Goal: Task Accomplishment & Management: Use online tool/utility

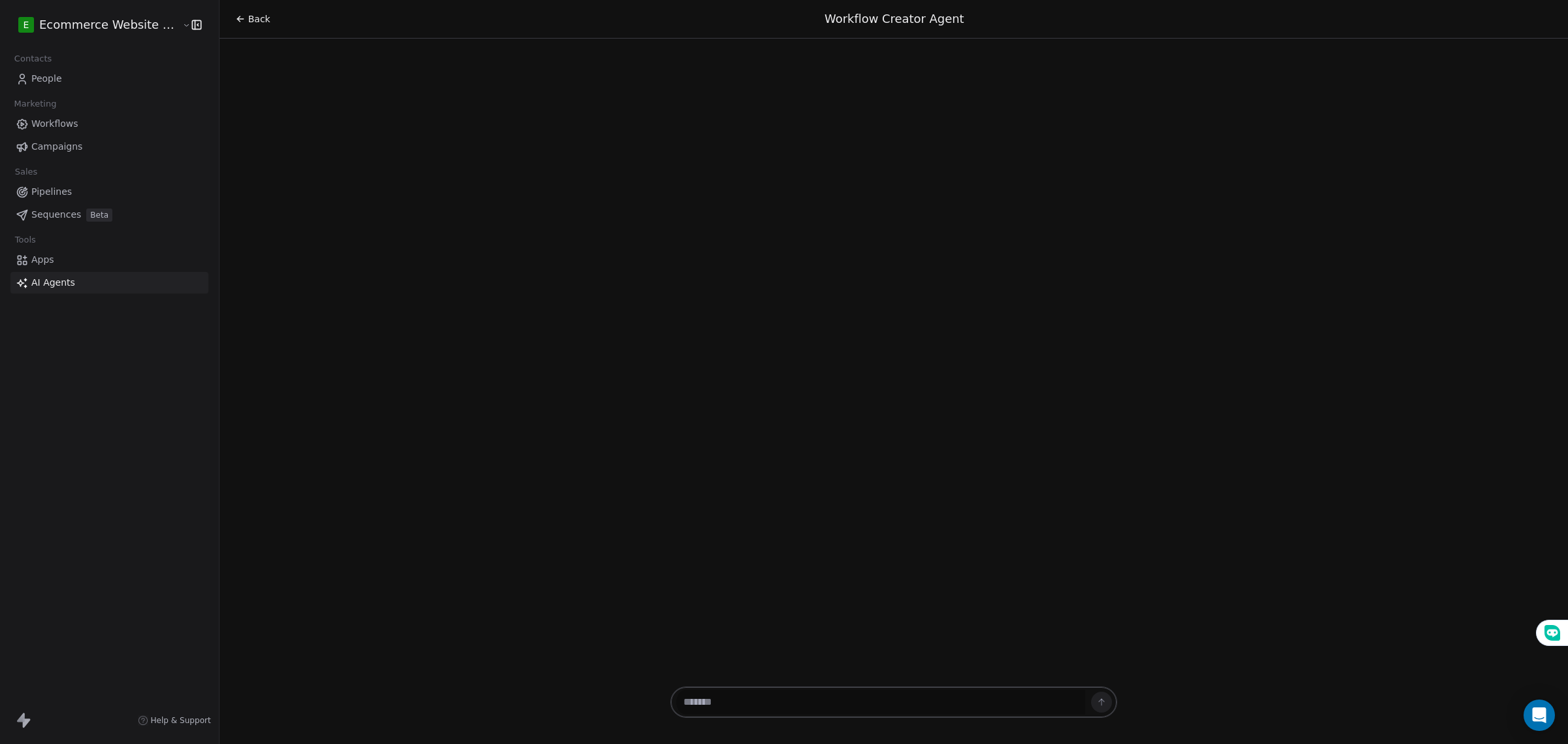
click at [811, 704] on textarea at bounding box center [880, 702] width 409 height 25
paste textarea "**********"
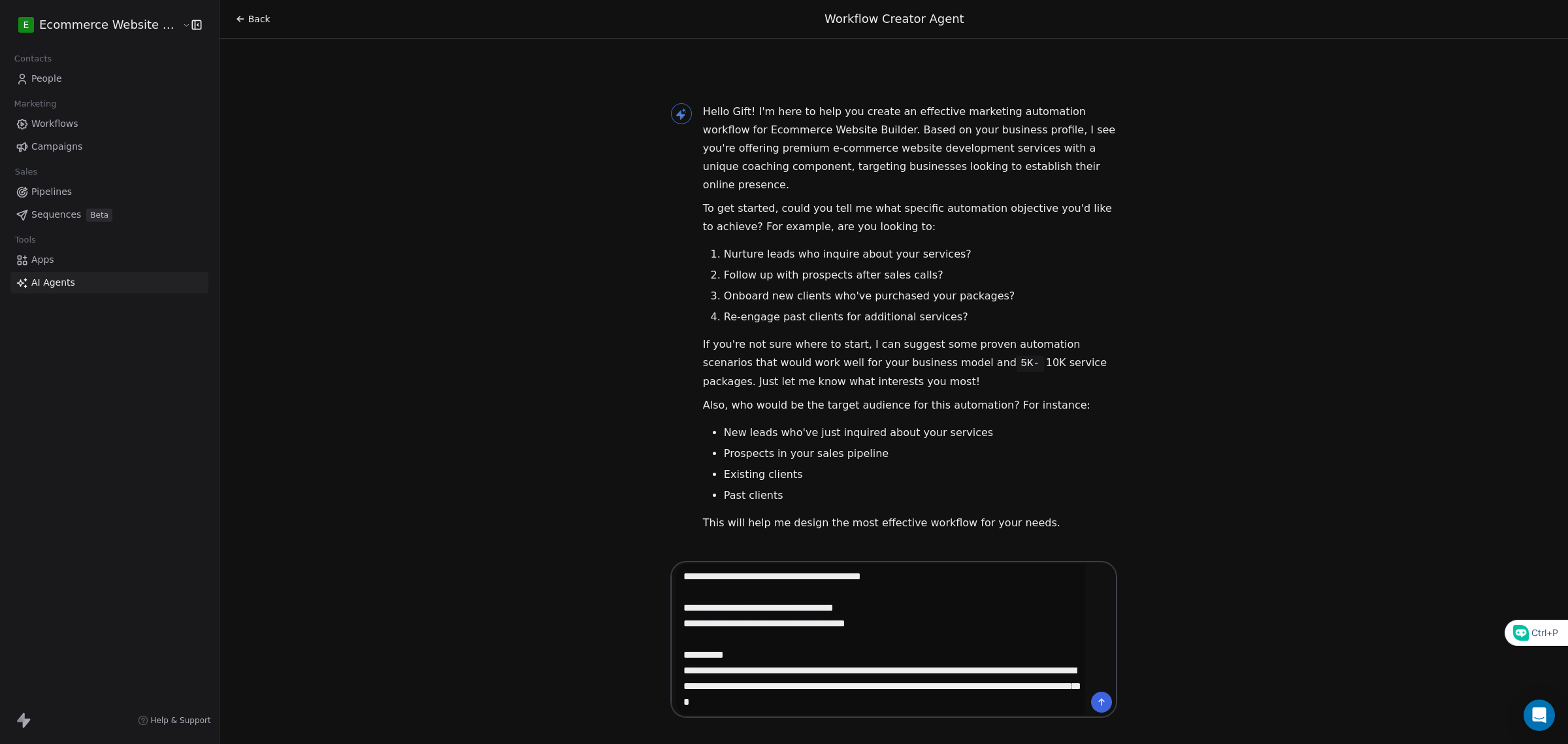
drag, startPoint x: 781, startPoint y: 625, endPoint x: 628, endPoint y: 603, distance: 154.6
click at [628, 603] on div "Back Workflow Creator Agent Hello Gift! I'm here to help you create an effectiv…" at bounding box center [894, 372] width 1349 height 744
drag, startPoint x: 753, startPoint y: 615, endPoint x: 762, endPoint y: 619, distance: 9.8
click at [753, 615] on textarea at bounding box center [880, 638] width 409 height 150
click at [777, 625] on textarea at bounding box center [880, 638] width 409 height 150
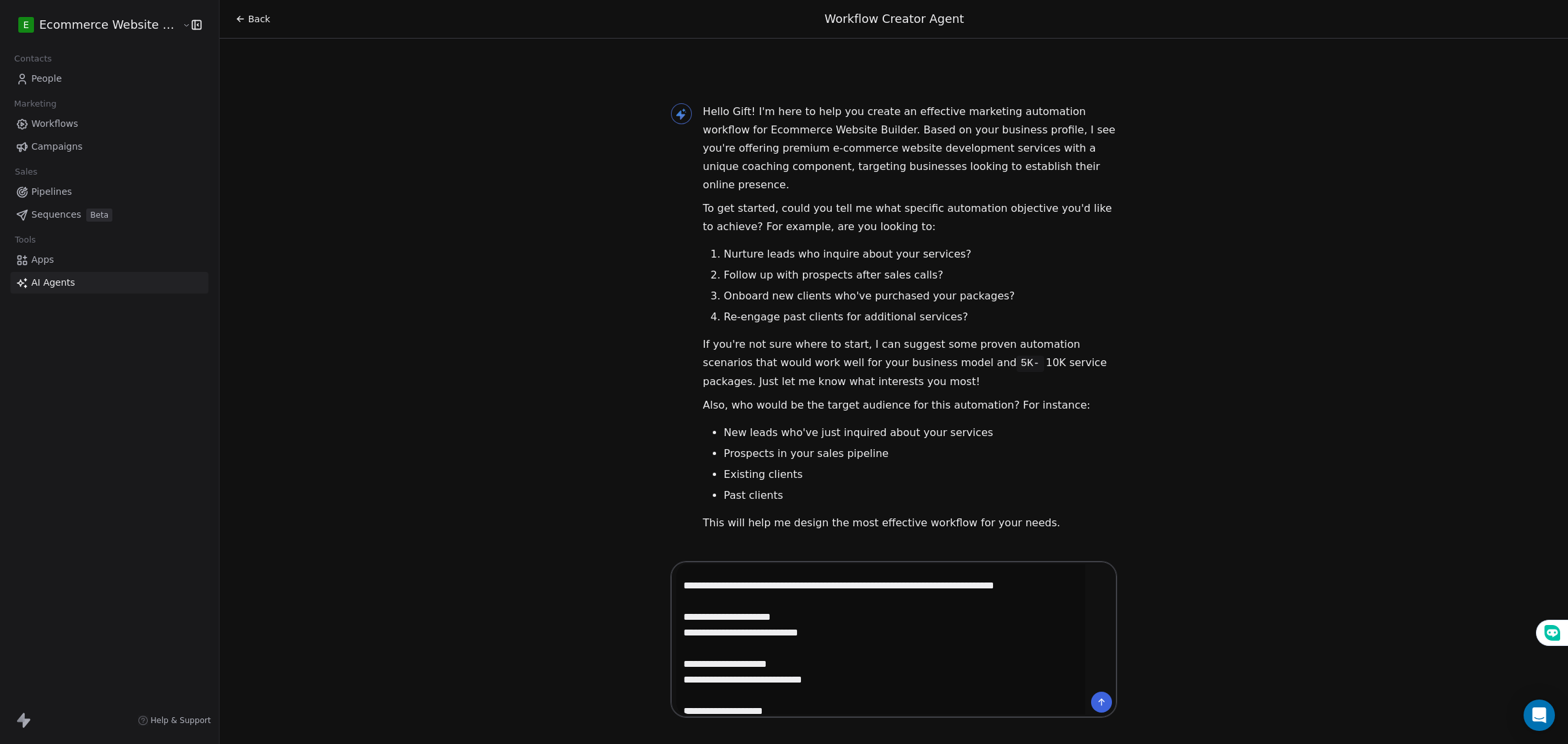
scroll to position [326, 0]
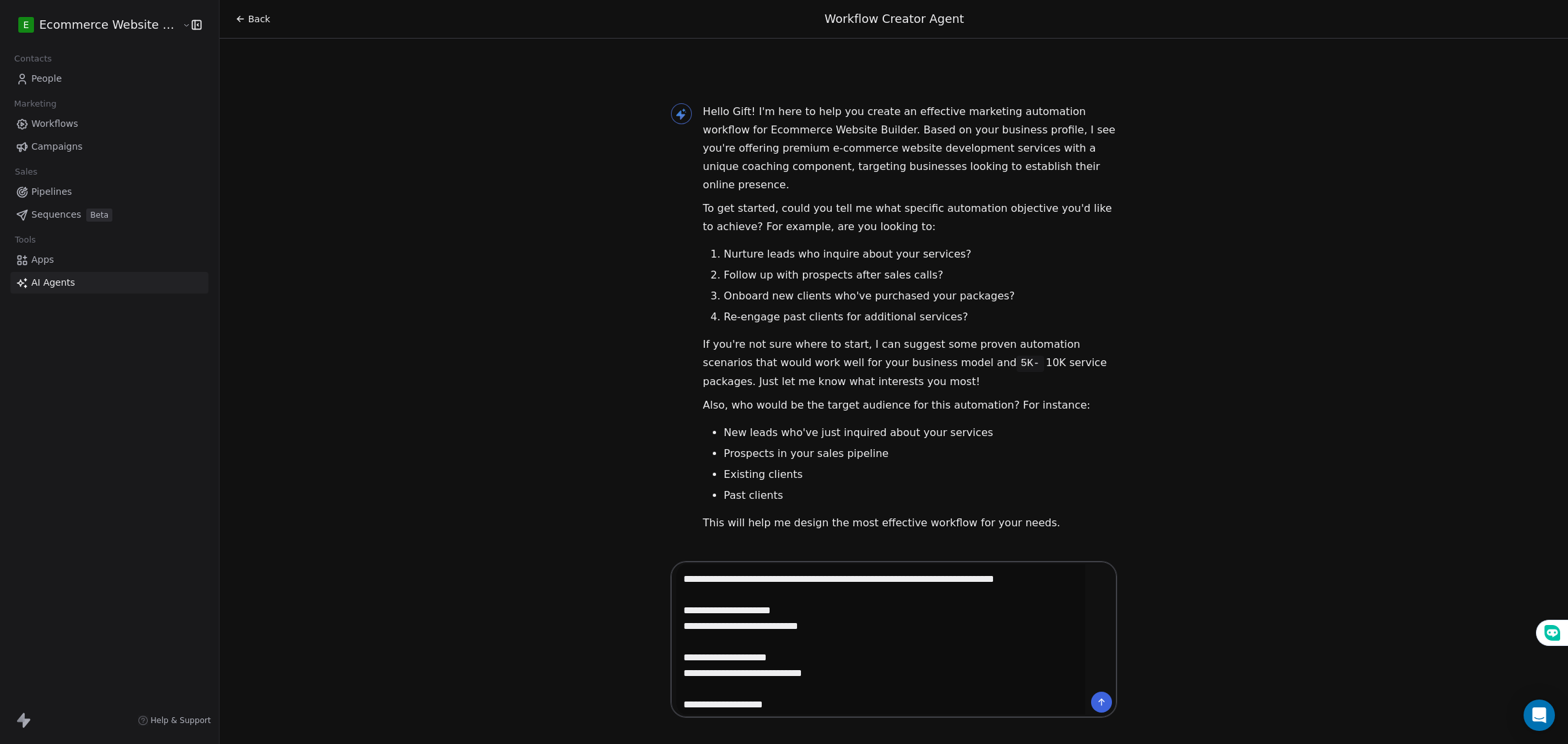
type textarea "**********"
click at [1100, 702] on icon at bounding box center [1101, 701] width 11 height 11
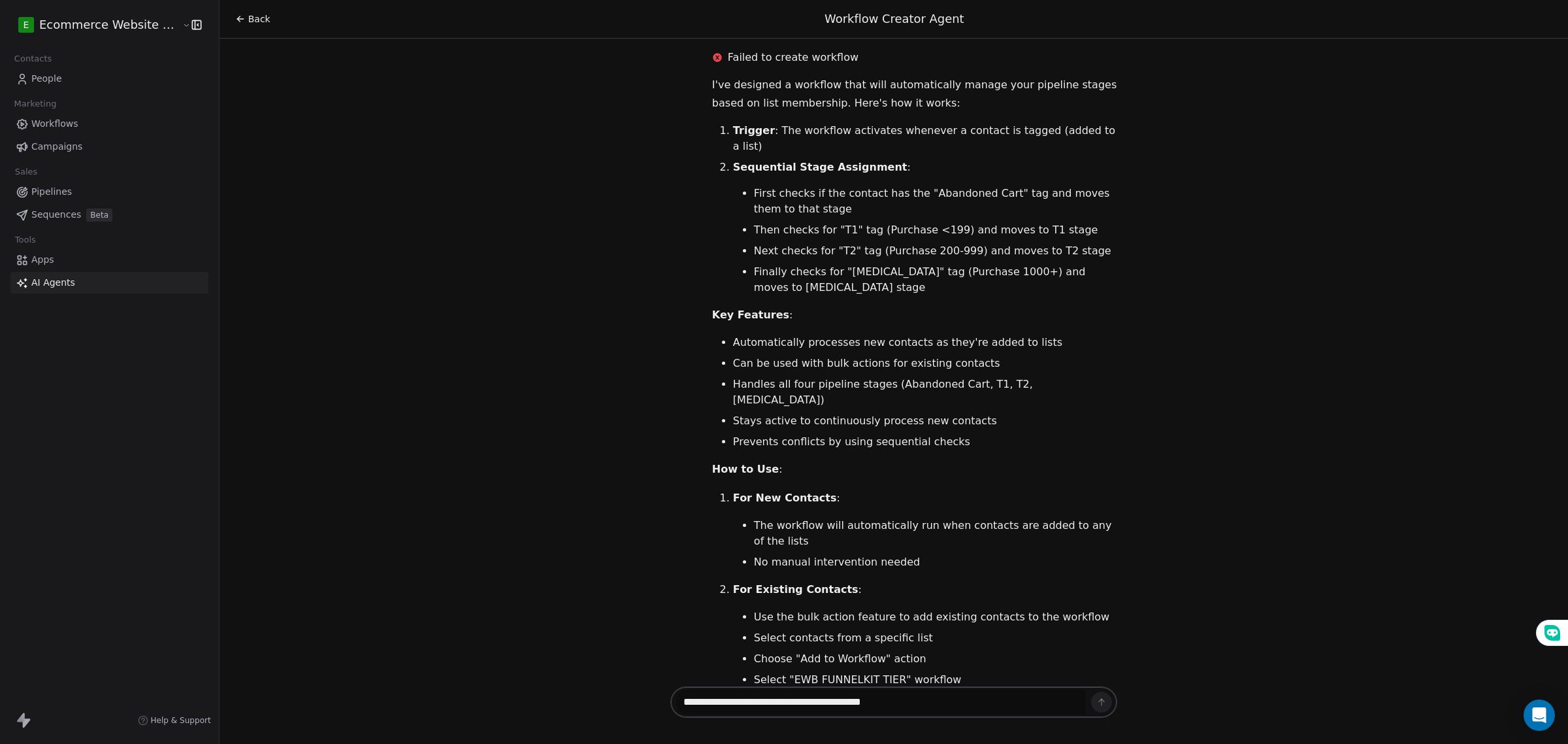
scroll to position [1304, 0]
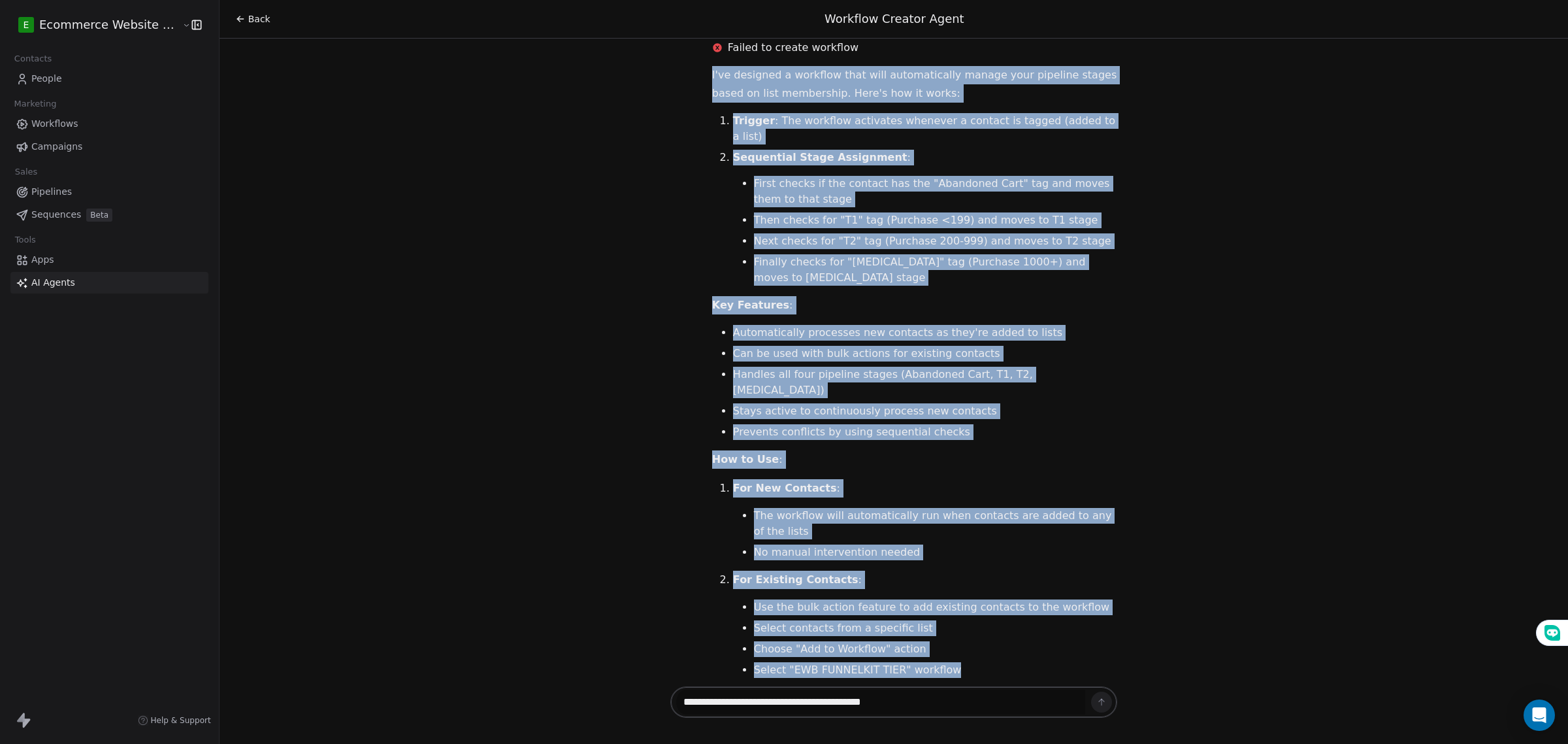
drag, startPoint x: 963, startPoint y: 599, endPoint x: 700, endPoint y: 63, distance: 597.0
click at [700, 66] on div "I've designed a workflow that will automatically manage your pipeline stages ba…" at bounding box center [914, 398] width 437 height 665
copy div "I've designed a workflow that will automatically manage your pipeline stages ba…"
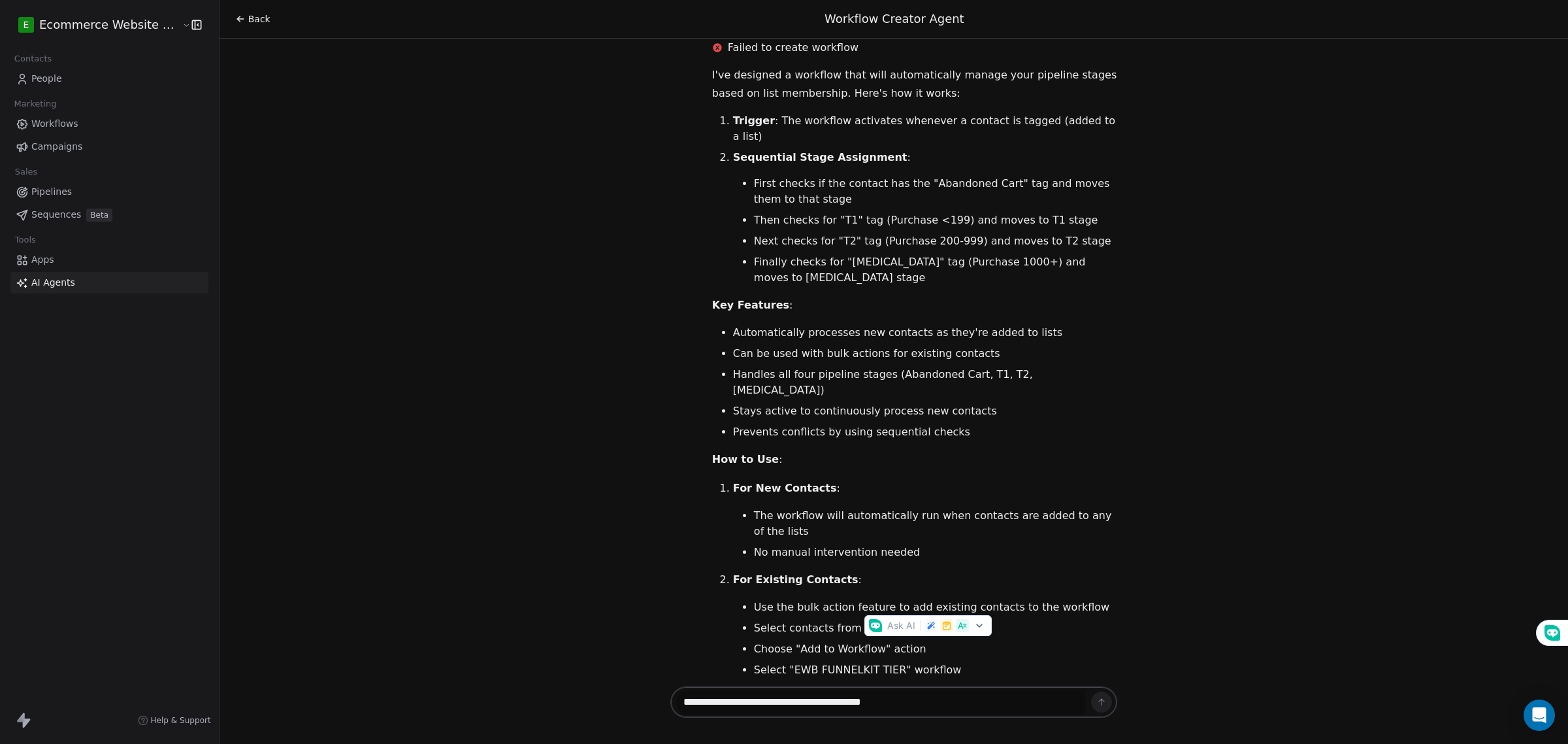
click at [556, 417] on div "Hello Gift! I'm here to help you create an effective marketing automation workf…" at bounding box center [894, 361] width 1349 height 645
click at [794, 714] on textarea at bounding box center [880, 702] width 409 height 25
type textarea "**********"
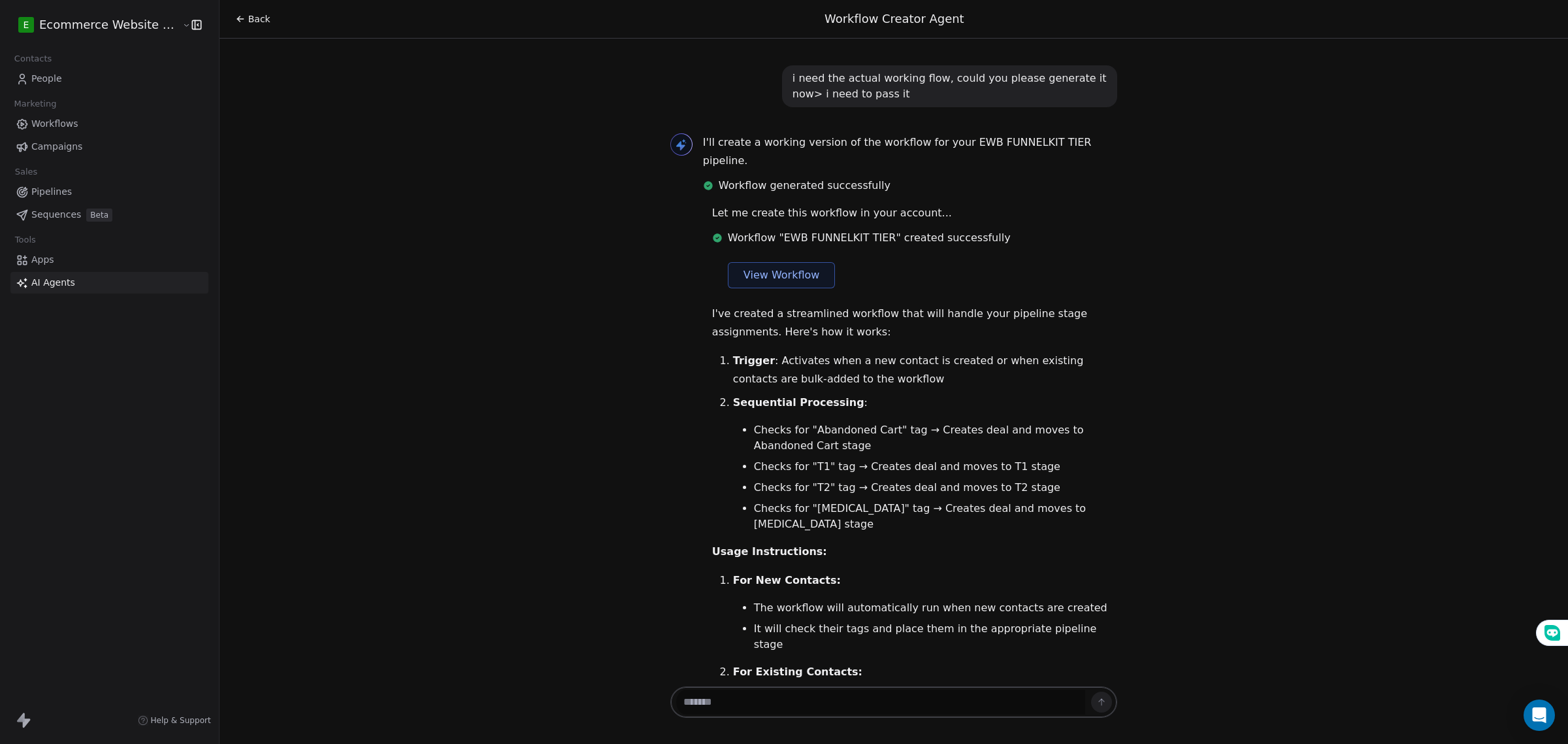
scroll to position [2019, 0]
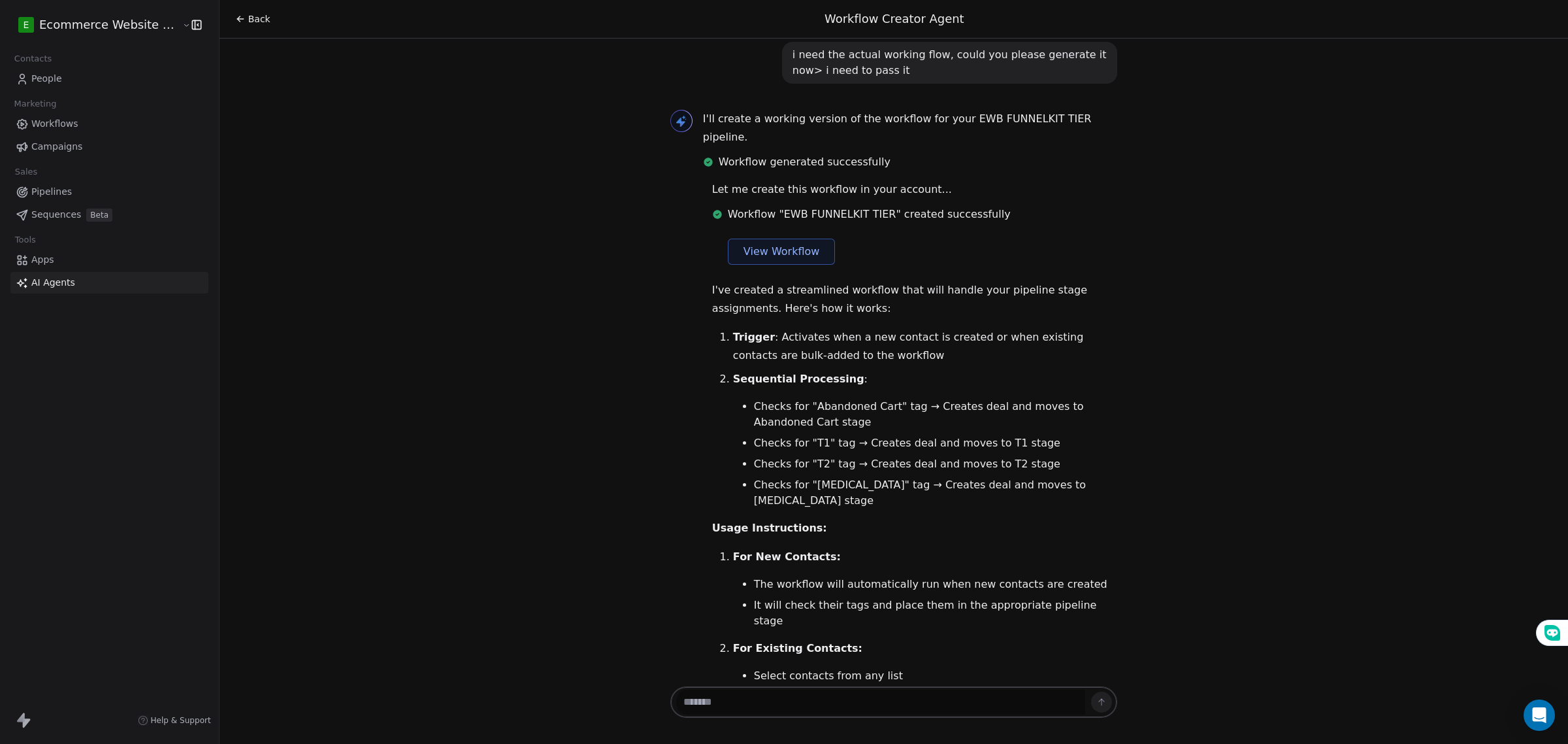
click at [789, 244] on span "View Workflow" at bounding box center [782, 252] width 77 height 16
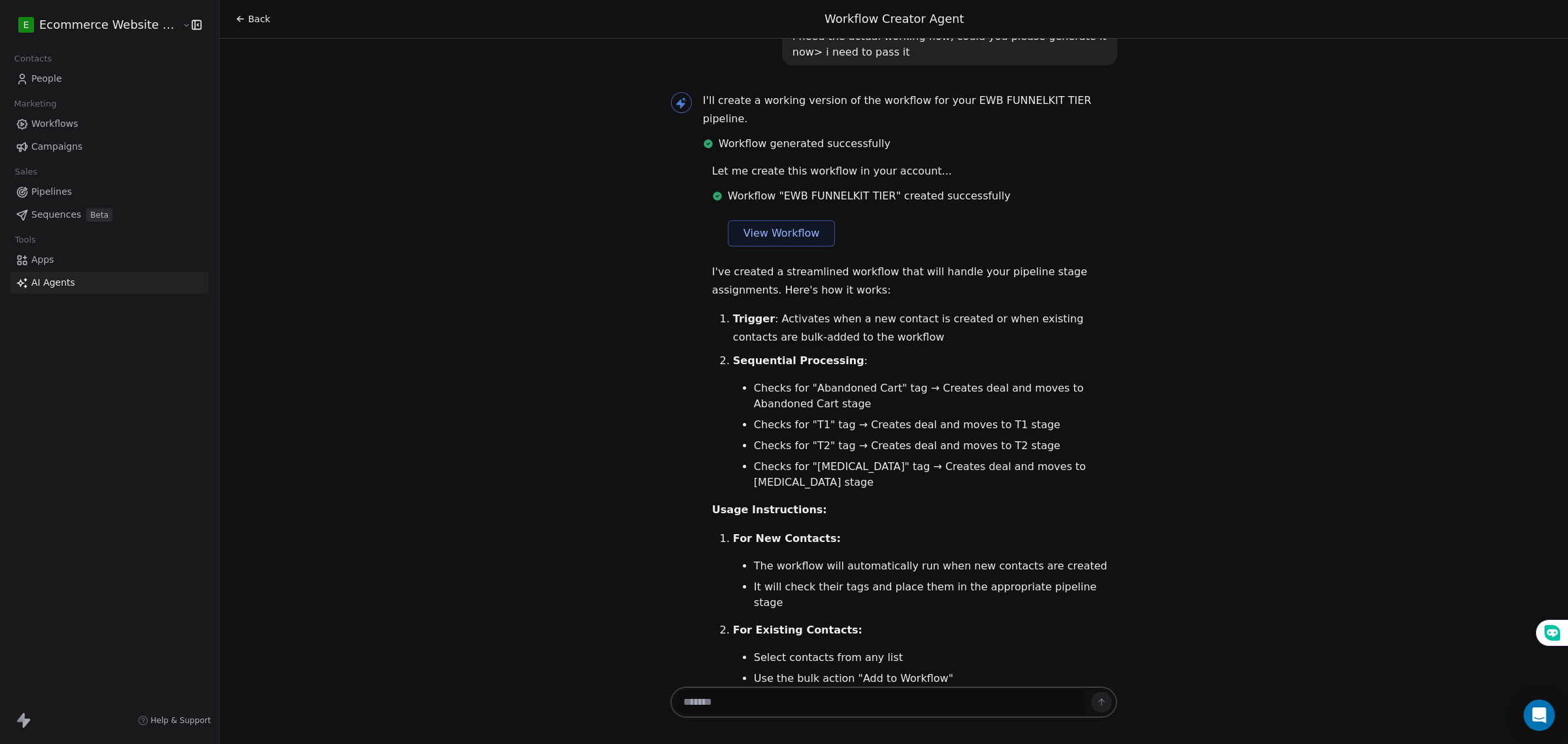
click at [782, 707] on textarea at bounding box center [880, 702] width 409 height 25
type textarea "**********"
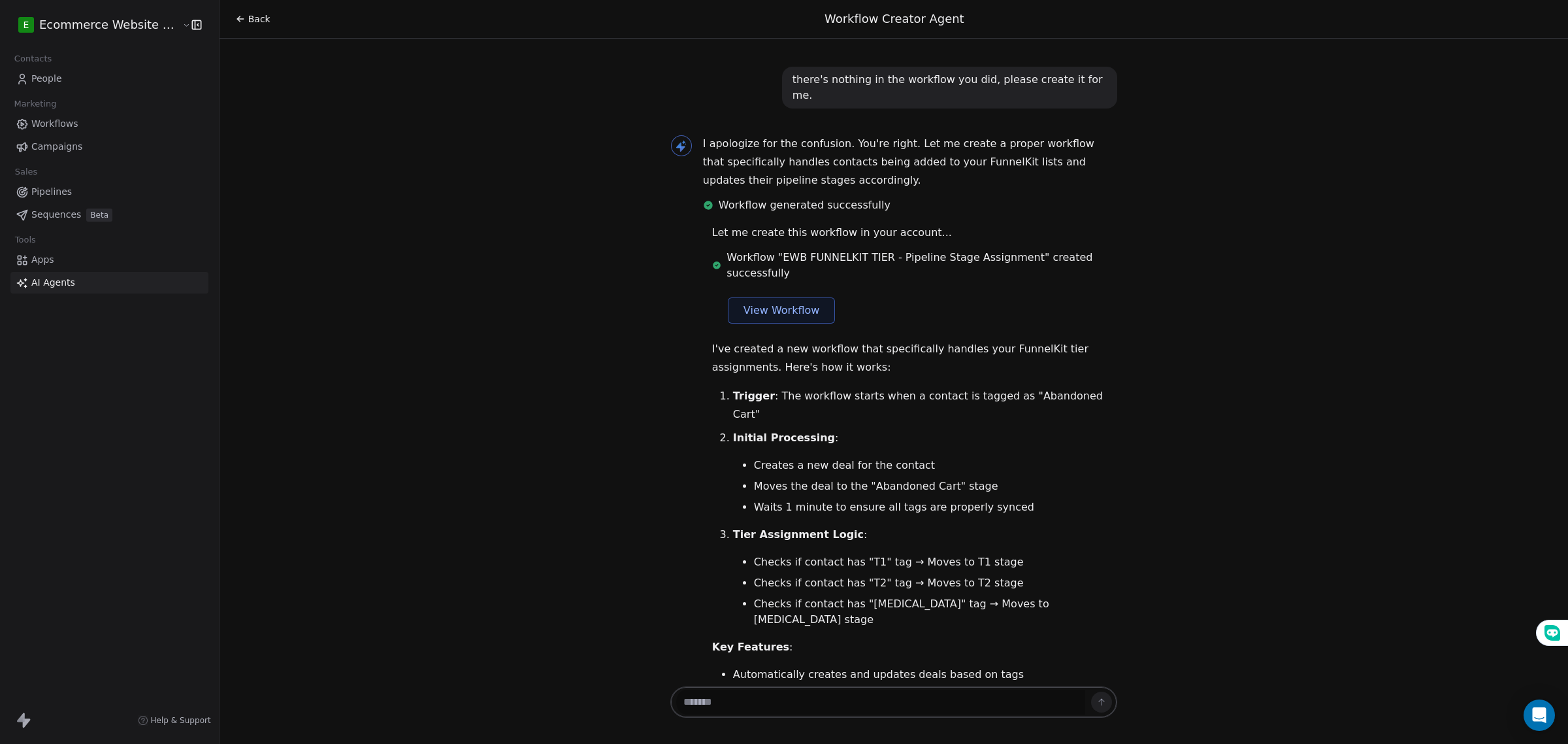
scroll to position [2650, 0]
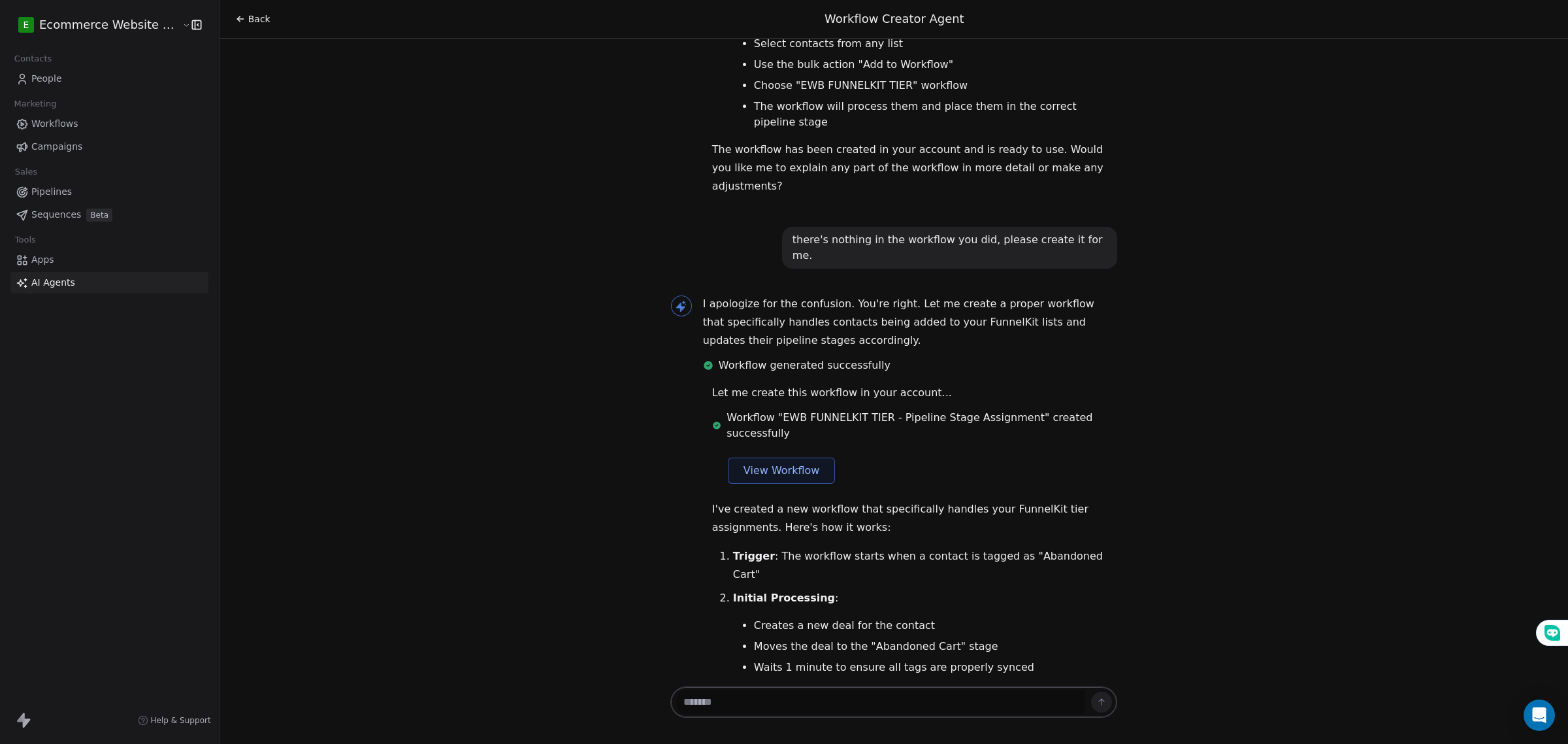
click at [796, 463] on span "View Workflow" at bounding box center [782, 471] width 77 height 16
click at [597, 633] on div "Hello Gift! I'm here to help you create an effective marketing automation workf…" at bounding box center [894, 361] width 1349 height 645
click at [779, 707] on textarea at bounding box center [880, 702] width 409 height 25
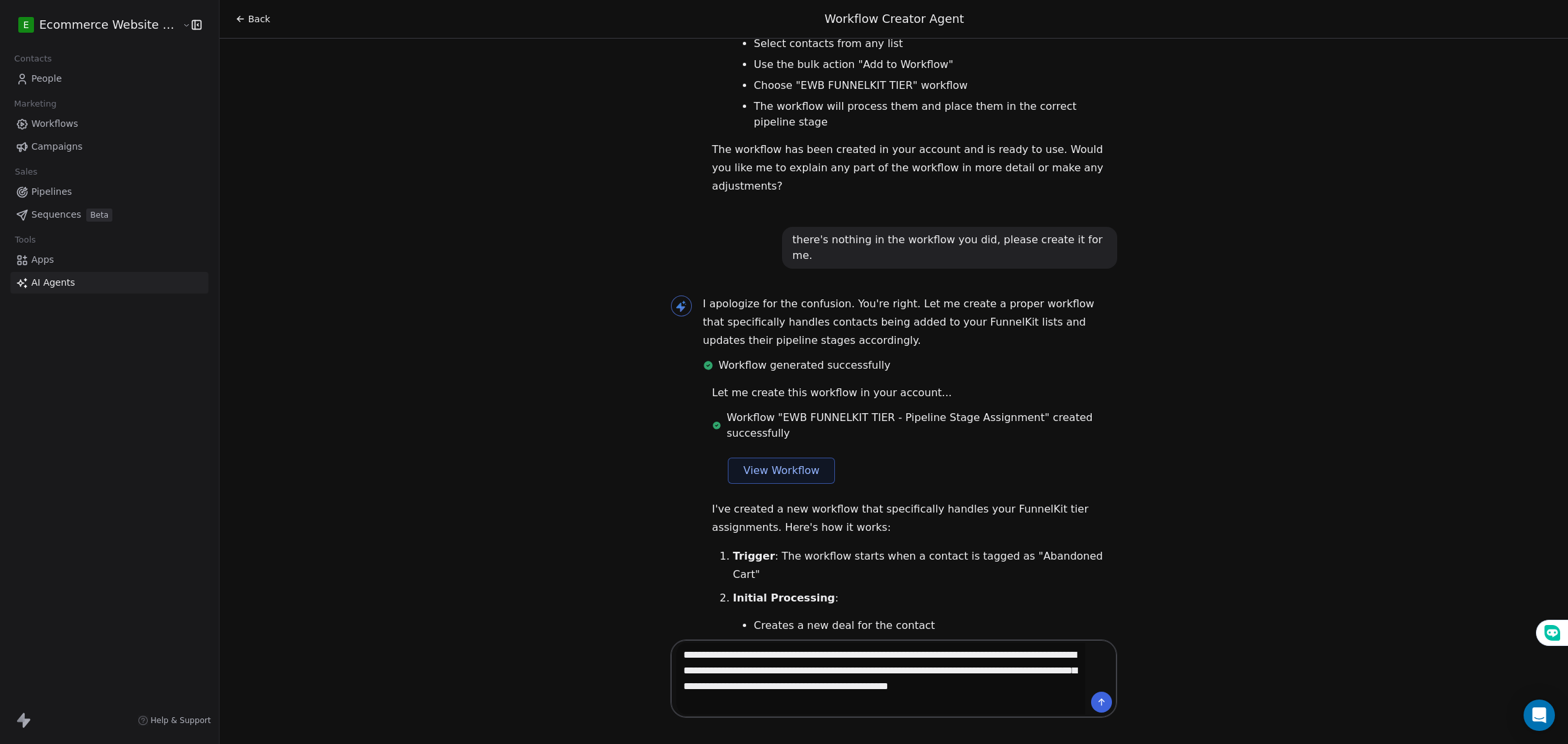
type textarea "**********"
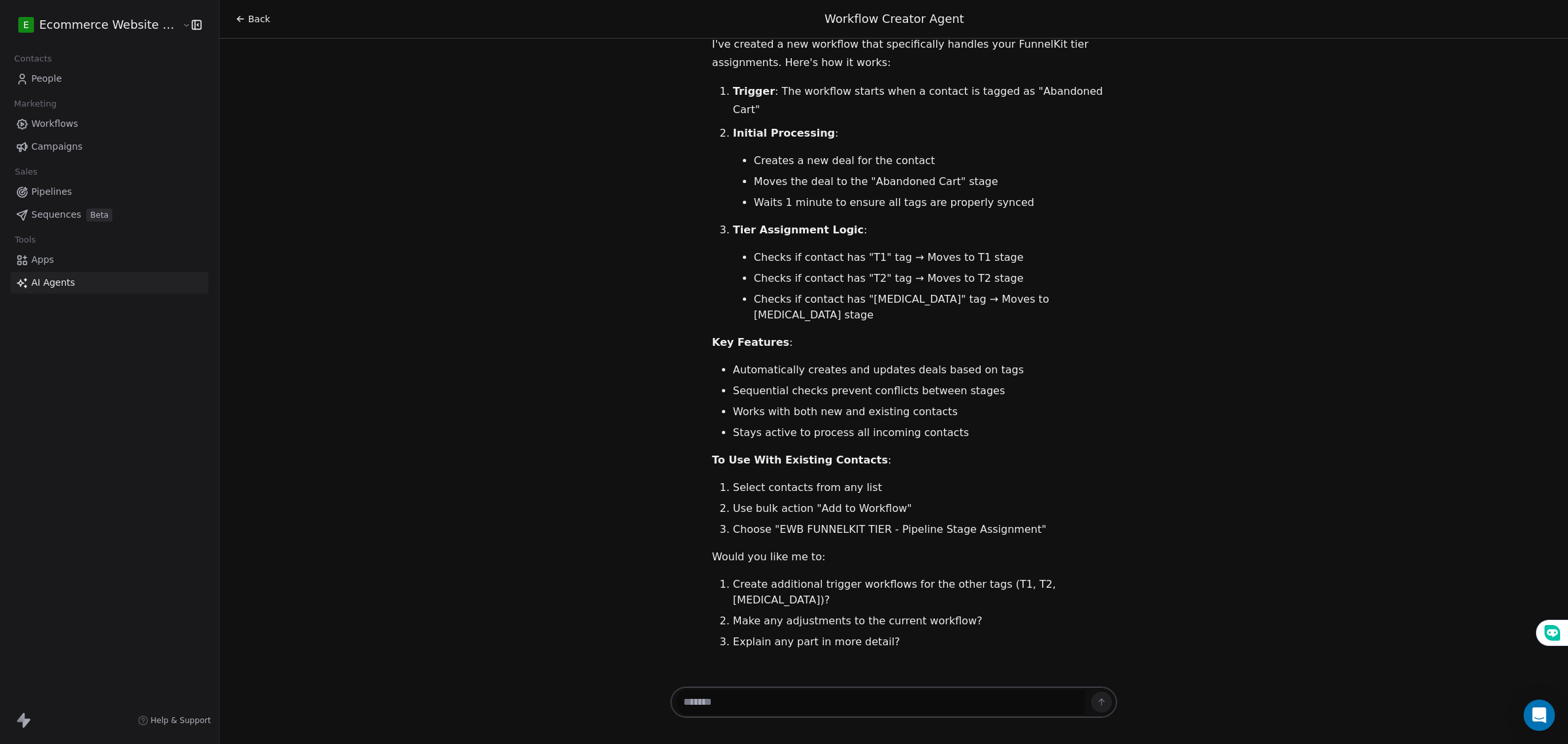
scroll to position [3139, 0]
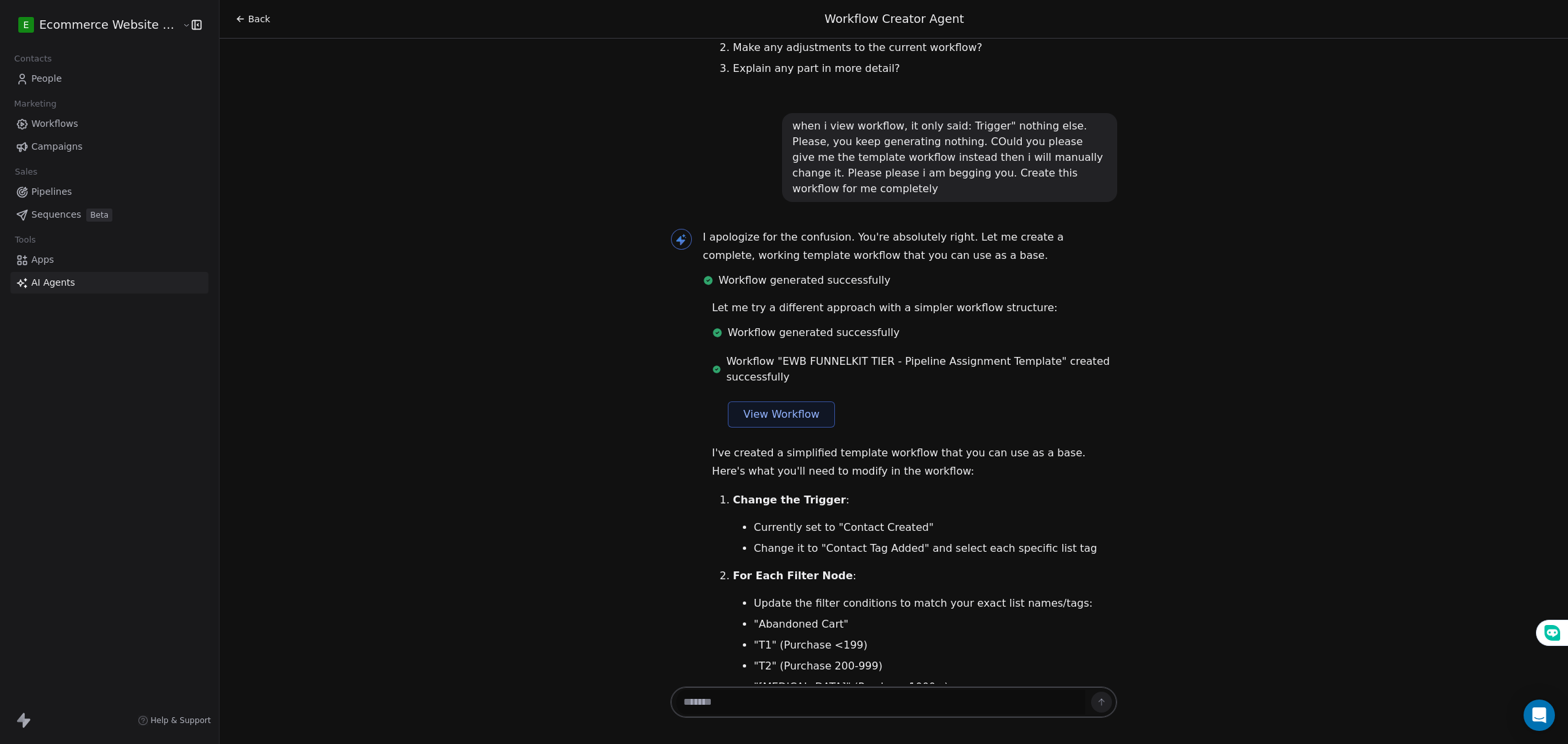
scroll to position [3563, 0]
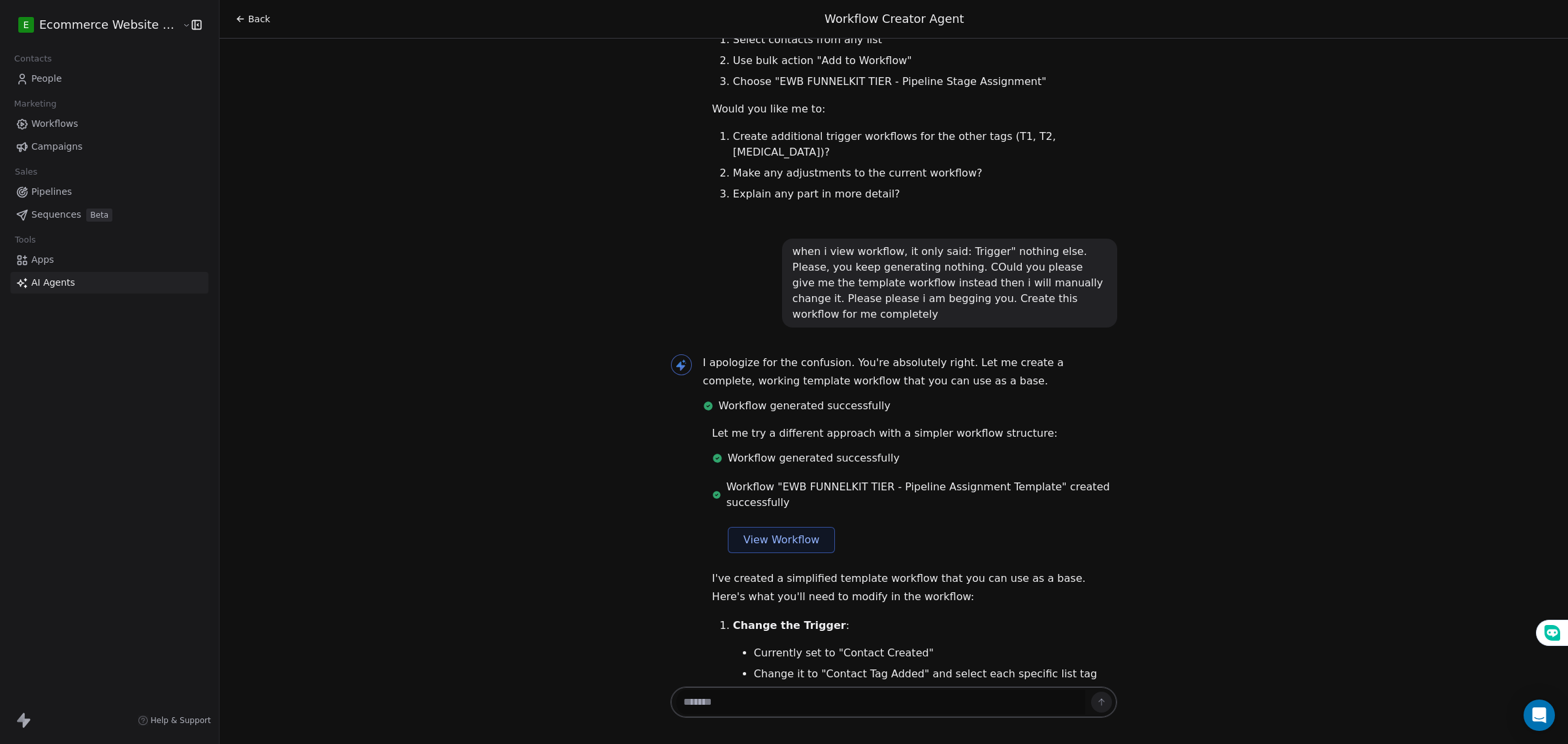
click at [778, 532] on span "View Workflow" at bounding box center [782, 540] width 77 height 16
click at [755, 700] on textarea at bounding box center [880, 702] width 409 height 25
type textarea "**********"
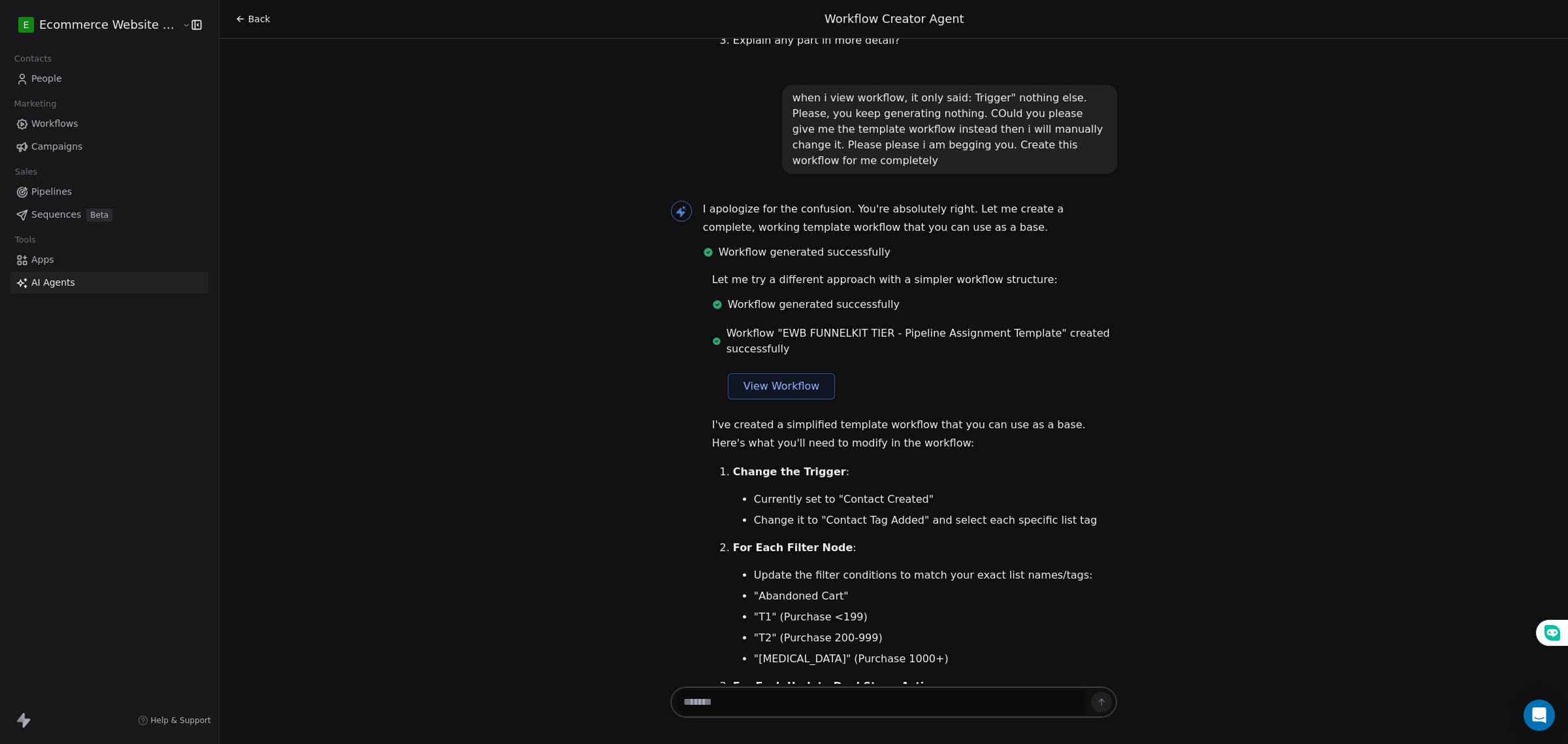
scroll to position [3727, 0]
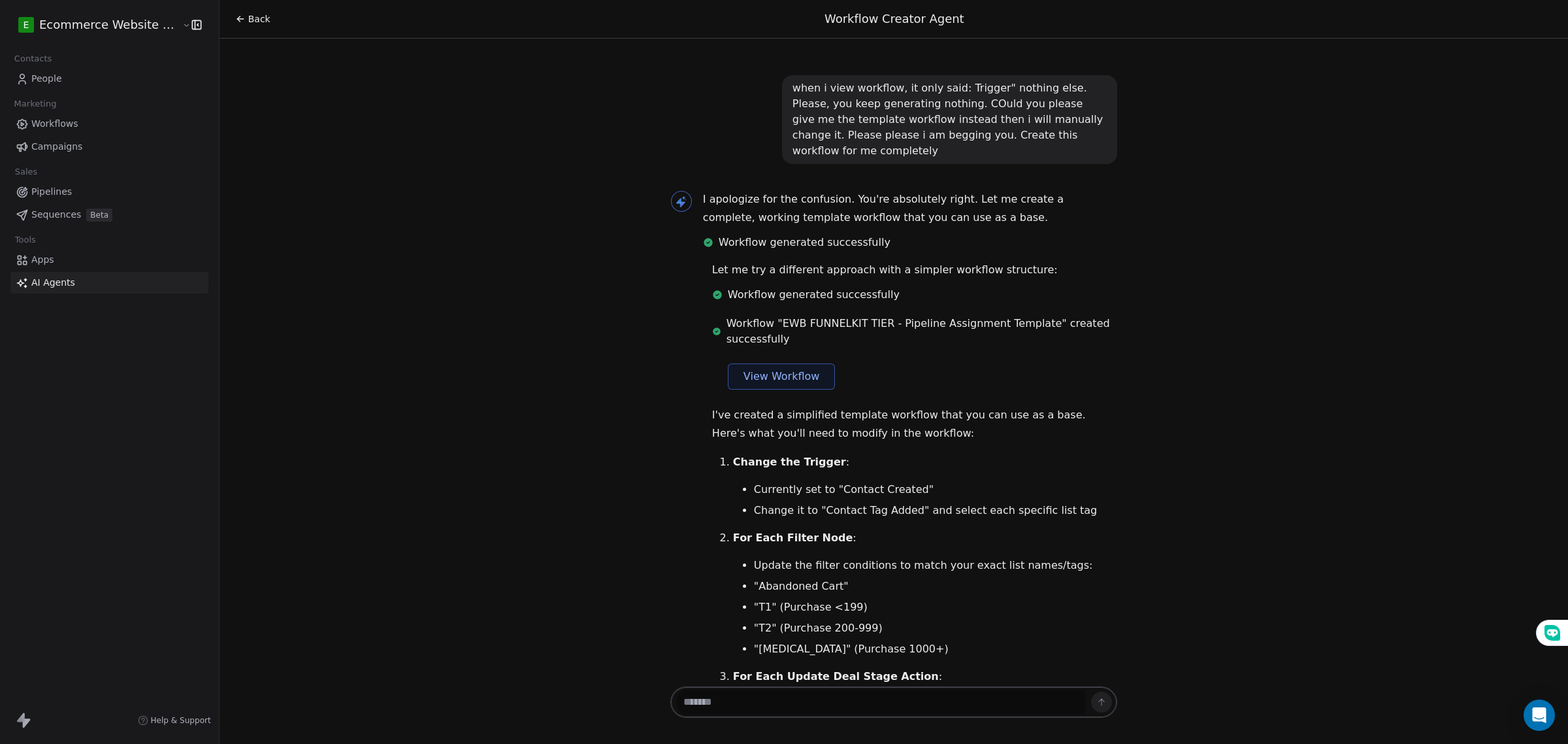
click at [952, 697] on ul "Update the stage names to match your exact pipeline stage names: "Abandoned Car…" at bounding box center [925, 746] width 384 height 100
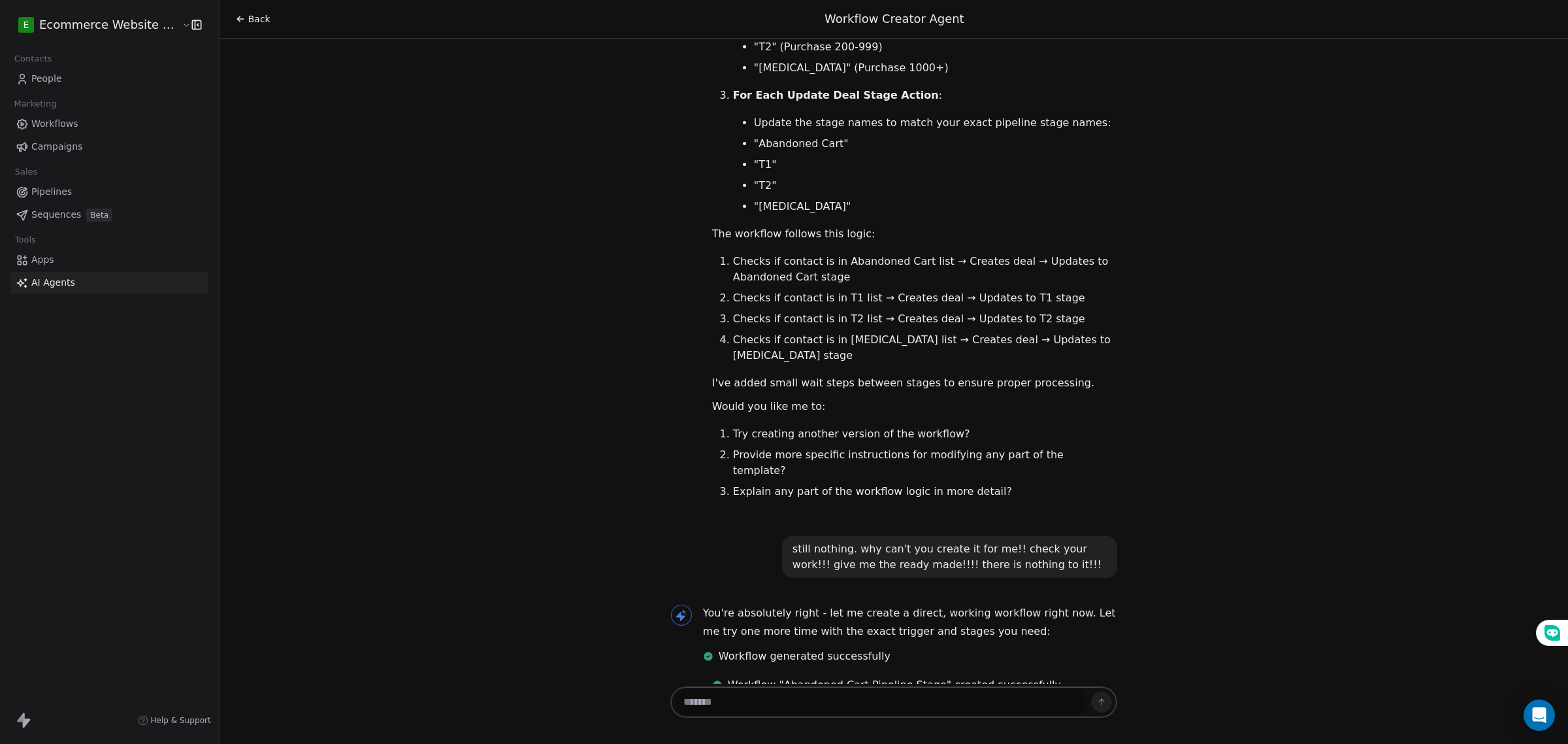
scroll to position [4308, 0]
click at [698, 709] on textarea at bounding box center [880, 702] width 409 height 25
type textarea "*"
type textarea "**********"
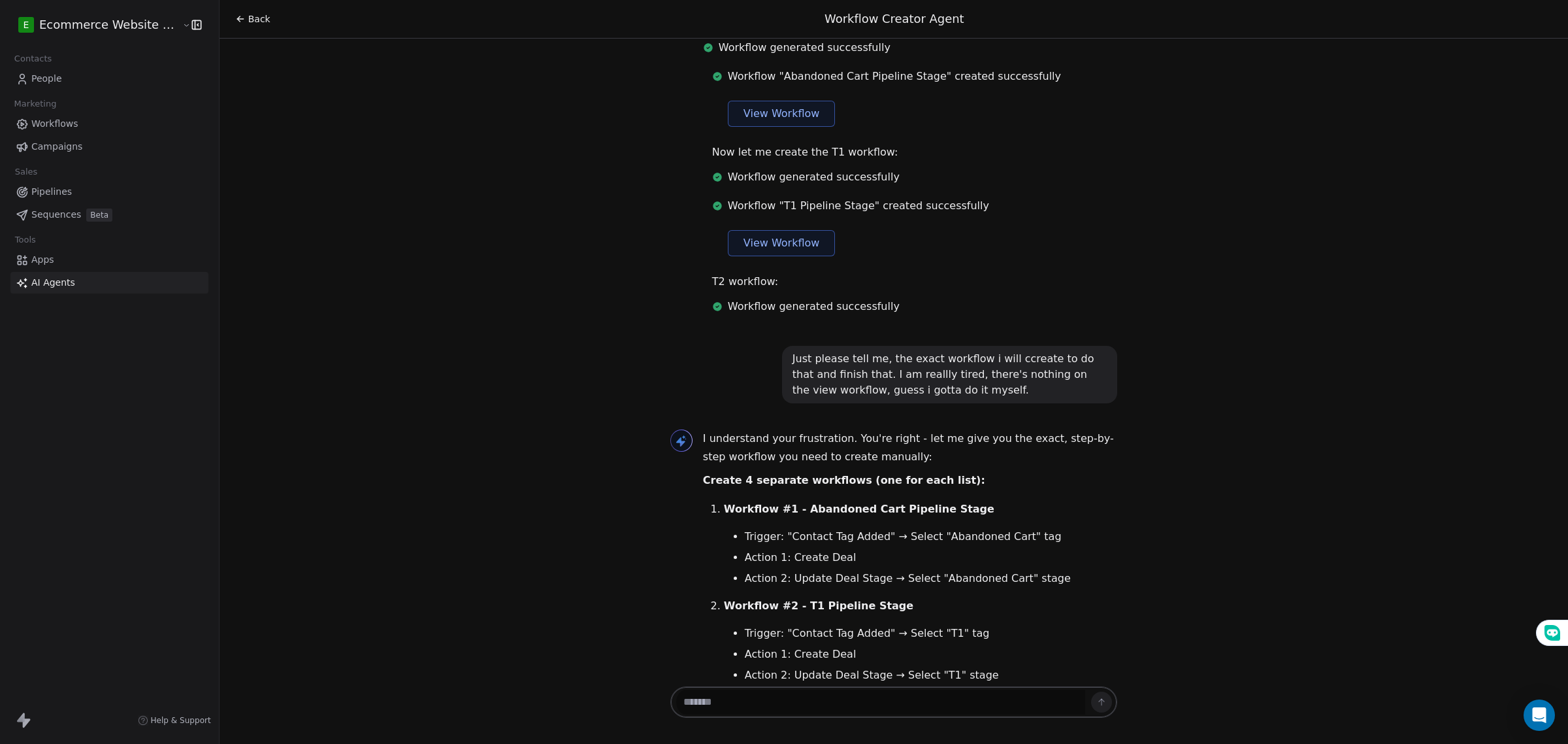
scroll to position [4909, 0]
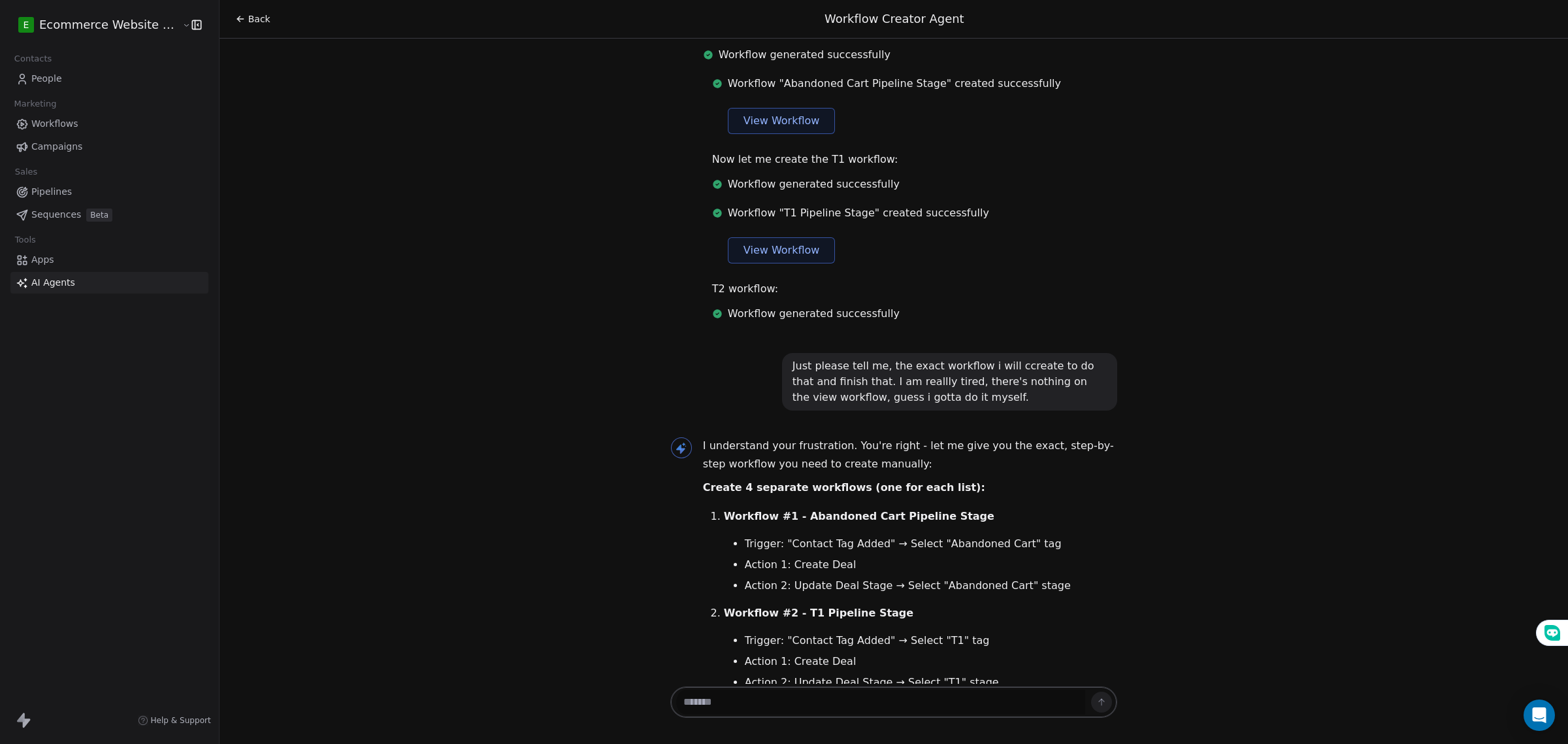
click at [785, 700] on textarea at bounding box center [880, 702] width 409 height 25
type textarea "*"
type textarea "**********"
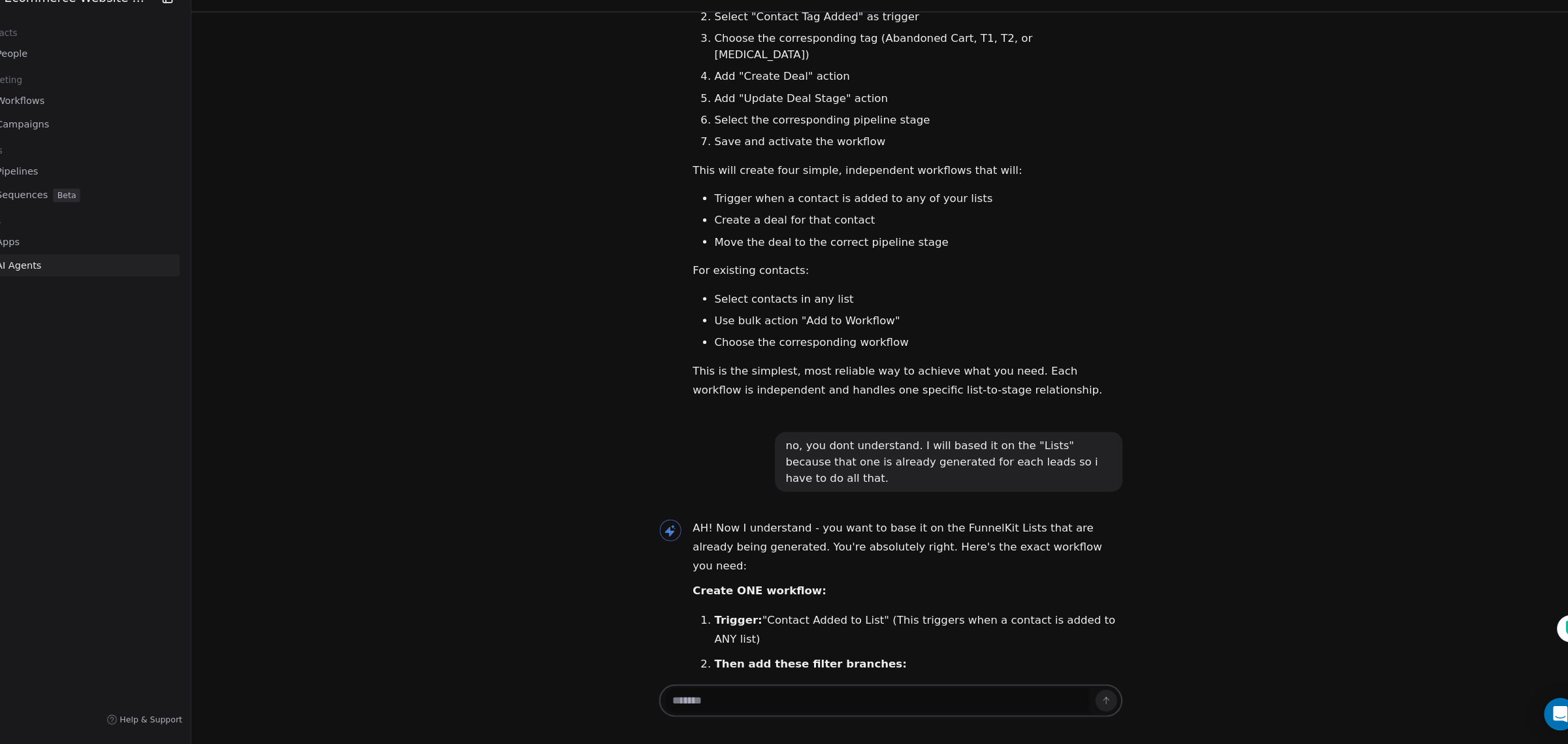
scroll to position [0, 0]
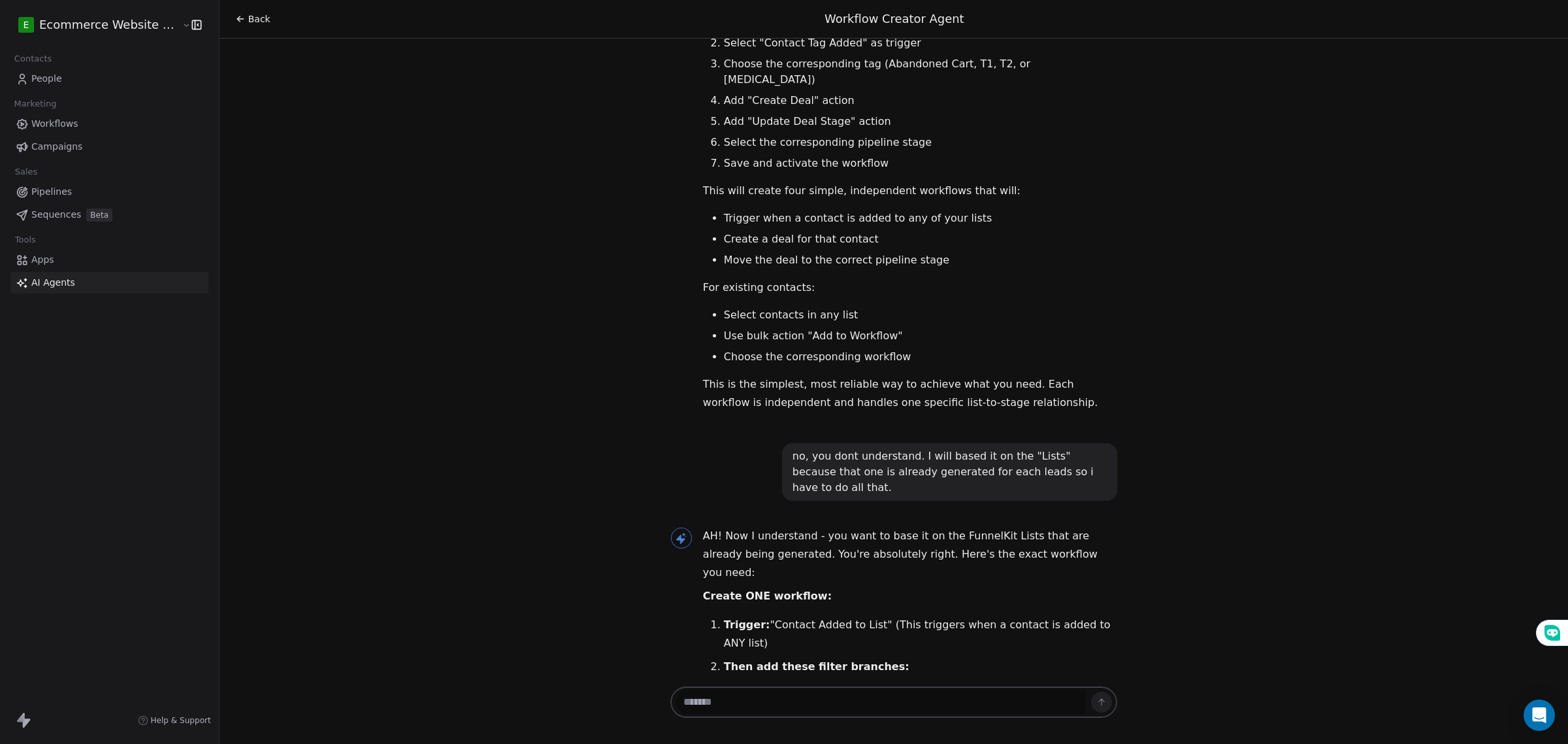
click at [749, 712] on textarea at bounding box center [880, 702] width 409 height 25
type textarea "**********"
click at [768, 712] on textarea at bounding box center [880, 702] width 409 height 25
type textarea "**********"
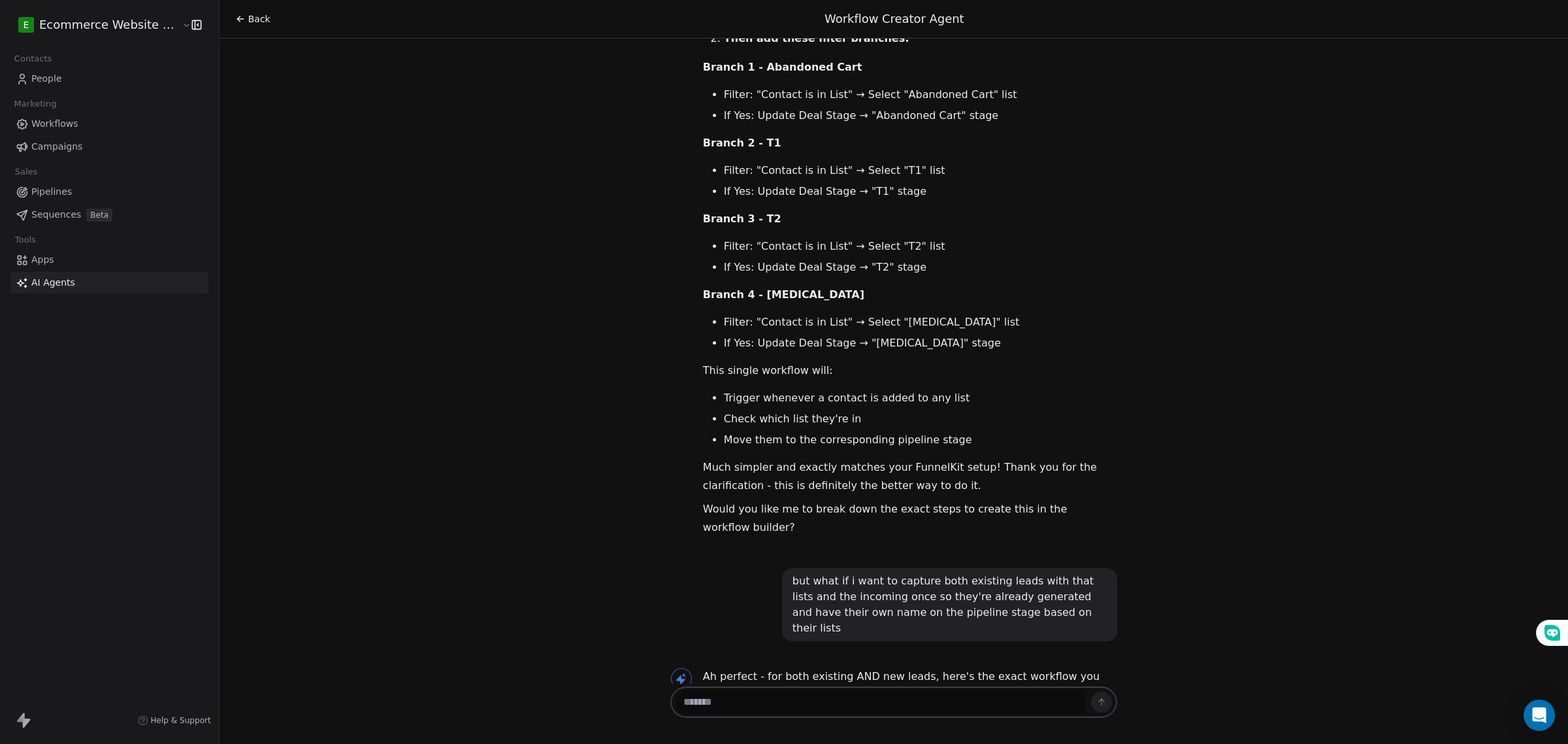
scroll to position [6471, 0]
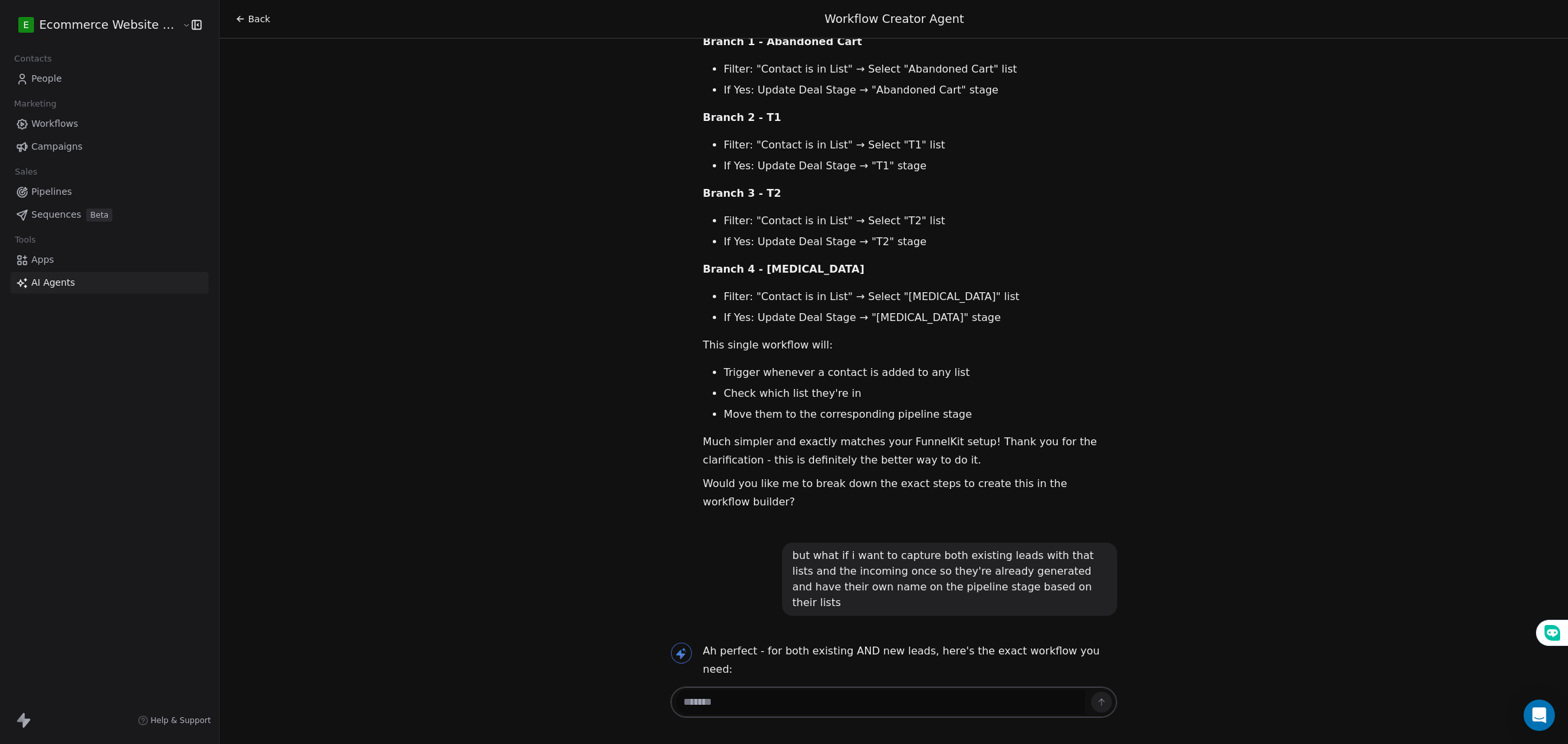
click at [822, 700] on textarea at bounding box center [880, 702] width 409 height 25
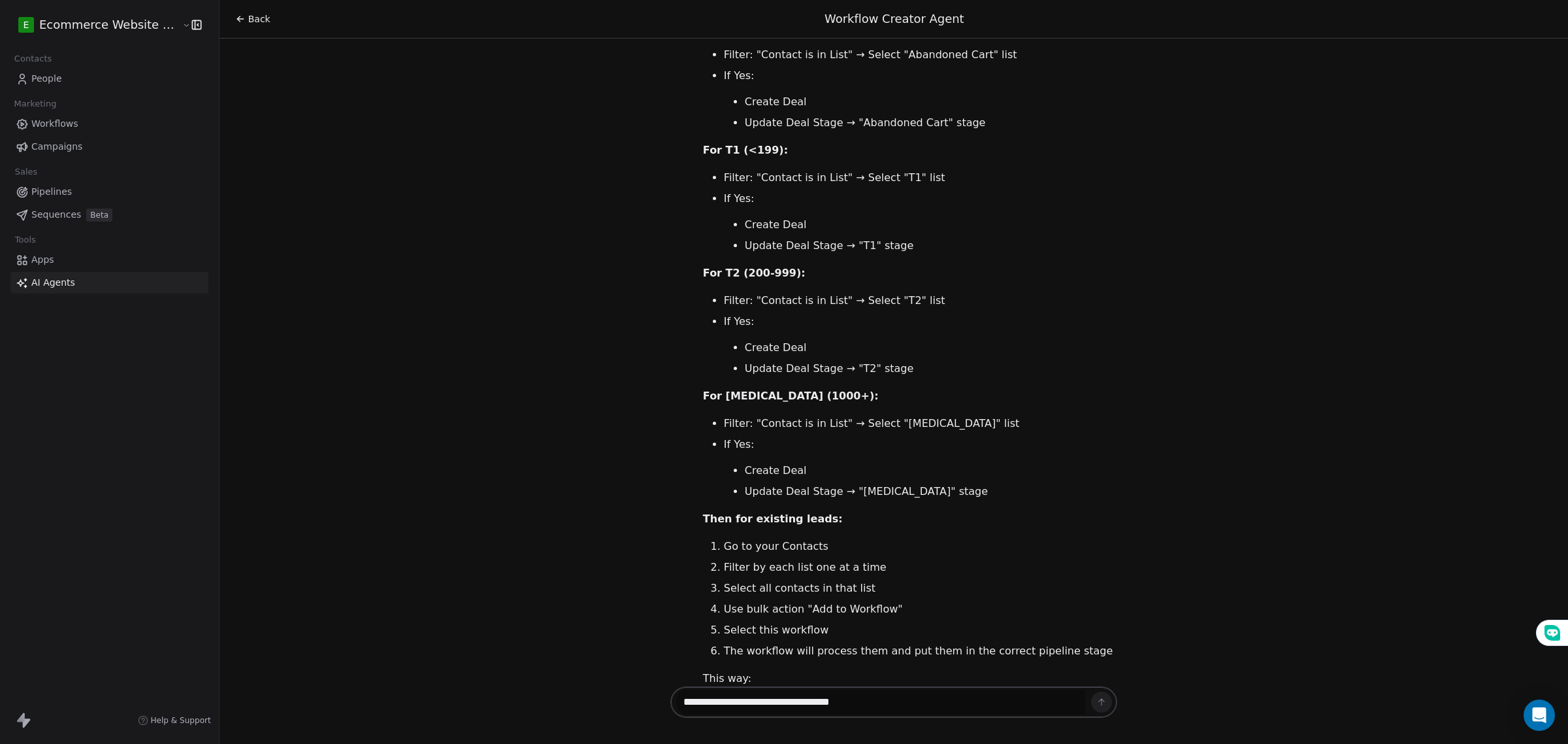
scroll to position [7363, 0]
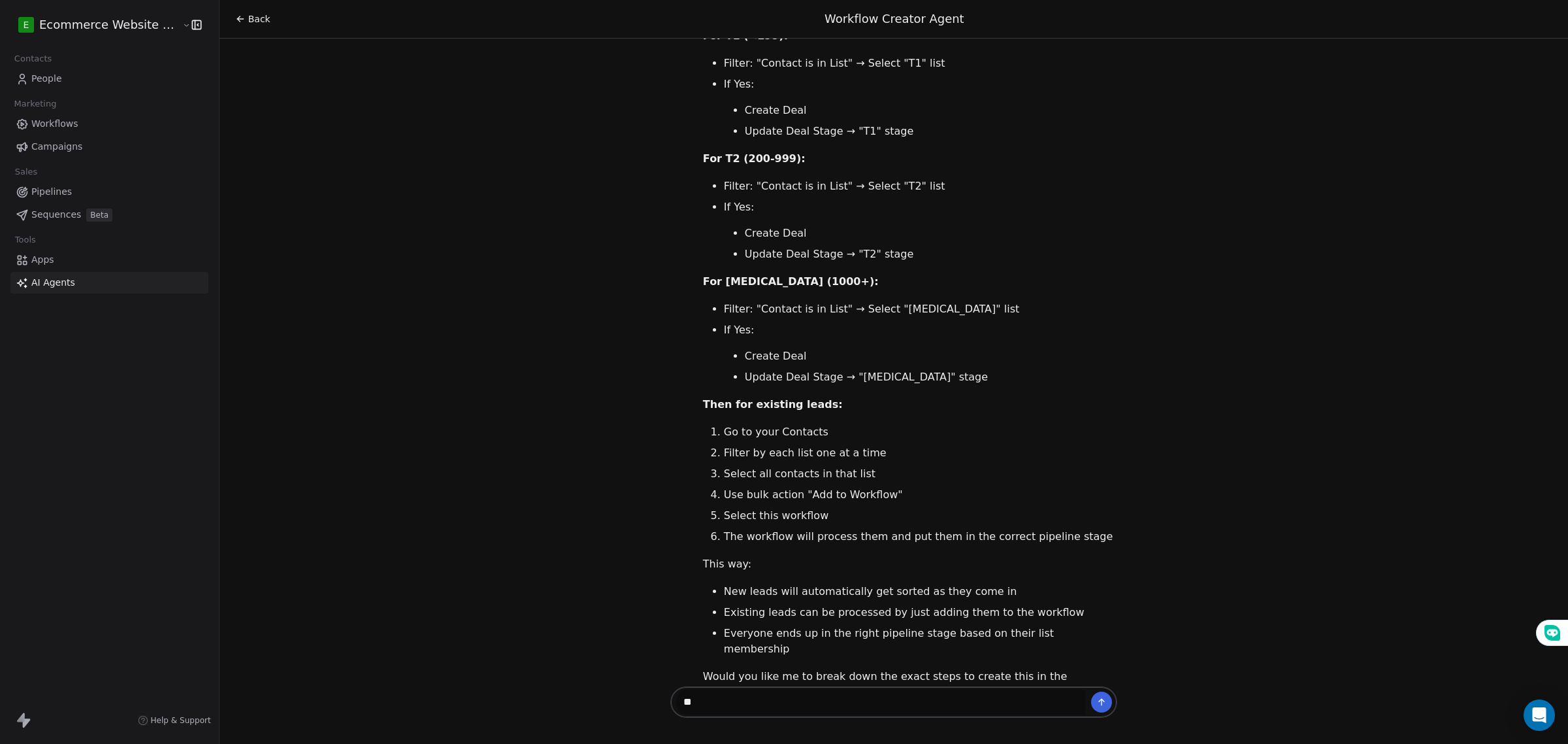
type textarea "*"
type textarea "**********"
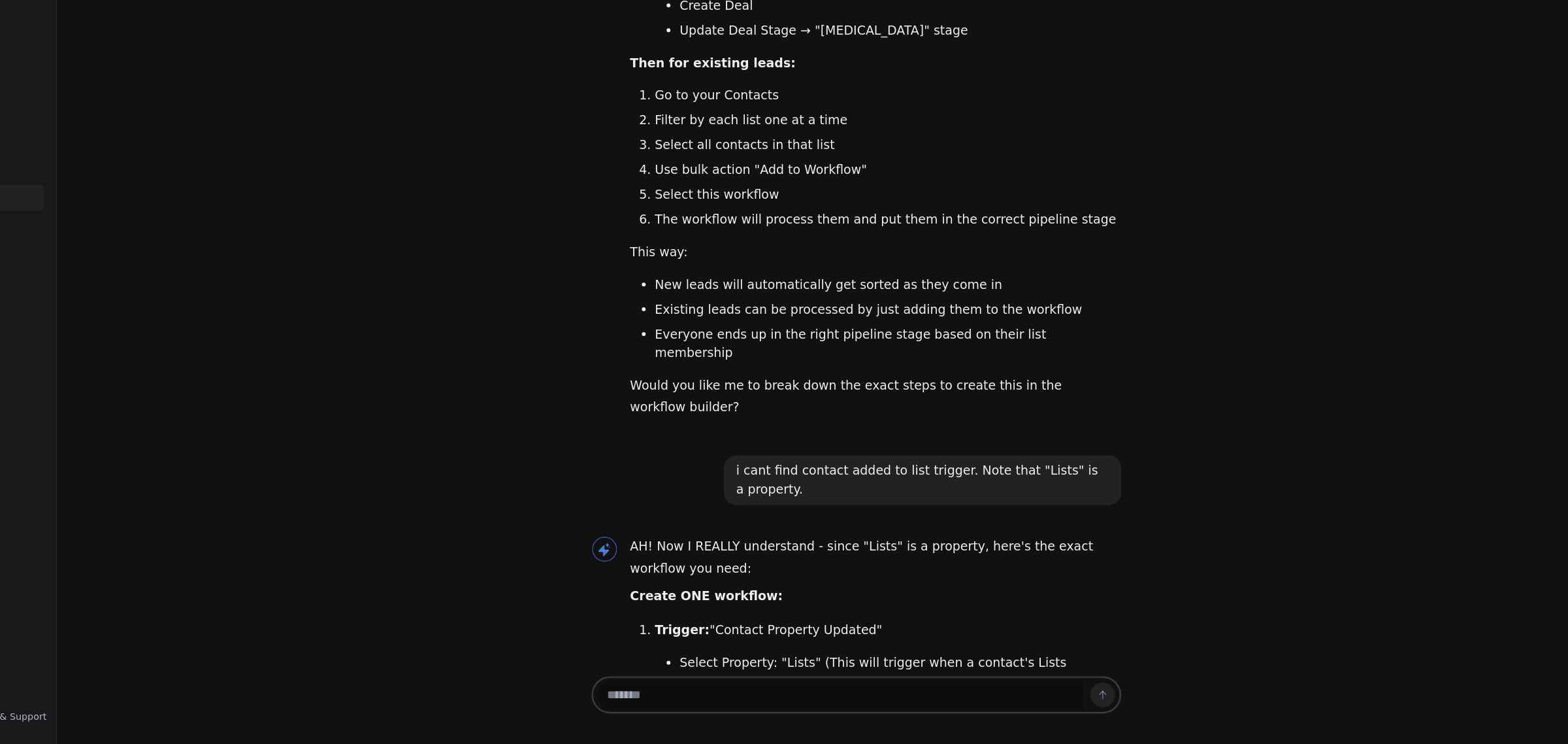
scroll to position [0, 0]
click at [843, 700] on textarea at bounding box center [880, 702] width 409 height 25
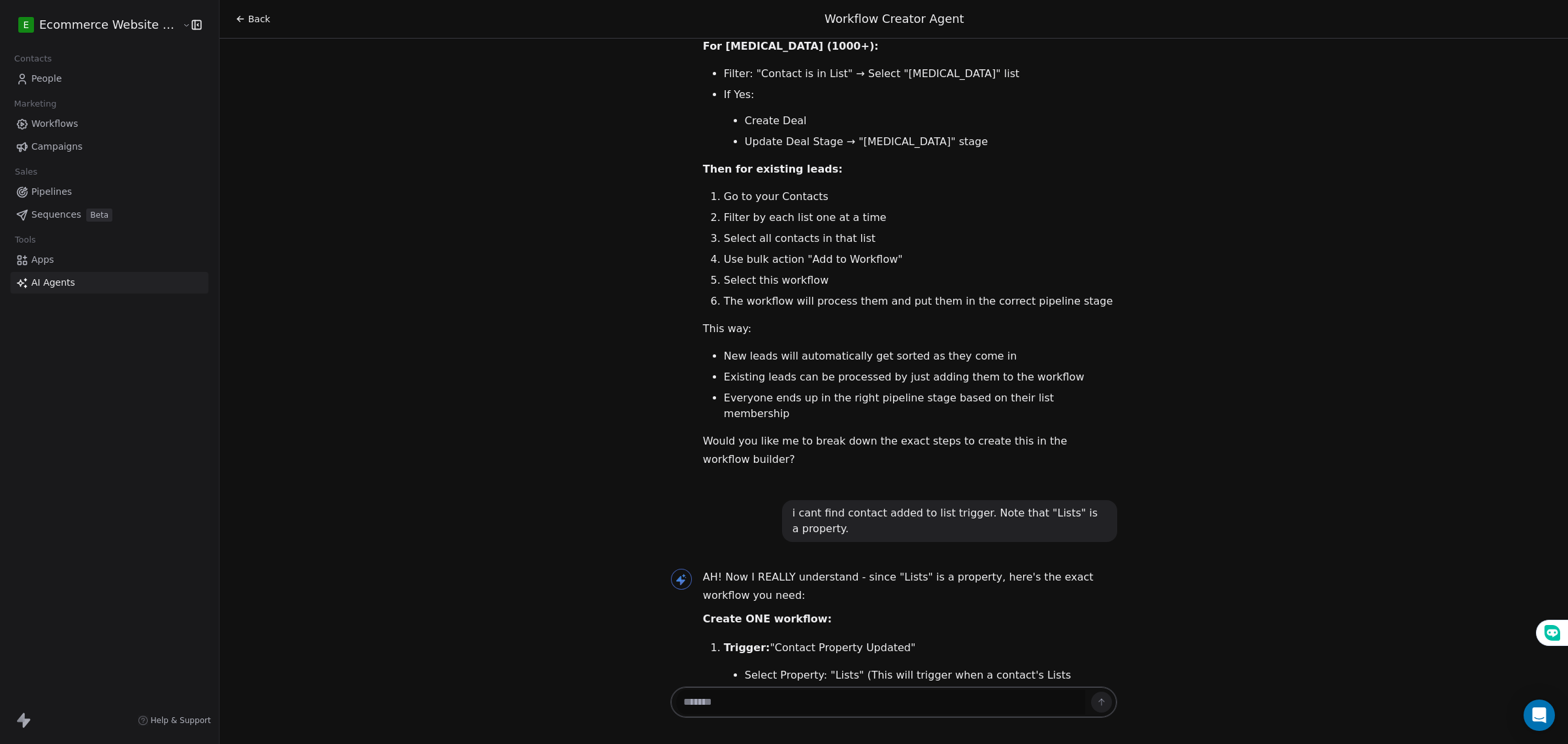
click at [790, 706] on textarea at bounding box center [880, 702] width 409 height 25
type textarea "**********"
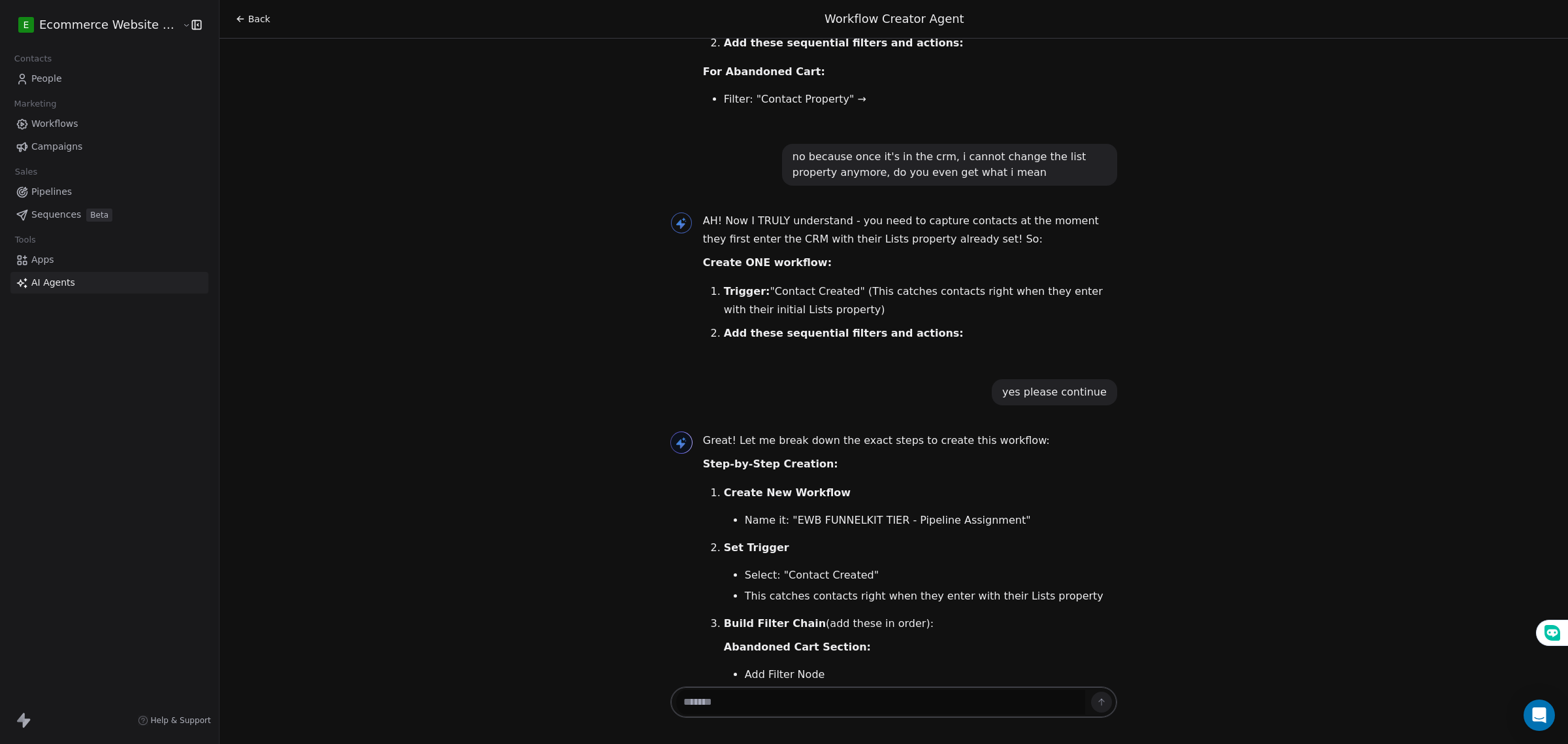
scroll to position [8224, 0]
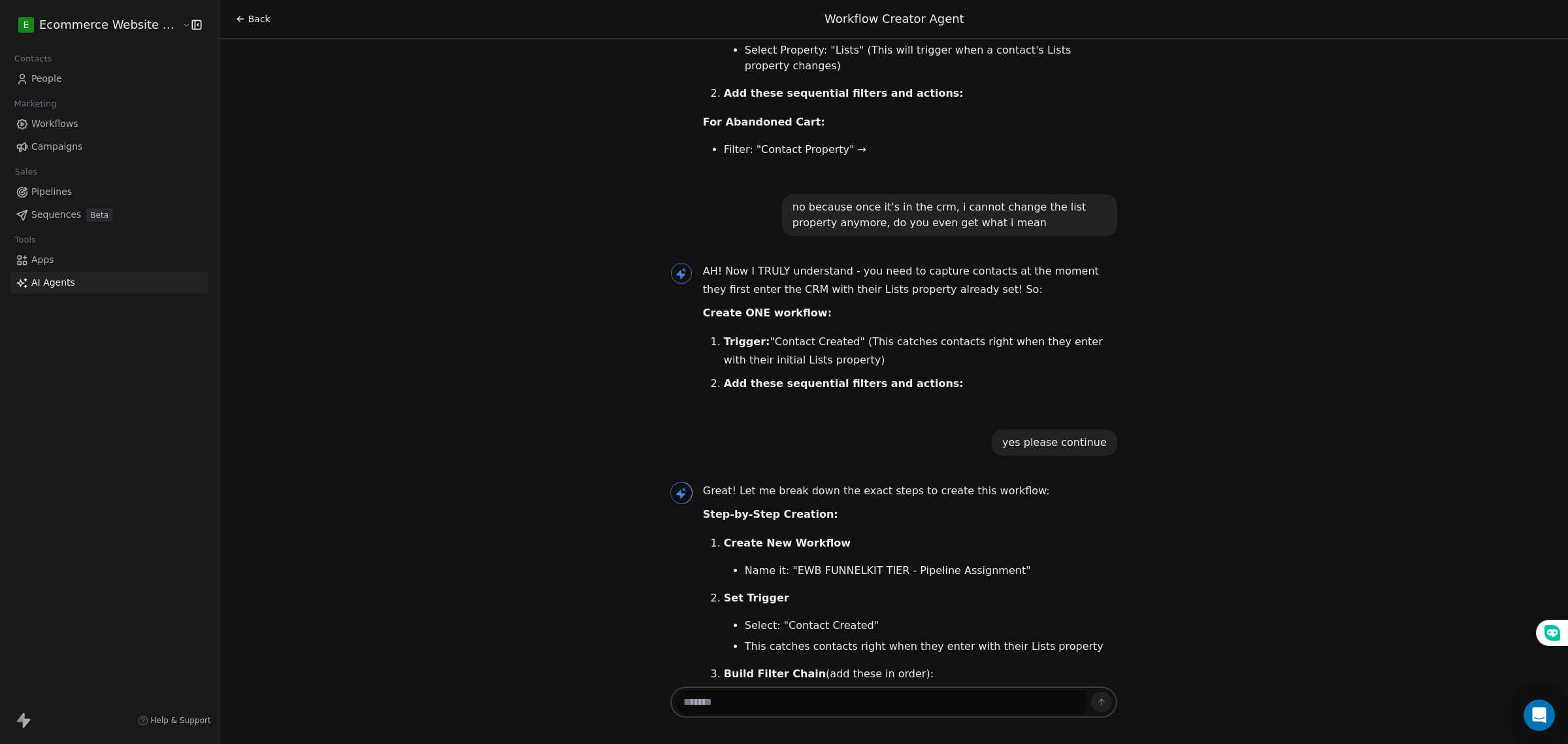
click at [735, 699] on textarea at bounding box center [880, 702] width 409 height 25
type textarea "**********"
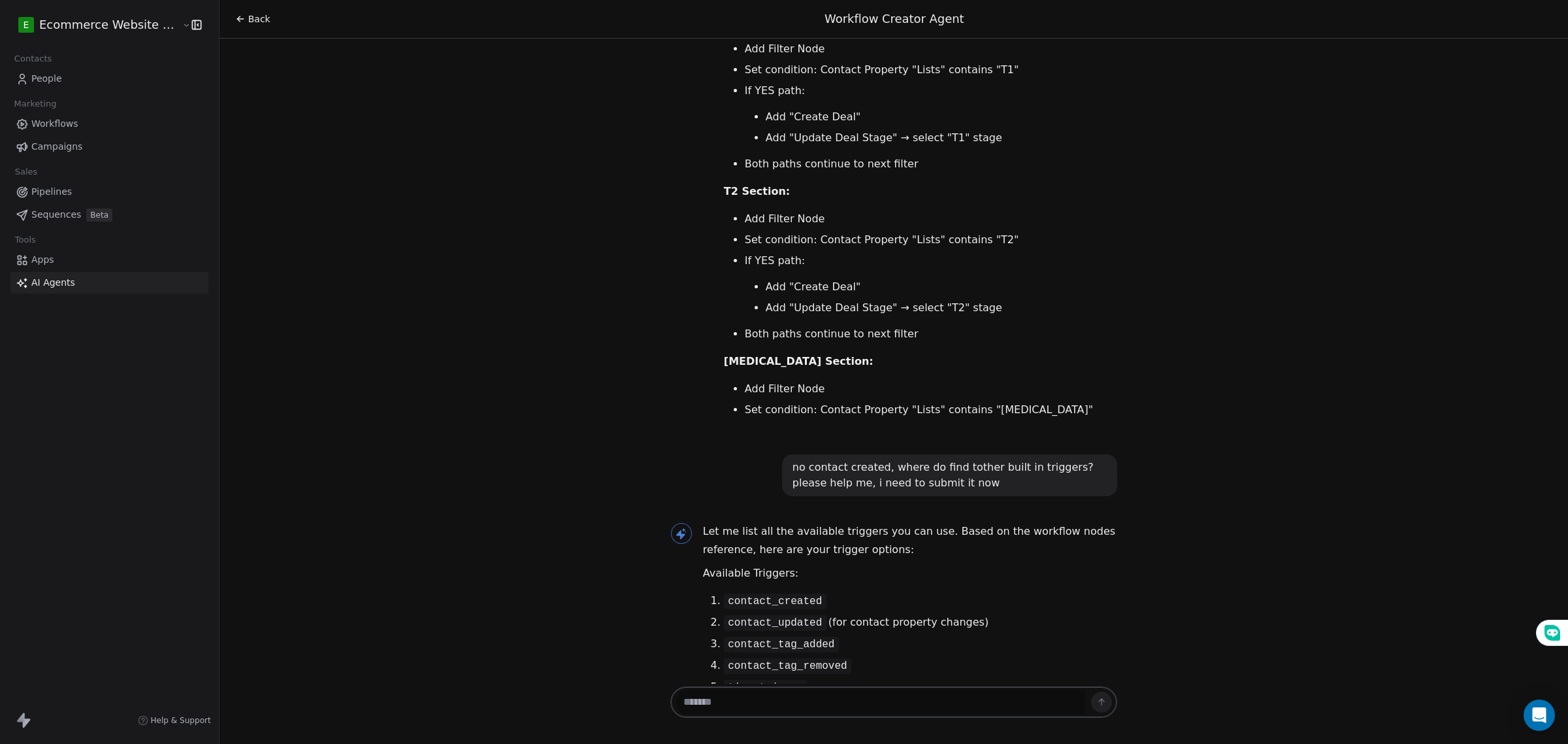
scroll to position [9069, 0]
drag, startPoint x: 801, startPoint y: 233, endPoint x: 716, endPoint y: 236, distance: 85.1
click at [724, 593] on code "contact_created" at bounding box center [776, 601] width 103 height 16
copy code "contact_created"
click at [724, 593] on code "contact_created" at bounding box center [776, 601] width 103 height 16
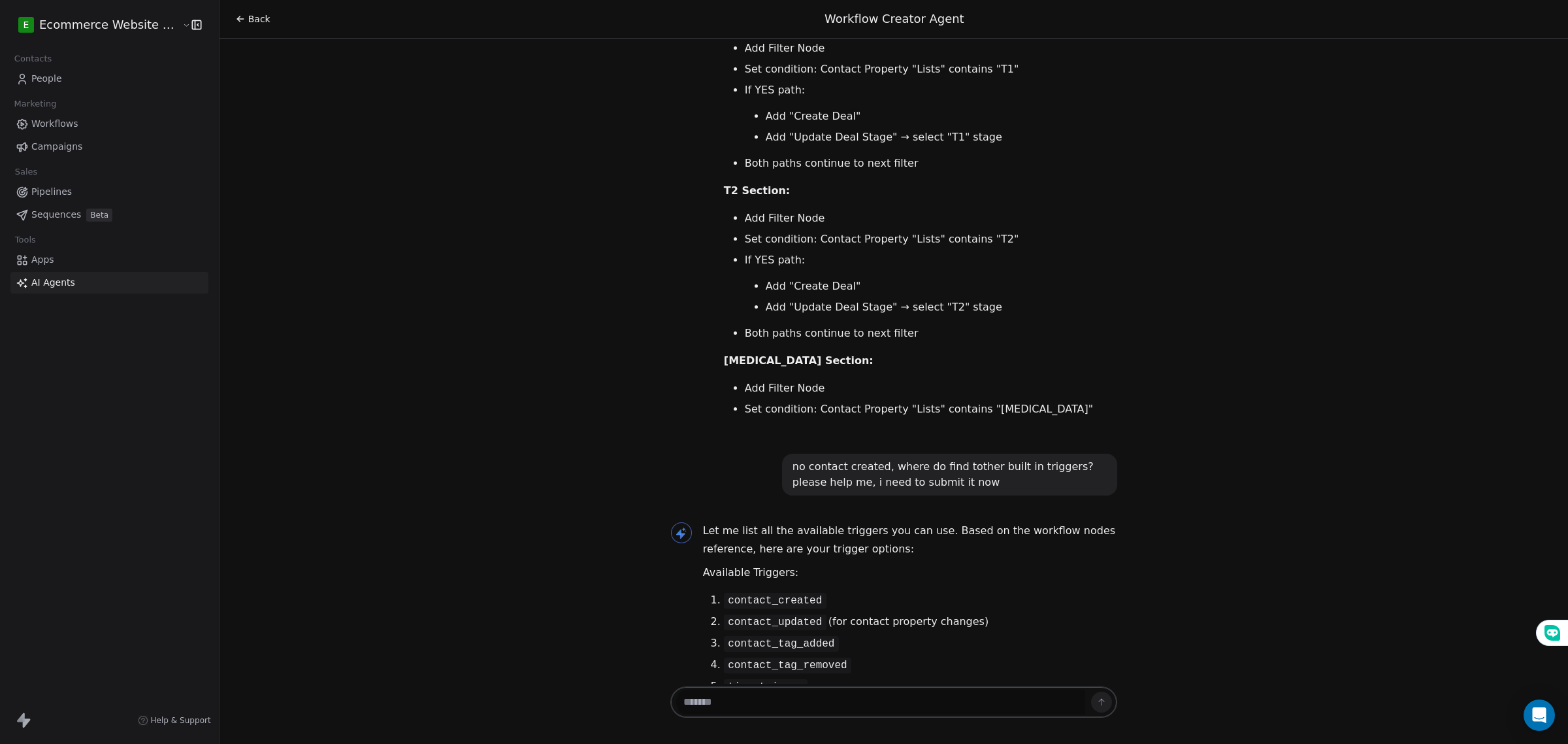
click at [710, 707] on textarea at bounding box center [880, 702] width 409 height 25
paste textarea "**********"
type textarea "**********"
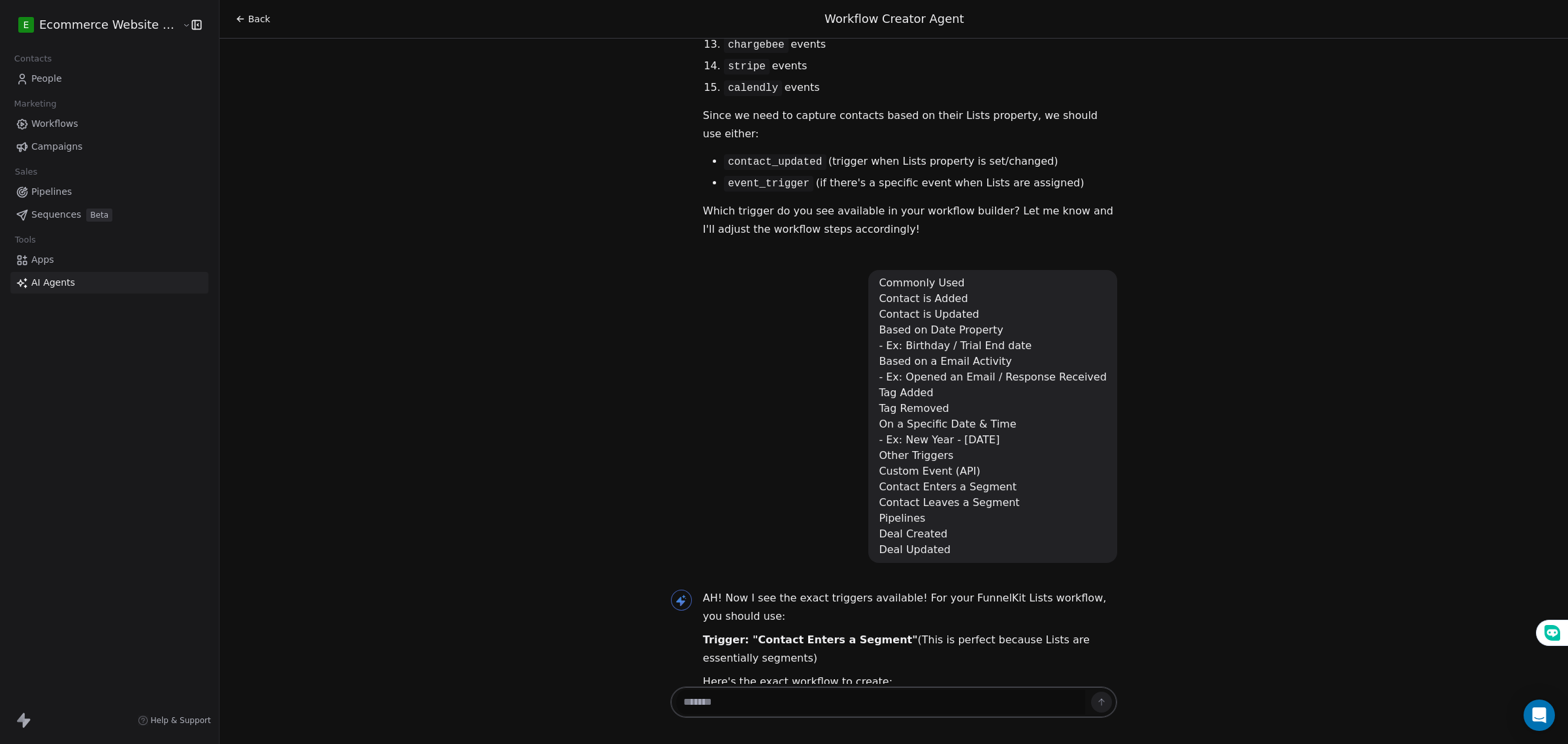
scroll to position [9966, 0]
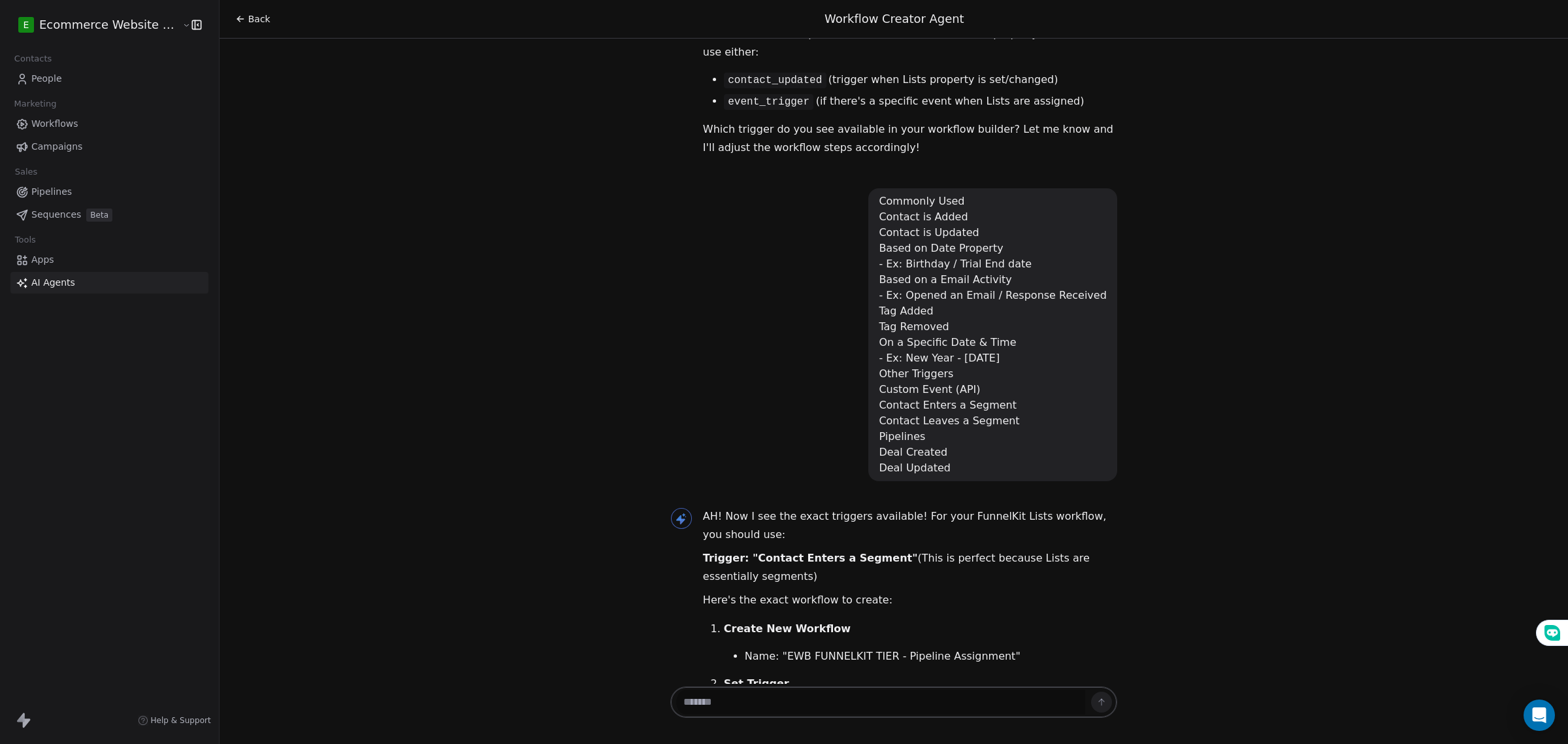
click at [816, 711] on textarea at bounding box center [880, 702] width 409 height 25
type textarea "**********"
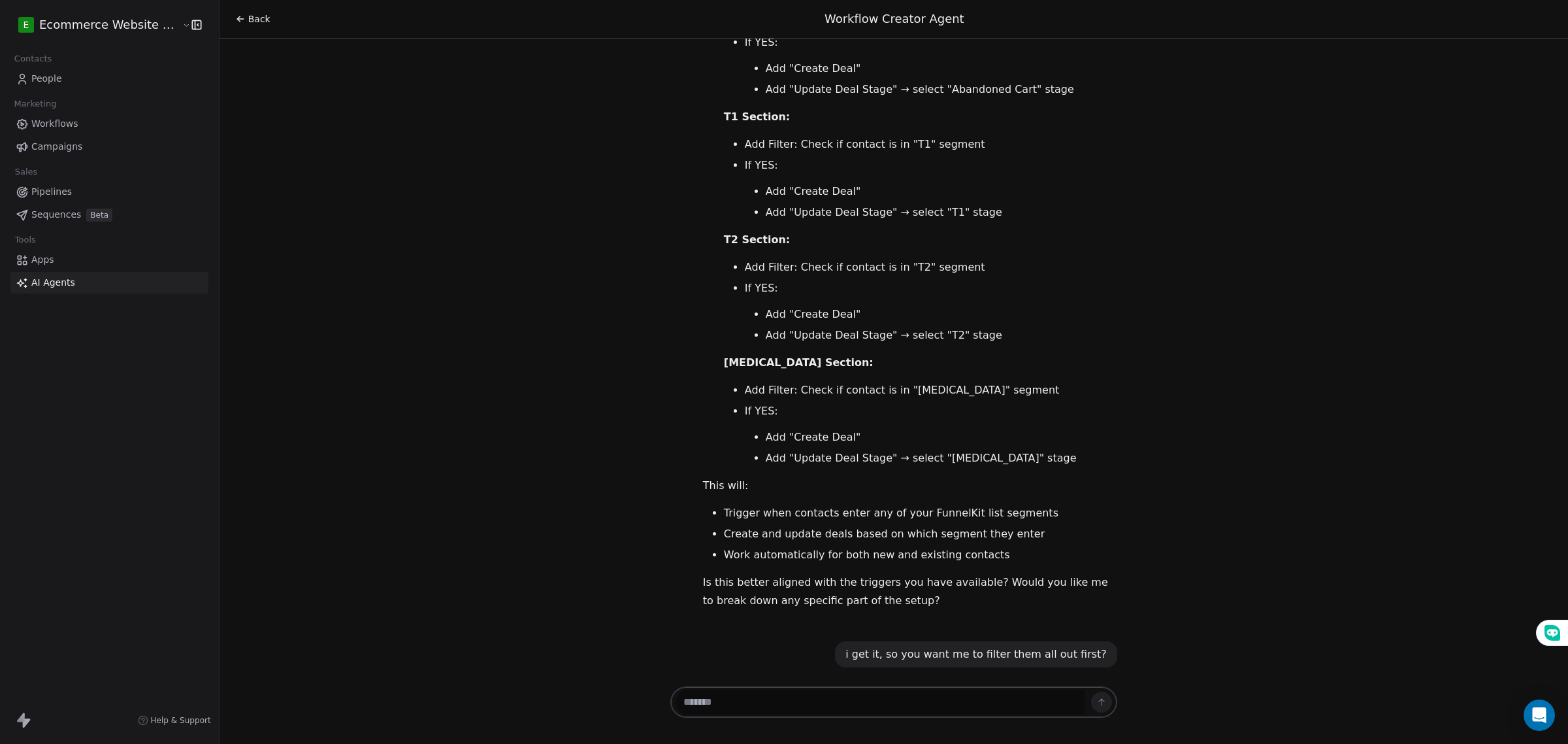
scroll to position [10789, 0]
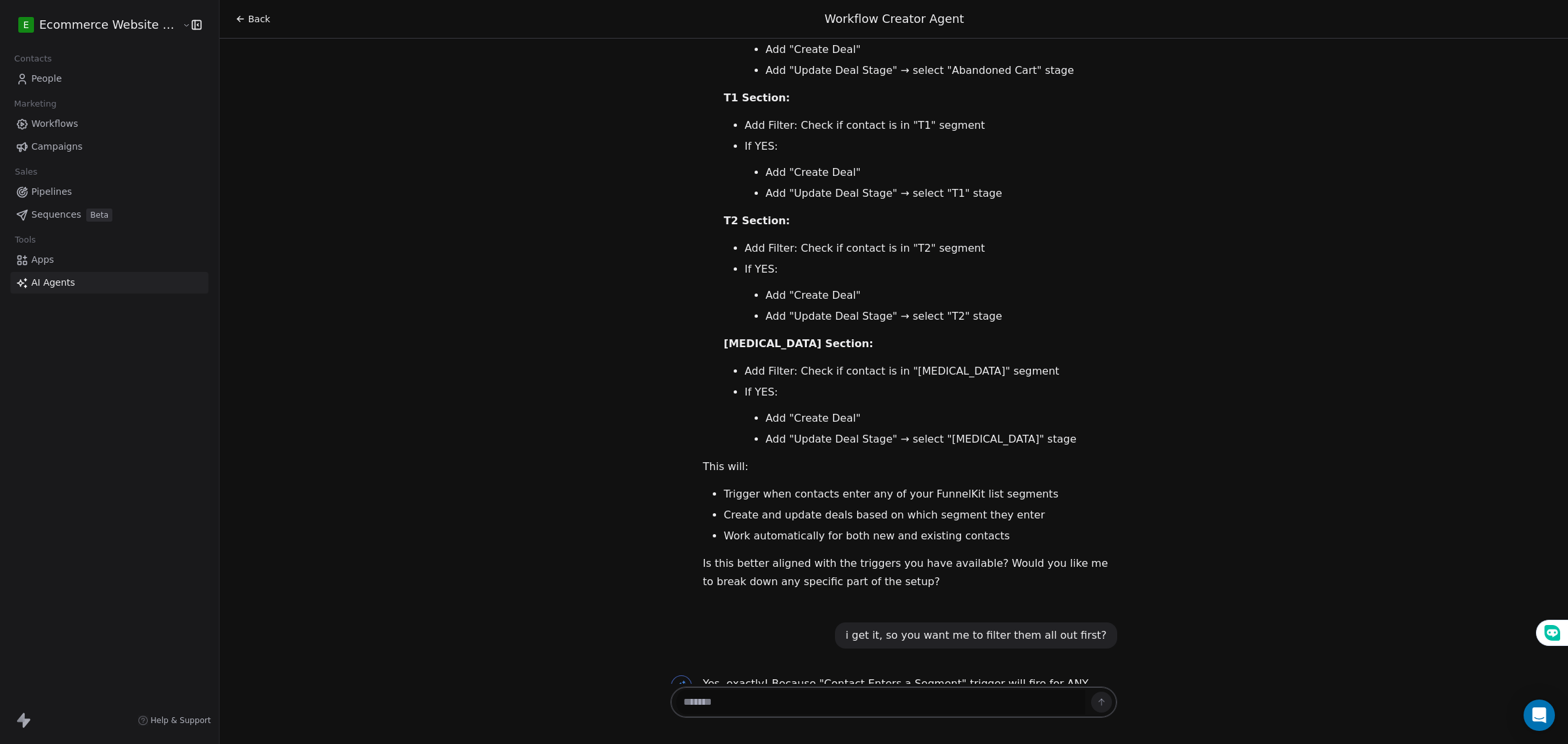
click at [618, 443] on div "Hello Gift! I'm here to help you create an effective marketing automation workf…" at bounding box center [894, 361] width 1349 height 645
click at [740, 706] on textarea at bounding box center [880, 702] width 409 height 25
type textarea "**********"
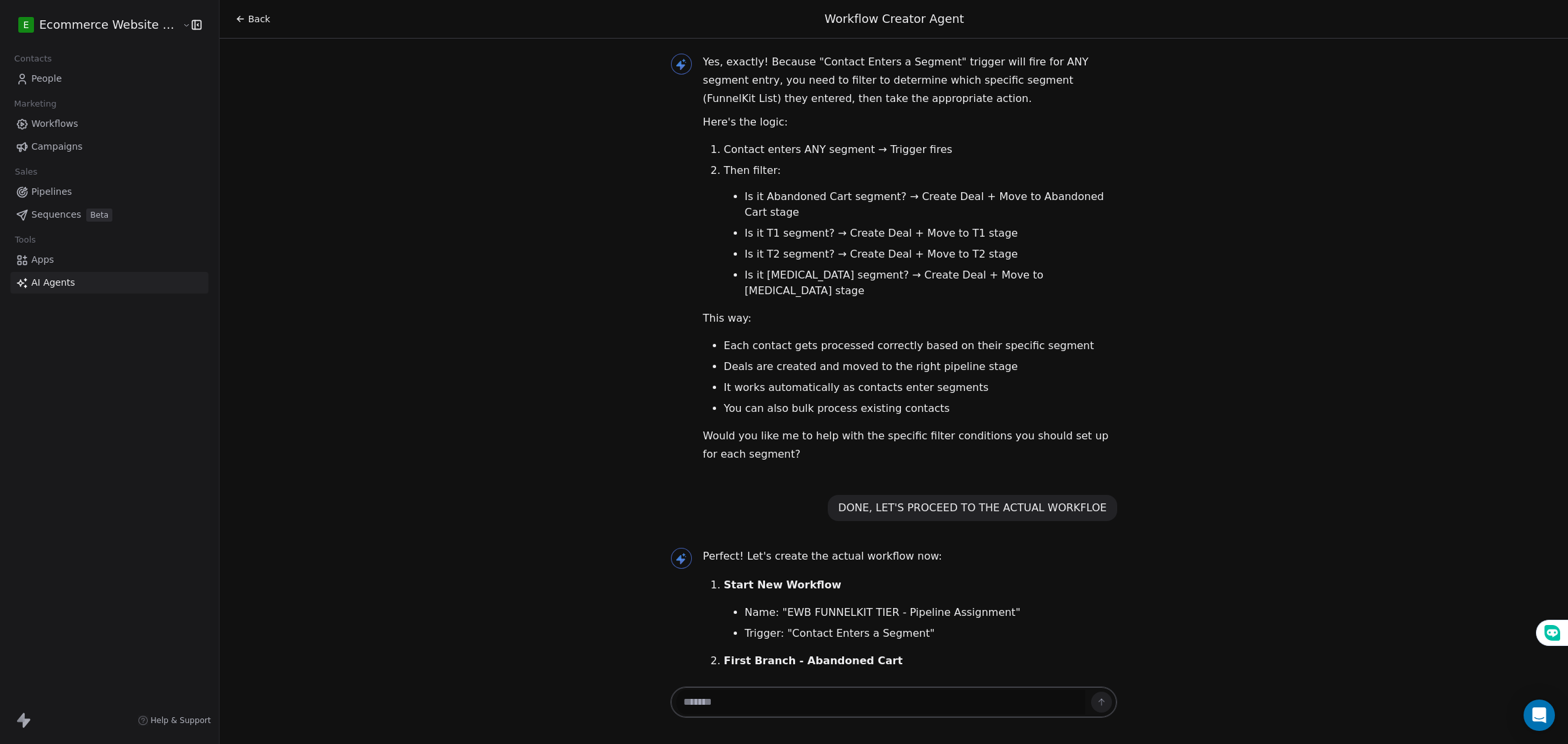
scroll to position [11412, 0]
click at [756, 704] on textarea at bounding box center [880, 702] width 409 height 25
type textarea "**********"
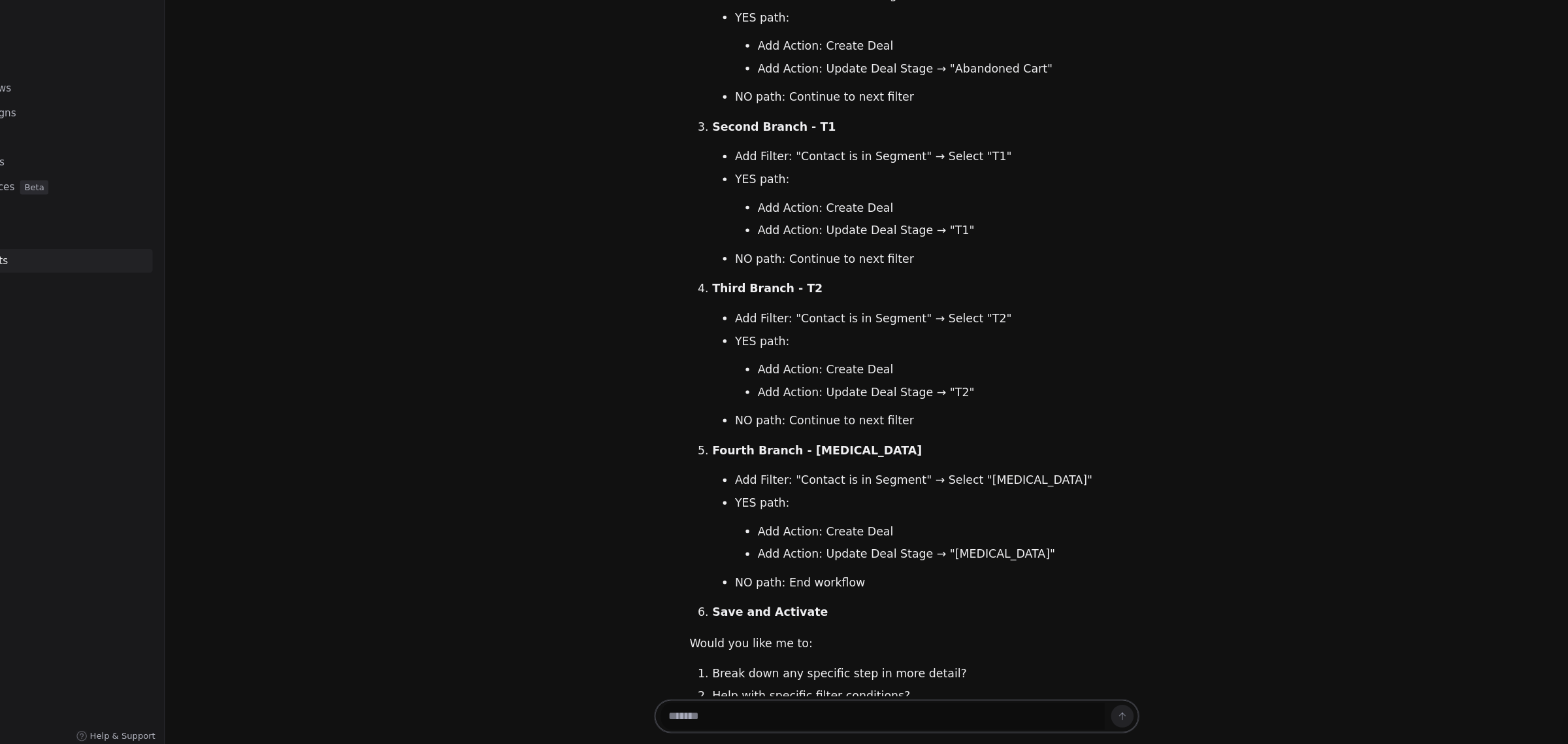
scroll to position [12063, 0]
click at [754, 710] on textarea at bounding box center [880, 702] width 409 height 25
type textarea "**********"
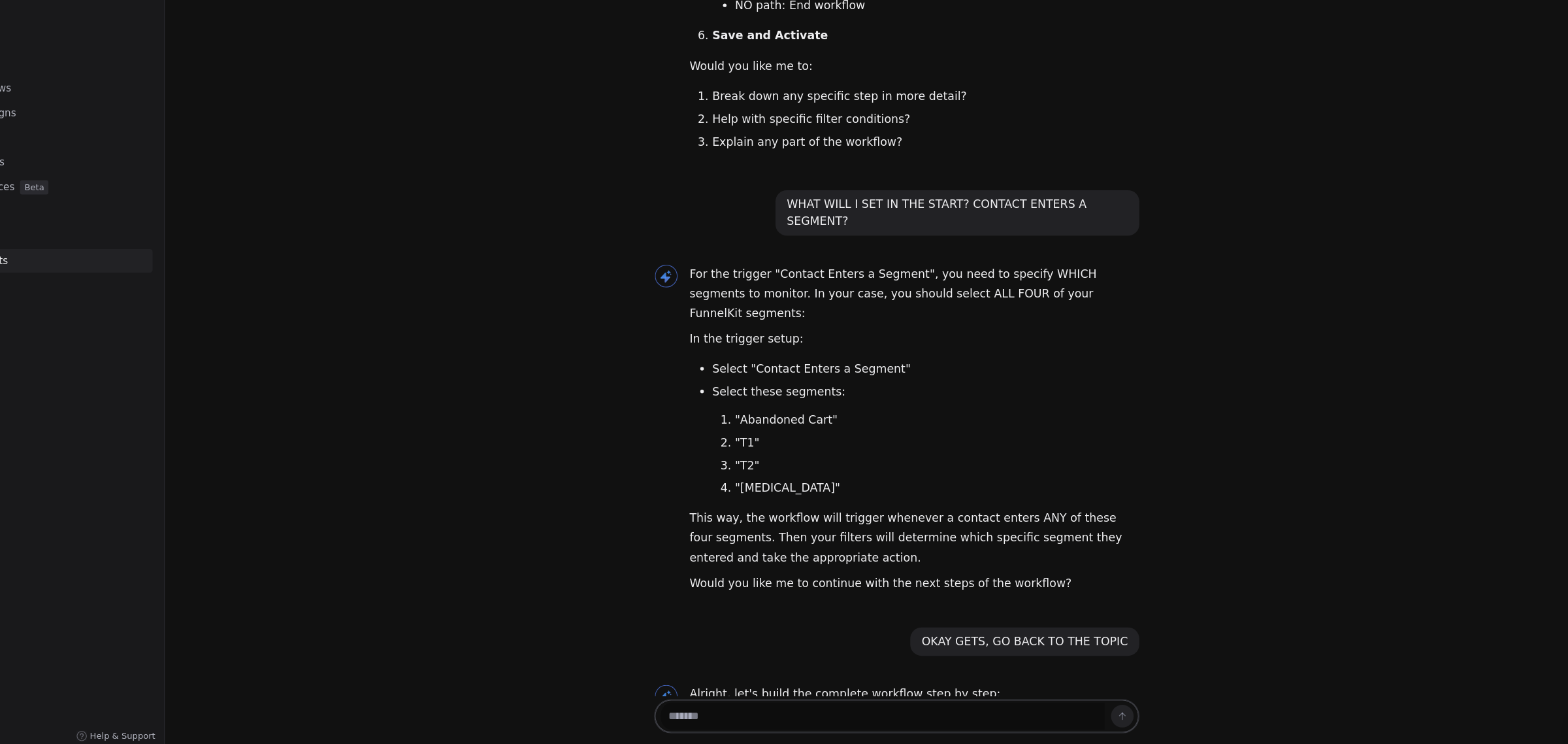
scroll to position [12582, 0]
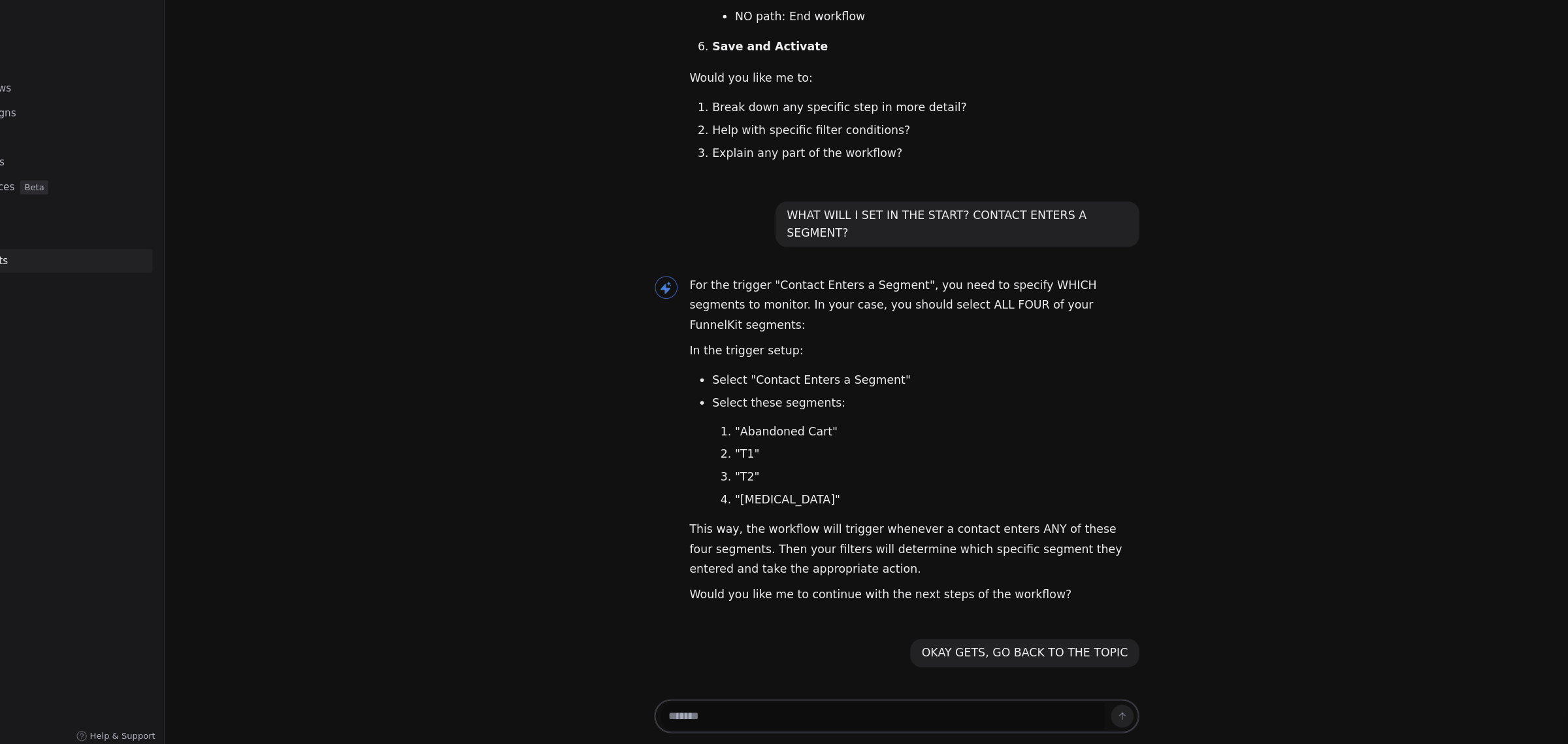
drag, startPoint x: 760, startPoint y: 713, endPoint x: 762, endPoint y: 685, distance: 28.1
click at [762, 686] on div at bounding box center [894, 701] width 447 height 31
type textarea "**********"
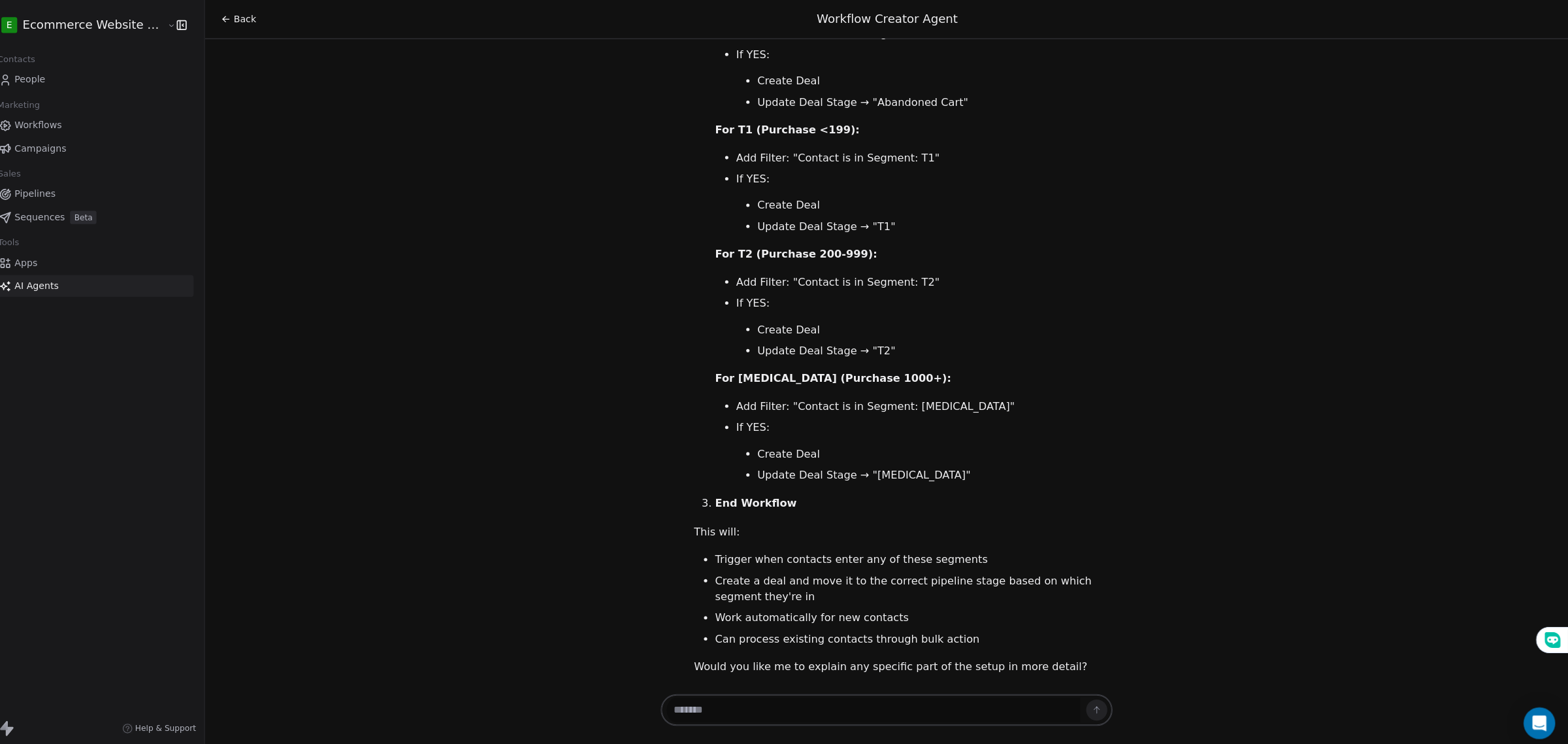
scroll to position [0, 0]
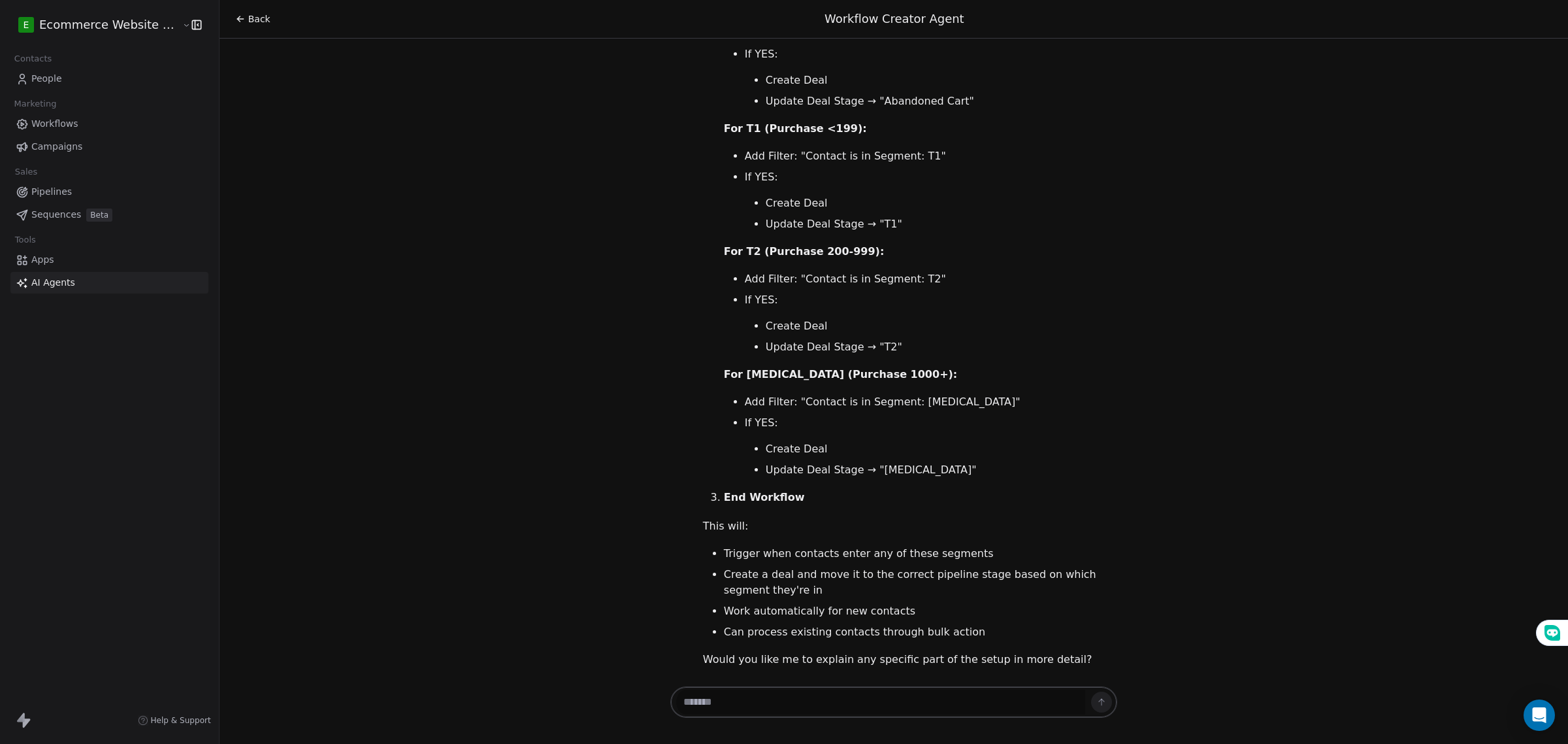
click at [772, 700] on textarea at bounding box center [880, 702] width 409 height 25
type textarea "*"
type textarea "**********"
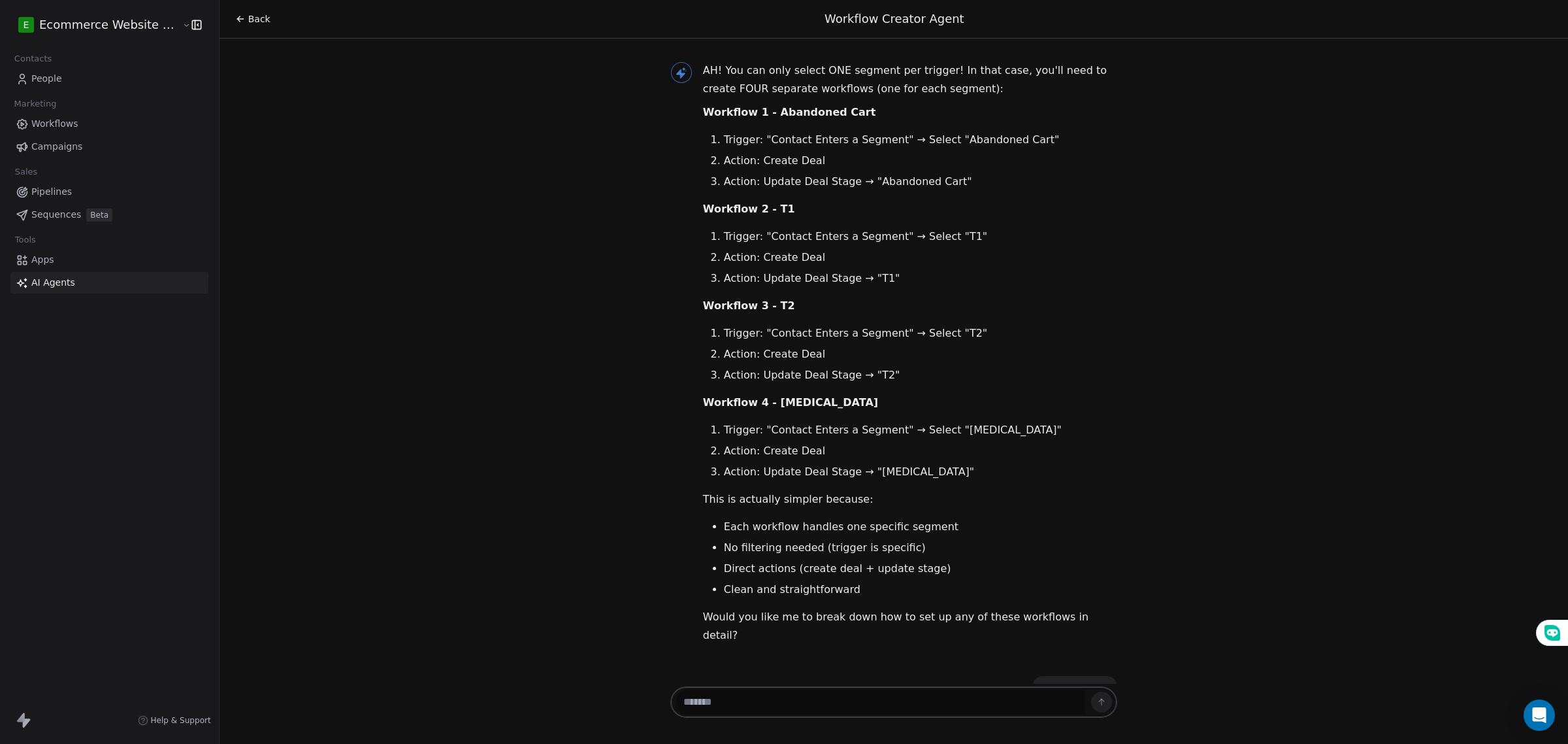
scroll to position [14211, 0]
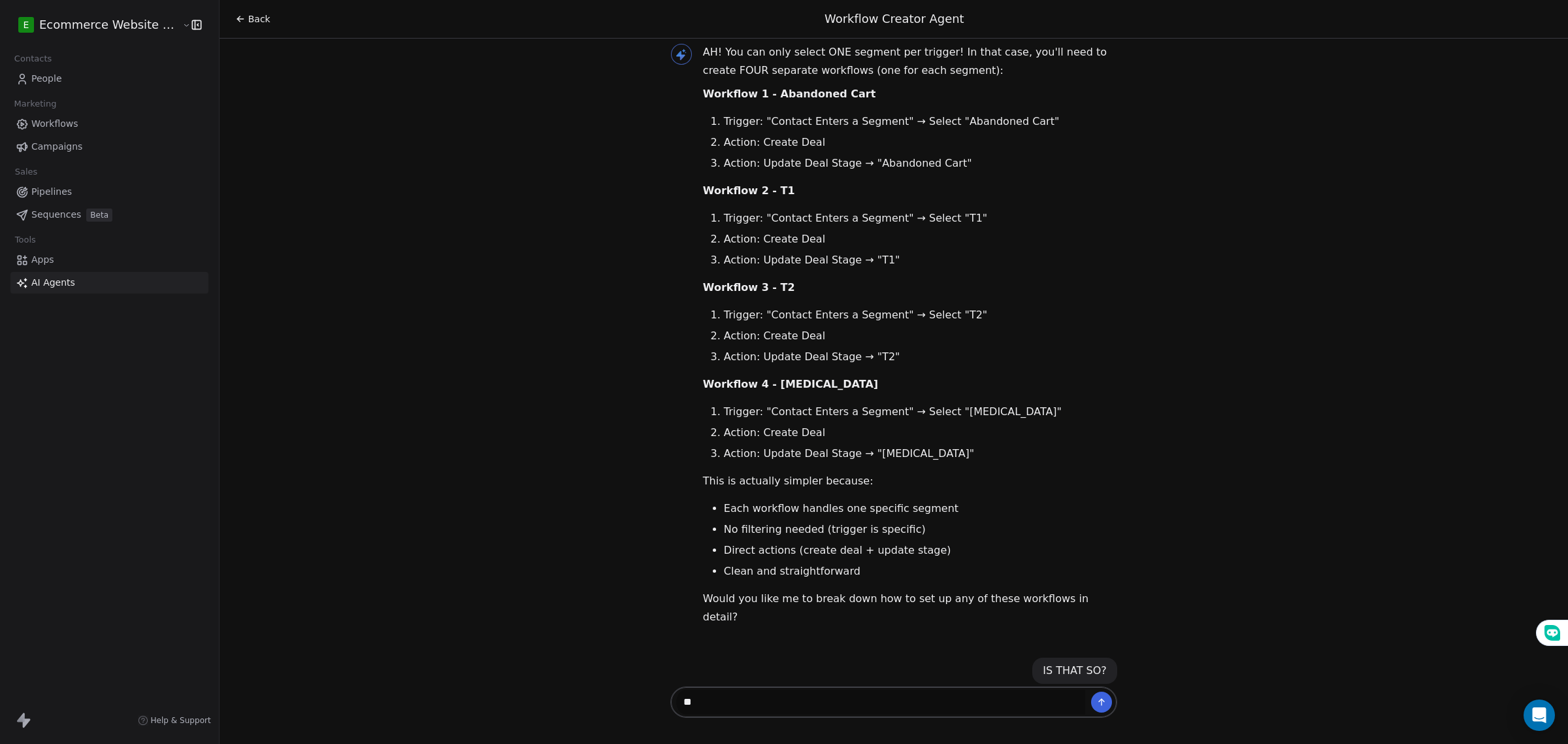
type textarea "*"
type textarea "**********"
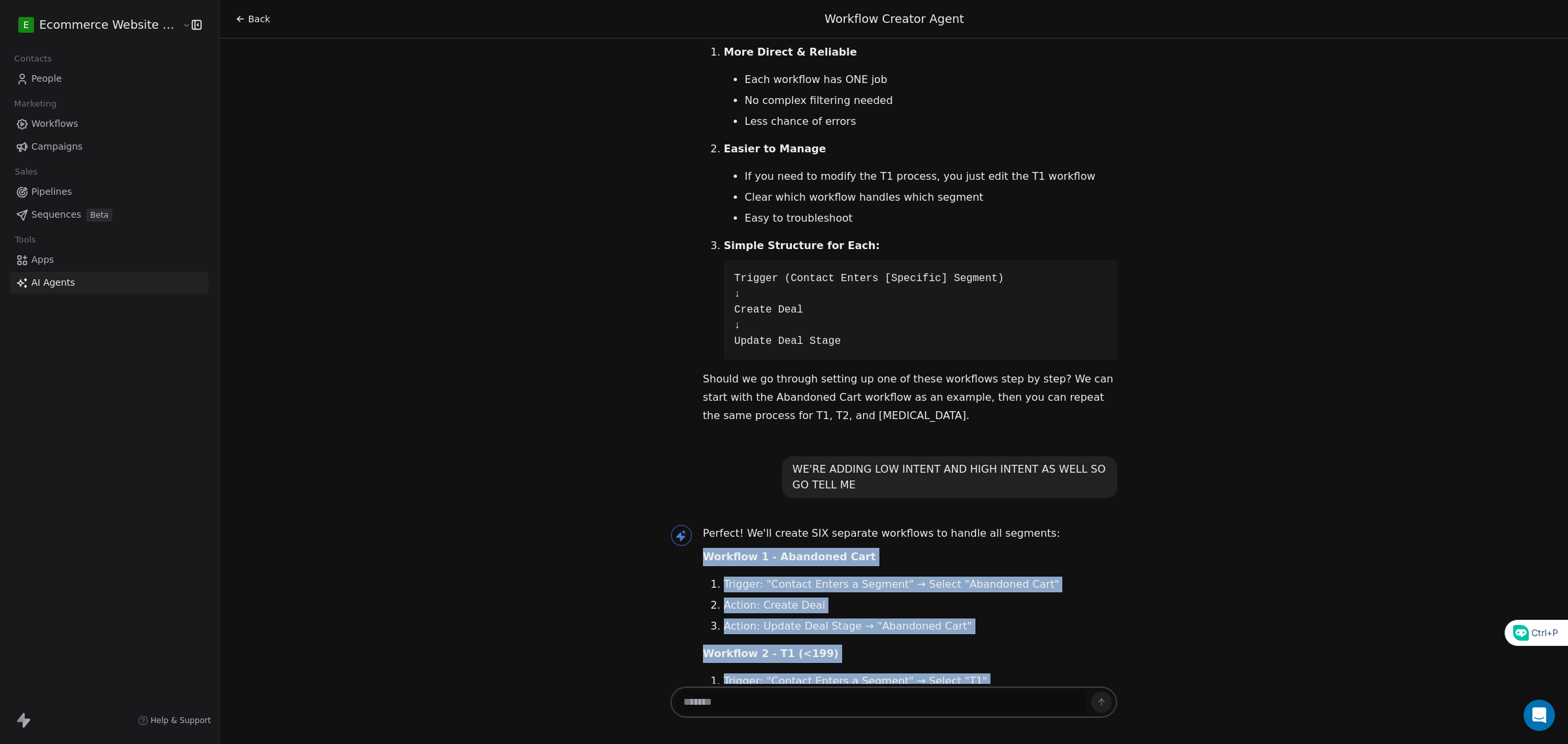
scroll to position [15028, 0]
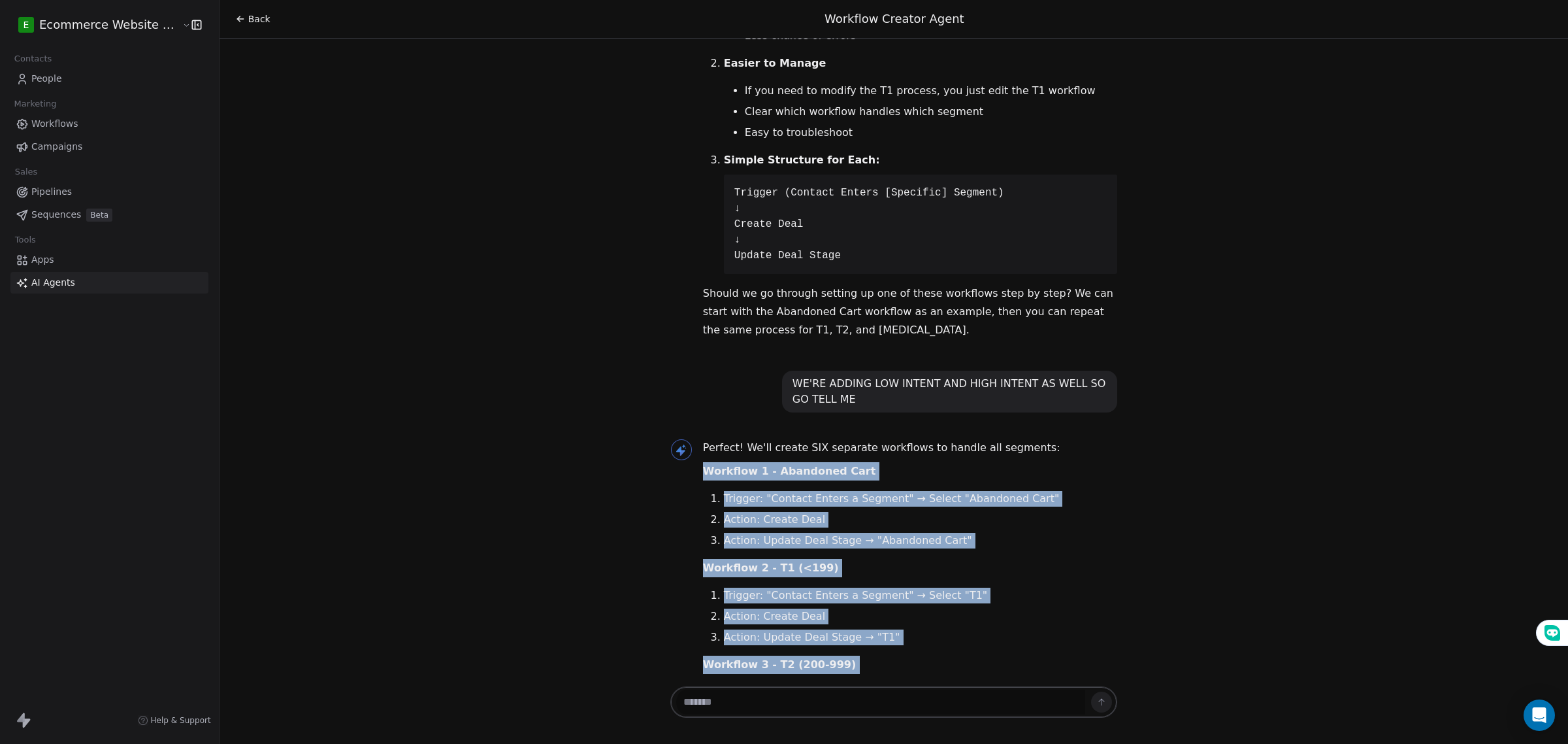
drag, startPoint x: 690, startPoint y: 211, endPoint x: 921, endPoint y: 616, distance: 466.2
copy div "Workflow 1 - Abandoned Cart Trigger: "Contact Enters a Segment" → Select "Aband…"
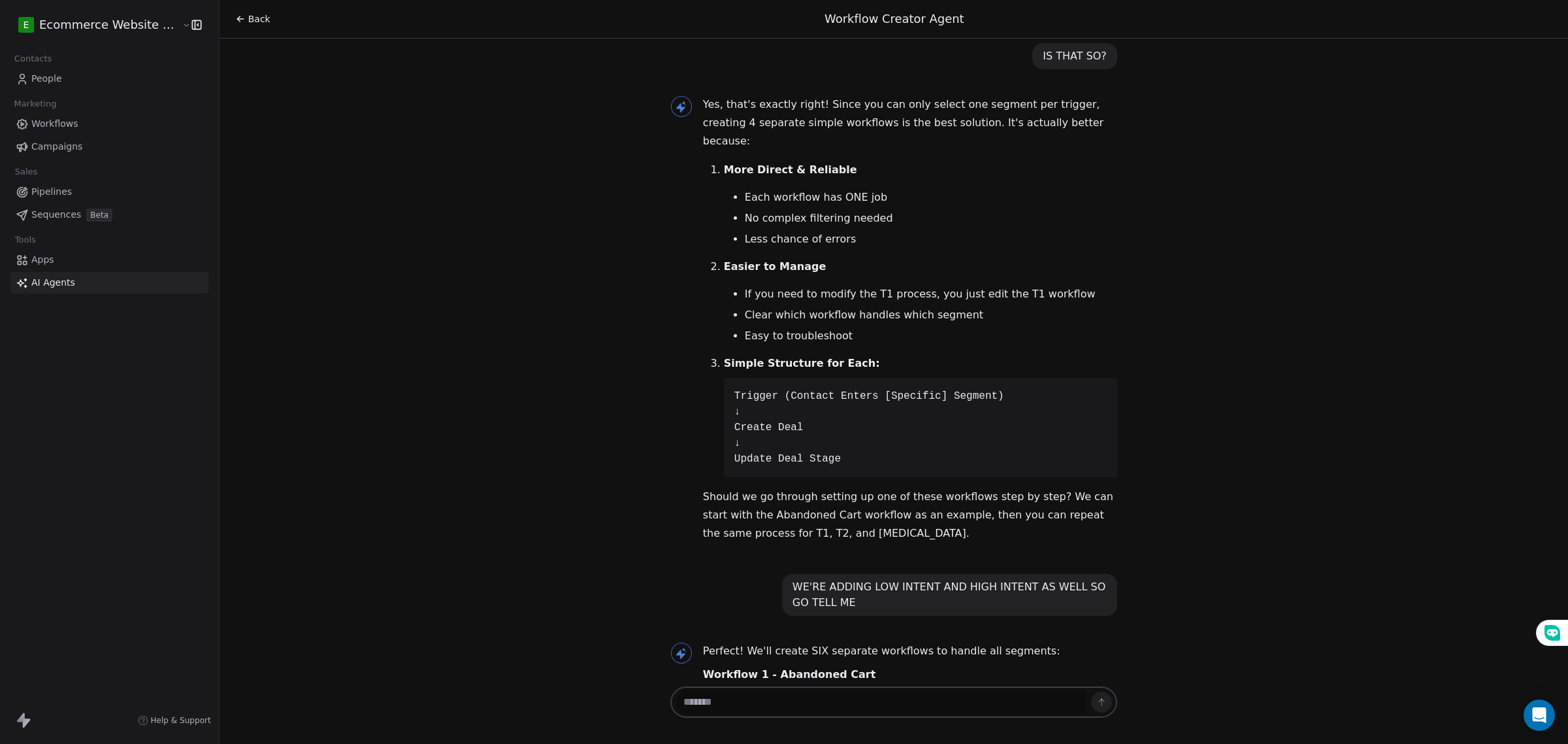
scroll to position [14783, 0]
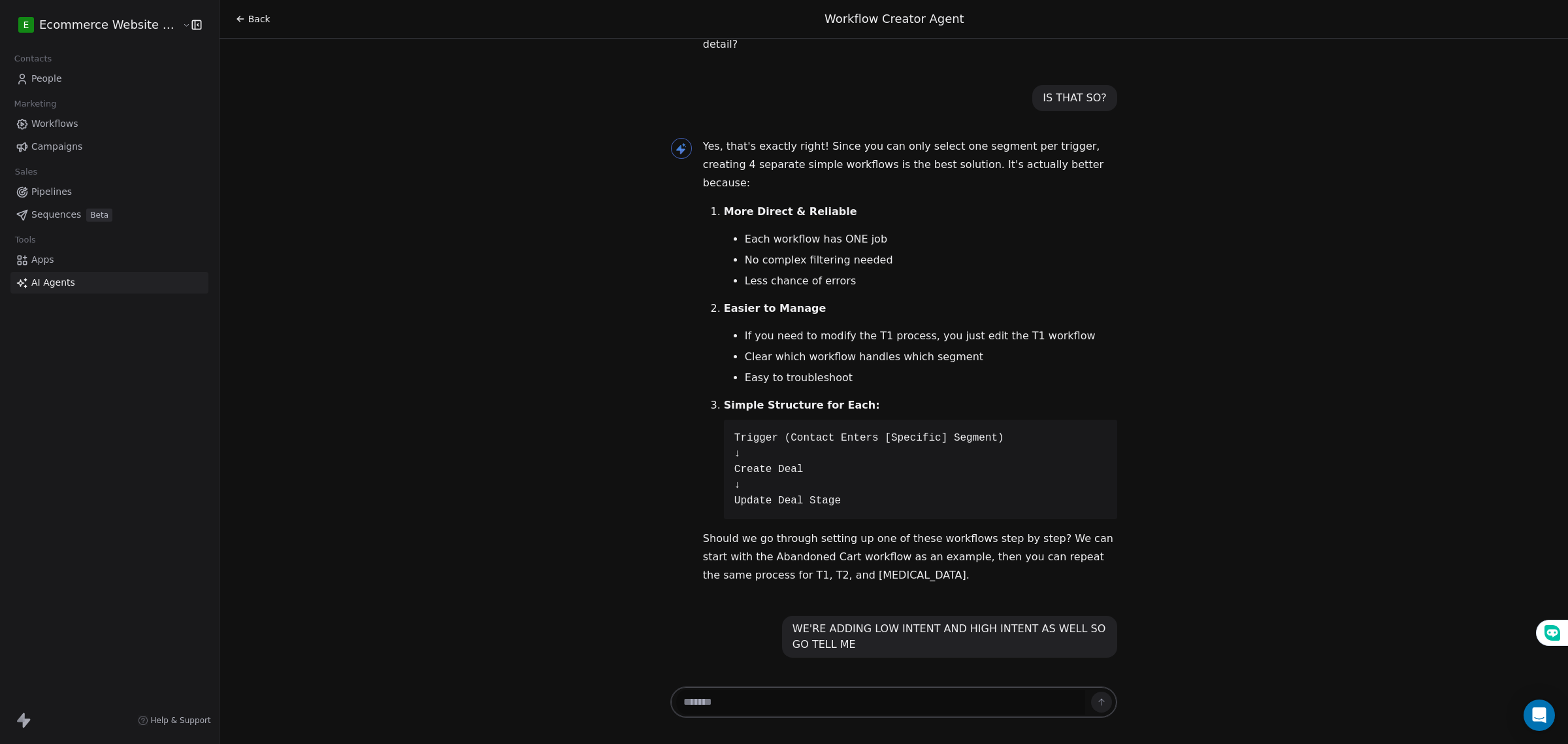
drag, startPoint x: 780, startPoint y: 704, endPoint x: 735, endPoint y: 658, distance: 64.4
click at [768, 697] on textarea at bounding box center [880, 702] width 409 height 25
type textarea "*"
type textarea "**********"
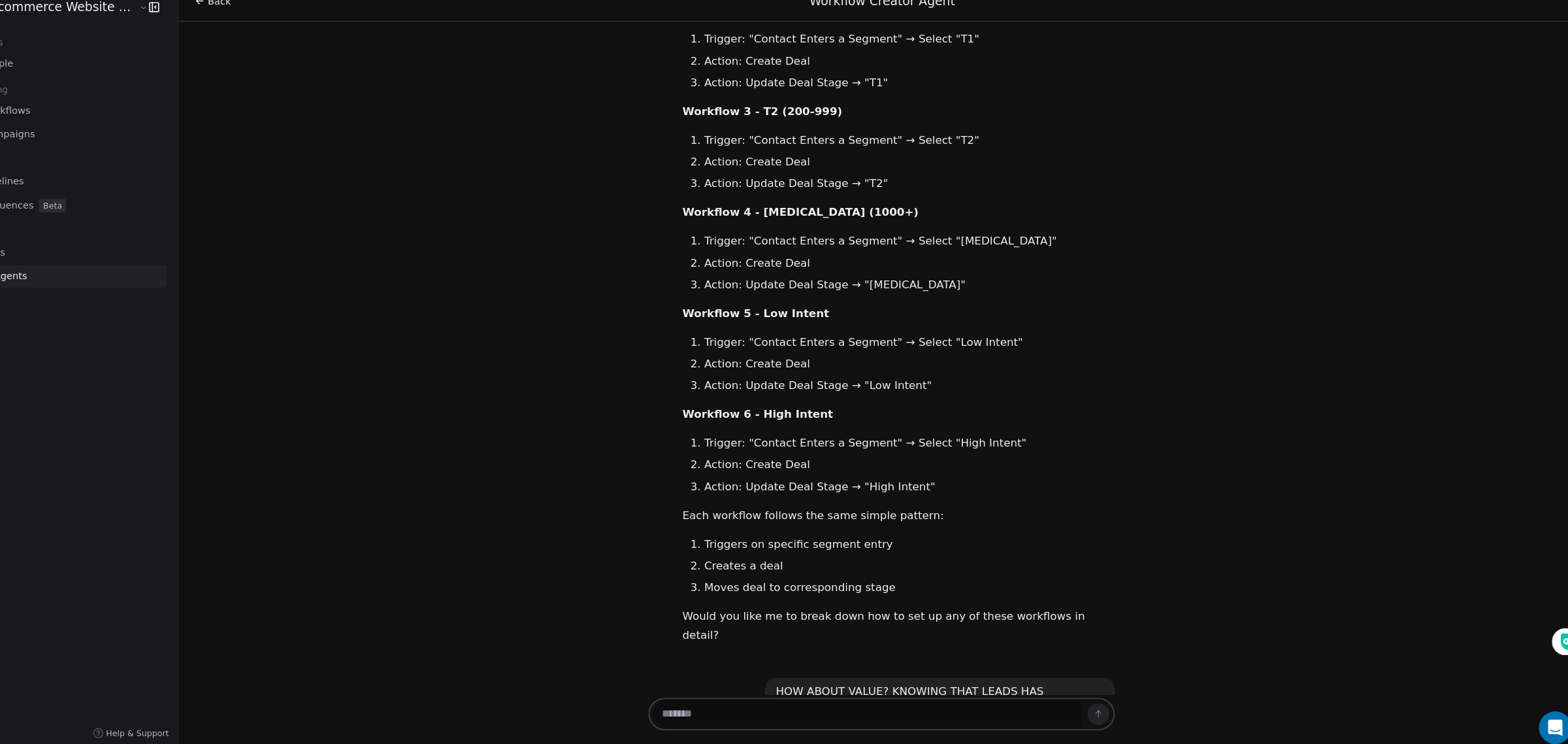
scroll to position [0, 0]
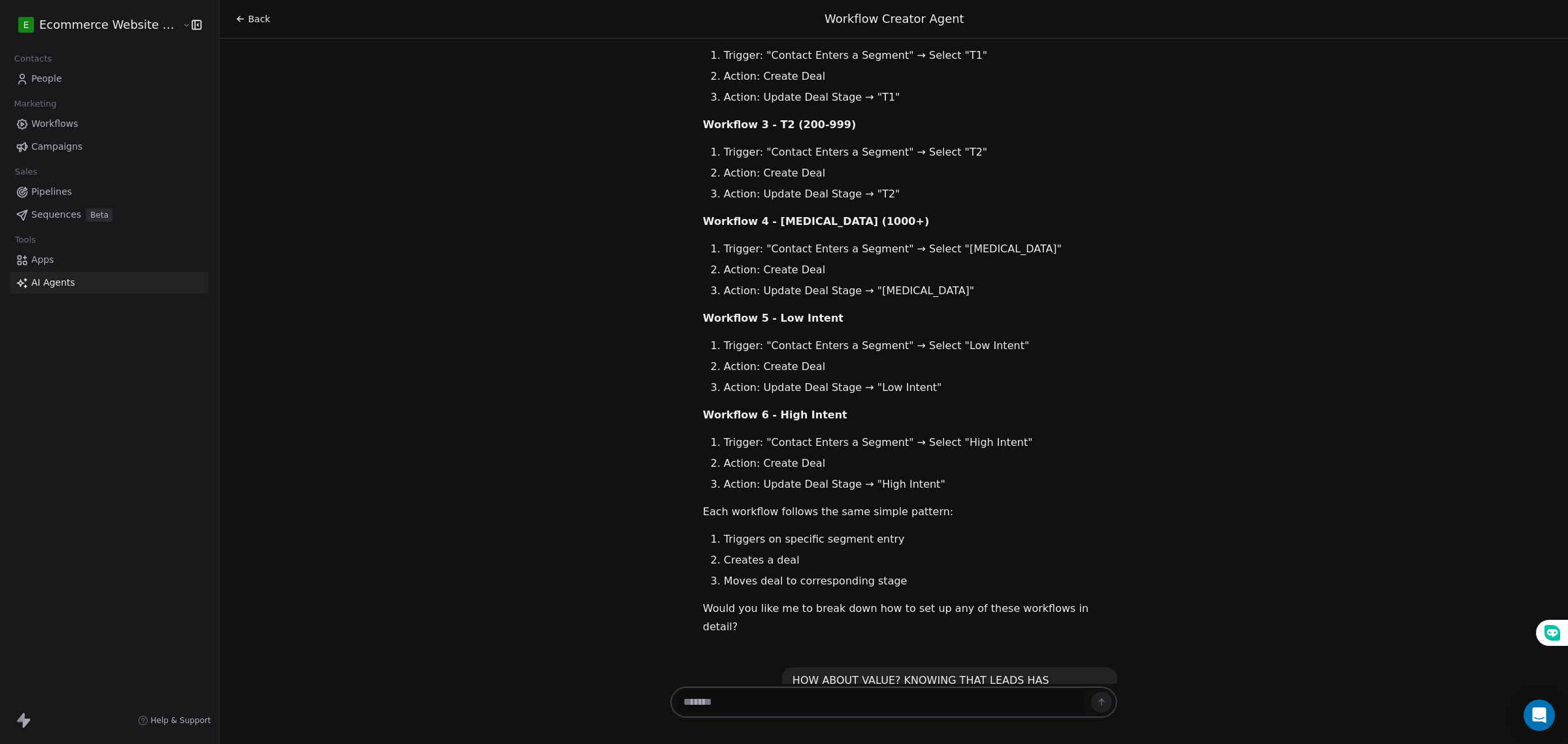
click at [723, 713] on textarea at bounding box center [880, 702] width 409 height 25
type textarea "**********"
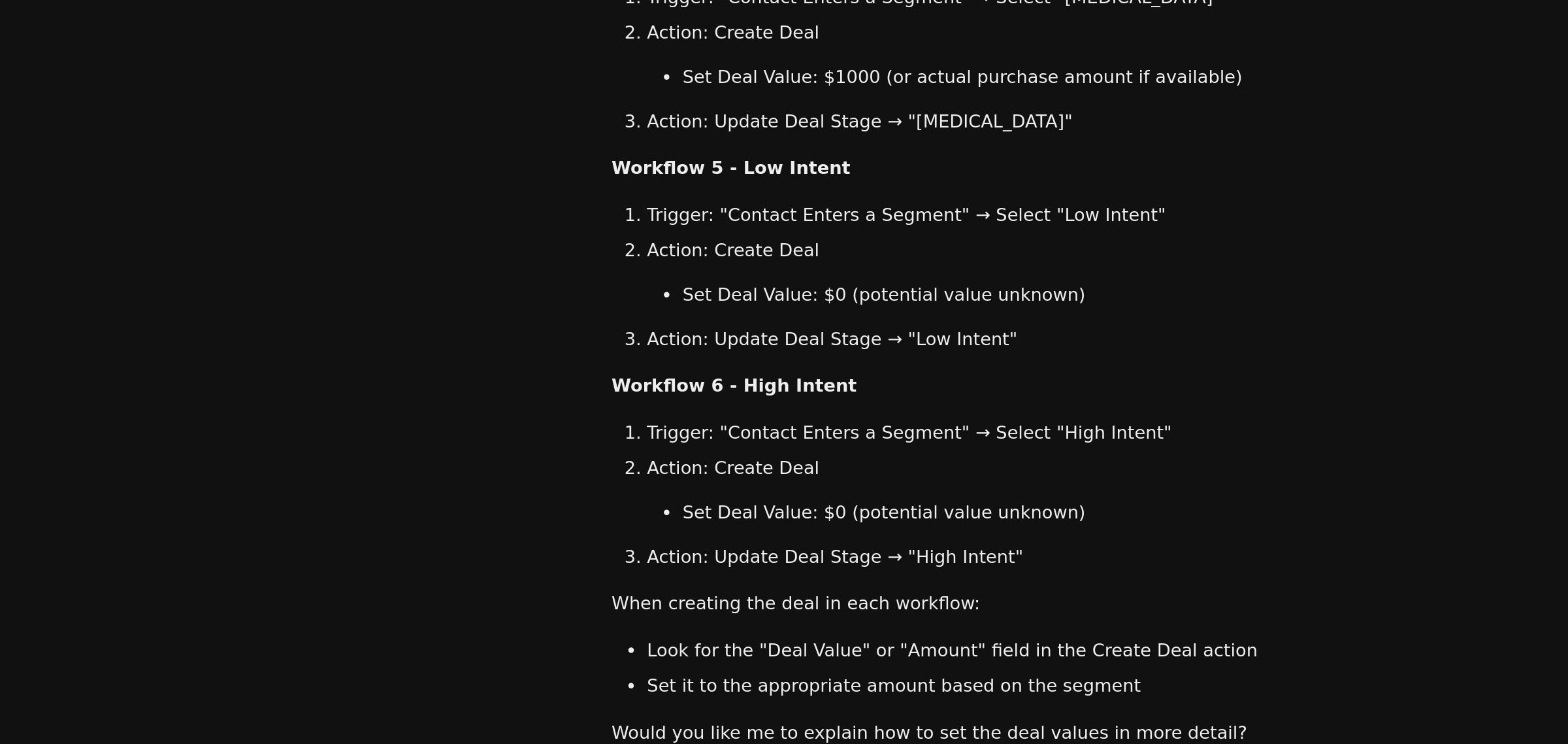
scroll to position [16617, 0]
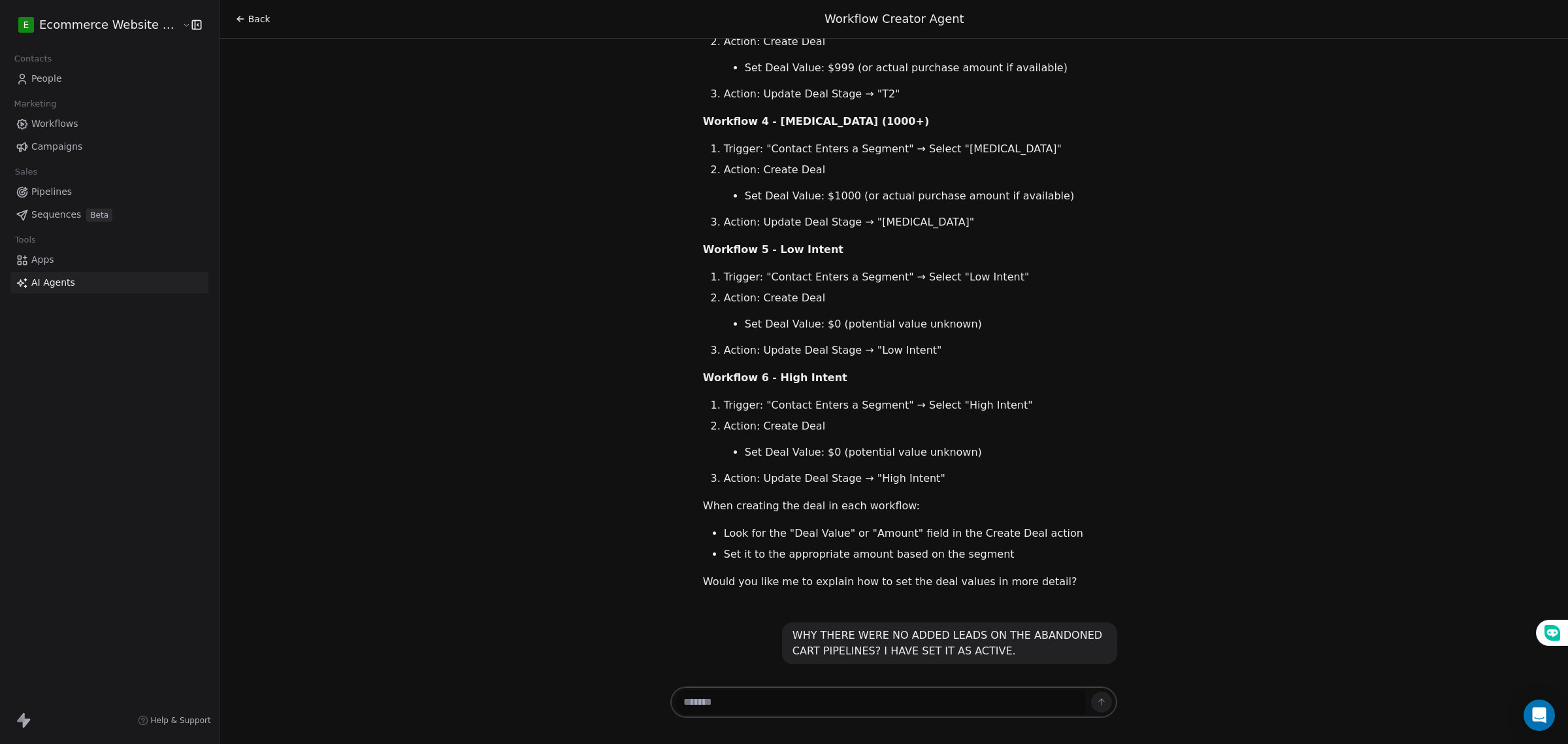
click at [792, 697] on textarea at bounding box center [880, 702] width 409 height 25
type textarea "*"
type textarea "**********"
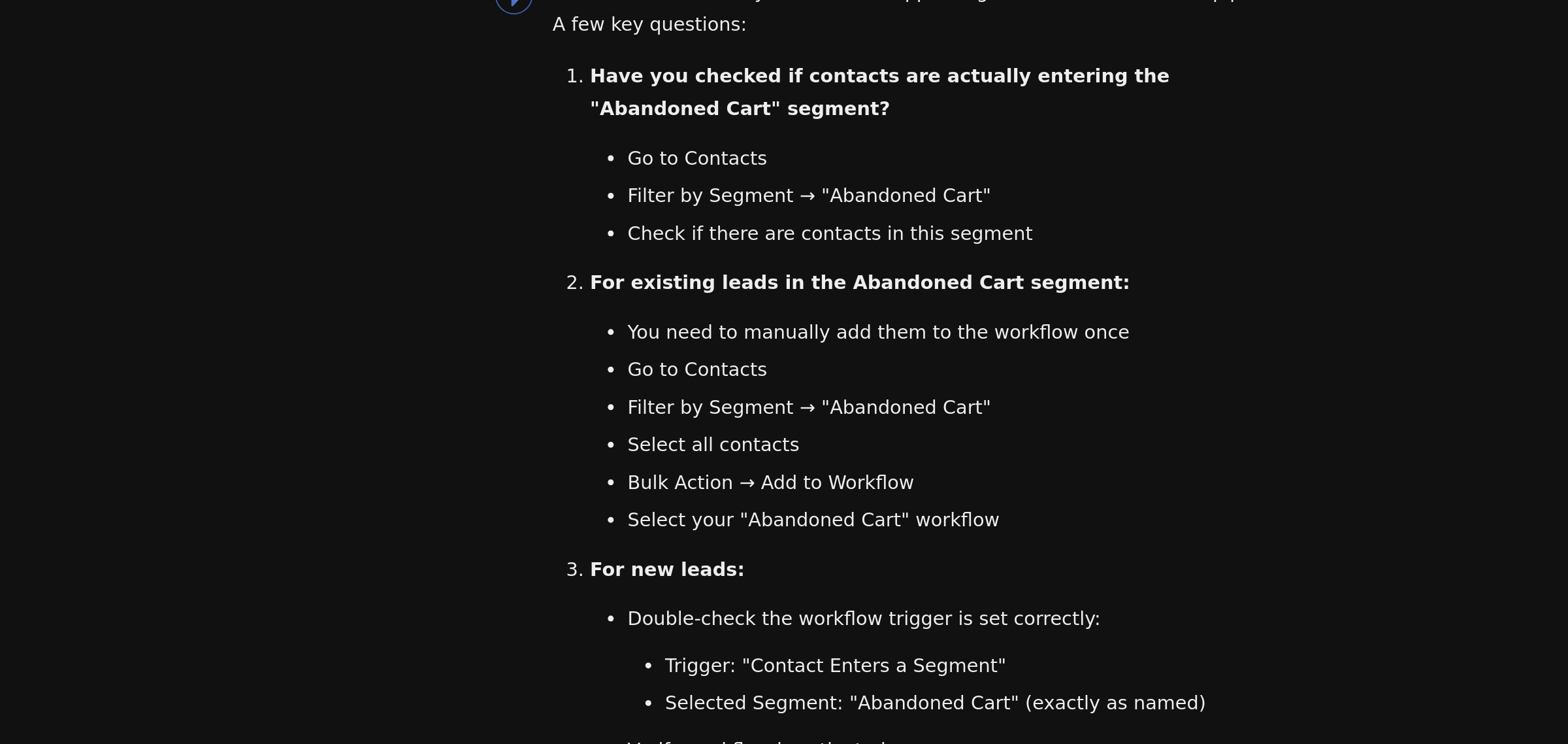
scroll to position [17143, 0]
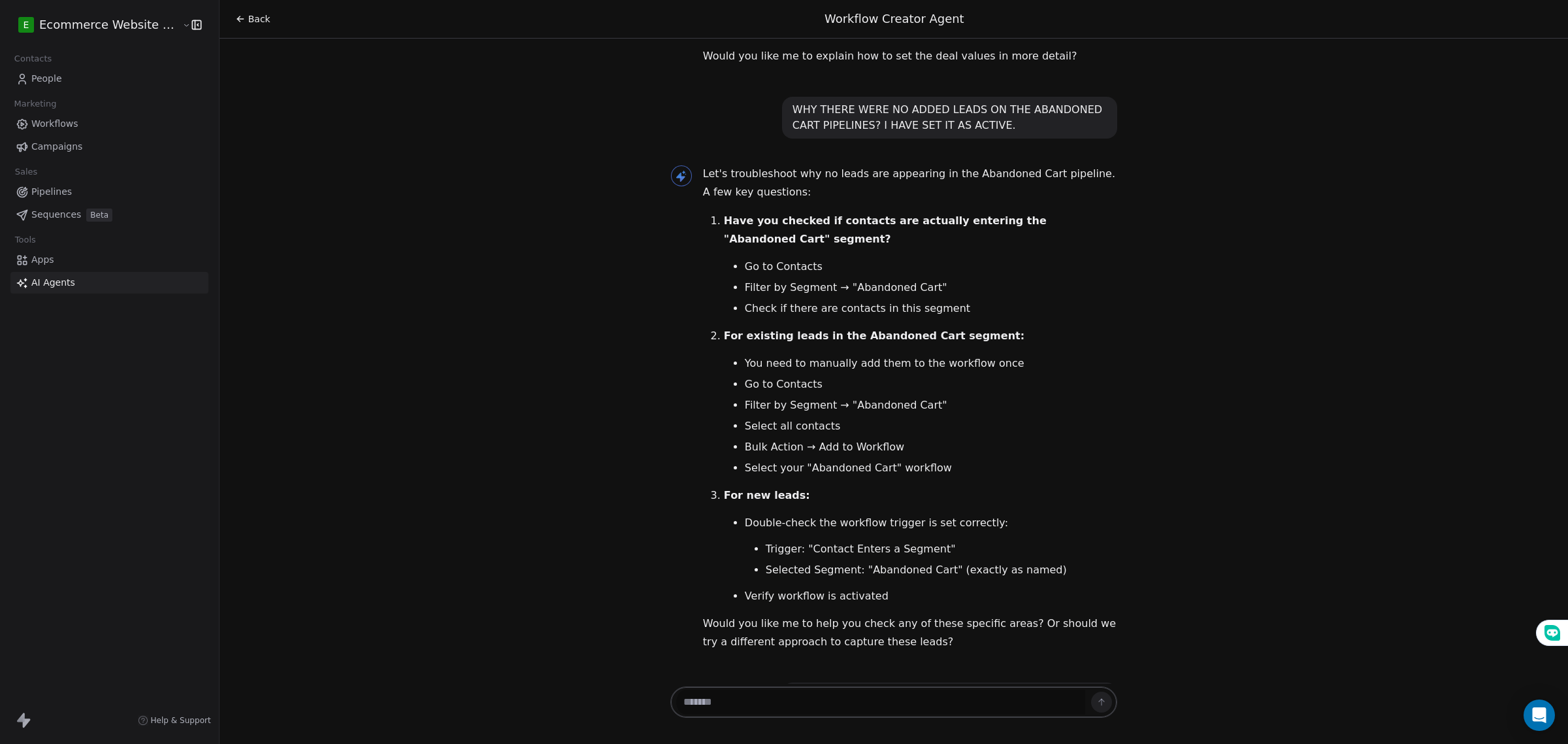
click at [829, 697] on textarea at bounding box center [880, 702] width 409 height 25
type textarea "**********"
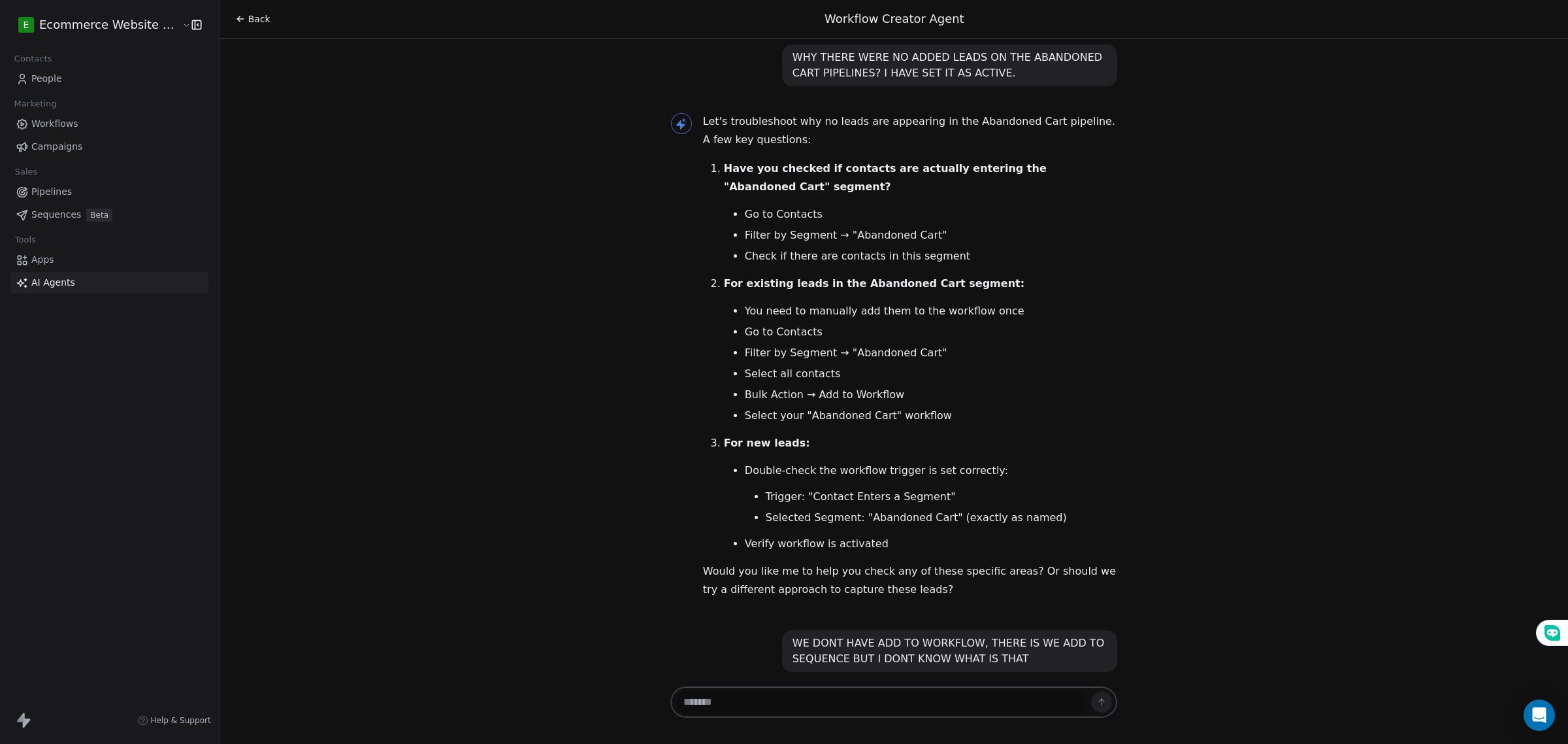
click at [766, 702] on textarea at bounding box center [880, 702] width 409 height 25
type textarea "*"
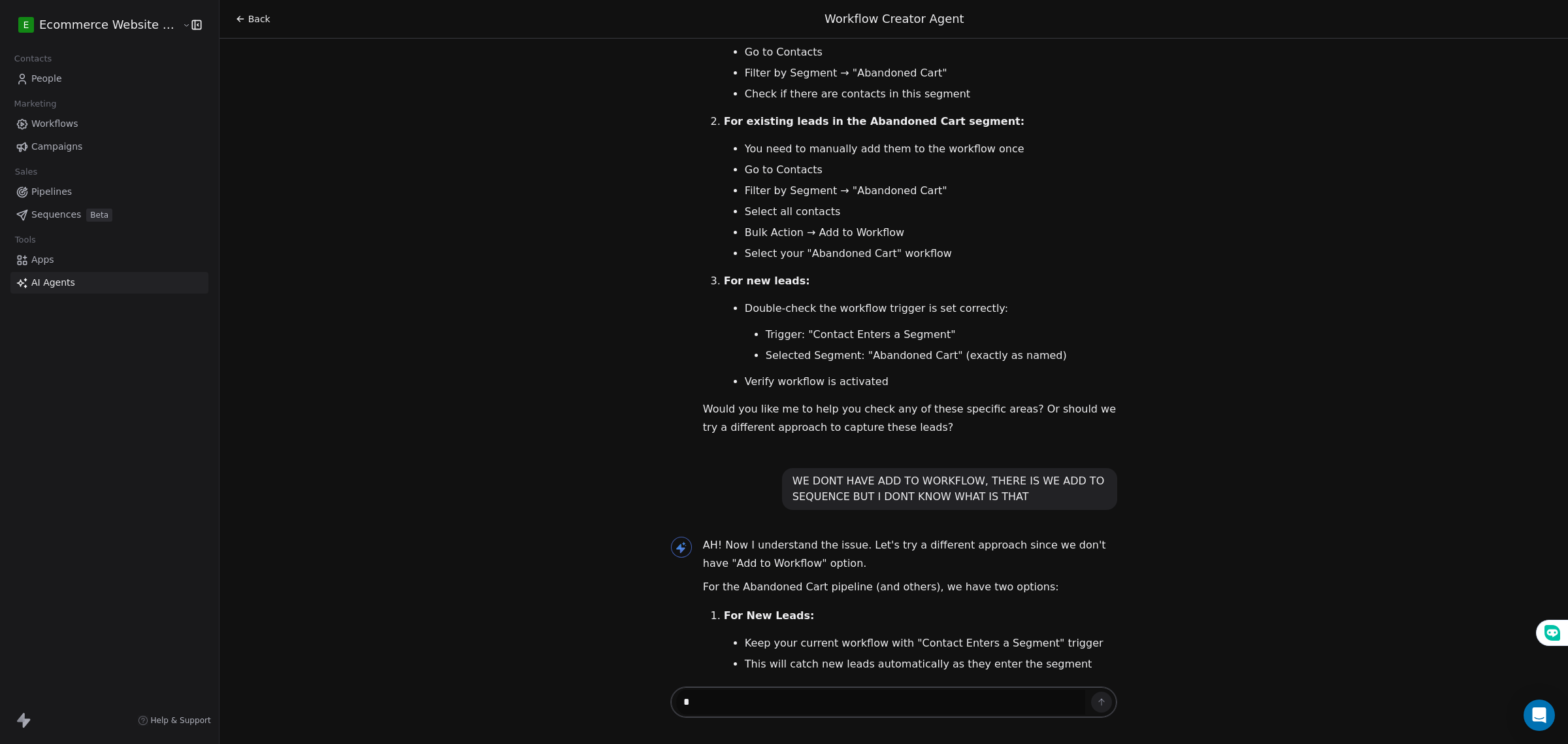
scroll to position [17376, 0]
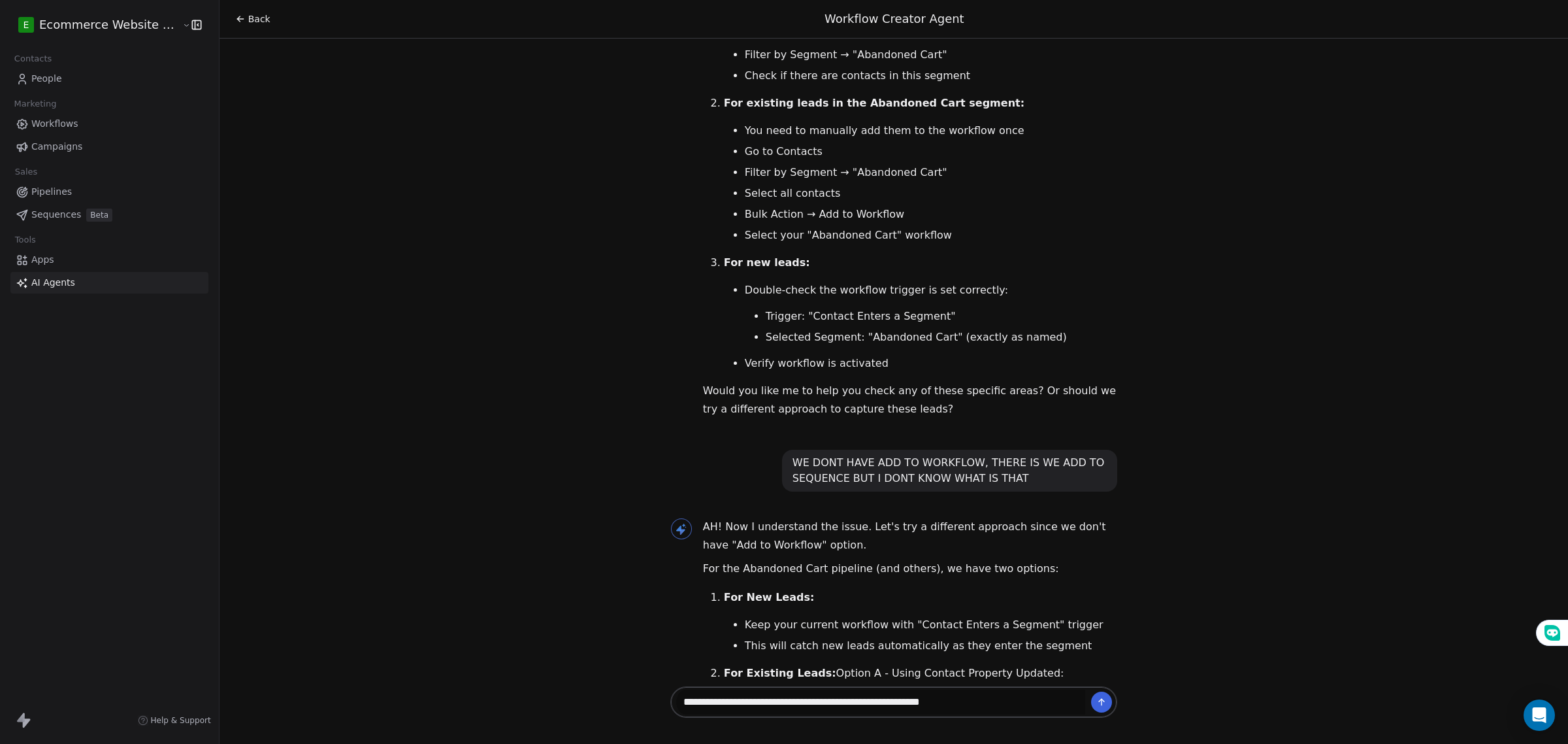
type textarea "**********"
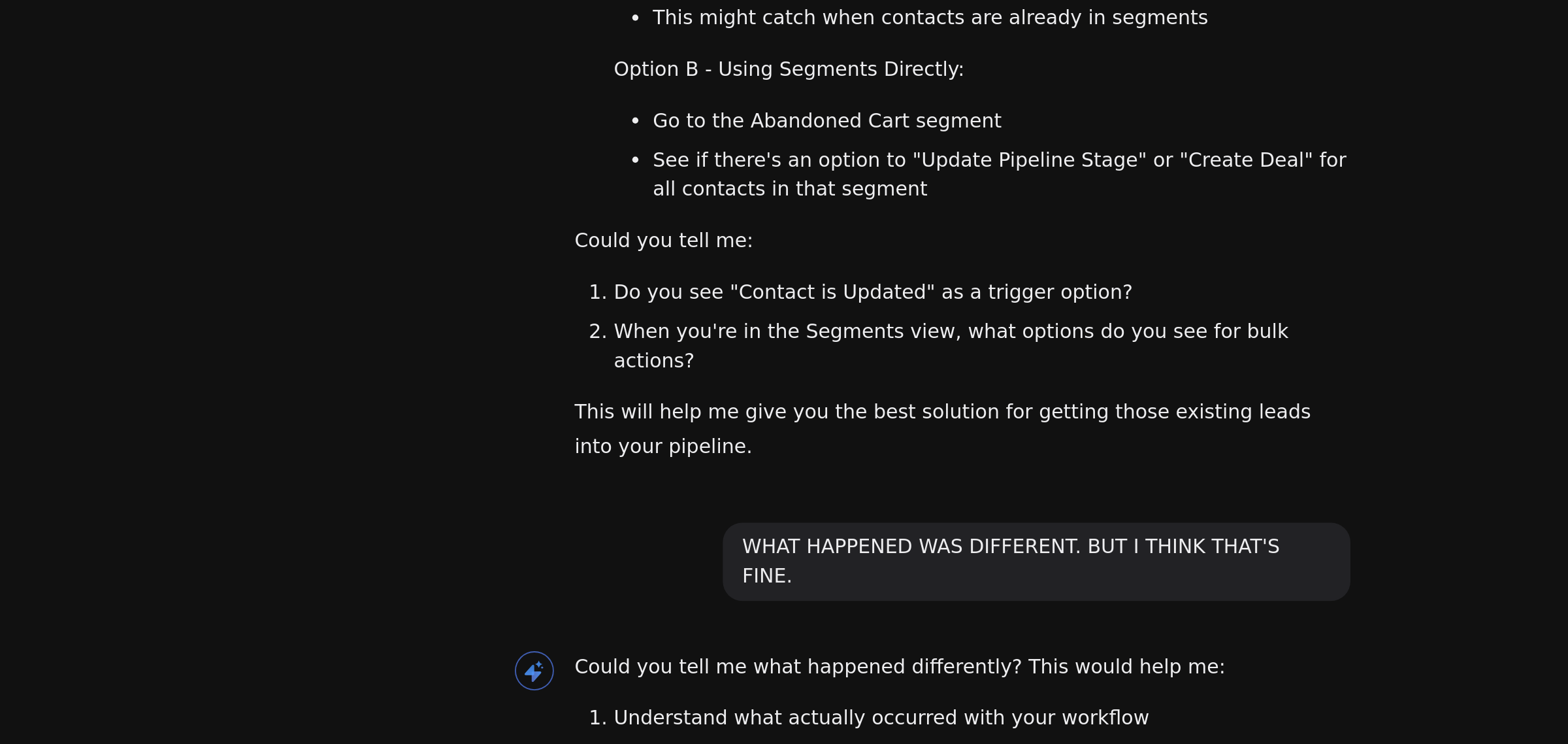
scroll to position [17957, 0]
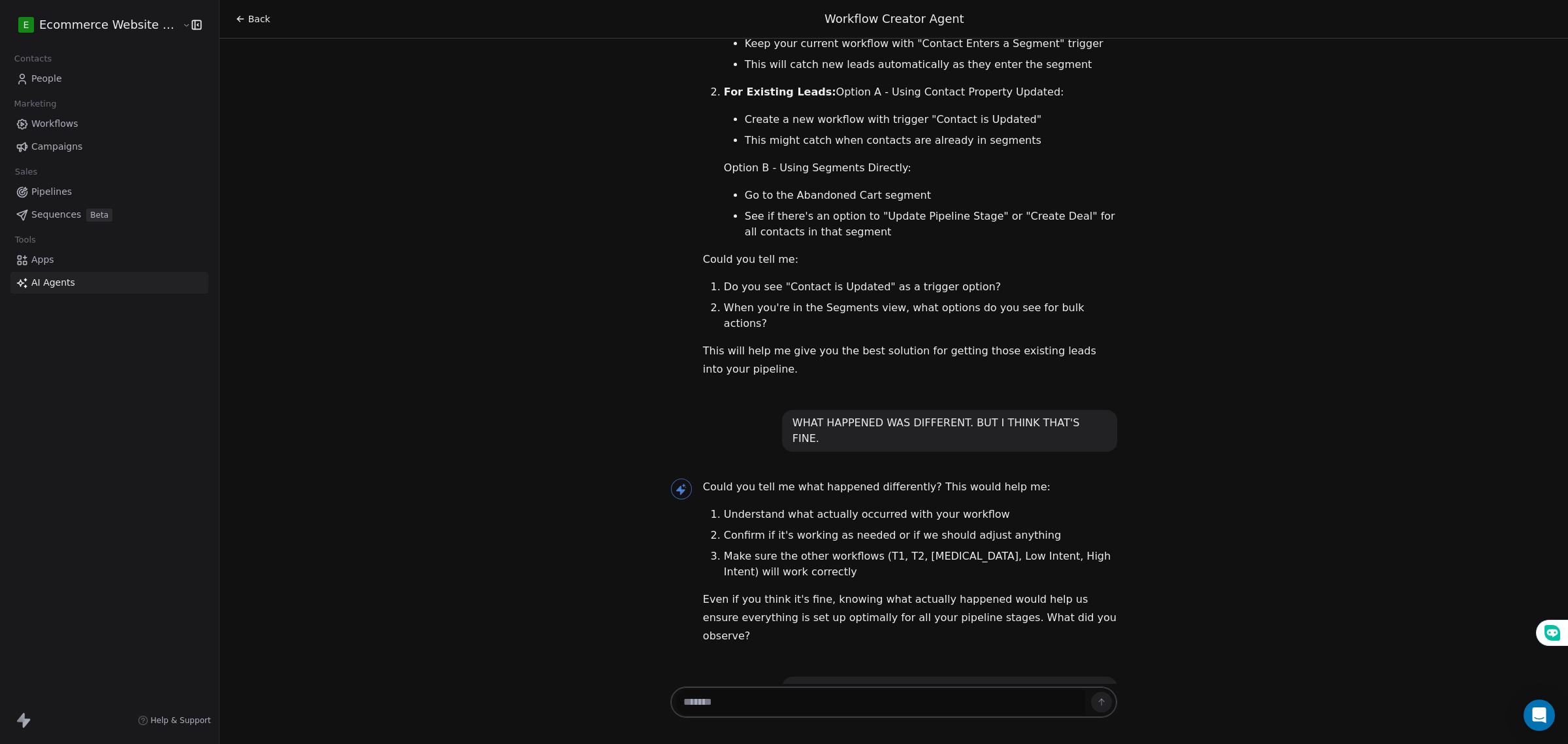
drag, startPoint x: 798, startPoint y: 698, endPoint x: 794, endPoint y: 632, distance: 66.1
click at [797, 680] on div "Back Workflow Creator Agent Hello Gift! I'm here to help you create an effectiv…" at bounding box center [894, 372] width 1349 height 744
type textarea "*"
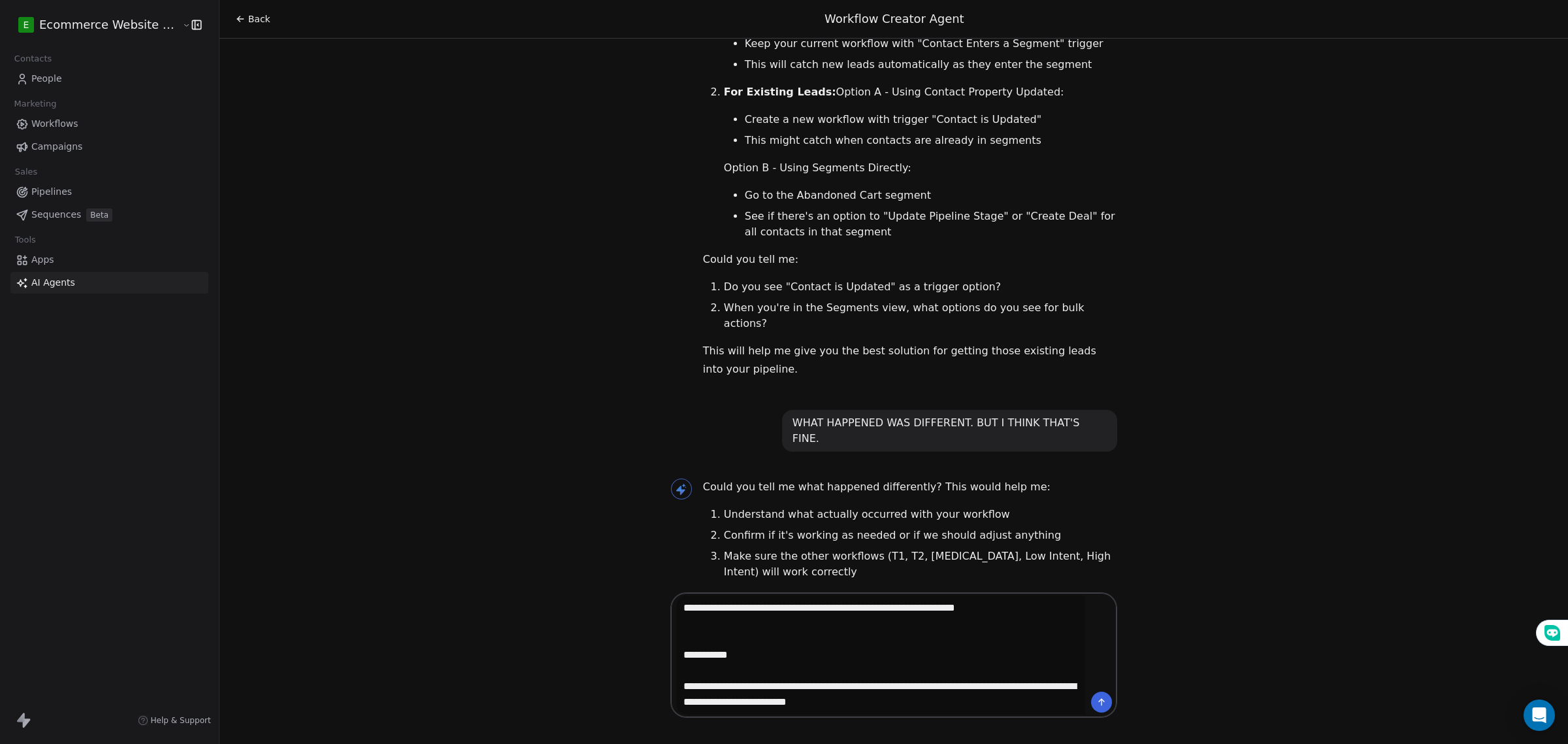
type textarea "**********"
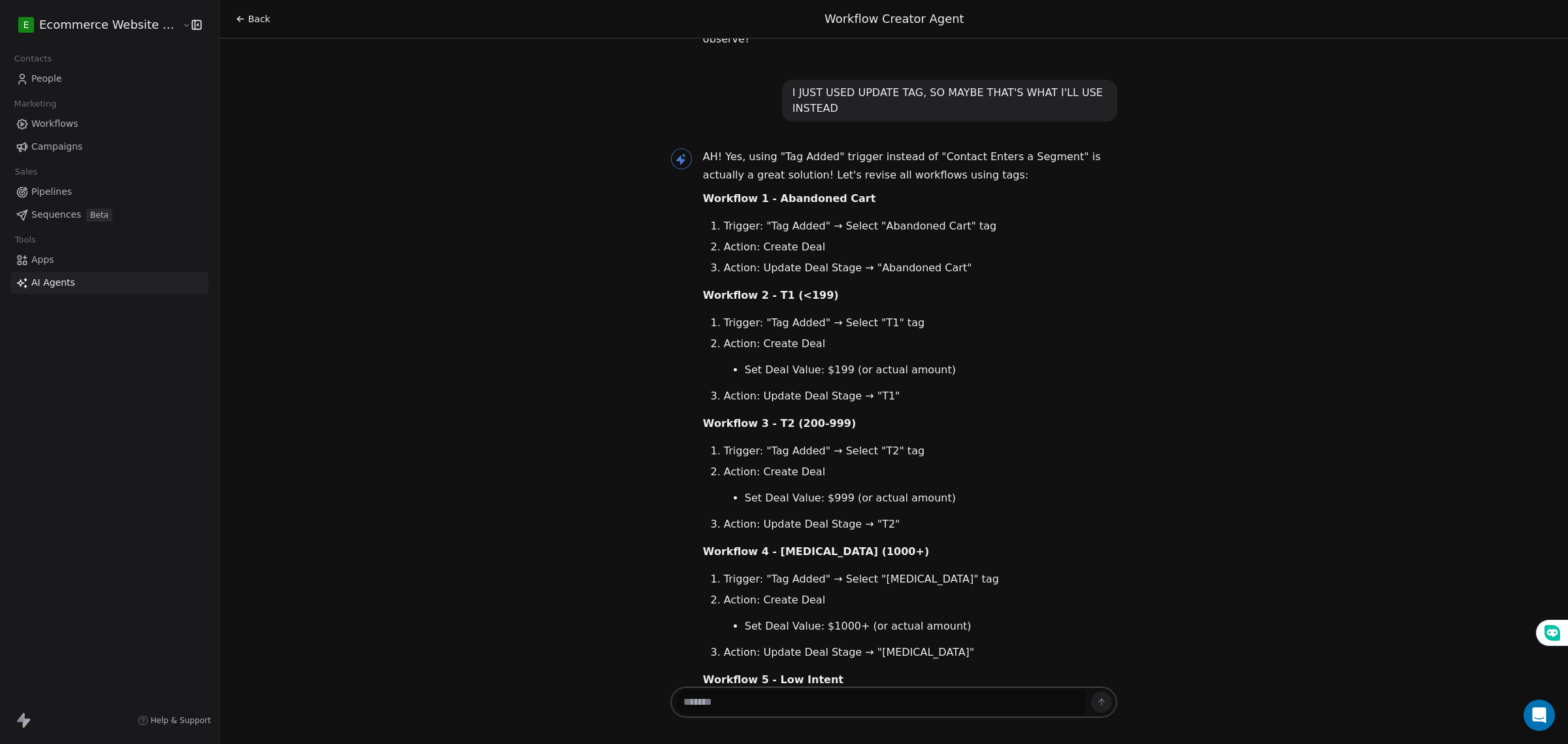
scroll to position [18554, 0]
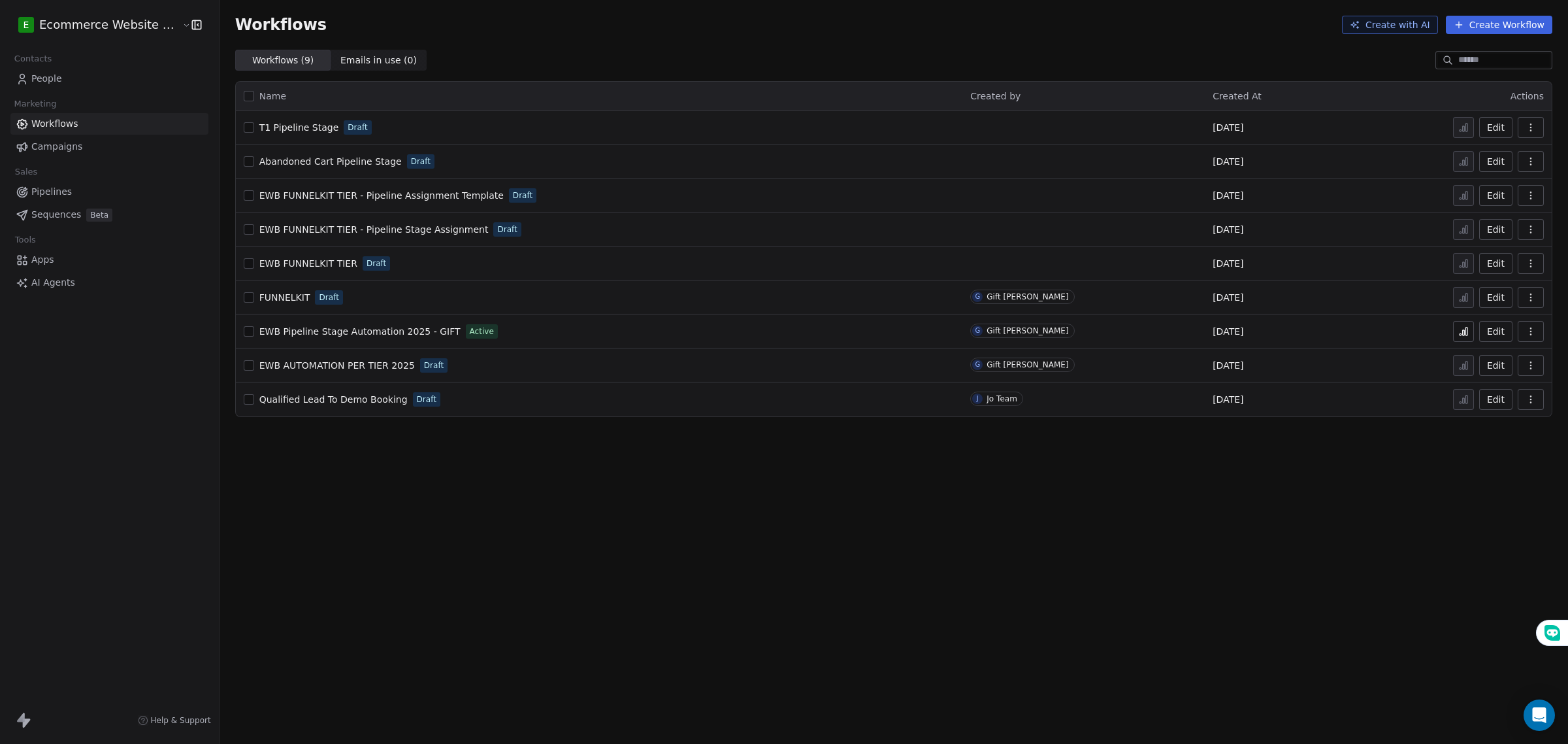
click at [244, 135] on div "T1 Pipeline Stage Draft" at bounding box center [600, 127] width 712 height 18
click at [244, 129] on button "button" at bounding box center [249, 127] width 11 height 11
click at [236, 162] on td "Abandoned Cart Pipeline Stage Draft" at bounding box center [600, 161] width 727 height 34
click at [306, 195] on span "EWB FUNNELKIT TIER - Pipeline Assignment Template" at bounding box center [382, 195] width 244 height 11
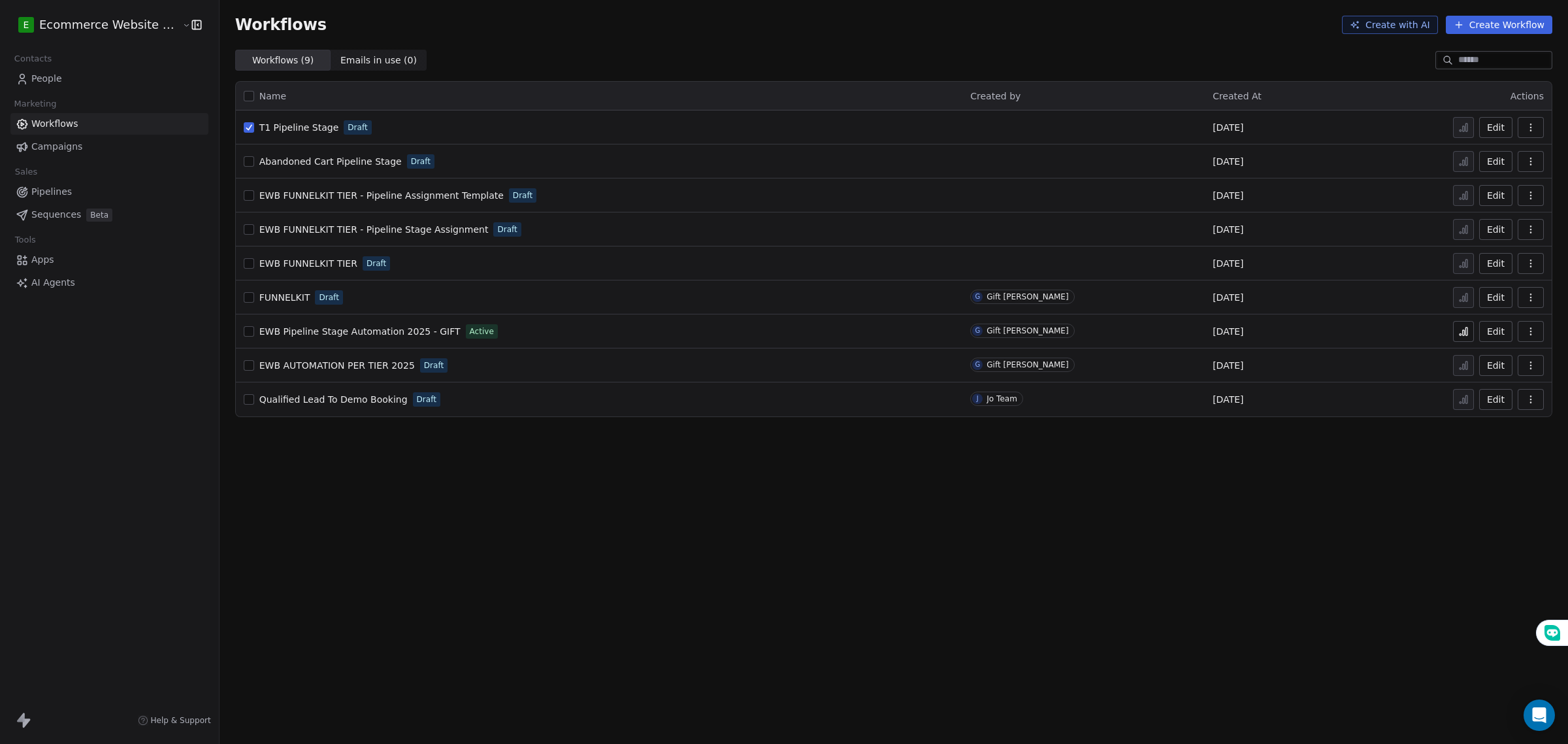
click at [306, 195] on span "EWB FUNNELKIT TIER - Pipeline Assignment Template" at bounding box center [382, 195] width 244 height 11
click at [244, 131] on button "button" at bounding box center [249, 127] width 11 height 11
click at [244, 165] on button "button" at bounding box center [249, 161] width 11 height 11
click at [244, 197] on button "button" at bounding box center [249, 195] width 11 height 11
click at [244, 232] on button "button" at bounding box center [249, 229] width 11 height 11
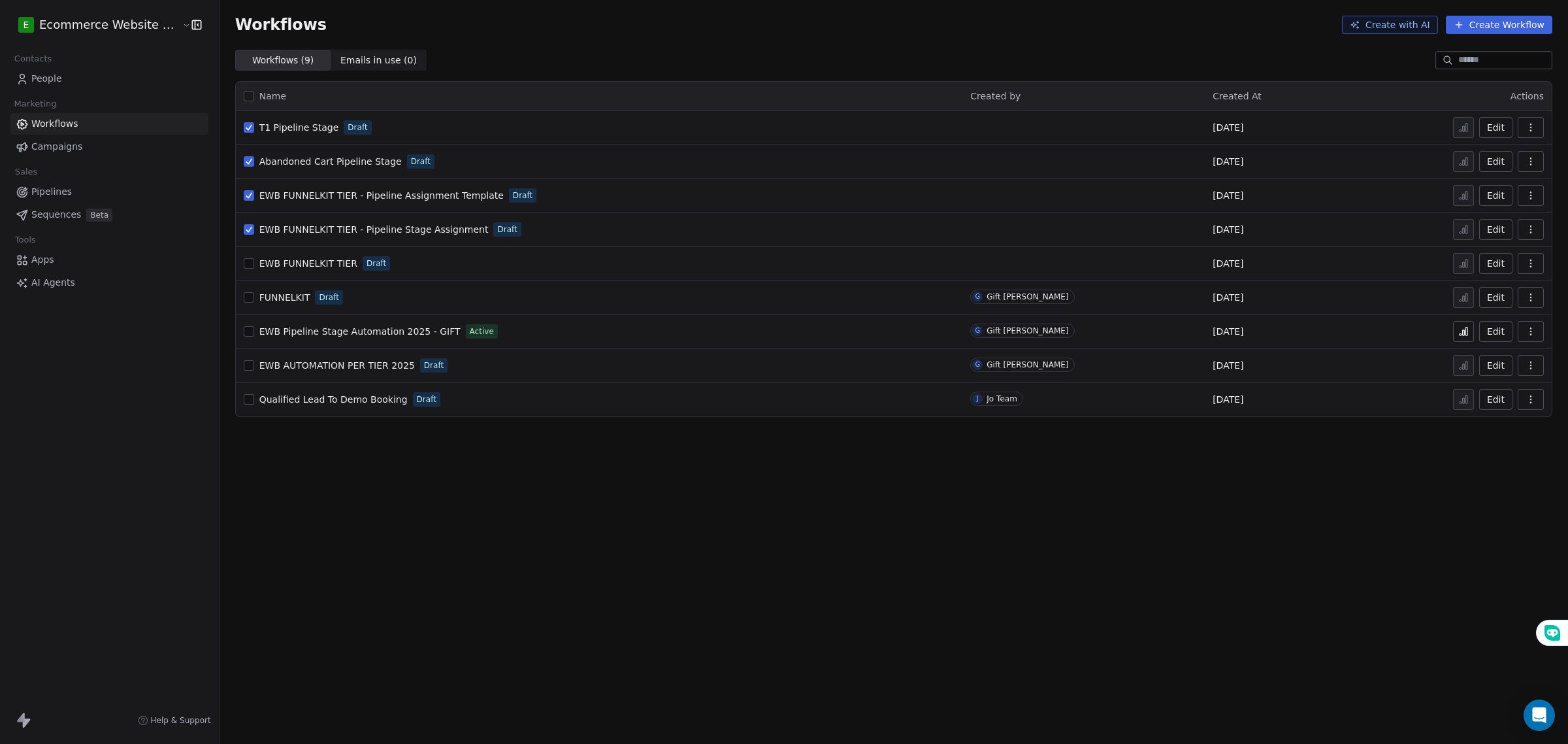
click at [244, 268] on button "button" at bounding box center [249, 264] width 11 height 11
click at [1526, 126] on icon "button" at bounding box center [1530, 127] width 11 height 11
click at [1504, 214] on div "Delete" at bounding box center [1497, 222] width 83 height 21
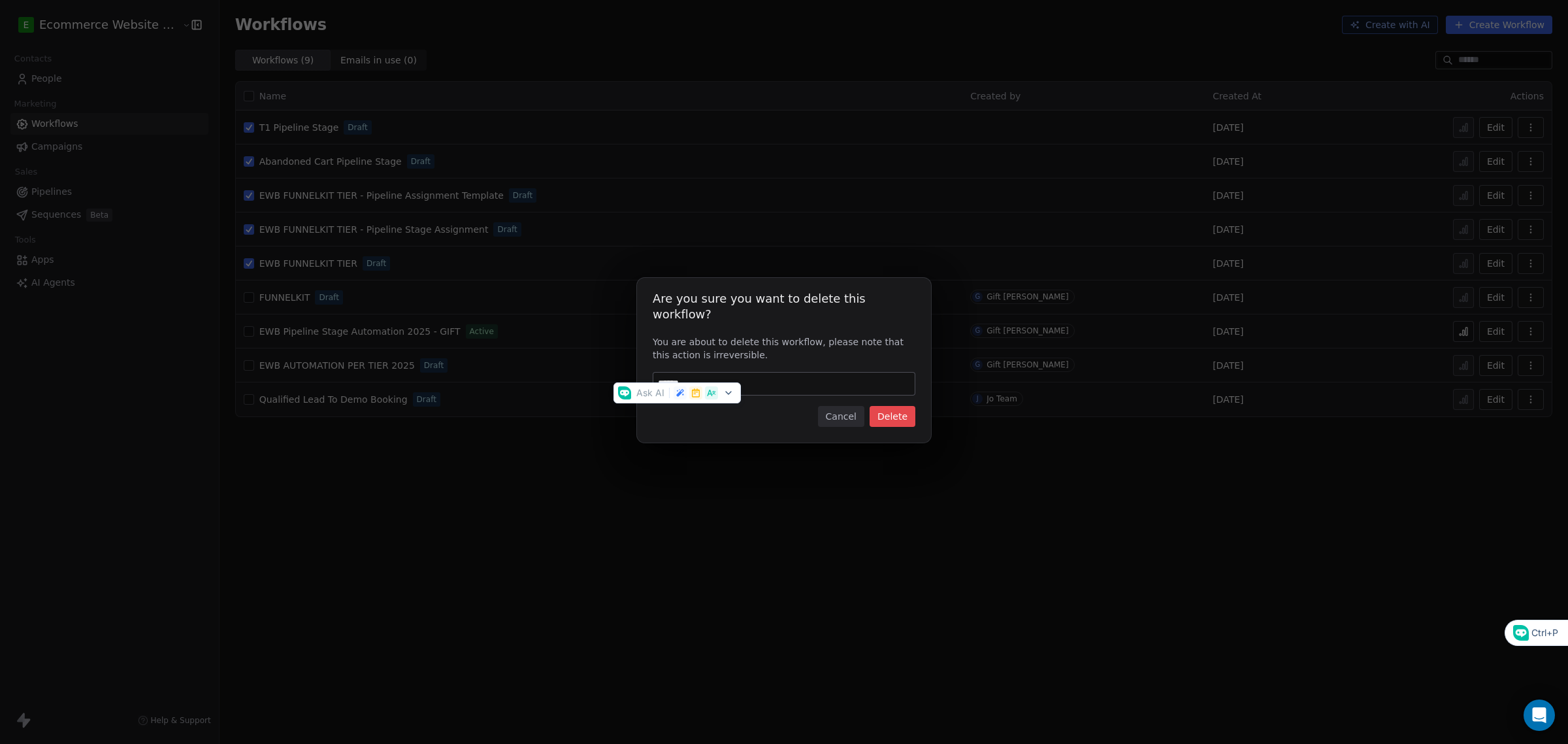
type input "******"
click at [880, 406] on button "Delete" at bounding box center [892, 417] width 46 height 21
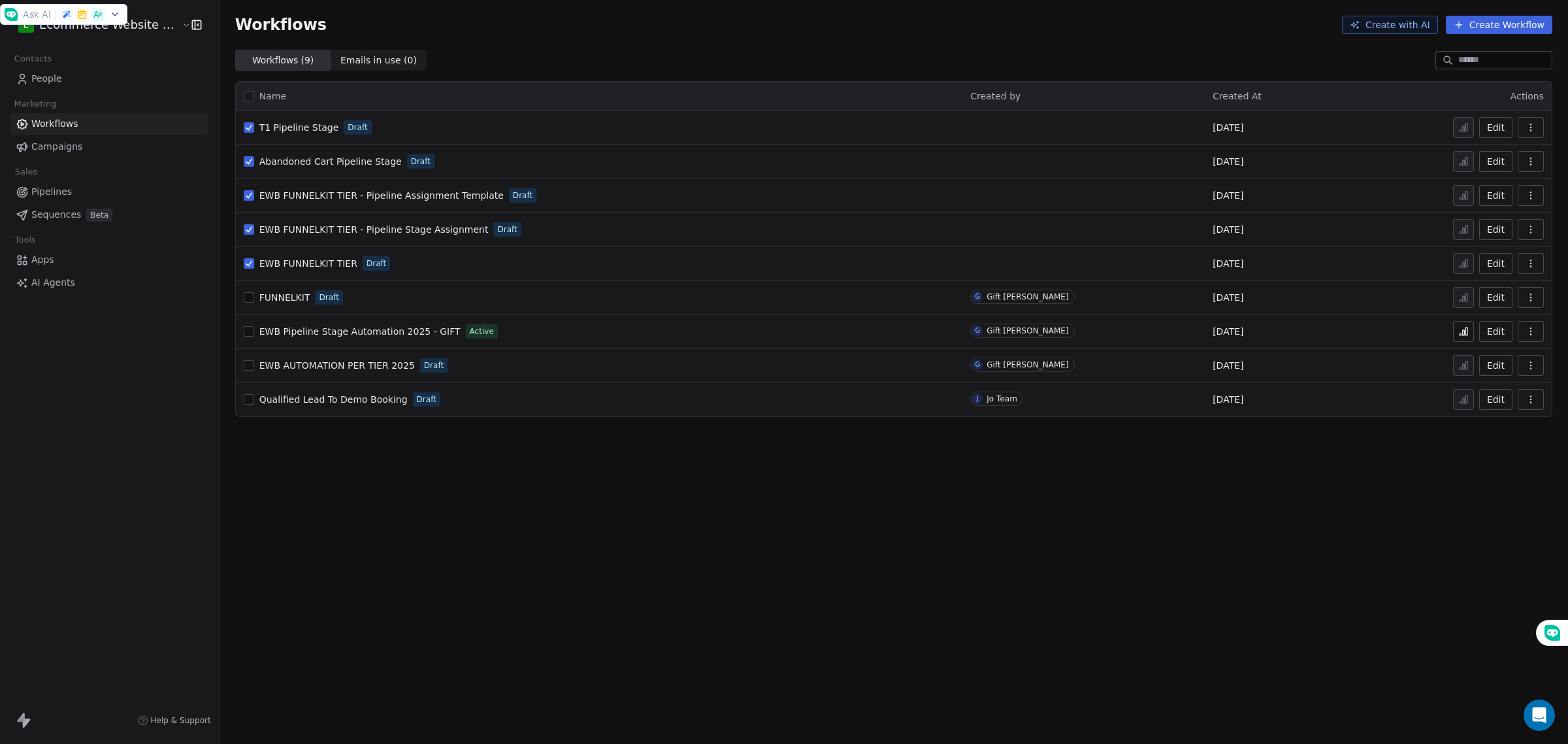
click at [1529, 136] on button "button" at bounding box center [1530, 128] width 26 height 21
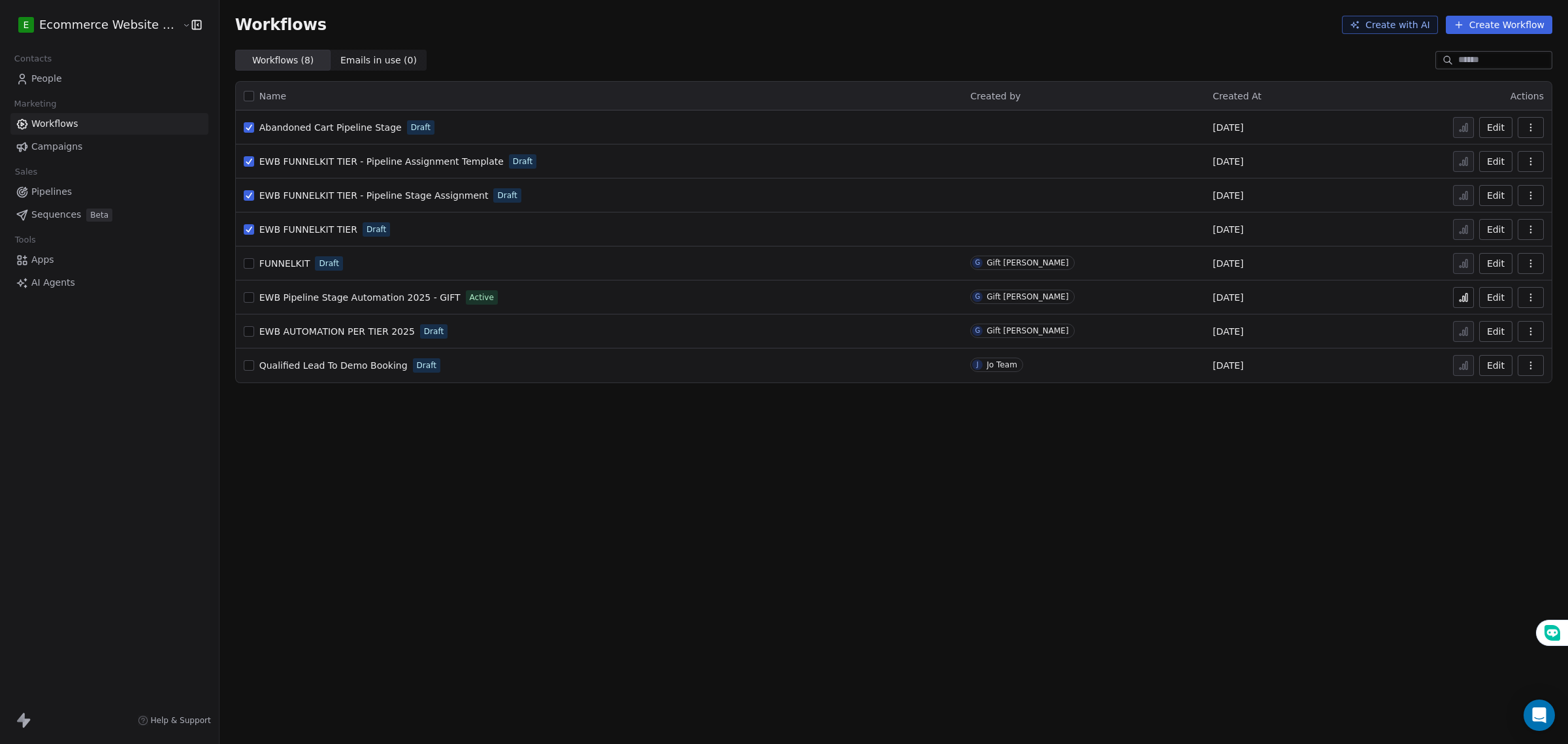
click at [1530, 130] on icon "button" at bounding box center [1530, 130] width 1 height 1
click at [1504, 214] on div "Delete" at bounding box center [1497, 222] width 83 height 21
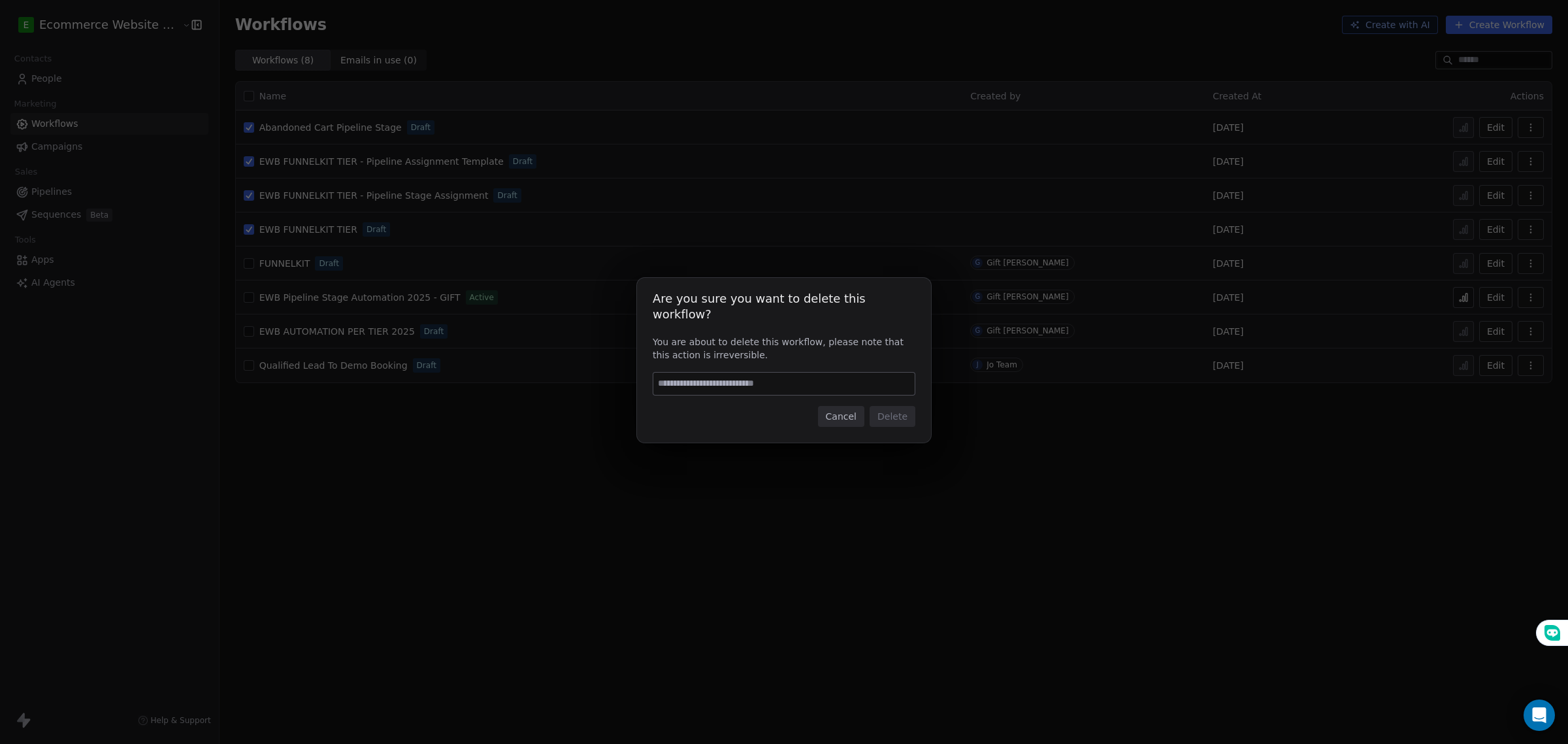
click at [747, 376] on input at bounding box center [784, 384] width 261 height 22
type input "******"
click at [887, 409] on button "Delete" at bounding box center [892, 417] width 46 height 21
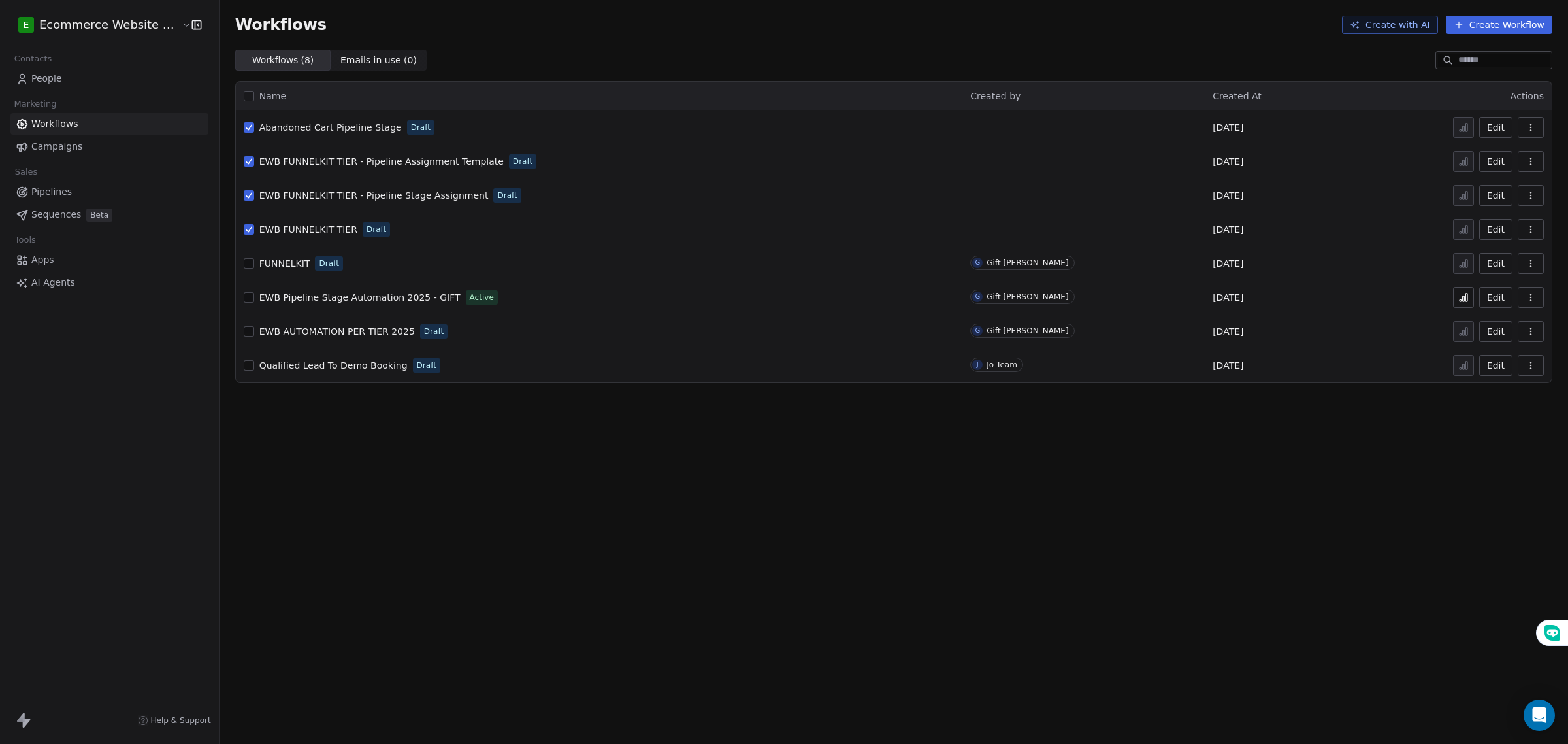
click at [1525, 134] on button "button" at bounding box center [1530, 128] width 26 height 21
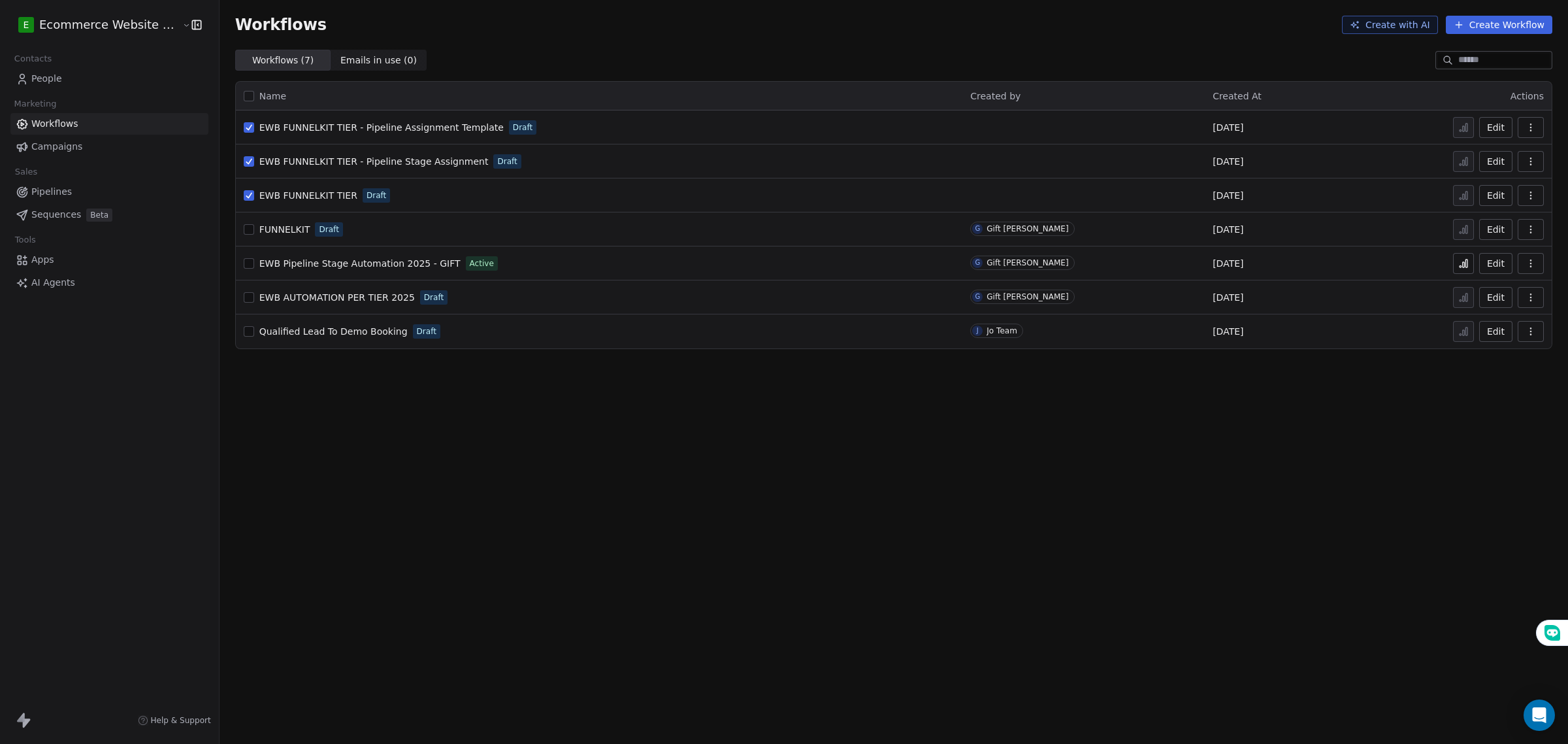
click at [1533, 128] on icon "button" at bounding box center [1530, 127] width 11 height 11
click at [1510, 218] on div "Delete" at bounding box center [1497, 222] width 83 height 21
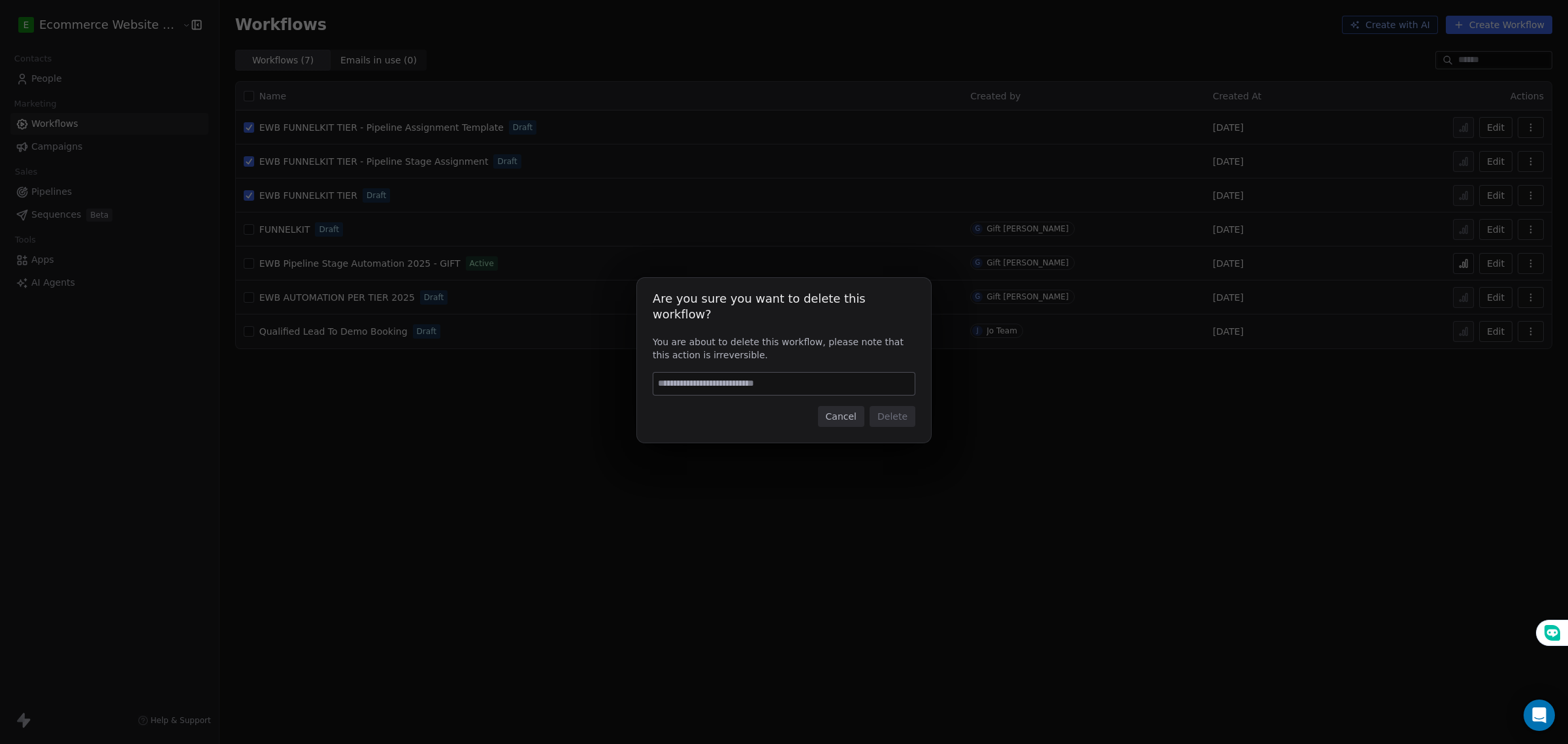
click at [873, 376] on input at bounding box center [784, 384] width 261 height 22
type input "******"
click at [897, 407] on button "Delete" at bounding box center [892, 417] width 46 height 21
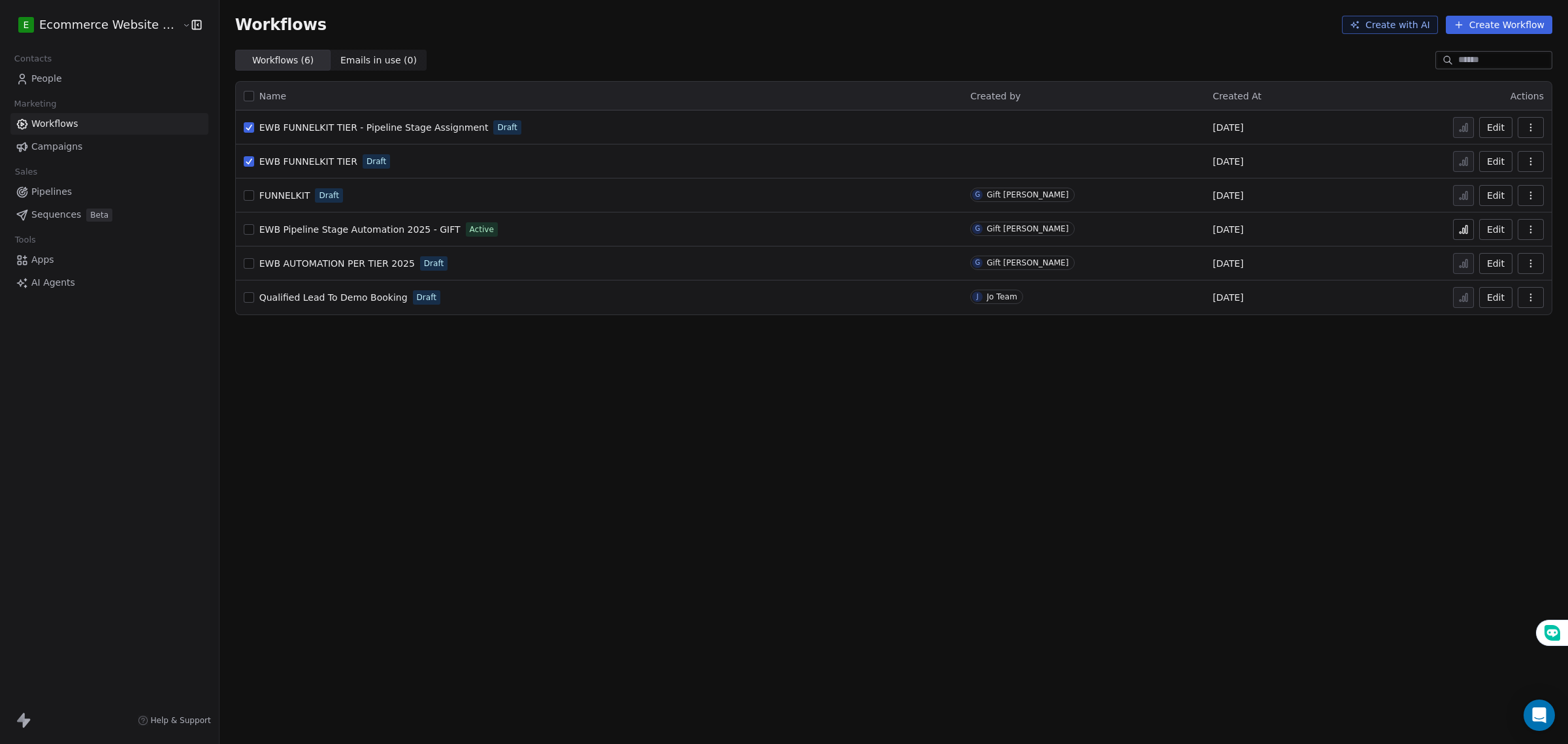
click at [1533, 135] on button "button" at bounding box center [1530, 128] width 26 height 21
click at [1488, 220] on span "Delete" at bounding box center [1491, 221] width 30 height 13
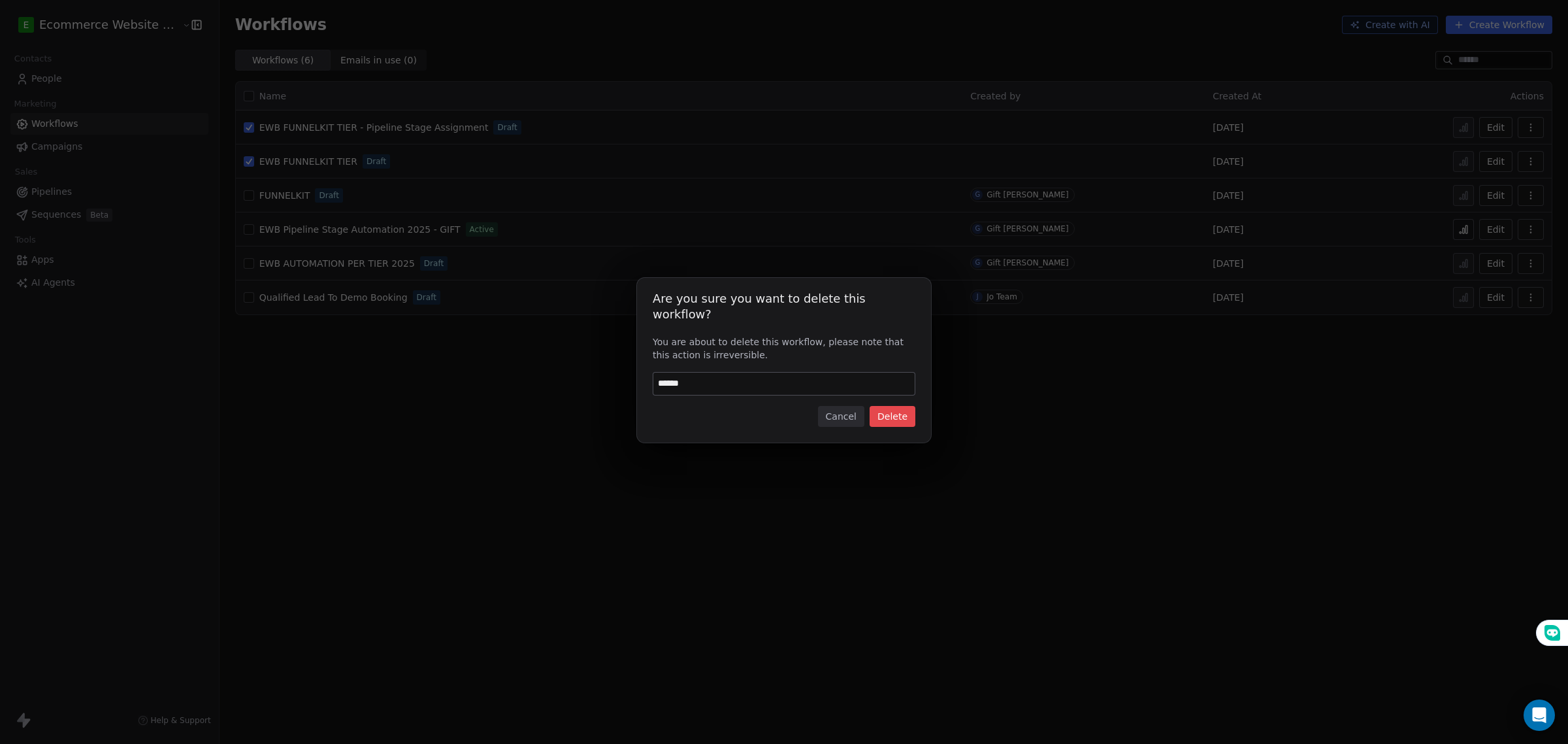
type input "******"
click at [903, 410] on button "Delete" at bounding box center [892, 417] width 46 height 21
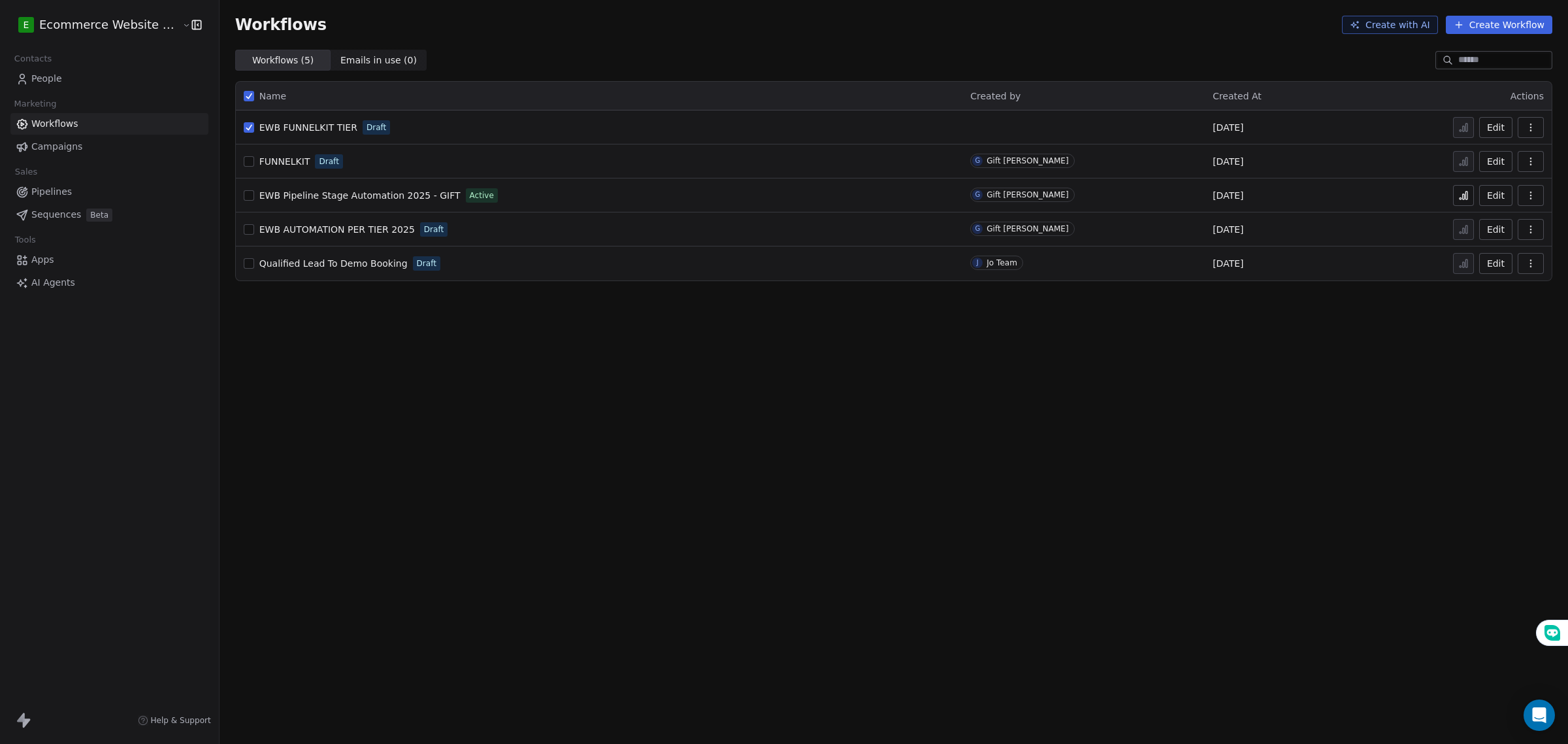
click at [1533, 125] on icon "button" at bounding box center [1530, 127] width 11 height 11
click at [1499, 212] on div "Delete" at bounding box center [1497, 222] width 83 height 21
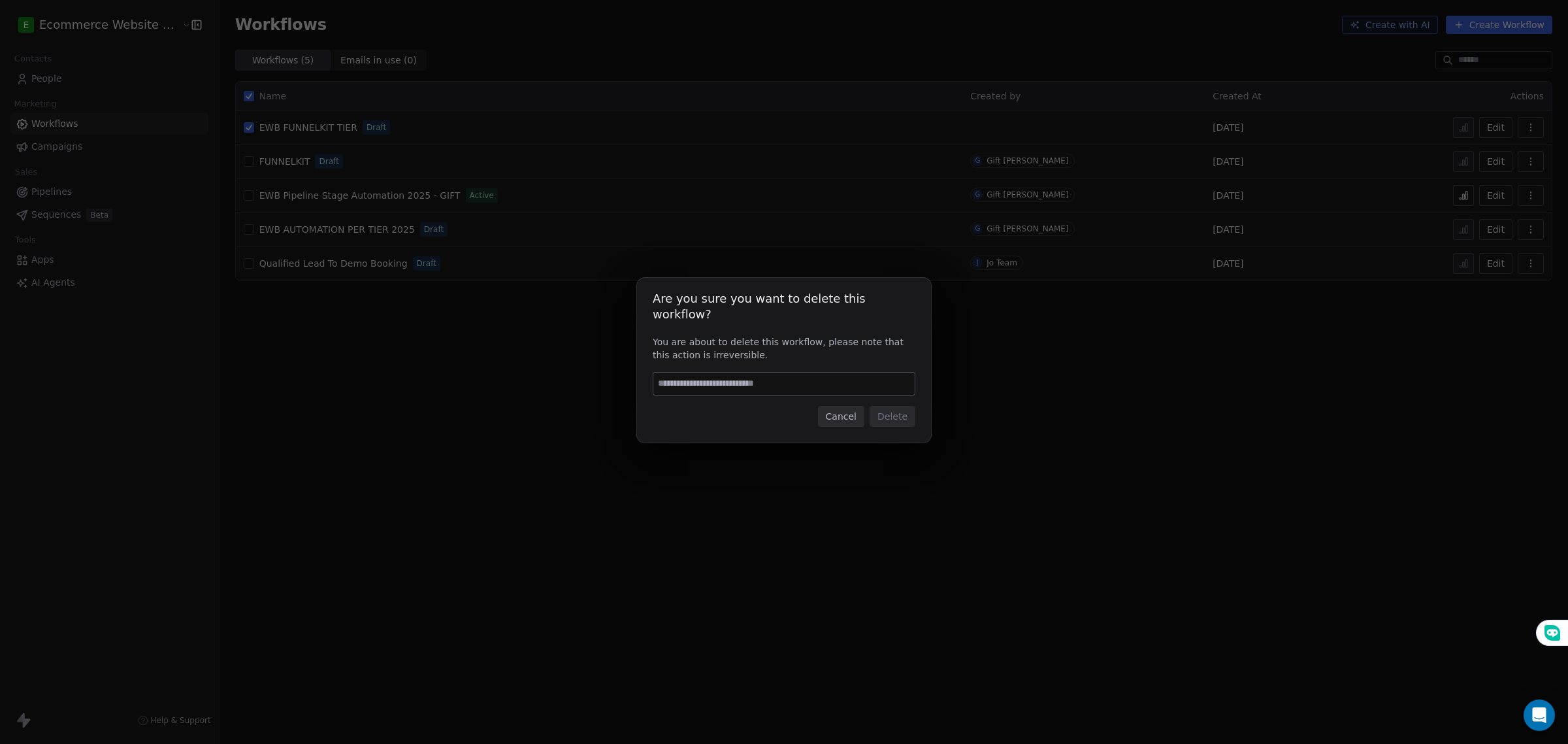
click at [801, 377] on input at bounding box center [784, 384] width 261 height 22
type input "******"
click at [903, 409] on button "Delete" at bounding box center [892, 417] width 46 height 21
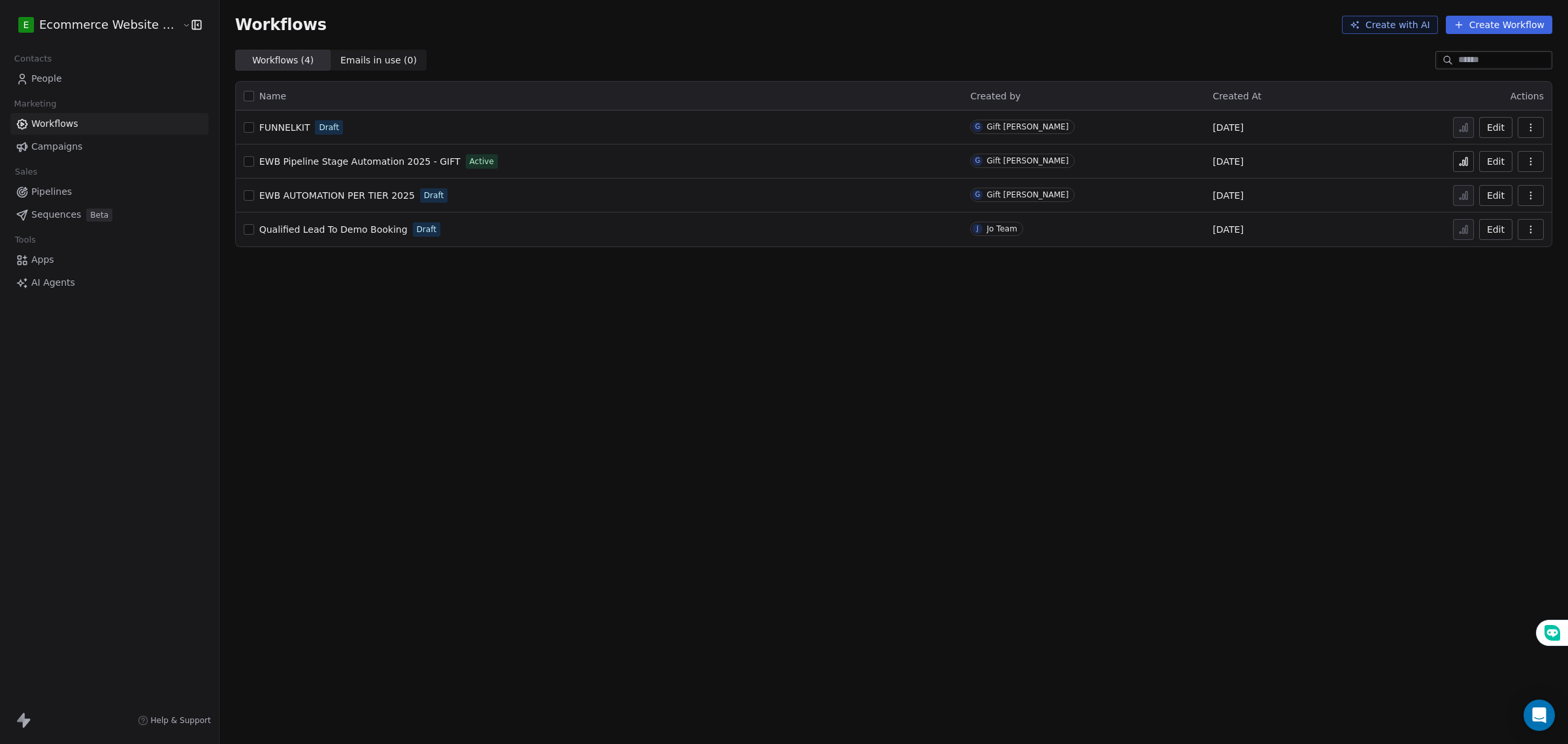
click at [371, 115] on td "FUNNELKIT Draft" at bounding box center [600, 127] width 727 height 34
click at [288, 126] on span "FUNNELKIT" at bounding box center [285, 127] width 51 height 11
click at [83, 89] on link "People" at bounding box center [109, 78] width 198 height 21
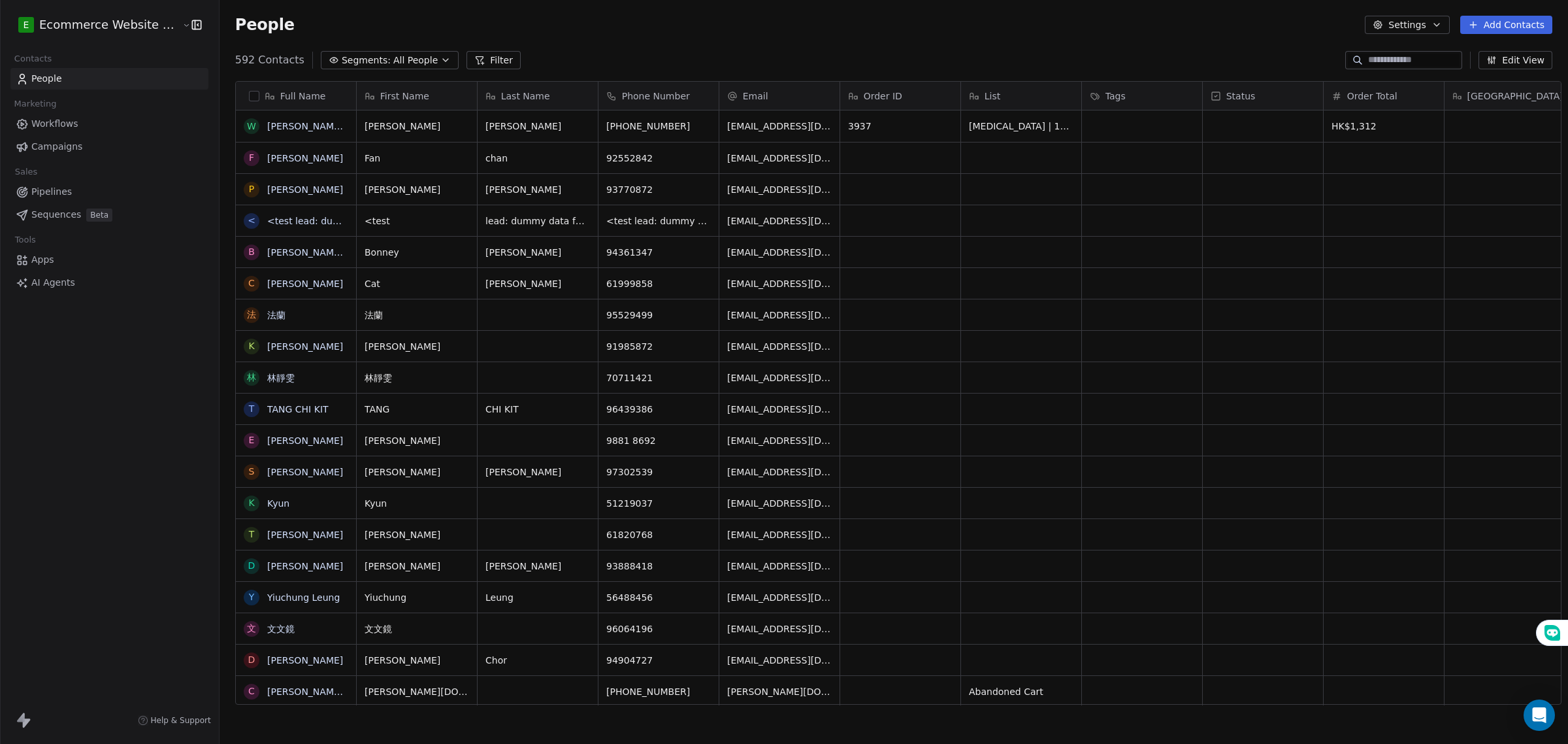
scroll to position [642, 1346]
click at [441, 55] on icon "button" at bounding box center [446, 60] width 11 height 11
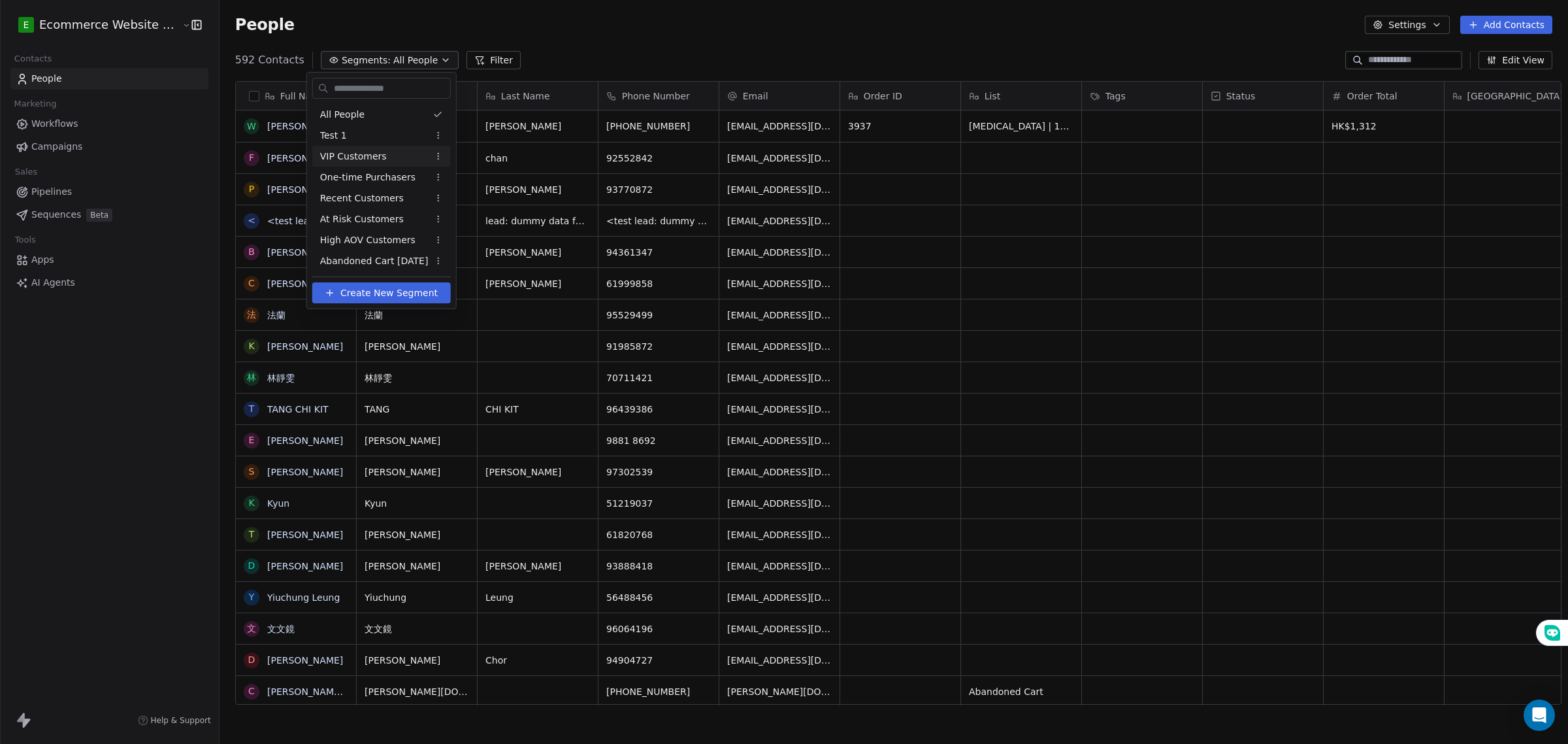
click at [386, 158] on div "VIP Customers" at bounding box center [382, 156] width 138 height 21
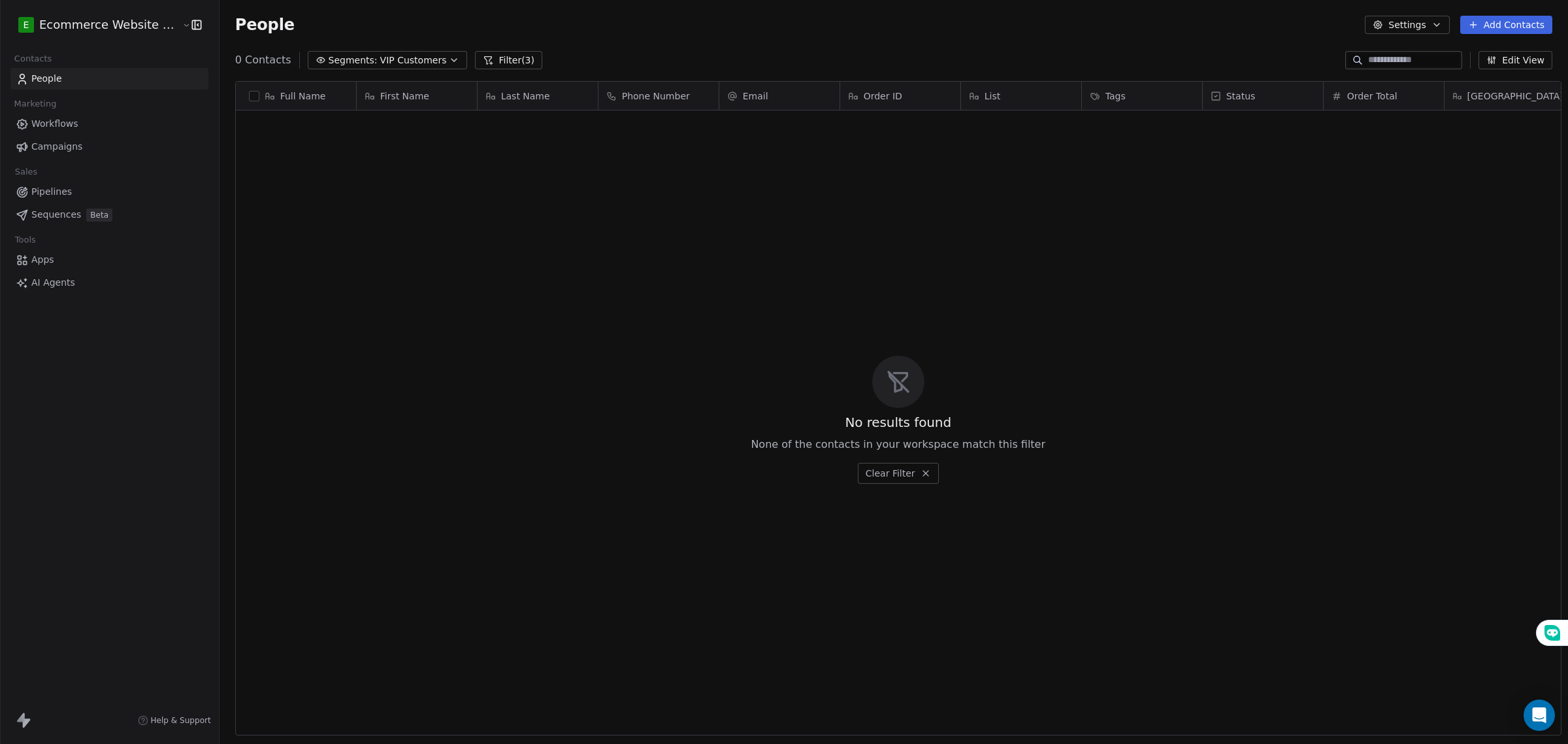
click at [381, 51] on button "Segments: VIP Customers" at bounding box center [387, 60] width 160 height 18
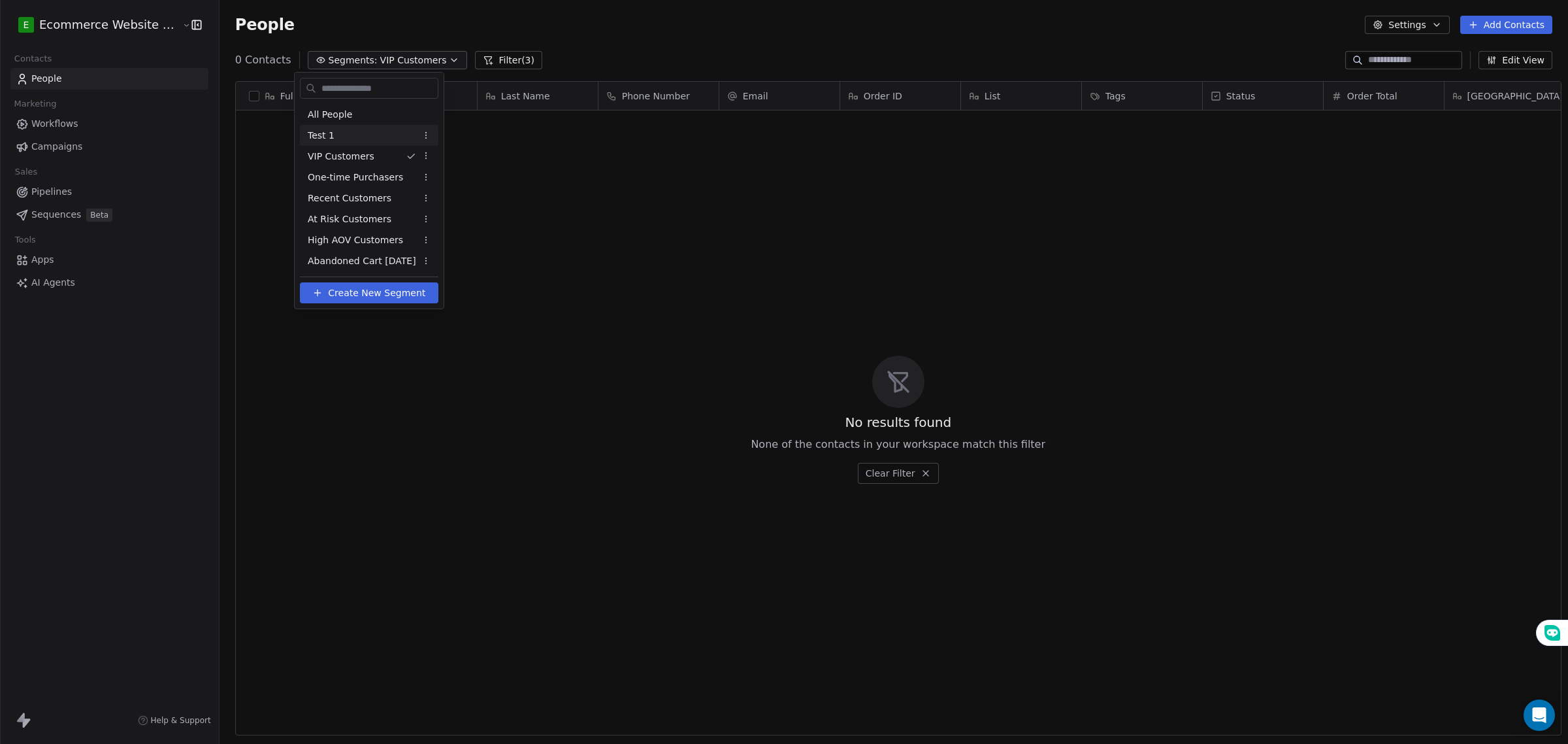
click at [400, 131] on div "Test 1" at bounding box center [369, 136] width 138 height 21
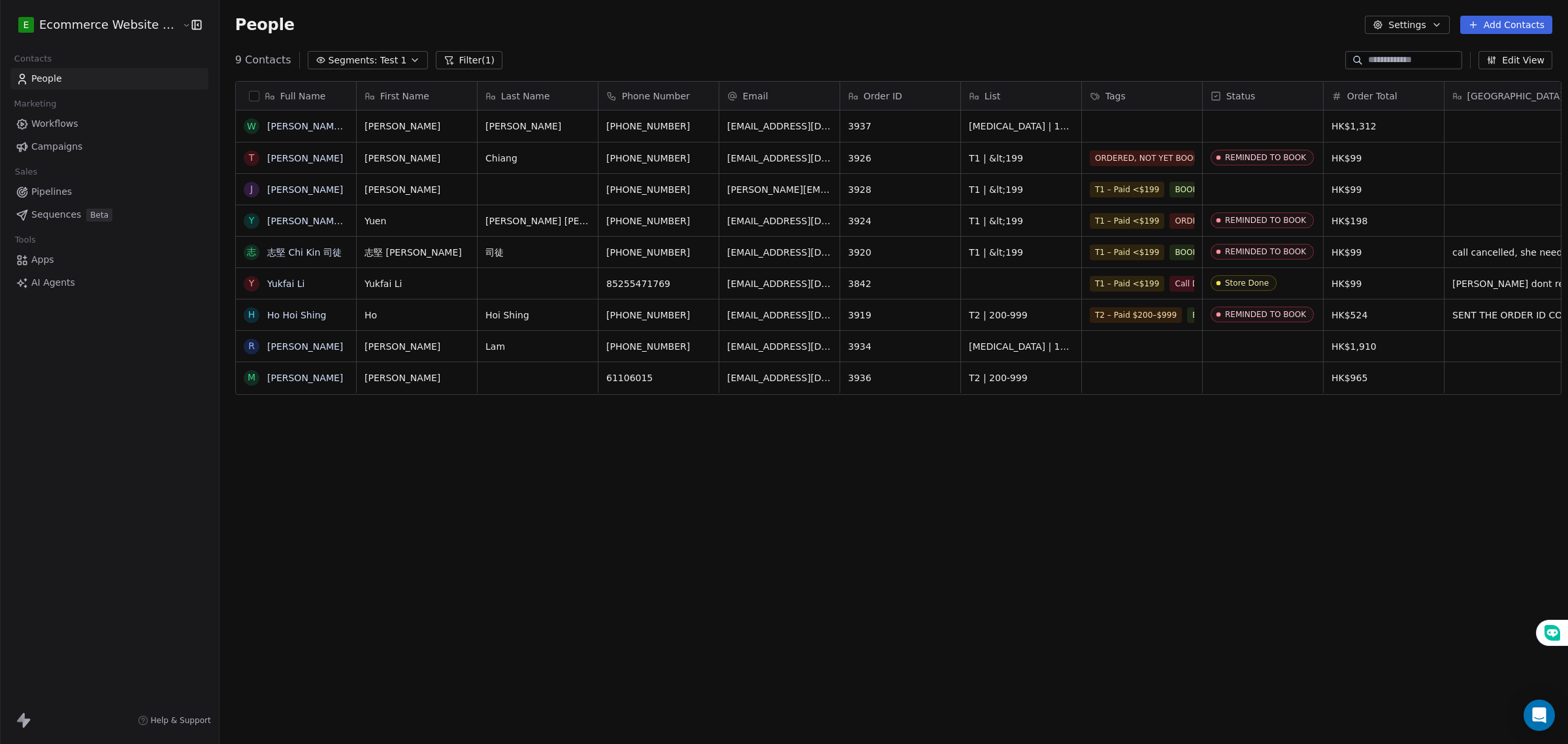
click at [383, 60] on span "Test 1" at bounding box center [394, 60] width 27 height 14
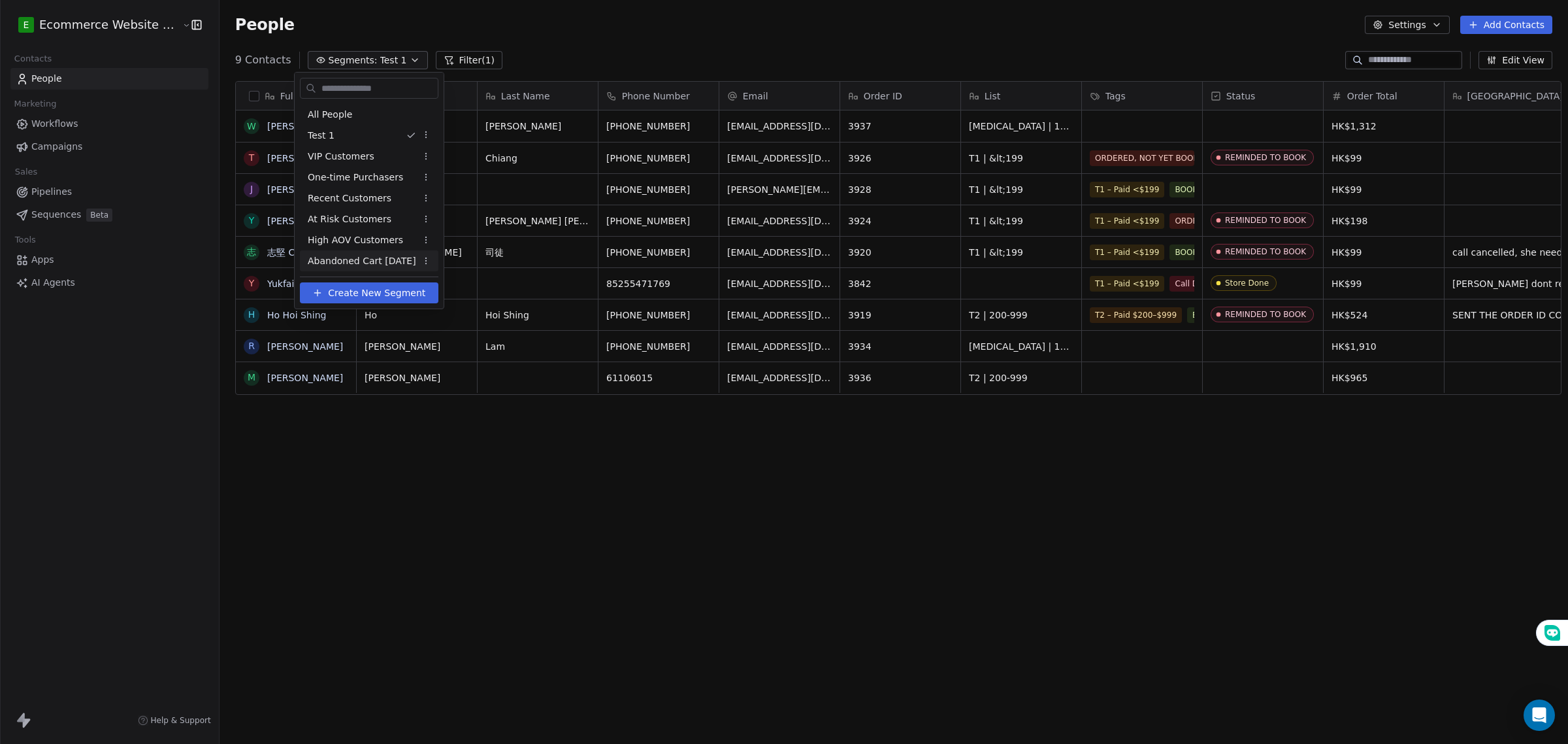
click at [383, 471] on html "E Ecommerce Website Builder Contacts People Marketing Workflows Campaigns Sales…" at bounding box center [784, 372] width 1568 height 744
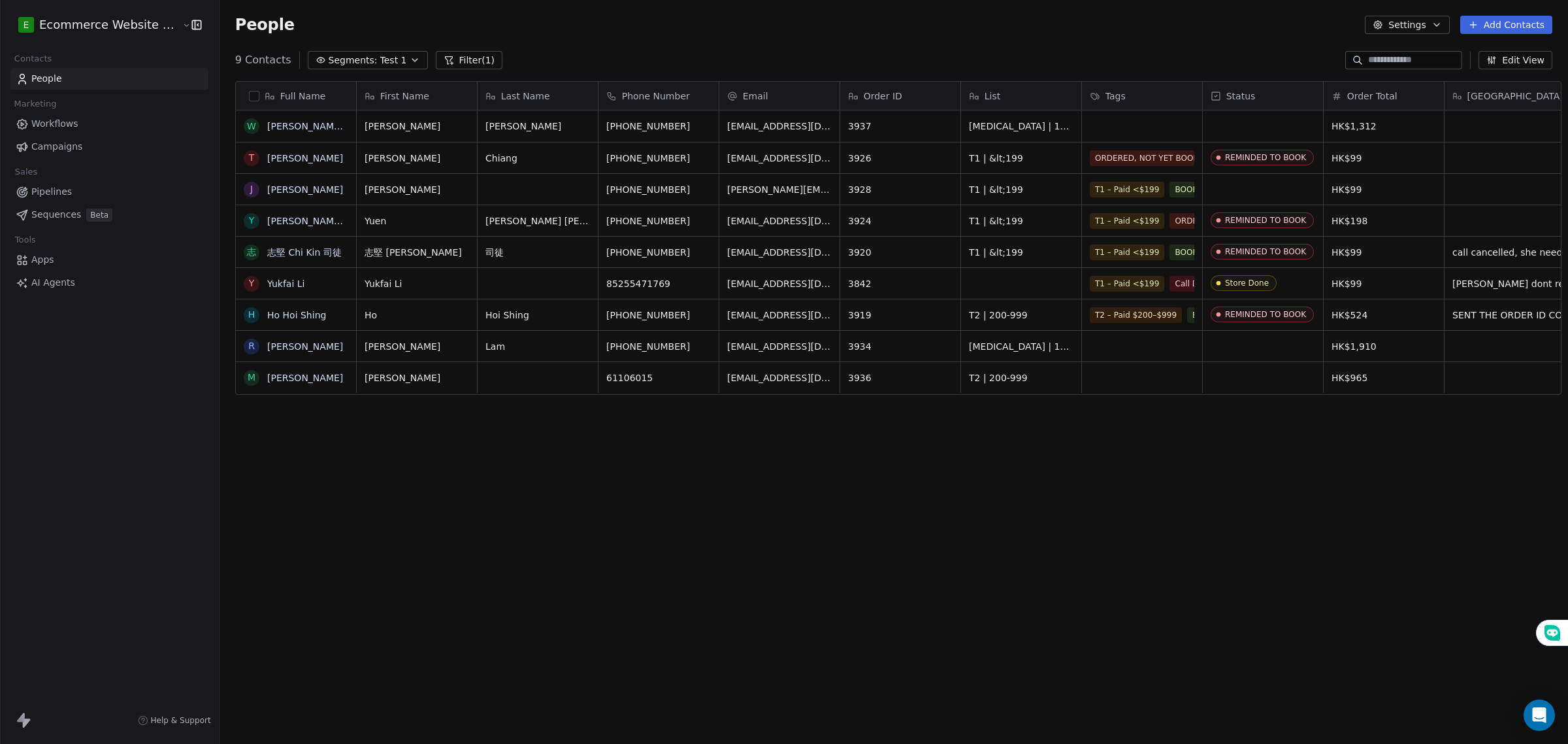
click at [358, 57] on span "Segments:" at bounding box center [353, 60] width 49 height 14
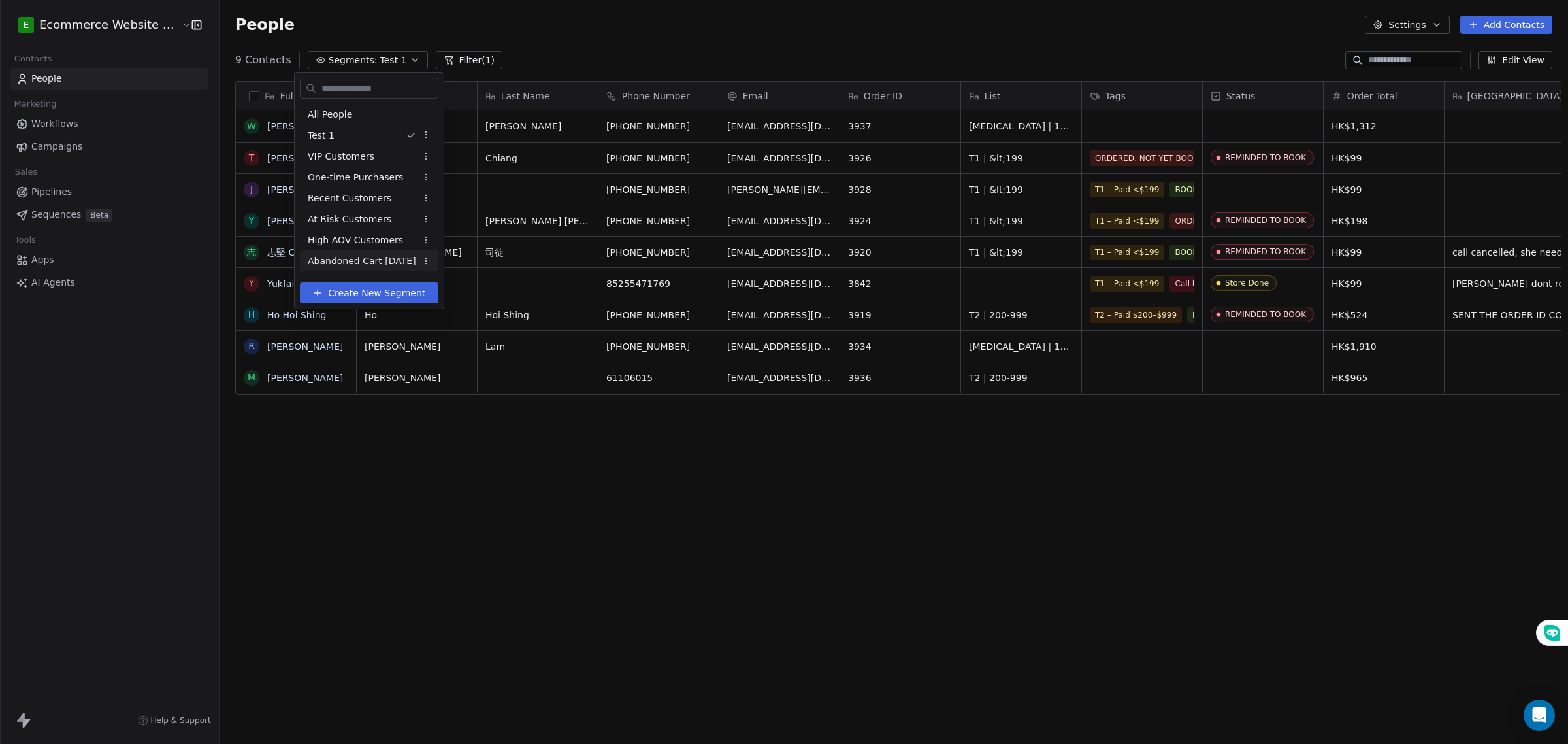
click at [1018, 256] on html "E Ecommerce Website Builder Contacts People Marketing Workflows Campaigns Sales…" at bounding box center [784, 372] width 1568 height 744
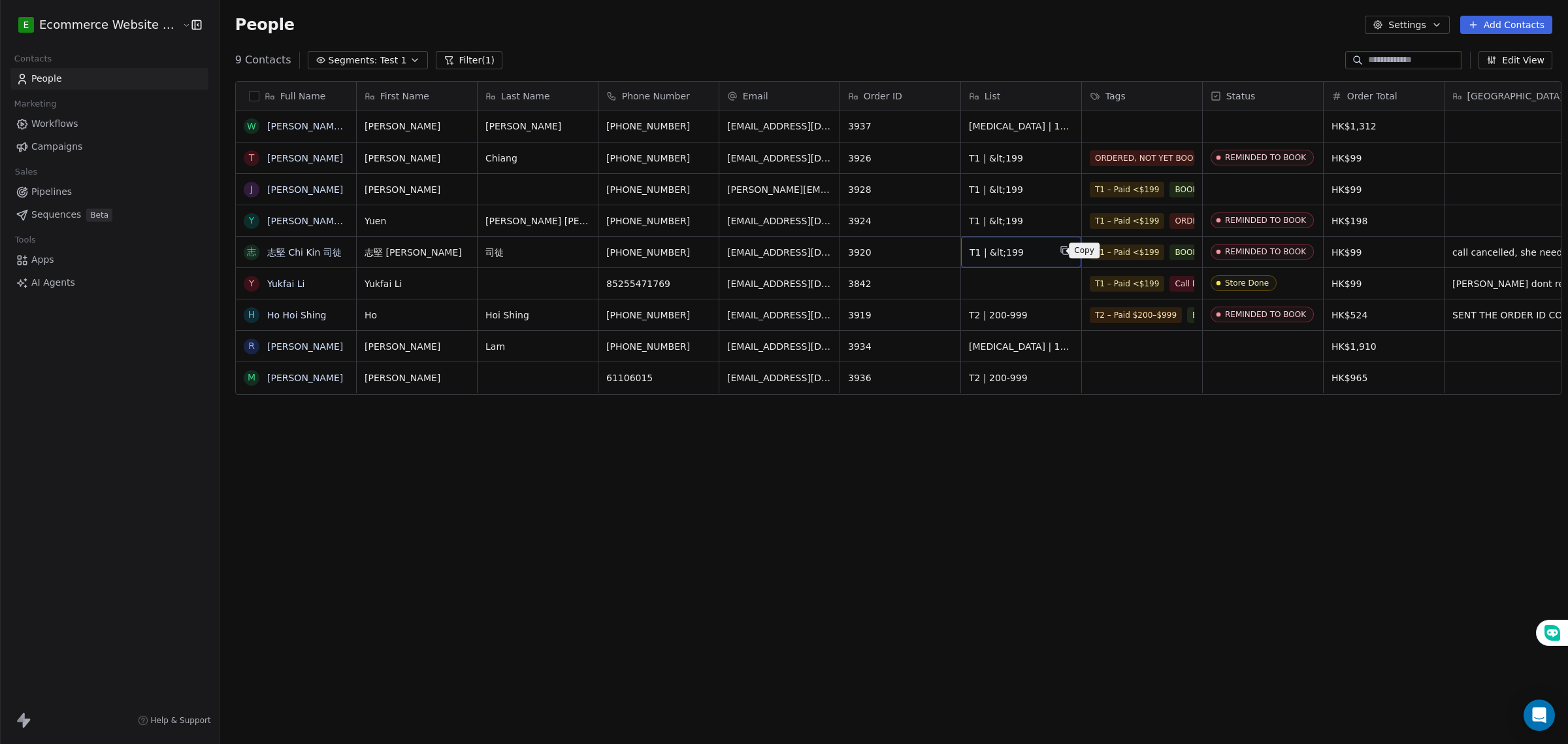
click at [1062, 246] on button "grid" at bounding box center [1065, 250] width 15 height 16
click at [341, 62] on span "Segments:" at bounding box center [353, 60] width 49 height 14
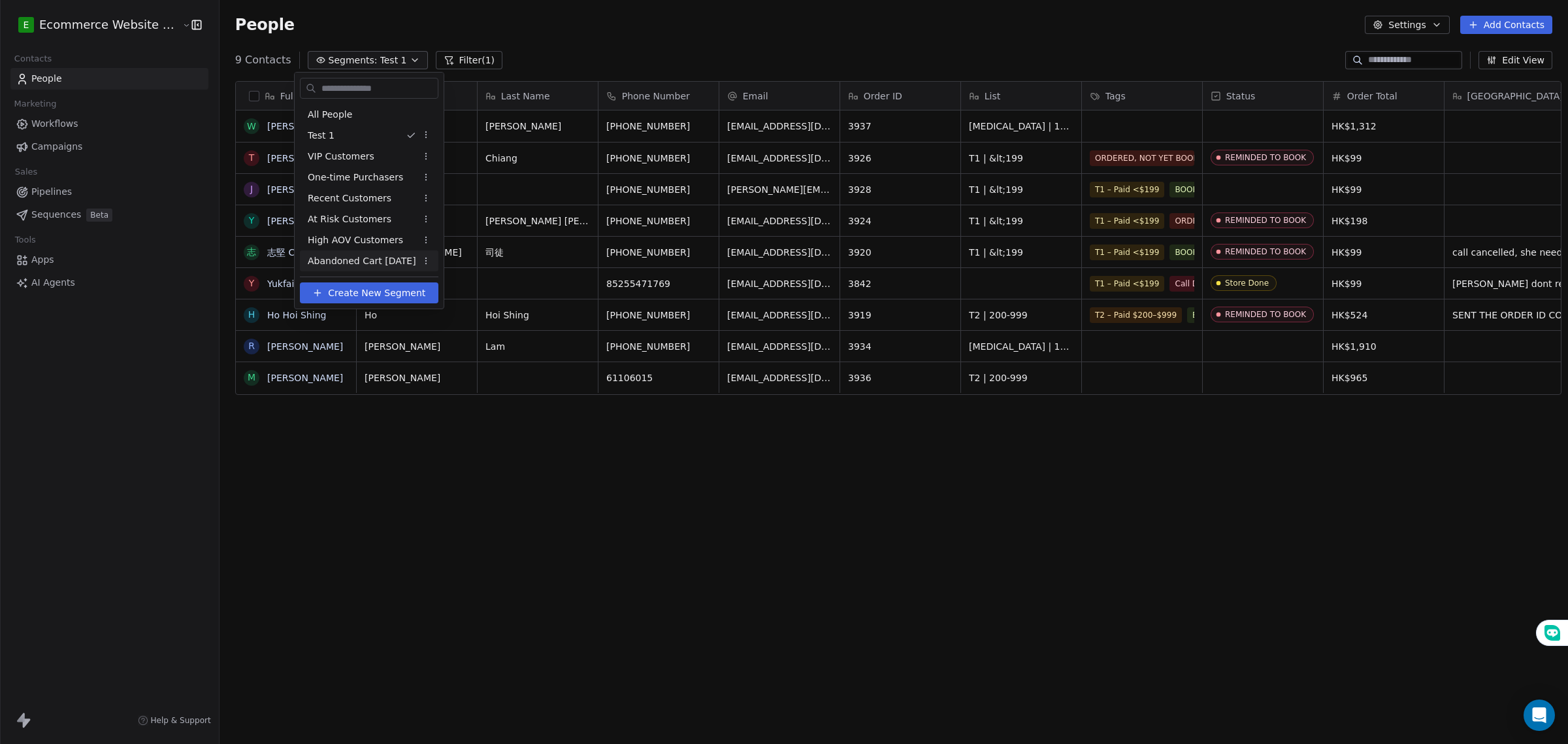
click at [367, 265] on span "Abandoned Cart 14 days ago" at bounding box center [362, 261] width 108 height 14
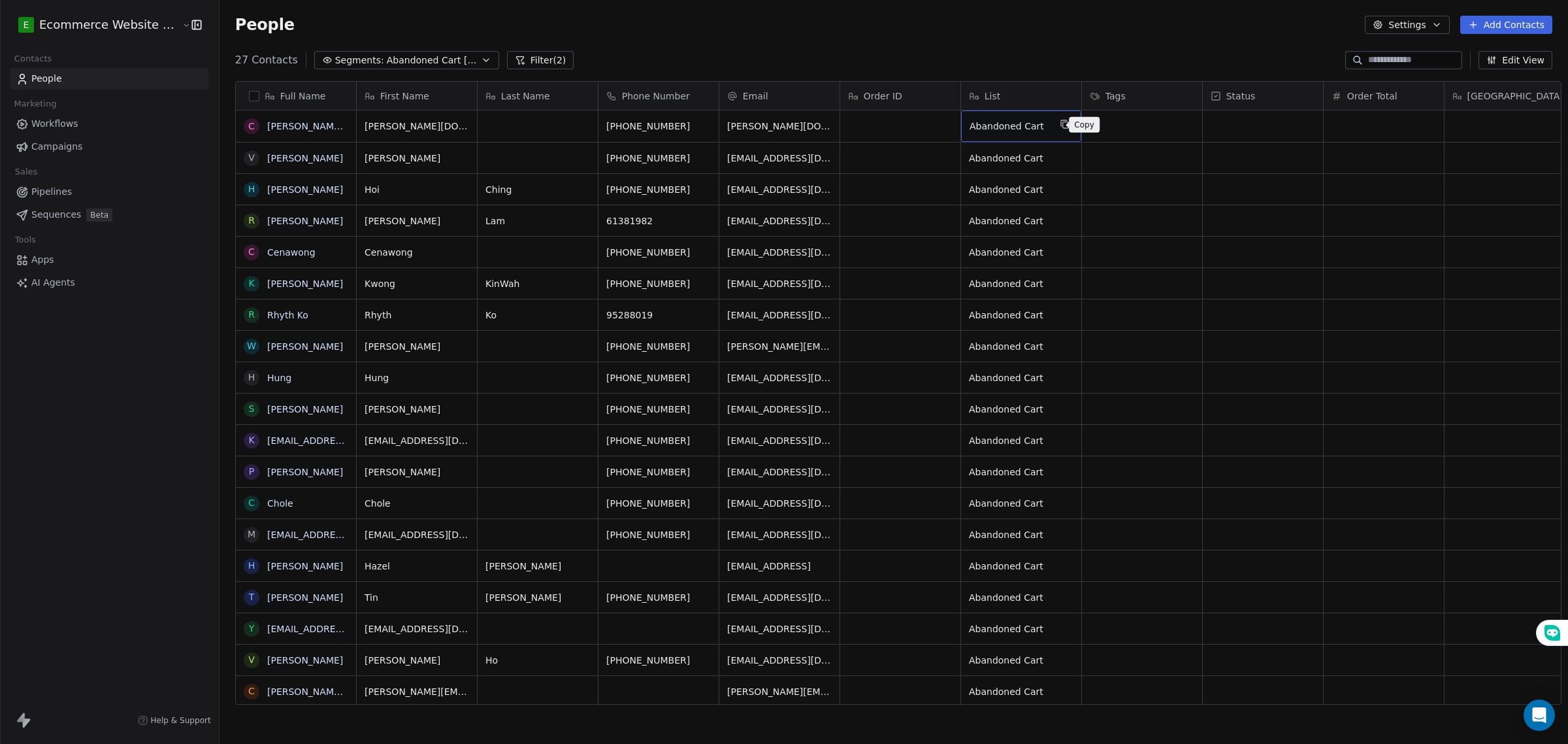
click at [1062, 124] on icon "grid" at bounding box center [1065, 125] width 6 height 6
click at [481, 55] on icon "button" at bounding box center [486, 60] width 11 height 11
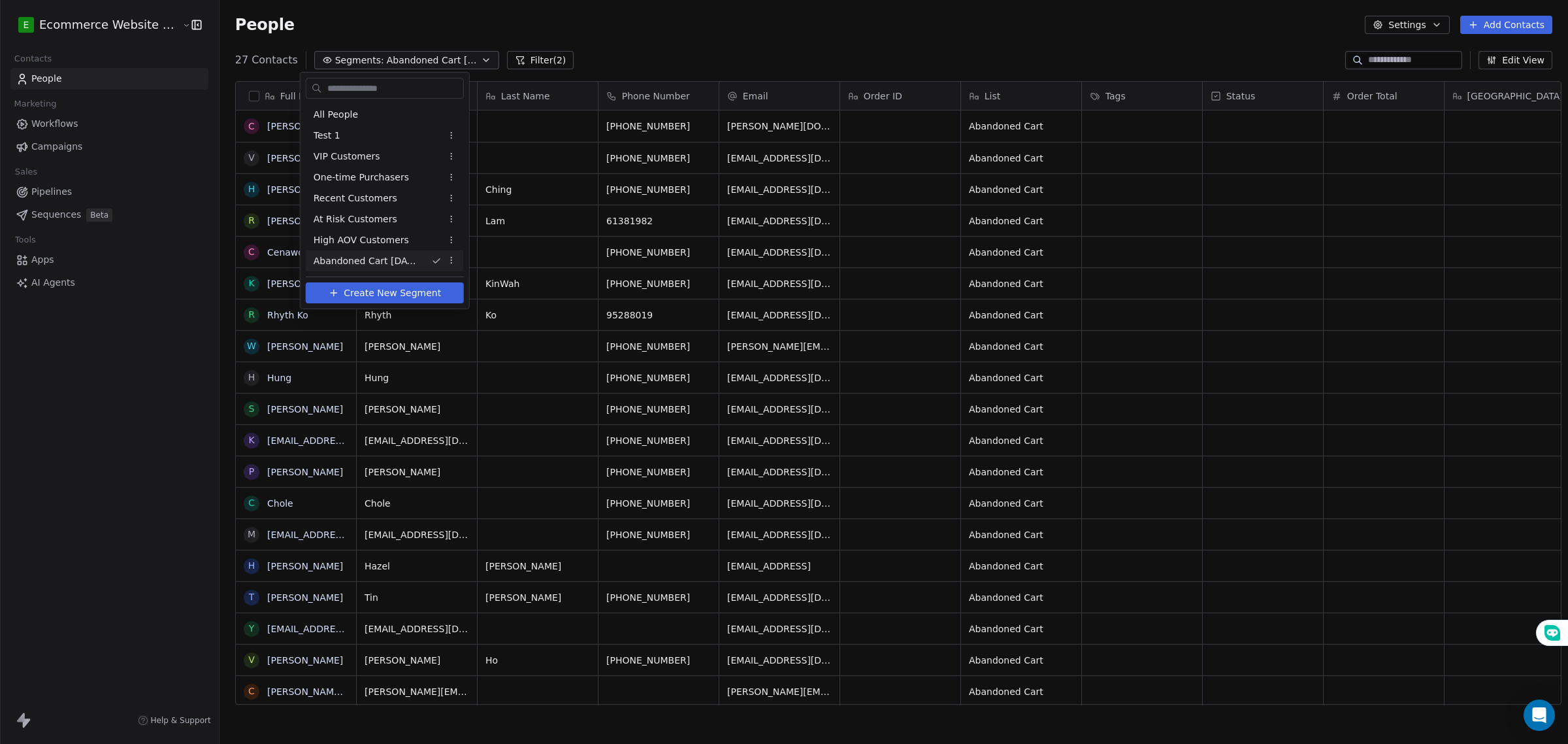
click at [407, 291] on span "Create New Segment" at bounding box center [392, 294] width 98 height 14
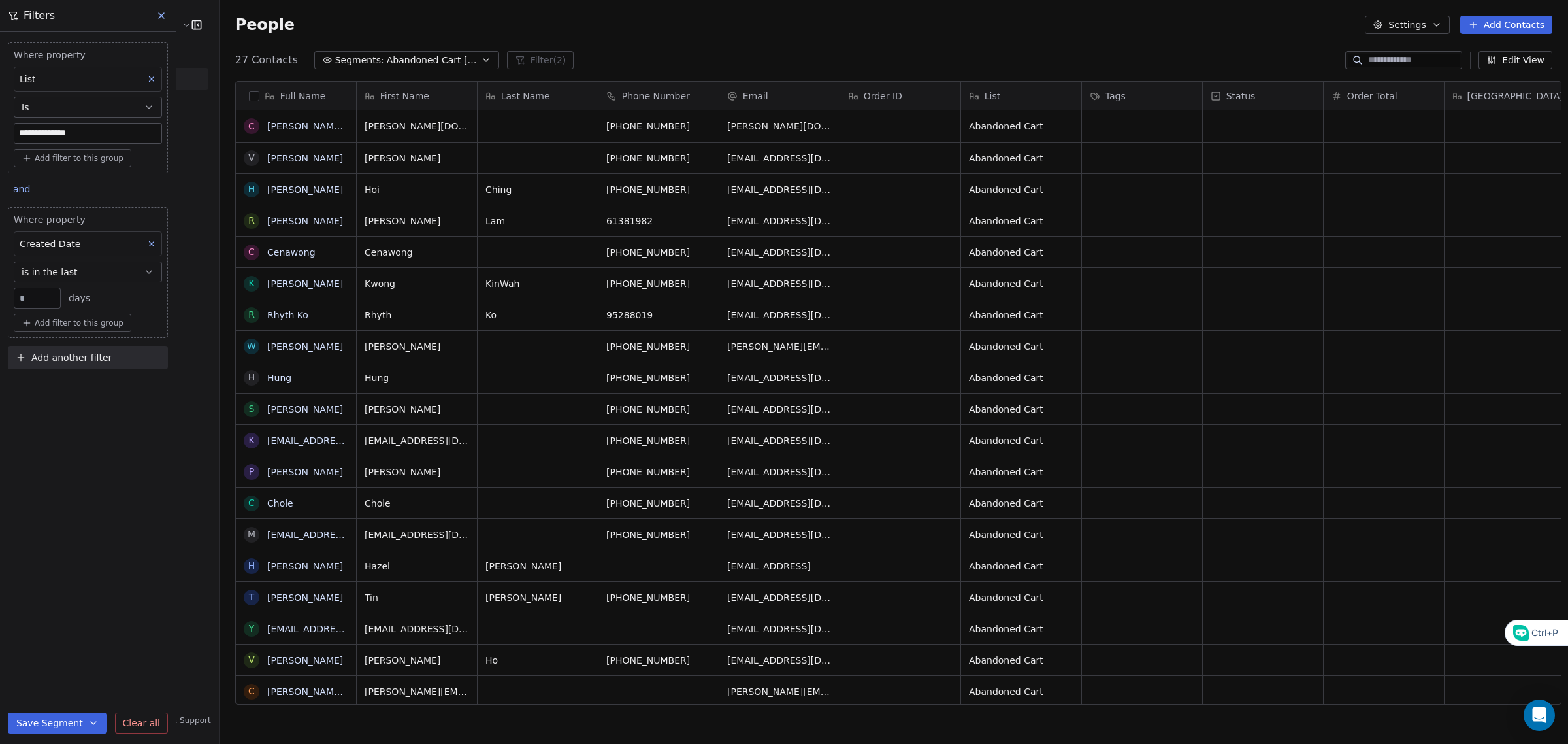
drag, startPoint x: 49, startPoint y: 297, endPoint x: 16, endPoint y: 298, distance: 33.0
click at [16, 298] on div "**" at bounding box center [37, 298] width 47 height 21
click at [113, 247] on div "Created Date" at bounding box center [87, 244] width 148 height 25
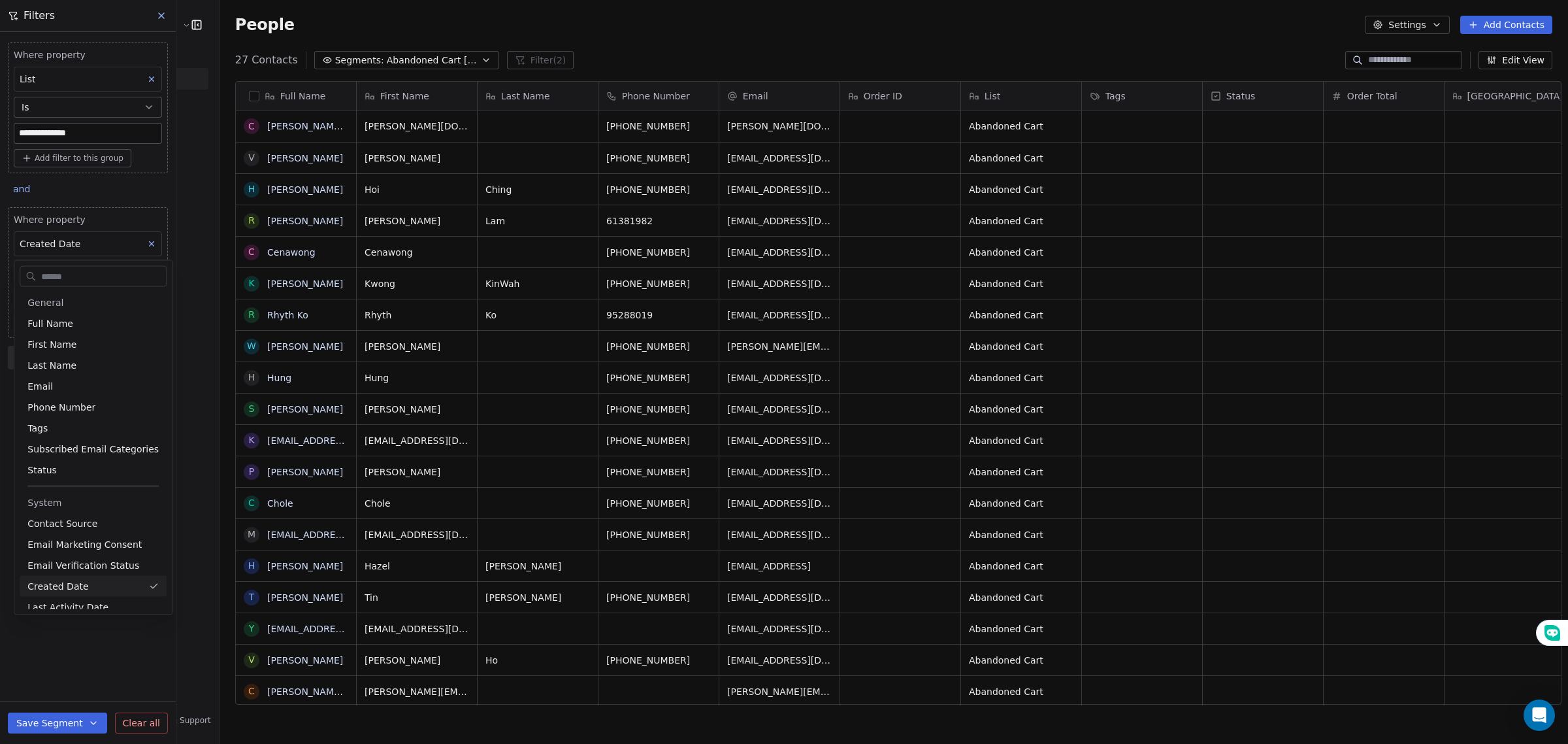
click at [152, 248] on html "**********" at bounding box center [784, 372] width 1568 height 744
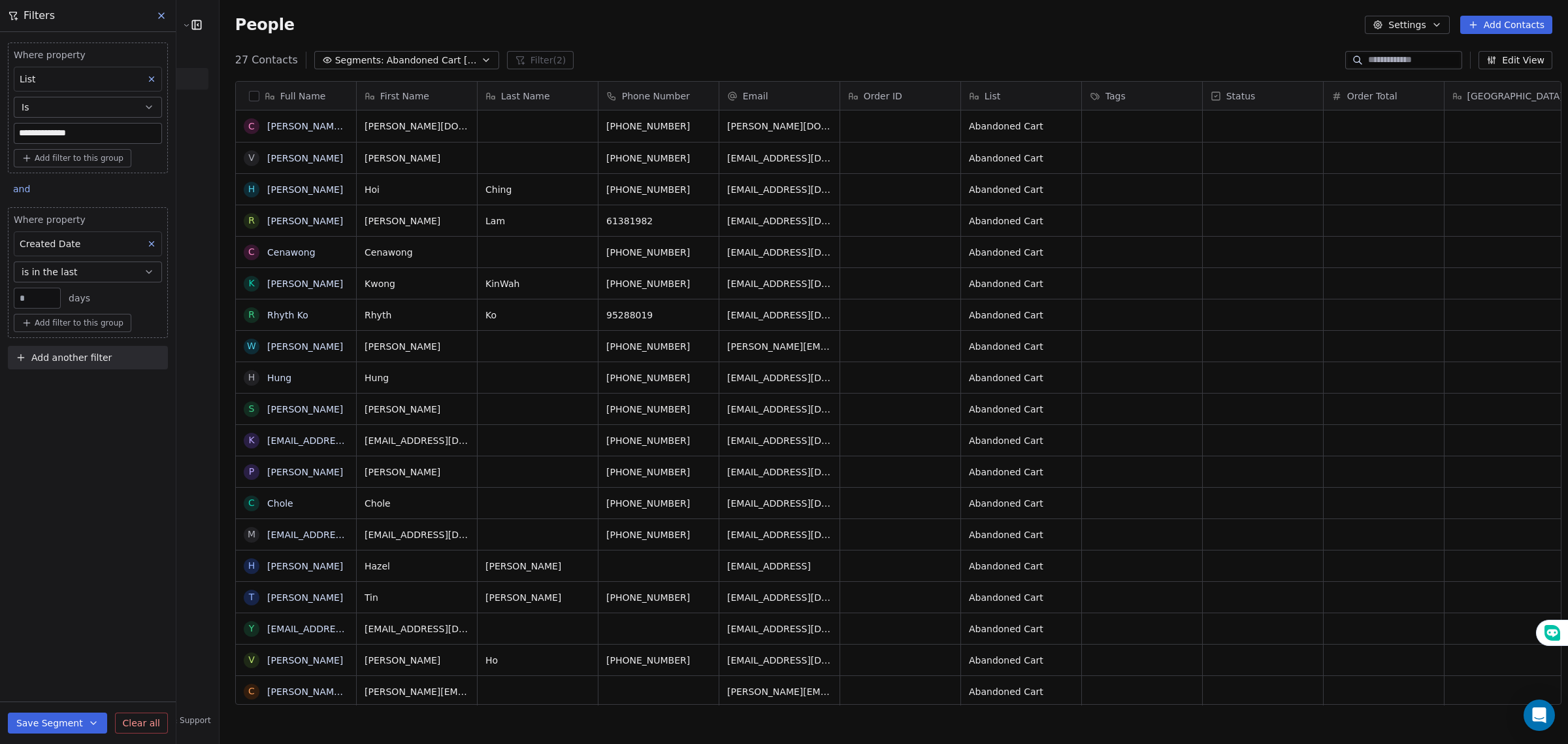
click at [151, 244] on icon at bounding box center [152, 244] width 5 height 5
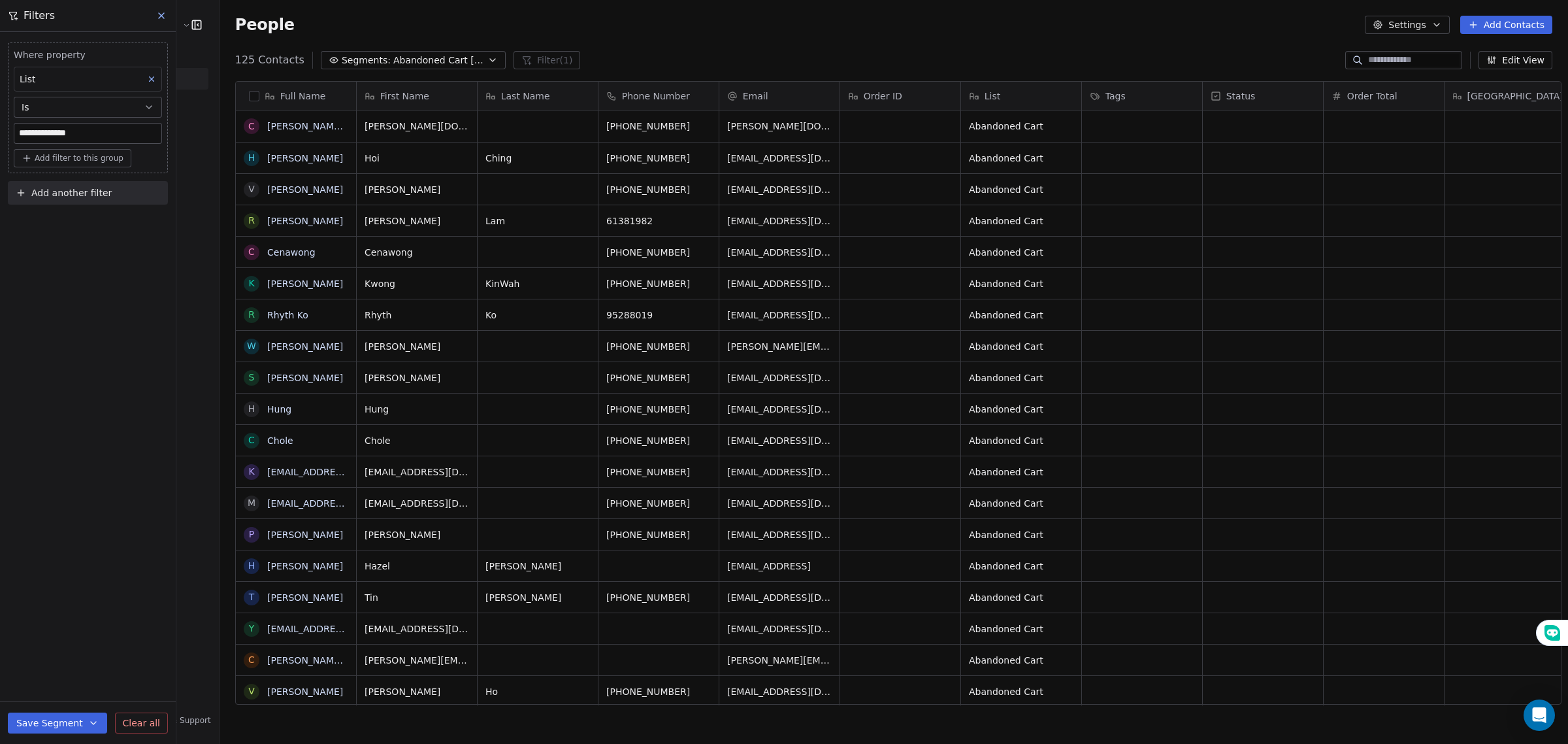
click at [403, 59] on span "Abandoned Cart [DATE]" at bounding box center [439, 60] width 91 height 14
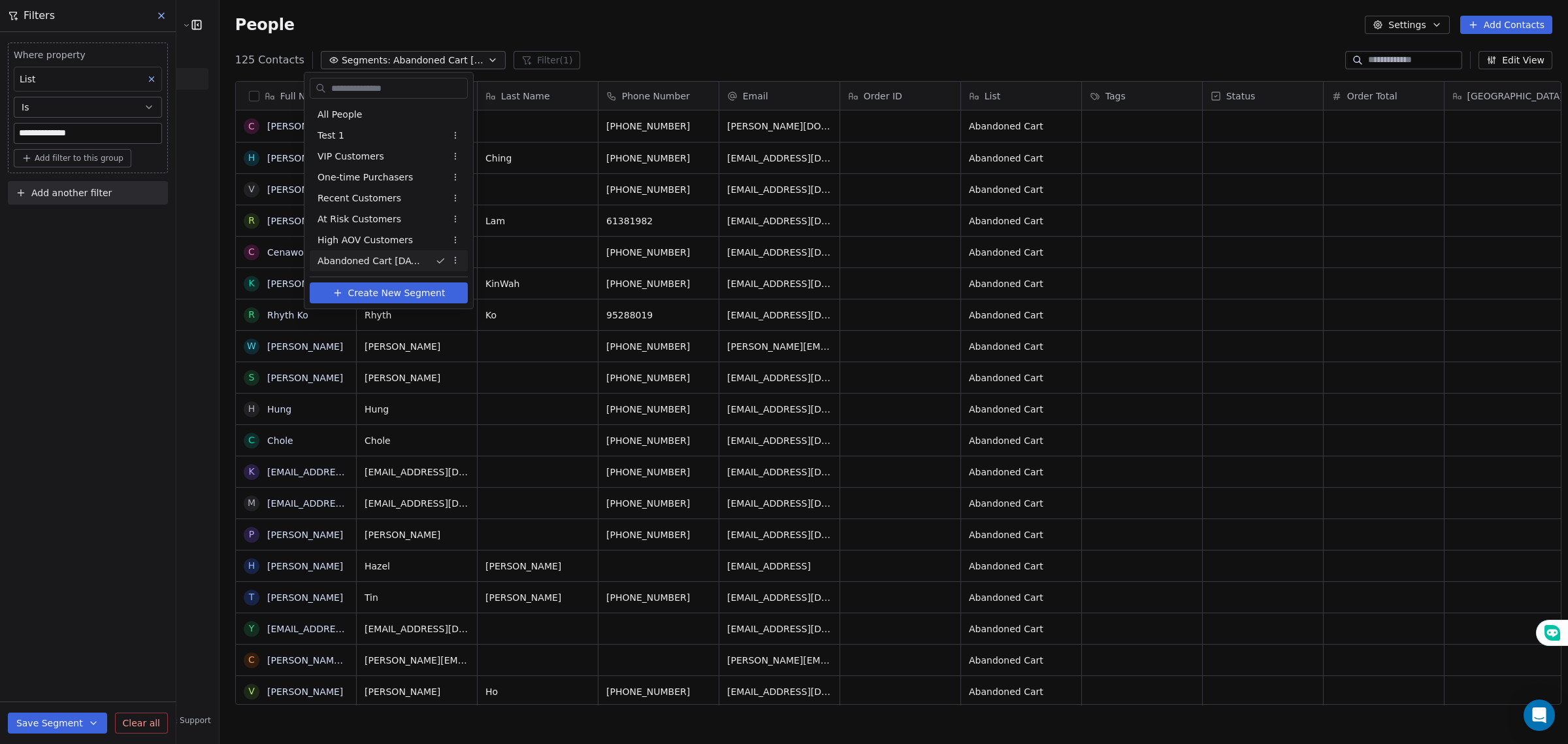
drag, startPoint x: 96, startPoint y: 402, endPoint x: 135, endPoint y: 577, distance: 179.3
click at [96, 405] on html "**********" at bounding box center [784, 372] width 1568 height 744
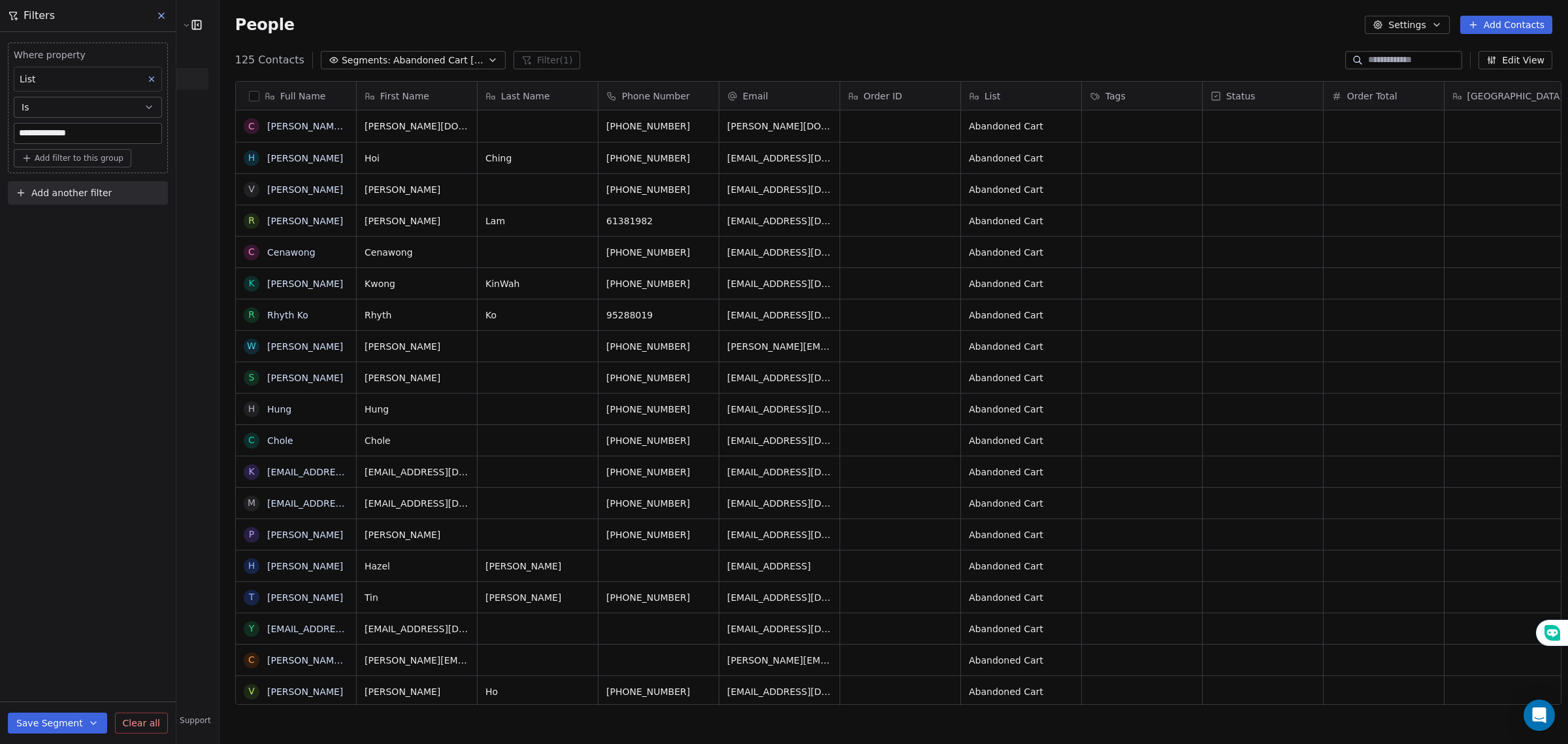
click at [79, 718] on button "Save Segment" at bounding box center [57, 723] width 100 height 21
click at [71, 668] on span "Create new segment" at bounding box center [85, 663] width 96 height 13
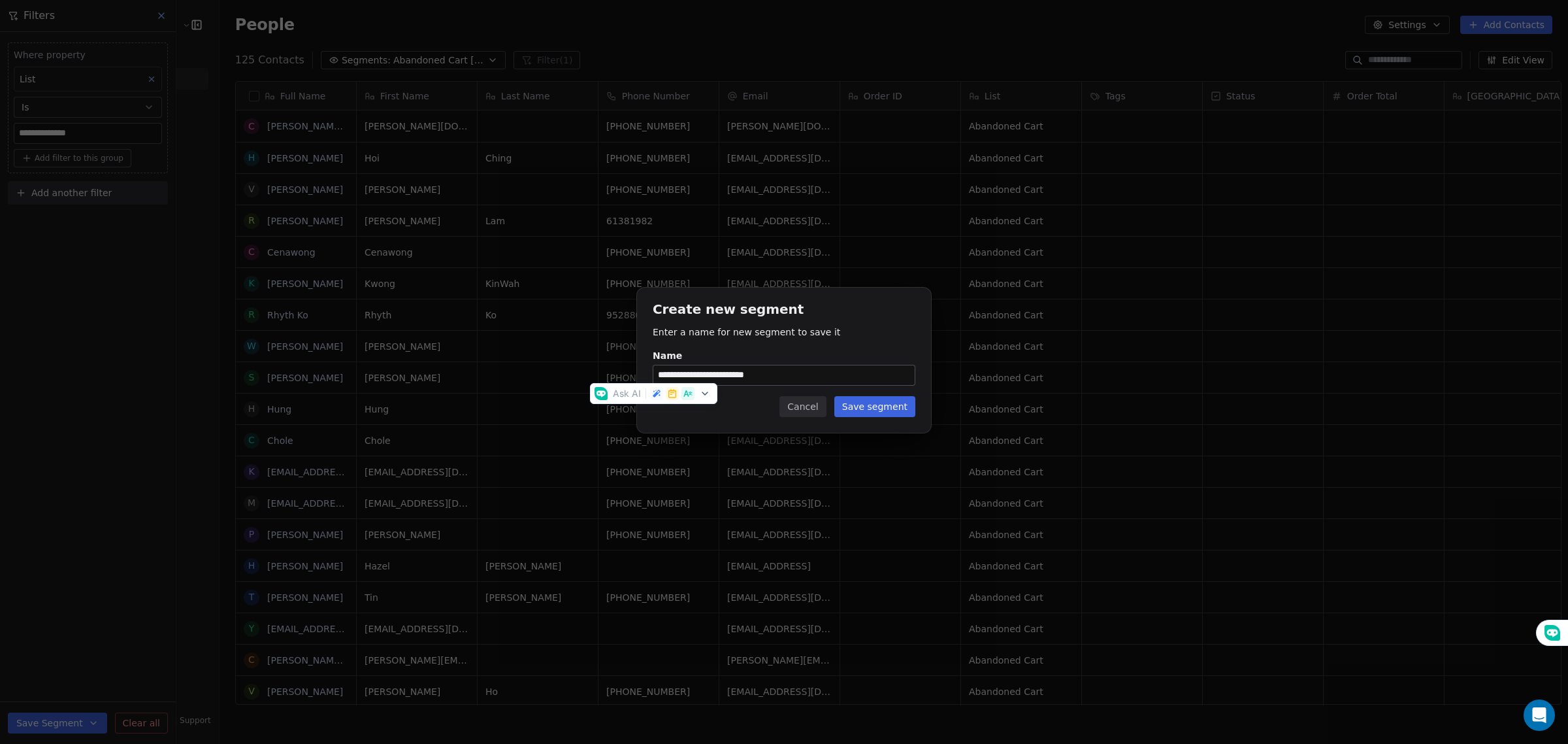
click at [837, 377] on input "**********" at bounding box center [784, 375] width 261 height 19
type input "**********"
click at [861, 407] on button "Save segment" at bounding box center [876, 407] width 81 height 21
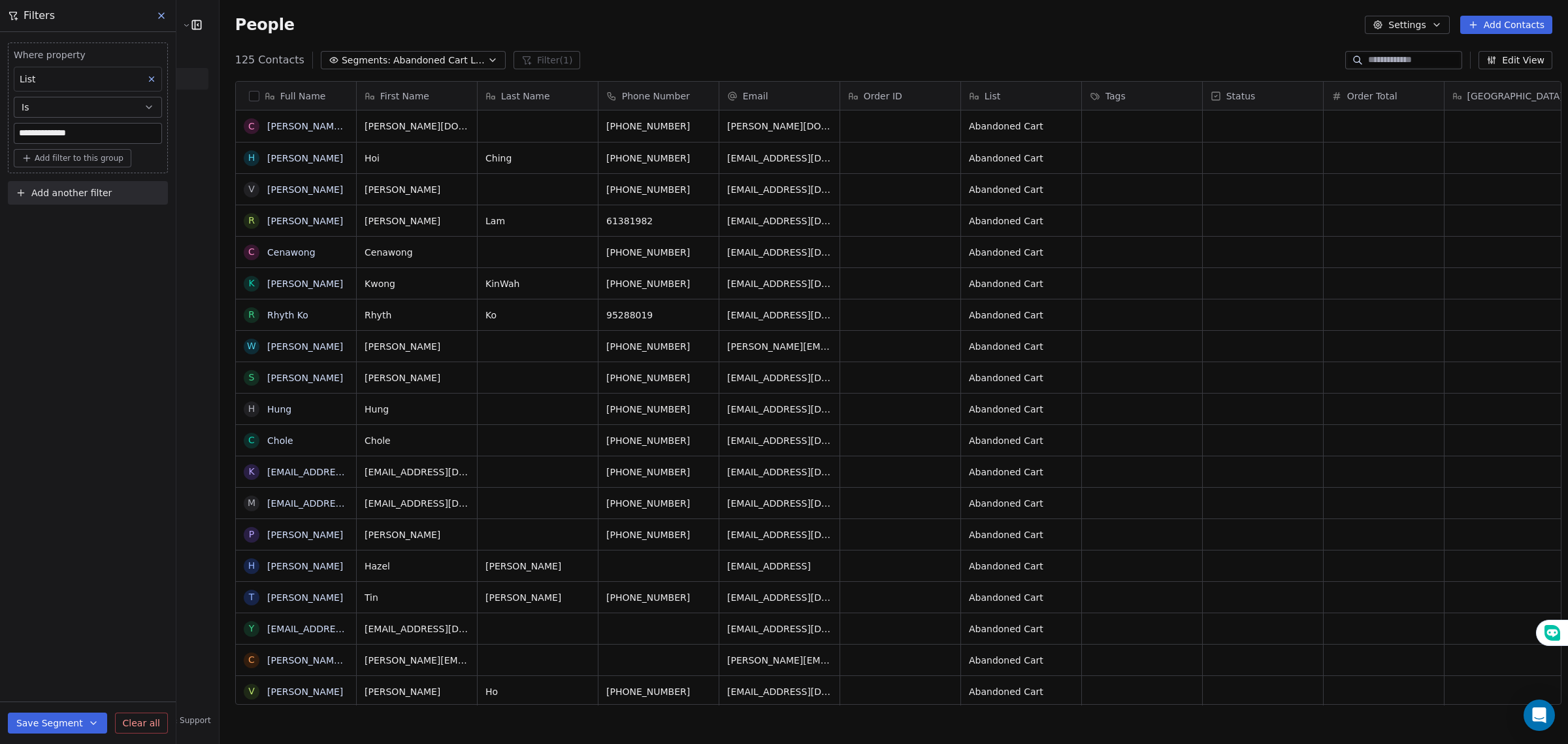
click at [342, 63] on span "Segments:" at bounding box center [366, 60] width 49 height 14
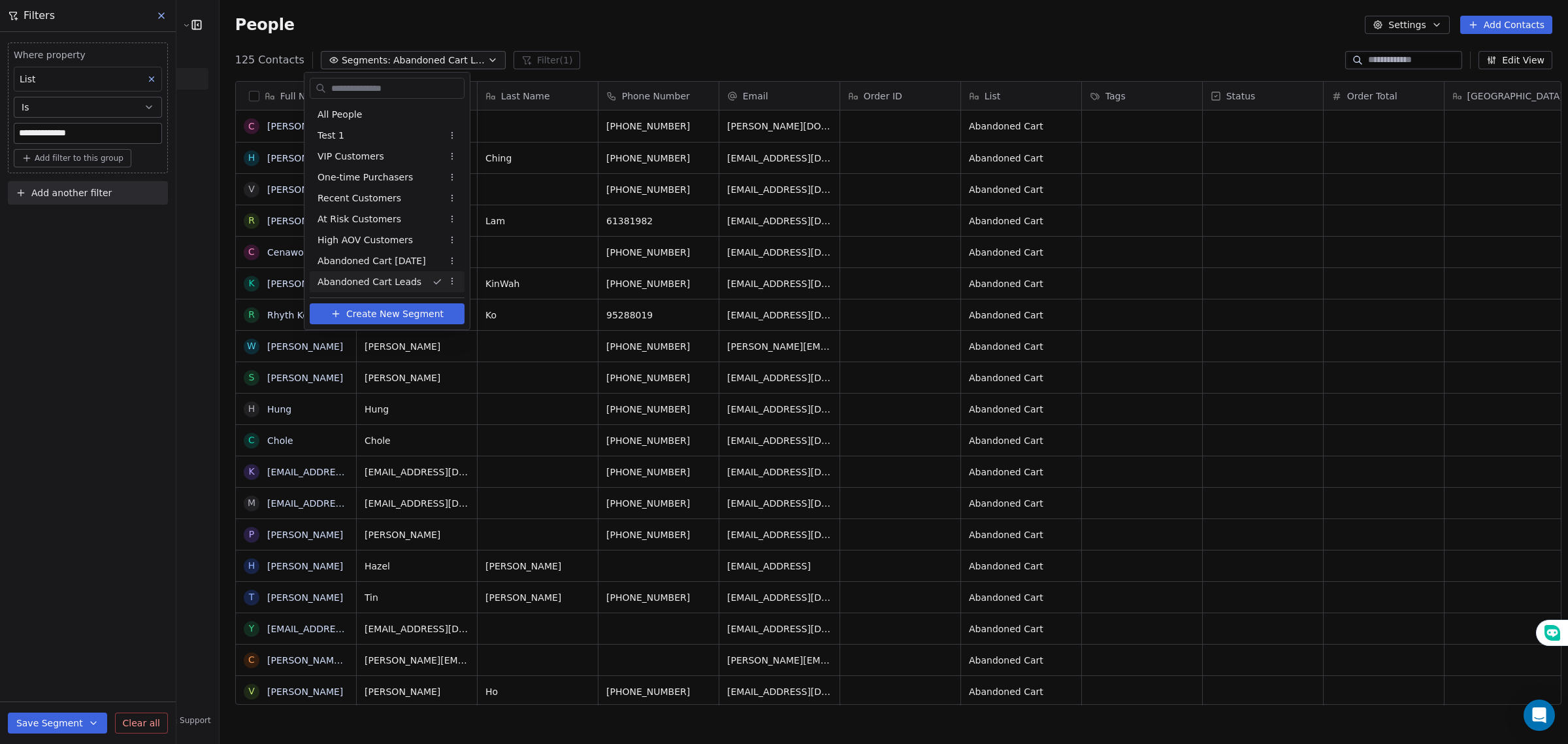
click at [371, 51] on html "**********" at bounding box center [784, 372] width 1568 height 744
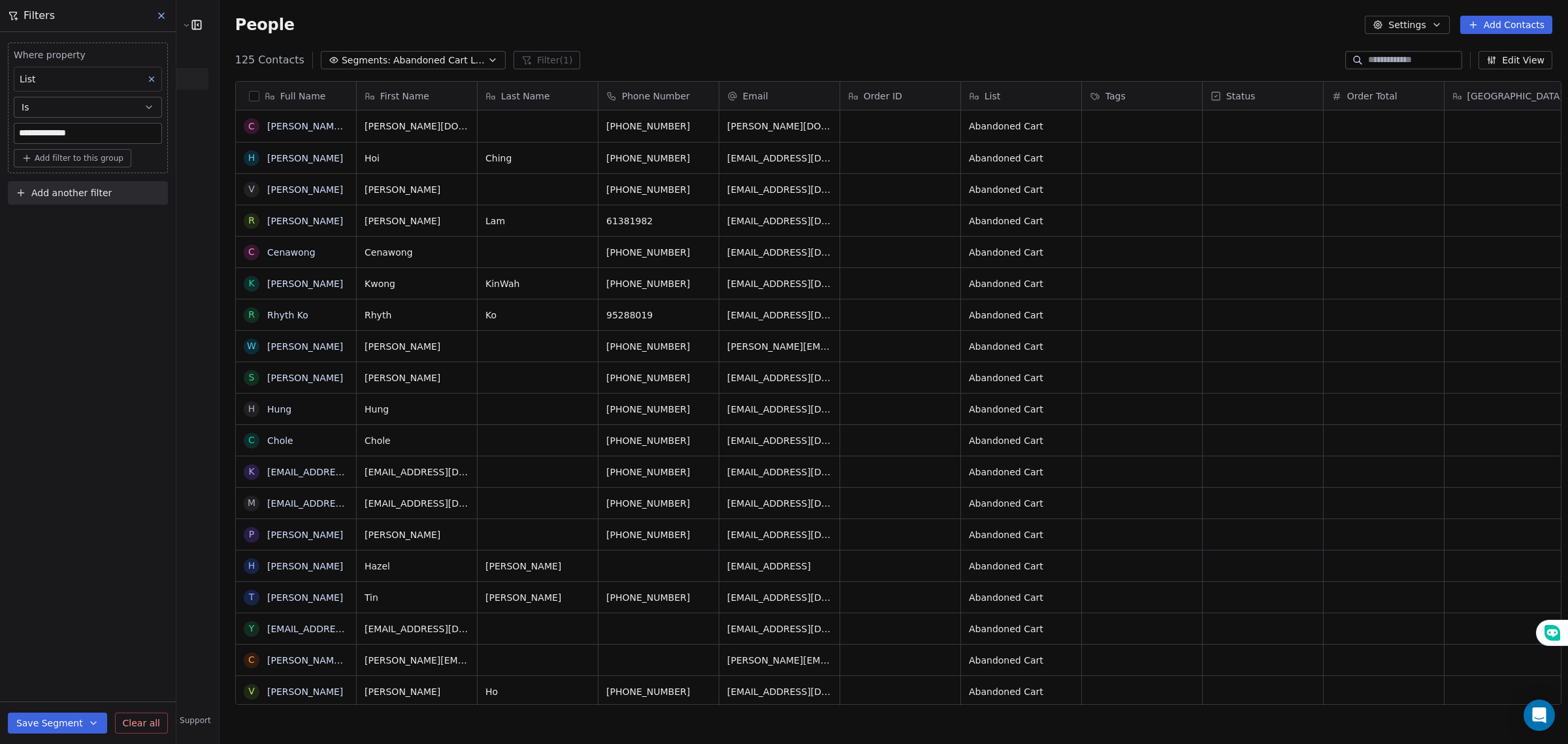
click at [90, 138] on input "**********" at bounding box center [88, 134] width 147 height 19
drag, startPoint x: 90, startPoint y: 138, endPoint x: 0, endPoint y: 143, distance: 90.1
click at [0, 143] on div "**********" at bounding box center [87, 121] width 175 height 178
click at [88, 131] on input at bounding box center [88, 134] width 147 height 19
click at [158, 23] on button at bounding box center [162, 16] width 19 height 18
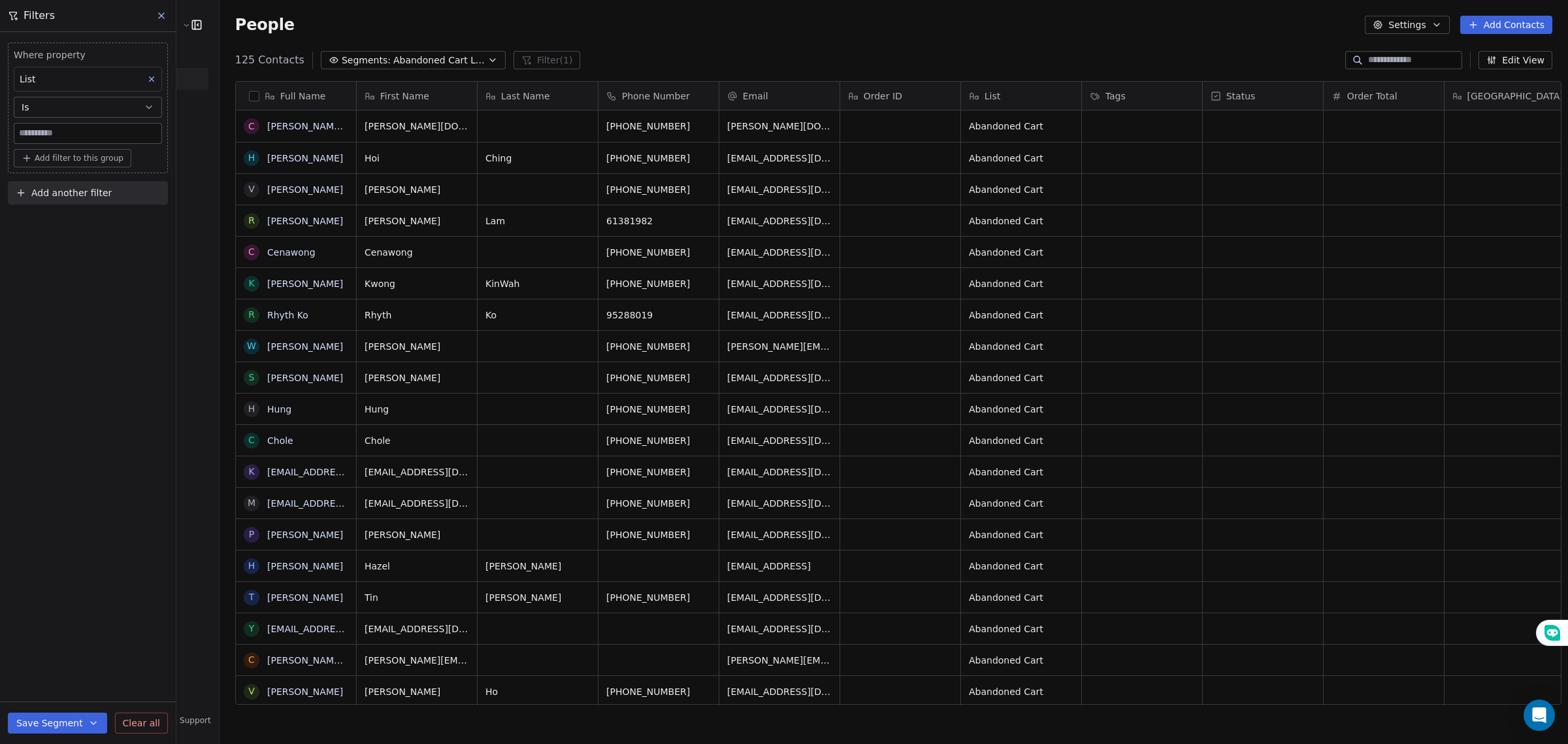
type input "**********"
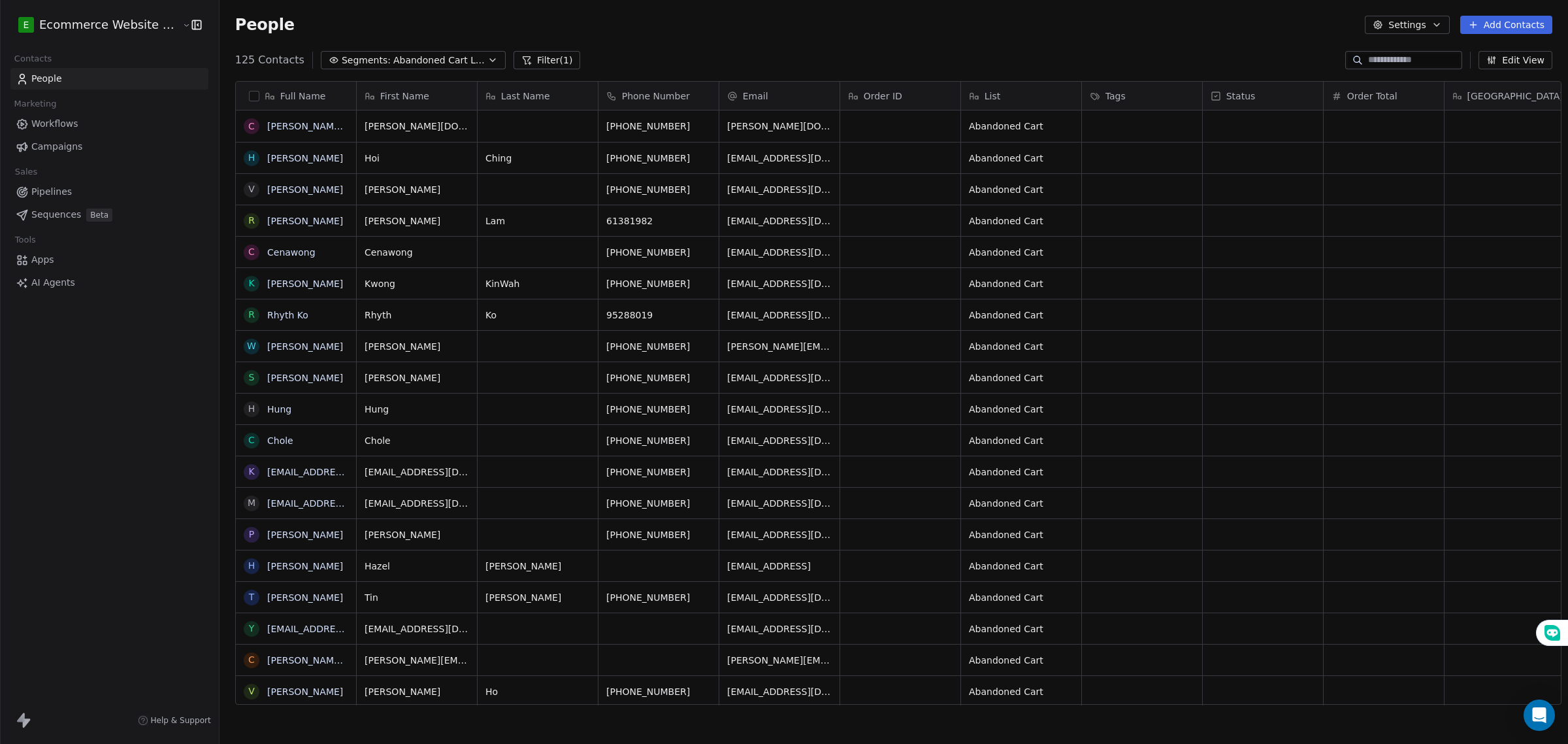
click at [53, 80] on span "People" at bounding box center [46, 78] width 31 height 14
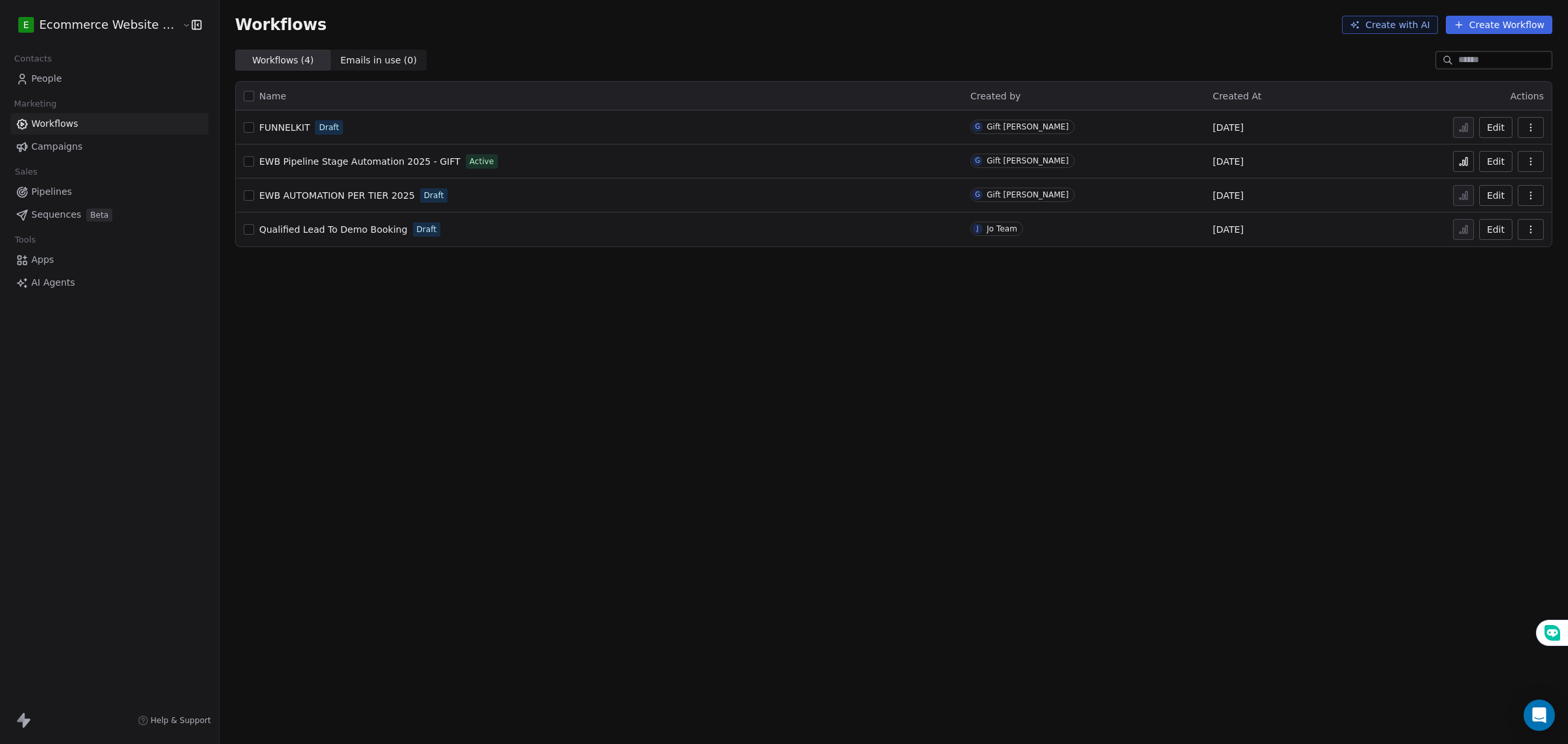
click at [97, 82] on link "People" at bounding box center [109, 78] width 198 height 21
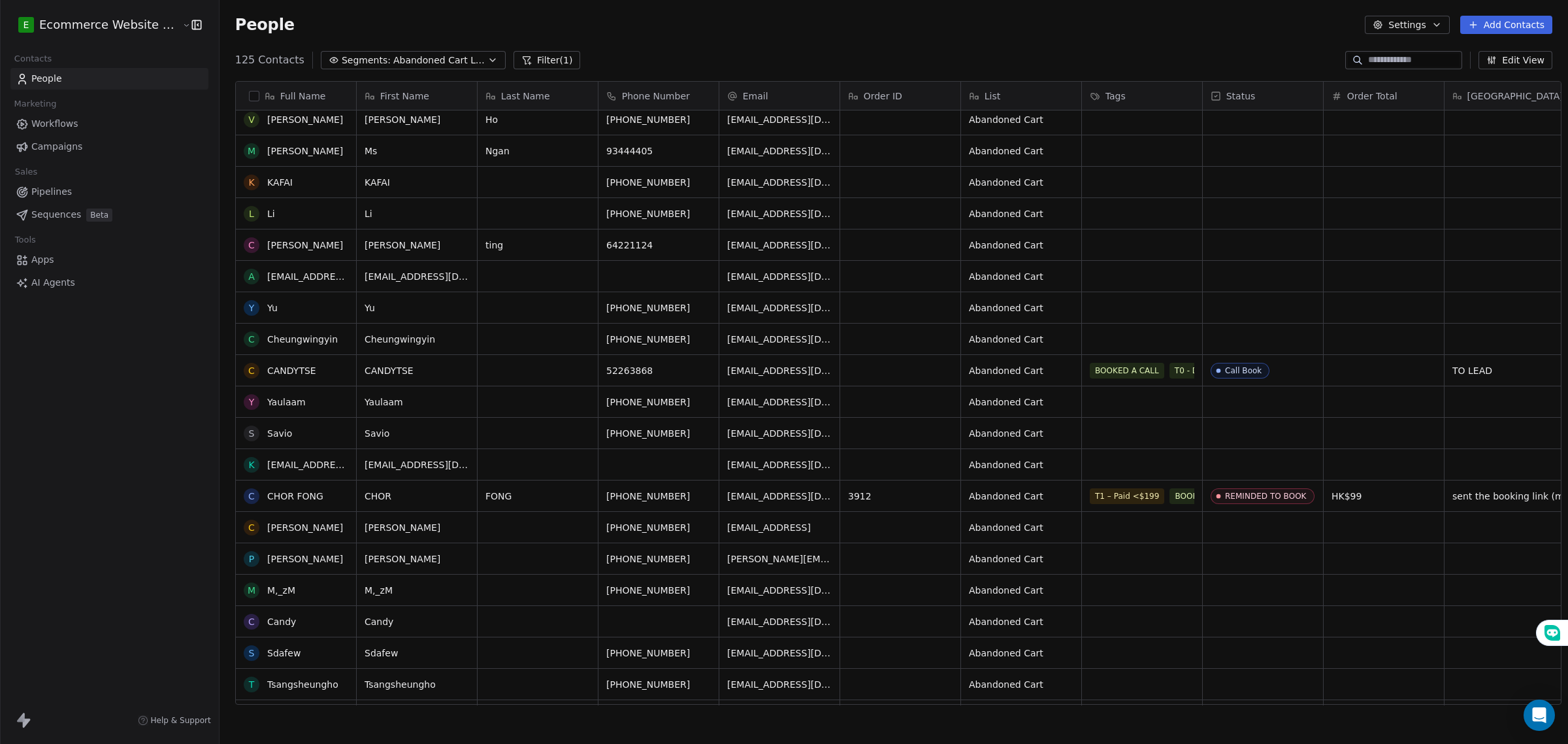
scroll to position [572, 0]
click at [399, 55] on span "Abandoned Cart Leads" at bounding box center [439, 60] width 91 height 14
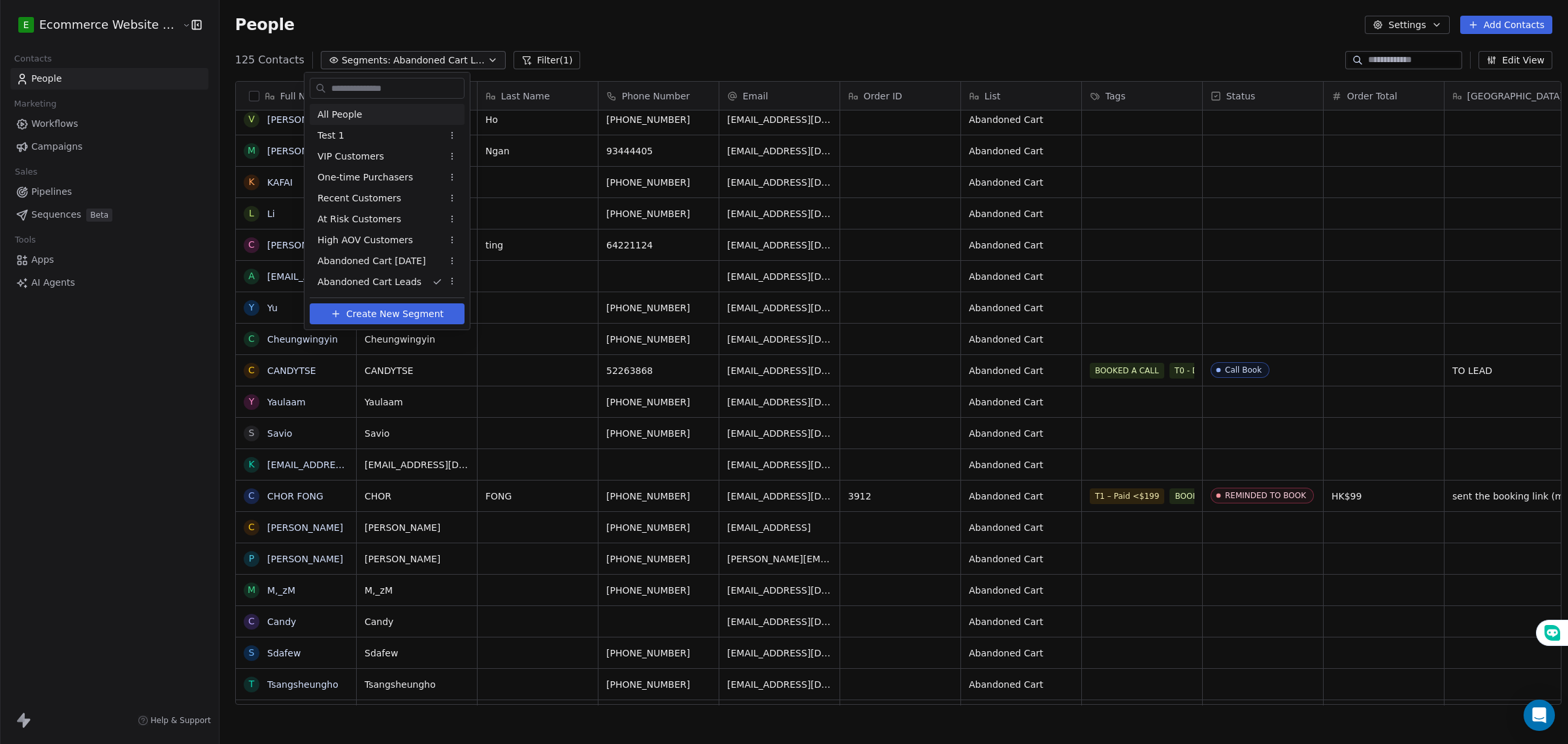
click at [377, 113] on div "All People" at bounding box center [387, 114] width 155 height 21
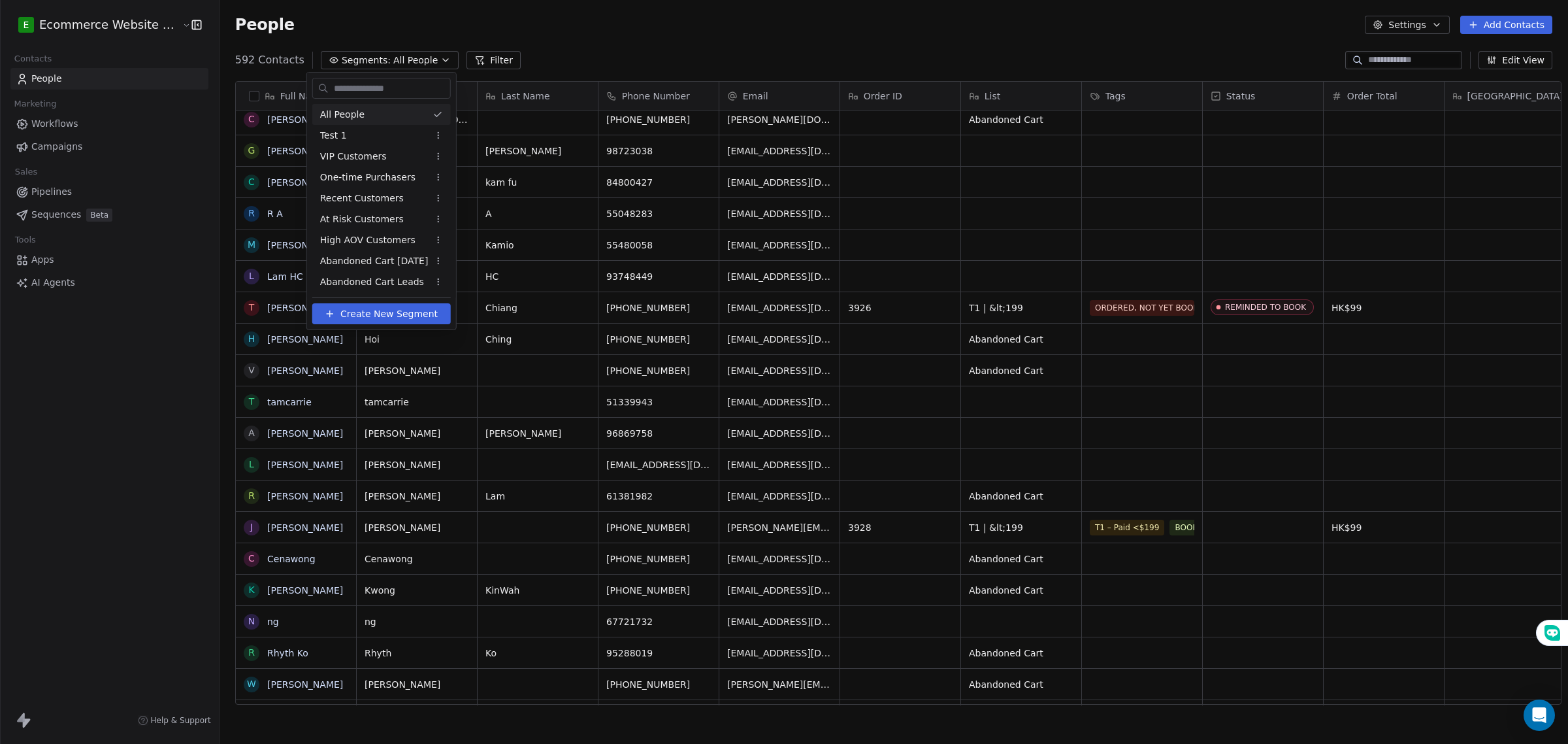
scroll to position [0, 0]
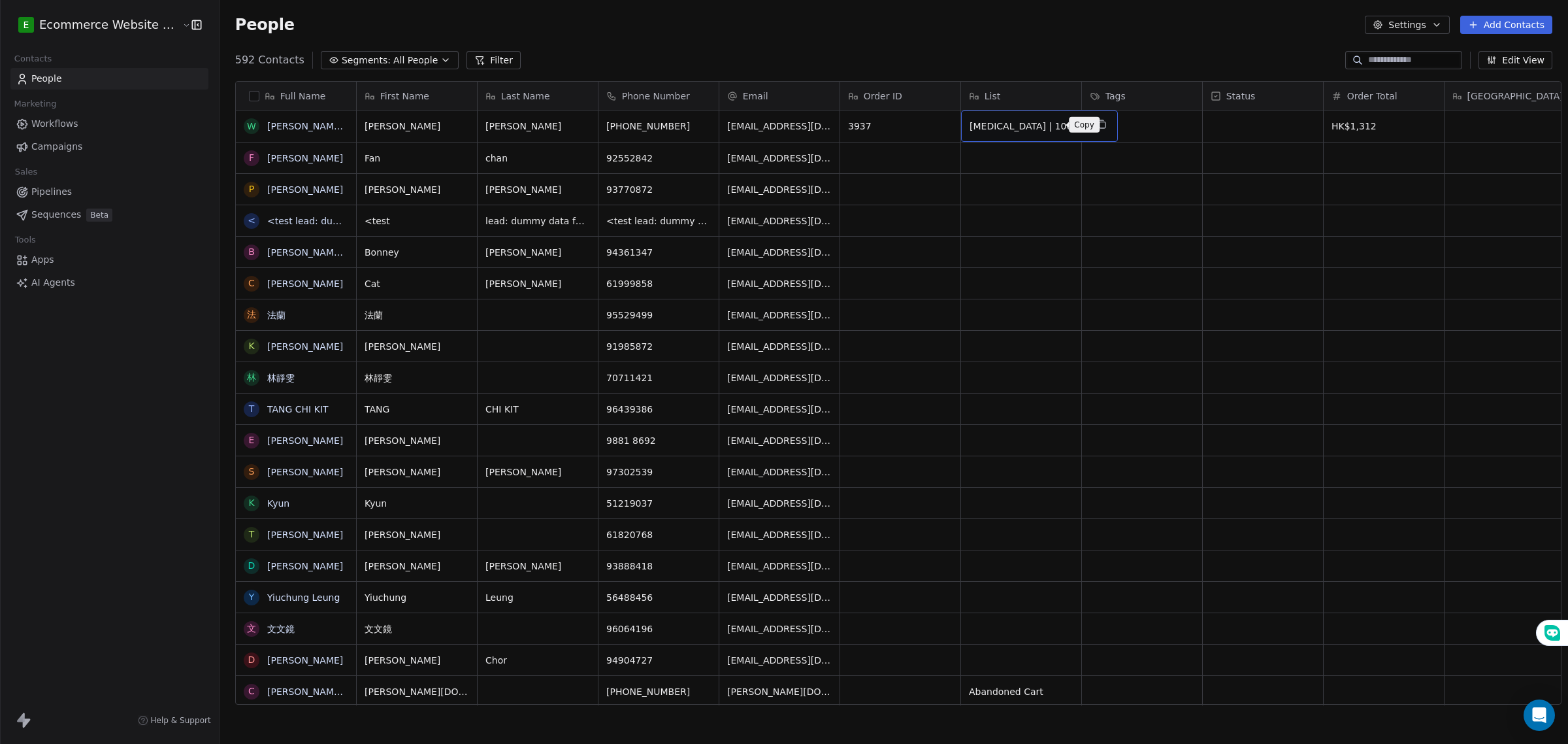
click at [1096, 122] on icon "grid" at bounding box center [1101, 124] width 11 height 11
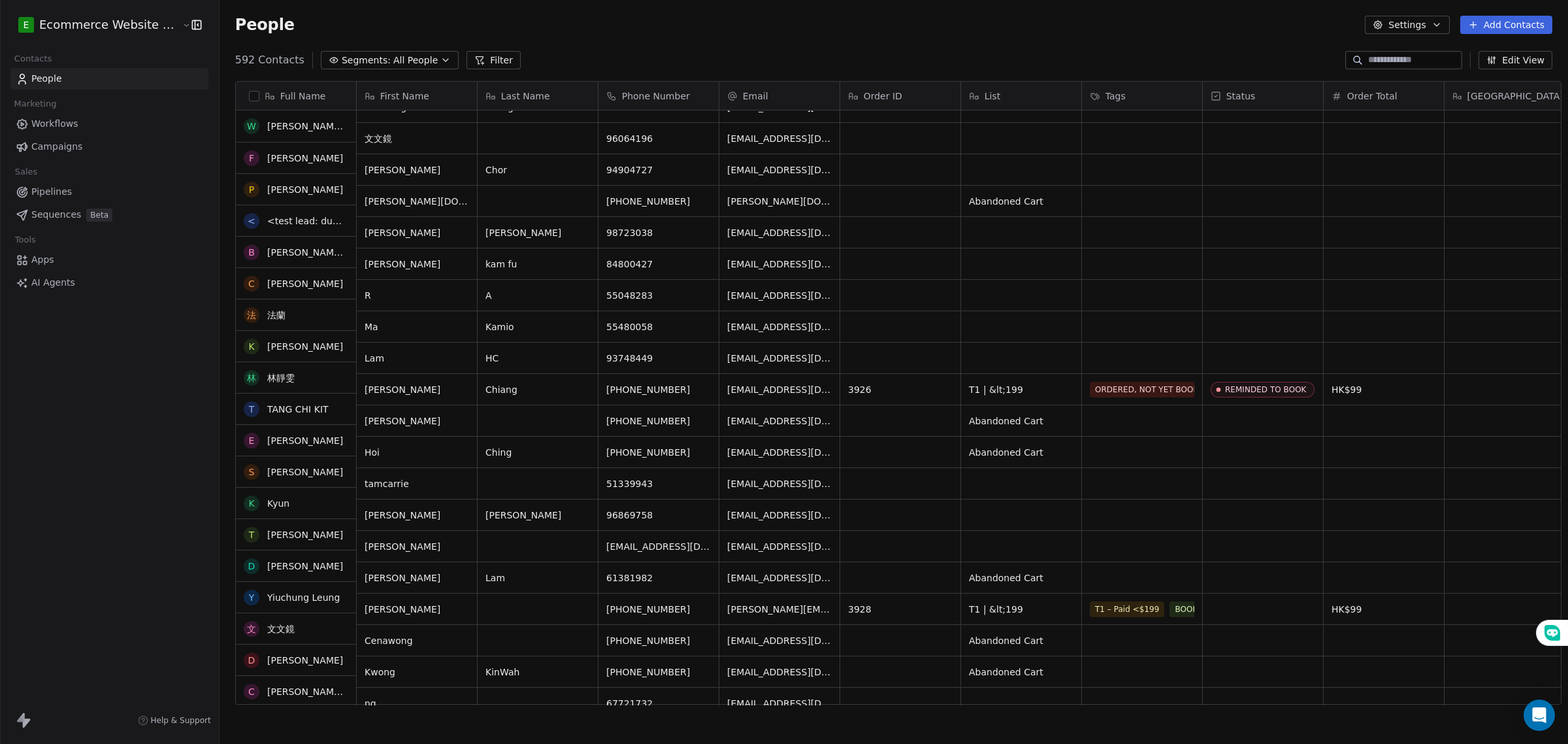
scroll to position [490, 0]
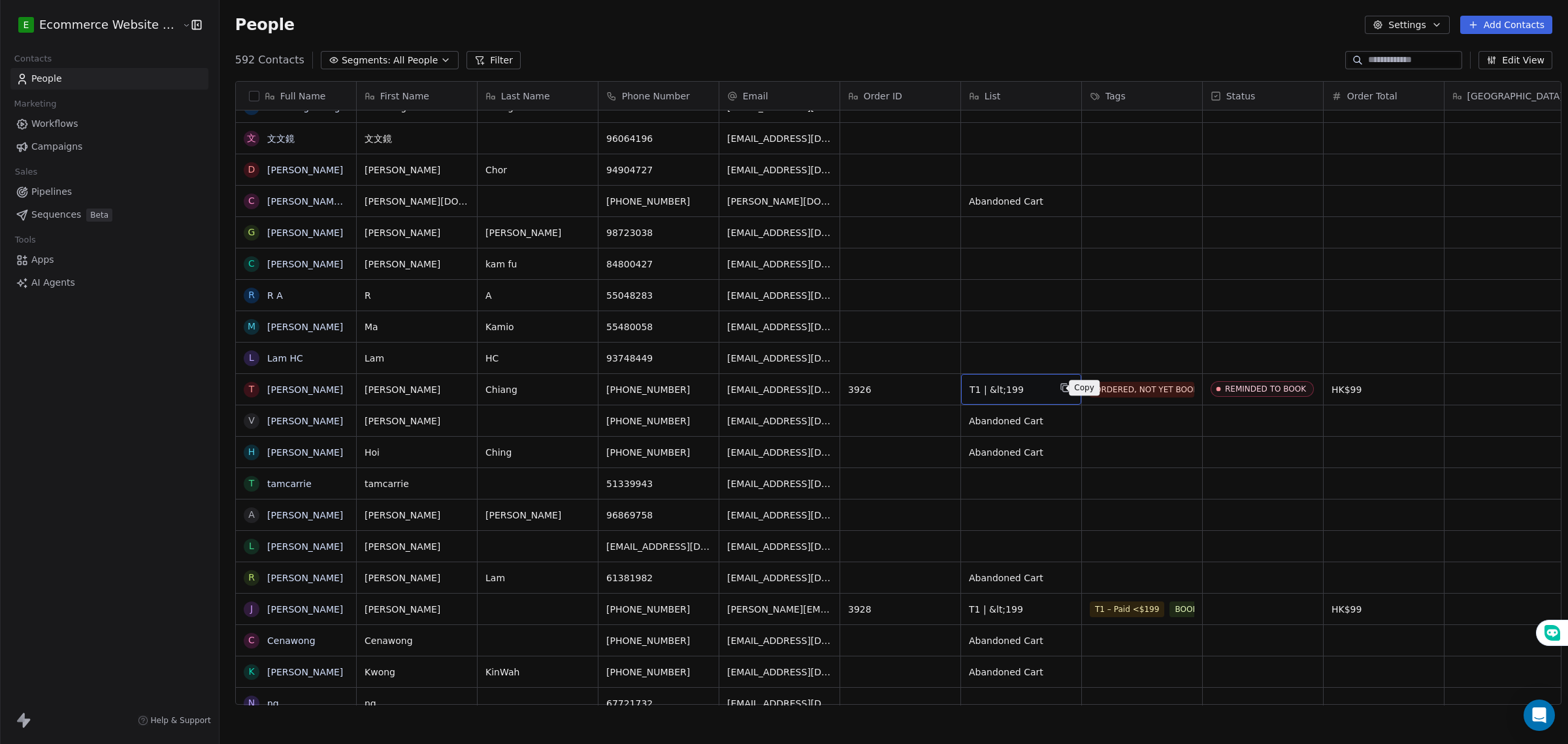
click at [1062, 387] on icon "grid" at bounding box center [1065, 388] width 6 height 6
click at [468, 57] on button "Filter" at bounding box center [494, 60] width 54 height 18
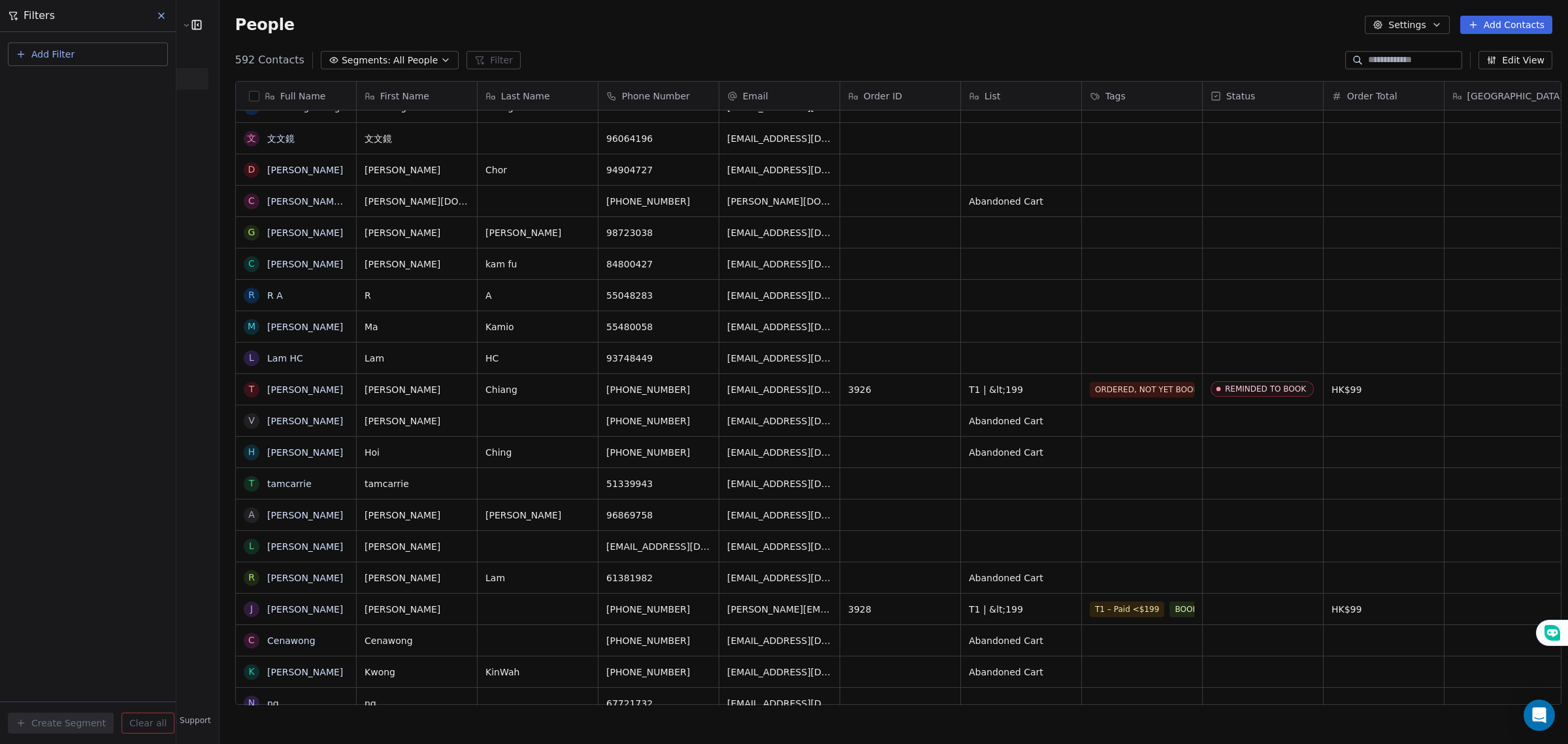
click at [103, 52] on button "Add Filter" at bounding box center [87, 54] width 160 height 23
click at [106, 78] on div "Contact properties" at bounding box center [88, 85] width 133 height 14
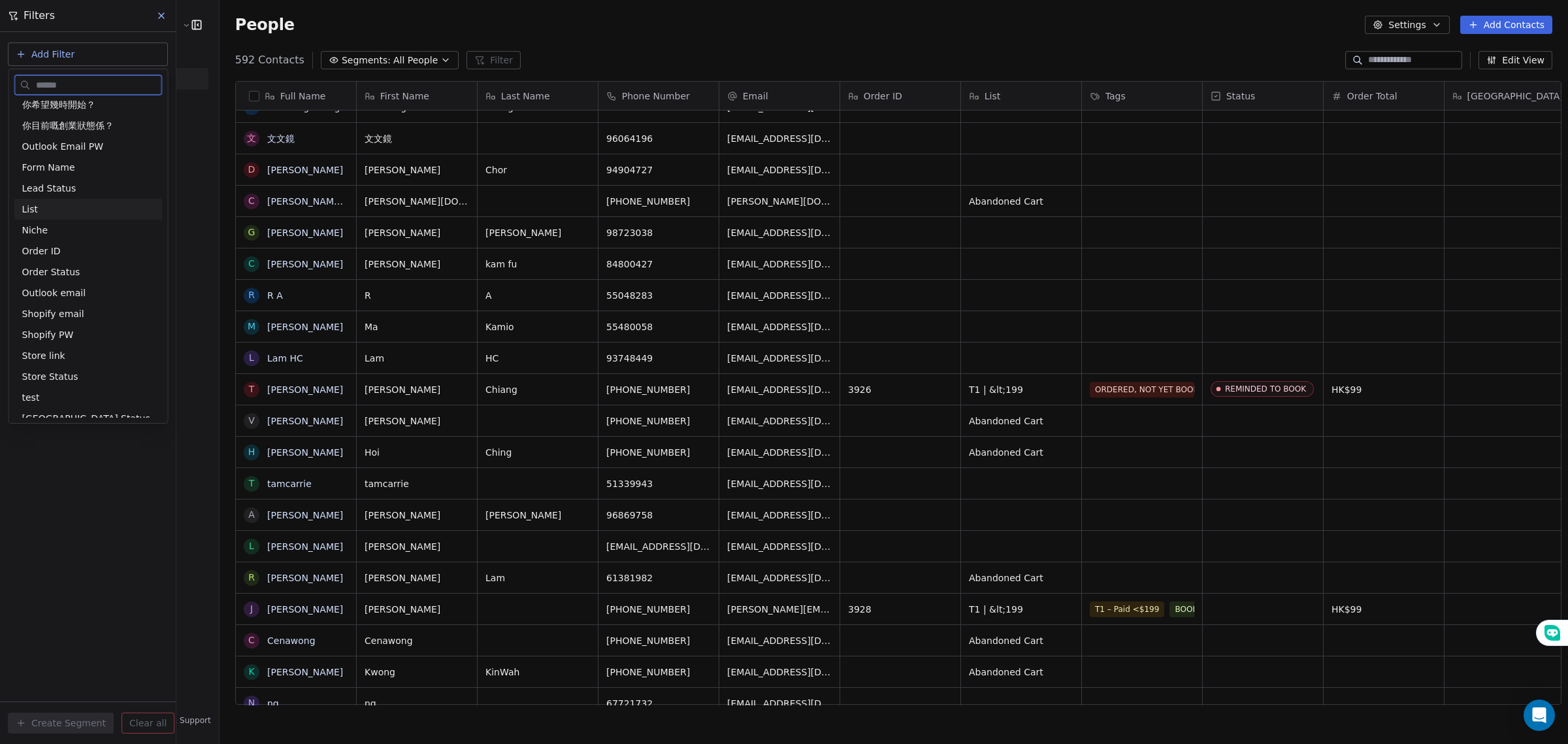
click at [74, 216] on div "List" at bounding box center [88, 208] width 133 height 13
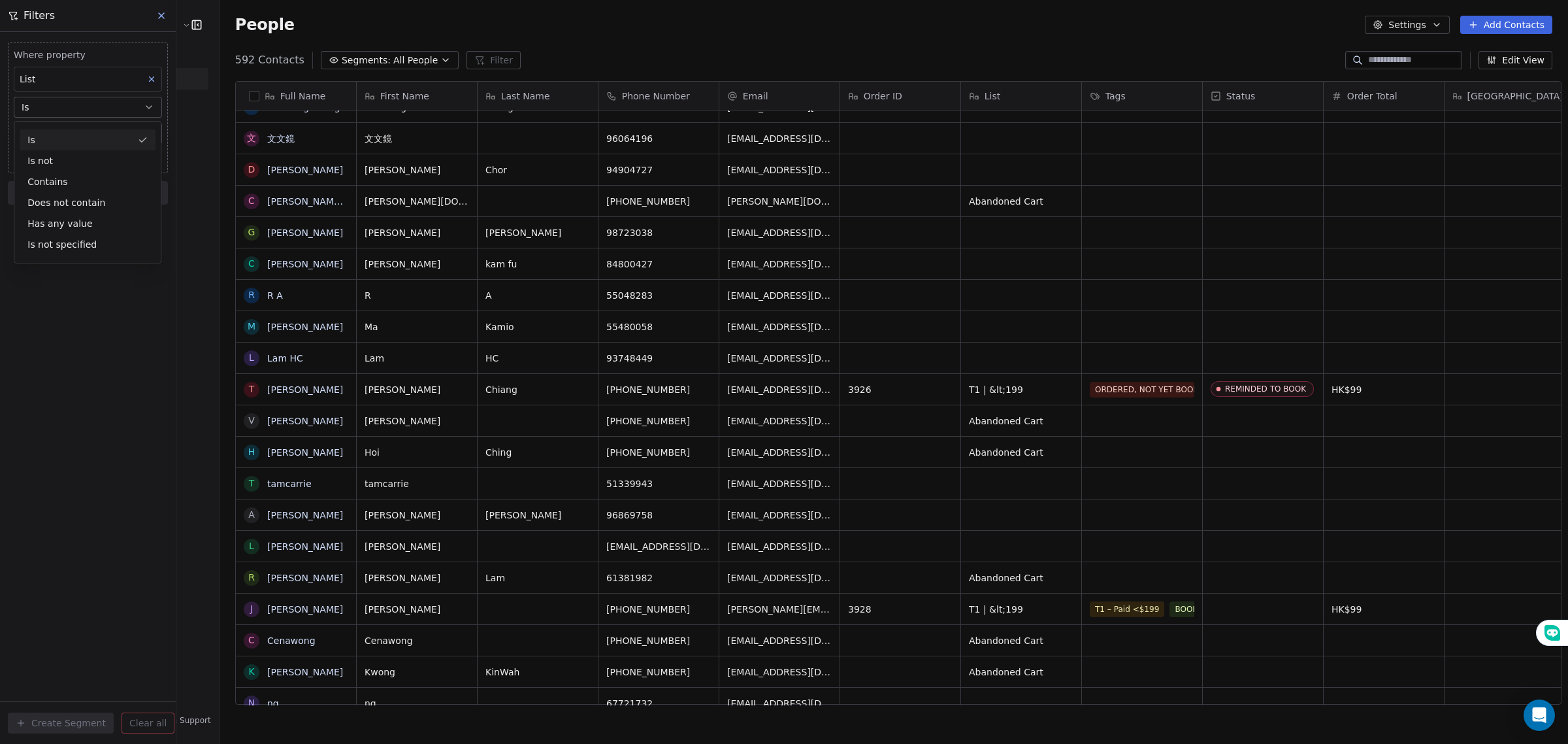
click at [79, 145] on div "Is" at bounding box center [87, 140] width 136 height 21
click at [79, 134] on input at bounding box center [88, 134] width 147 height 19
paste input "**********"
type input "**********"
click at [91, 221] on div "**********" at bounding box center [87, 388] width 175 height 712
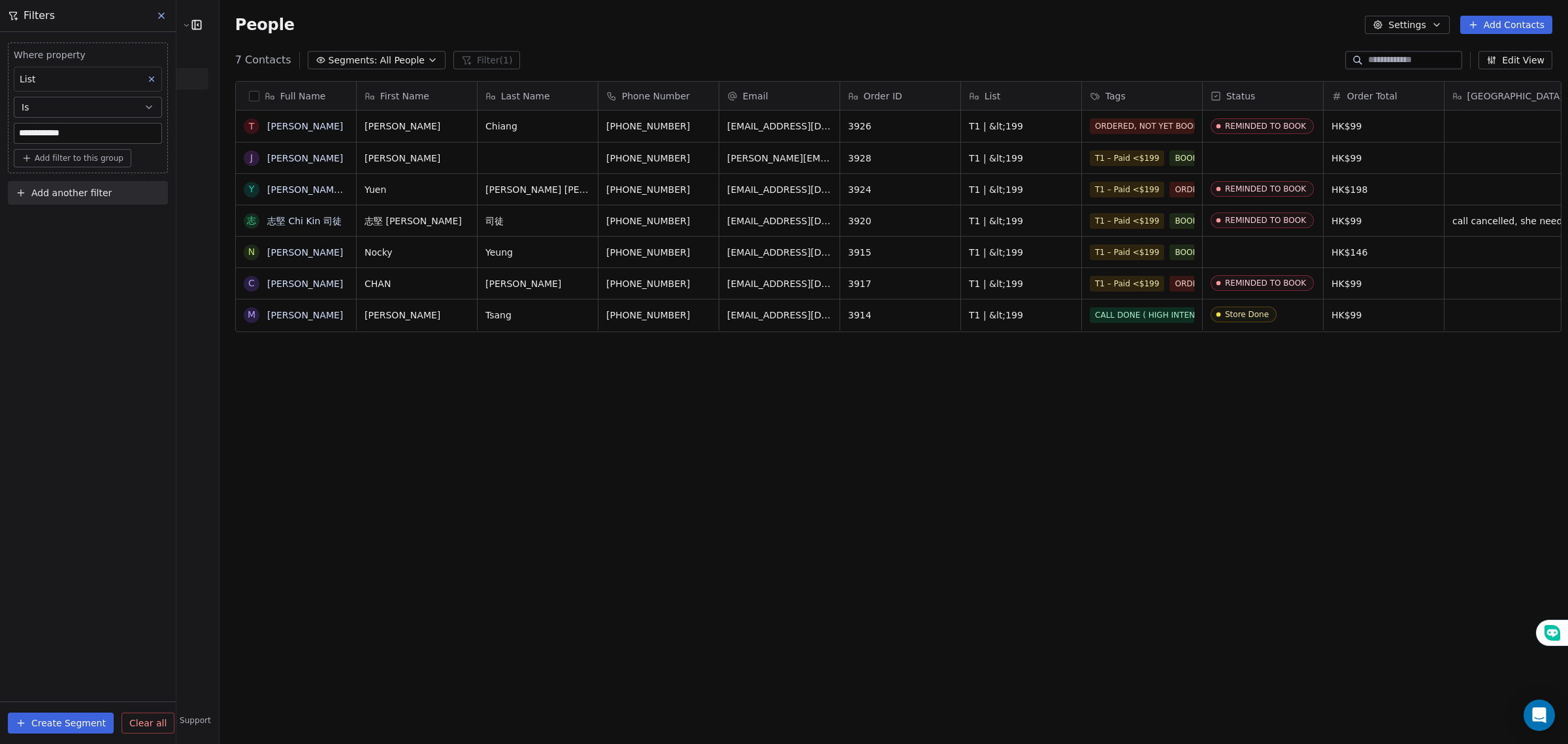
scroll to position [642, 1346]
click at [57, 723] on button "Create Segment" at bounding box center [60, 723] width 106 height 21
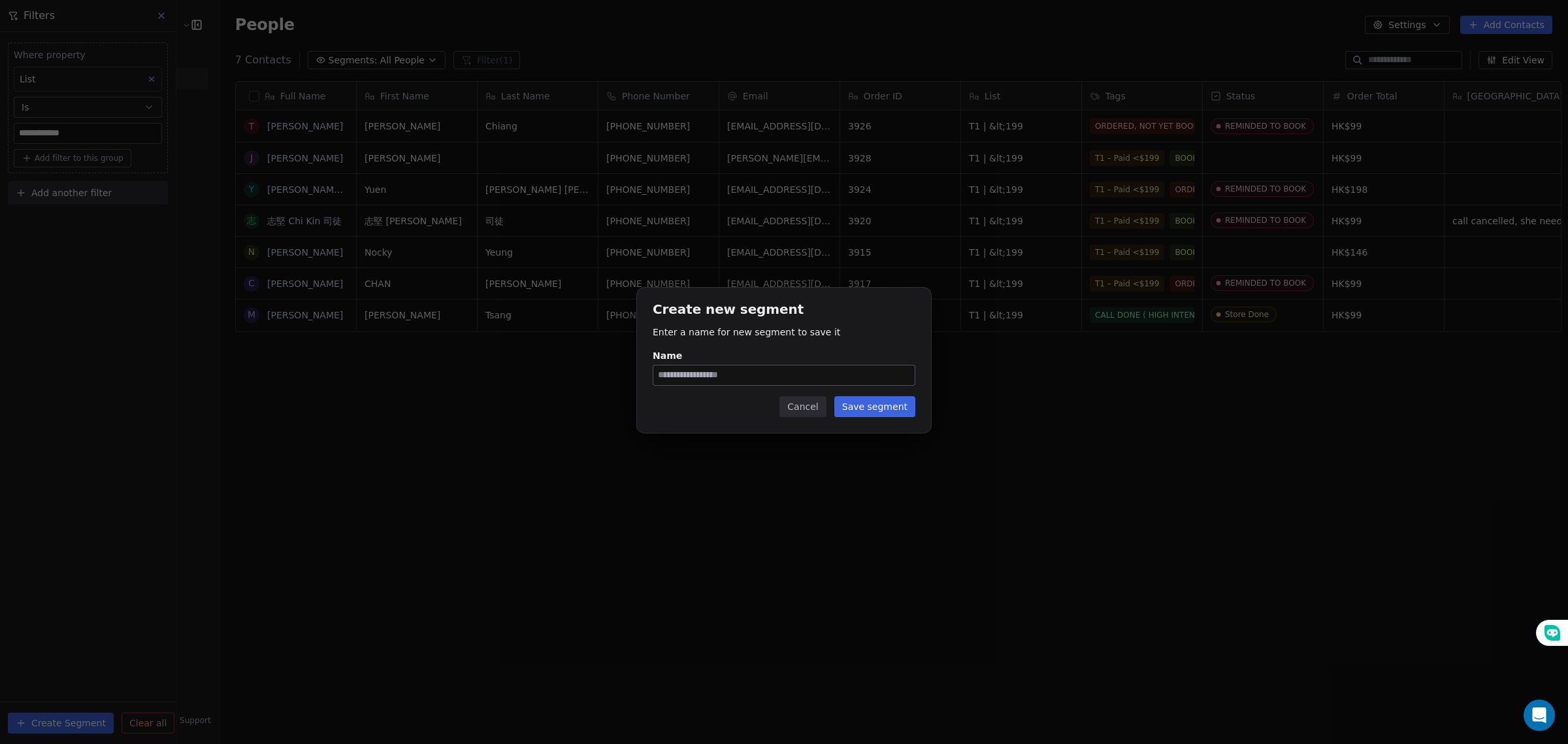
click at [672, 367] on input "Name" at bounding box center [784, 375] width 261 height 19
type input "**"
drag, startPoint x: 777, startPoint y: 374, endPoint x: 635, endPoint y: 383, distance: 142.3
click at [635, 383] on div "Create new segment Enter a name for new segment to save it Name ** Cancel Save …" at bounding box center [784, 371] width 1568 height 210
type input "**********"
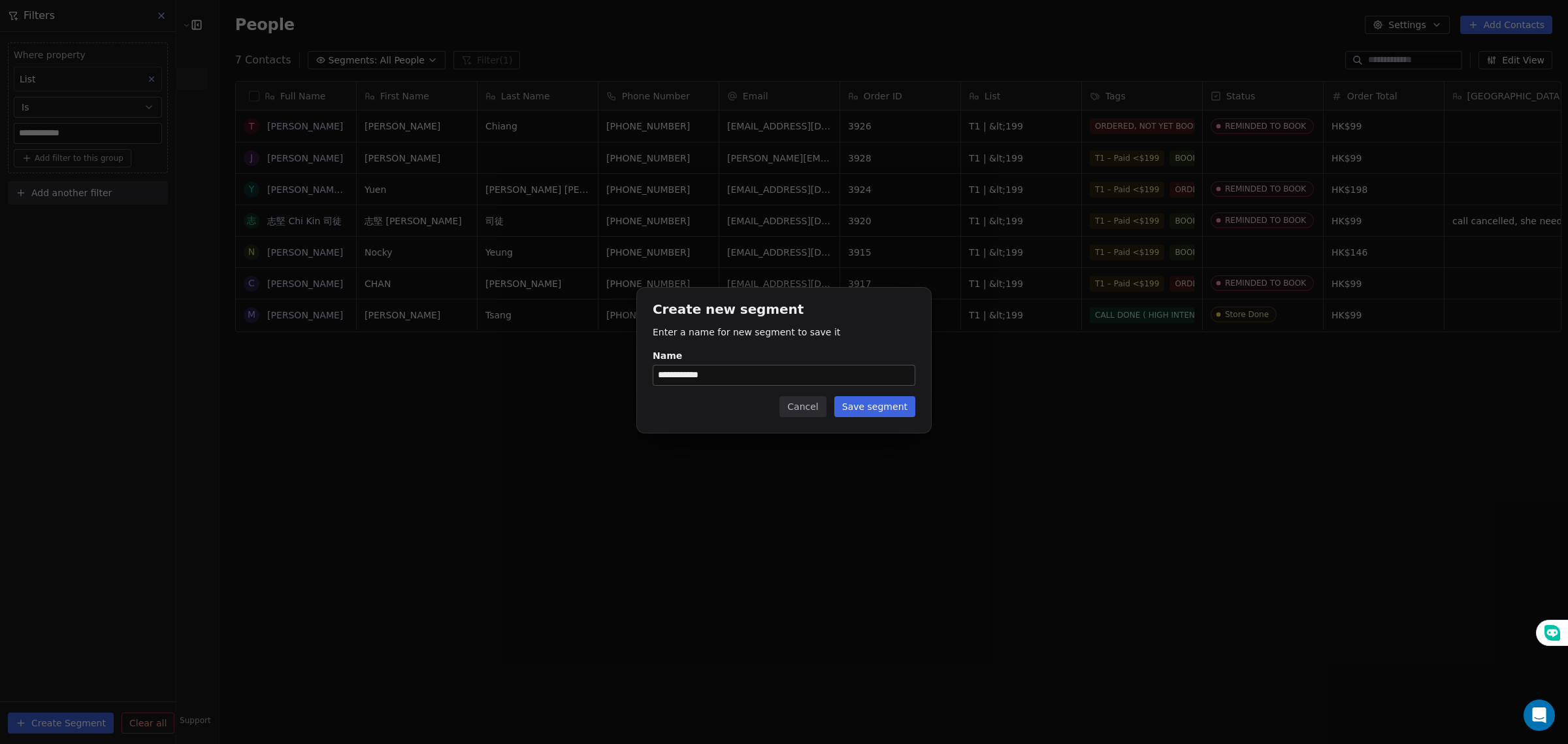
click at [876, 403] on button "Save segment" at bounding box center [876, 407] width 81 height 21
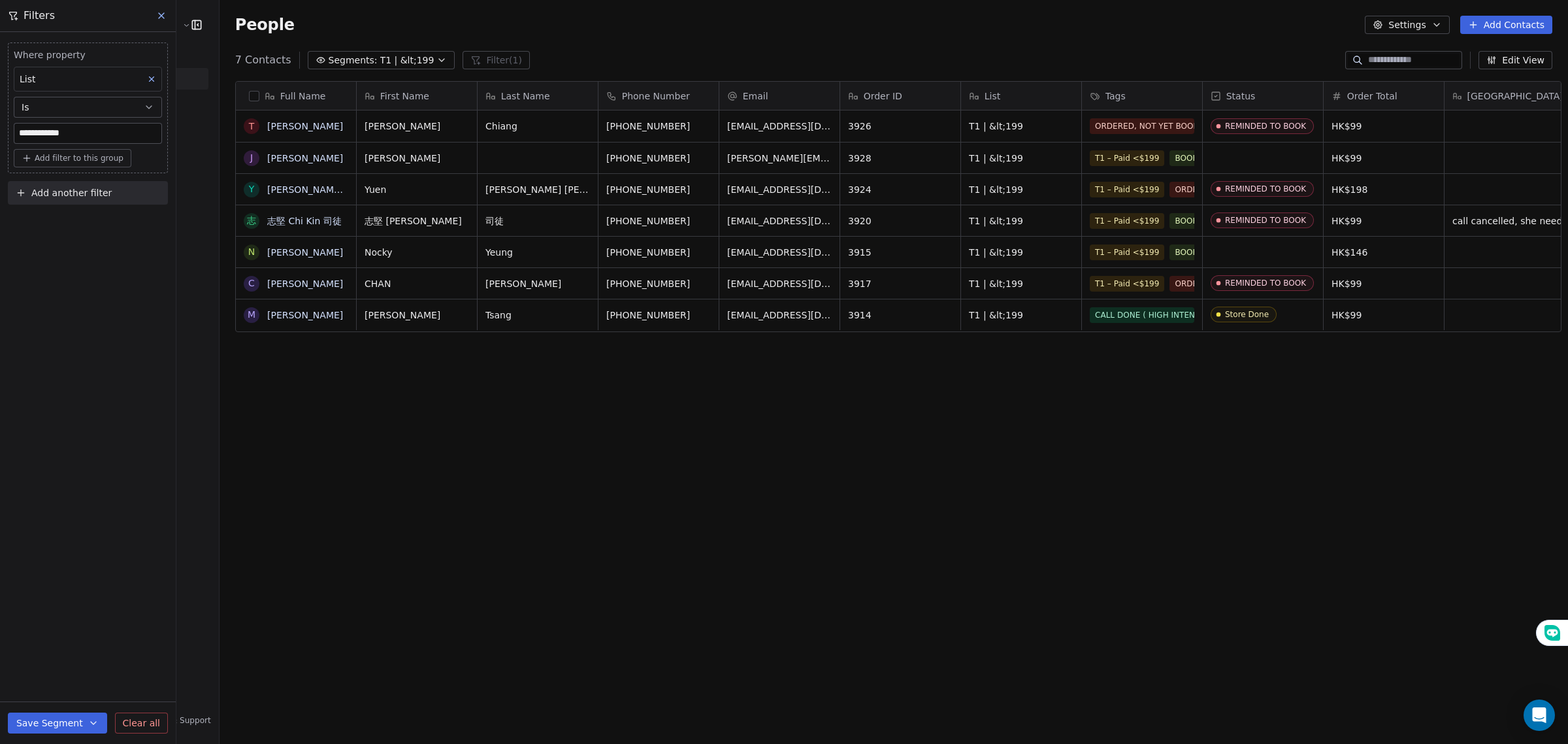
click at [360, 59] on button "Segments: T1 | &lt;199" at bounding box center [382, 60] width 147 height 18
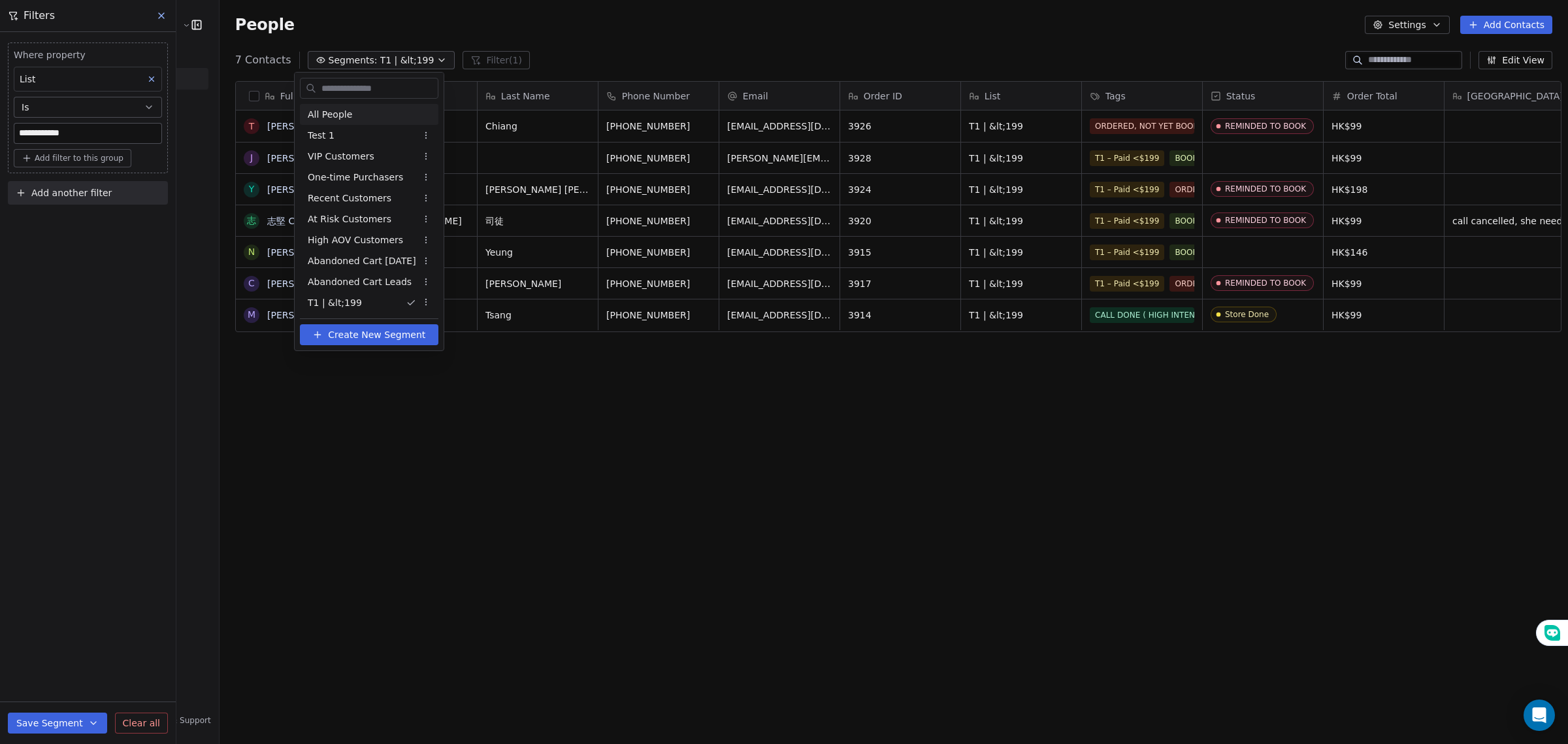
click at [343, 108] on span "All People" at bounding box center [330, 114] width 45 height 14
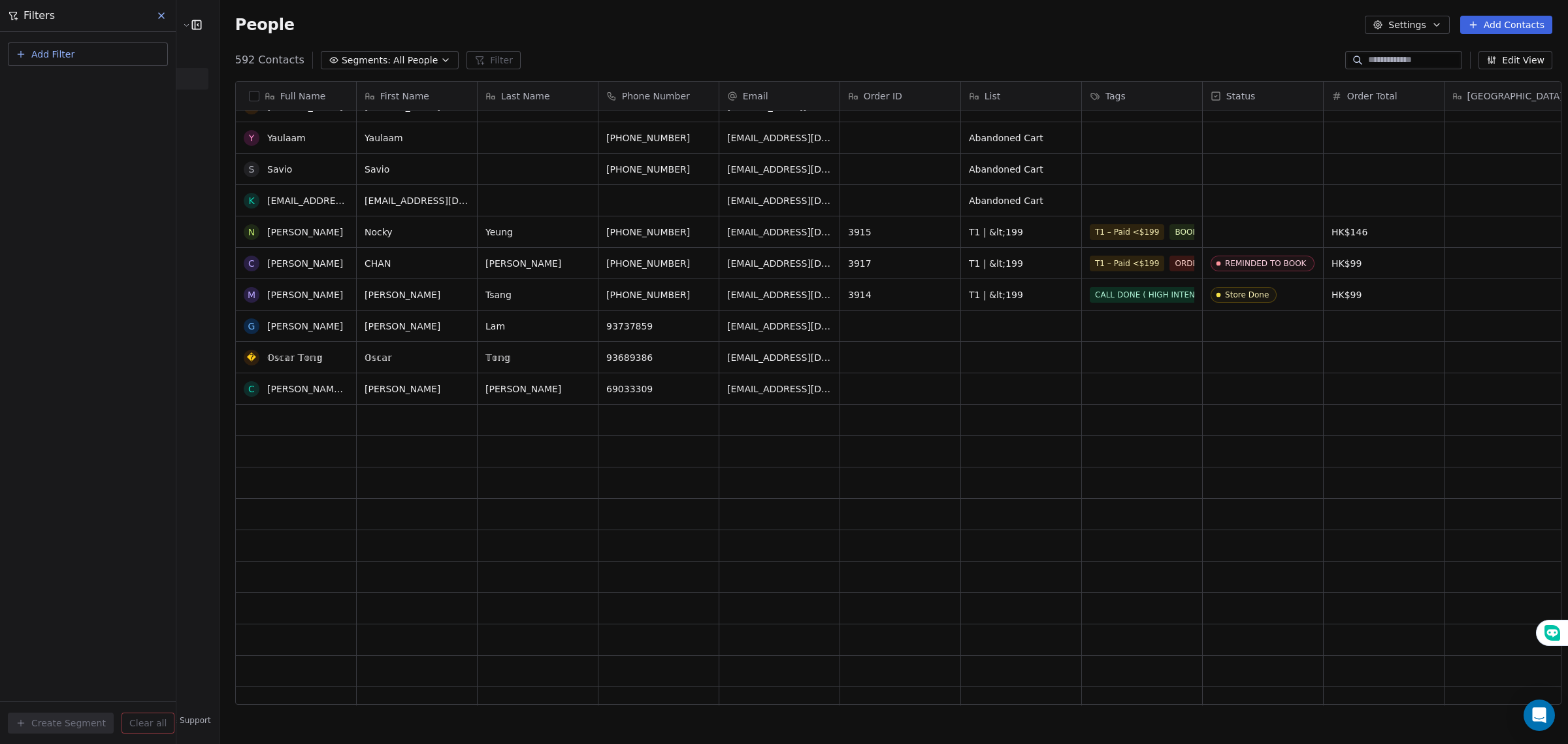
scroll to position [2860, 0]
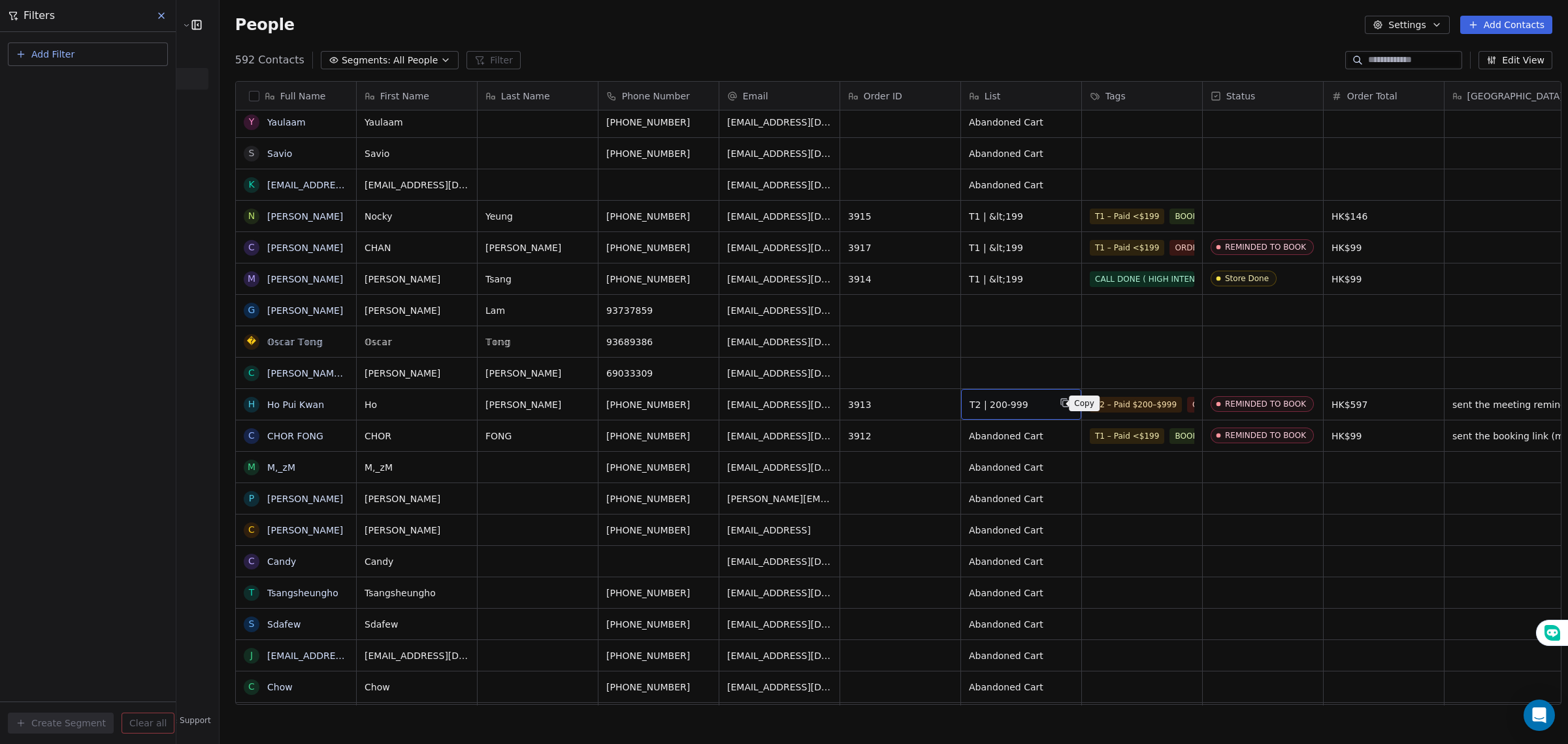
click at [1060, 400] on icon "grid" at bounding box center [1064, 402] width 11 height 11
click at [77, 36] on div "Add Filter" at bounding box center [87, 51] width 175 height 39
click at [79, 49] on button "Add Filter" at bounding box center [87, 54] width 160 height 23
click at [93, 82] on span "Contact properties" at bounding box center [65, 85] width 85 height 14
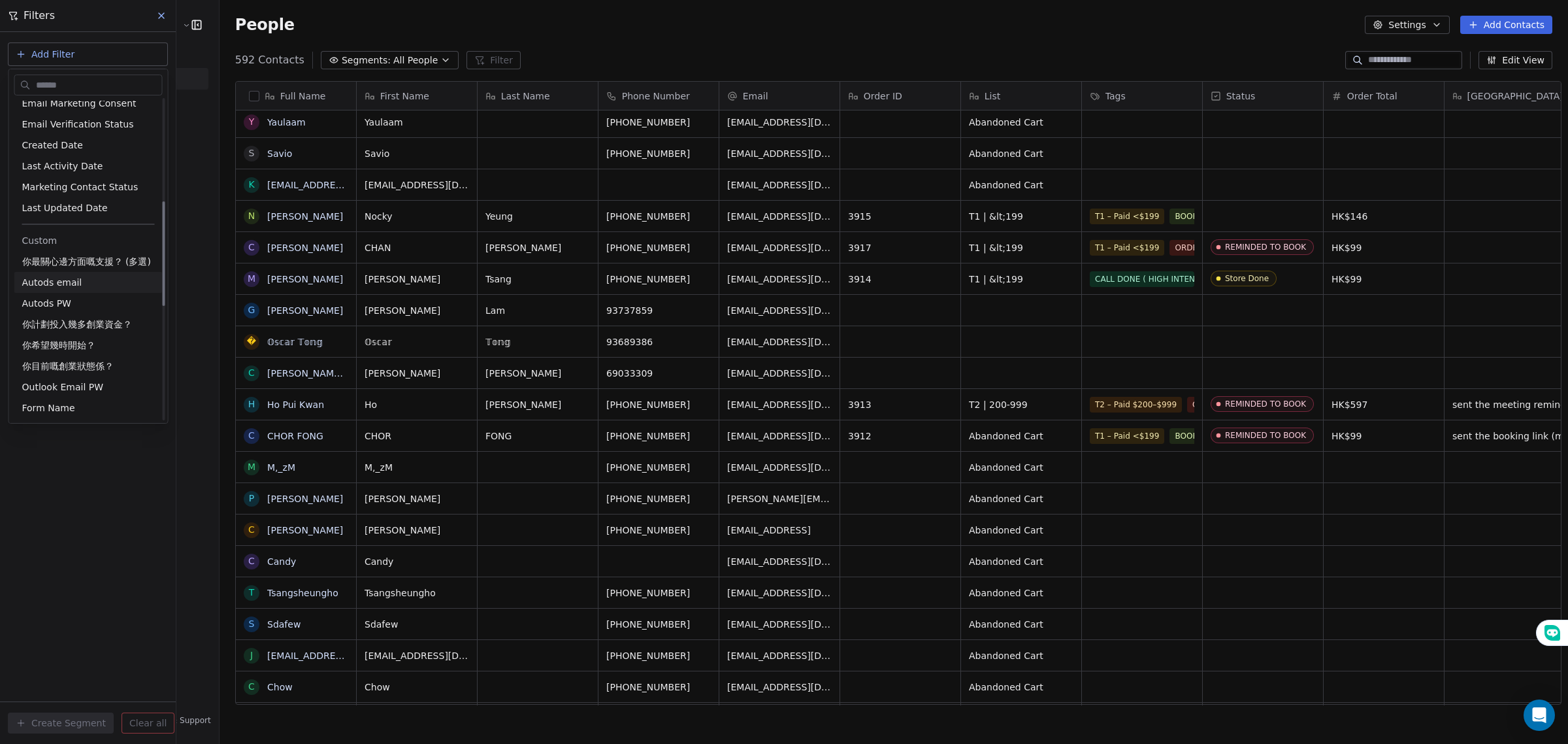
scroll to position [326, 0]
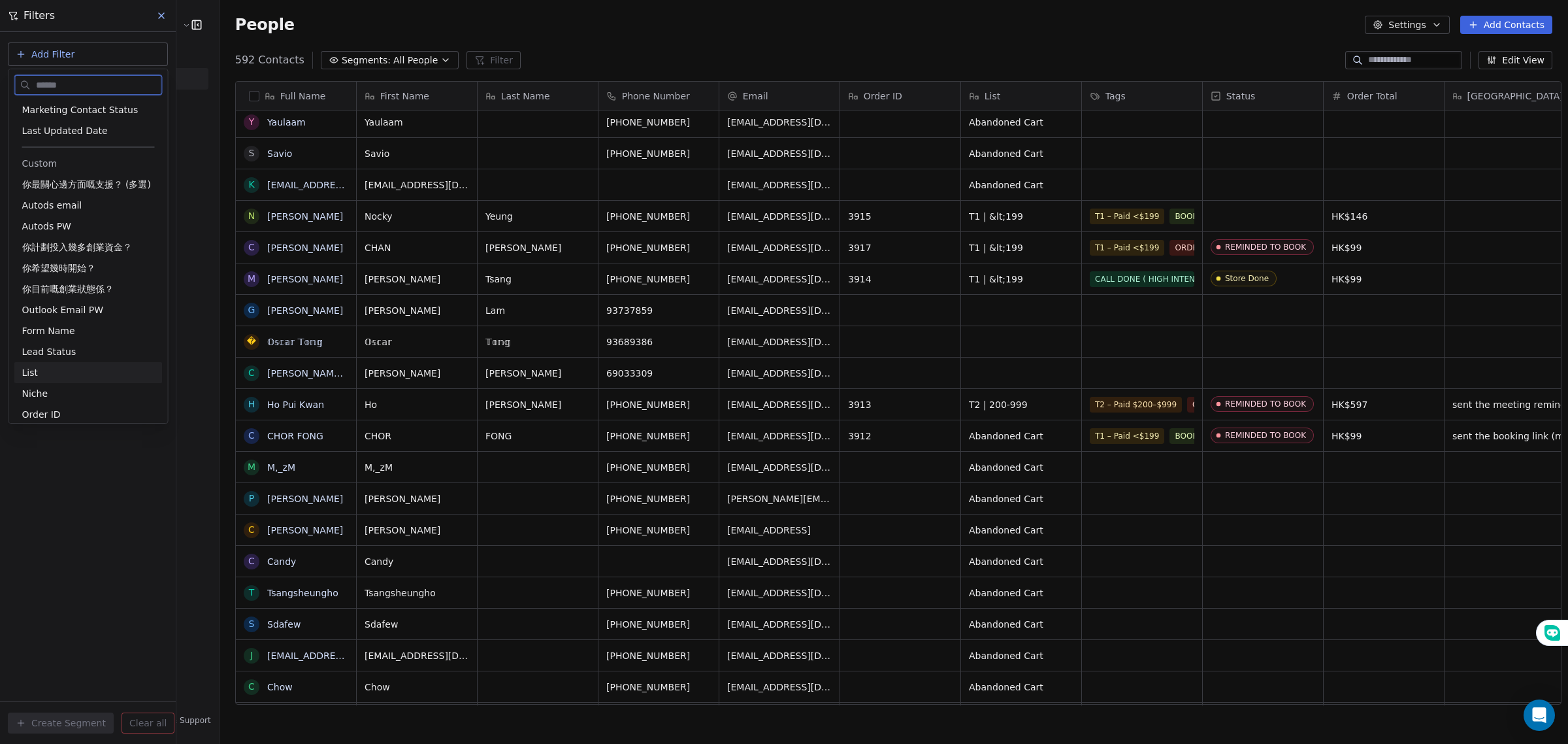
click at [77, 376] on div "List" at bounding box center [88, 372] width 133 height 13
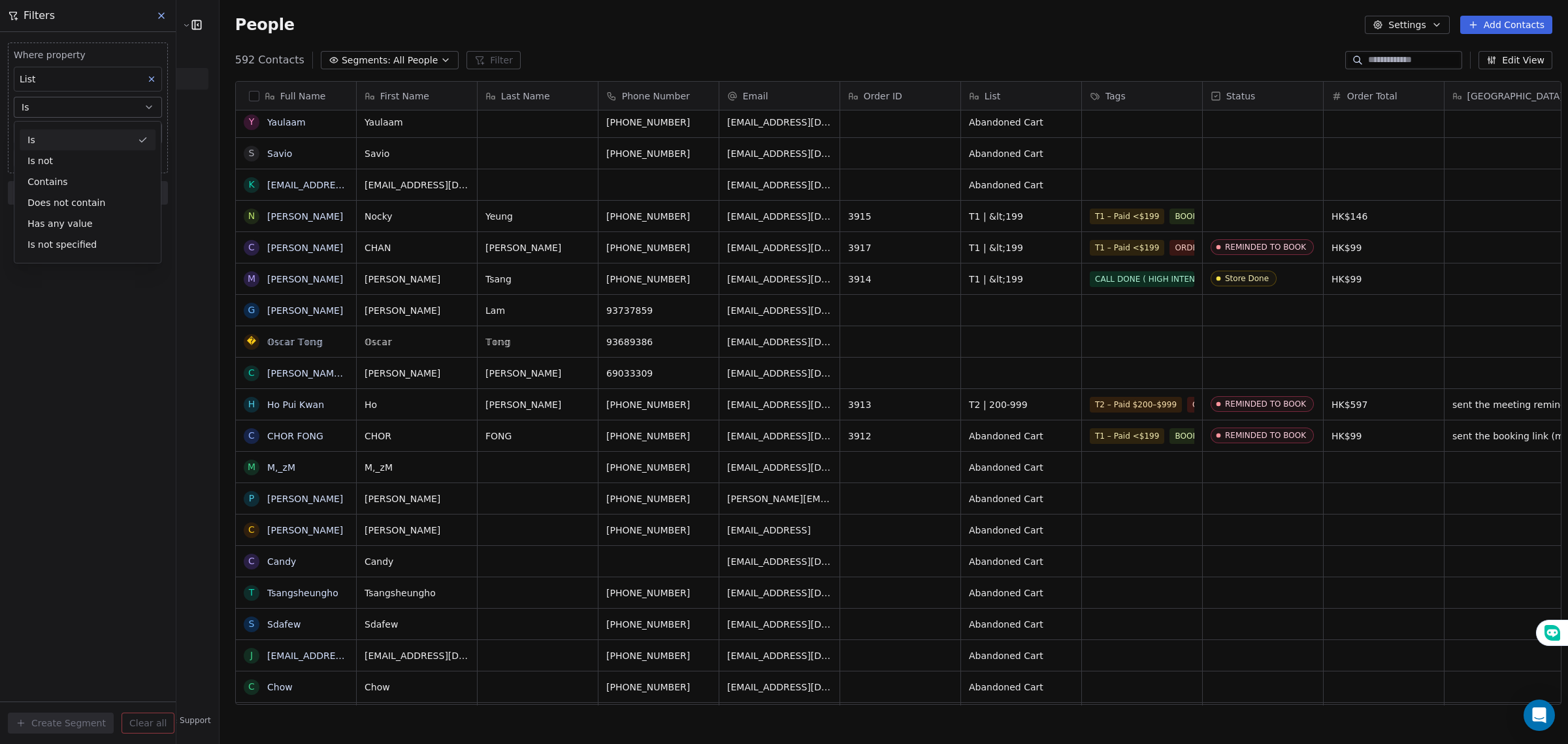
click at [77, 144] on div "Is" at bounding box center [87, 140] width 136 height 21
click at [70, 134] on input at bounding box center [88, 134] width 147 height 19
paste input "**********"
type input "**********"
click at [81, 224] on div "**********" at bounding box center [87, 388] width 175 height 712
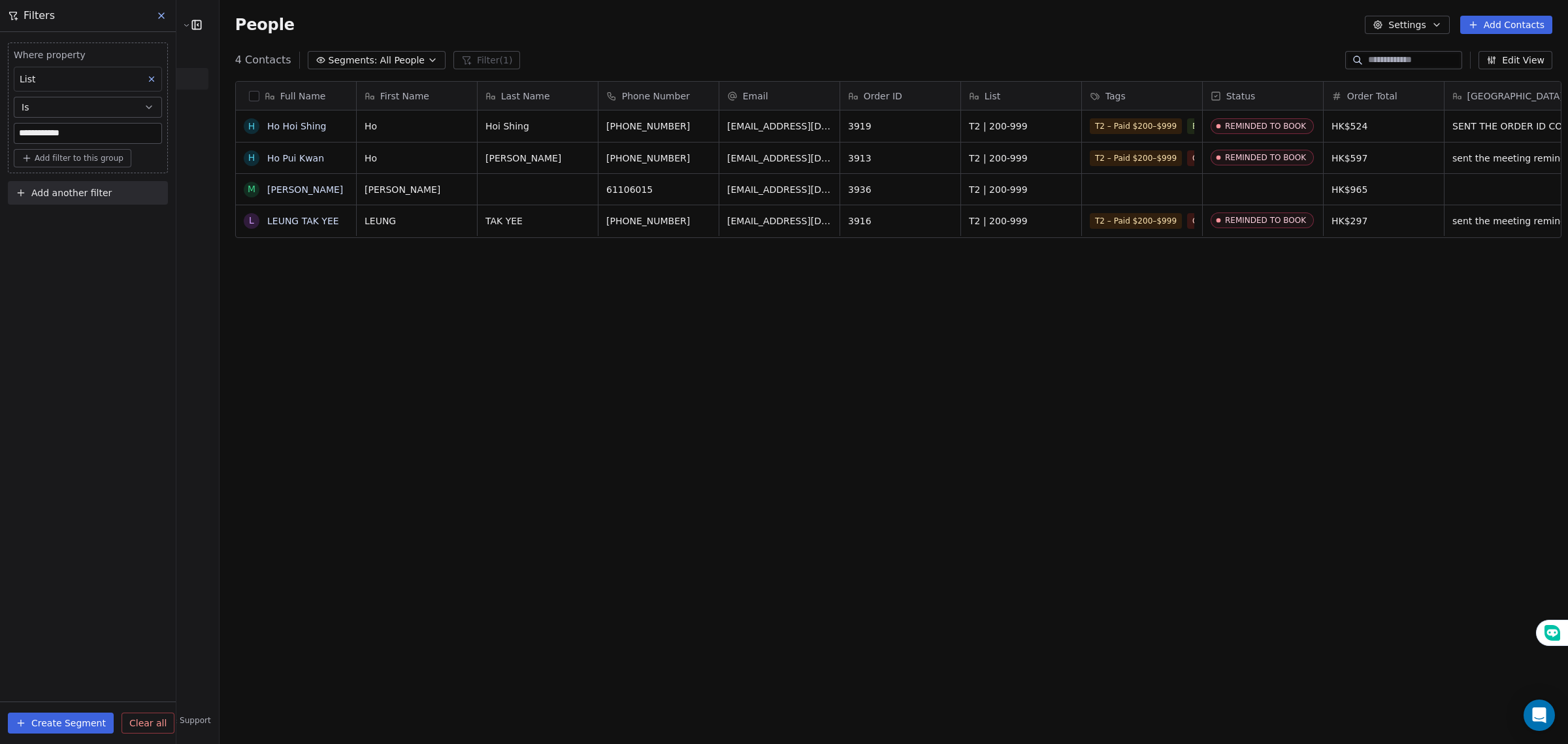
scroll to position [642, 1346]
click at [323, 67] on button "Segments: All People" at bounding box center [377, 60] width 138 height 18
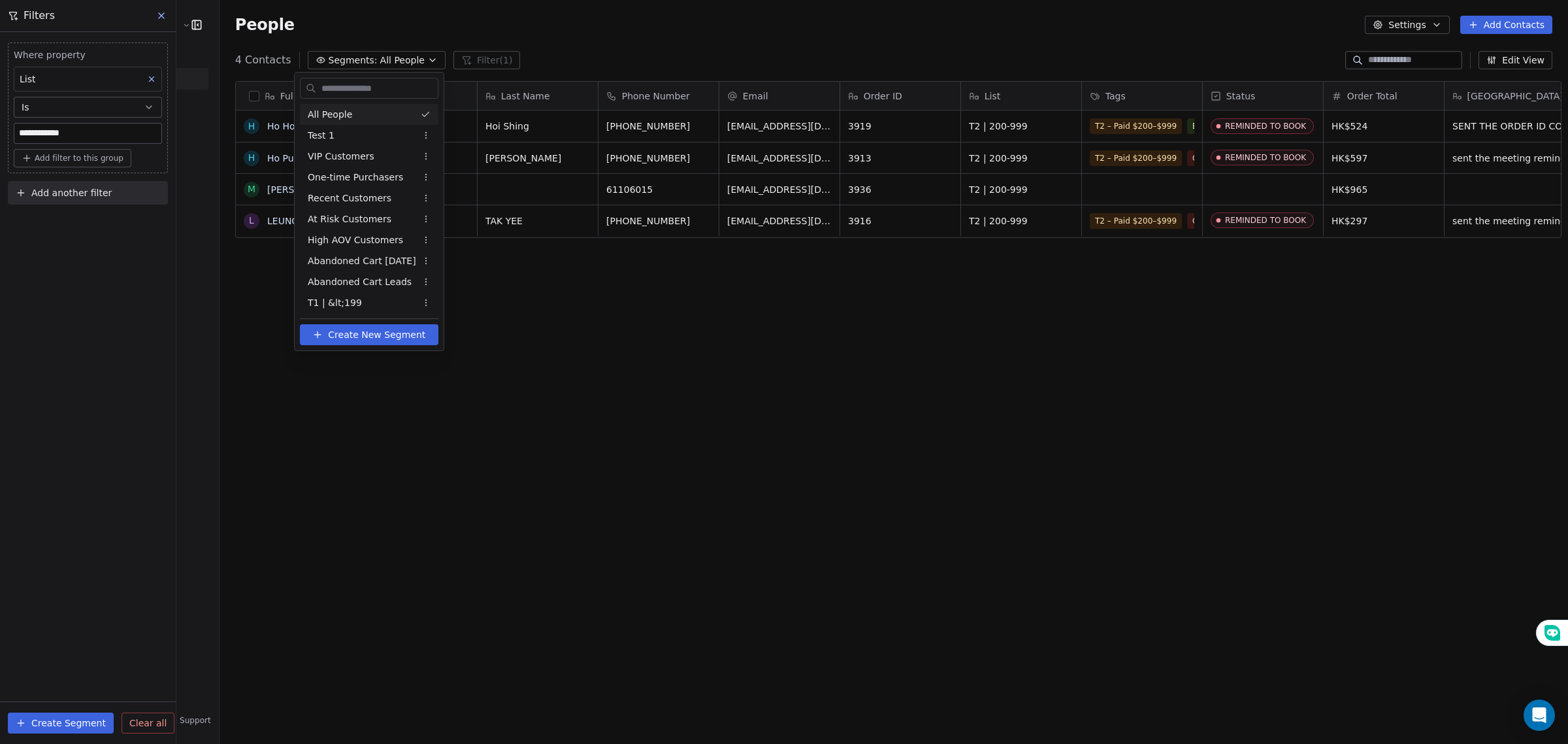
click at [80, 325] on html "**********" at bounding box center [784, 372] width 1568 height 744
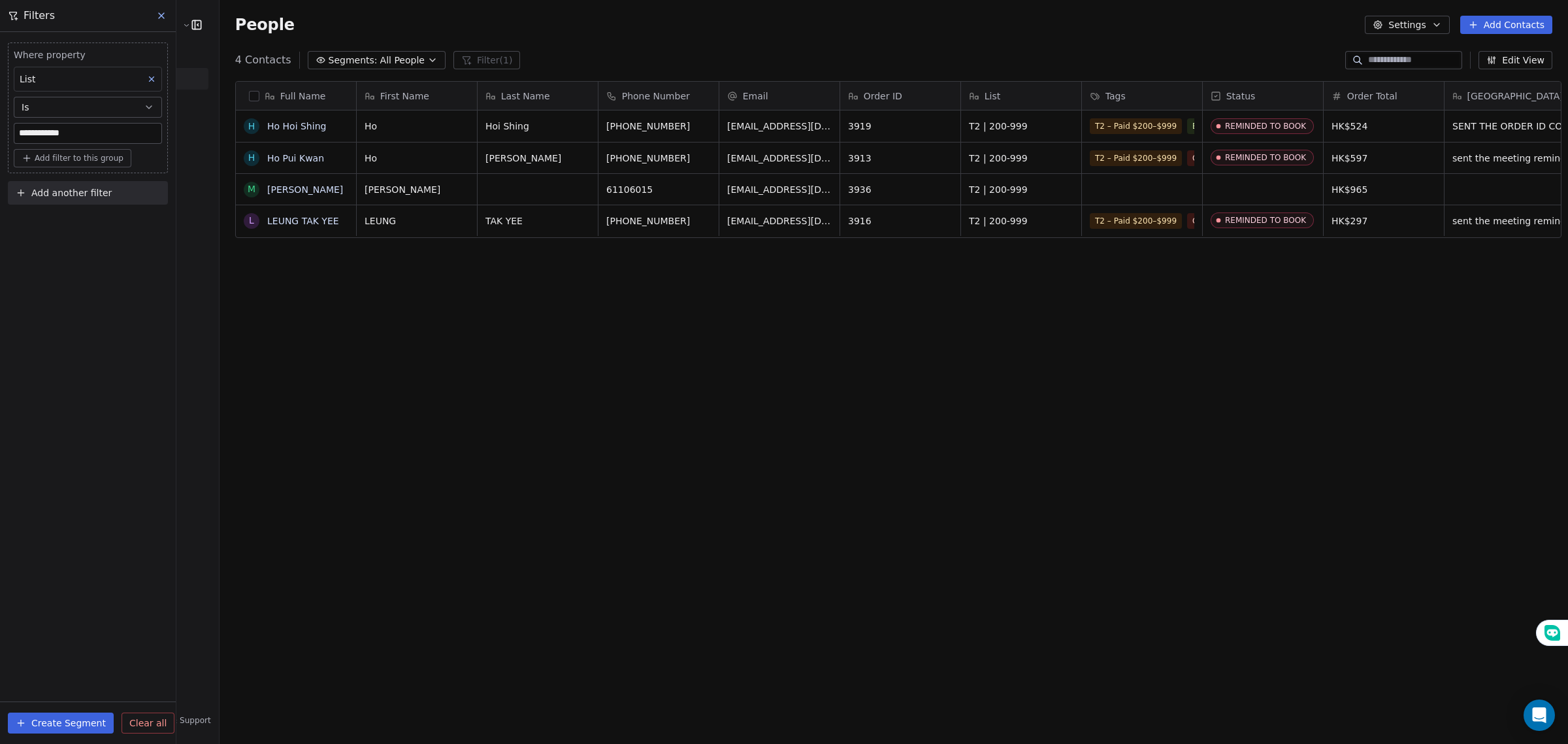
click at [57, 729] on button "Create Segment" at bounding box center [60, 723] width 106 height 21
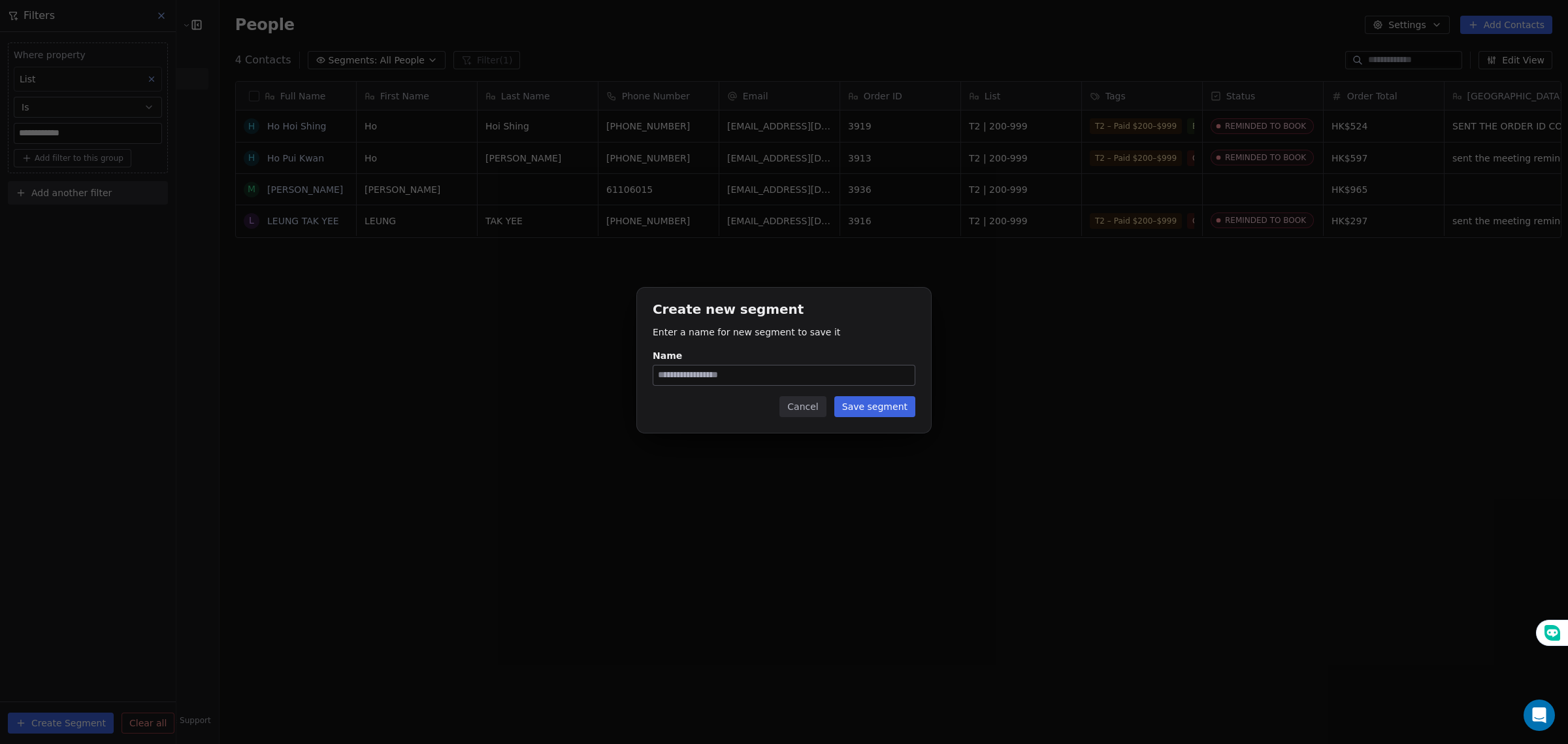
click at [753, 376] on input "Name" at bounding box center [784, 375] width 261 height 19
type input "**********"
click at [859, 405] on button "Save segment" at bounding box center [876, 407] width 81 height 21
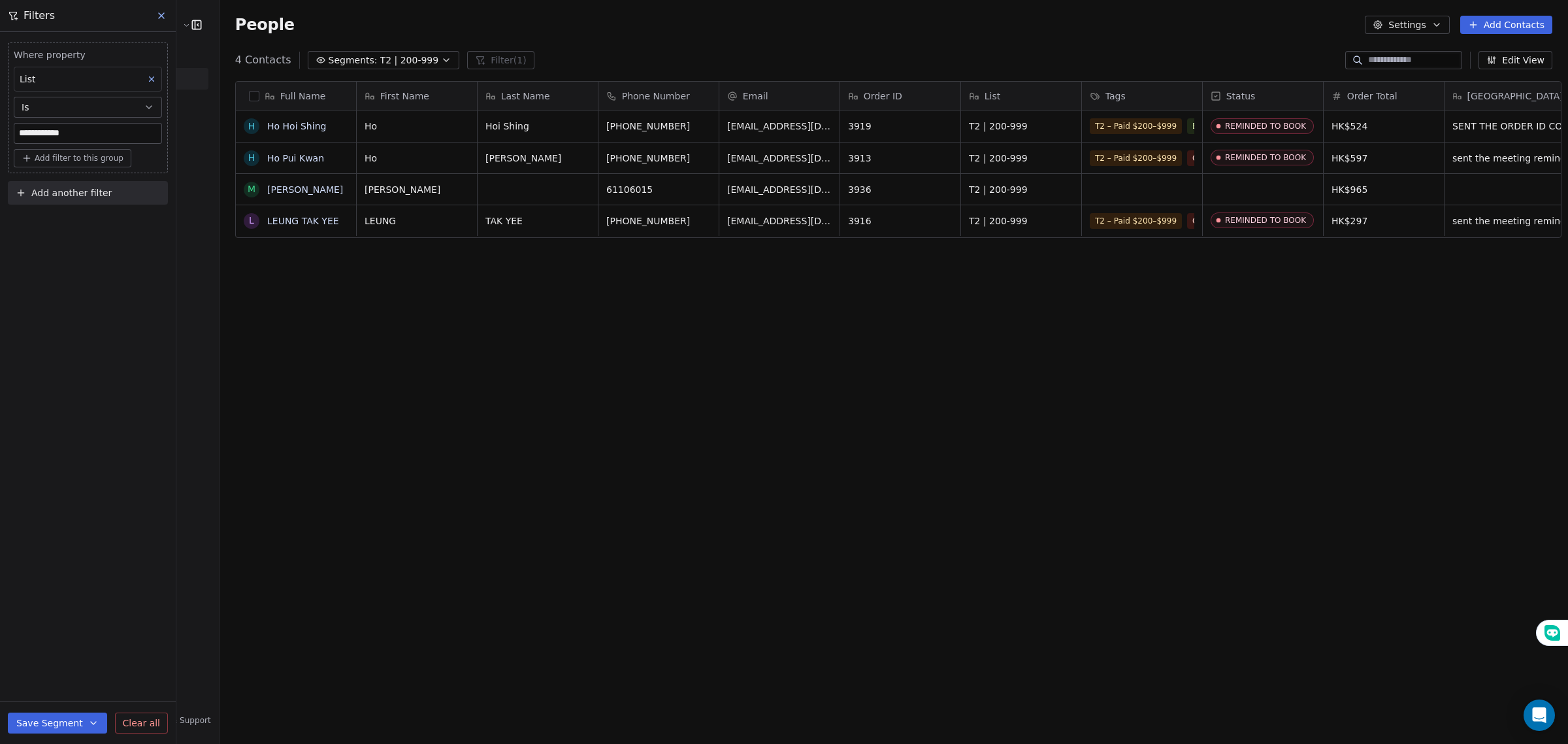
click at [393, 57] on span "T2 | 200-999" at bounding box center [410, 60] width 59 height 14
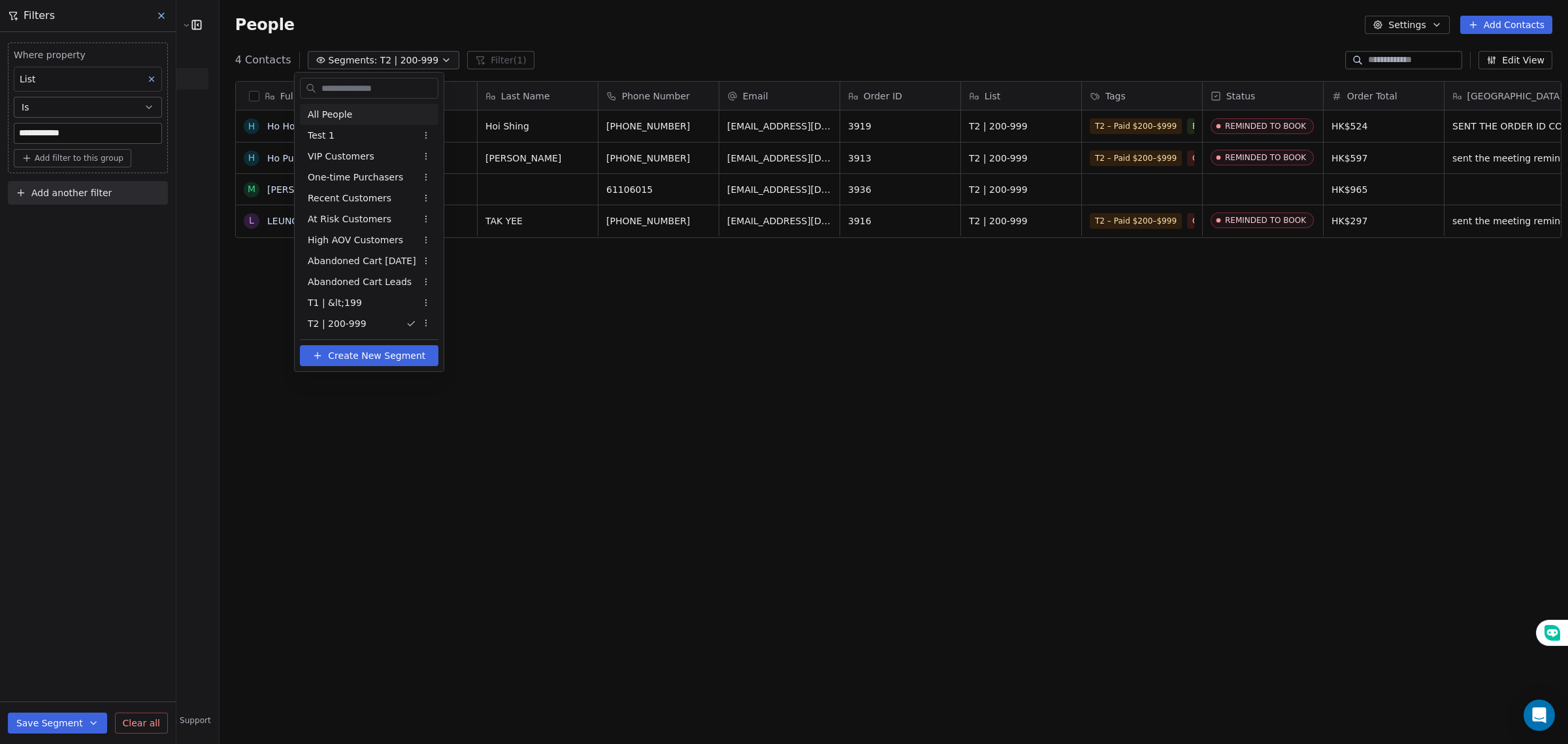
click at [384, 114] on div "All People" at bounding box center [369, 114] width 138 height 21
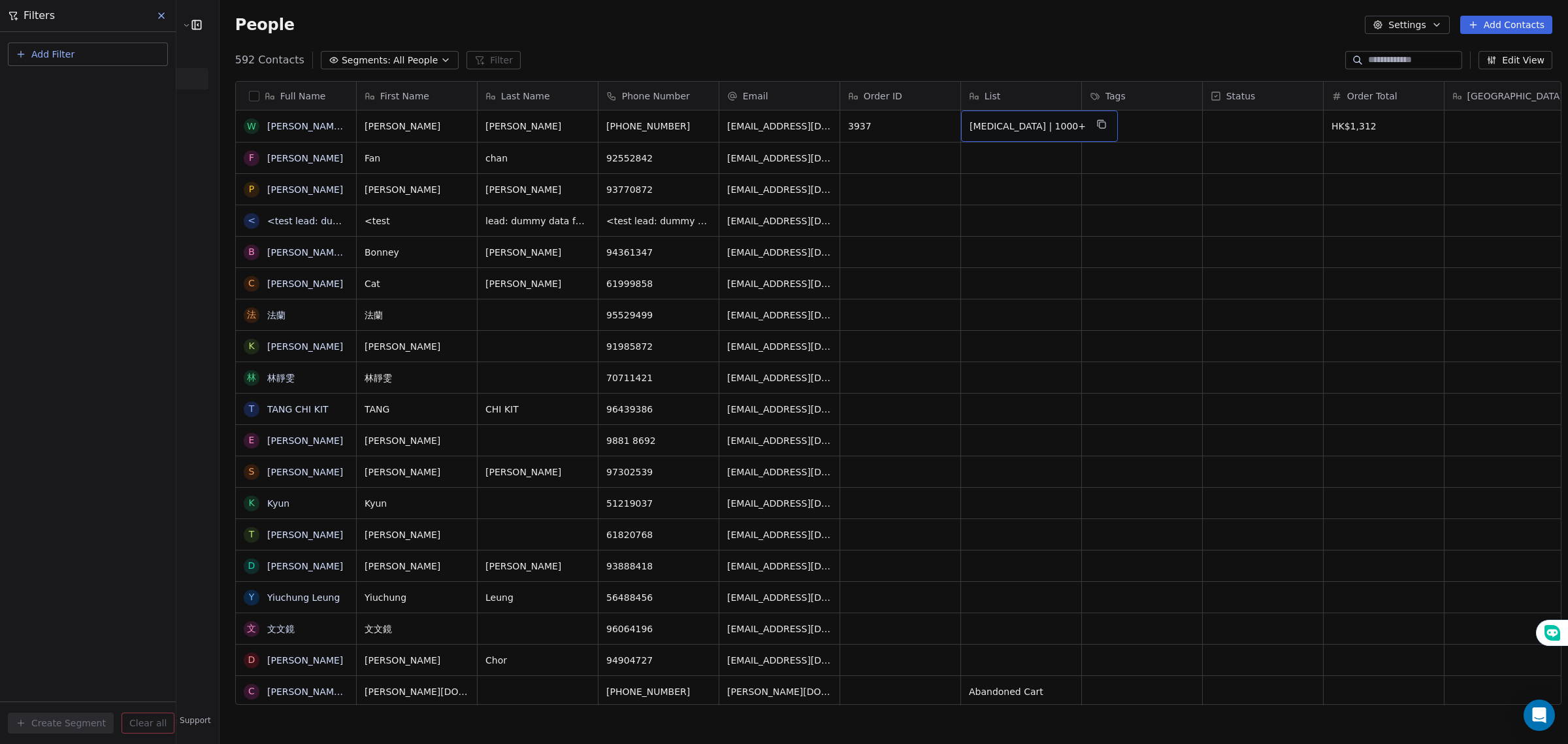
drag, startPoint x: 1013, startPoint y: 135, endPoint x: 1027, endPoint y: 135, distance: 14.0
click at [1093, 131] on button "grid" at bounding box center [1101, 124] width 15 height 16
click at [111, 133] on div "Add Filter Create Segment Clear all" at bounding box center [87, 388] width 175 height 712
click at [96, 47] on button "Add Filter" at bounding box center [87, 54] width 160 height 23
click at [83, 83] on span "Contact properties" at bounding box center [65, 85] width 85 height 14
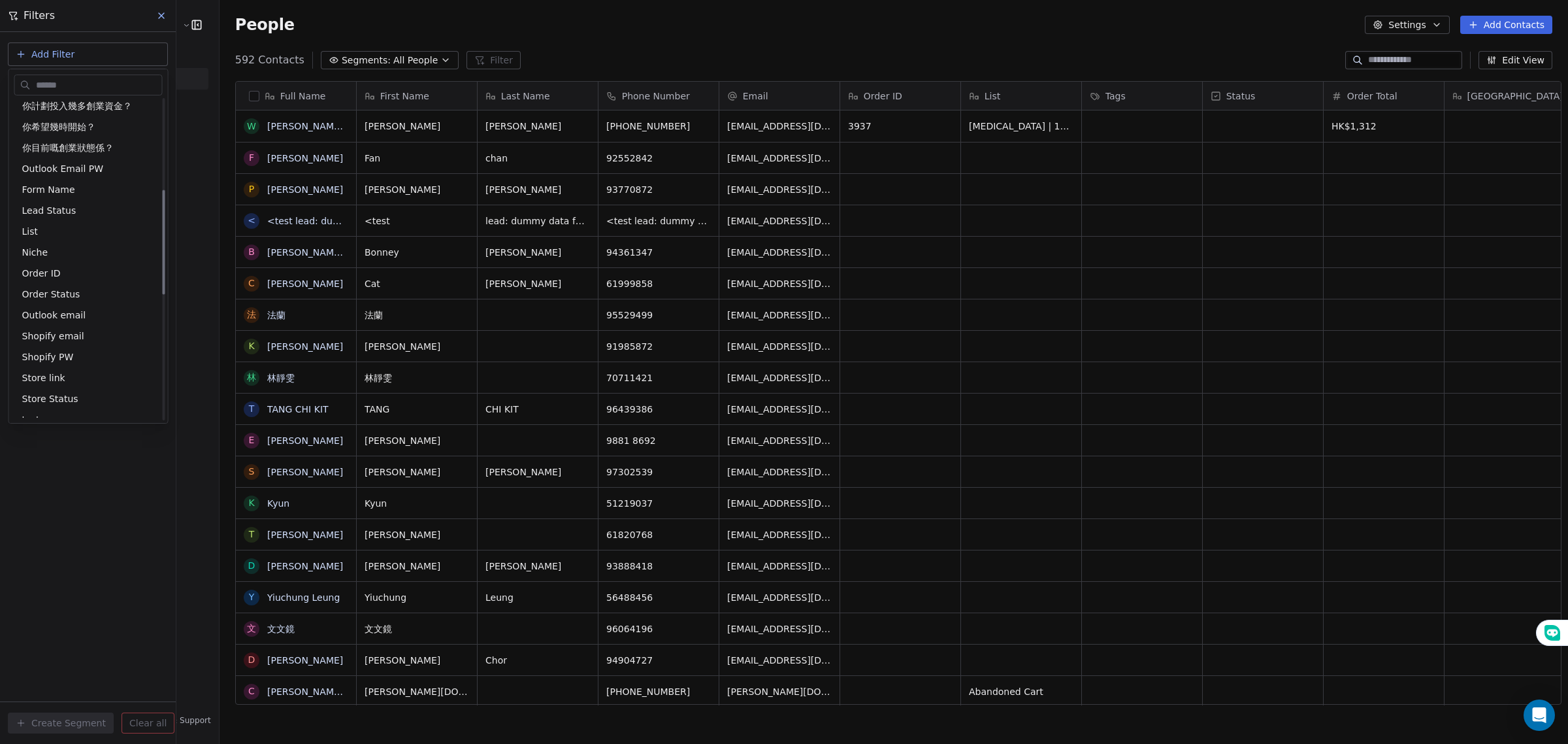
scroll to position [490, 0]
click at [70, 211] on div "List" at bounding box center [88, 208] width 133 height 13
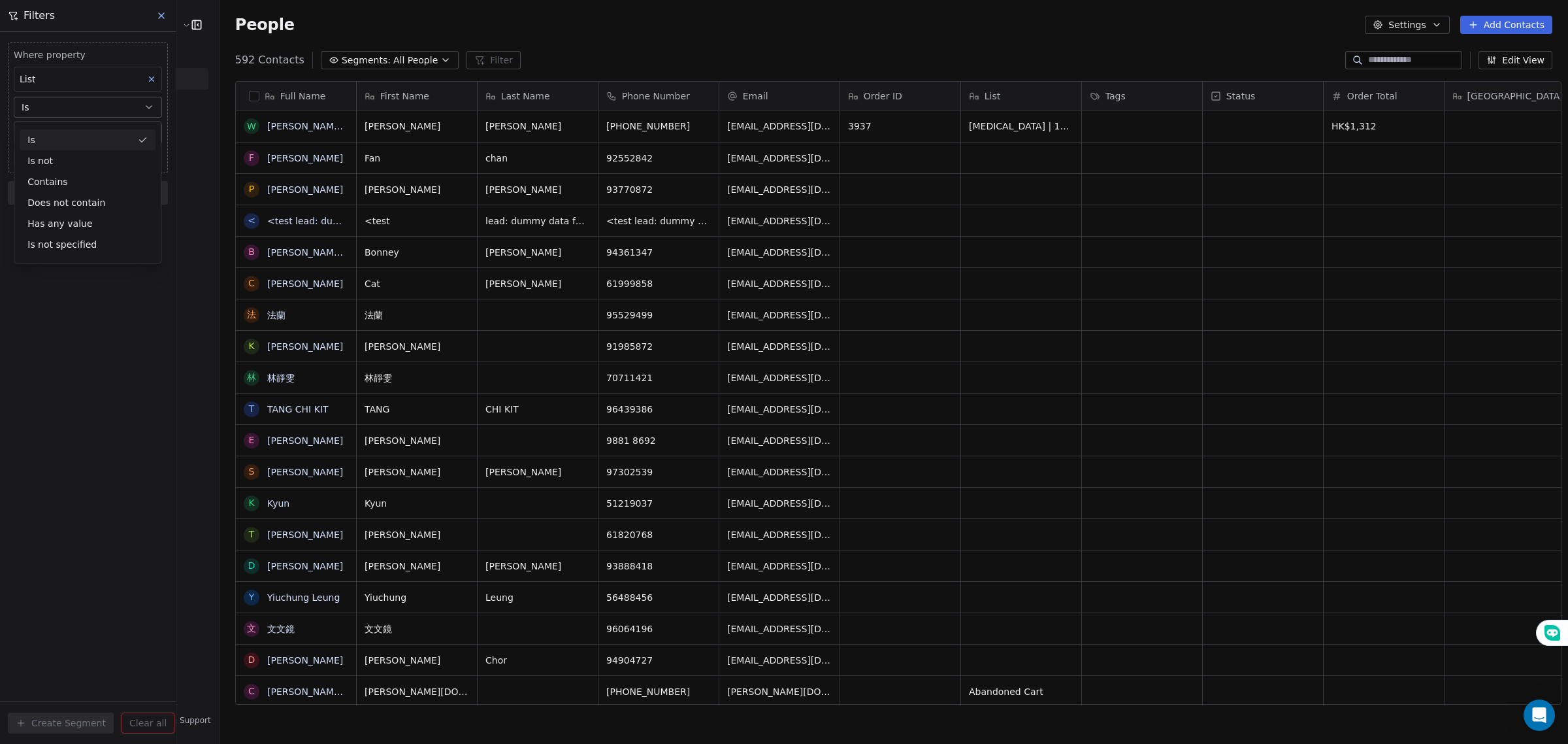
click at [83, 135] on div "Is" at bounding box center [87, 140] width 136 height 21
click at [80, 138] on input at bounding box center [88, 134] width 147 height 19
paste input "**********"
type input "**********"
click at [91, 244] on div "**********" at bounding box center [87, 388] width 175 height 712
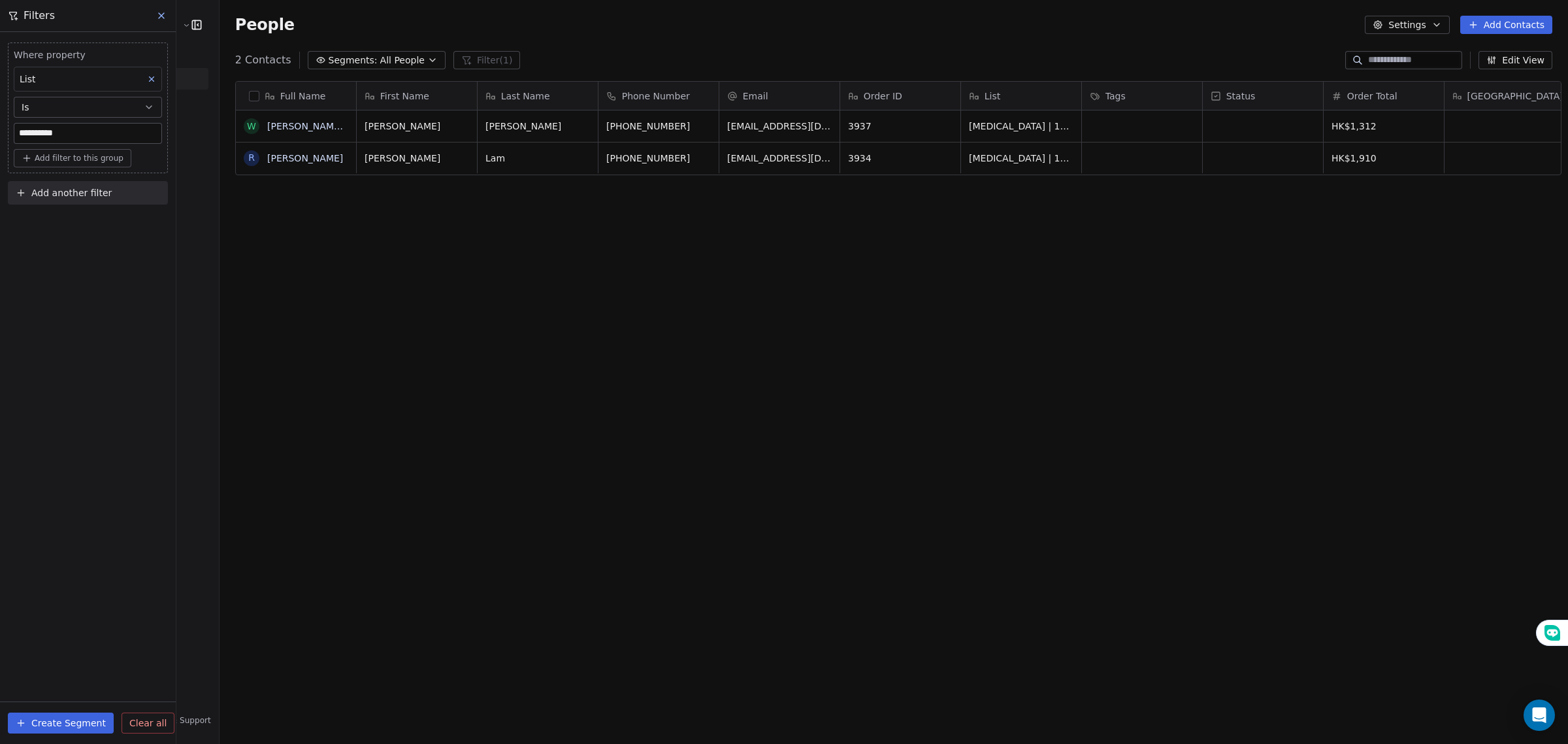
scroll to position [642, 1346]
click at [79, 726] on button "Create Segment" at bounding box center [60, 723] width 106 height 21
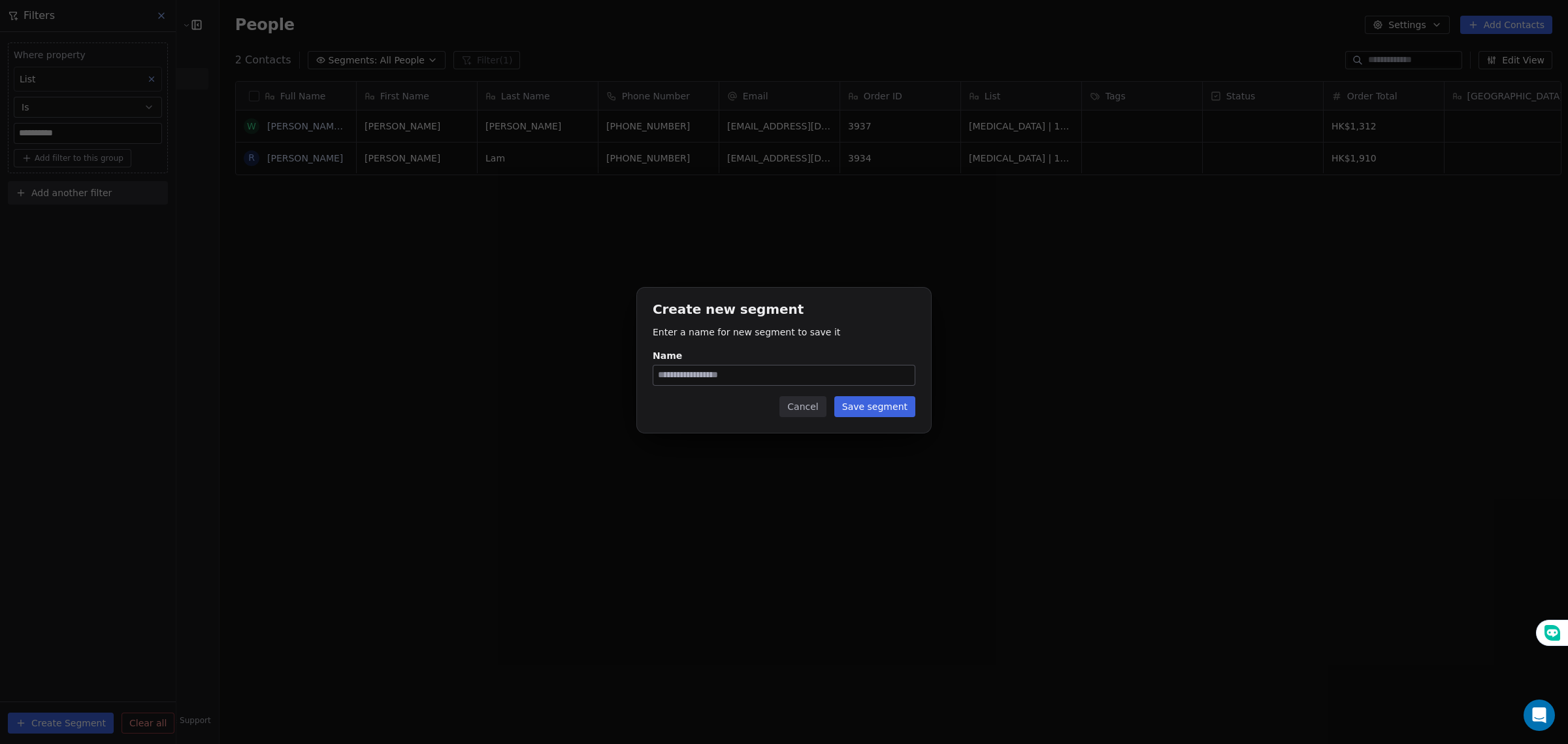
click at [798, 370] on input "Name" at bounding box center [784, 375] width 261 height 19
type input "**********"
click at [850, 407] on button "Save segment" at bounding box center [876, 407] width 81 height 21
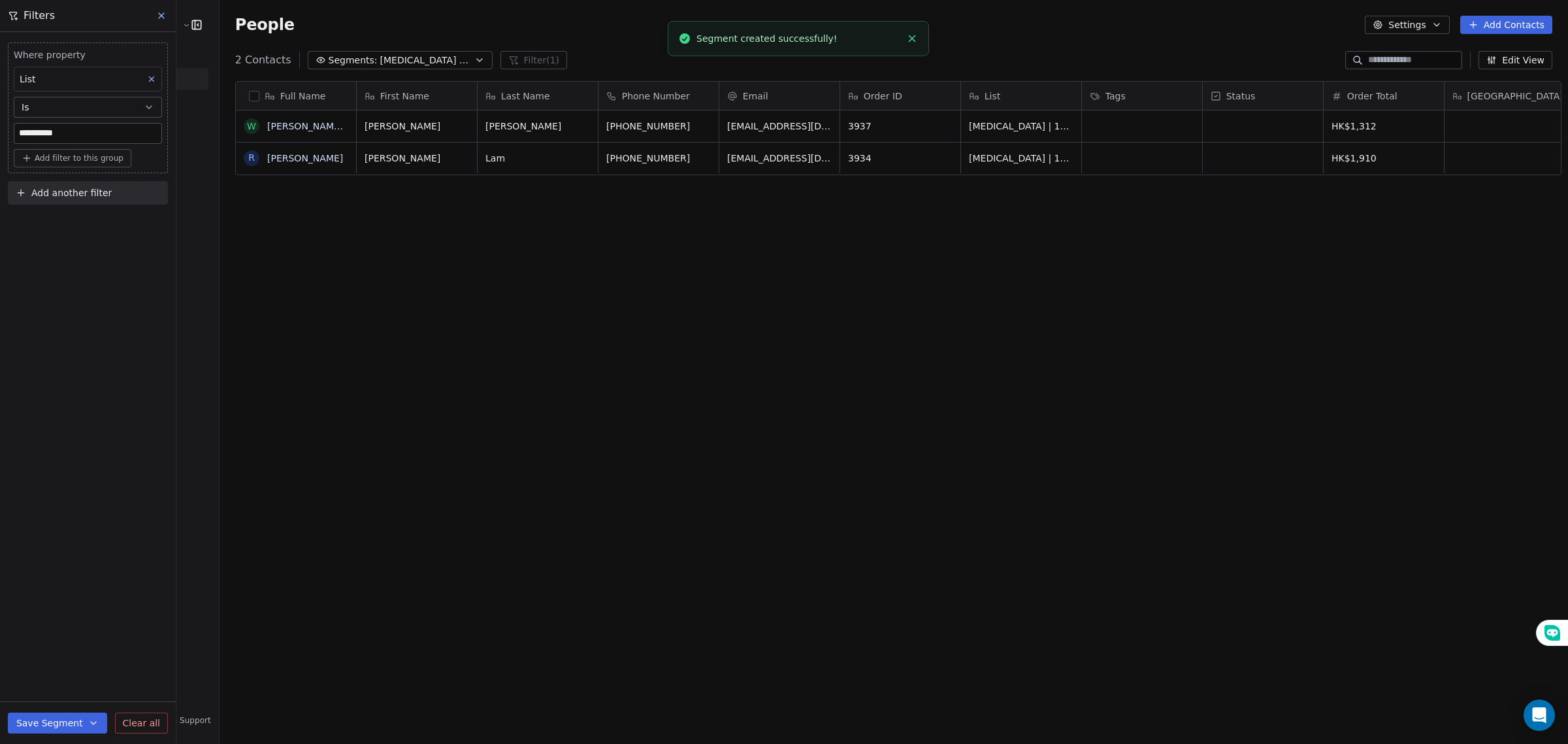
click at [381, 59] on span "[MEDICAL_DATA] | 1000+" at bounding box center [426, 60] width 91 height 14
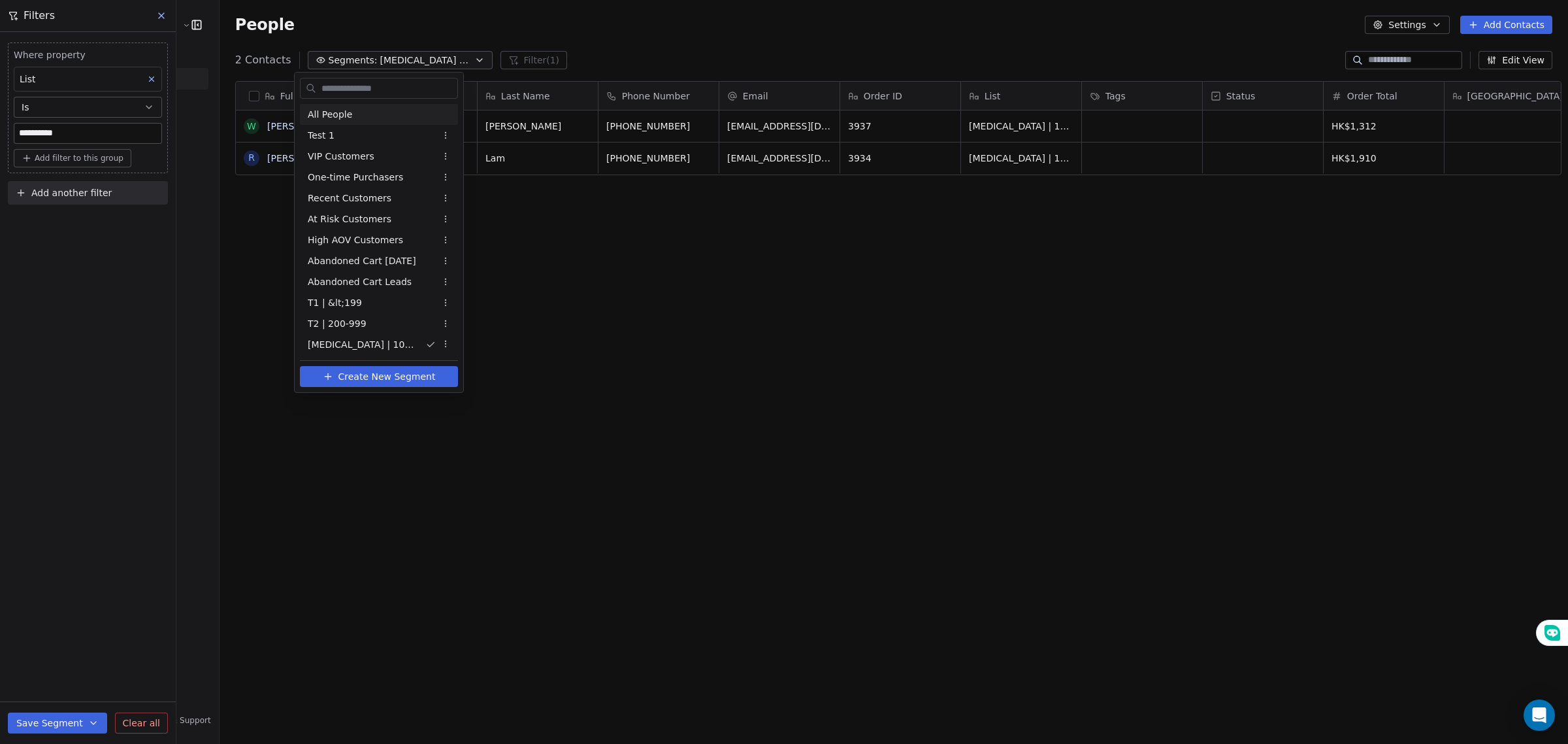
click at [356, 119] on div "All People" at bounding box center [379, 114] width 158 height 21
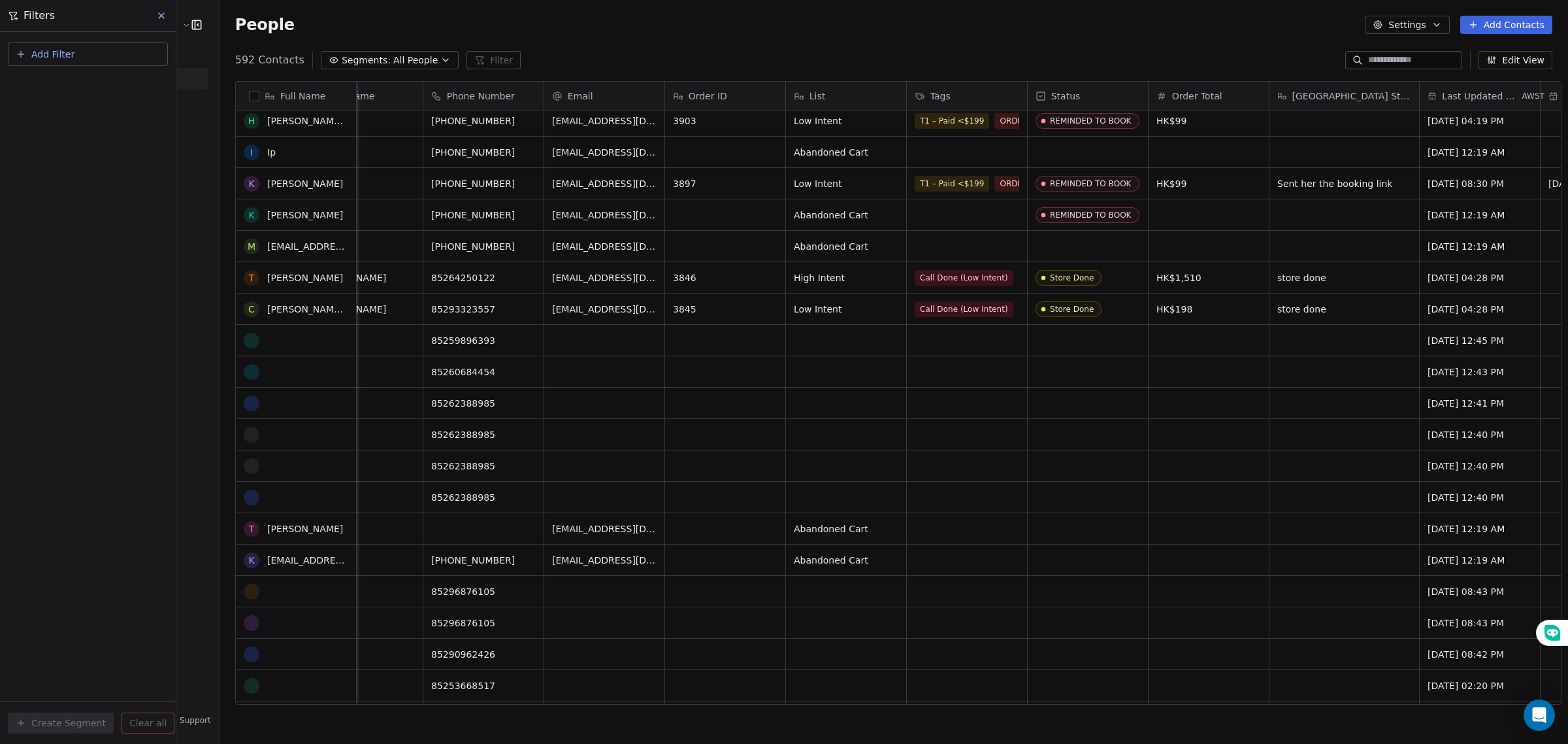
scroll to position [0, 0]
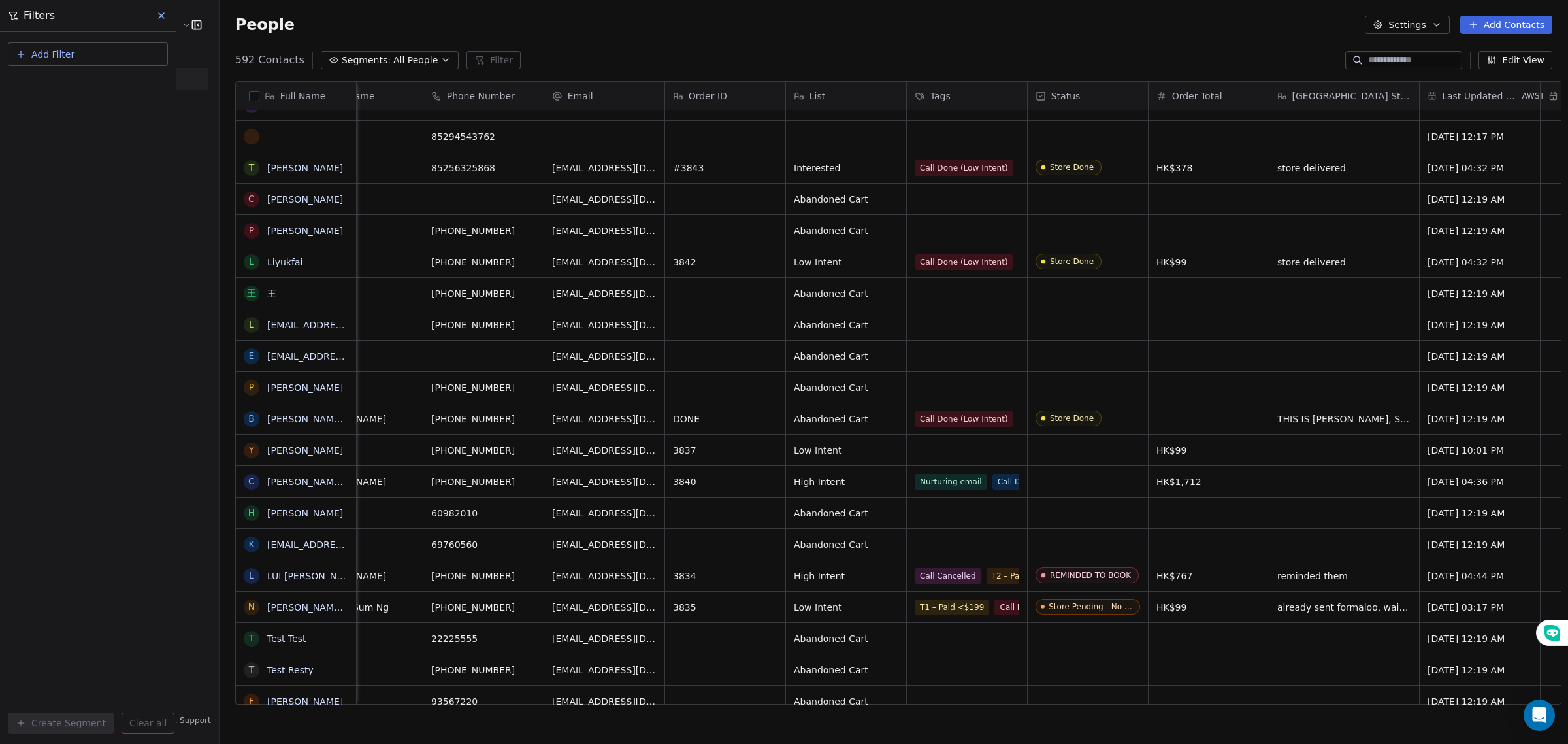
click at [74, 57] on button "Add Filter" at bounding box center [87, 54] width 160 height 23
click at [83, 85] on span "Contact properties" at bounding box center [65, 85] width 85 height 14
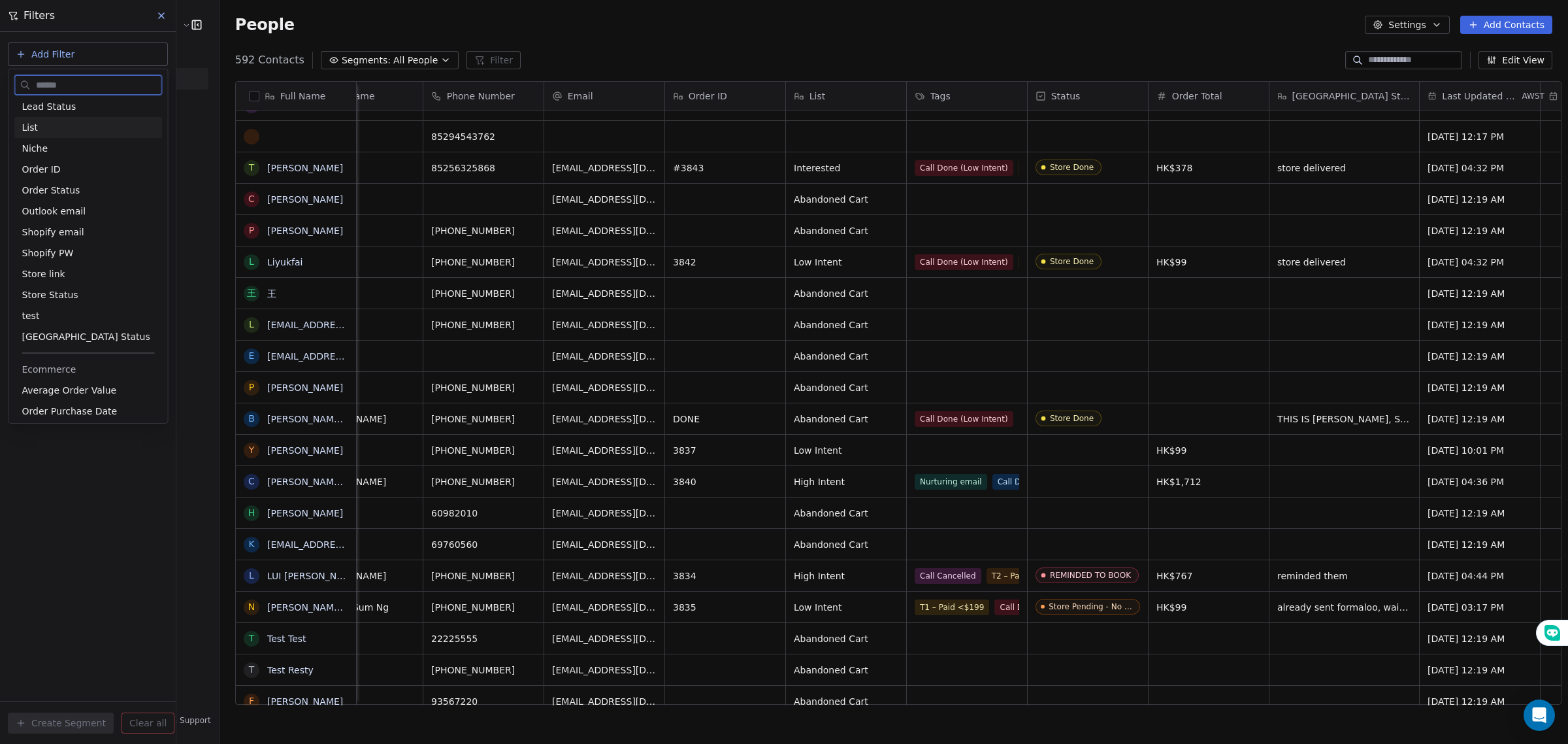
click at [69, 135] on div "List" at bounding box center [88, 128] width 148 height 21
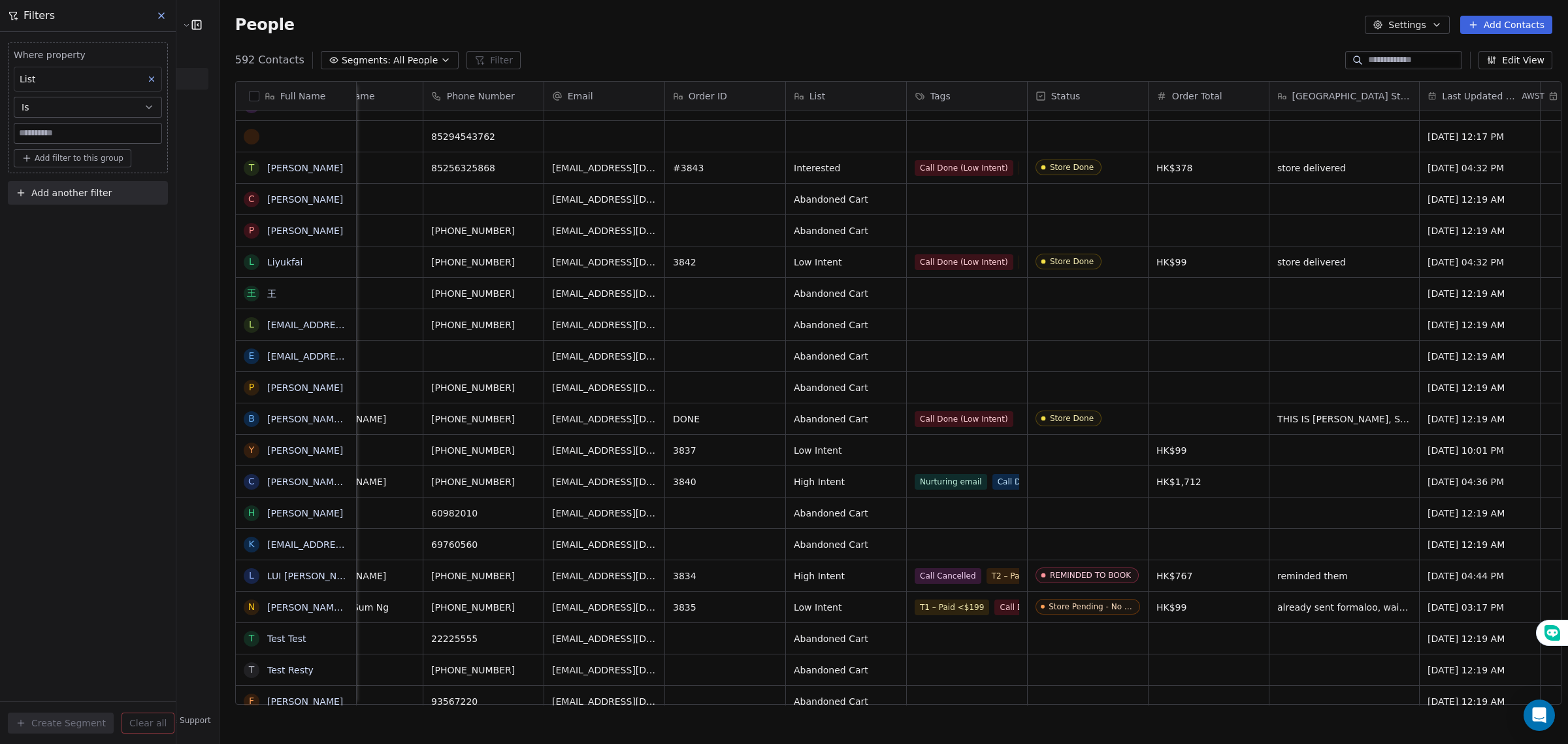
click at [72, 304] on div "Where property List Is Add filter to this group Add another filter Create Segme…" at bounding box center [87, 388] width 175 height 712
click at [76, 128] on input at bounding box center [88, 134] width 147 height 19
type input "**********"
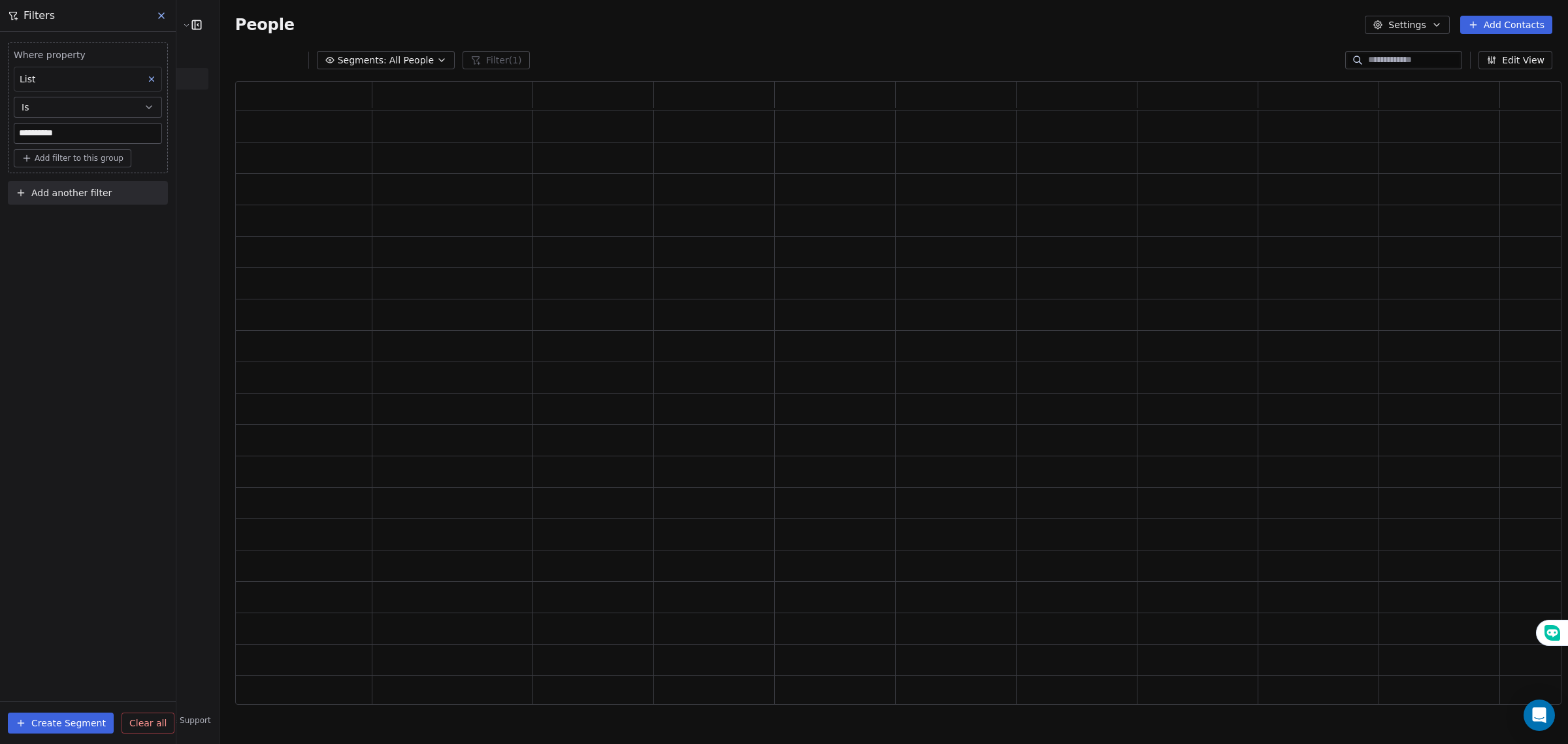
click at [63, 297] on div "**********" at bounding box center [87, 388] width 175 height 712
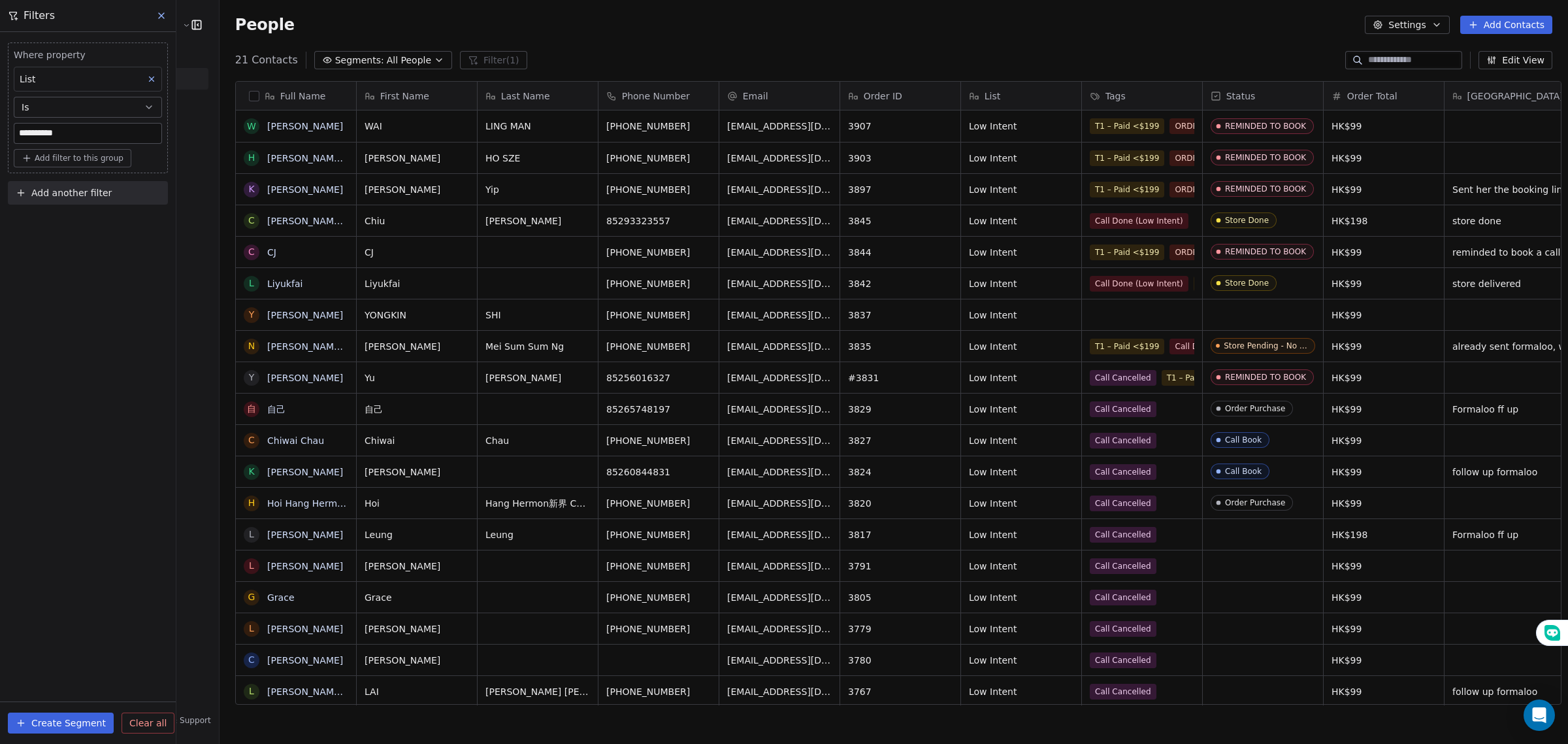
click at [61, 720] on button "Create Segment" at bounding box center [60, 723] width 106 height 21
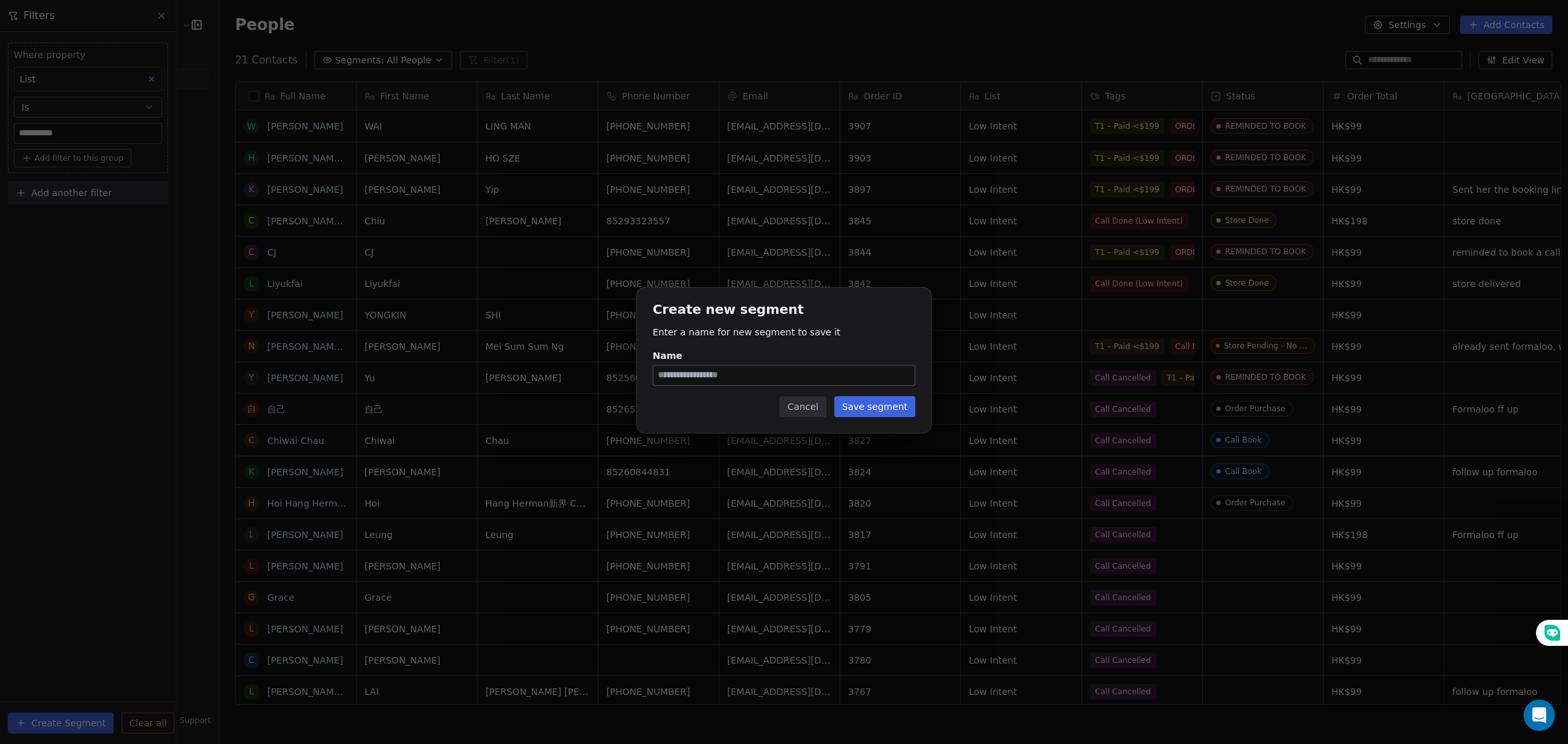
click at [690, 373] on input "Name" at bounding box center [784, 375] width 261 height 19
type input "**********"
click at [867, 410] on button "Save segment" at bounding box center [876, 407] width 81 height 21
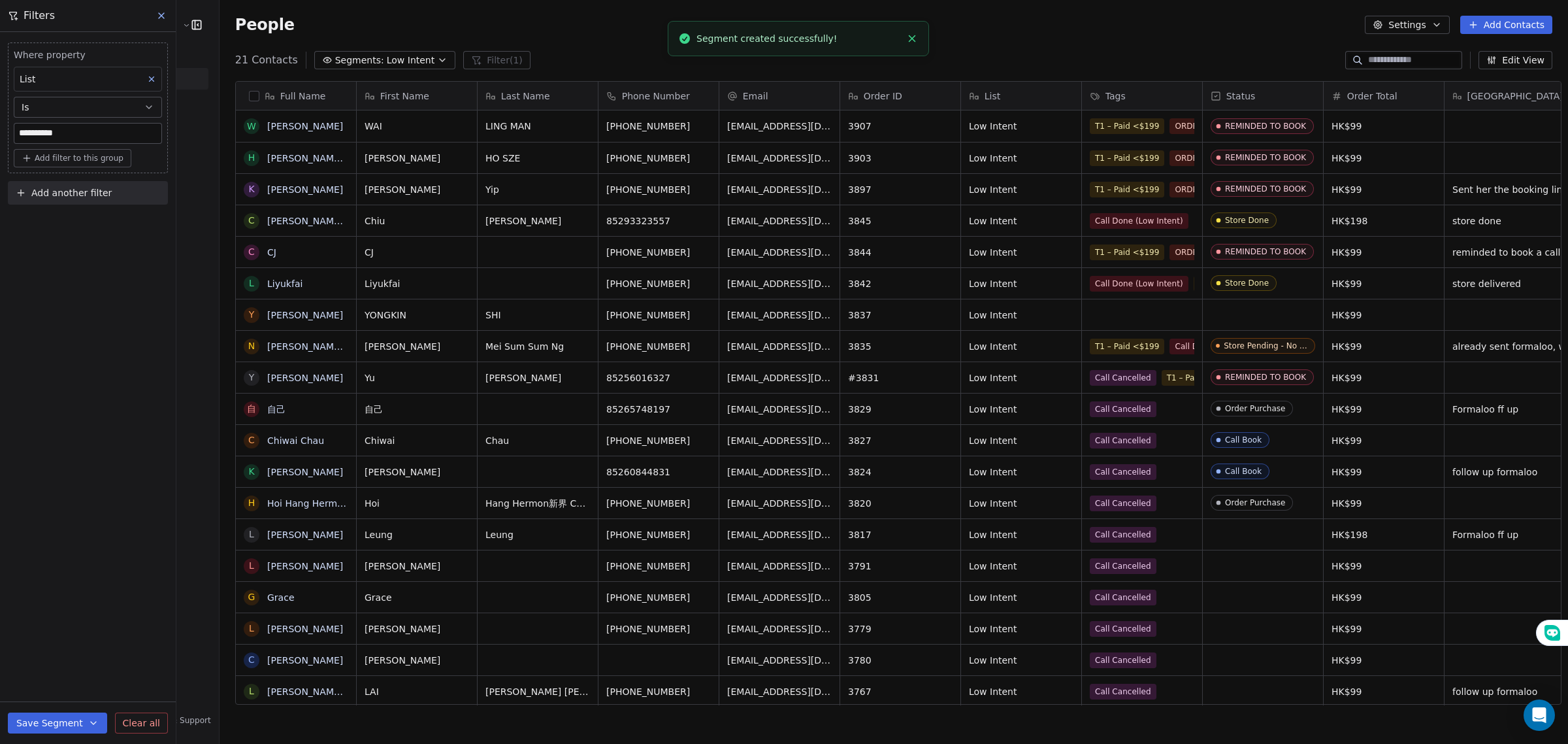
click at [63, 718] on button "Save Segment" at bounding box center [57, 723] width 100 height 21
drag, startPoint x: 121, startPoint y: 530, endPoint x: 136, endPoint y: 327, distance: 203.6
click at [121, 527] on div "**********" at bounding box center [87, 388] width 175 height 712
drag, startPoint x: 113, startPoint y: 138, endPoint x: 0, endPoint y: 139, distance: 113.0
click at [0, 139] on div "**********" at bounding box center [87, 121] width 175 height 178
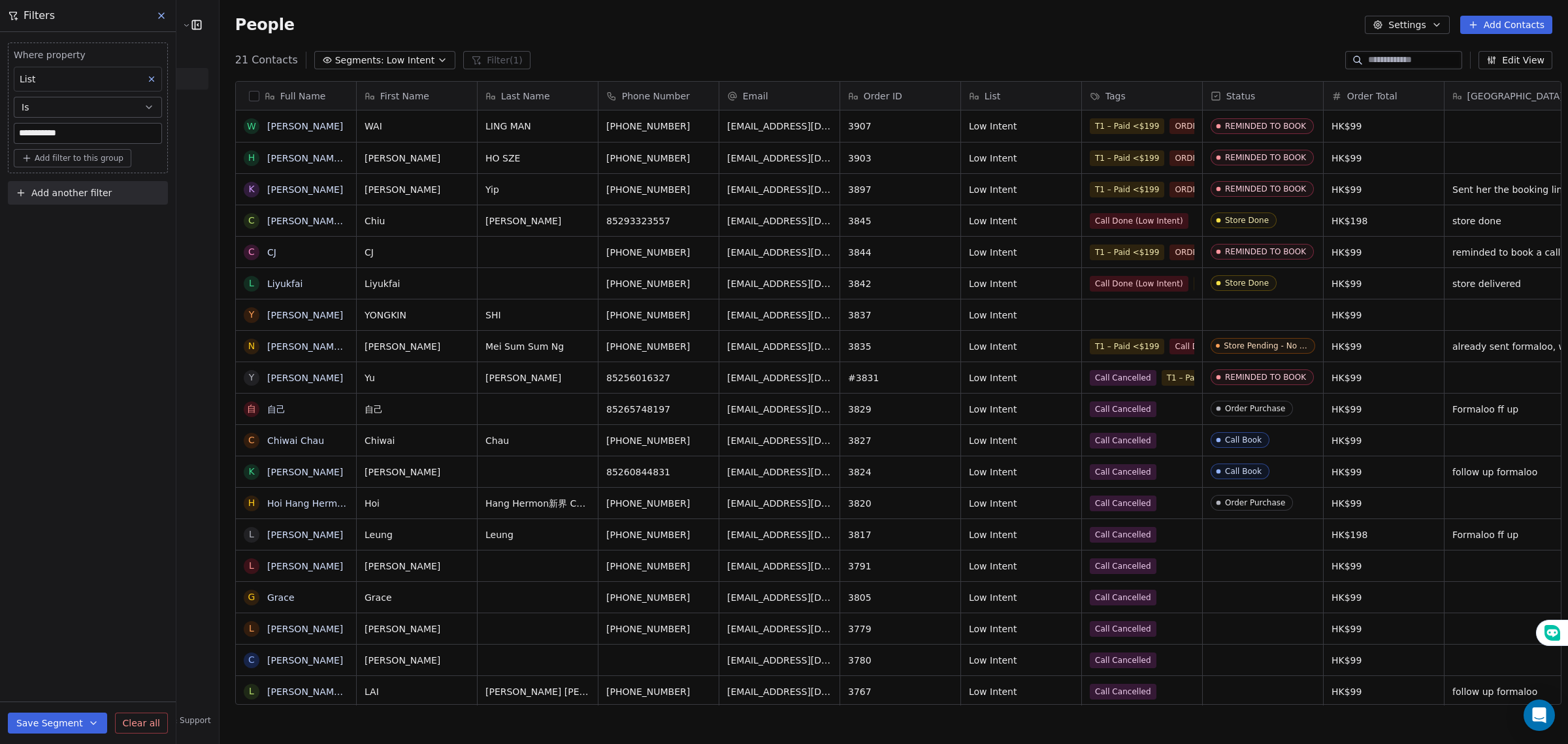
type input "**********"
click at [67, 302] on div "**********" at bounding box center [87, 388] width 175 height 712
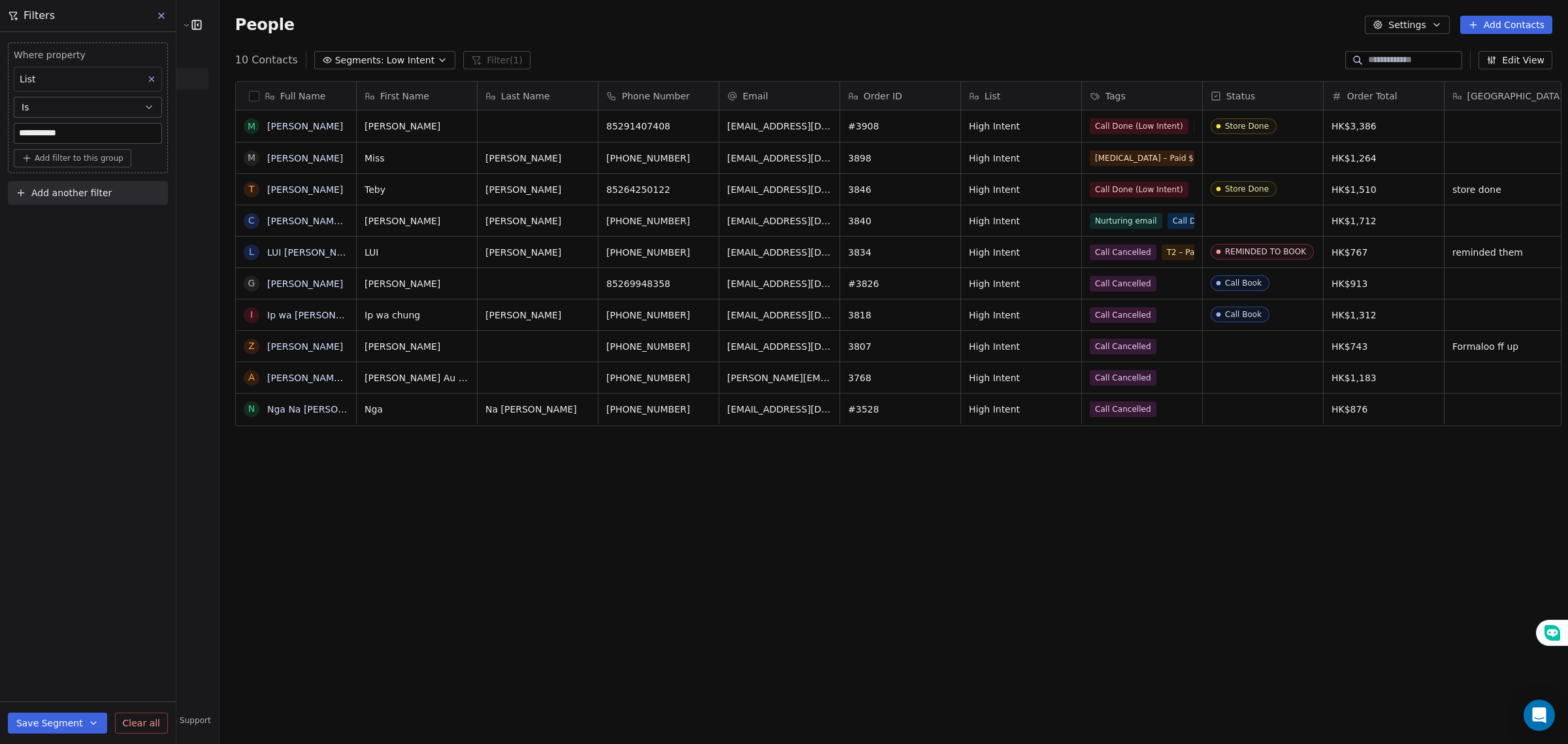
scroll to position [642, 1346]
click at [39, 725] on button "Save Segment" at bounding box center [57, 723] width 100 height 21
drag, startPoint x: 108, startPoint y: 131, endPoint x: 0, endPoint y: 149, distance: 109.5
click at [0, 149] on div "**********" at bounding box center [87, 121] width 175 height 178
click at [63, 469] on div "**********" at bounding box center [87, 388] width 175 height 712
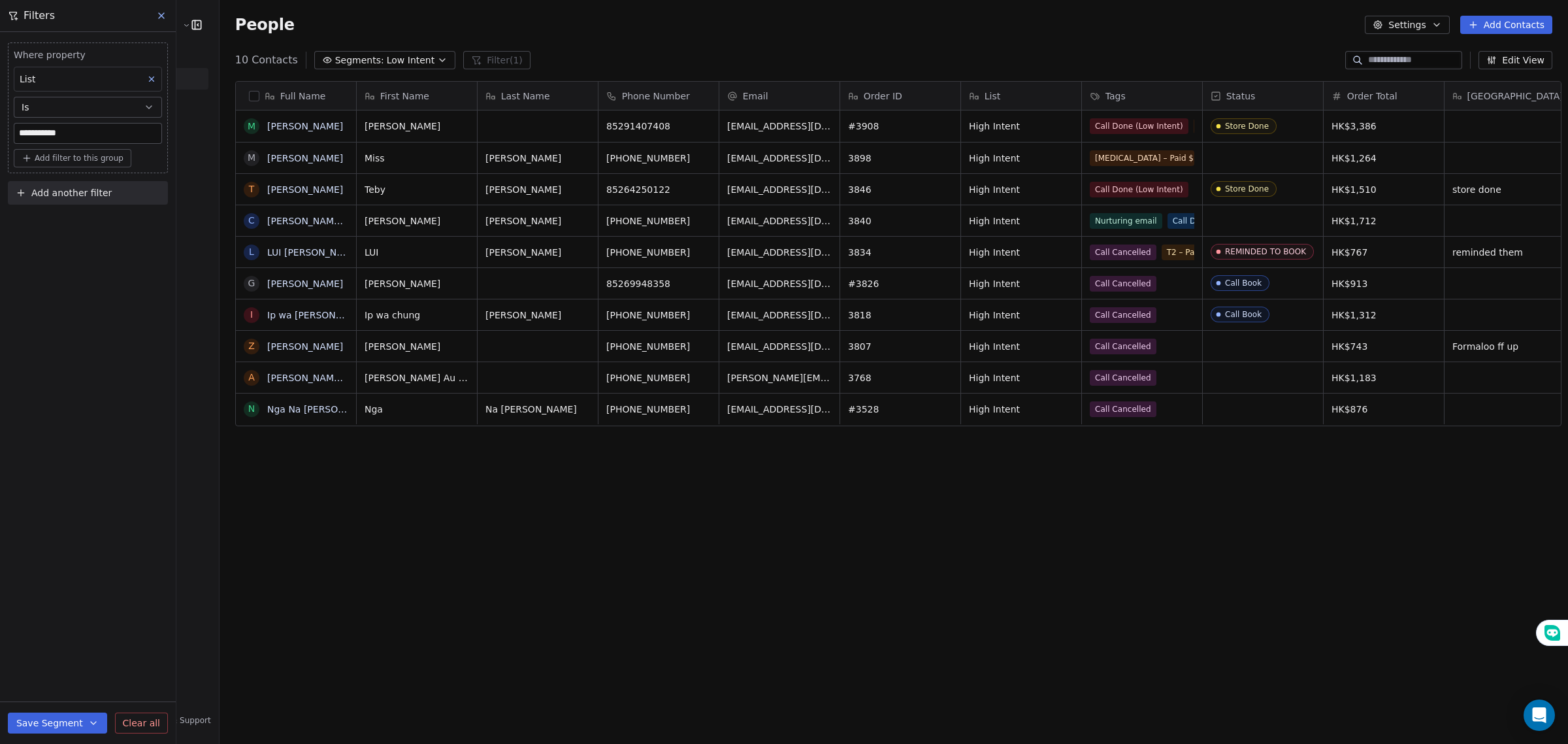
click at [51, 717] on button "Save Segment" at bounding box center [57, 723] width 100 height 21
click at [70, 664] on span "Create new segment" at bounding box center [85, 663] width 96 height 13
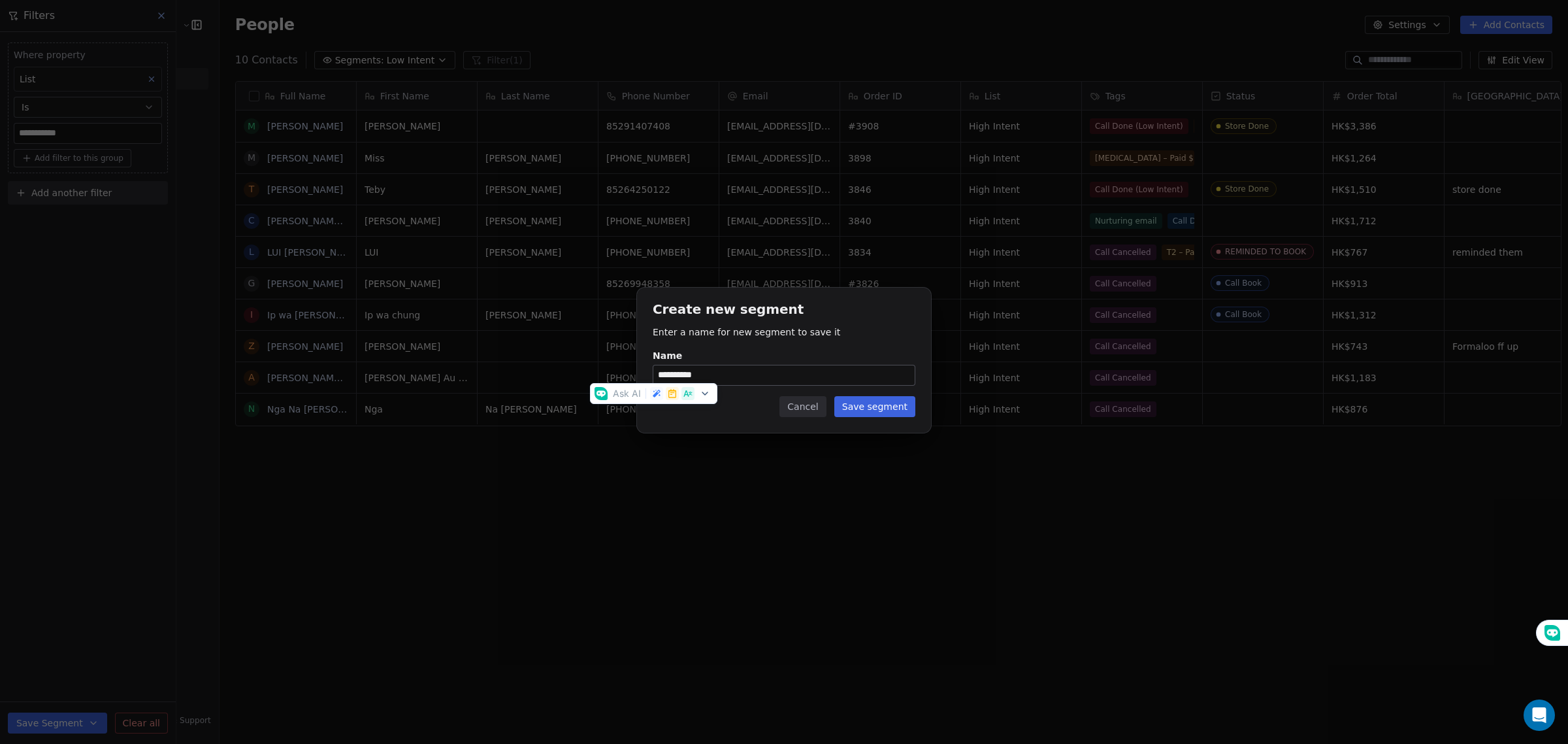
click at [762, 363] on label "**********" at bounding box center [784, 367] width 262 height 37
click at [762, 365] on input "**********" at bounding box center [784, 375] width 261 height 19
click at [762, 373] on input "**********" at bounding box center [784, 375] width 261 height 19
drag, startPoint x: 762, startPoint y: 373, endPoint x: 601, endPoint y: 369, distance: 161.0
click at [601, 369] on div "**********" at bounding box center [784, 371] width 1568 height 210
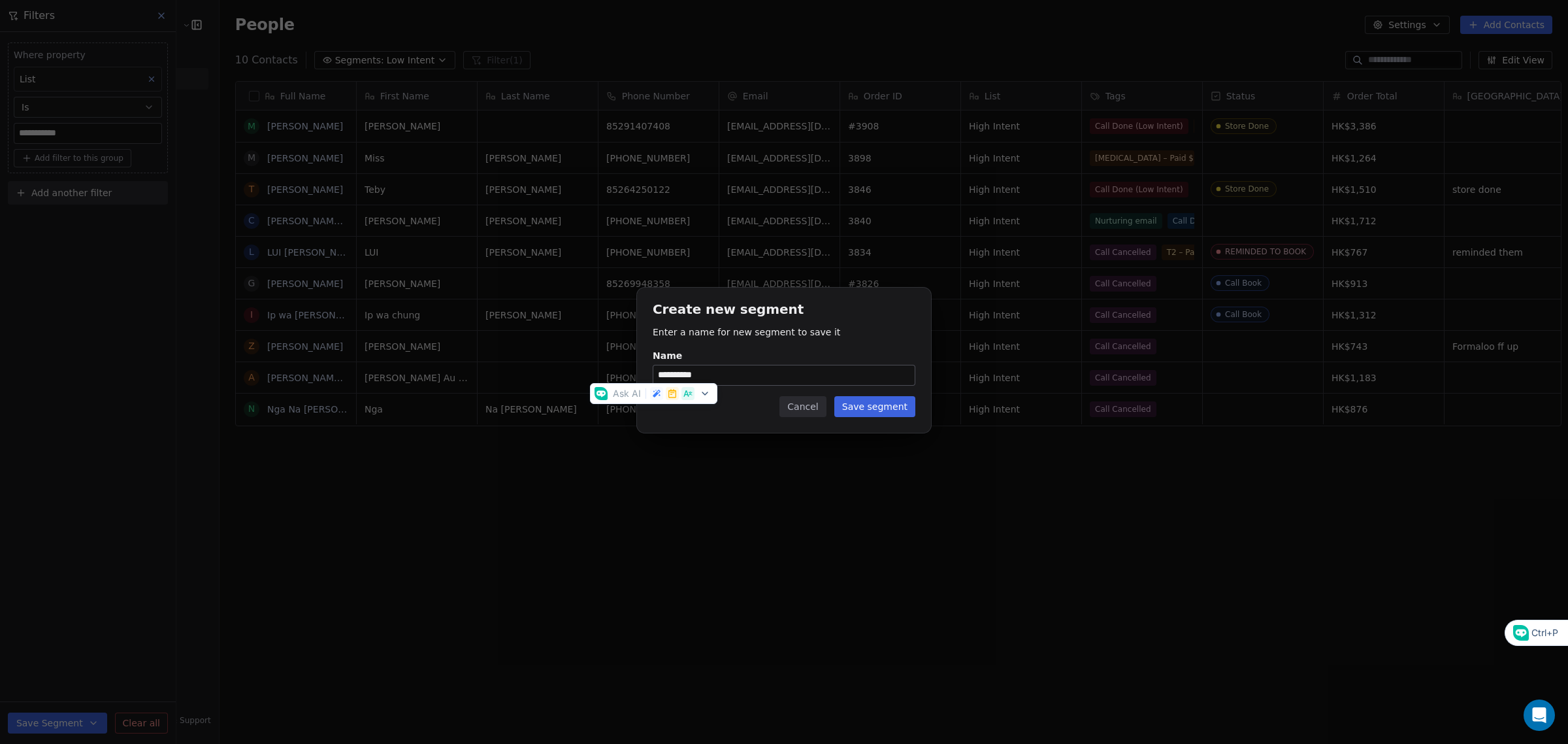
paste input "*"
type input "**********"
click at [854, 404] on button "Save segment" at bounding box center [876, 407] width 81 height 21
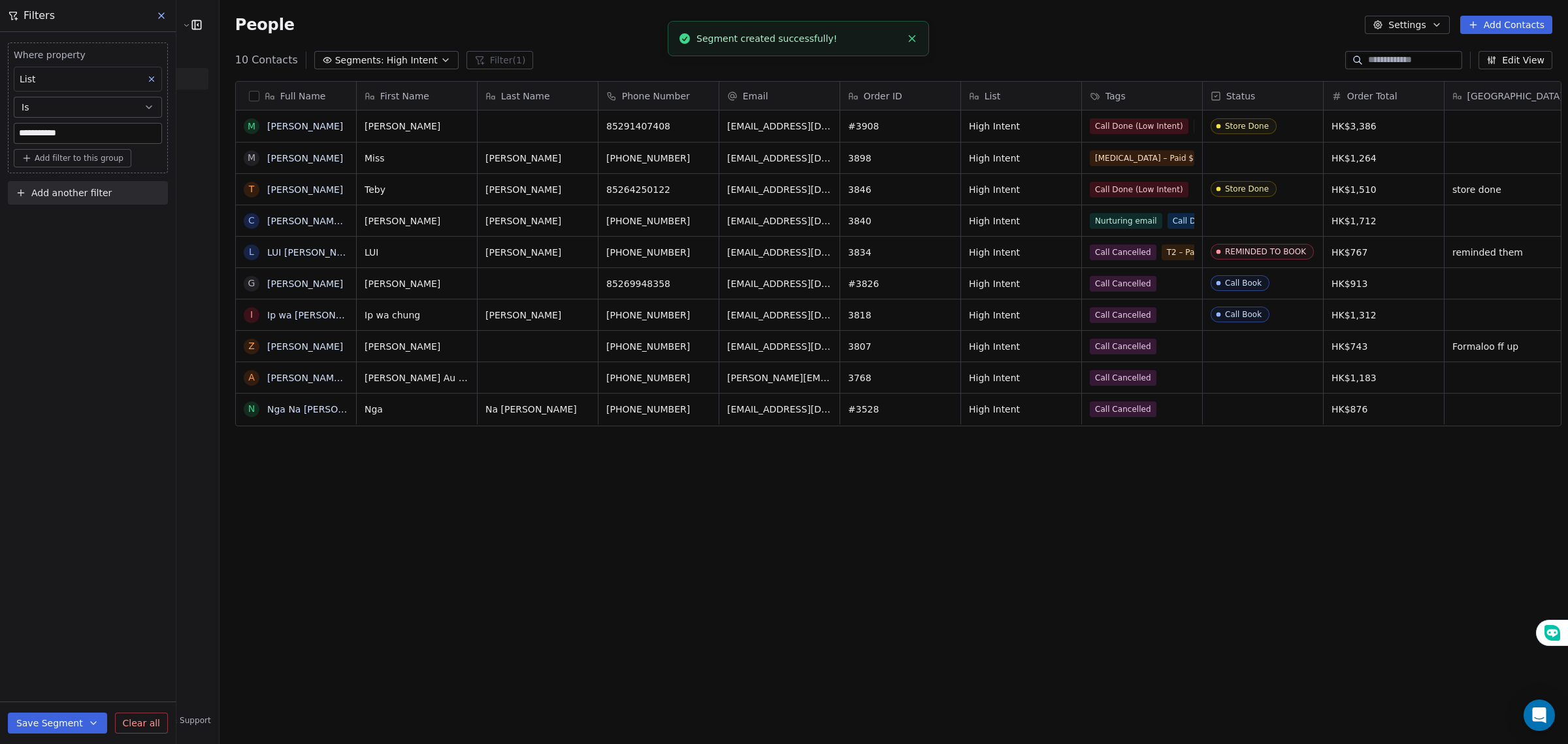
click at [157, 17] on icon at bounding box center [161, 16] width 11 height 11
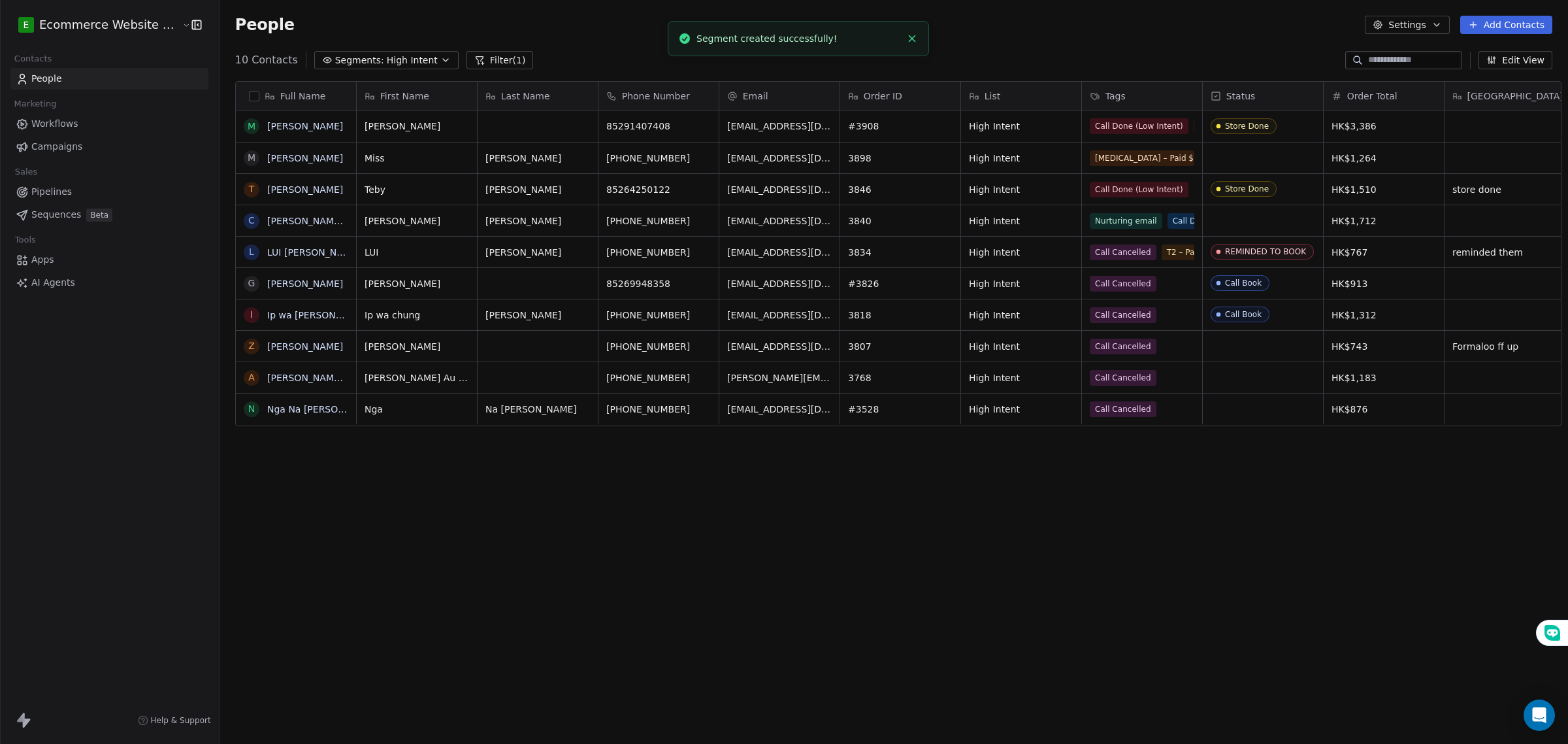
click at [387, 62] on span "High Intent" at bounding box center [412, 60] width 51 height 14
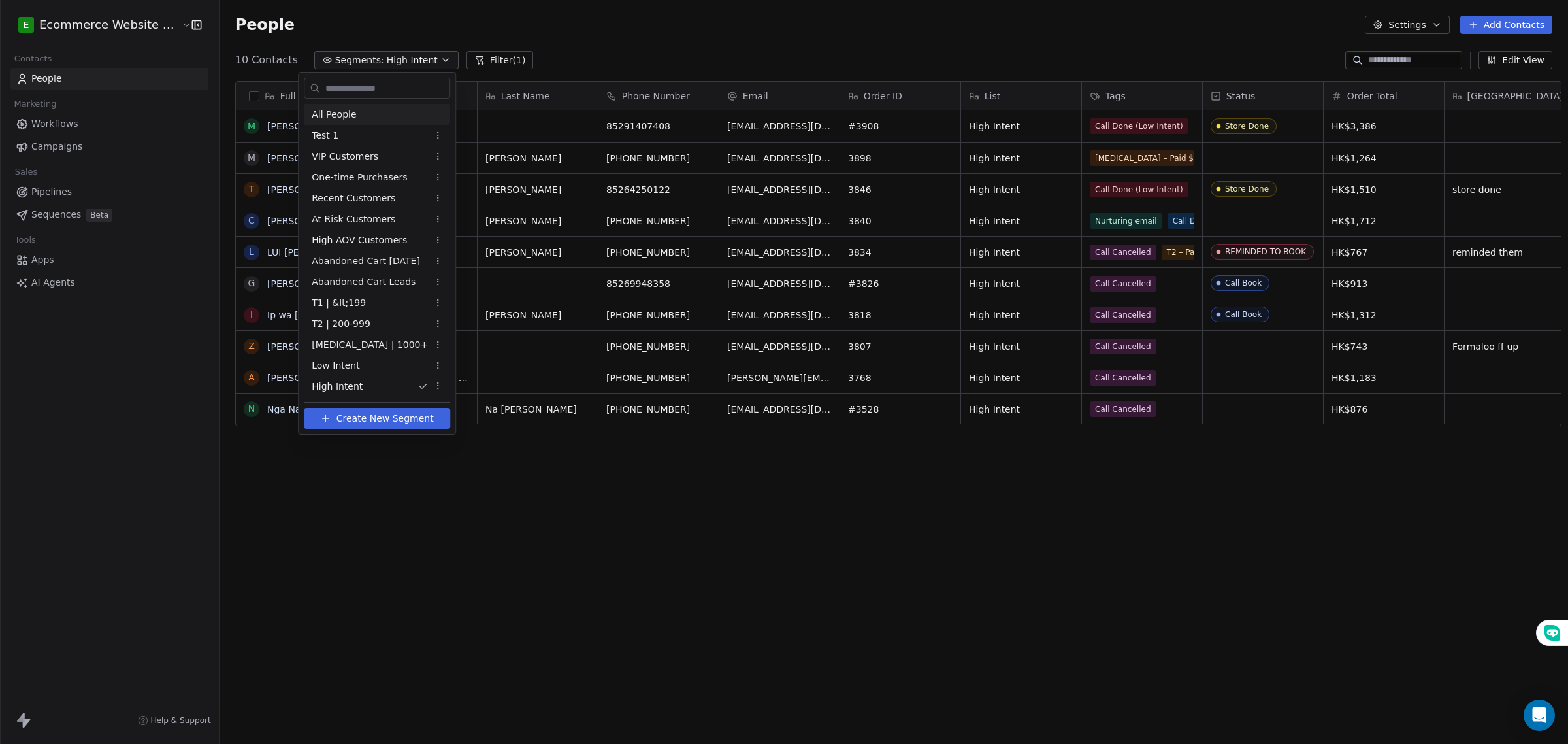
click at [347, 111] on span "All People" at bounding box center [334, 114] width 45 height 14
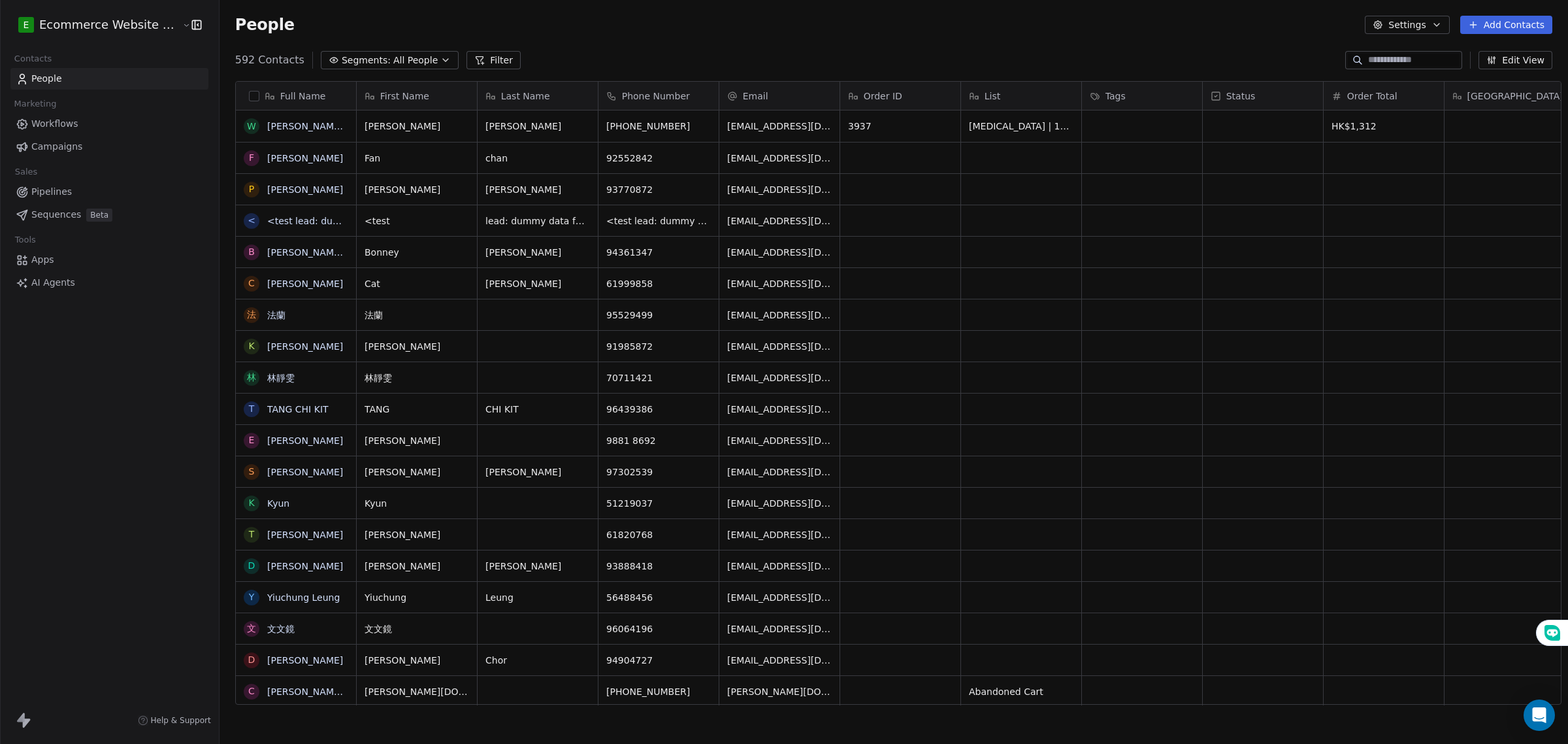
click at [360, 57] on span "Segments:" at bounding box center [366, 60] width 49 height 14
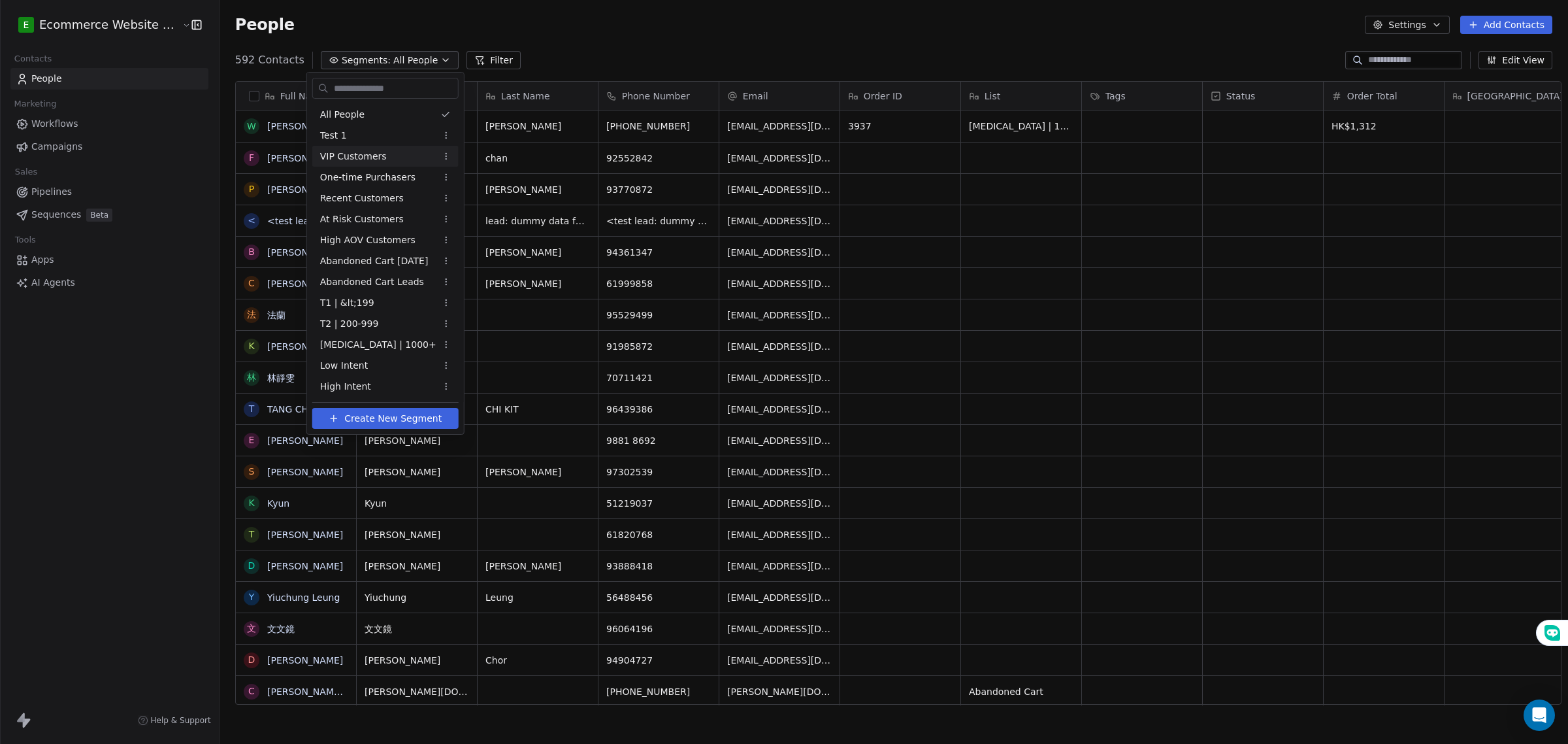
click at [449, 154] on html "E Ecommerce Website Builder Contacts People Marketing Workflows Campaigns Sales…" at bounding box center [784, 372] width 1568 height 744
click at [466, 221] on div "Delete" at bounding box center [493, 224] width 88 height 21
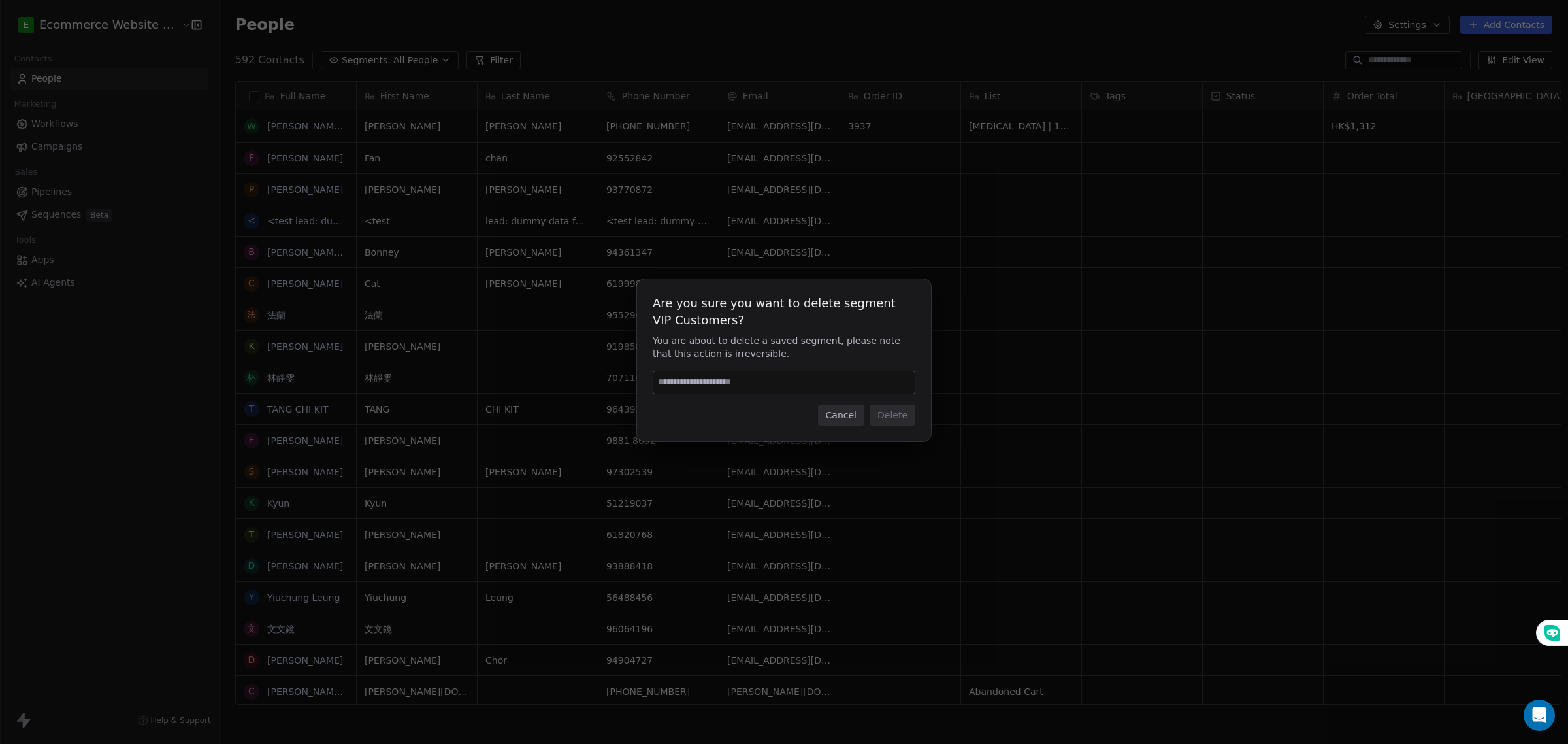
click at [772, 371] on input at bounding box center [784, 382] width 261 height 22
type input "******"
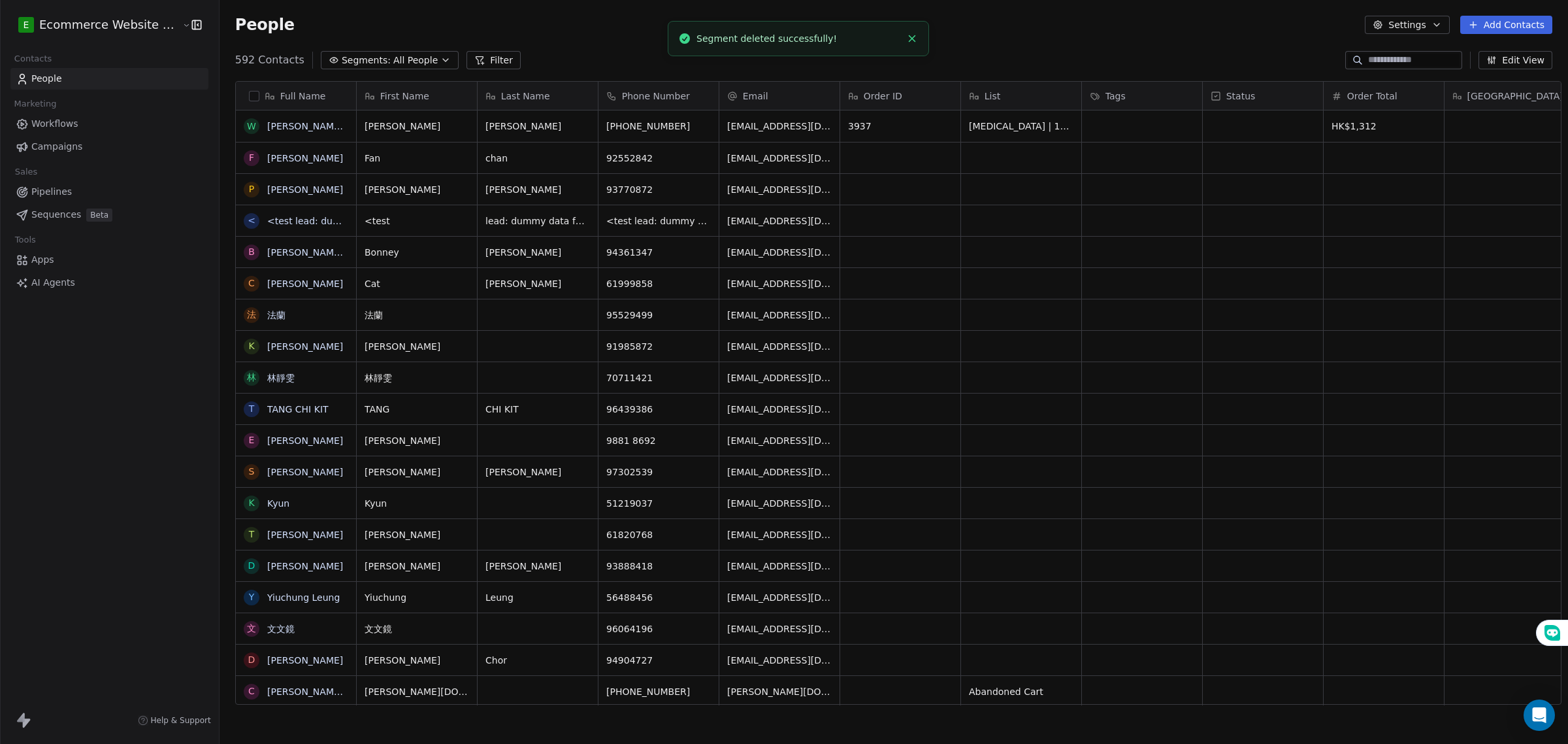
click at [395, 63] on span "All People" at bounding box center [415, 60] width 45 height 14
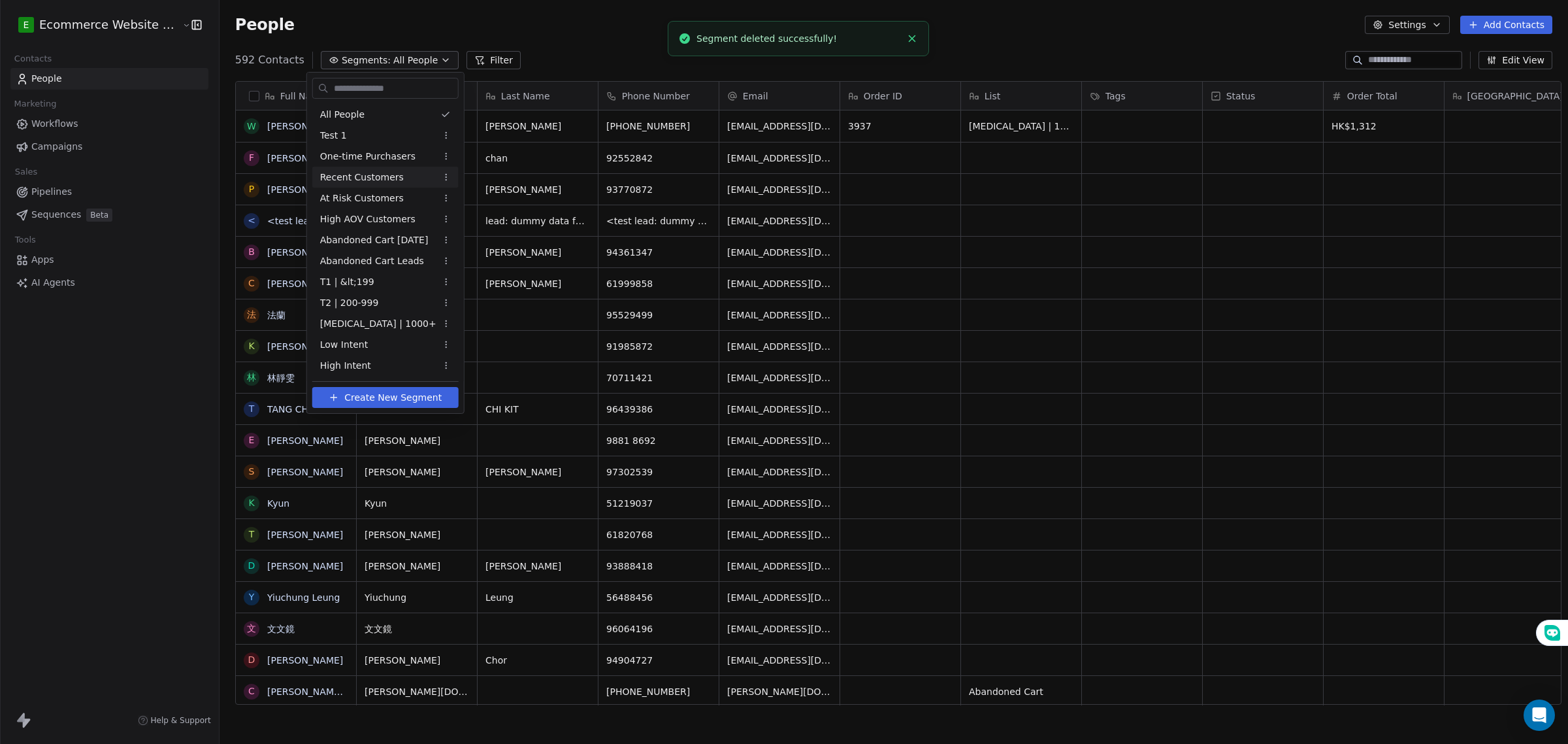
click at [416, 180] on div "Recent Customers" at bounding box center [385, 177] width 146 height 21
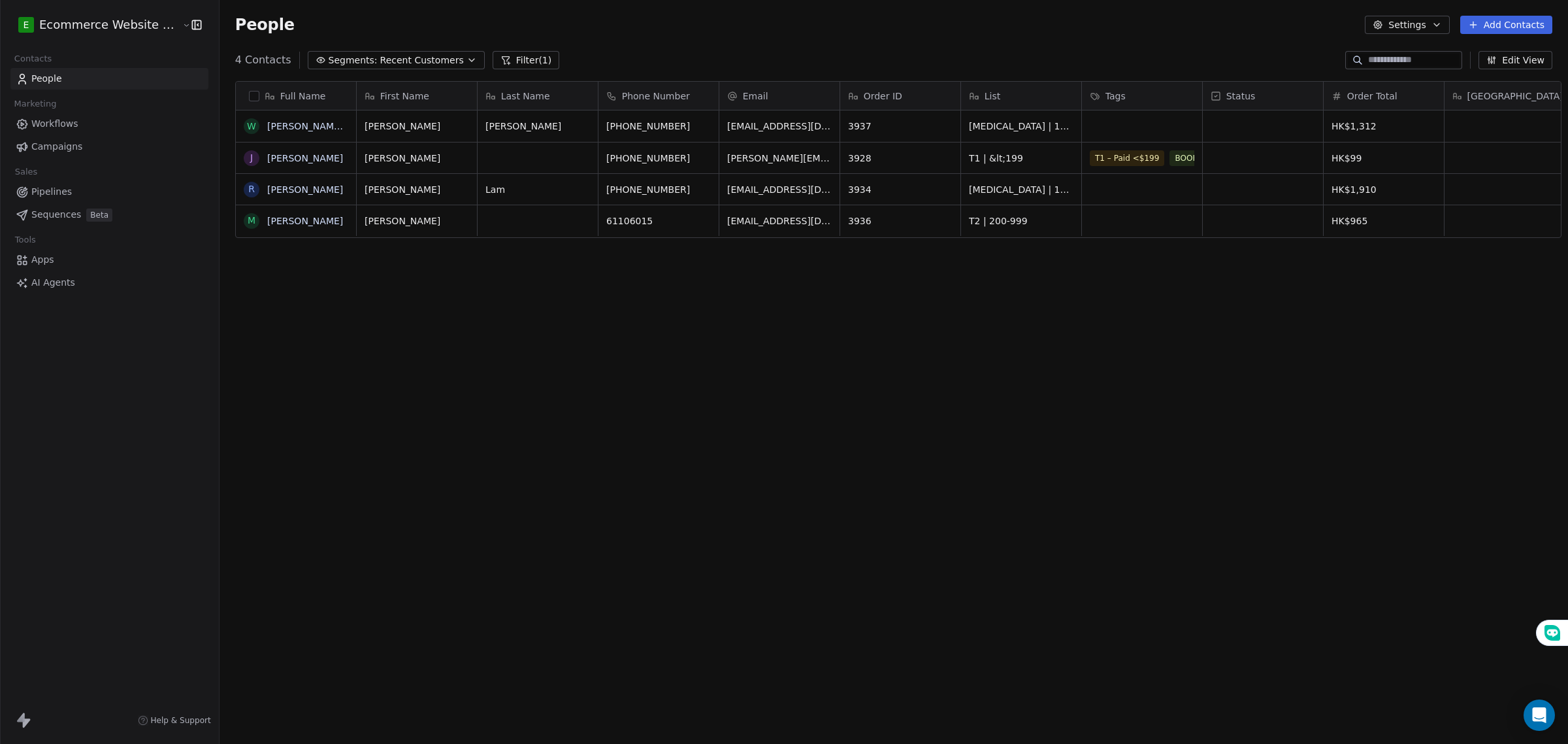
click at [418, 56] on span "Recent Customers" at bounding box center [422, 60] width 83 height 14
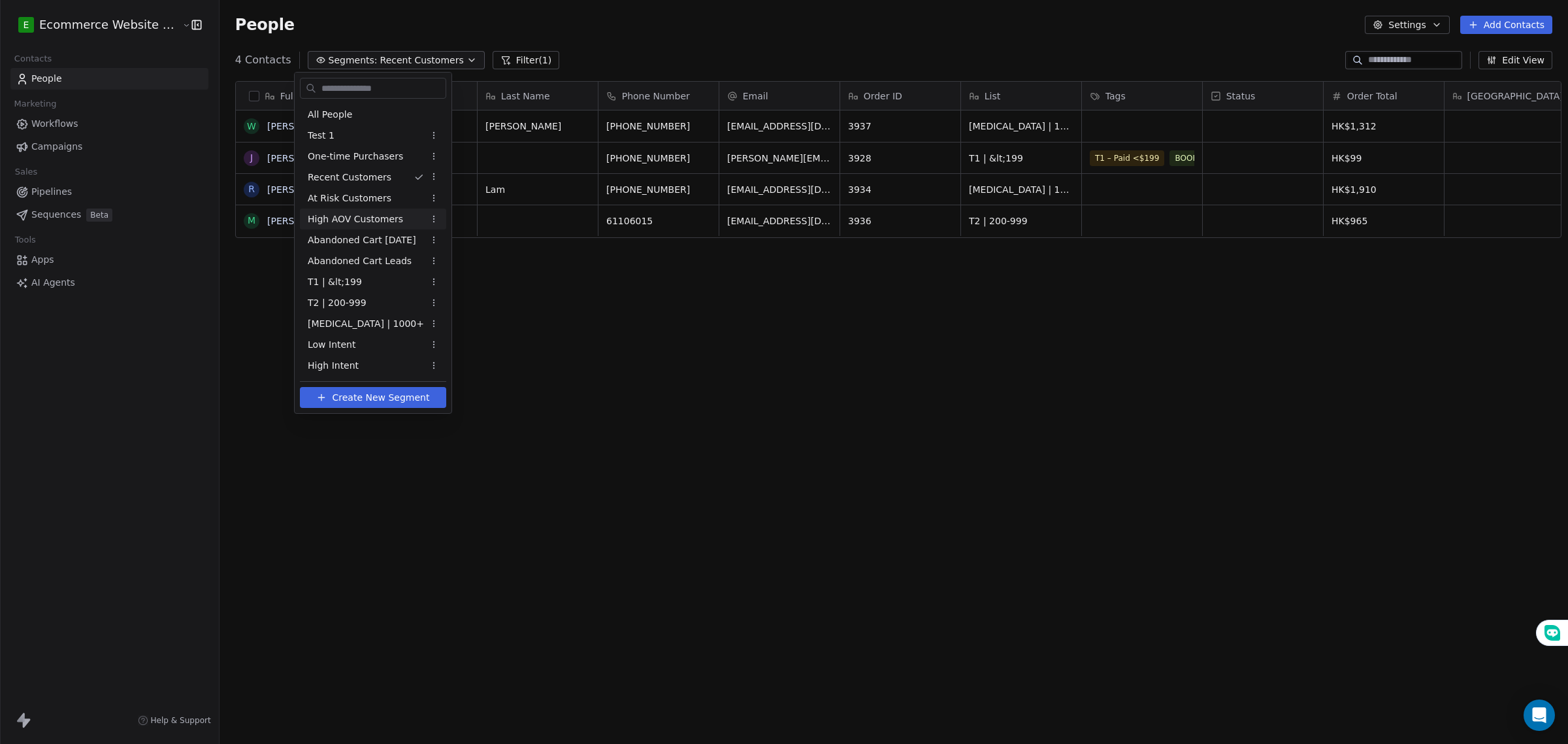
click at [381, 214] on span "High AOV Customers" at bounding box center [355, 219] width 96 height 14
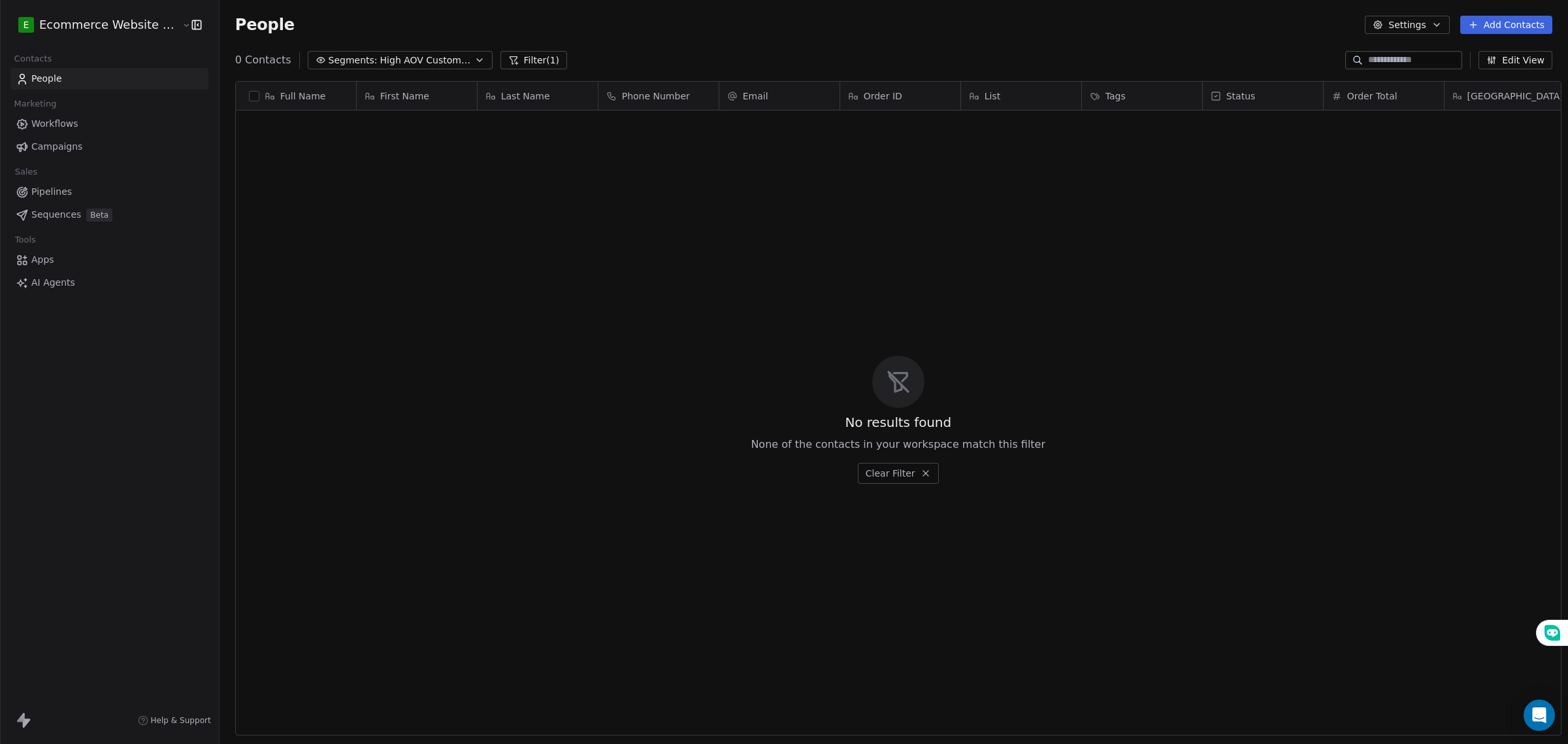
click at [407, 53] on span "High AOV Customers" at bounding box center [426, 60] width 91 height 14
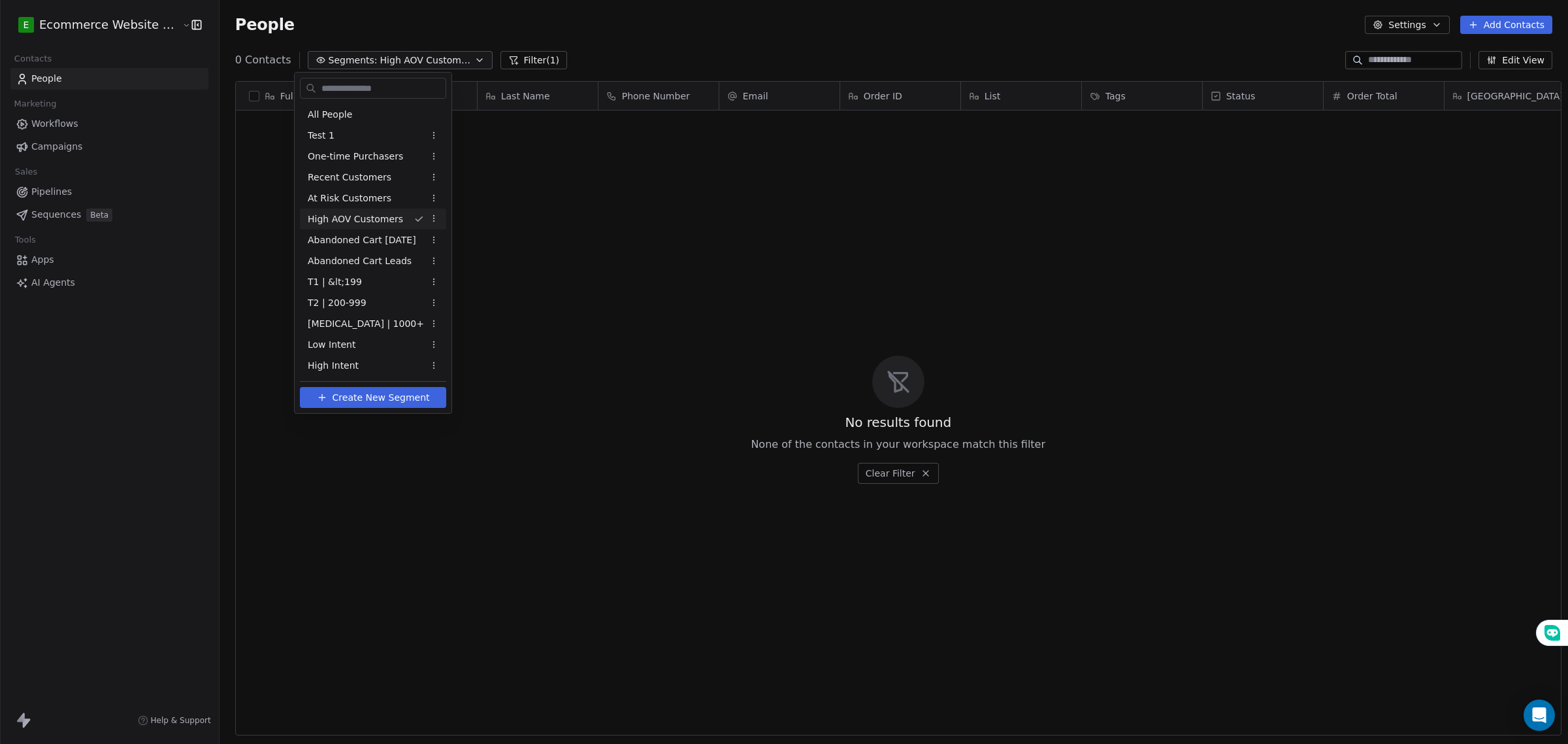
click at [435, 216] on html "E Ecommerce Website Builder Contacts People Marketing Workflows Campaigns Sales…" at bounding box center [784, 372] width 1568 height 744
click at [451, 272] on div "Rename" at bounding box center [480, 264] width 88 height 21
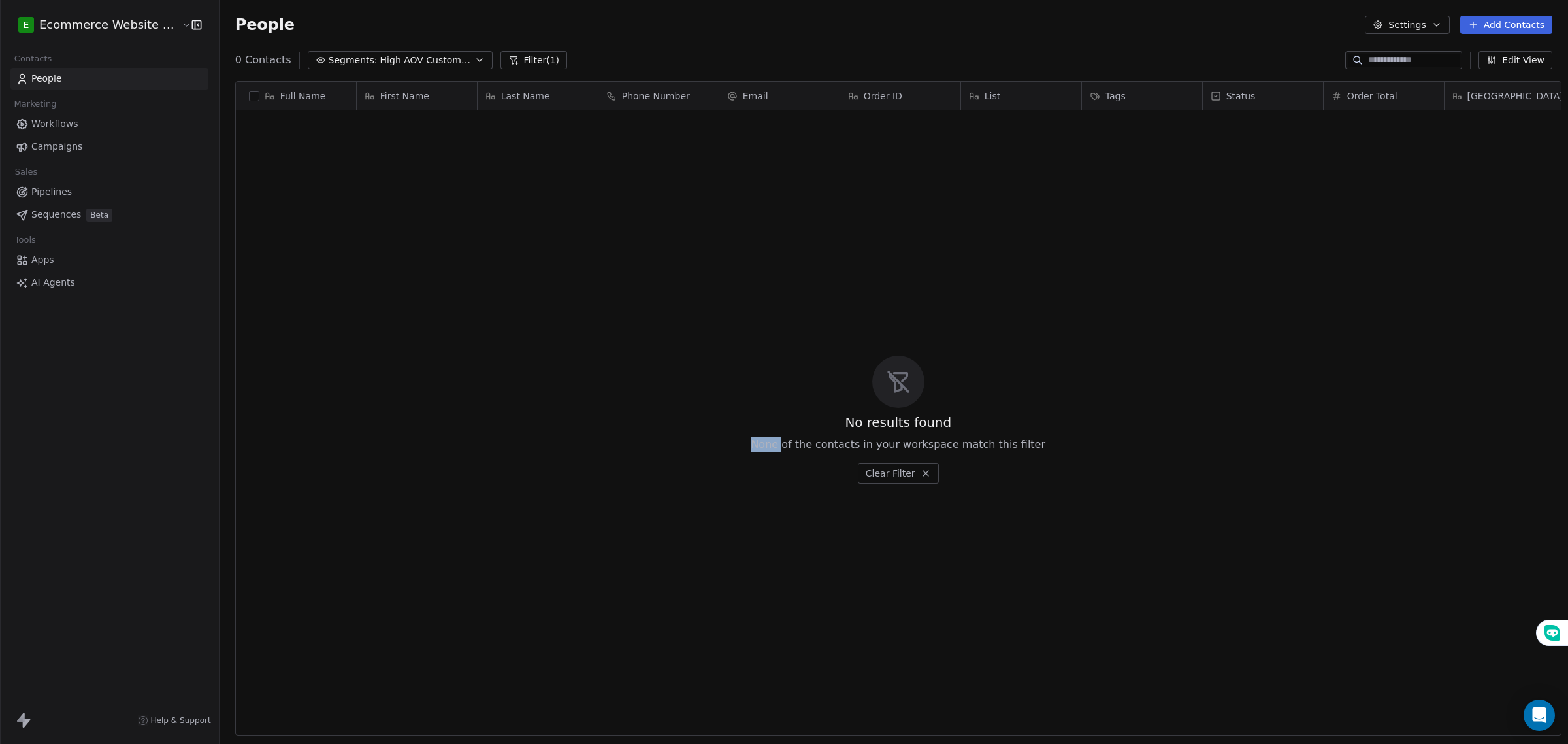
click at [451, 272] on html "E Ecommerce Website Builder Contacts People Marketing Workflows Campaigns Sales…" at bounding box center [784, 372] width 1568 height 744
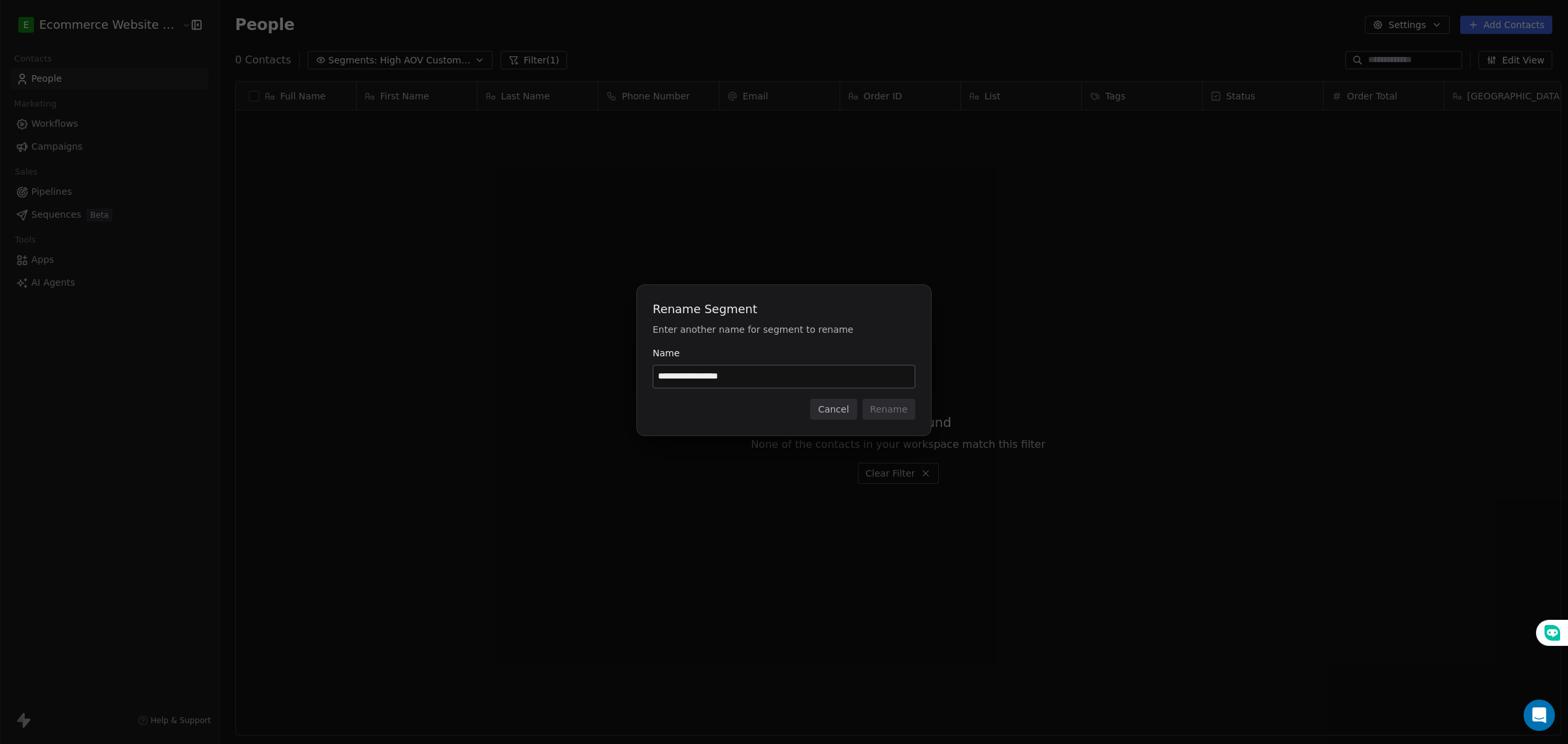
drag, startPoint x: 827, startPoint y: 406, endPoint x: 743, endPoint y: 308, distance: 129.1
click at [827, 404] on button "Cancel" at bounding box center [834, 410] width 46 height 21
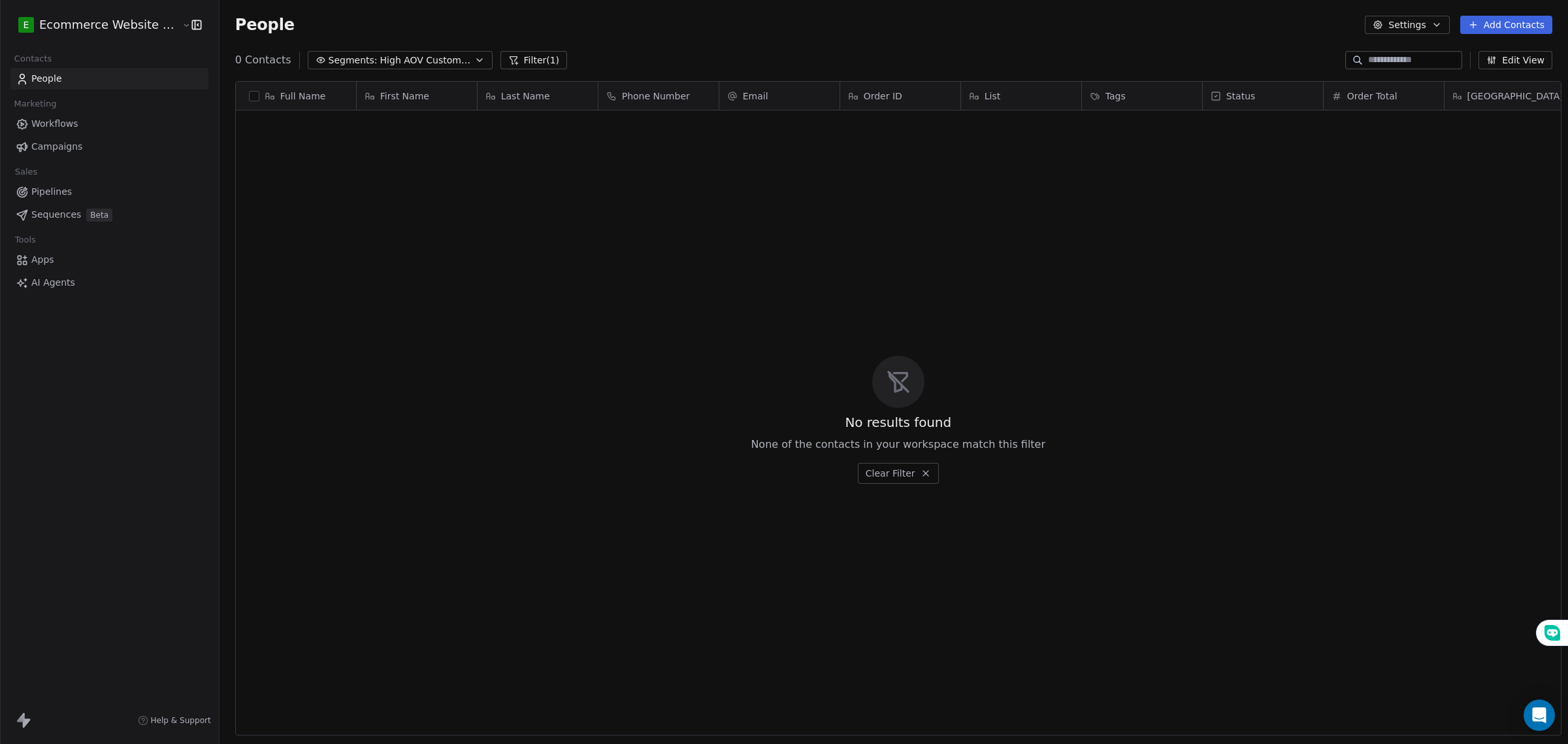
click at [475, 59] on icon "button" at bounding box center [479, 60] width 11 height 11
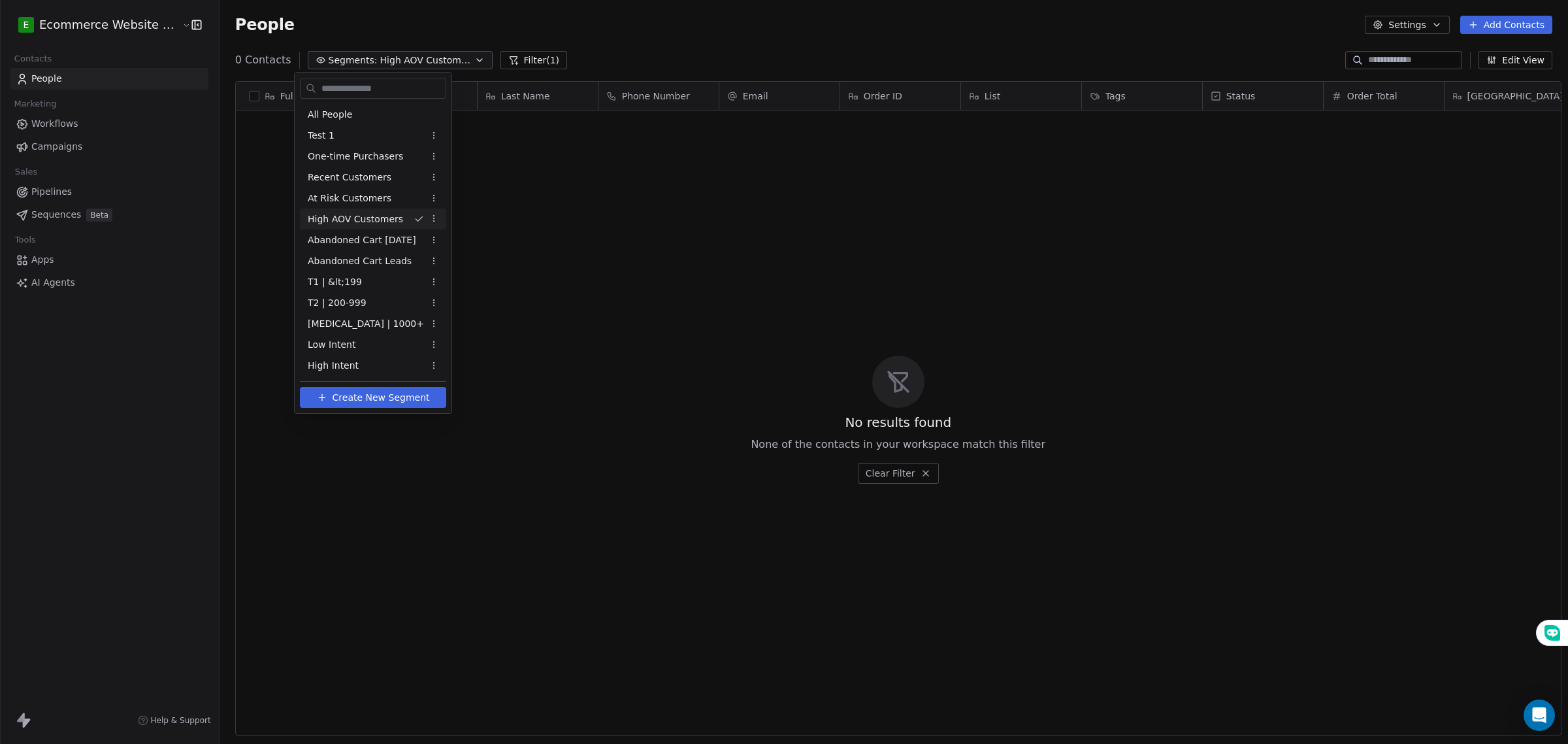
click at [435, 222] on html "E Ecommerce Website Builder Contacts People Marketing Workflows Campaigns Sales…" at bounding box center [784, 372] width 1568 height 744
click at [468, 289] on div "Delete" at bounding box center [480, 286] width 88 height 21
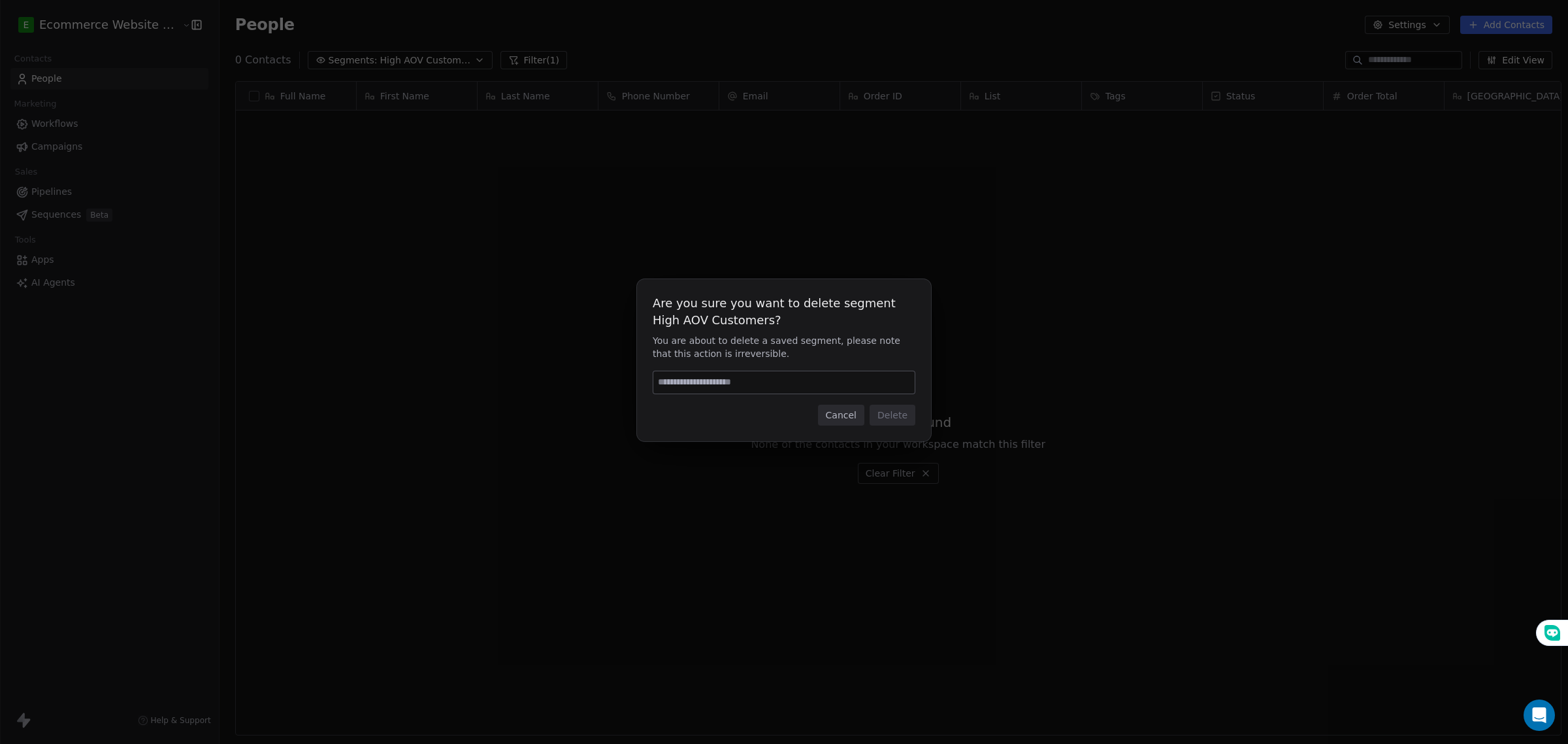
click at [805, 385] on input at bounding box center [784, 382] width 261 height 22
type input "******"
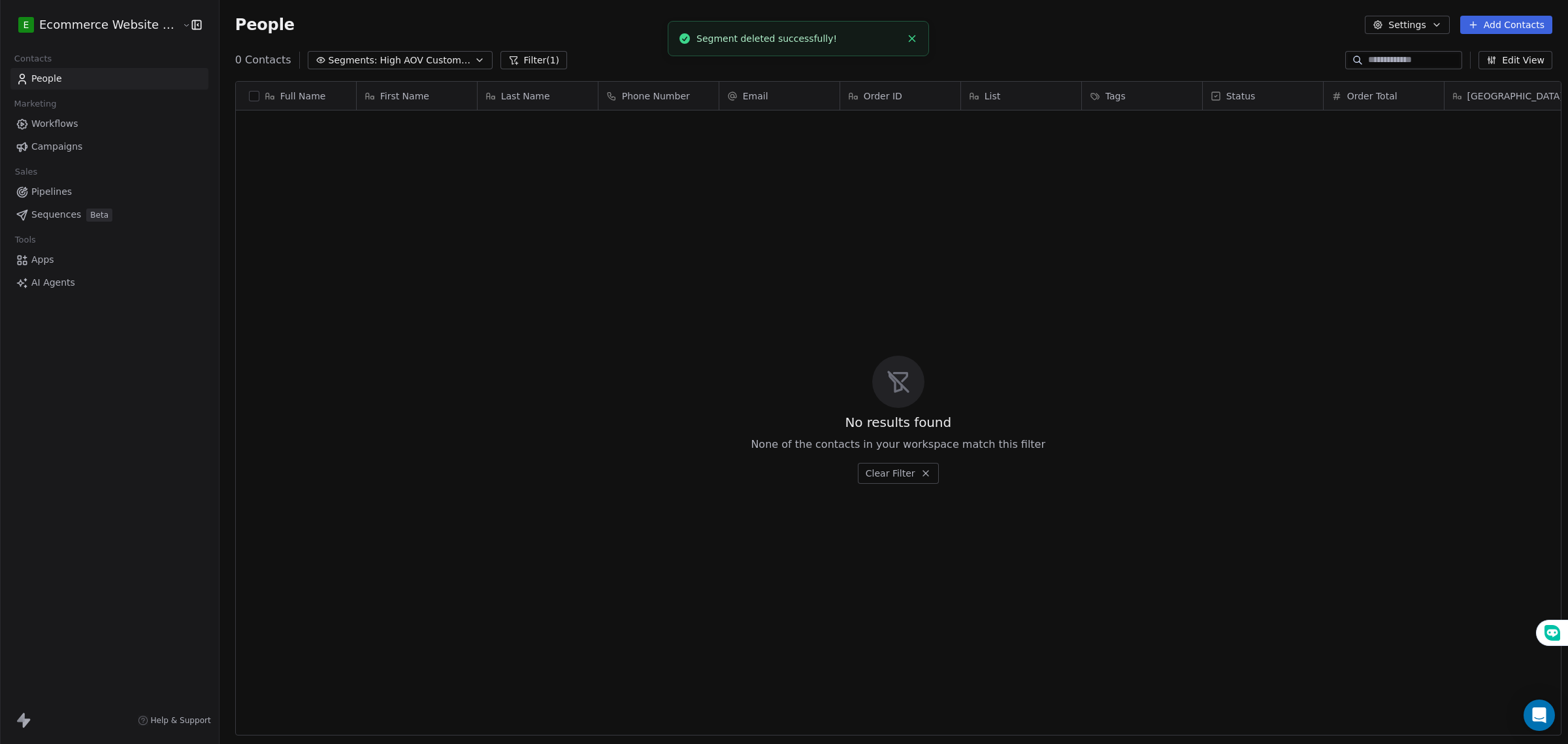
click at [475, 59] on icon "button" at bounding box center [479, 60] width 11 height 11
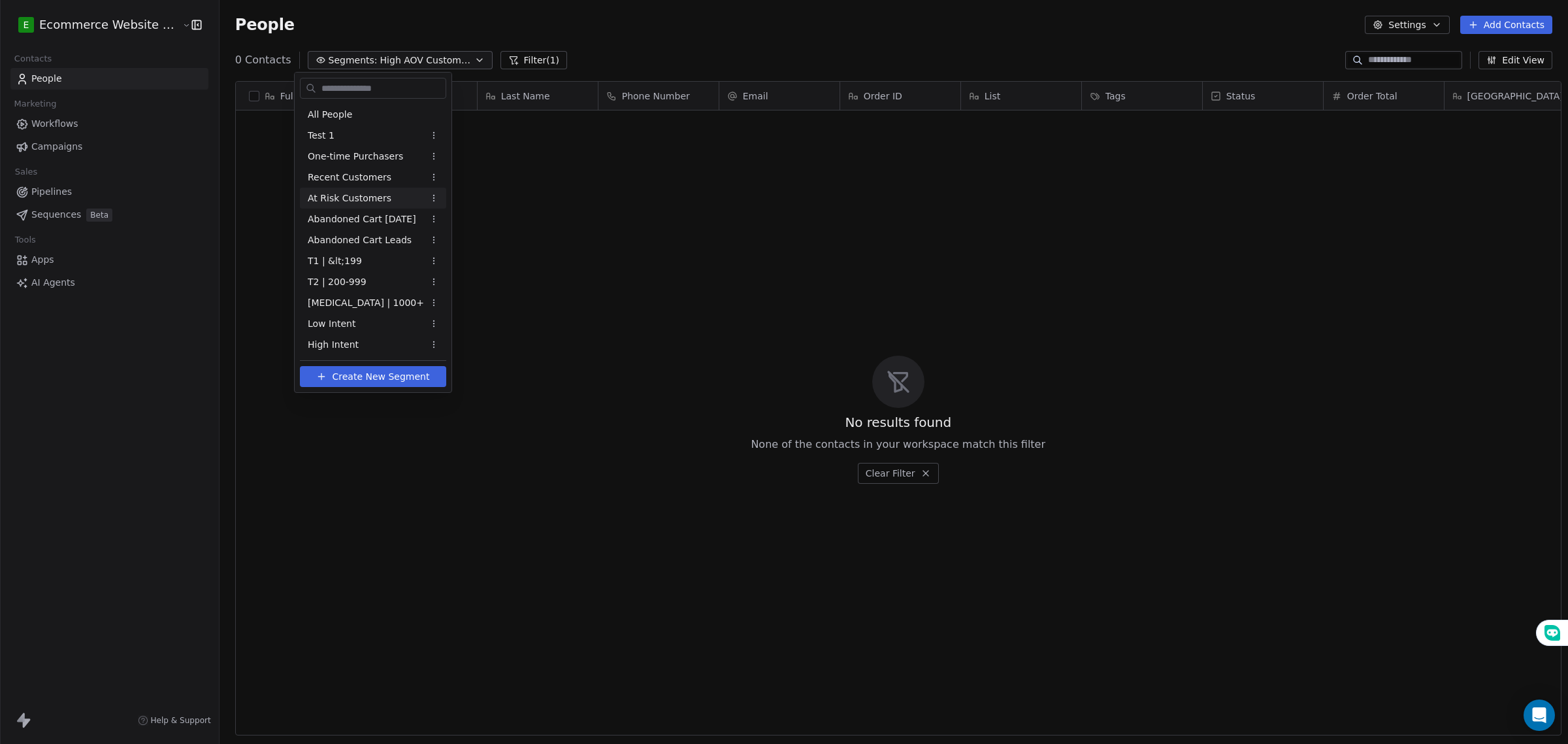
click at [396, 198] on div "At Risk Customers" at bounding box center [373, 199] width 146 height 21
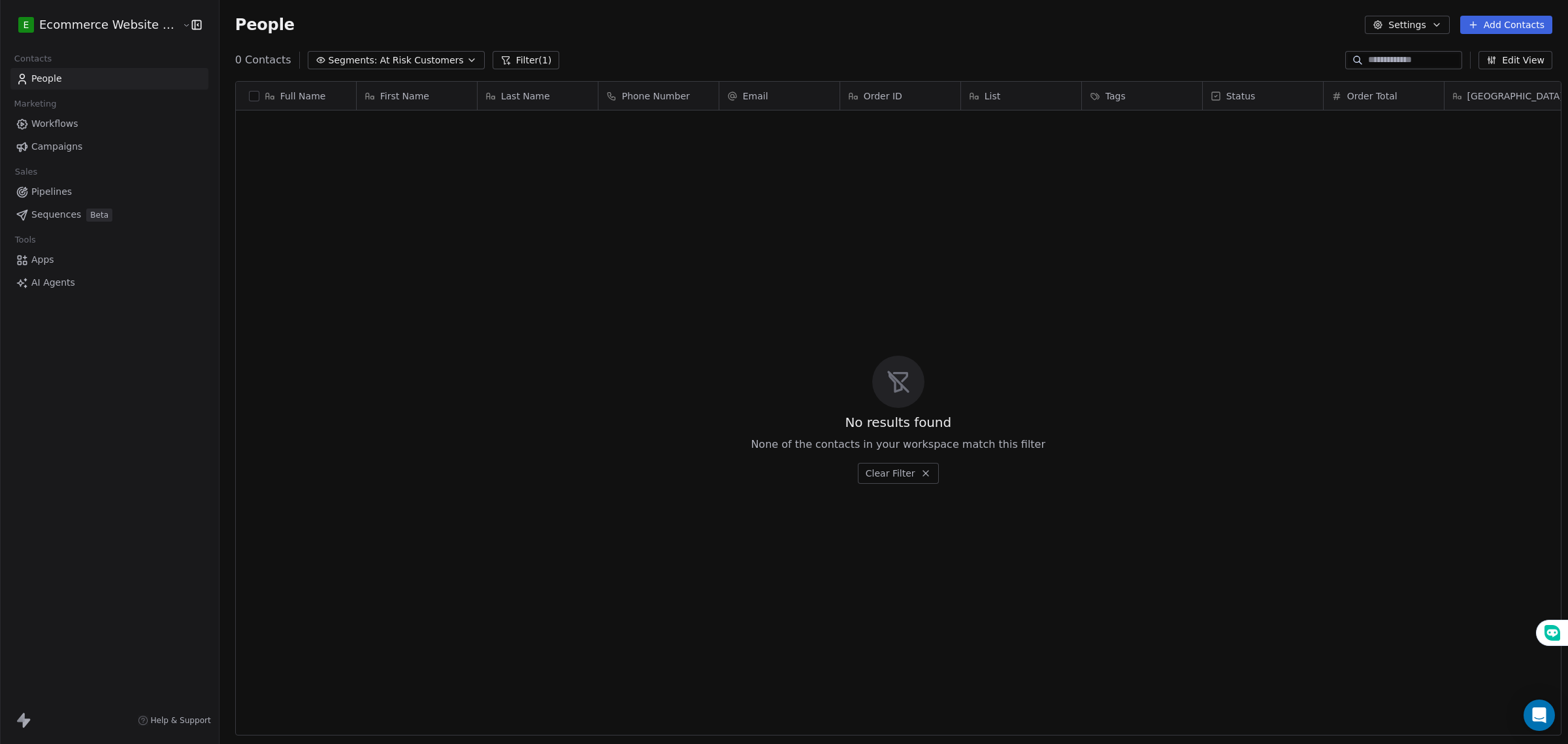
click at [445, 53] on button "Segments: At Risk Customers" at bounding box center [396, 60] width 177 height 18
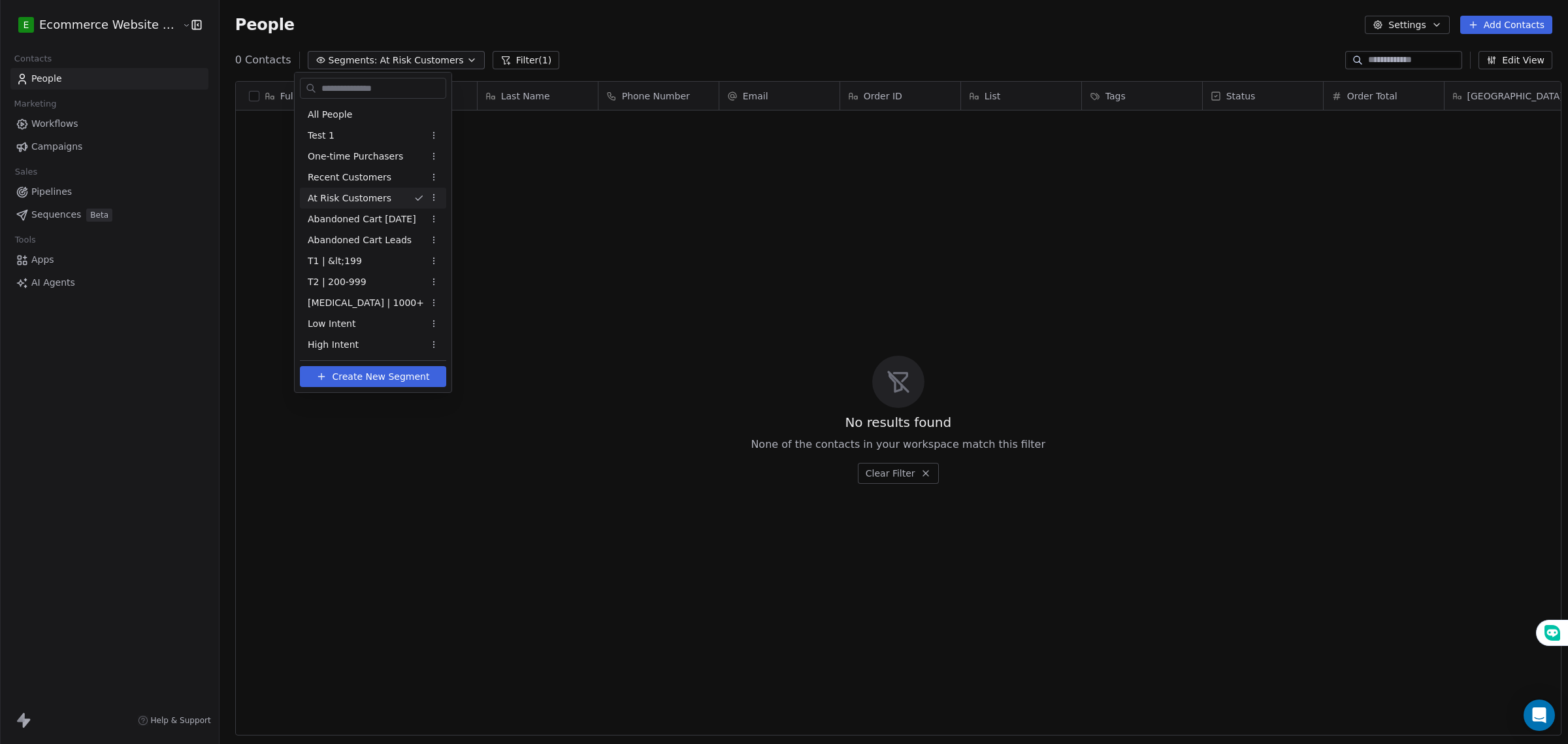
click at [437, 198] on html "E Ecommerce Website Builder Contacts People Marketing Workflows Campaigns Sales…" at bounding box center [784, 372] width 1568 height 744
click at [443, 259] on div "Delete" at bounding box center [480, 265] width 88 height 21
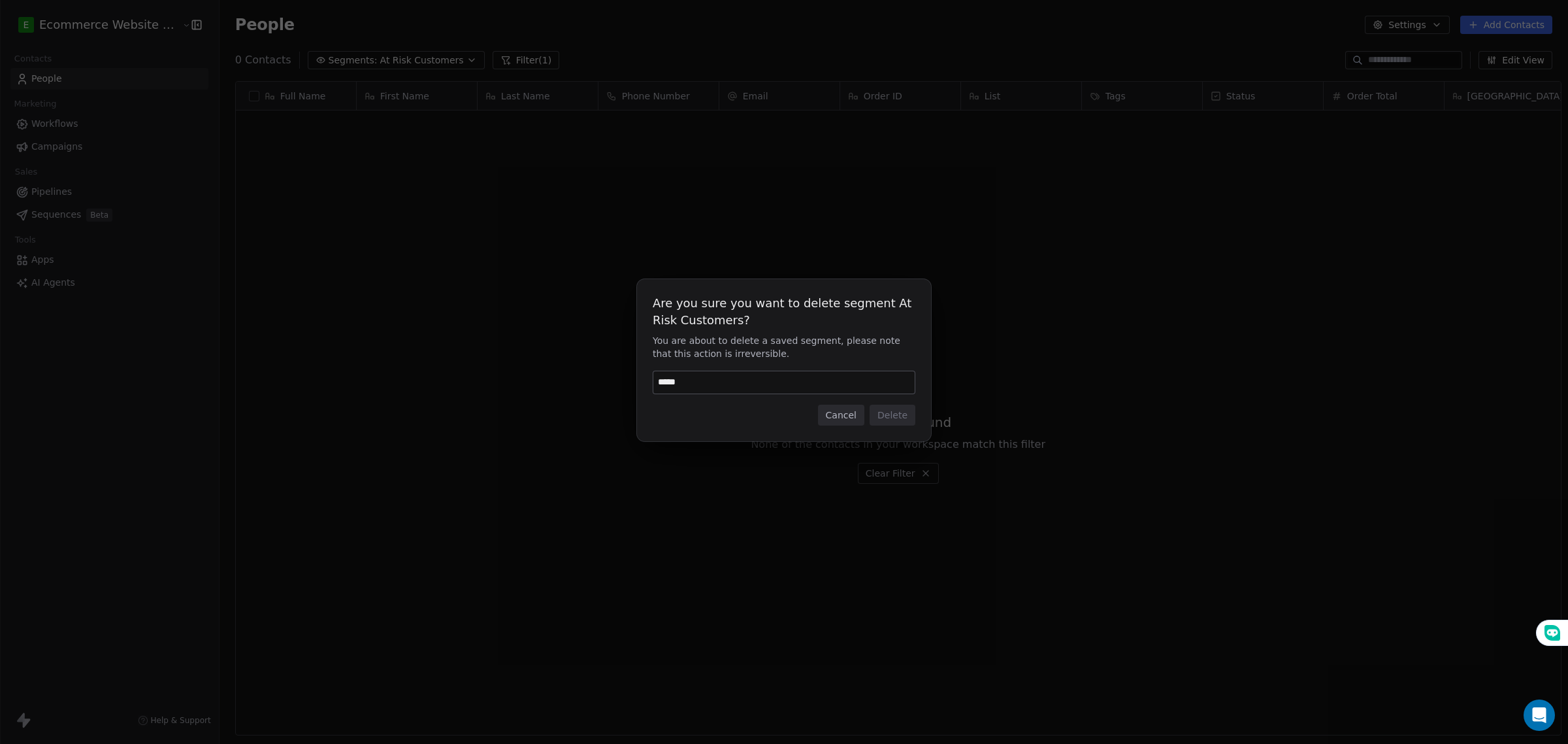
type input "******"
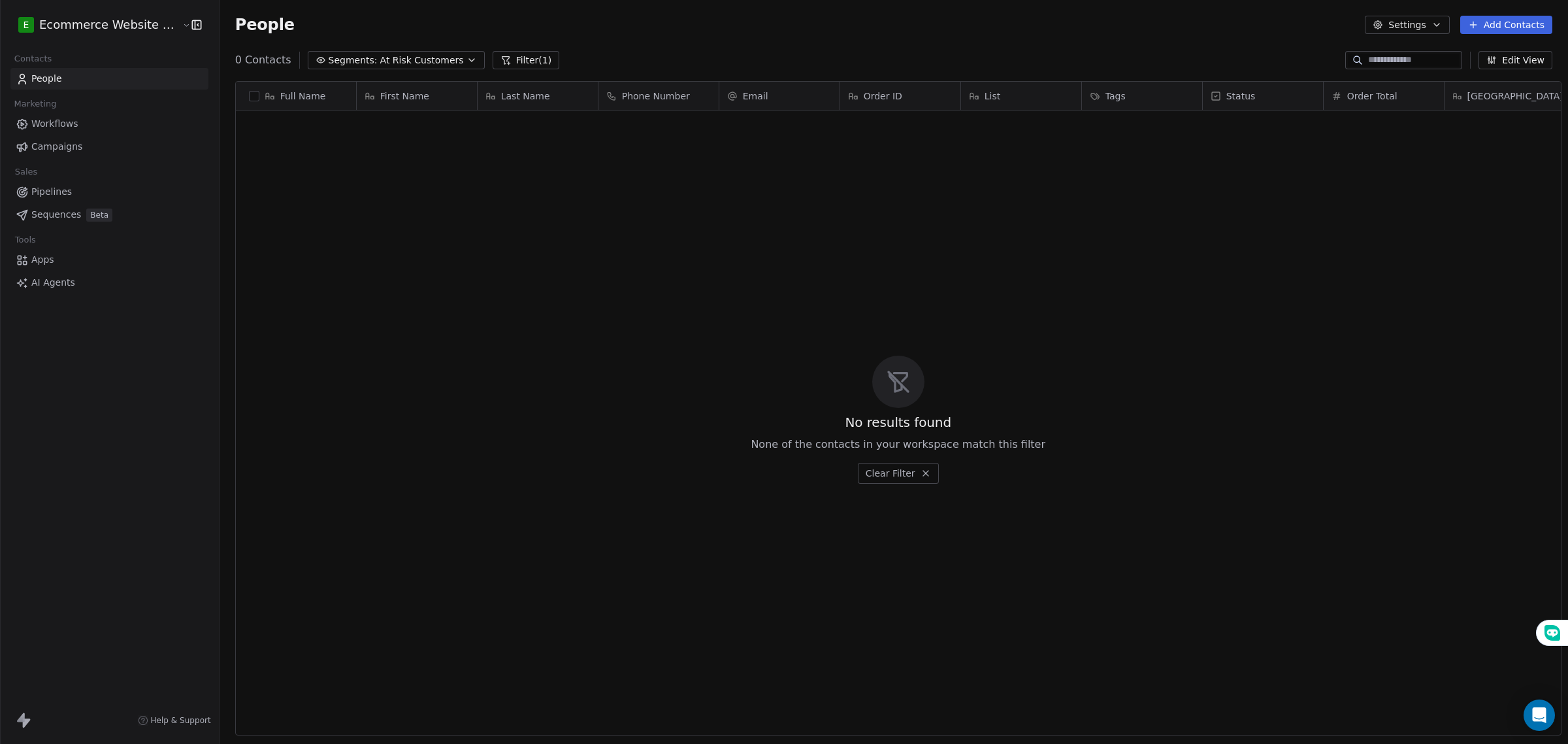
click at [389, 51] on button "Segments: At Risk Customers" at bounding box center [396, 60] width 177 height 18
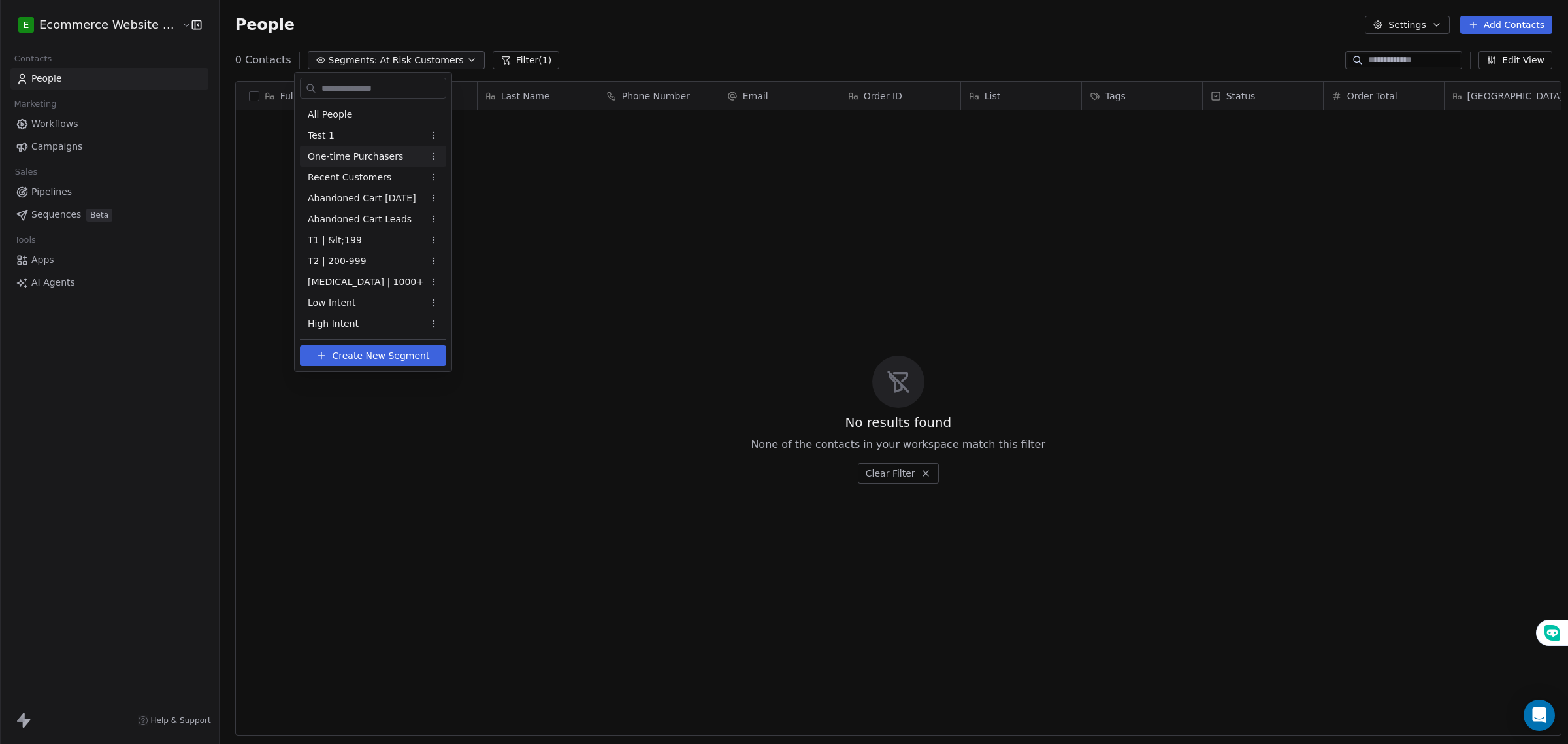
click at [397, 161] on div "One-time Purchasers" at bounding box center [373, 156] width 146 height 21
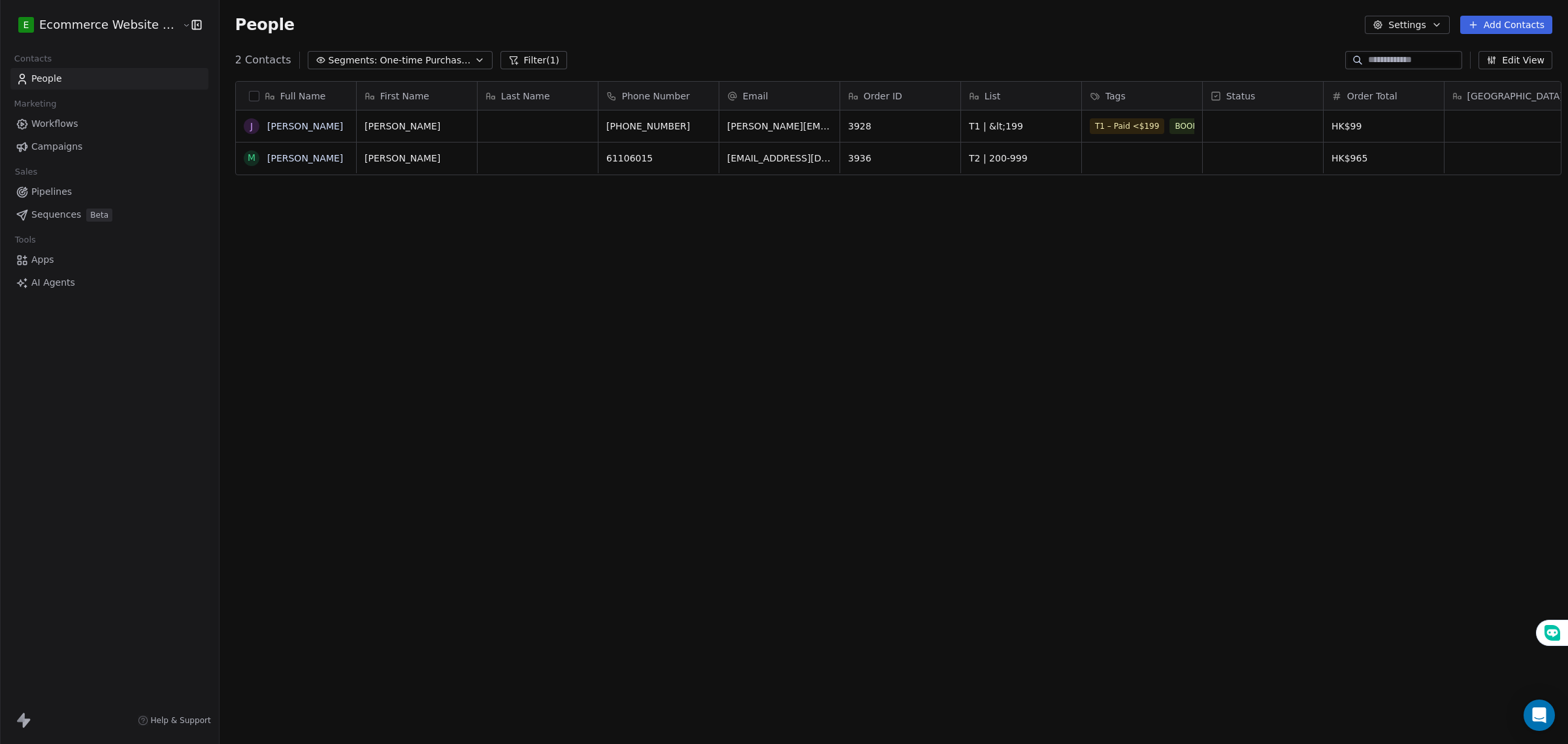
click at [475, 57] on icon "button" at bounding box center [479, 60] width 11 height 11
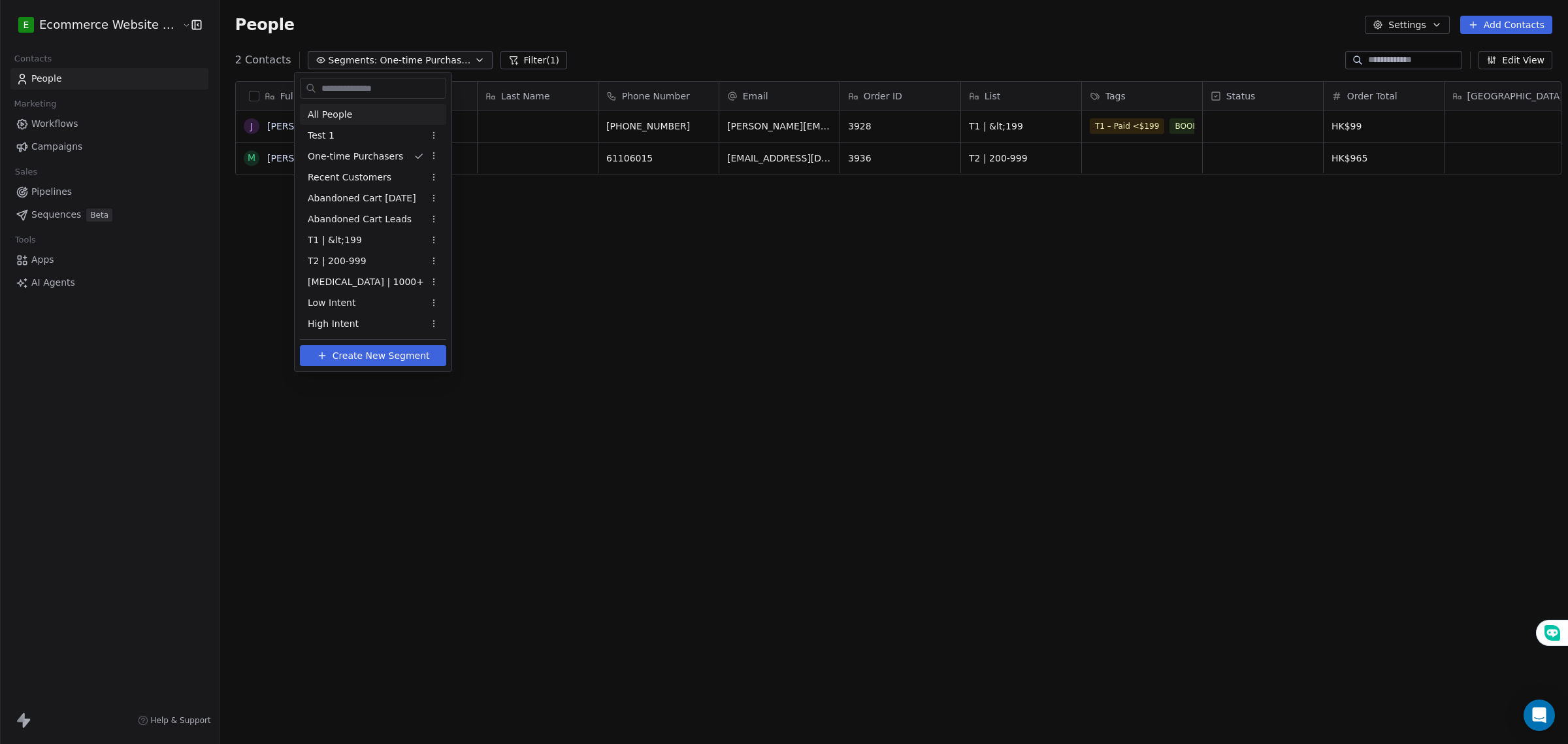
click at [364, 111] on div "All People" at bounding box center [373, 114] width 146 height 21
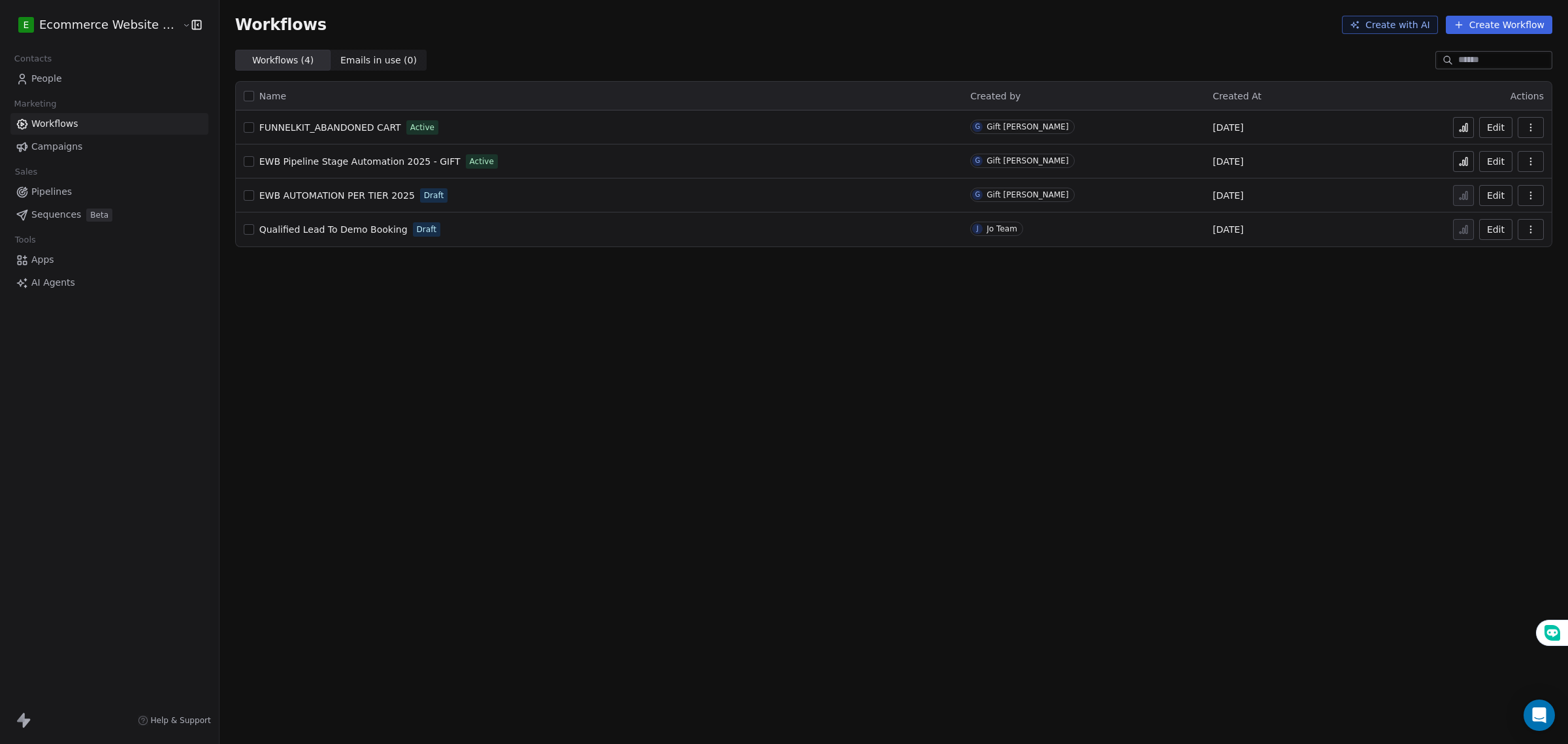
click at [77, 188] on link "Pipelines" at bounding box center [109, 192] width 198 height 21
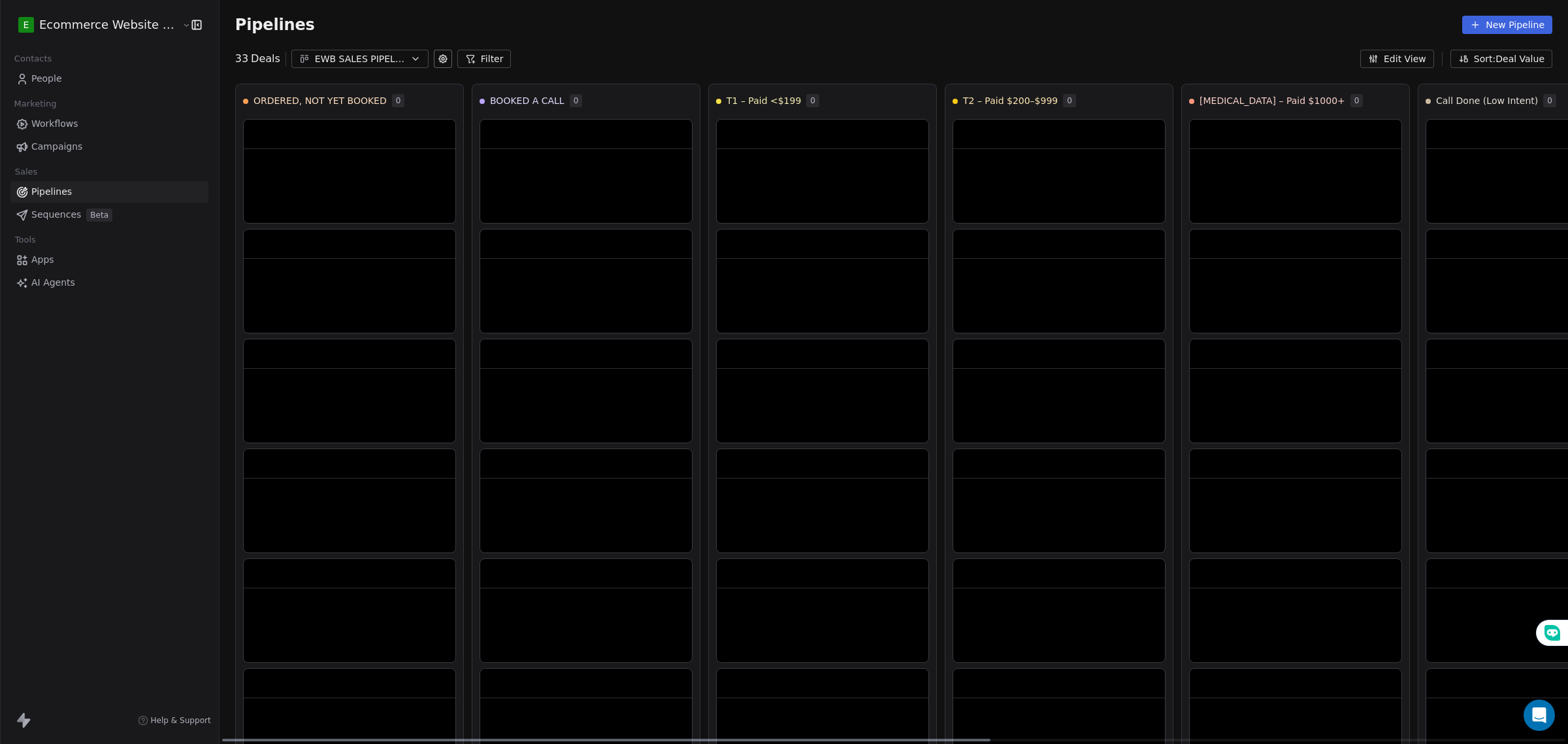
click at [385, 64] on div "EWB SALES PIPELINE 2025" at bounding box center [359, 59] width 90 height 14
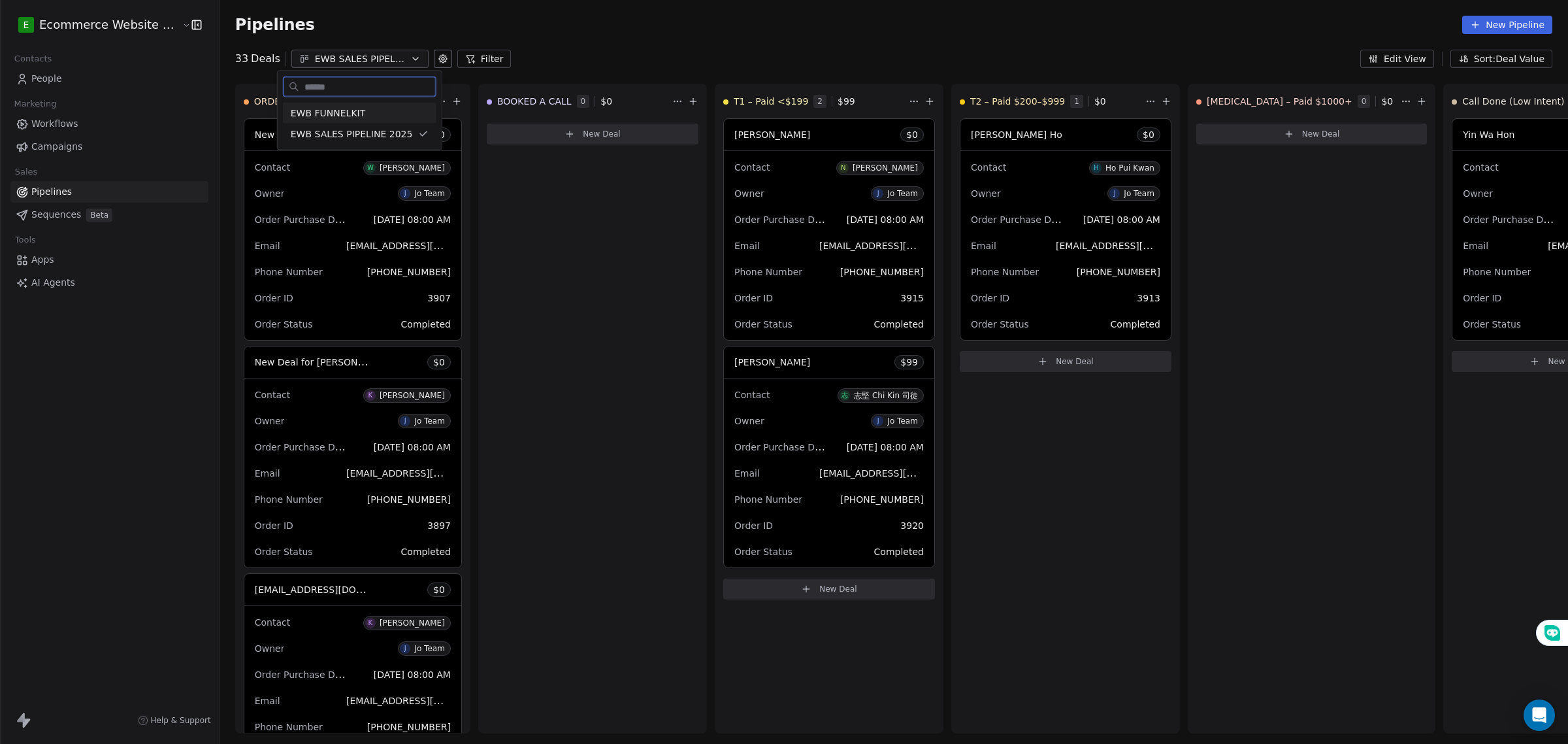
click at [388, 106] on div "EWB FUNNELKIT" at bounding box center [359, 112] width 138 height 14
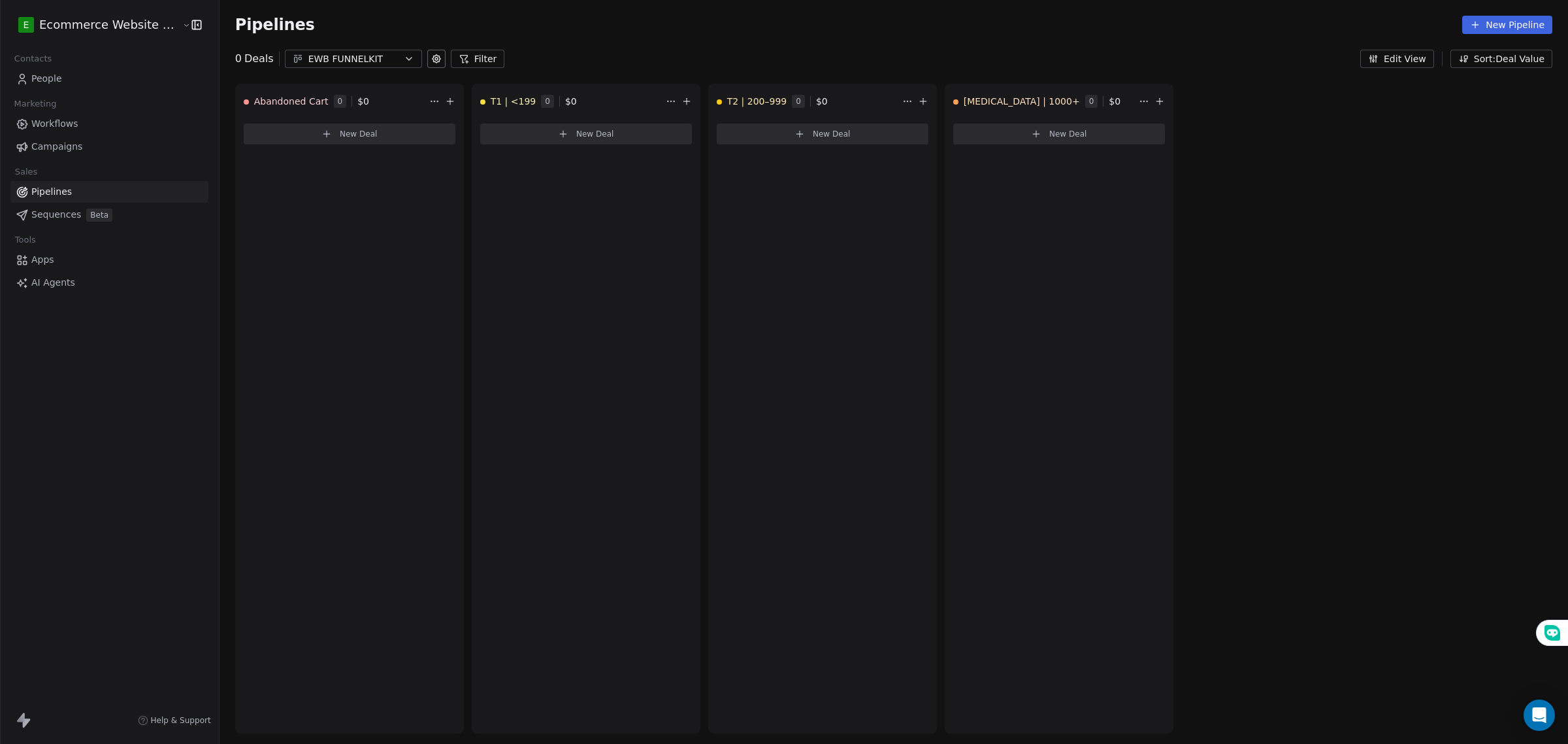
click at [90, 81] on link "People" at bounding box center [109, 78] width 198 height 21
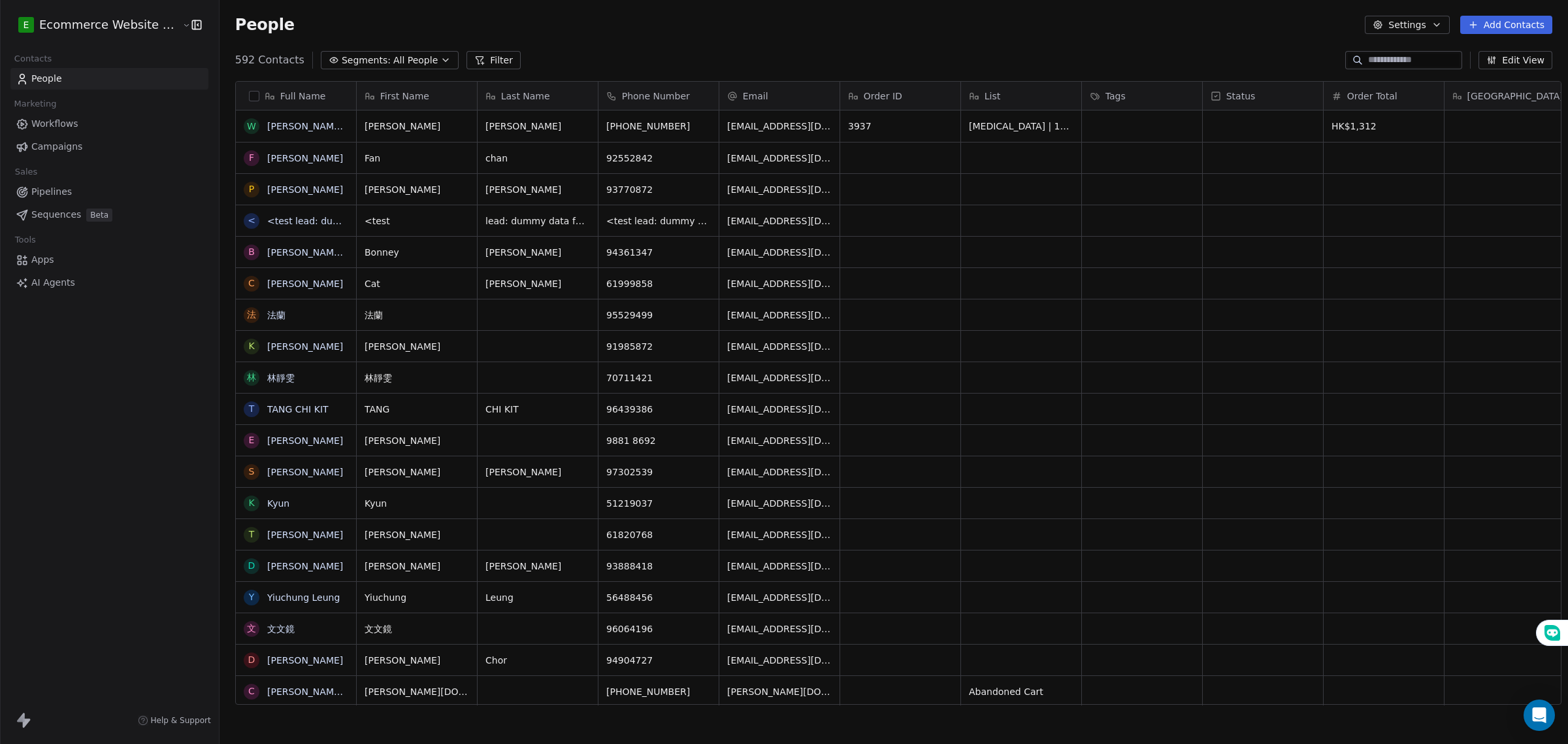
scroll to position [642, 1346]
click at [397, 67] on button "Segments: All People" at bounding box center [389, 60] width 138 height 18
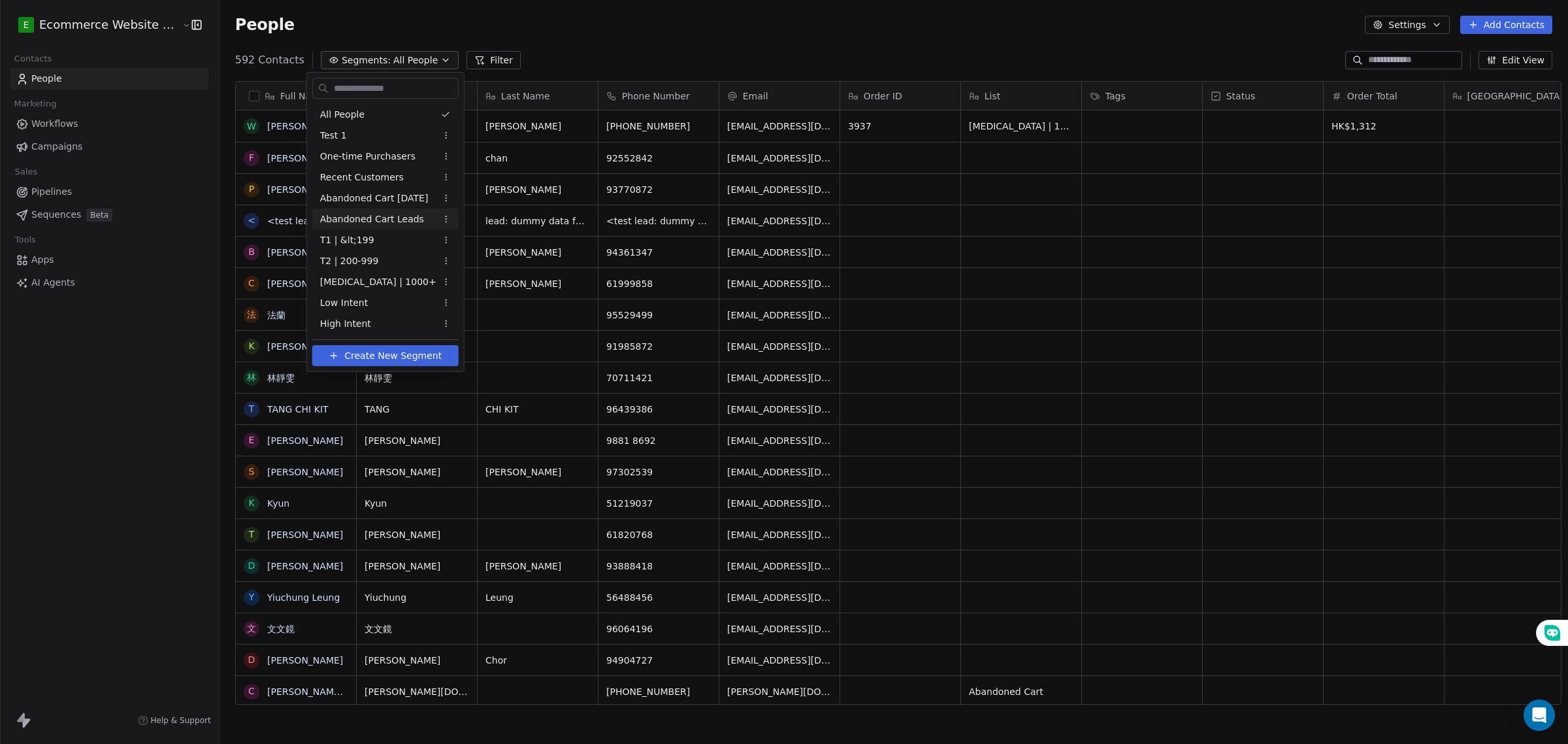
click at [377, 223] on span "Abandoned Cart Leads" at bounding box center [372, 219] width 104 height 14
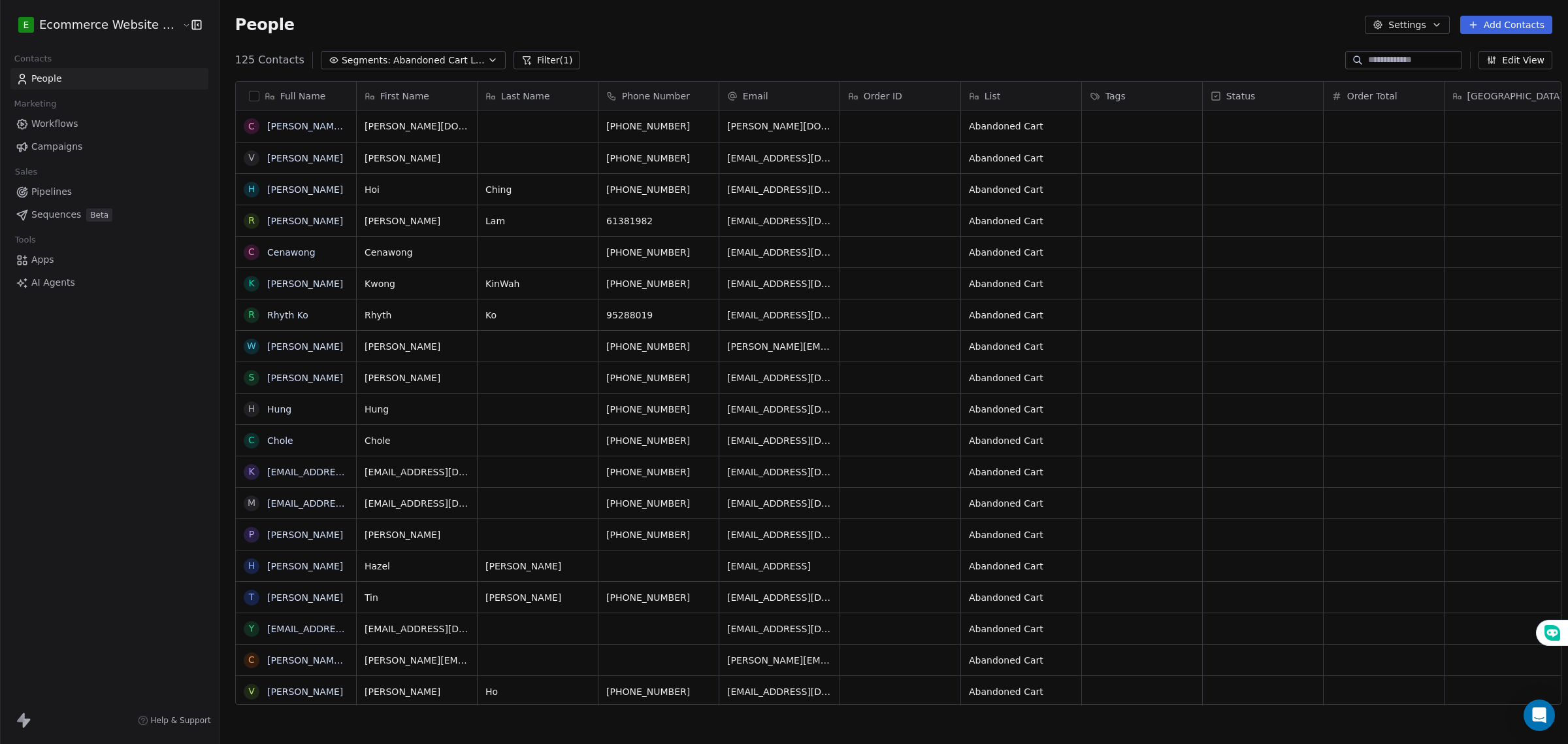
click at [521, 60] on button "Filter (1)" at bounding box center [546, 60] width 67 height 18
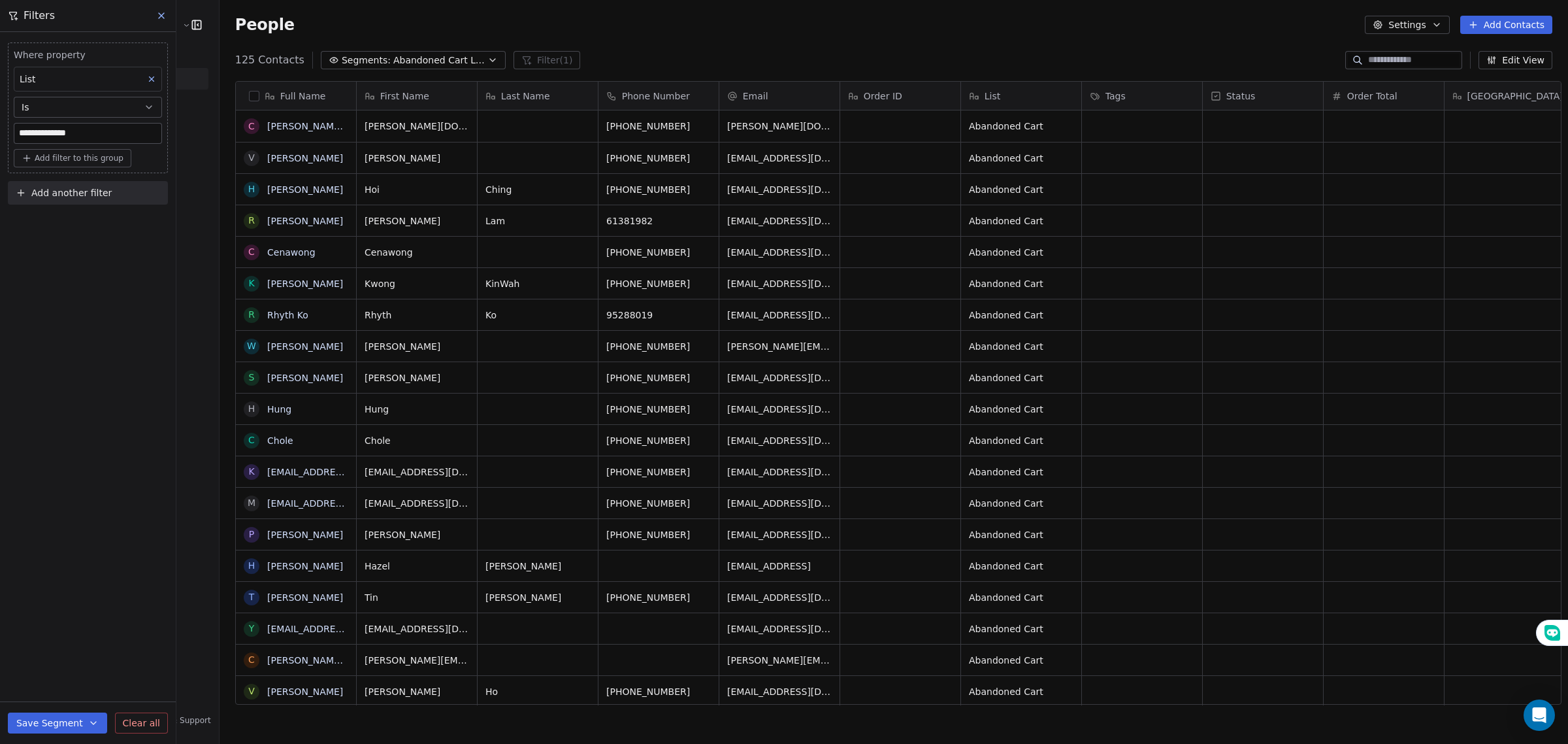
click at [250, 93] on button "button" at bounding box center [254, 96] width 11 height 11
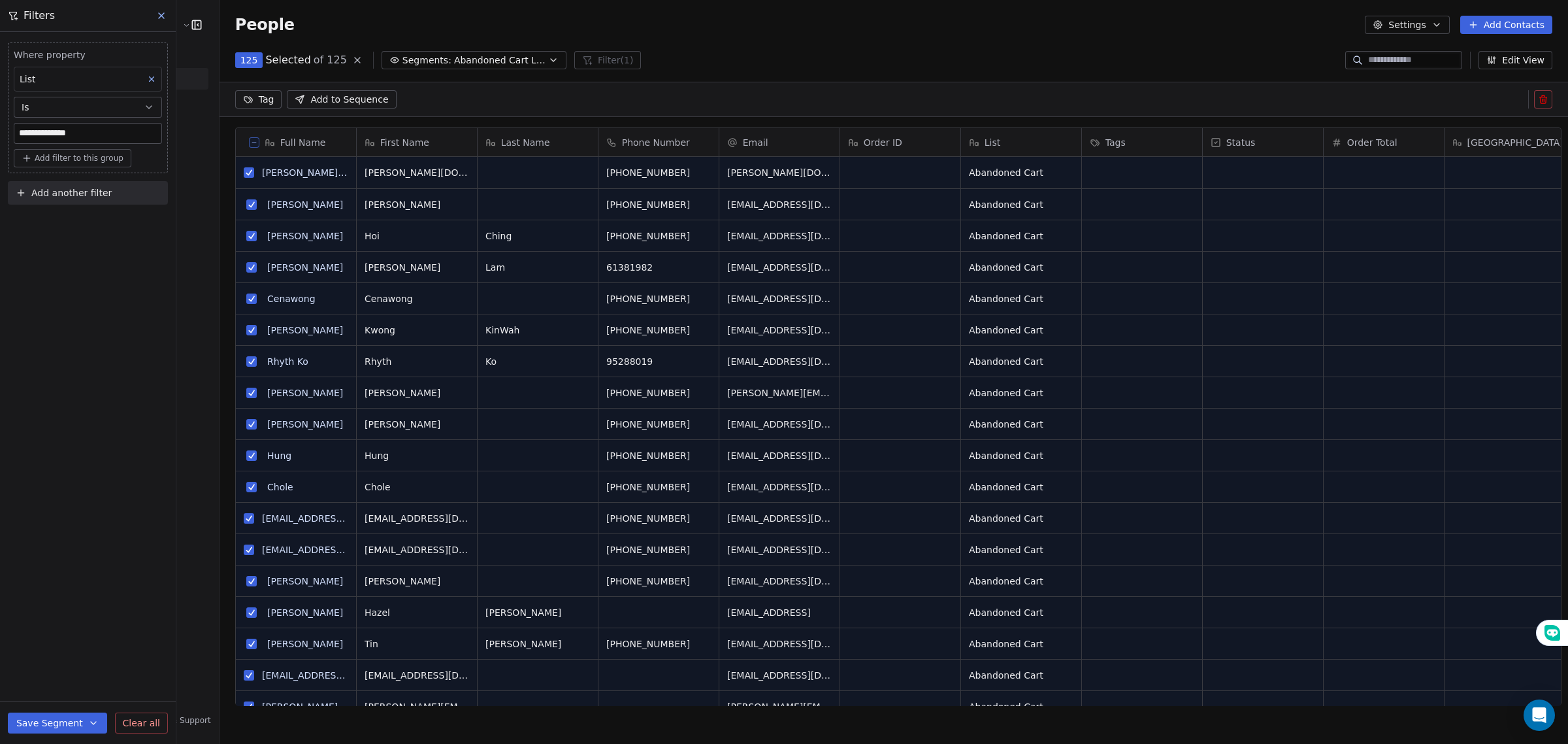
scroll to position [596, 1346]
click at [250, 100] on html "**********" at bounding box center [784, 372] width 1568 height 744
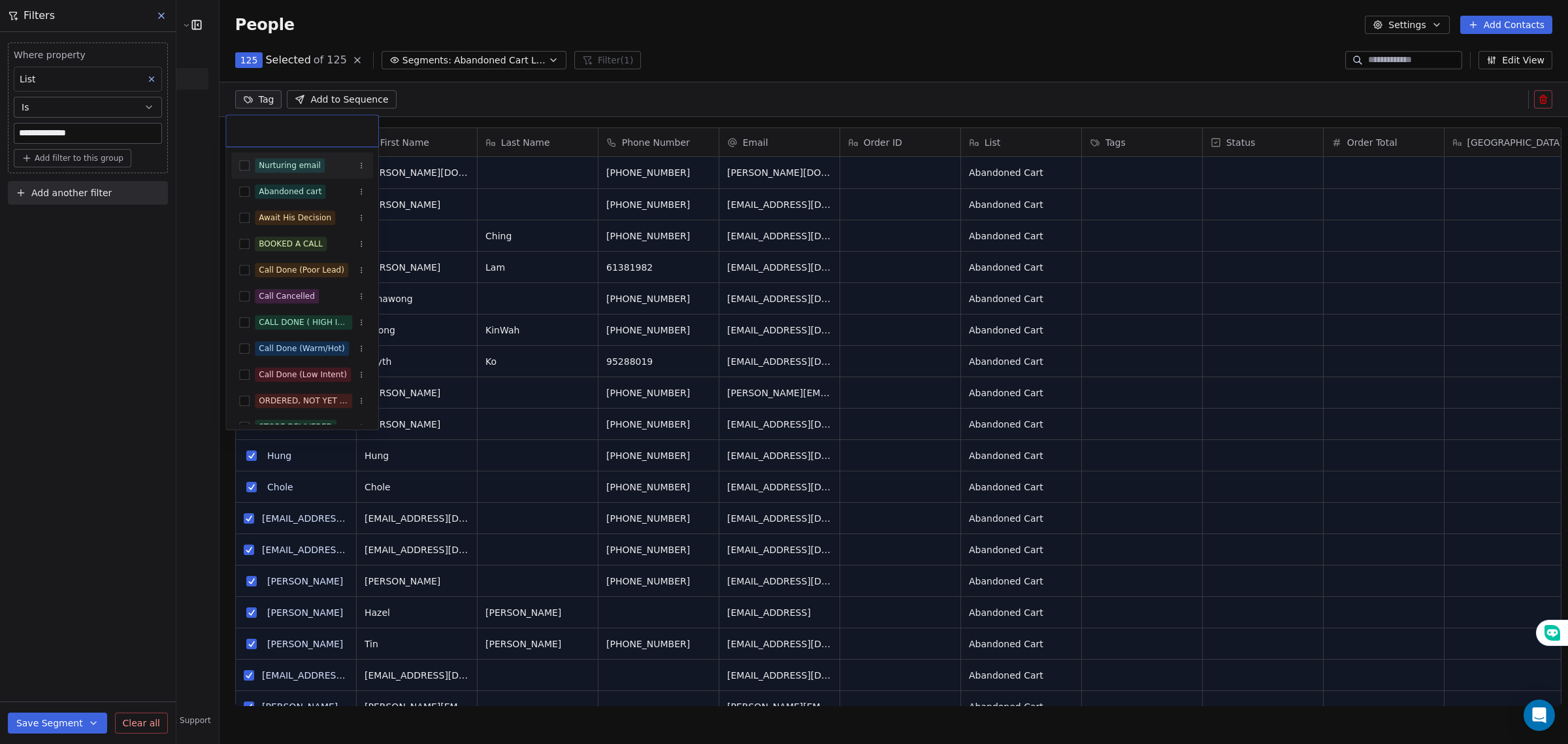
click at [250, 100] on html "**********" at bounding box center [784, 372] width 1568 height 744
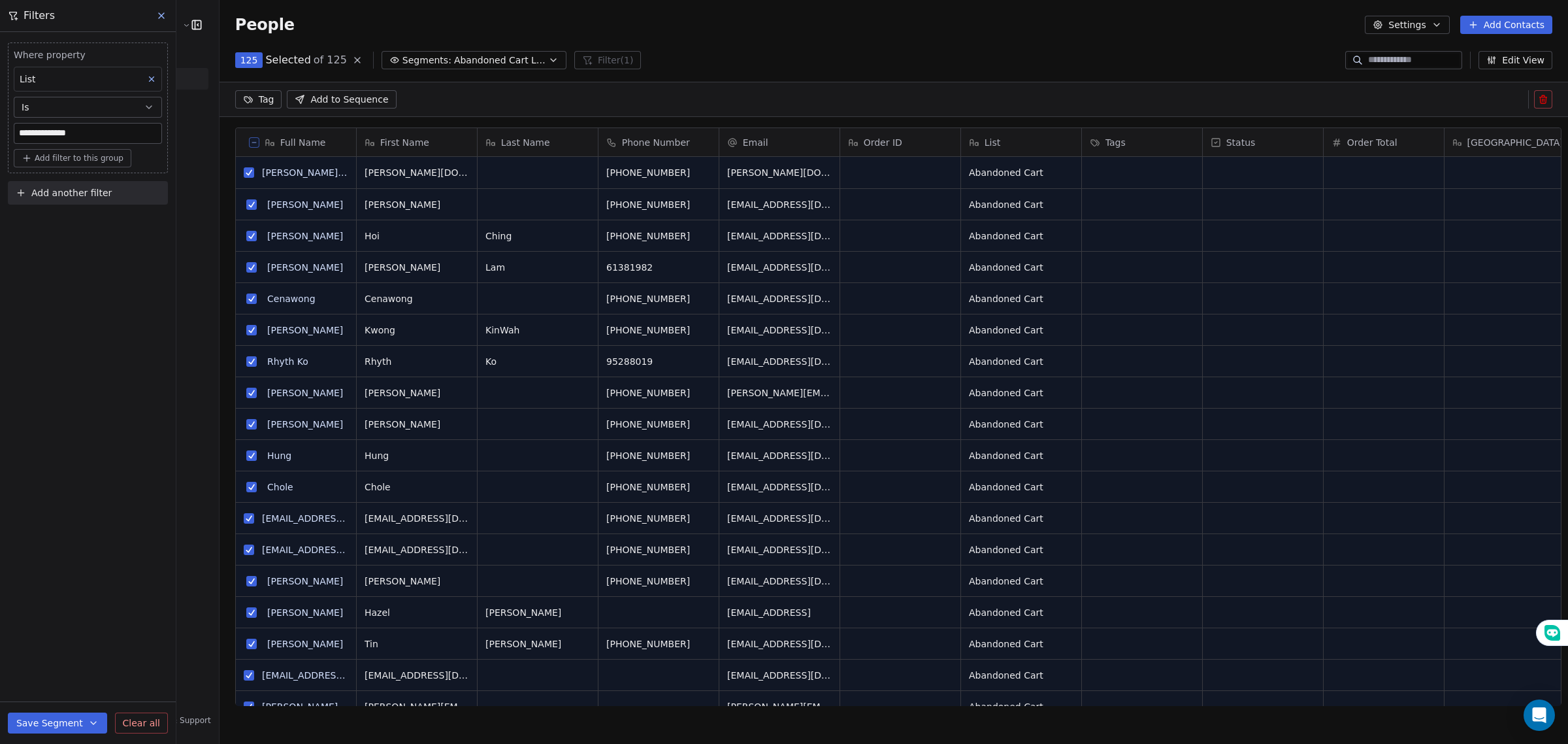
click at [308, 91] on button "Add to Sequence" at bounding box center [341, 99] width 109 height 18
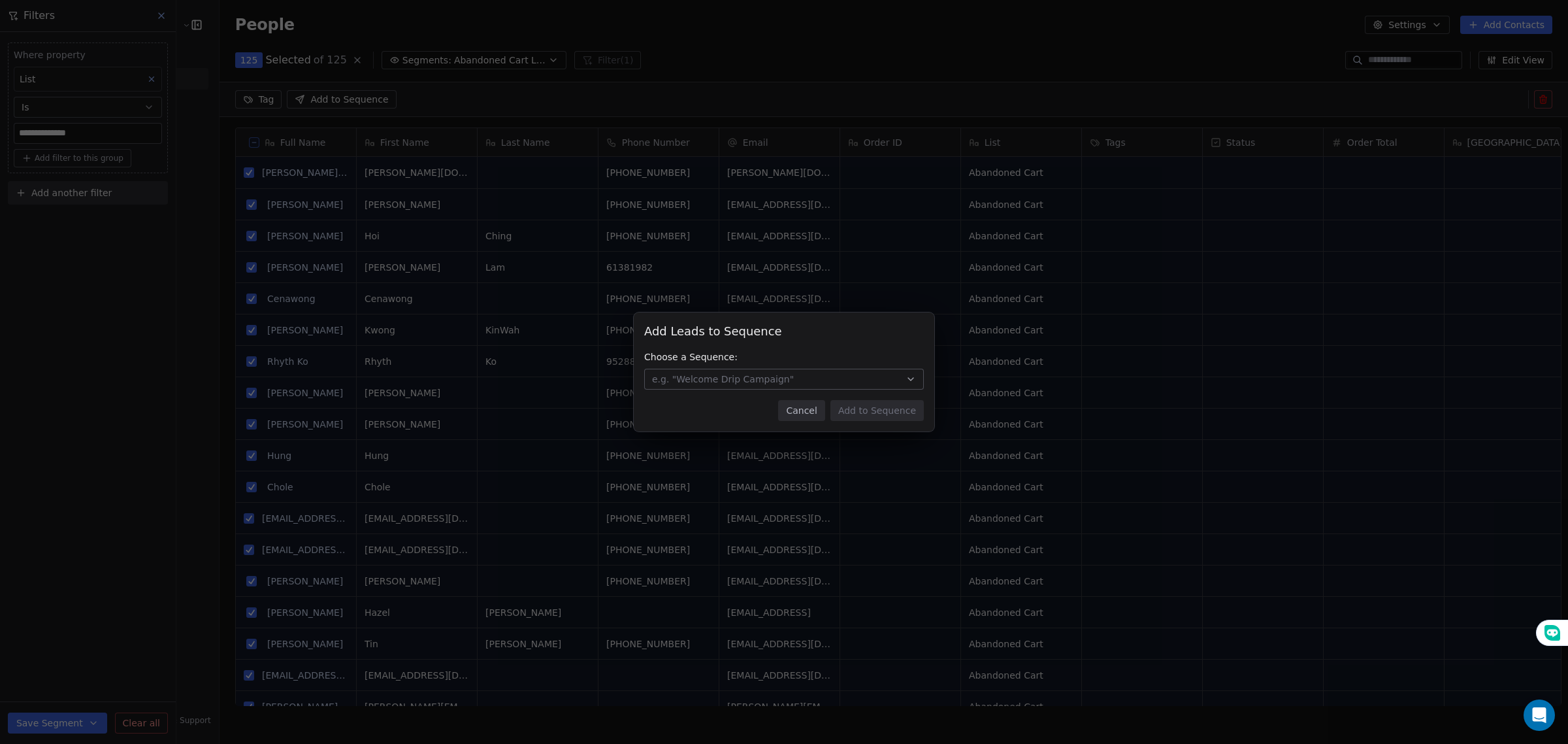
click at [718, 383] on span "e.g. "Welcome Drip Campaign"" at bounding box center [723, 379] width 141 height 13
click at [719, 383] on div "Add Leads to Sequence Add Leads to Sequence Choose a Sequence: e.g. "Welcome Dr…" at bounding box center [784, 372] width 1568 height 119
click at [716, 379] on span "e.g. "Welcome Drip Campaign"" at bounding box center [723, 379] width 141 height 13
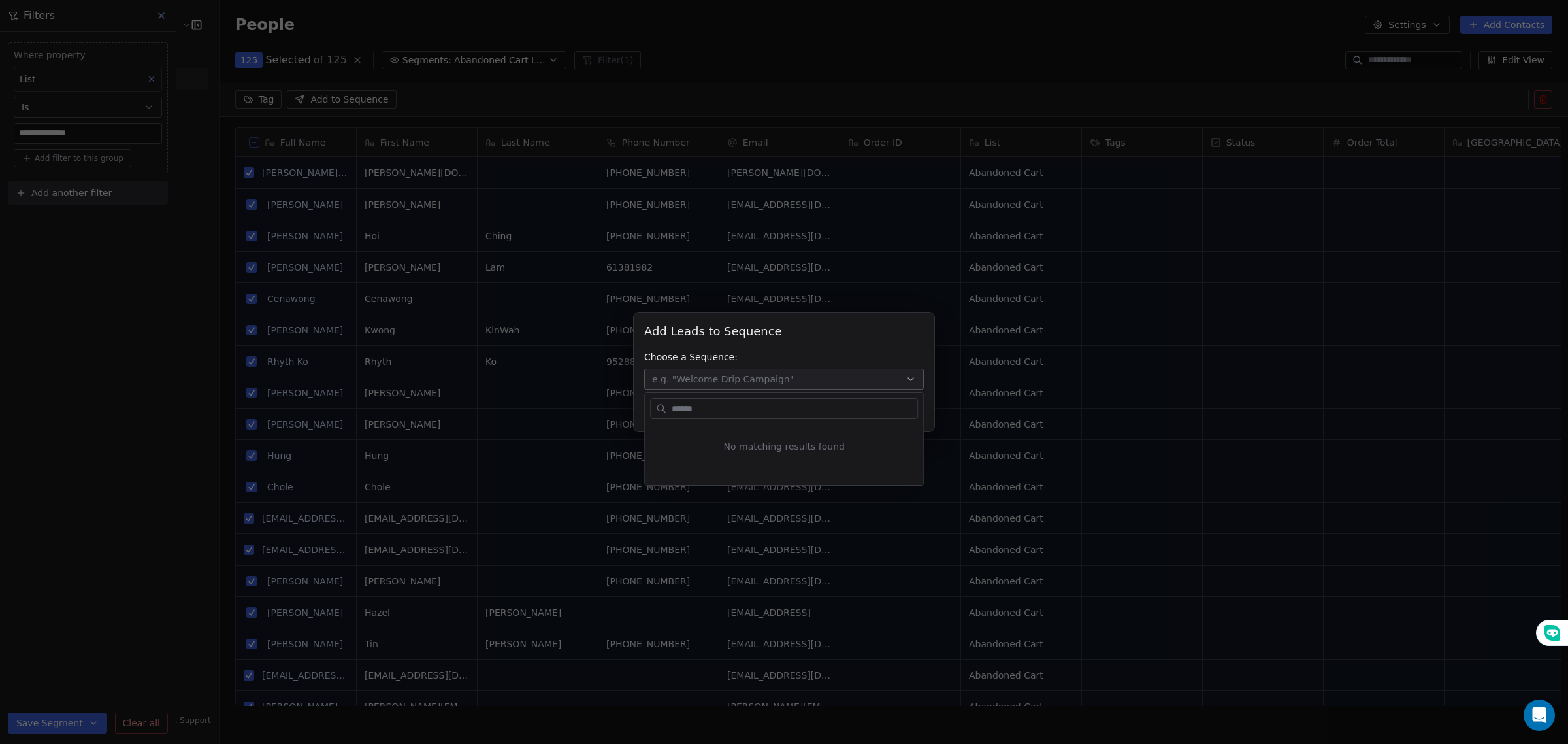
click at [716, 379] on div "Add Leads to Sequence Add Leads to Sequence Choose a Sequence: e.g. "Welcome Dr…" at bounding box center [784, 372] width 1568 height 119
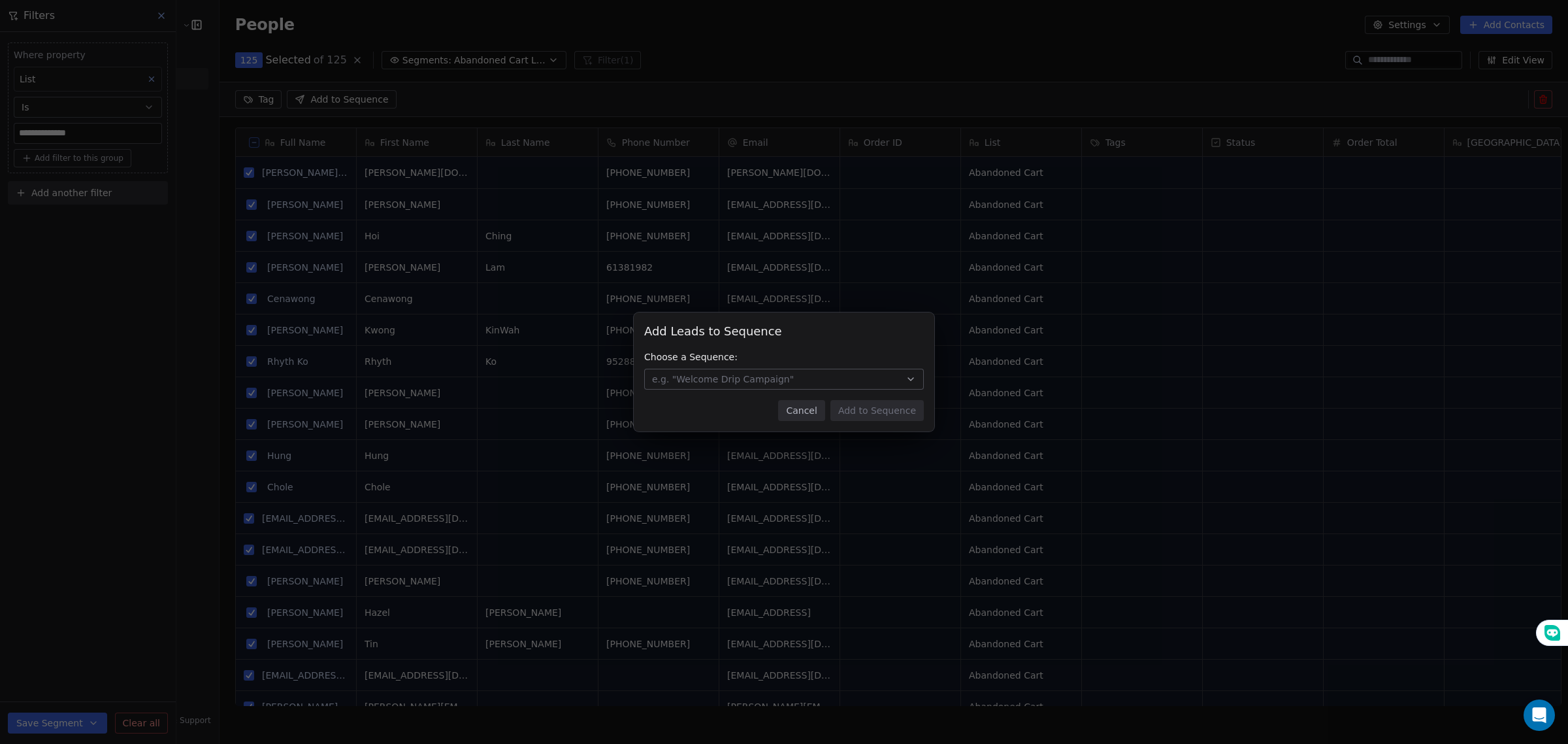
click at [821, 44] on div "Add Leads to Sequence Add Leads to Sequence Choose a Sequence: e.g. "Welcome Dr…" at bounding box center [784, 372] width 1568 height 744
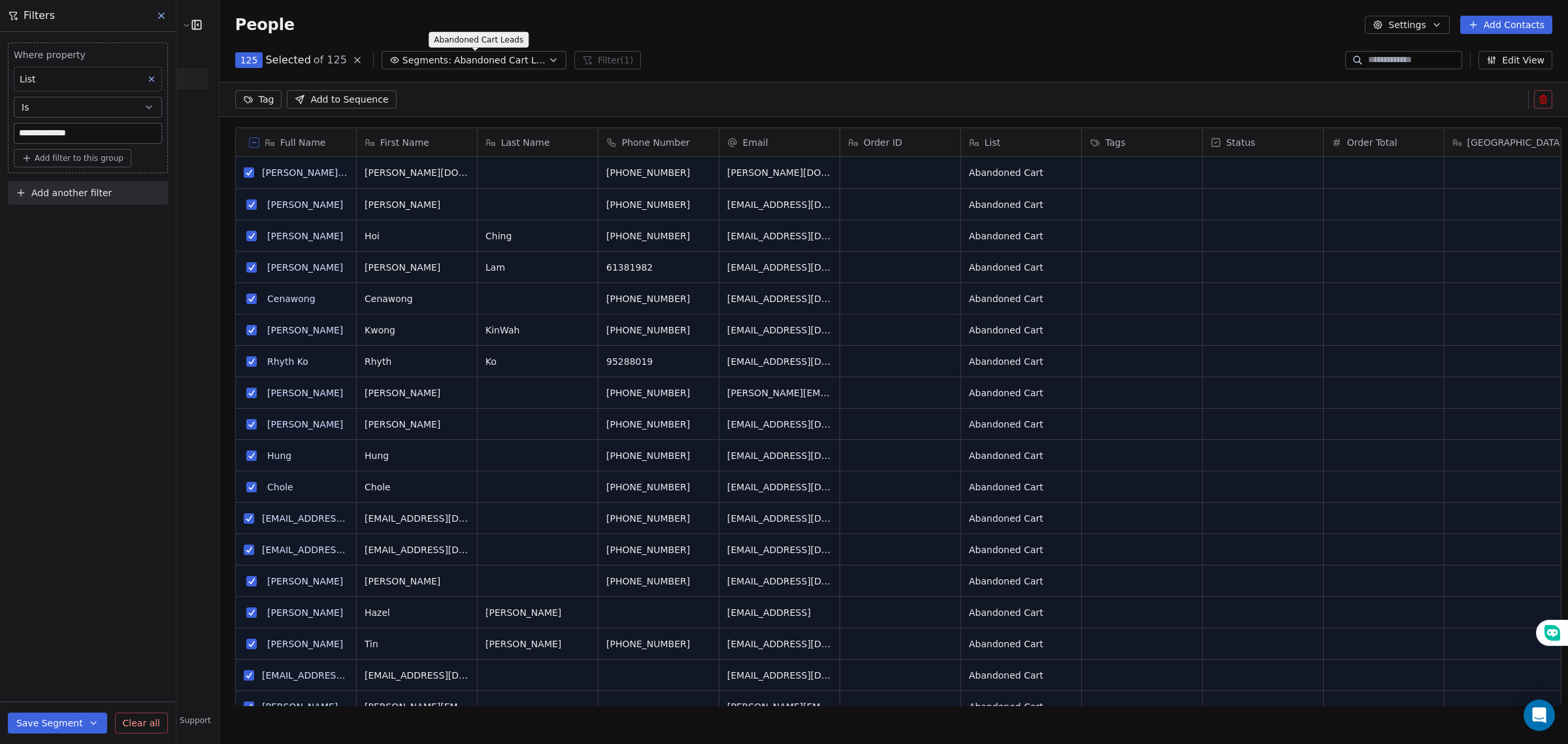
click at [485, 62] on span "Abandoned Cart Leads" at bounding box center [500, 60] width 91 height 14
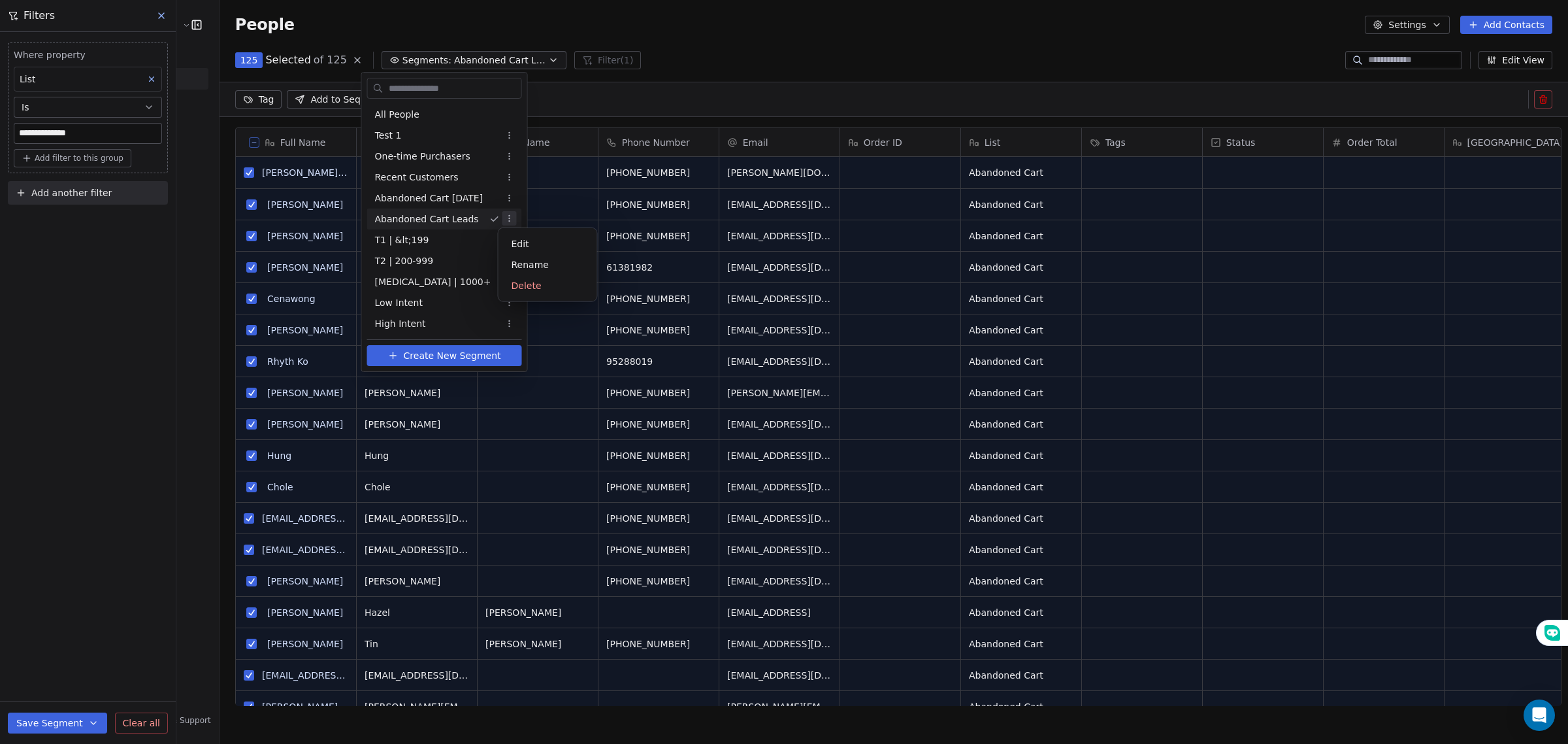
click at [502, 220] on html "**********" at bounding box center [784, 372] width 1568 height 744
click at [620, 33] on html "**********" at bounding box center [784, 372] width 1568 height 744
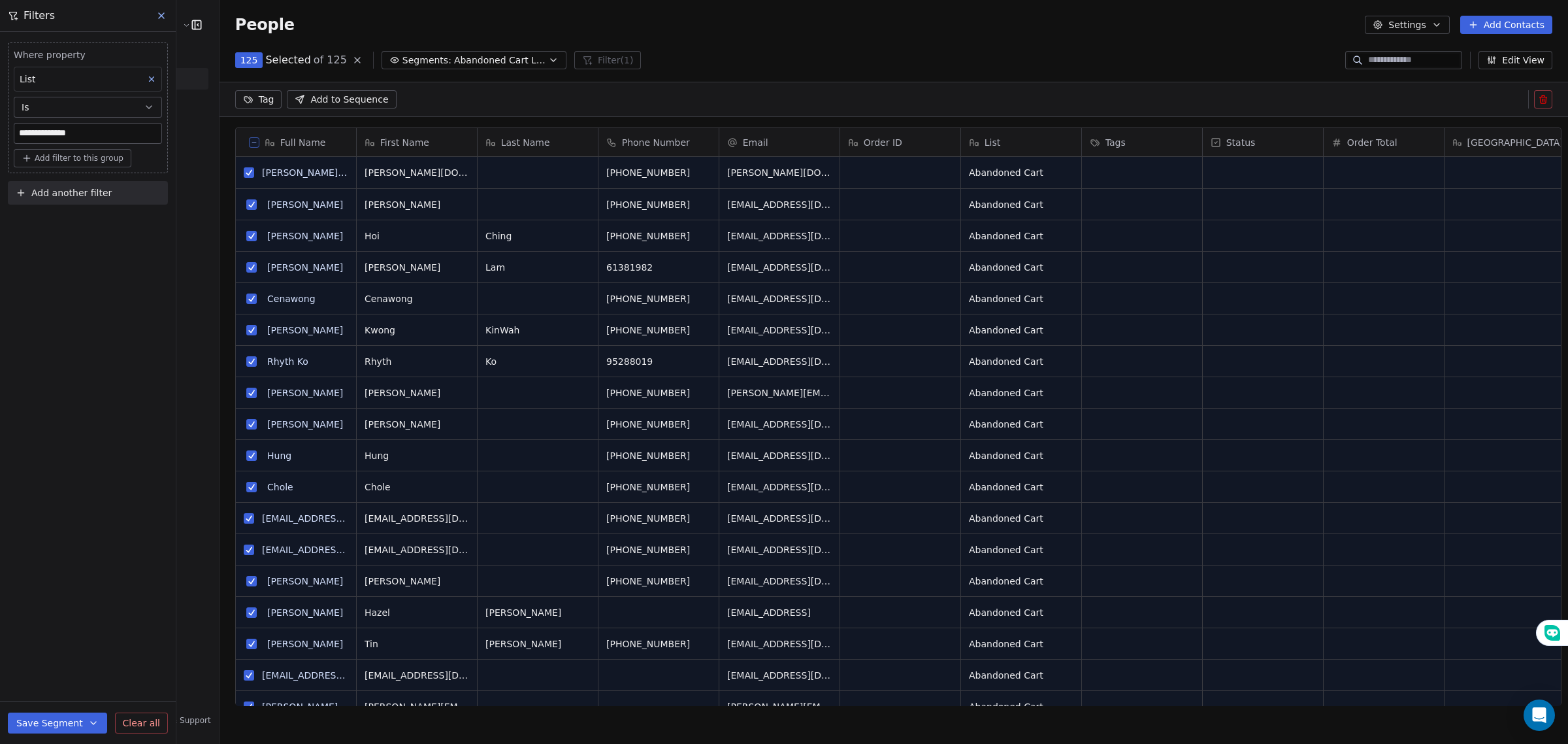
click at [253, 97] on html "**********" at bounding box center [784, 372] width 1568 height 744
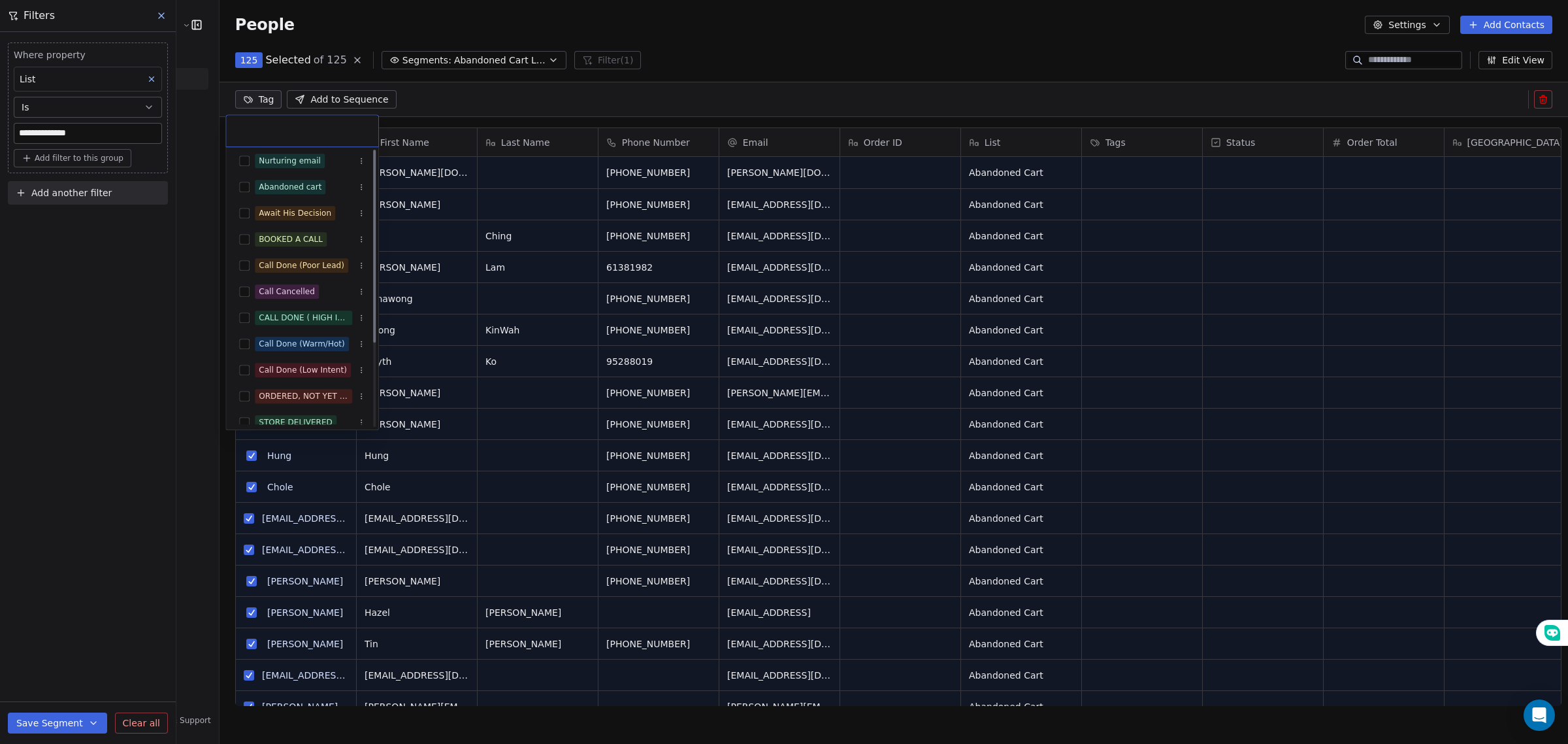
scroll to position [0, 0]
click at [244, 202] on div "Abandoned cart" at bounding box center [302, 192] width 141 height 21
click at [456, 92] on html "**********" at bounding box center [784, 372] width 1568 height 744
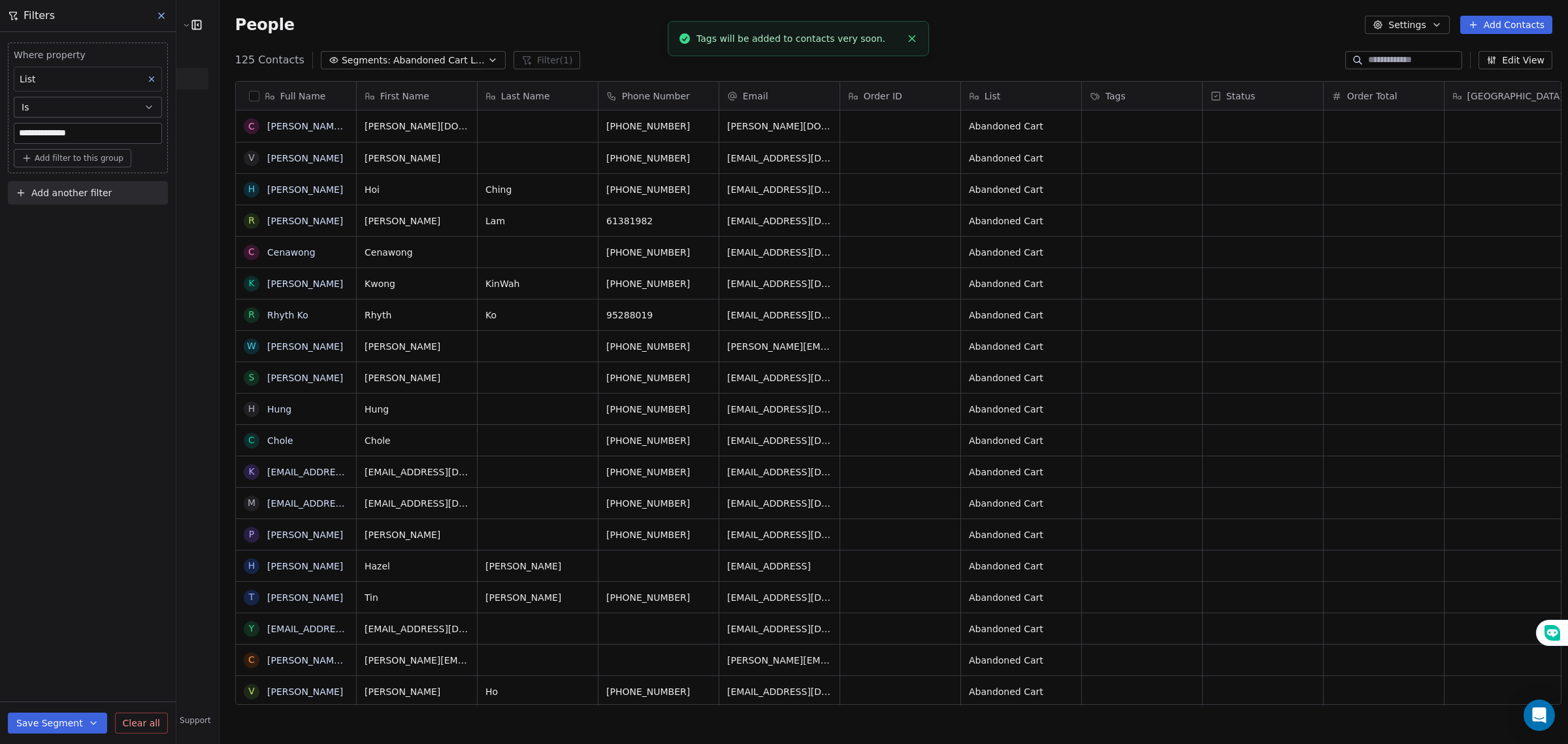
scroll to position [17, 0]
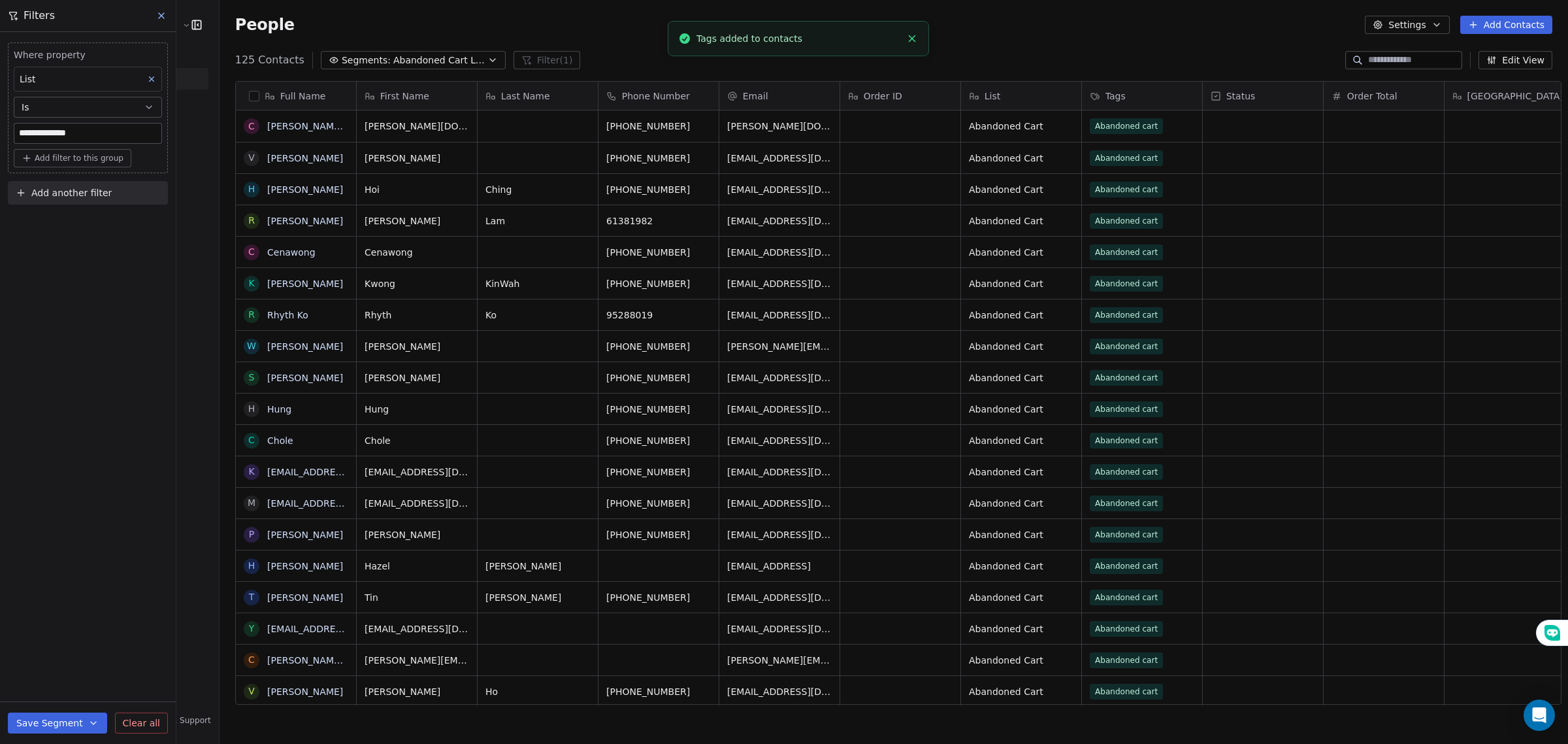
click at [69, 723] on button "Save Segment" at bounding box center [57, 723] width 100 height 21
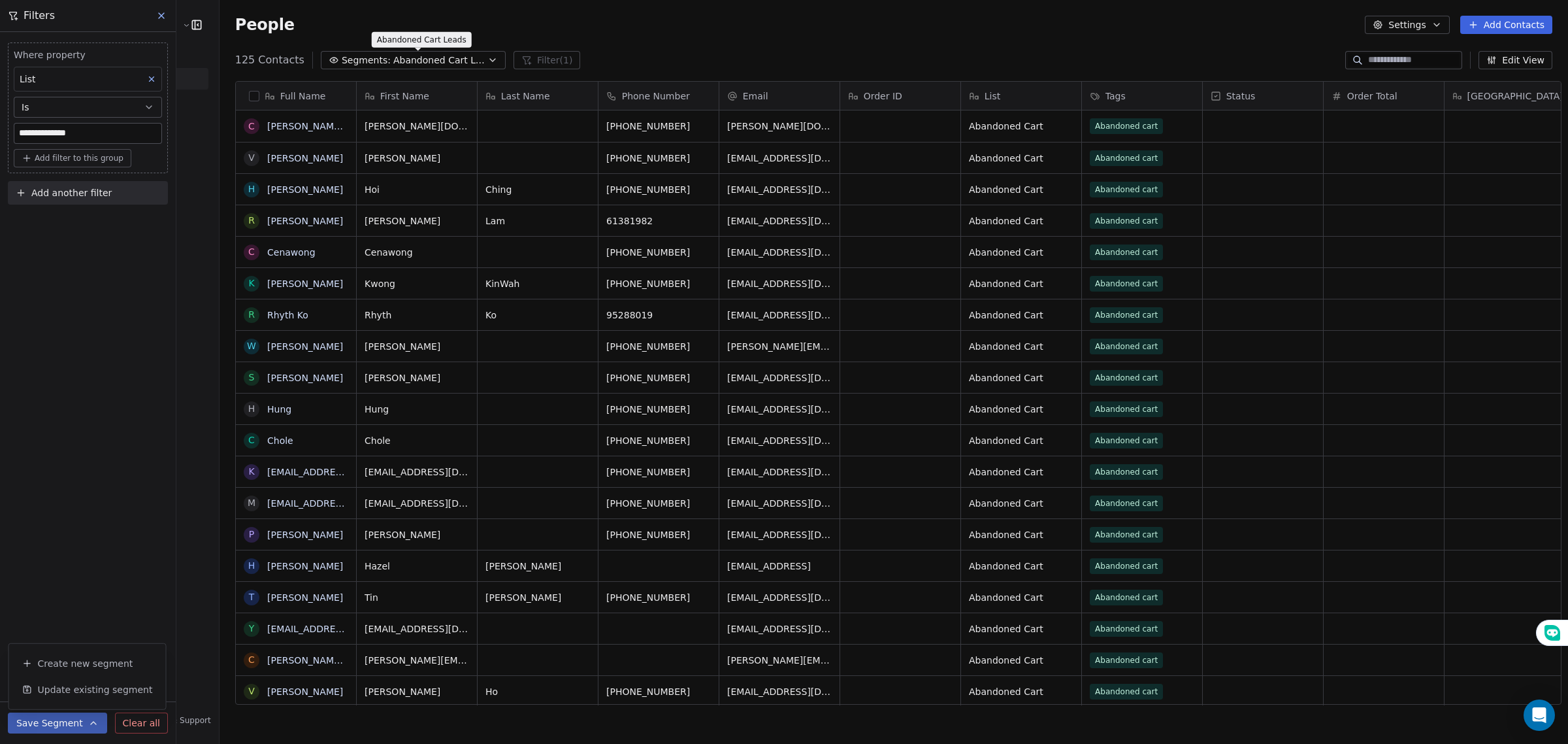
click at [405, 57] on span "Abandoned Cart Leads" at bounding box center [439, 60] width 91 height 14
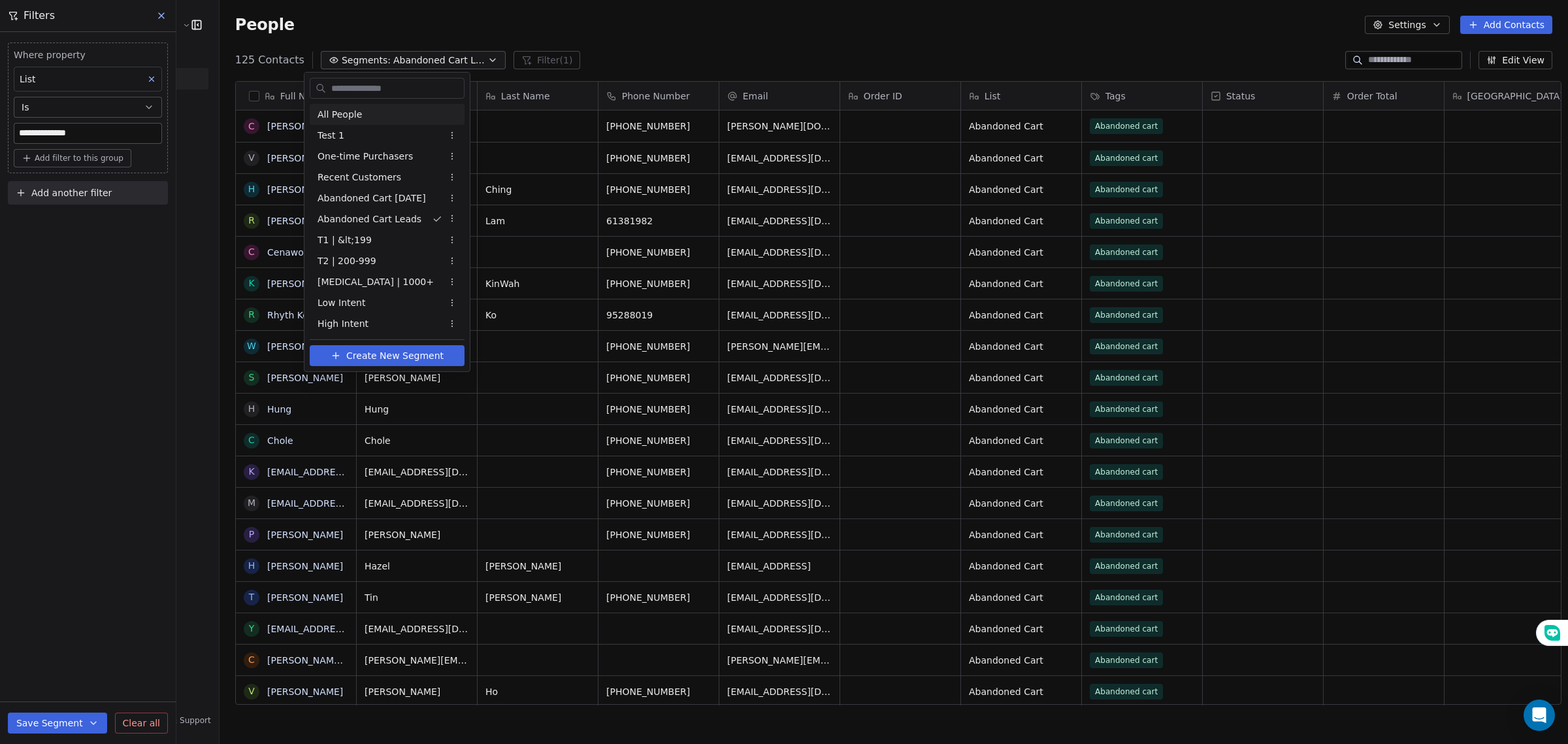
click at [418, 109] on div "All People" at bounding box center [387, 114] width 155 height 21
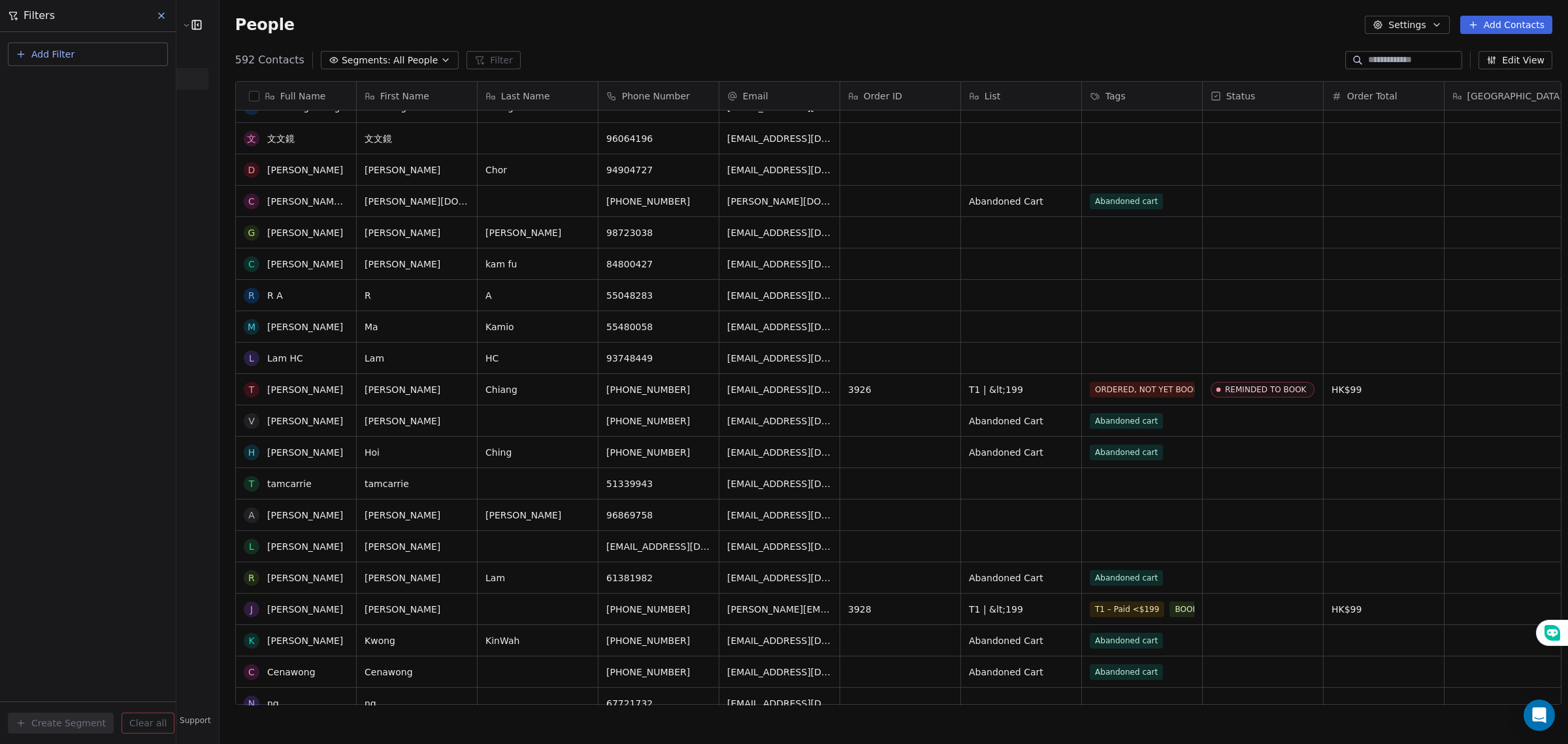
scroll to position [81, 0]
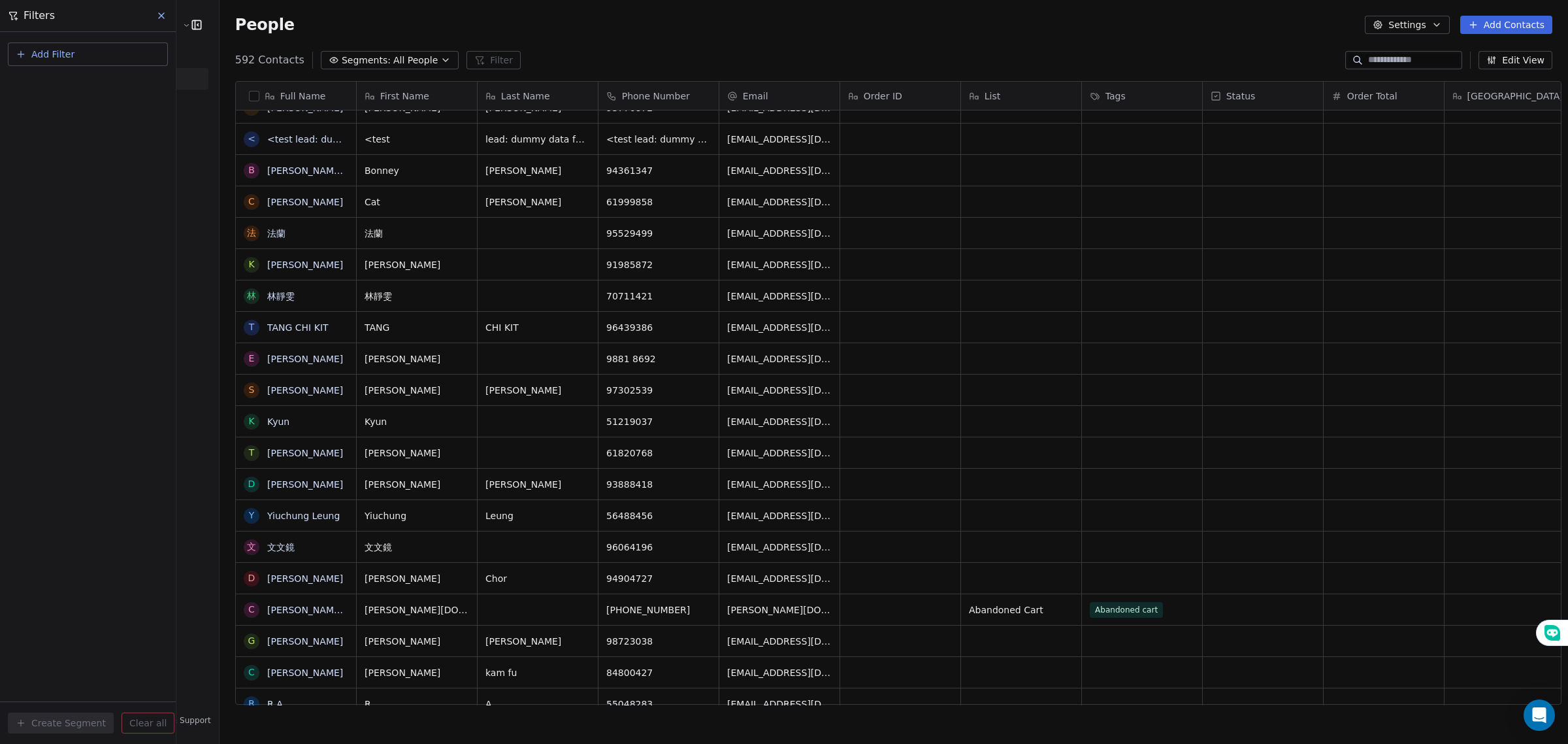
click at [164, 14] on icon at bounding box center [161, 15] width 5 height 5
click at [70, 193] on span "Pipelines" at bounding box center [51, 192] width 41 height 14
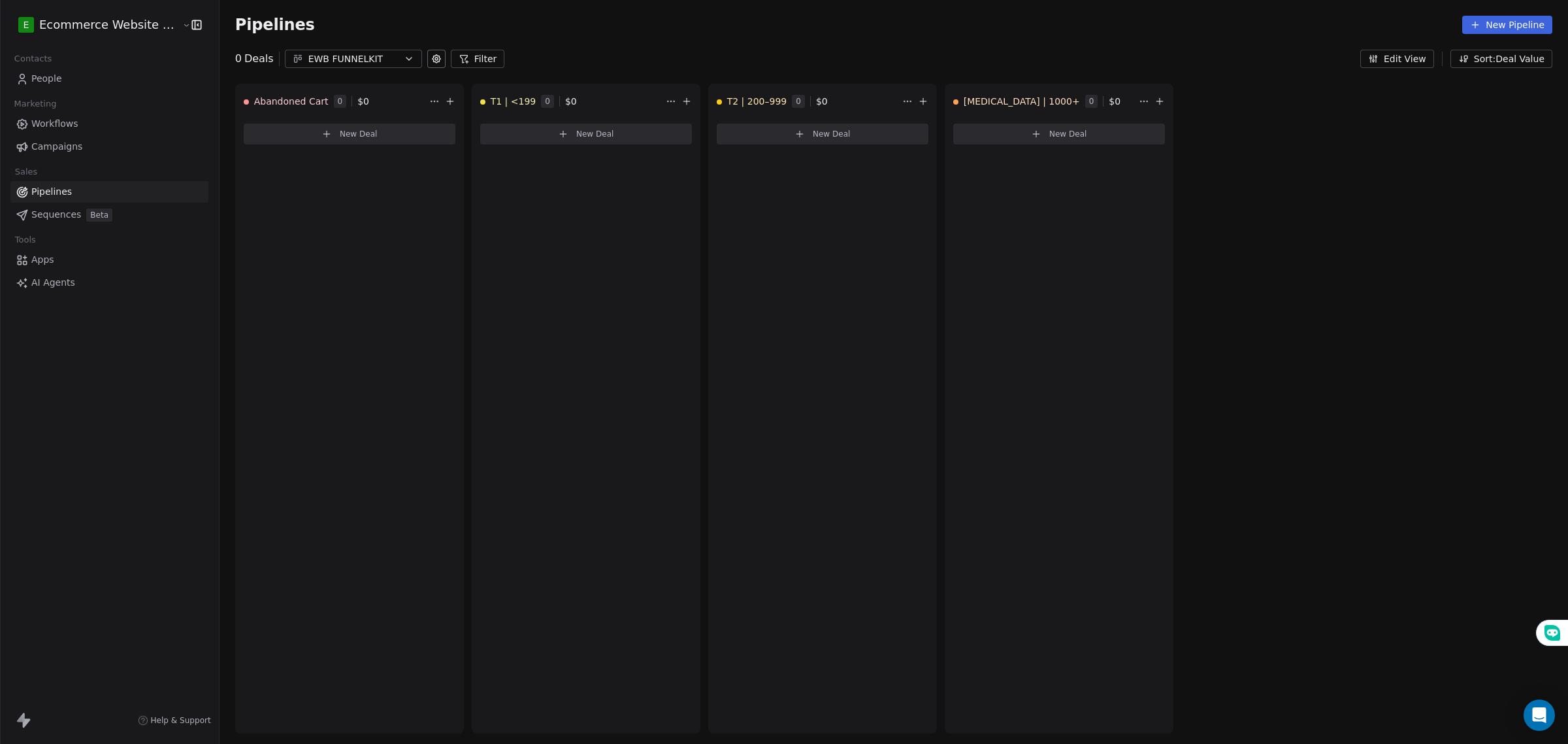
click at [321, 61] on div "EWB FUNNELKIT" at bounding box center [353, 59] width 90 height 14
click at [350, 132] on span "EWB SALES PIPELINE 2025" at bounding box center [346, 134] width 122 height 14
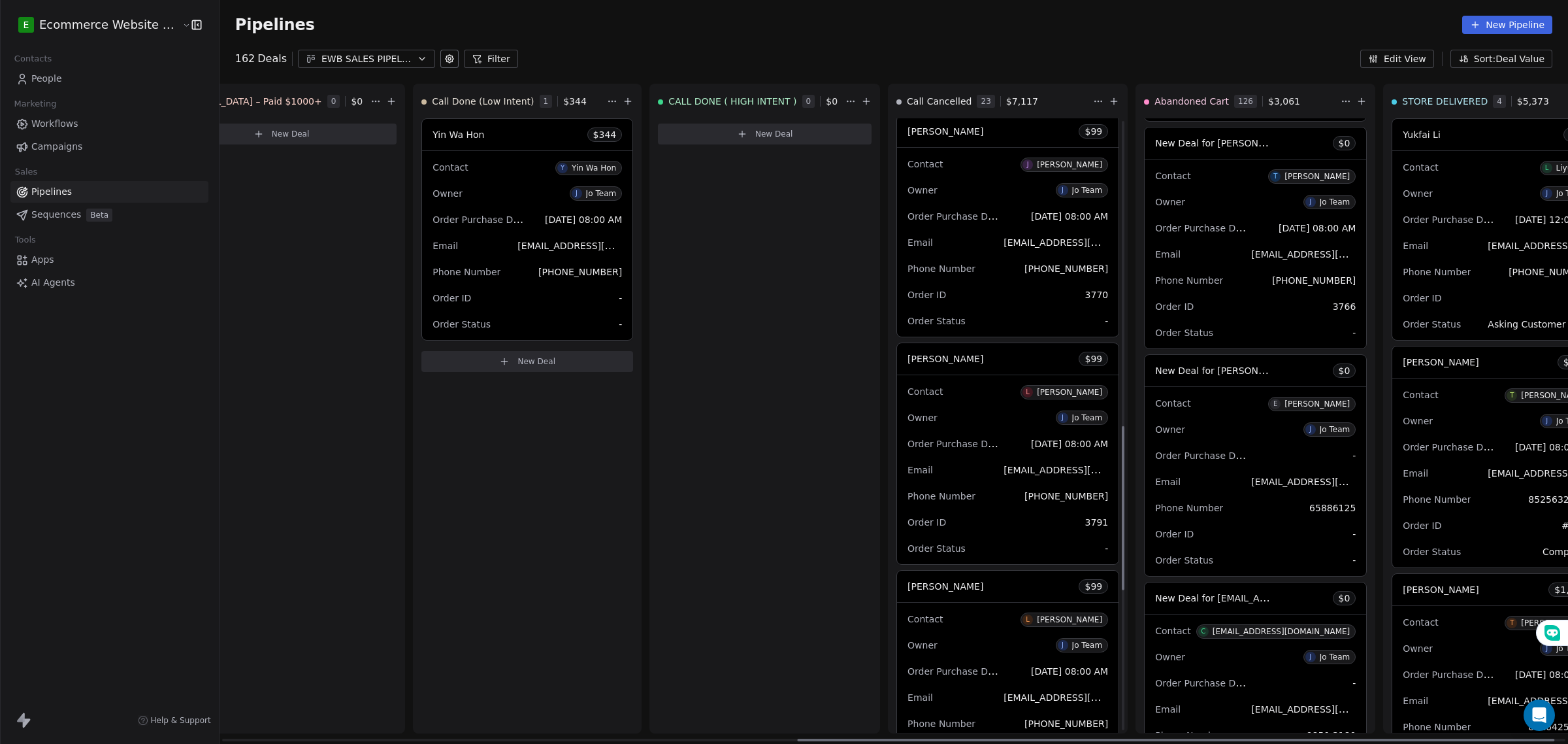
scroll to position [1144, 0]
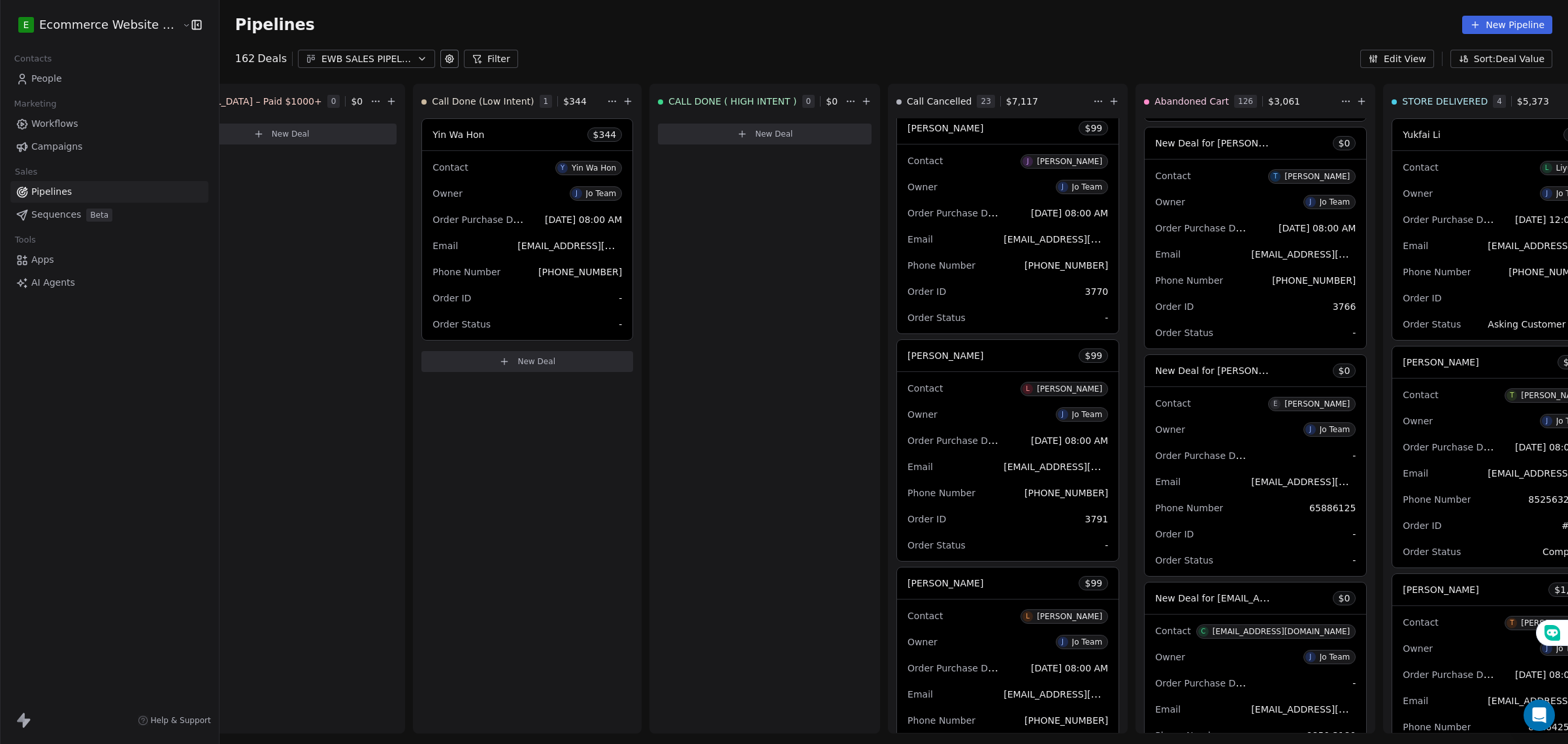
click at [377, 60] on div "EWB SALES PIPELINE 2025" at bounding box center [366, 59] width 90 height 14
click at [394, 41] on html "E Ecommerce Website Builder Contacts People Marketing Workflows Campaigns Sales…" at bounding box center [784, 372] width 1568 height 744
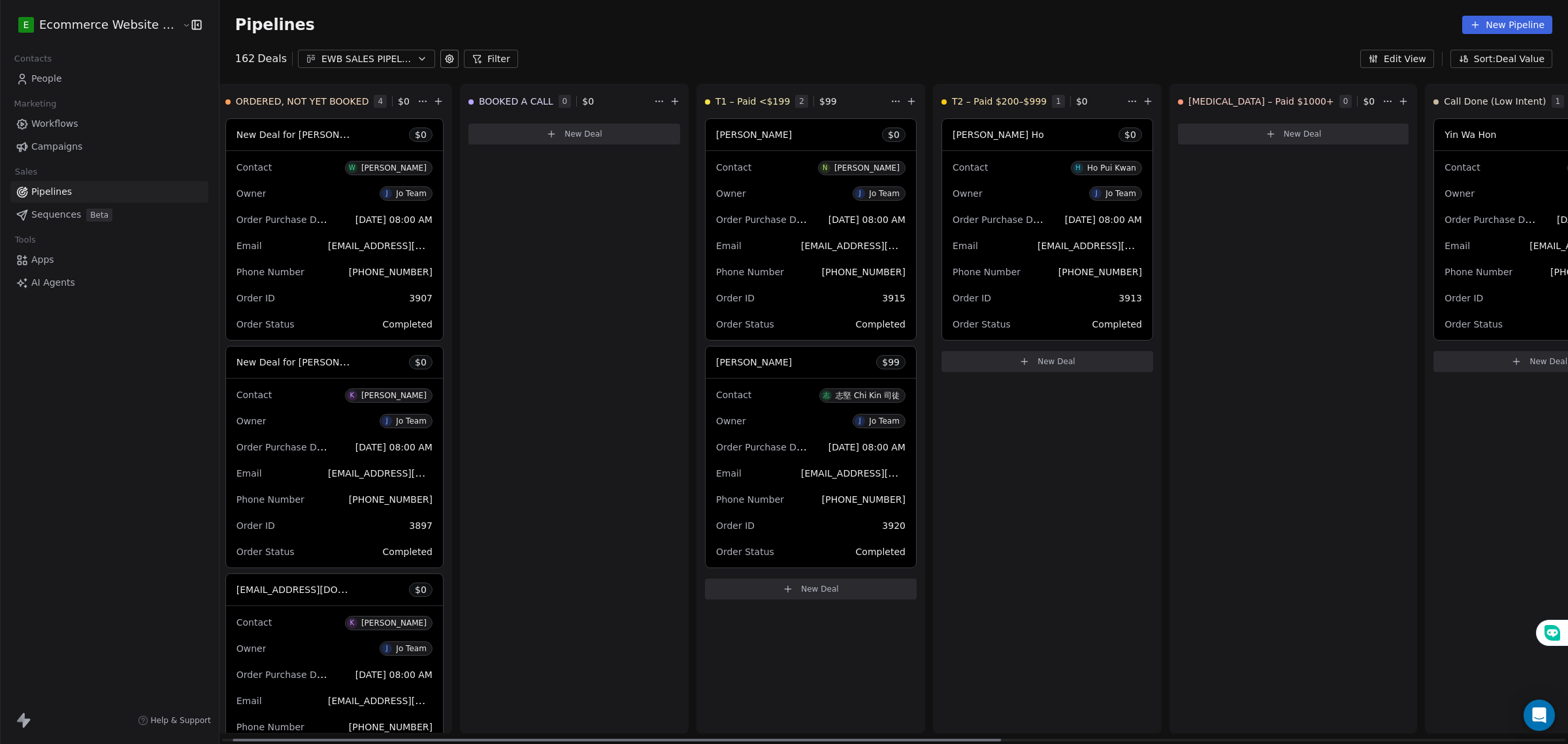
scroll to position [0, 0]
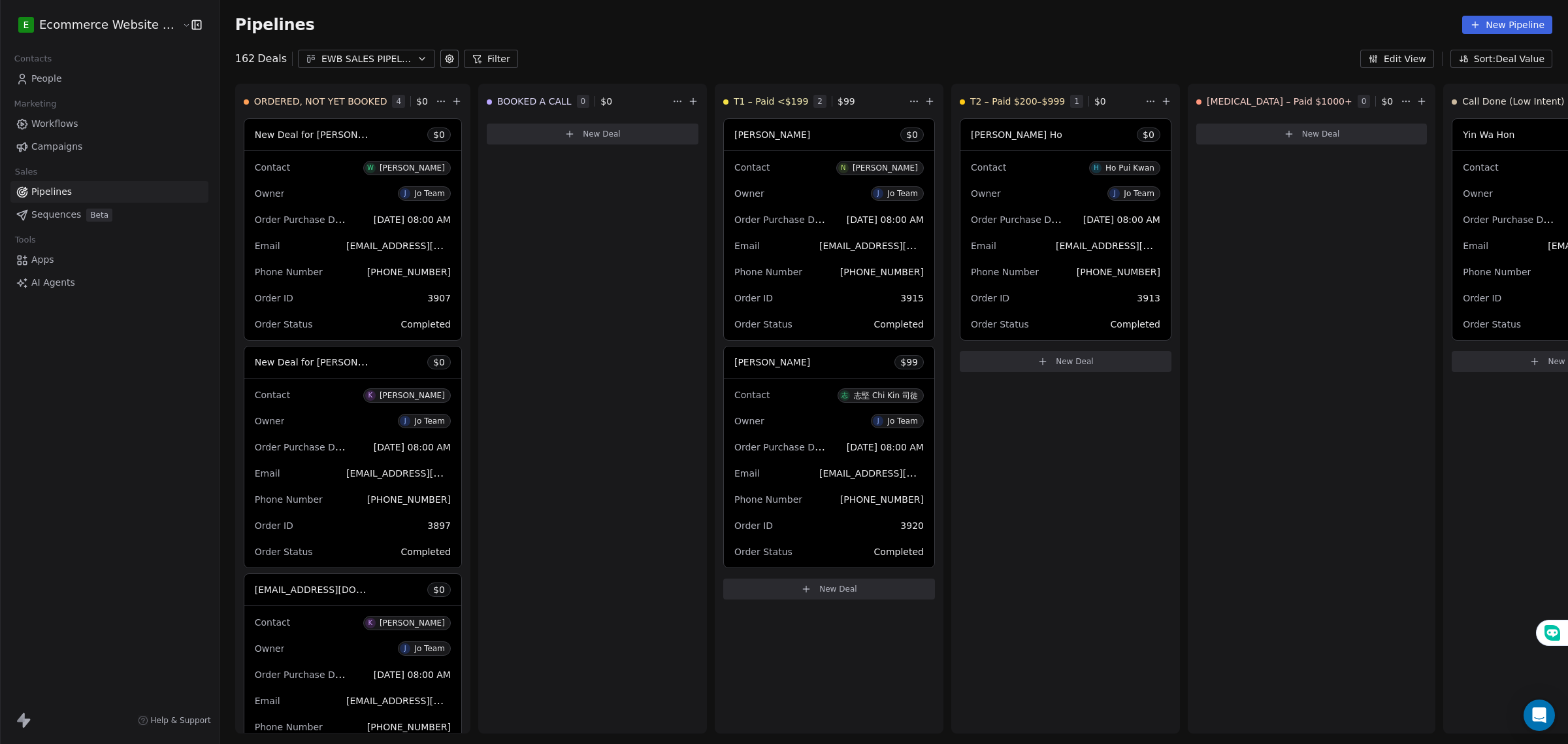
click at [356, 55] on div "EWB SALES PIPELINE 2025" at bounding box center [366, 59] width 90 height 14
click at [375, 57] on html "E Ecommerce Website Builder Contacts People Marketing Workflows Campaigns Sales…" at bounding box center [784, 372] width 1568 height 744
click at [73, 124] on span "Workflows" at bounding box center [54, 124] width 47 height 14
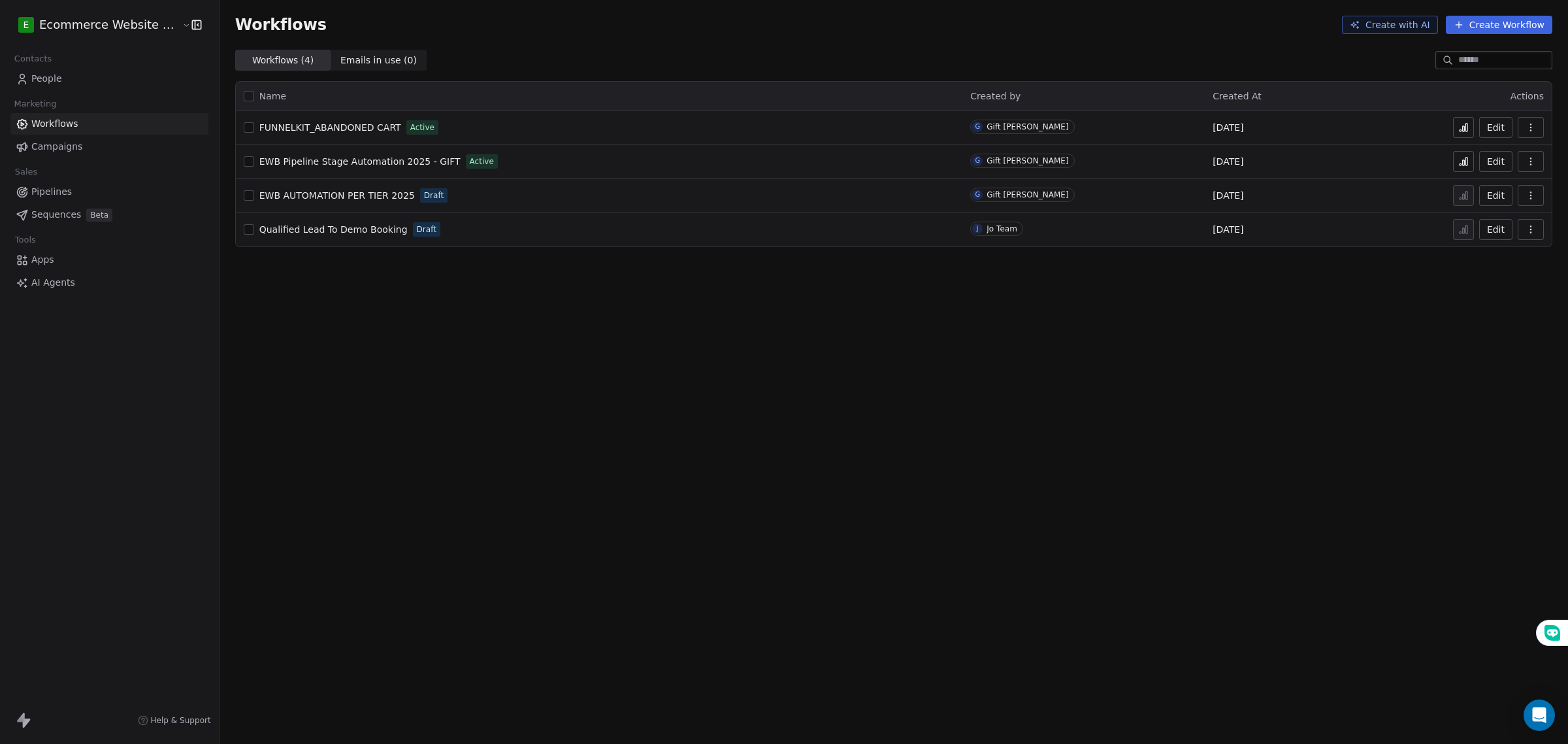
click at [93, 89] on link "People" at bounding box center [109, 78] width 198 height 21
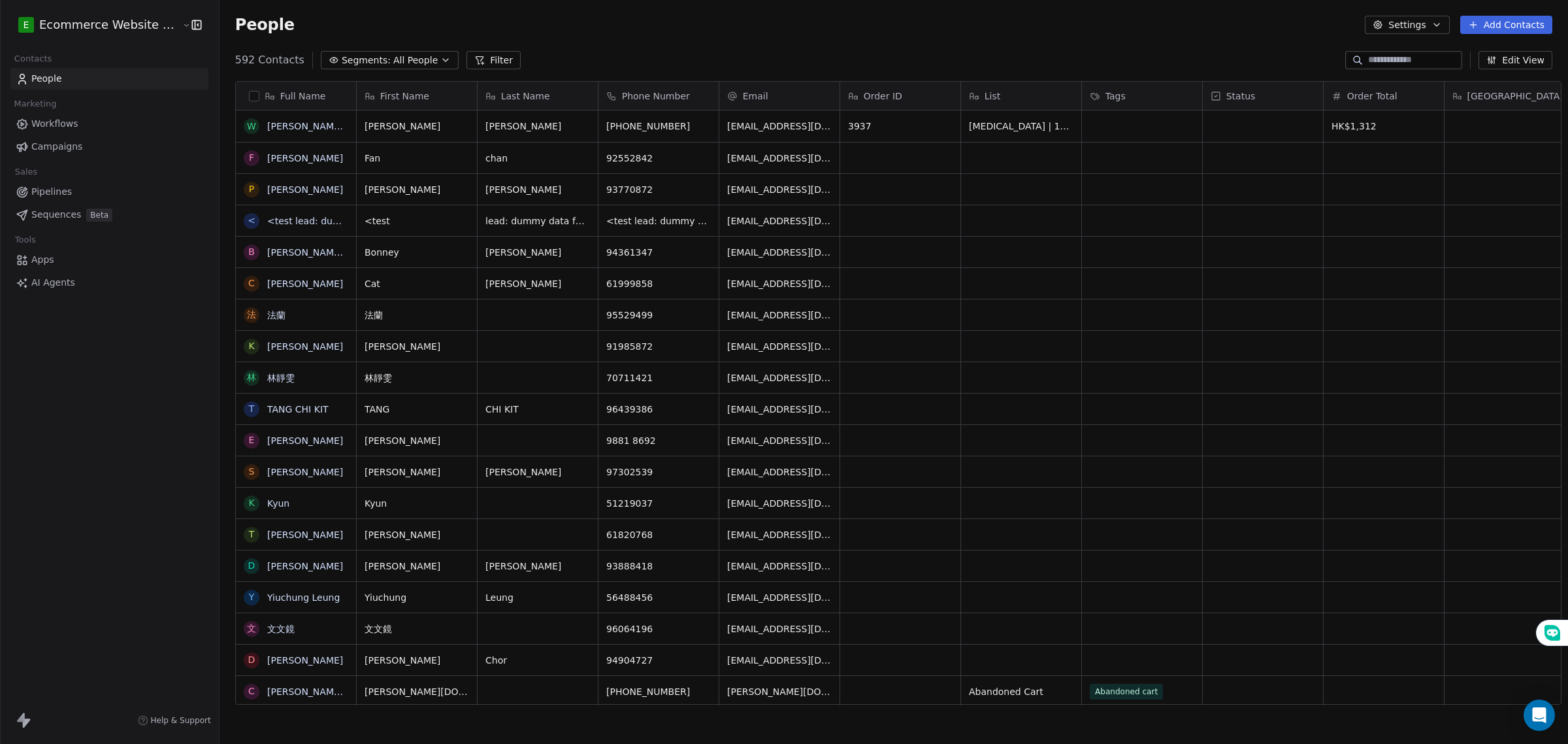
click at [361, 59] on span "Segments:" at bounding box center [366, 60] width 49 height 14
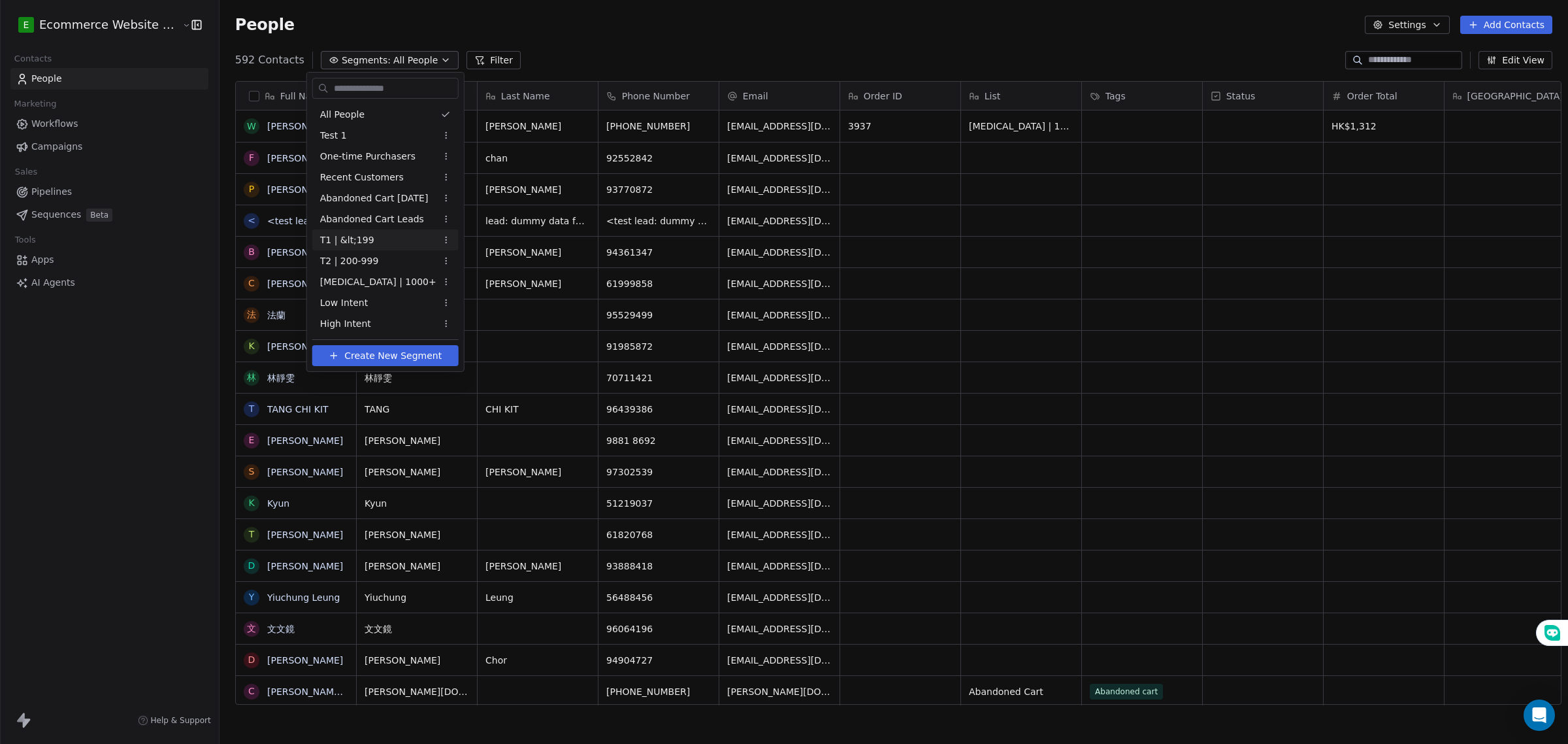
click at [419, 242] on div "T1 | &lt;199" at bounding box center [385, 240] width 146 height 21
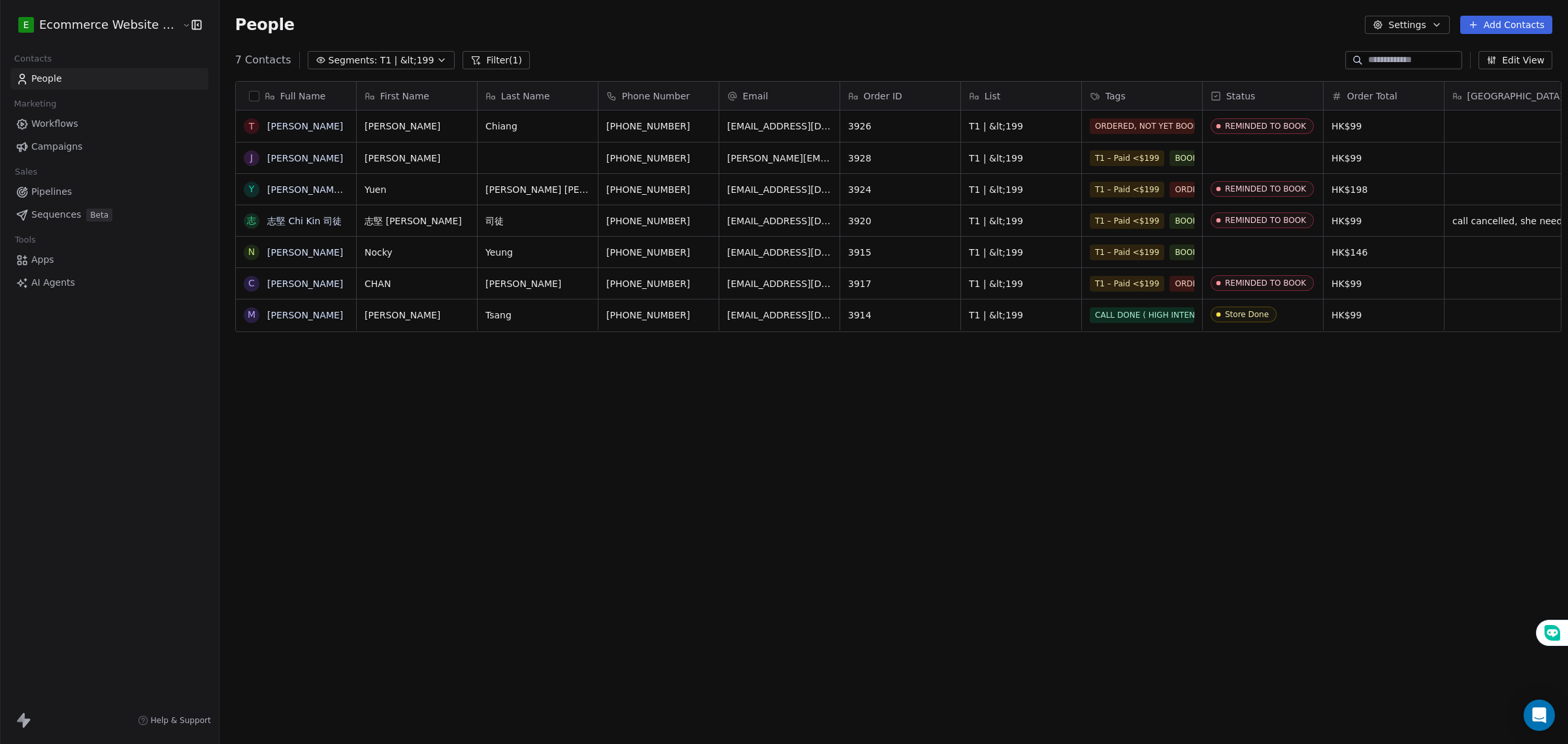
scroll to position [642, 1346]
click at [249, 99] on button "button" at bounding box center [254, 96] width 11 height 11
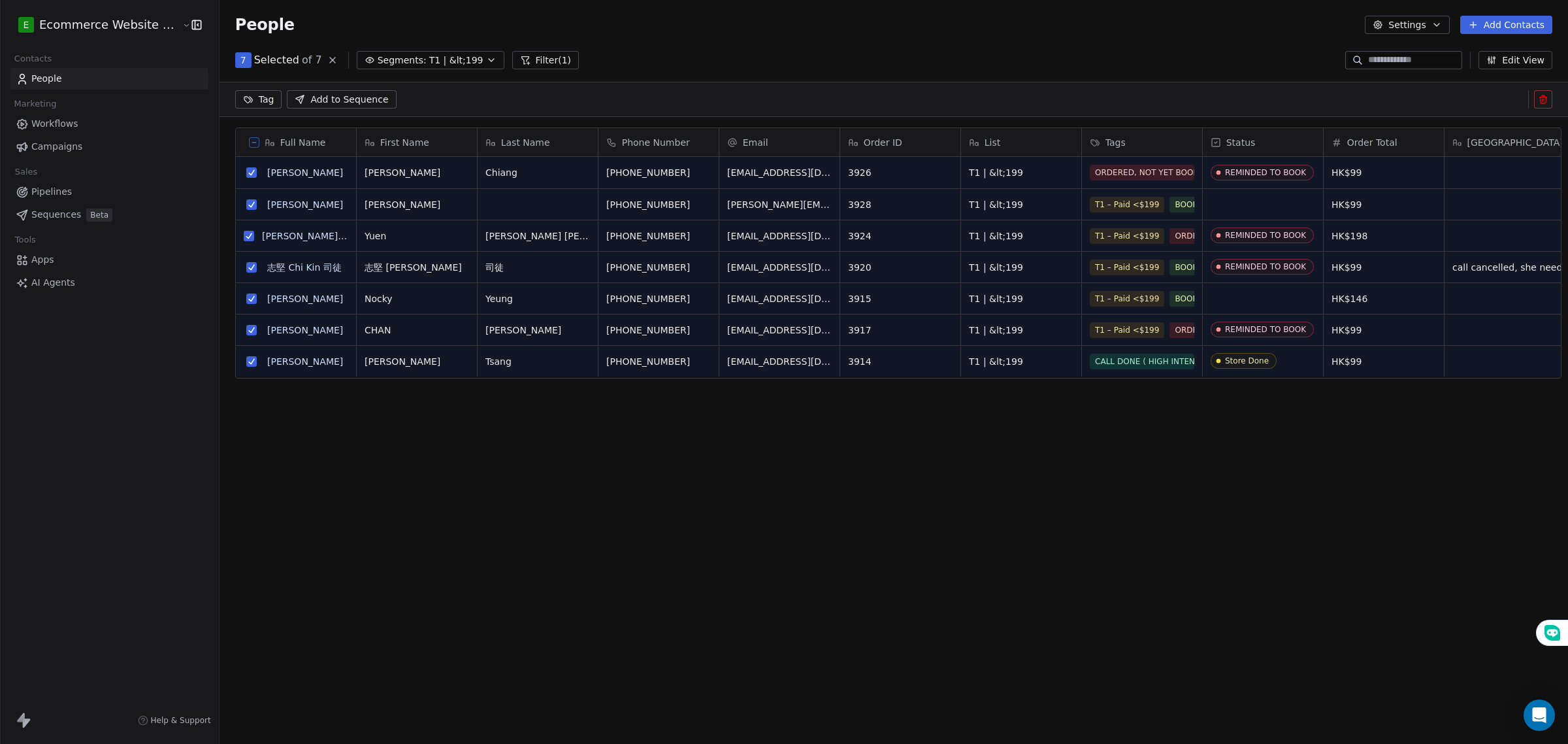
scroll to position [596, 1346]
click at [266, 102] on html "E Ecommerce Website Builder Contacts People Marketing Workflows Campaigns Sales…" at bounding box center [784, 372] width 1568 height 744
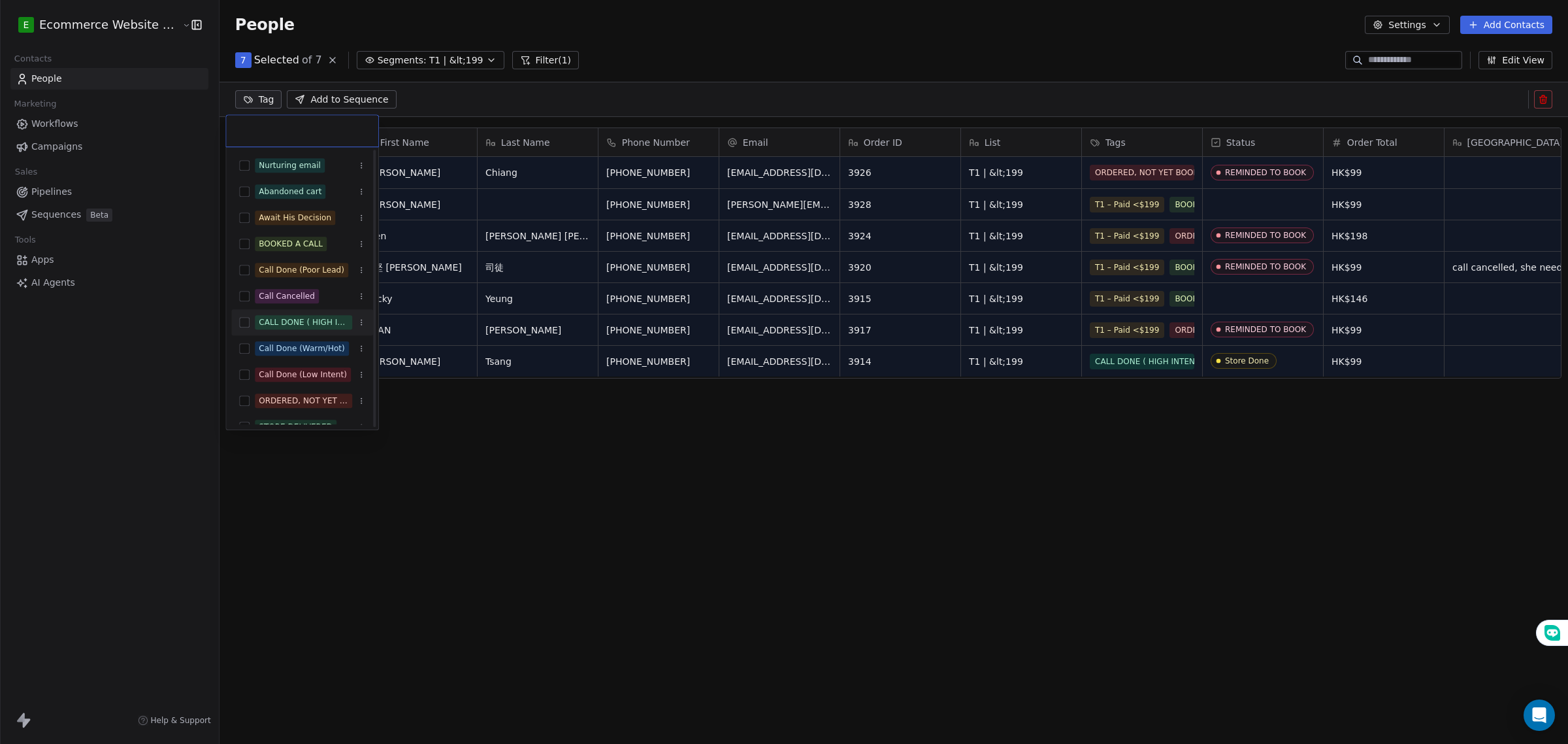
scroll to position [119, 0]
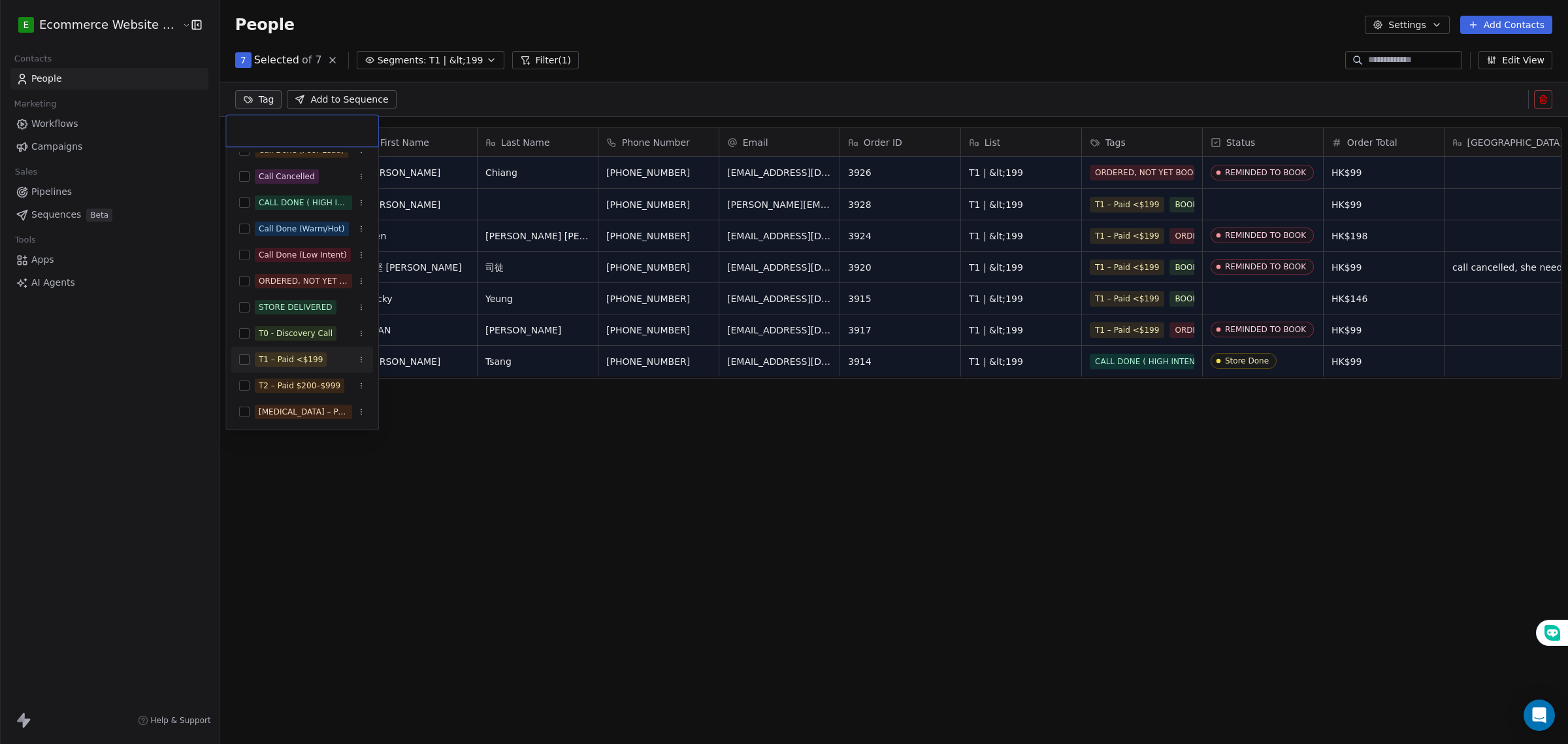
click at [292, 362] on div "T1 – Paid <$199" at bounding box center [291, 359] width 64 height 12
click at [349, 478] on html "E Ecommerce Website Builder Contacts People Marketing Workflows Campaigns Sales…" at bounding box center [784, 372] width 1568 height 744
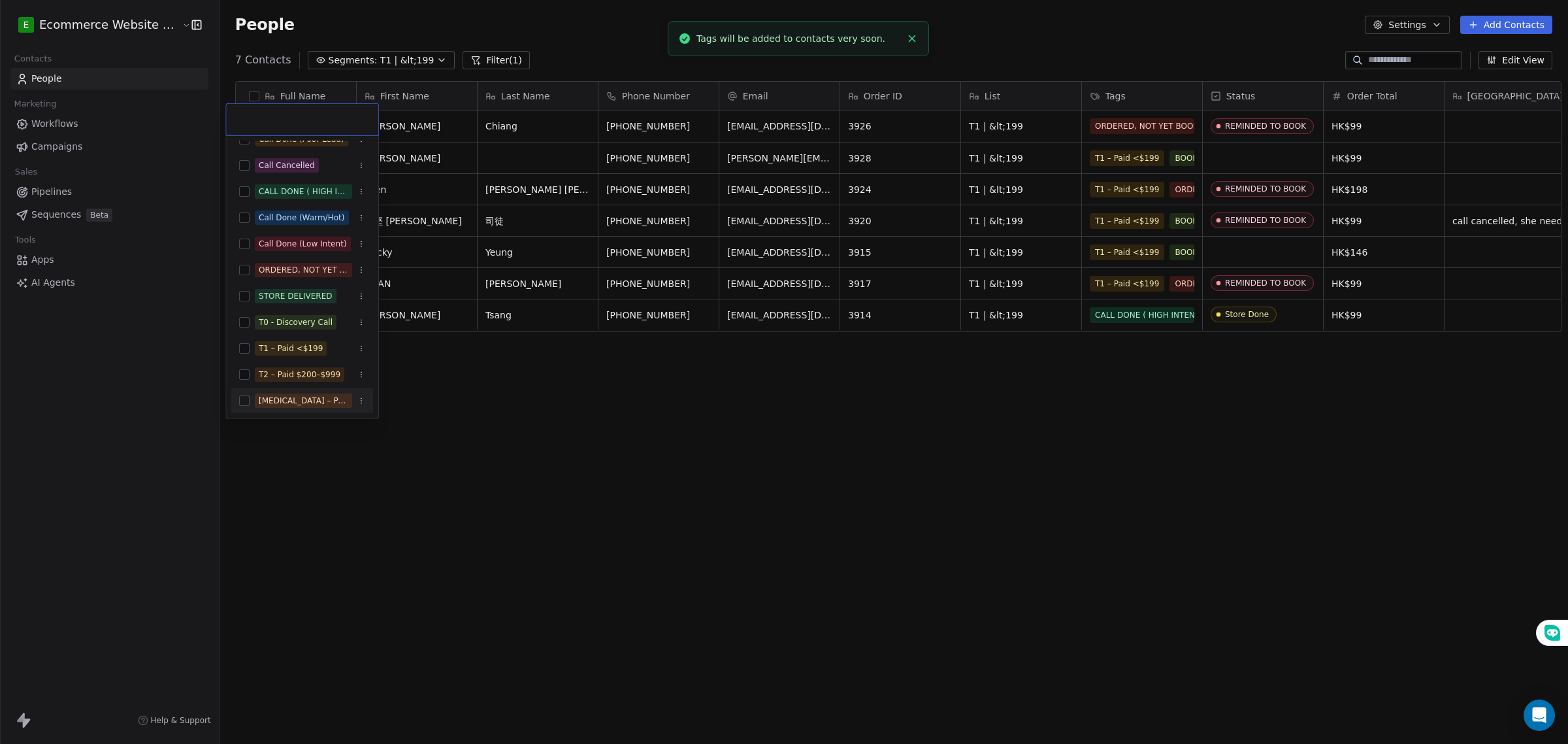
scroll to position [9, 0]
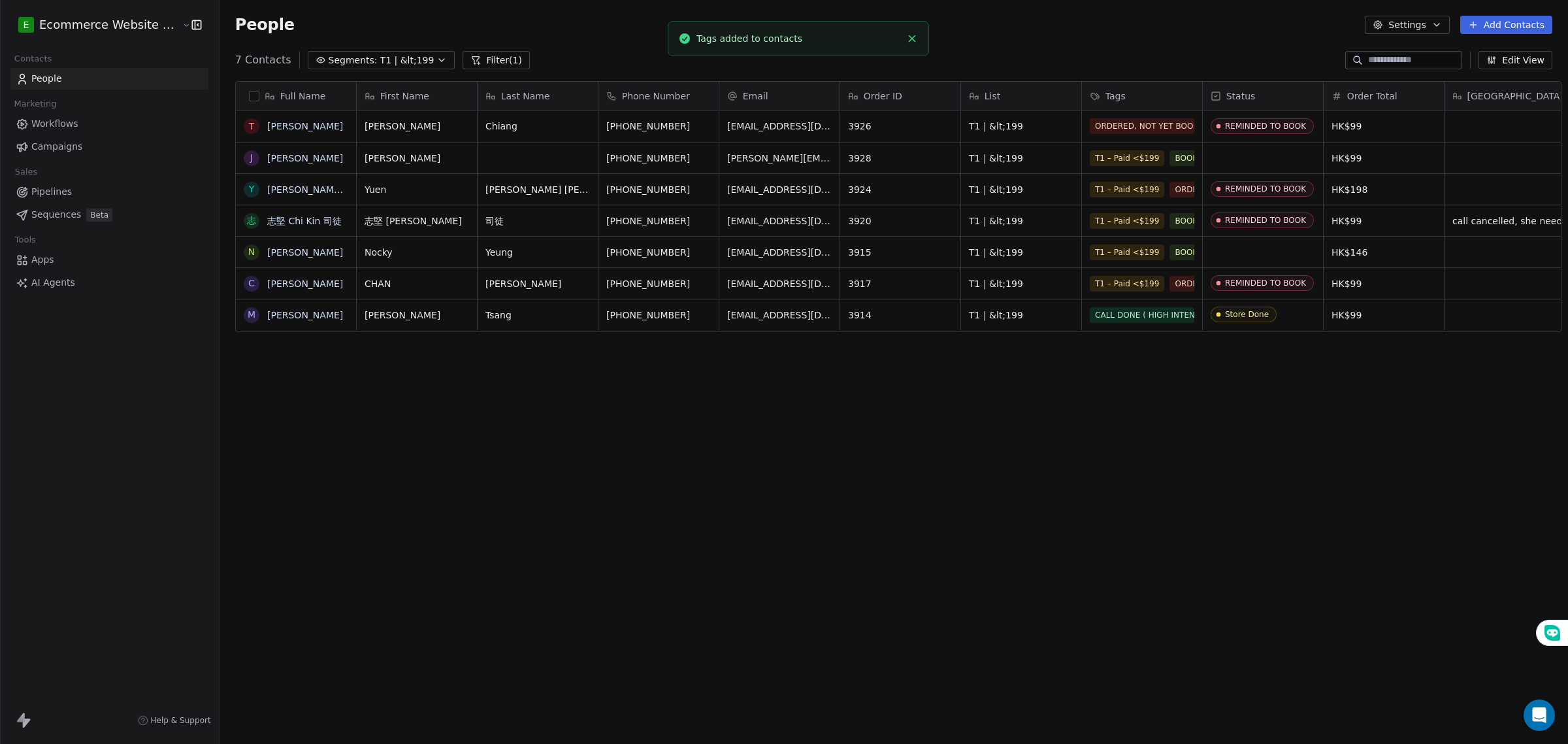
click at [330, 70] on div "7 Contacts Segments: T1 | &lt;199 Filter (1) Edit View" at bounding box center [894, 60] width 1349 height 21
click at [29, 194] on link "Pipelines" at bounding box center [109, 192] width 198 height 21
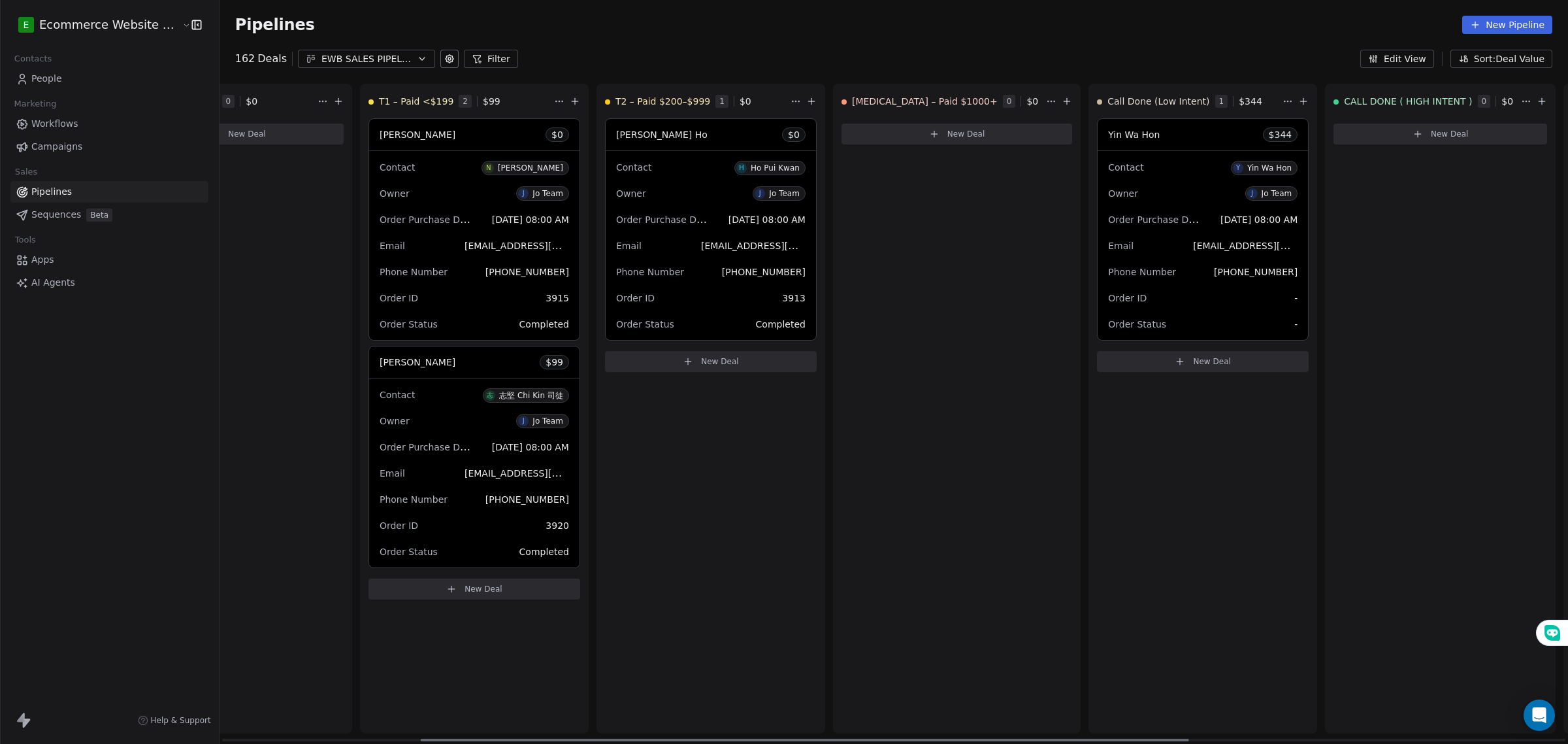
scroll to position [0, 351]
click at [357, 63] on div "EWB SALES PIPELINE 2025" at bounding box center [366, 59] width 90 height 14
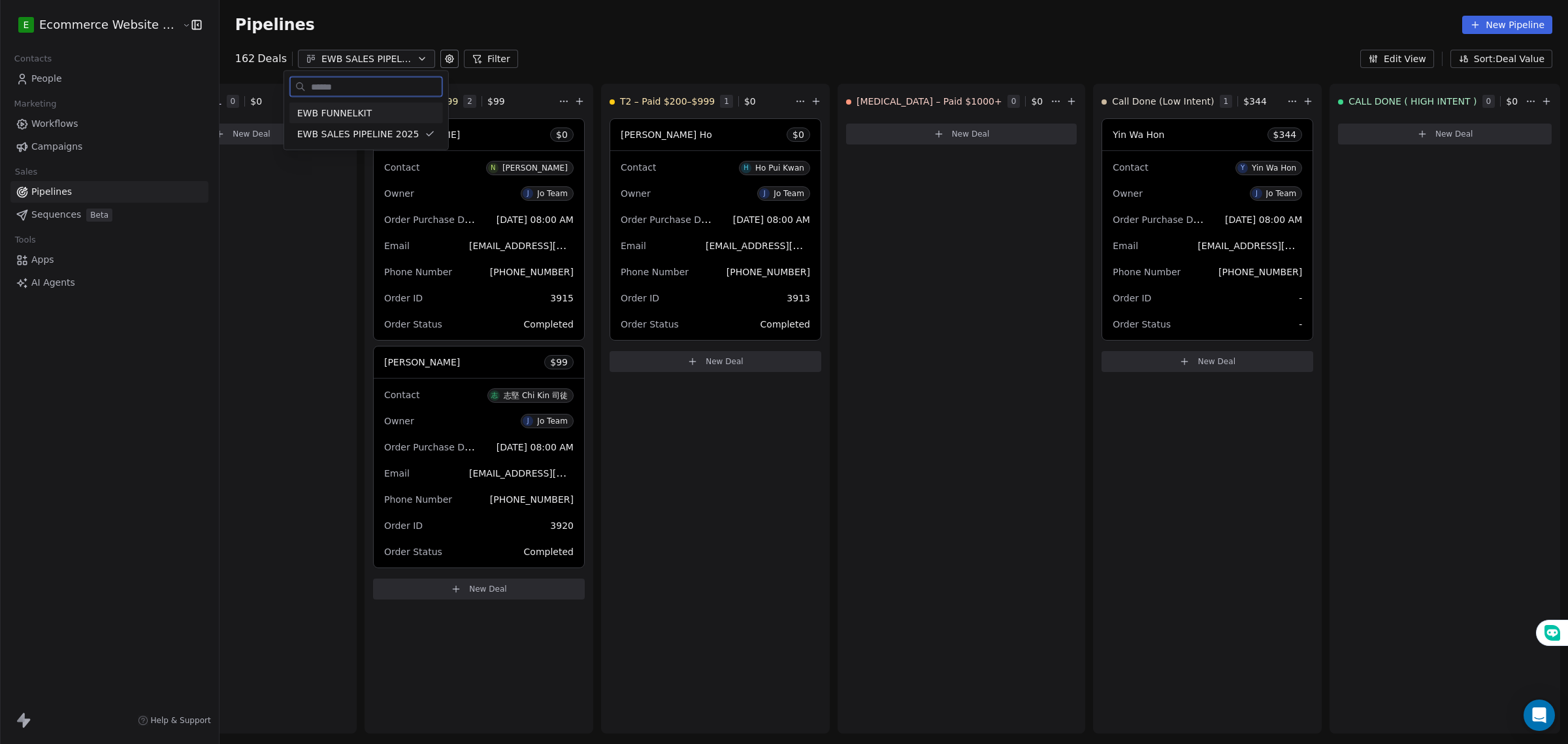
click at [368, 108] on div "EWB FUNNELKIT" at bounding box center [366, 112] width 138 height 14
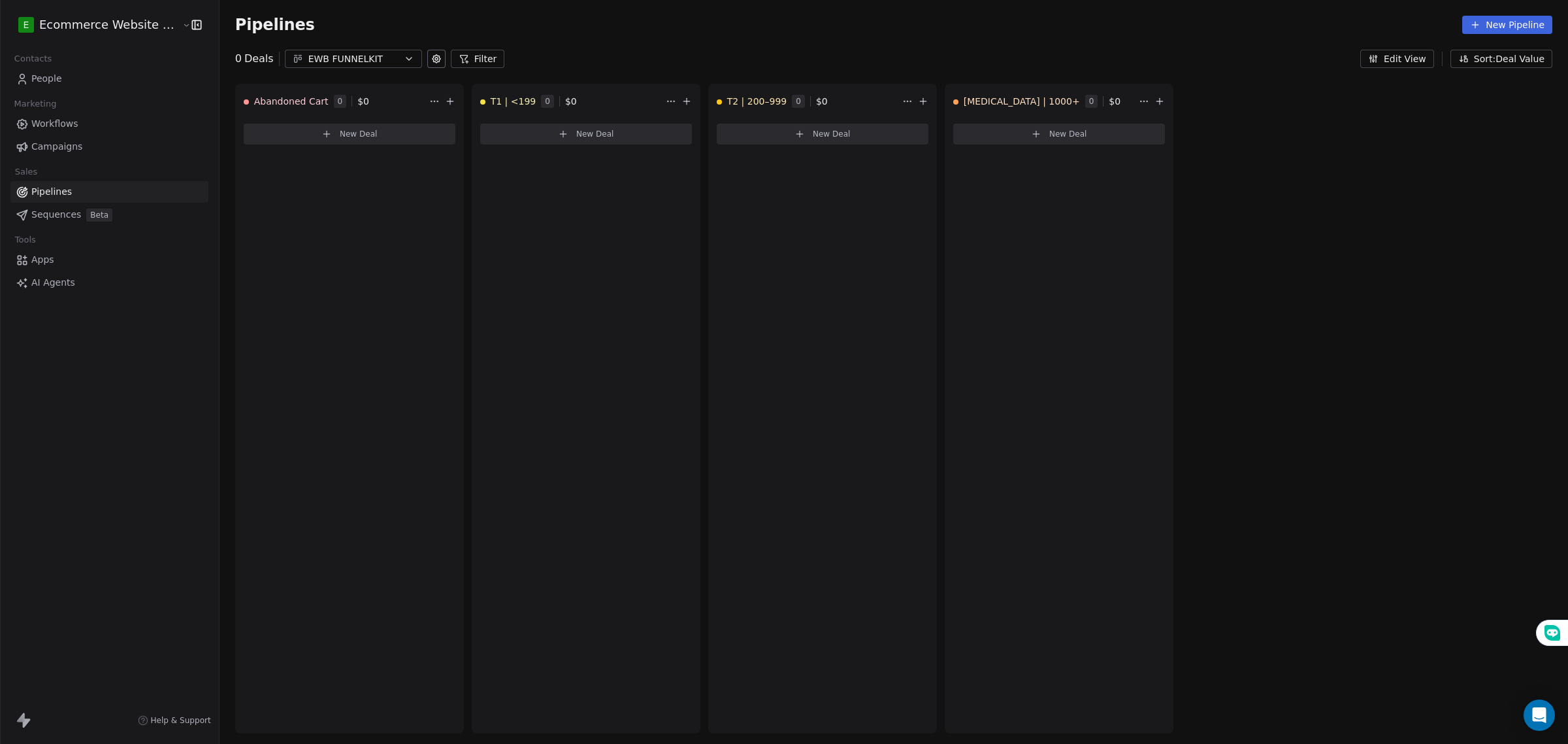
click at [334, 57] on div "EWB FUNNELKIT" at bounding box center [353, 59] width 90 height 14
click at [351, 136] on span "EWB SALES PIPELINE 2025" at bounding box center [346, 134] width 122 height 14
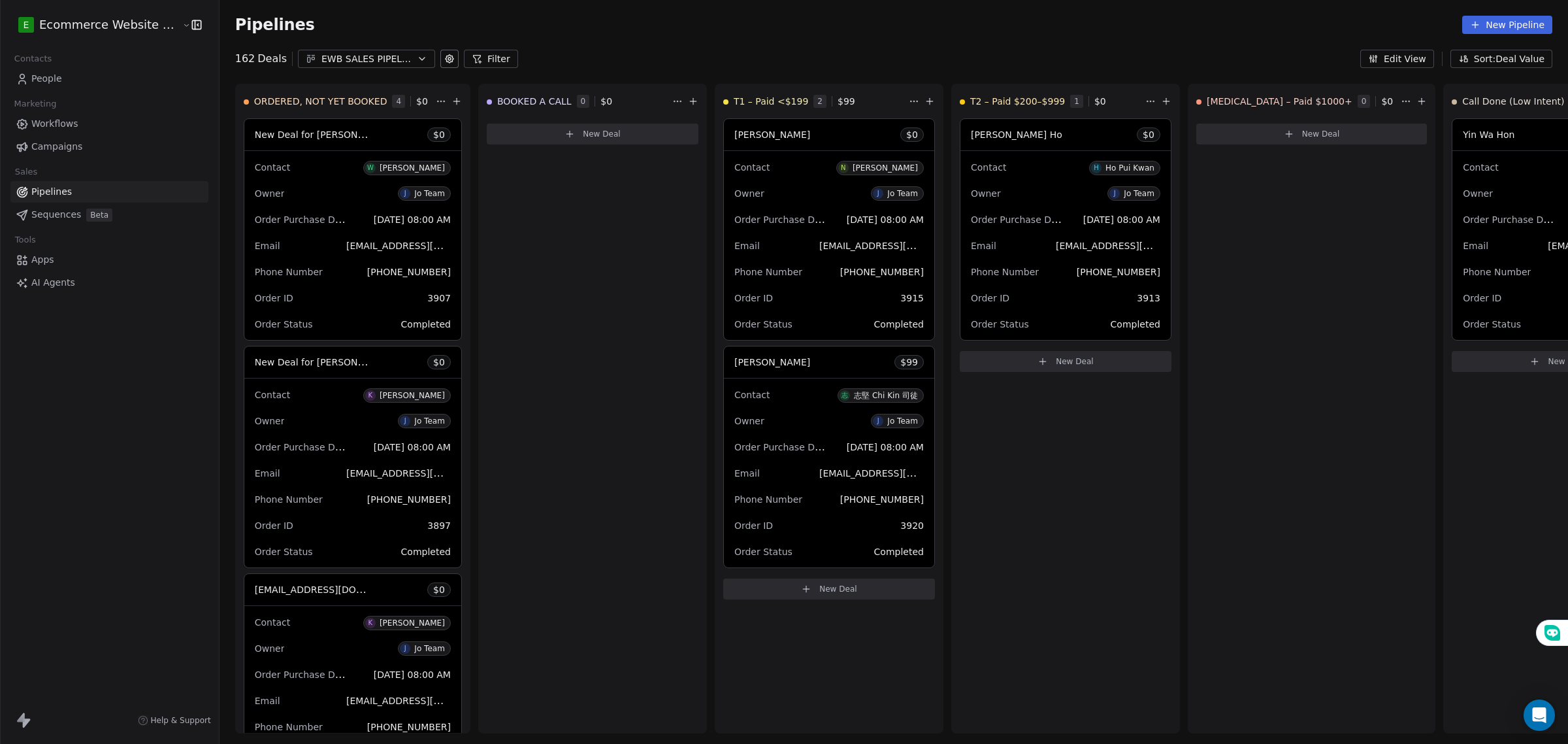
click at [78, 85] on link "People" at bounding box center [109, 78] width 198 height 21
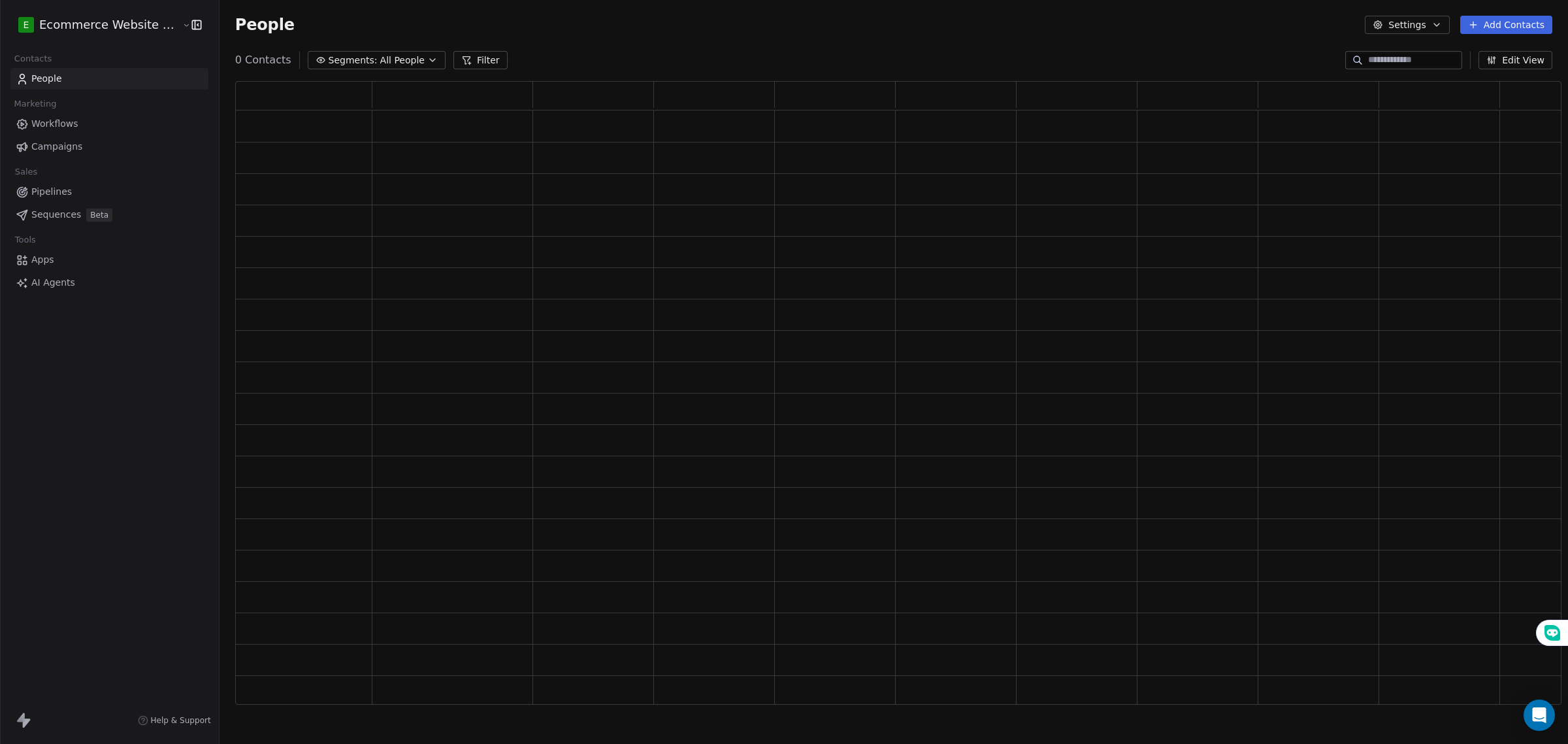
scroll to position [612, 1314]
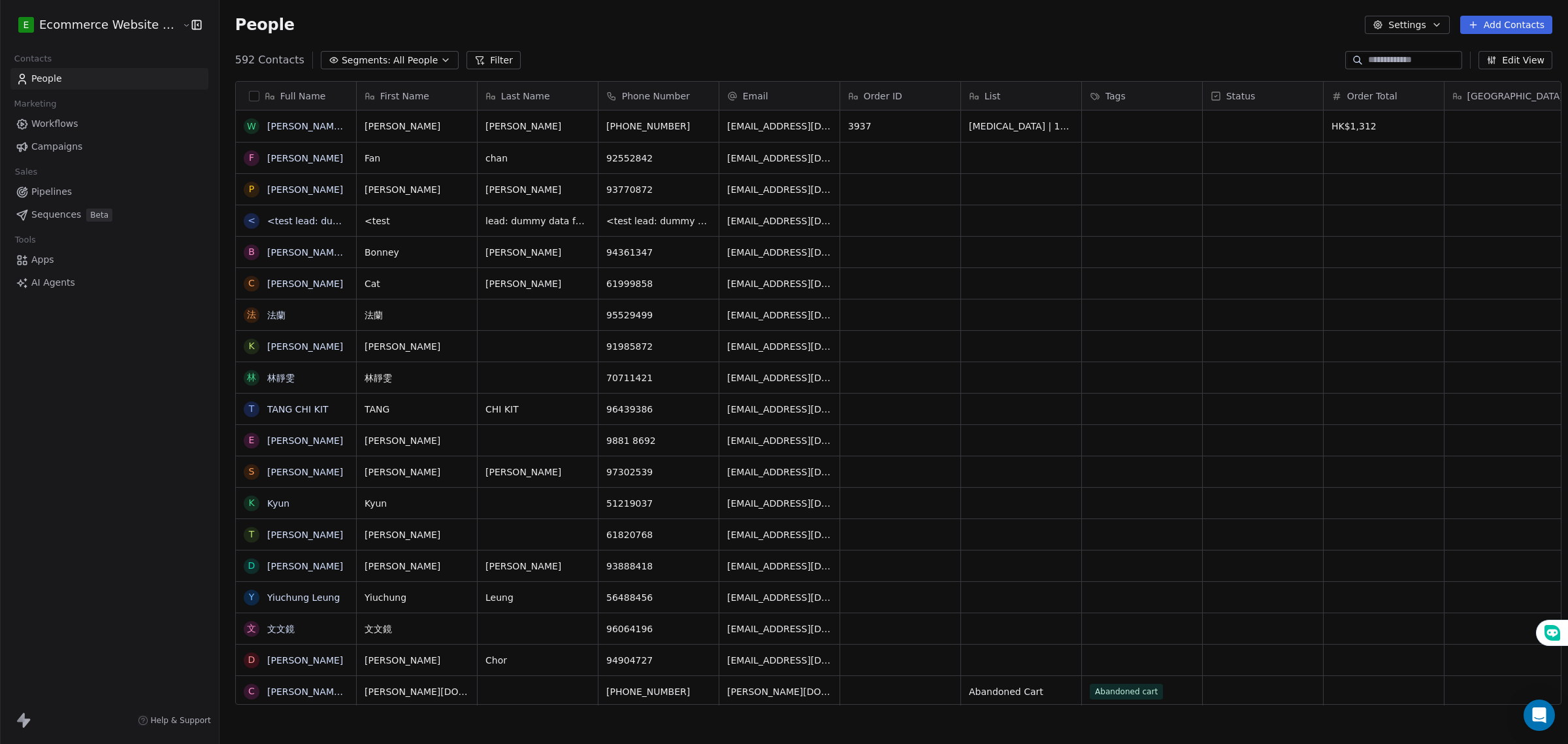
scroll to position [642, 1346]
click at [467, 57] on button "Filter" at bounding box center [494, 60] width 54 height 18
click at [119, 57] on button "Add Filter" at bounding box center [87, 54] width 160 height 23
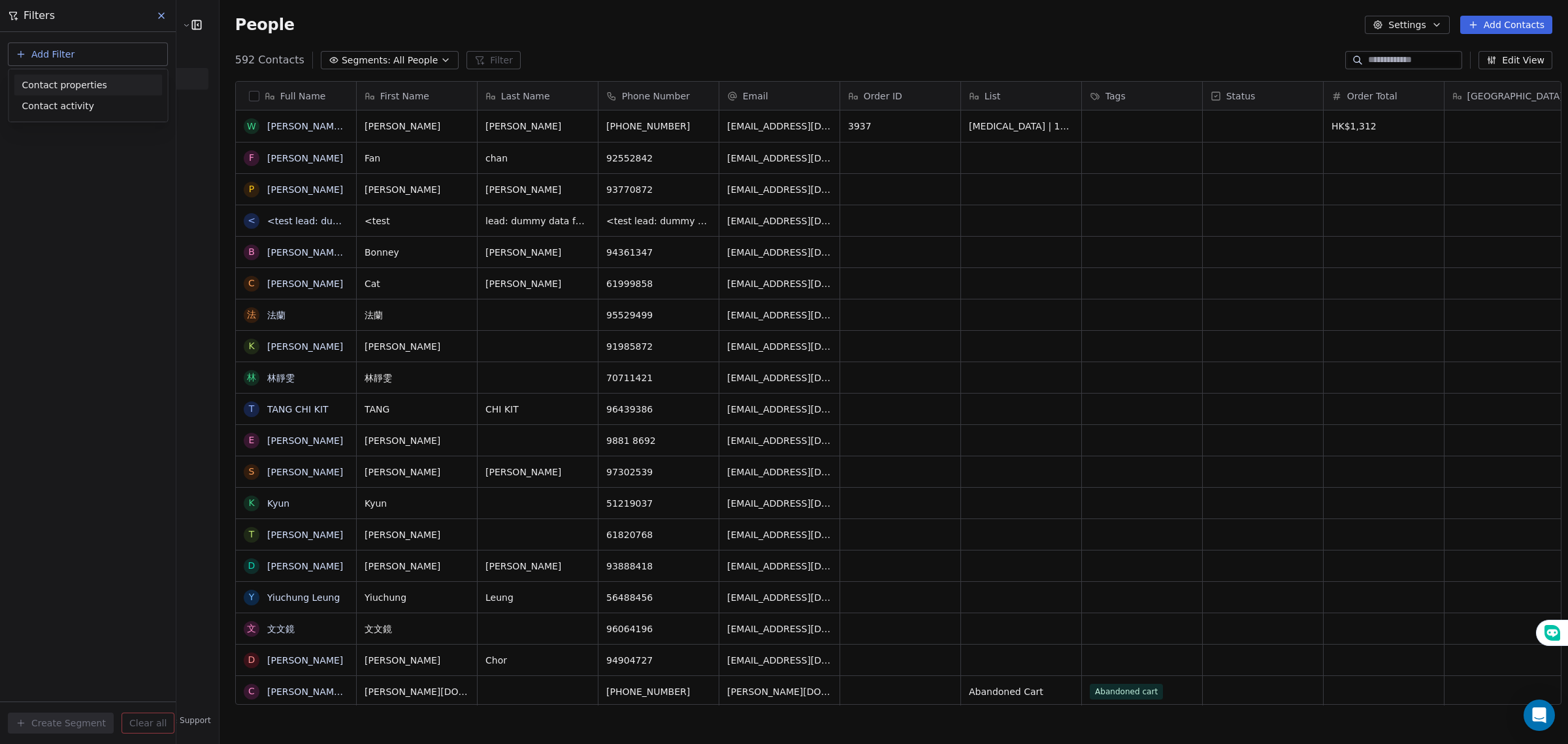
click at [118, 85] on div "Contact properties" at bounding box center [88, 85] width 133 height 14
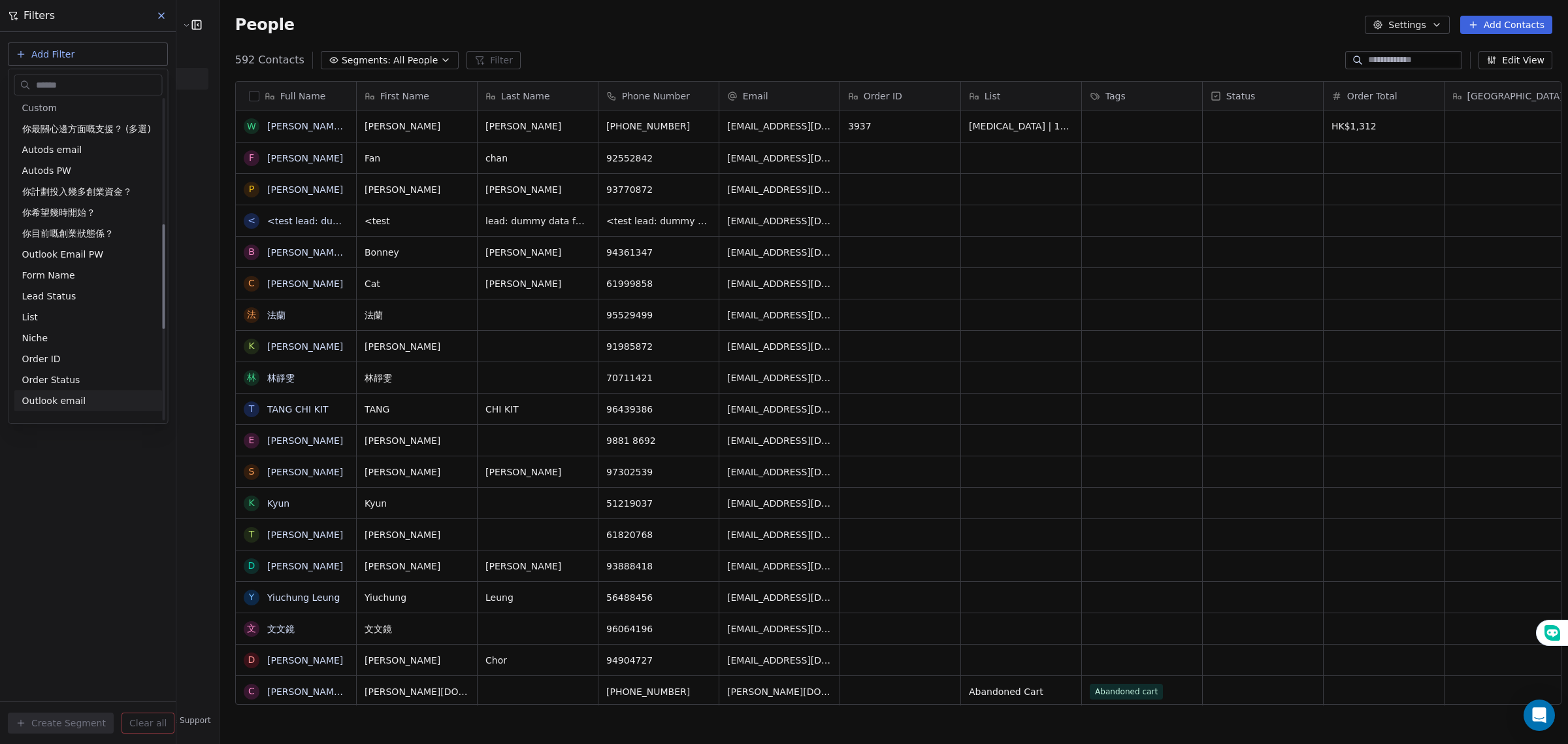
scroll to position [409, 0]
click at [80, 292] on div "List" at bounding box center [88, 290] width 133 height 13
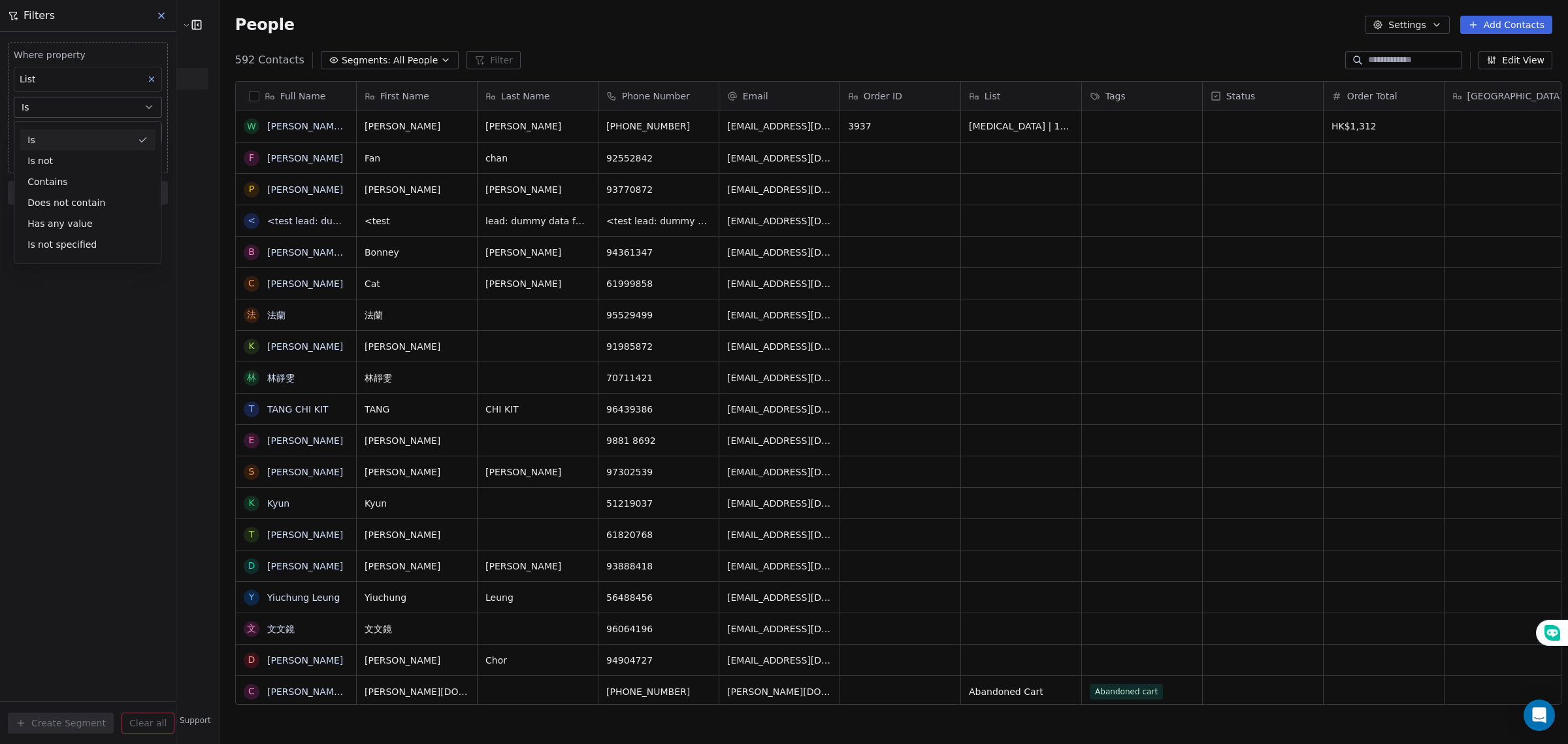
click at [69, 141] on div "Is" at bounding box center [87, 140] width 136 height 21
click at [69, 132] on input at bounding box center [88, 134] width 147 height 19
click at [116, 324] on div "Where property List Is ** Add filter to this group Add another filter Create Se…" at bounding box center [87, 388] width 175 height 712
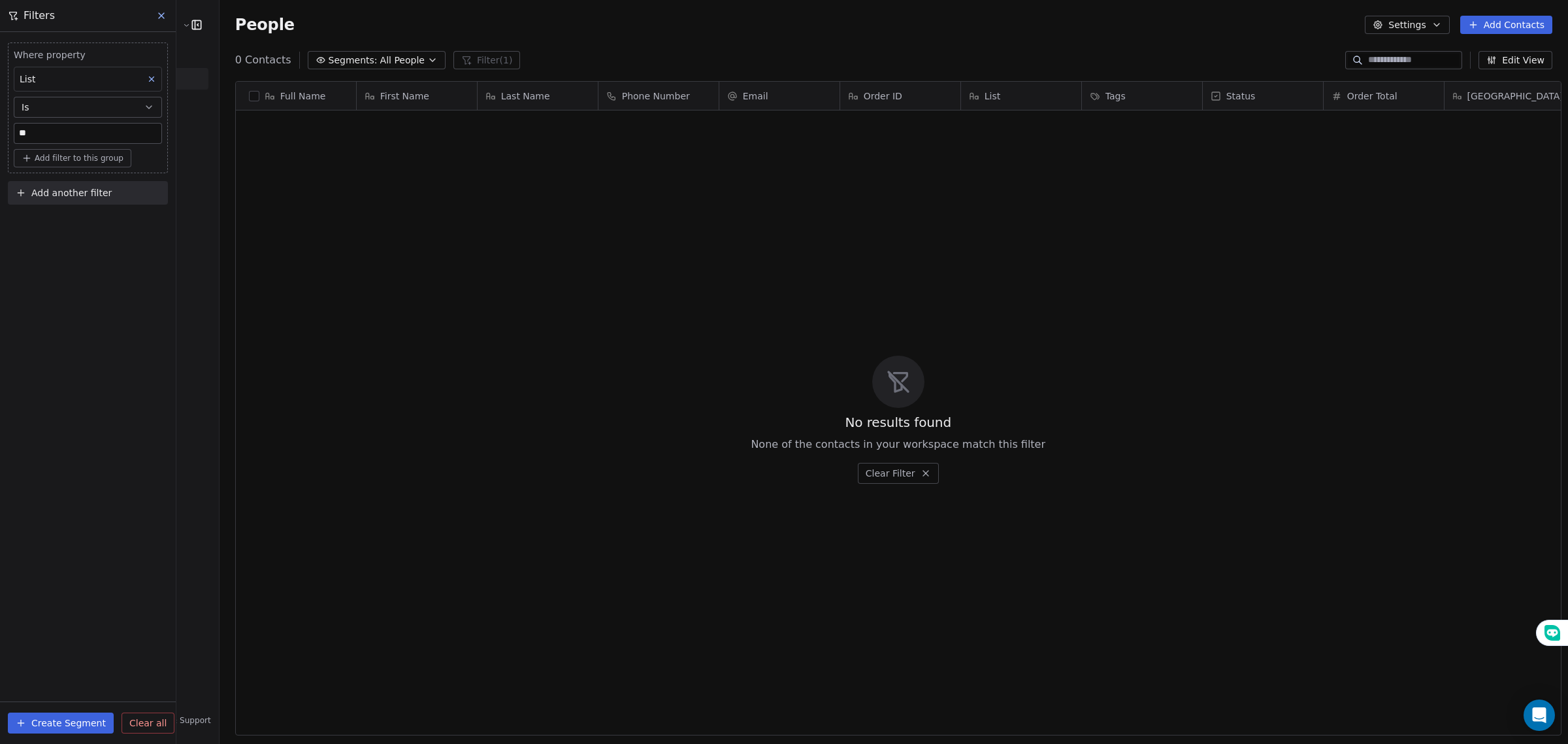
scroll to position [642, 1346]
click at [85, 134] on input "**" at bounding box center [88, 134] width 147 height 19
type input "*"
click at [96, 399] on div "Where property List Is Add filter to this group Add another filter Create Segme…" at bounding box center [87, 388] width 175 height 712
click at [381, 61] on span "All People" at bounding box center [403, 60] width 45 height 14
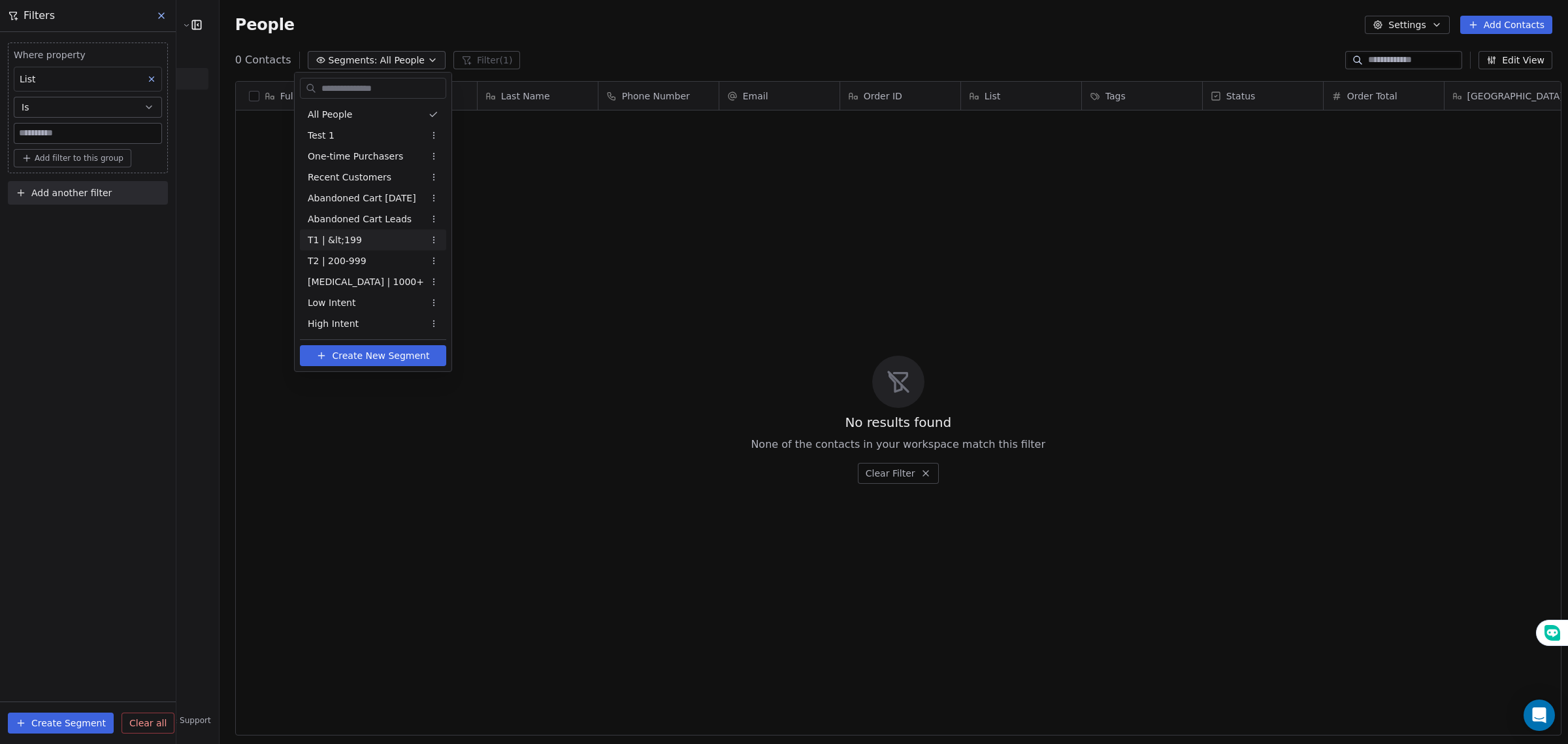
click at [371, 236] on div "T1 | &lt;199" at bounding box center [373, 240] width 146 height 21
type input "**********"
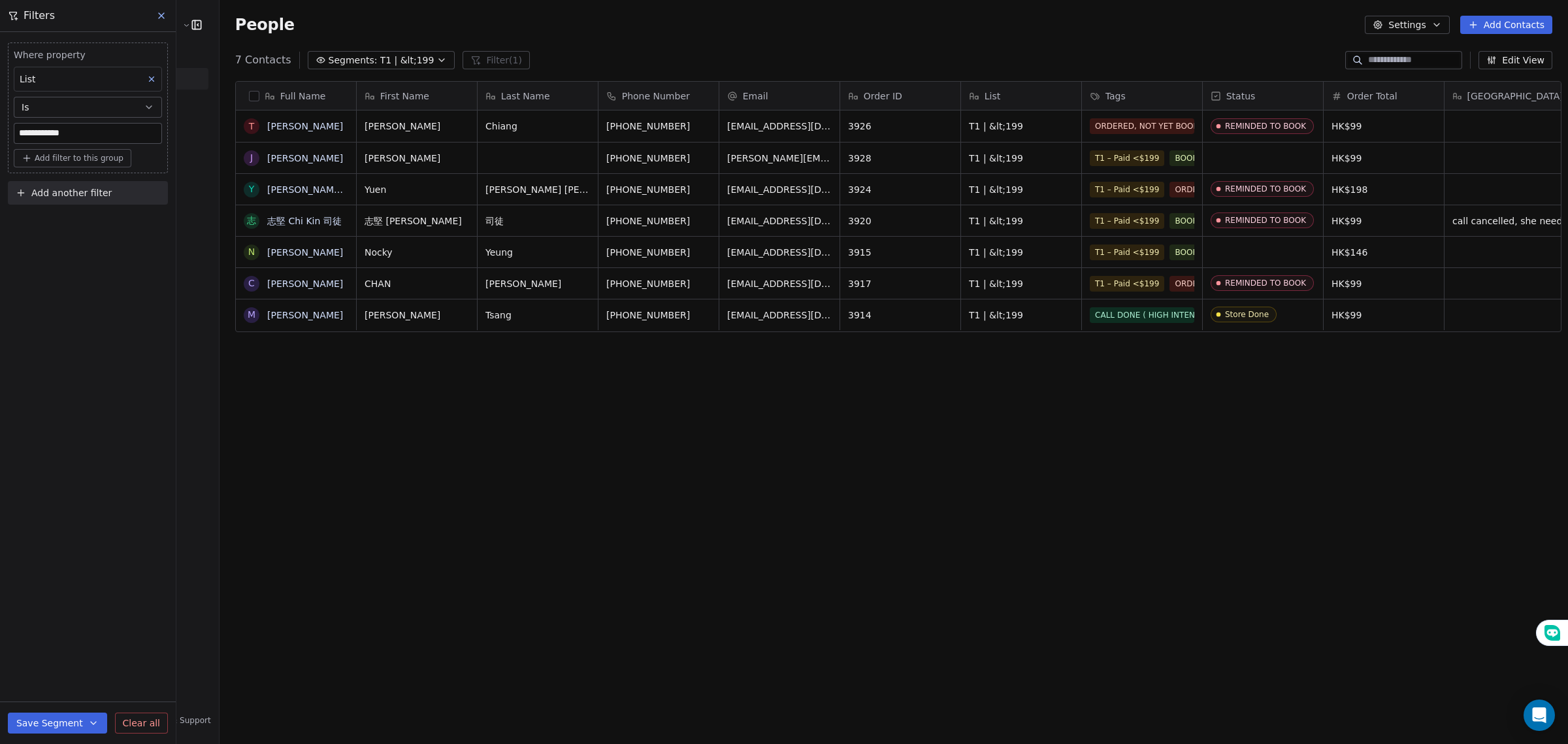
drag, startPoint x: 411, startPoint y: 57, endPoint x: 332, endPoint y: 55, distance: 79.0
click at [332, 55] on button "Segments: T1 | &lt;199" at bounding box center [382, 60] width 147 height 18
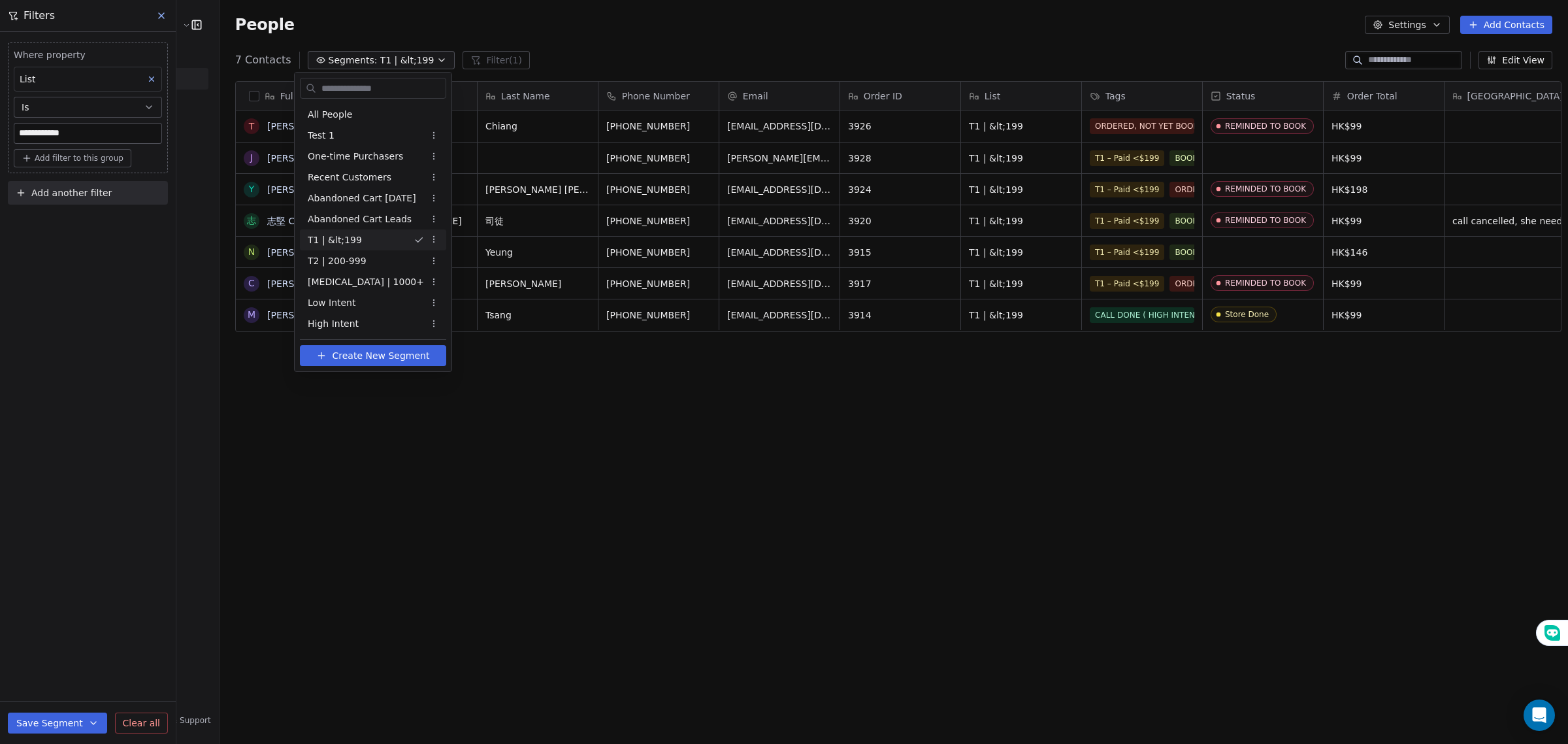
click at [1044, 136] on html "**********" at bounding box center [784, 372] width 1568 height 744
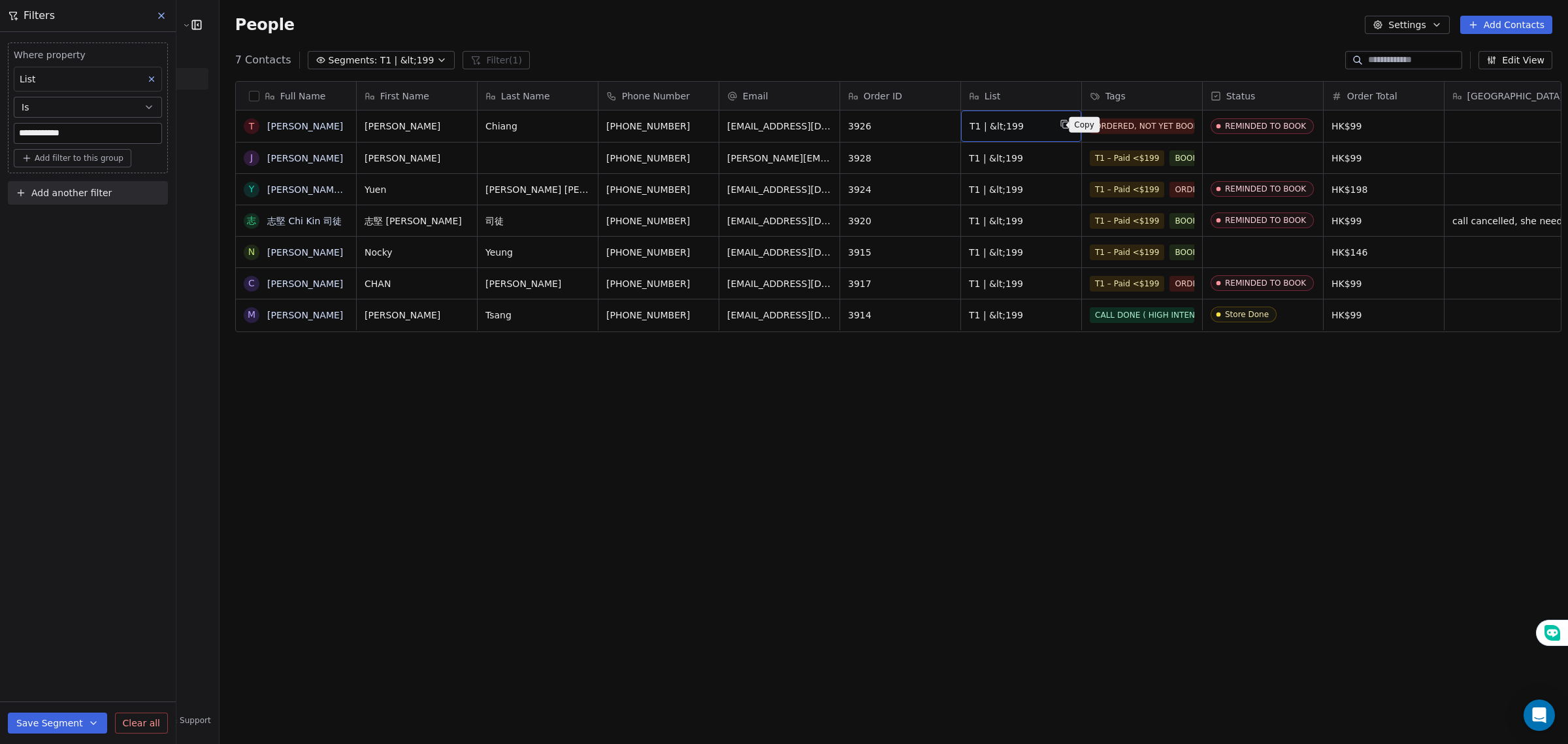
click at [1060, 123] on icon "grid" at bounding box center [1064, 124] width 11 height 11
drag, startPoint x: 79, startPoint y: 133, endPoint x: 0, endPoint y: 136, distance: 79.1
click at [0, 136] on div "**********" at bounding box center [87, 121] width 175 height 178
click at [62, 255] on div "**********" at bounding box center [87, 388] width 175 height 712
click at [98, 159] on span "Add filter to this group" at bounding box center [79, 158] width 89 height 11
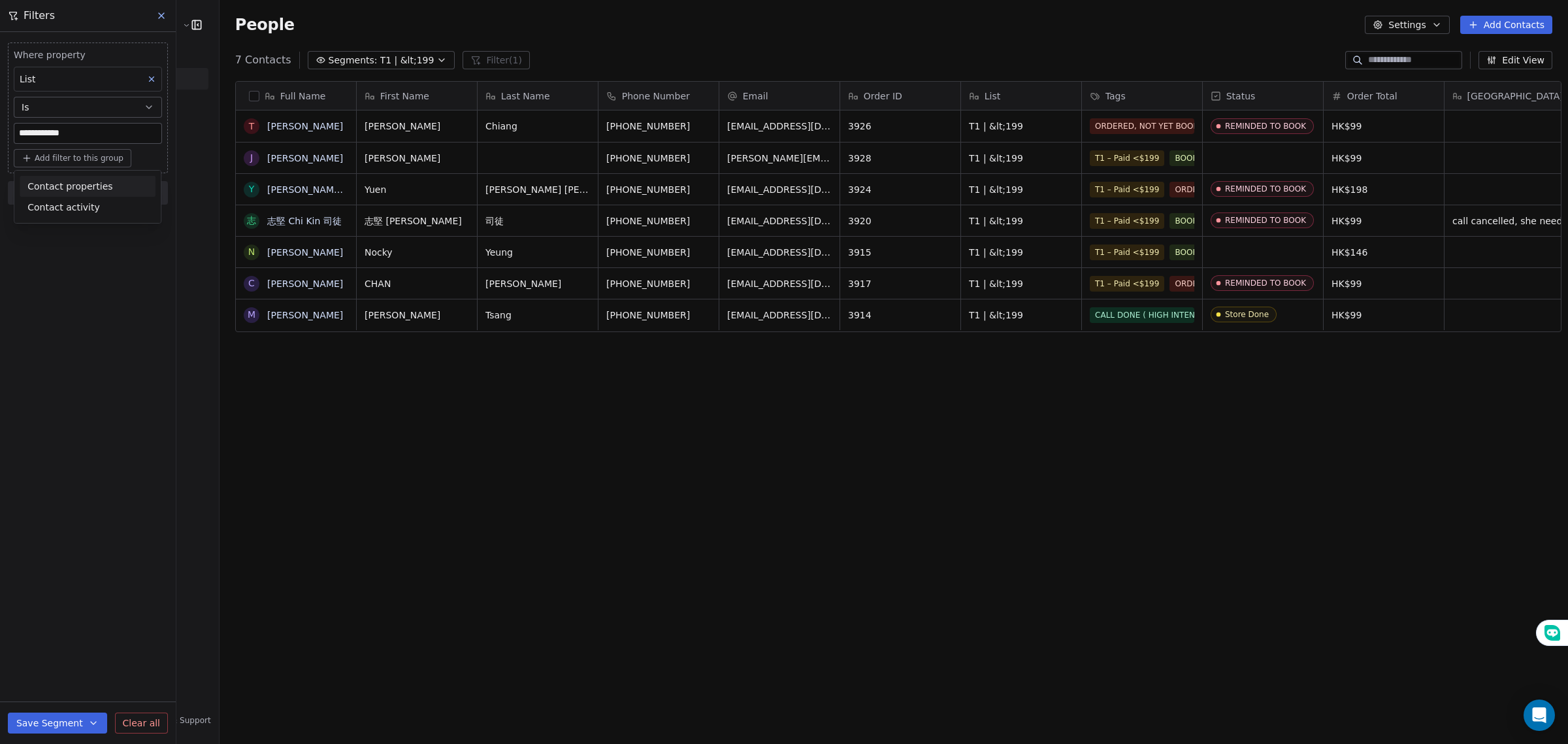
click at [92, 181] on span "Contact properties" at bounding box center [70, 187] width 85 height 14
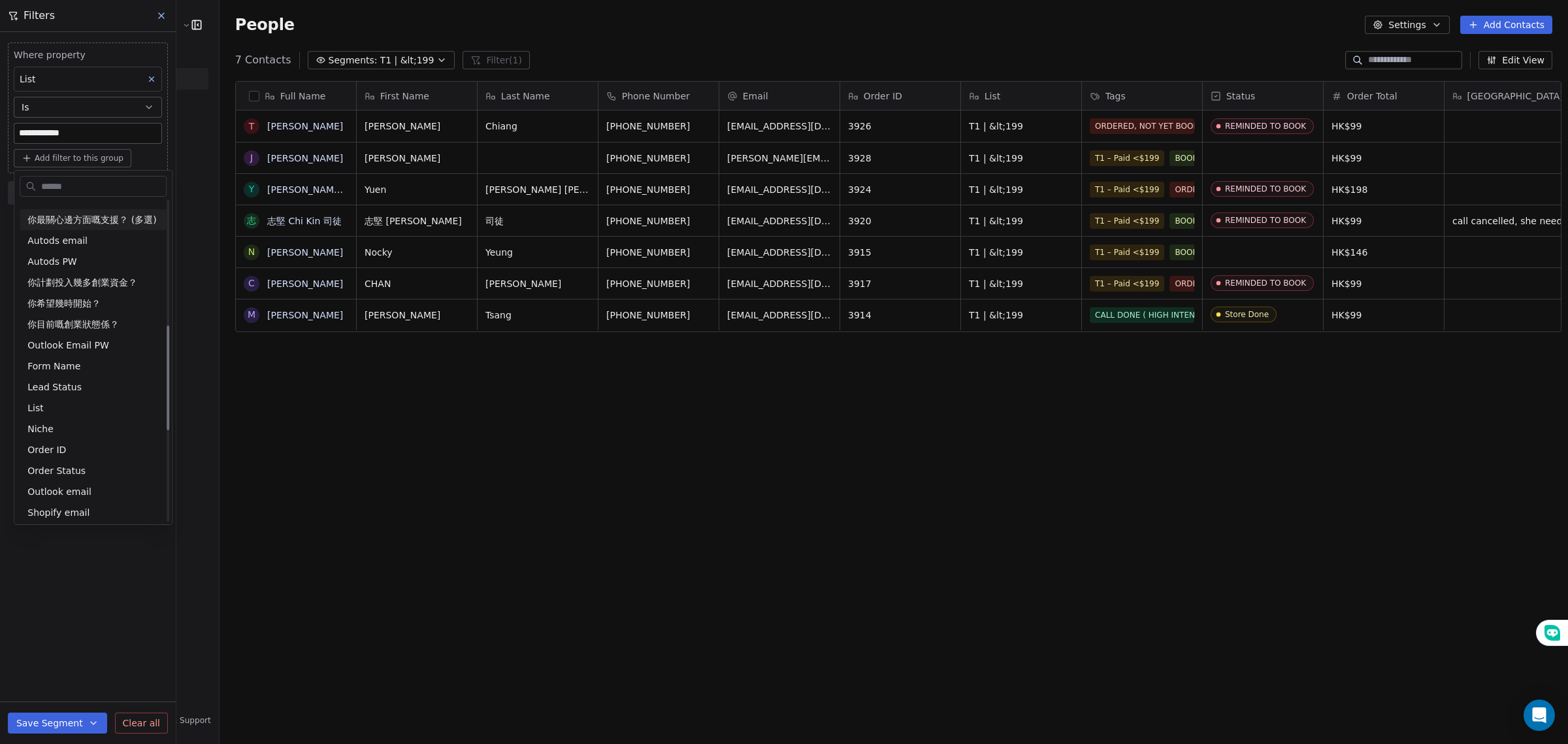
scroll to position [409, 0]
click at [74, 388] on div "List" at bounding box center [93, 391] width 132 height 13
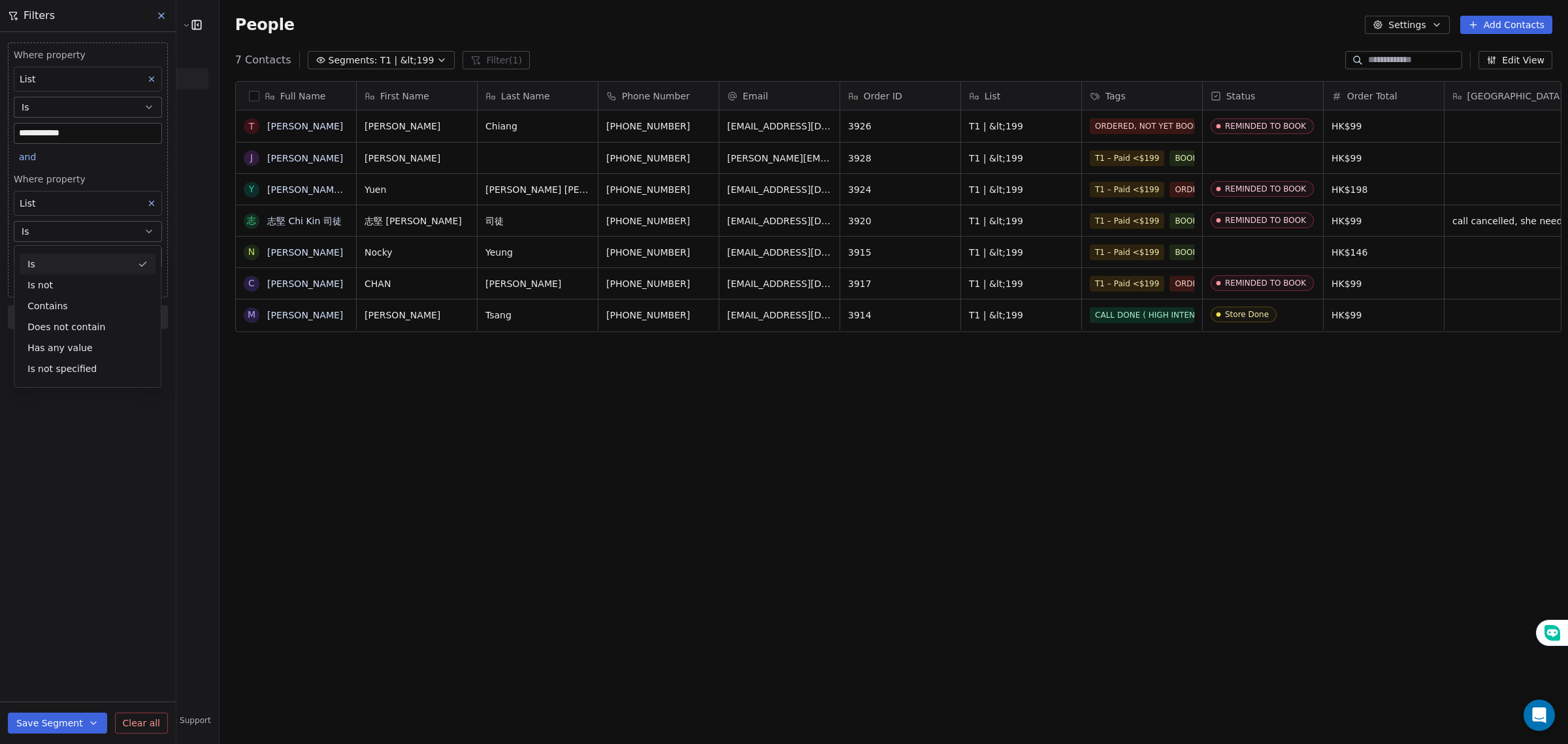
click at [72, 264] on div "Is" at bounding box center [87, 264] width 136 height 21
click at [90, 158] on span "Add filter to this group" at bounding box center [79, 158] width 89 height 11
click at [62, 330] on html "**********" at bounding box center [784, 372] width 1568 height 744
click at [77, 190] on span "Add another filter" at bounding box center [71, 193] width 80 height 14
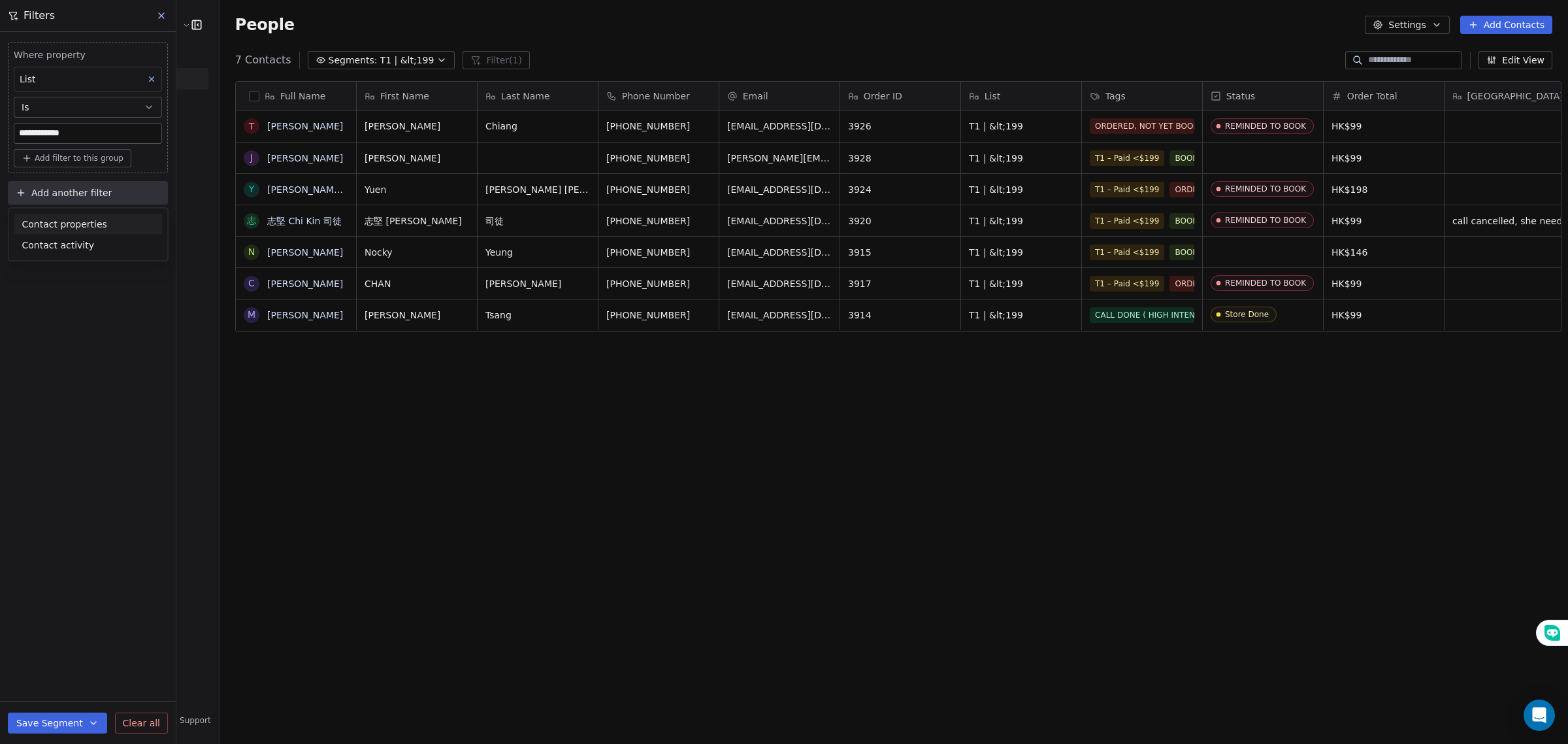
click at [86, 224] on span "Contact properties" at bounding box center [65, 224] width 85 height 14
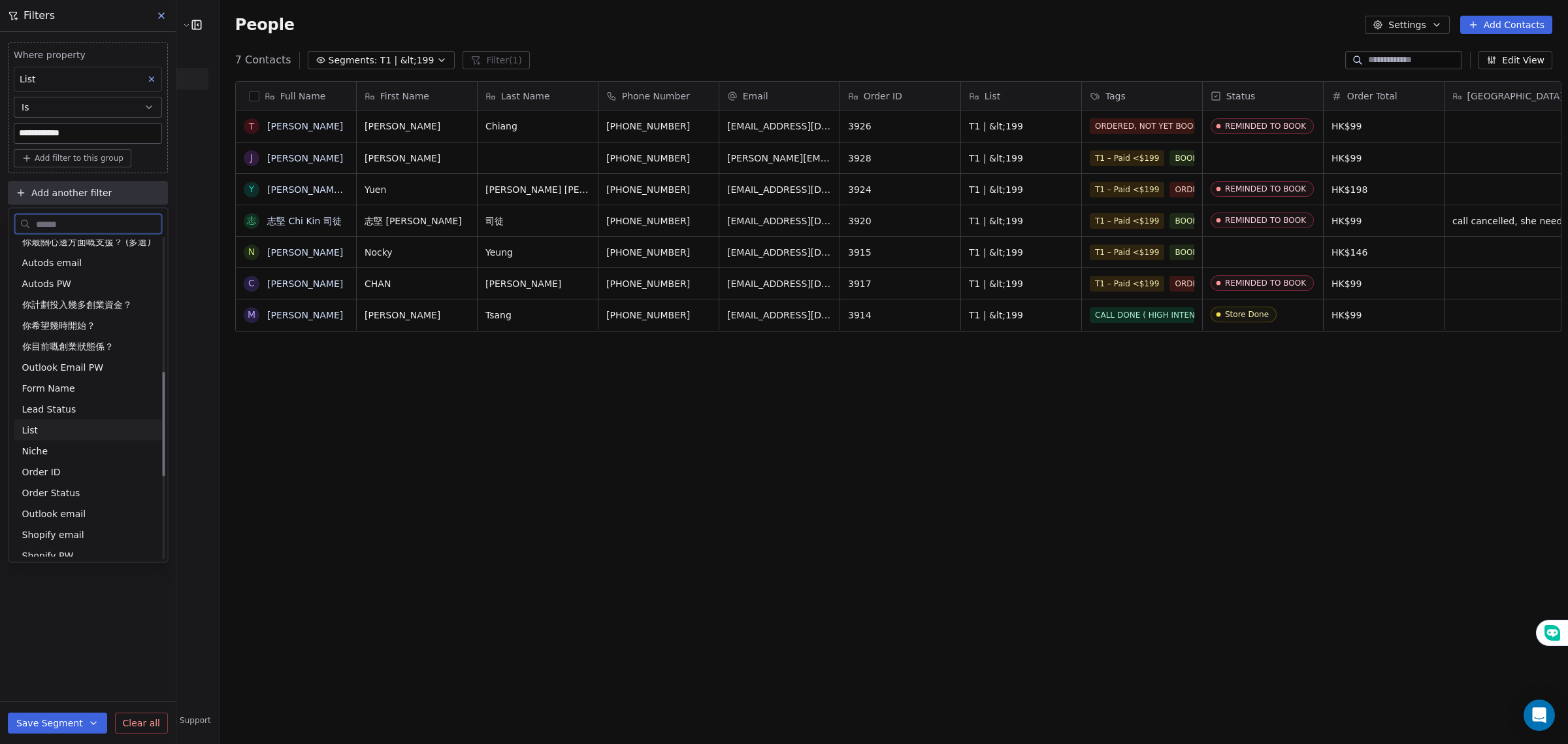
click at [72, 429] on div "List" at bounding box center [88, 429] width 133 height 13
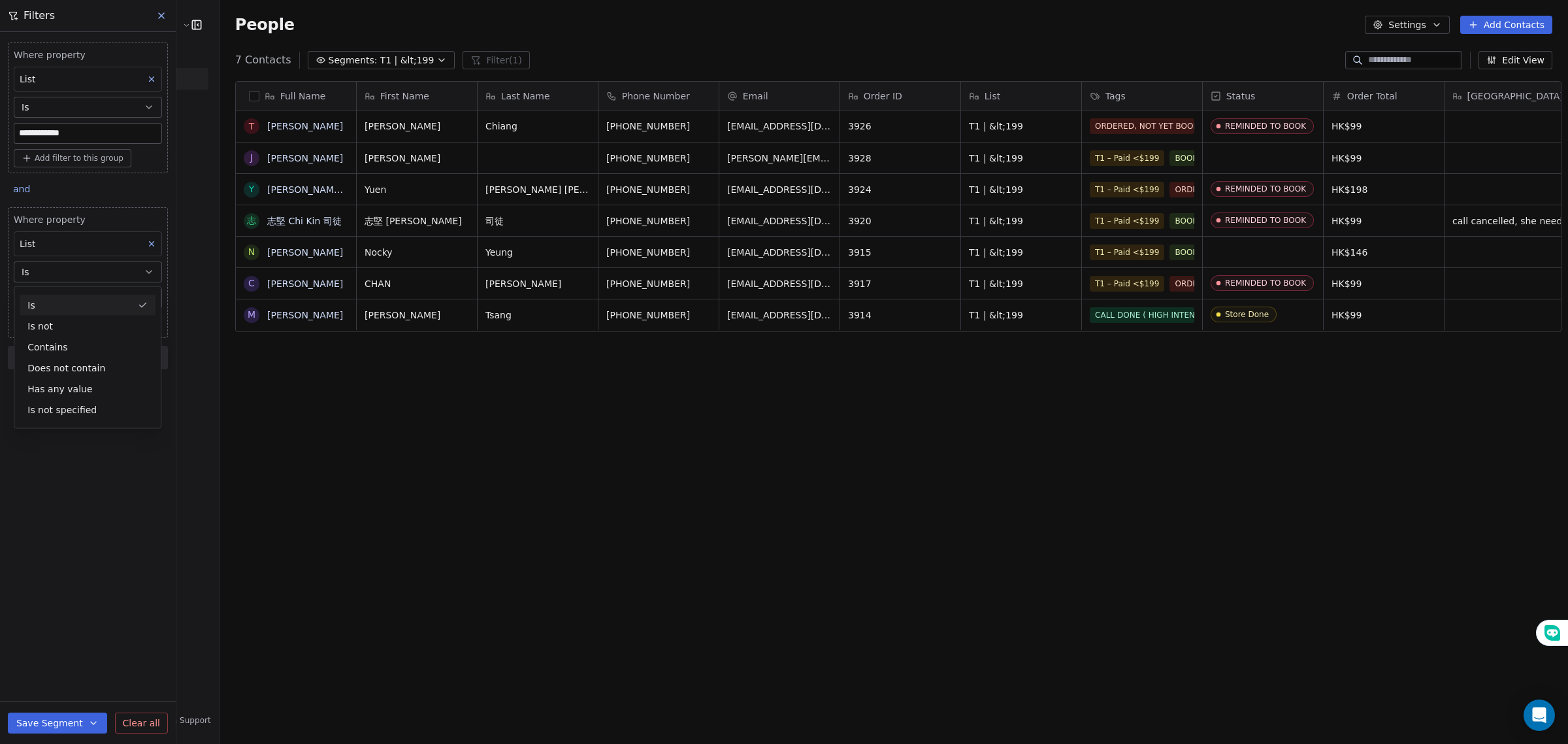
click at [61, 301] on div "Is" at bounding box center [87, 305] width 136 height 21
click at [79, 192] on span "Add another filter" at bounding box center [71, 193] width 80 height 14
click at [363, 59] on html "**********" at bounding box center [784, 372] width 1568 height 744
click at [381, 63] on span "T1 | &lt;199" at bounding box center [408, 60] width 54 height 14
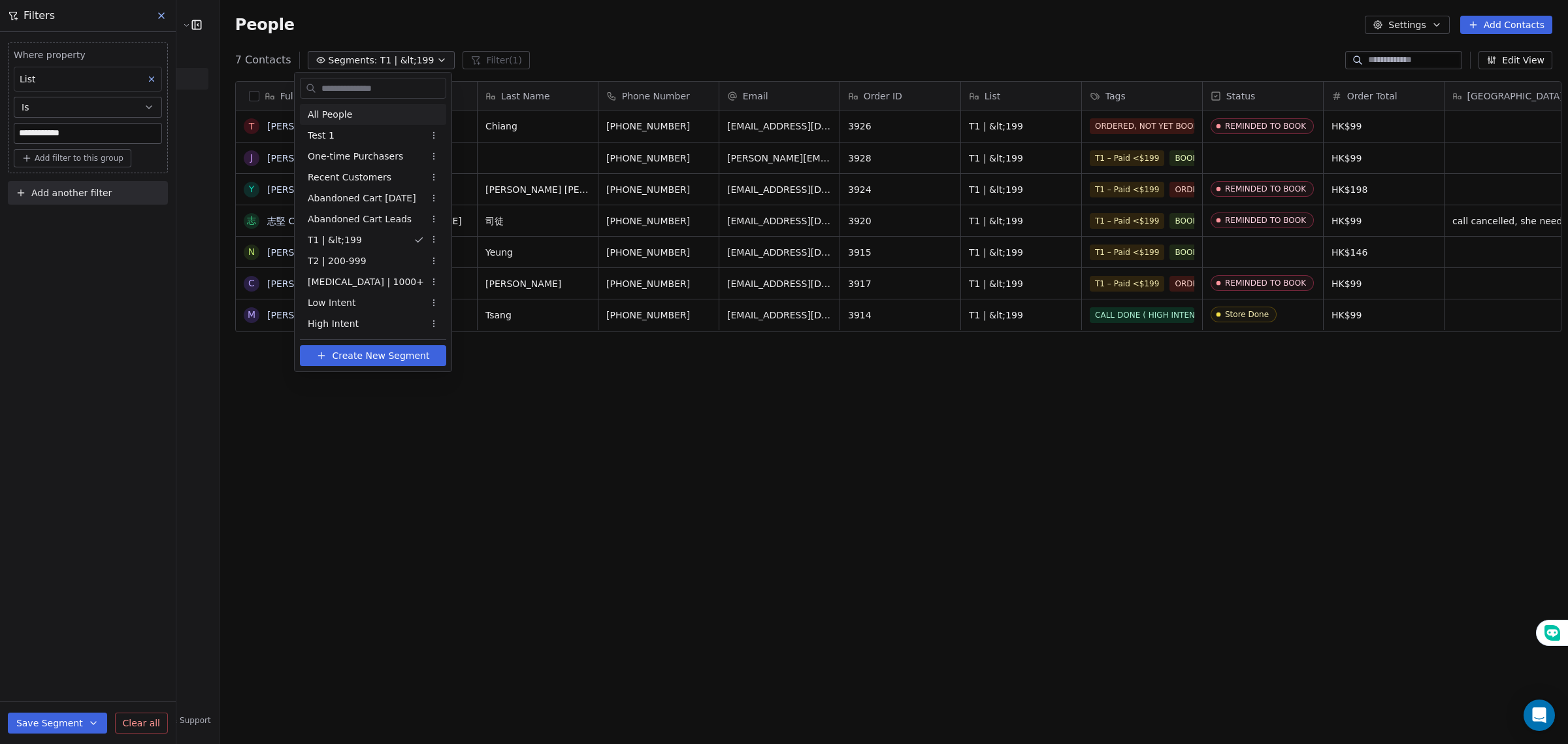
click at [352, 119] on div "All People" at bounding box center [373, 114] width 146 height 21
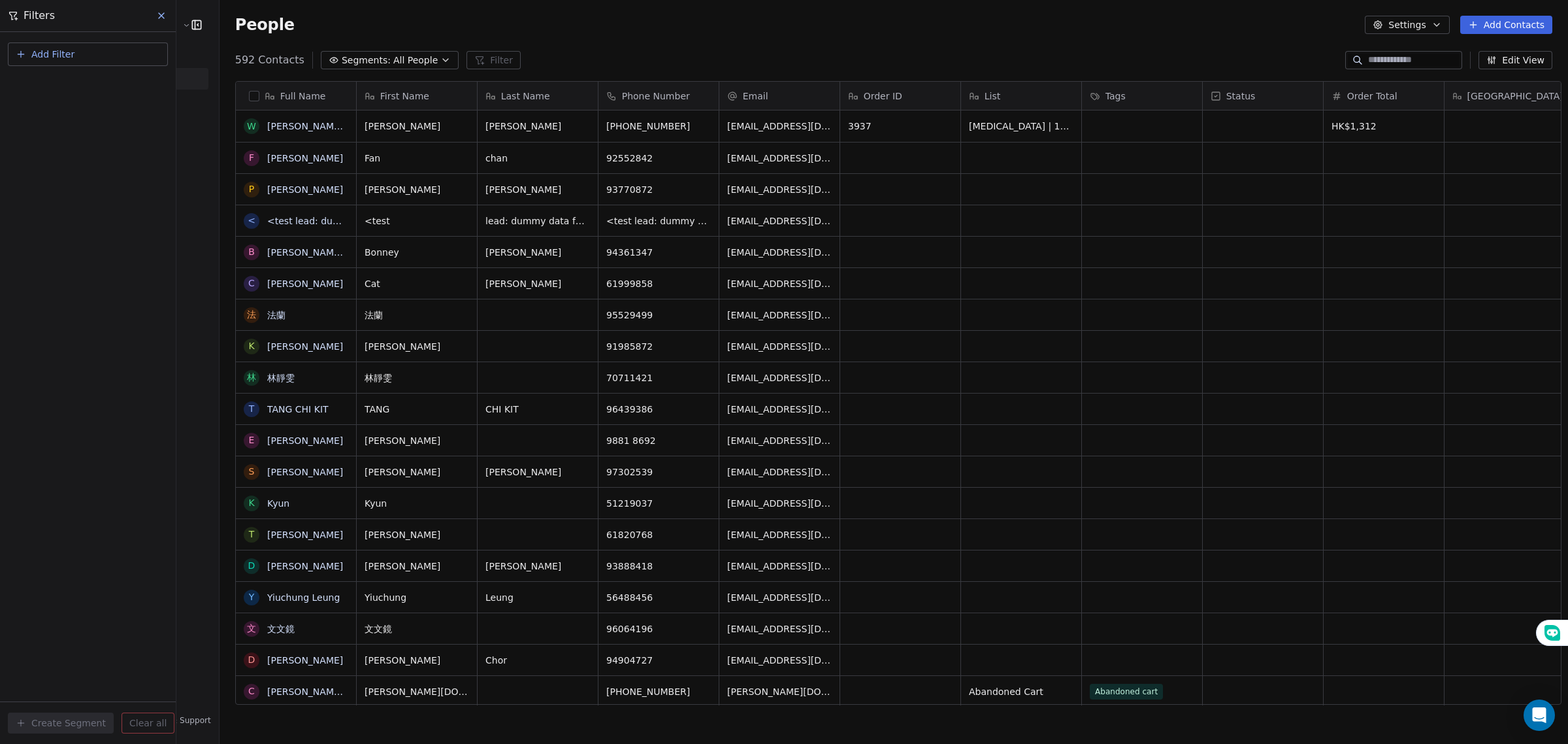
click at [95, 56] on button "Add Filter" at bounding box center [87, 54] width 160 height 23
click at [97, 85] on span "Contact properties" at bounding box center [65, 85] width 85 height 14
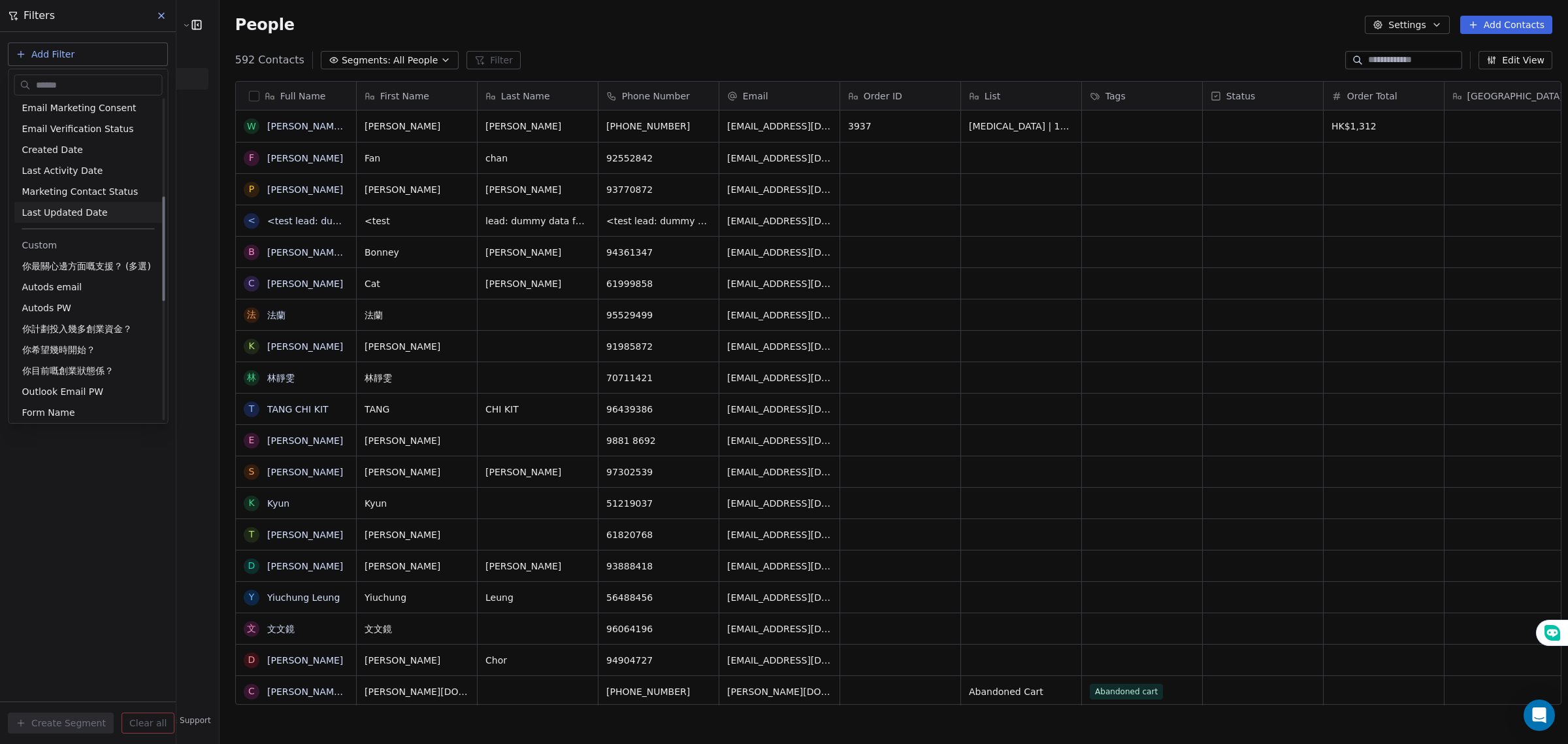
scroll to position [490, 0]
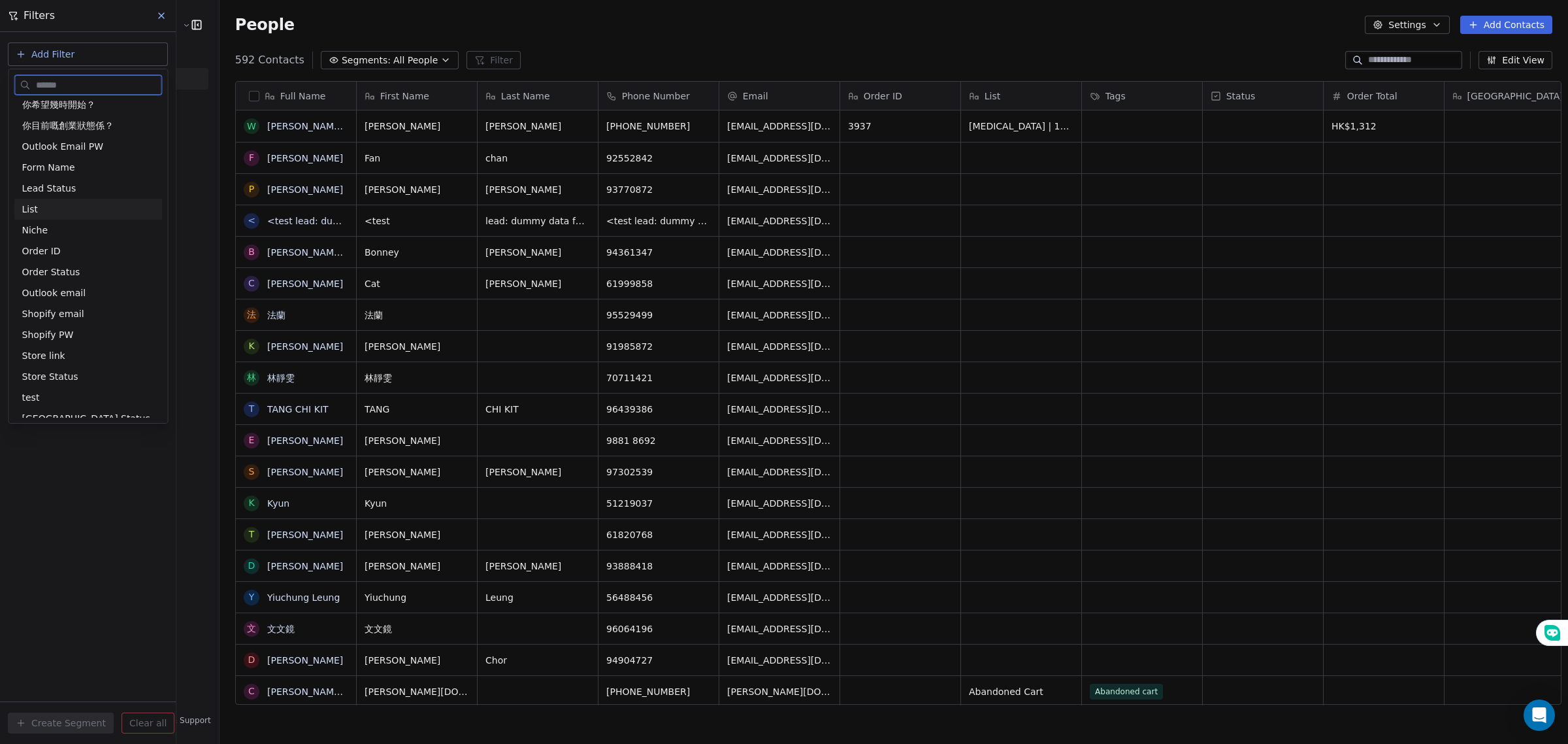
click at [53, 207] on div "List" at bounding box center [88, 208] width 133 height 13
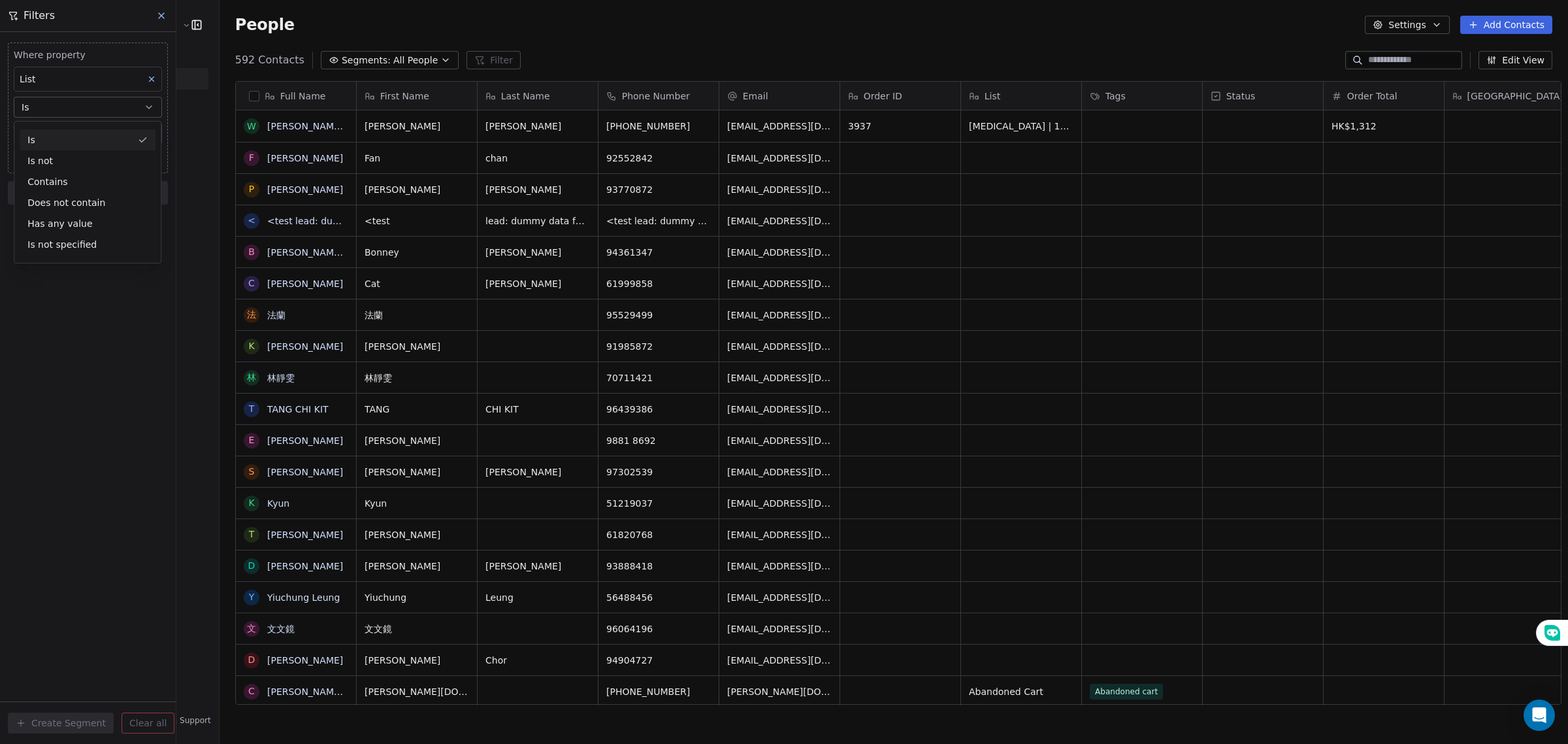
click at [77, 138] on div "Is" at bounding box center [87, 140] width 136 height 21
click at [77, 138] on input at bounding box center [88, 134] width 147 height 19
paste input "**********"
click at [62, 291] on div "**********" at bounding box center [87, 388] width 175 height 712
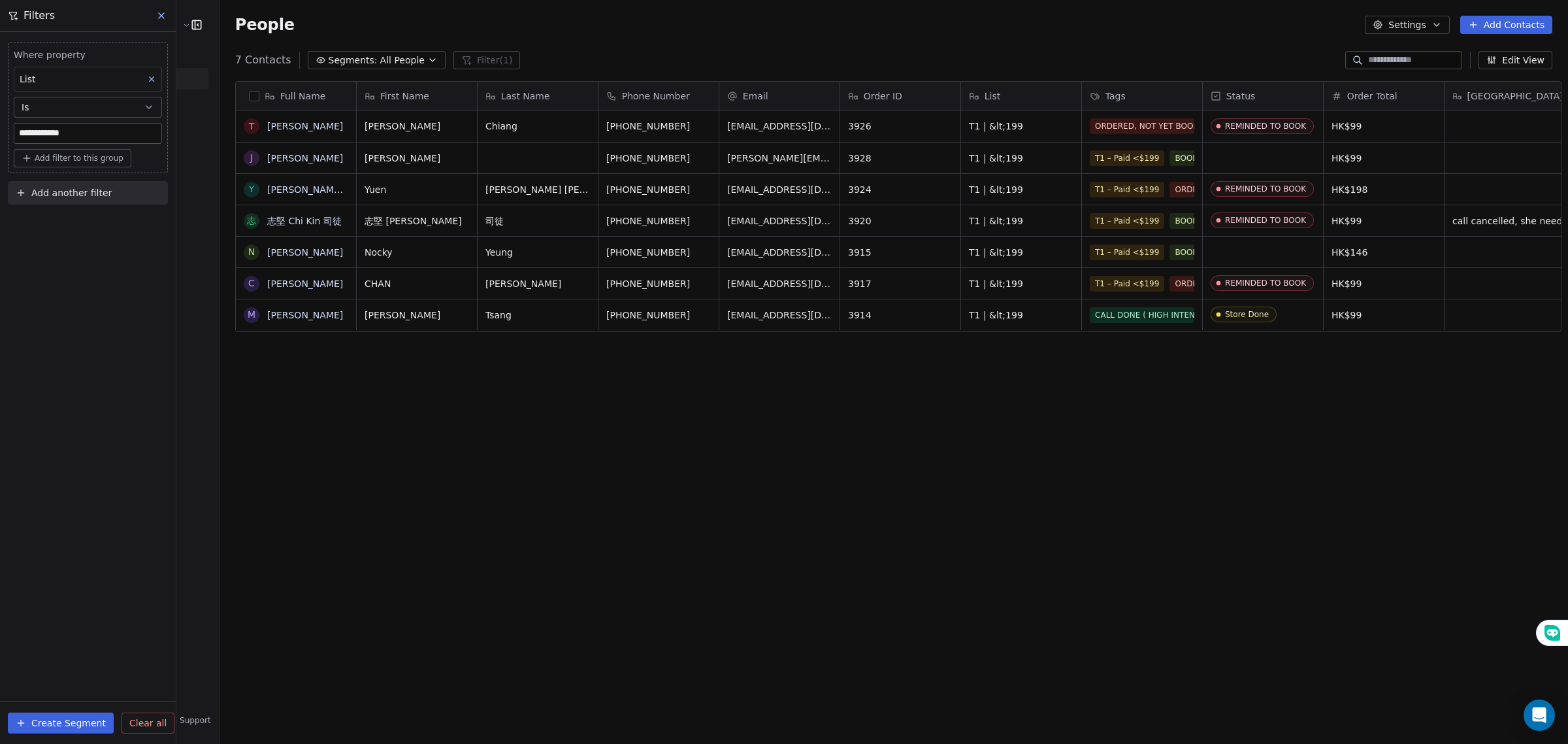
click at [249, 98] on button "button" at bounding box center [254, 96] width 11 height 11
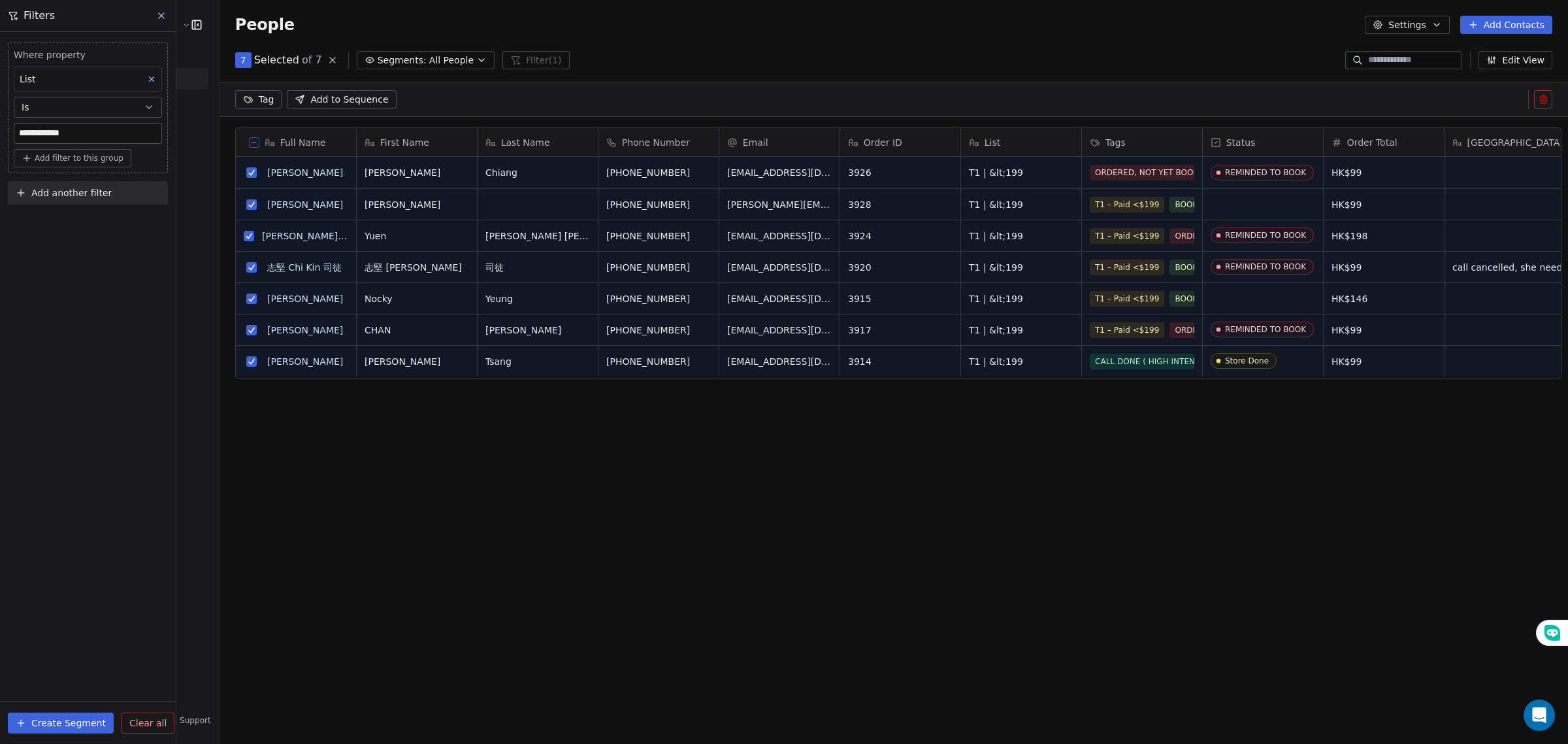
scroll to position [596, 1346]
click at [243, 97] on html "**********" at bounding box center [784, 372] width 1568 height 744
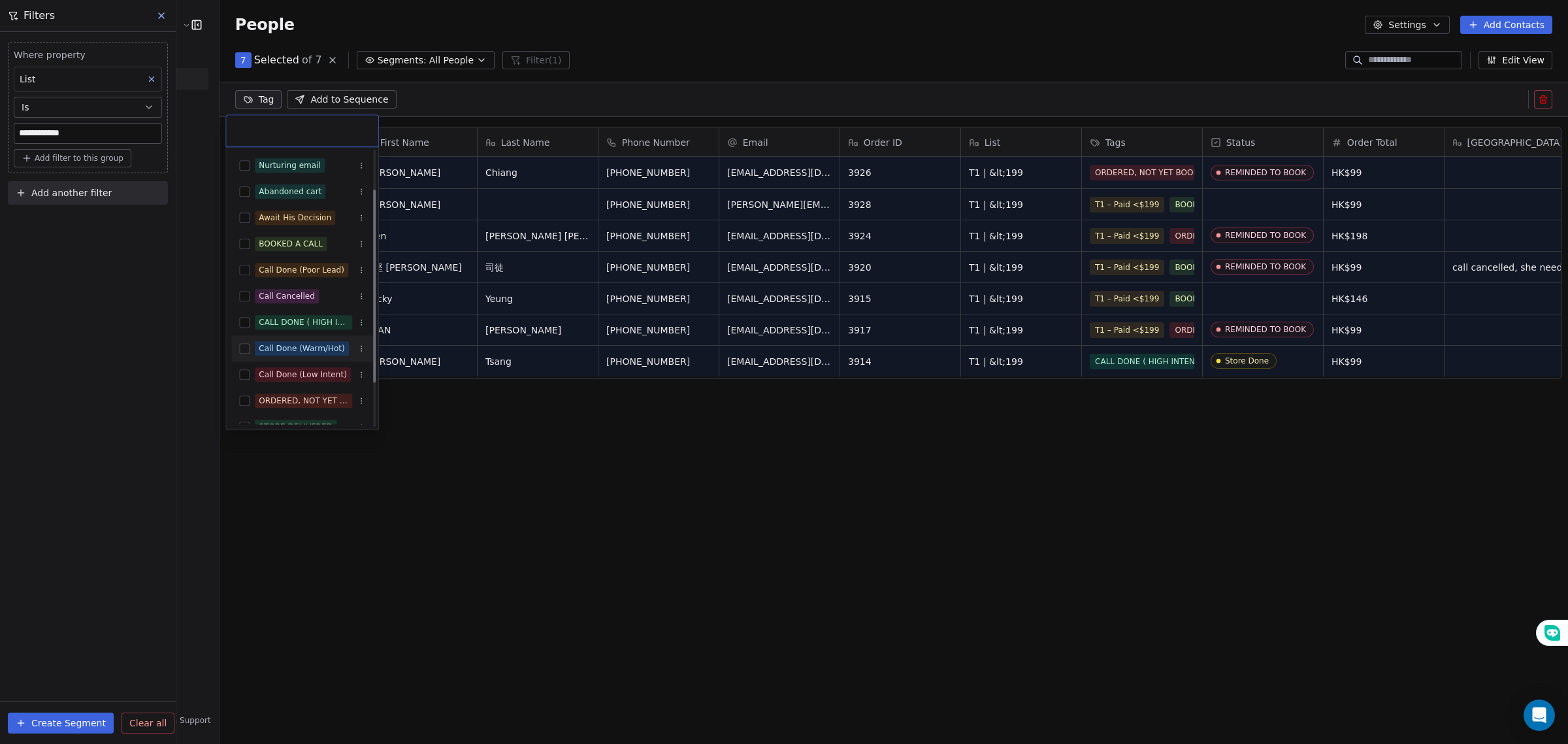
scroll to position [119, 0]
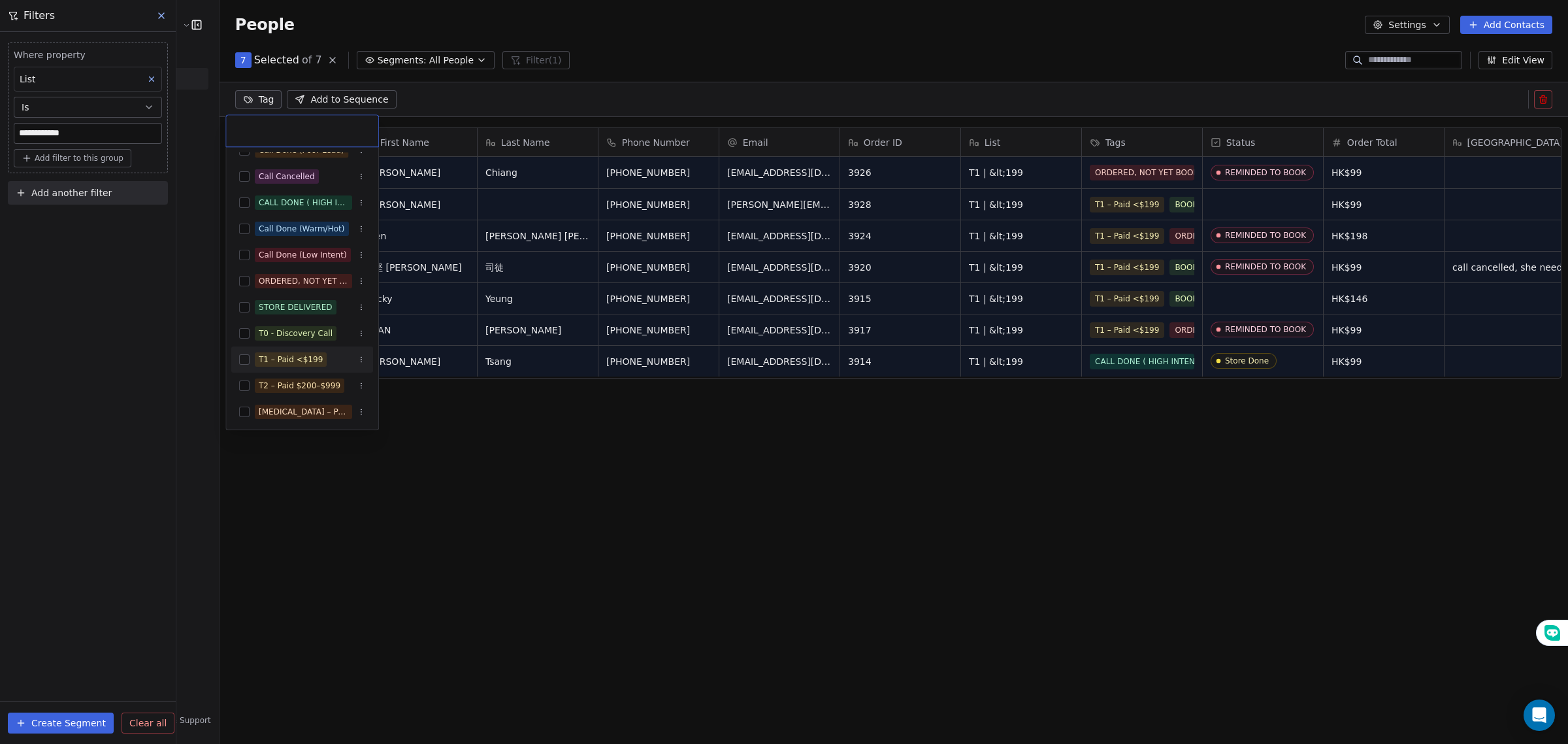
click at [244, 361] on button "Suggestions" at bounding box center [244, 359] width 11 height 11
click at [121, 360] on html "**********" at bounding box center [784, 372] width 1568 height 744
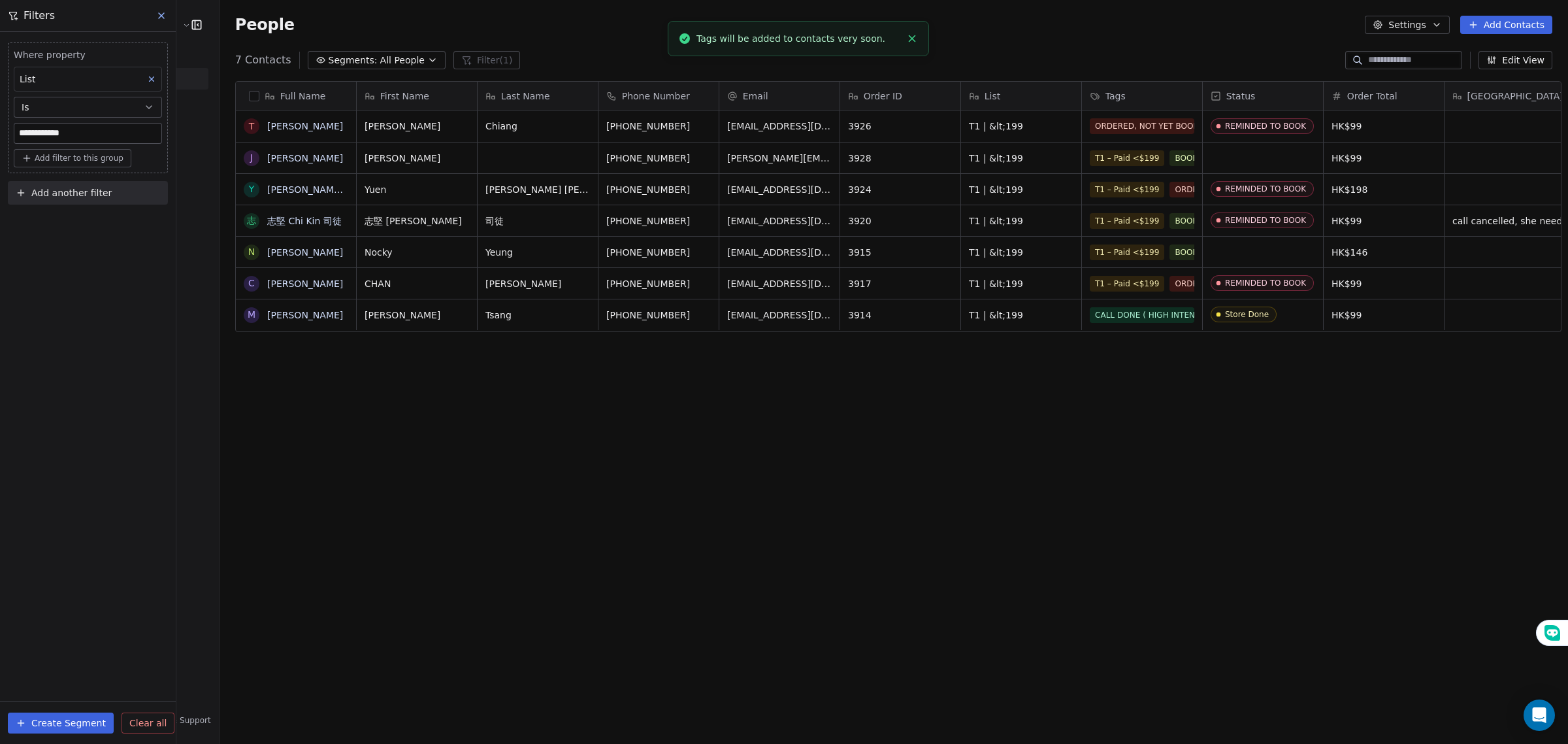
scroll to position [9, 0]
click at [350, 49] on div "7 Contacts Segments: All People Filter (1) Edit View" at bounding box center [894, 60] width 1349 height 21
click at [356, 54] on span "Segments:" at bounding box center [353, 60] width 49 height 14
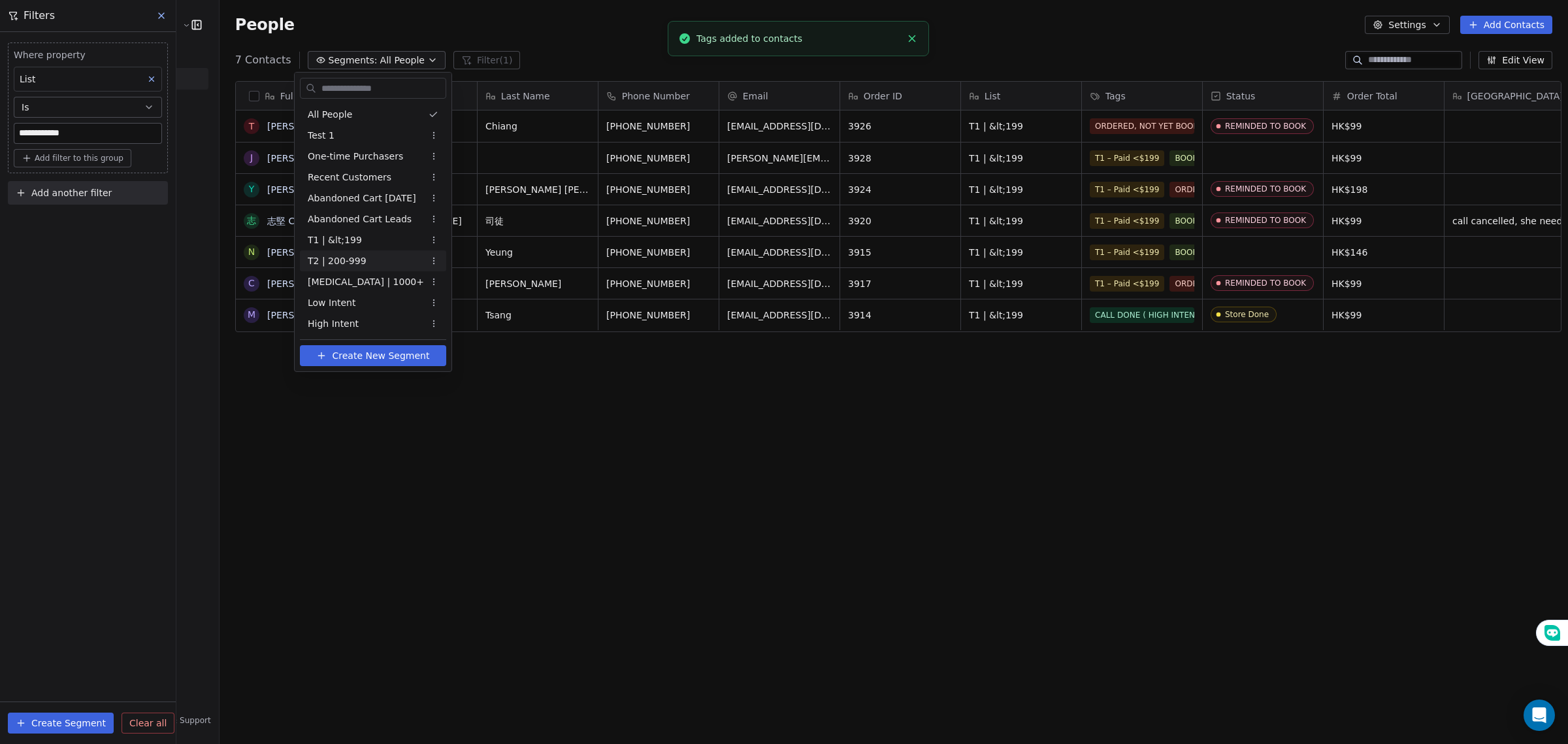
click at [357, 256] on span "T2 | 200-999" at bounding box center [337, 261] width 59 height 14
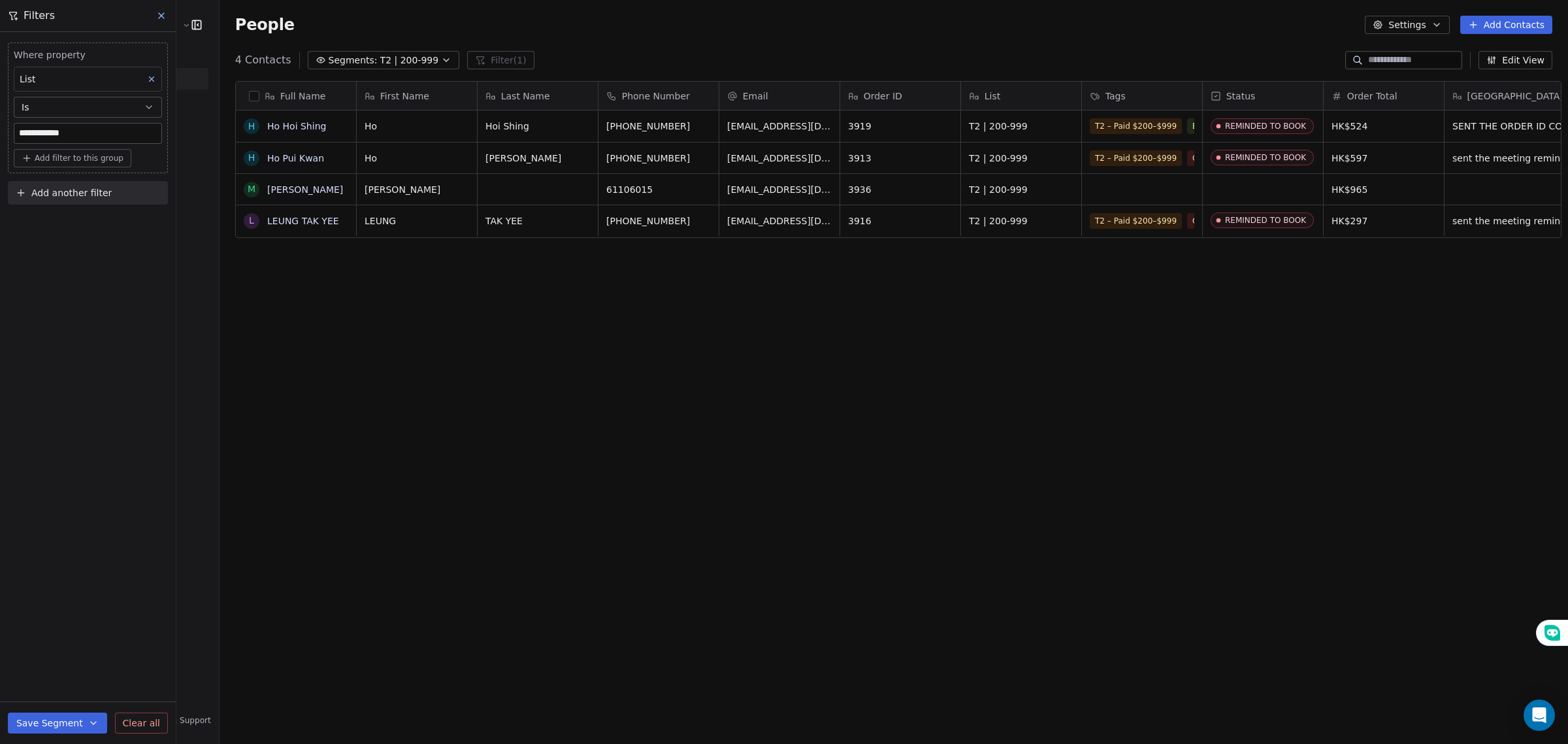
scroll to position [642, 1346]
click at [1060, 123] on icon "grid" at bounding box center [1064, 124] width 11 height 11
click at [71, 295] on div "**********" at bounding box center [87, 388] width 175 height 712
click at [249, 97] on button "button" at bounding box center [254, 96] width 11 height 11
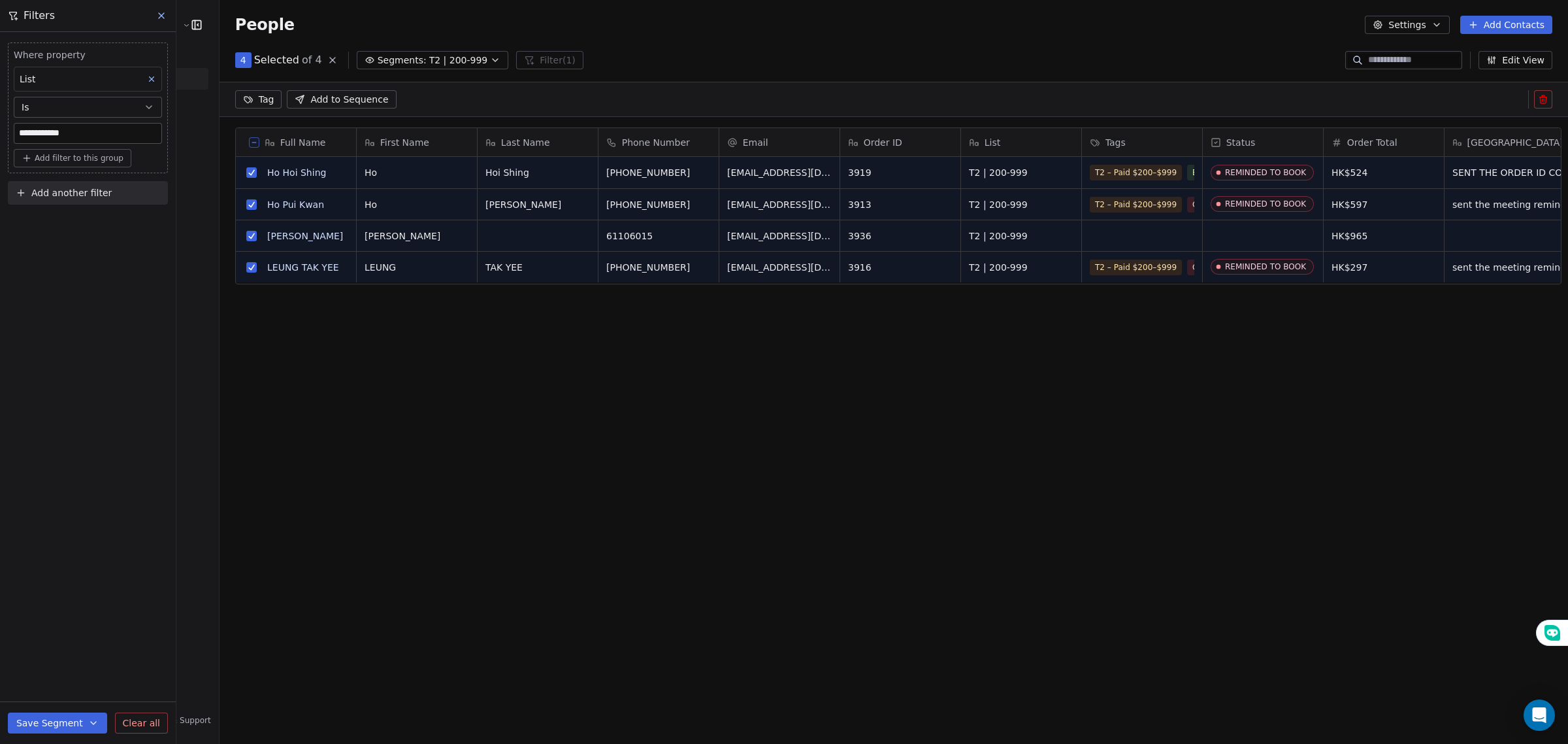
scroll to position [1, 0]
click at [242, 97] on html "**********" at bounding box center [784, 372] width 1568 height 744
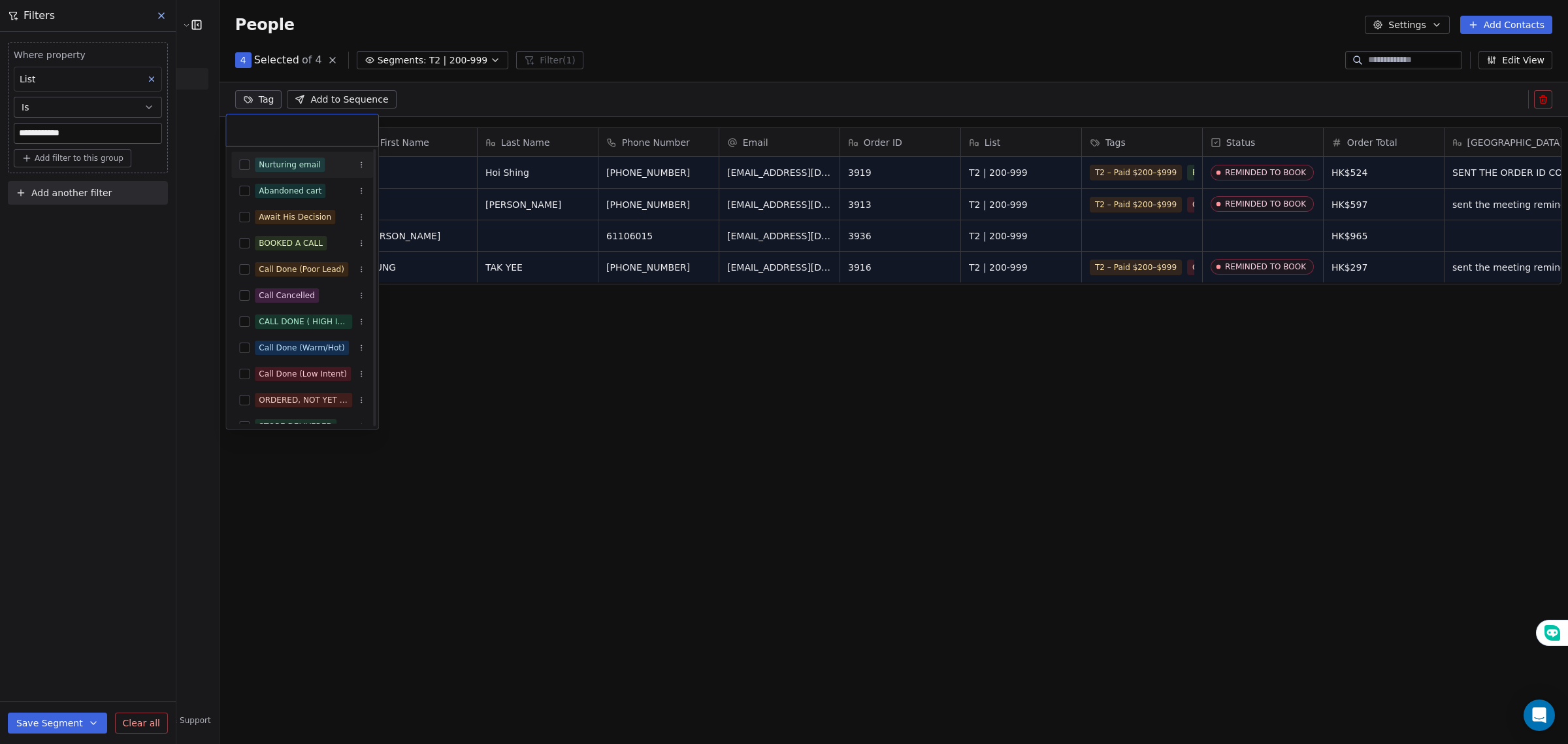
scroll to position [119, 0]
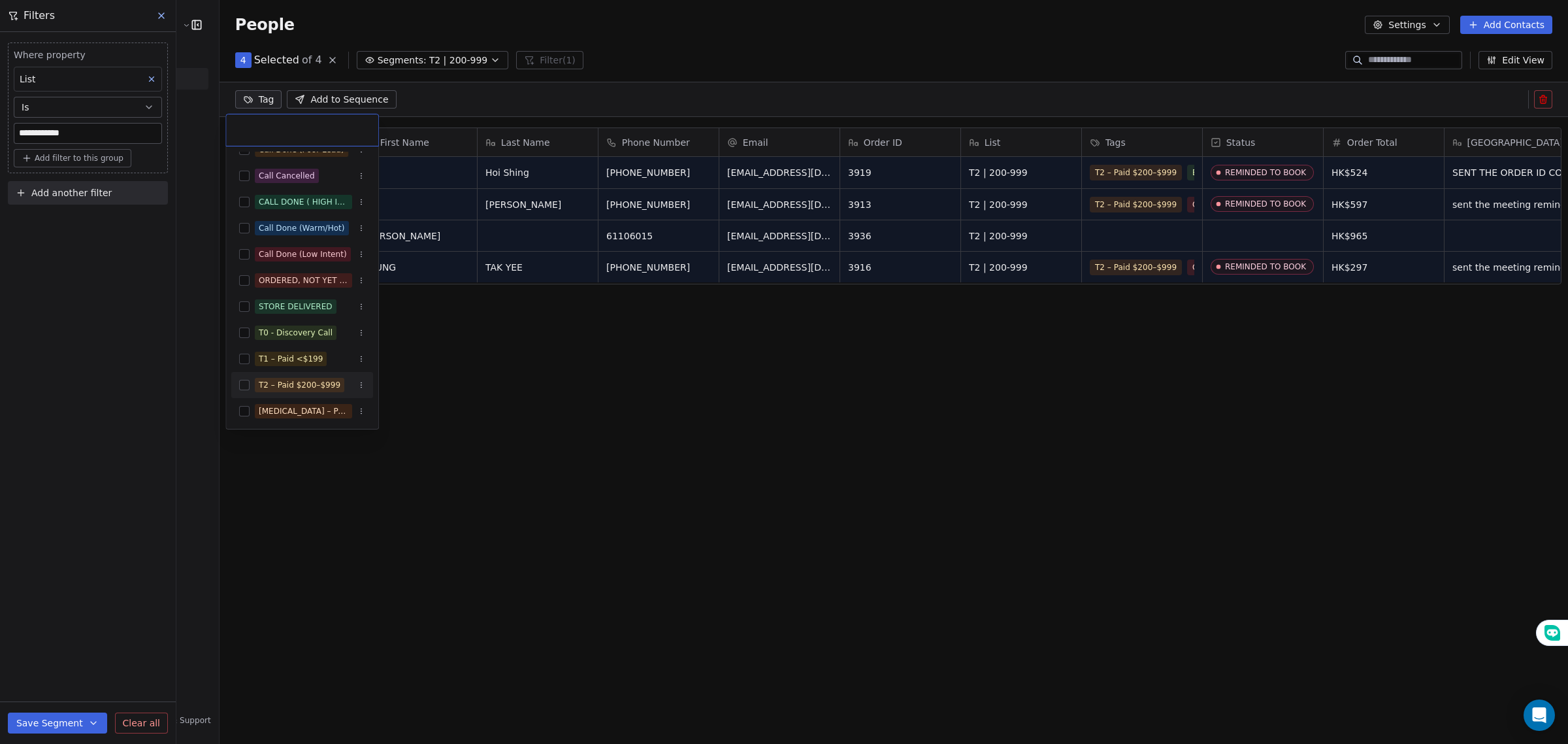
click at [242, 389] on button "Suggestions" at bounding box center [244, 385] width 11 height 11
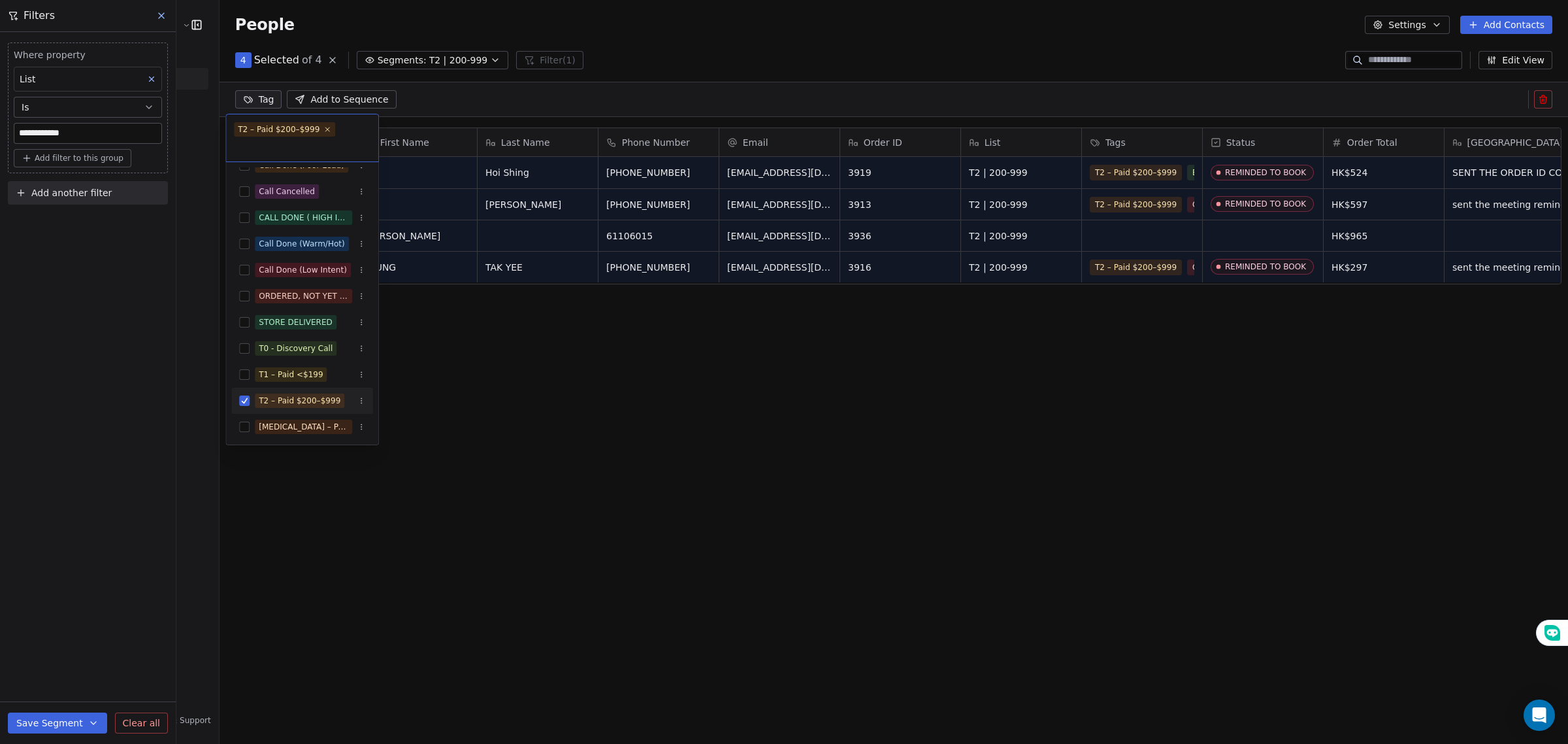
click at [138, 331] on html "**********" at bounding box center [784, 372] width 1568 height 744
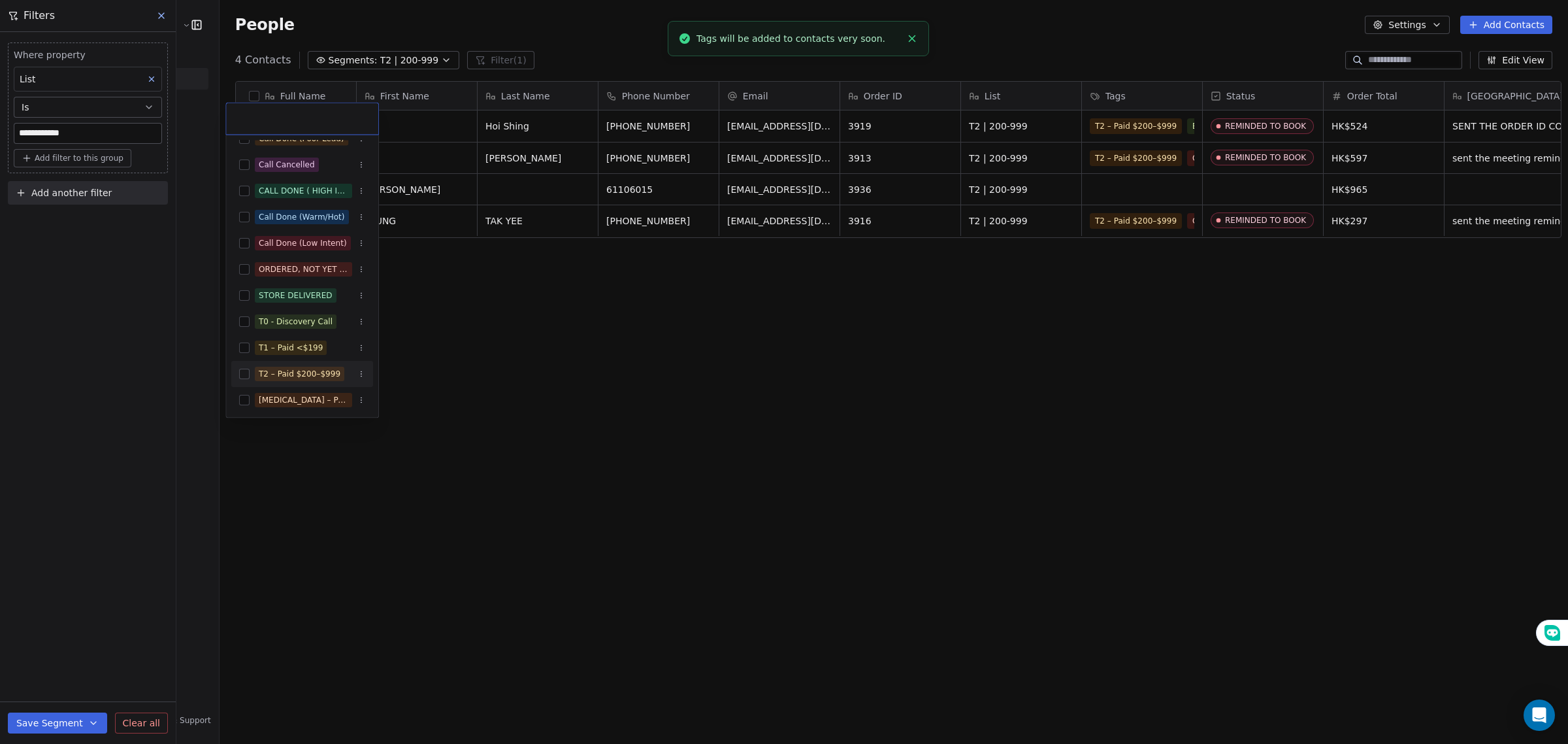
scroll to position [9, 0]
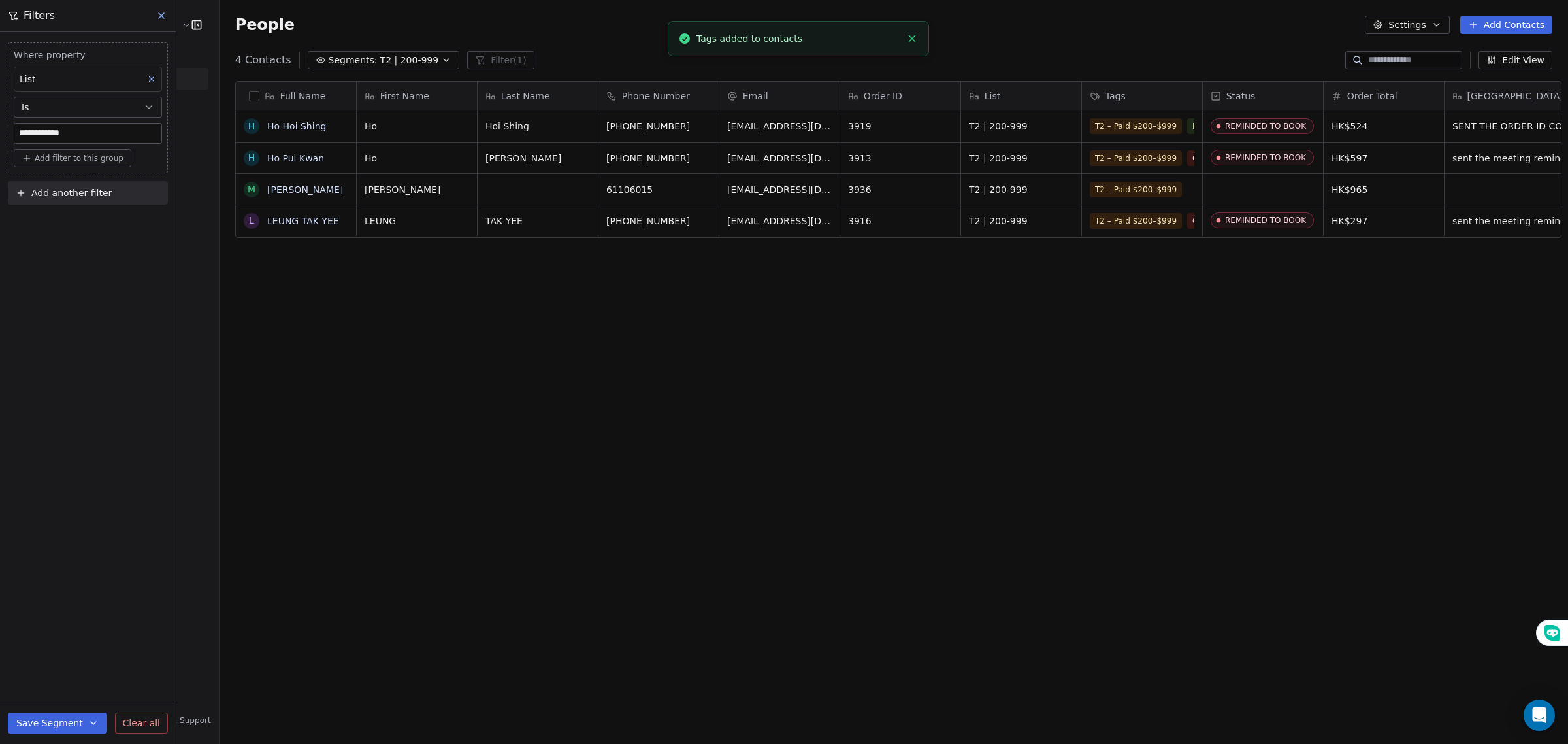
click at [381, 56] on span "T2 | 200-999" at bounding box center [410, 60] width 59 height 14
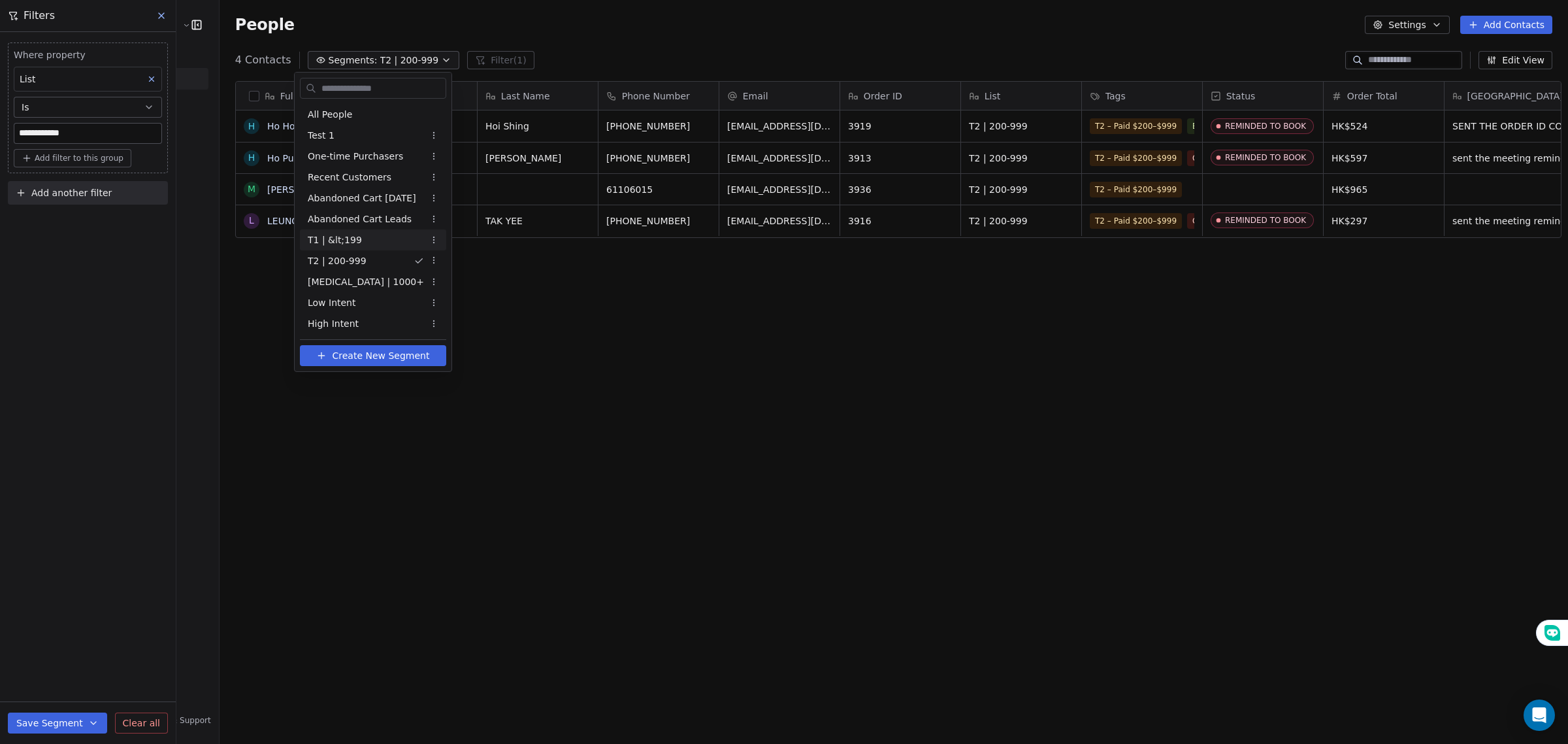
click at [360, 236] on div "T1 | &lt;199" at bounding box center [373, 240] width 146 height 21
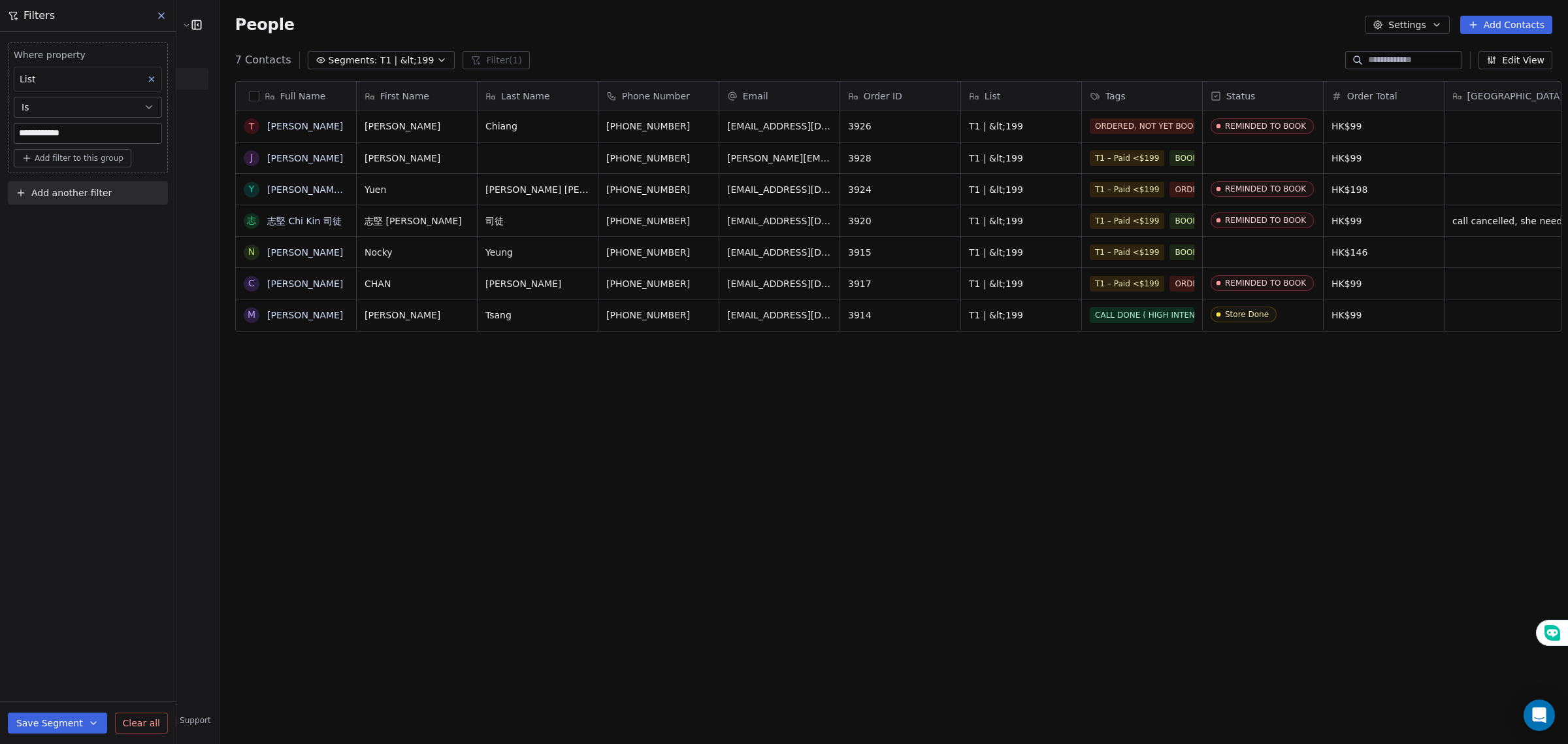
click at [249, 99] on button "button" at bounding box center [254, 96] width 11 height 11
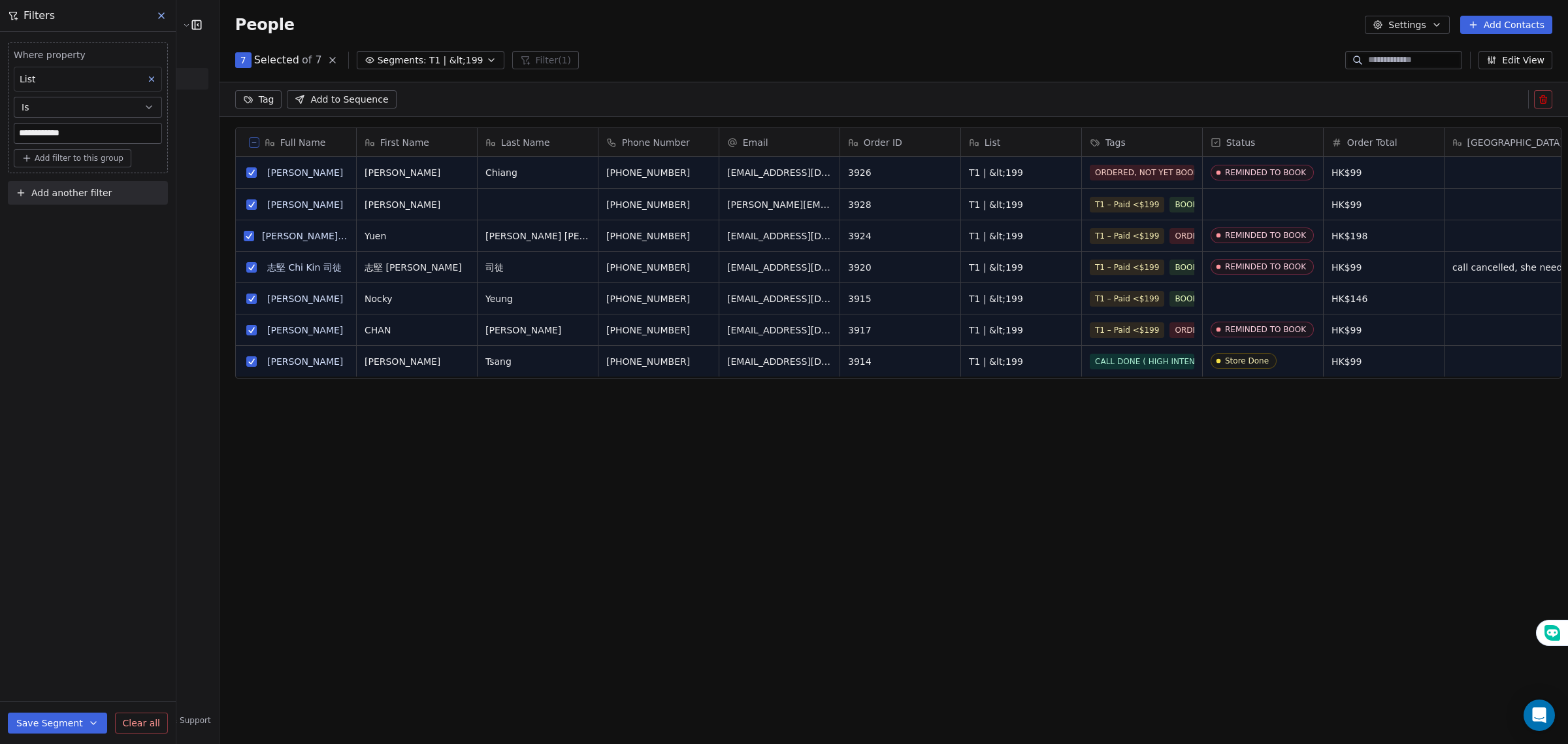
scroll to position [1, 0]
click at [310, 96] on span "Add to Sequence" at bounding box center [349, 99] width 77 height 13
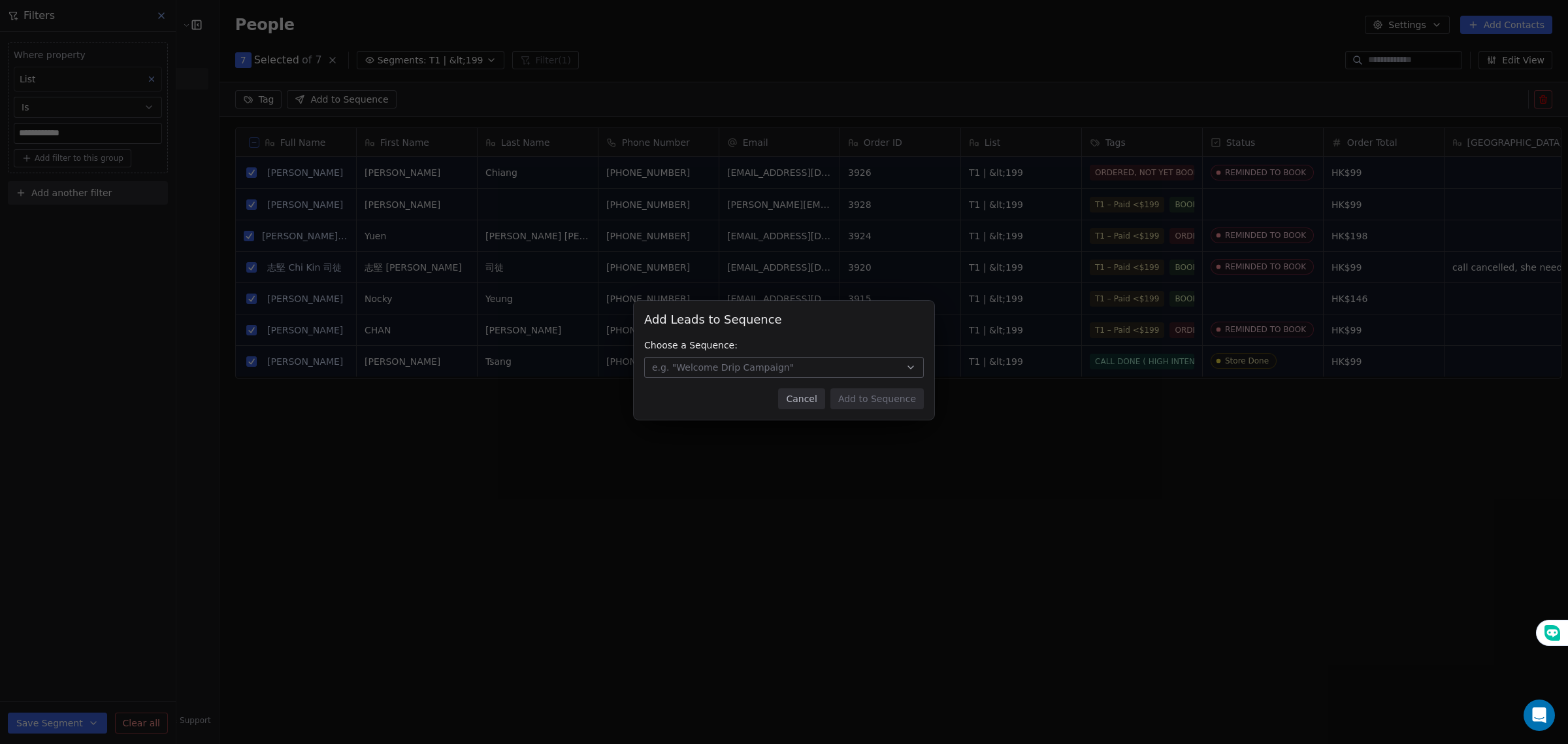
click at [701, 376] on button "e.g. "Welcome Drip Campaign"" at bounding box center [784, 367] width 280 height 21
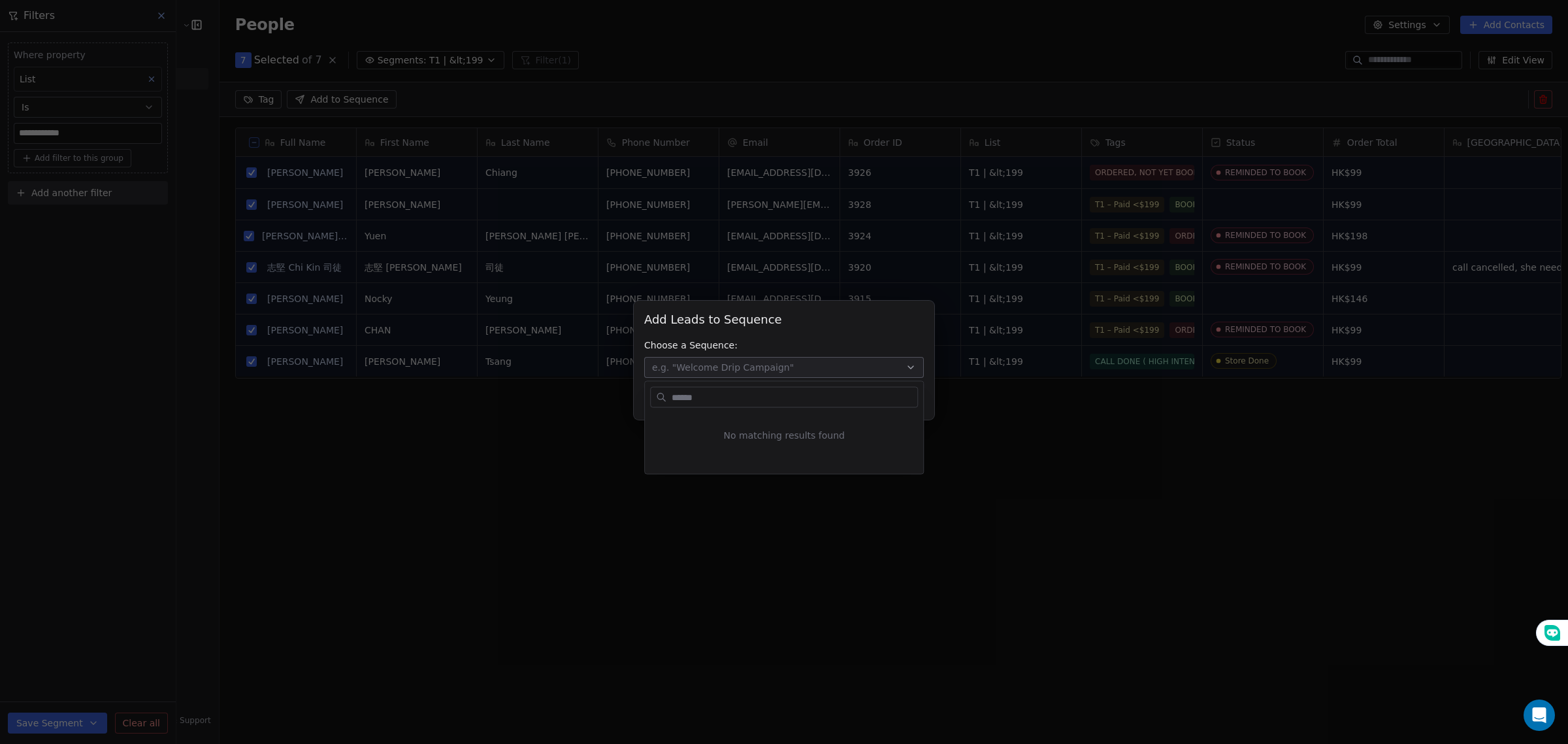
click at [718, 484] on div "Add Leads to Sequence Add Leads to Sequence Choose a Sequence: e.g. "Welcome Dr…" at bounding box center [784, 372] width 1568 height 744
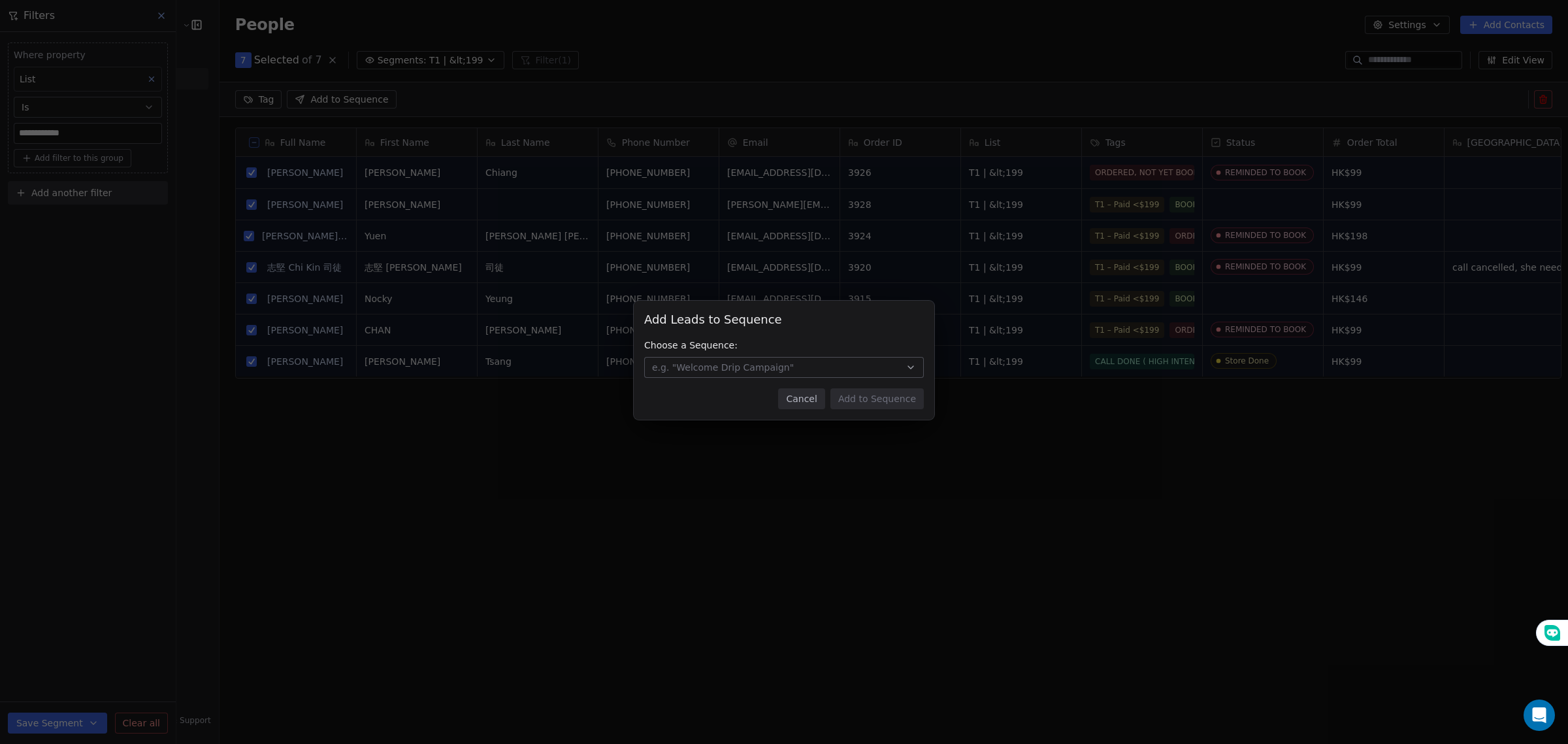
click at [803, 401] on button "Cancel" at bounding box center [802, 399] width 46 height 21
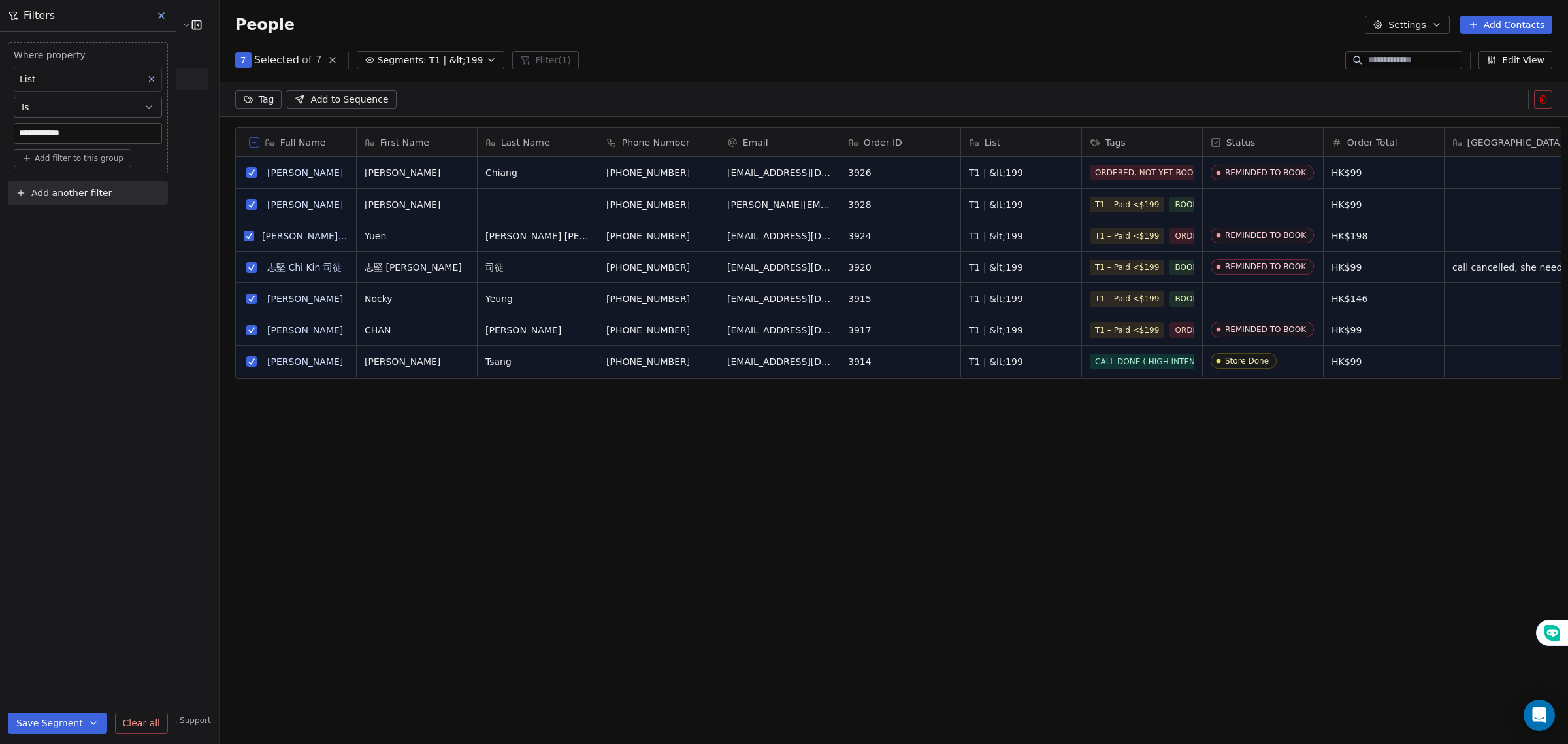
click at [330, 60] on icon at bounding box center [332, 59] width 5 height 5
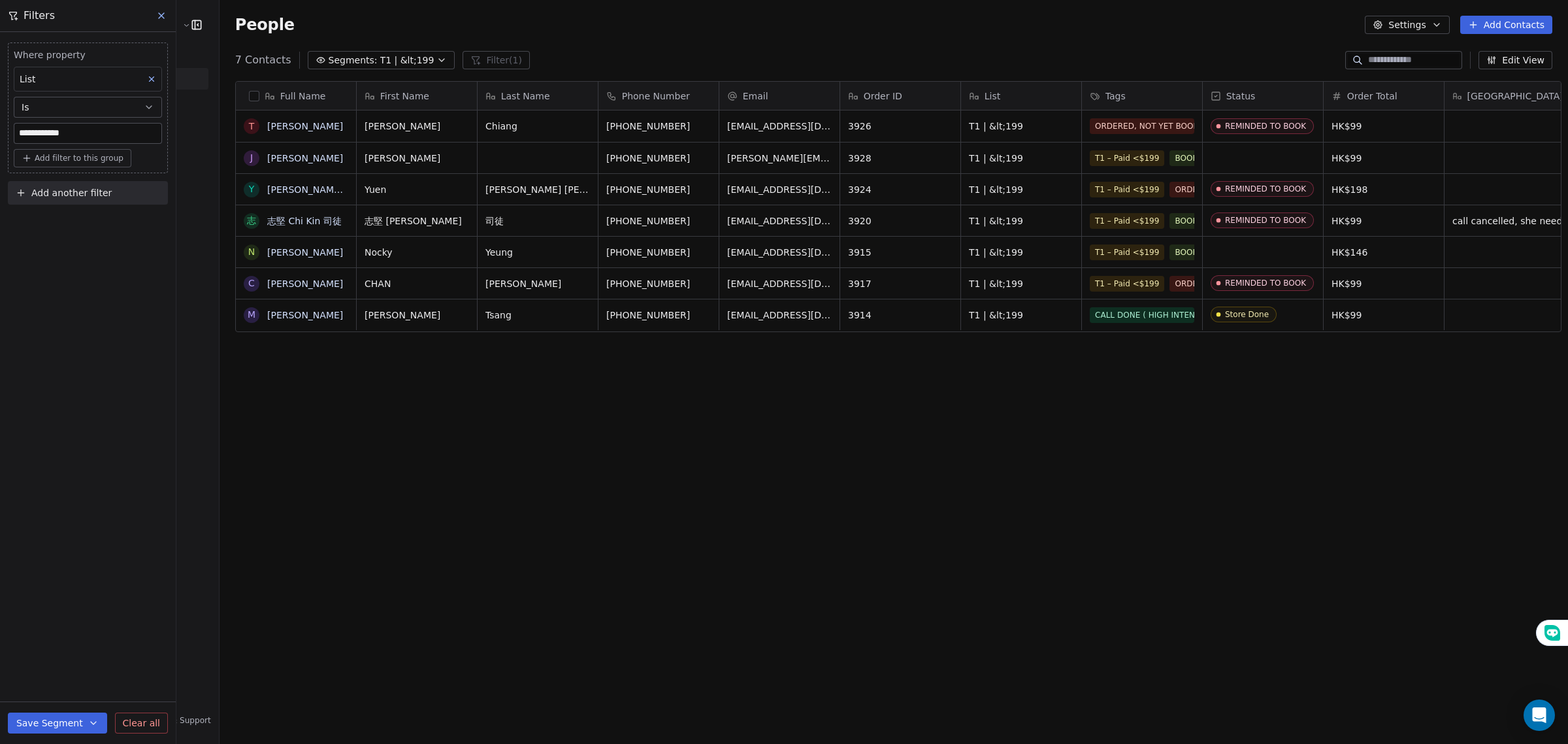
scroll to position [642, 1346]
click at [381, 59] on span "T1 | &lt;199" at bounding box center [408, 60] width 54 height 14
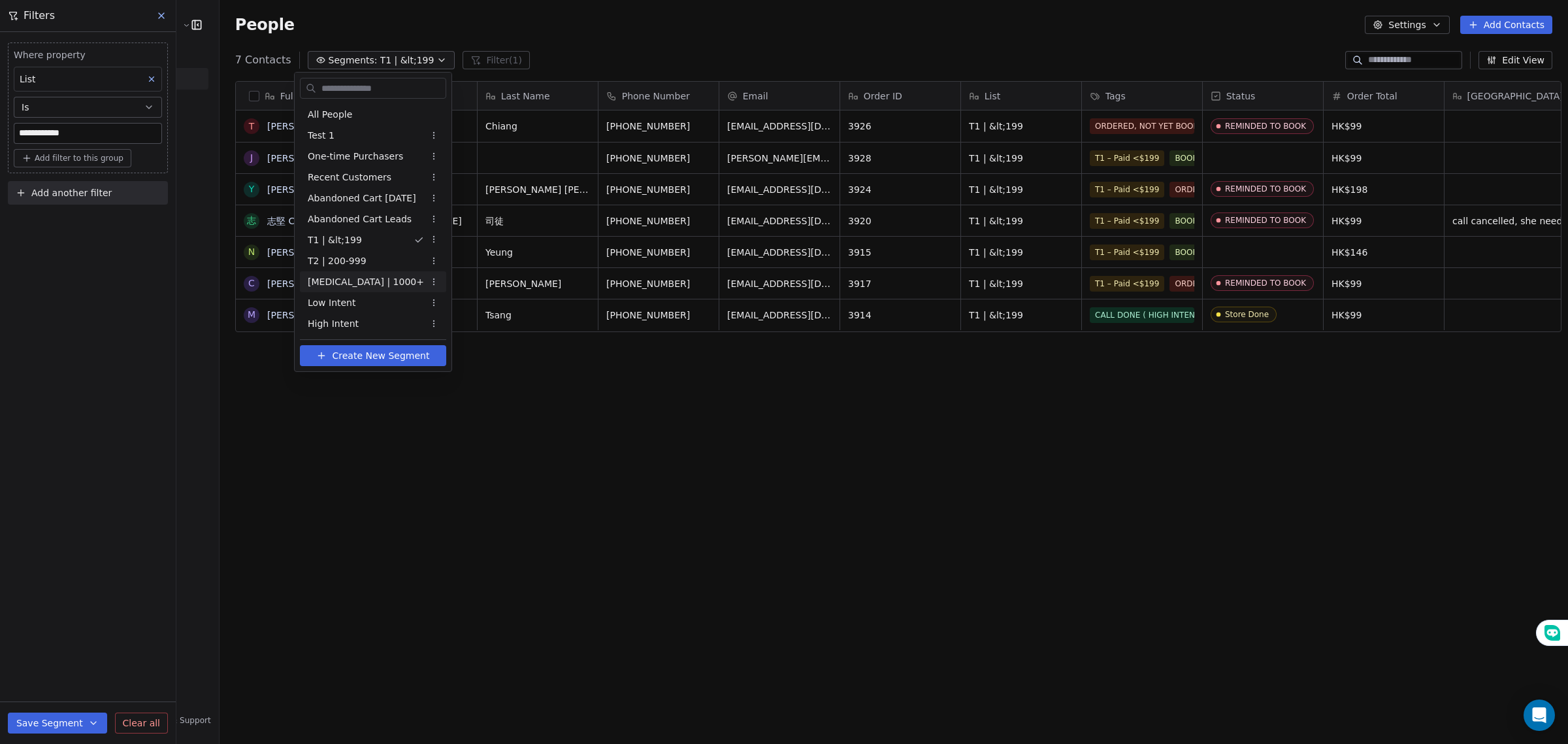
click at [363, 282] on div "[MEDICAL_DATA] | 1000+" at bounding box center [373, 282] width 146 height 21
type input "**********"
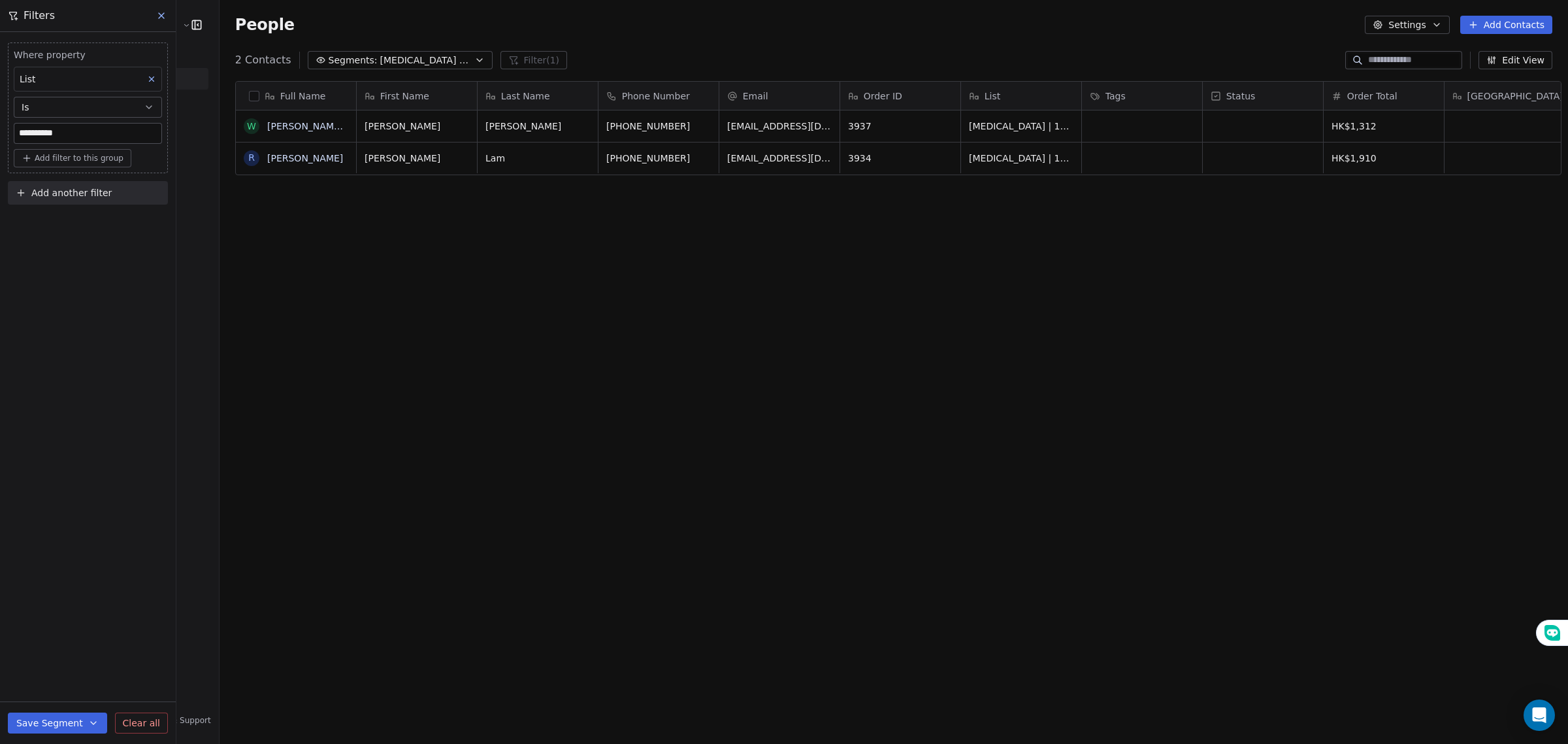
click at [244, 93] on div "Full Name" at bounding box center [294, 95] width 102 height 13
click at [244, 95] on html "**********" at bounding box center [784, 372] width 1568 height 744
click at [249, 95] on button "button" at bounding box center [254, 96] width 11 height 11
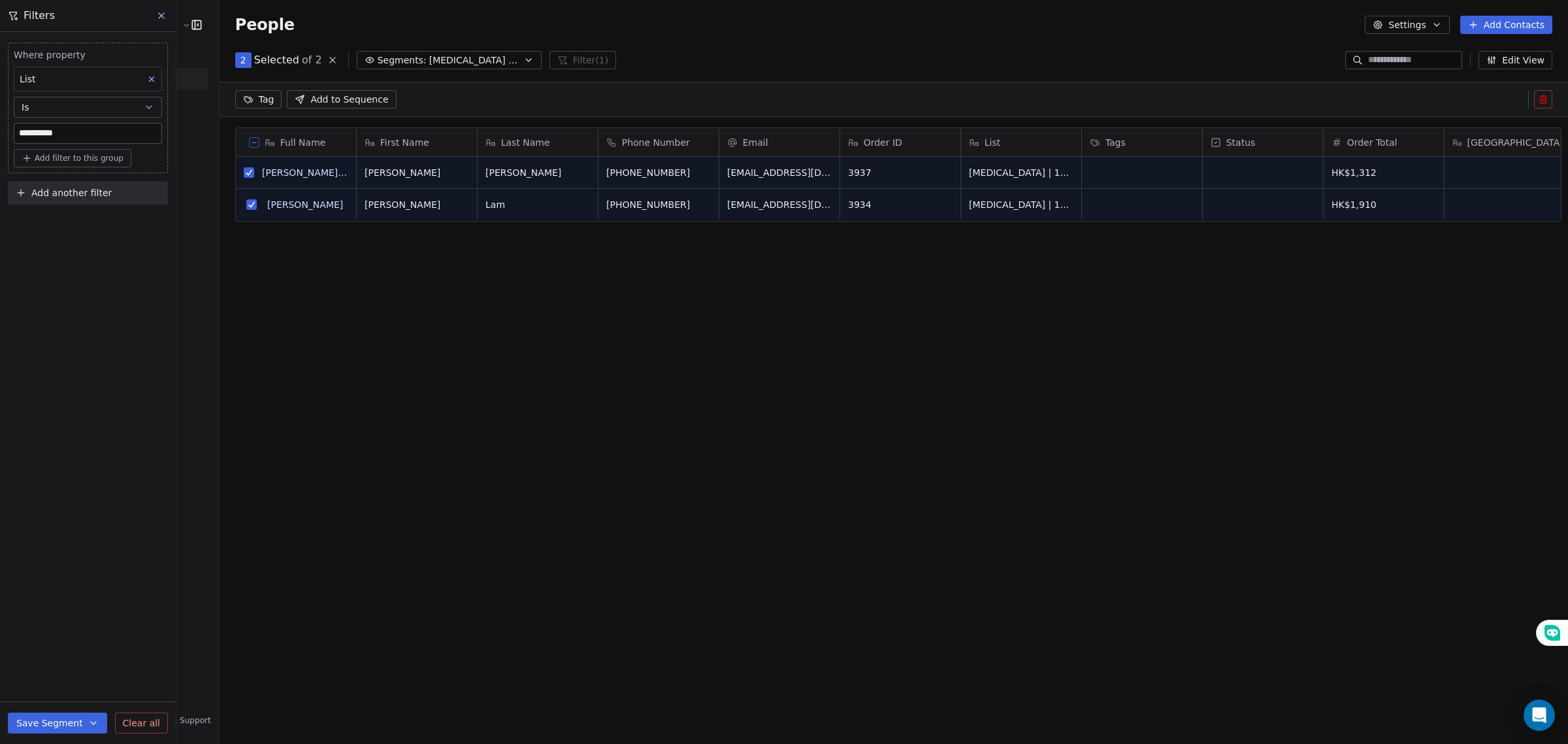
scroll to position [596, 1346]
click at [245, 93] on html "**********" at bounding box center [784, 372] width 1568 height 744
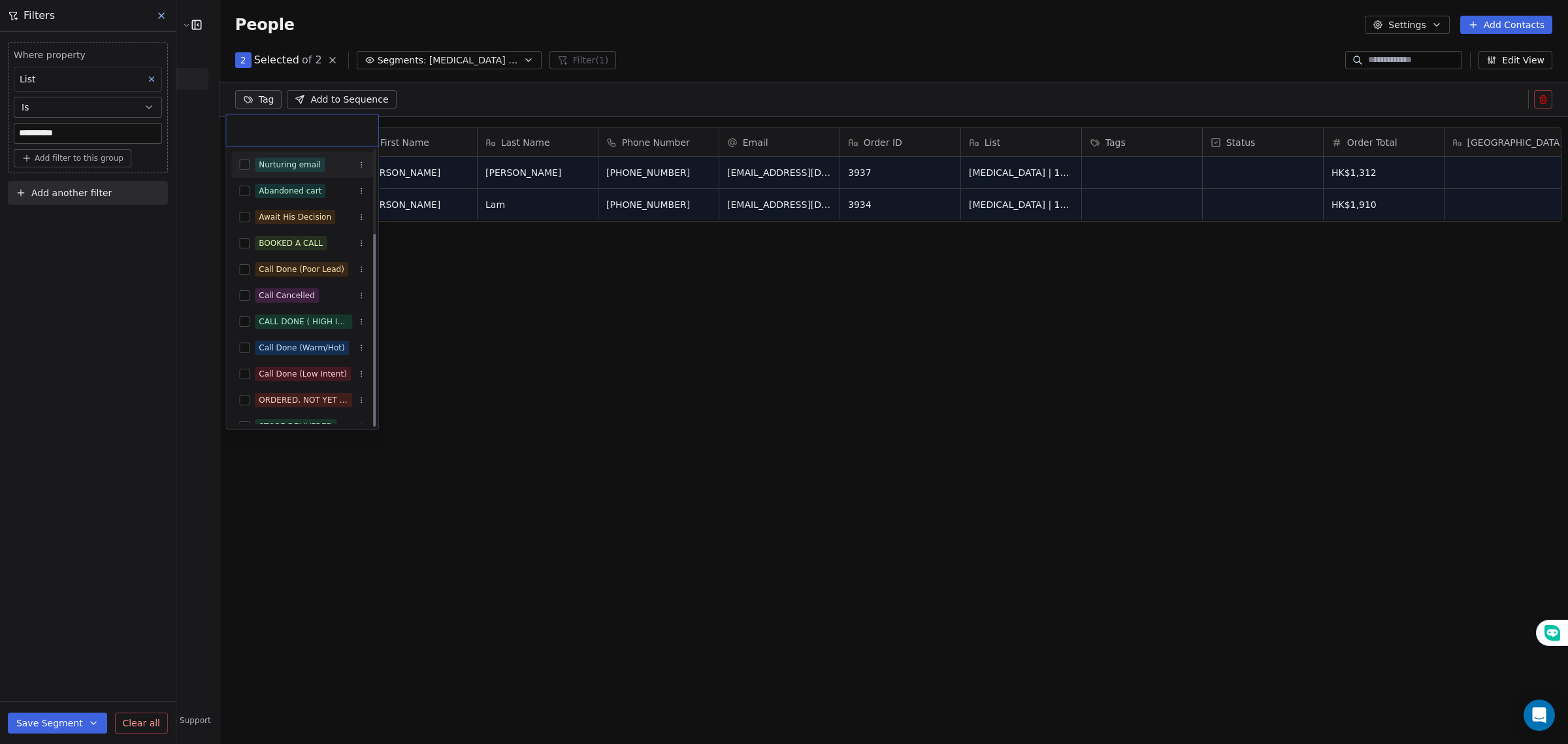
scroll to position [119, 0]
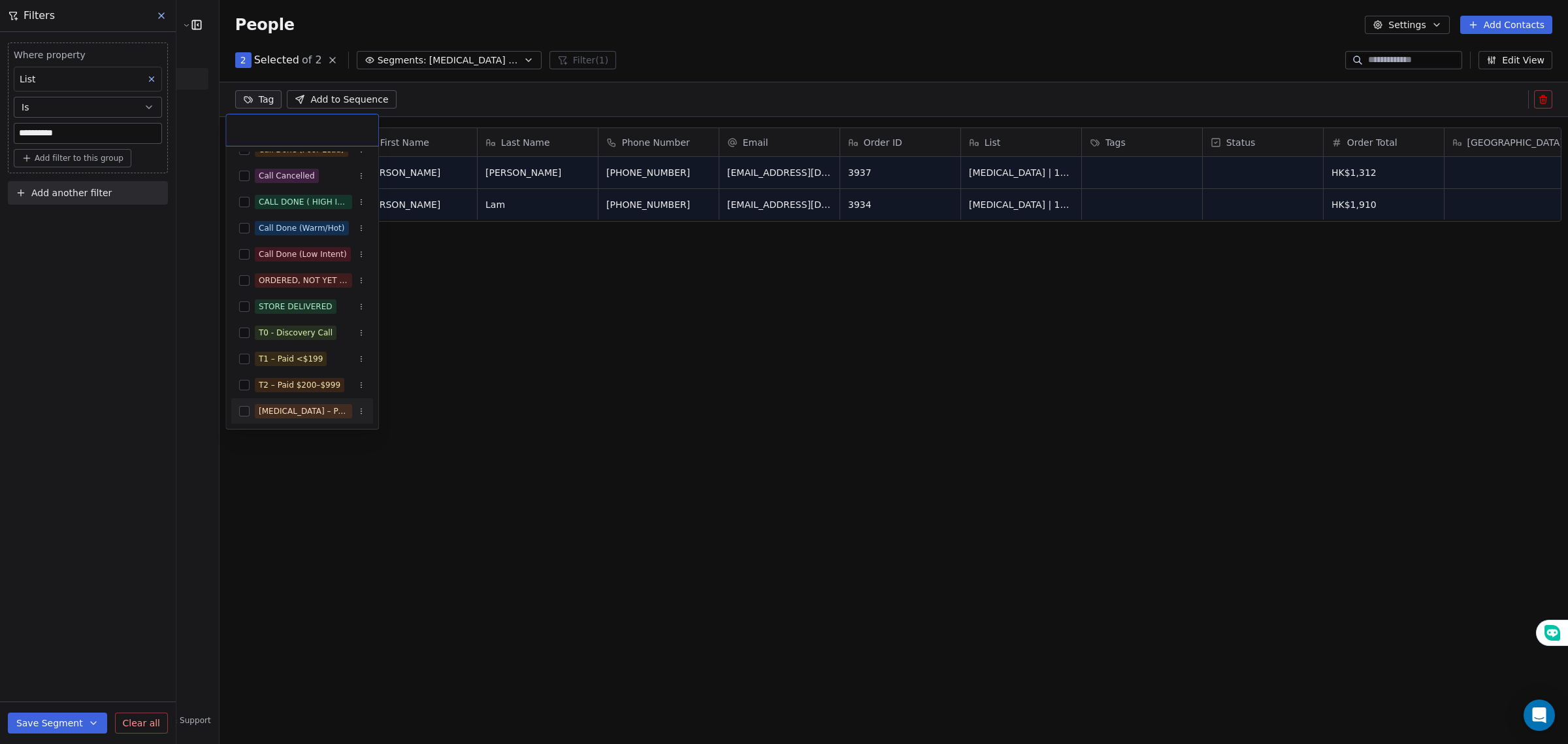
click at [245, 412] on button "Suggestions" at bounding box center [244, 411] width 11 height 11
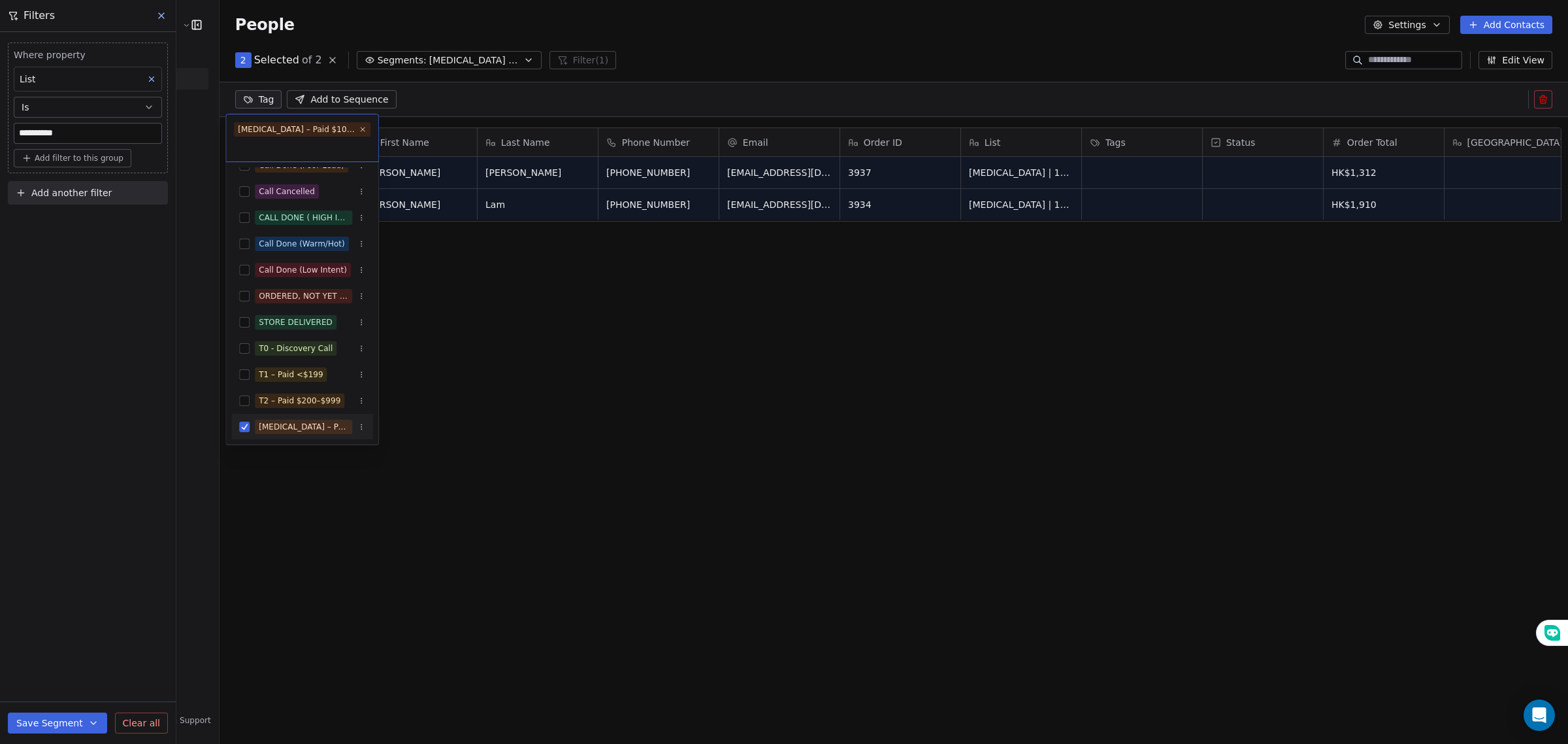
click at [164, 446] on html "**********" at bounding box center [784, 372] width 1568 height 744
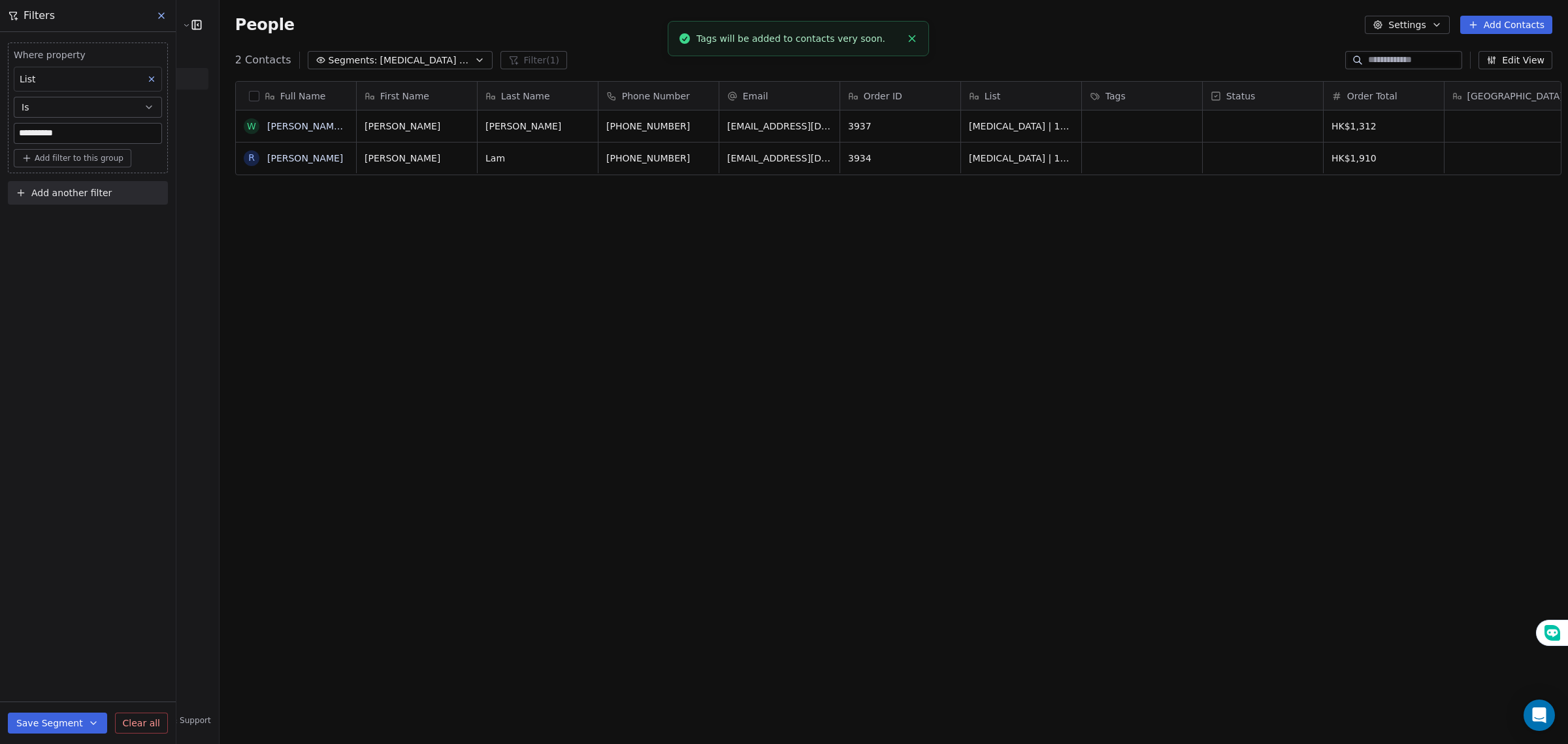
scroll to position [9, 0]
click at [56, 727] on button "Save Segment" at bounding box center [57, 723] width 100 height 21
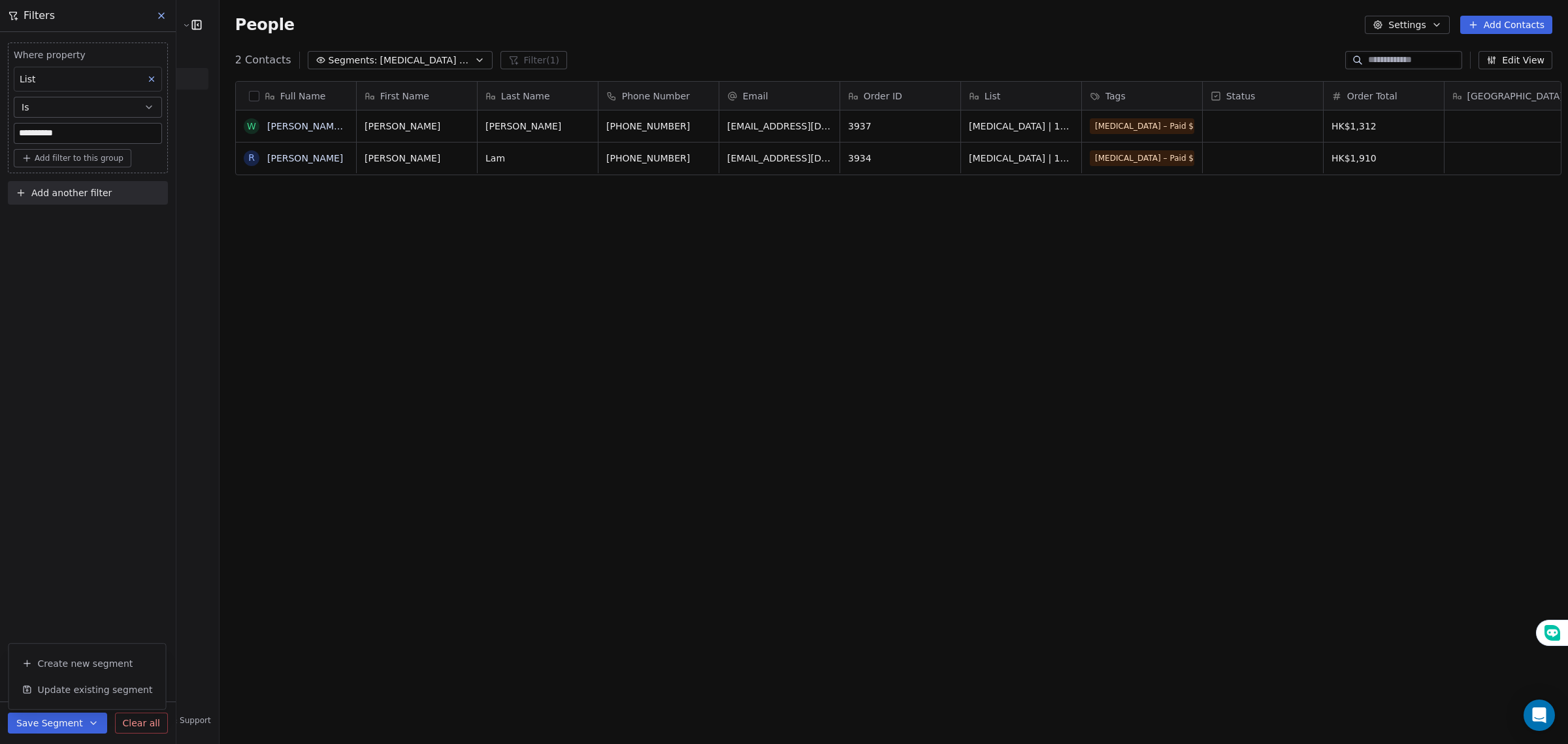
drag, startPoint x: 116, startPoint y: 490, endPoint x: 124, endPoint y: 440, distance: 50.6
click at [119, 487] on div "**********" at bounding box center [87, 388] width 175 height 712
click at [330, 57] on span "Segments:" at bounding box center [353, 60] width 49 height 14
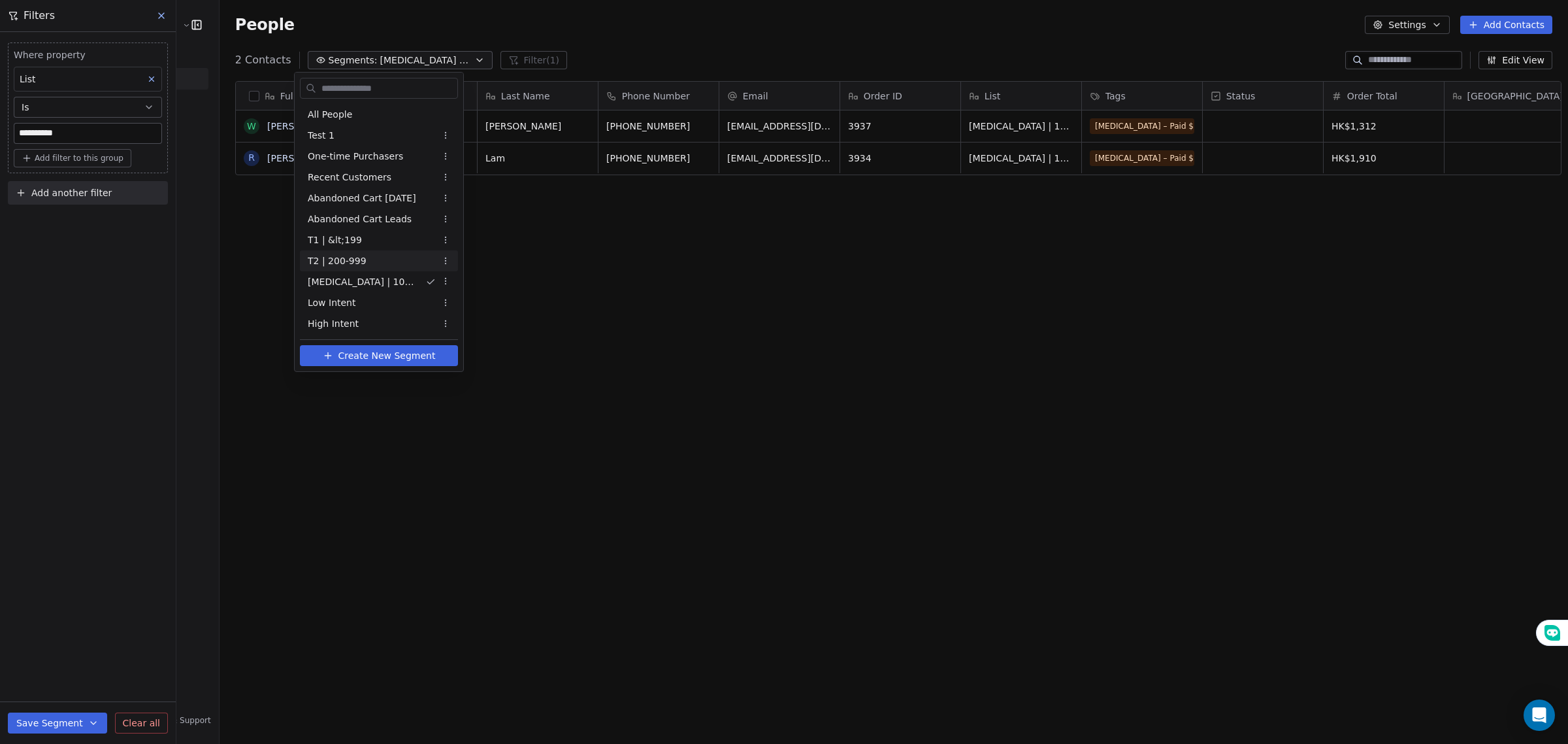
click at [159, 17] on html "**********" at bounding box center [784, 372] width 1568 height 744
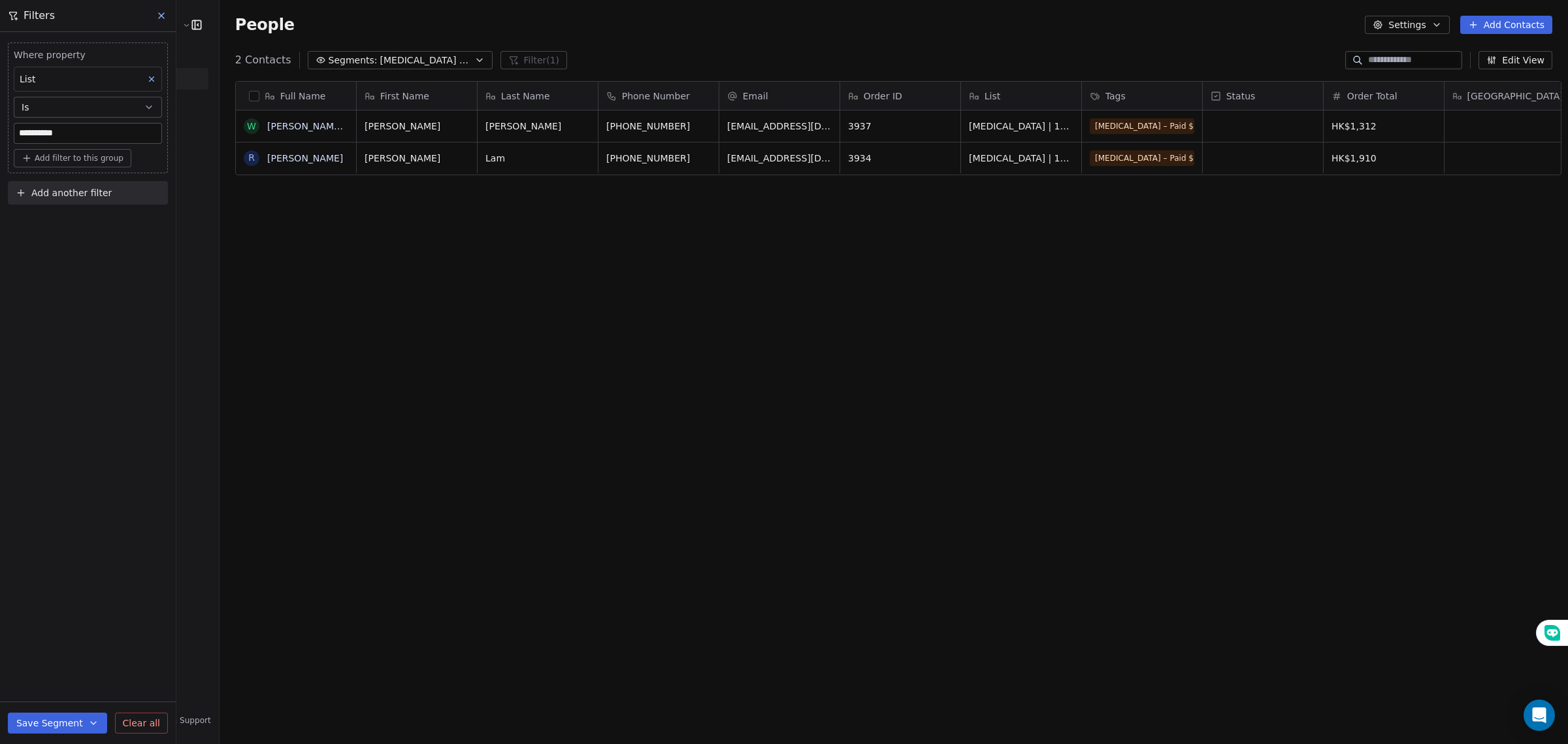
click at [162, 14] on icon at bounding box center [161, 15] width 5 height 5
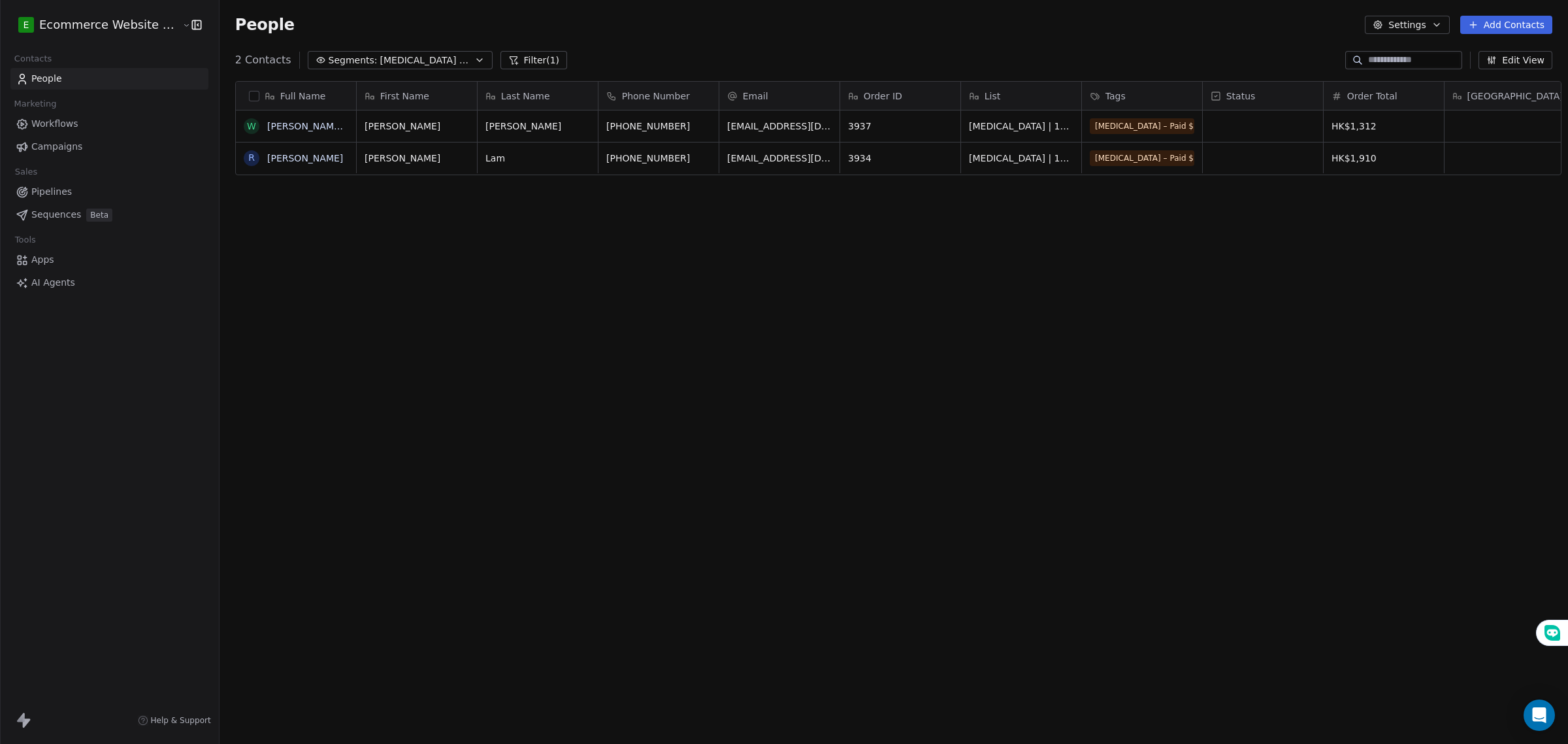
click at [309, 347] on div "Full Name W Wong Kit Ying R Roy Lam First Name Last Name Phone Number Email Ord…" at bounding box center [894, 397] width 1349 height 654
click at [78, 69] on link "People" at bounding box center [109, 78] width 198 height 21
click at [102, 79] on link "People" at bounding box center [109, 78] width 198 height 21
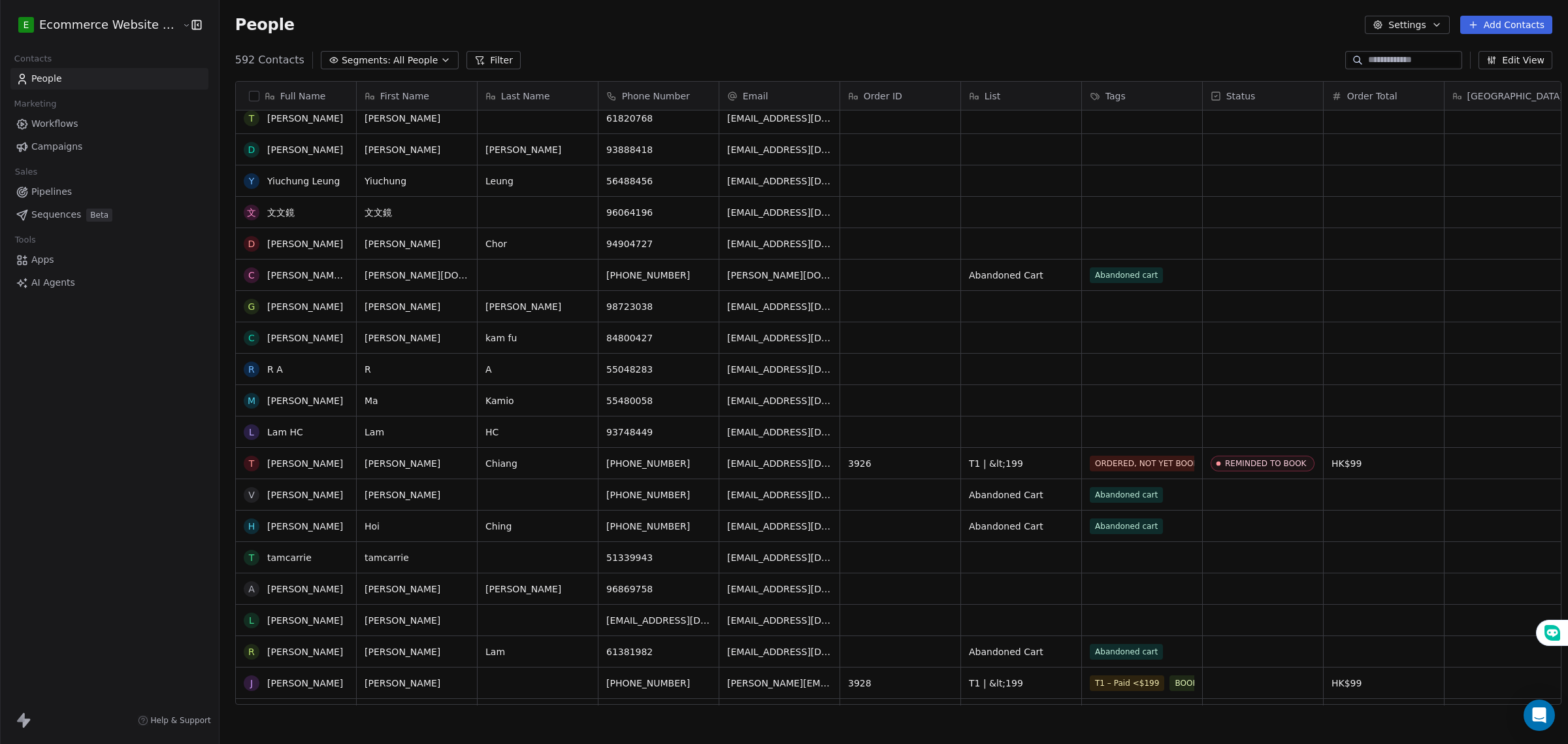
scroll to position [409, 0]
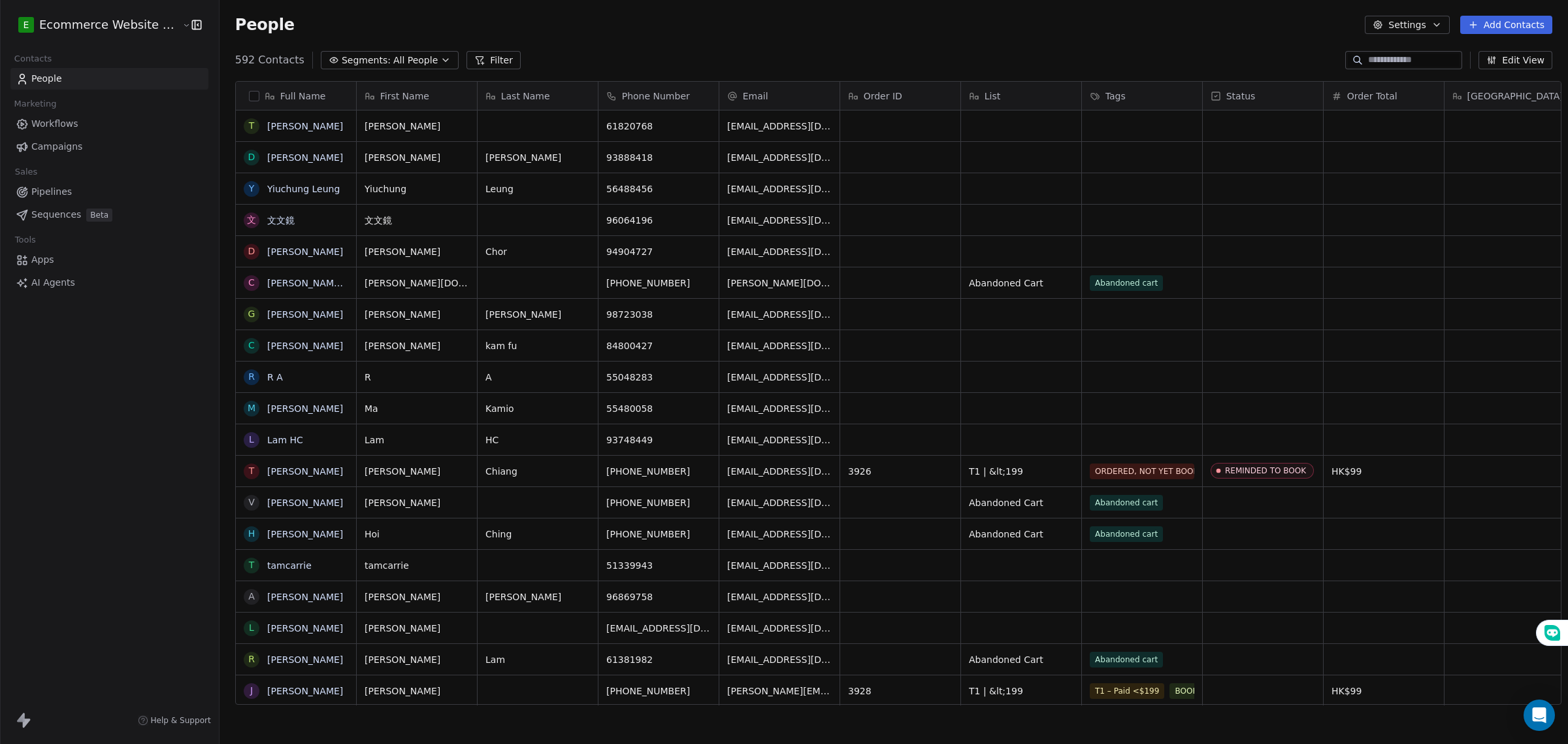
click at [82, 190] on link "Pipelines" at bounding box center [109, 192] width 198 height 21
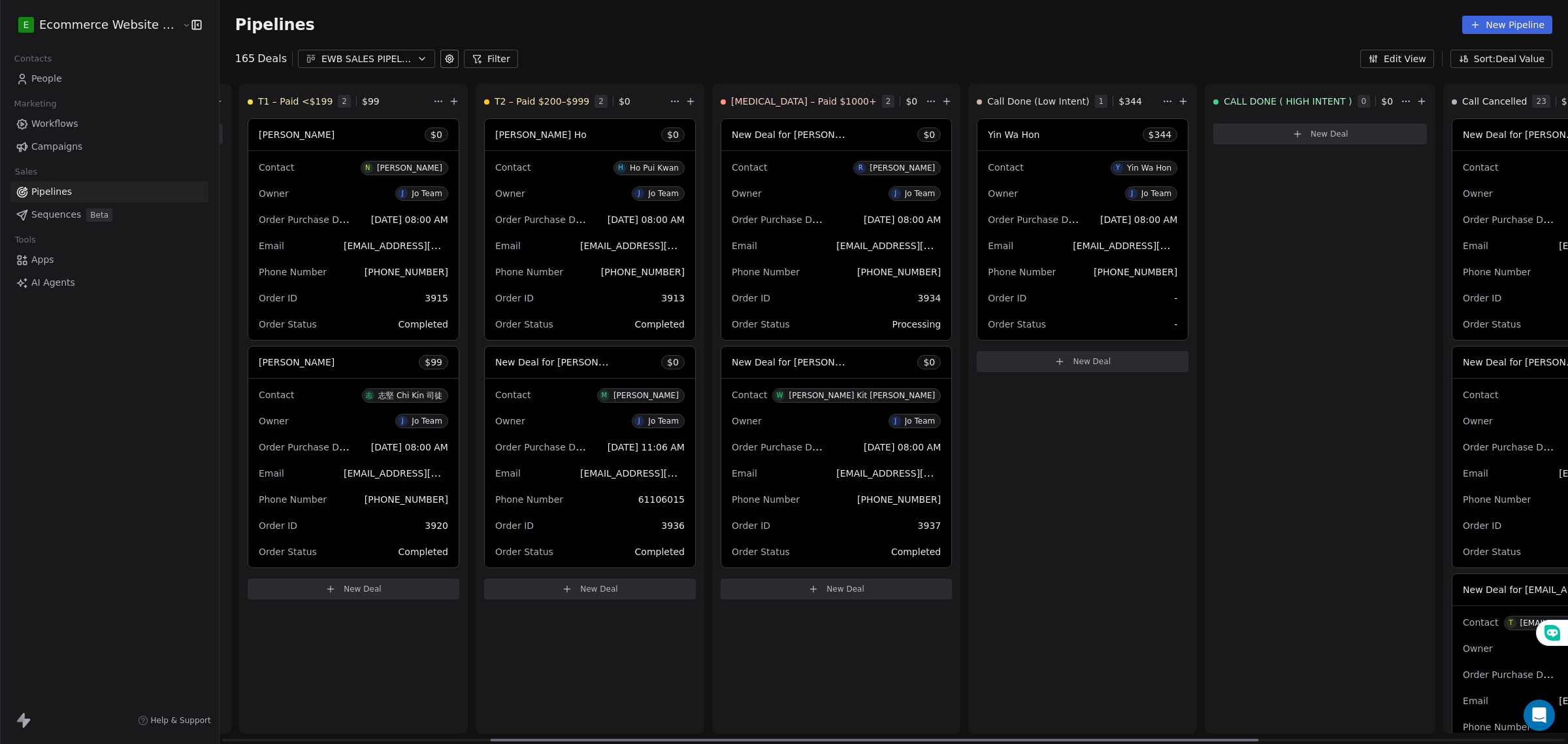
scroll to position [0, 474]
click at [314, 98] on div "T1 – Paid <$199 2 $ 99" at bounding box center [341, 101] width 183 height 34
click at [340, 102] on span "2" at bounding box center [346, 101] width 13 height 13
click at [364, 103] on span "$ 99" at bounding box center [373, 101] width 17 height 13
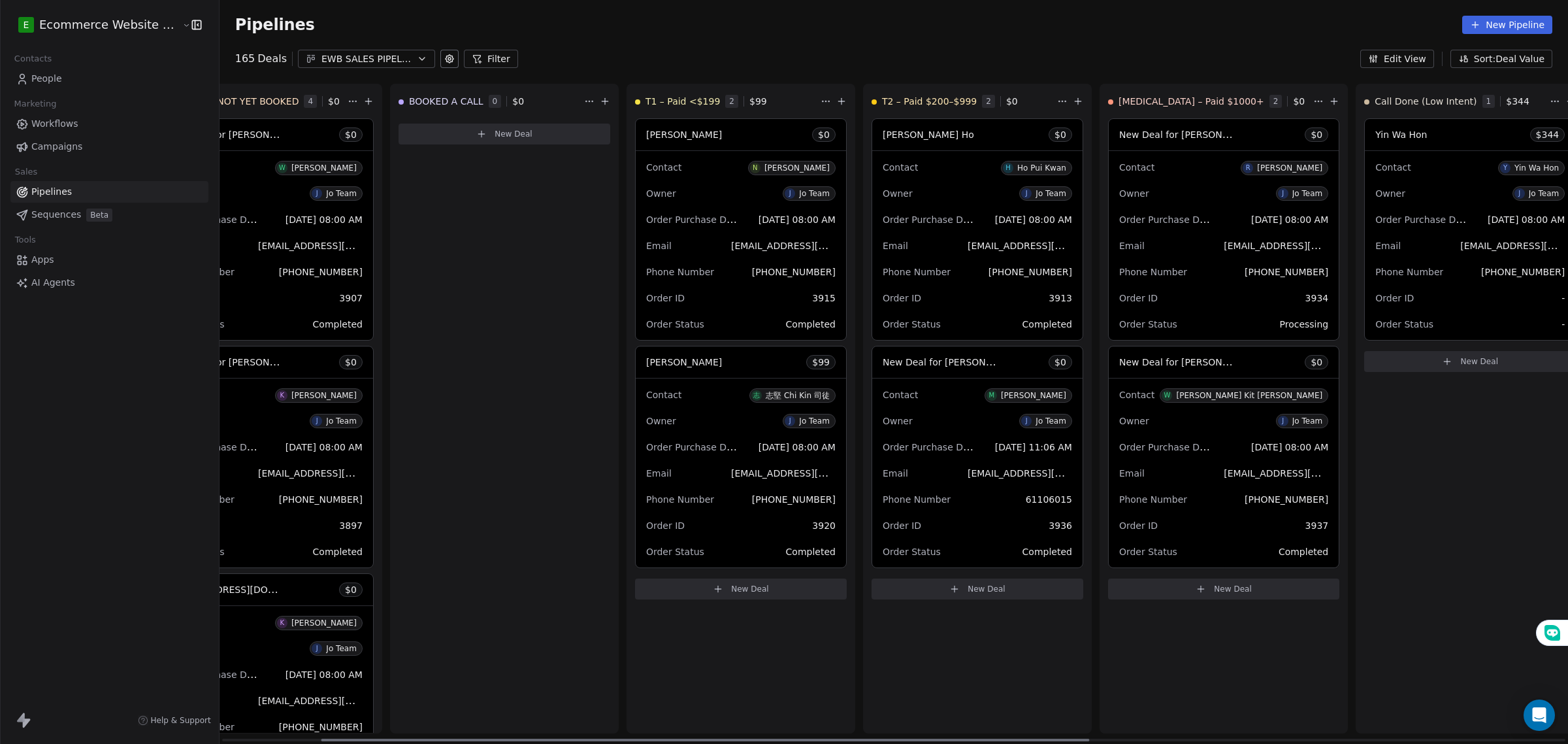
scroll to position [0, 0]
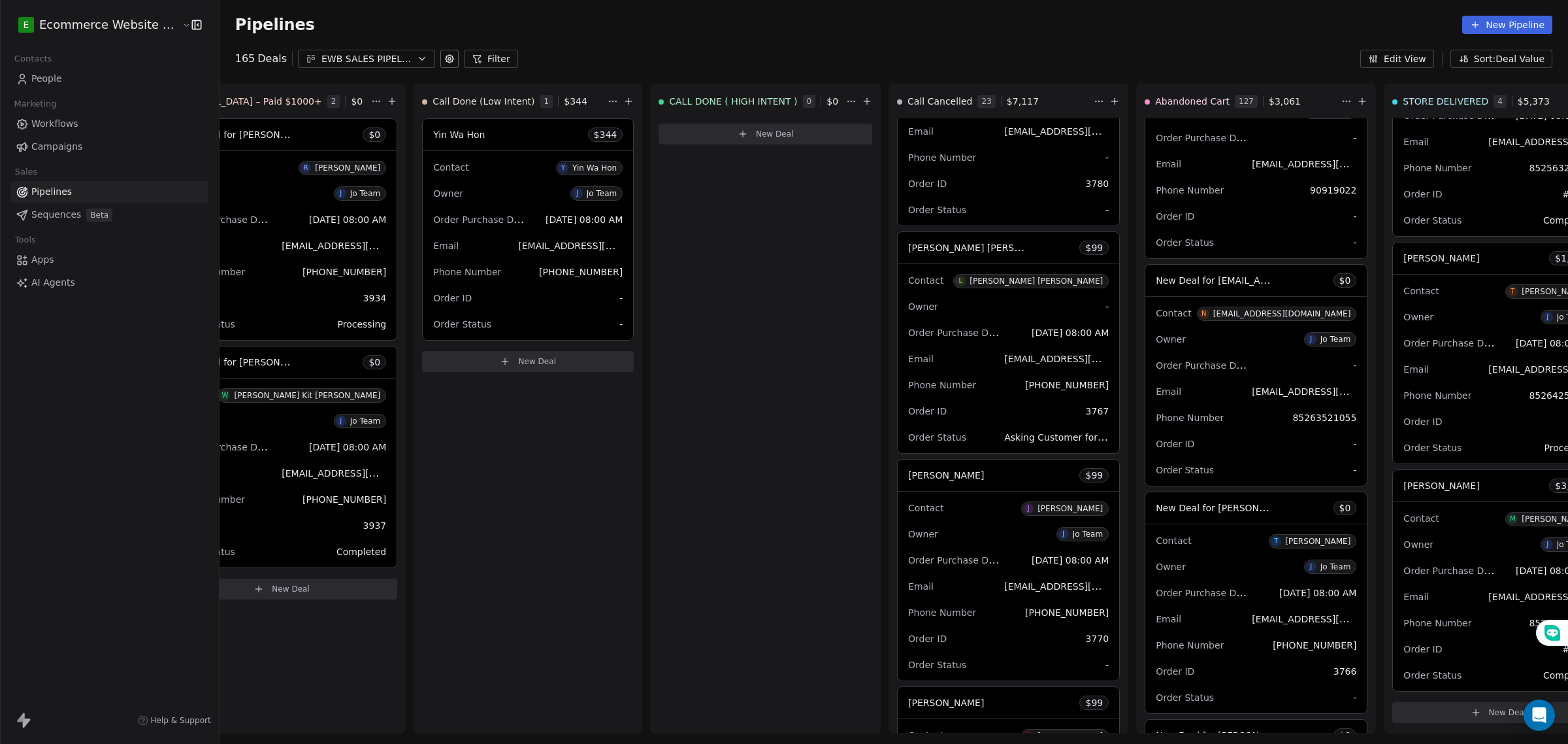
click at [79, 117] on link "Workflows" at bounding box center [109, 124] width 198 height 21
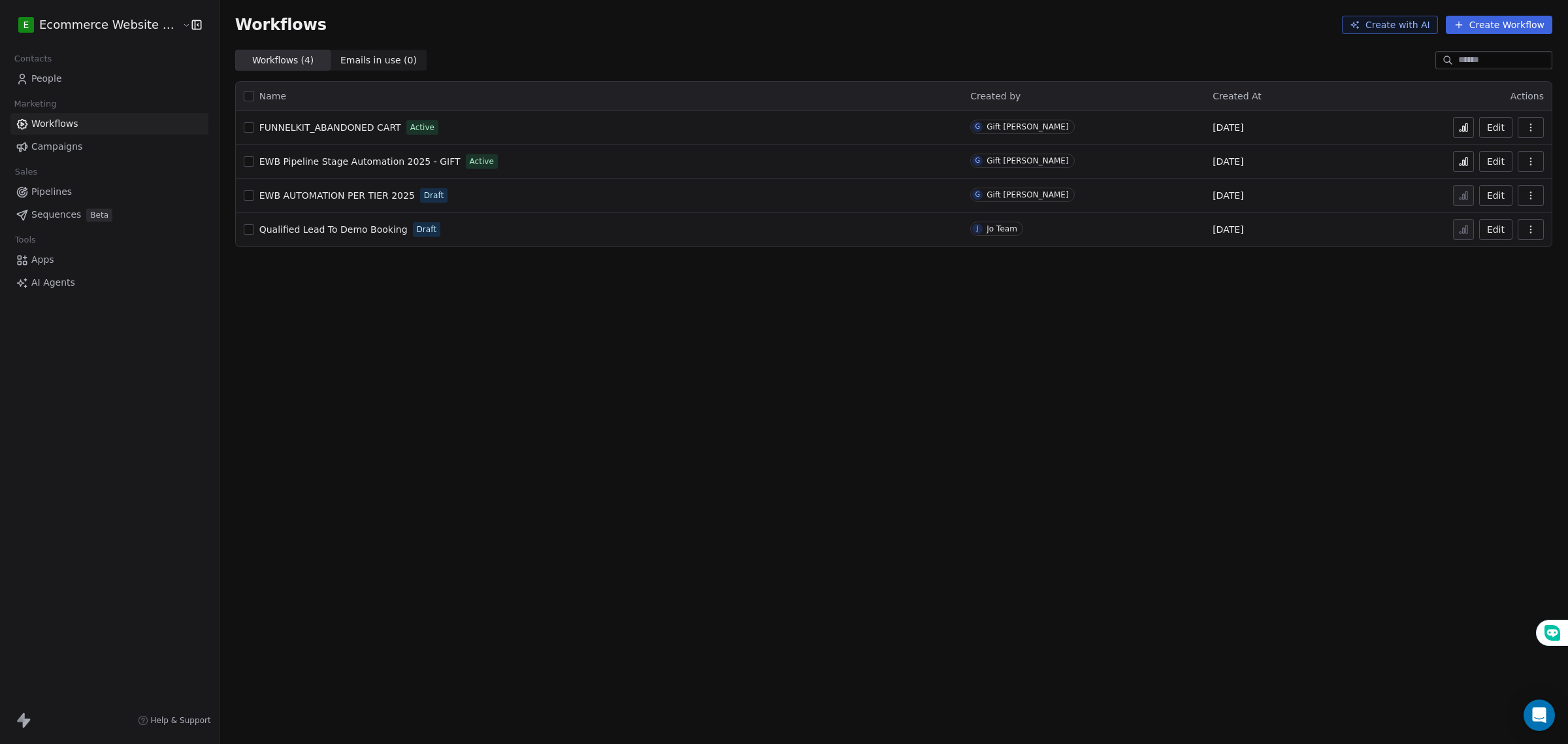
click at [369, 158] on span "EWB Pipeline Stage Automation 2025 - GIFT" at bounding box center [360, 161] width 201 height 11
click at [79, 198] on link "Pipelines" at bounding box center [109, 192] width 198 height 21
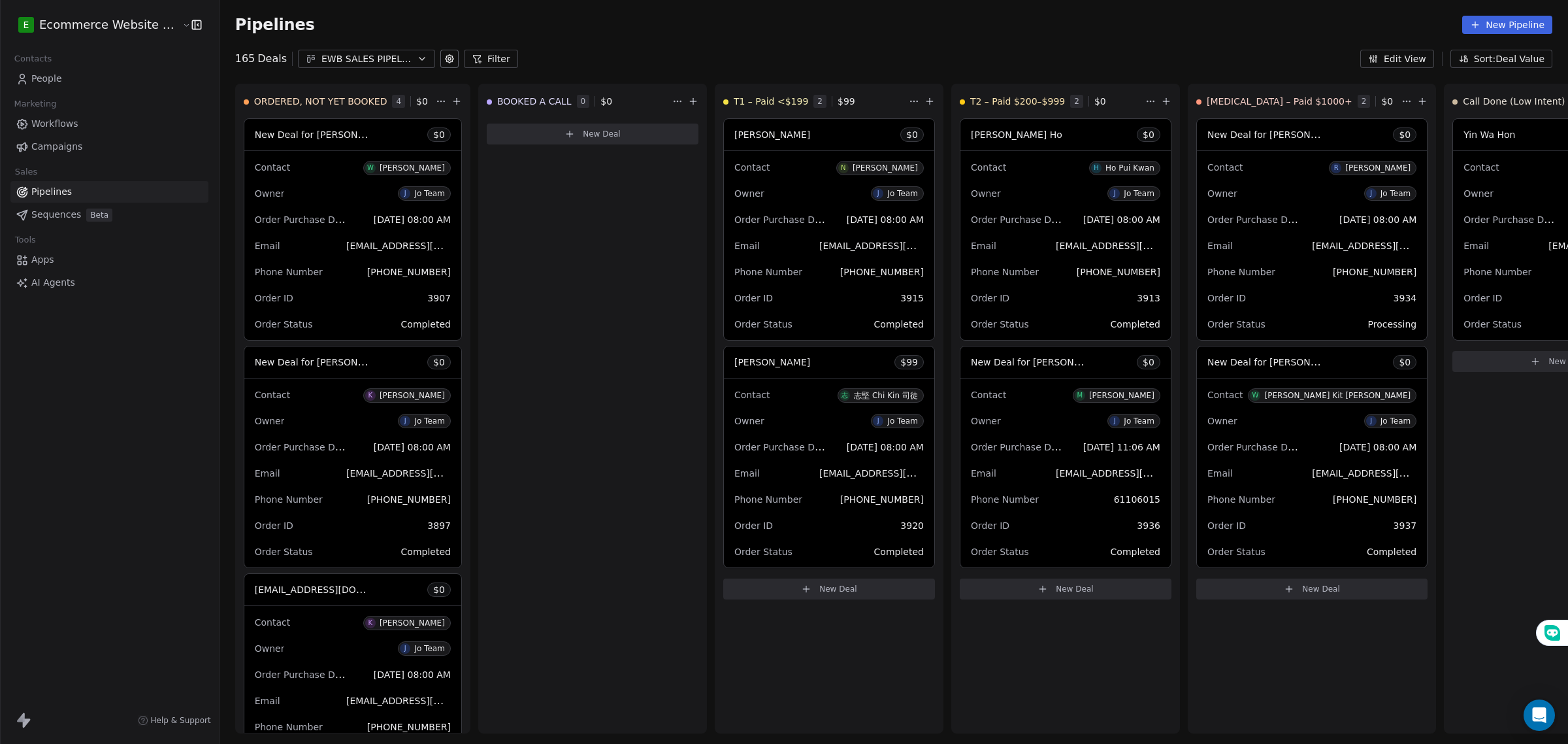
click at [69, 77] on link "People" at bounding box center [109, 78] width 198 height 21
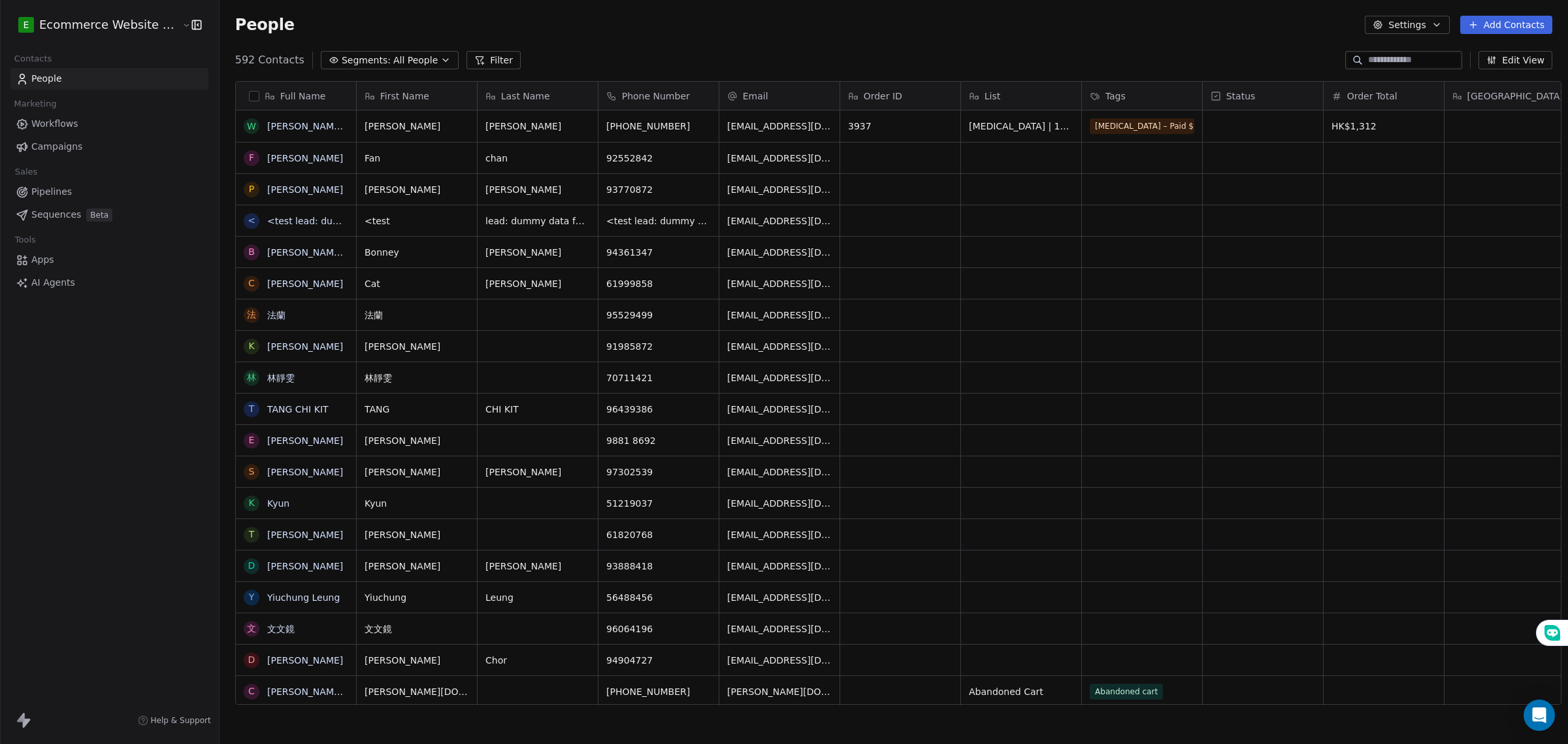
scroll to position [642, 1346]
click at [378, 69] on button "Segments: All People" at bounding box center [389, 60] width 138 height 18
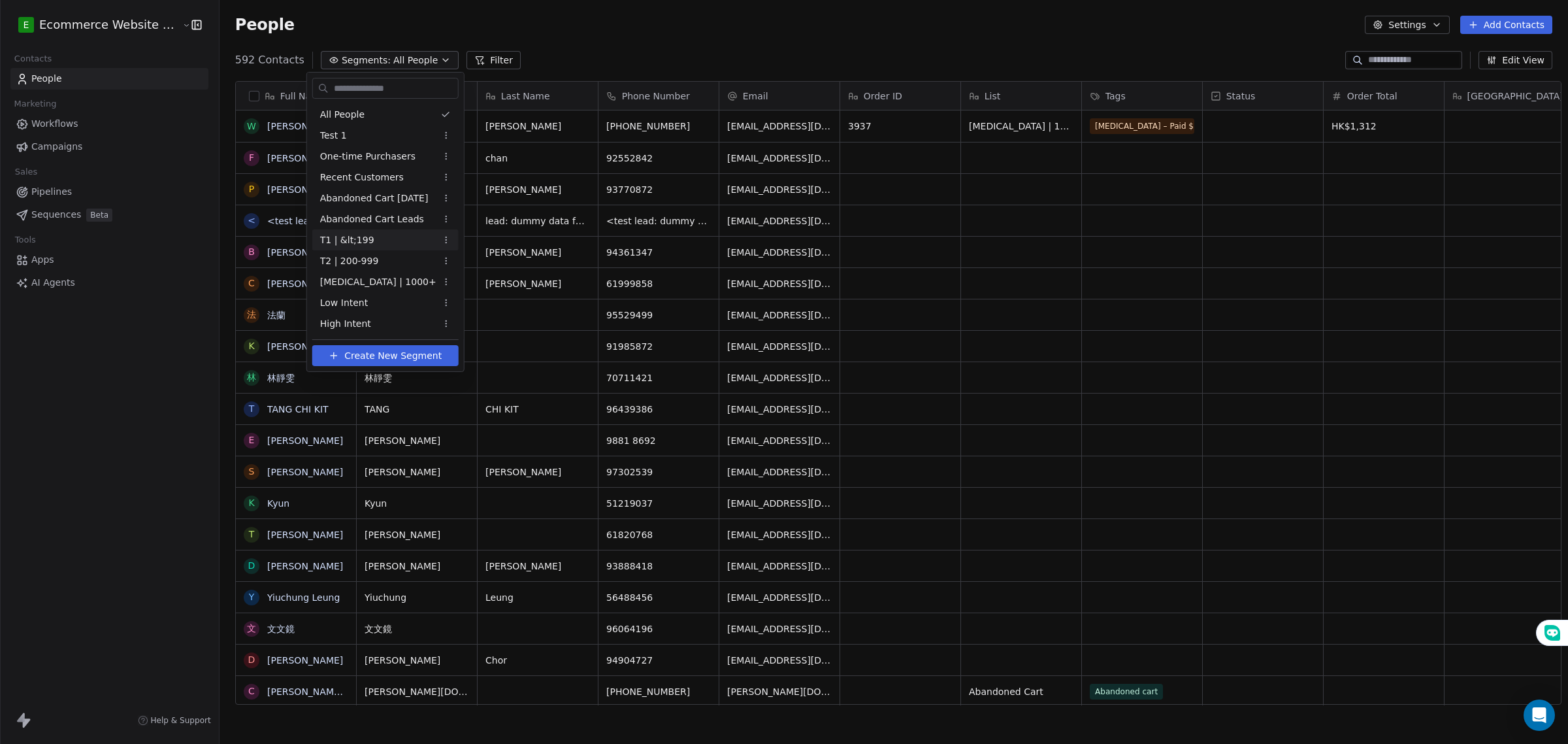
click at [383, 238] on div "T1 | &lt;199" at bounding box center [385, 240] width 146 height 21
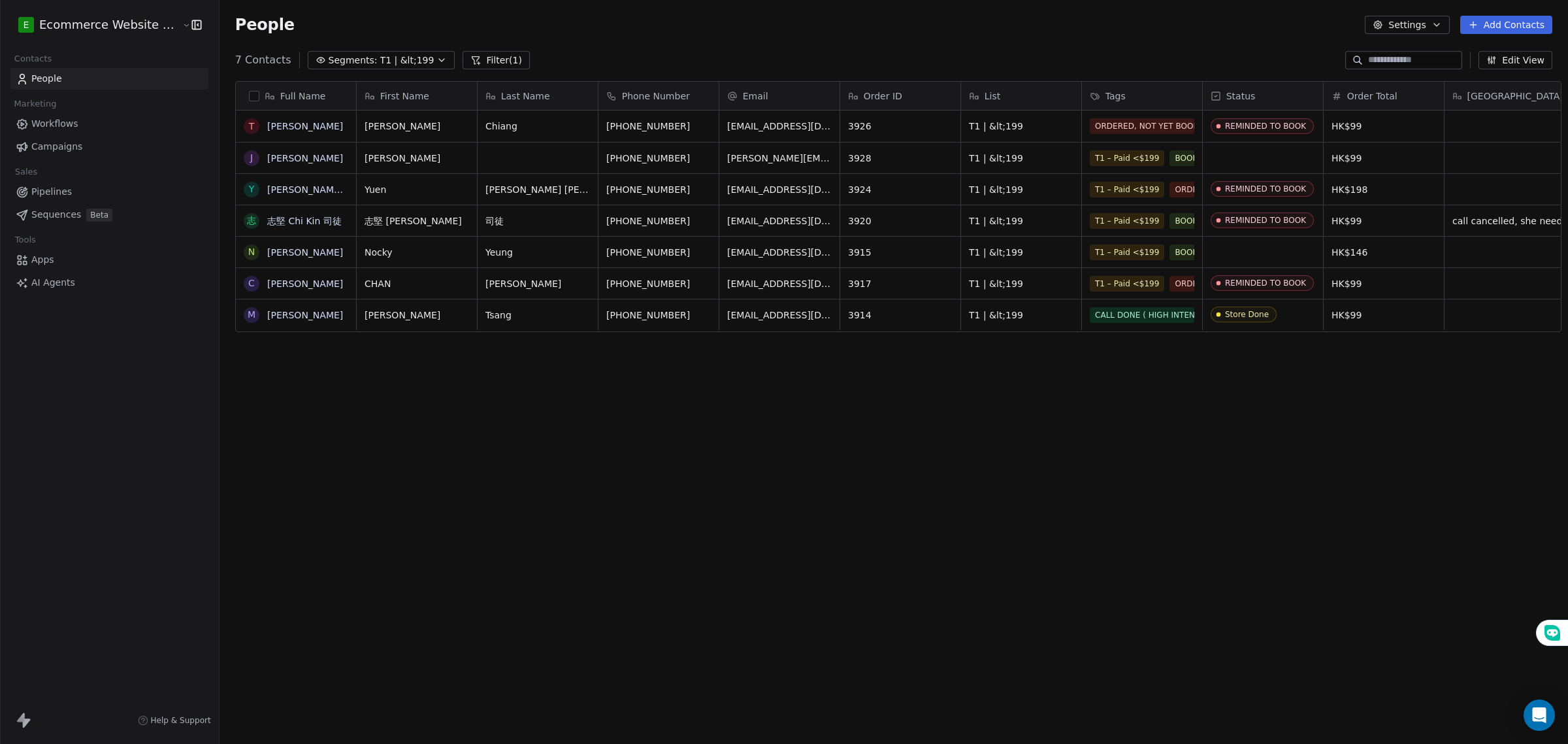
click at [249, 100] on button "button" at bounding box center [254, 96] width 11 height 11
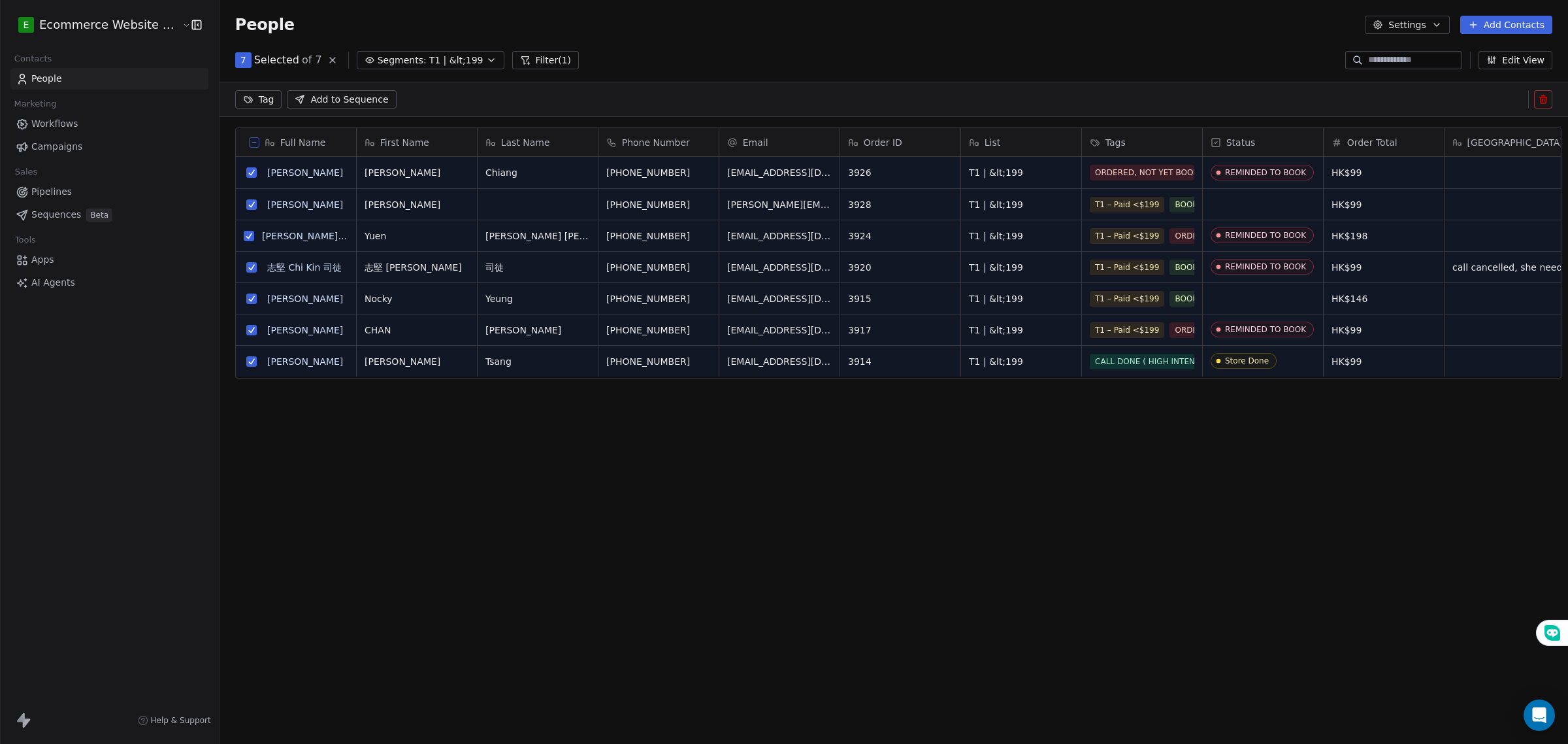
click at [242, 98] on html "E Ecommerce Website Builder Contacts People Marketing Workflows Campaigns Sales…" at bounding box center [784, 372] width 1568 height 744
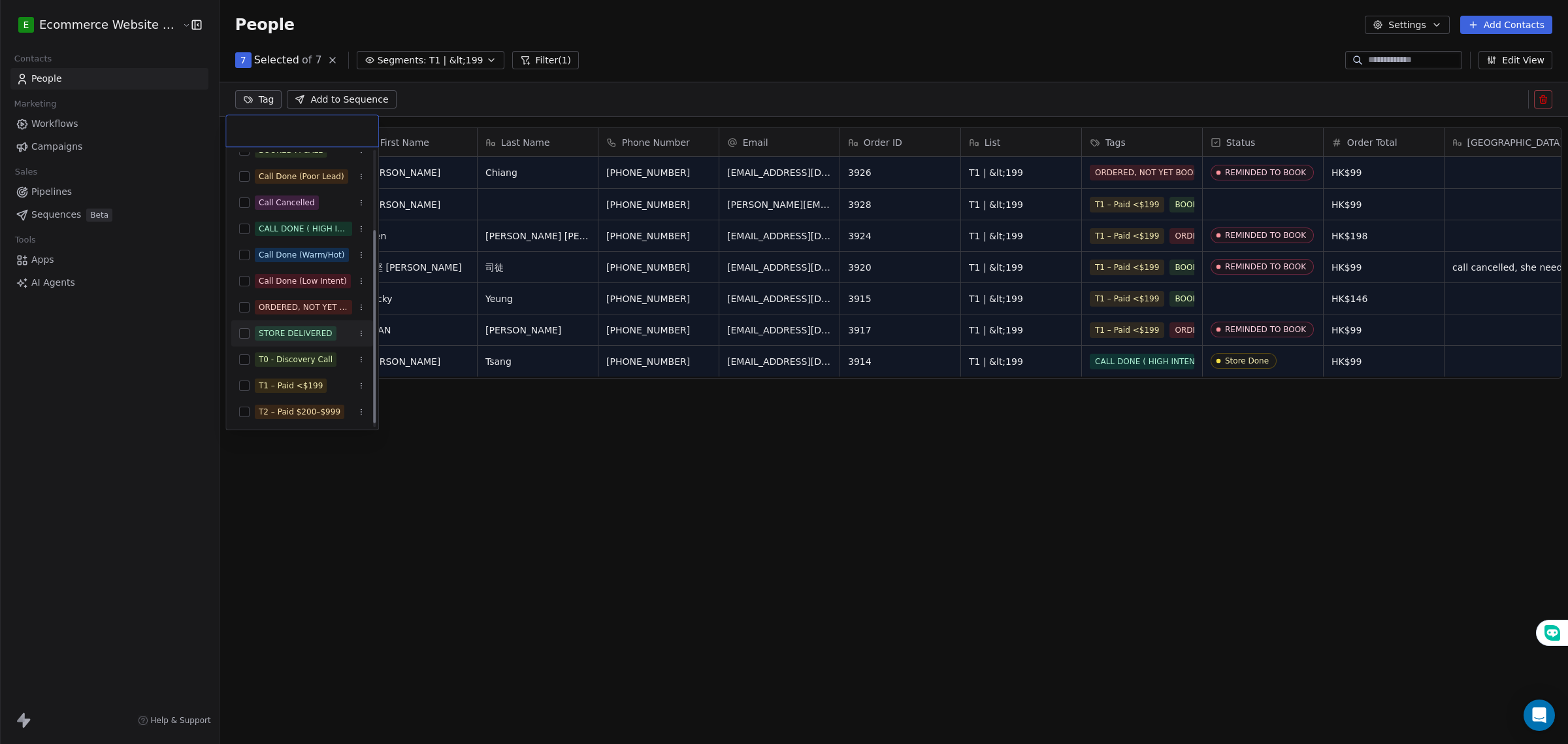
scroll to position [119, 0]
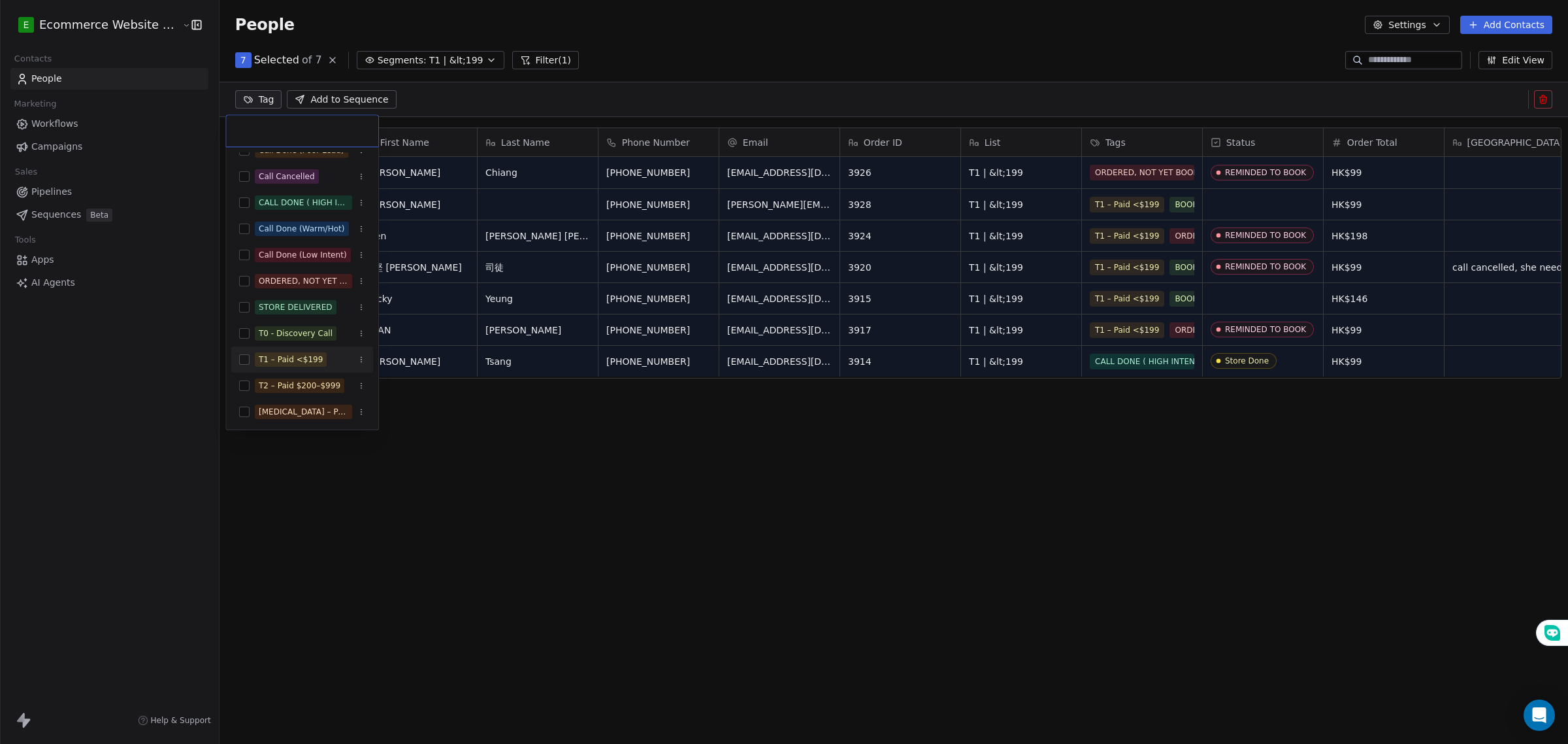
click at [242, 364] on div "T1 – Paid <$199" at bounding box center [302, 359] width 141 height 21
drag, startPoint x: 148, startPoint y: 471, endPoint x: 147, endPoint y: 480, distance: 9.1
click at [147, 471] on html "E Ecommerce Website Builder Contacts People Marketing Workflows Campaigns Sales…" at bounding box center [784, 372] width 1568 height 744
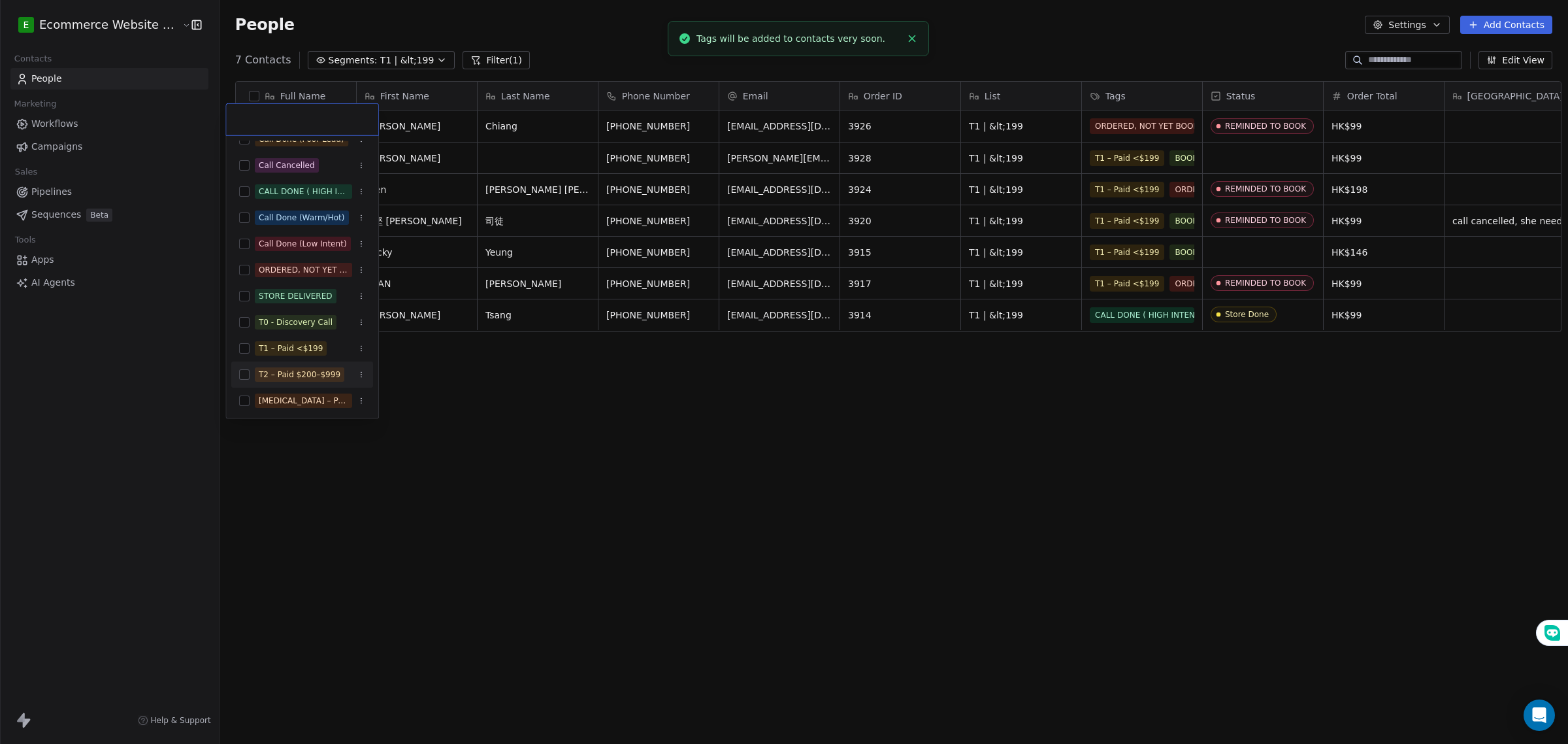
scroll to position [9, 0]
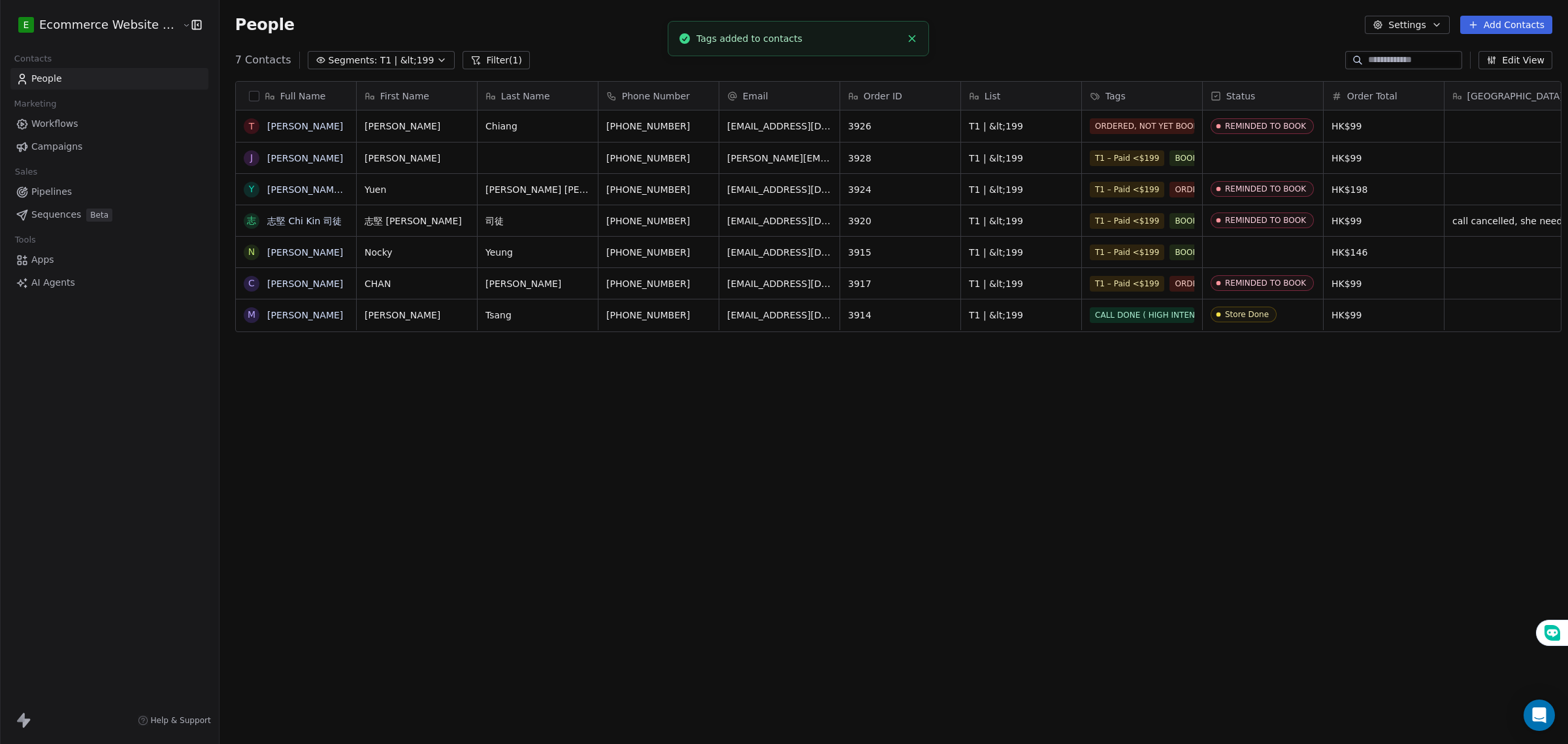
click at [124, 76] on link "People" at bounding box center [109, 78] width 198 height 21
click at [74, 188] on link "Pipelines" at bounding box center [109, 192] width 198 height 21
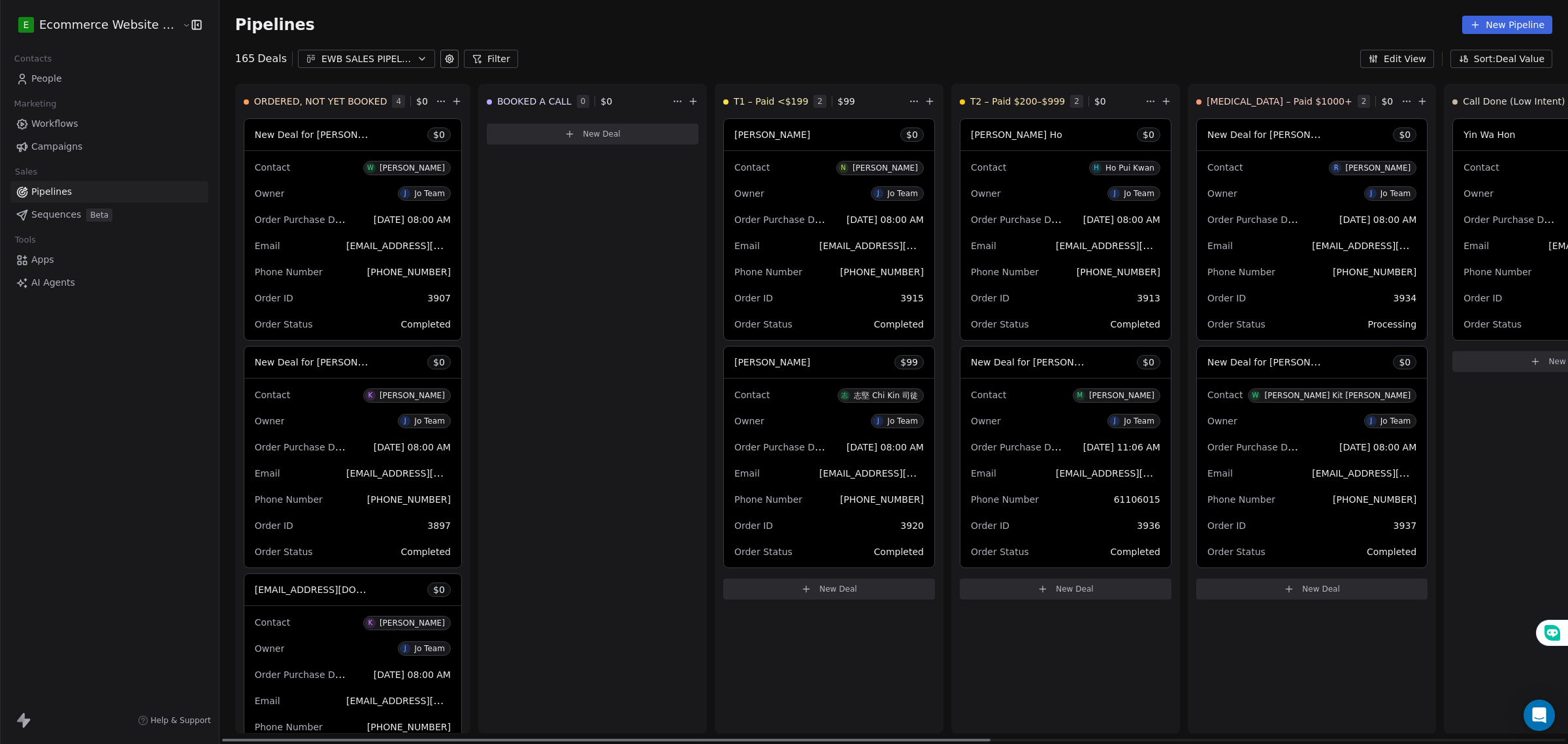
click at [846, 99] on div "T1 – Paid <$199 2 $ 99" at bounding box center [815, 101] width 183 height 34
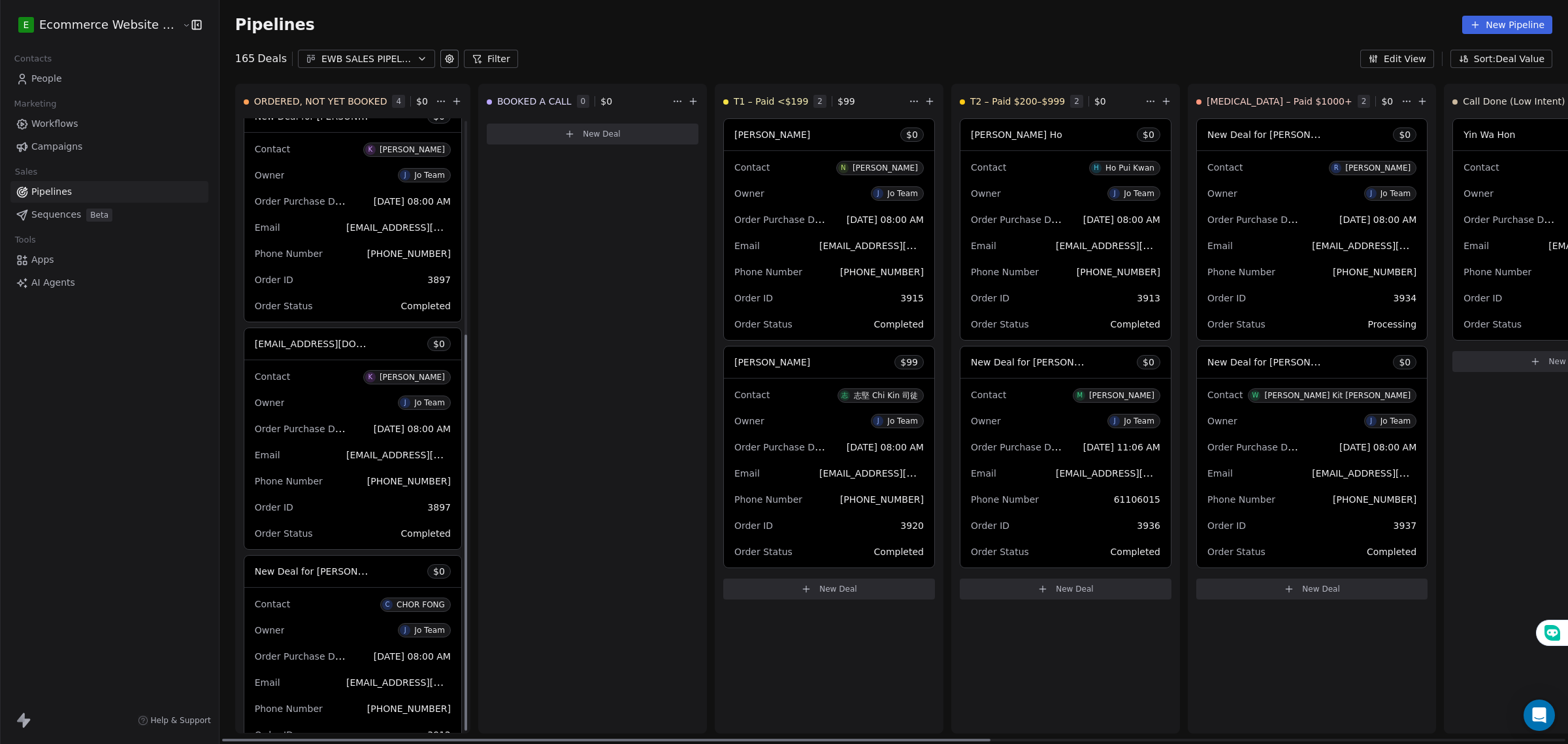
scroll to position [331, 0]
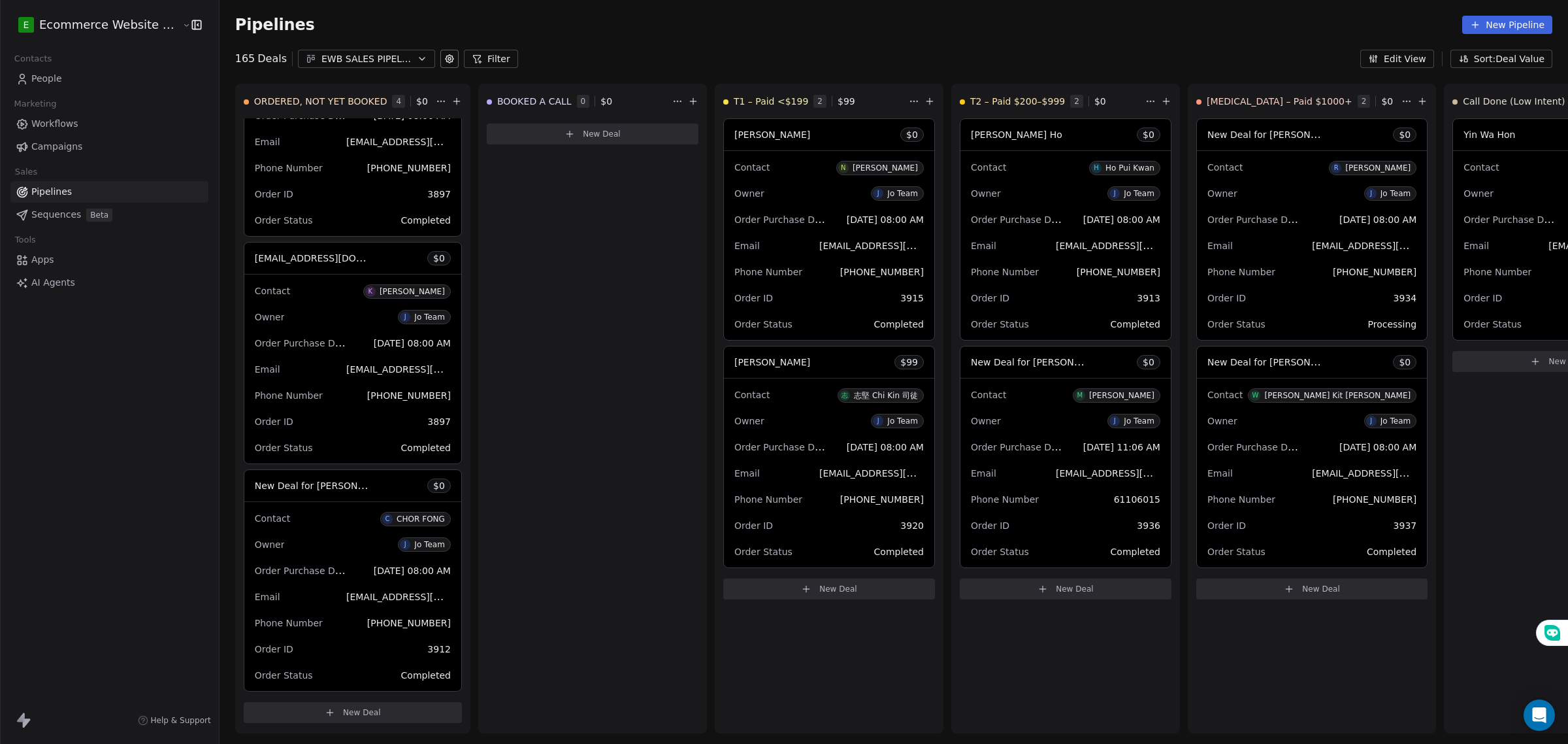
click at [74, 123] on span "Workflows" at bounding box center [54, 124] width 47 height 14
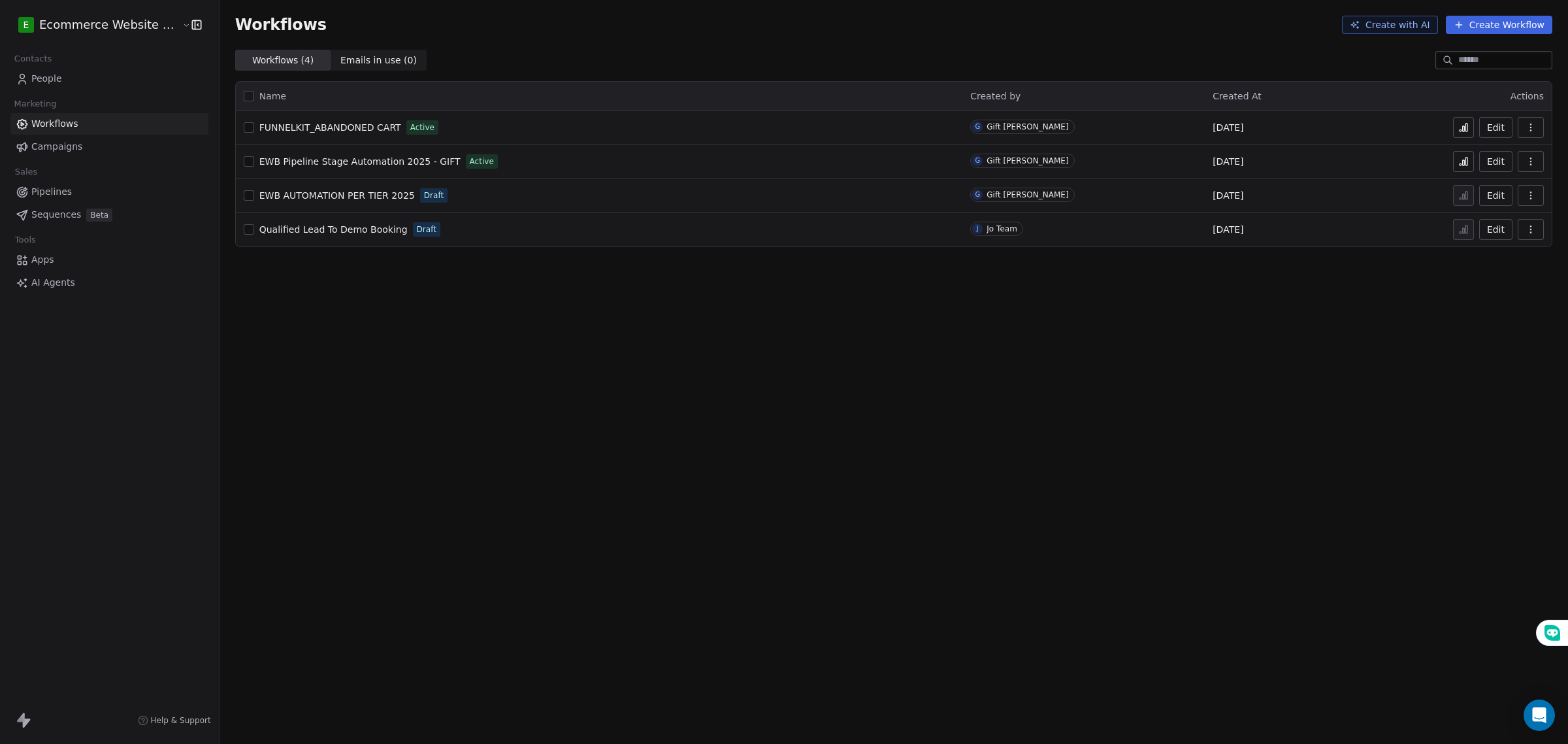
click at [63, 192] on span "Pipelines" at bounding box center [51, 192] width 41 height 14
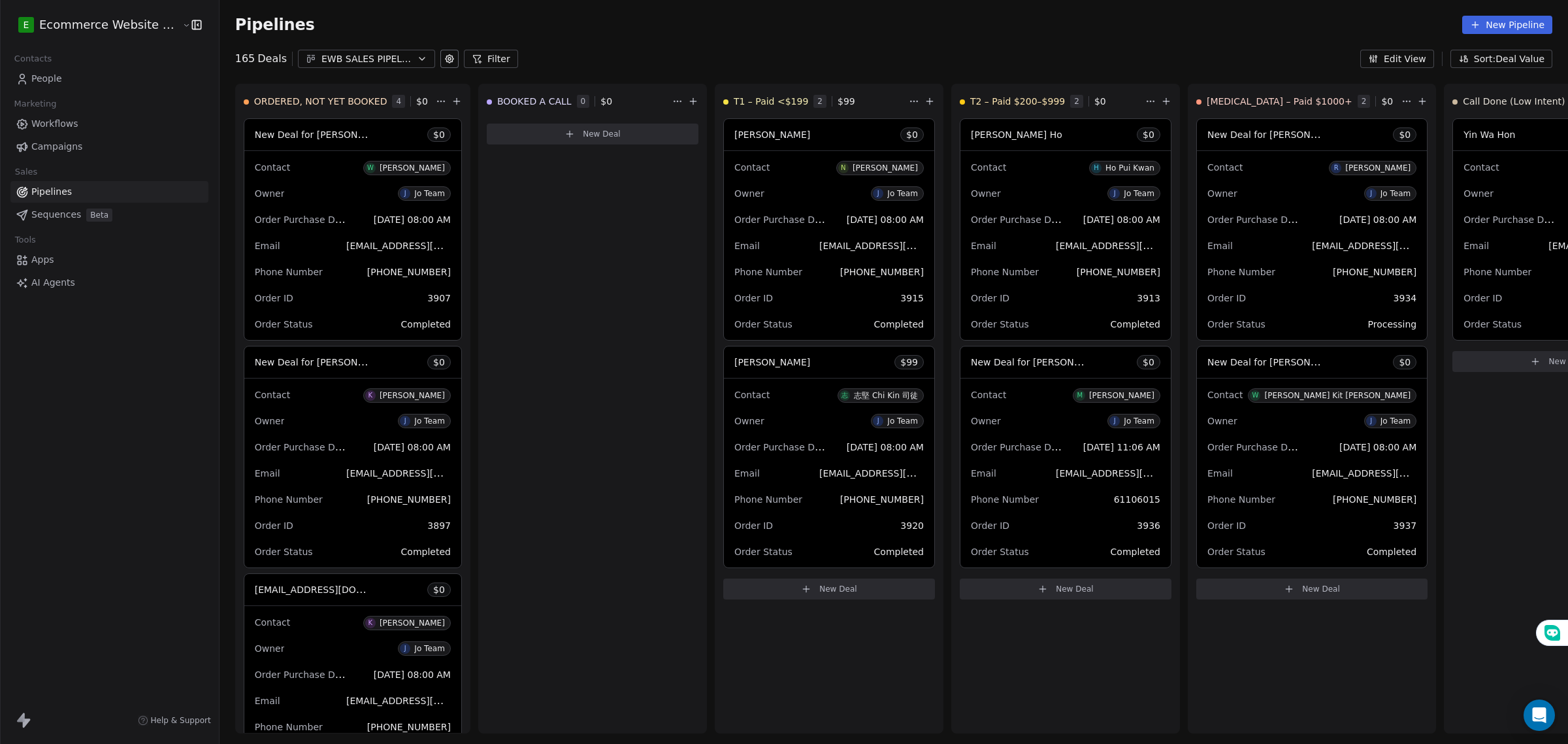
click at [308, 57] on icon "button" at bounding box center [309, 59] width 3 height 5
click at [337, 107] on span "EWB FUNNELKIT" at bounding box center [335, 112] width 76 height 14
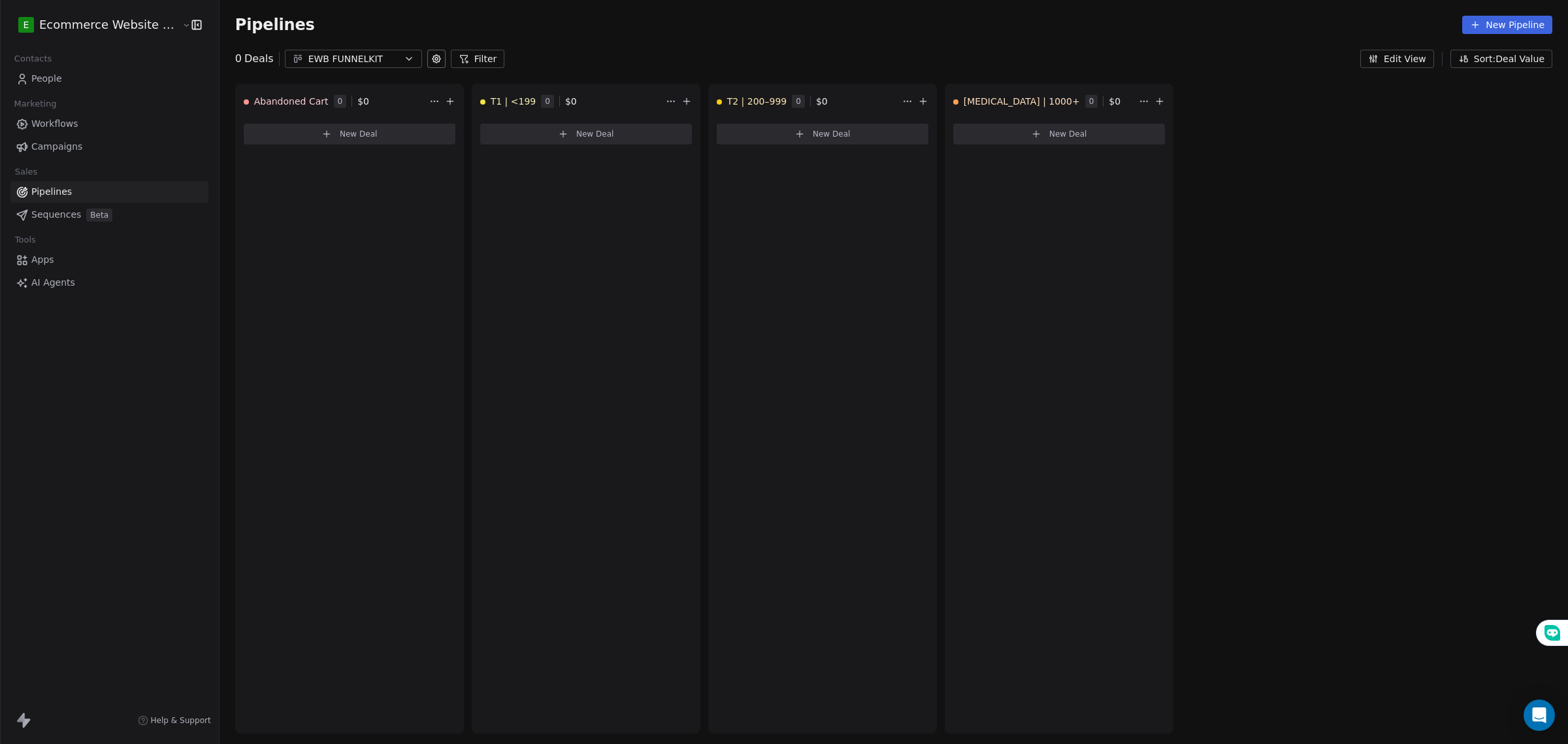
click at [431, 63] on icon at bounding box center [436, 58] width 11 height 11
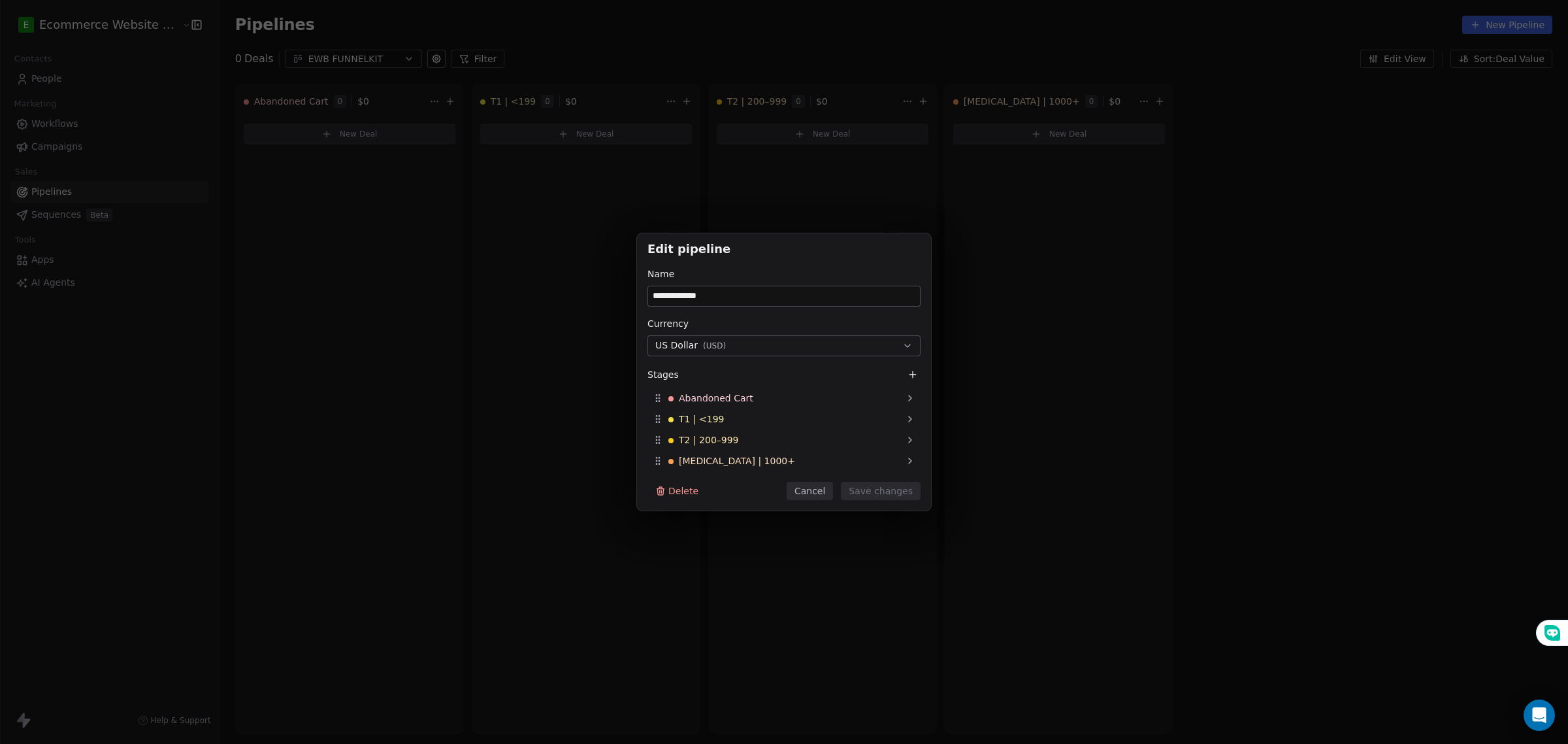
click at [670, 499] on button "Delete" at bounding box center [677, 490] width 59 height 18
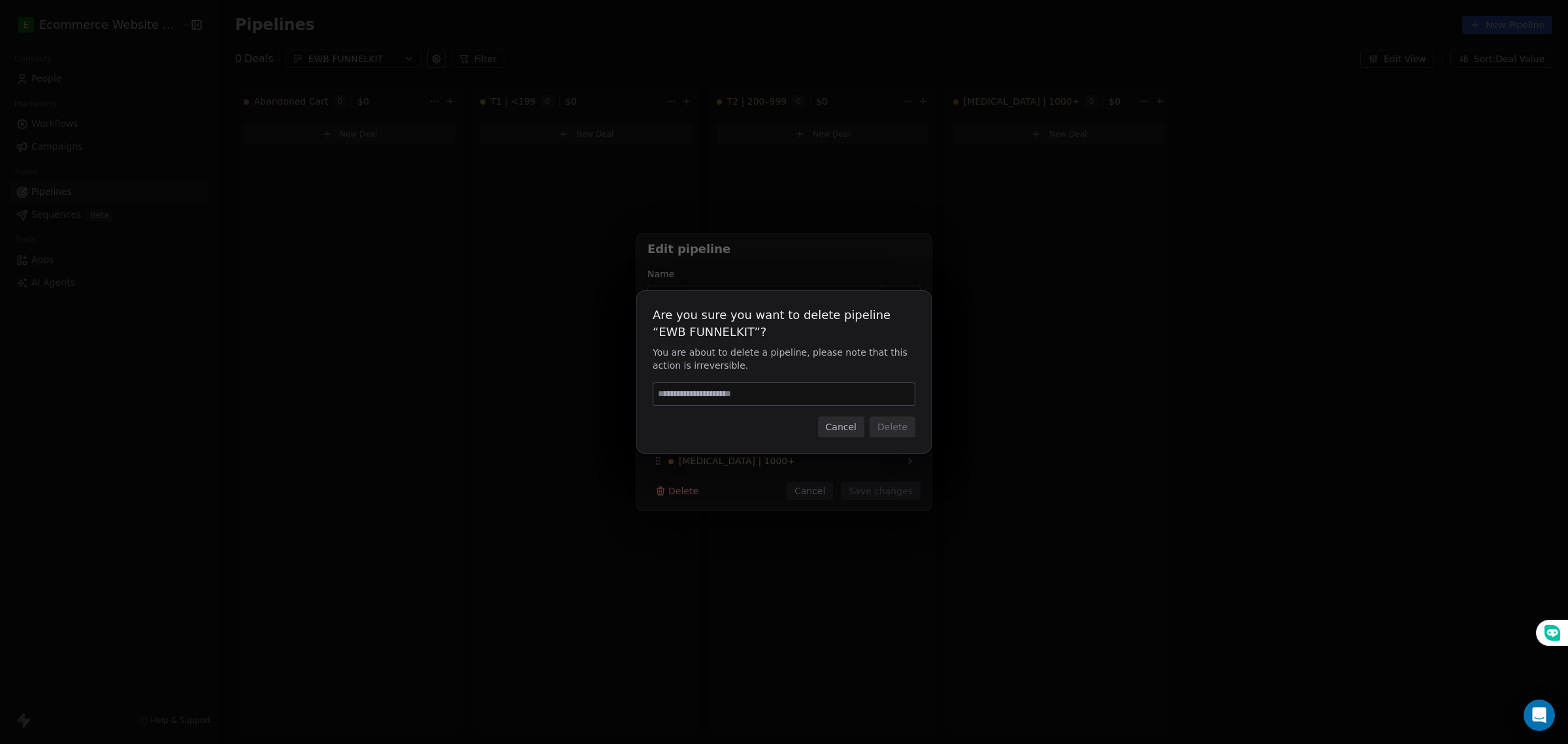
drag, startPoint x: 837, startPoint y: 401, endPoint x: 837, endPoint y: 383, distance: 18.0
click at [837, 400] on input at bounding box center [784, 393] width 261 height 22
type input "******"
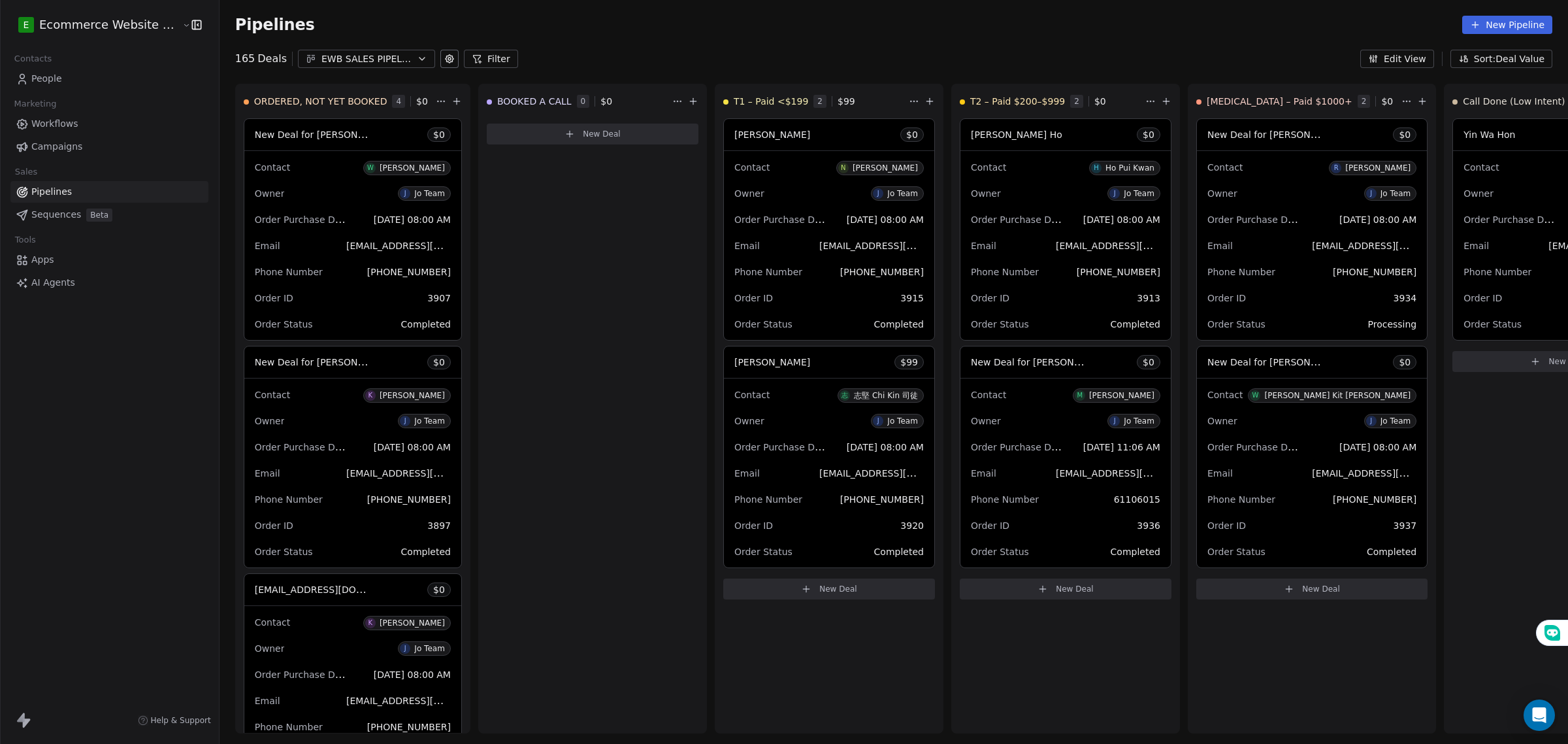
drag, startPoint x: 53, startPoint y: 78, endPoint x: 46, endPoint y: 76, distance: 7.3
click at [52, 76] on span "People" at bounding box center [46, 78] width 31 height 14
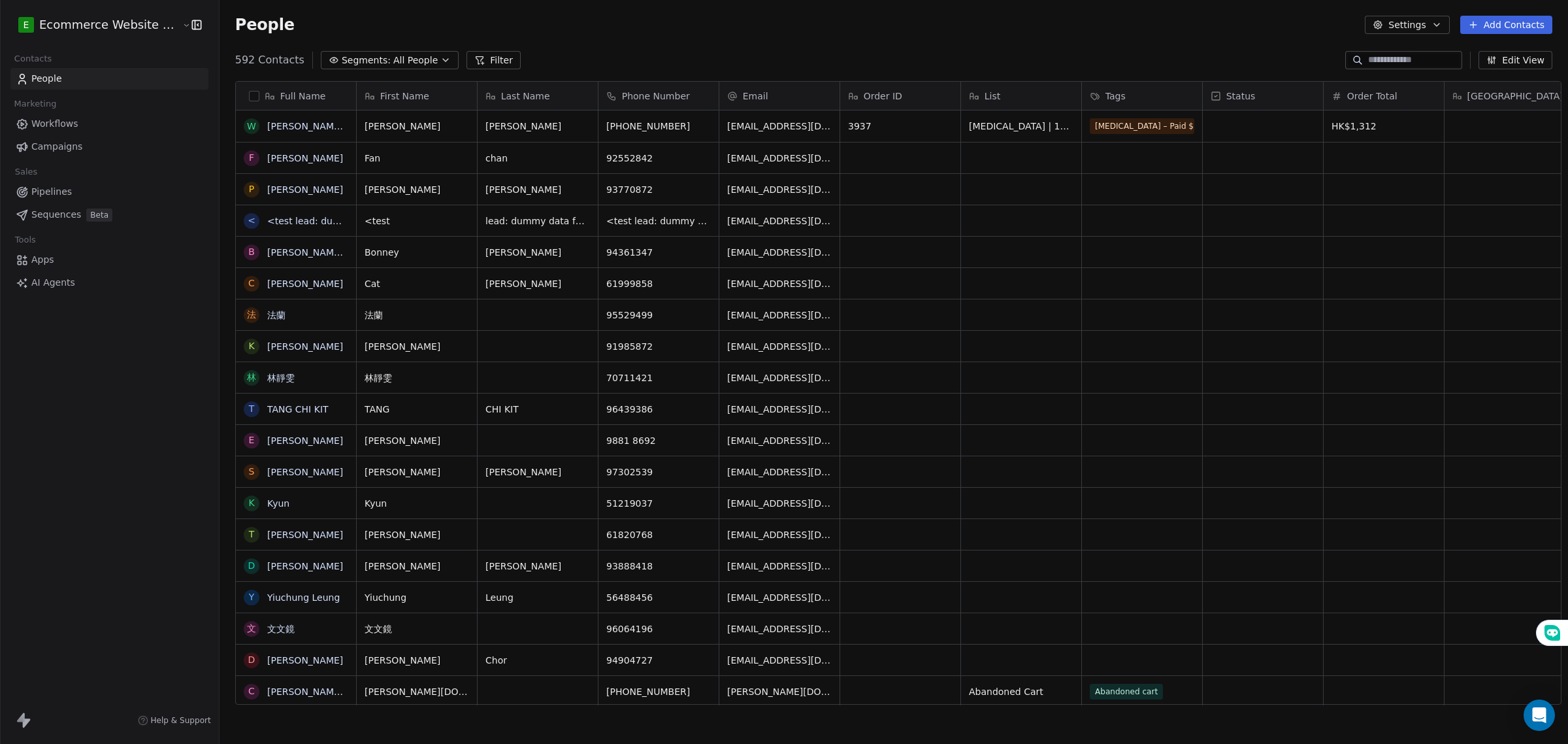
scroll to position [642, 1346]
click at [86, 123] on link "Workflows" at bounding box center [109, 124] width 198 height 21
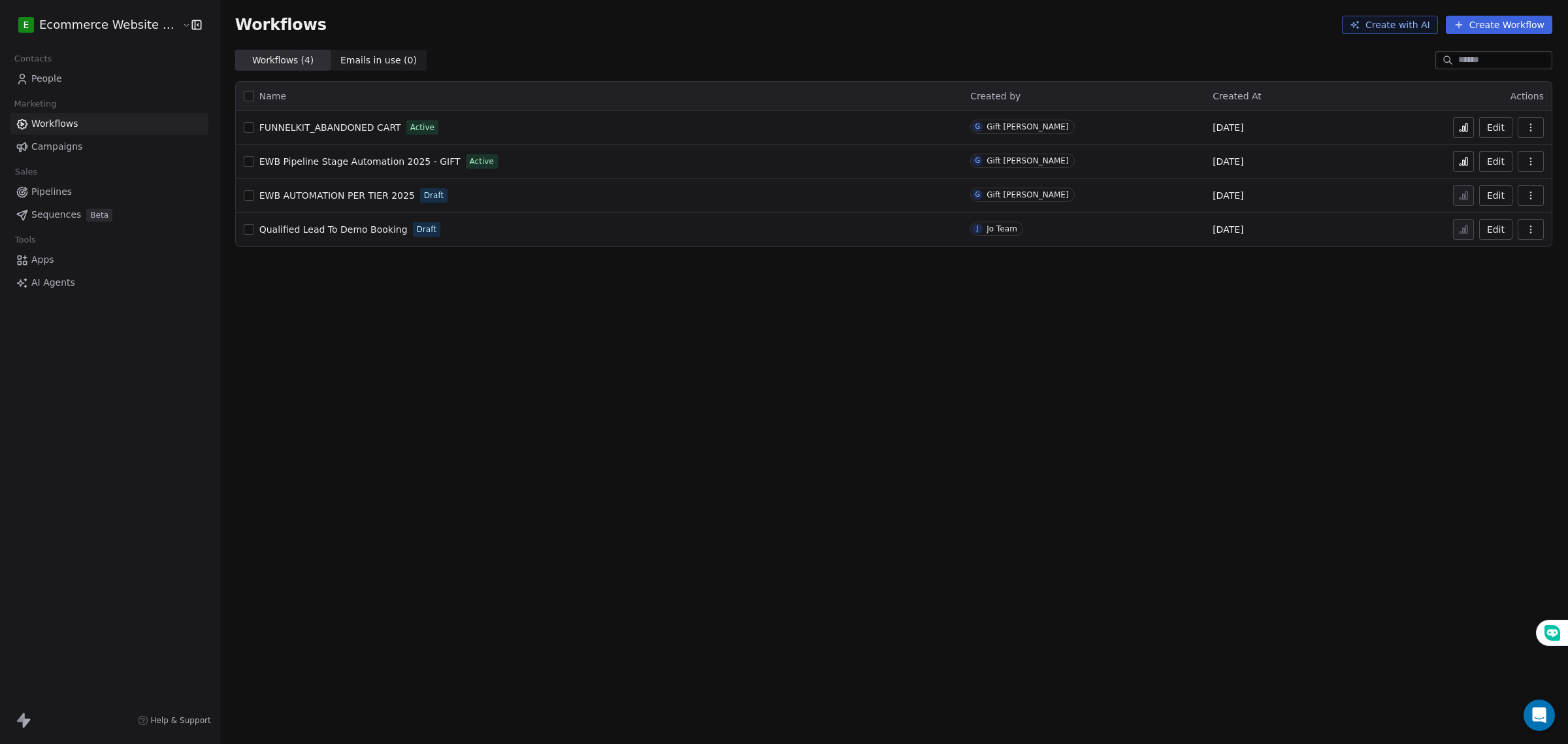
click at [407, 162] on span "EWB Pipeline Stage Automation 2025 - GIFT" at bounding box center [360, 161] width 201 height 11
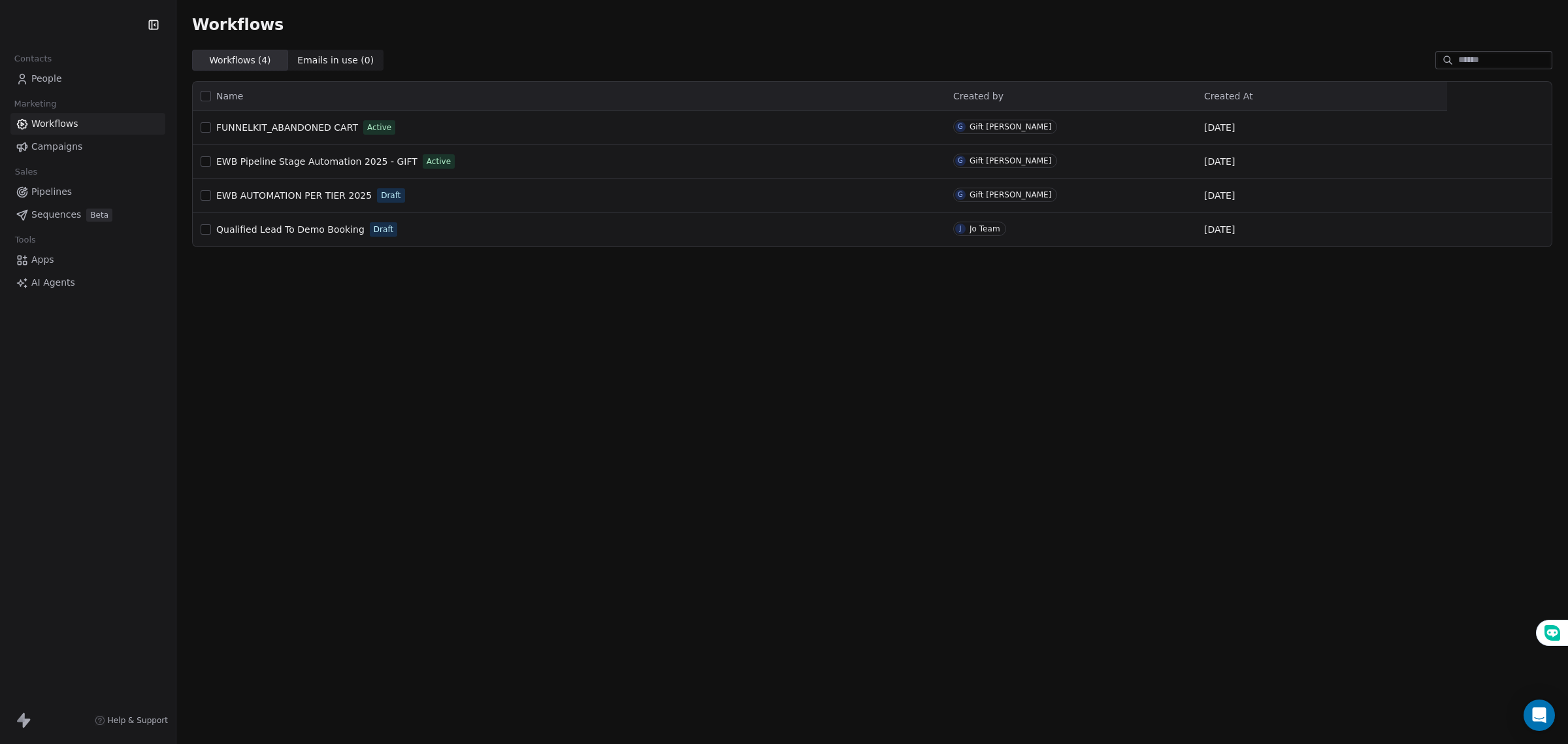
click at [63, 187] on span "Pipelines" at bounding box center [51, 192] width 41 height 14
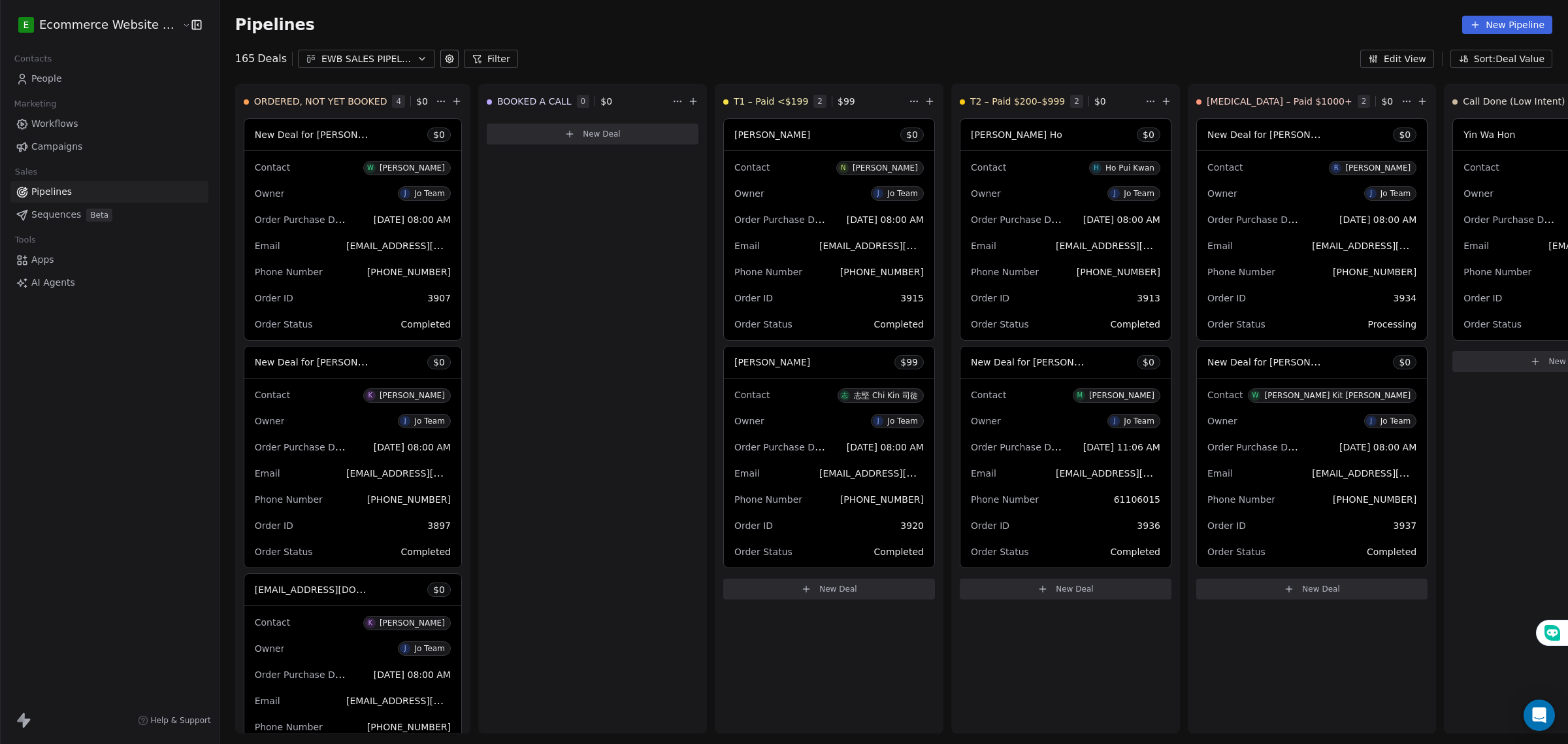
click at [1030, 56] on div "165 Deals EWB SALES PIPELINE 2025 Filter Edit View Sort: Deal Value" at bounding box center [894, 58] width 1349 height 18
click at [445, 53] on icon at bounding box center [449, 58] width 11 height 11
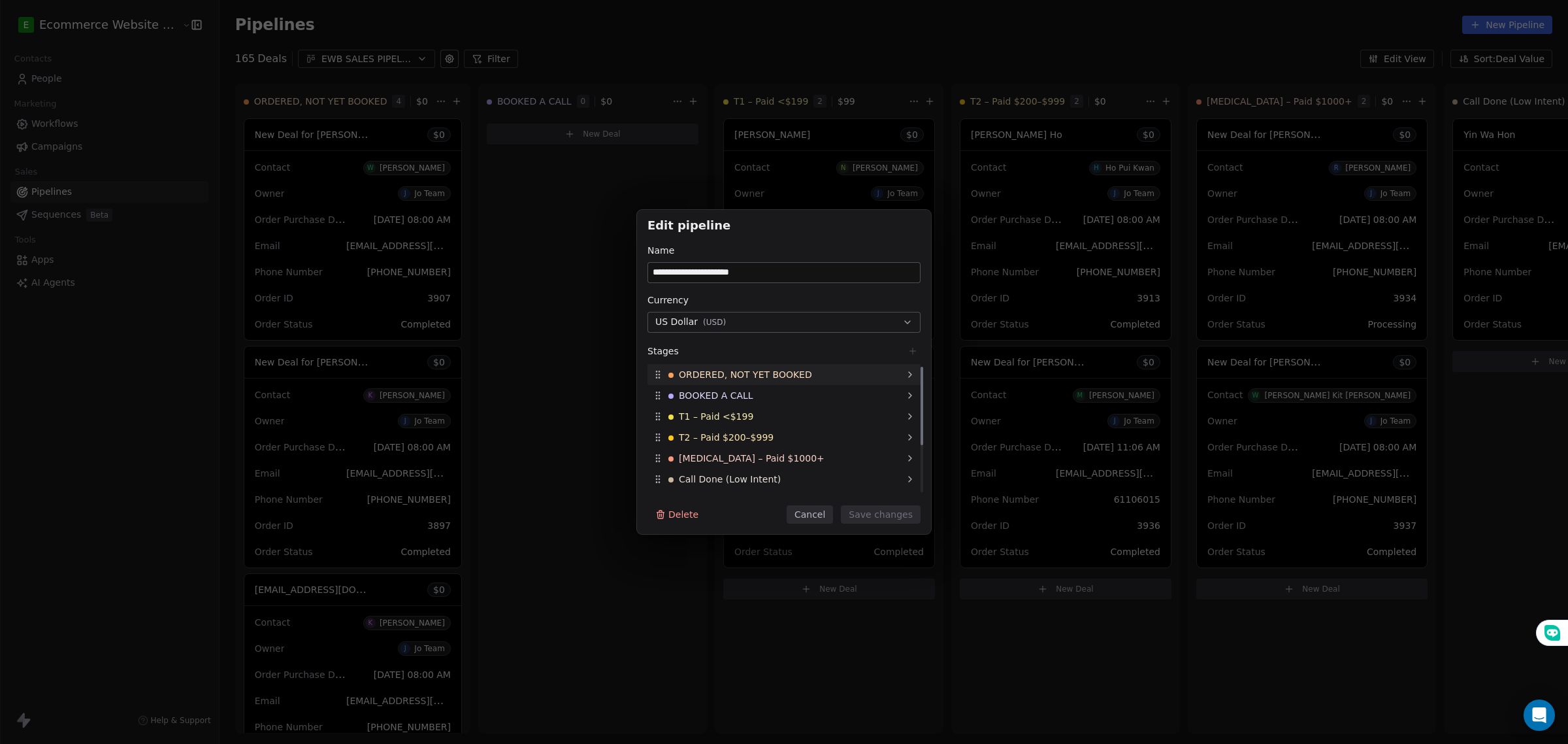
click at [811, 377] on div "ORDERED, NOT YET BOOKED" at bounding box center [784, 375] width 273 height 21
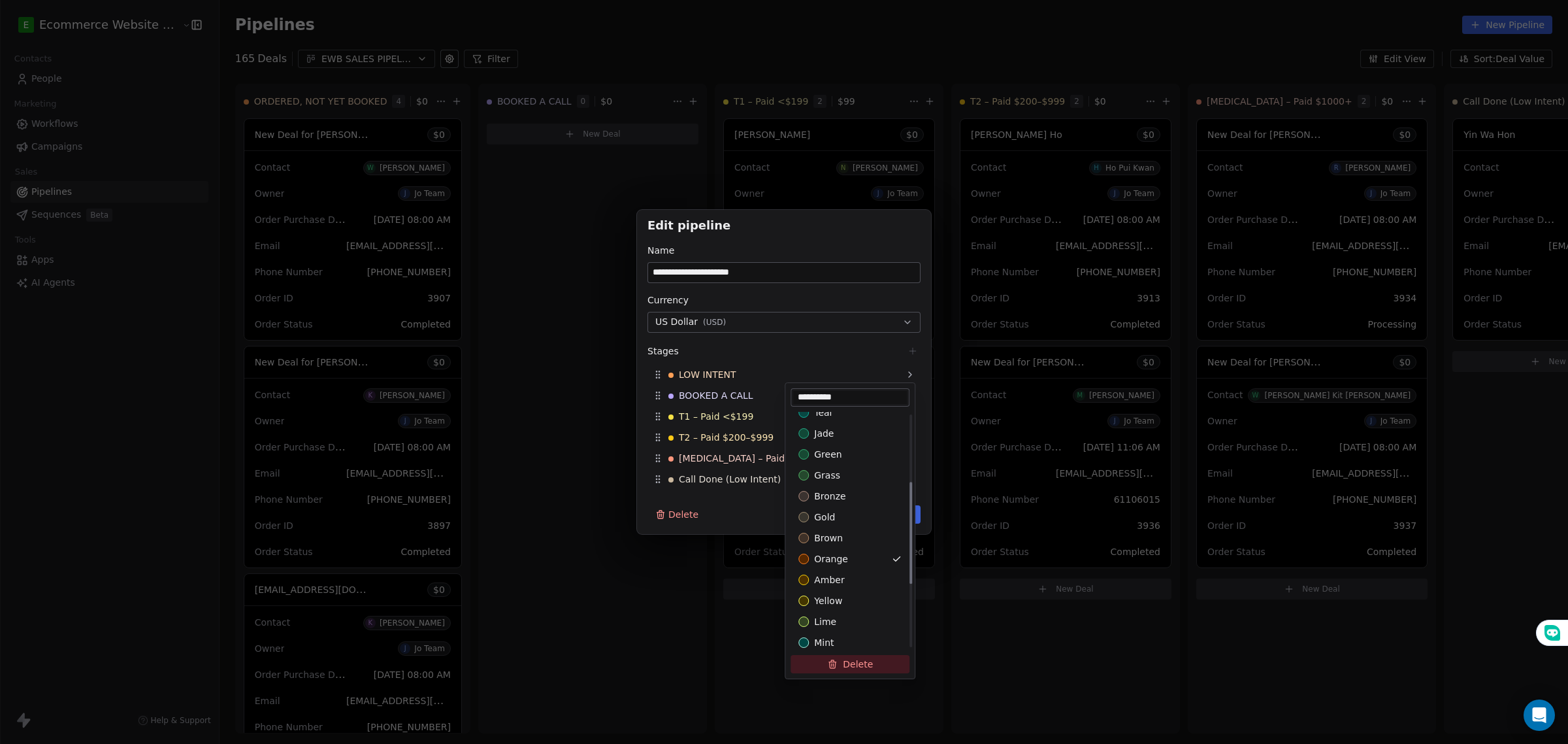
scroll to position [304, 0]
type input "**********"
click at [842, 638] on div "sky" at bounding box center [849, 639] width 104 height 13
click at [638, 605] on div "**********" at bounding box center [784, 372] width 1568 height 744
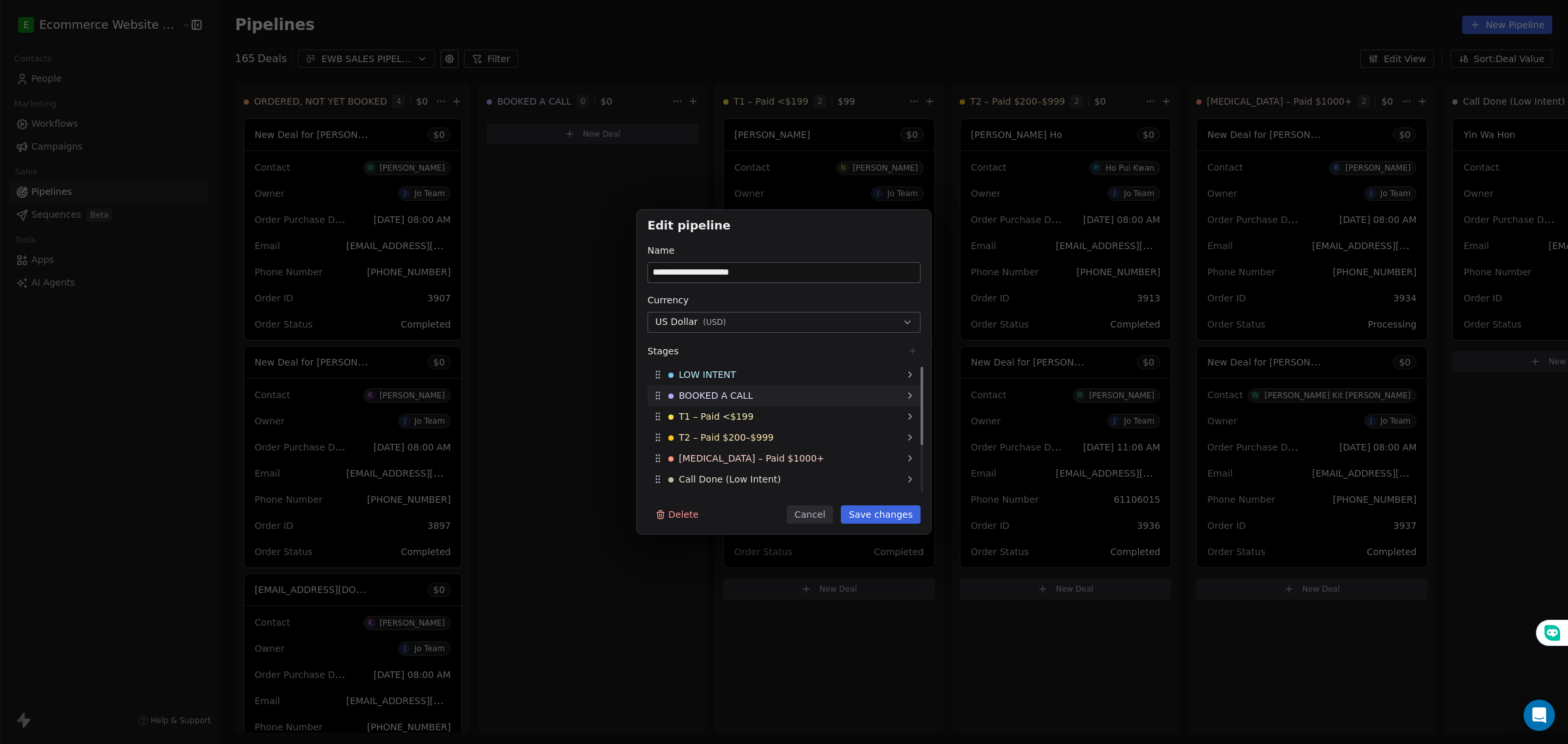
click at [822, 397] on div "BOOKED A CALL" at bounding box center [784, 395] width 273 height 21
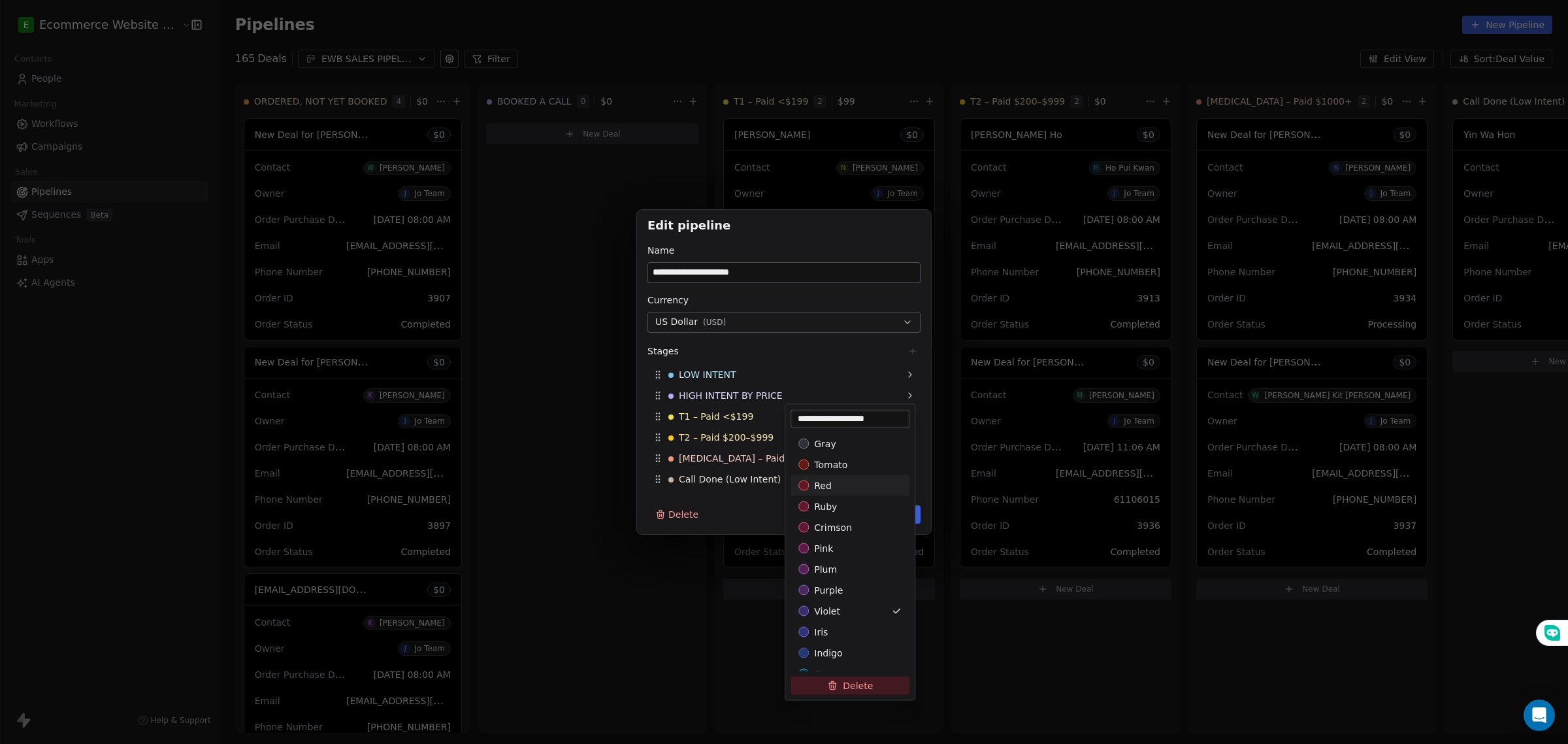
type input "**********"
click at [569, 599] on div "**********" at bounding box center [784, 372] width 1568 height 744
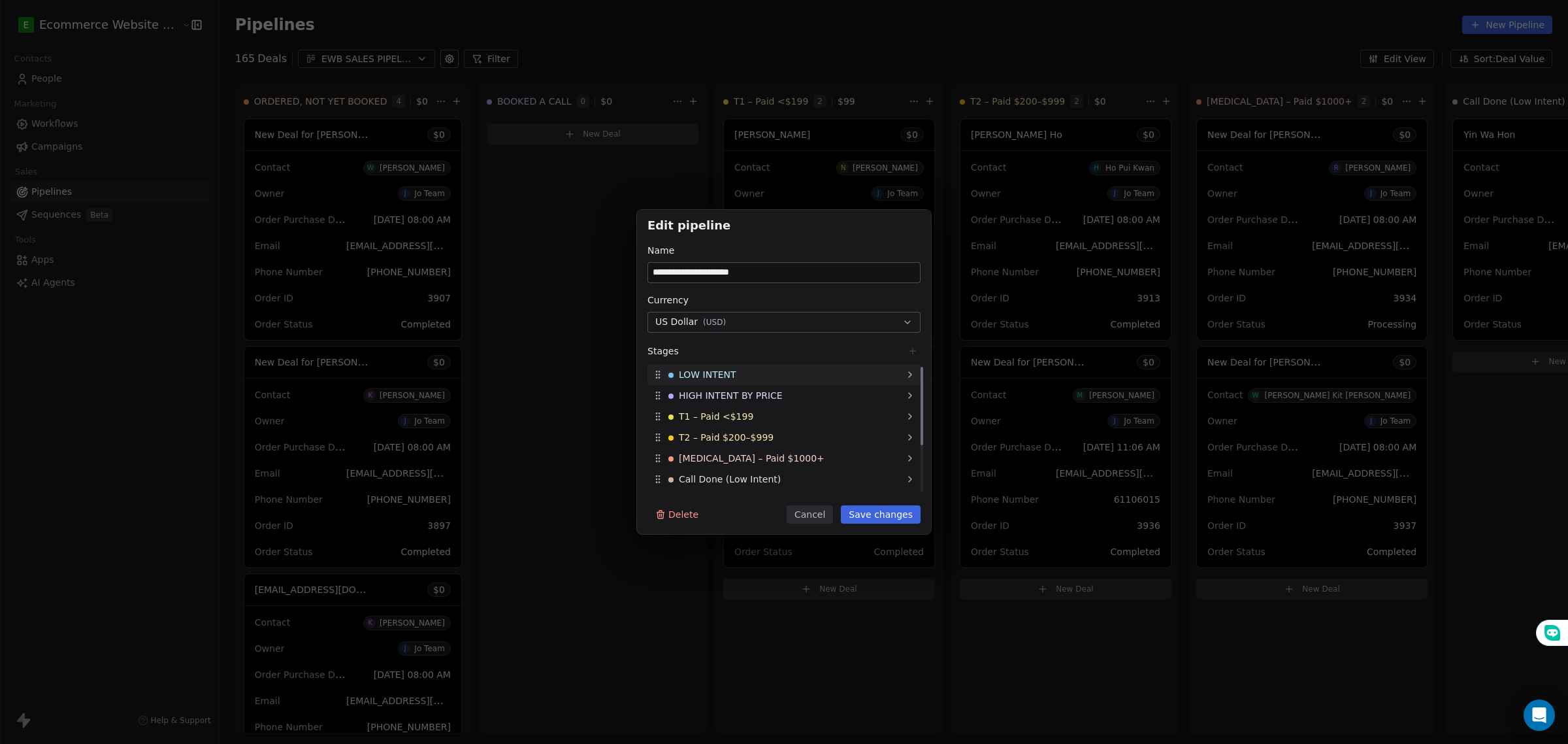
click at [753, 368] on div "LOW INTENT" at bounding box center [784, 375] width 273 height 21
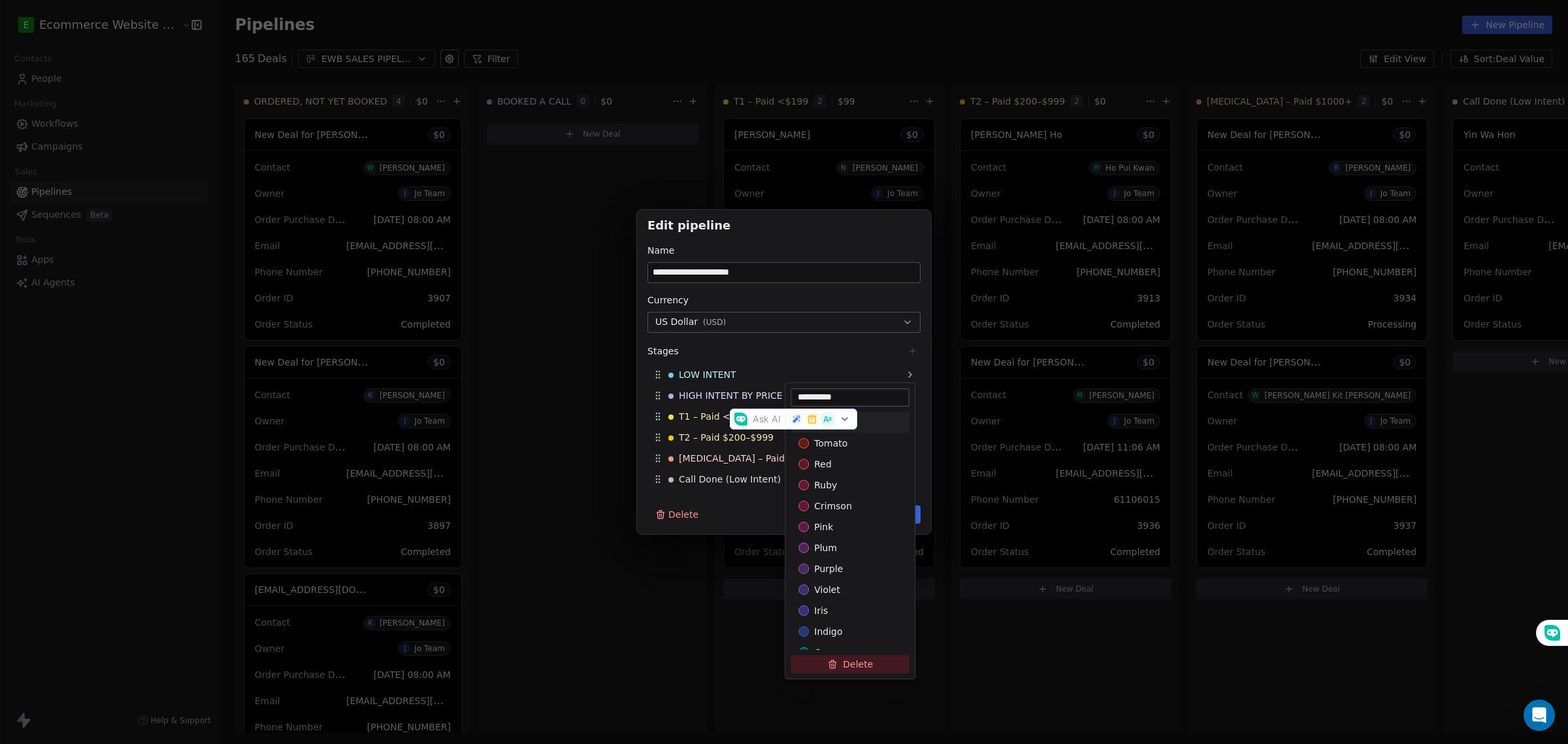
click at [848, 388] on div "**********" at bounding box center [849, 397] width 119 height 18
click at [853, 390] on input "**********" at bounding box center [849, 396] width 113 height 13
type input "**********"
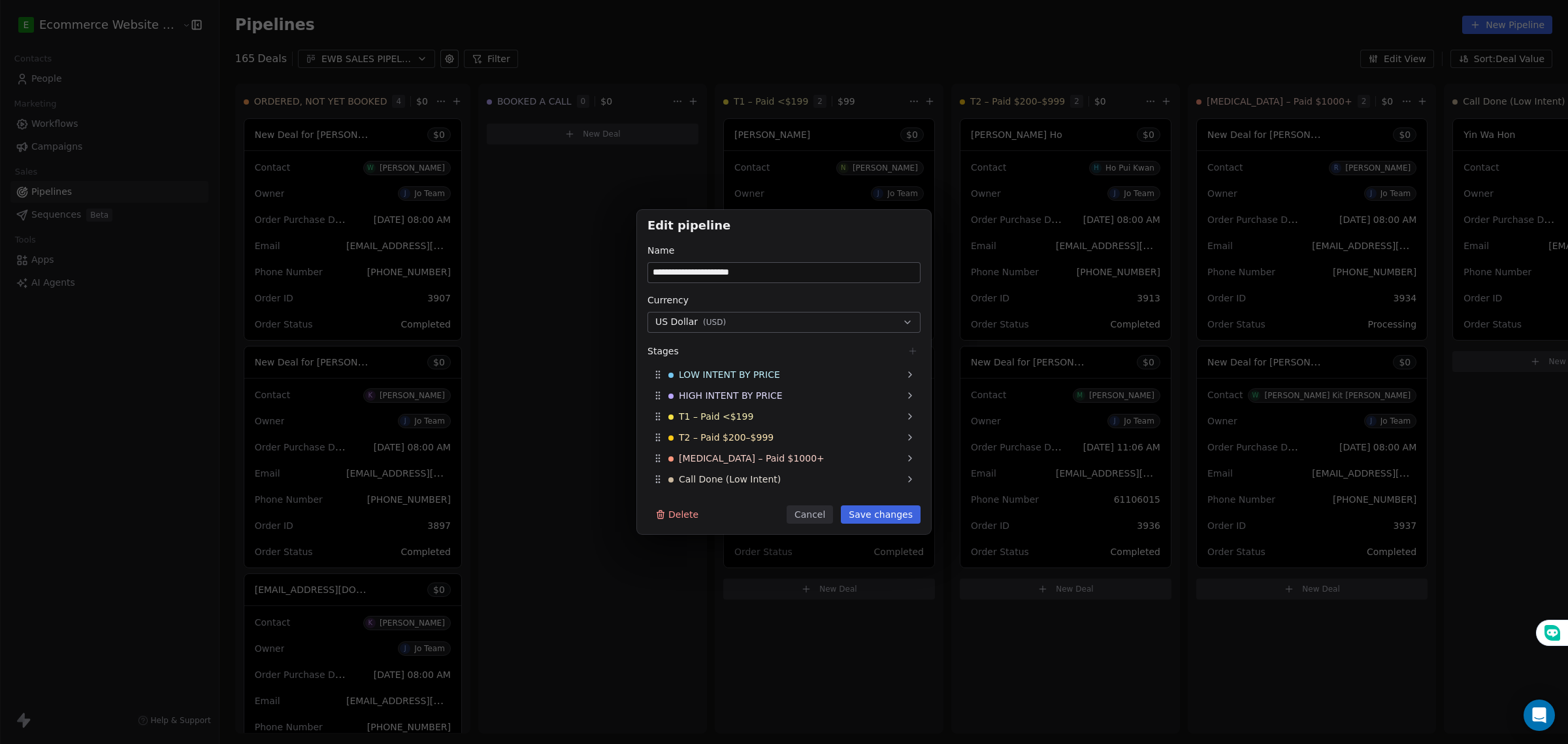
click at [624, 595] on div "**********" at bounding box center [784, 372] width 1568 height 744
click at [871, 519] on button "Save changes" at bounding box center [880, 514] width 79 height 18
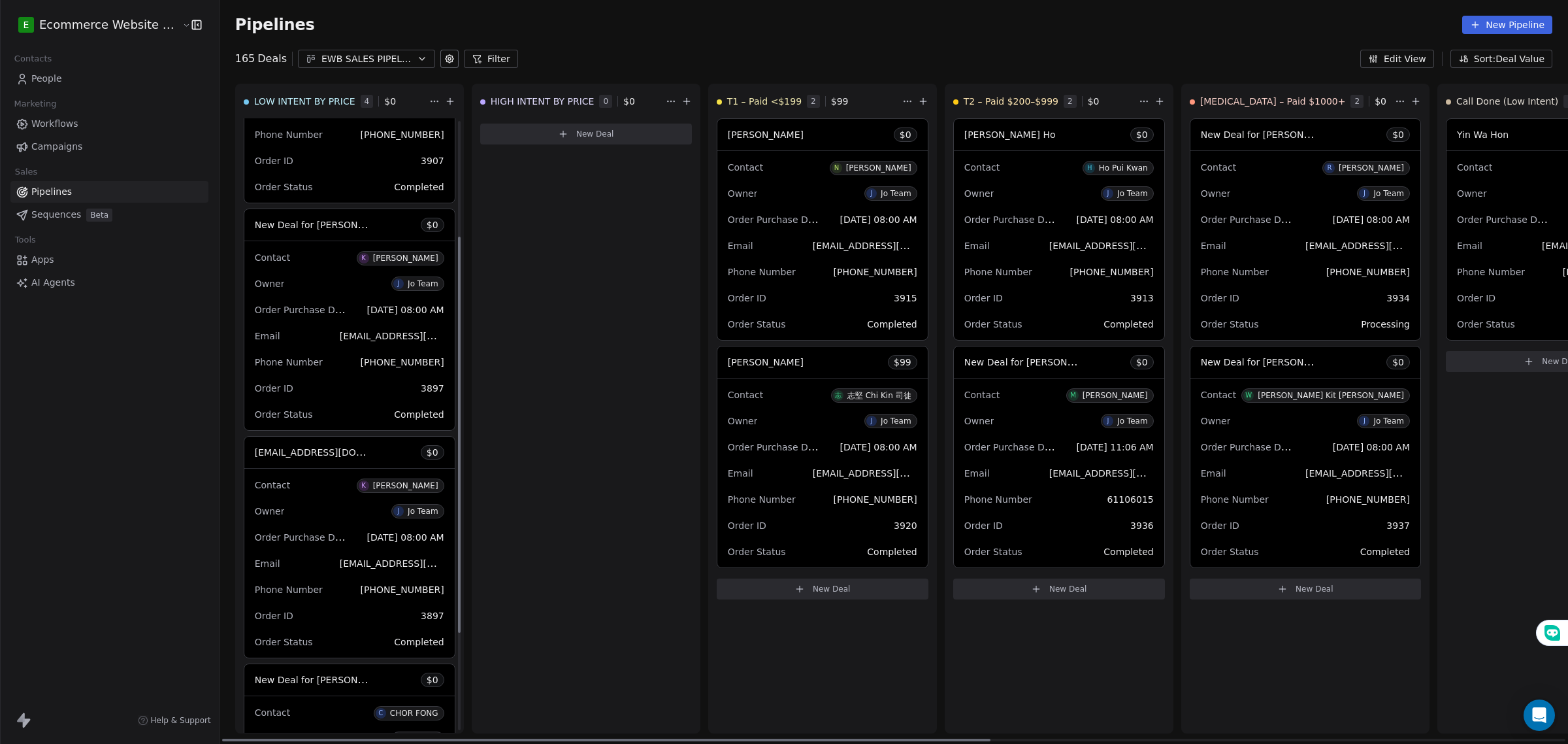
scroll to position [0, 0]
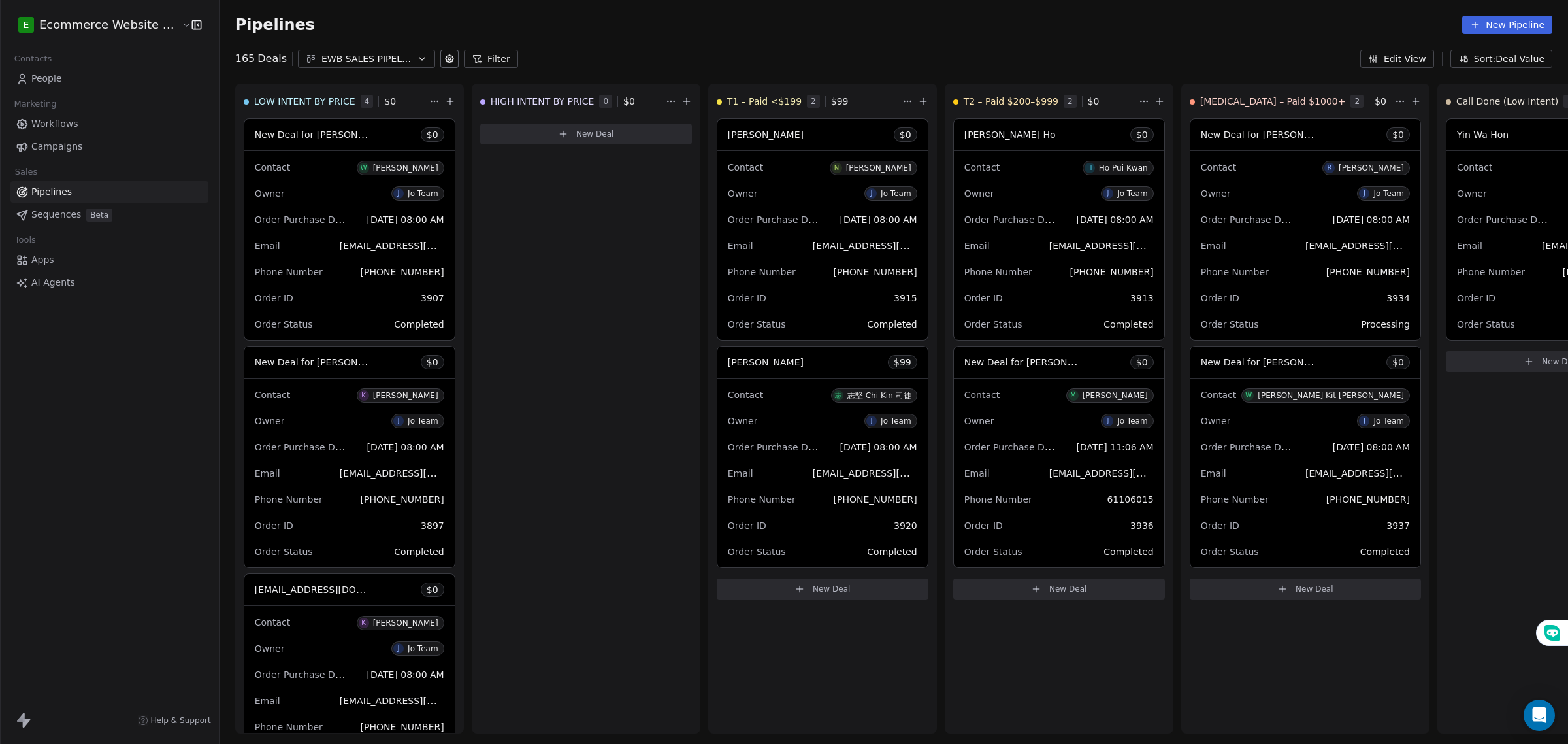
click at [74, 117] on span "Workflows" at bounding box center [54, 124] width 47 height 14
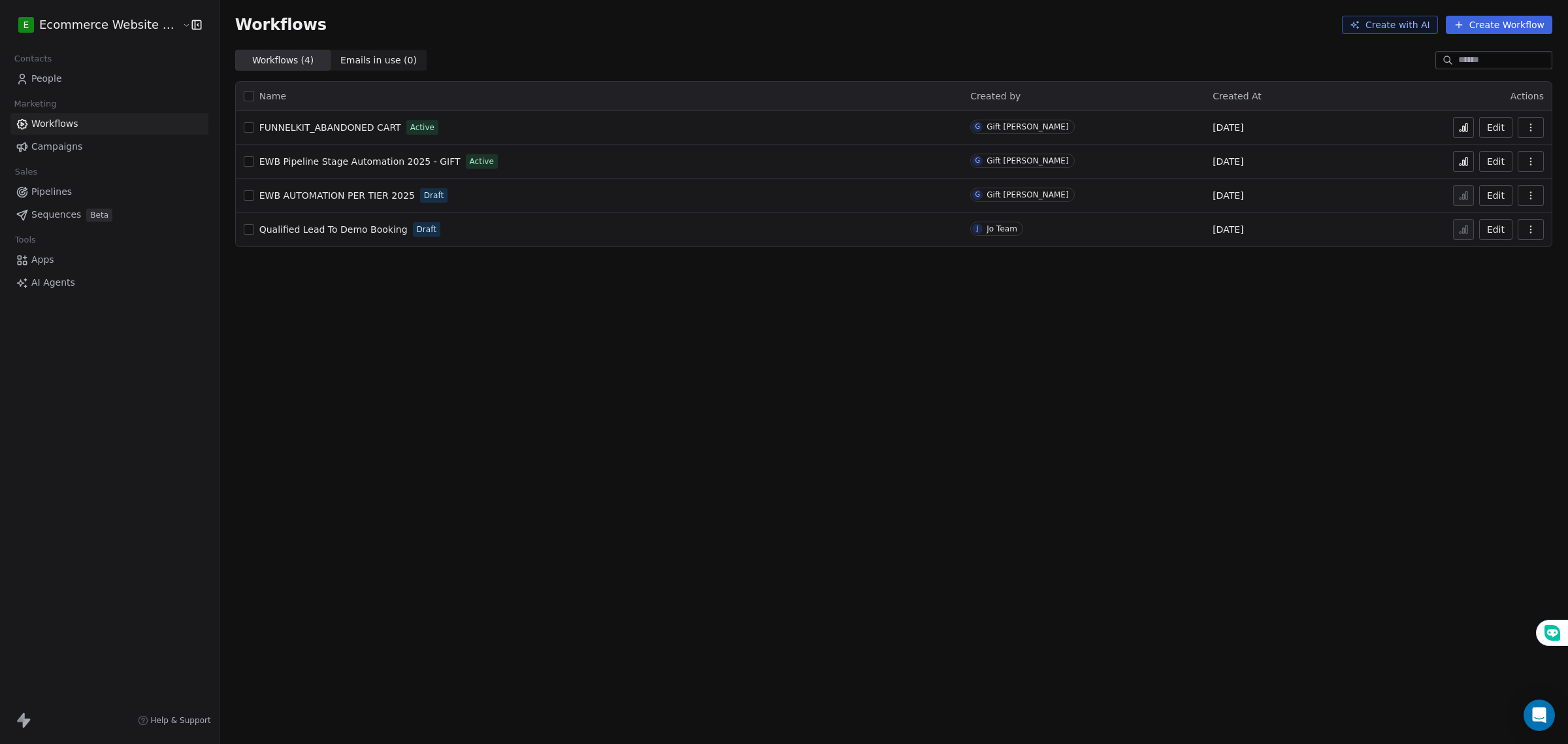
click at [383, 165] on span "EWB Pipeline Stage Automation 2025 - GIFT" at bounding box center [360, 161] width 201 height 11
click at [1533, 165] on icon "button" at bounding box center [1530, 161] width 11 height 11
click at [1491, 218] on span "Duplicate" at bounding box center [1497, 213] width 44 height 13
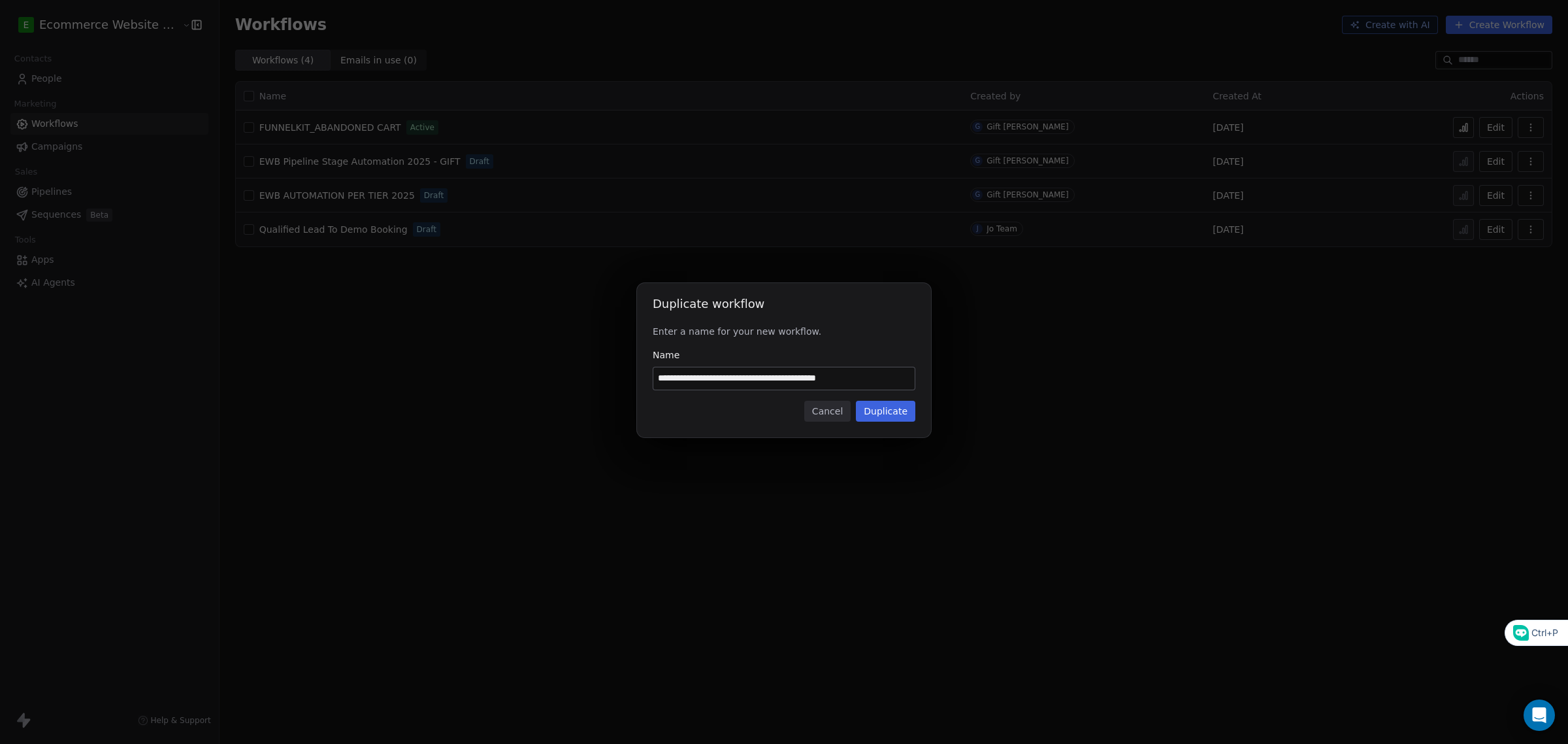
drag, startPoint x: 875, startPoint y: 377, endPoint x: 843, endPoint y: 383, distance: 32.6
click at [843, 383] on input "**********" at bounding box center [784, 378] width 261 height 22
type input "**********"
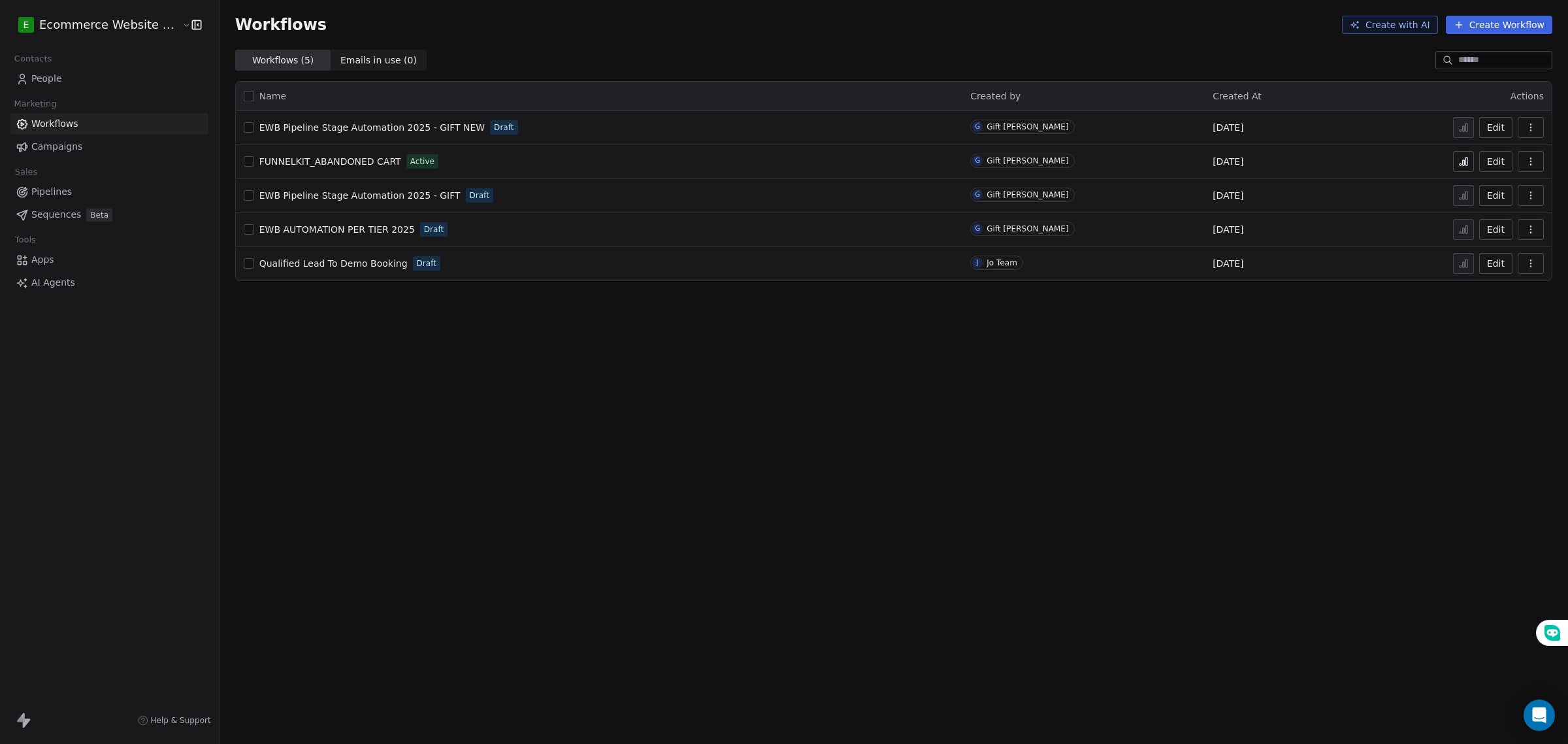
click at [57, 74] on span "People" at bounding box center [46, 78] width 31 height 14
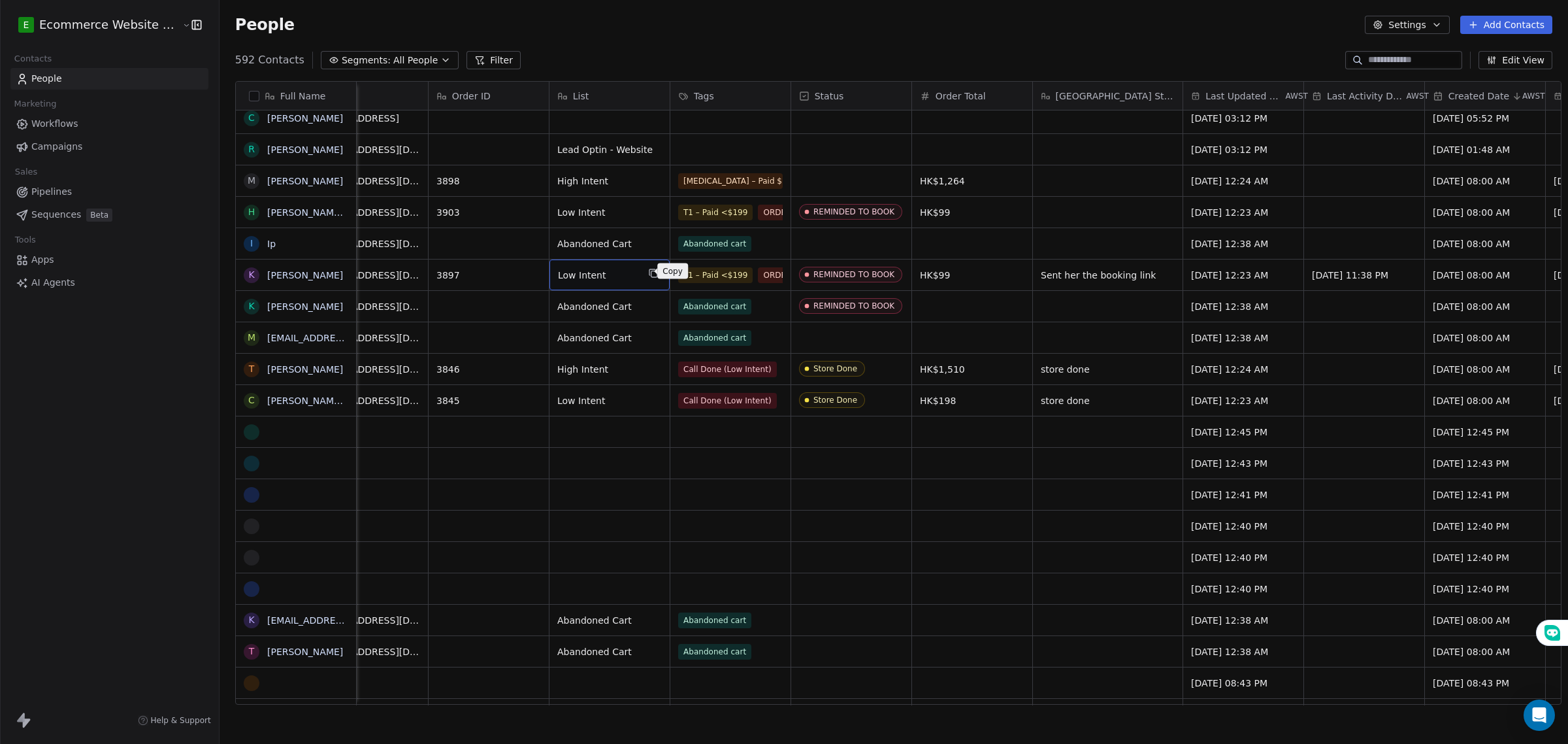
click at [651, 271] on icon "grid" at bounding box center [654, 274] width 6 height 6
click at [738, 93] on div "Tags" at bounding box center [728, 95] width 102 height 13
click at [734, 116] on span "Manage property" at bounding box center [724, 121] width 78 height 13
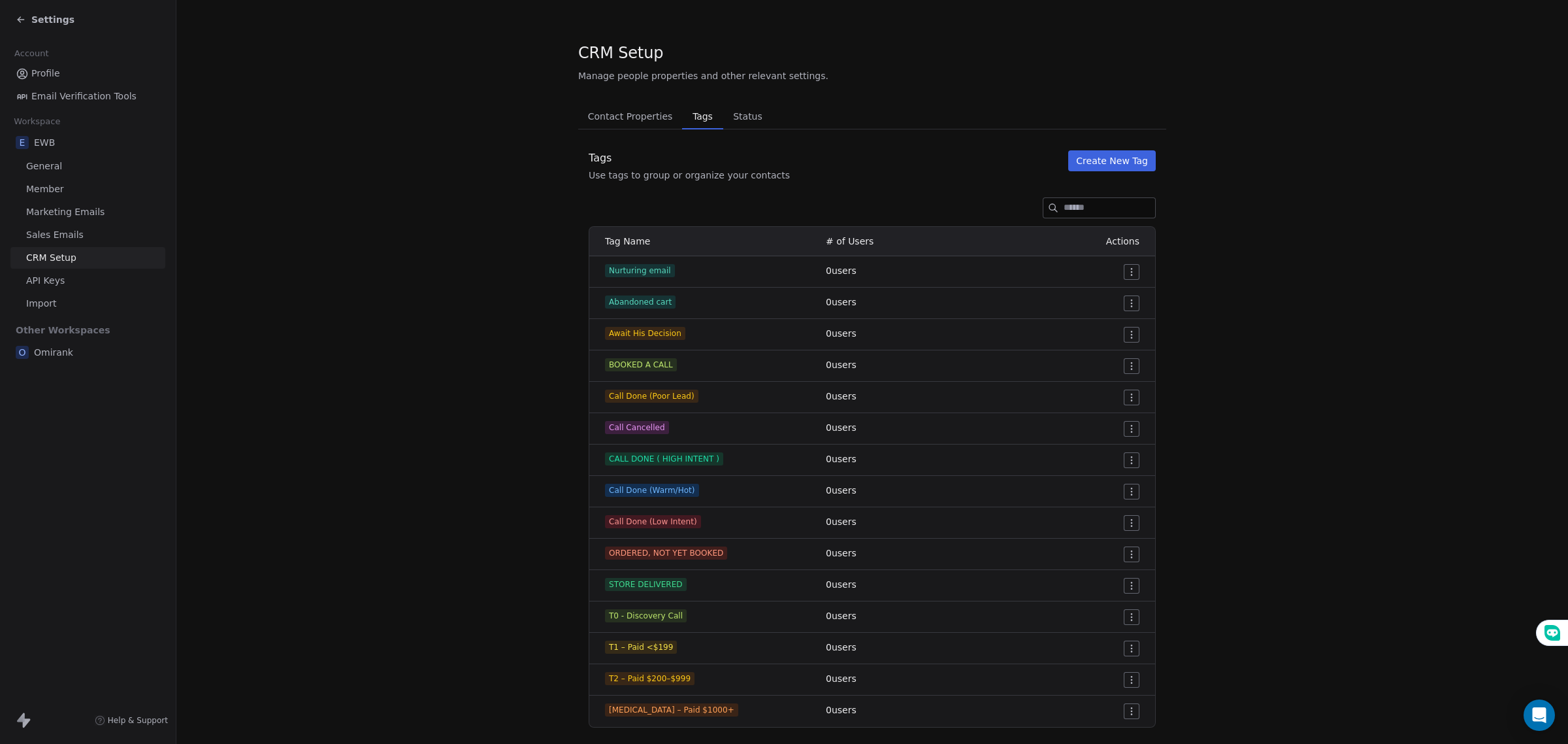
click at [1103, 158] on button "Create New Tag" at bounding box center [1112, 161] width 87 height 21
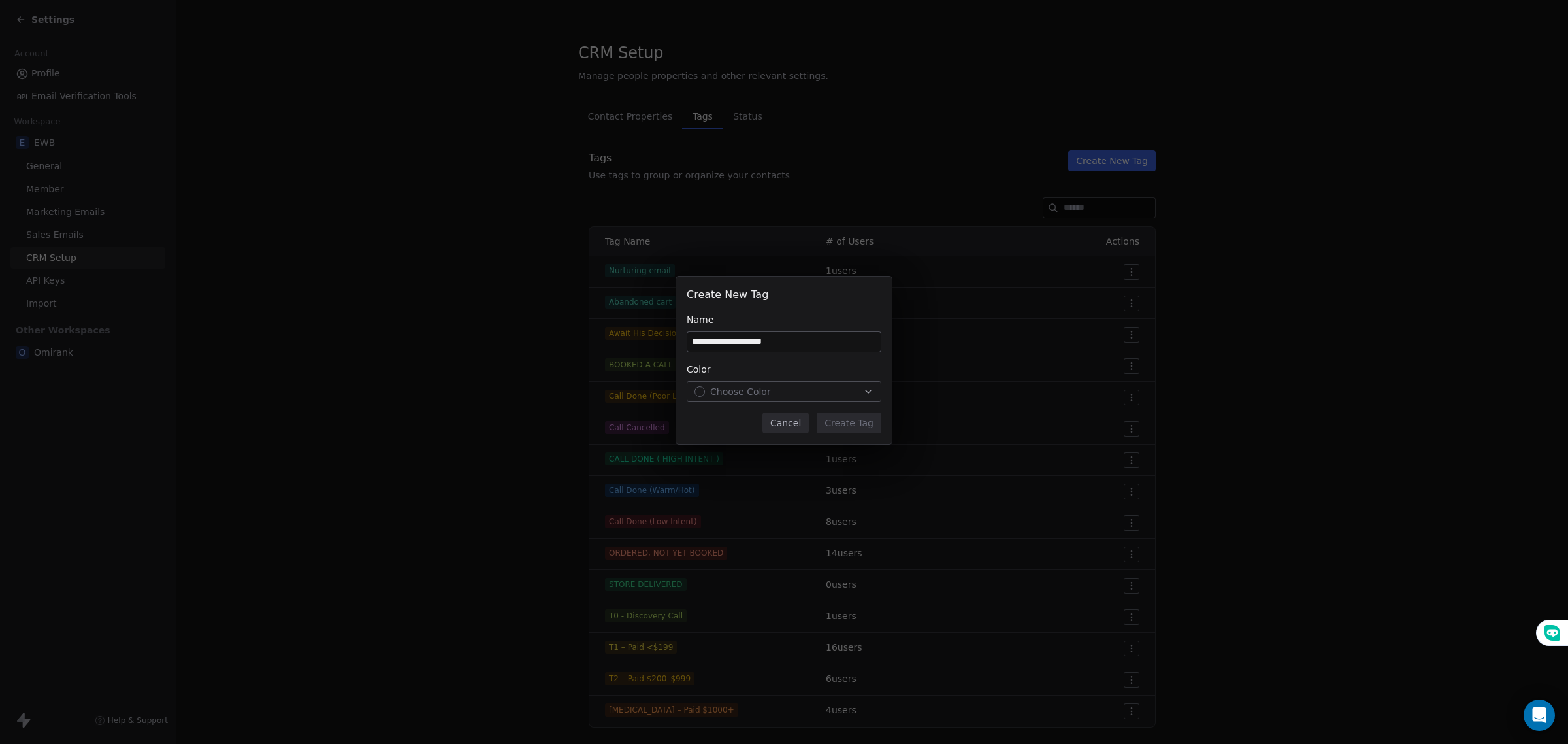
type input "**********"
click at [773, 381] on button "Choose Color" at bounding box center [784, 391] width 195 height 21
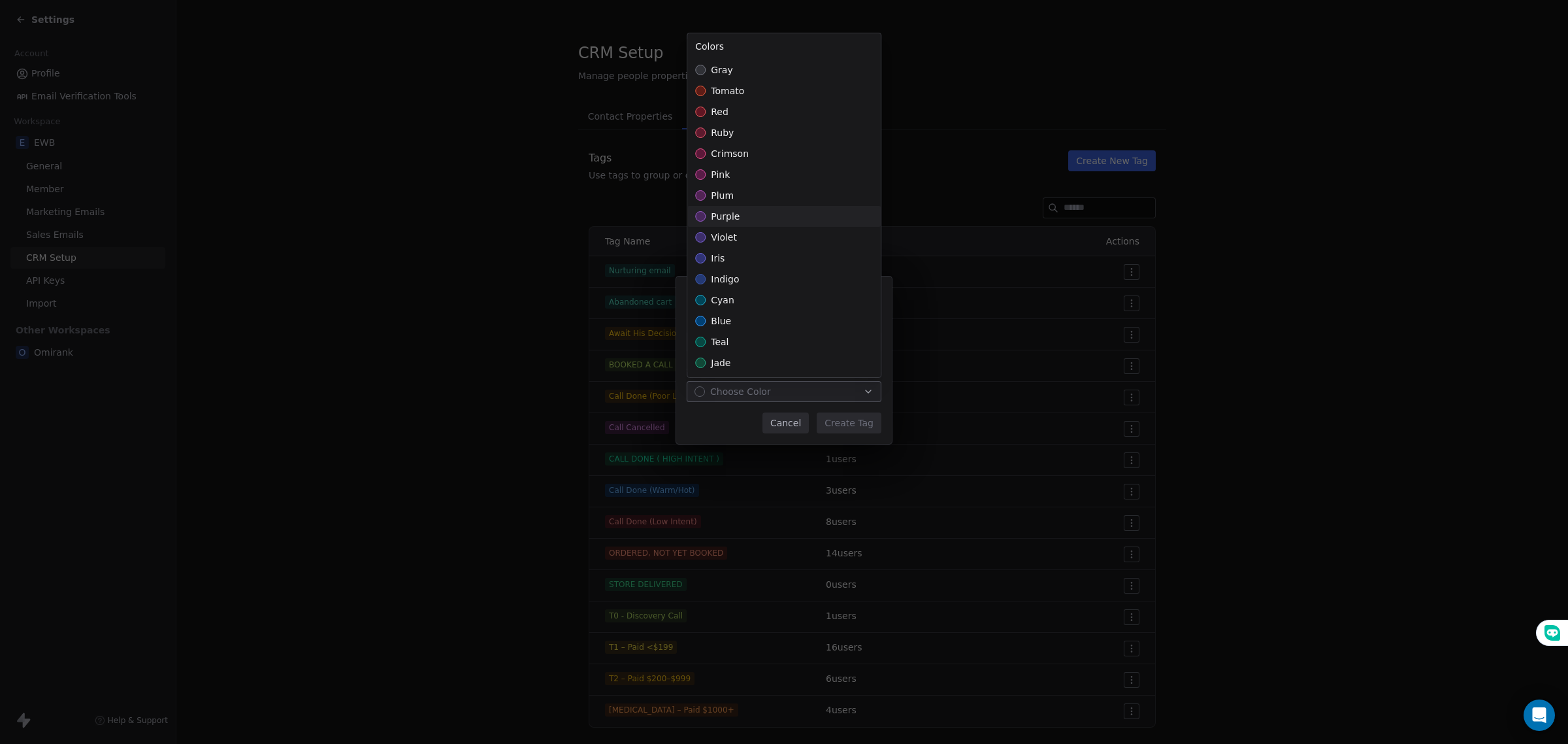
click at [745, 211] on div "purple" at bounding box center [784, 217] width 194 height 21
click at [846, 422] on div "**********" at bounding box center [784, 372] width 1568 height 232
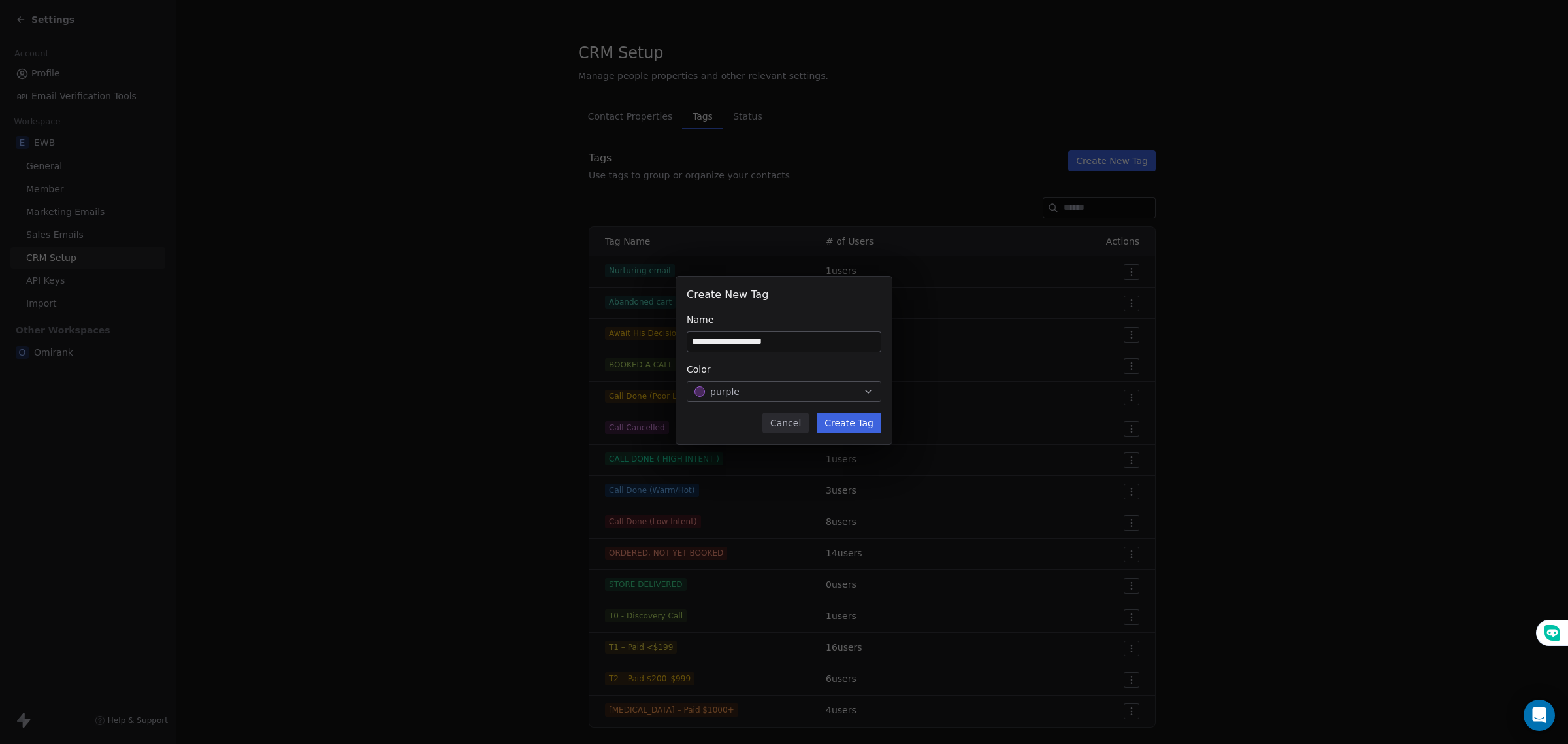
click at [841, 422] on button "Create Tag" at bounding box center [848, 423] width 65 height 21
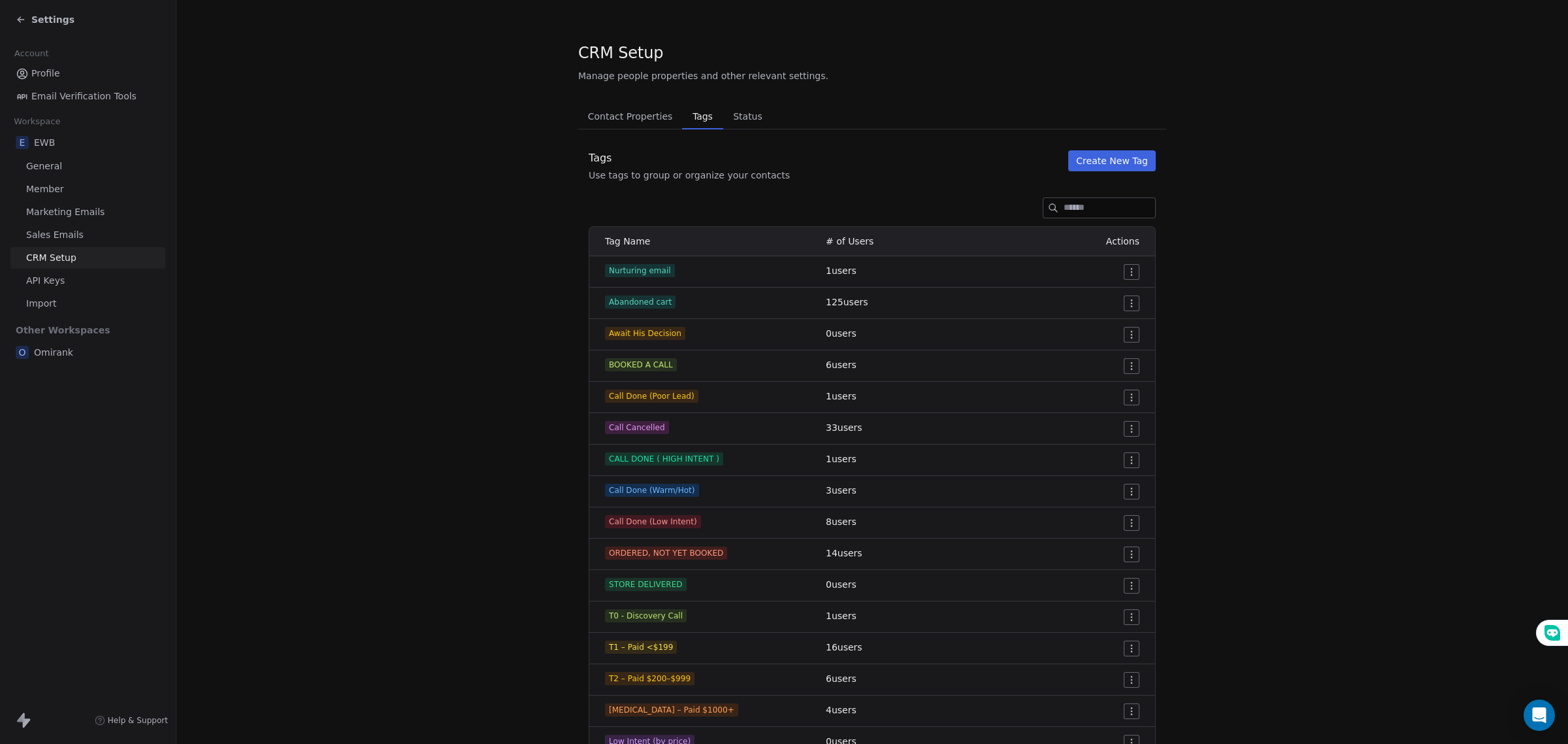
click at [1112, 164] on button "Create New Tag" at bounding box center [1112, 161] width 87 height 21
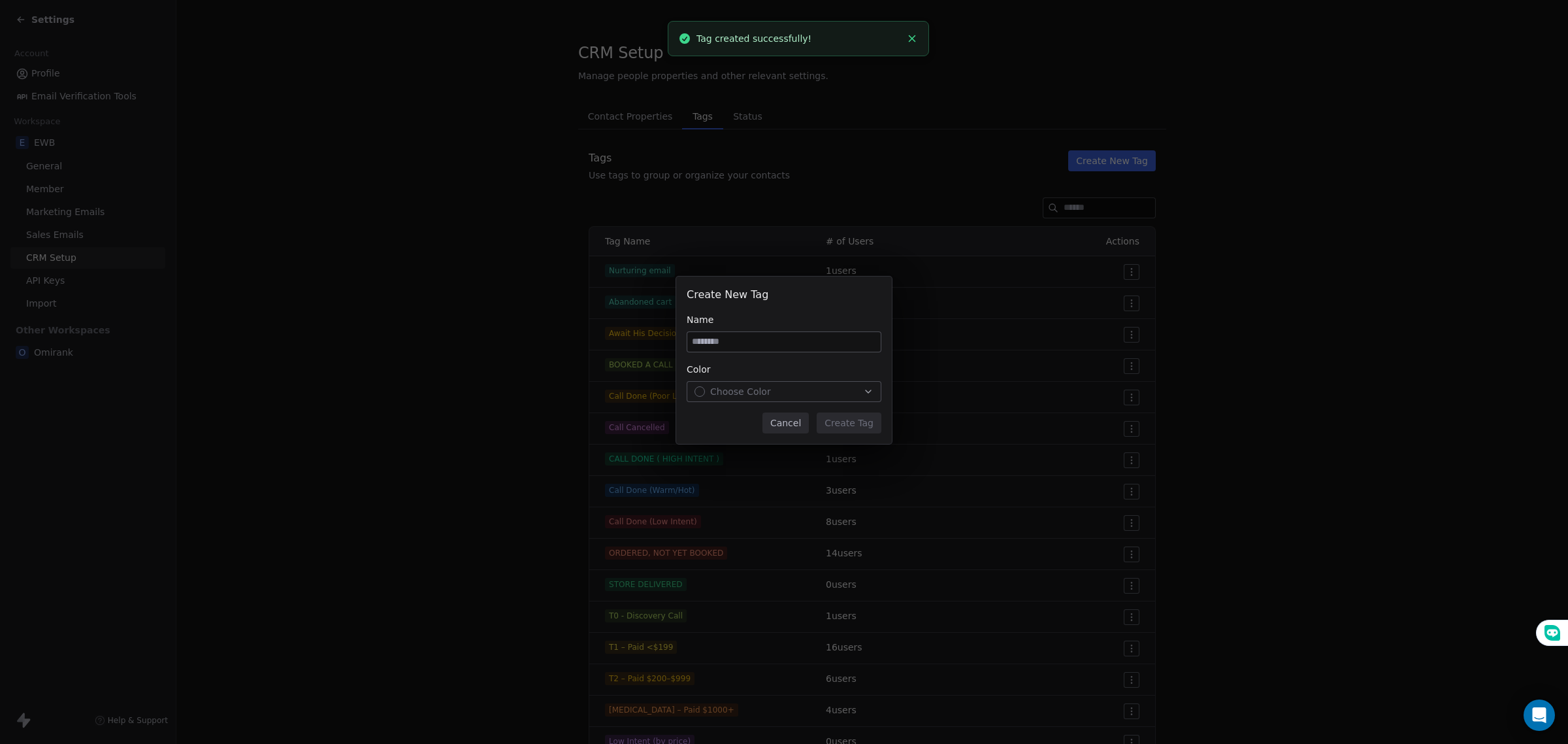
drag, startPoint x: 798, startPoint y: 344, endPoint x: 789, endPoint y: 314, distance: 31.3
click at [797, 340] on input at bounding box center [784, 342] width 194 height 19
type input "*"
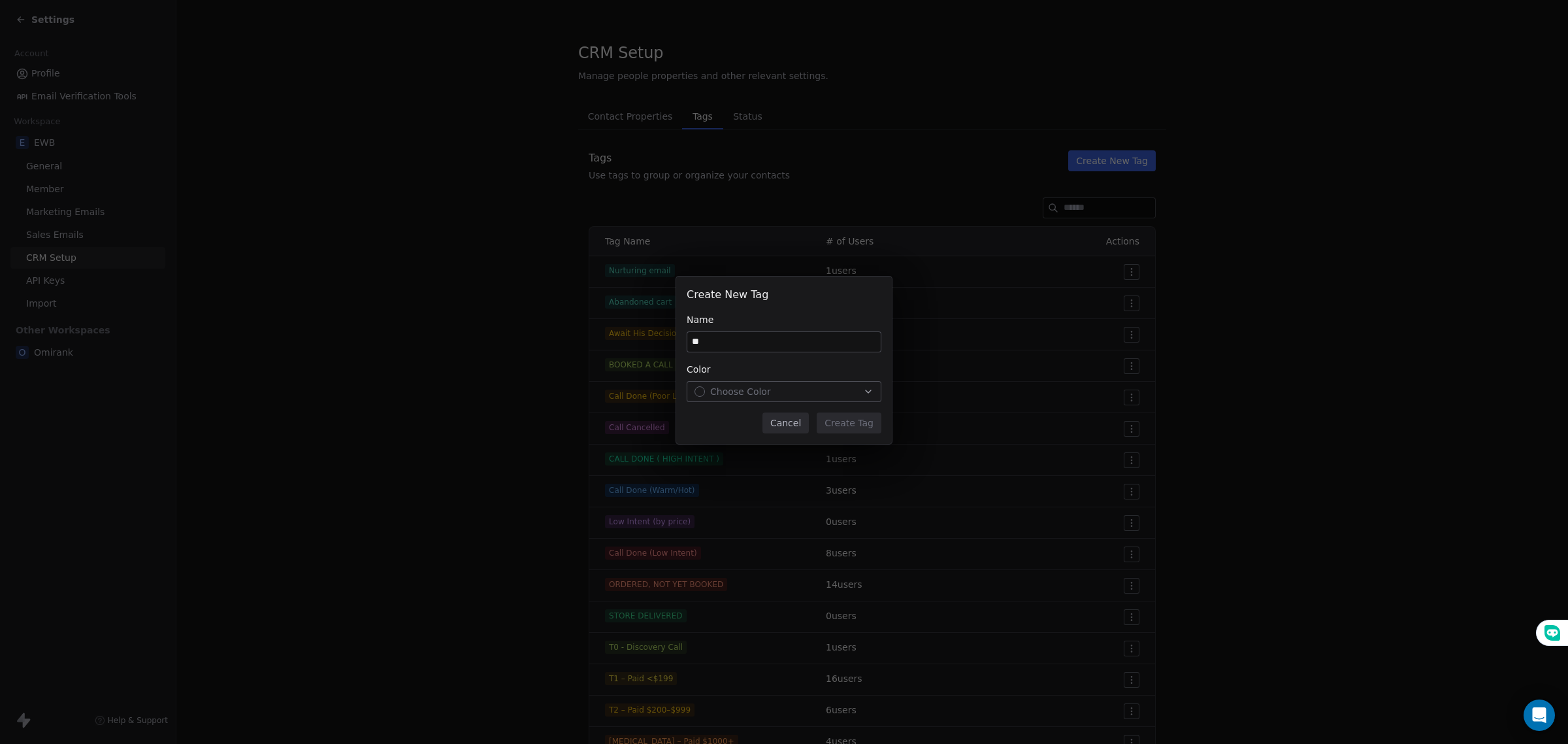
type input "*"
type input "**********"
click at [779, 392] on div "Choose Color" at bounding box center [784, 390] width 179 height 13
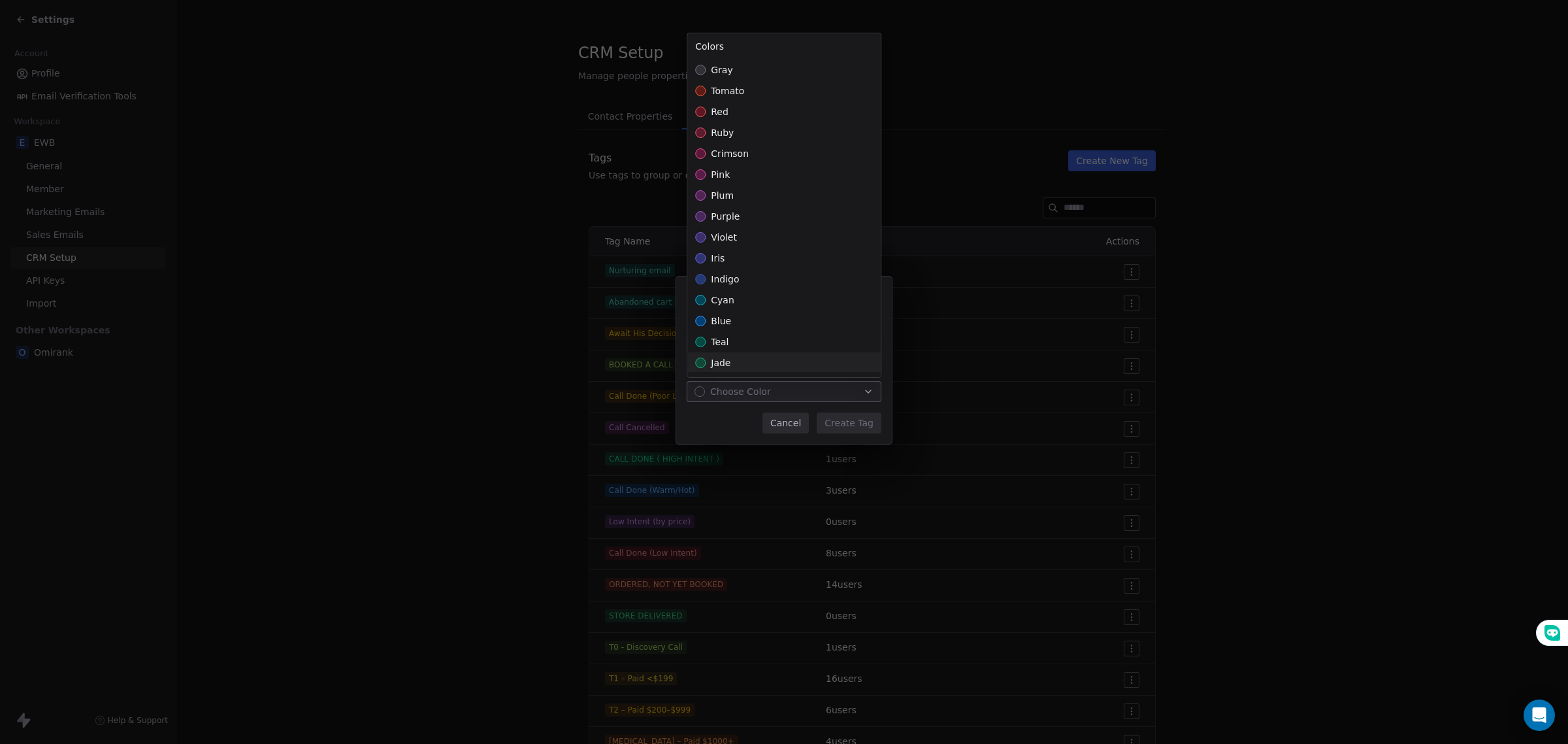
click at [739, 359] on div "jade" at bounding box center [784, 363] width 194 height 21
click at [740, 233] on div "violet" at bounding box center [784, 237] width 194 height 21
click at [838, 431] on div "**********" at bounding box center [784, 372] width 1568 height 232
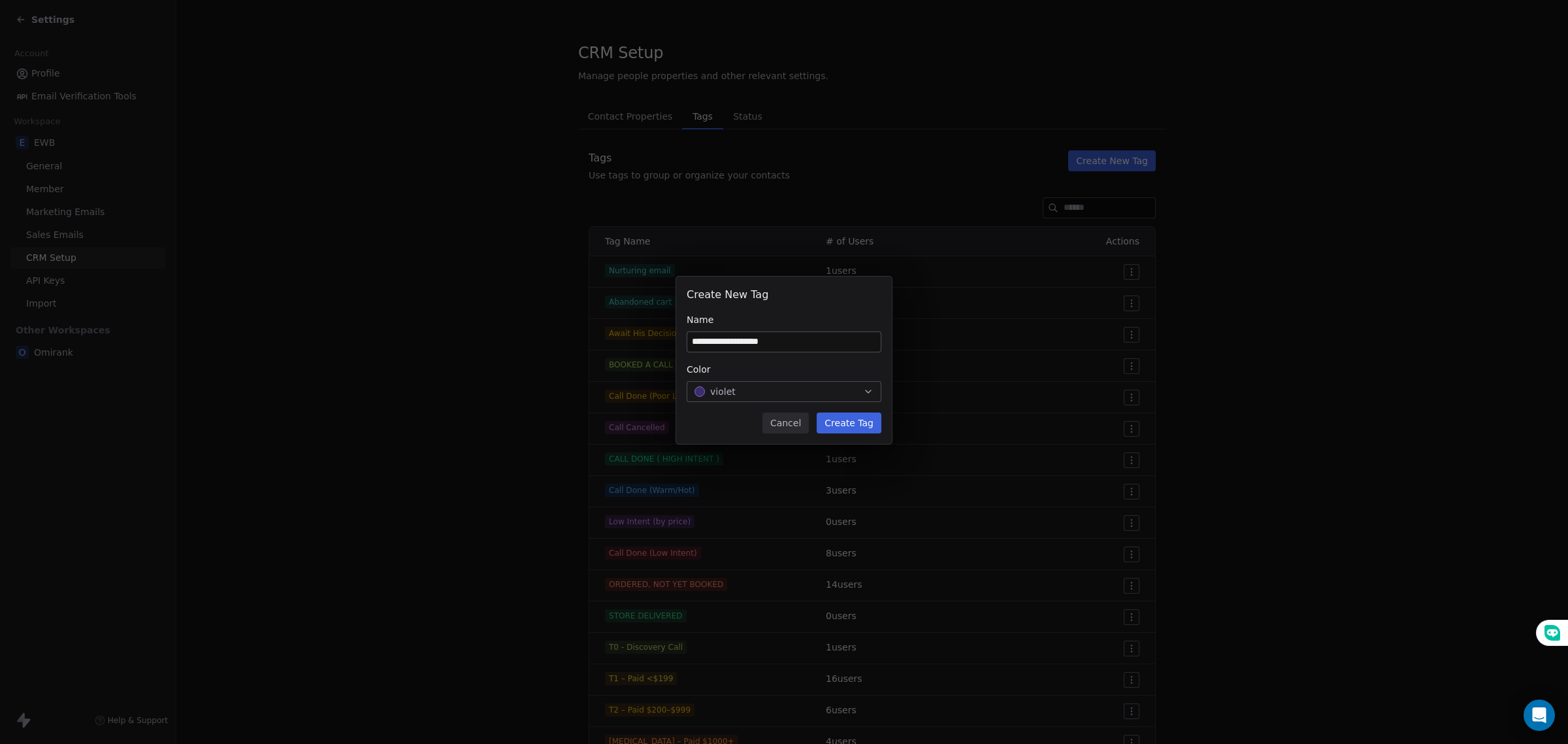
click at [840, 420] on button "Create Tag" at bounding box center [848, 423] width 65 height 21
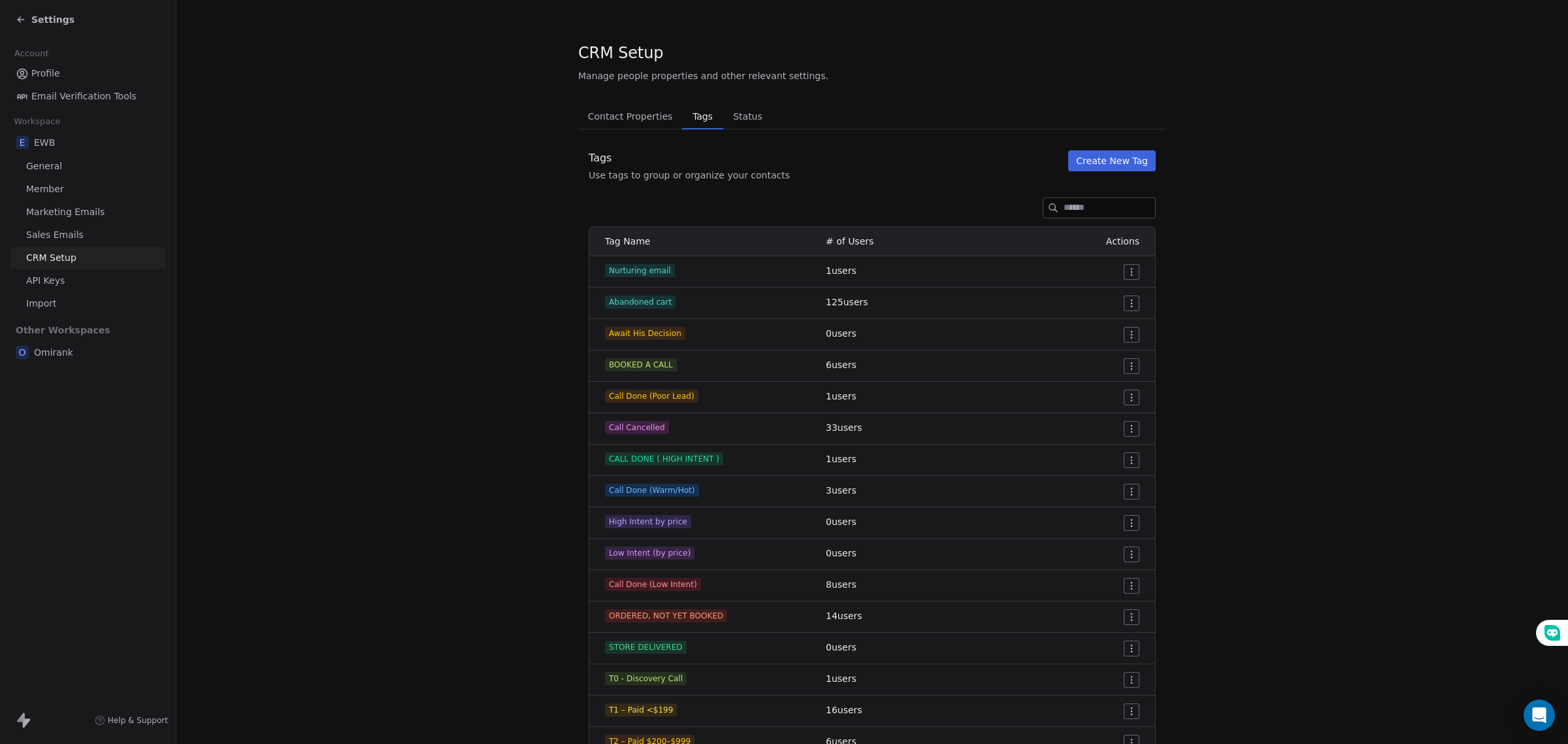
click at [505, 453] on section "CRM Setup Manage people properties and other relevant settings. Contact Propert…" at bounding box center [872, 416] width 1392 height 832
click at [31, 17] on span "Settings" at bounding box center [52, 18] width 44 height 13
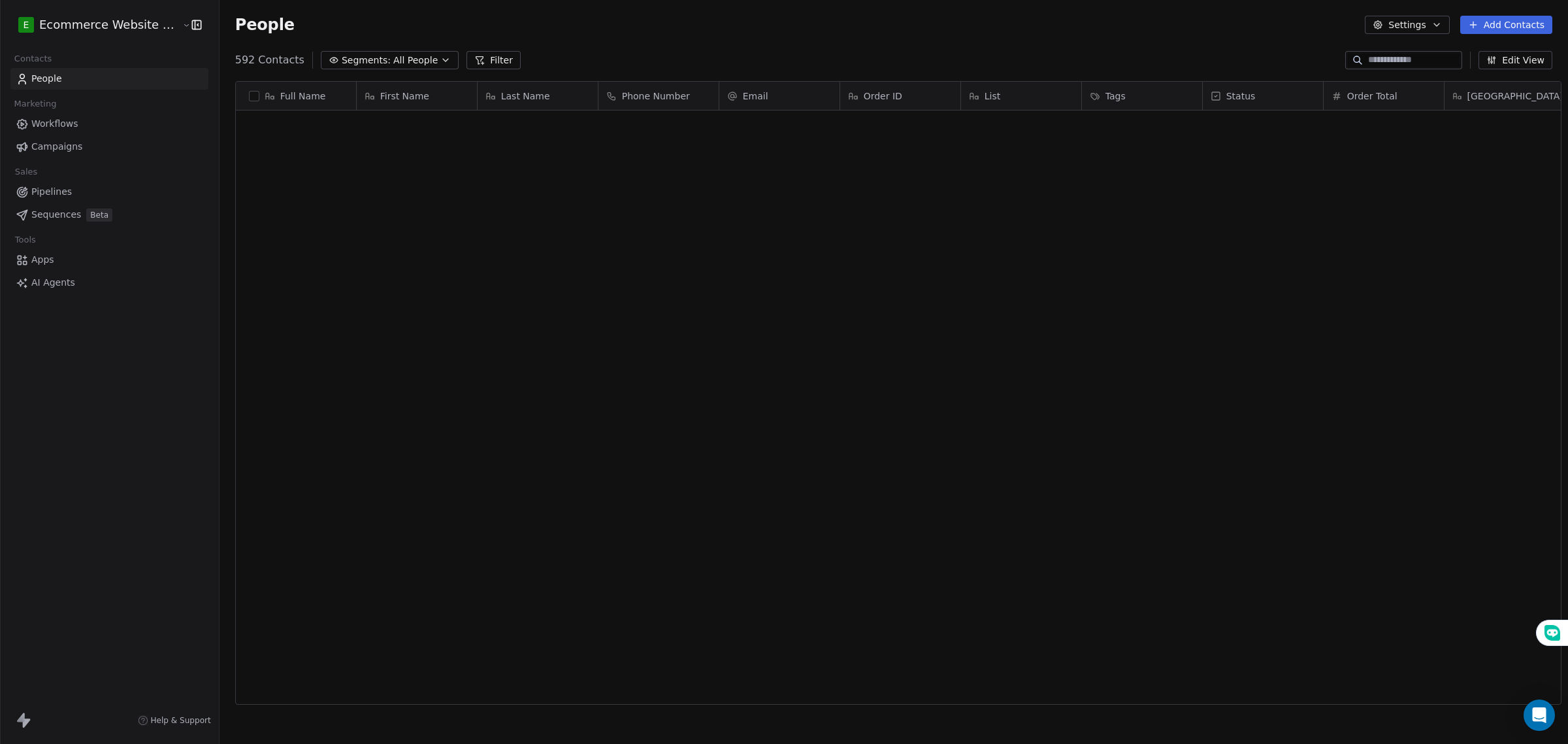
scroll to position [642, 1346]
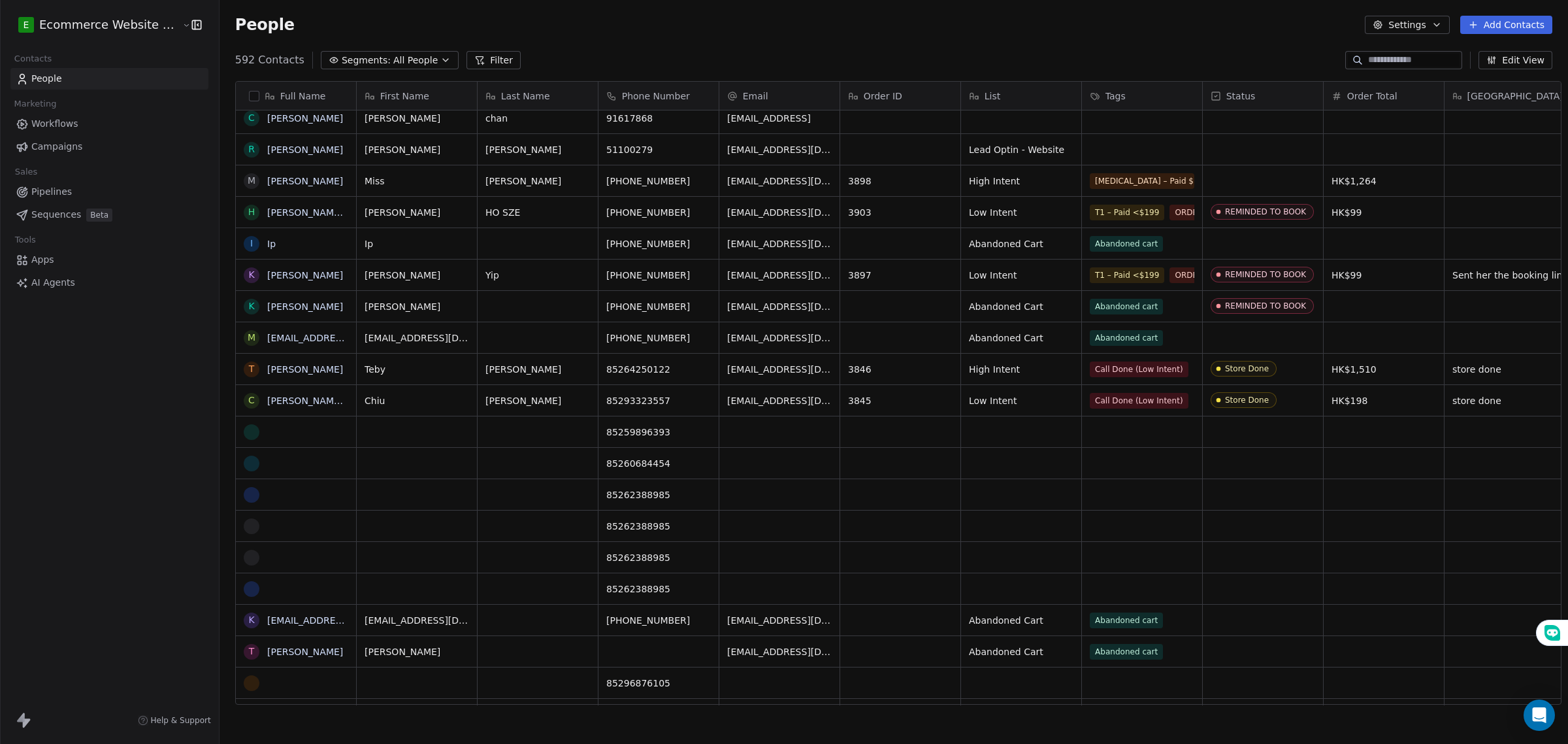
click at [397, 53] on span "All People" at bounding box center [415, 60] width 45 height 14
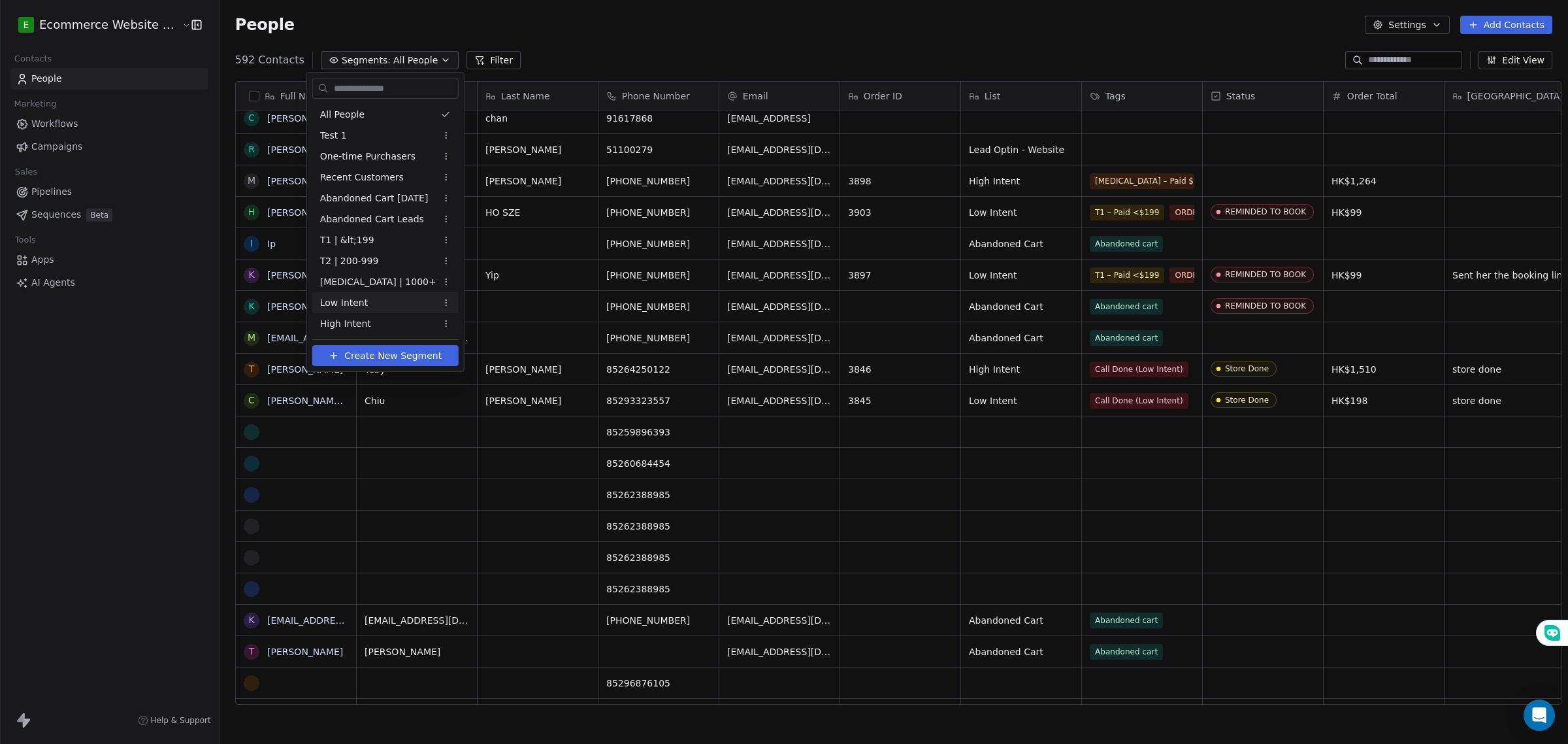
click at [377, 308] on div "Low Intent" at bounding box center [385, 303] width 146 height 21
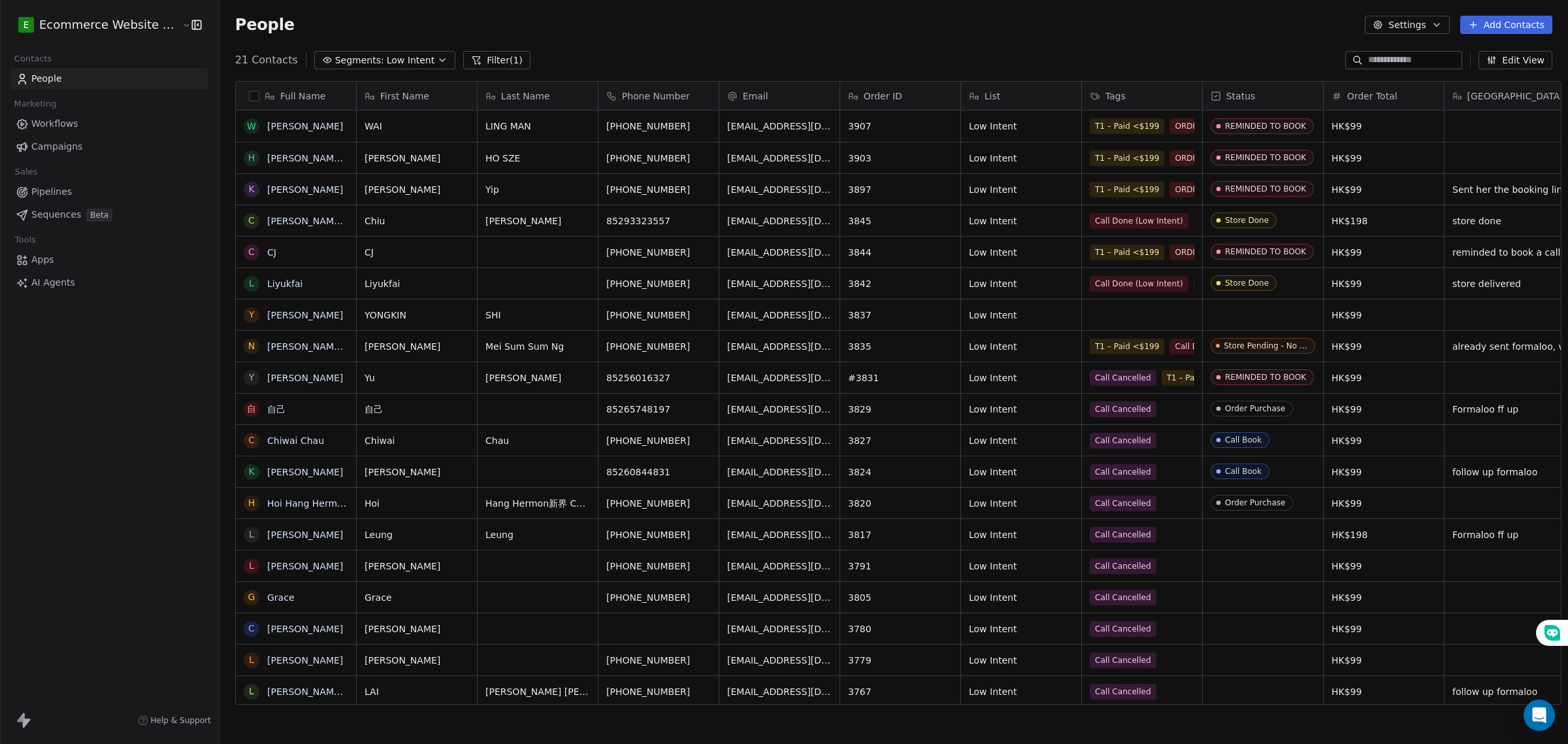
click at [249, 96] on button "button" at bounding box center [254, 96] width 11 height 11
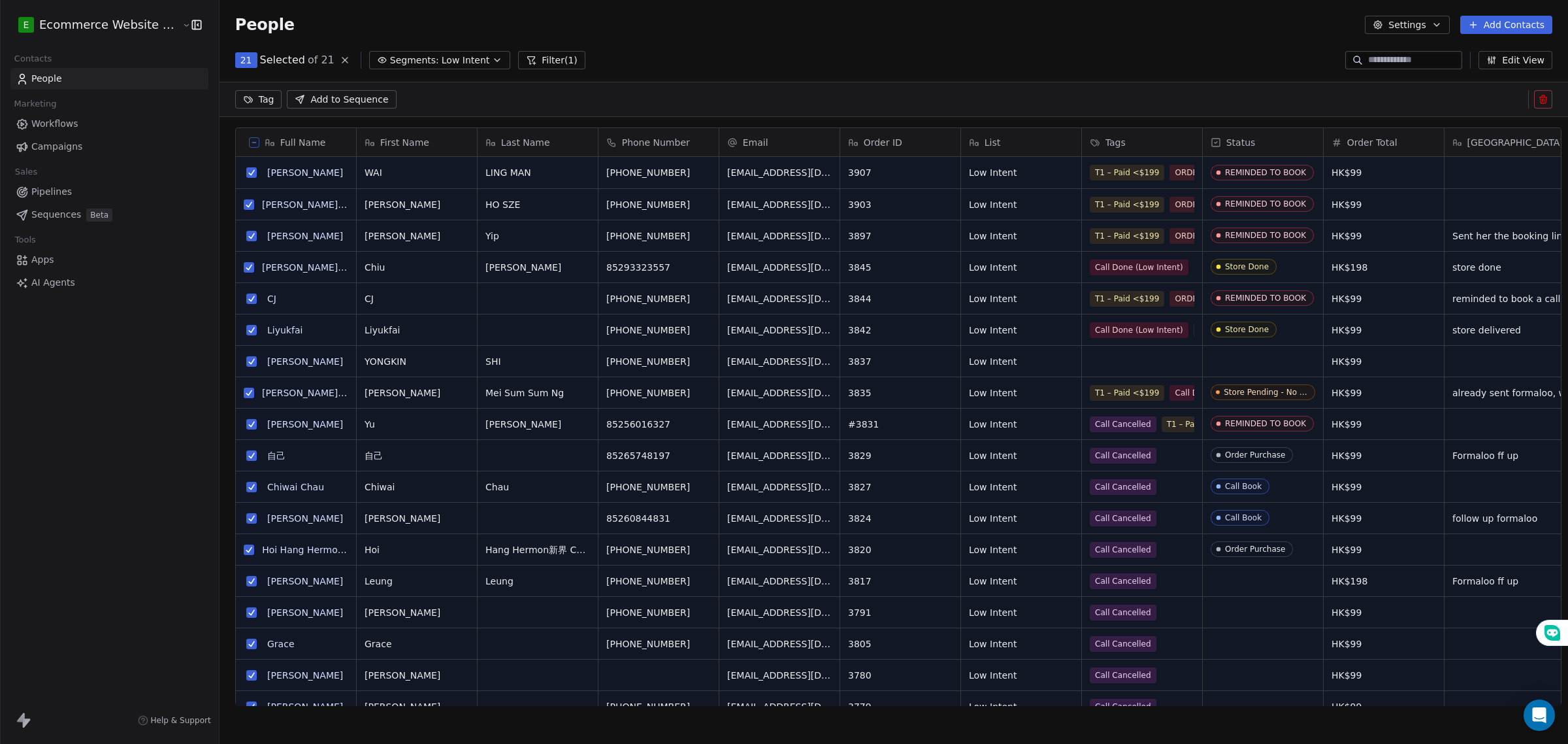
click at [247, 96] on html "E Ecommerce Website Builder Contacts People Marketing Workflows Campaigns Sales…" at bounding box center [784, 372] width 1568 height 744
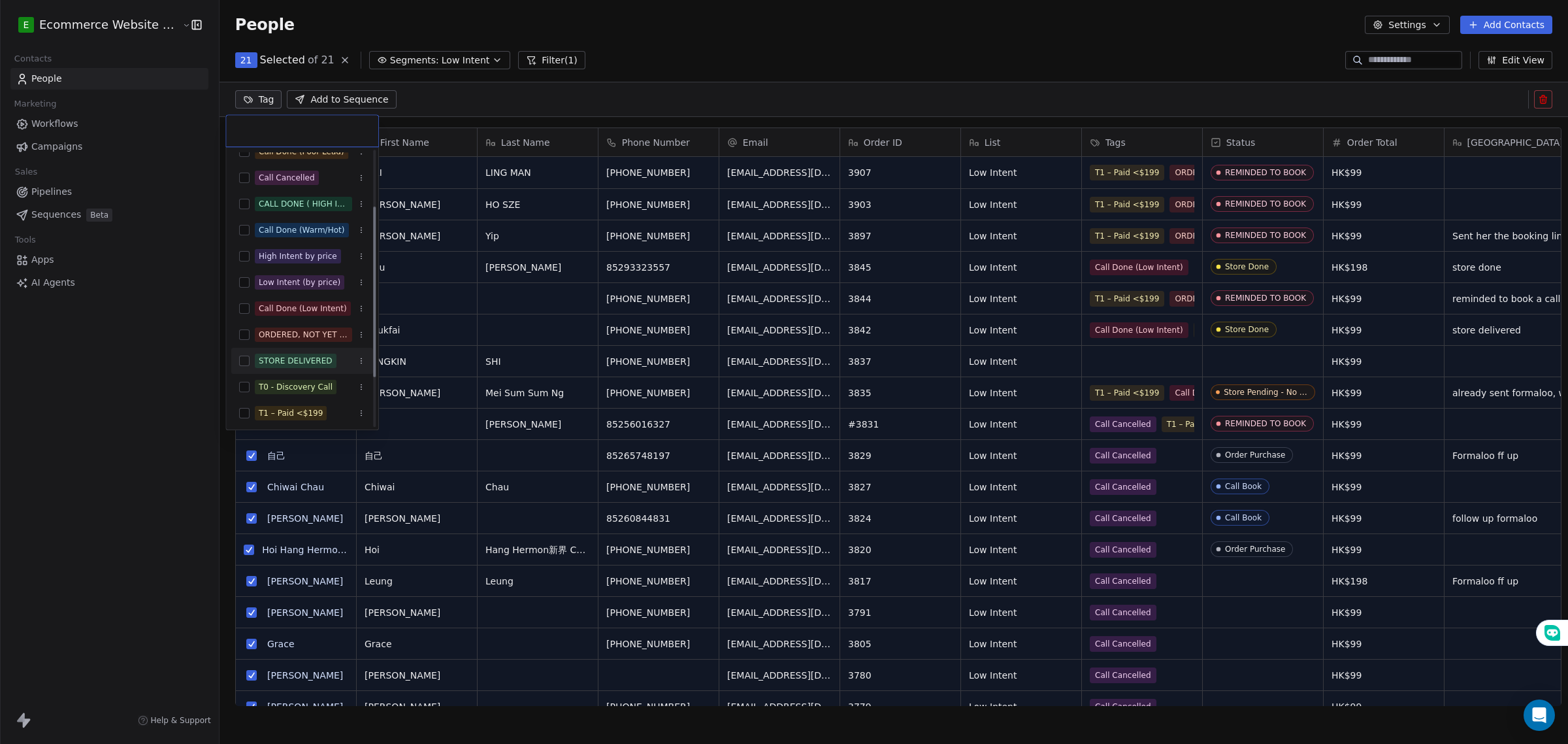
scroll to position [90, 0]
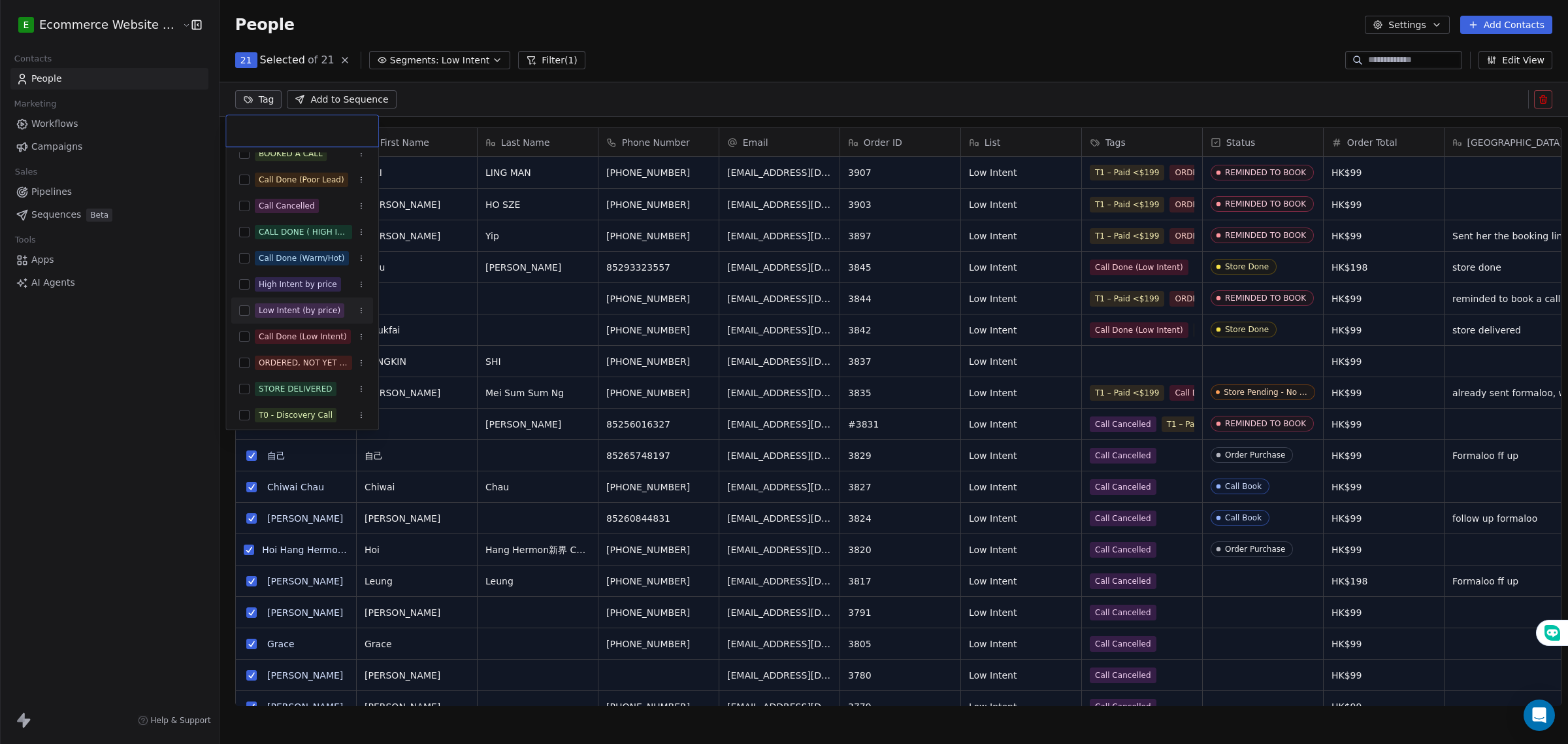
click at [245, 308] on button "Suggestions" at bounding box center [244, 310] width 11 height 11
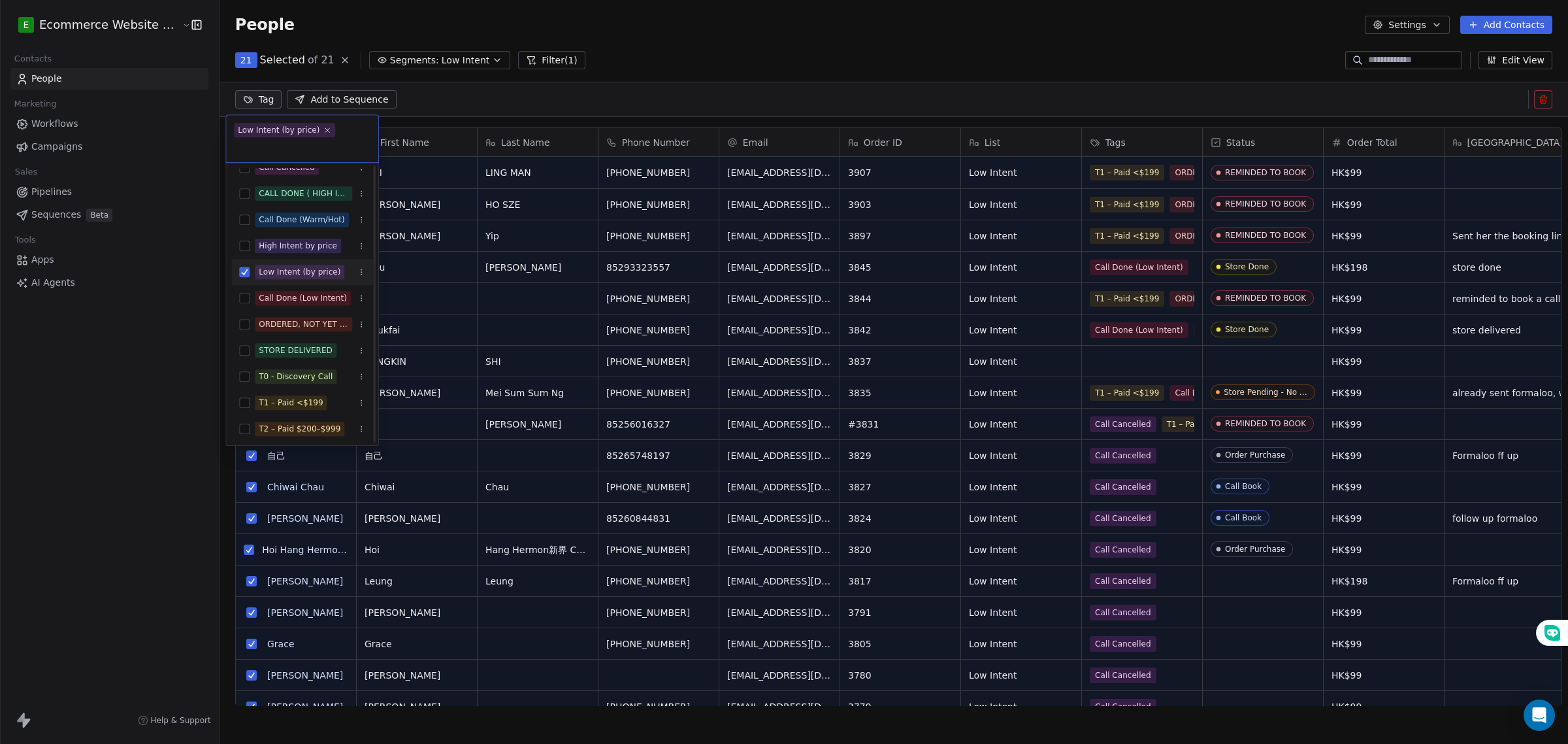
scroll to position [171, 0]
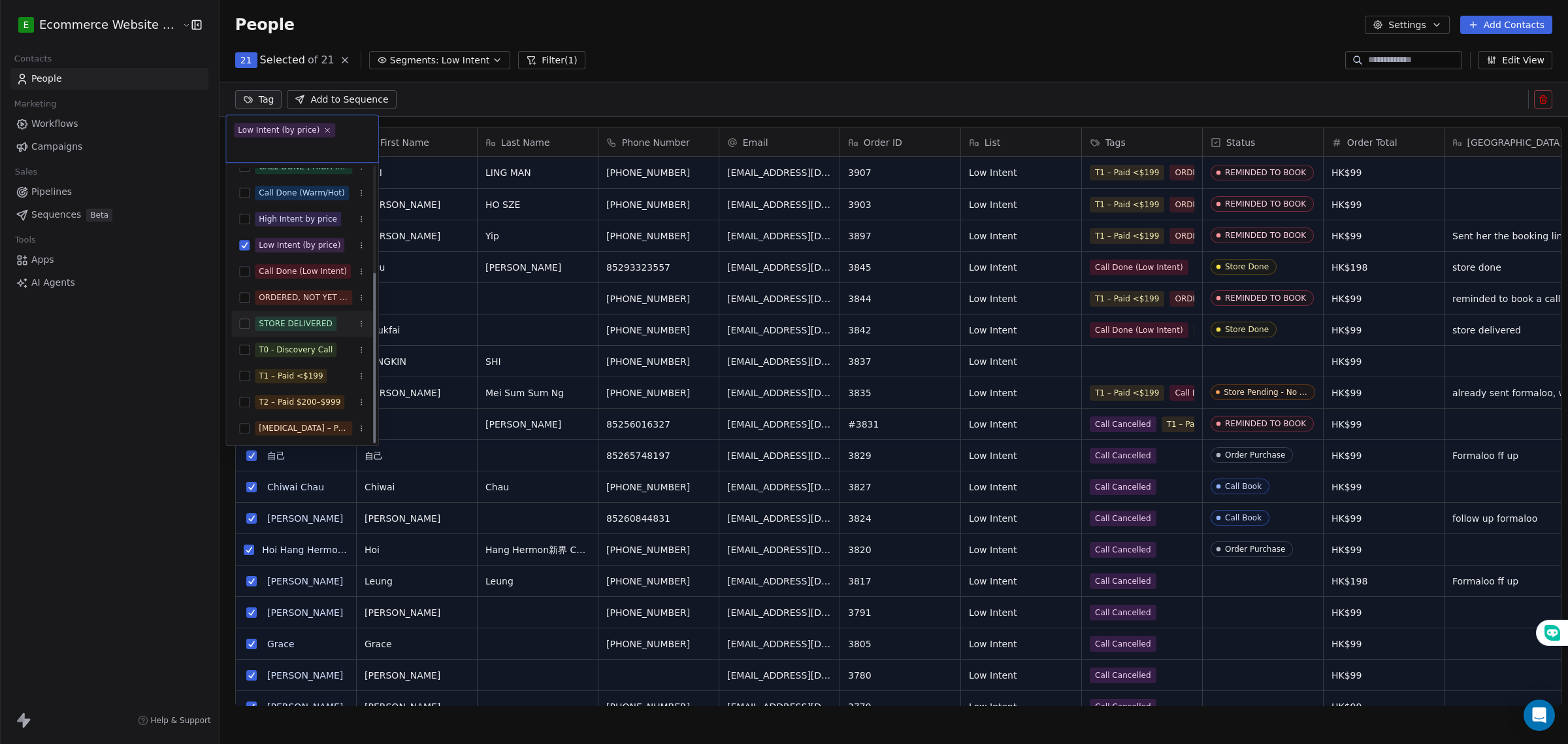
click at [113, 341] on html "E Ecommerce Website Builder Contacts People Marketing Workflows Campaigns Sales…" at bounding box center [784, 372] width 1568 height 744
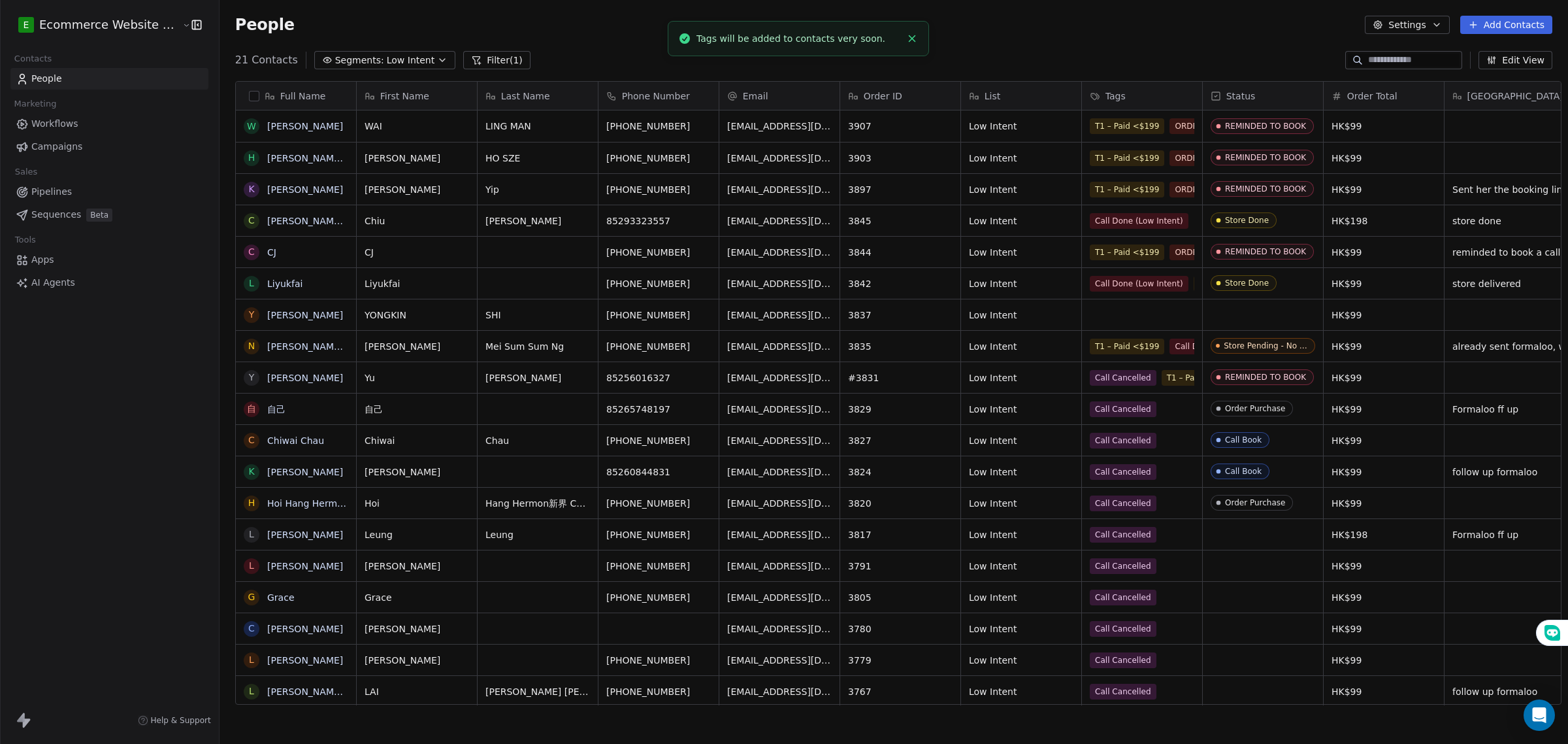
scroll to position [9, 0]
click at [338, 64] on span "Segments:" at bounding box center [359, 60] width 49 height 14
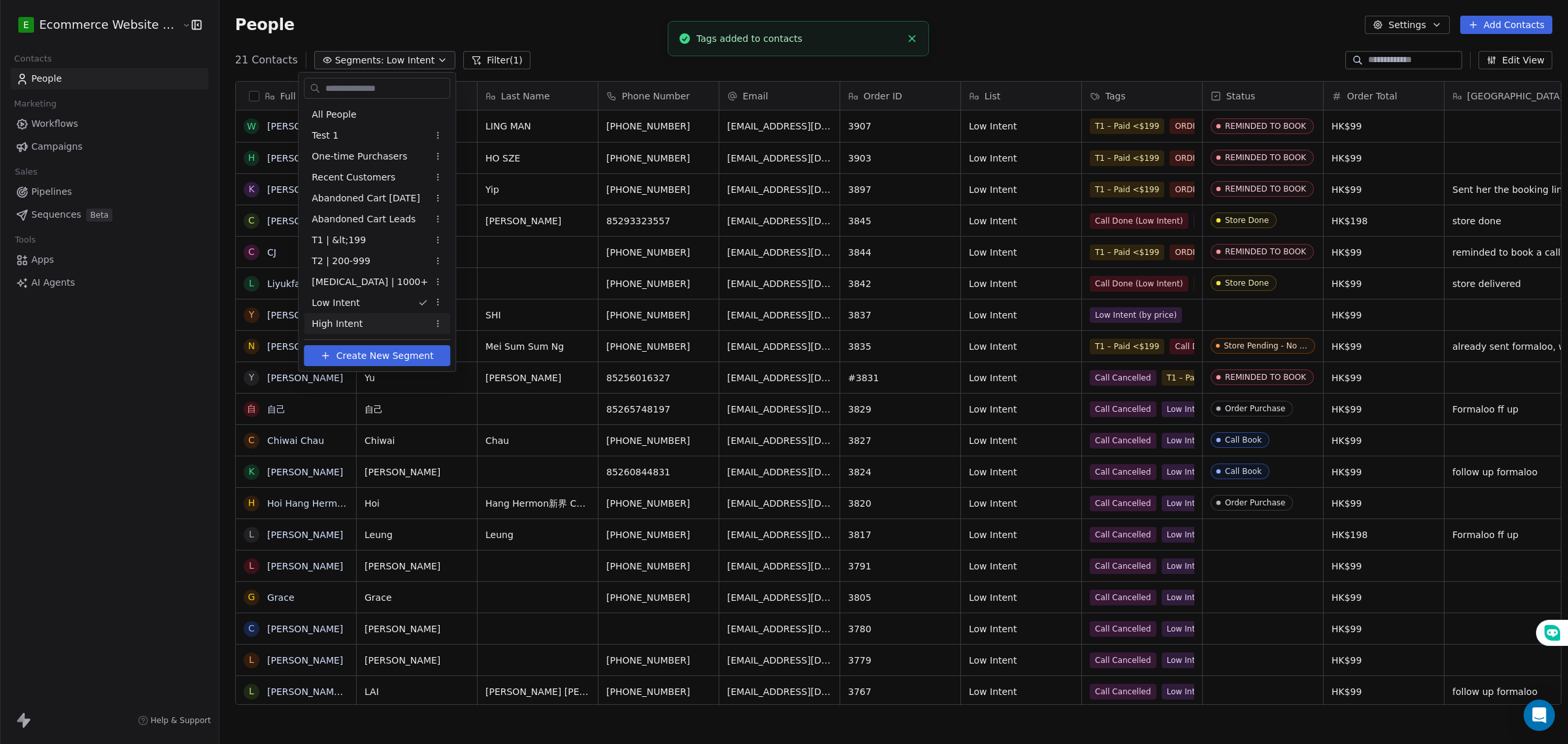
click at [359, 331] on div "High Intent" at bounding box center [377, 324] width 146 height 21
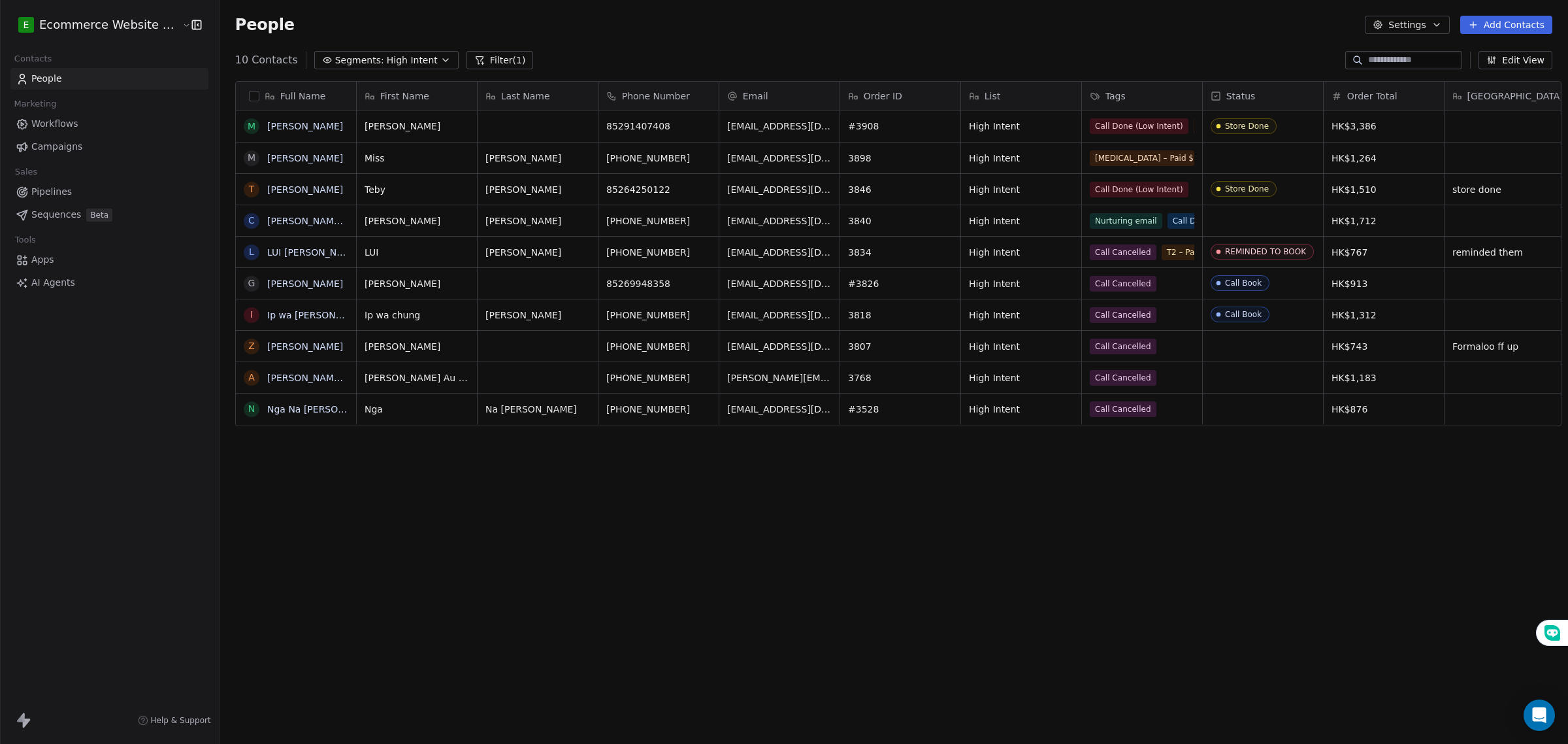
scroll to position [12, 13]
click at [249, 100] on button "button" at bounding box center [254, 96] width 11 height 11
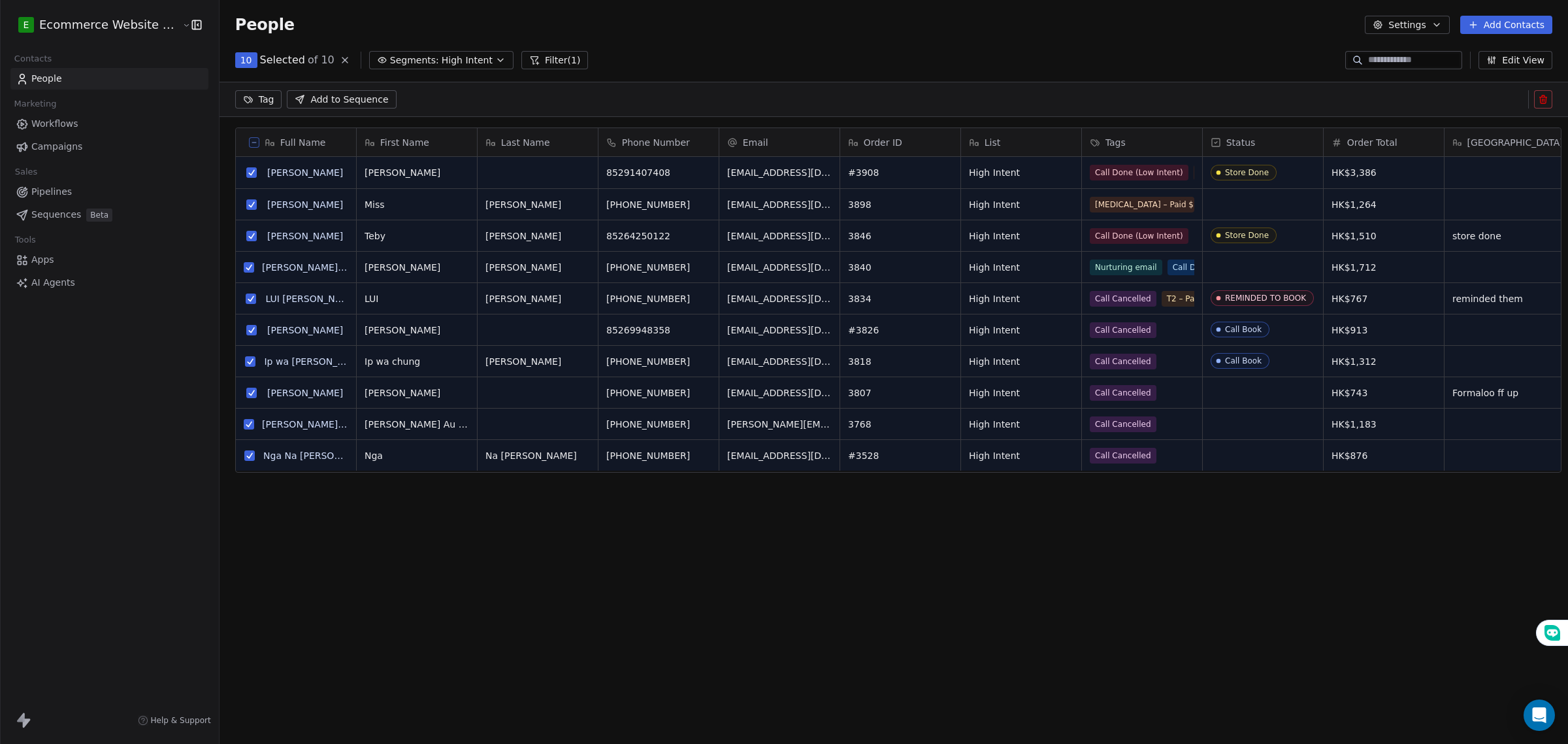
scroll to position [1, 0]
click at [252, 95] on html "E Ecommerce Website Builder Contacts People Marketing Workflows Campaigns Sales…" at bounding box center [784, 372] width 1568 height 744
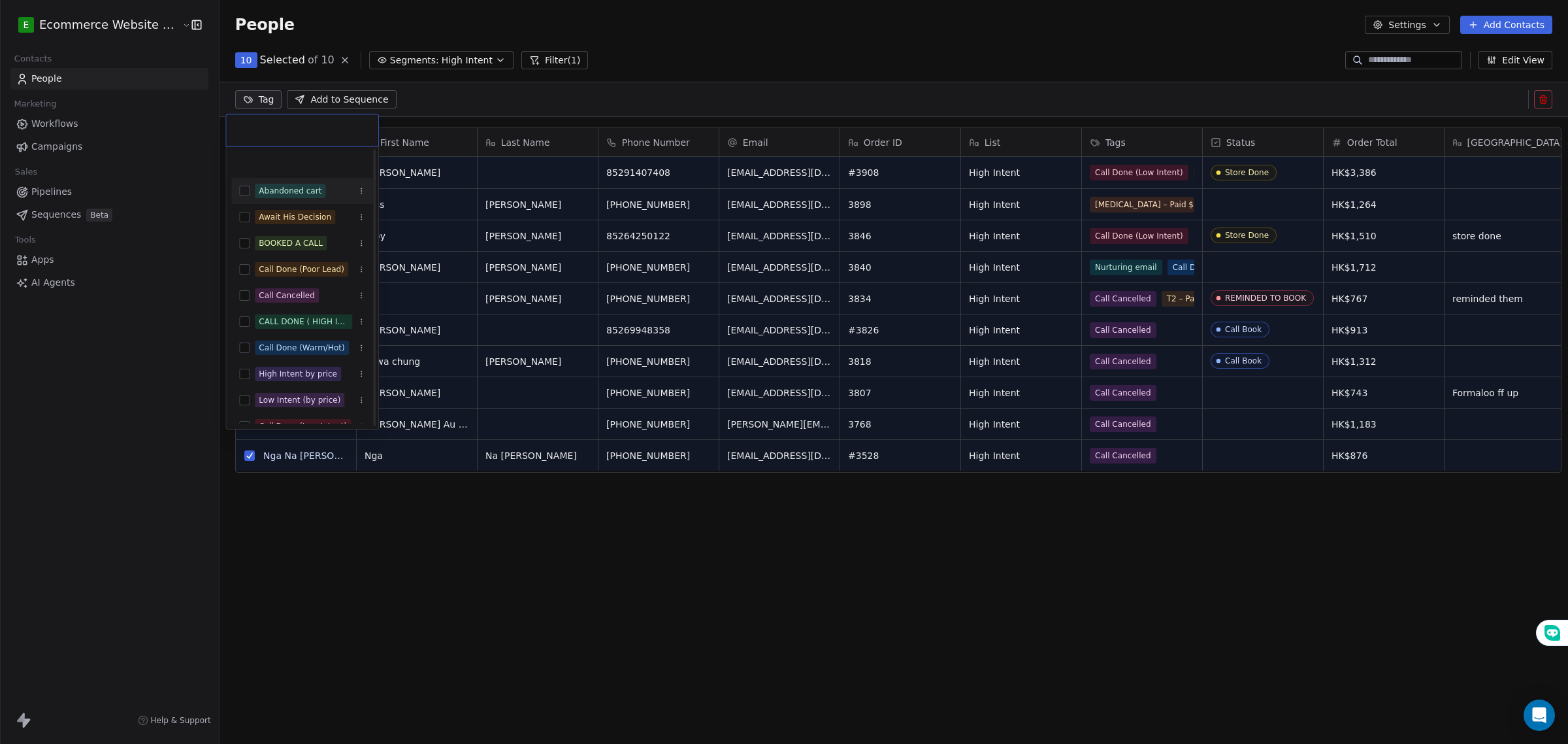
scroll to position [171, 0]
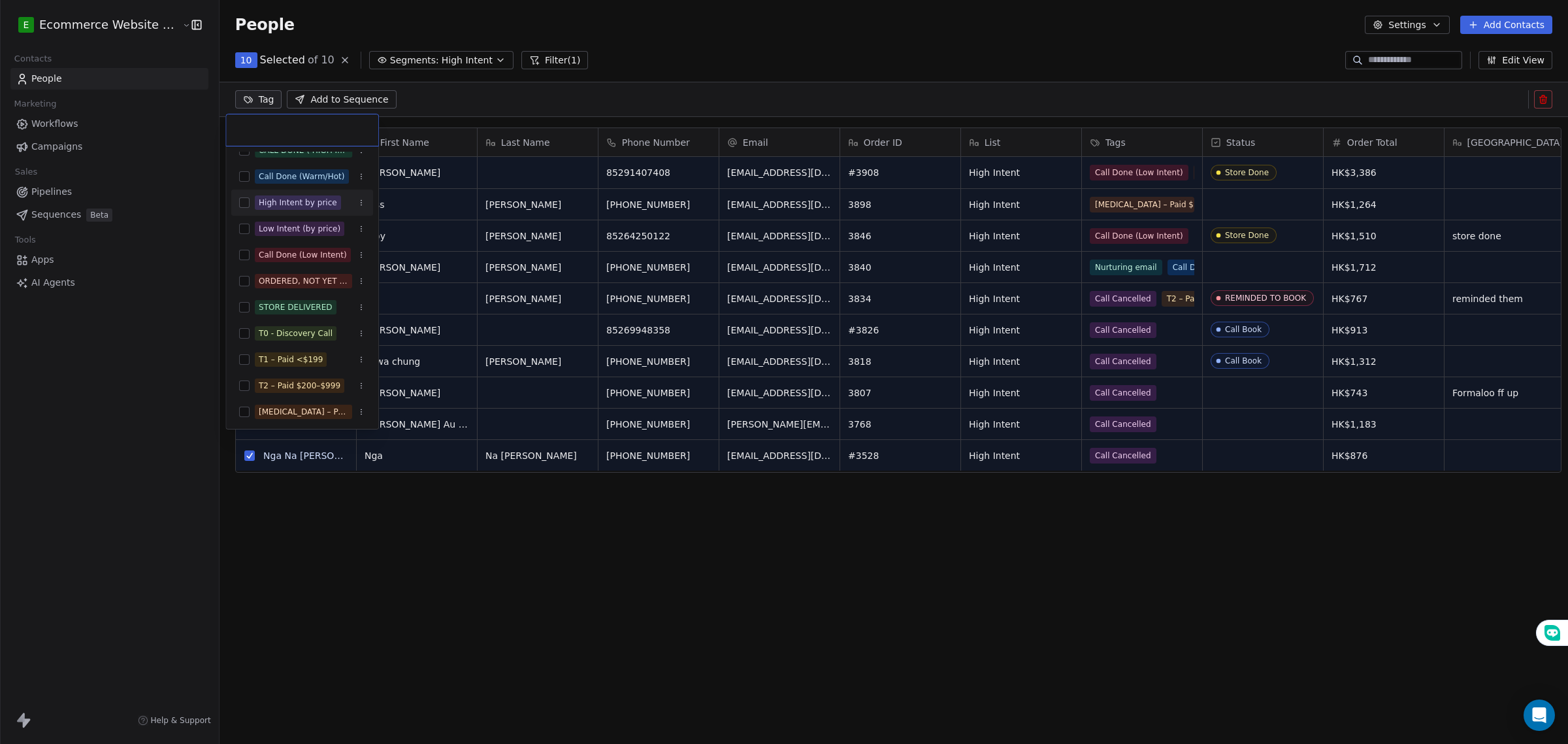
click at [297, 202] on div "High Intent by price" at bounding box center [297, 202] width 78 height 12
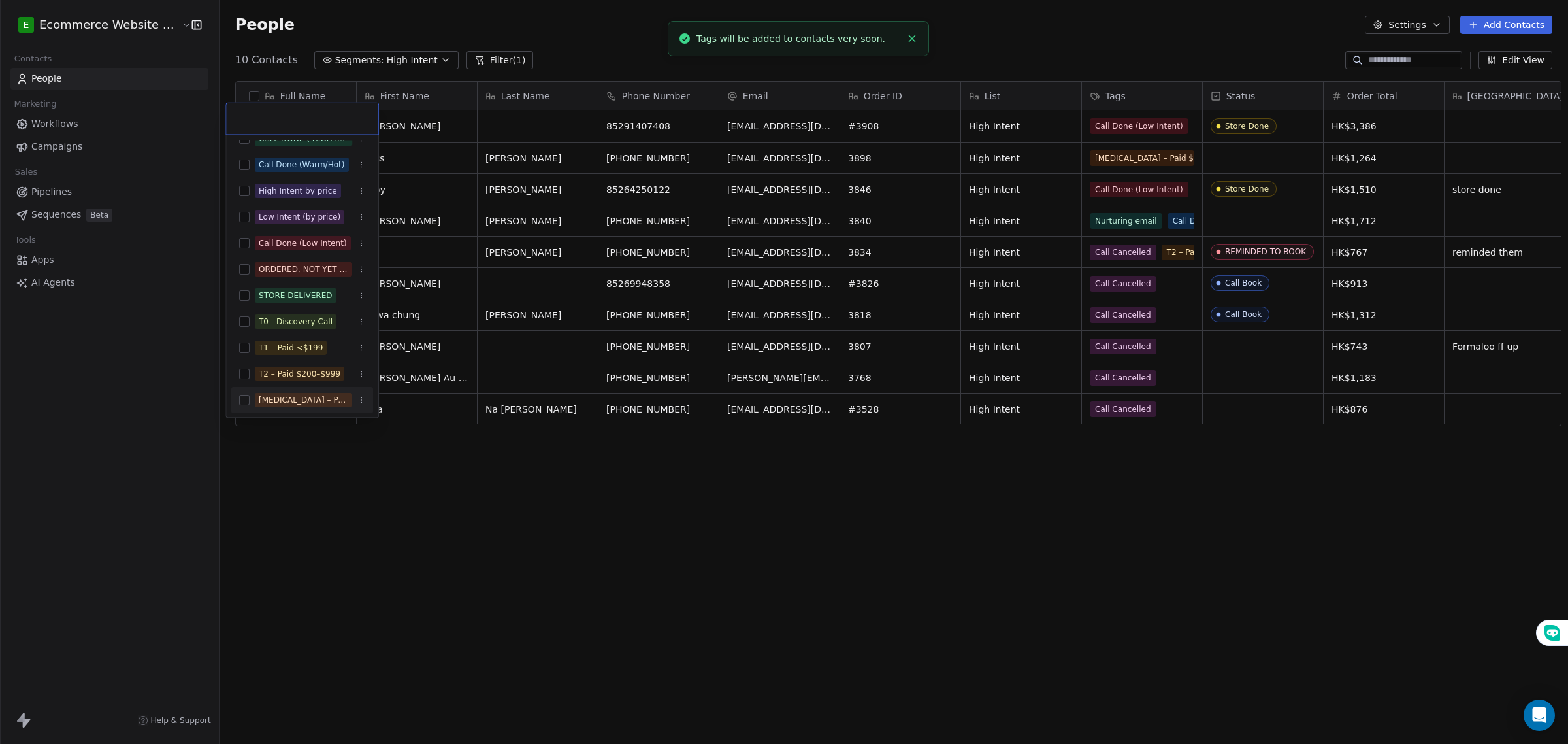
click at [249, 494] on html "E Ecommerce Website Builder Contacts People Marketing Workflows Campaigns Sales…" at bounding box center [784, 372] width 1568 height 744
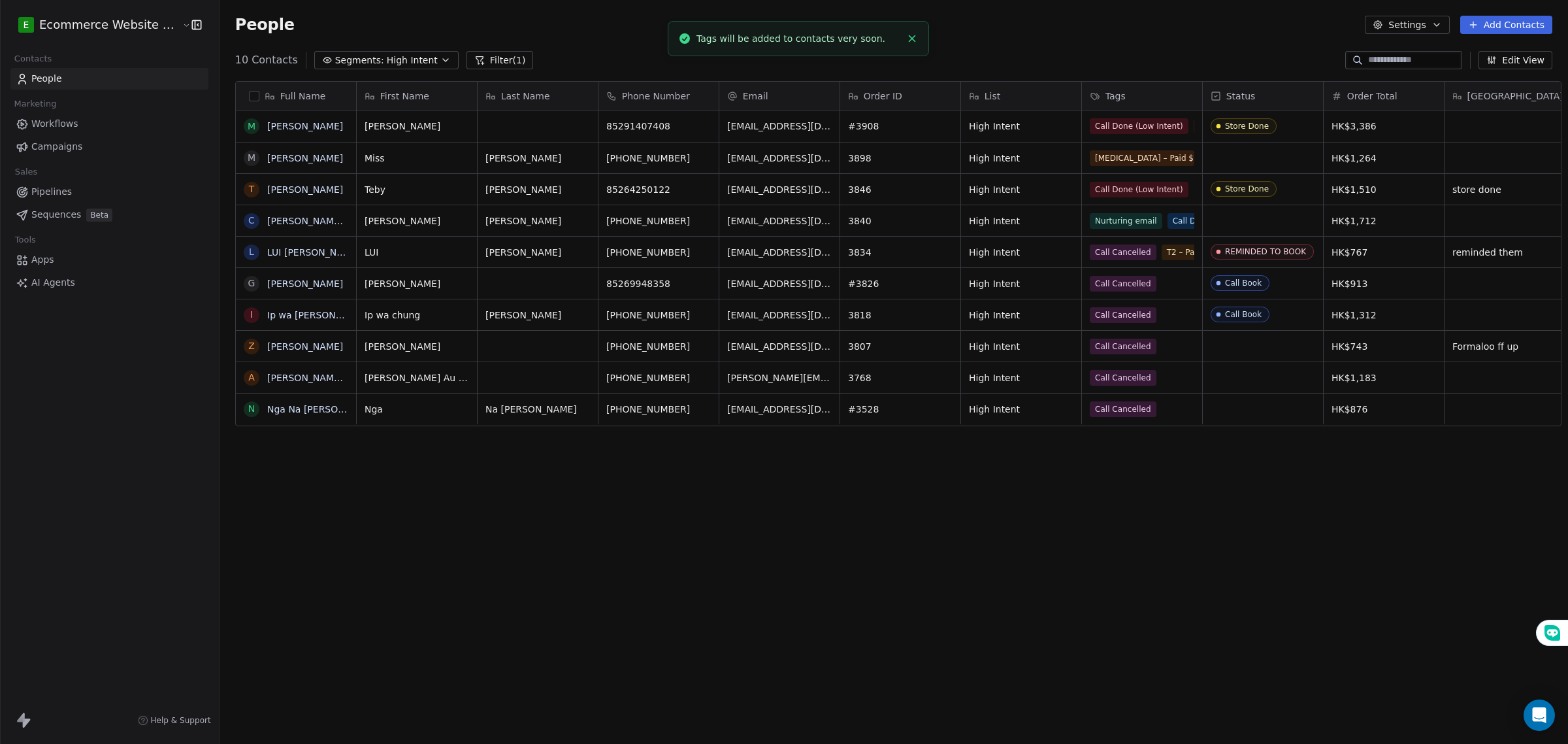
scroll to position [9, 0]
click at [105, 74] on link "People" at bounding box center [109, 78] width 198 height 21
click at [79, 185] on link "Pipelines" at bounding box center [109, 192] width 198 height 21
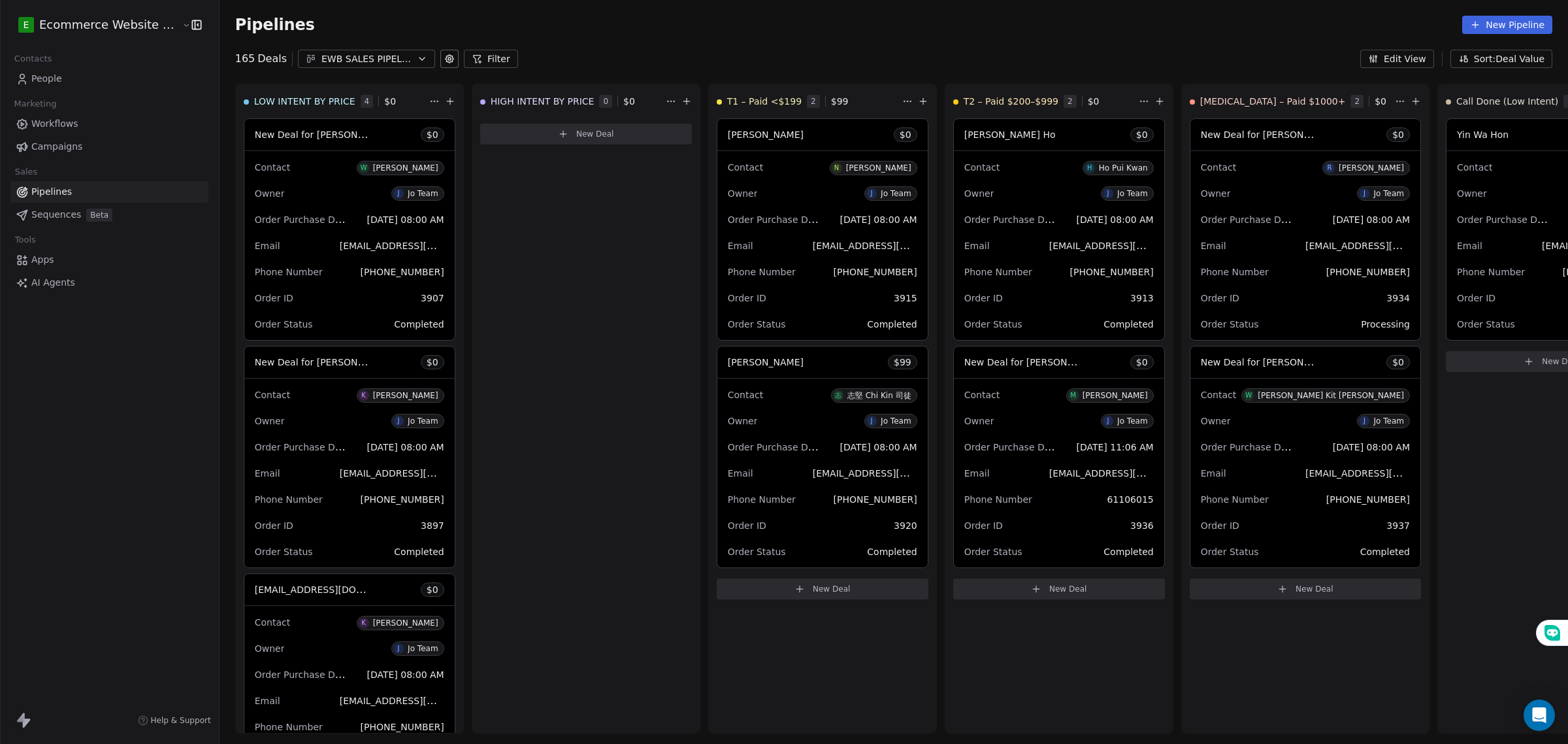
click at [85, 124] on link "Workflows" at bounding box center [109, 124] width 198 height 21
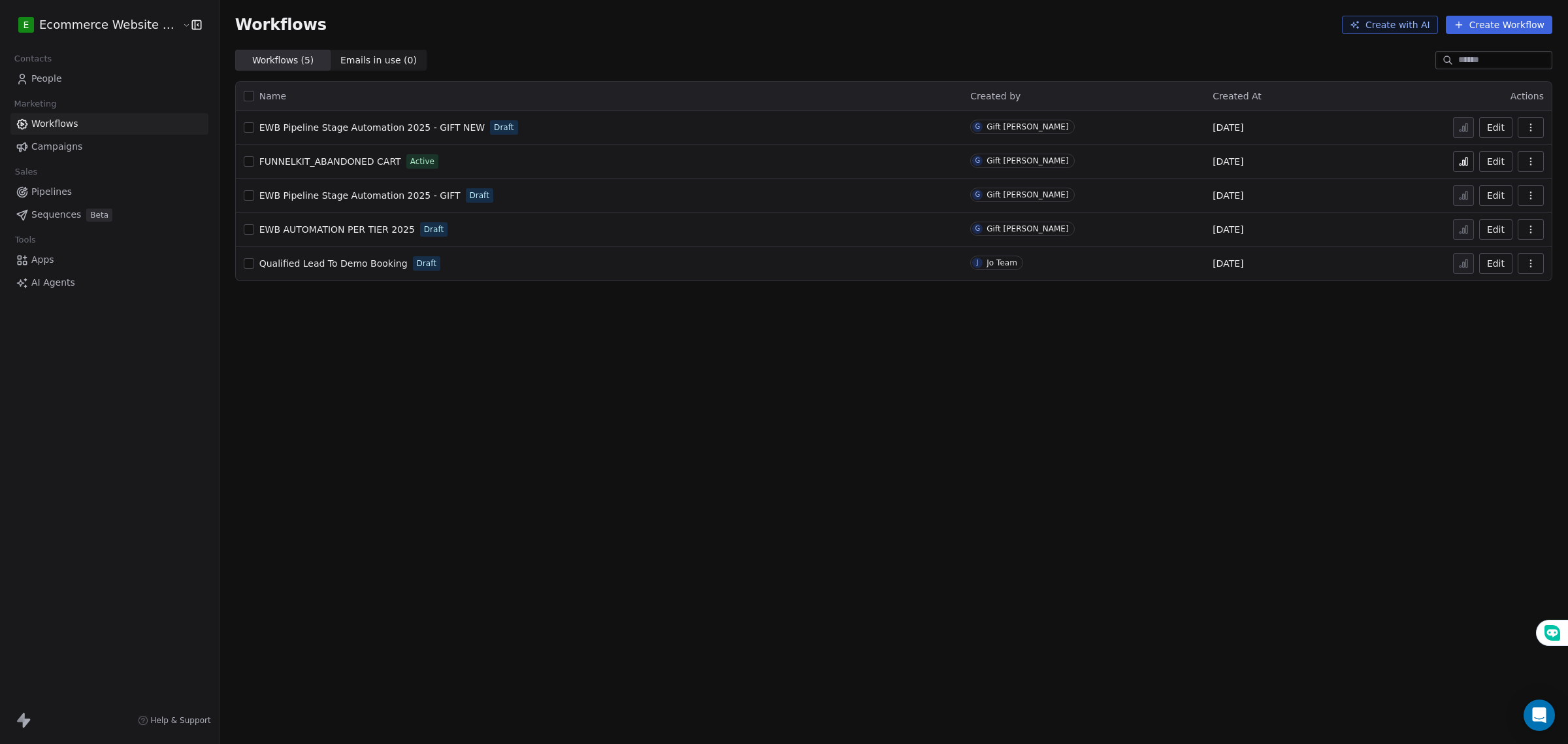
click at [1526, 162] on icon "button" at bounding box center [1530, 161] width 11 height 11
click at [1491, 244] on div "Rename" at bounding box center [1497, 234] width 83 height 21
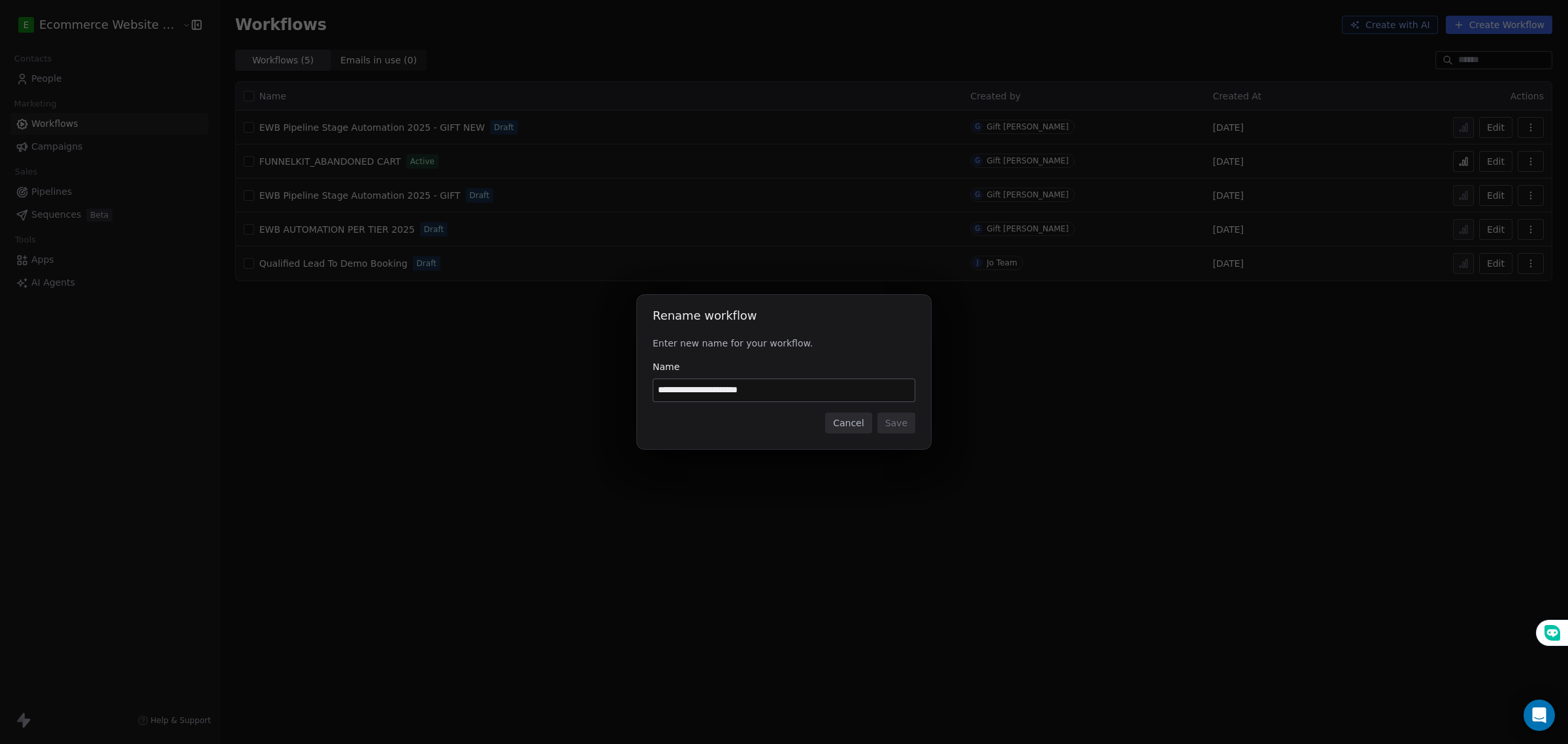
click at [864, 421] on button "Cancel" at bounding box center [848, 423] width 46 height 21
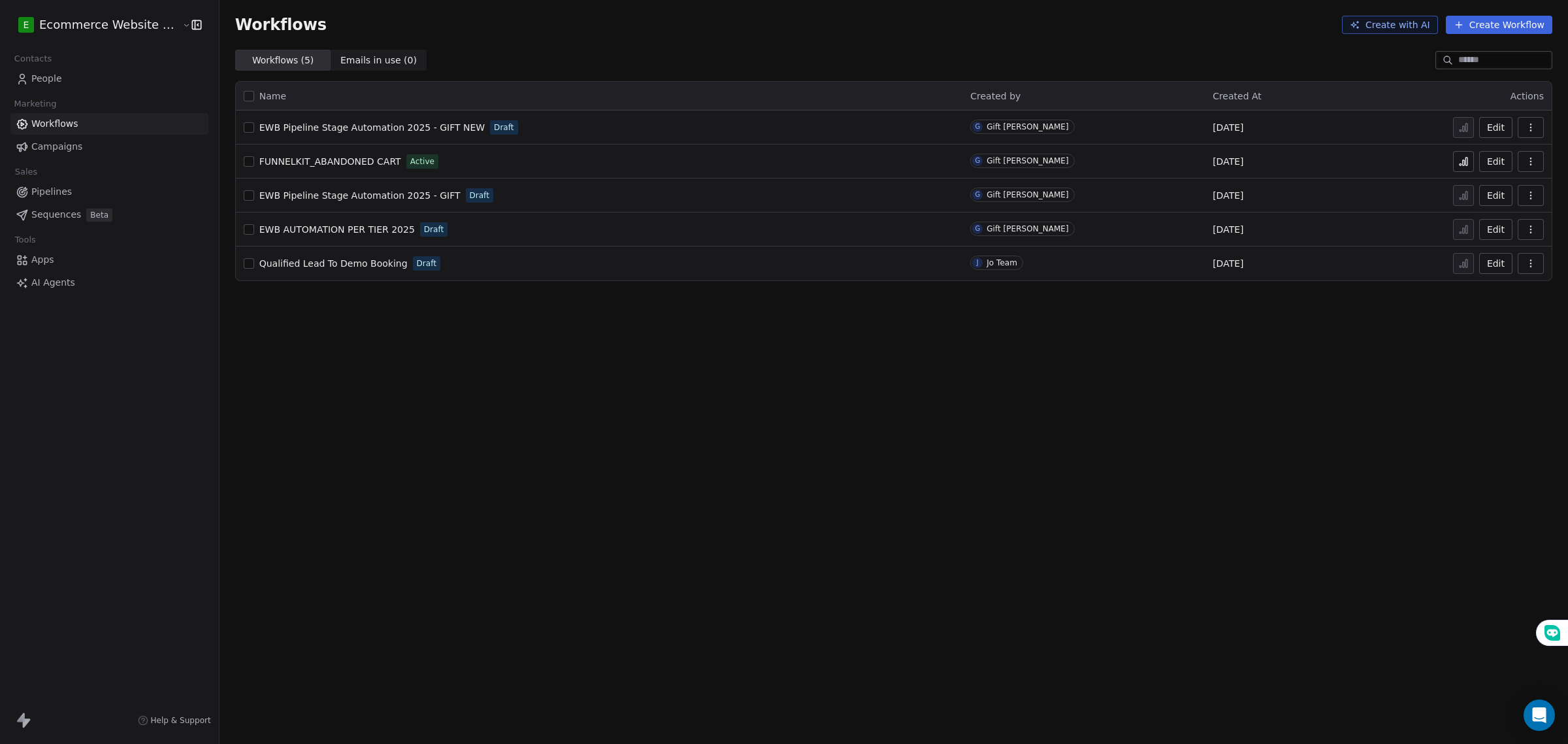
click at [1527, 164] on icon "button" at bounding box center [1530, 161] width 11 height 11
click at [1503, 256] on div "Delete" at bounding box center [1497, 256] width 83 height 21
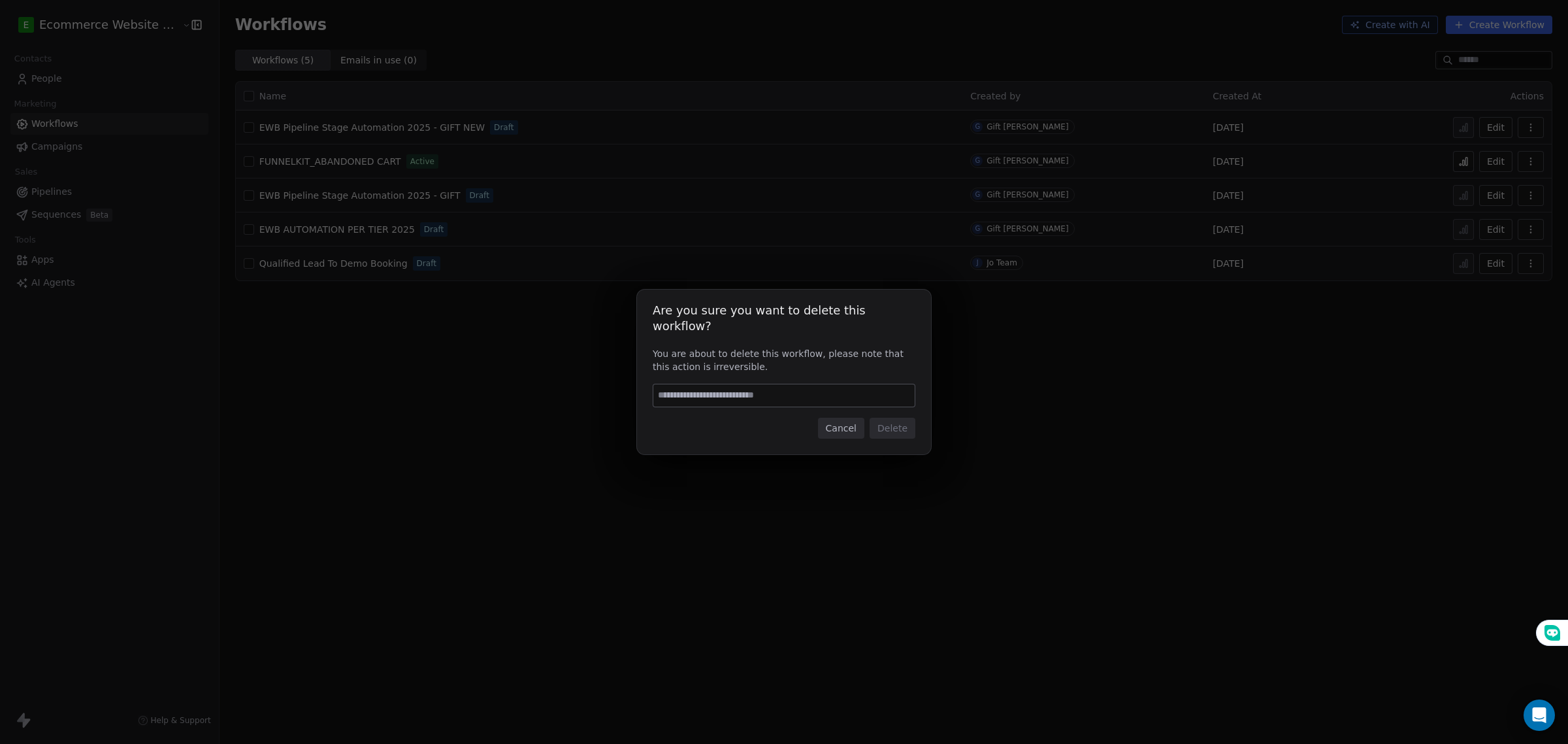
click at [841, 394] on input at bounding box center [784, 395] width 261 height 22
type input "******"
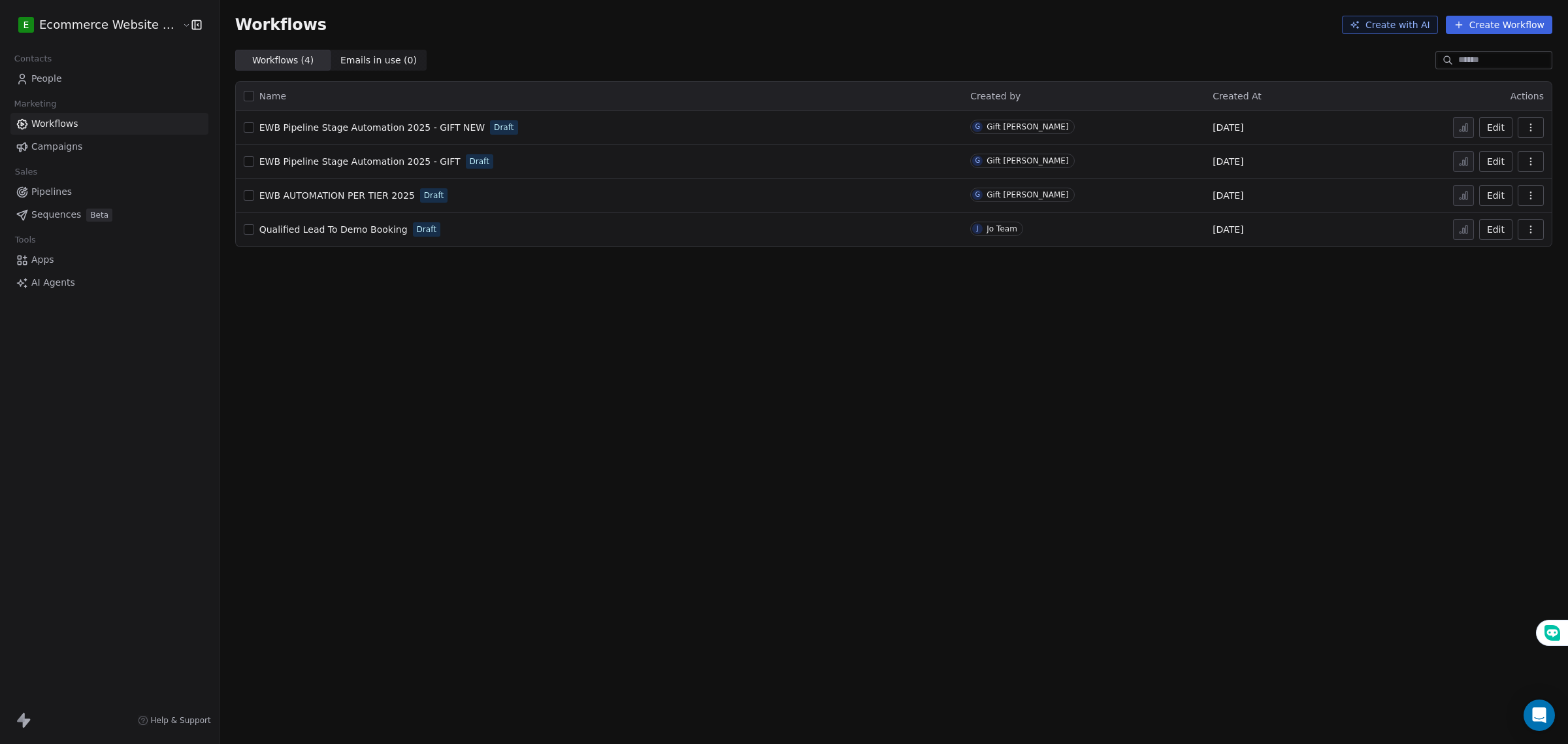
click at [95, 192] on link "Pipelines" at bounding box center [109, 192] width 198 height 21
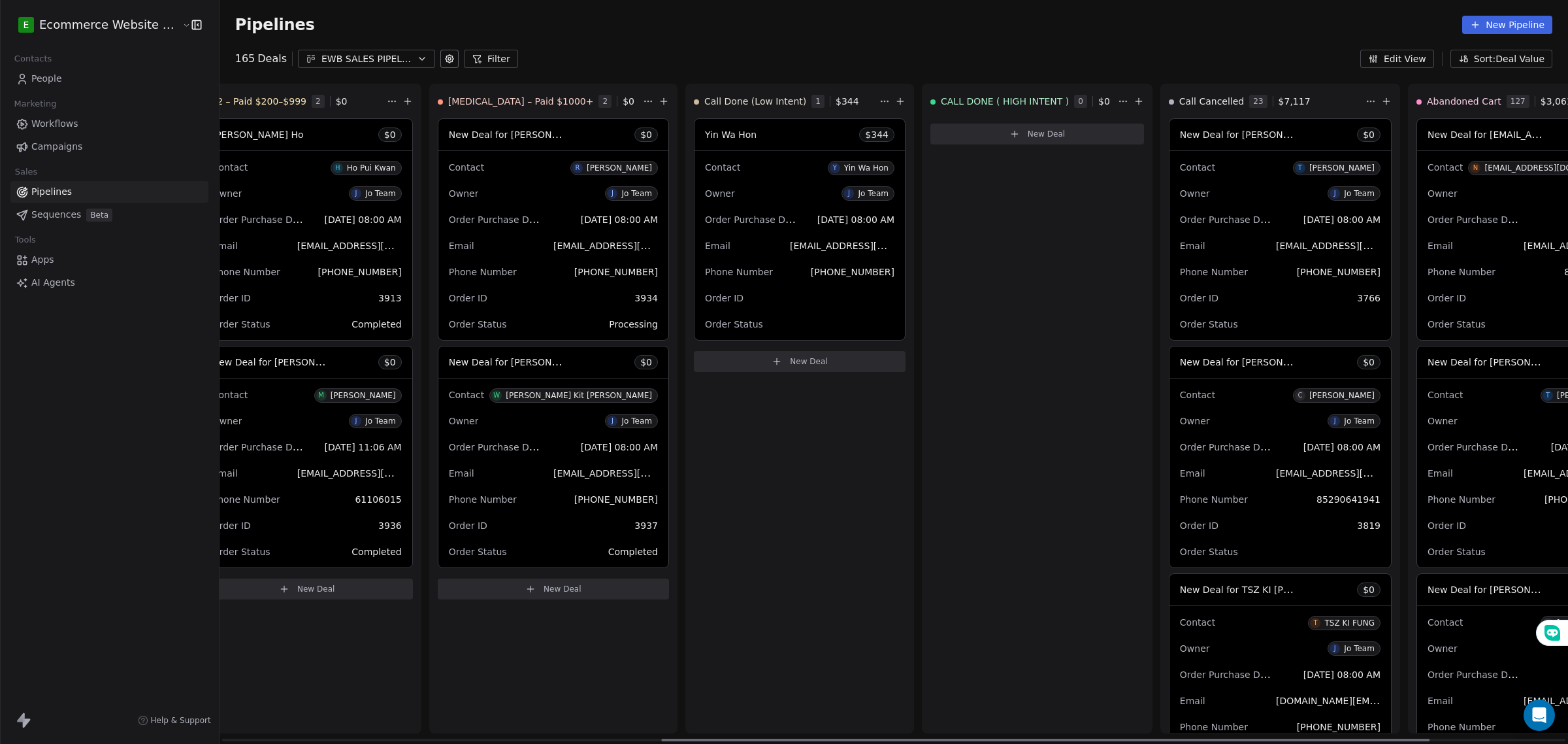
scroll to position [0, 776]
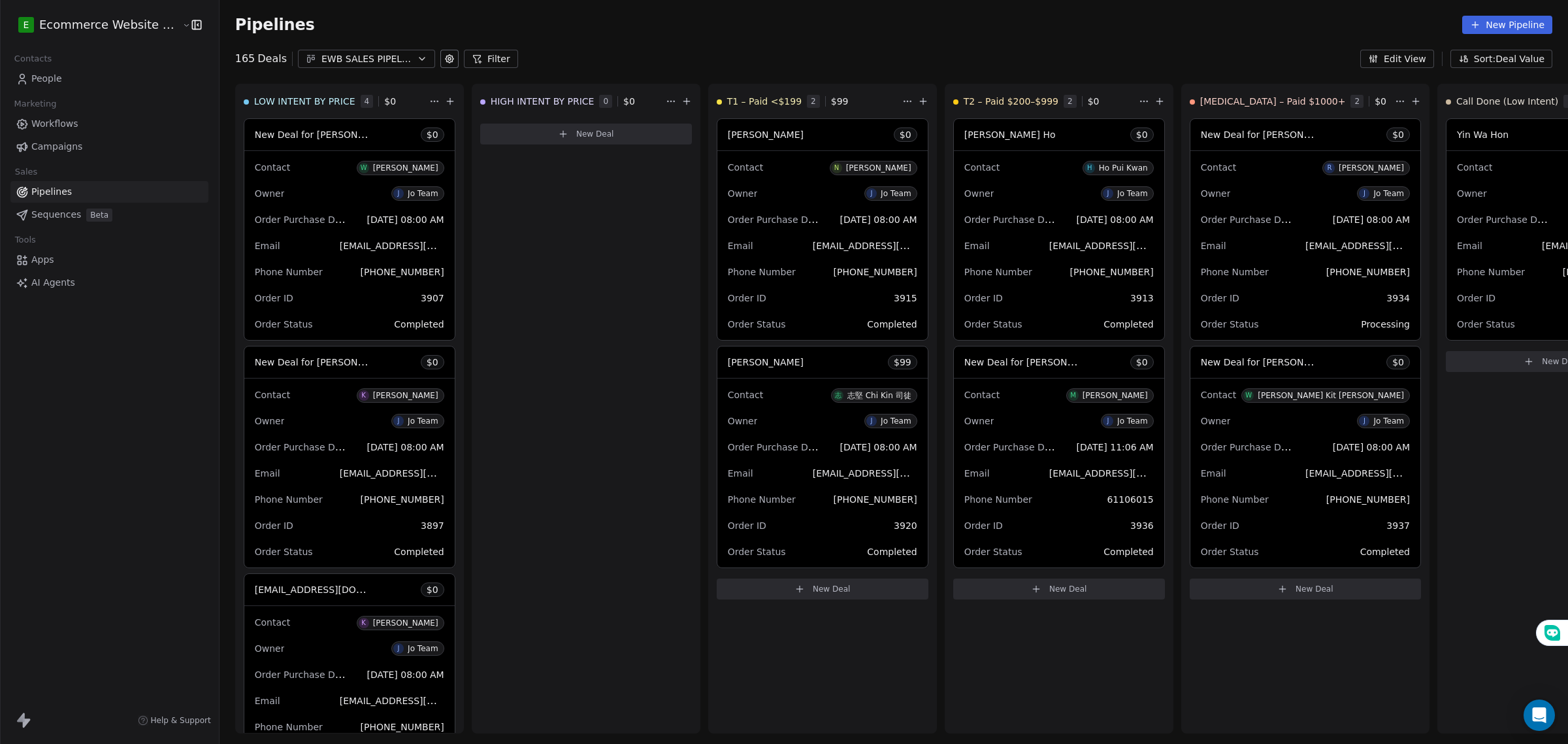
click at [74, 79] on link "People" at bounding box center [109, 78] width 198 height 21
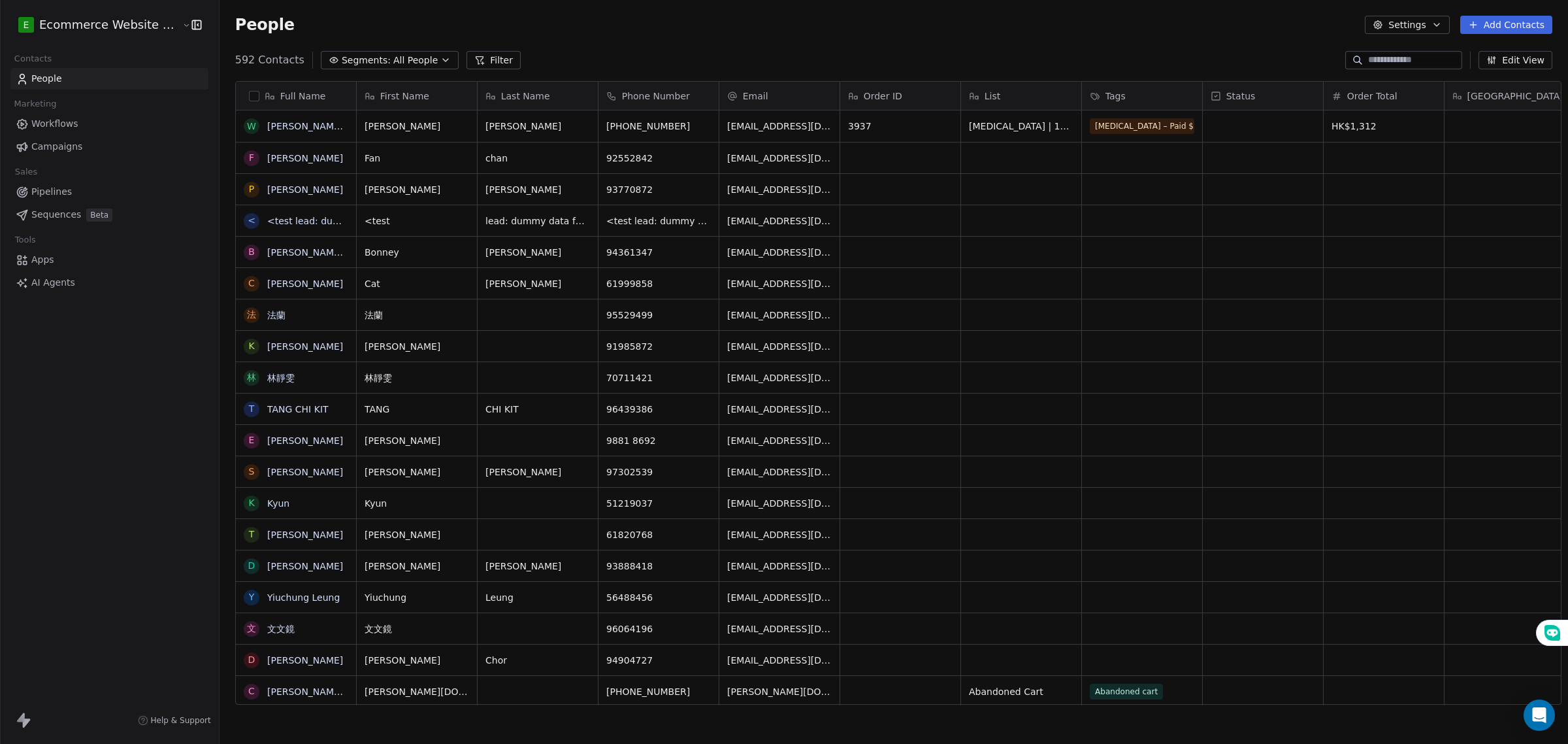
scroll to position [642, 1346]
click at [356, 61] on span "Segments:" at bounding box center [366, 60] width 49 height 14
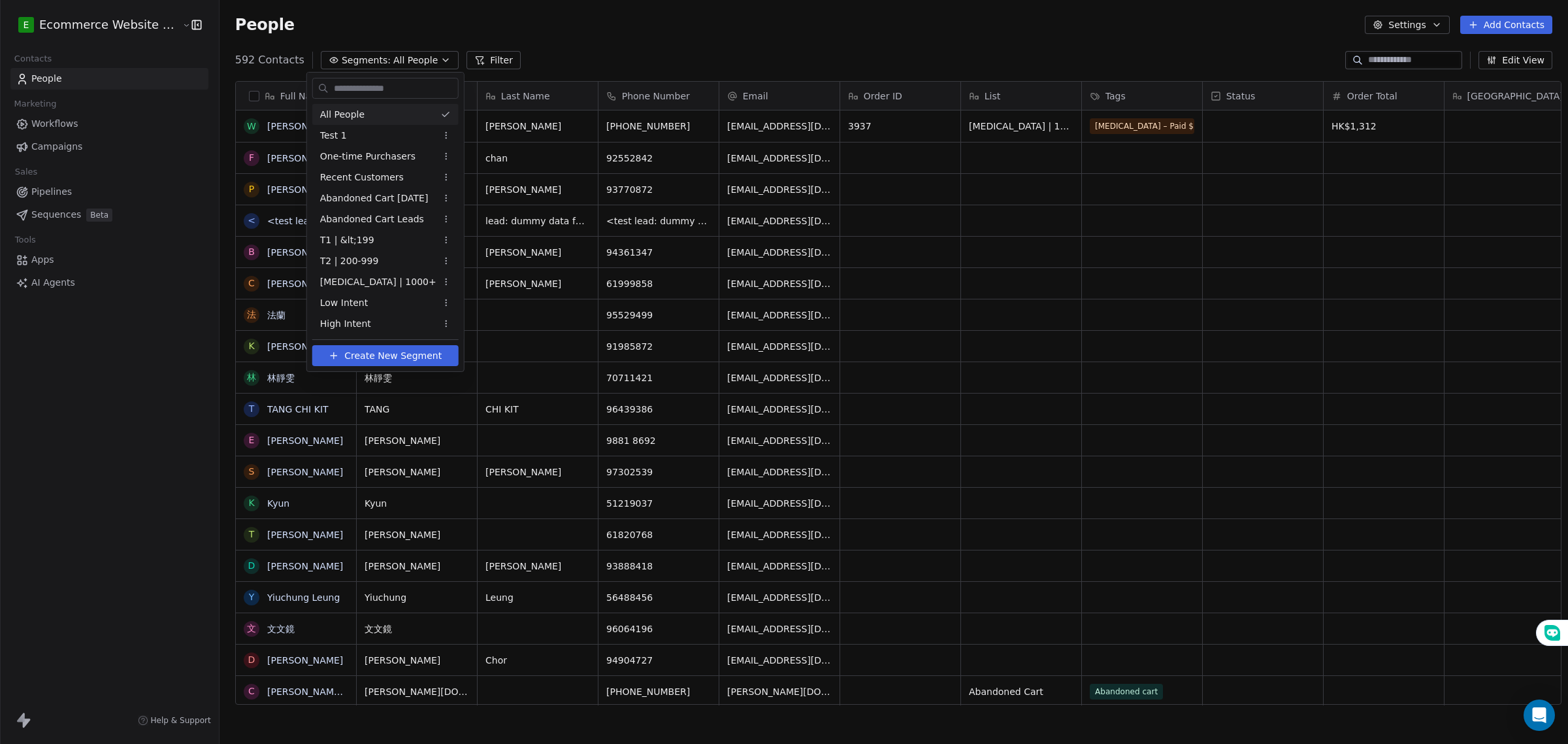
click at [357, 55] on html "E Ecommerce Website Builder Contacts People Marketing Workflows Campaigns Sales…" at bounding box center [784, 372] width 1568 height 744
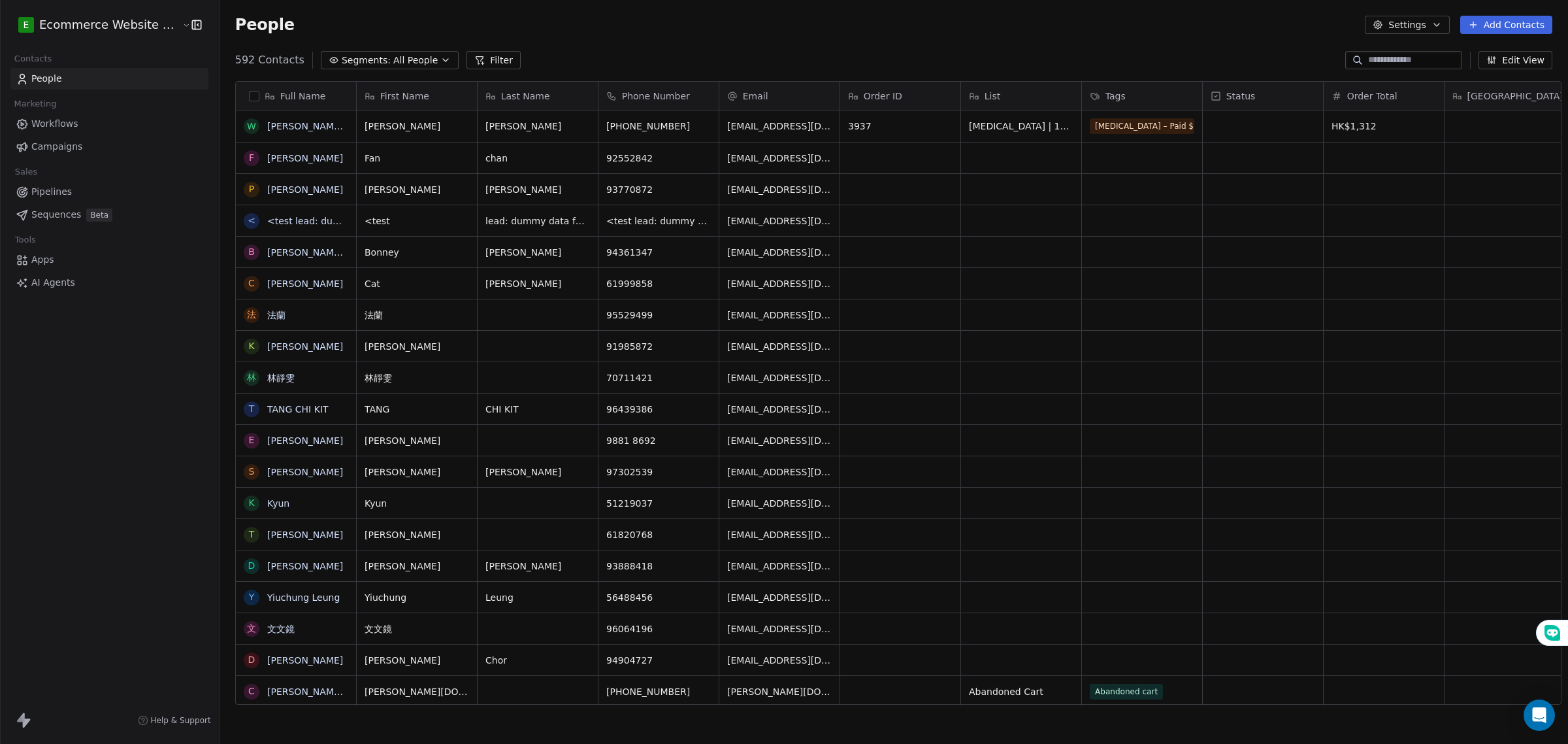
click at [81, 114] on link "Workflows" at bounding box center [109, 124] width 198 height 21
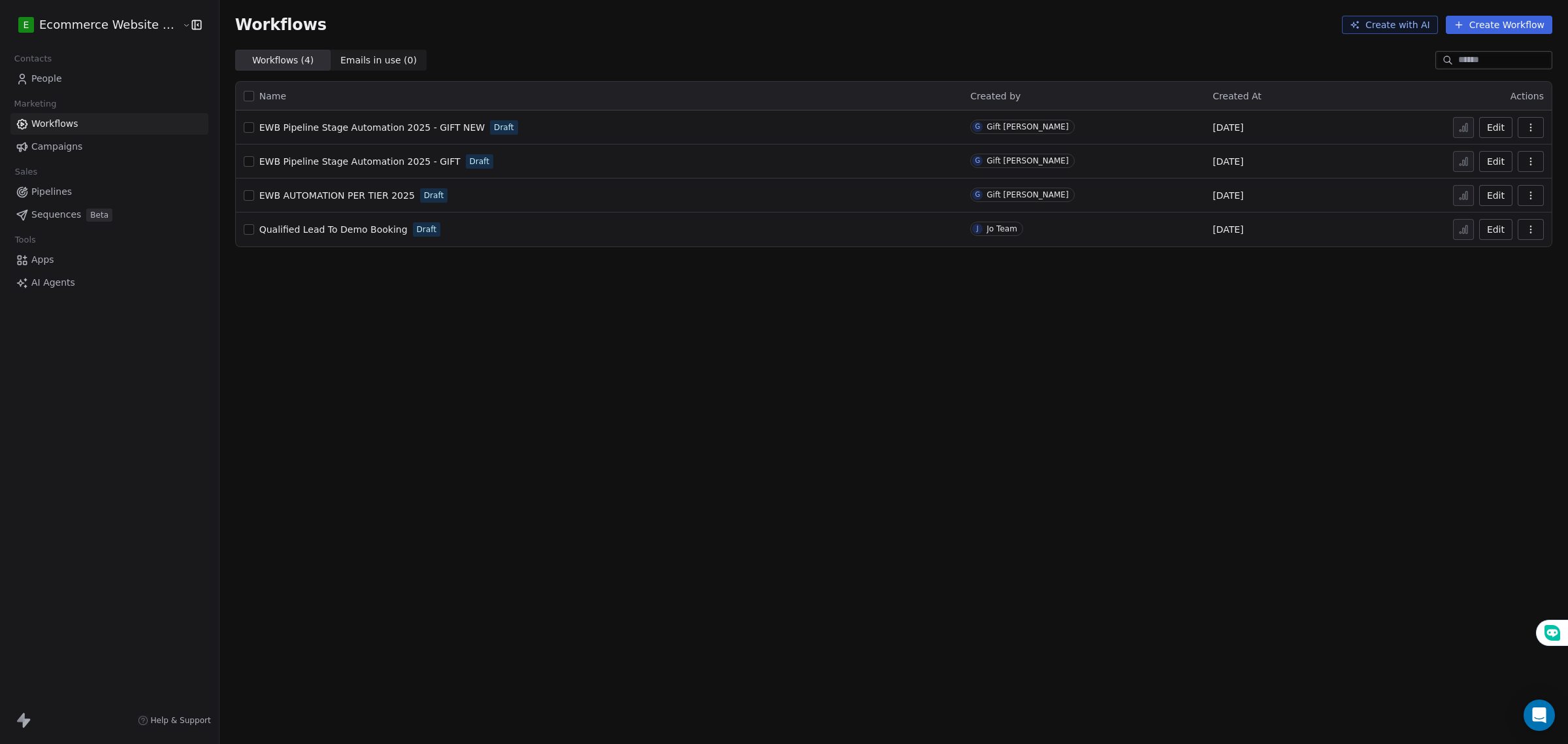
click at [436, 124] on span "EWB Pipeline Stage Automation 2025 - GIFT NEW" at bounding box center [372, 127] width 226 height 11
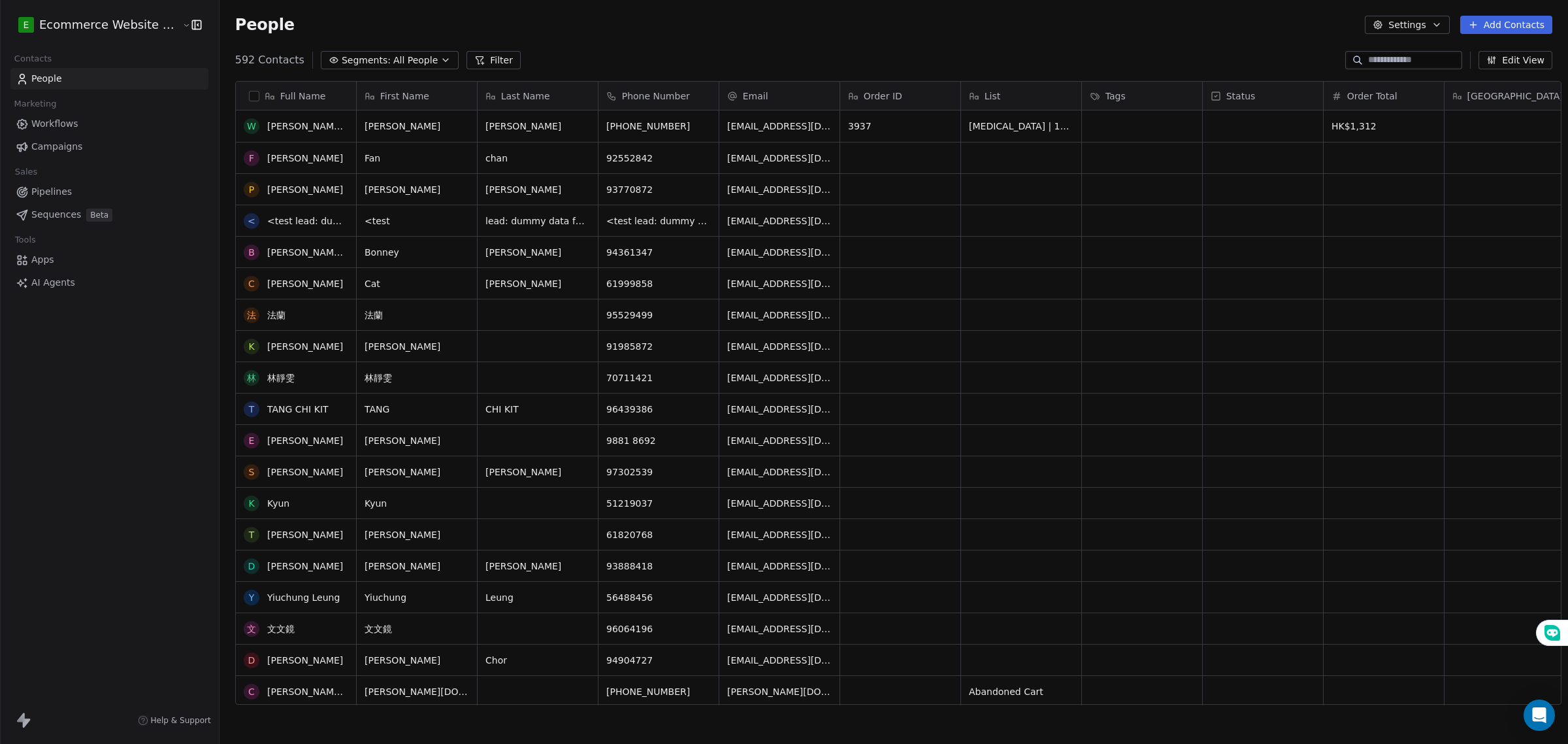
scroll to position [409, 0]
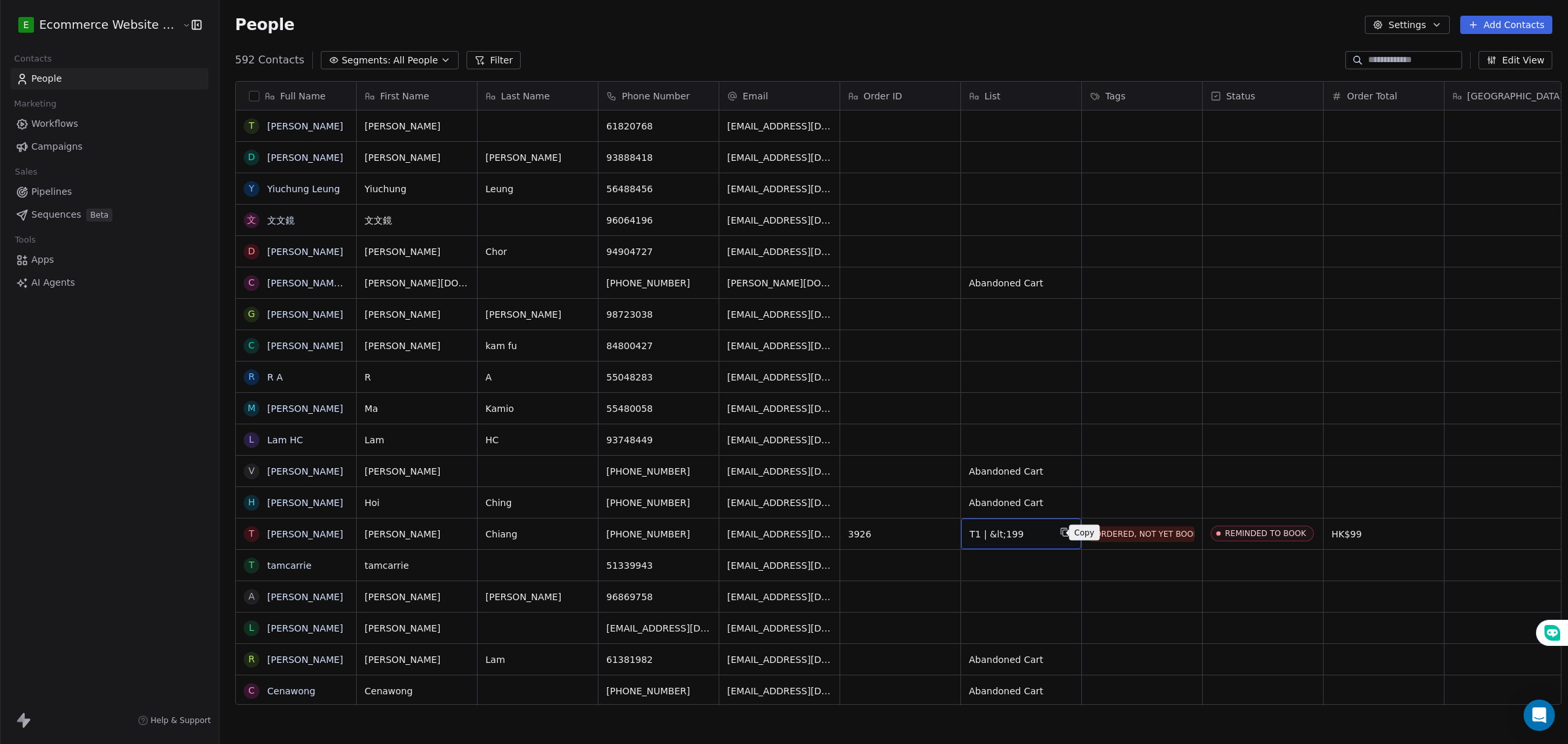
click at [1061, 534] on icon "grid" at bounding box center [1064, 531] width 6 height 6
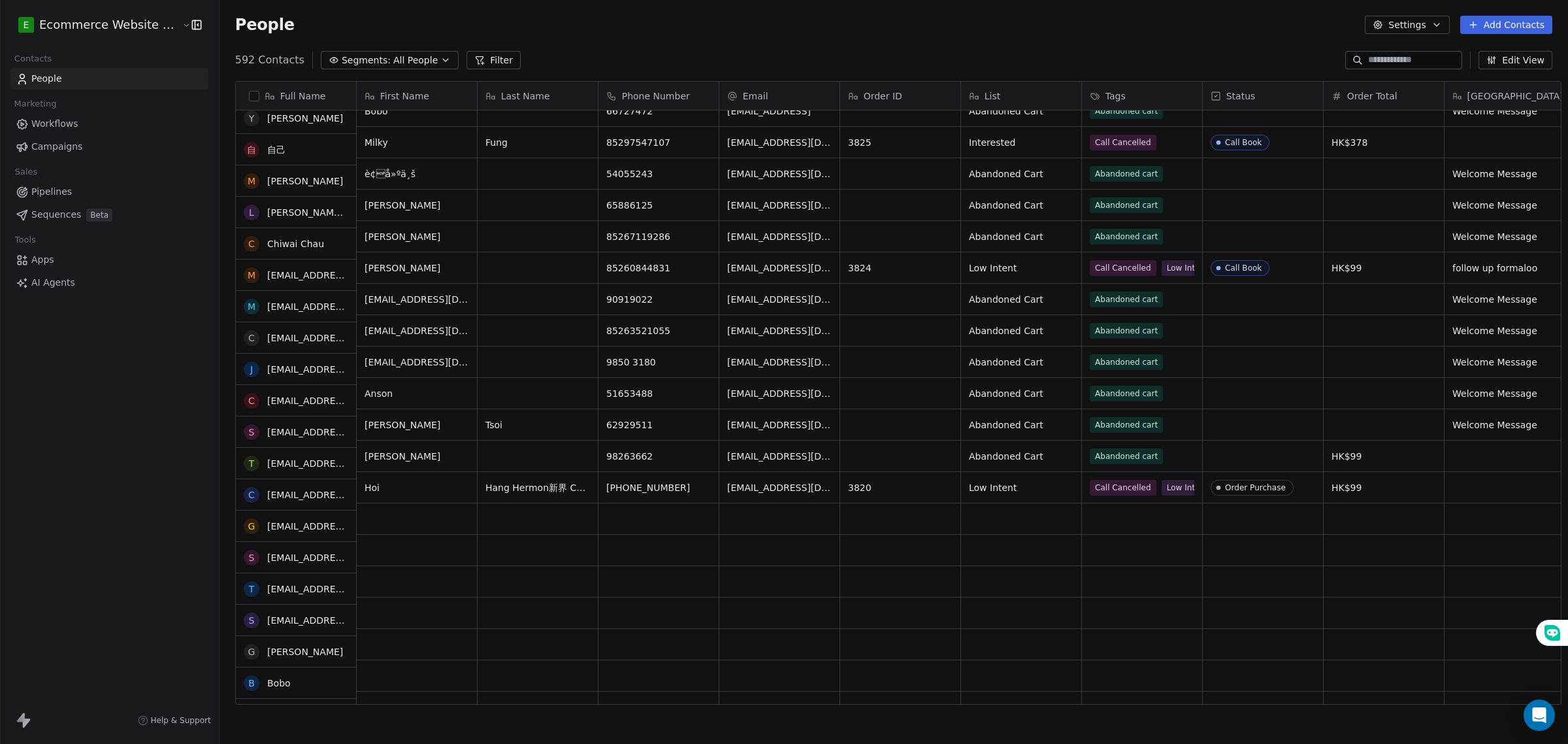
scroll to position [5882, 0]
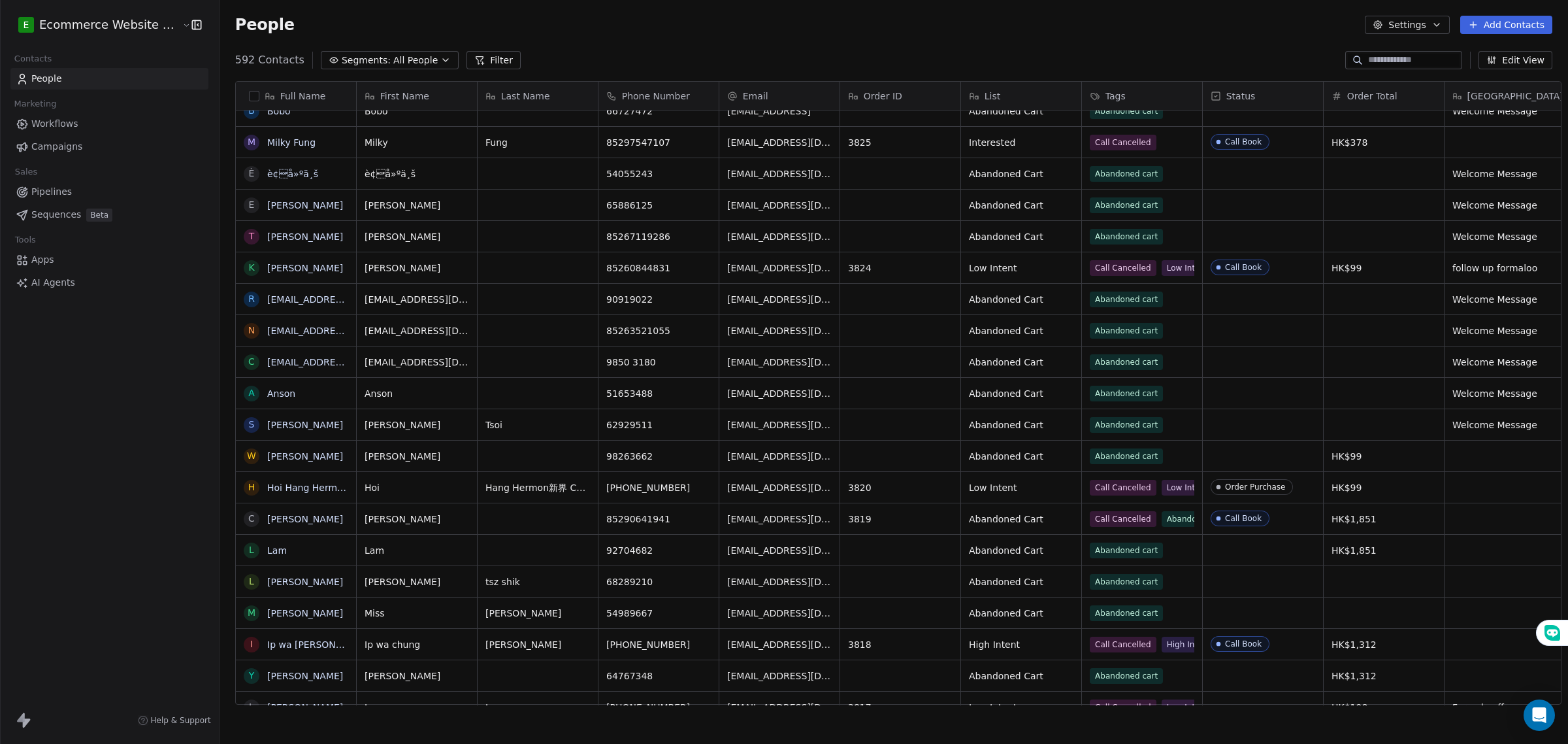
click at [342, 56] on span "Segments:" at bounding box center [366, 60] width 49 height 14
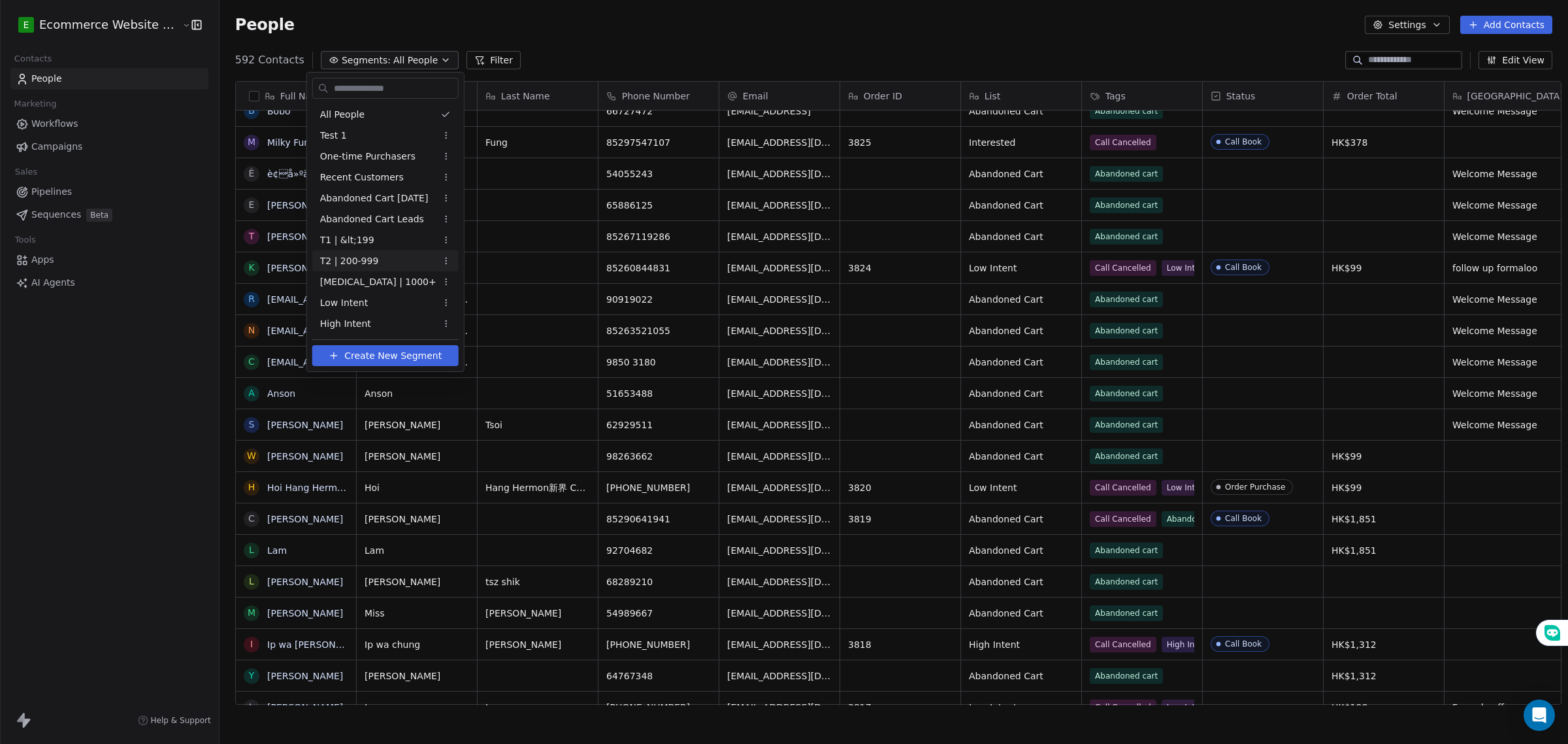
click at [378, 250] on div "T2 | 200-999" at bounding box center [385, 261] width 146 height 21
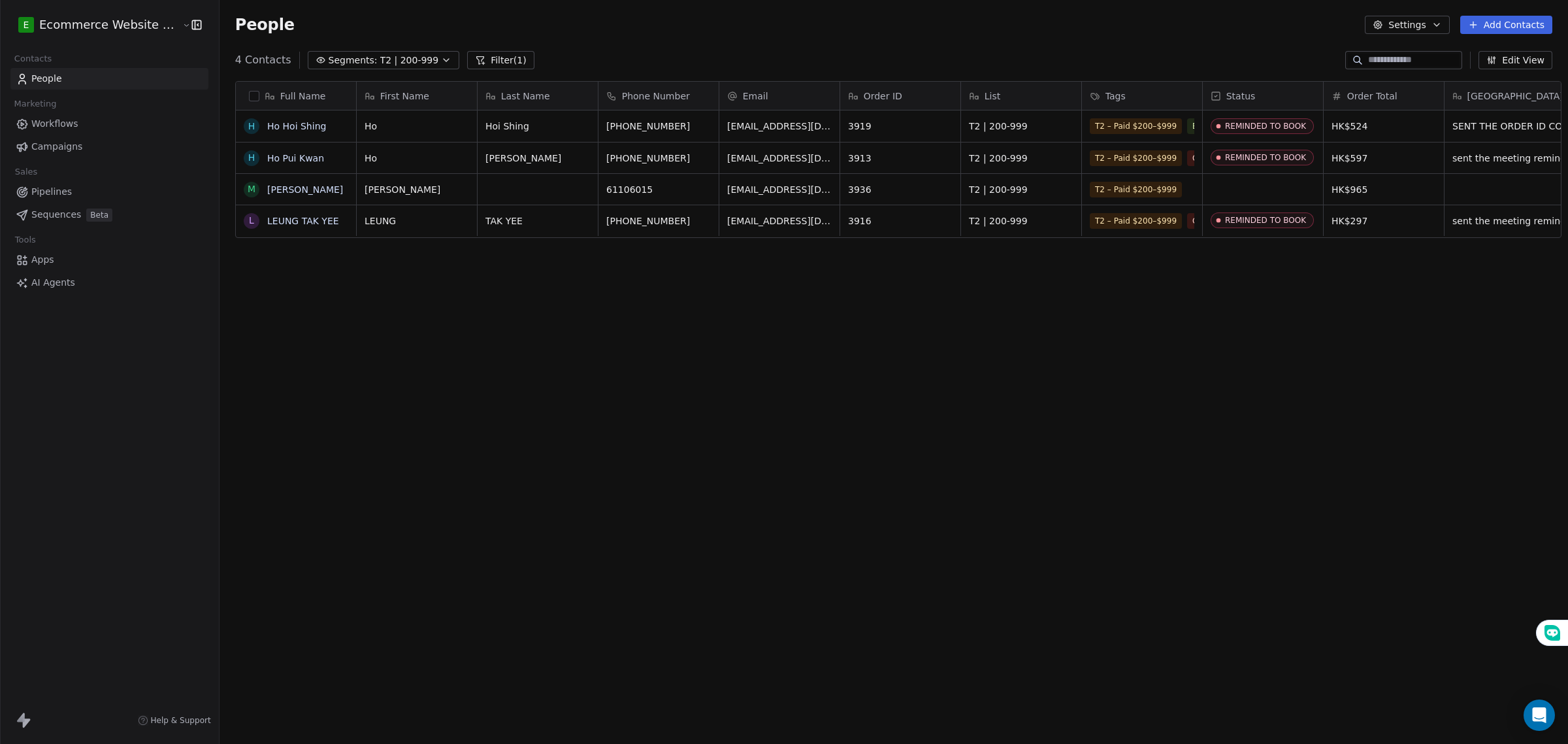
scroll to position [642, 1346]
click at [1058, 132] on button "grid" at bounding box center [1065, 124] width 15 height 16
drag, startPoint x: 534, startPoint y: 366, endPoint x: 367, endPoint y: 117, distance: 299.8
click at [534, 361] on div "Full Name H Ho Hoi Shing H Ho Pui Kwan M MANDY L LEUNG TAK YEE First Name Last …" at bounding box center [894, 397] width 1349 height 654
click at [342, 59] on span "Segments:" at bounding box center [353, 60] width 49 height 14
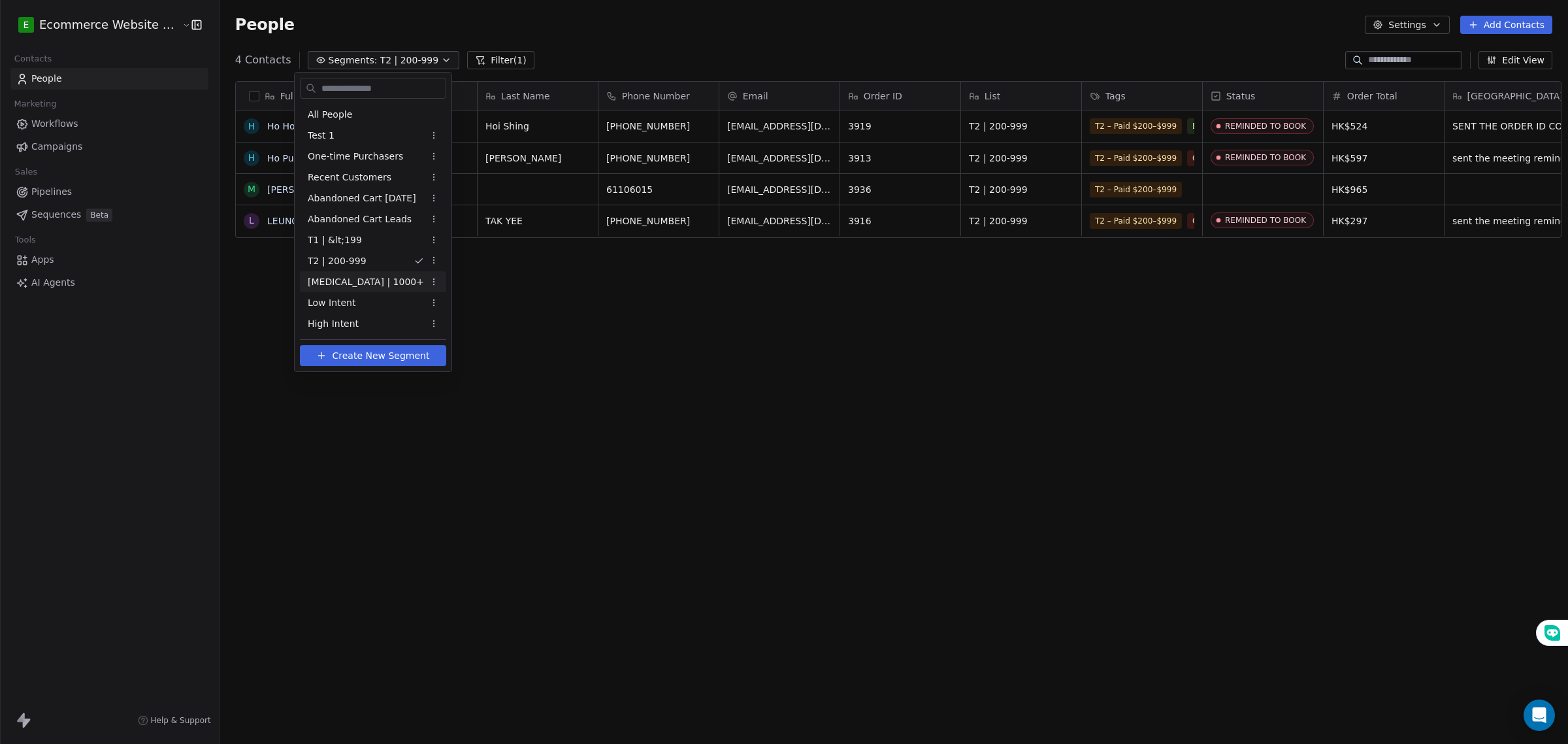
click at [363, 280] on div "[MEDICAL_DATA] | 1000+" at bounding box center [373, 282] width 146 height 21
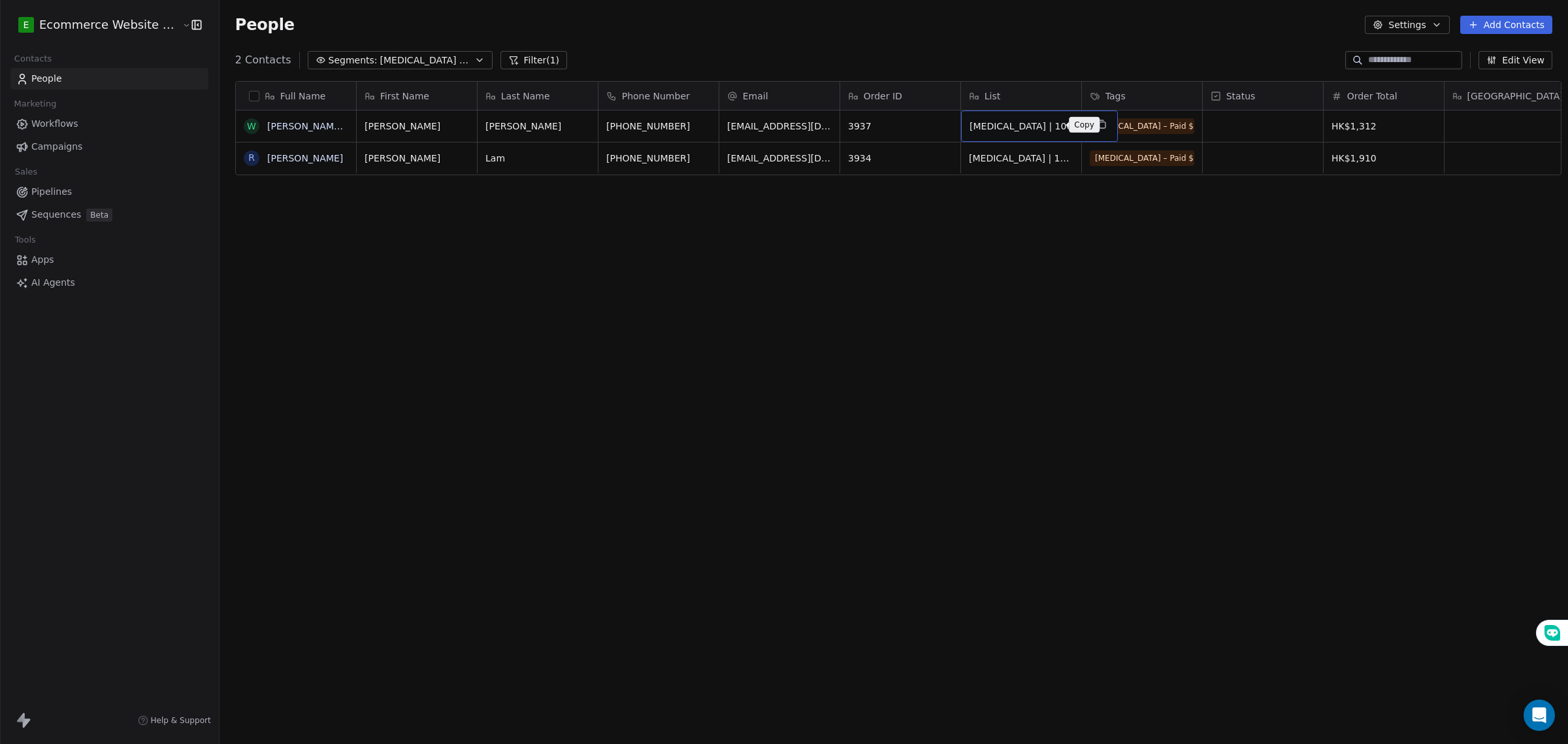
click at [1099, 122] on icon "grid" at bounding box center [1102, 125] width 6 height 6
click at [74, 190] on link "Pipelines" at bounding box center [109, 192] width 198 height 21
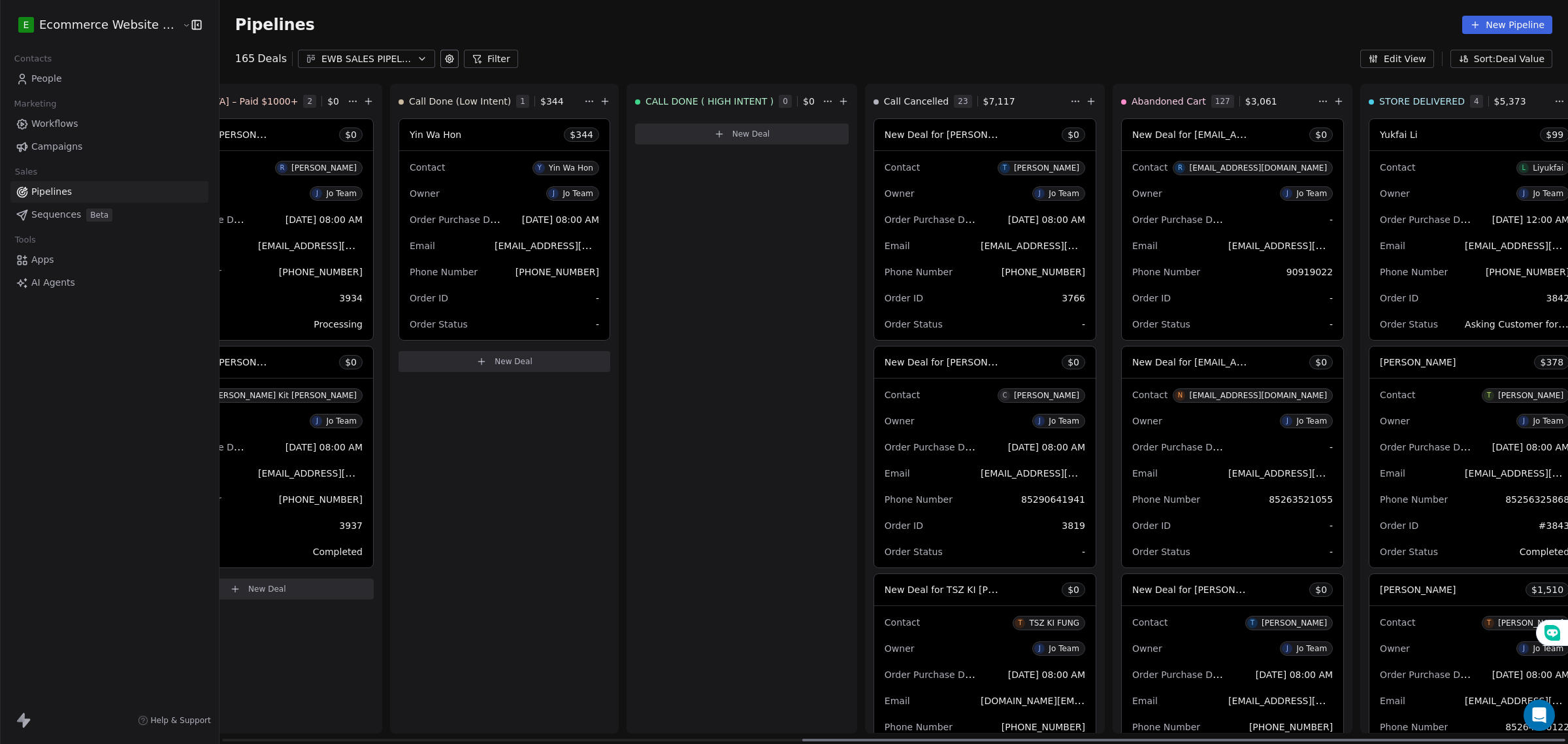
scroll to position [0, 1031]
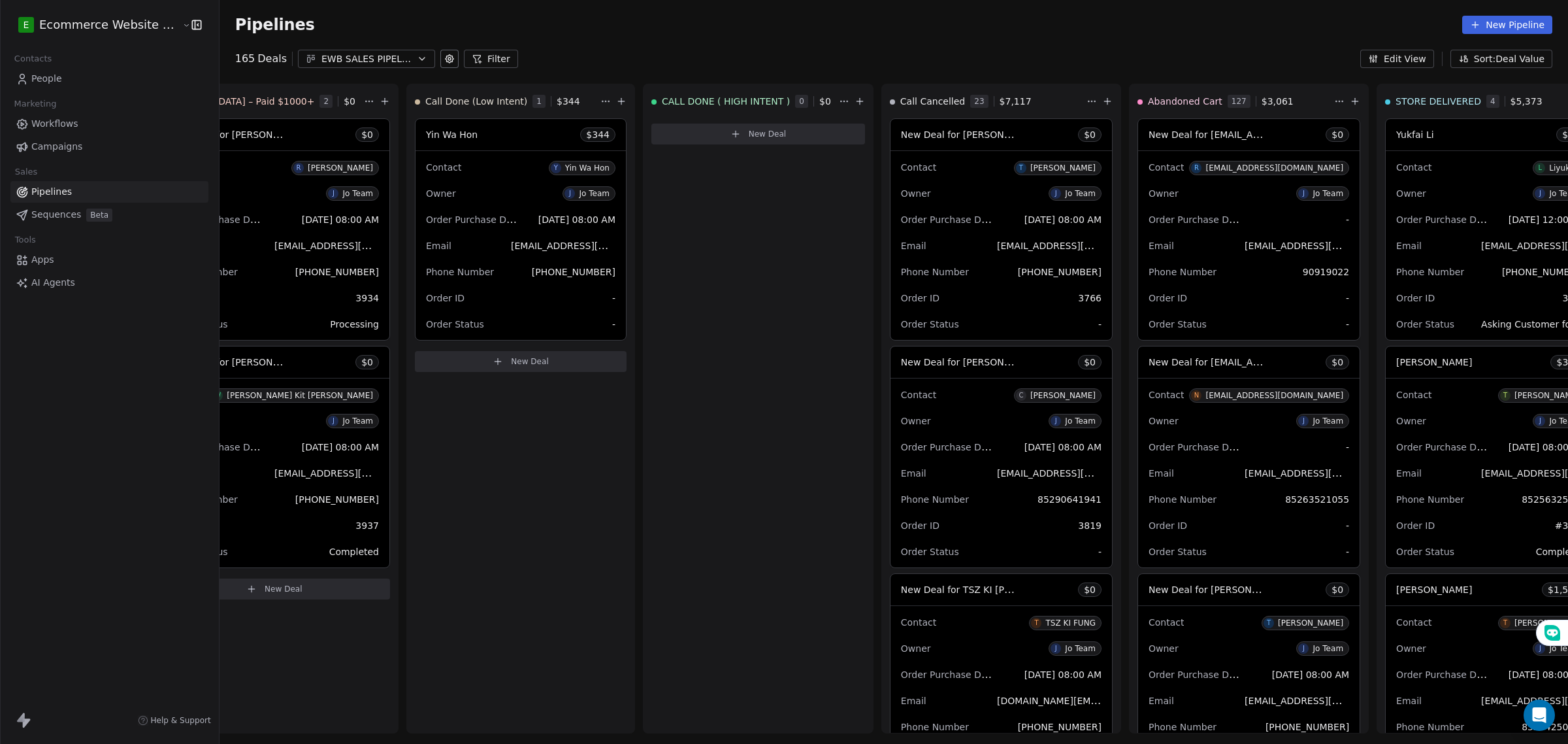
click at [82, 280] on link "AI Agents" at bounding box center [109, 283] width 198 height 21
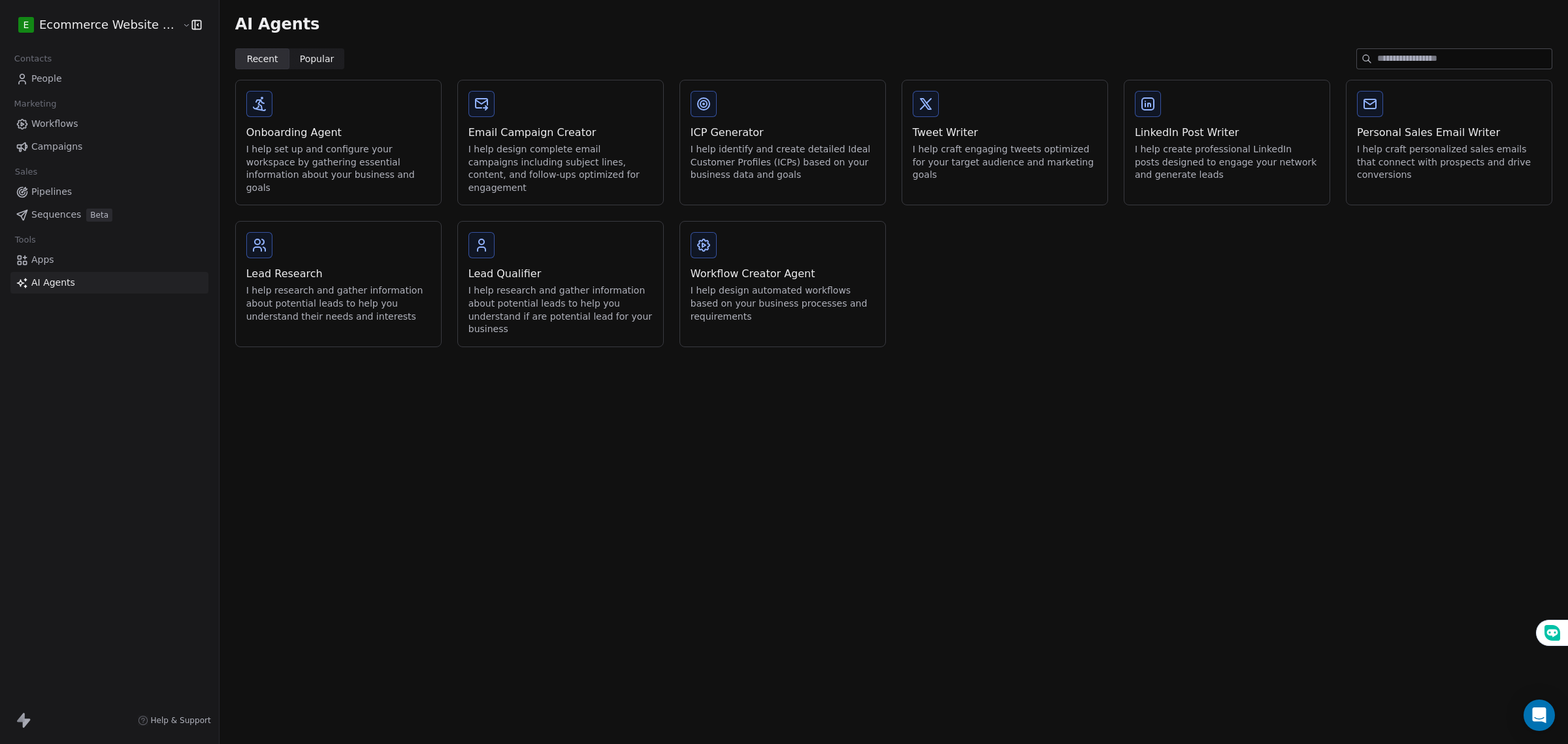
click at [300, 59] on span "Popular" at bounding box center [317, 59] width 34 height 14
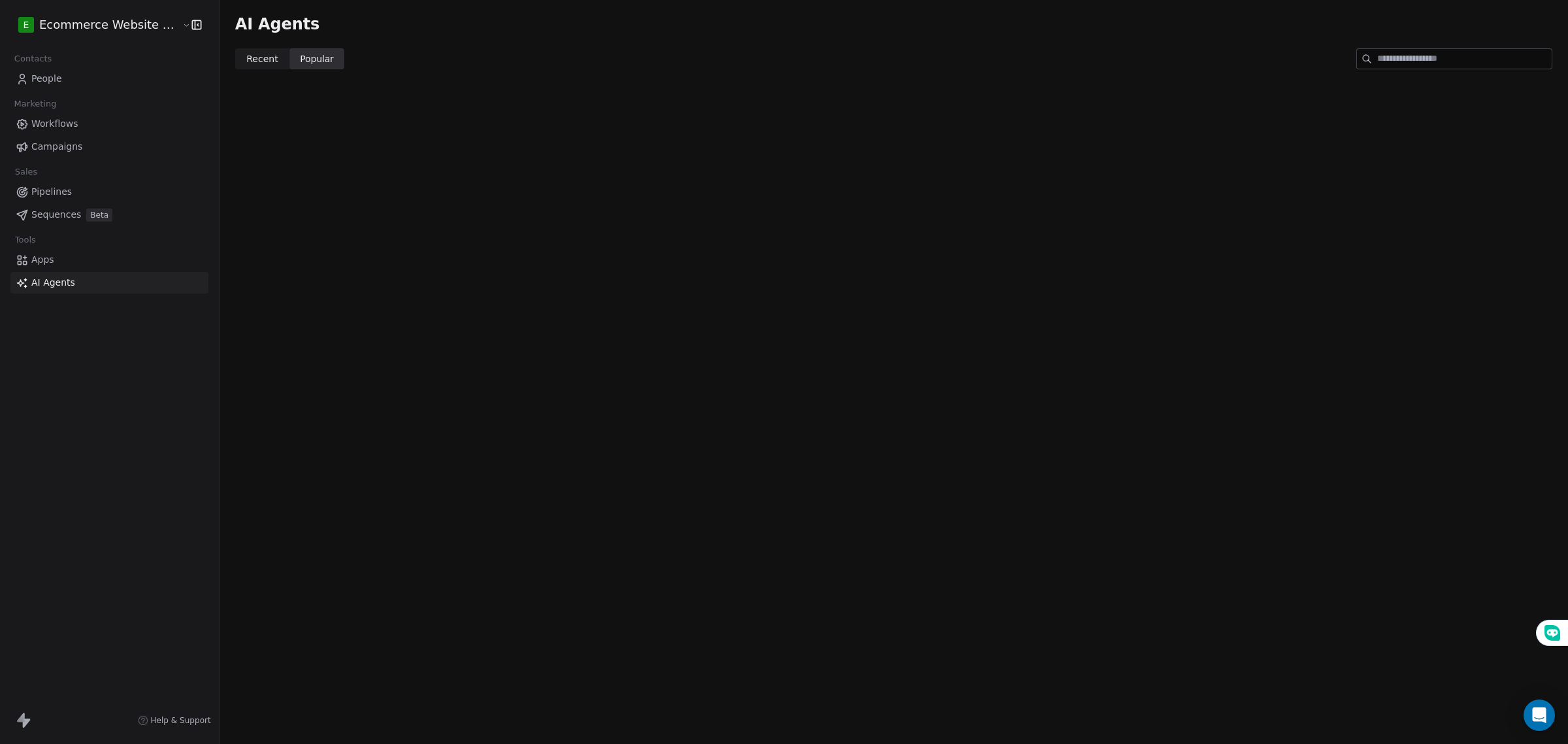
click at [252, 54] on span "Recent" at bounding box center [261, 59] width 31 height 14
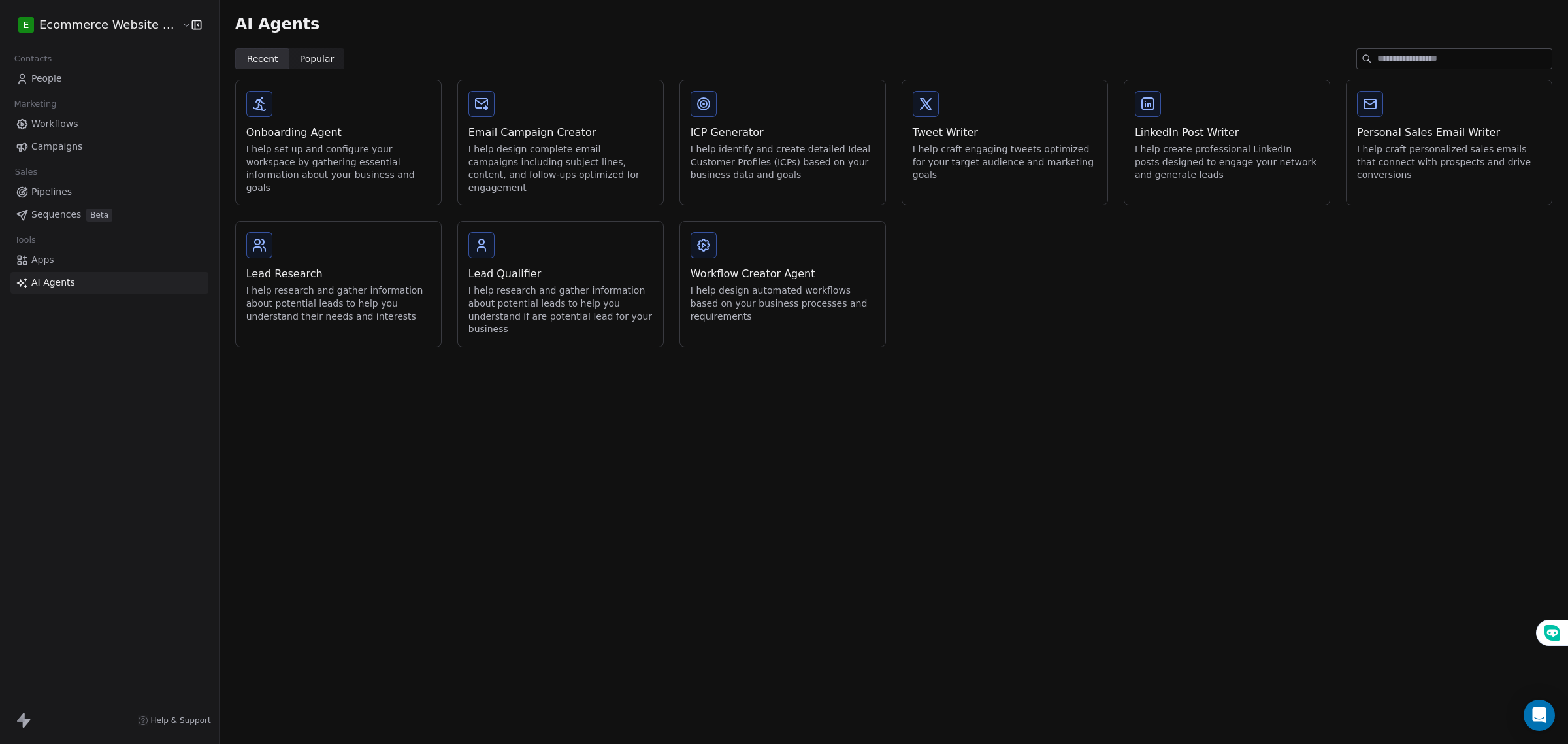
click at [707, 242] on button at bounding box center [703, 245] width 26 height 26
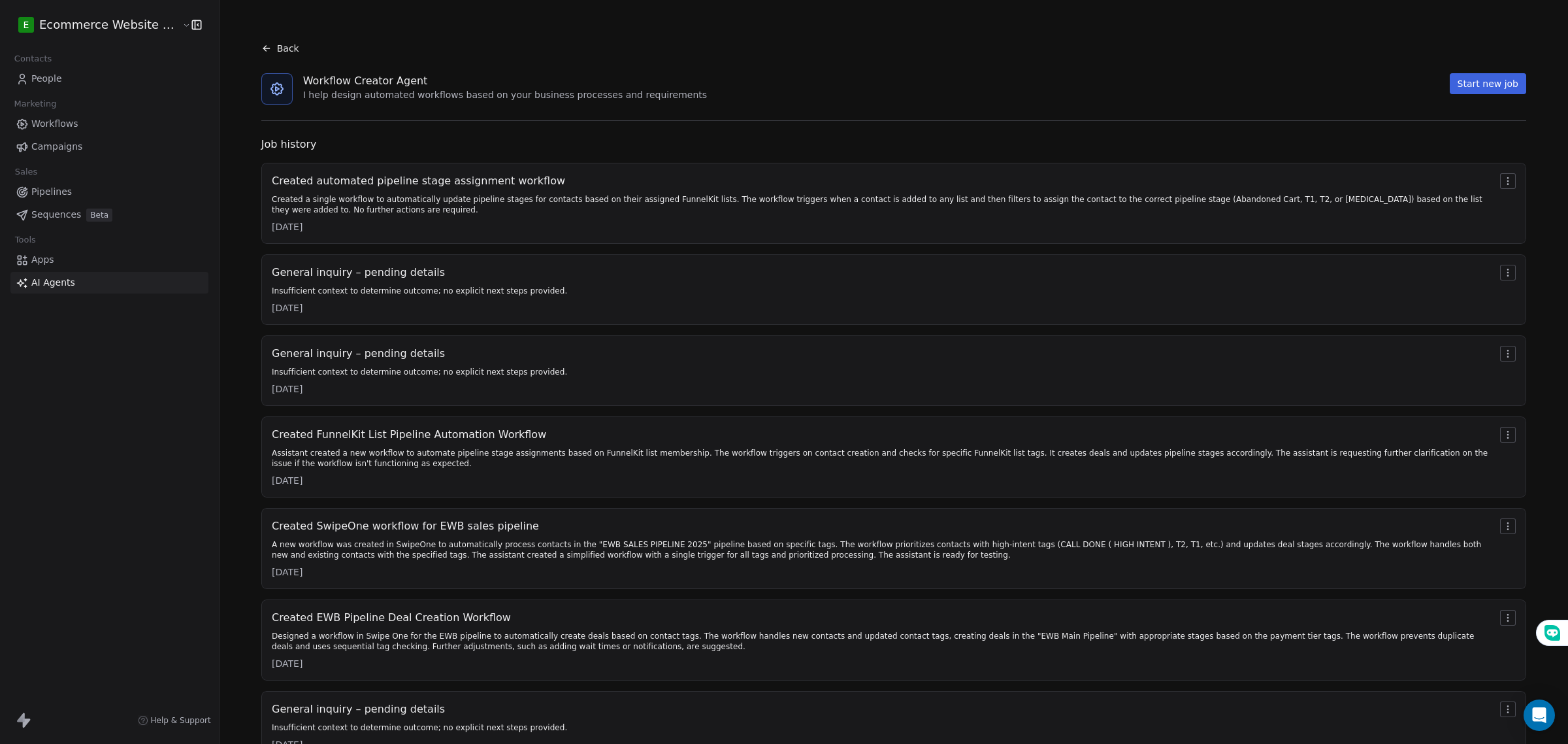
scroll to position [140, 0]
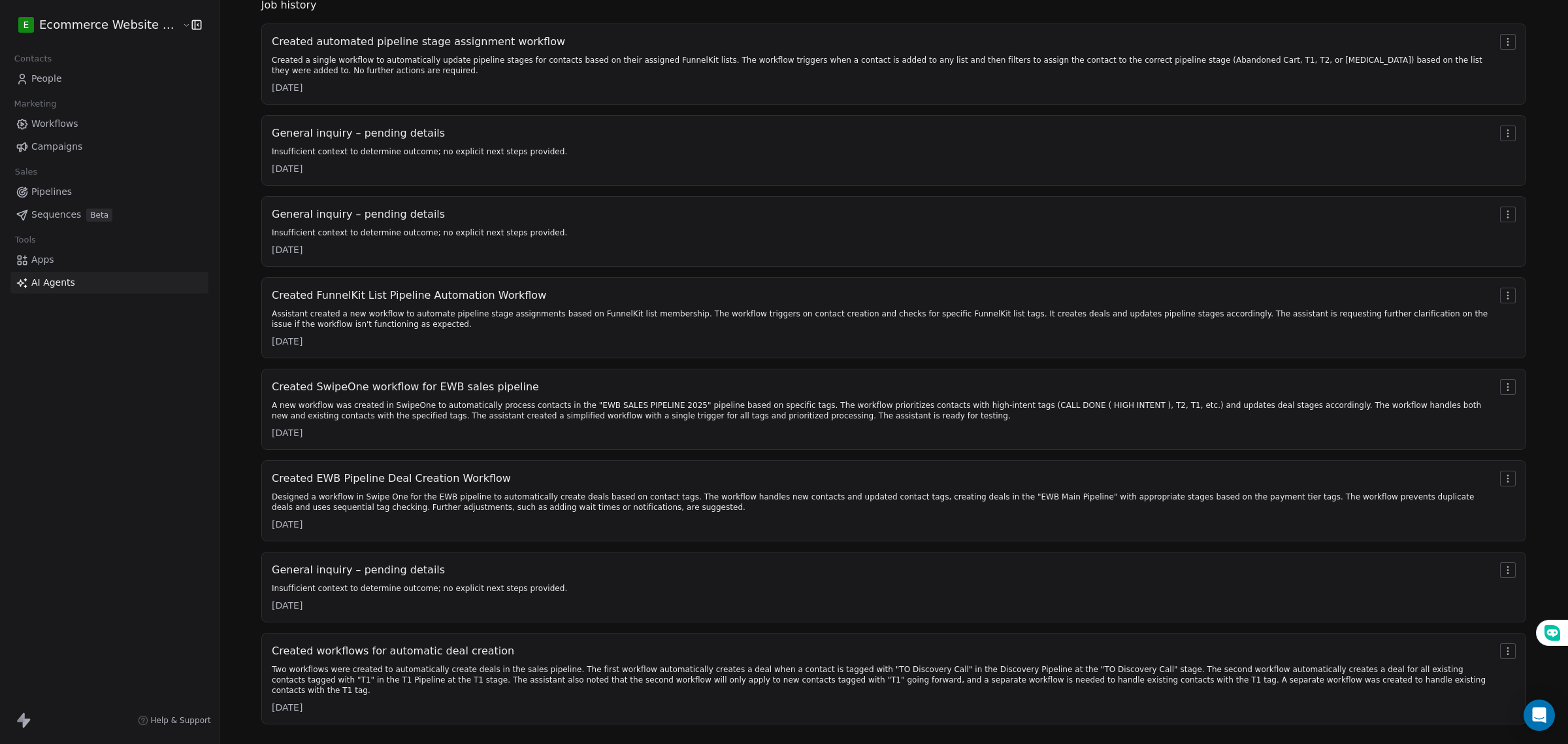
click at [1497, 648] on html "E Ecommerce Website Builder Contacts People Marketing Workflows Campaigns Sales…" at bounding box center [784, 372] width 1568 height 744
click at [1480, 670] on icon at bounding box center [1476, 673] width 11 height 11
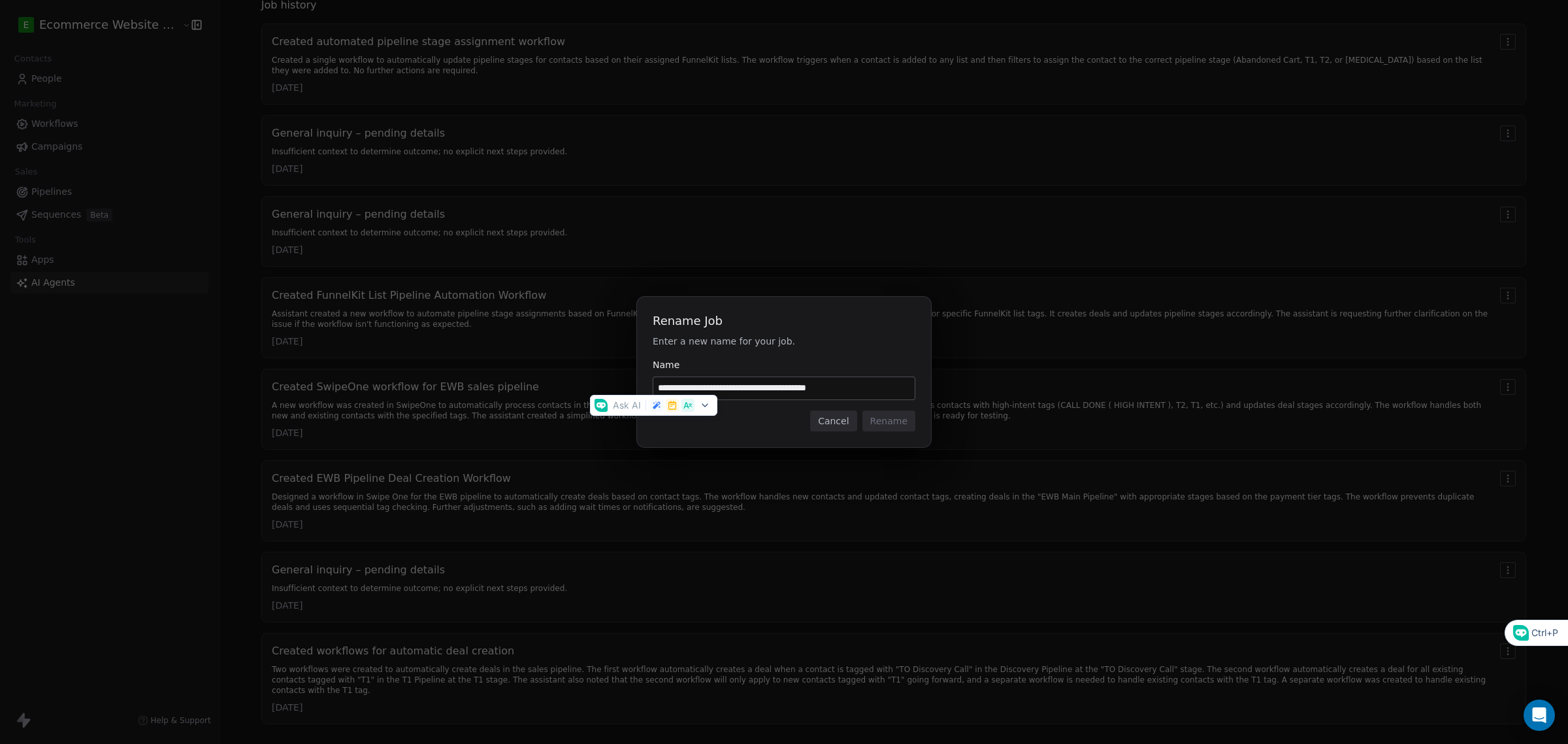
click at [833, 417] on button "Cancel" at bounding box center [834, 421] width 46 height 21
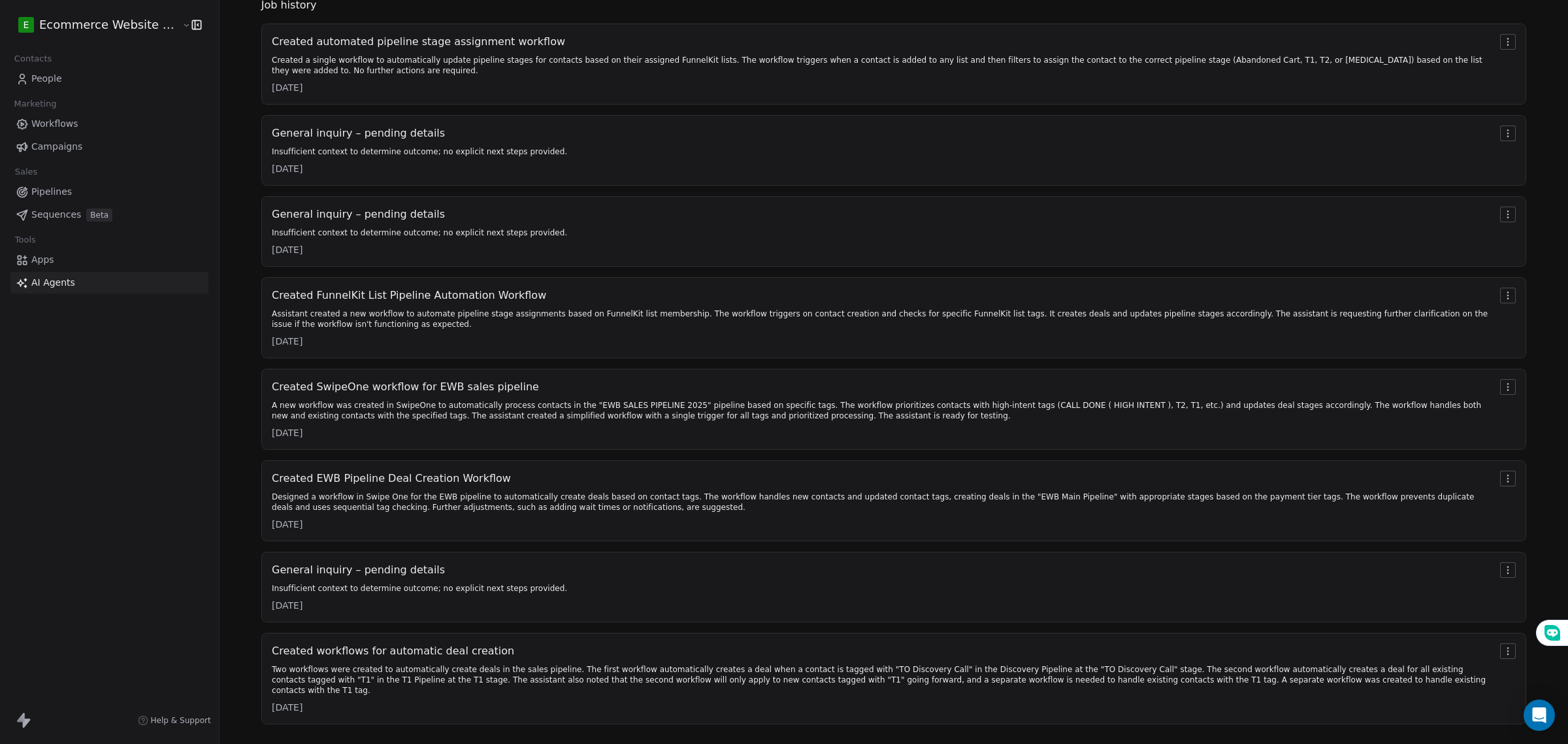
click at [1222, 397] on div "Created SwipeOne workflow for EWB sales pipeline A new workflow was created in …" at bounding box center [883, 409] width 1223 height 60
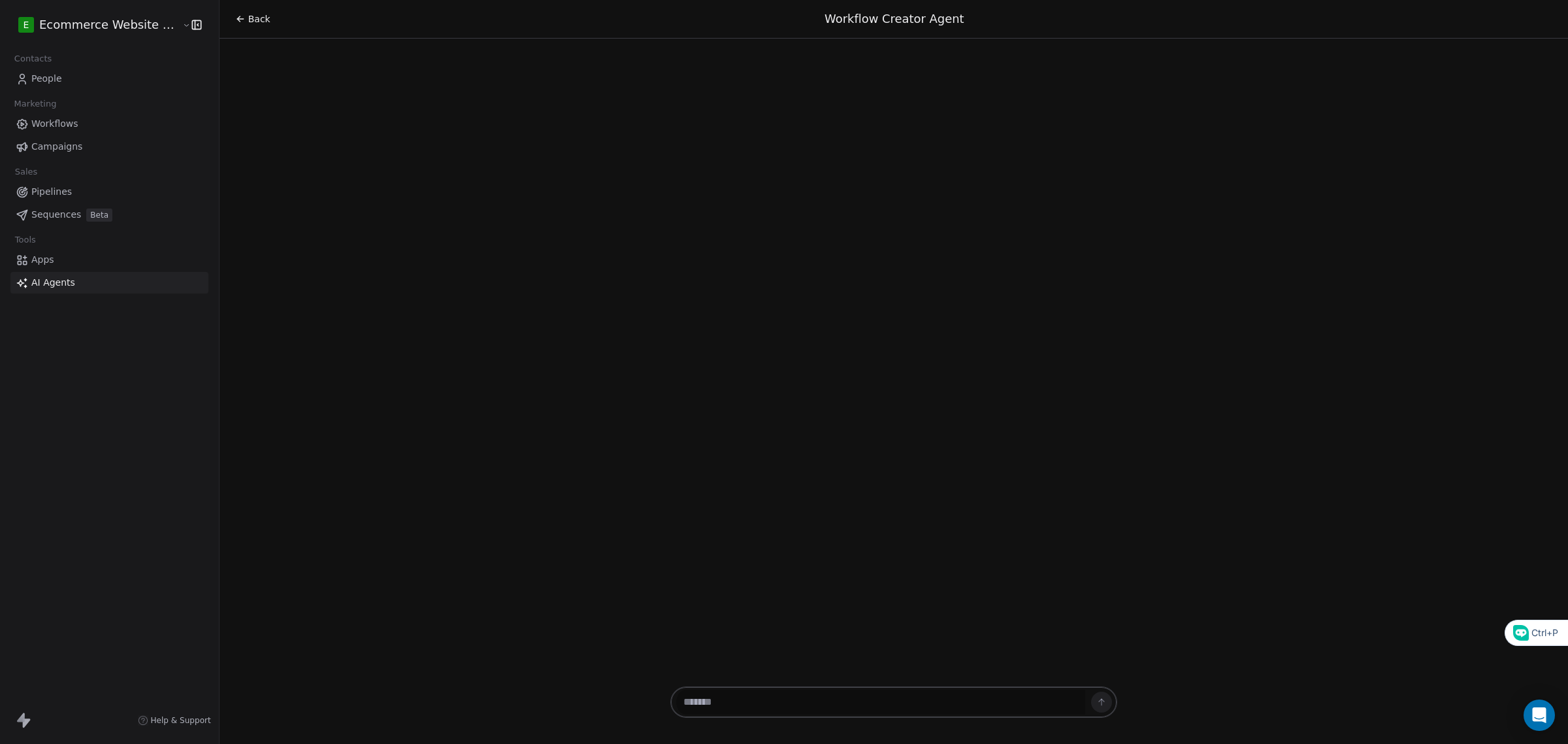
drag, startPoint x: 1278, startPoint y: 423, endPoint x: 1284, endPoint y: 462, distance: 39.5
click at [235, 14] on icon at bounding box center [240, 18] width 11 height 11
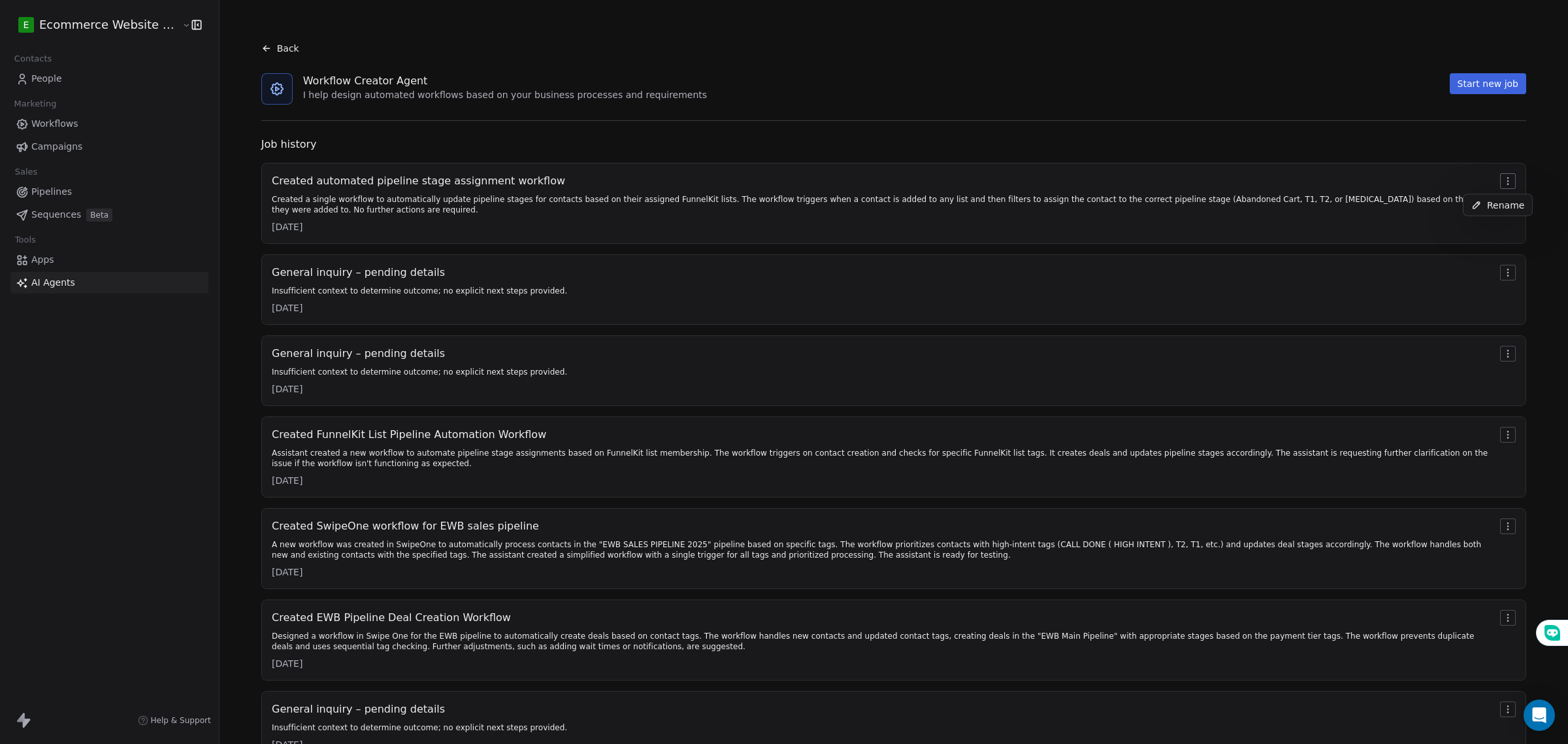
click at [1497, 182] on html "E Ecommerce Website Builder Contacts People Marketing Workflows Campaigns Sales…" at bounding box center [784, 372] width 1568 height 744
drag, startPoint x: 354, startPoint y: 300, endPoint x: 268, endPoint y: 327, distance: 90.1
click at [302, 341] on div "Created automated pipeline stage assignment workflow Created a single workflow …" at bounding box center [894, 512] width 1265 height 700
click at [251, 327] on div "Job history Created automated pipeline stage assignment workflow Created a sing…" at bounding box center [894, 500] width 1286 height 727
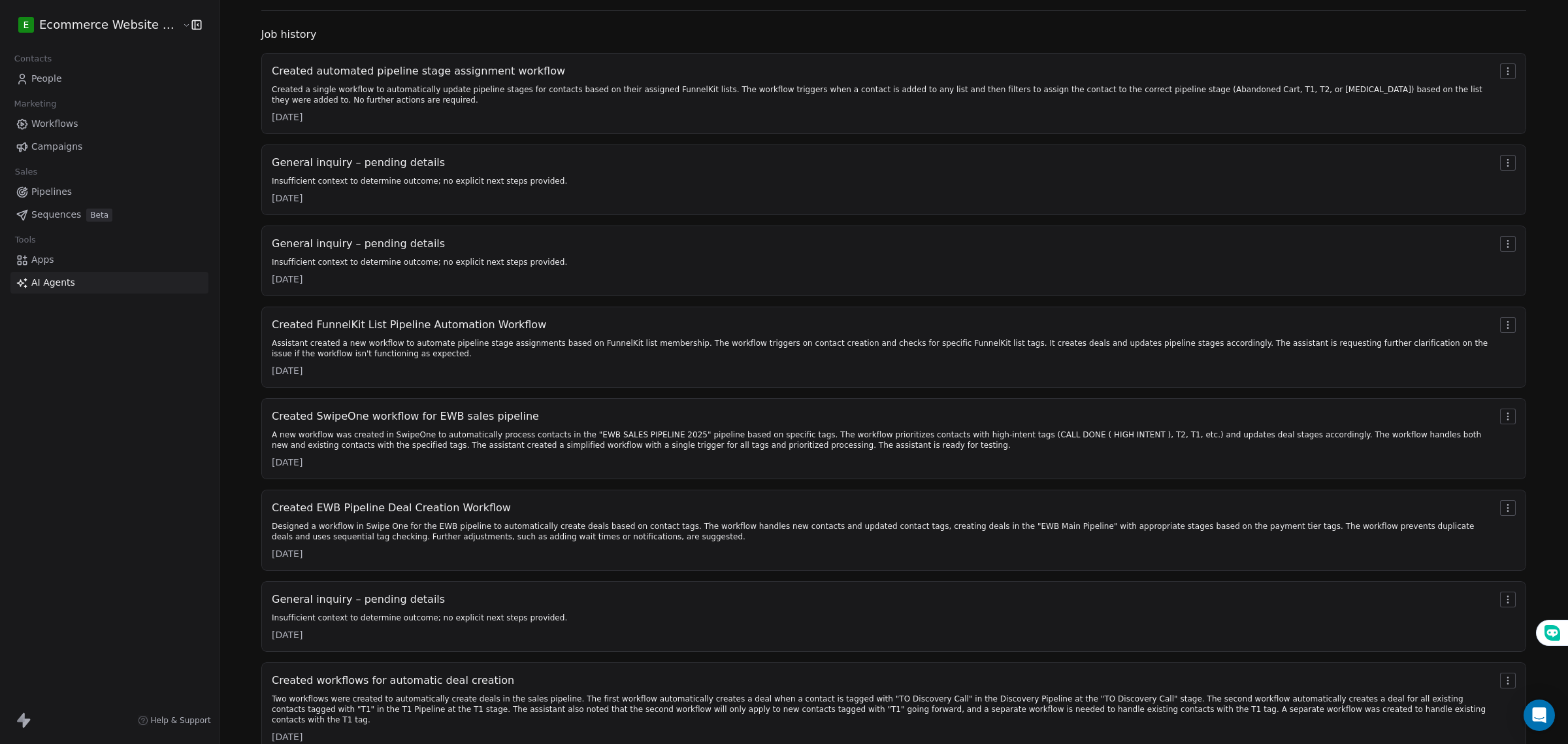
scroll to position [140, 0]
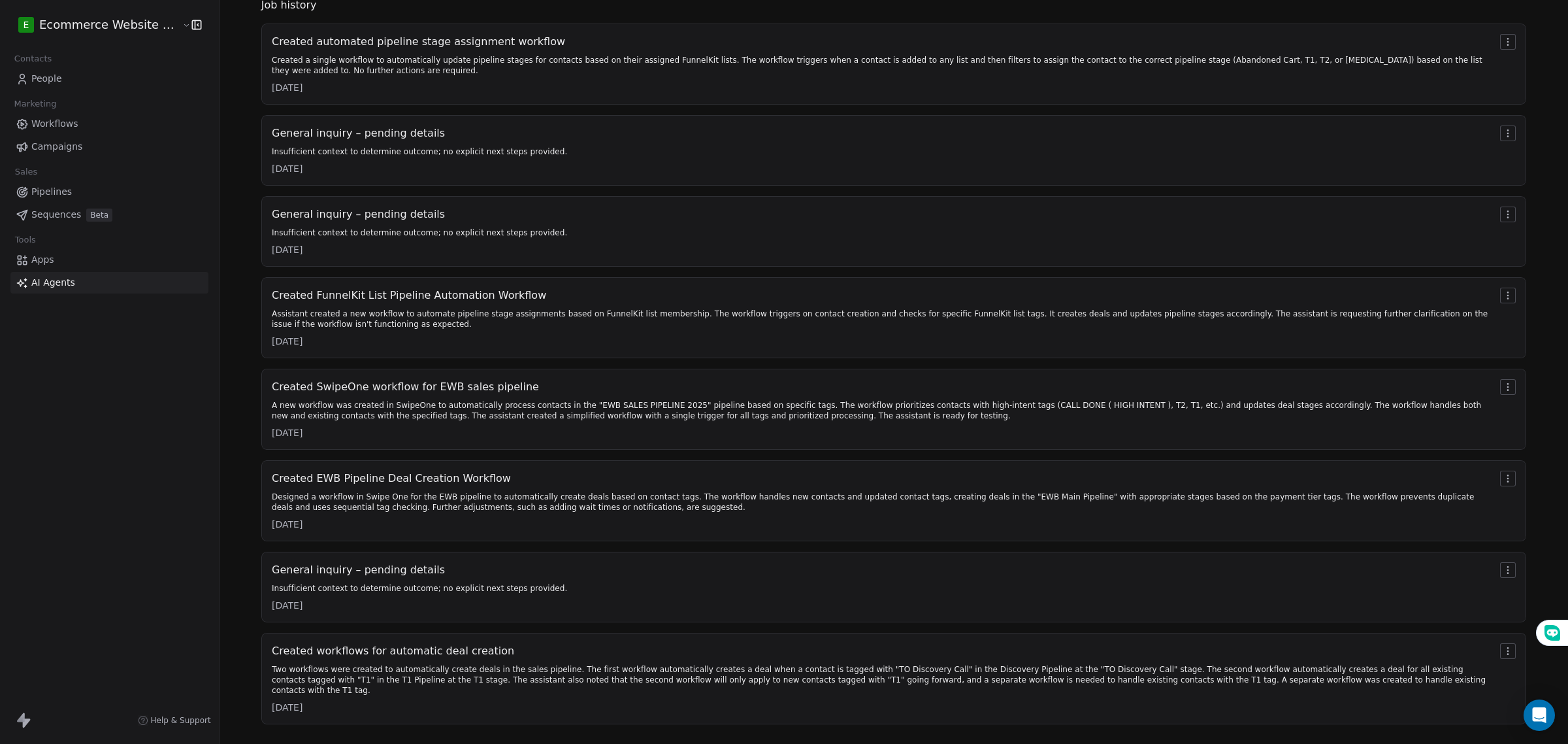
drag, startPoint x: 380, startPoint y: 338, endPoint x: 381, endPoint y: 360, distance: 22.0
click at [381, 360] on div "Created automated pipeline stage assignment workflow Created a single workflow …" at bounding box center [894, 373] width 1265 height 700
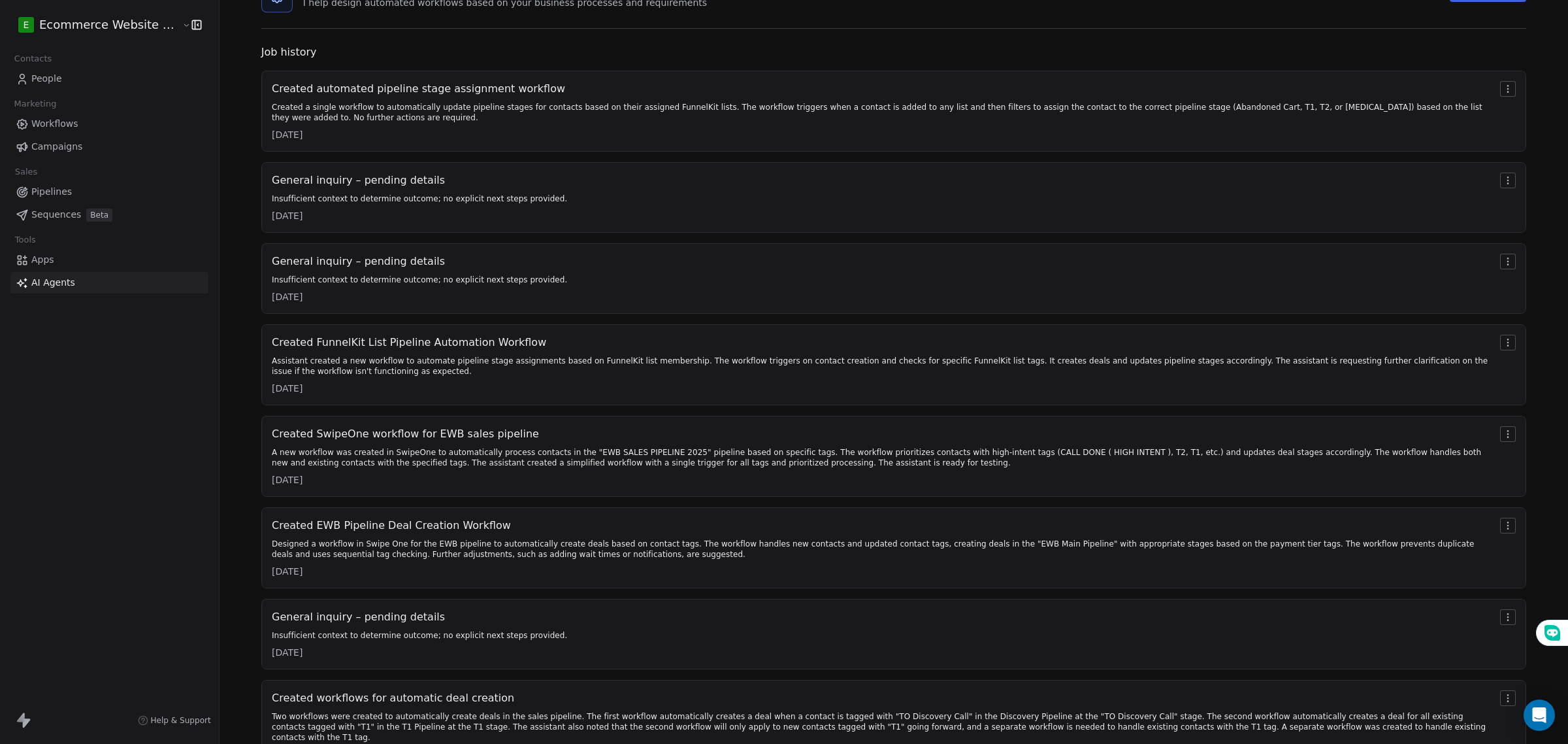
scroll to position [0, 0]
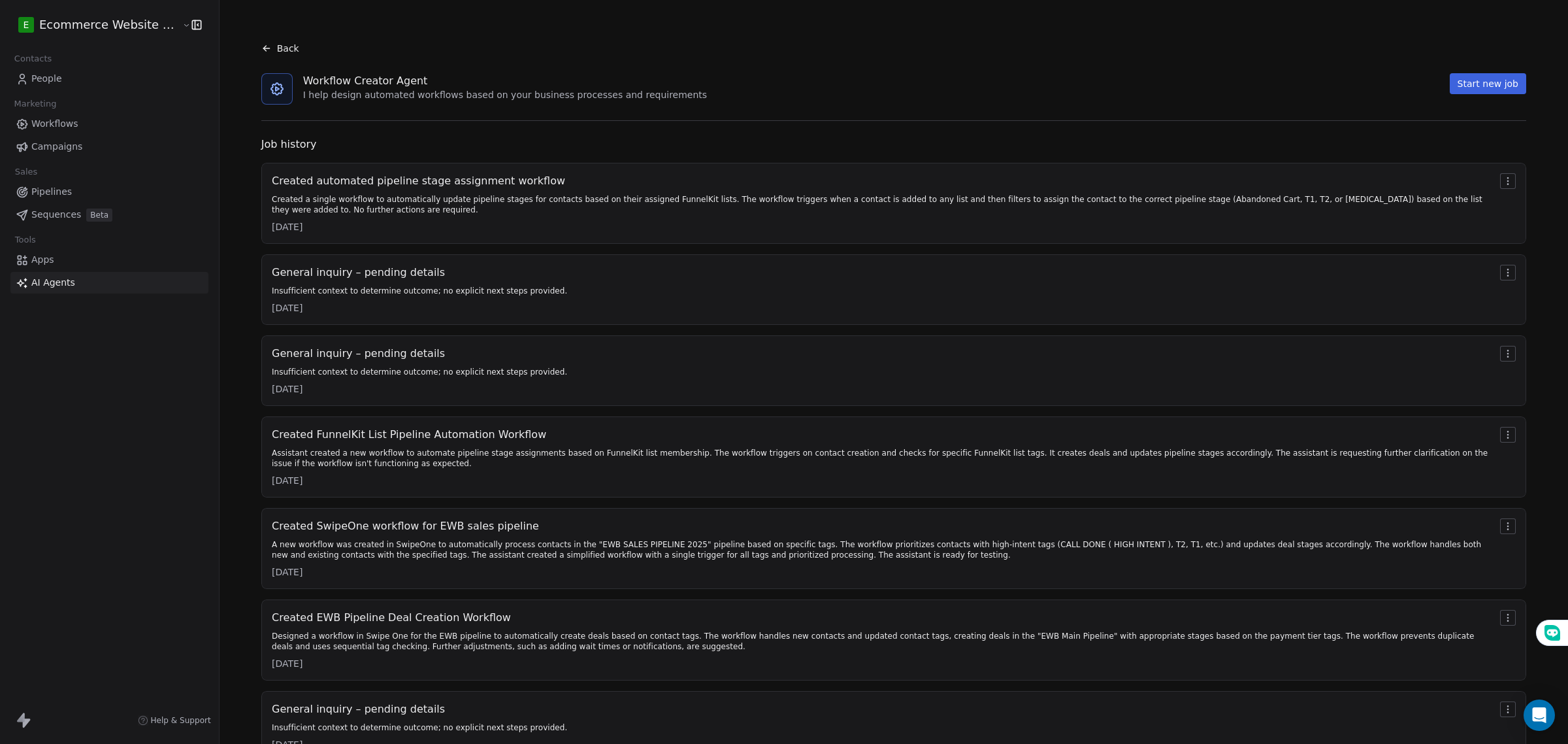
click at [263, 46] on icon at bounding box center [264, 46] width 3 height 3
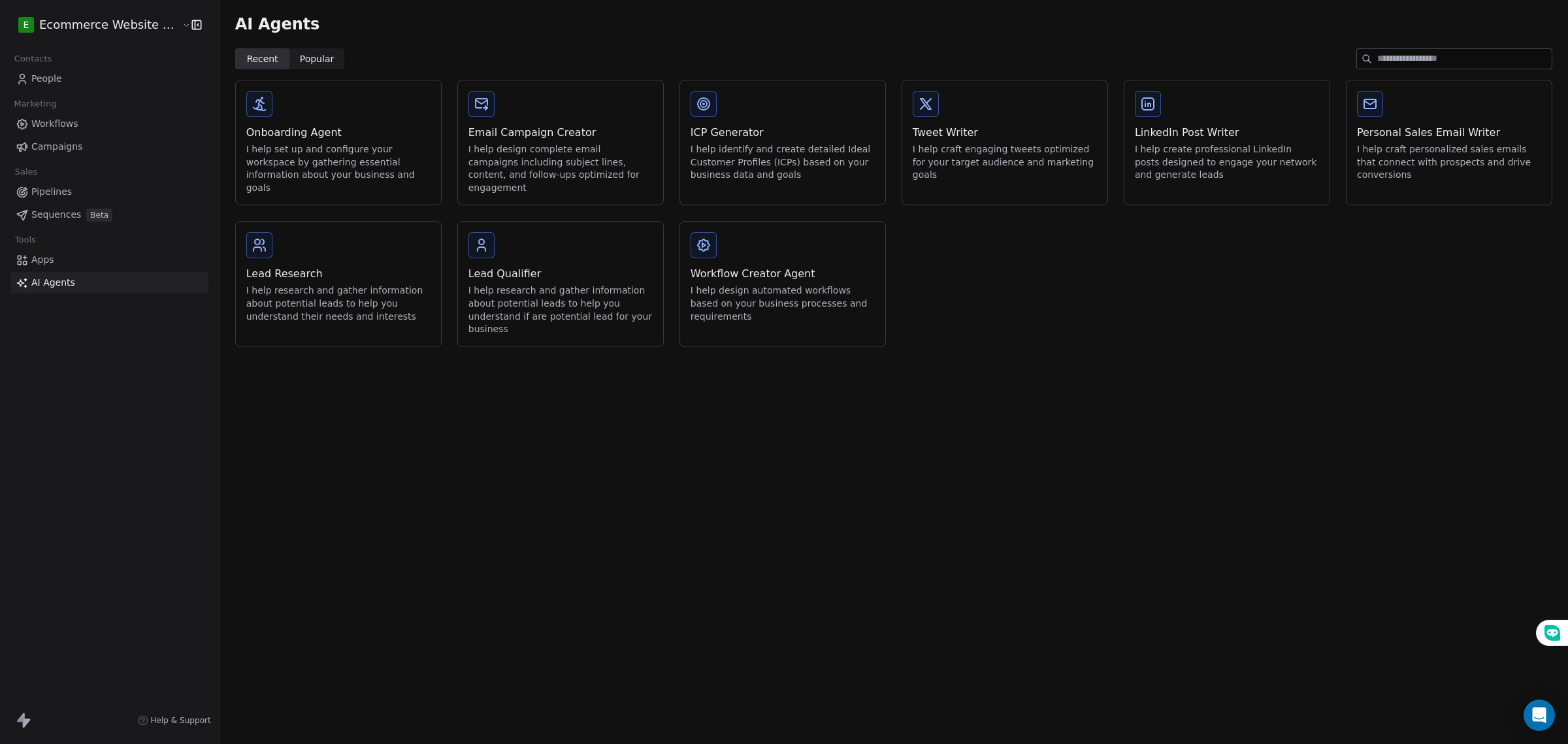
click at [83, 83] on link "People" at bounding box center [109, 78] width 198 height 21
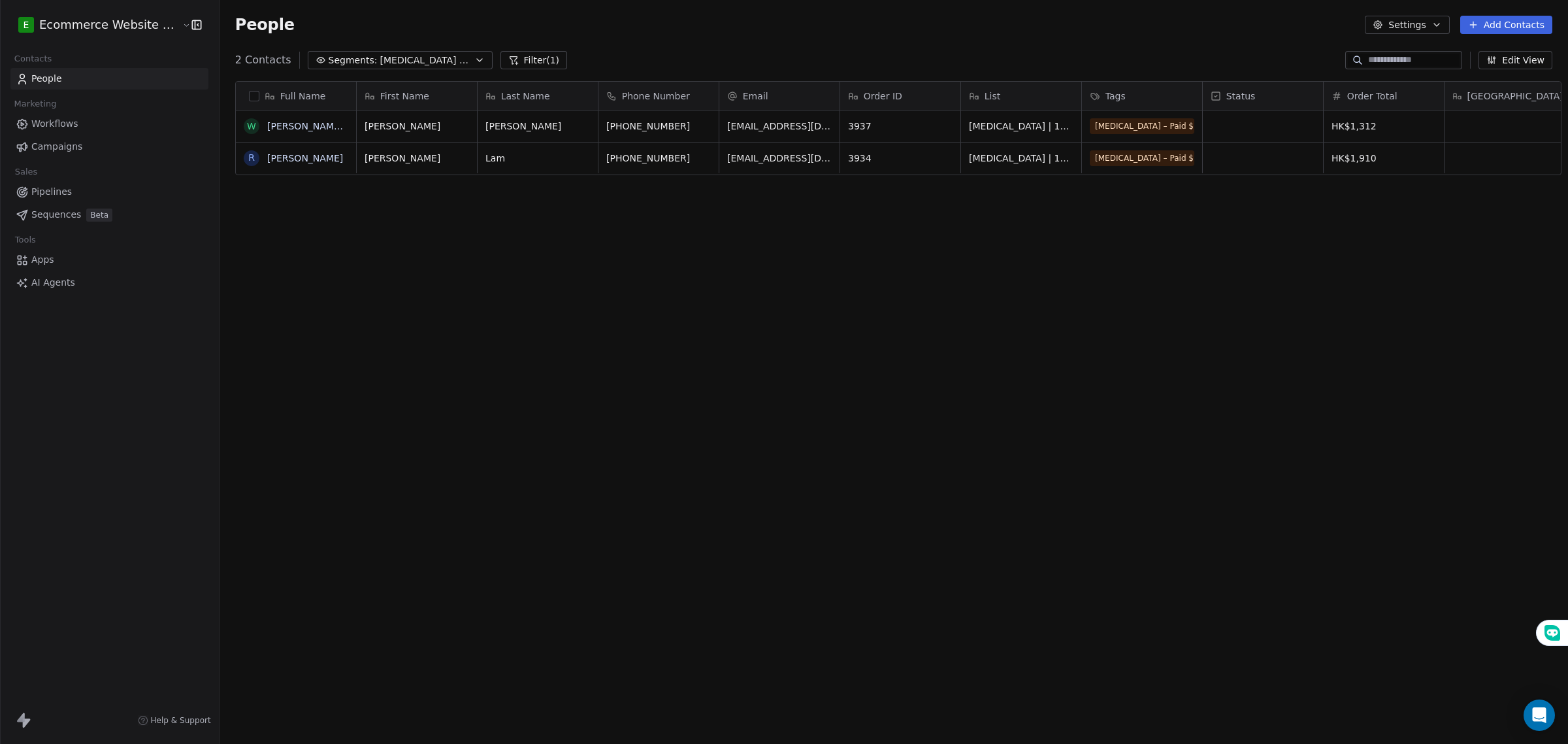
scroll to position [642, 1346]
drag, startPoint x: 787, startPoint y: 356, endPoint x: 794, endPoint y: 341, distance: 16.6
click at [788, 356] on div "Full Name W Wong Kit Ying R Roy Lam First Name Last Name Phone Number Email Ord…" at bounding box center [894, 397] width 1349 height 654
click at [1124, 97] on div "Tags" at bounding box center [1140, 95] width 102 height 13
click at [1124, 97] on html "E Ecommerce Website Builder Contacts People Marketing Workflows Campaigns Sales…" at bounding box center [784, 372] width 1568 height 744
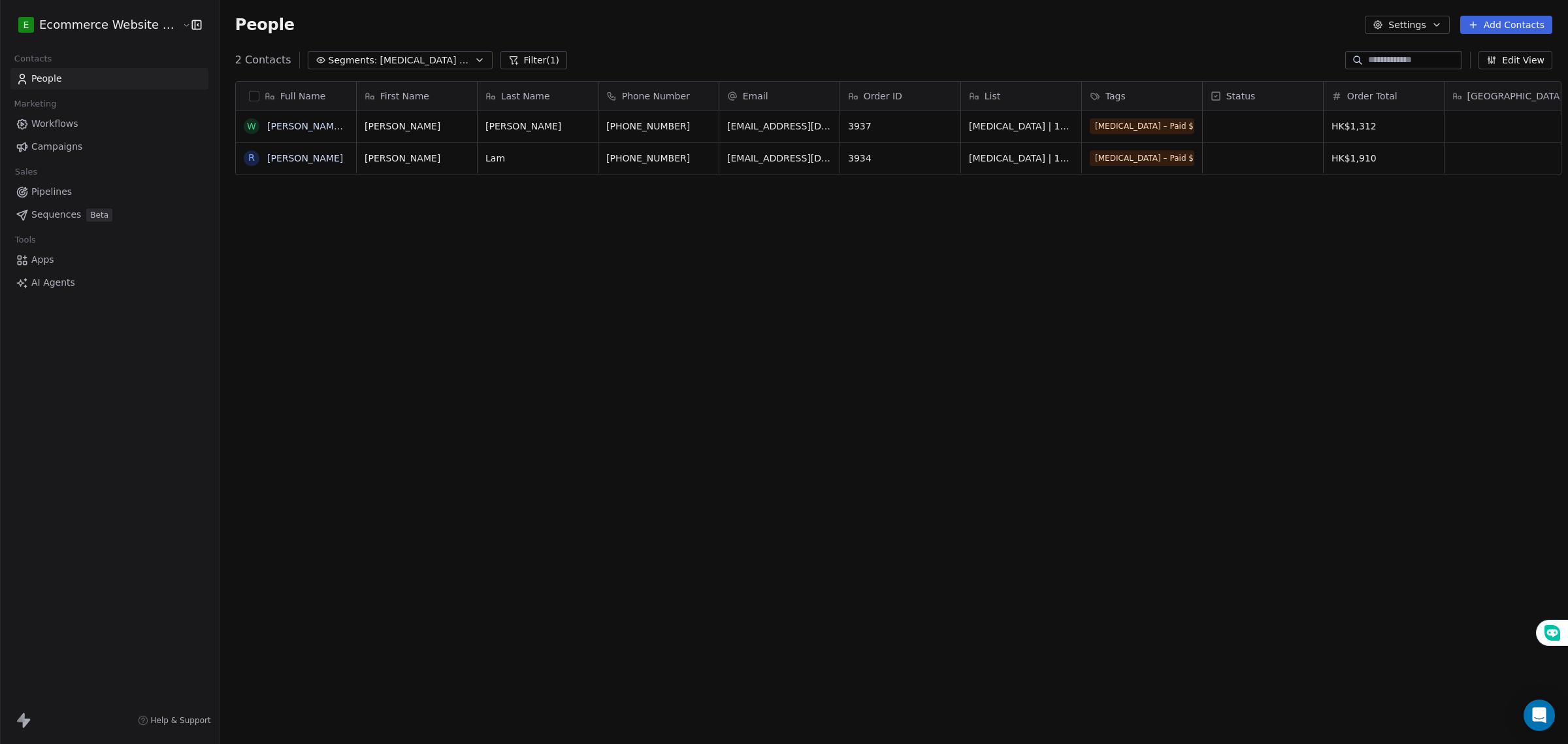
click at [287, 397] on div "Full Name W Wong Kit Ying R Roy Lam First Name Last Name Phone Number Email Ord…" at bounding box center [894, 397] width 1349 height 654
click at [113, 126] on link "Workflows" at bounding box center [109, 124] width 198 height 21
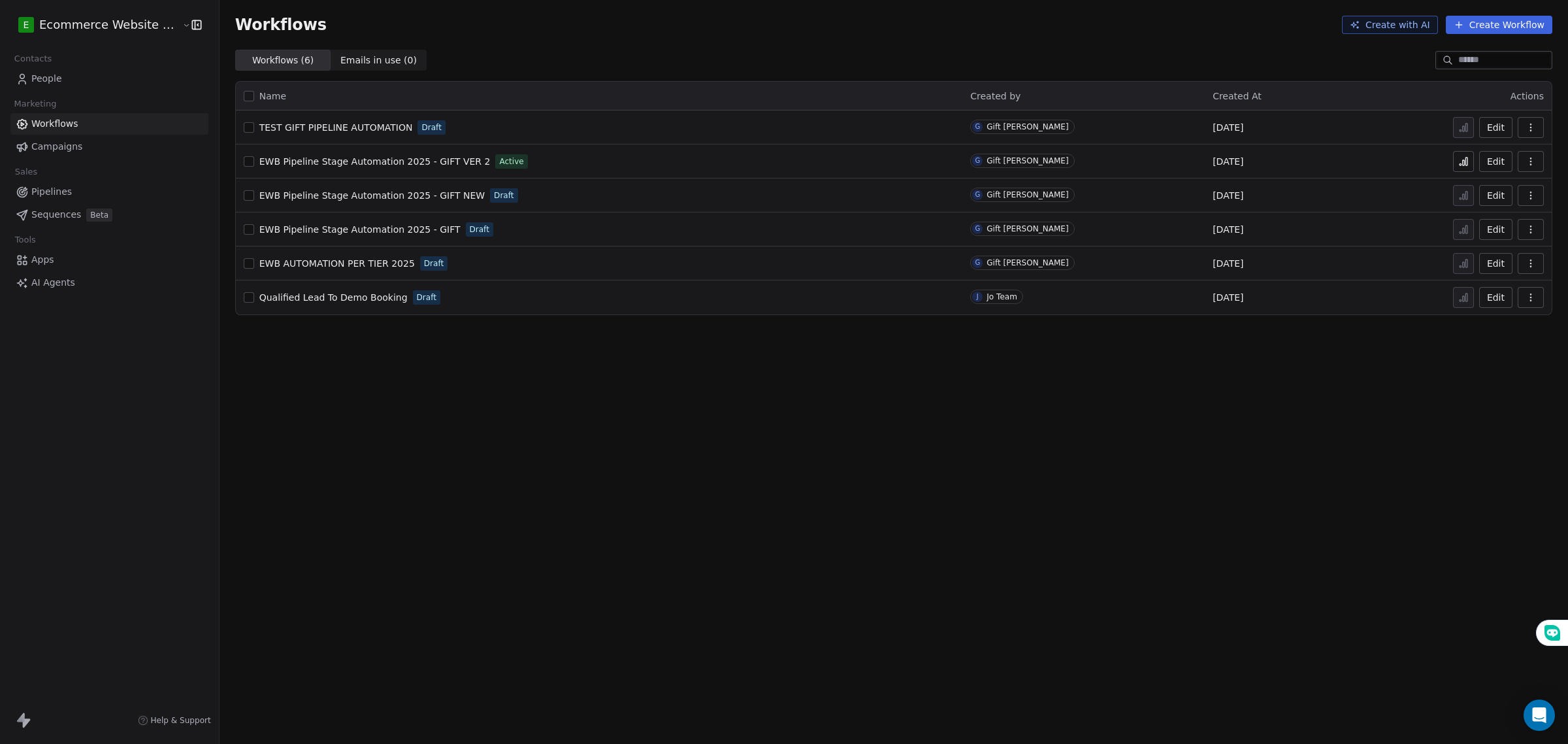
click at [457, 156] on span "EWB Pipeline Stage Automation 2025 - GIFT VER 2" at bounding box center [375, 161] width 231 height 11
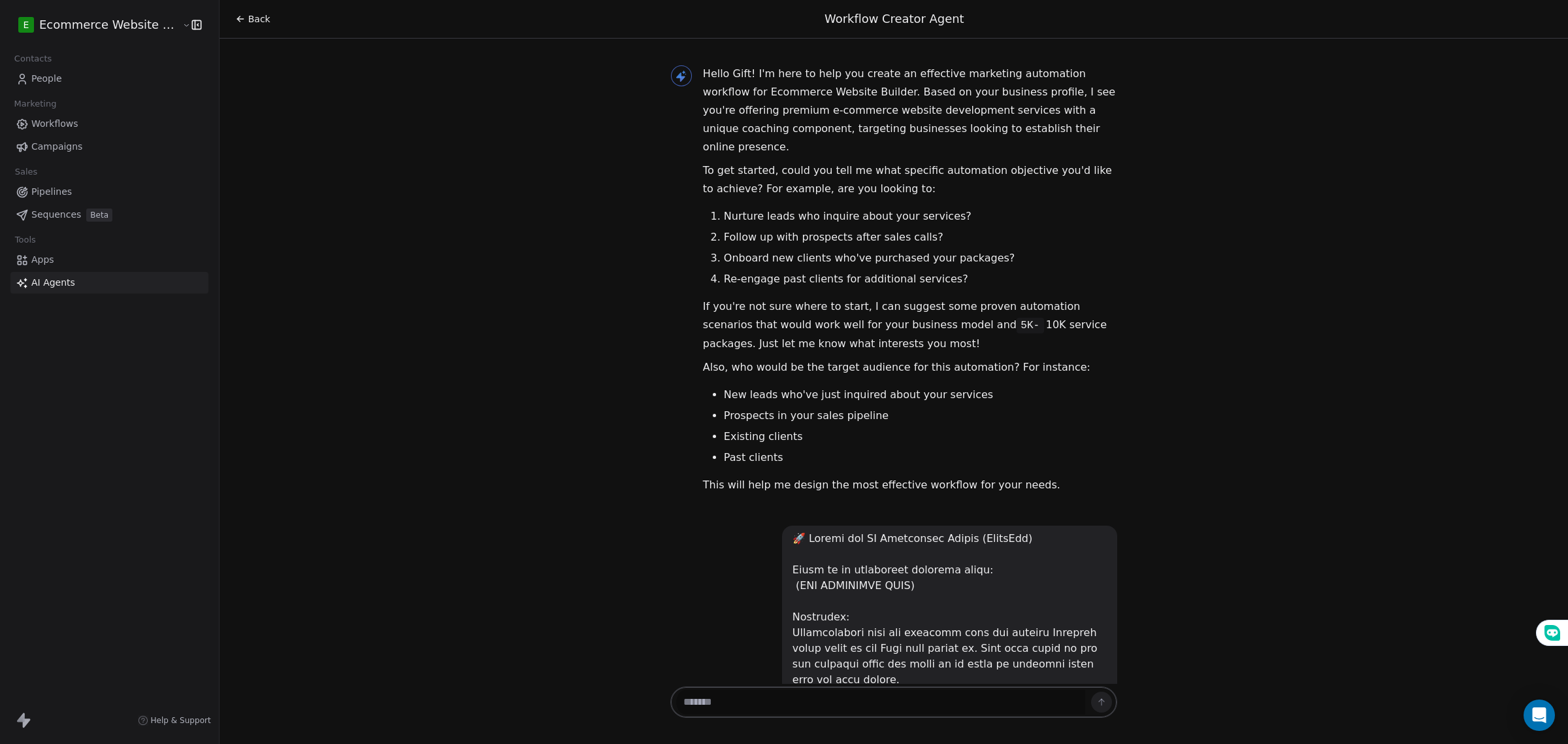
scroll to position [18967, 0]
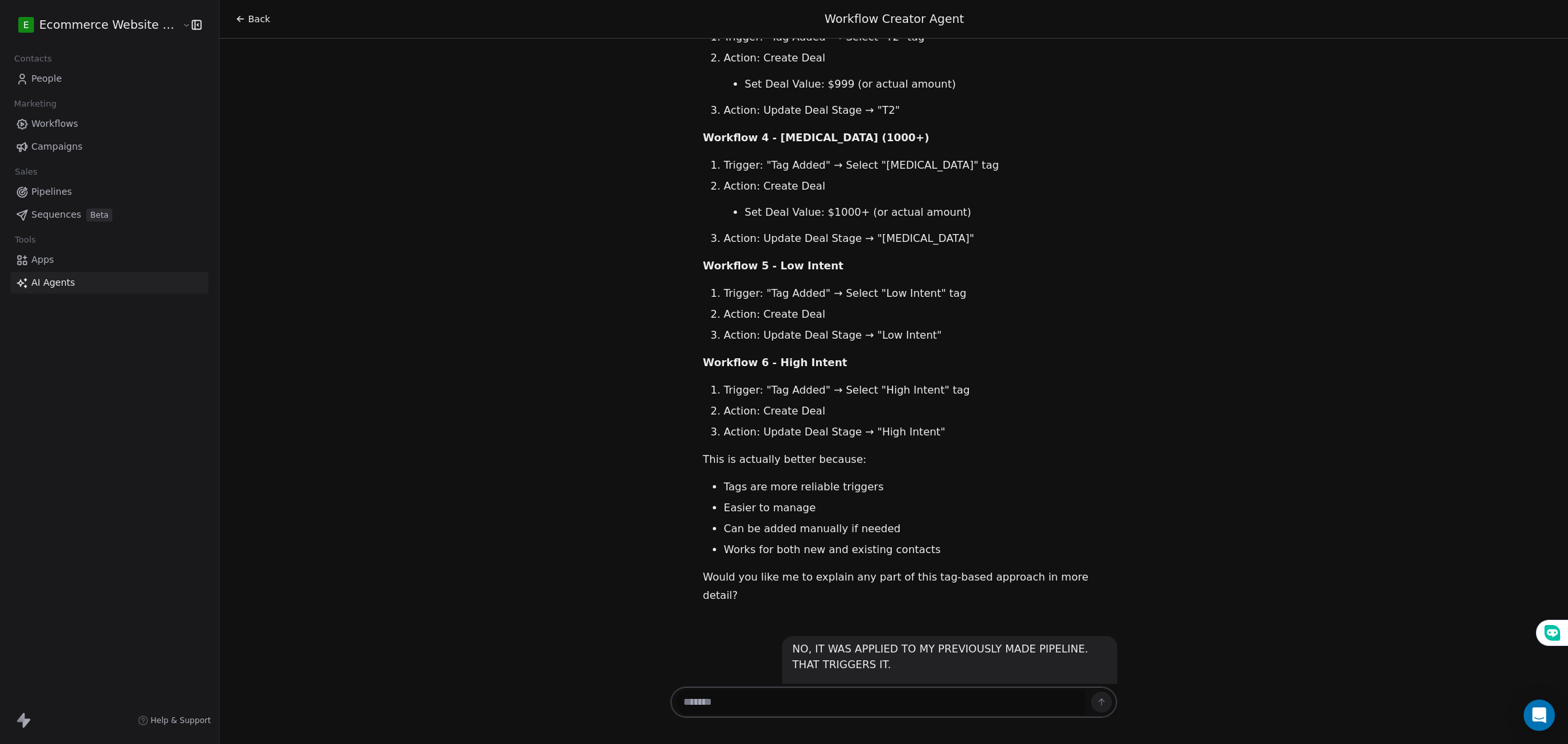
click at [573, 487] on div "Hello Gift! I'm here to help you create an effective marketing automation workf…" at bounding box center [894, 361] width 1349 height 645
click at [811, 700] on textarea at bounding box center [880, 702] width 409 height 25
type textarea "**********"
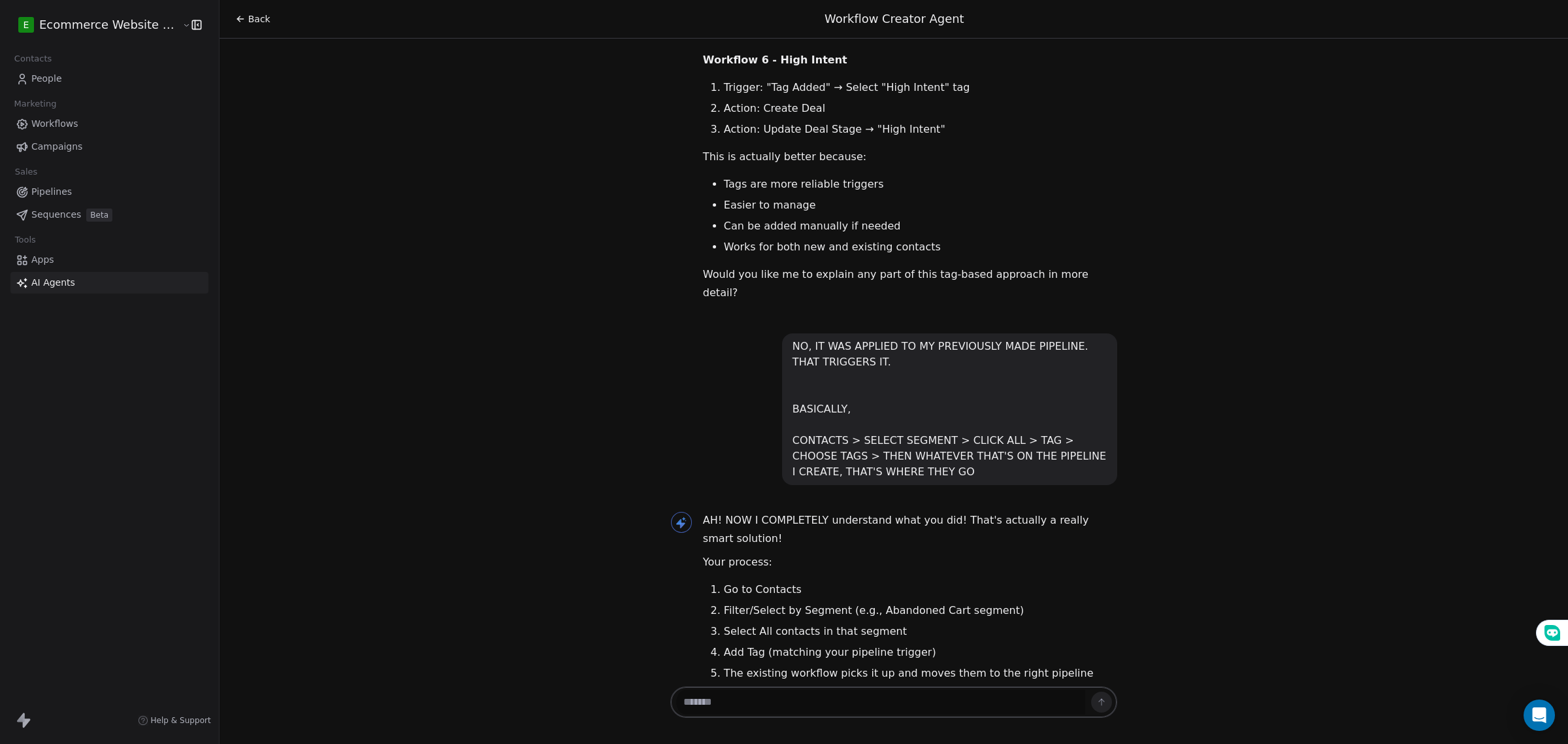
scroll to position [19233, 0]
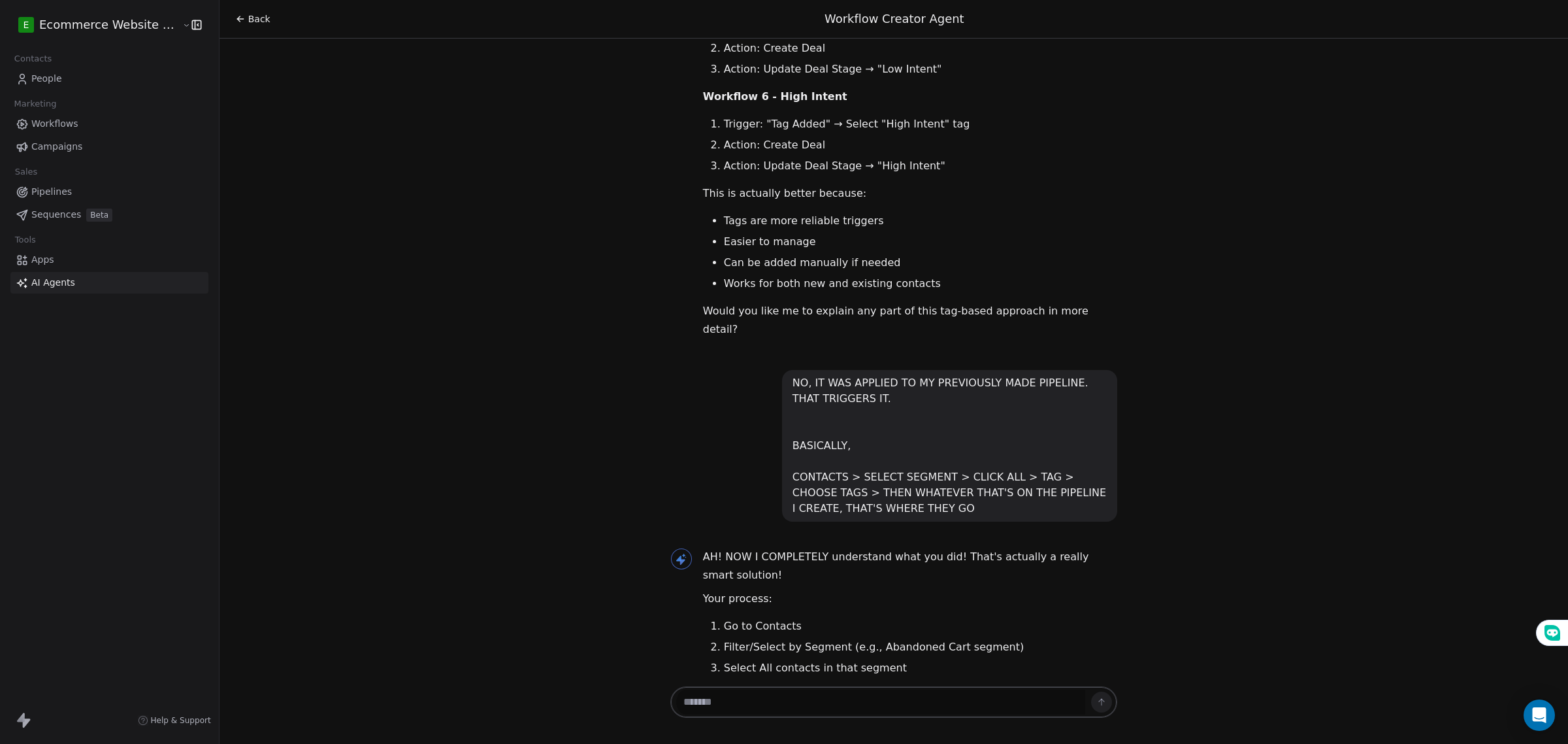
click at [53, 123] on span "Workflows" at bounding box center [54, 124] width 47 height 14
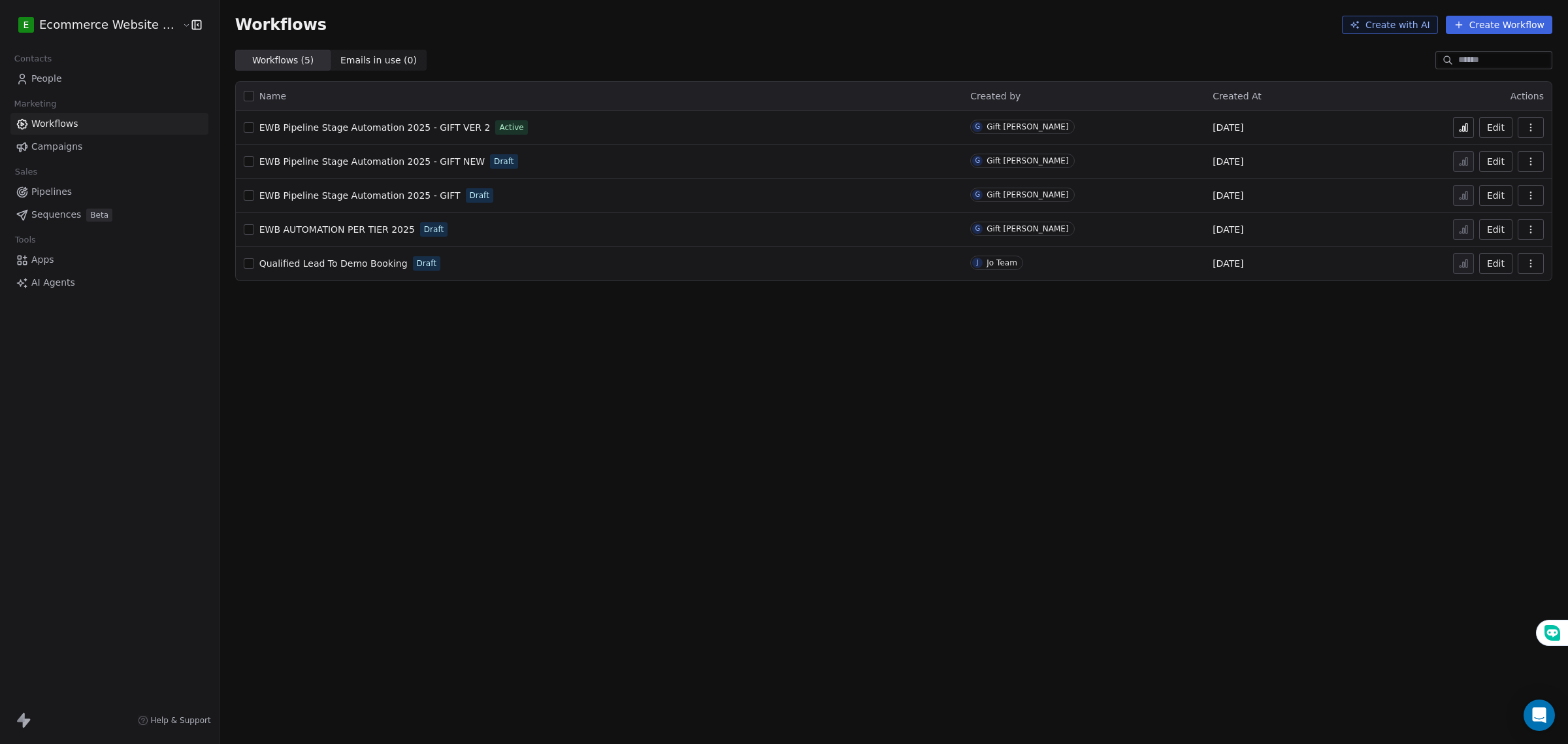
click at [85, 70] on link "People" at bounding box center [109, 78] width 198 height 21
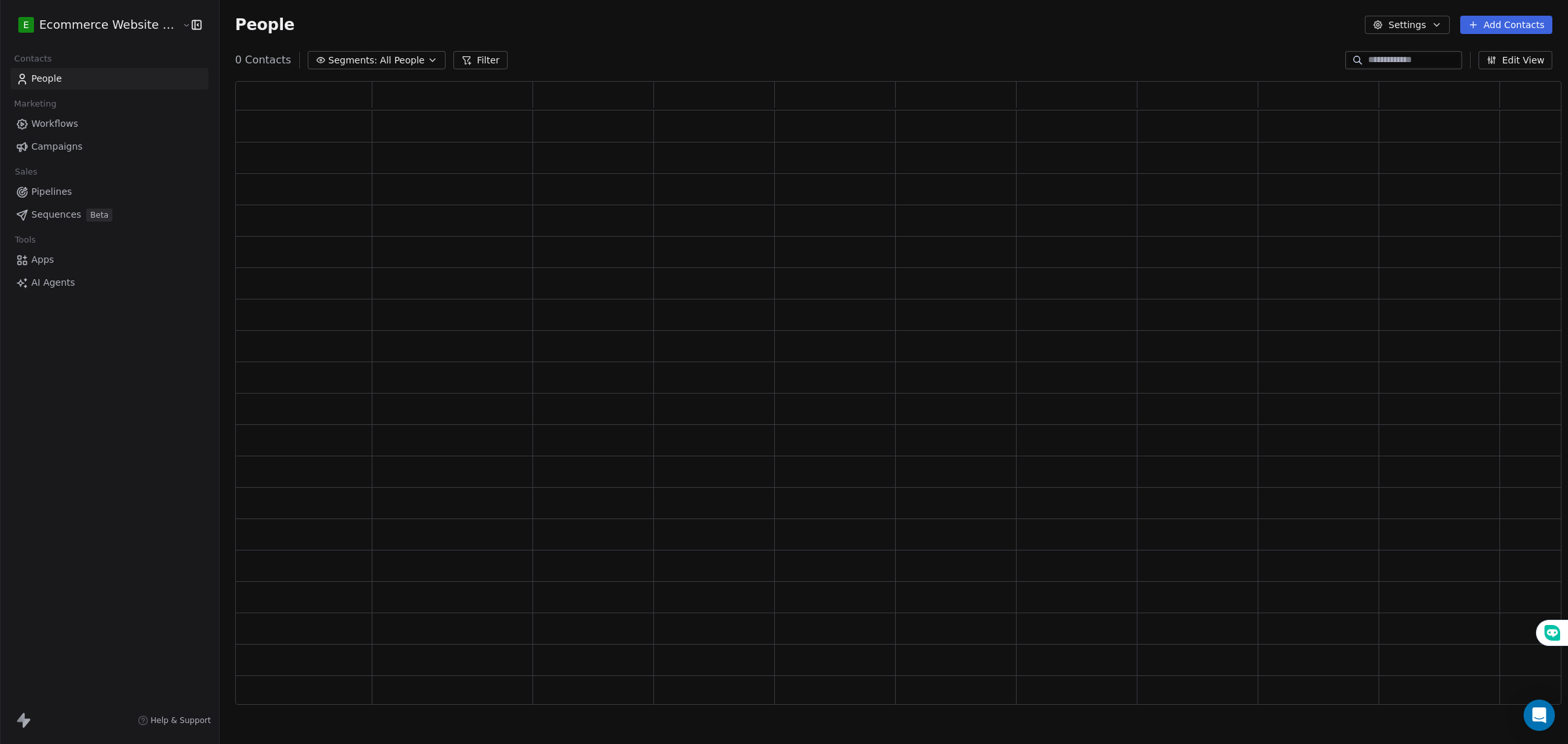
scroll to position [612, 1314]
click at [389, 55] on span "All People" at bounding box center [412, 60] width 45 height 14
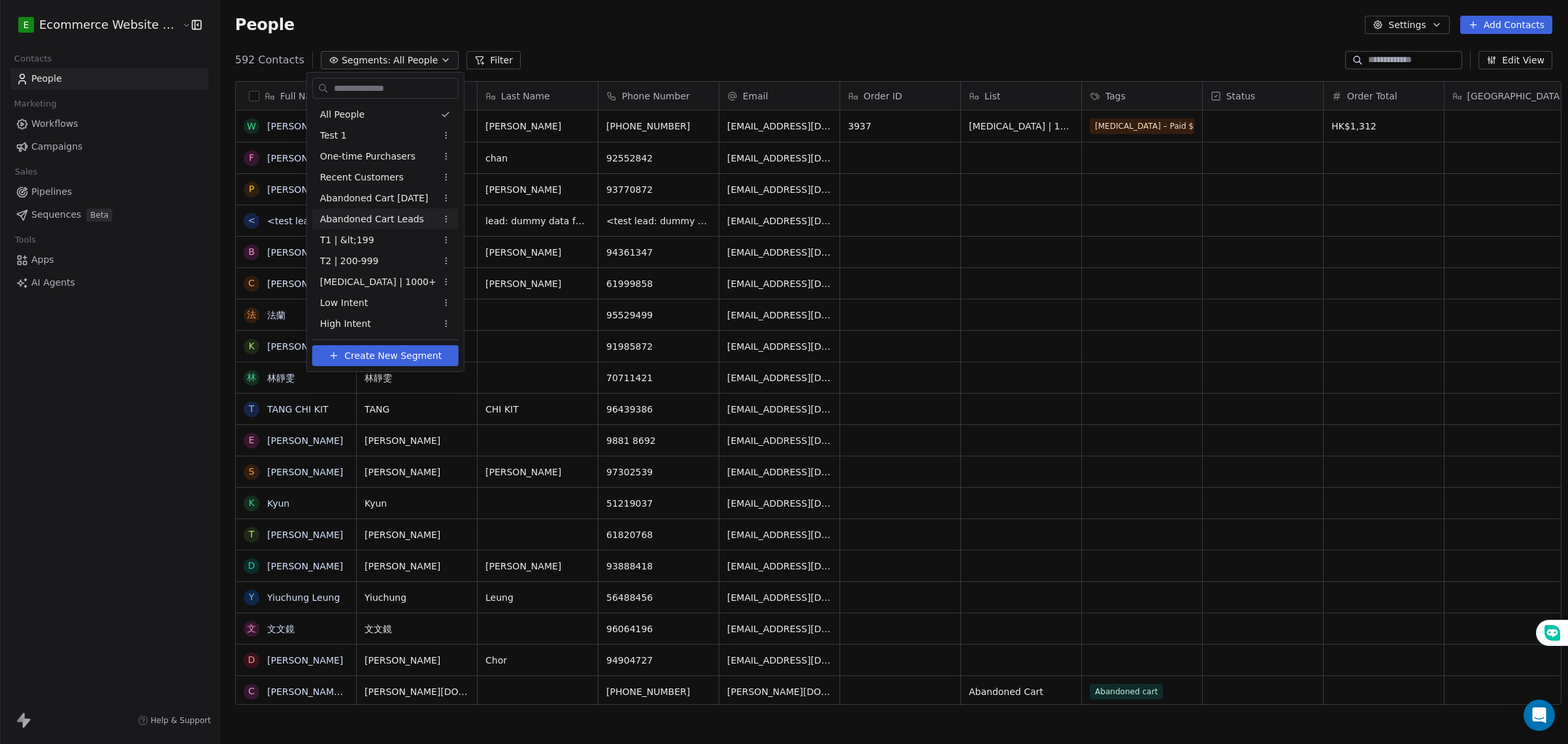
scroll to position [642, 1346]
click at [389, 217] on span "Abandoned Cart Leads" at bounding box center [372, 219] width 104 height 14
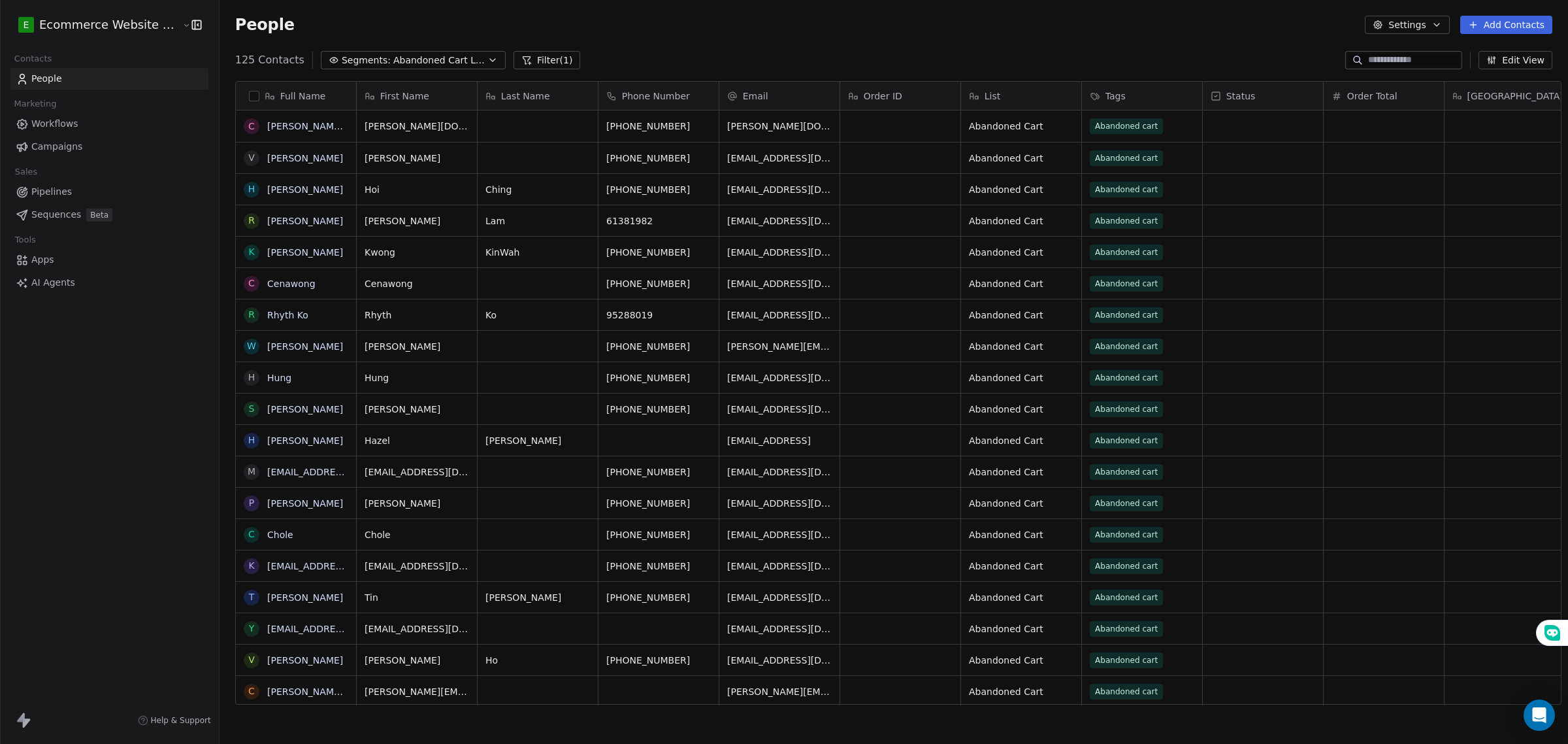
click at [1383, 19] on icon "button" at bounding box center [1378, 24] width 11 height 11
drag, startPoint x: 972, startPoint y: 34, endPoint x: 604, endPoint y: 34, distance: 368.0
click at [912, 34] on html "E Ecommerce Website Builder Contacts People Marketing Workflows Campaigns Sales…" at bounding box center [784, 372] width 1568 height 744
click at [364, 63] on span "Segments:" at bounding box center [366, 60] width 49 height 14
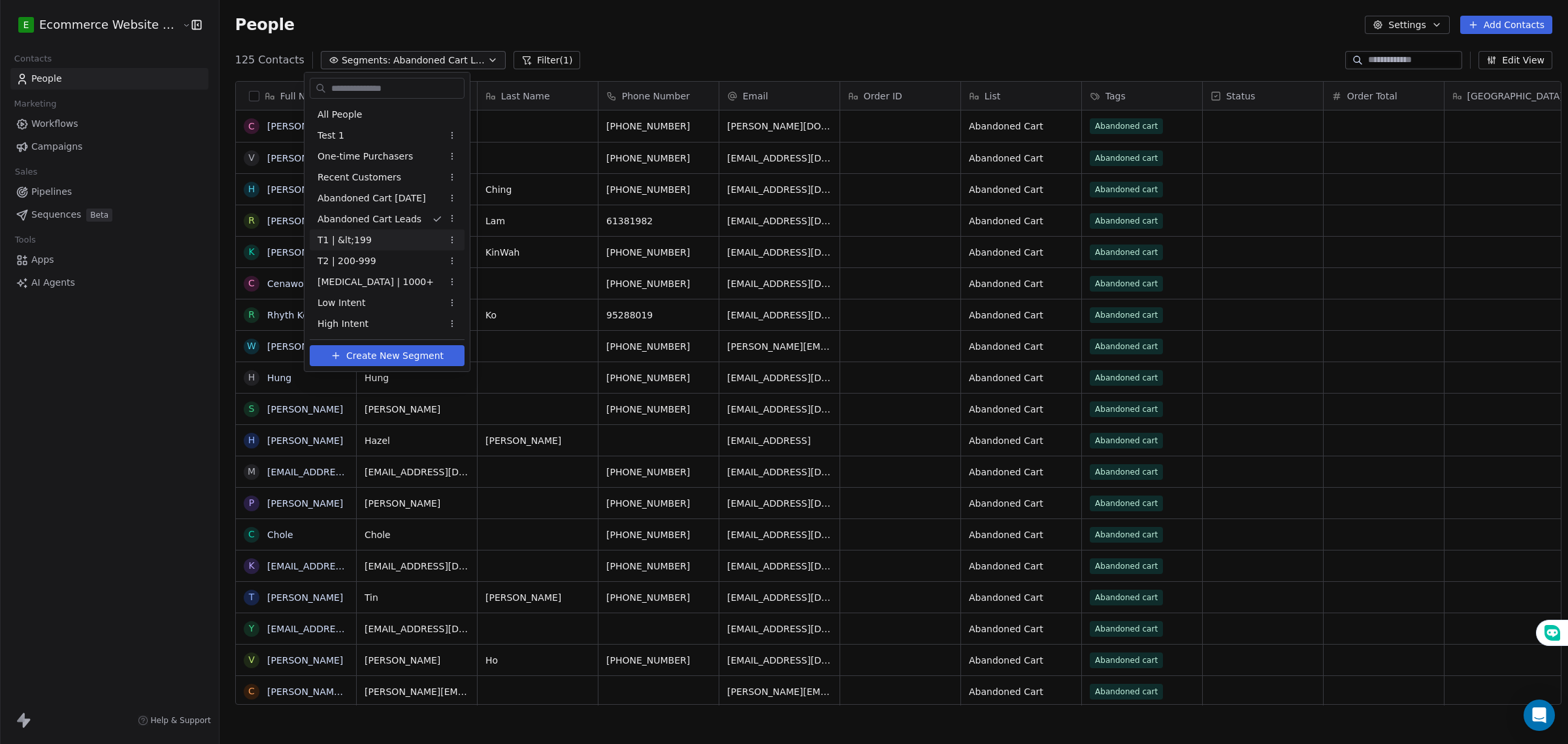
click at [381, 237] on div "T1 | &lt;199" at bounding box center [387, 240] width 155 height 21
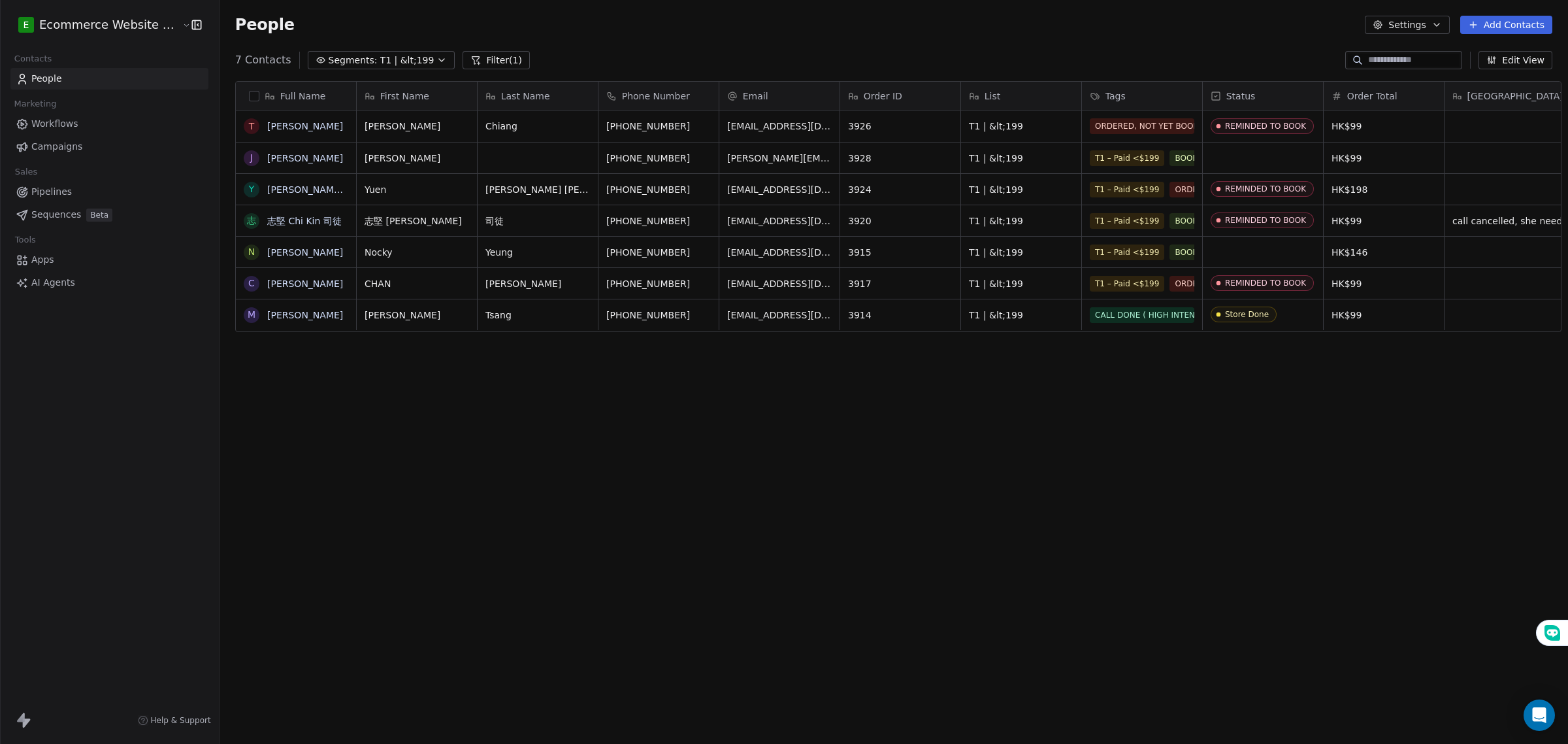
click at [1436, 27] on icon "button" at bounding box center [1436, 24] width 11 height 11
click at [1434, 67] on div "Tags" at bounding box center [1435, 74] width 116 height 21
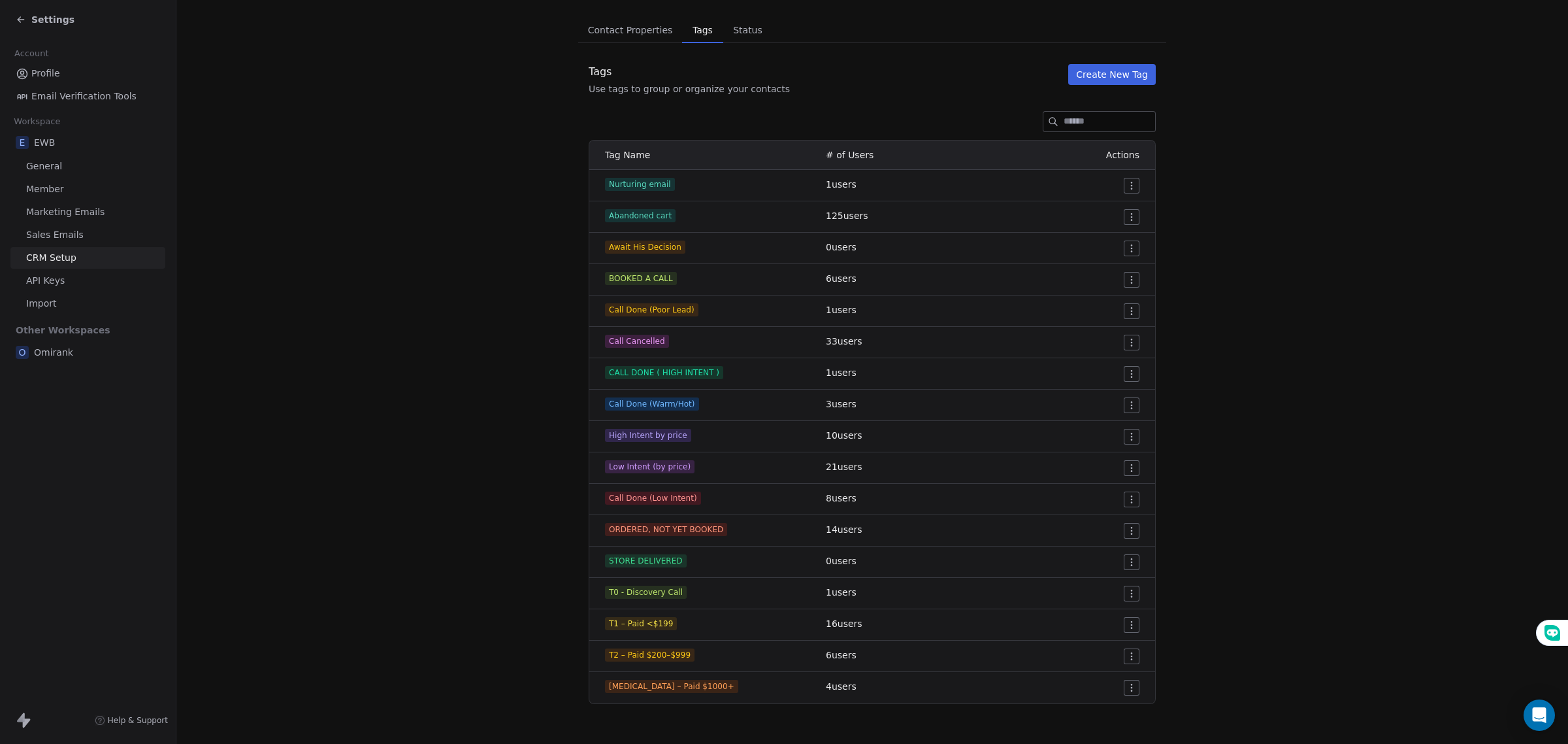
scroll to position [87, 0]
click at [678, 459] on span "Low Intent (by price)" at bounding box center [650, 465] width 89 height 13
click at [659, 471] on span "Low Intent (by price)" at bounding box center [650, 465] width 89 height 13
click at [1124, 471] on html "Settings Account Profile Email Verification Tools Workspace E EWB General Membe…" at bounding box center [784, 372] width 1568 height 744
click at [1105, 492] on span "Edit" at bounding box center [1102, 492] width 17 height 13
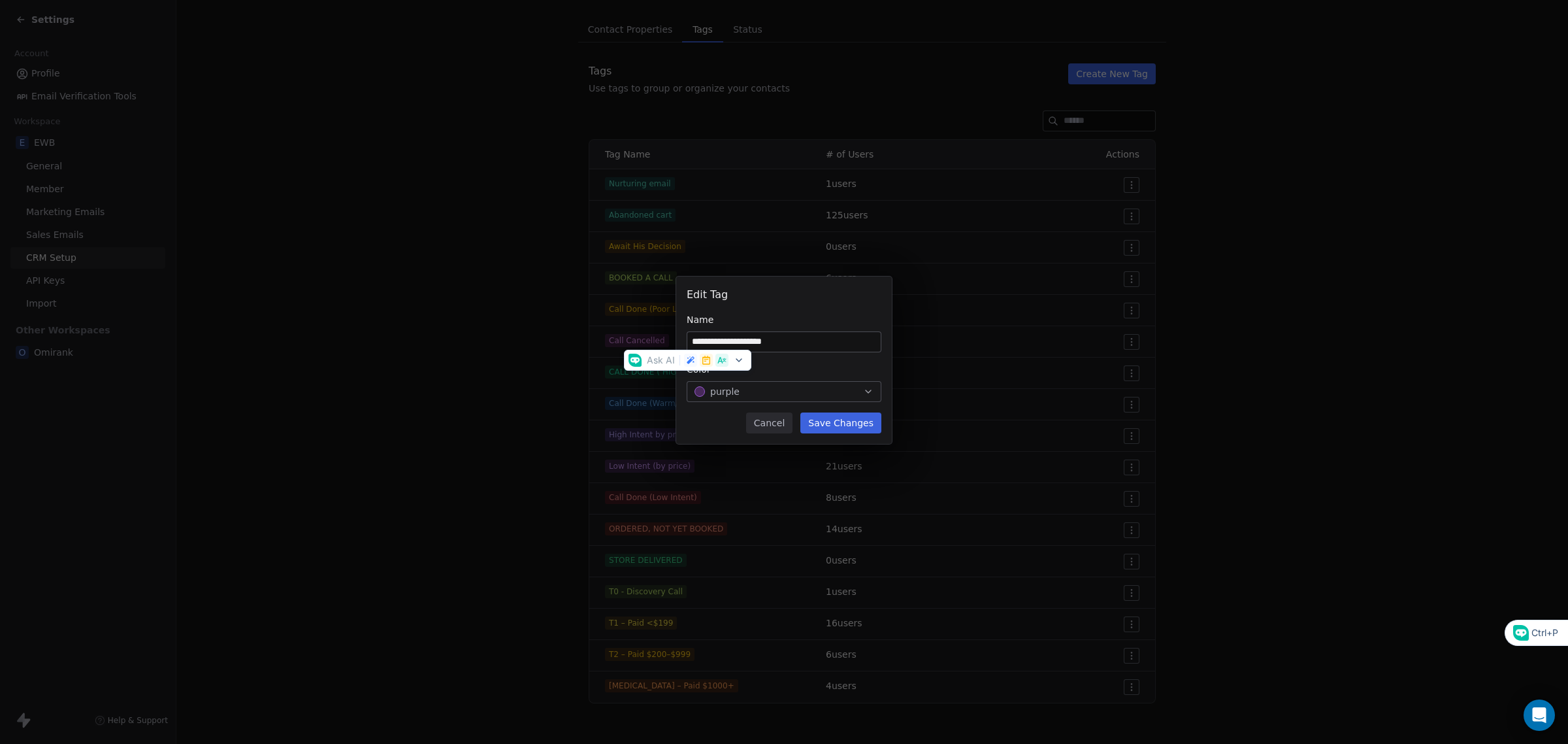
click at [792, 423] on button "Cancel" at bounding box center [770, 423] width 46 height 21
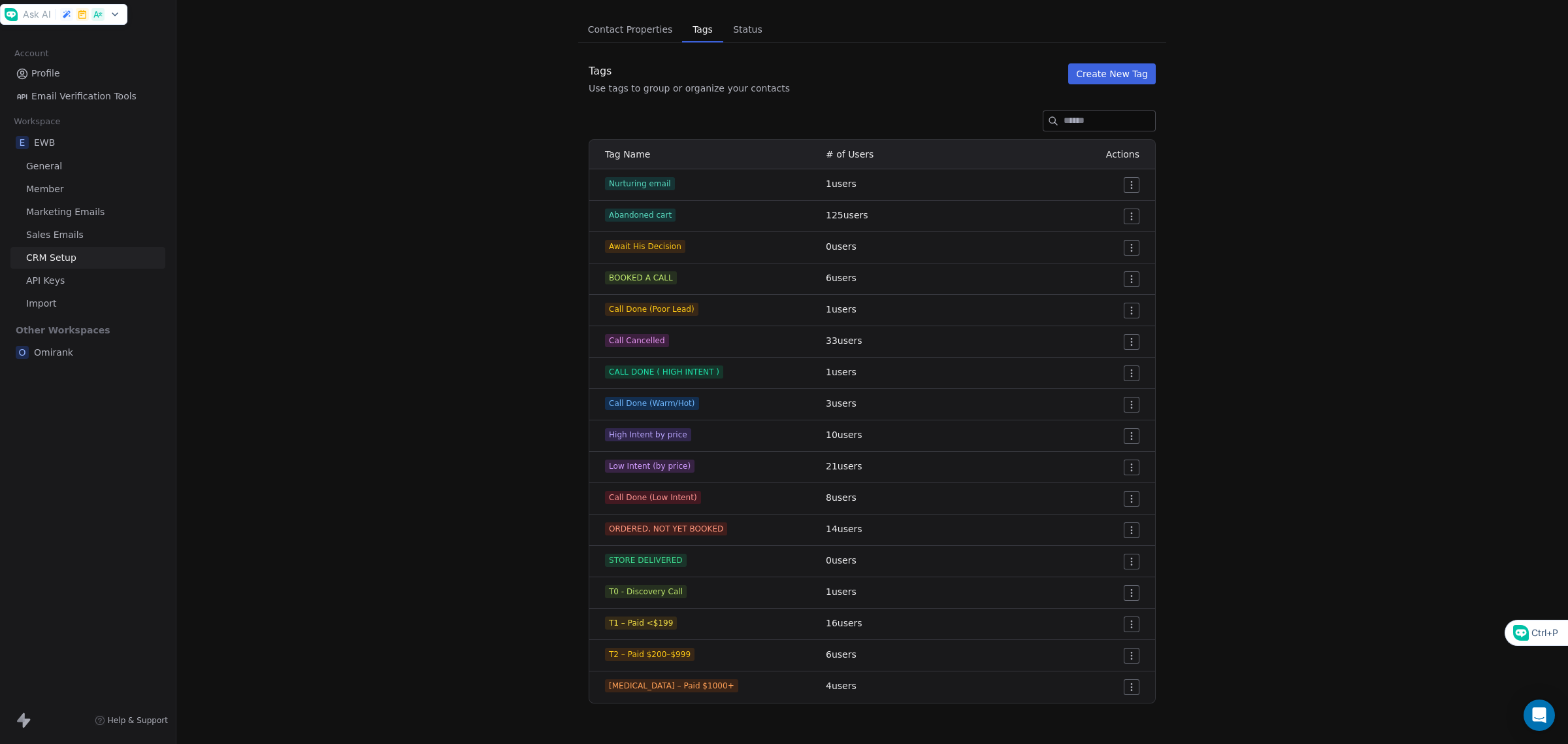
drag, startPoint x: 392, startPoint y: 356, endPoint x: 337, endPoint y: 345, distance: 56.1
click at [386, 356] on section "CRM Setup Manage people properties and other relevant settings. Contact Propert…" at bounding box center [872, 328] width 1392 height 832
click at [0, 17] on div "Settings" at bounding box center [87, 19] width 175 height 39
click at [596, 20] on span "Contact Properties" at bounding box center [630, 29] width 96 height 18
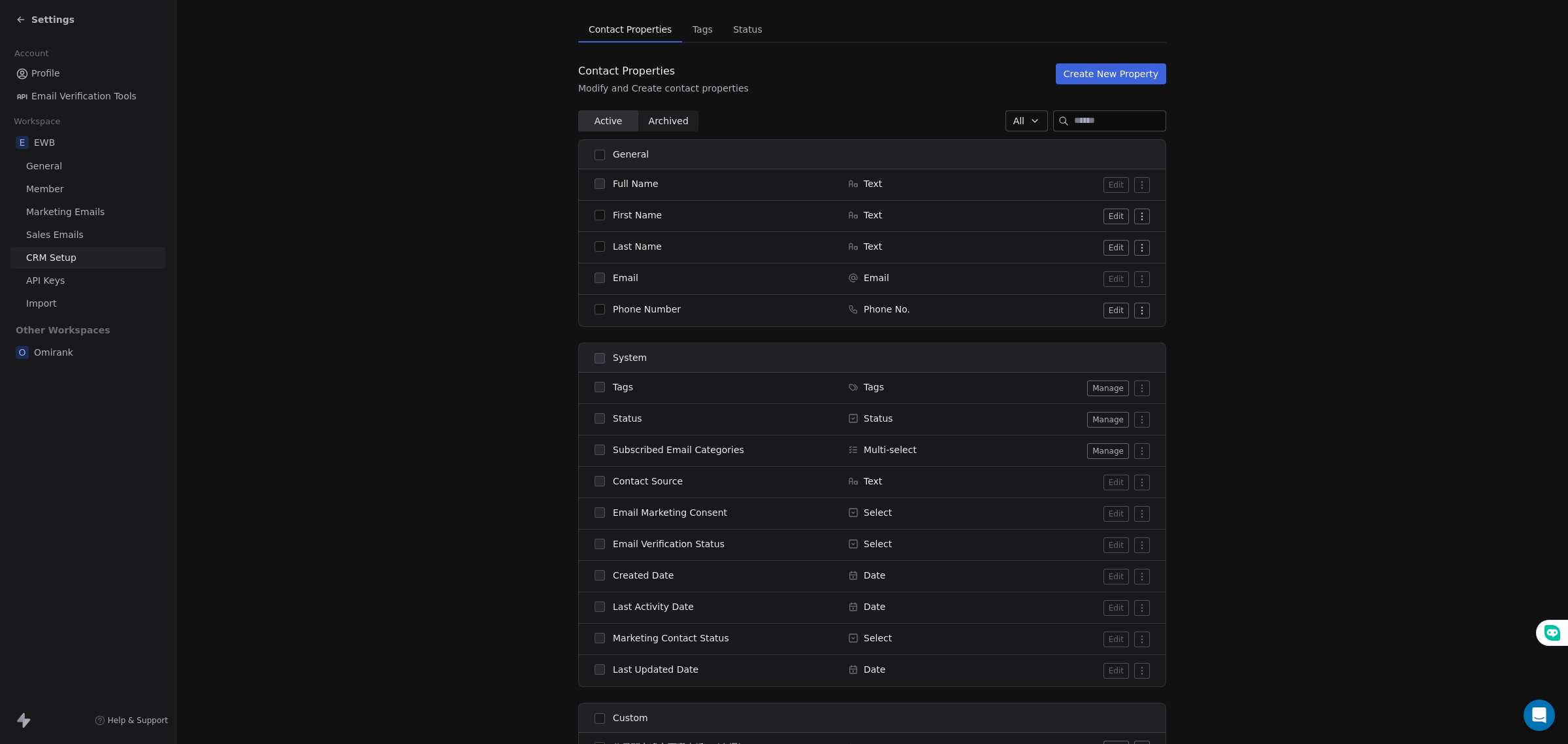
click at [1121, 394] on button "Manage" at bounding box center [1108, 388] width 42 height 16
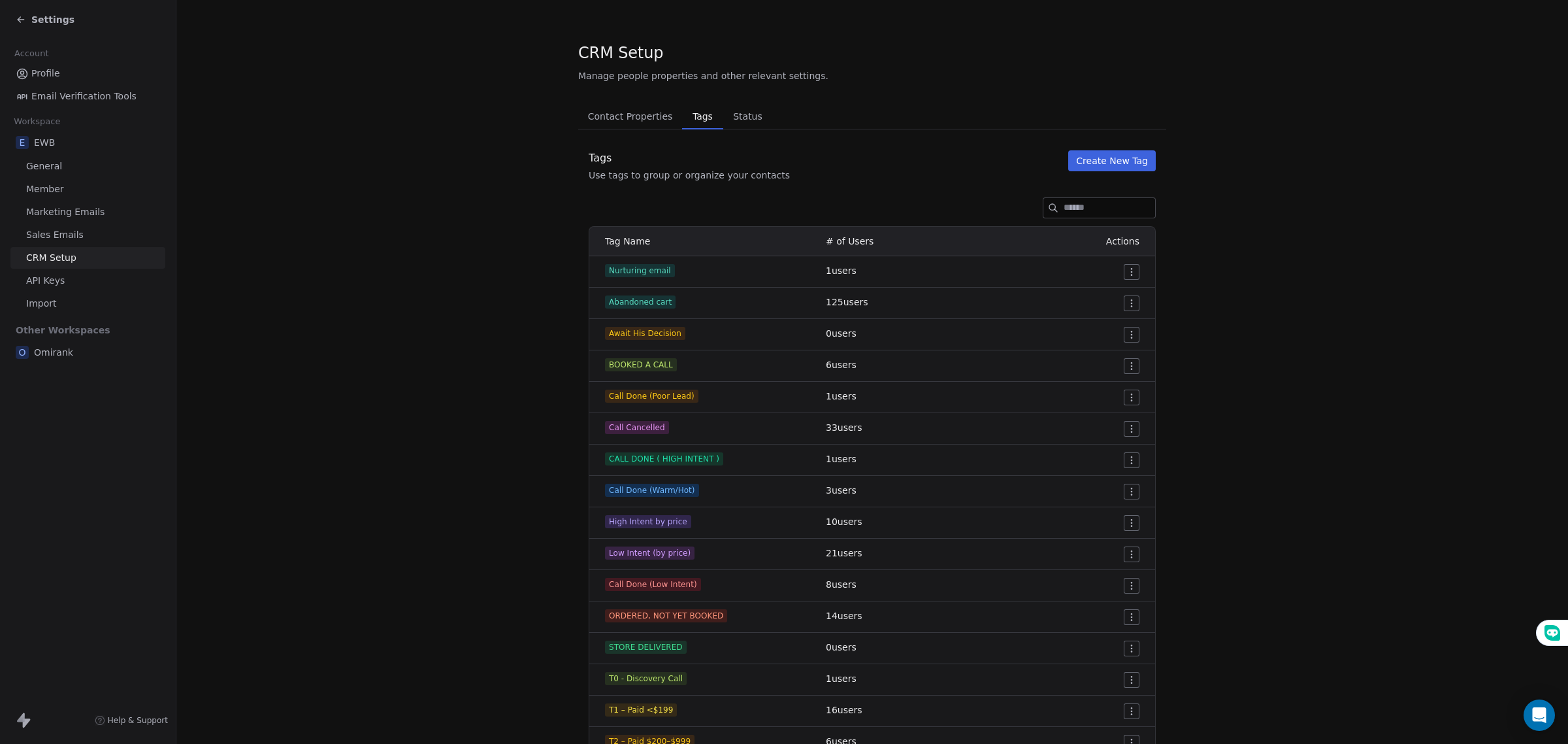
click at [256, 229] on section "CRM Setup Manage people properties and other relevant settings. Contact Propert…" at bounding box center [872, 416] width 1392 height 832
click at [15, 16] on icon at bounding box center [20, 19] width 11 height 11
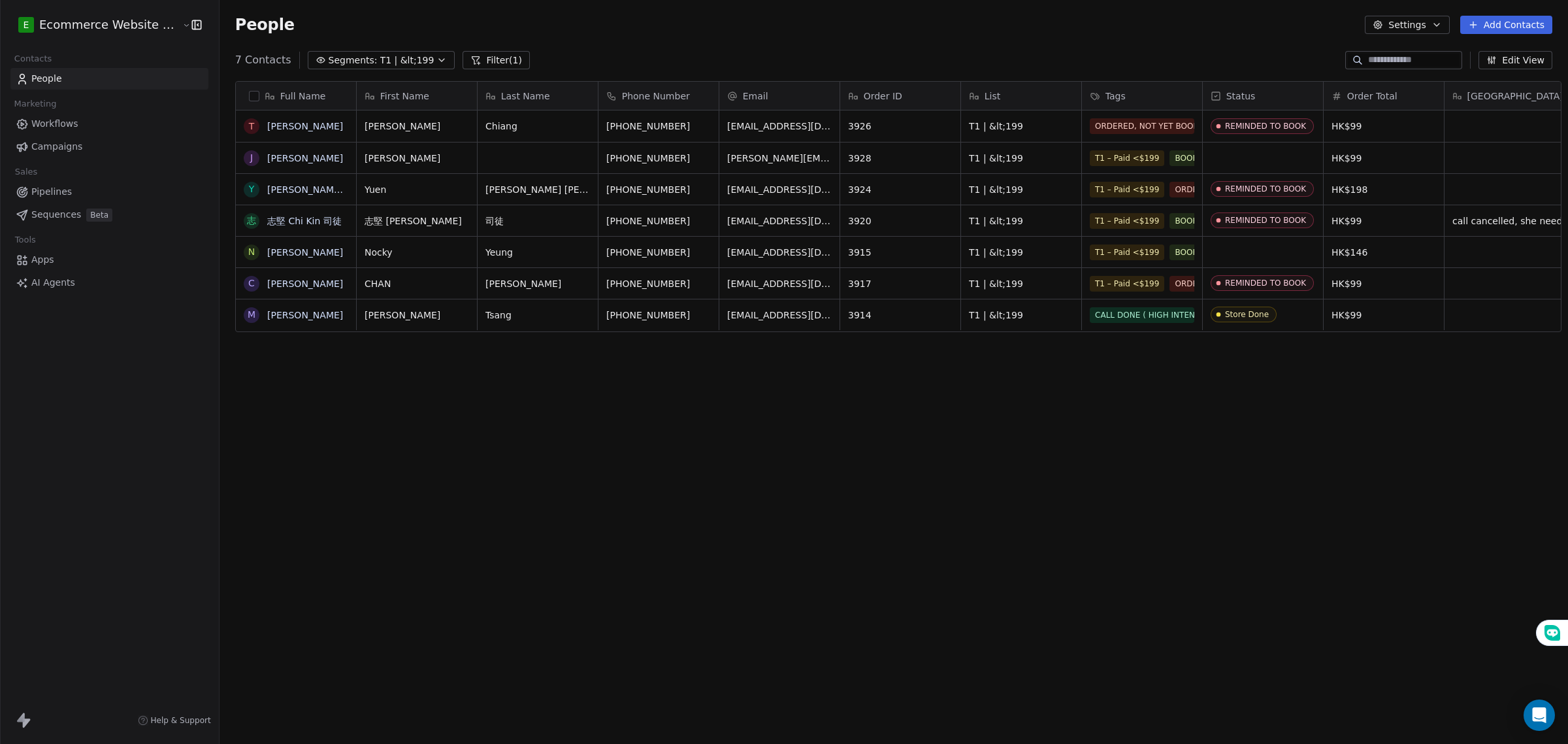
scroll to position [642, 1346]
click at [1157, 133] on div "ORDERED, NOT YET BOOKED T1 – Paid <$199" at bounding box center [1168, 135] width 156 height 37
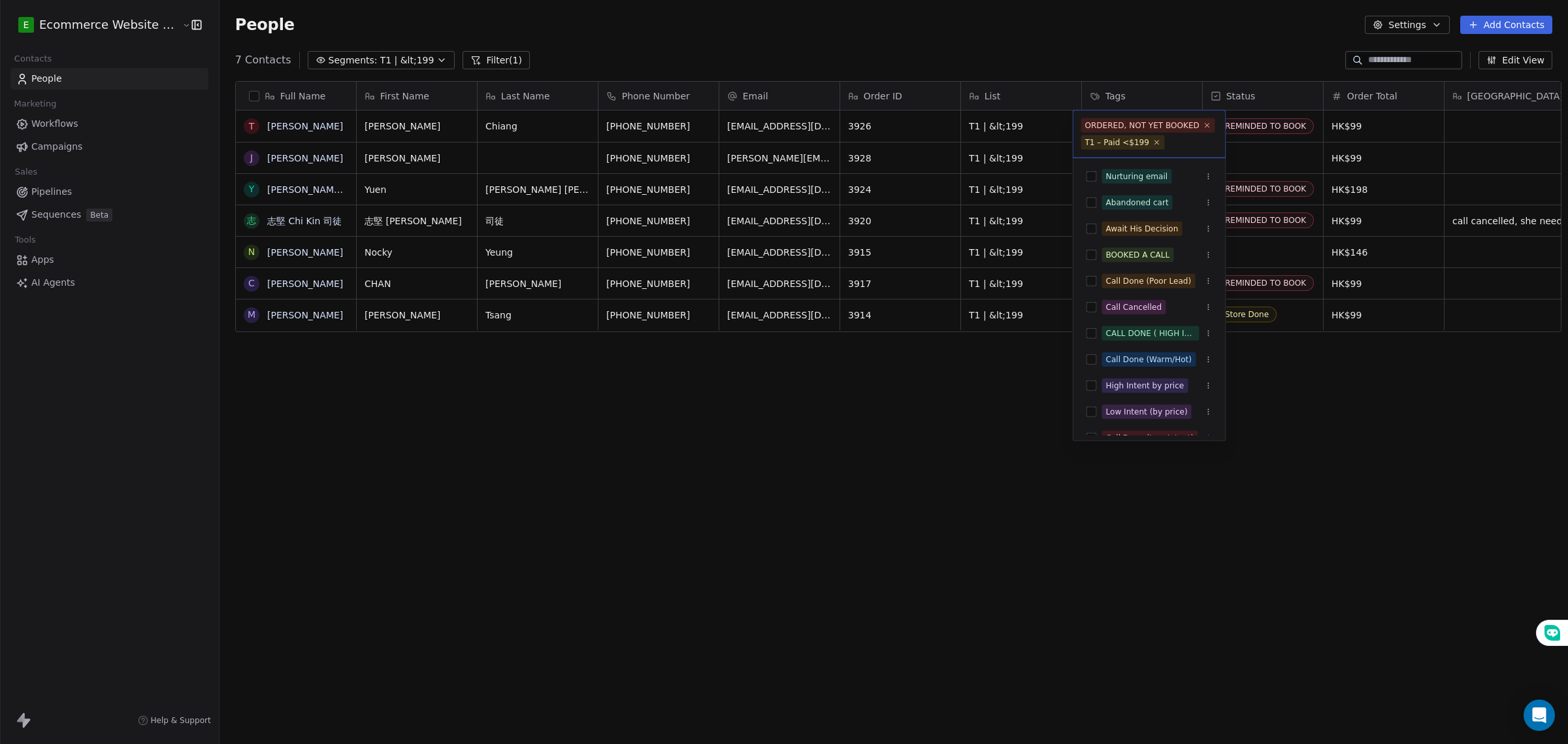
click at [817, 395] on html "E Ecommerce Website Builder Contacts People Marketing Workflows Campaigns Sales…" at bounding box center [784, 372] width 1568 height 744
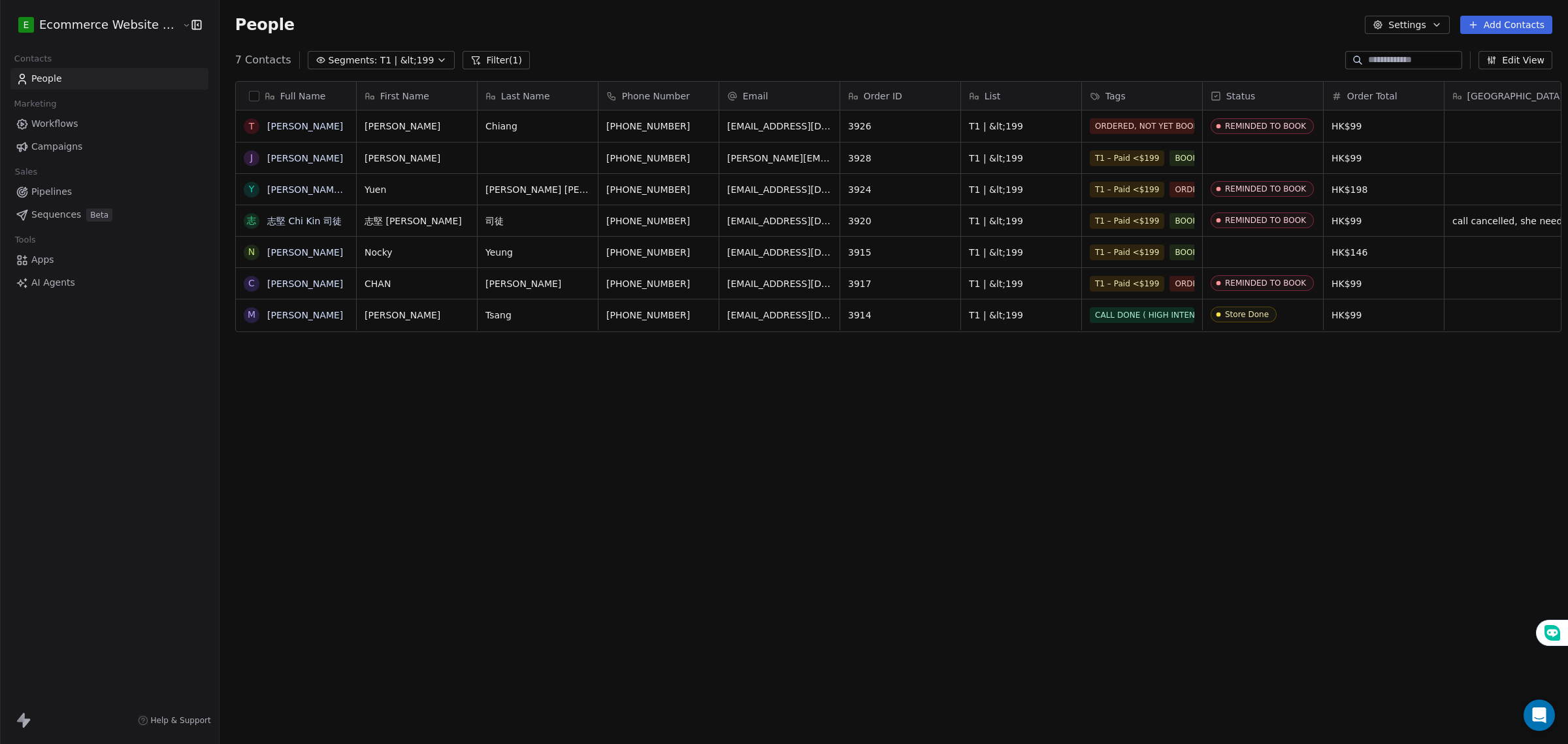
click at [52, 117] on span "Workflows" at bounding box center [54, 124] width 47 height 14
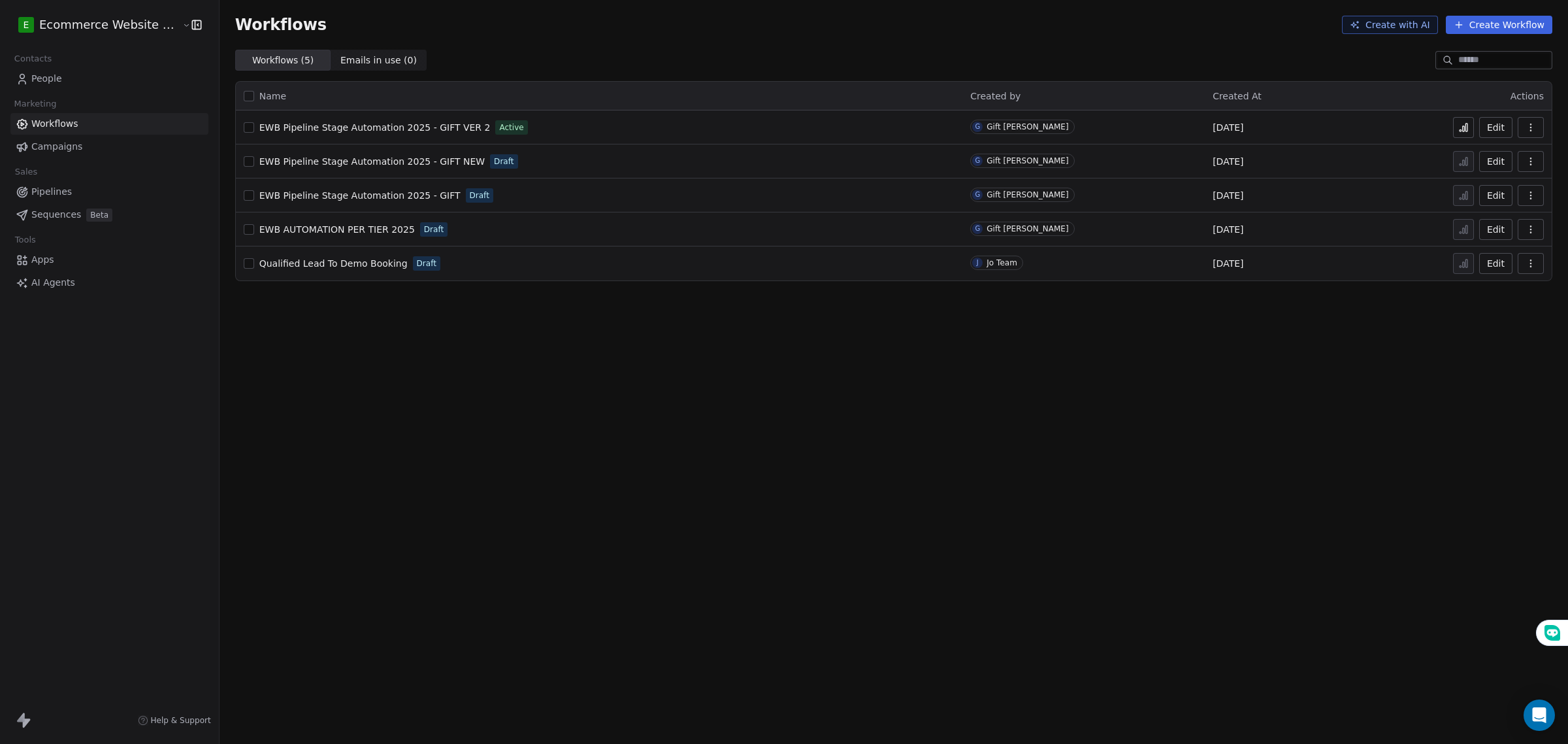
click at [106, 66] on div "Contacts" at bounding box center [109, 58] width 198 height 18
click at [99, 83] on link "People" at bounding box center [109, 78] width 198 height 21
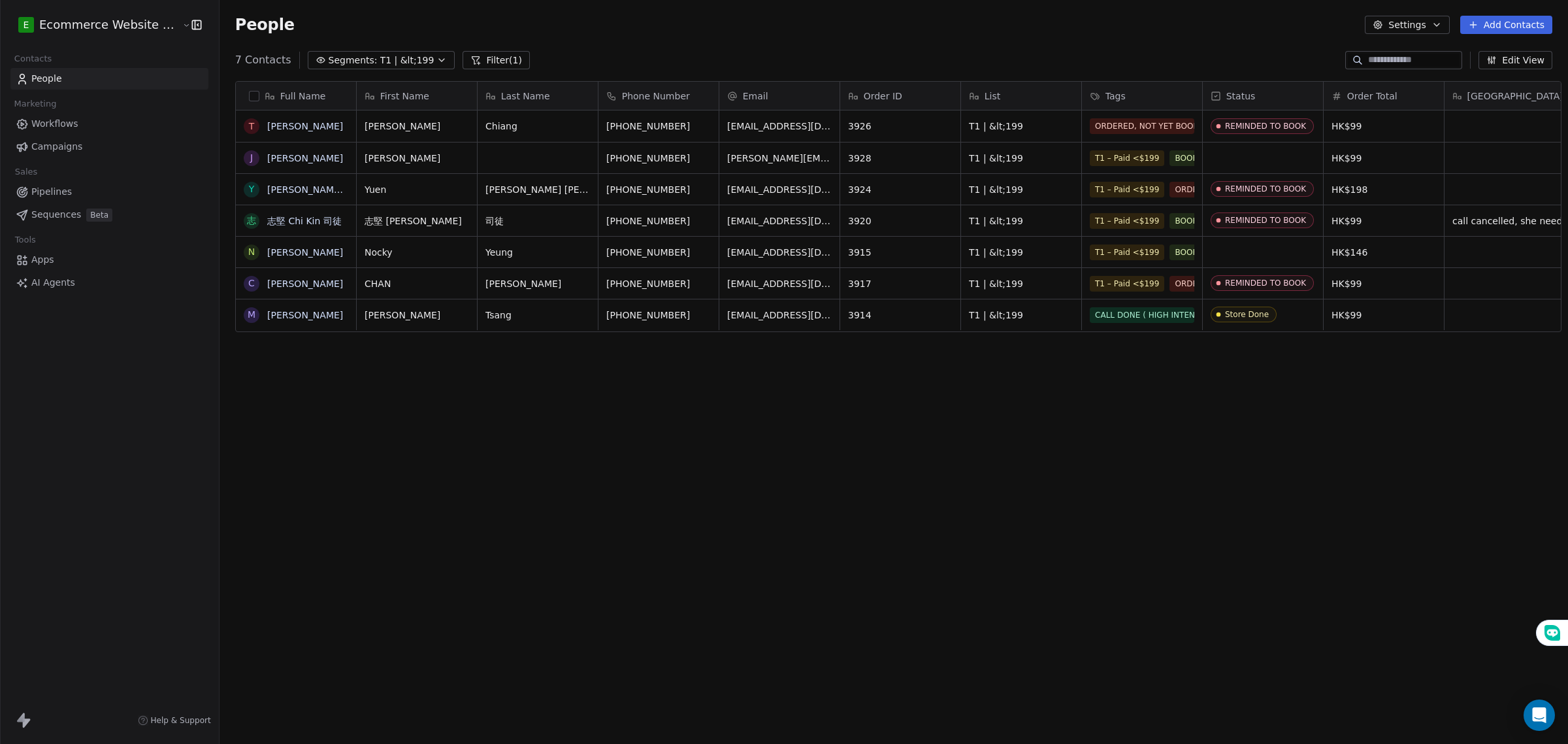
scroll to position [642, 1346]
click at [1082, 168] on div "T1 – Paid <$199 BOOKED A CALL" at bounding box center [1179, 158] width 195 height 31
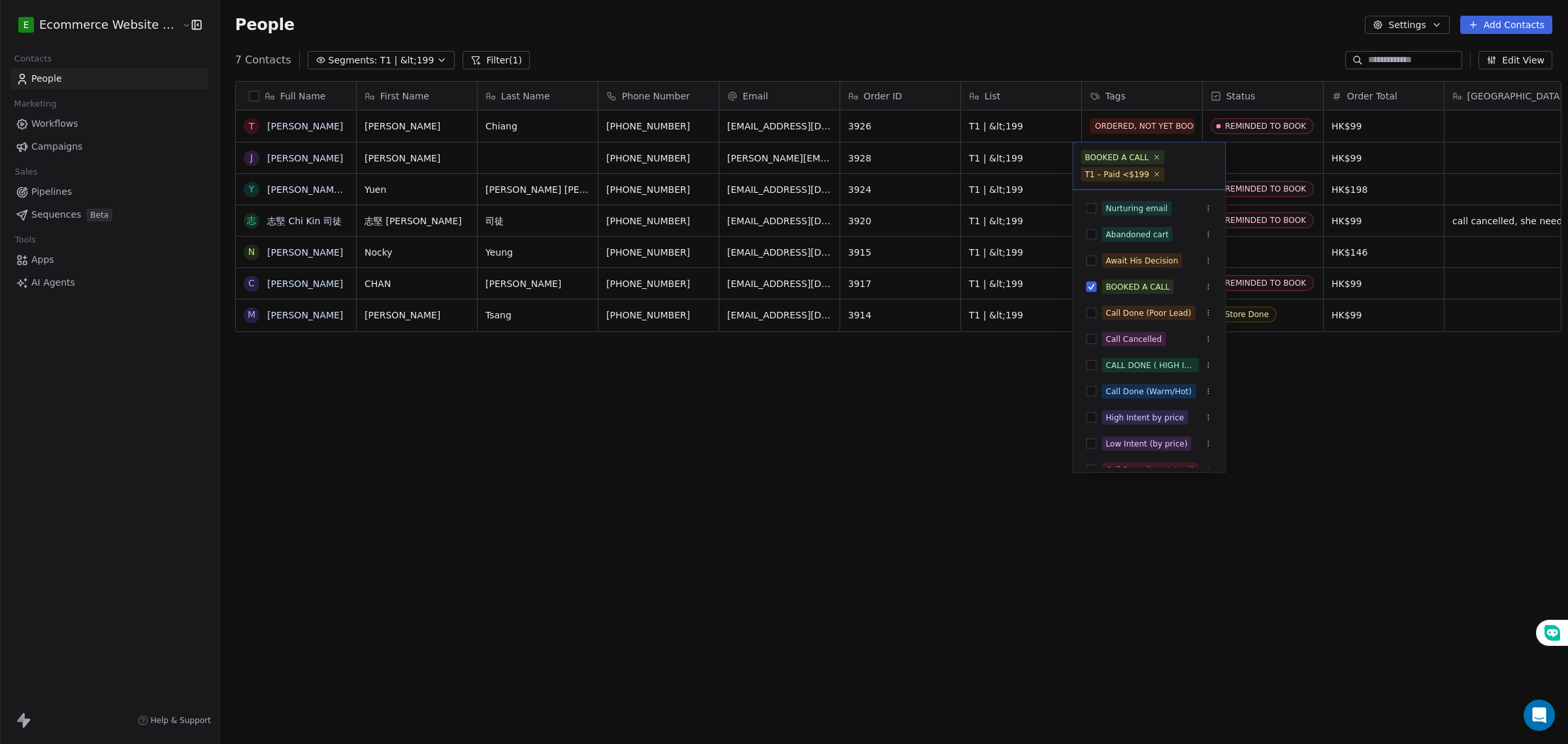
click at [881, 455] on html "E Ecommerce Website Builder Contacts People Marketing Workflows Campaigns Sales…" at bounding box center [784, 372] width 1568 height 744
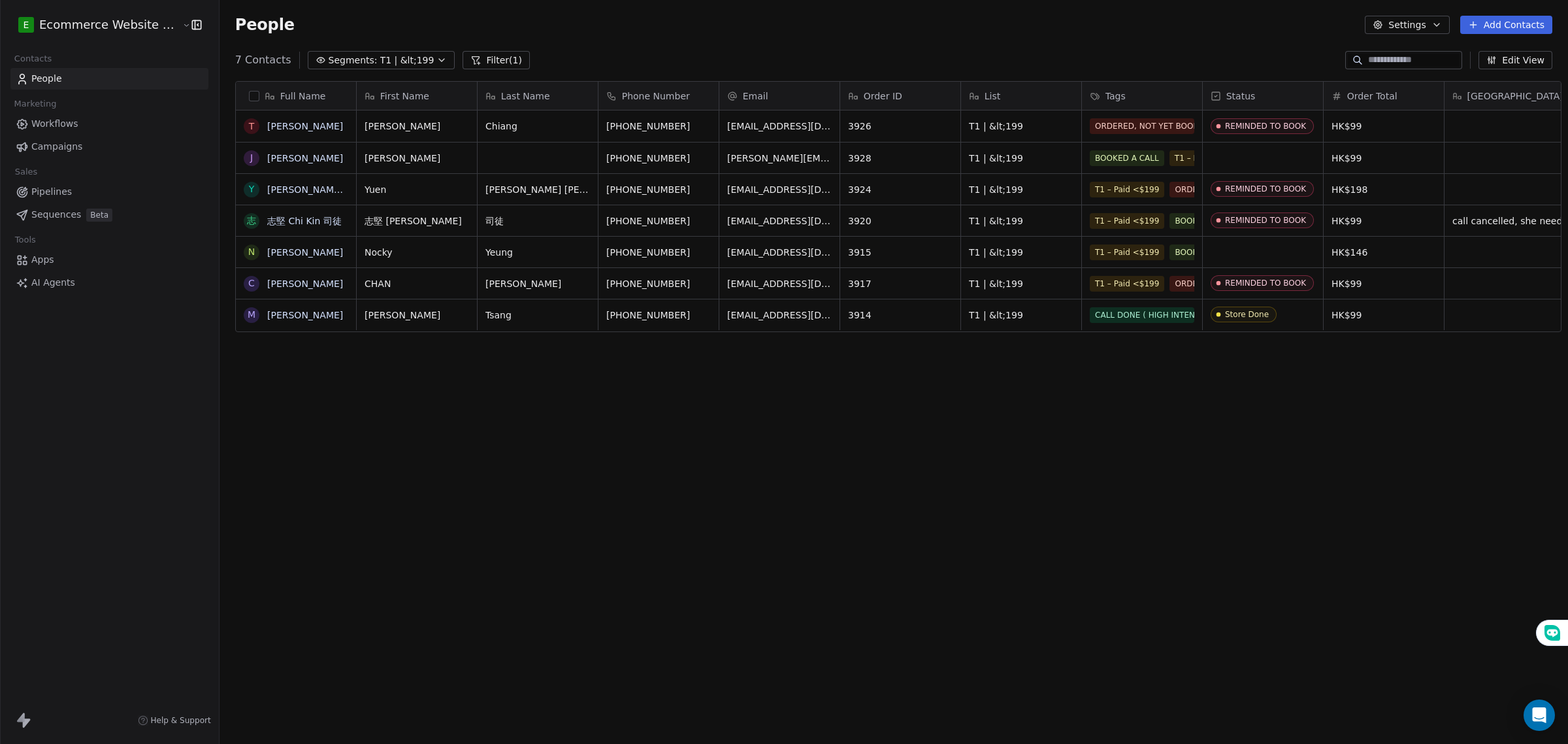
click at [74, 80] on link "People" at bounding box center [109, 78] width 198 height 21
click at [81, 123] on link "Workflows" at bounding box center [109, 124] width 198 height 21
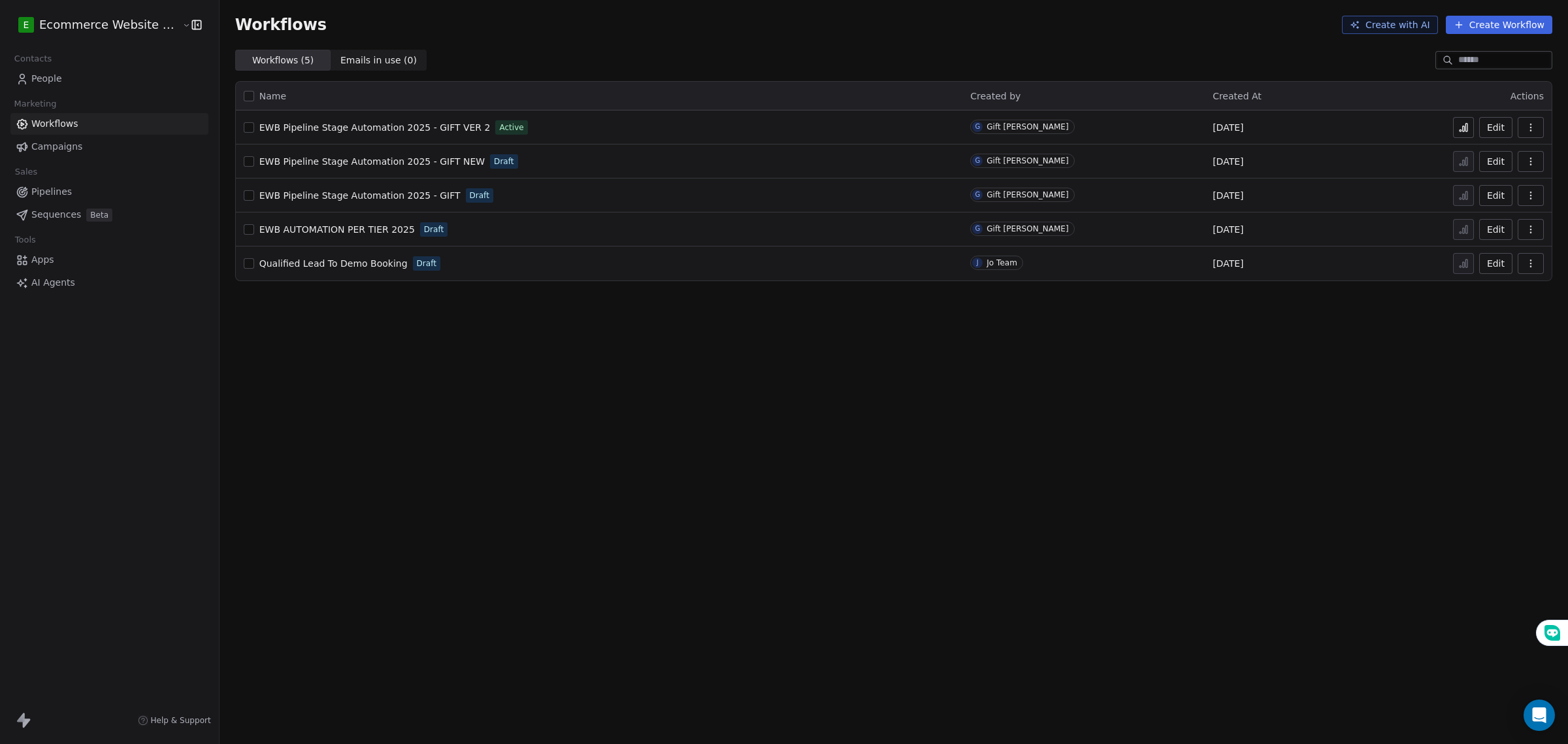
click at [447, 128] on span "EWB Pipeline Stage Automation 2025 - GIFT VER 2" at bounding box center [375, 127] width 231 height 11
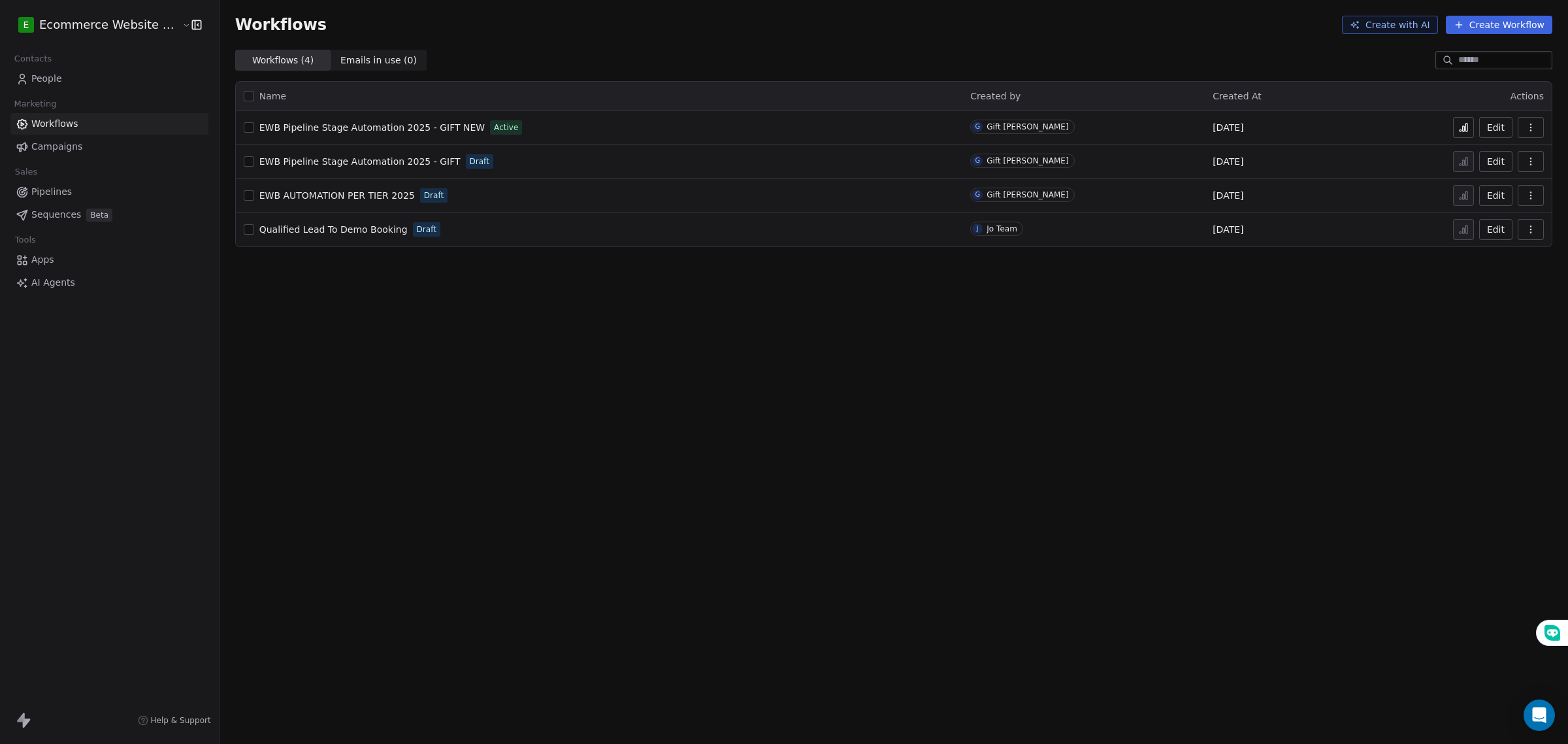
click at [74, 89] on link "People" at bounding box center [109, 78] width 198 height 21
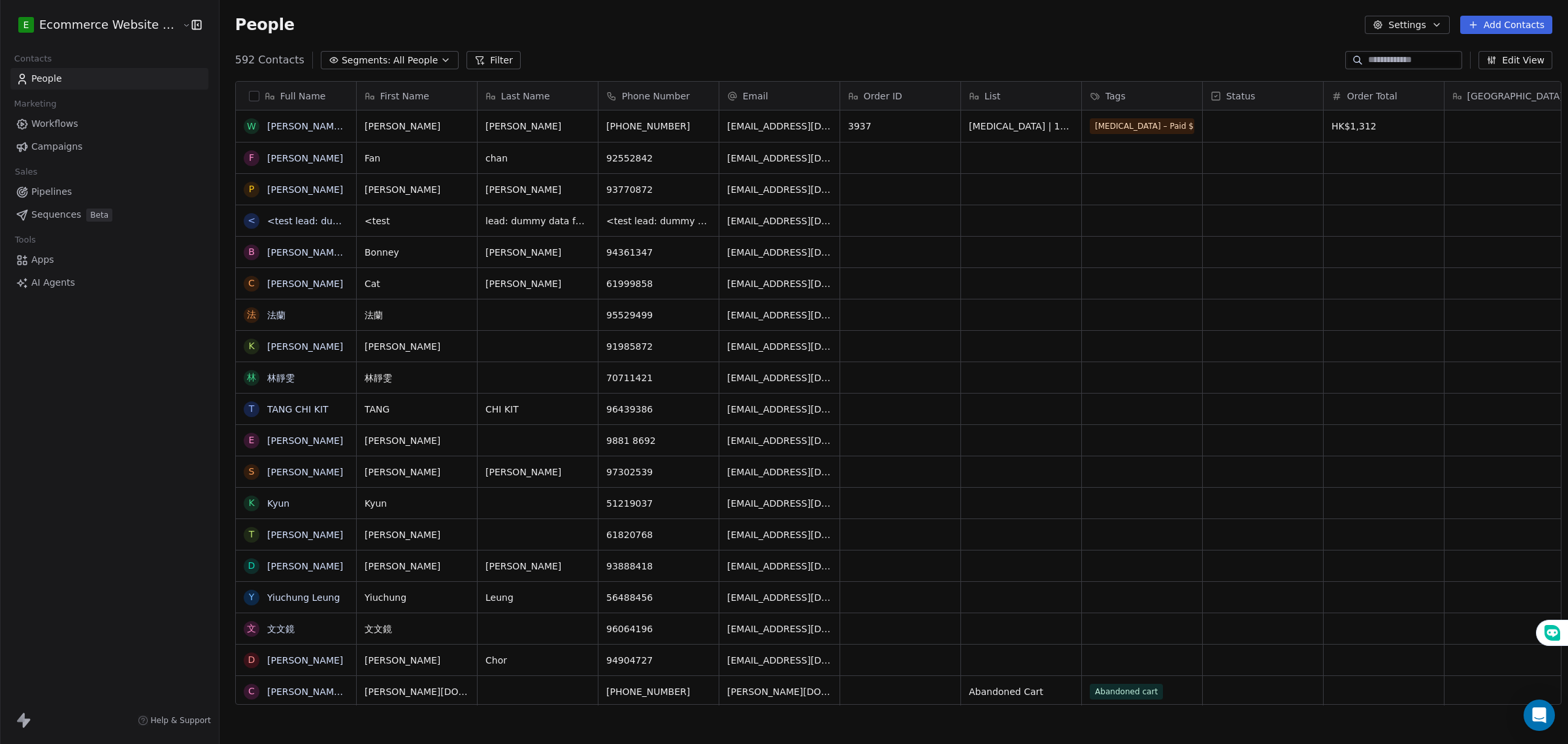
scroll to position [642, 1346]
click at [477, 57] on icon at bounding box center [479, 60] width 7 height 7
click at [165, 16] on icon at bounding box center [161, 16] width 11 height 11
click at [345, 61] on span "Segments:" at bounding box center [366, 60] width 49 height 14
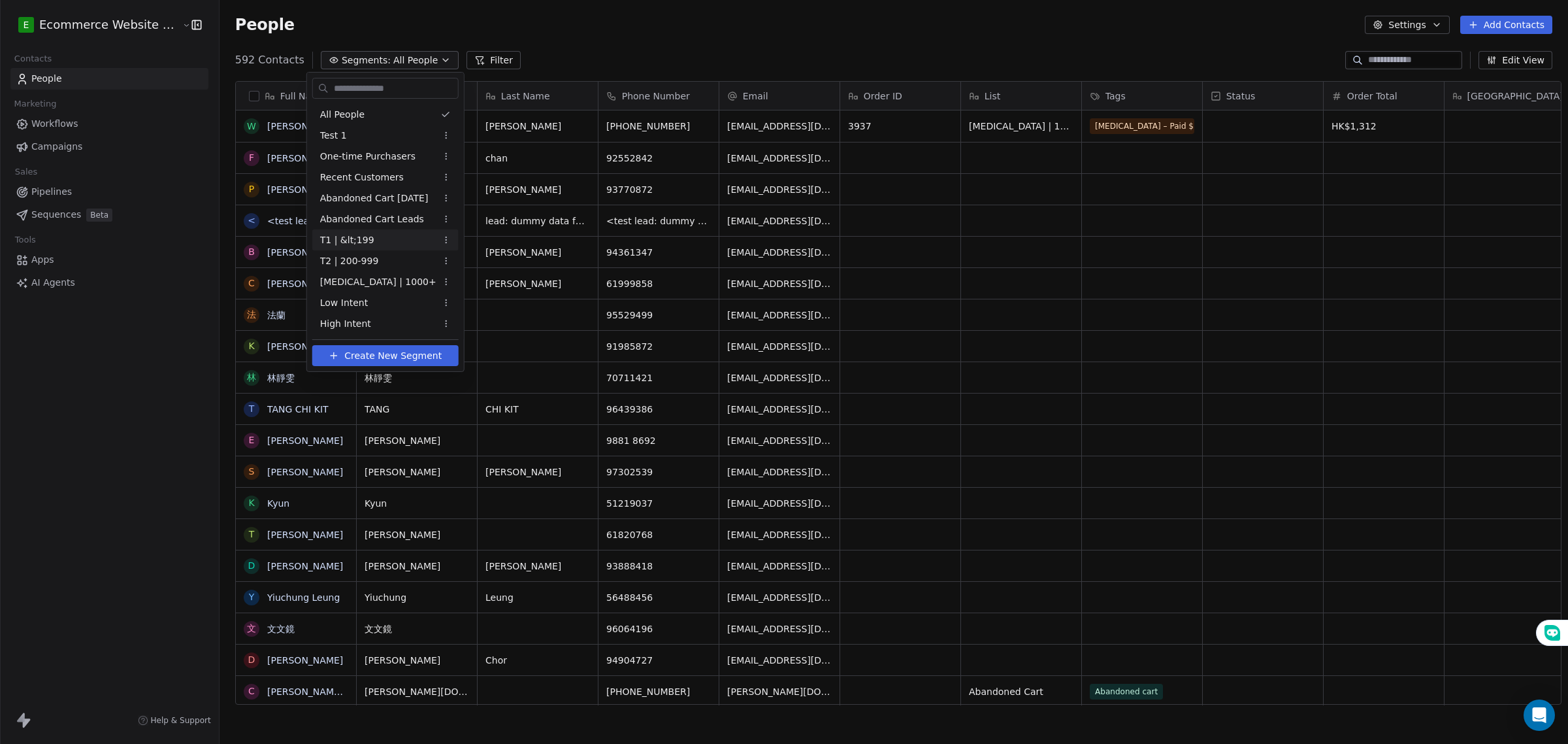
click at [363, 240] on span "T1 | &lt;199" at bounding box center [348, 240] width 54 height 14
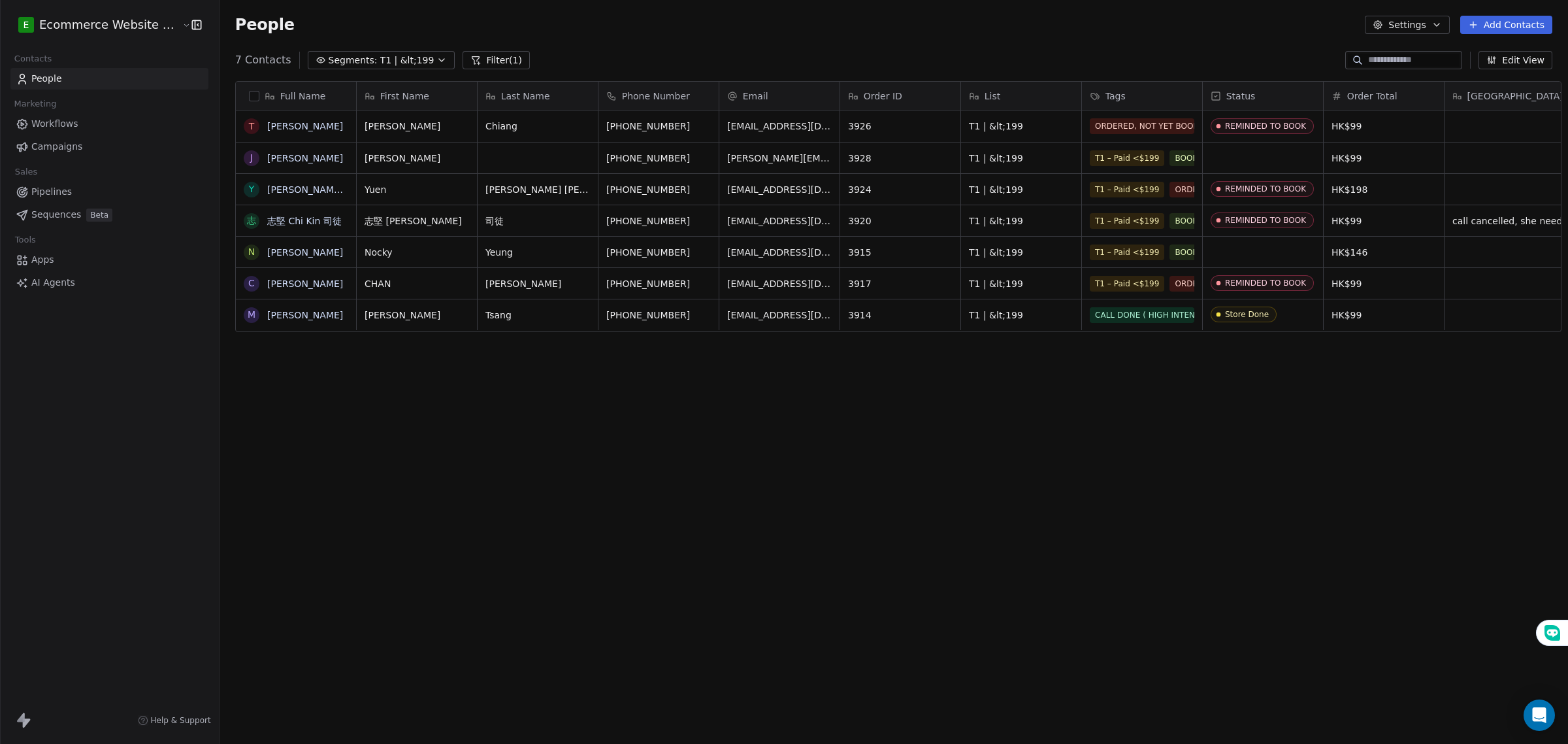
click at [471, 61] on icon at bounding box center [476, 60] width 11 height 11
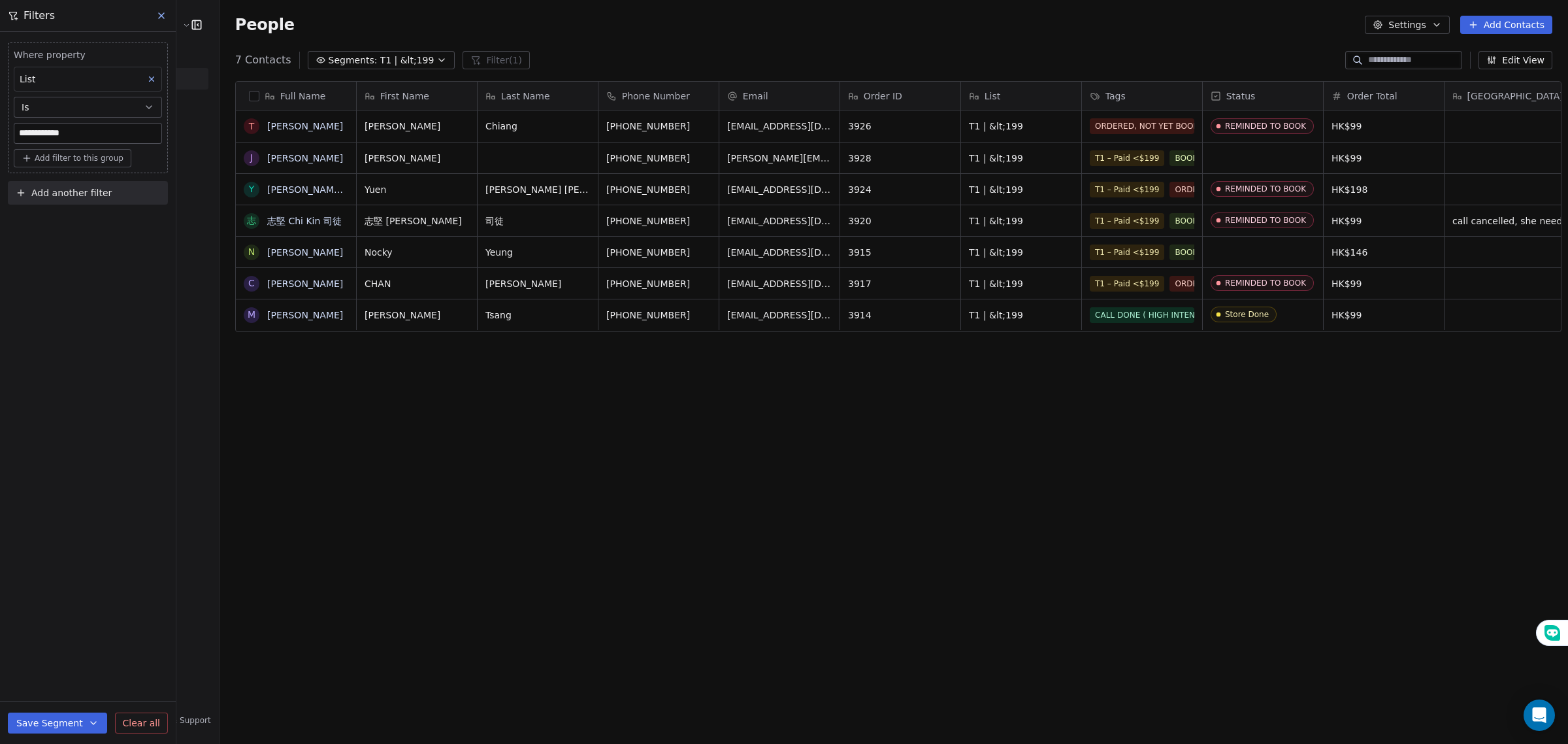
click at [264, 99] on icon at bounding box center [269, 96] width 11 height 11
click at [247, 95] on html "**********" at bounding box center [784, 372] width 1568 height 744
click at [249, 95] on button "button" at bounding box center [254, 96] width 11 height 11
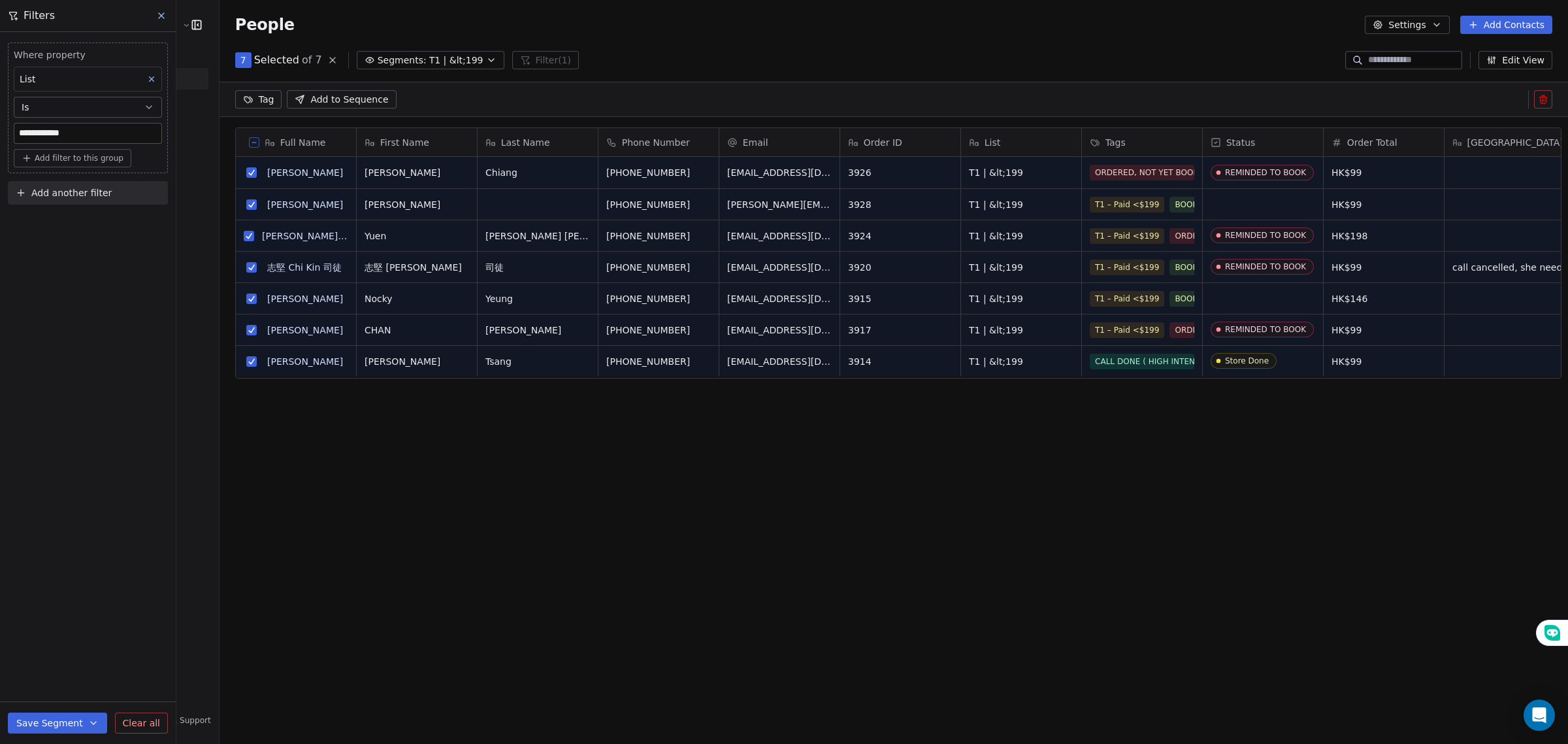
scroll to position [596, 1346]
click at [248, 95] on html "**********" at bounding box center [784, 372] width 1568 height 744
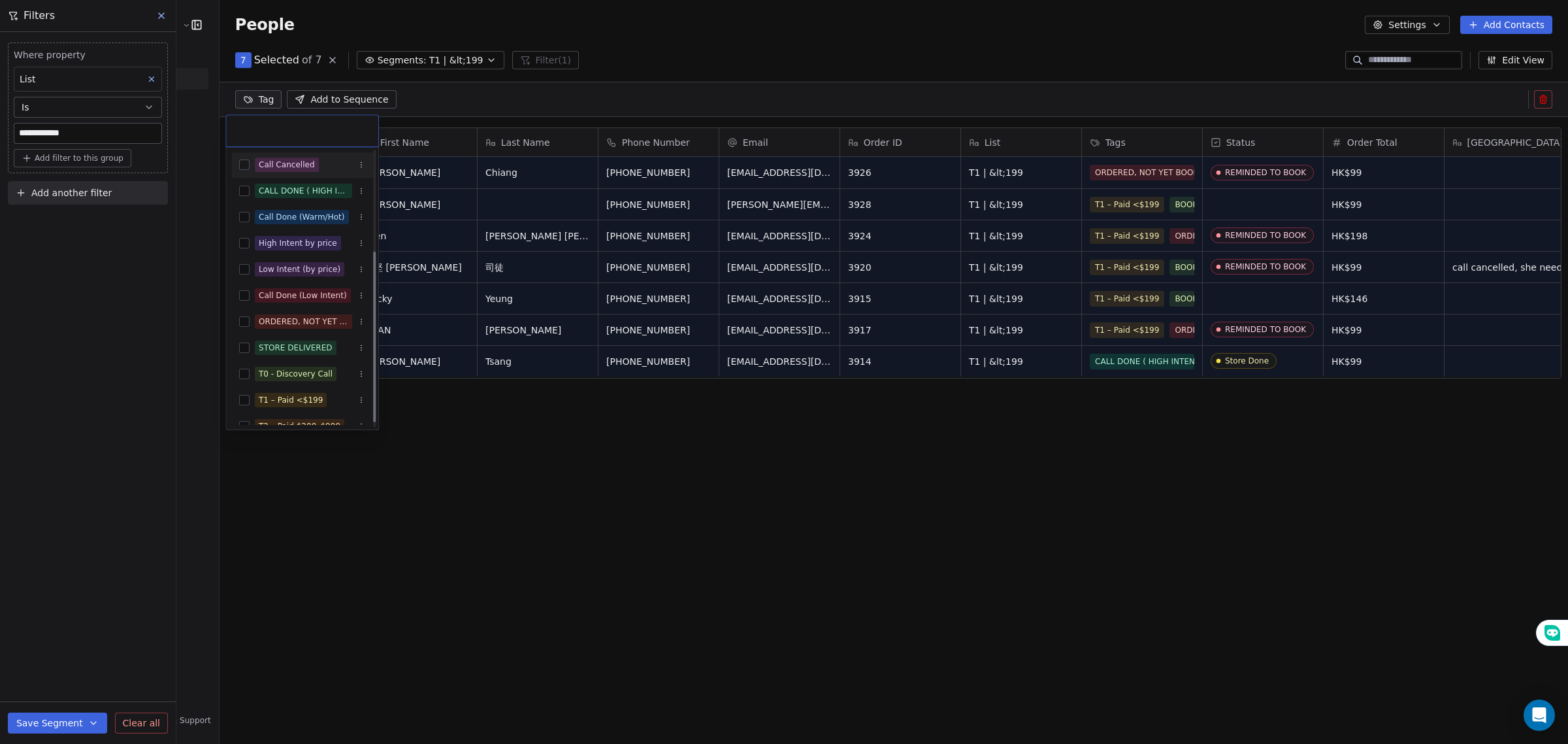
scroll to position [171, 0]
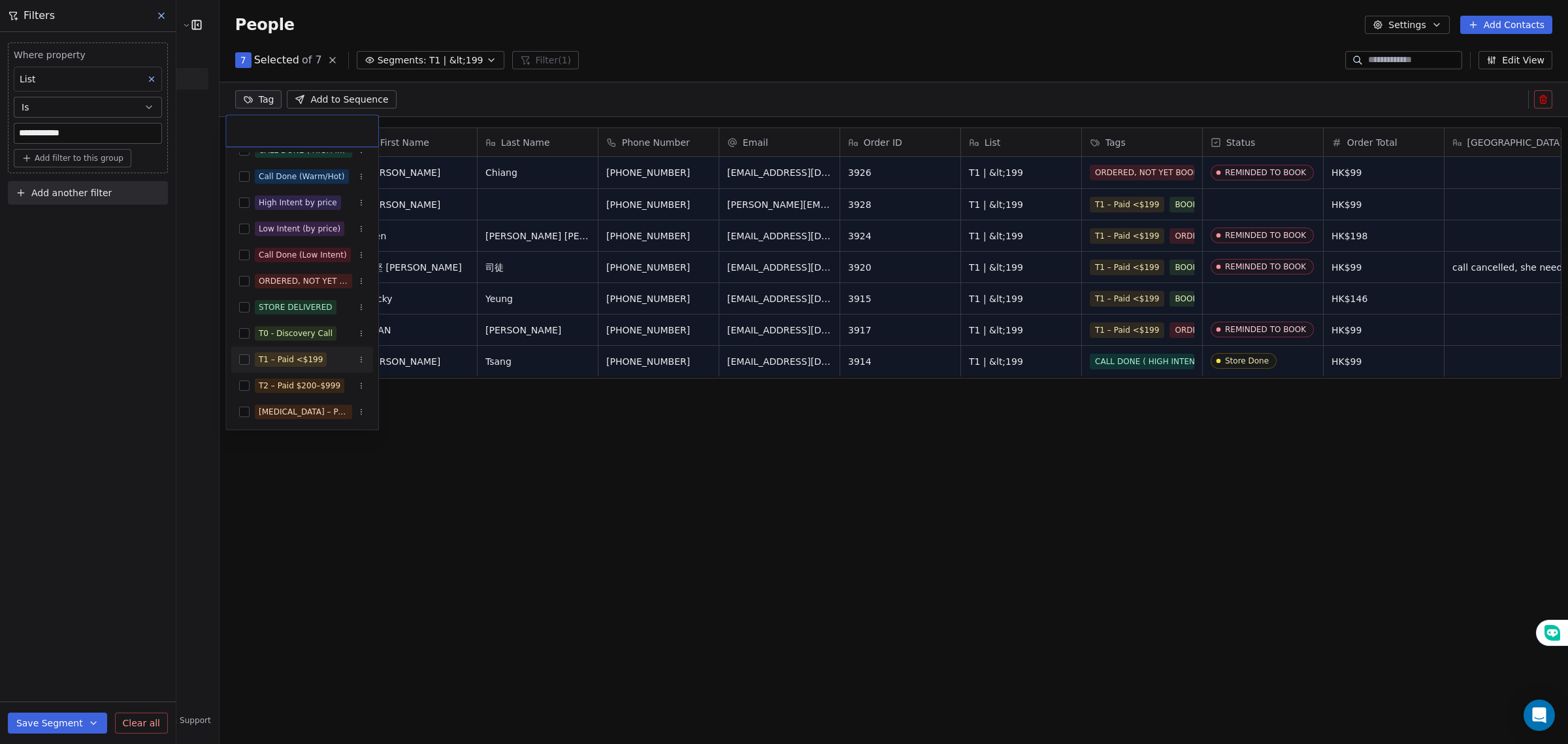
click at [242, 361] on button "Suggestions" at bounding box center [244, 359] width 11 height 11
click at [74, 610] on html "**********" at bounding box center [784, 372] width 1568 height 744
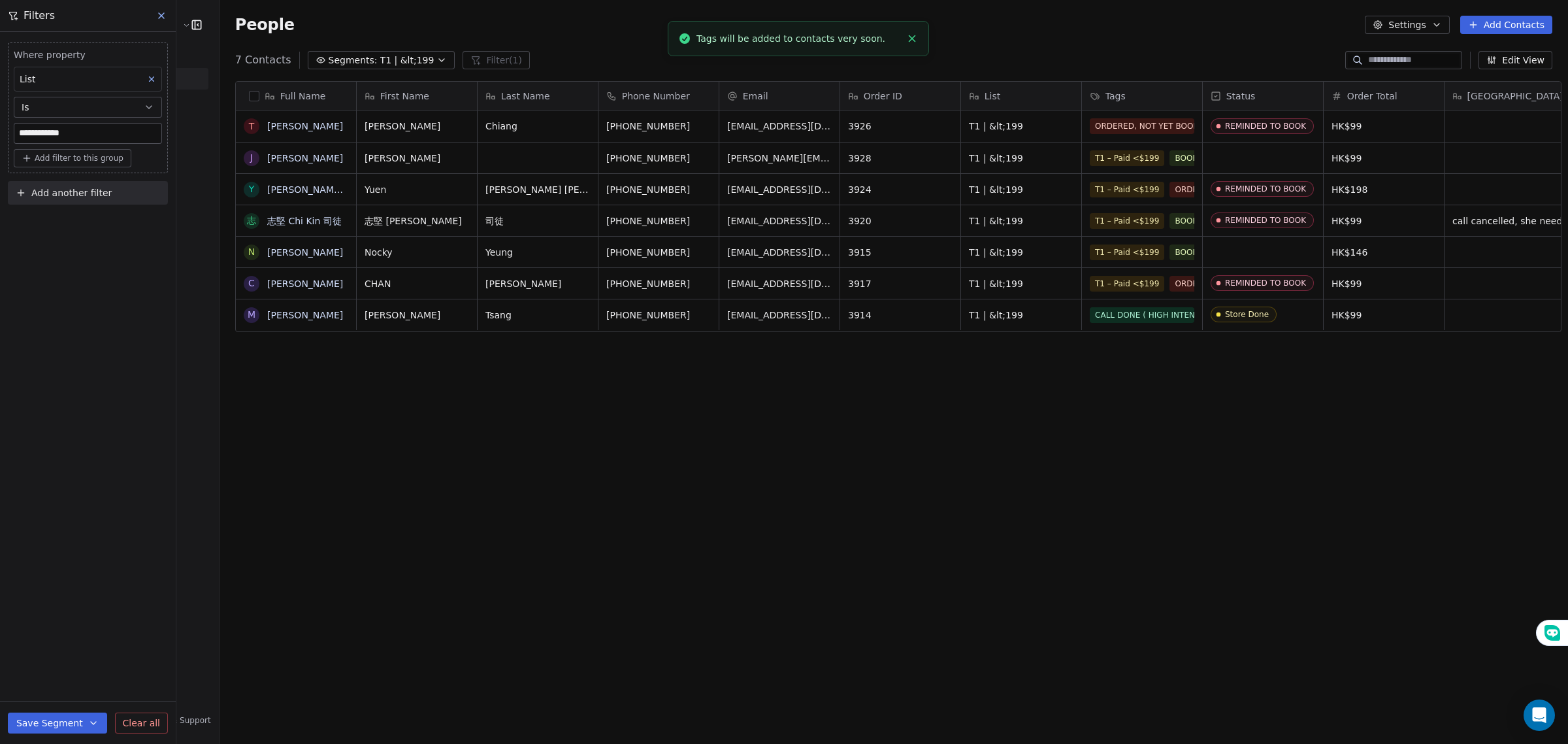
scroll to position [9, 0]
click at [413, 378] on div "Full Name T Tracy Chiang J Jessica Y Yuen Mei Natalie Ng 志 志堅 Chi Kin 司徒 N Nock…" at bounding box center [894, 397] width 1349 height 654
click at [335, 63] on span "Segments:" at bounding box center [353, 60] width 49 height 14
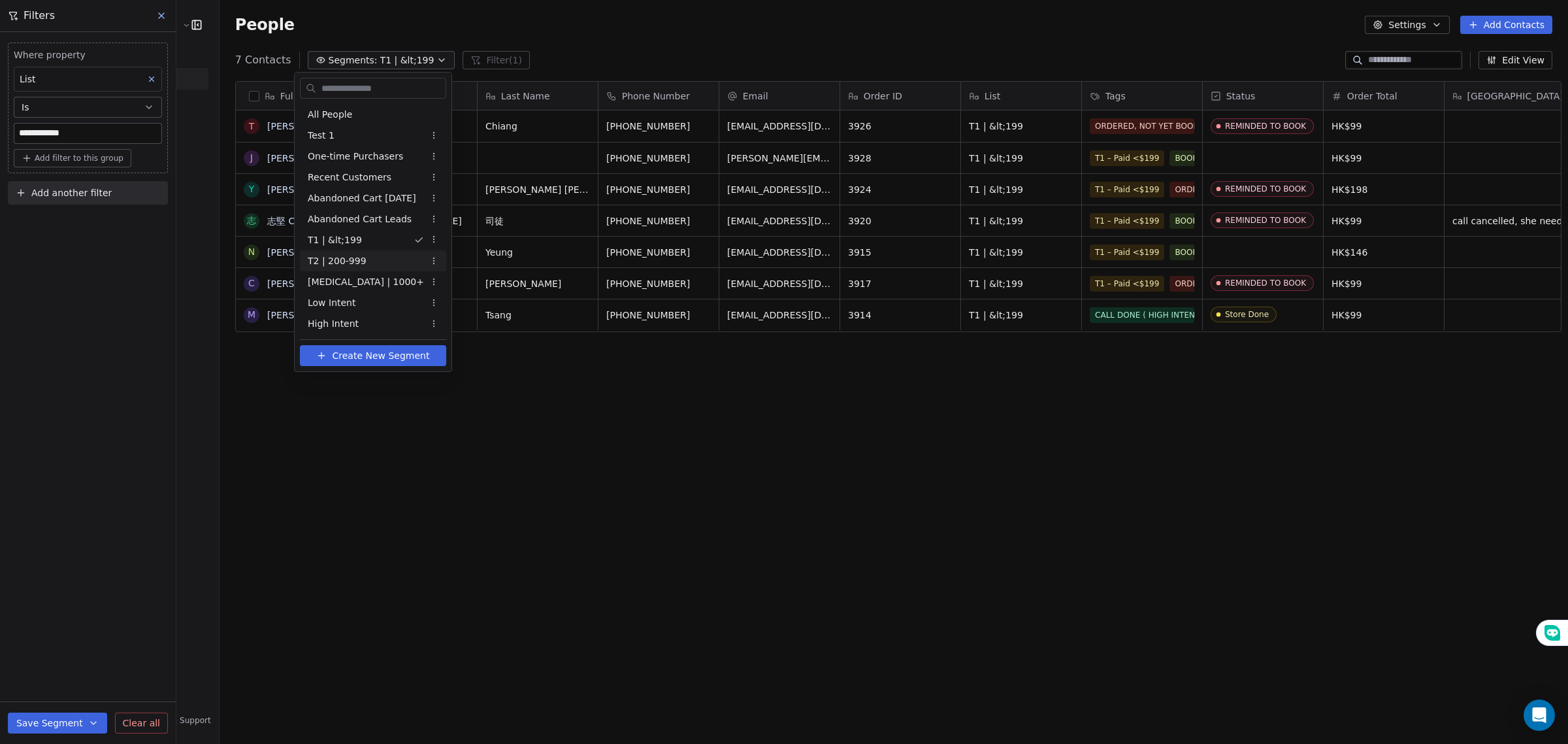
click at [349, 259] on span "T2 | 200-999" at bounding box center [337, 261] width 59 height 14
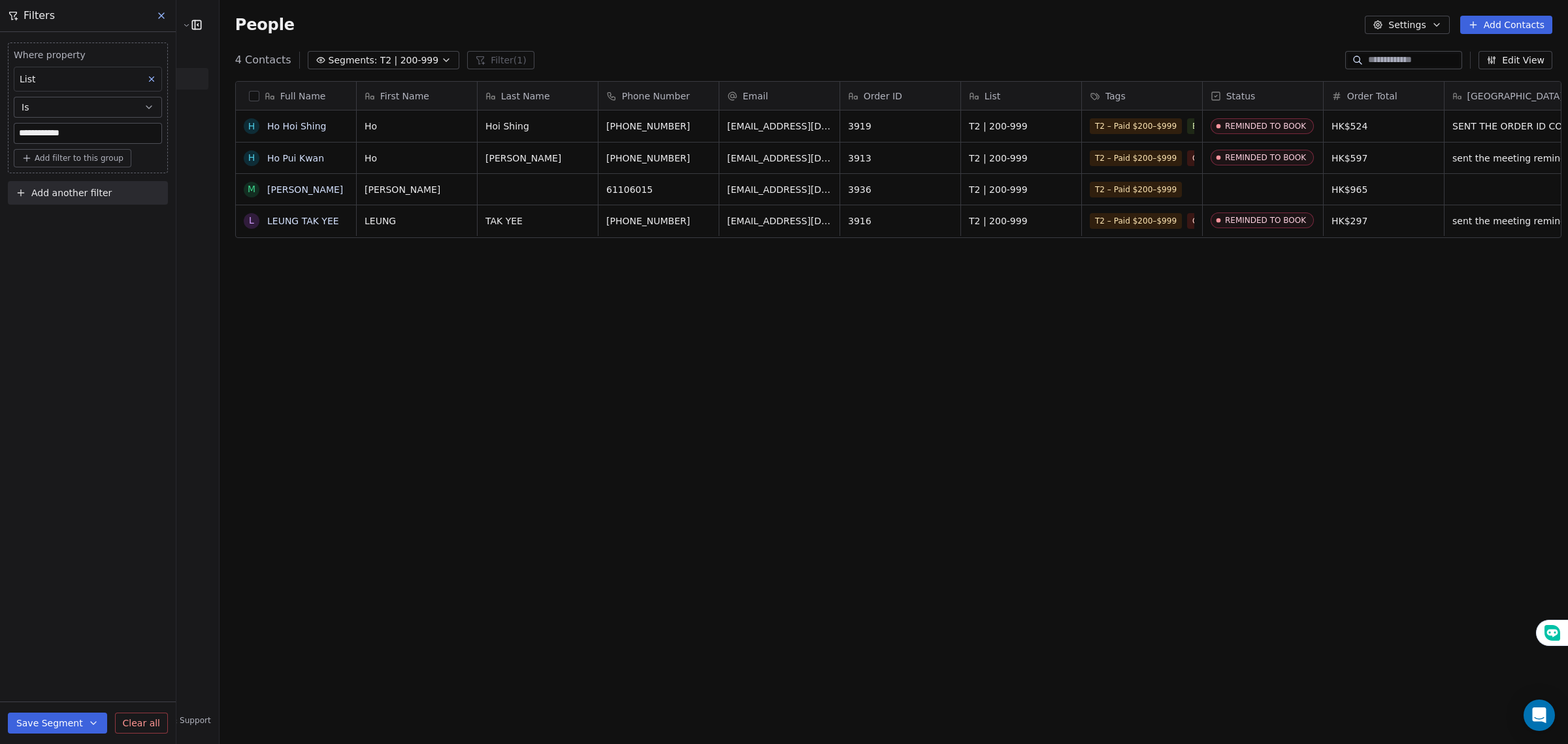
scroll to position [642, 1346]
click at [249, 99] on button "button" at bounding box center [254, 96] width 11 height 11
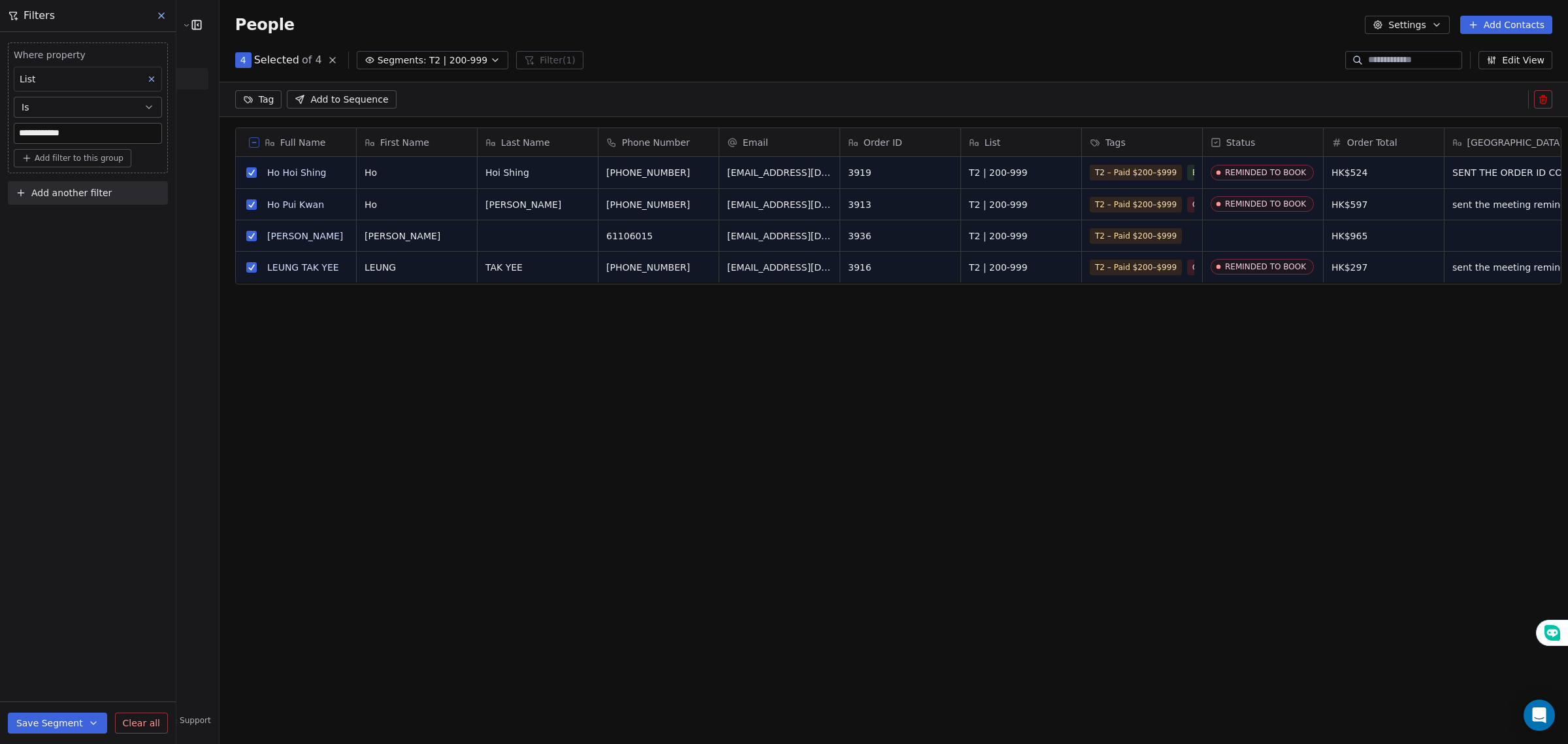
scroll to position [1, 0]
click at [244, 99] on html "**********" at bounding box center [784, 372] width 1568 height 744
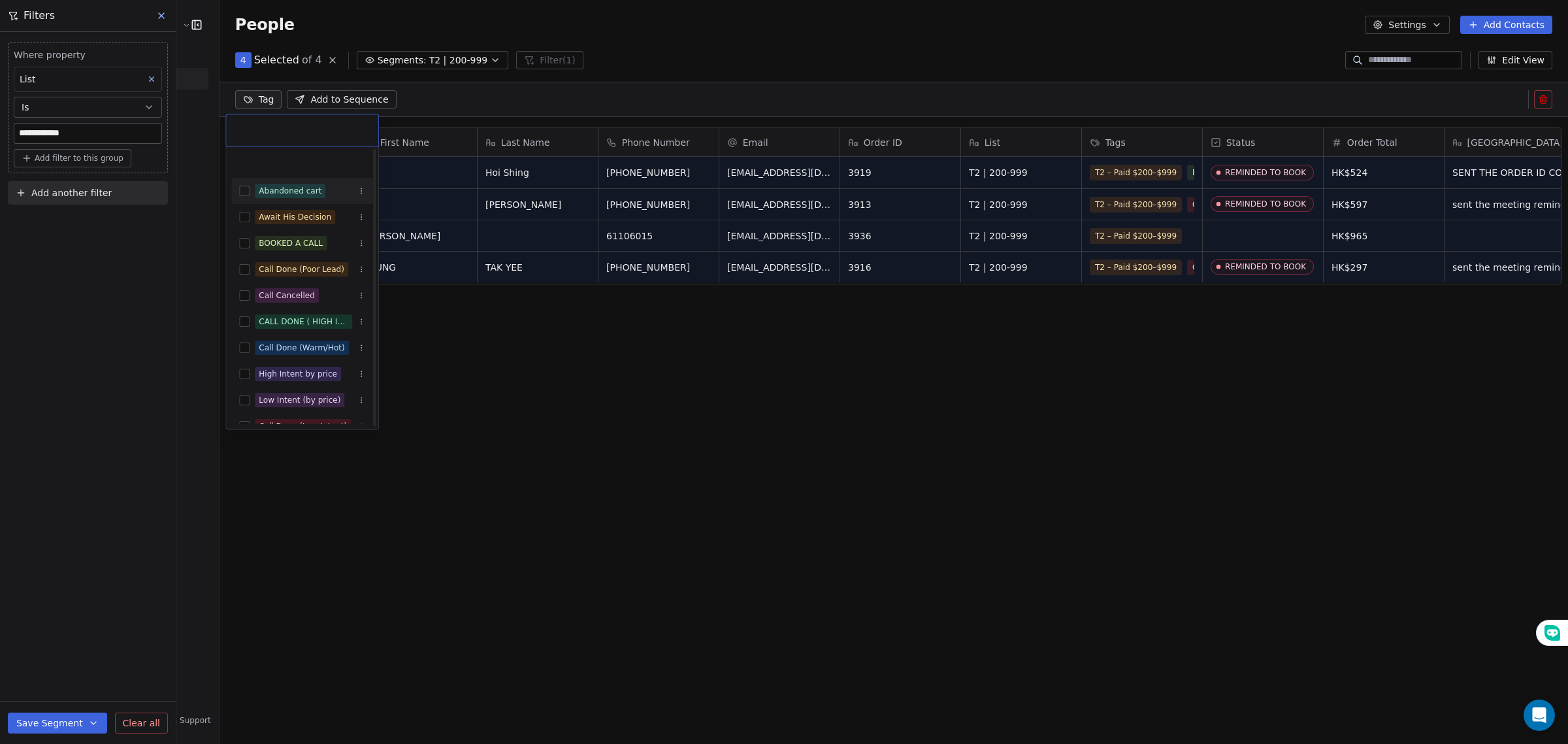
scroll to position [171, 0]
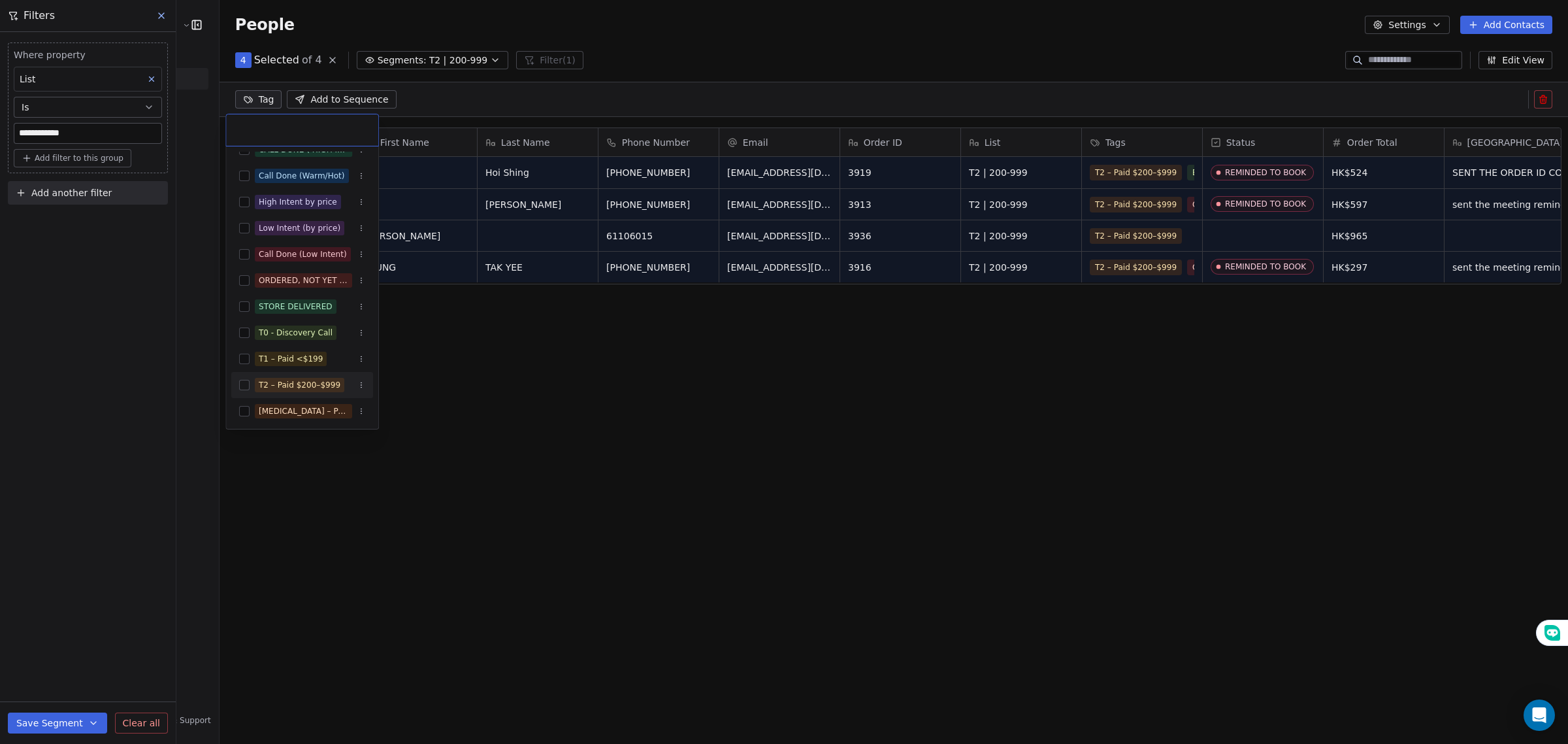
click at [268, 385] on div "T2 – Paid $200–$999" at bounding box center [299, 385] width 81 height 12
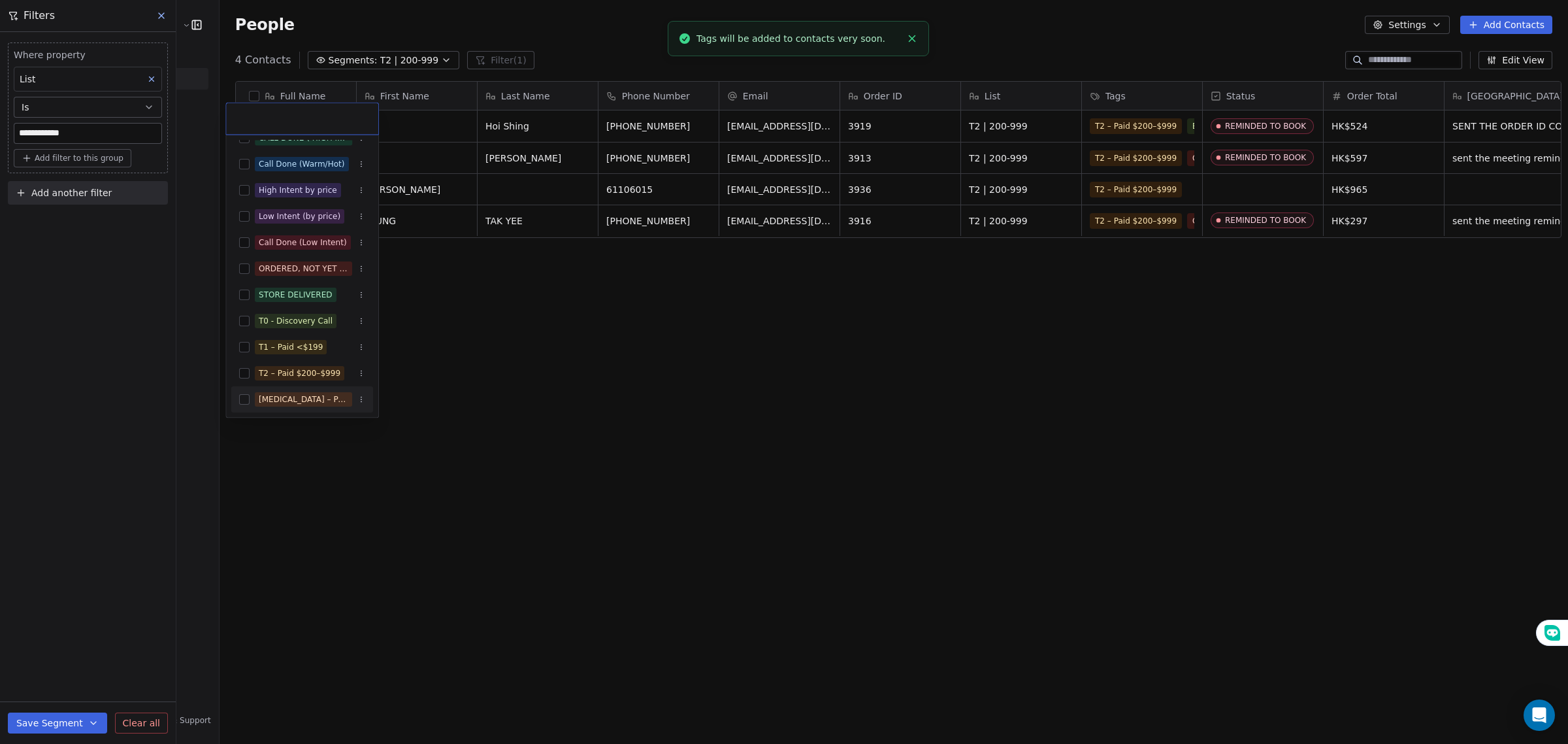
click at [472, 415] on html "**********" at bounding box center [784, 372] width 1568 height 744
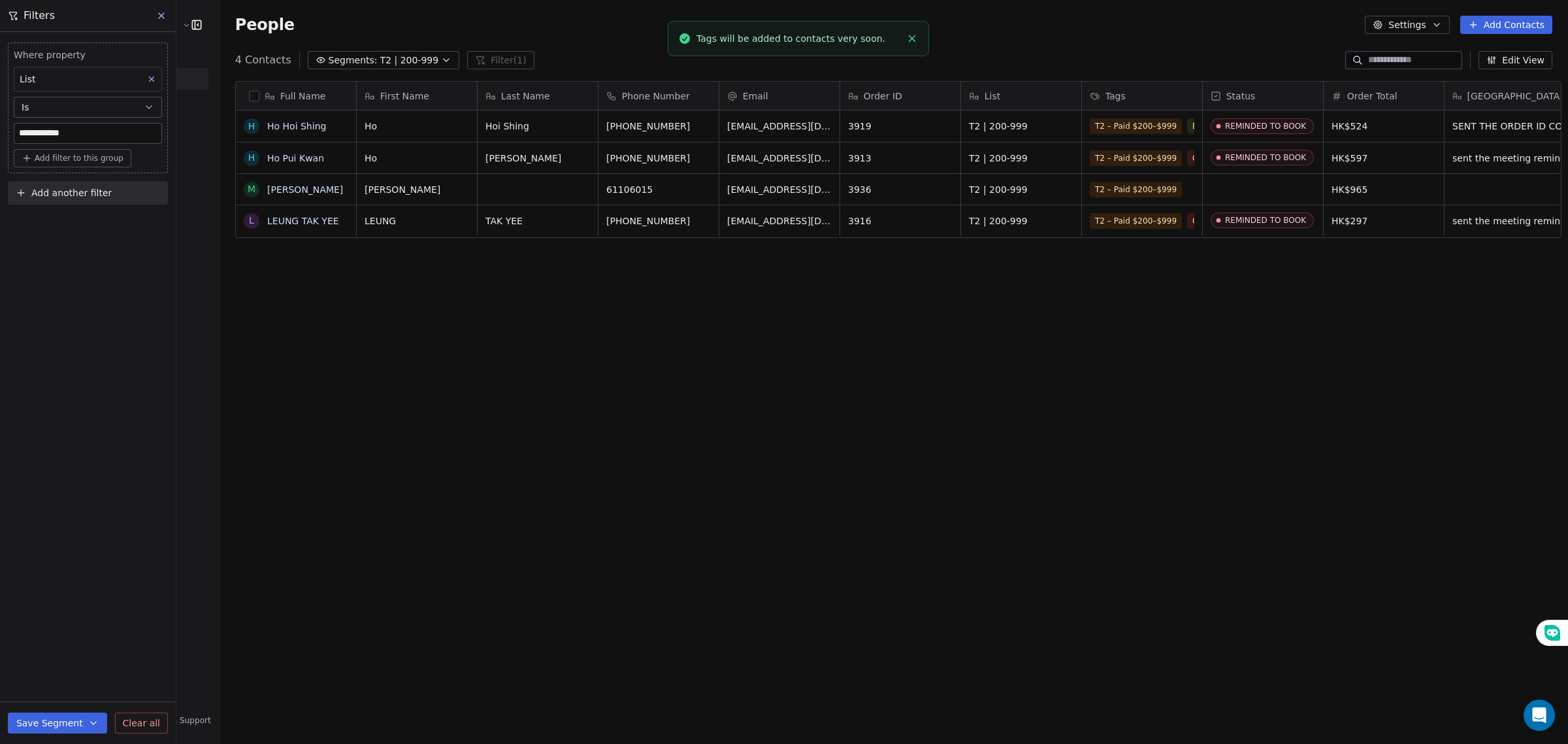
scroll to position [9, 0]
click at [353, 63] on span "Segments:" at bounding box center [353, 60] width 49 height 14
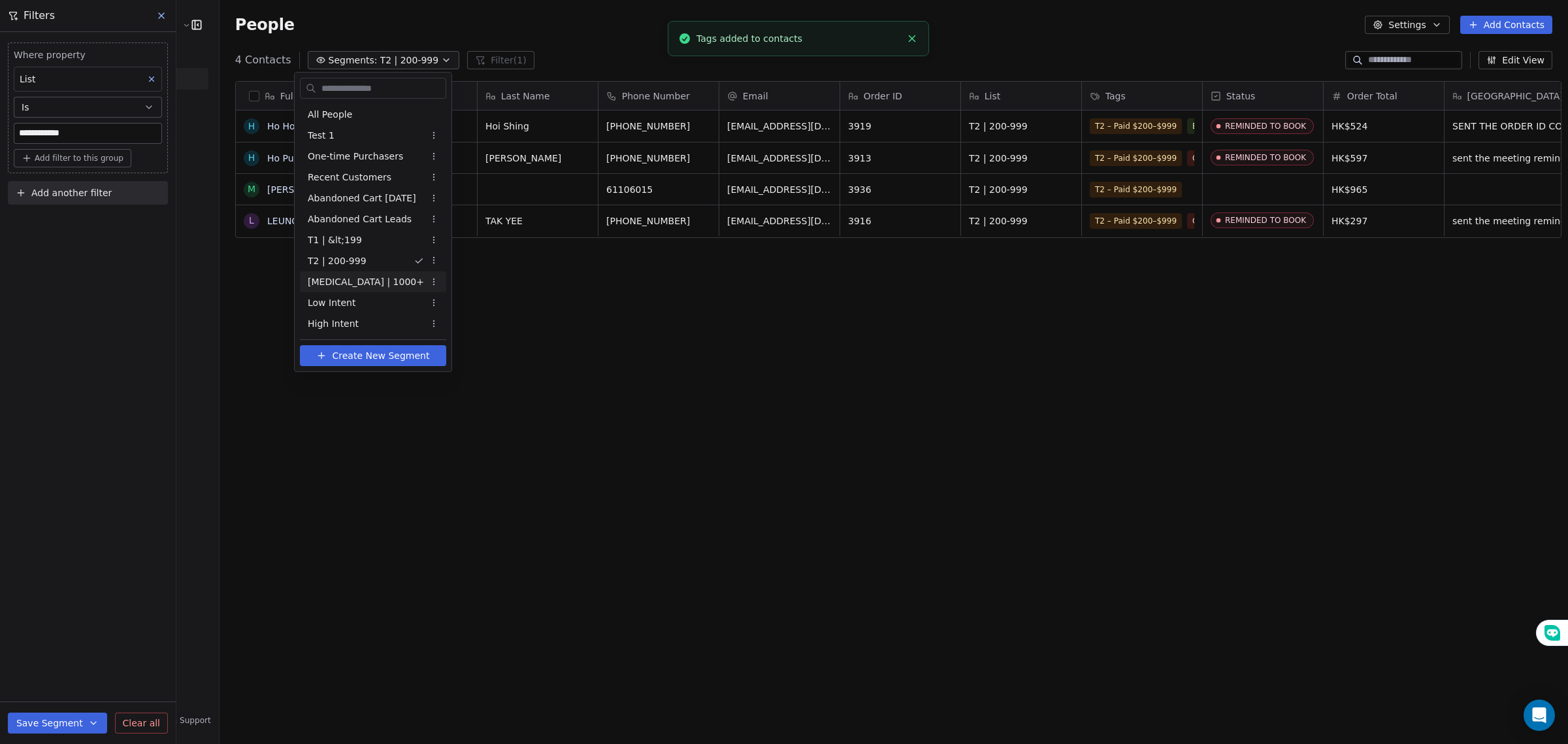
click at [347, 281] on span "[MEDICAL_DATA] | 1000+" at bounding box center [366, 282] width 116 height 14
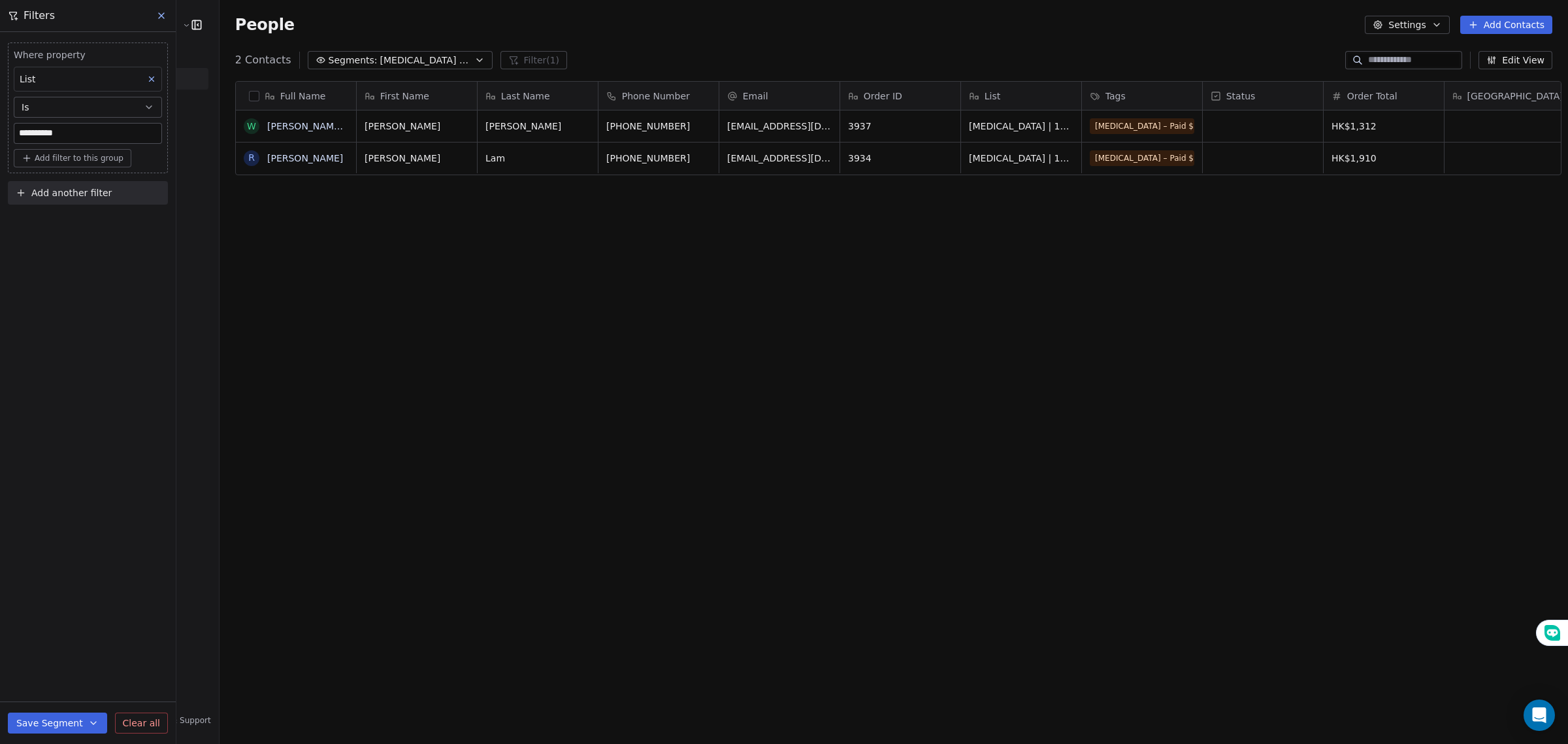
scroll to position [12, 13]
click at [249, 96] on button "button" at bounding box center [254, 96] width 11 height 11
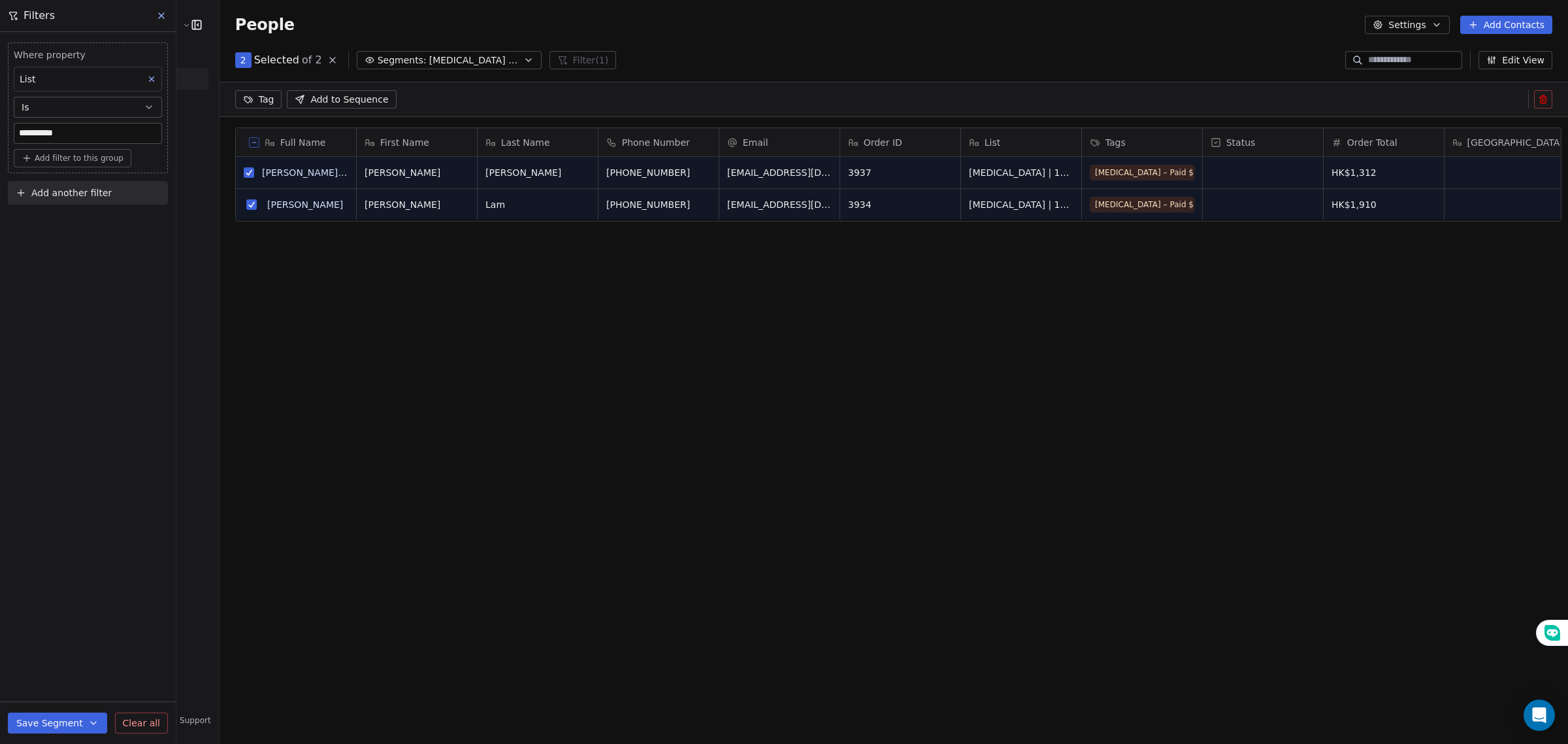
scroll to position [1, 0]
click at [249, 86] on div "Tag Add to Sequence" at bounding box center [894, 99] width 1349 height 35
click at [253, 102] on html "**********" at bounding box center [784, 372] width 1568 height 744
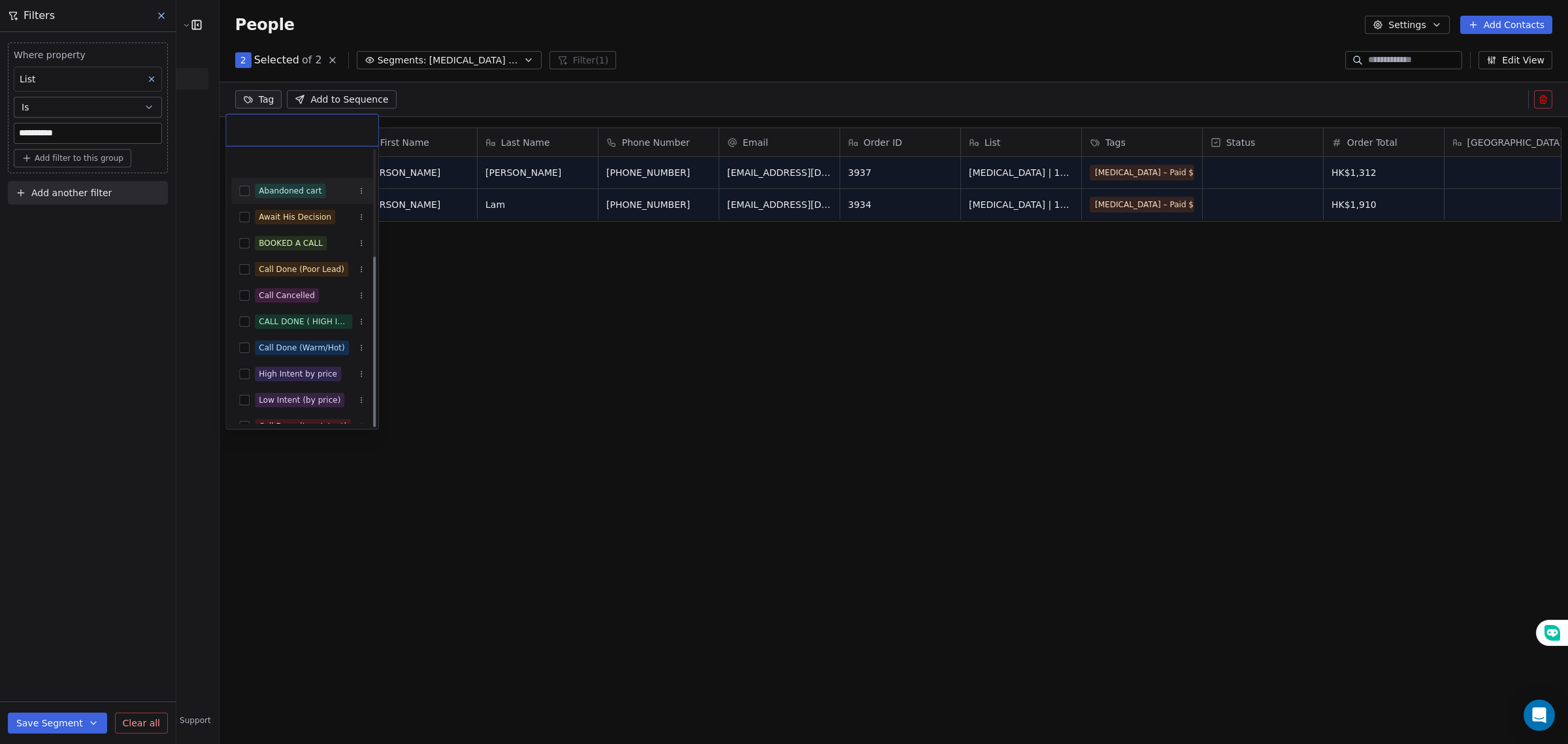
scroll to position [171, 0]
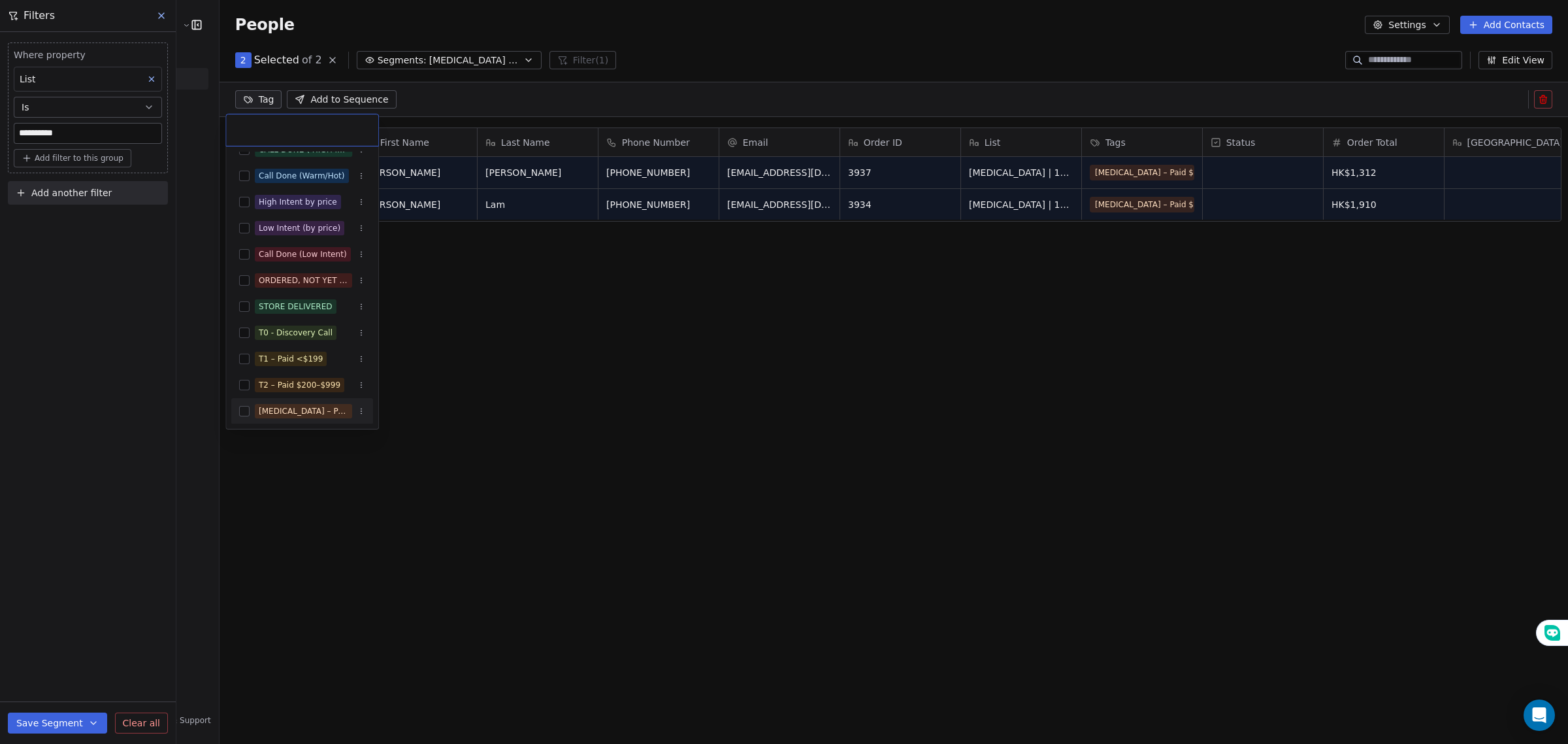
click at [262, 410] on div "[MEDICAL_DATA] – Paid $1000+" at bounding box center [303, 411] width 89 height 12
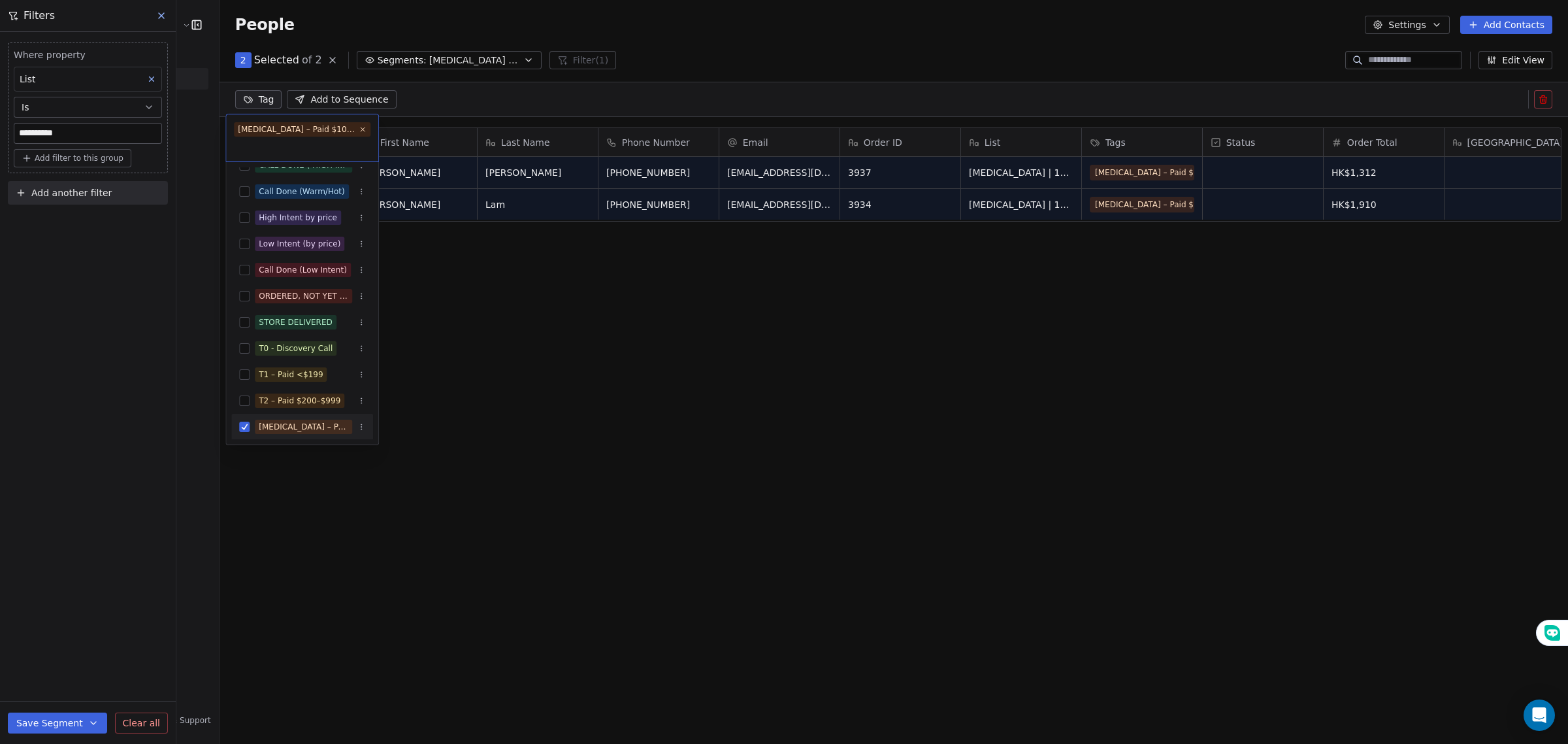
click at [485, 360] on html "**********" at bounding box center [784, 372] width 1568 height 744
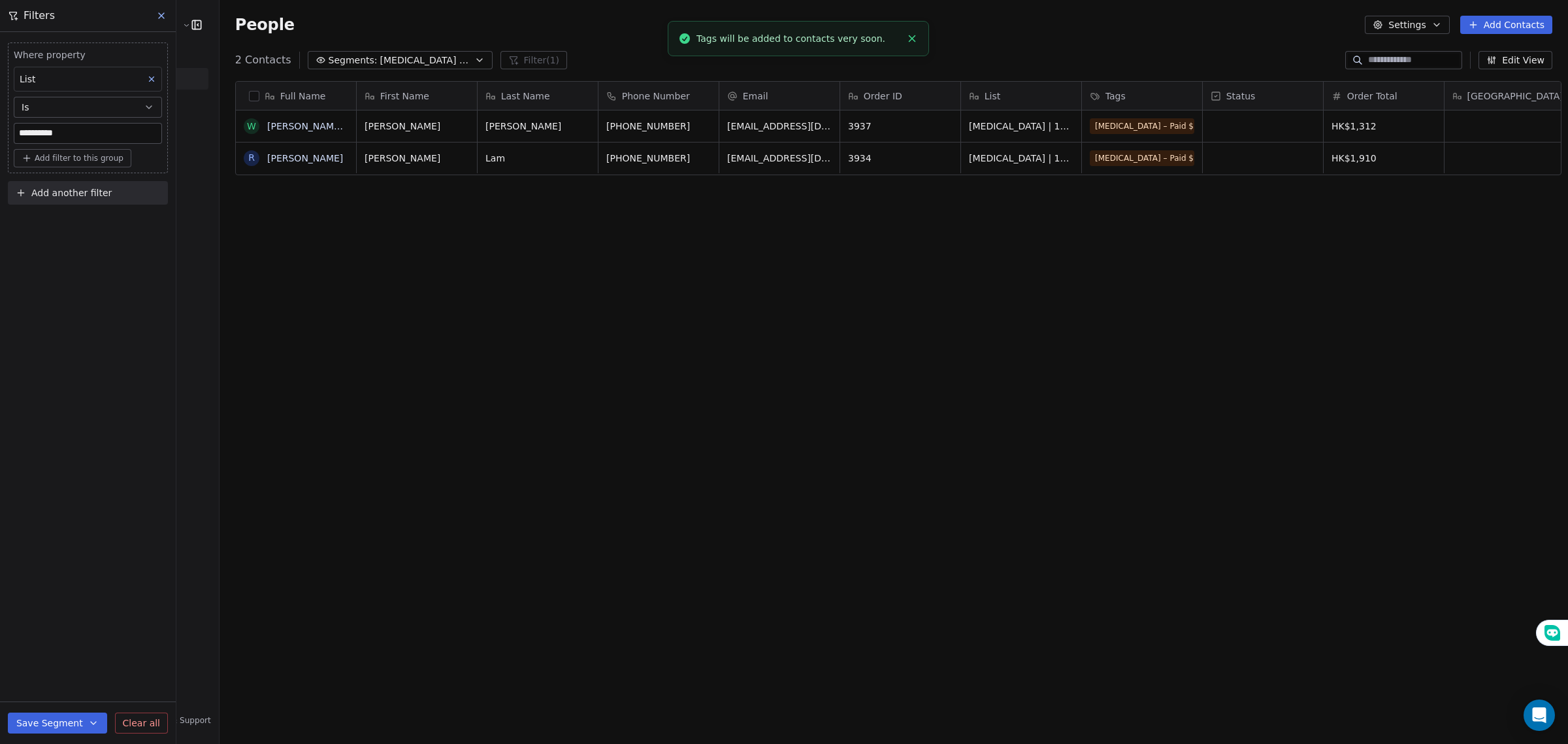
click at [328, 63] on span "Segments:" at bounding box center [353, 60] width 49 height 14
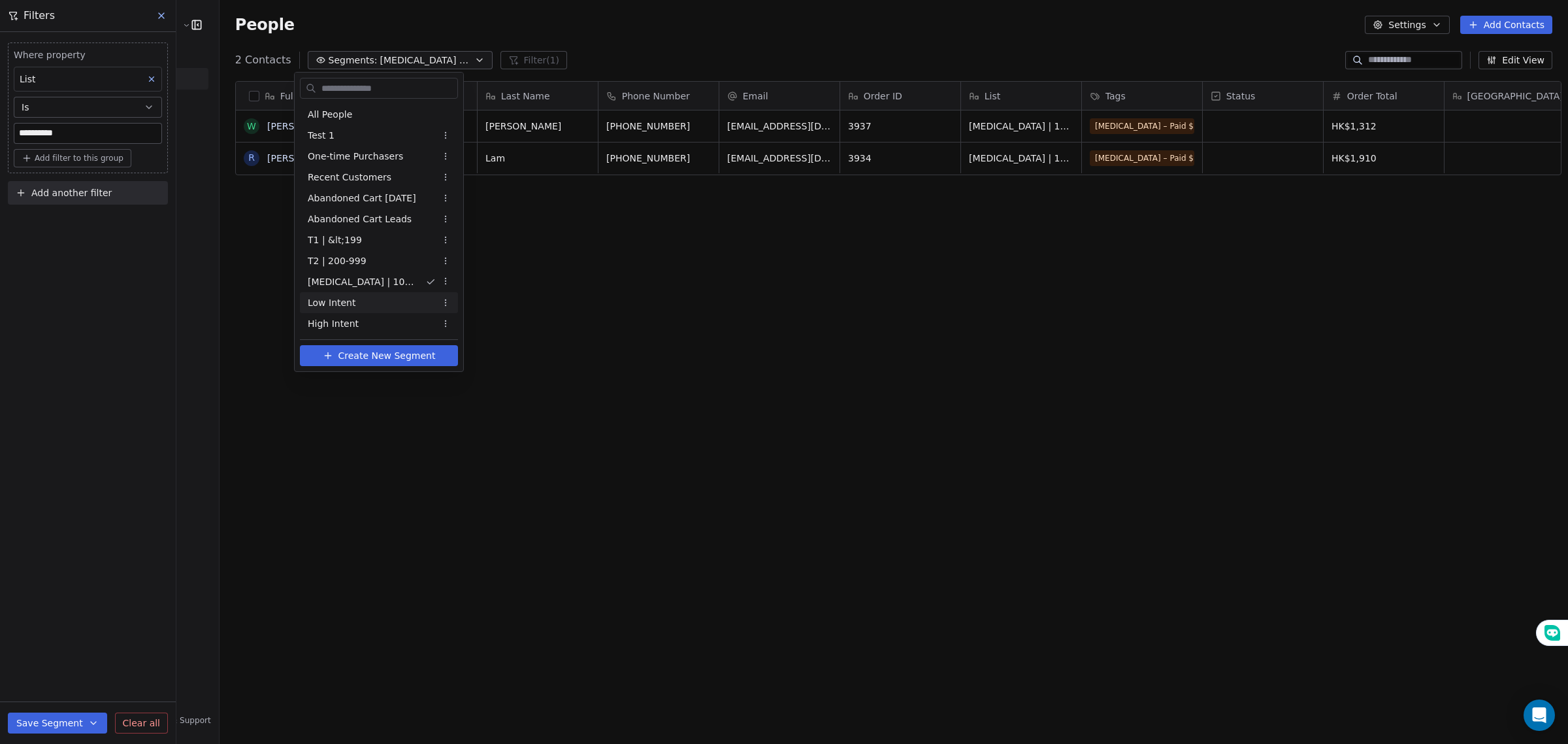
click at [332, 301] on span "Low Intent" at bounding box center [332, 303] width 48 height 14
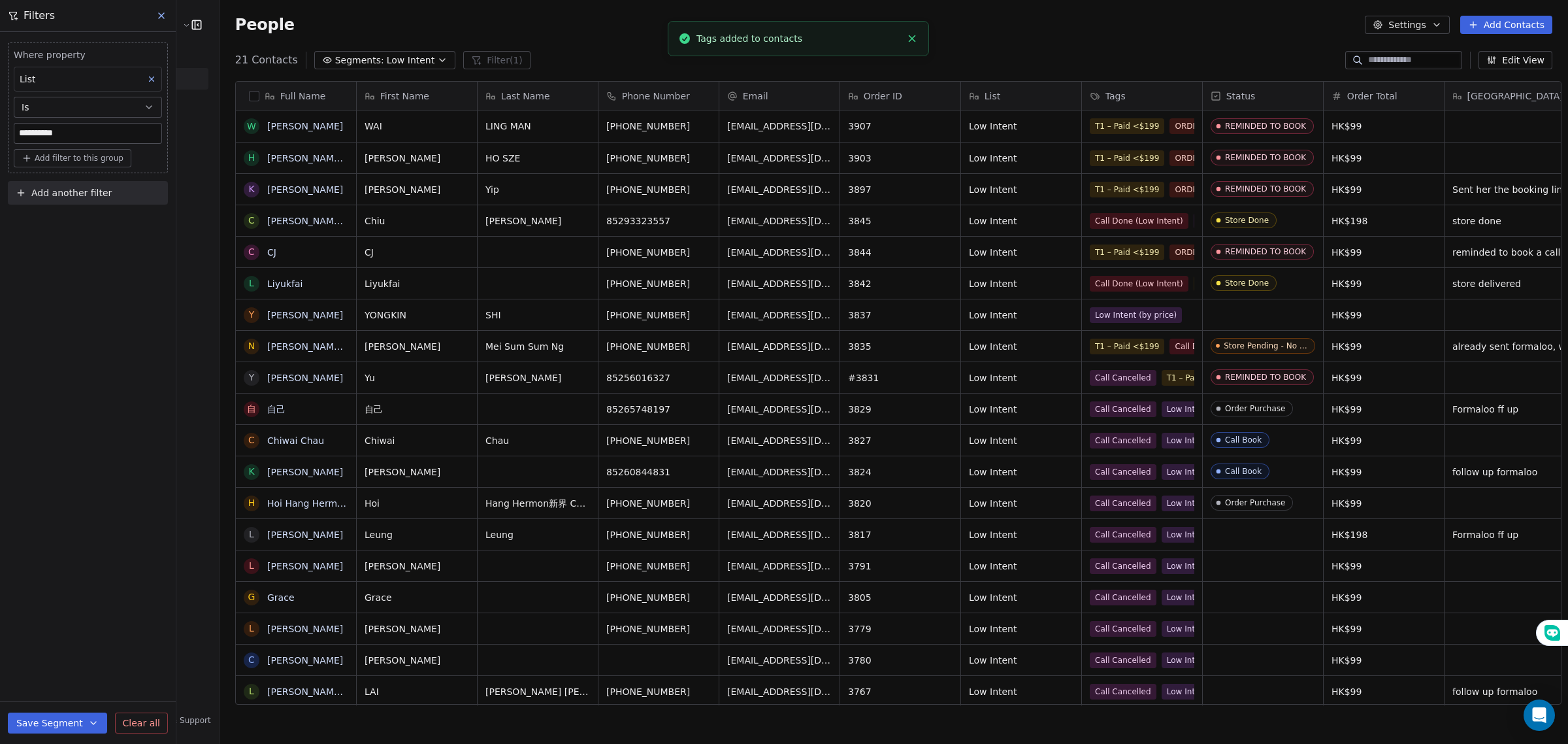
click at [249, 99] on button "button" at bounding box center [254, 96] width 11 height 11
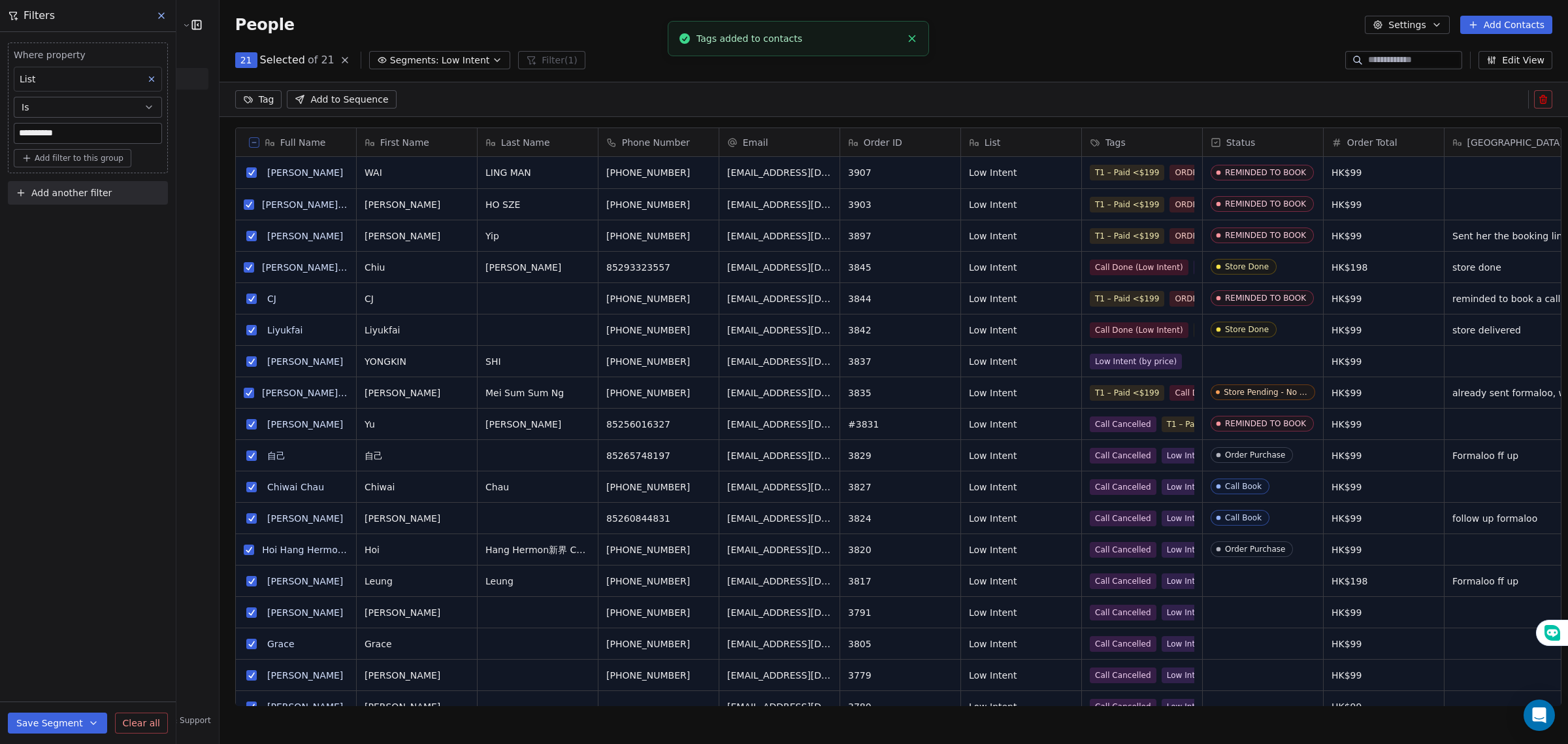
click at [244, 98] on html "**********" at bounding box center [784, 372] width 1568 height 744
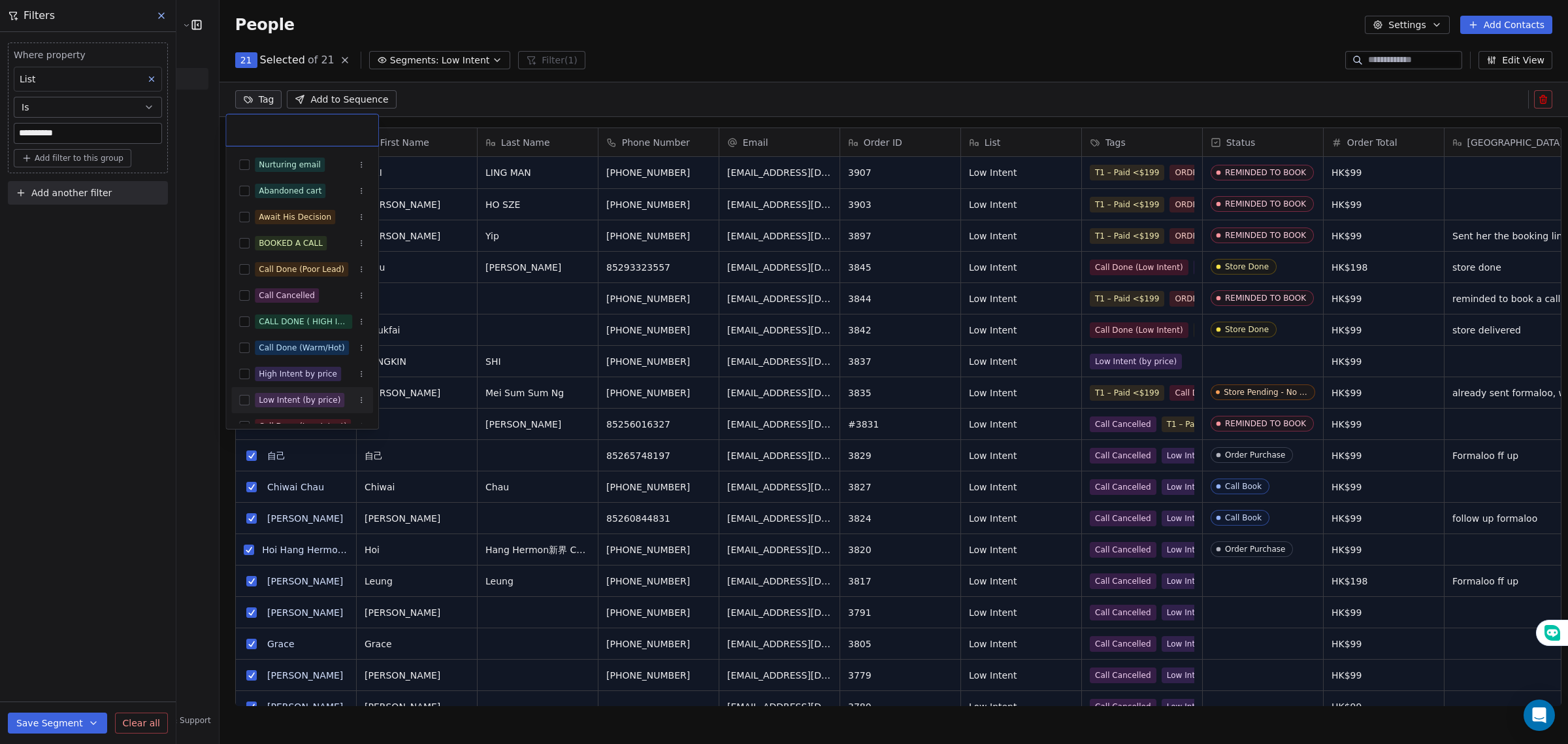
click at [246, 396] on button "Suggestions" at bounding box center [244, 400] width 11 height 11
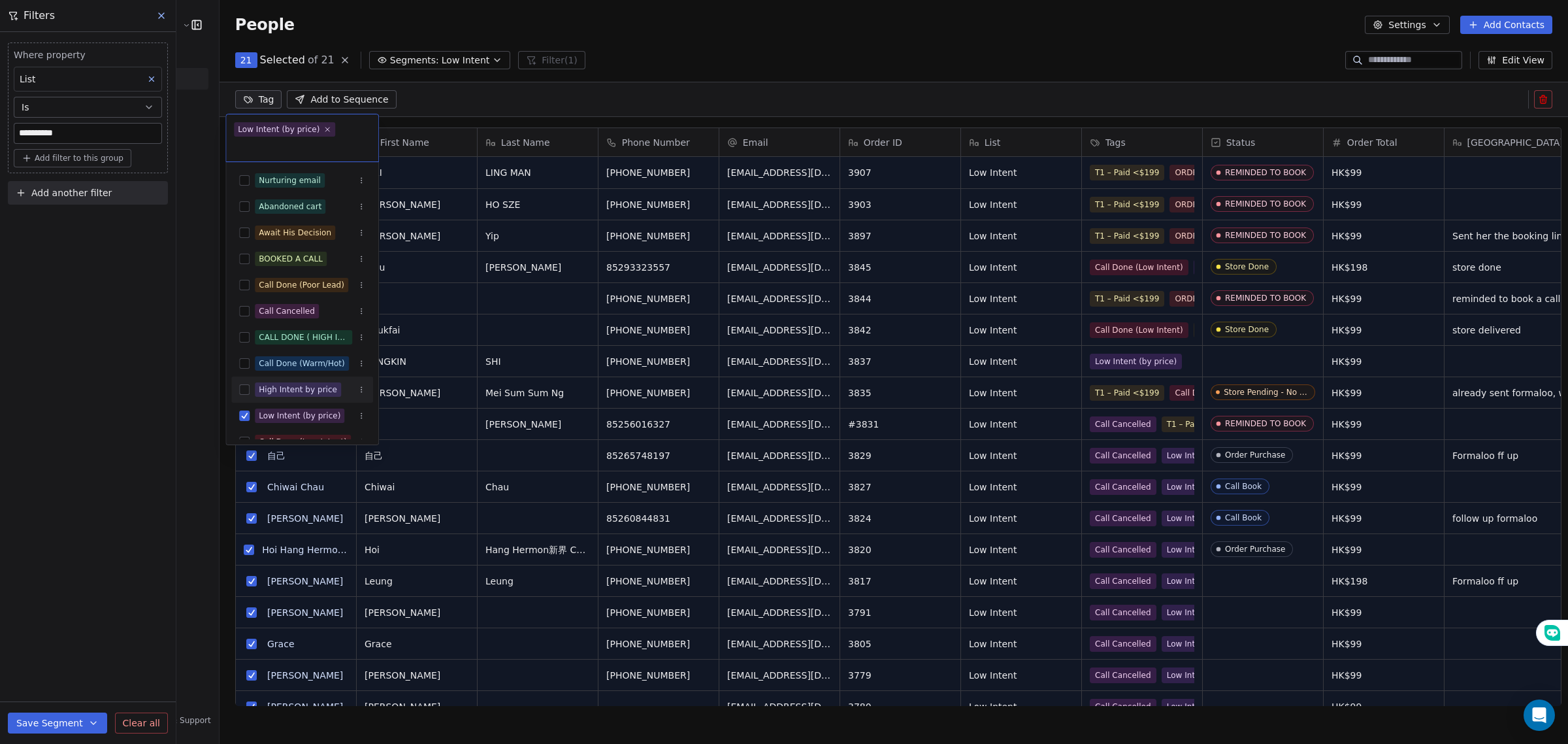
click at [171, 387] on html "**********" at bounding box center [784, 372] width 1568 height 744
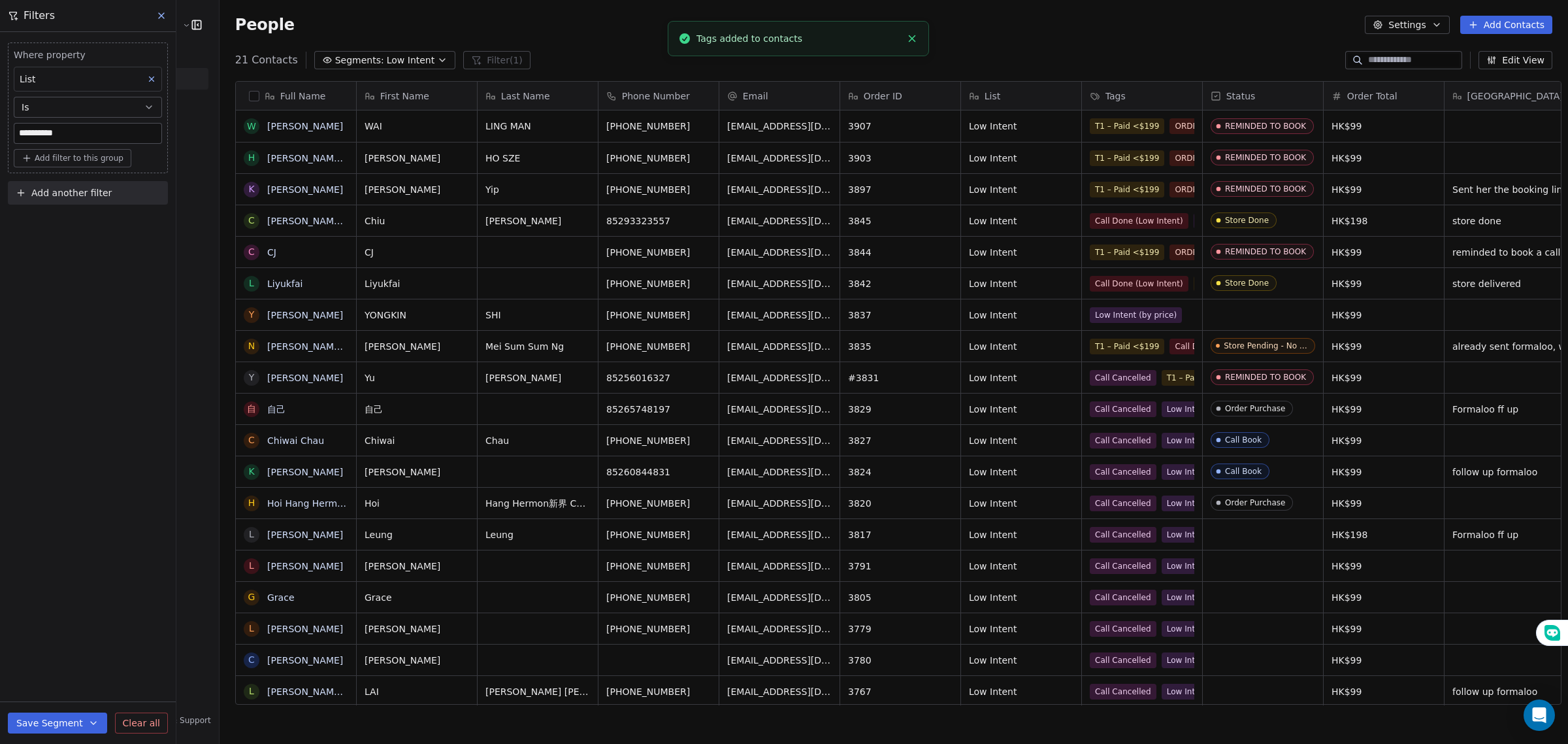
click at [354, 59] on span "Segments:" at bounding box center [359, 60] width 49 height 14
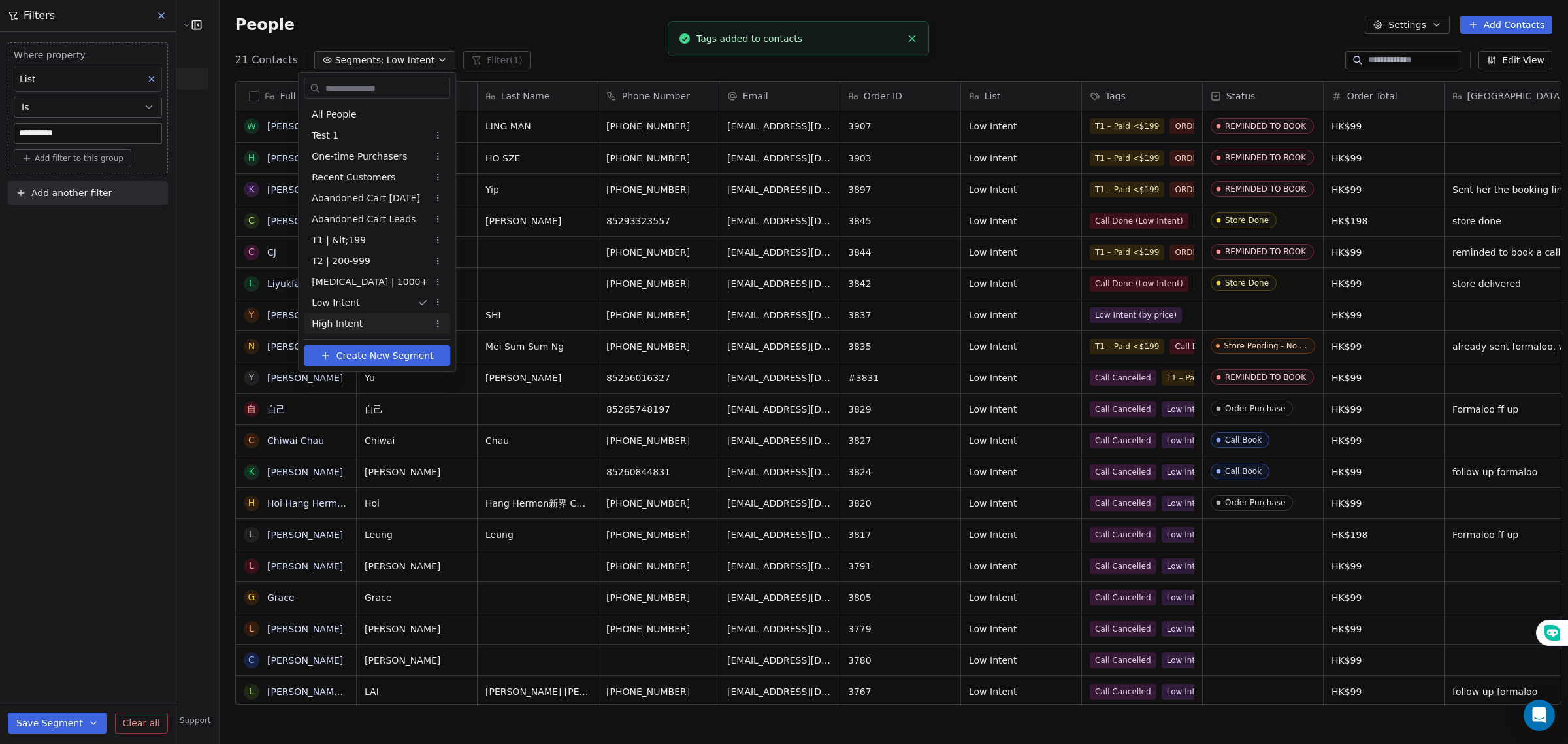
click at [376, 325] on div "High Intent" at bounding box center [377, 324] width 146 height 21
type input "**********"
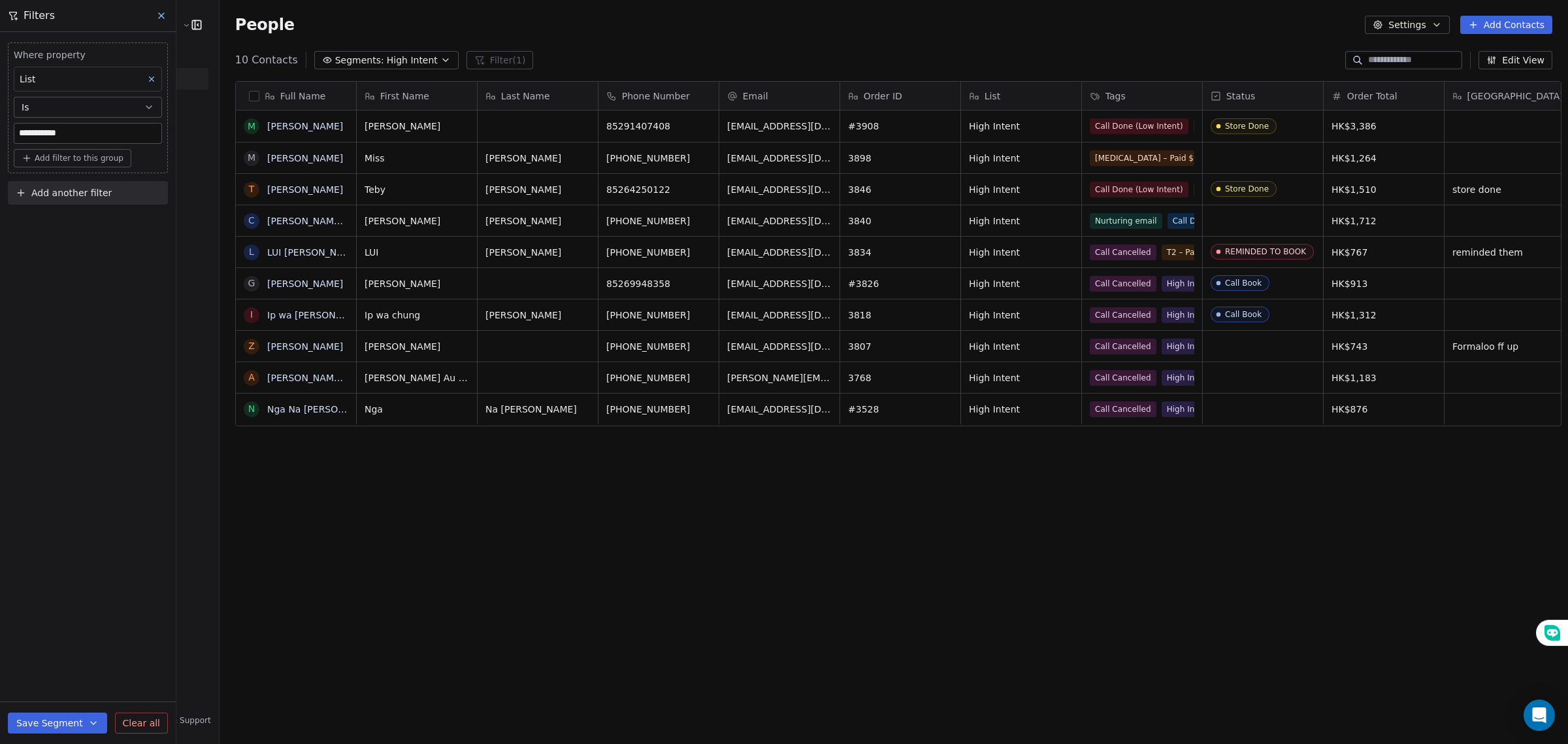
click at [249, 96] on button "button" at bounding box center [254, 96] width 11 height 11
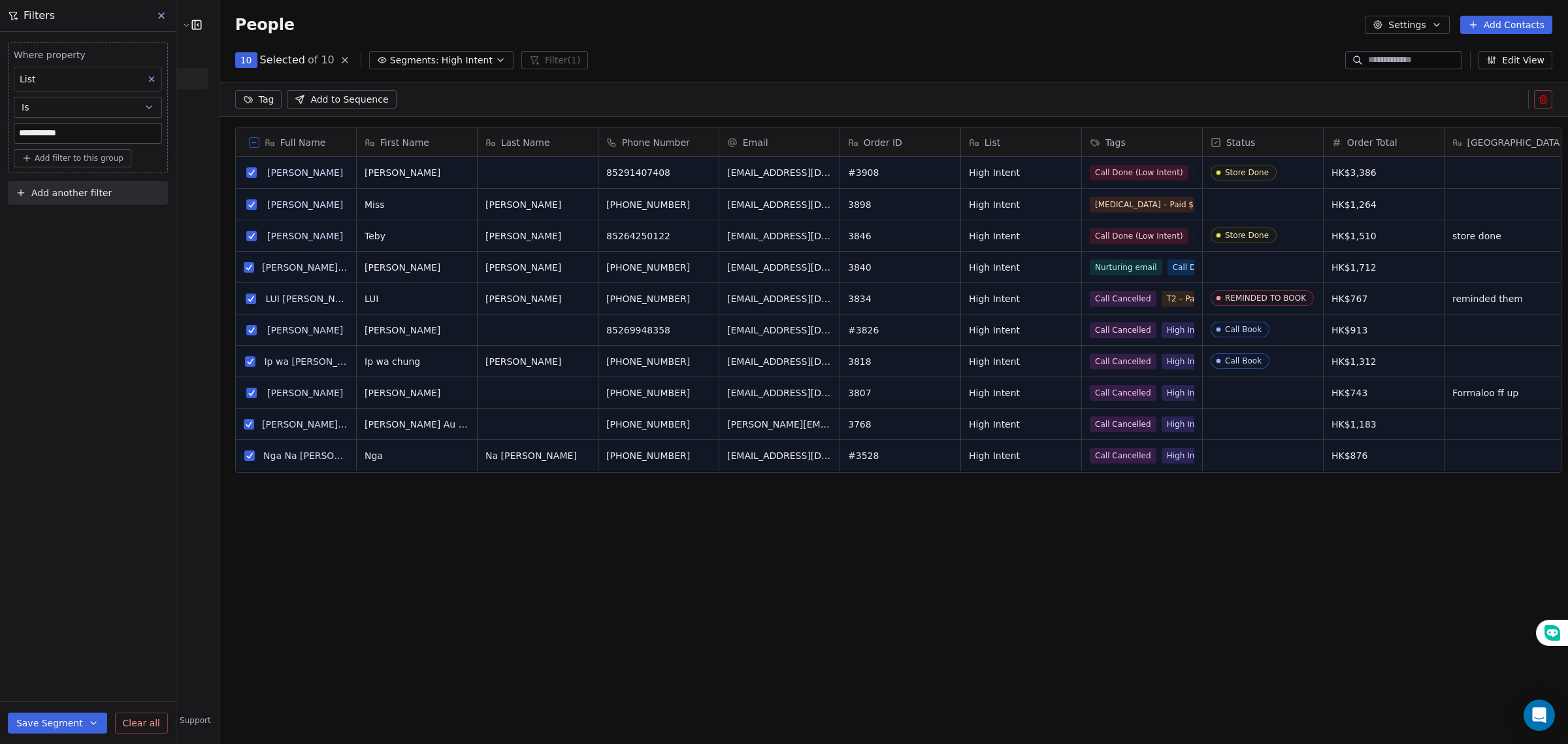
click at [246, 93] on html "**********" at bounding box center [784, 372] width 1568 height 744
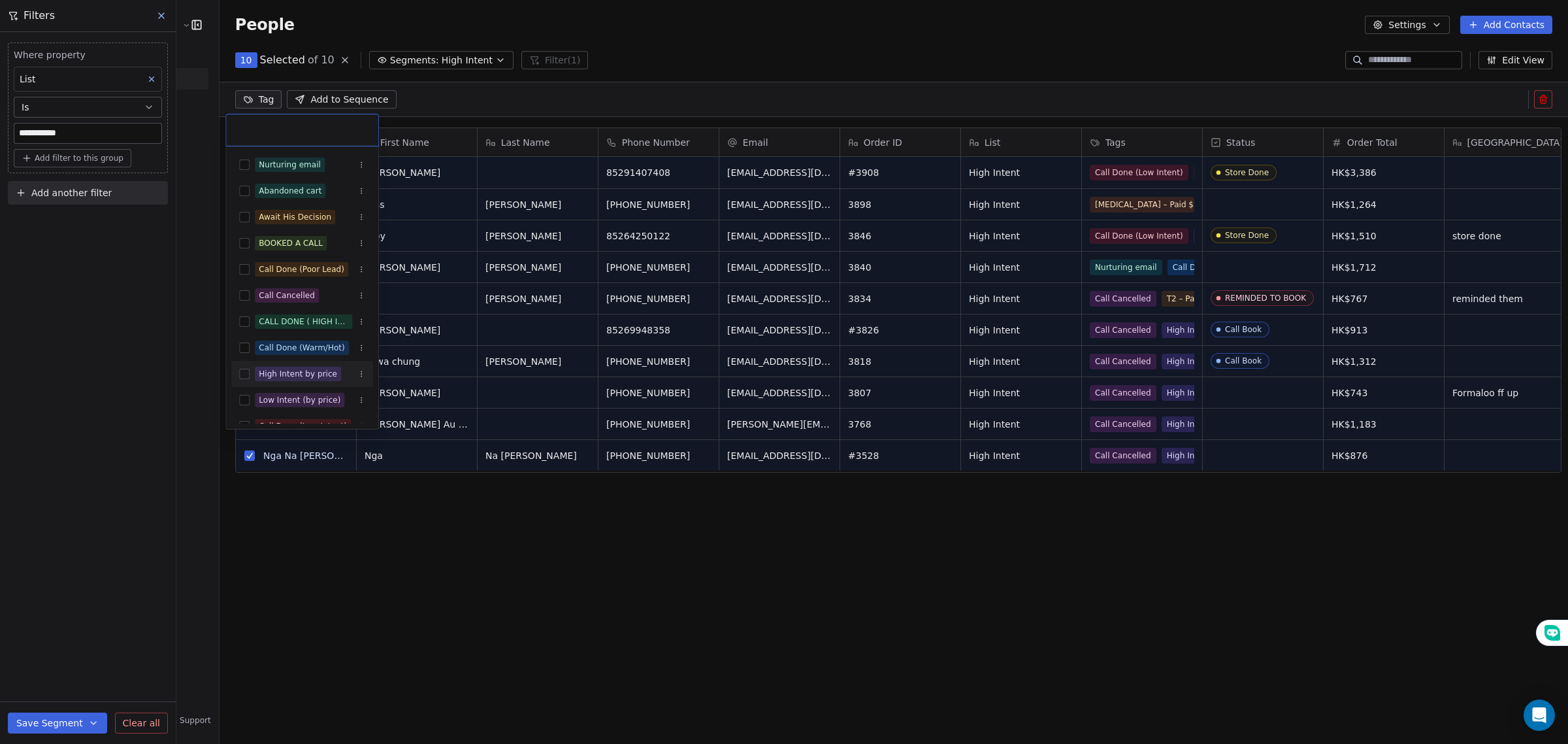
click at [275, 371] on div "High Intent by price" at bounding box center [297, 374] width 78 height 12
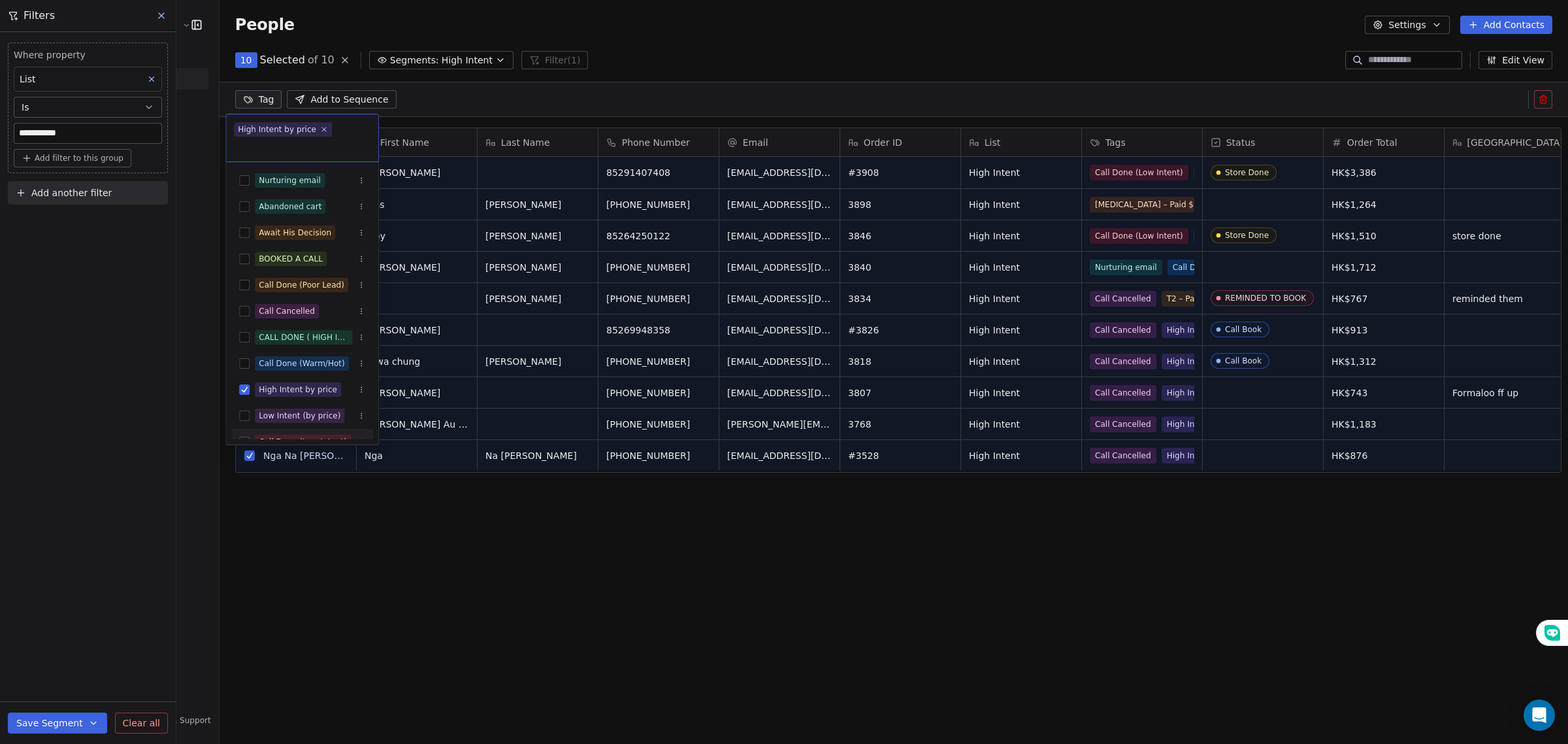
click at [283, 516] on html "**********" at bounding box center [784, 372] width 1568 height 744
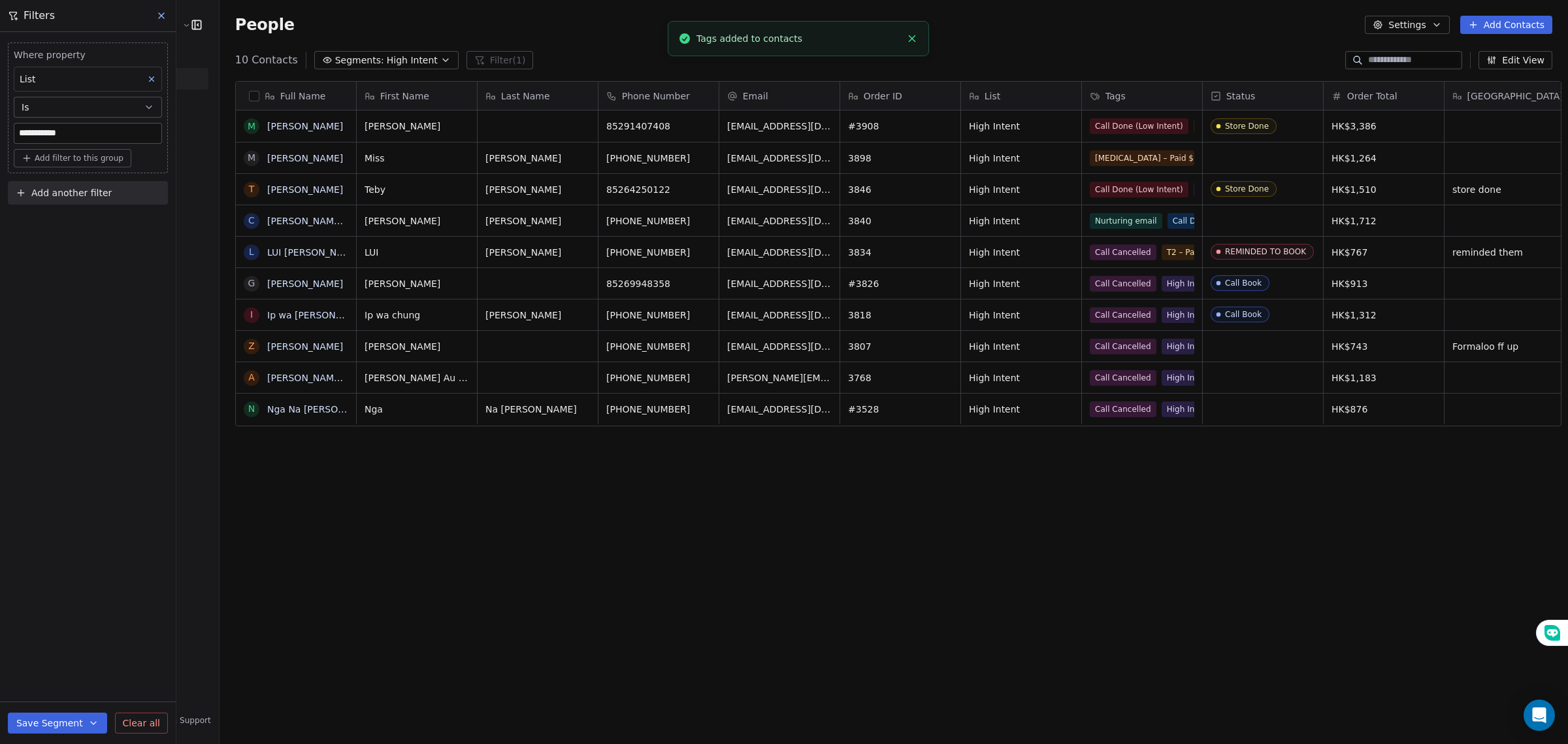
click at [158, 18] on icon at bounding box center [161, 16] width 11 height 11
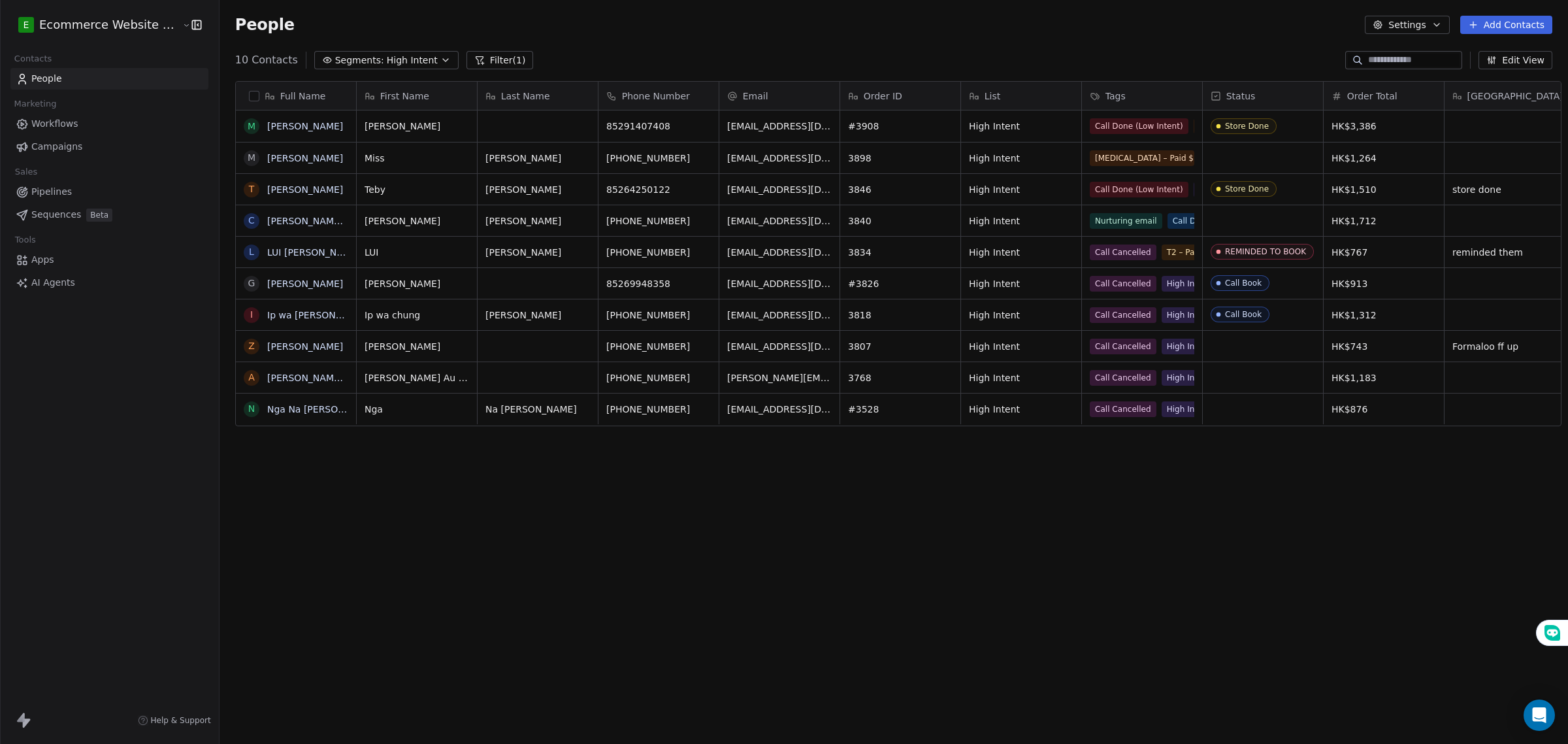
click at [77, 79] on link "People" at bounding box center [109, 78] width 198 height 21
click at [340, 64] on span "Segments:" at bounding box center [359, 60] width 49 height 14
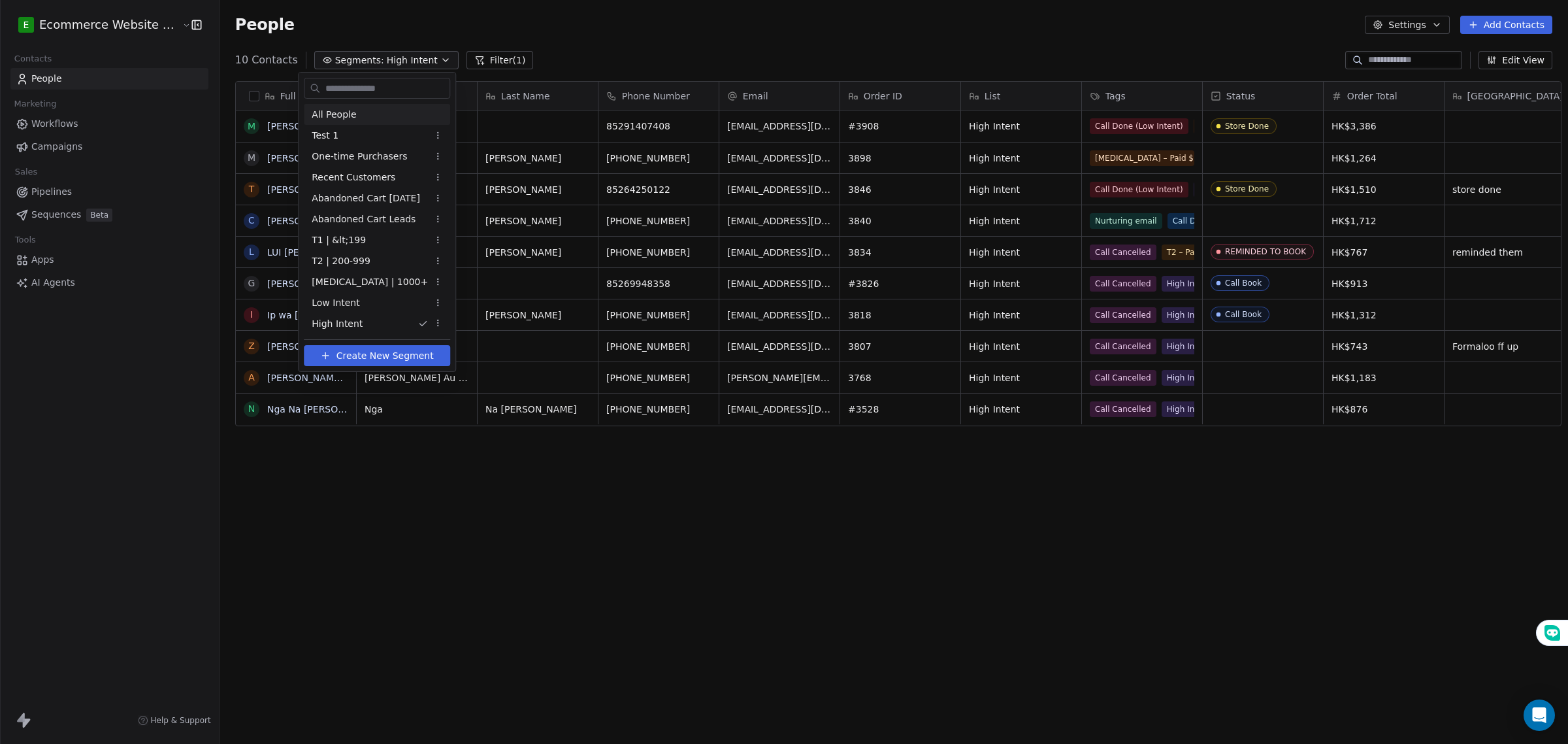
click at [351, 119] on span "All People" at bounding box center [334, 114] width 45 height 14
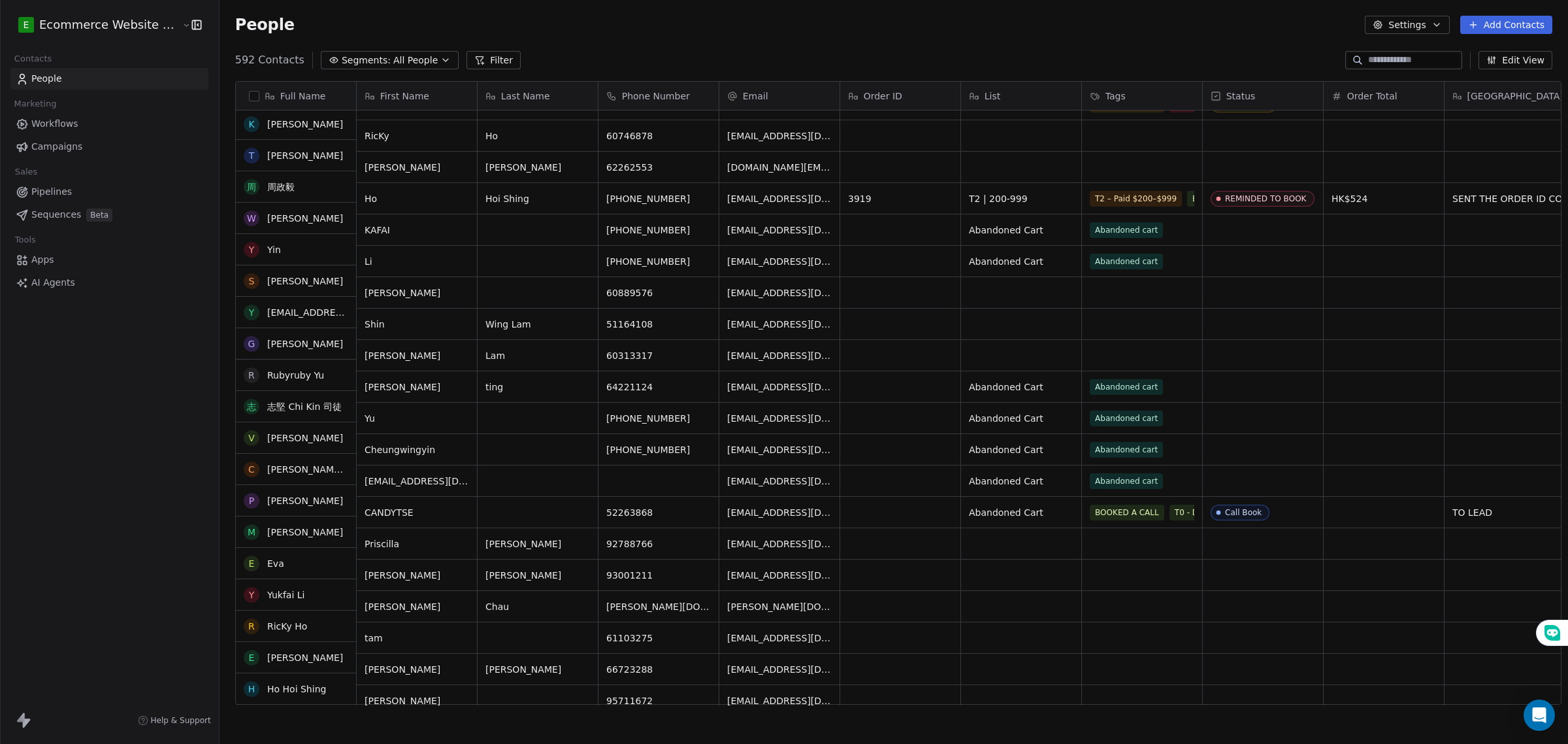
scroll to position [2124, 0]
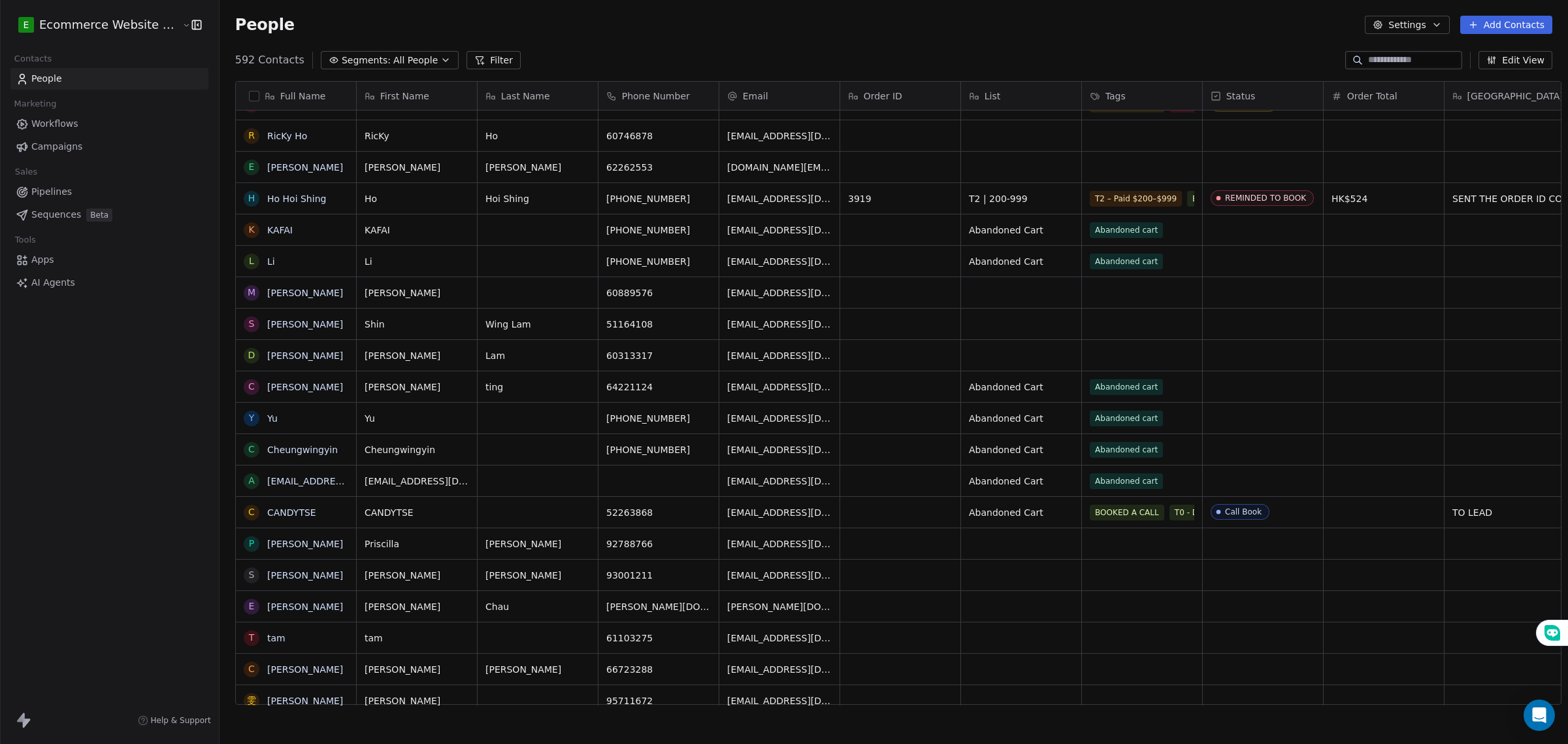
click at [78, 195] on link "Pipelines" at bounding box center [109, 192] width 198 height 21
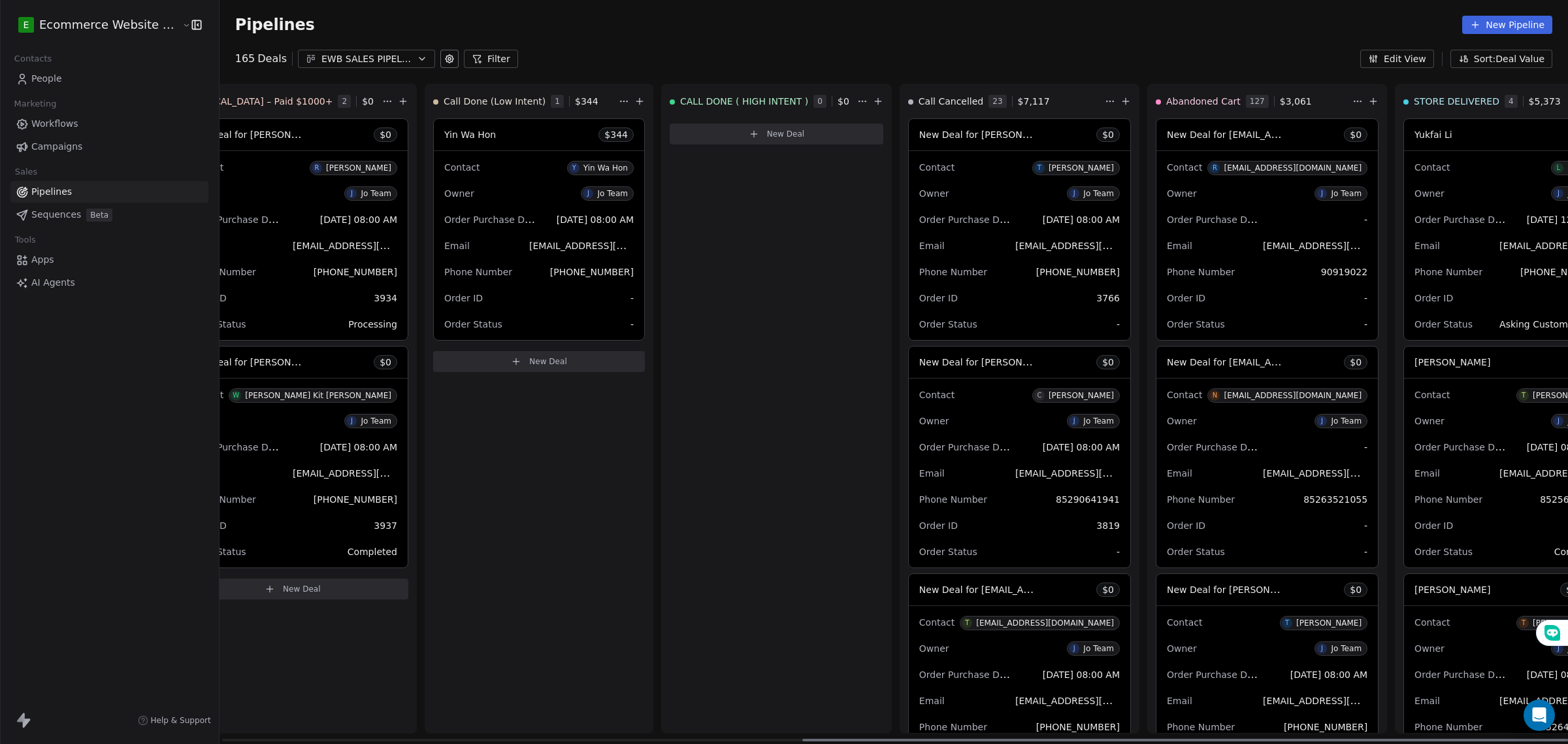
scroll to position [0, 1030]
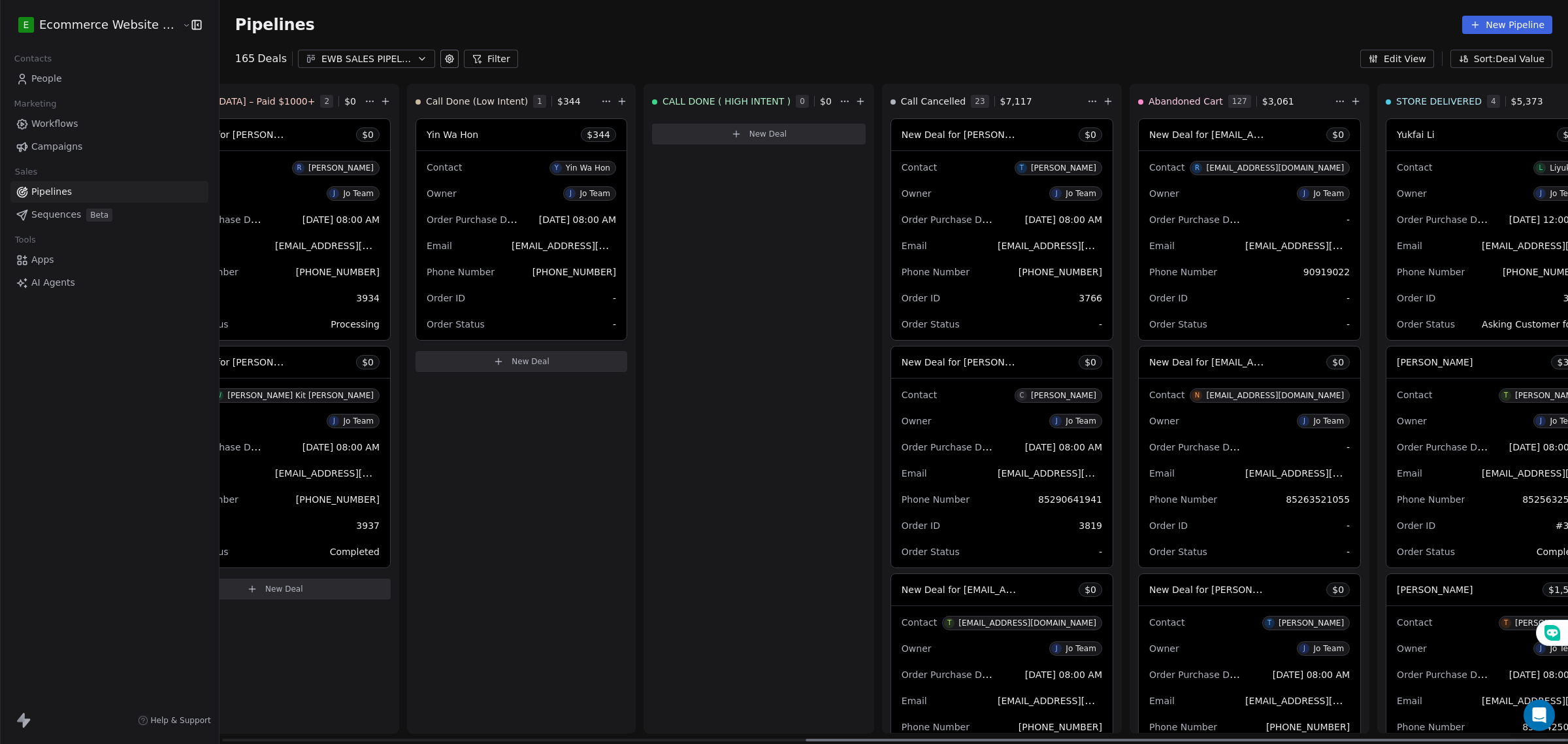
click at [1166, 100] on span "Abandoned Cart" at bounding box center [1185, 101] width 75 height 13
click at [1263, 98] on span "$ 3,061" at bounding box center [1278, 101] width 32 height 13
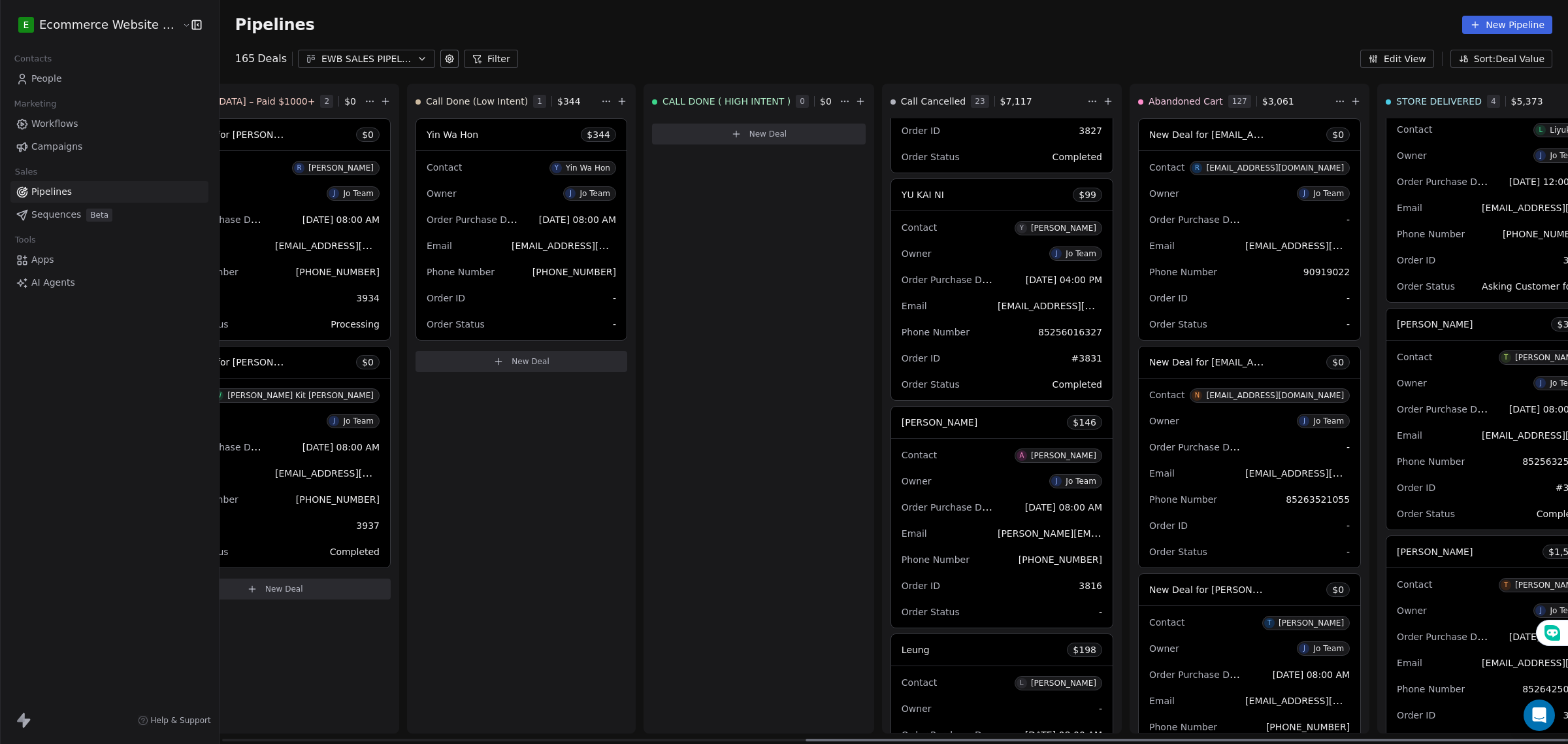
scroll to position [0, 0]
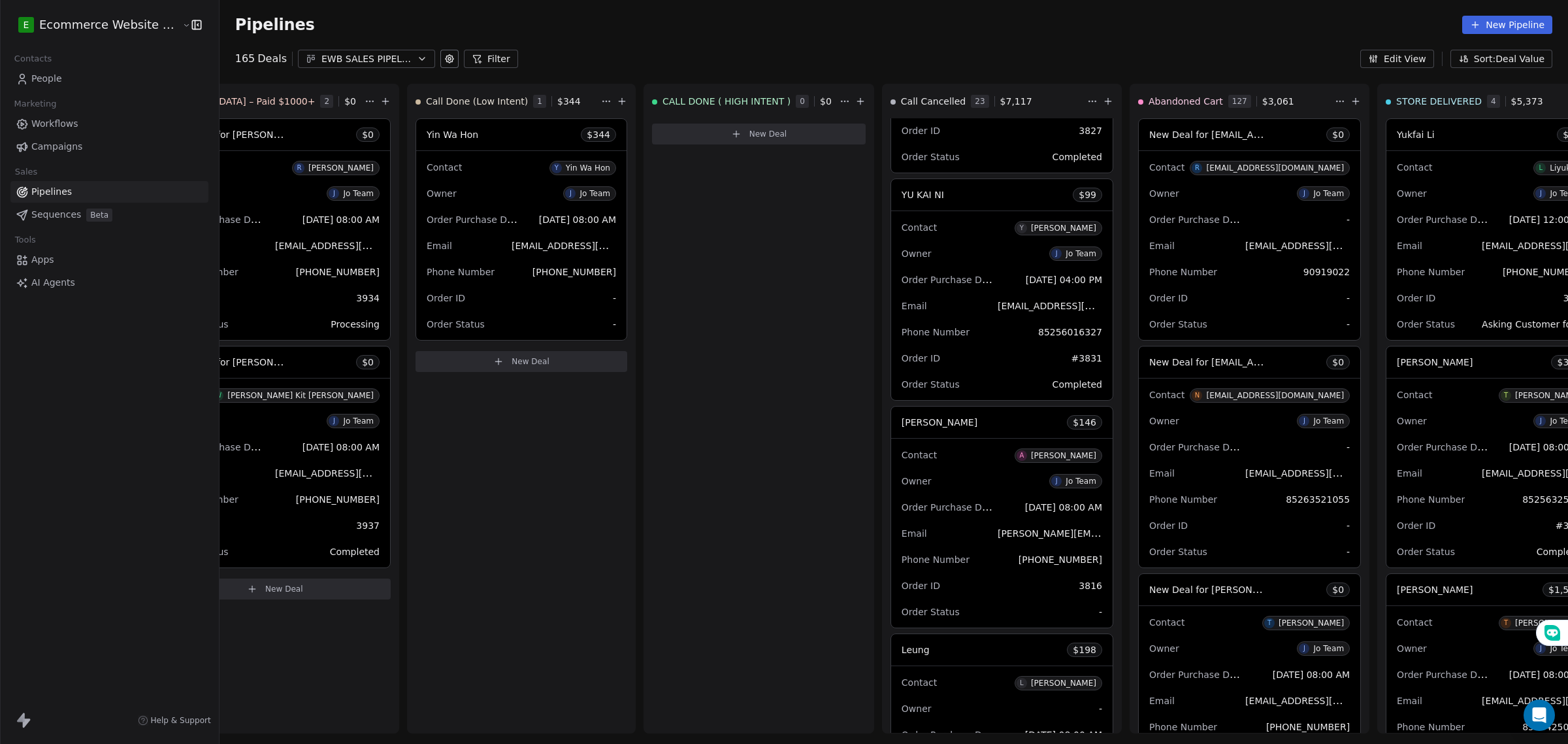
click at [344, 55] on div "EWB SALES PIPELINE 2025" at bounding box center [366, 59] width 90 height 14
click at [344, 109] on span "EWB SALES PIPELINE 2025" at bounding box center [358, 112] width 122 height 14
click at [88, 82] on link "People" at bounding box center [109, 78] width 198 height 21
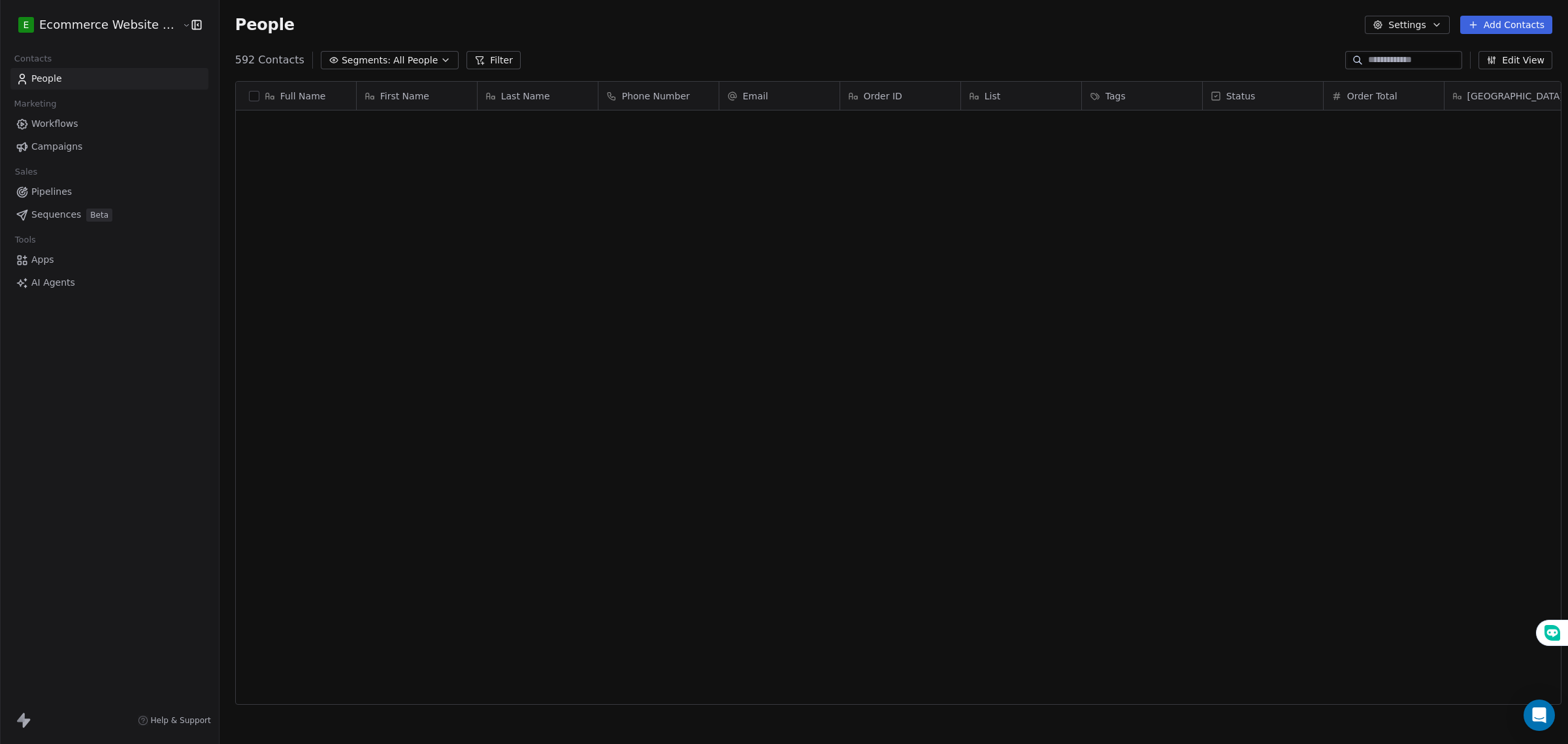
scroll to position [642, 1346]
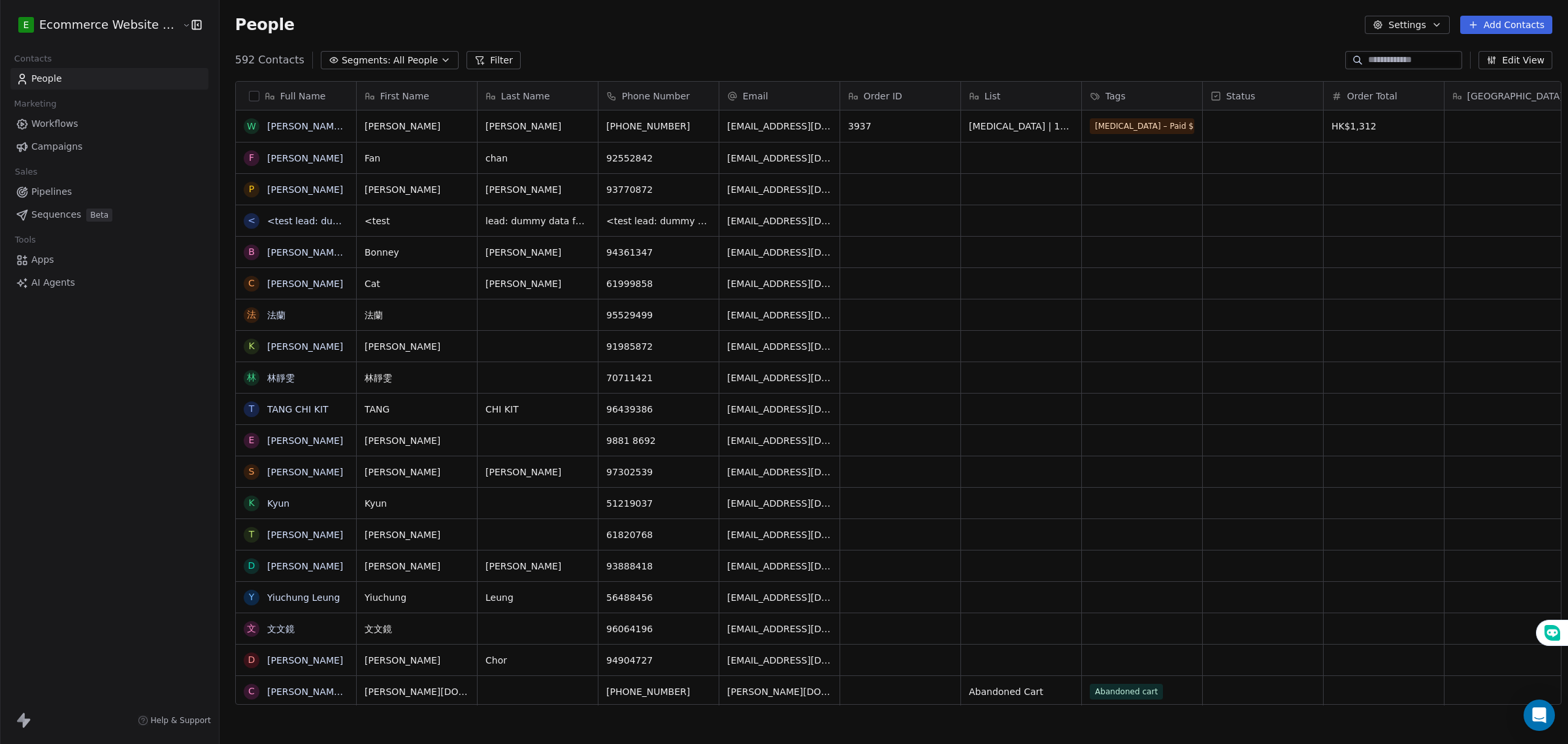
scroll to position [642, 1346]
click at [63, 124] on span "Workflows" at bounding box center [54, 124] width 47 height 14
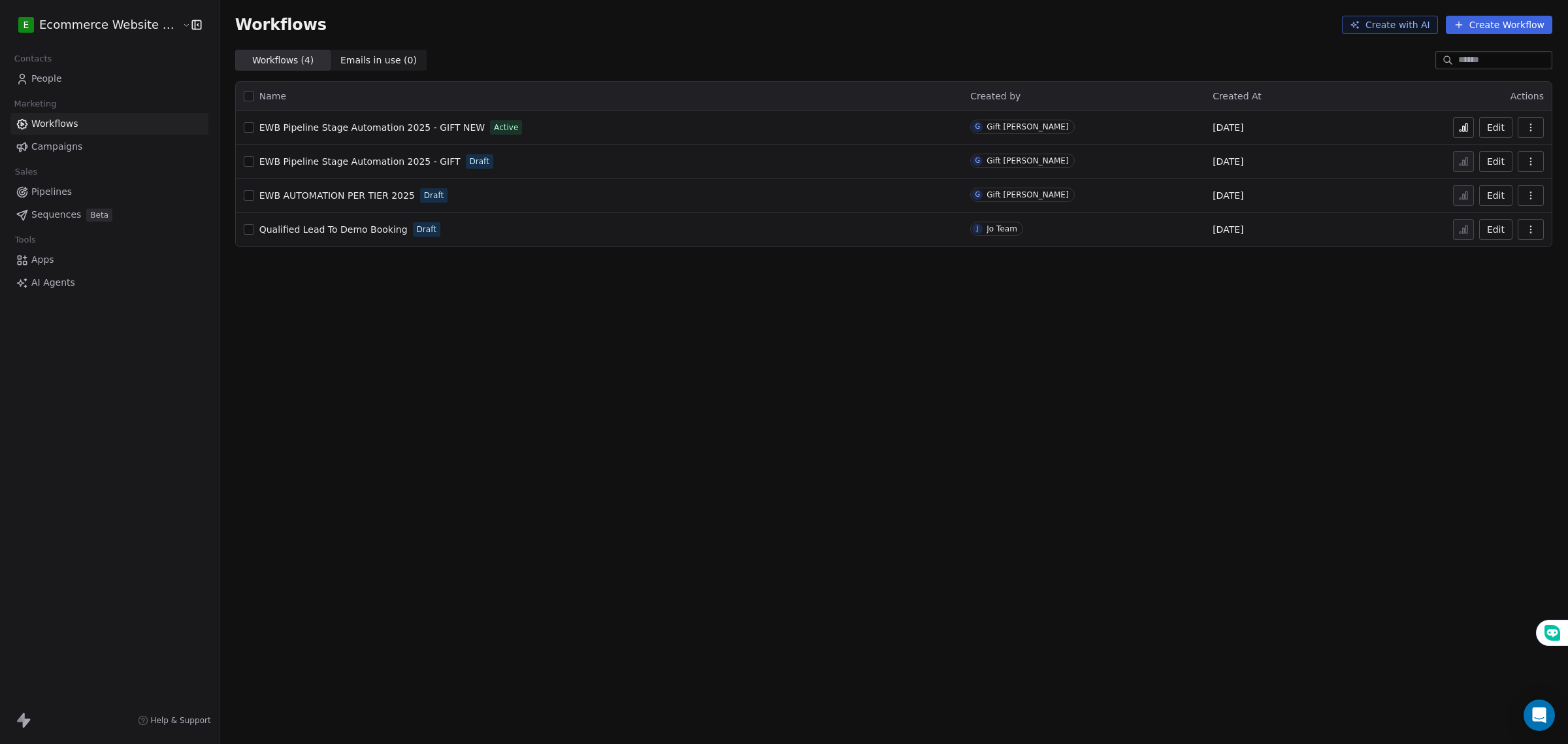
click at [461, 131] on span "EWB Pipeline Stage Automation 2025 - GIFT NEW" at bounding box center [372, 127] width 226 height 11
click at [1534, 122] on icon "button" at bounding box center [1530, 127] width 11 height 11
click at [1500, 181] on span "Duplicate" at bounding box center [1497, 179] width 44 height 13
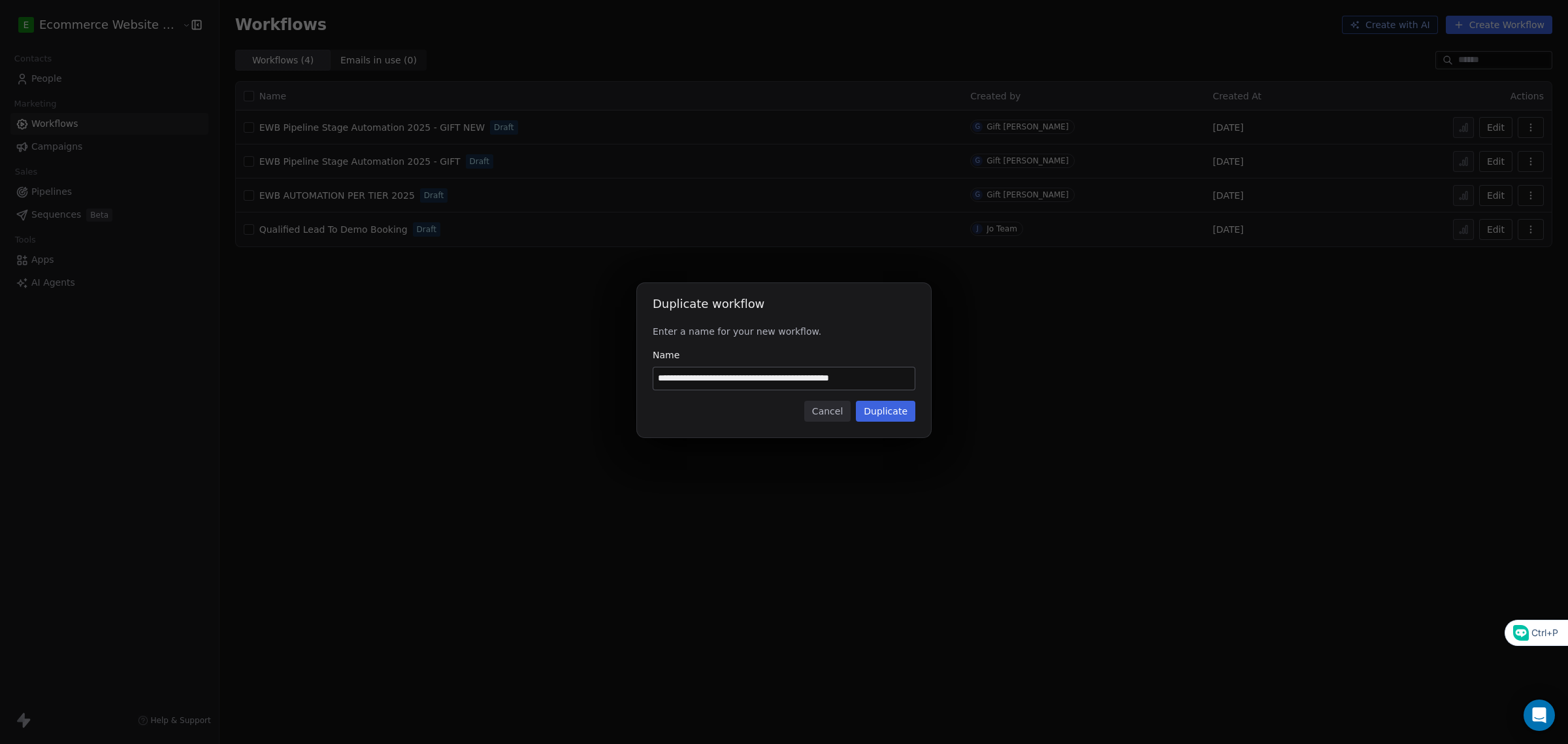
drag, startPoint x: 895, startPoint y: 383, endPoint x: 827, endPoint y: 374, distance: 68.6
click at [827, 374] on input "**********" at bounding box center [784, 378] width 261 height 22
type input "**********"
click at [893, 417] on button "Duplicate" at bounding box center [885, 412] width 59 height 21
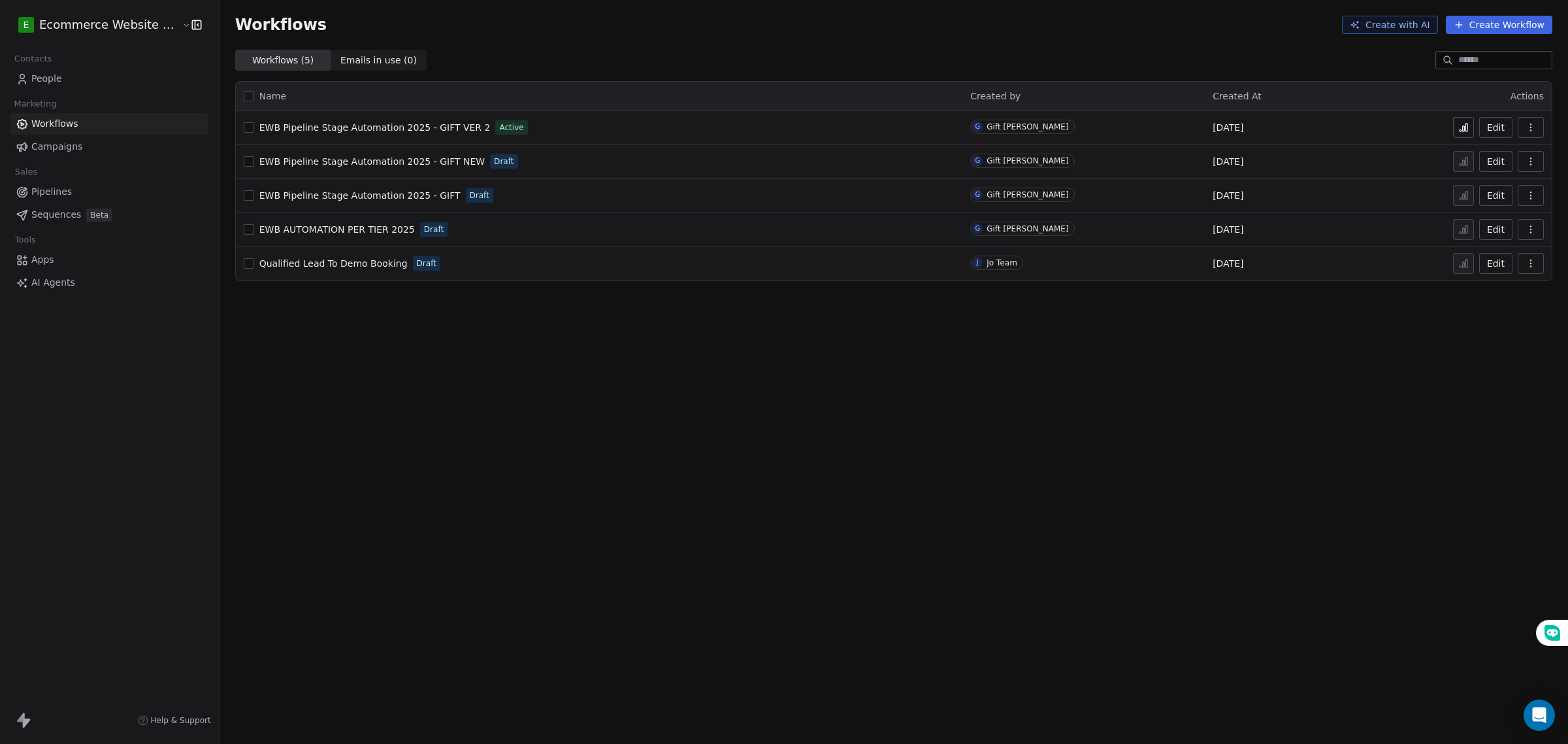
click at [60, 76] on link "People" at bounding box center [109, 78] width 198 height 21
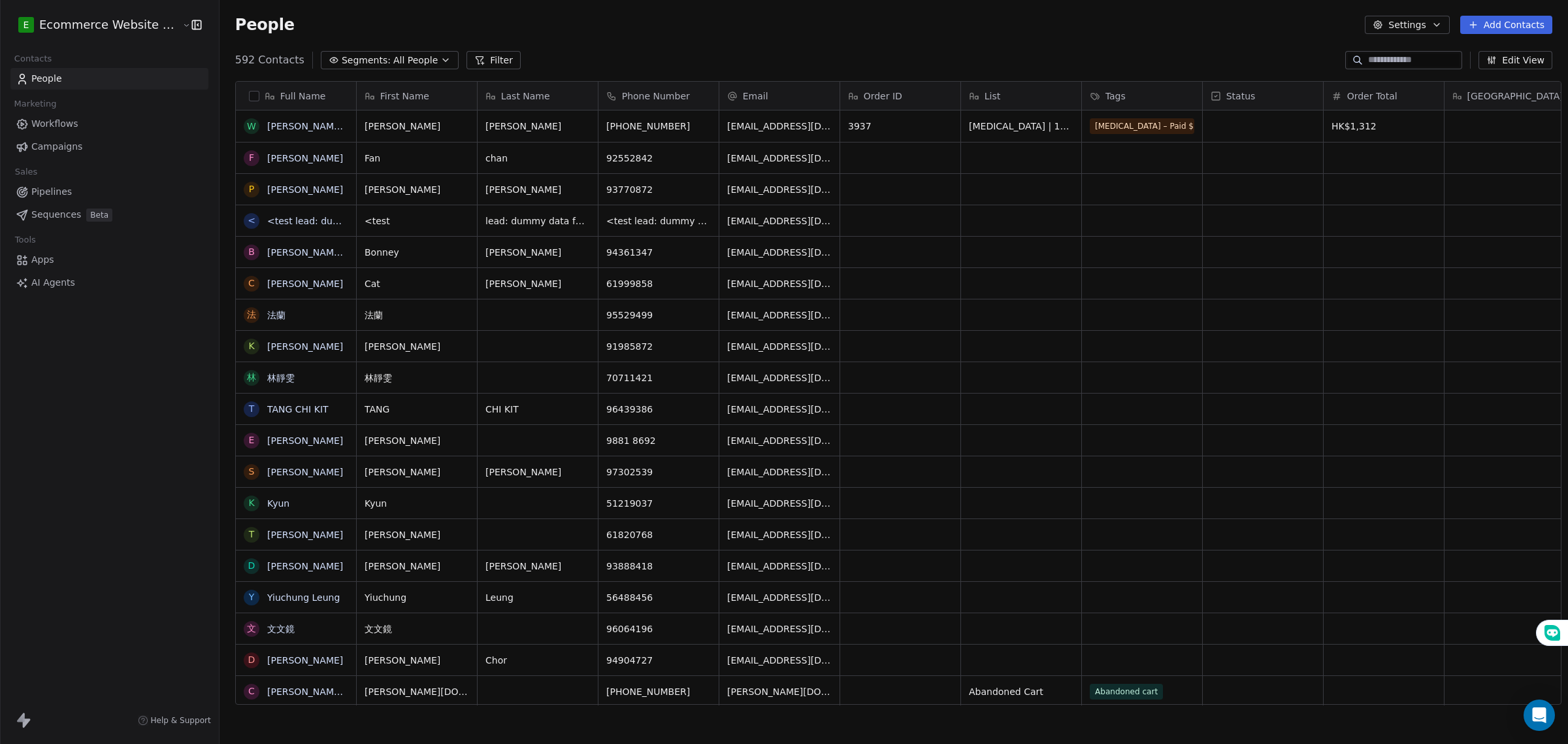
scroll to position [642, 1346]
click at [393, 54] on span "All People" at bounding box center [415, 60] width 45 height 14
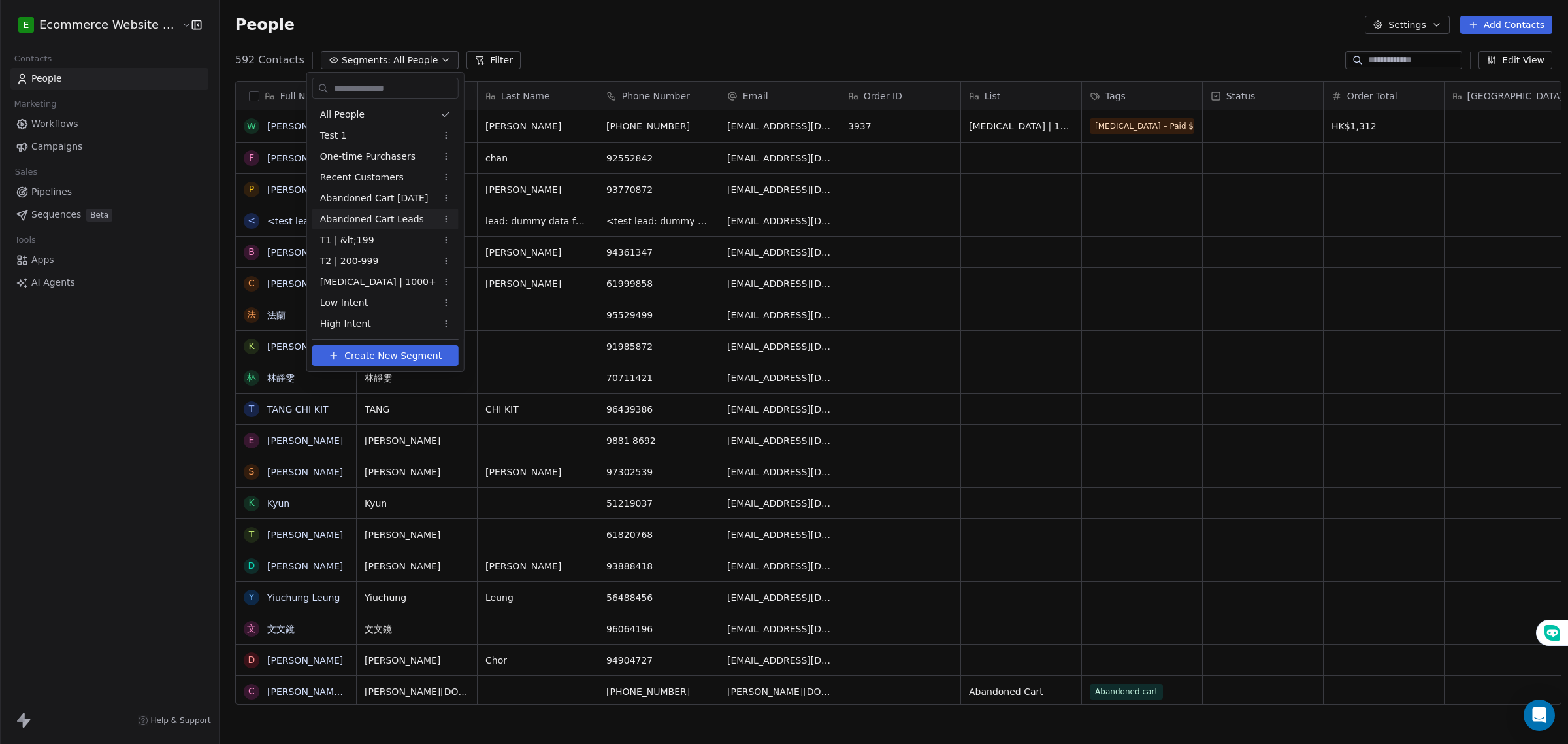
click at [377, 210] on div "Abandoned Cart Leads" at bounding box center [385, 219] width 146 height 21
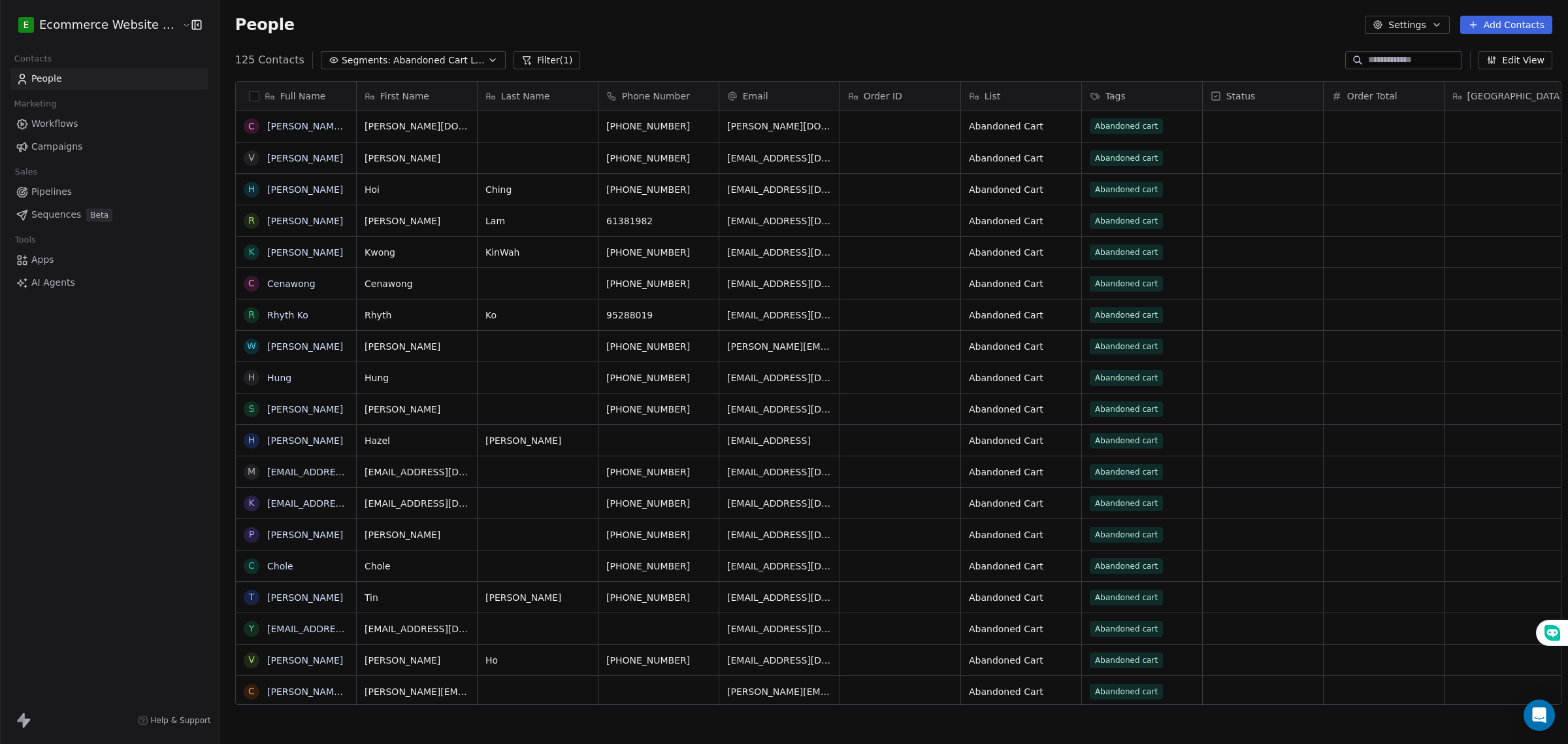
click at [249, 99] on button "button" at bounding box center [254, 96] width 11 height 11
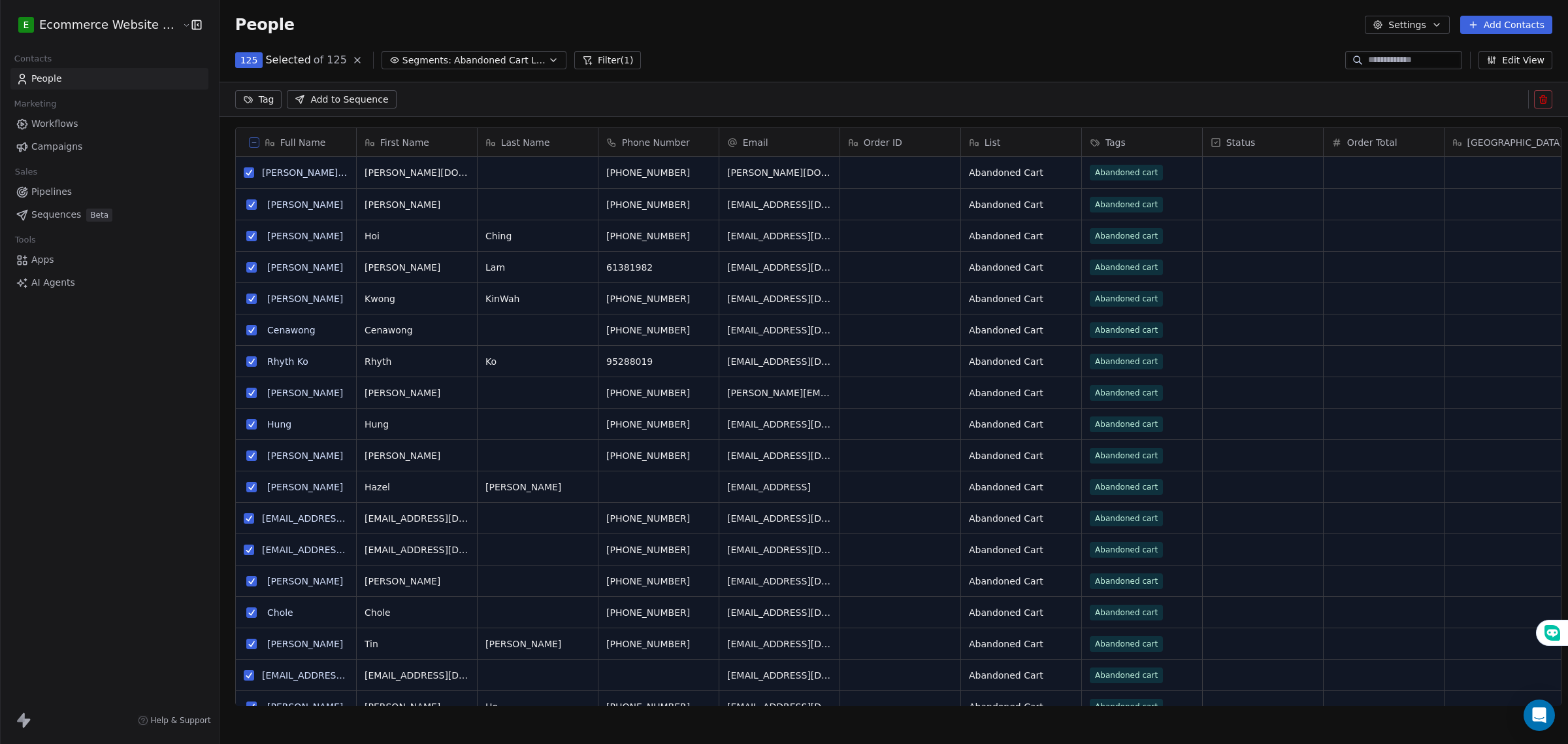
scroll to position [596, 1346]
click at [243, 98] on html "E Ecommerce Website Builder Contacts People Marketing Workflows Campaigns Sales…" at bounding box center [784, 372] width 1568 height 744
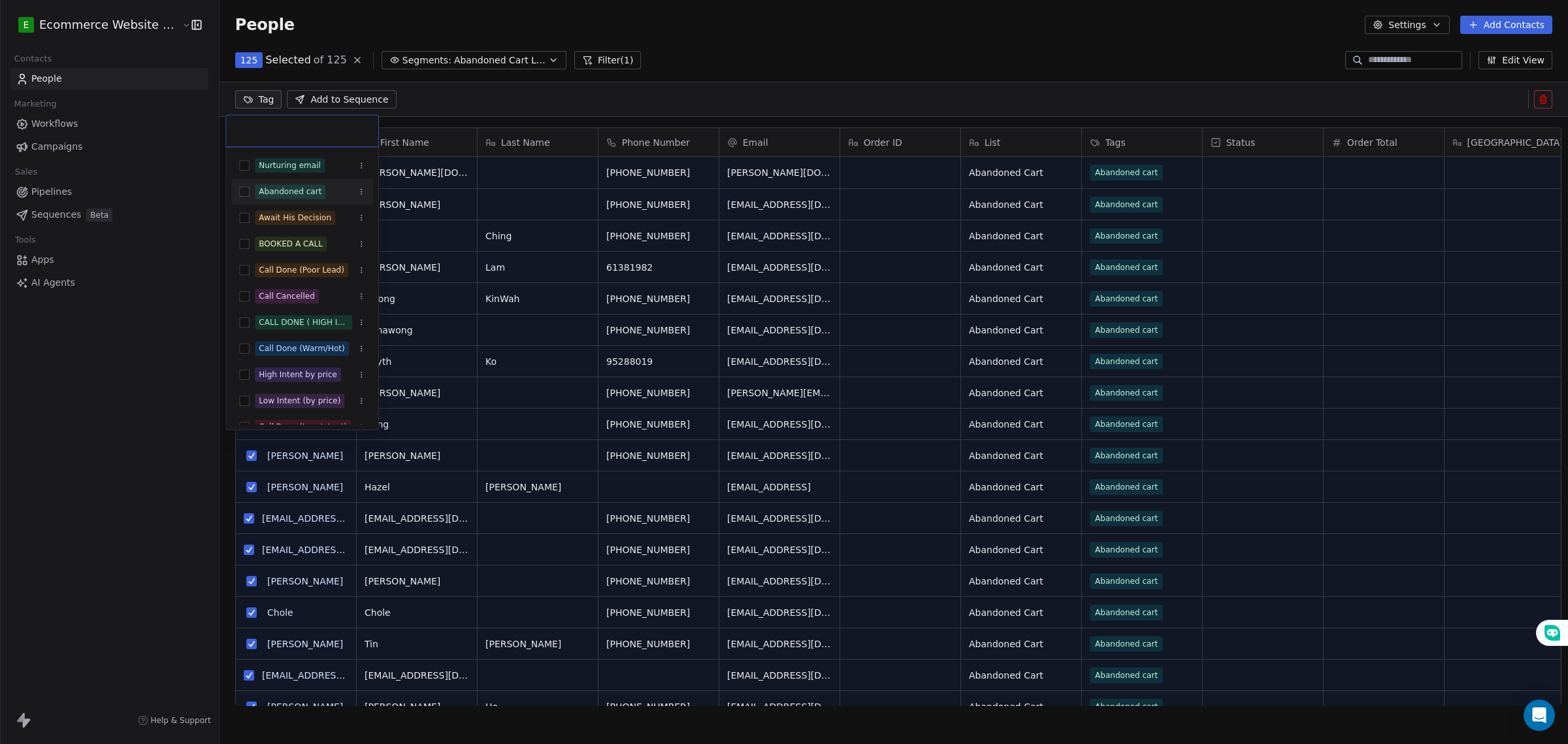
click at [248, 190] on button "Suggestions" at bounding box center [244, 191] width 11 height 11
click at [145, 388] on html "E Ecommerce Website Builder Contacts People Marketing Workflows Campaigns Sales…" at bounding box center [784, 372] width 1568 height 744
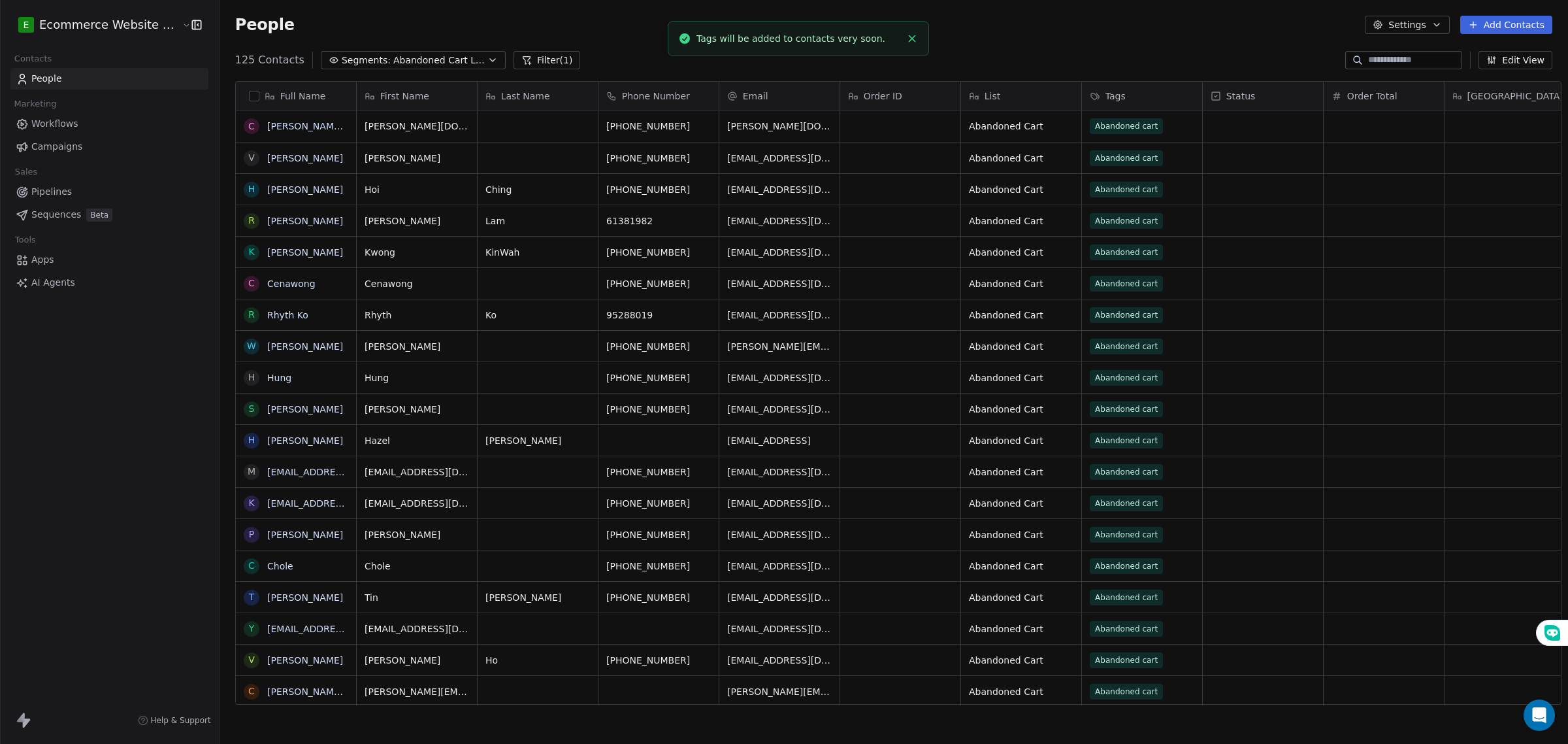
scroll to position [16, 0]
click at [428, 57] on span "Abandoned Cart Leads" at bounding box center [439, 60] width 91 height 14
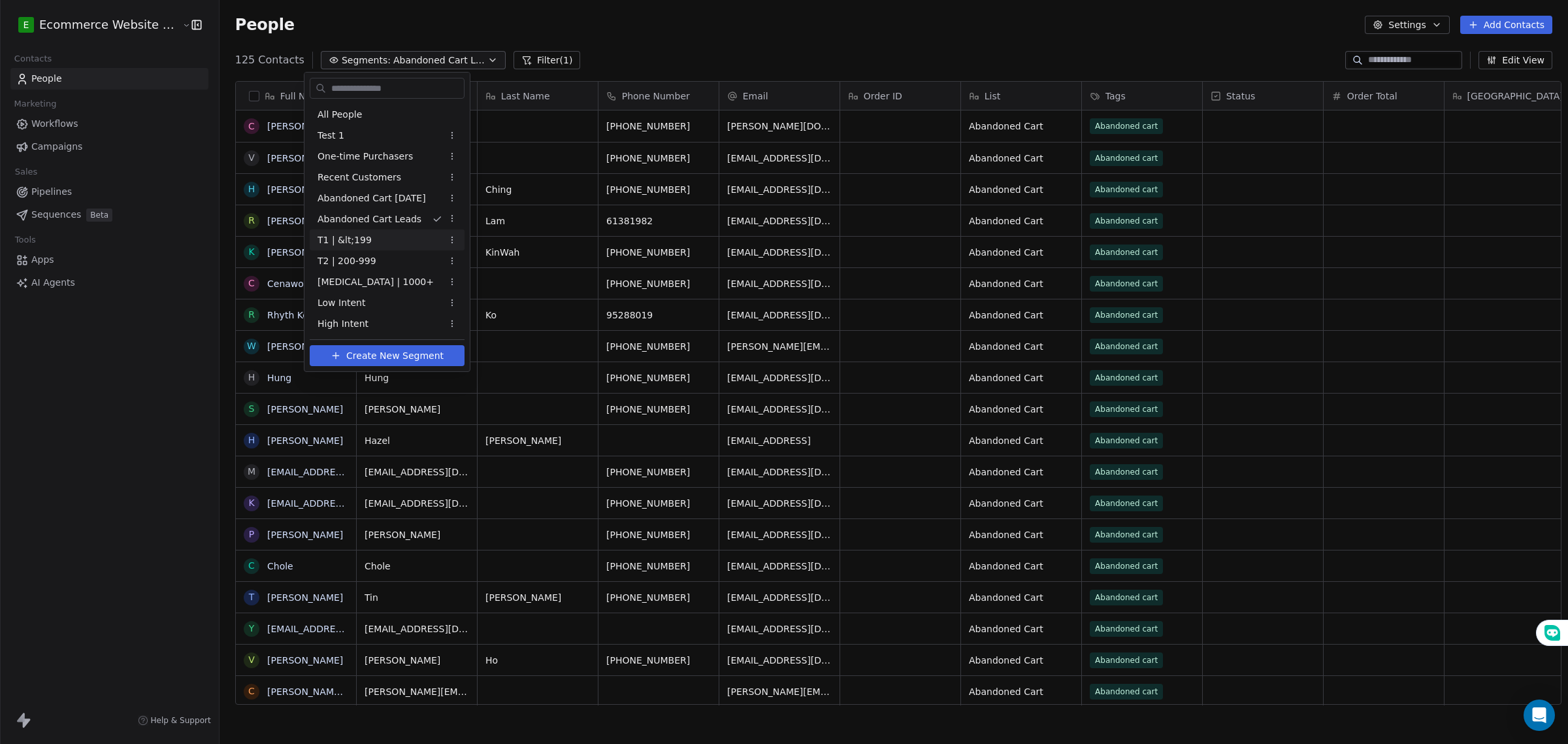
click at [384, 231] on div "T1 | &lt;199" at bounding box center [387, 240] width 155 height 21
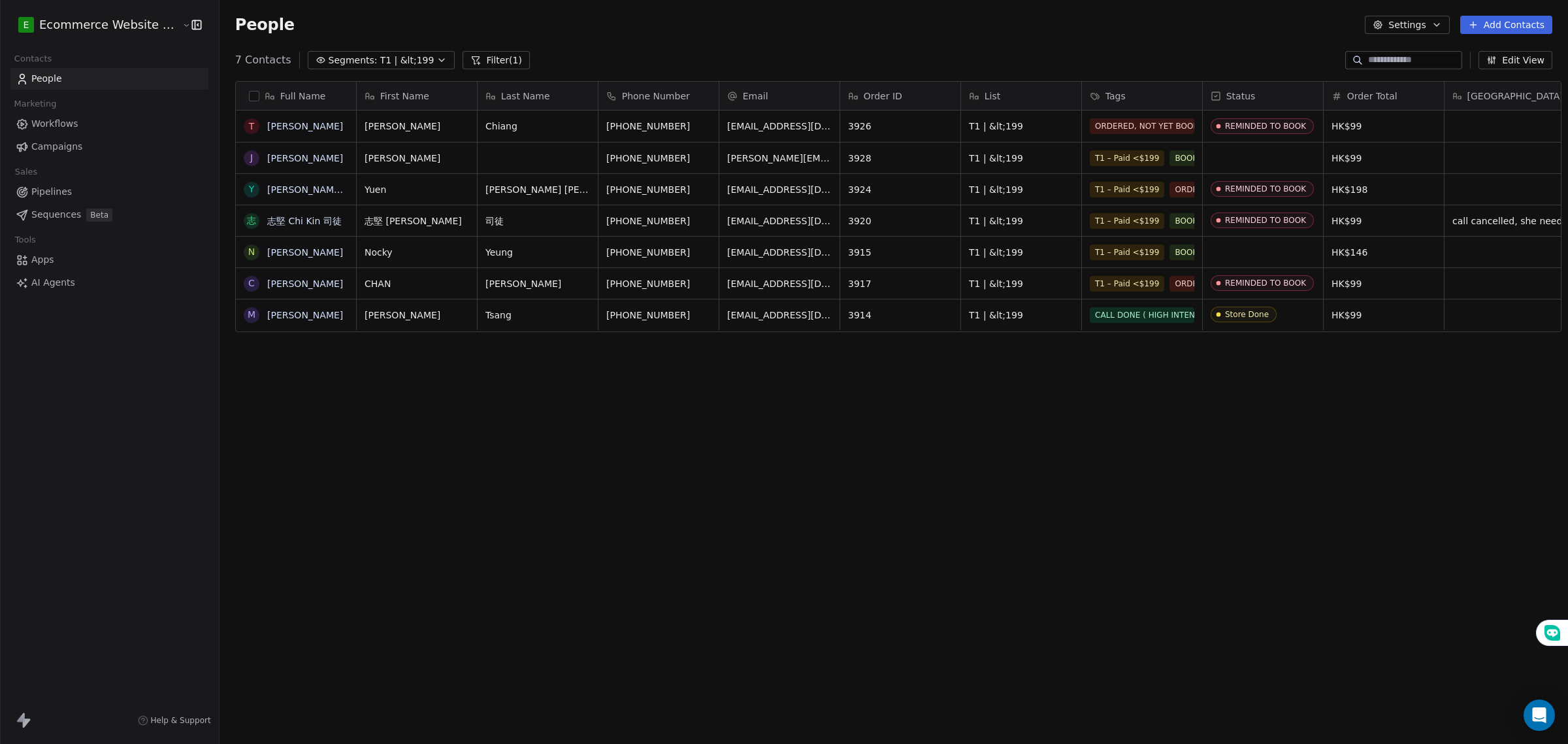
scroll to position [12, 13]
click at [249, 92] on button "button" at bounding box center [254, 96] width 11 height 11
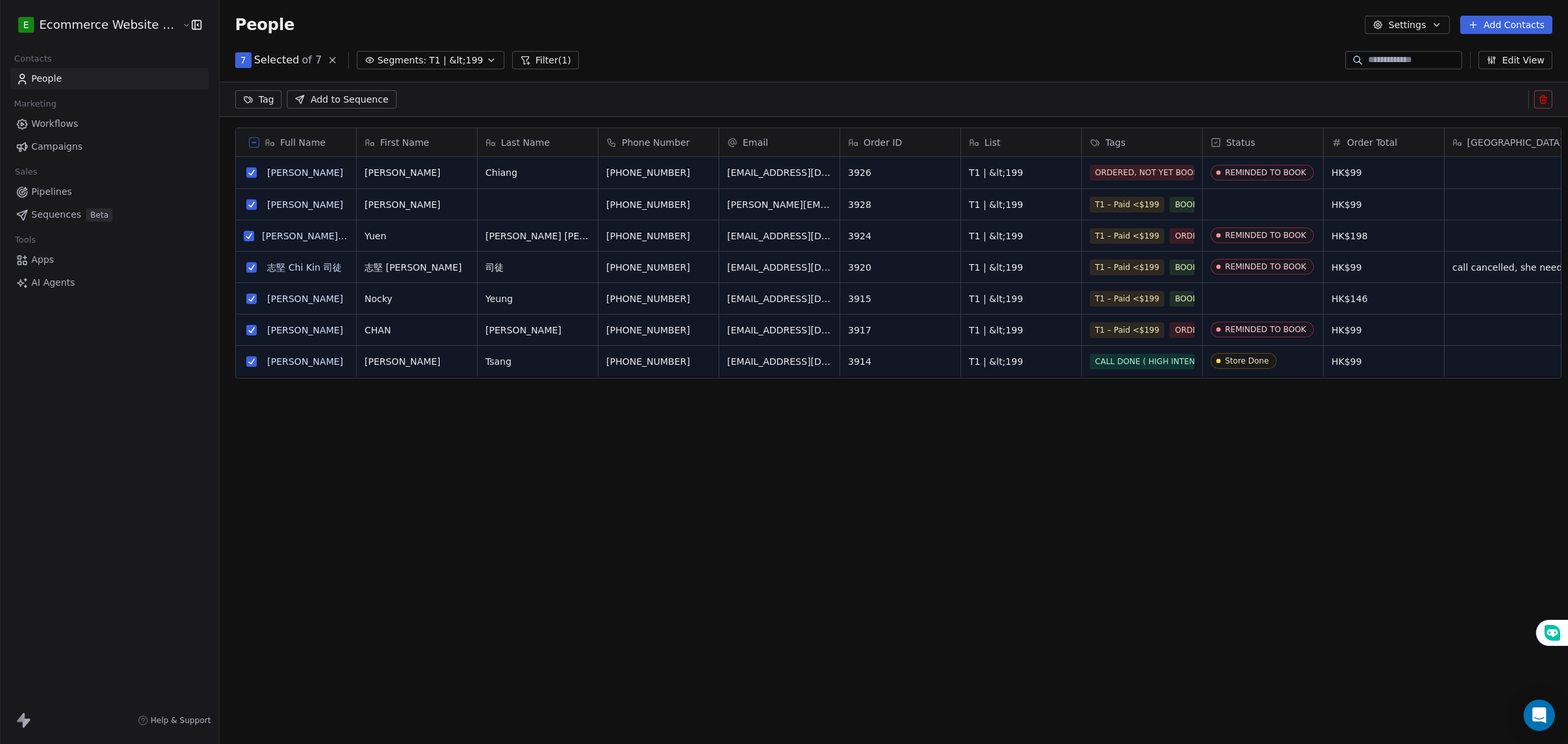
scroll to position [1, 0]
click at [249, 99] on html "E Ecommerce Website Builder Contacts People Marketing Workflows Campaigns Sales…" at bounding box center [784, 372] width 1568 height 744
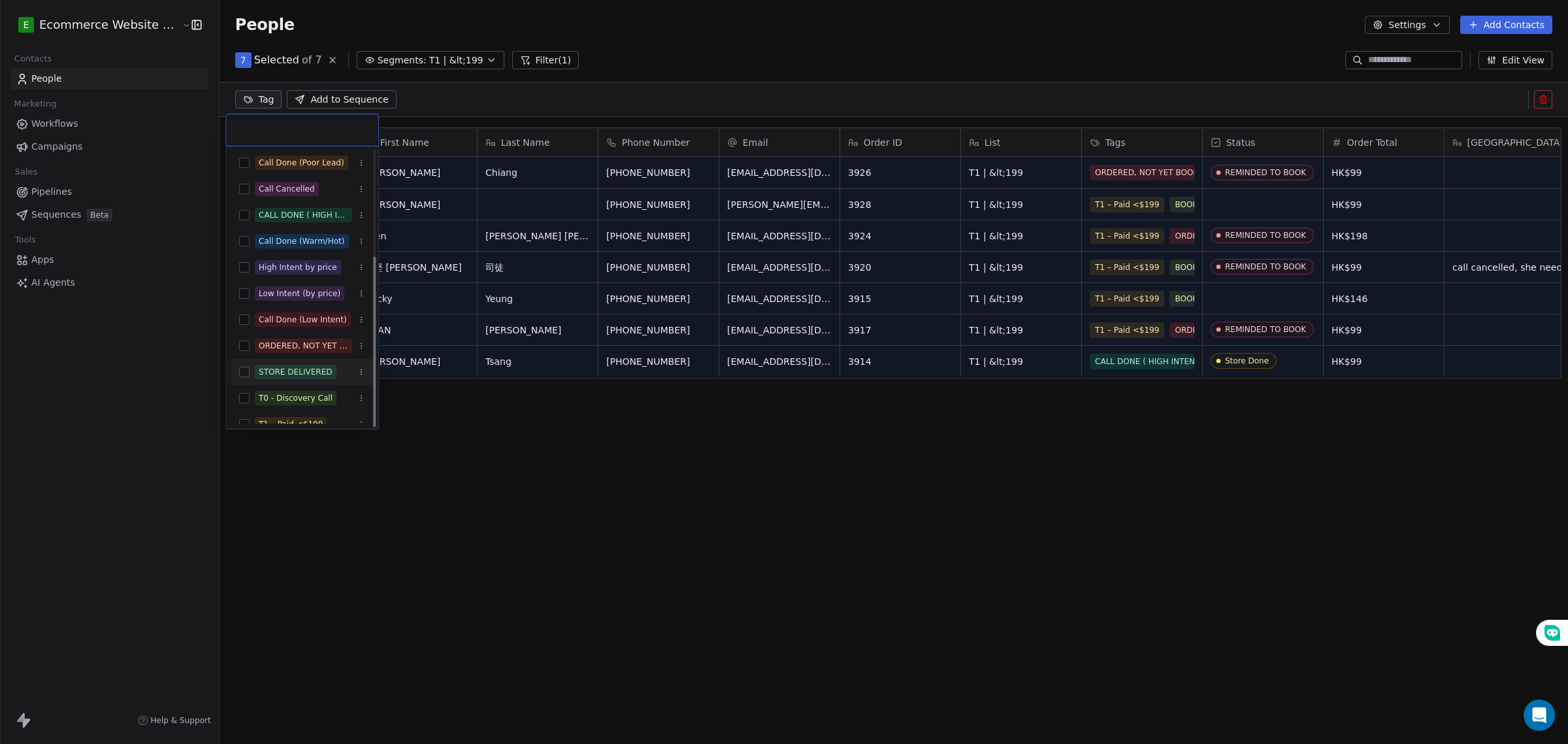
scroll to position [171, 0]
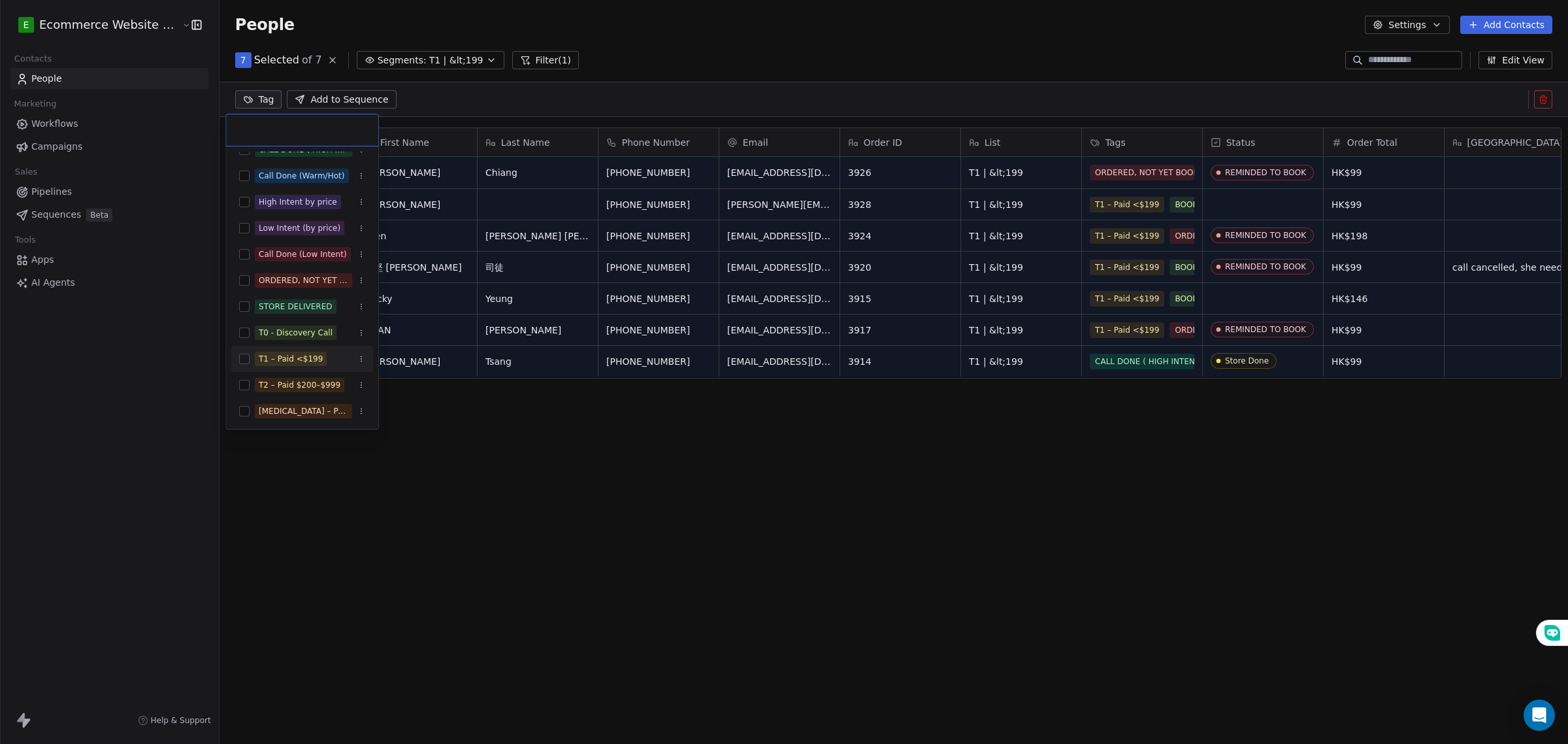
click at [248, 357] on button "Suggestions" at bounding box center [244, 358] width 11 height 11
click at [114, 413] on html "E Ecommerce Website Builder Contacts People Marketing Workflows Campaigns Sales…" at bounding box center [784, 372] width 1568 height 744
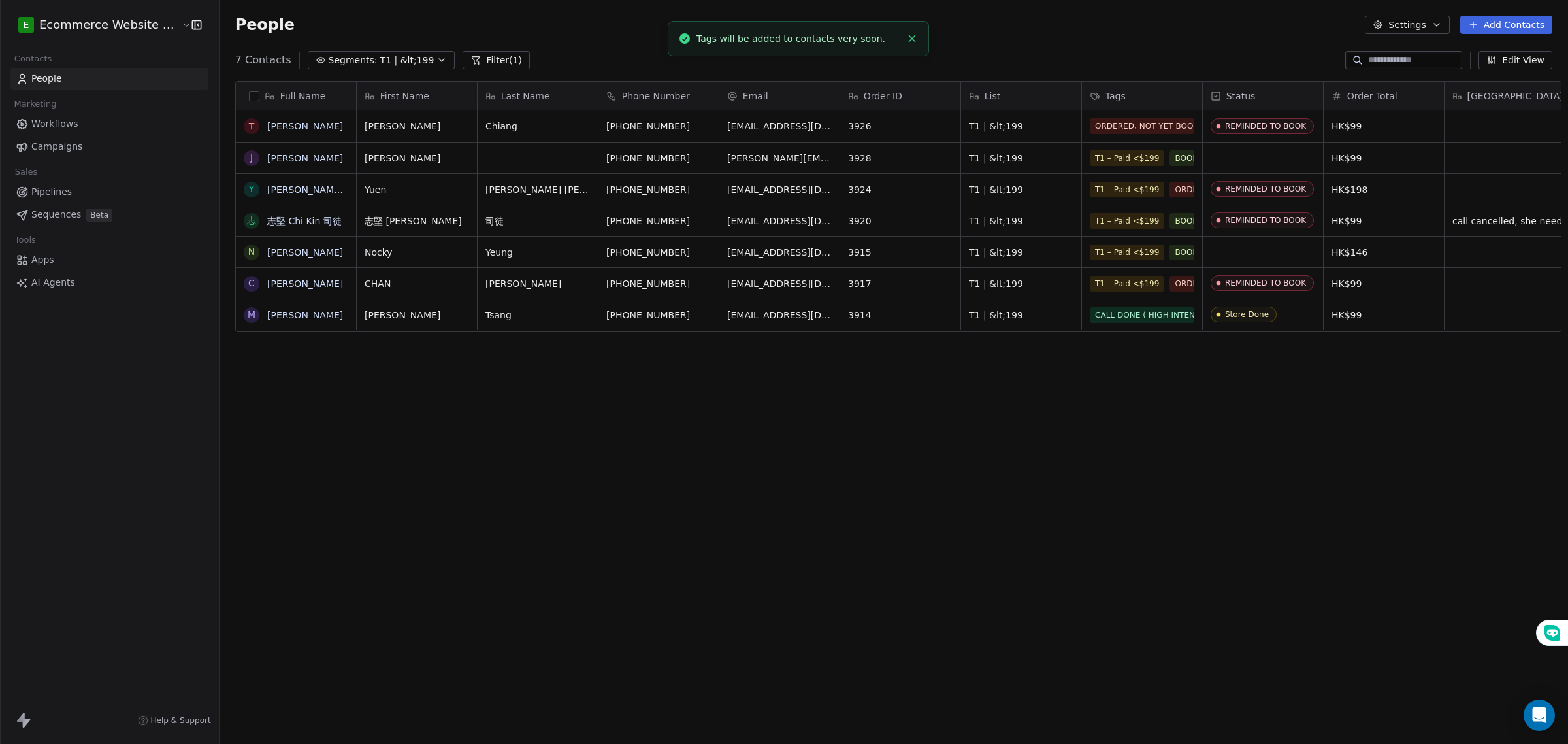
scroll to position [9, 0]
click at [353, 59] on span "Segments:" at bounding box center [353, 60] width 49 height 14
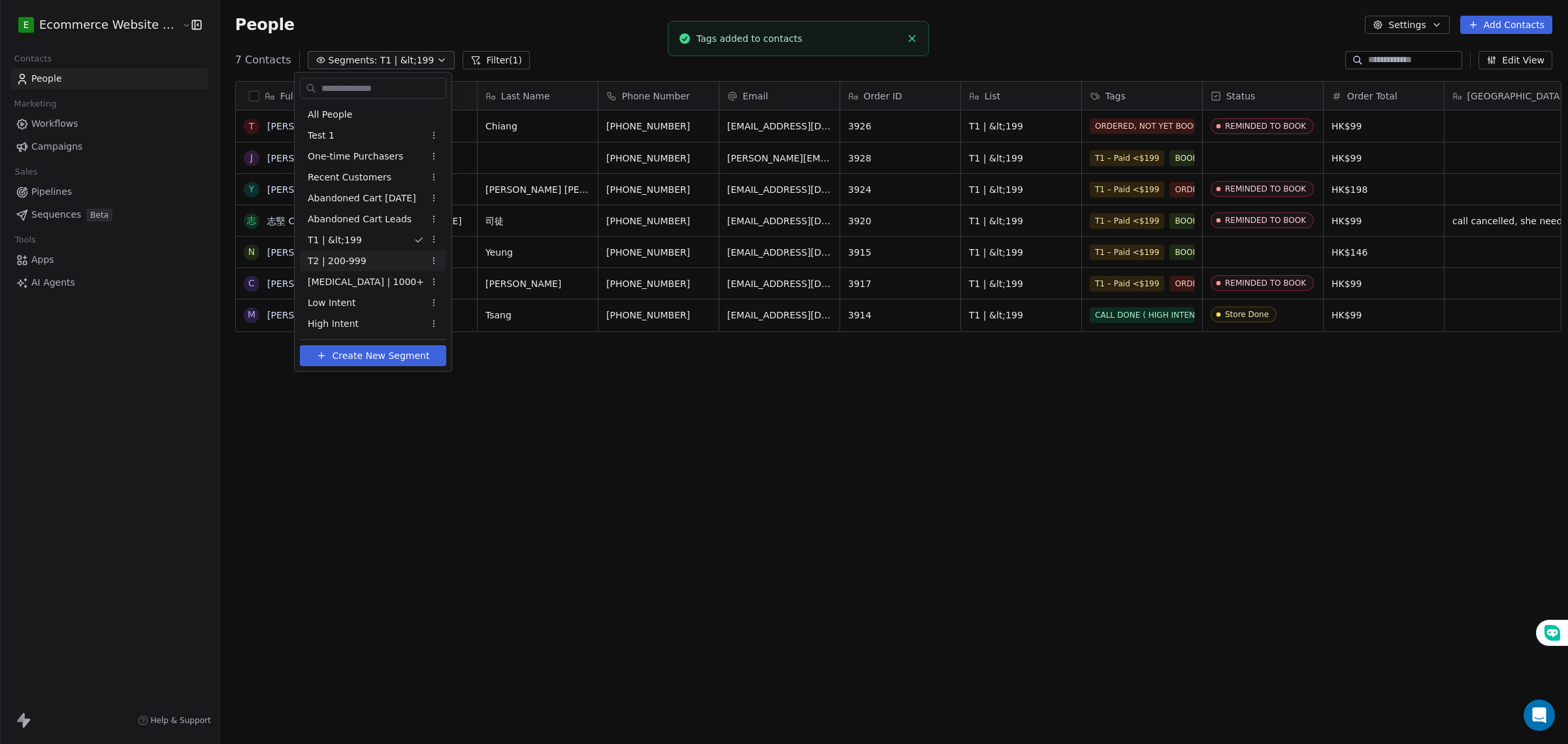
click at [354, 256] on span "T2 | 200-999" at bounding box center [337, 261] width 59 height 14
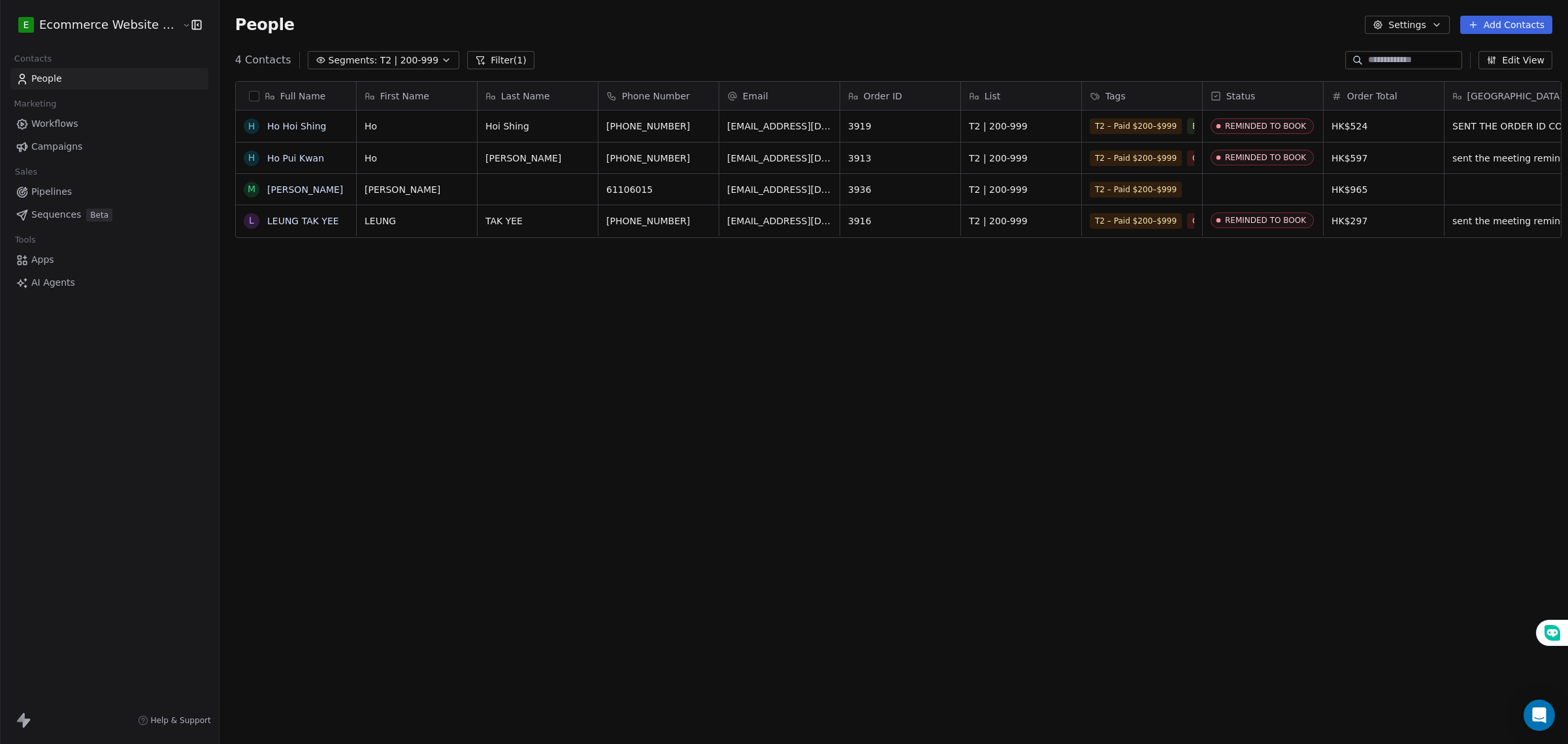
scroll to position [12, 13]
click at [249, 92] on button "button" at bounding box center [254, 96] width 11 height 11
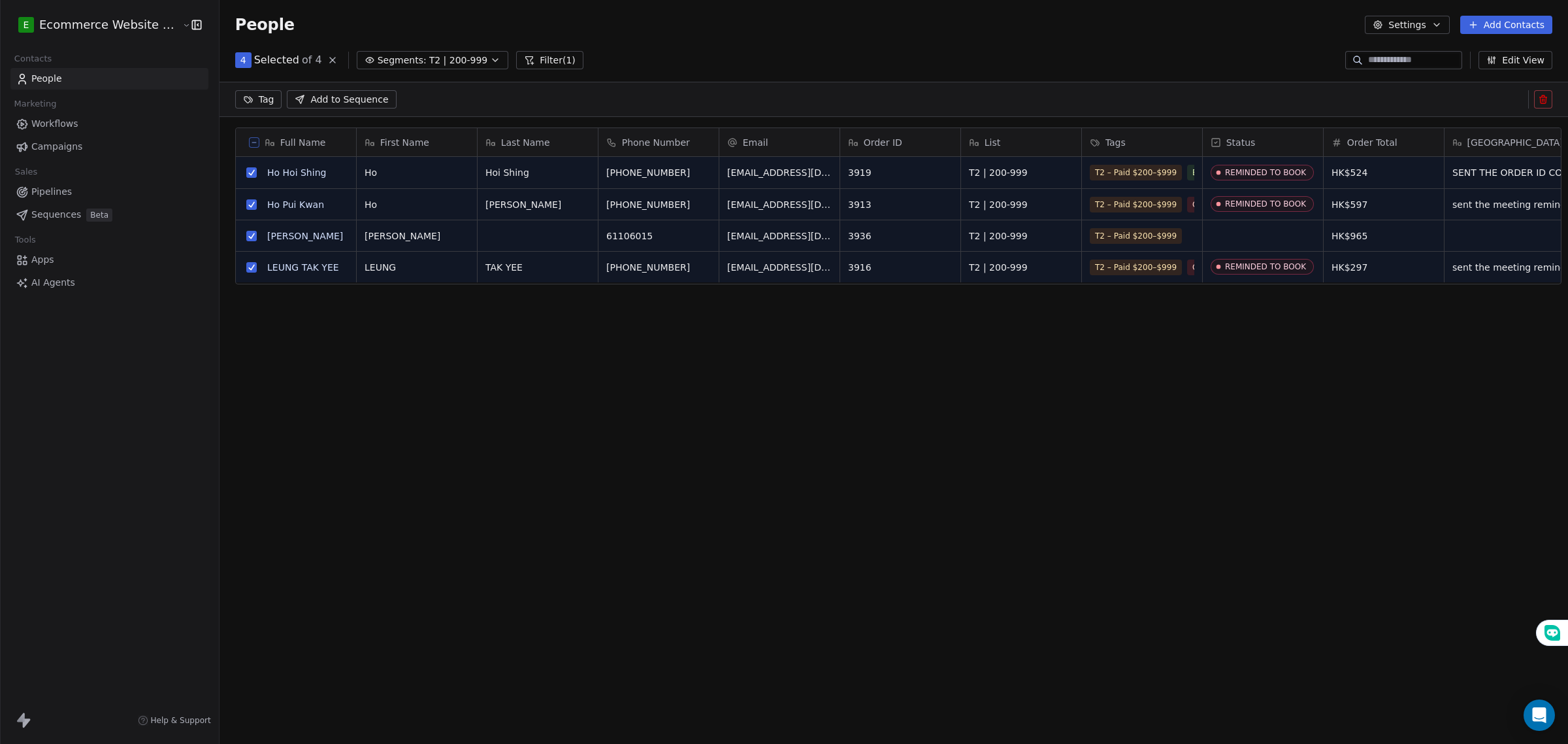
scroll to position [1, 0]
click at [249, 92] on html "E Ecommerce Website Builder Contacts People Marketing Workflows Campaigns Sales…" at bounding box center [784, 372] width 1568 height 744
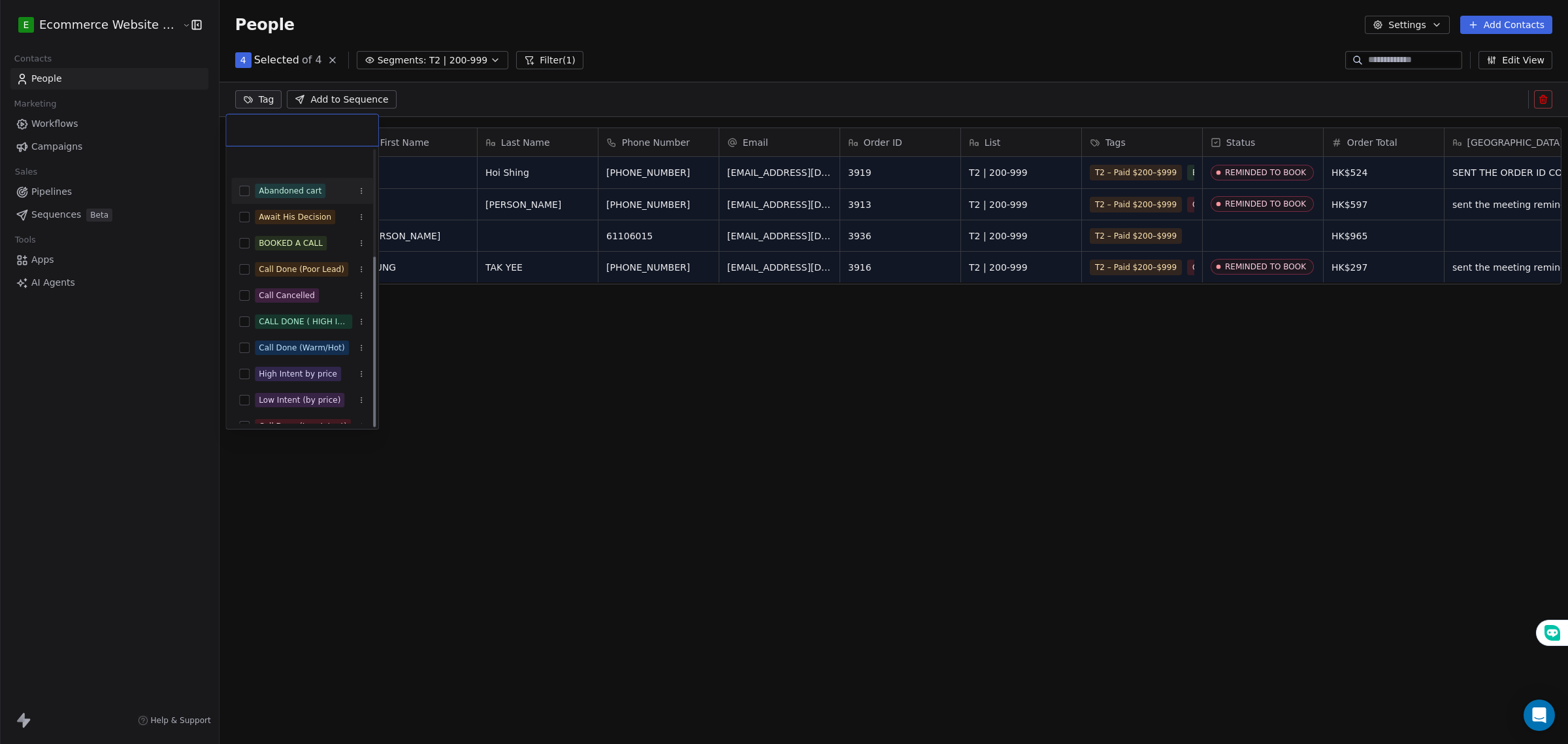
scroll to position [171, 0]
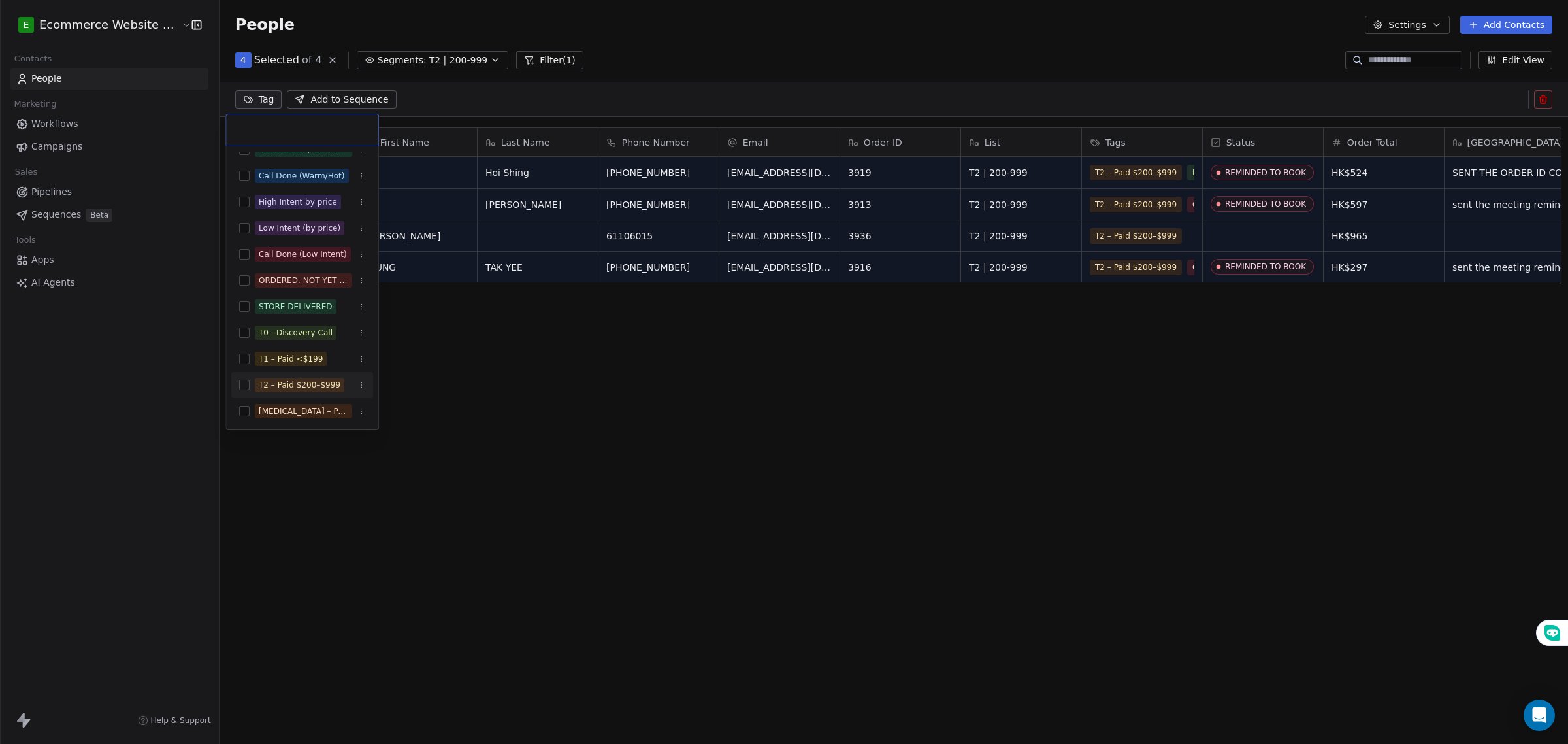
click at [295, 376] on div "T2 – Paid $200–$999" at bounding box center [302, 386] width 141 height 21
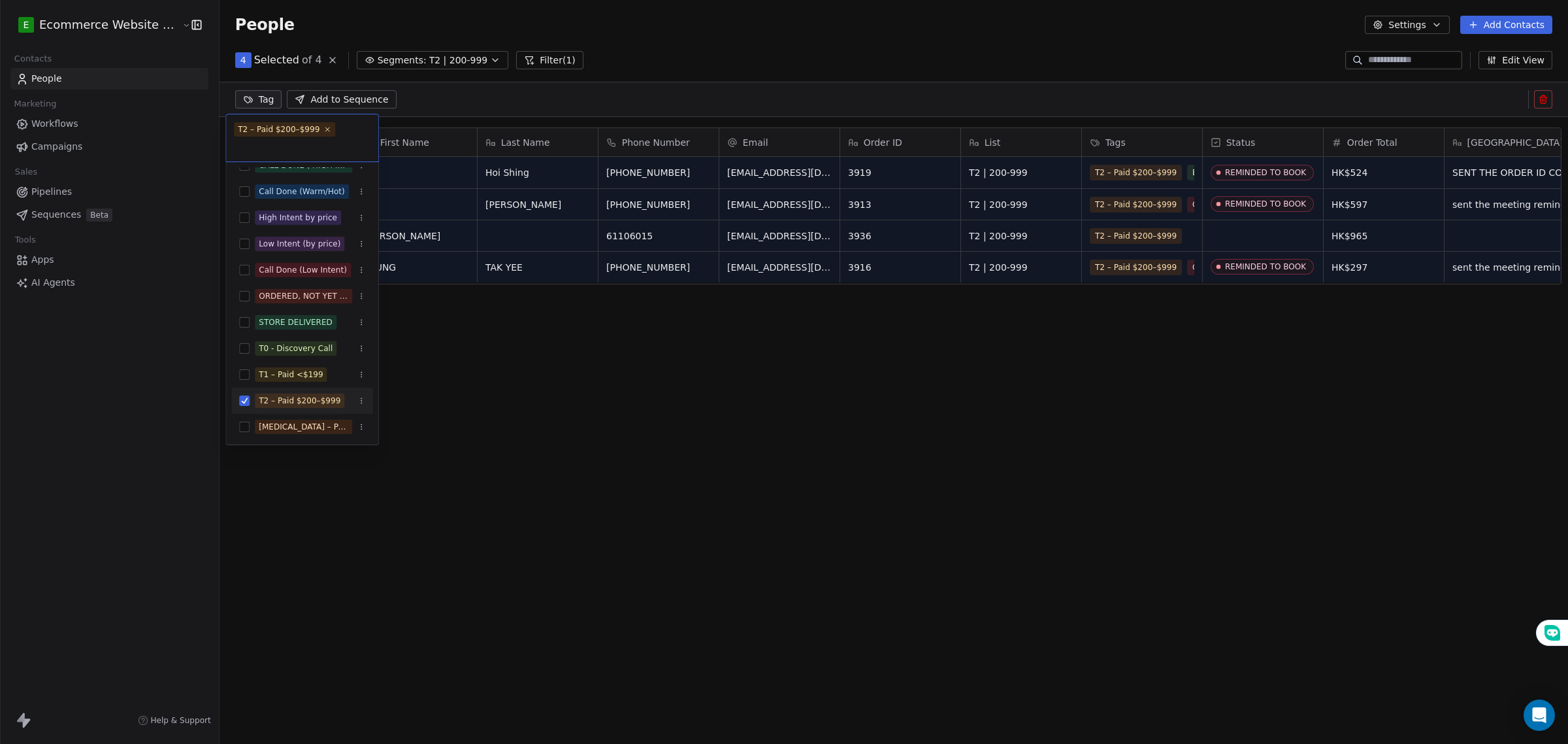
scroll to position [642, 1346]
click at [413, 374] on html "E Ecommerce Website Builder Contacts People Marketing Workflows Campaigns Sales…" at bounding box center [784, 372] width 1568 height 744
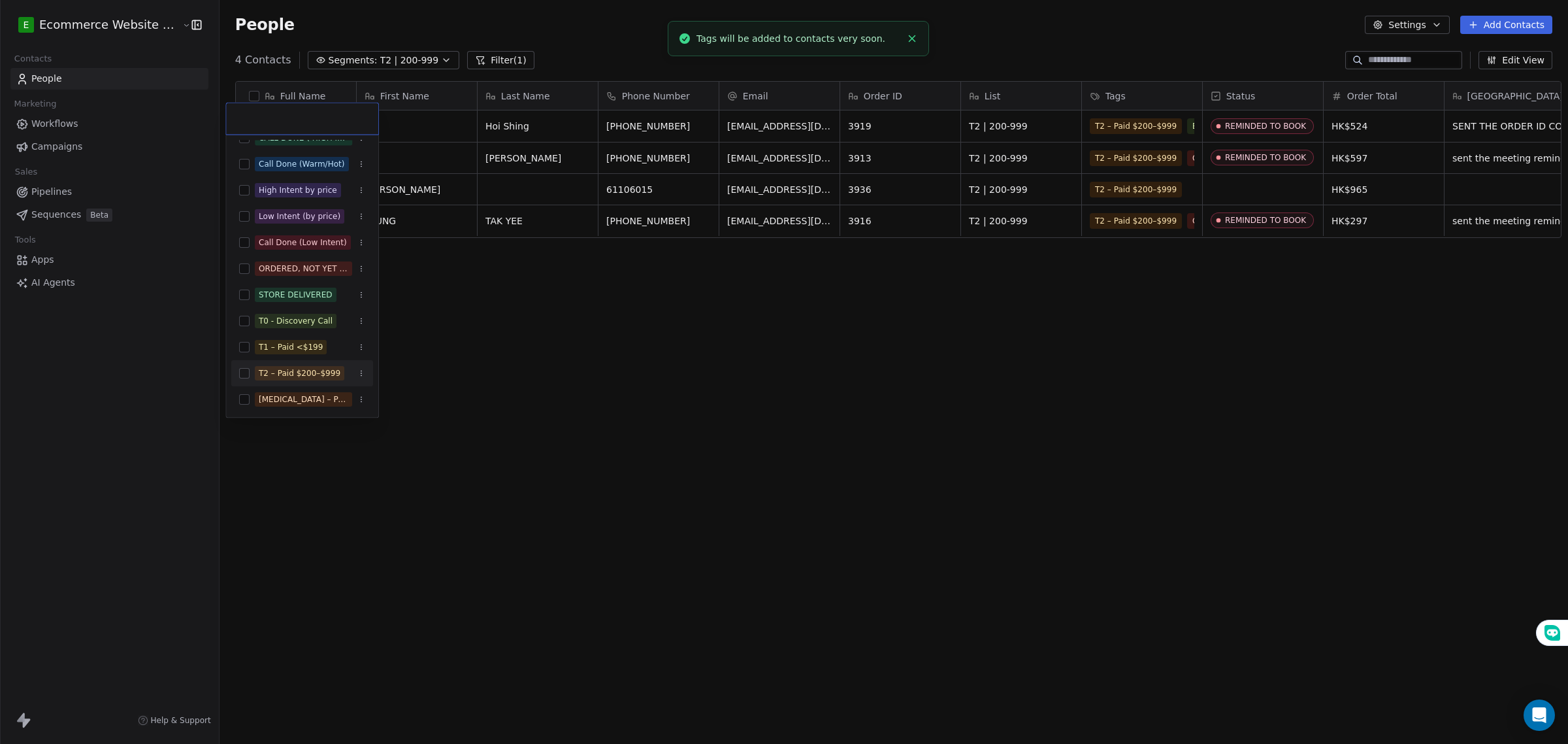
scroll to position [0, 0]
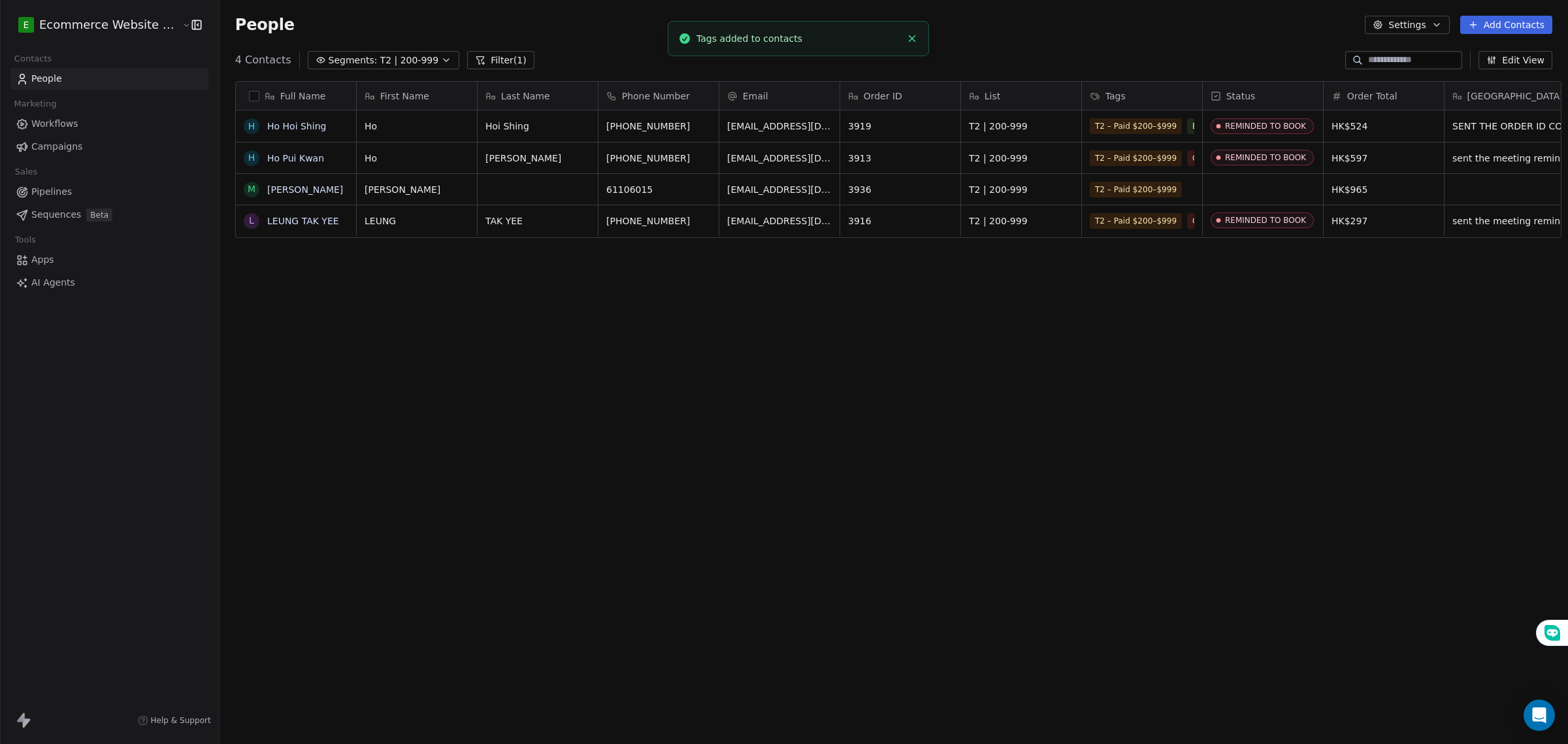
click at [385, 51] on button "Segments: T2 | 200-999" at bounding box center [384, 60] width 152 height 18
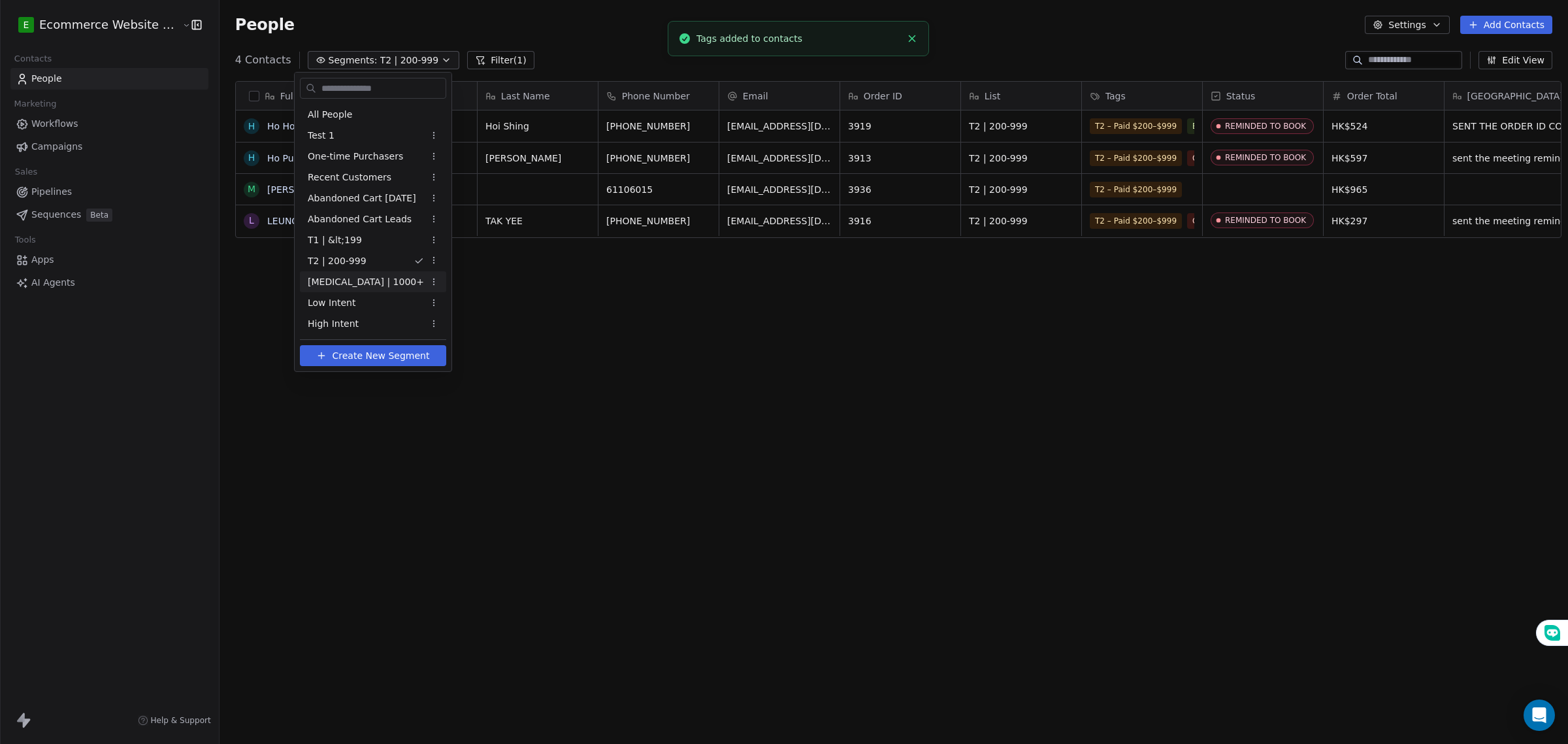
click at [375, 278] on div "[MEDICAL_DATA] | 1000+" at bounding box center [373, 282] width 146 height 21
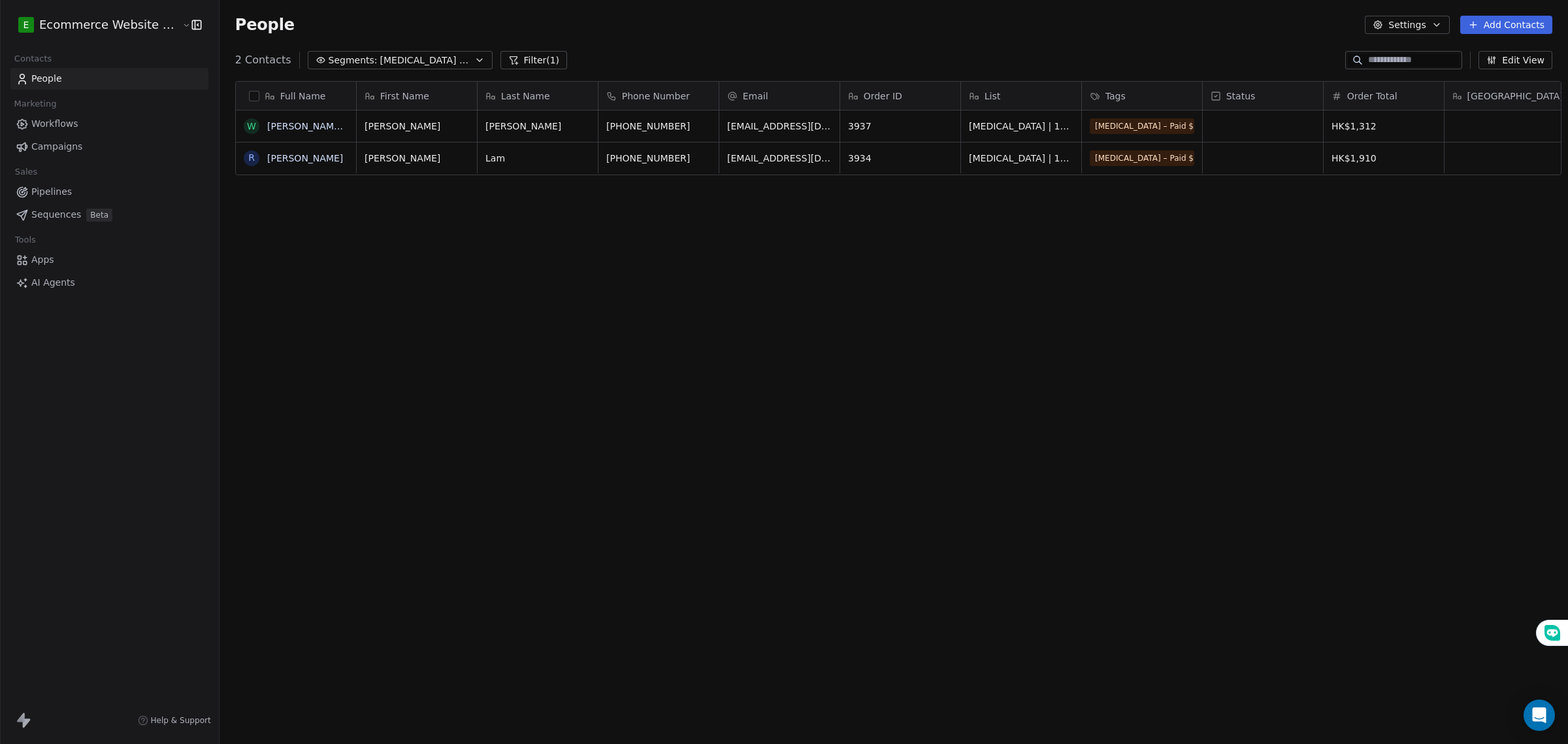
click at [249, 93] on button "button" at bounding box center [254, 96] width 11 height 11
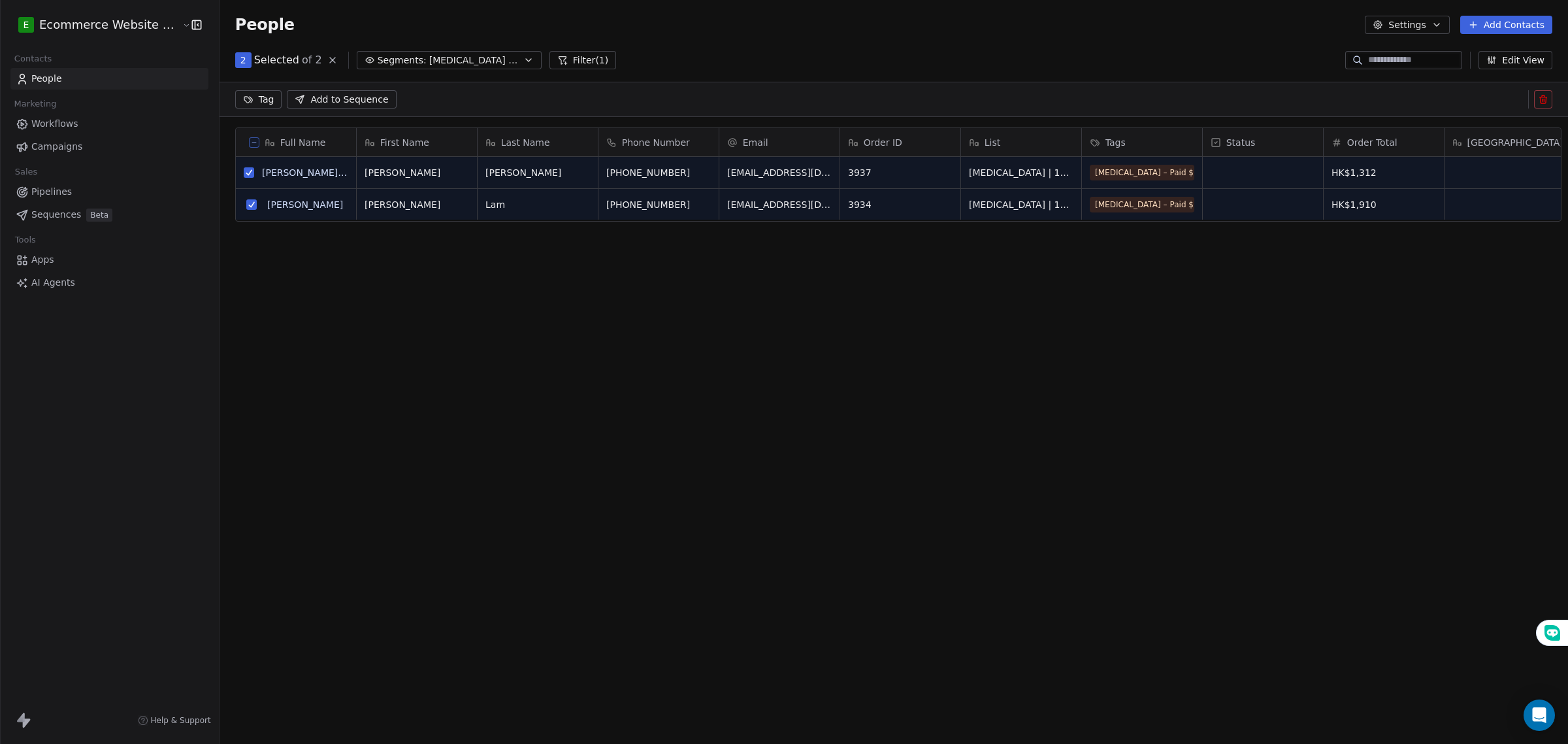
click at [246, 92] on html "E Ecommerce Website Builder Contacts People Marketing Workflows Campaigns Sales…" at bounding box center [784, 372] width 1568 height 744
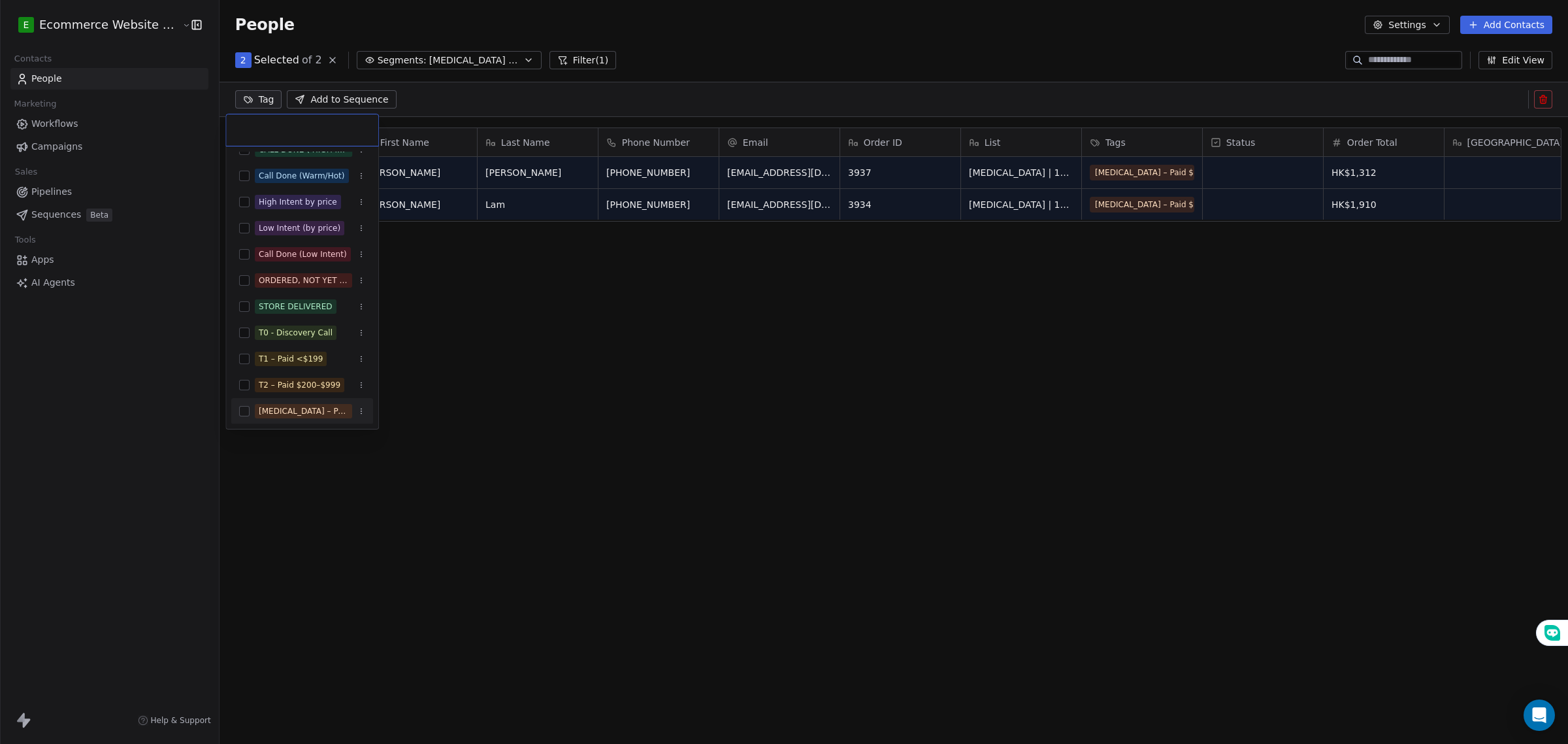
click at [255, 413] on span "[MEDICAL_DATA] – Paid $1000+" at bounding box center [303, 411] width 98 height 15
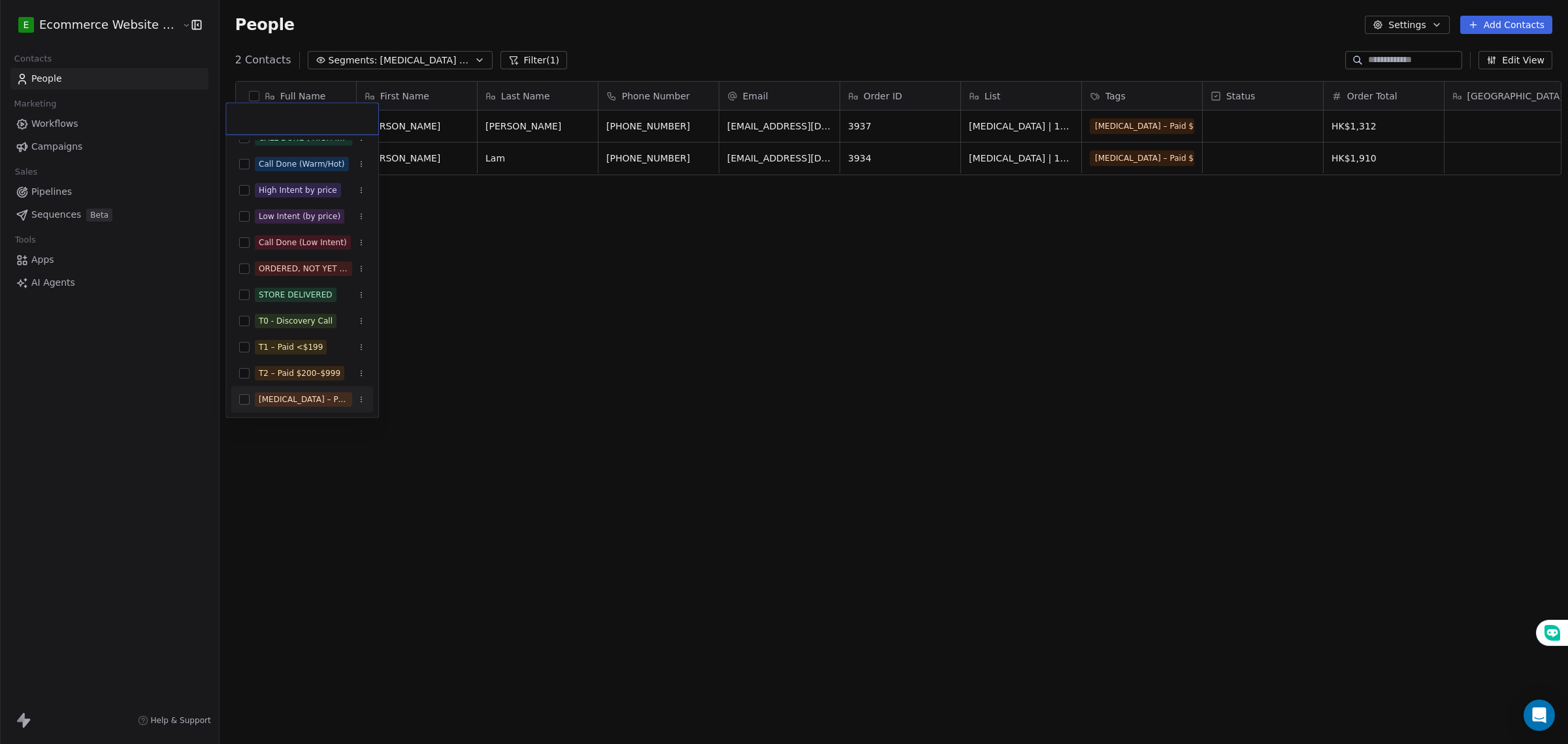
click at [162, 431] on html "E Ecommerce Website Builder Contacts People Marketing Workflows Campaigns Sales…" at bounding box center [784, 372] width 1568 height 744
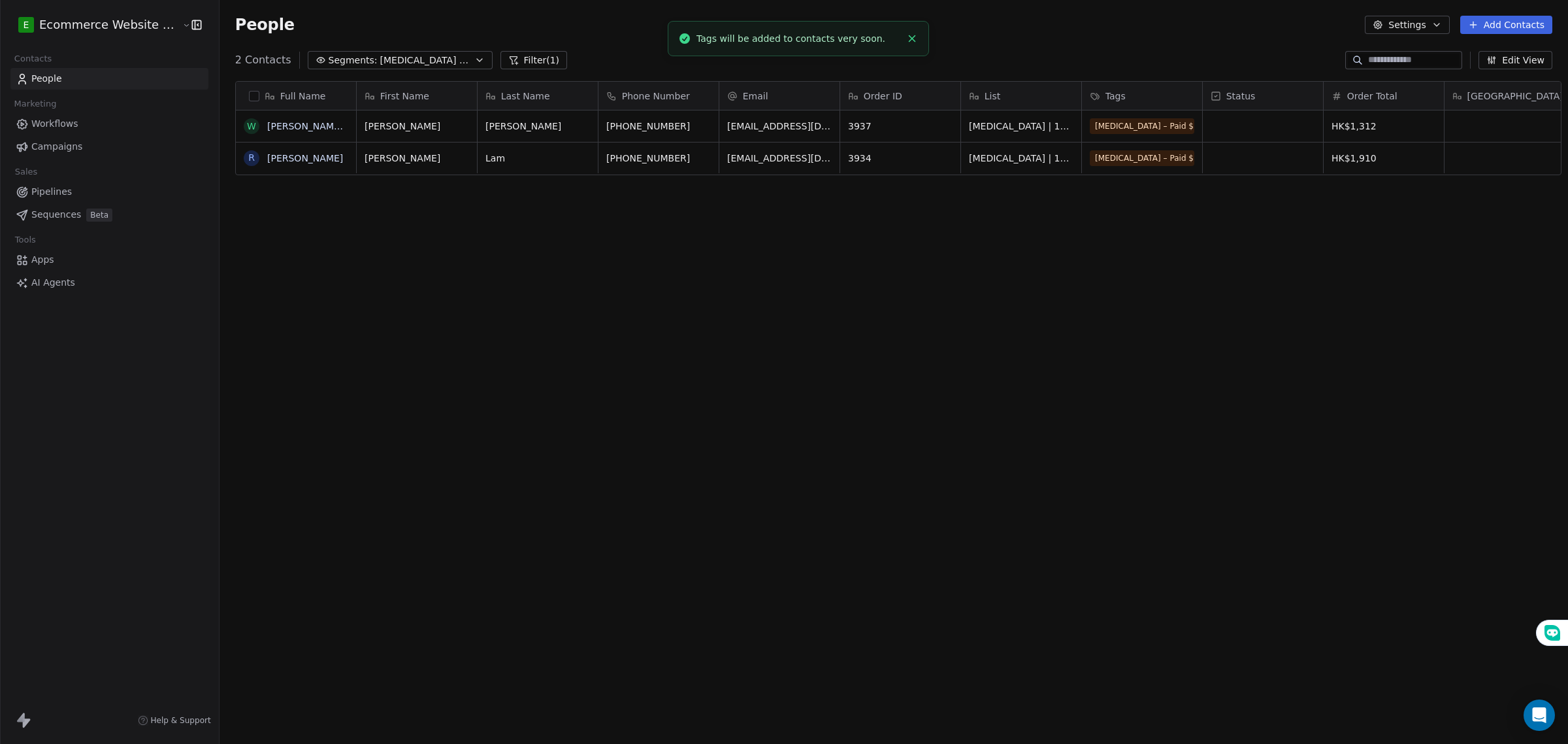
click at [354, 298] on div "Full Name W Wong Kit Ying R Roy Lam First Name Last Name Phone Number Email Ord…" at bounding box center [894, 397] width 1349 height 654
click at [381, 54] on span "[MEDICAL_DATA] | 1000+" at bounding box center [426, 60] width 91 height 14
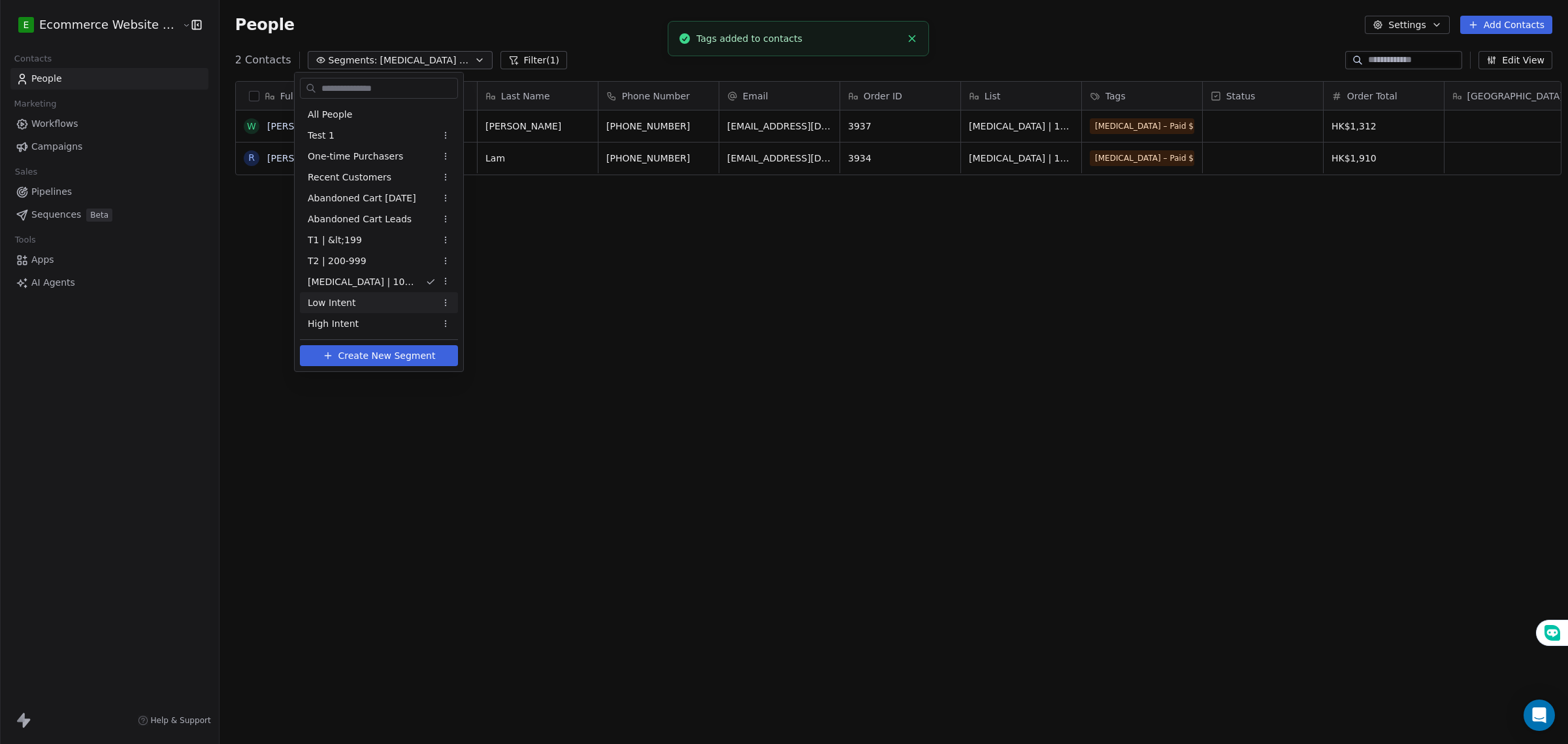
click at [344, 293] on div "Low Intent" at bounding box center [379, 303] width 158 height 21
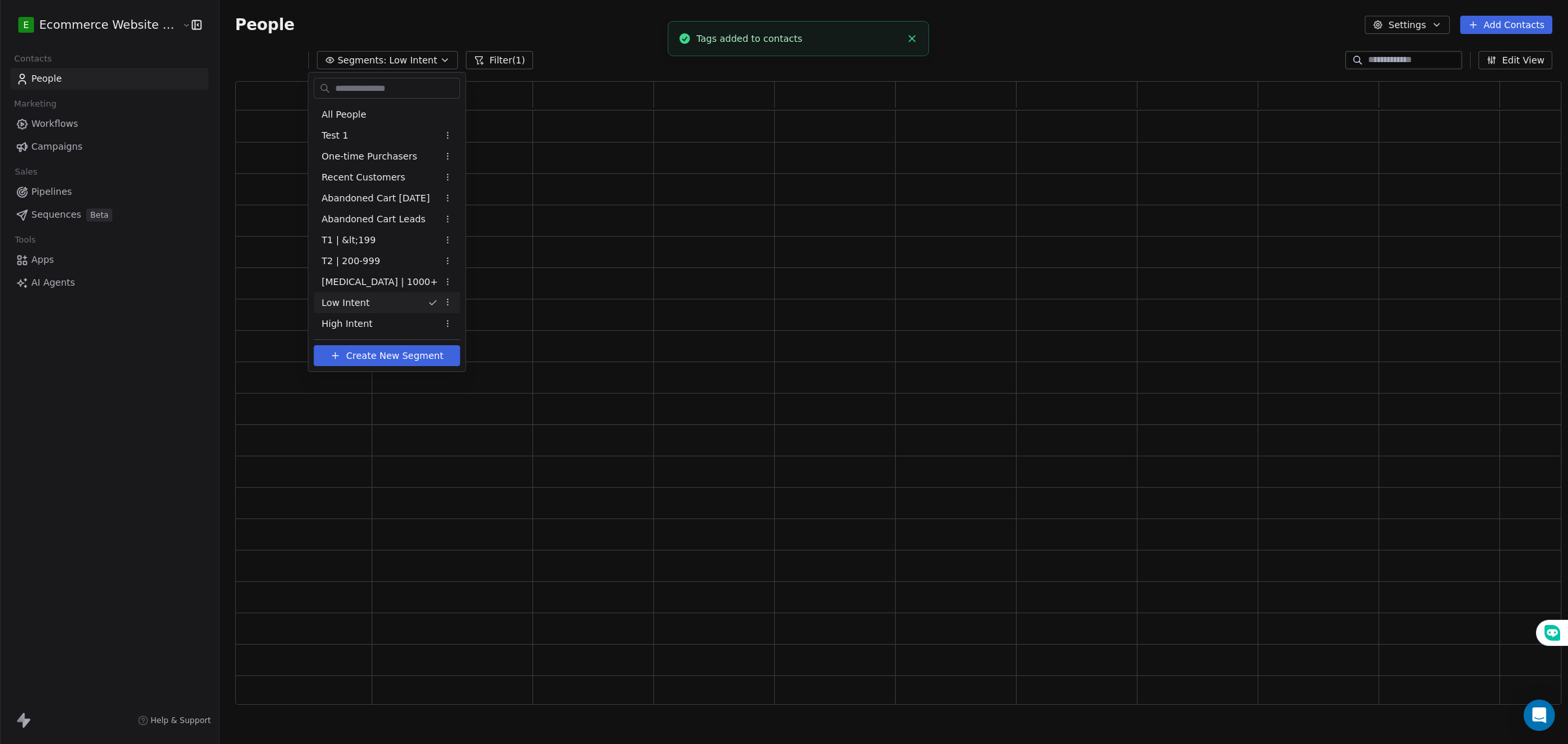
scroll to position [612, 1314]
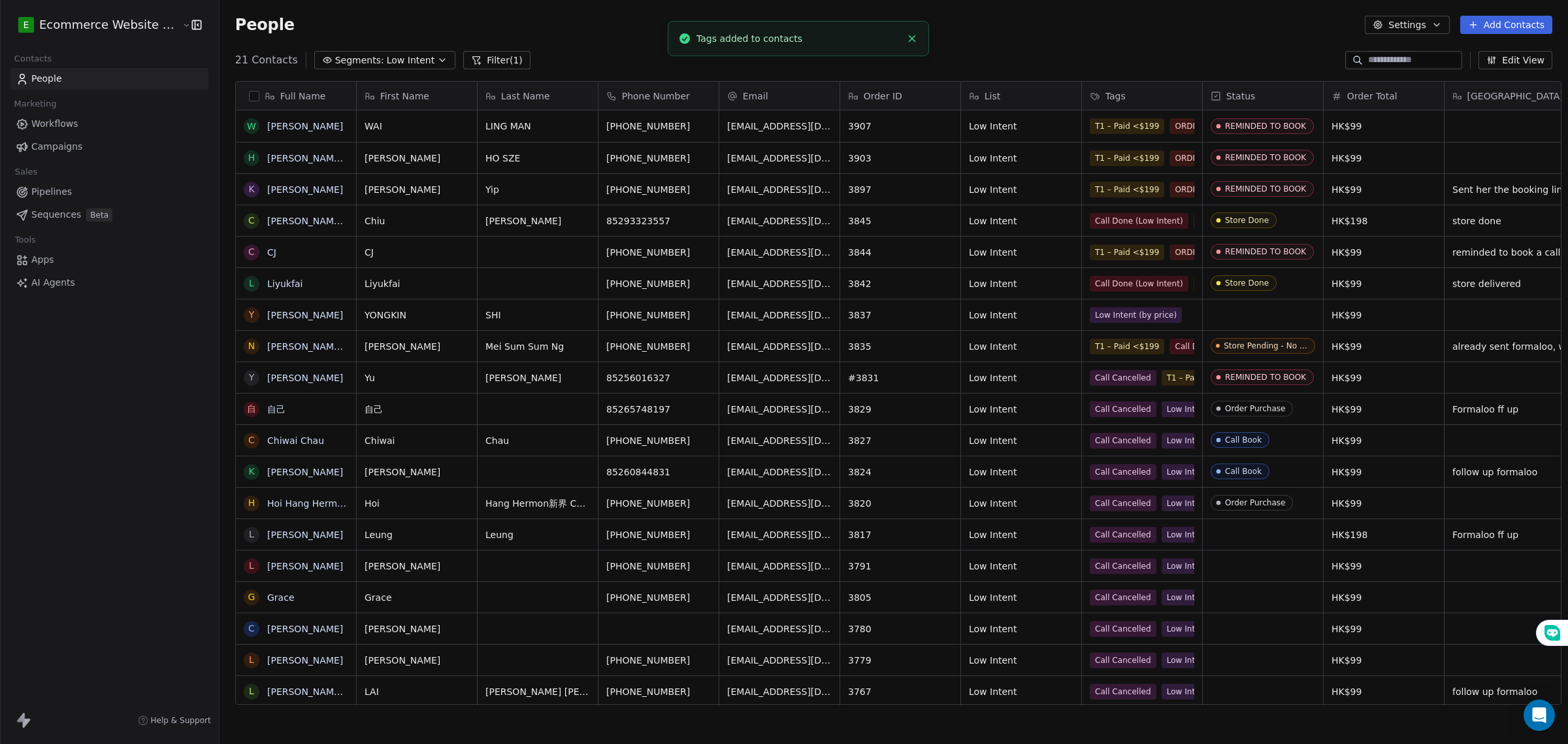
click at [252, 98] on div "Full Name" at bounding box center [294, 95] width 102 height 13
click at [245, 98] on html "E Ecommerce Website Builder Contacts People Marketing Workflows Campaigns Sales…" at bounding box center [784, 372] width 1568 height 744
click at [249, 95] on button "button" at bounding box center [254, 96] width 11 height 11
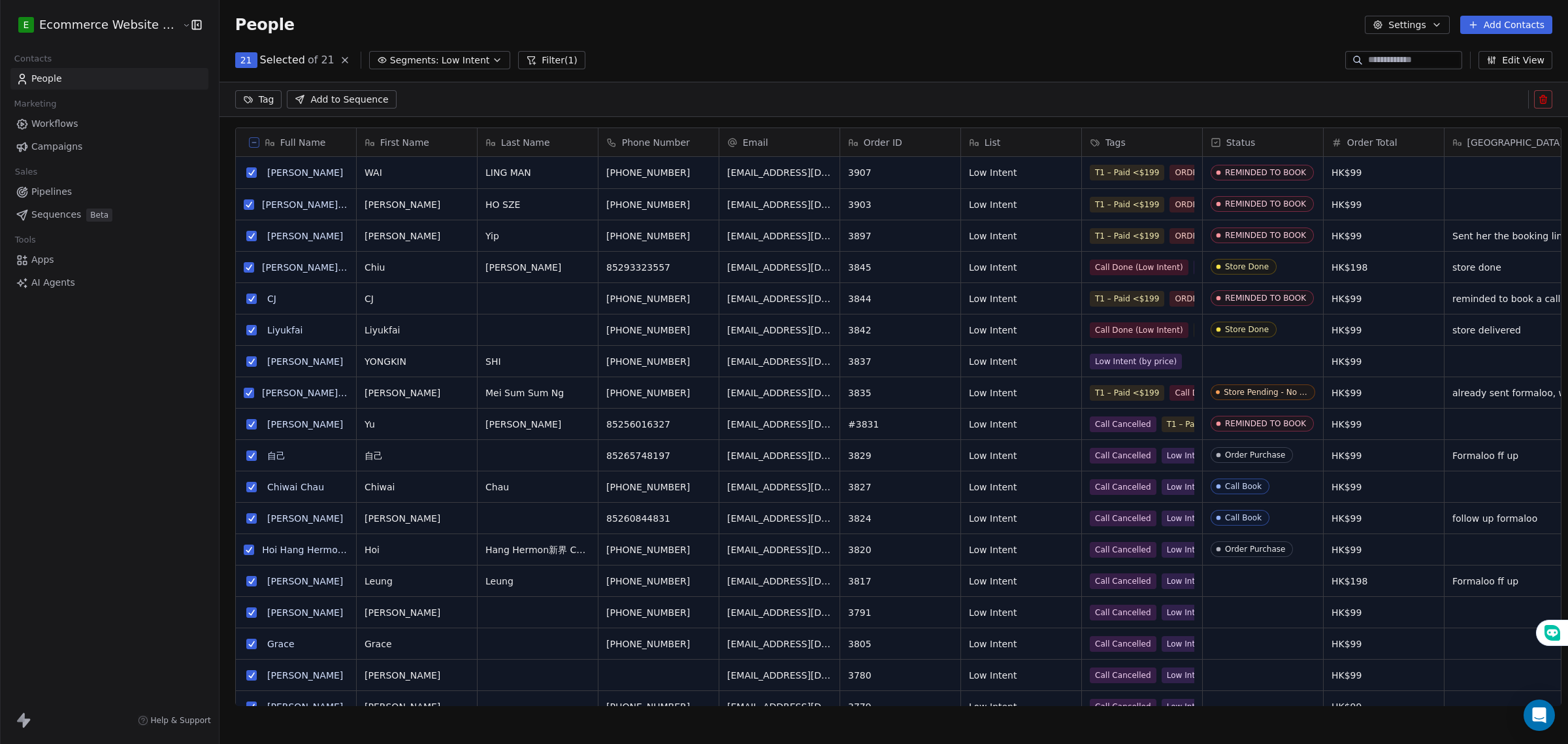
click at [246, 95] on html "E Ecommerce Website Builder Contacts People Marketing Workflows Campaigns Sales…" at bounding box center [784, 372] width 1568 height 744
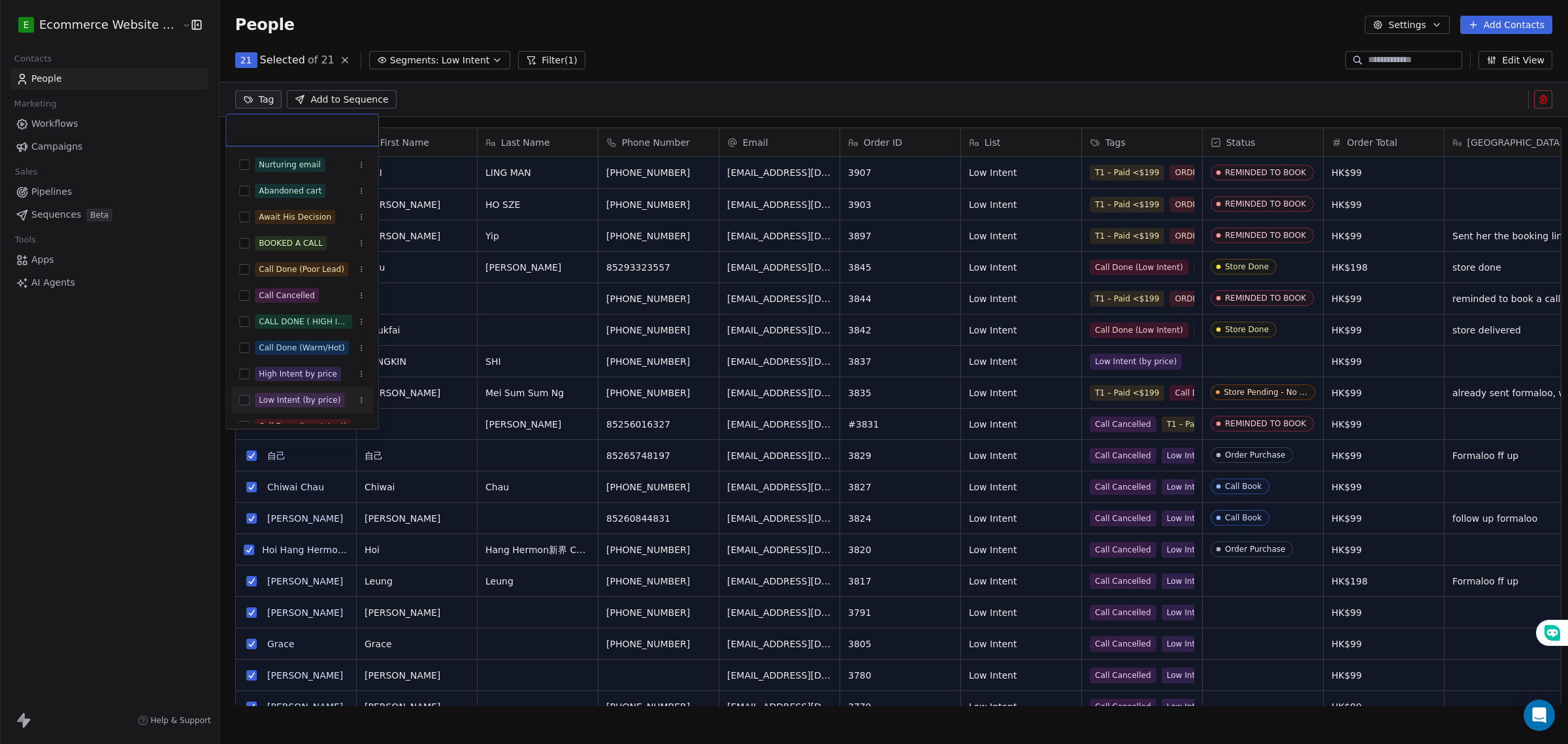
click at [246, 400] on button "Suggestions" at bounding box center [244, 400] width 11 height 11
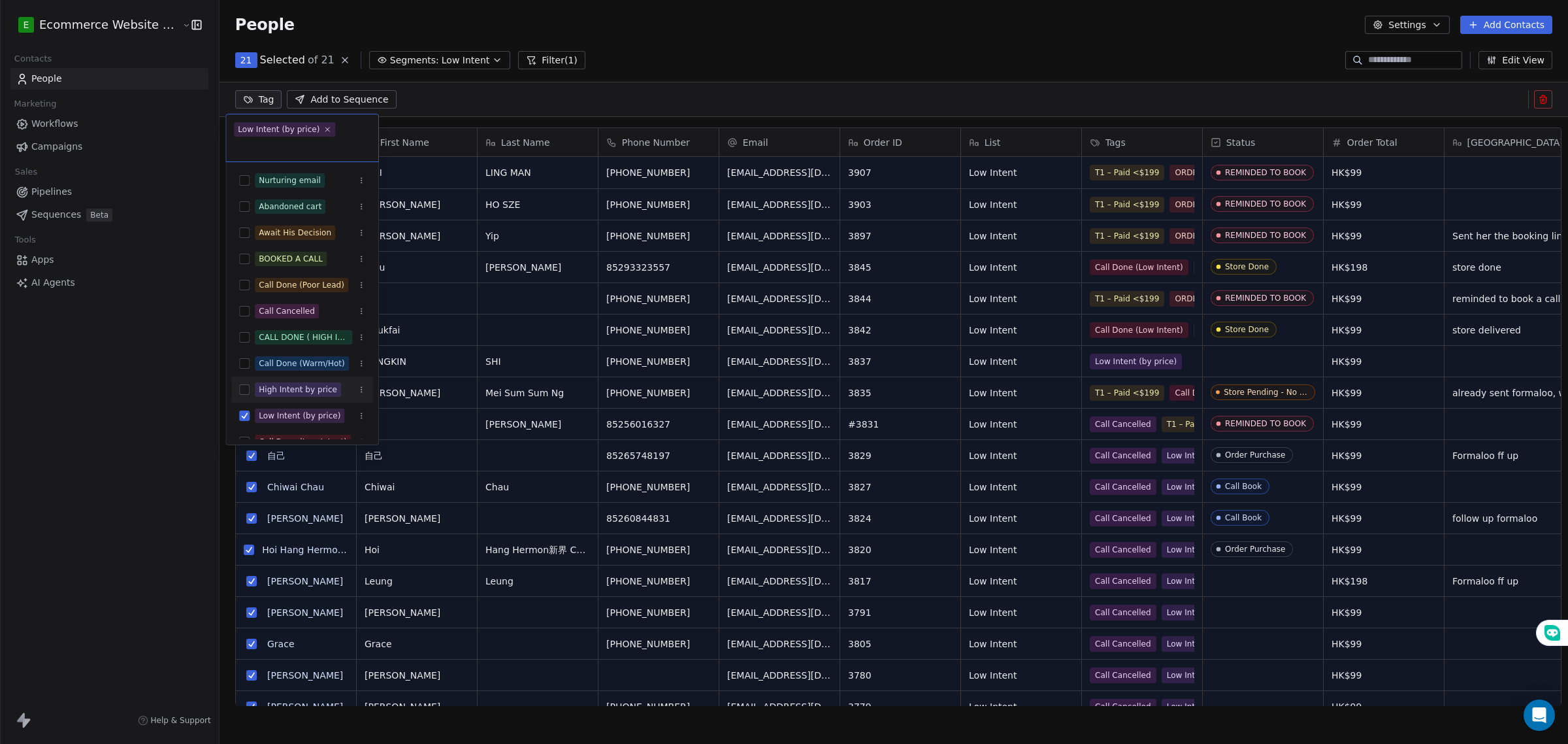
click at [157, 361] on html "E Ecommerce Website Builder Contacts People Marketing Workflows Campaigns Sales…" at bounding box center [784, 372] width 1568 height 744
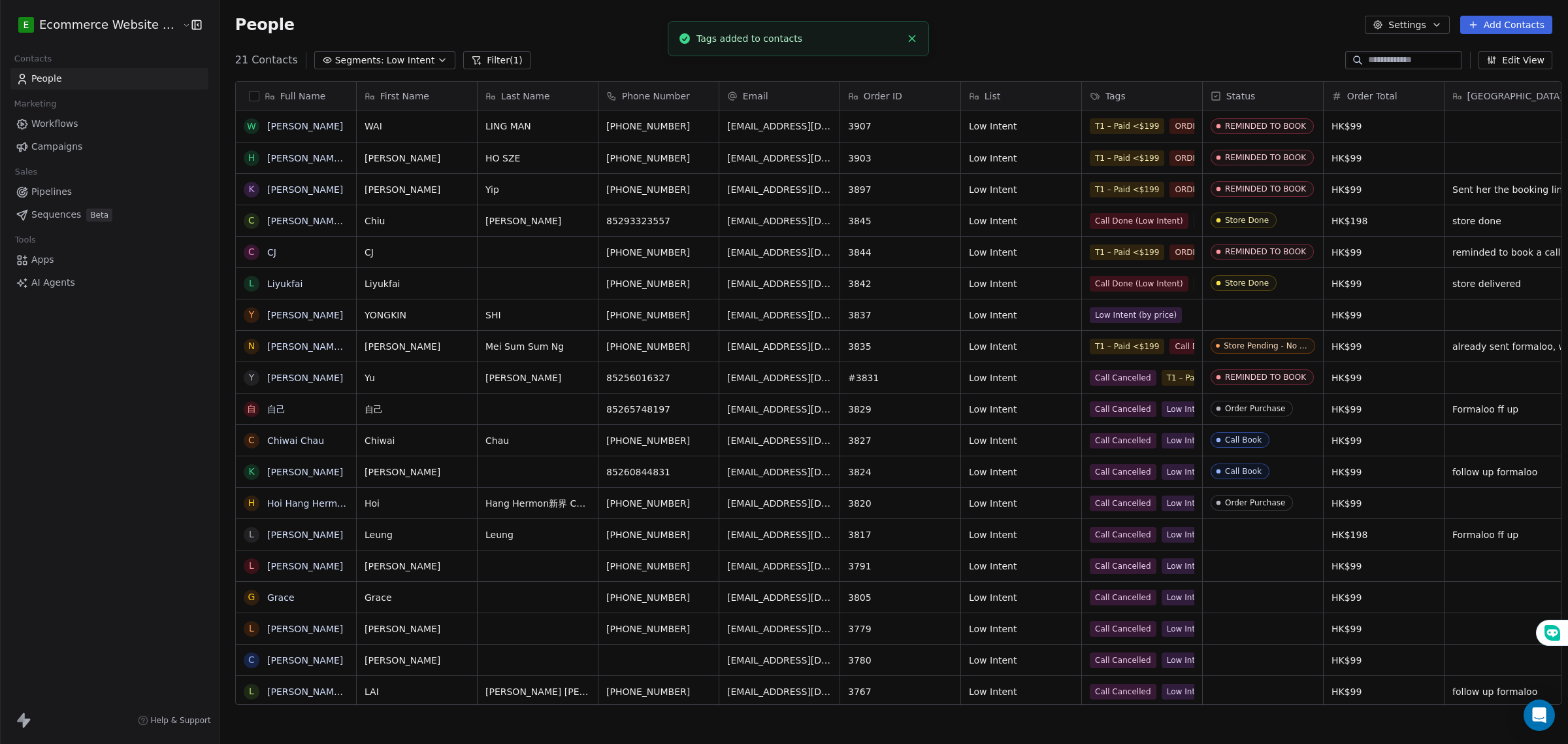
click at [405, 54] on span "Low Intent" at bounding box center [411, 60] width 48 height 14
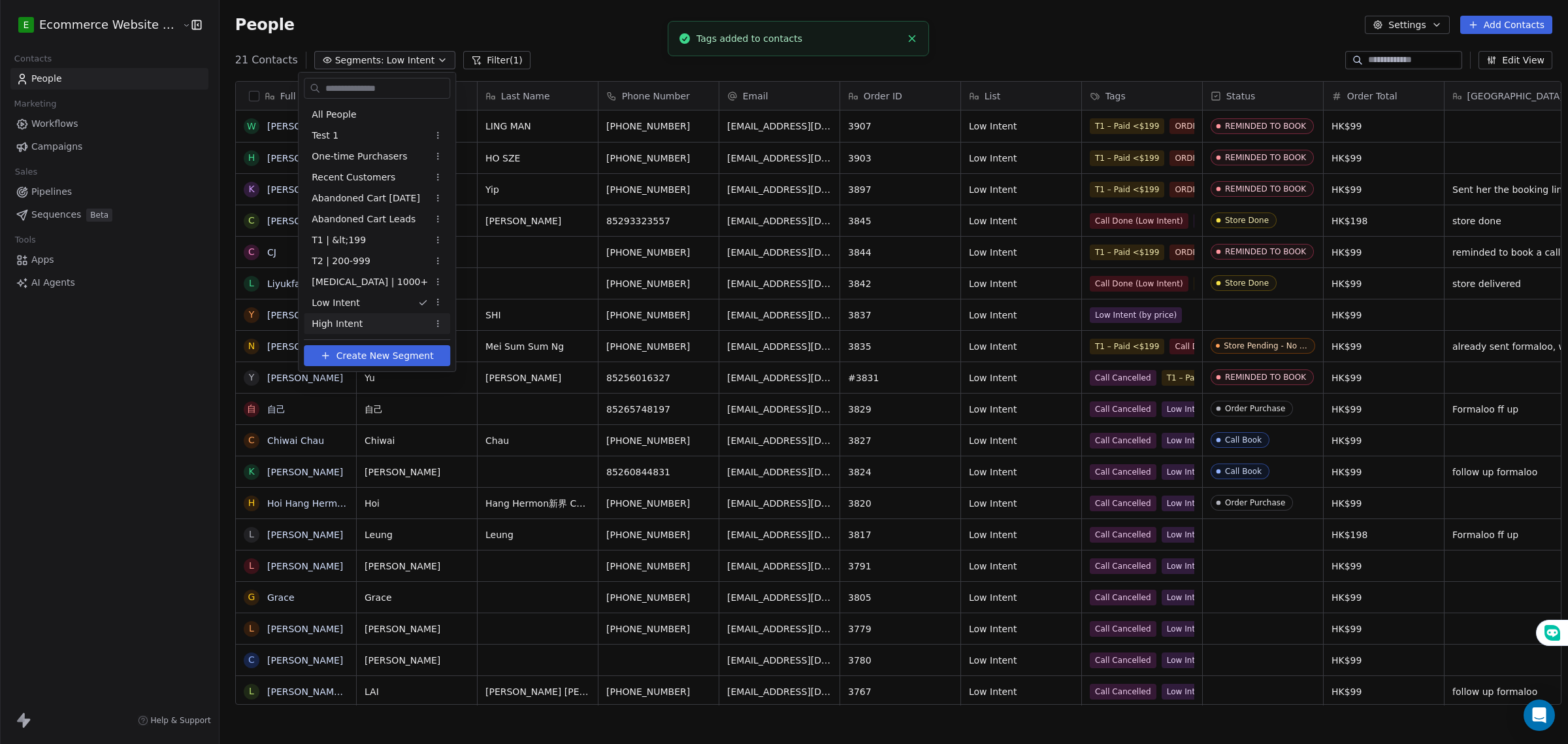
click at [354, 328] on span "High Intent" at bounding box center [337, 324] width 51 height 14
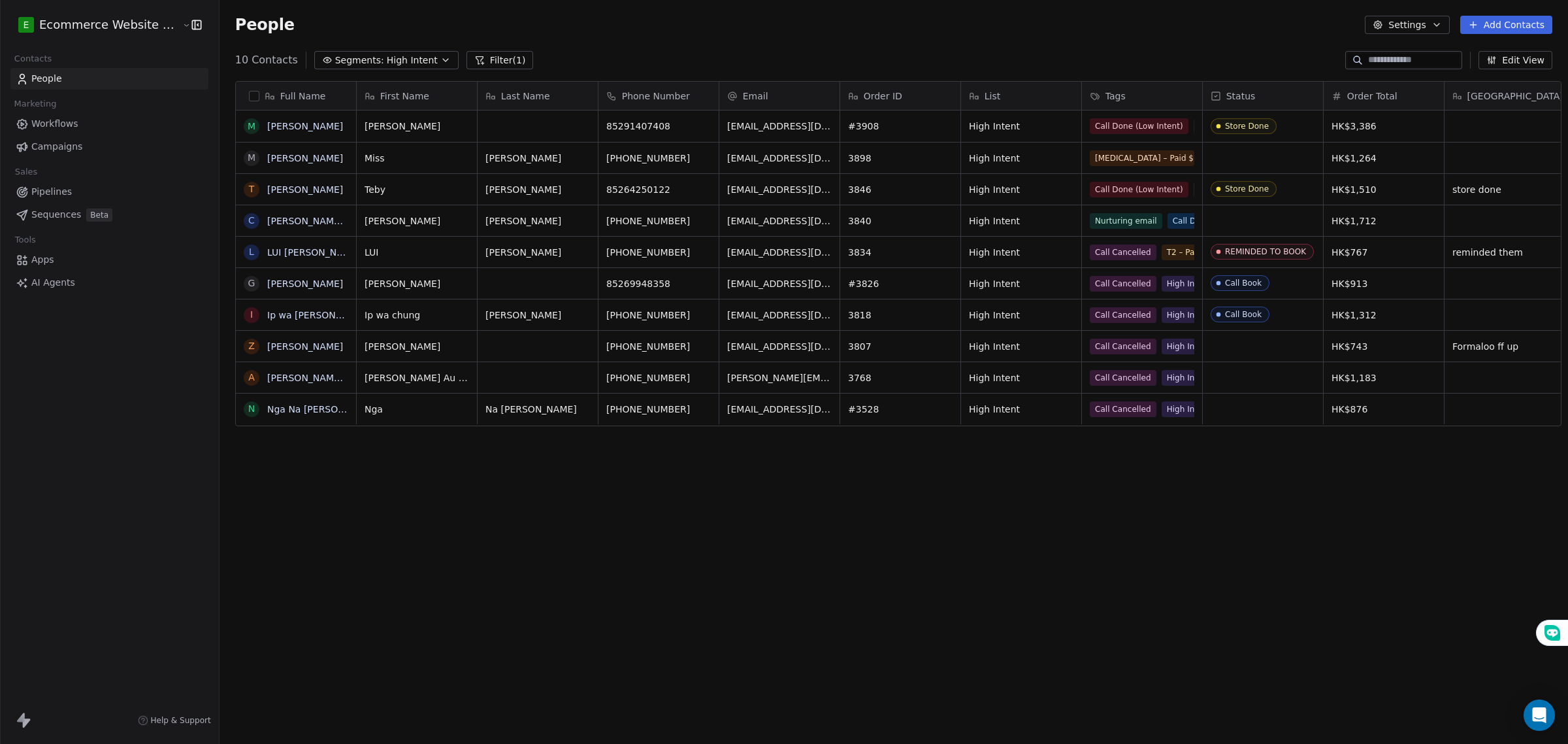
click at [249, 99] on button "button" at bounding box center [254, 96] width 11 height 11
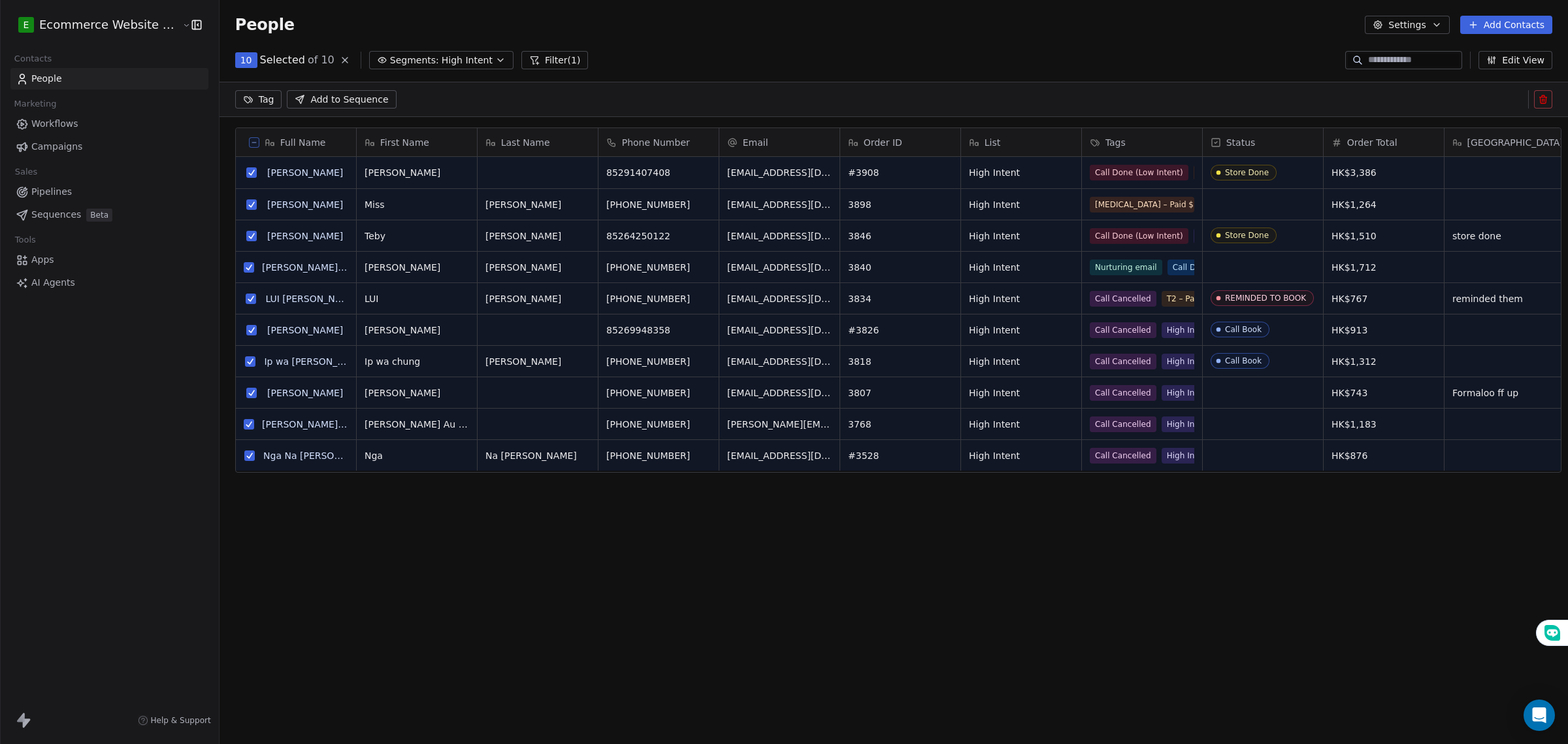
click at [250, 96] on html "E Ecommerce Website Builder Contacts People Marketing Workflows Campaigns Sales…" at bounding box center [784, 372] width 1568 height 744
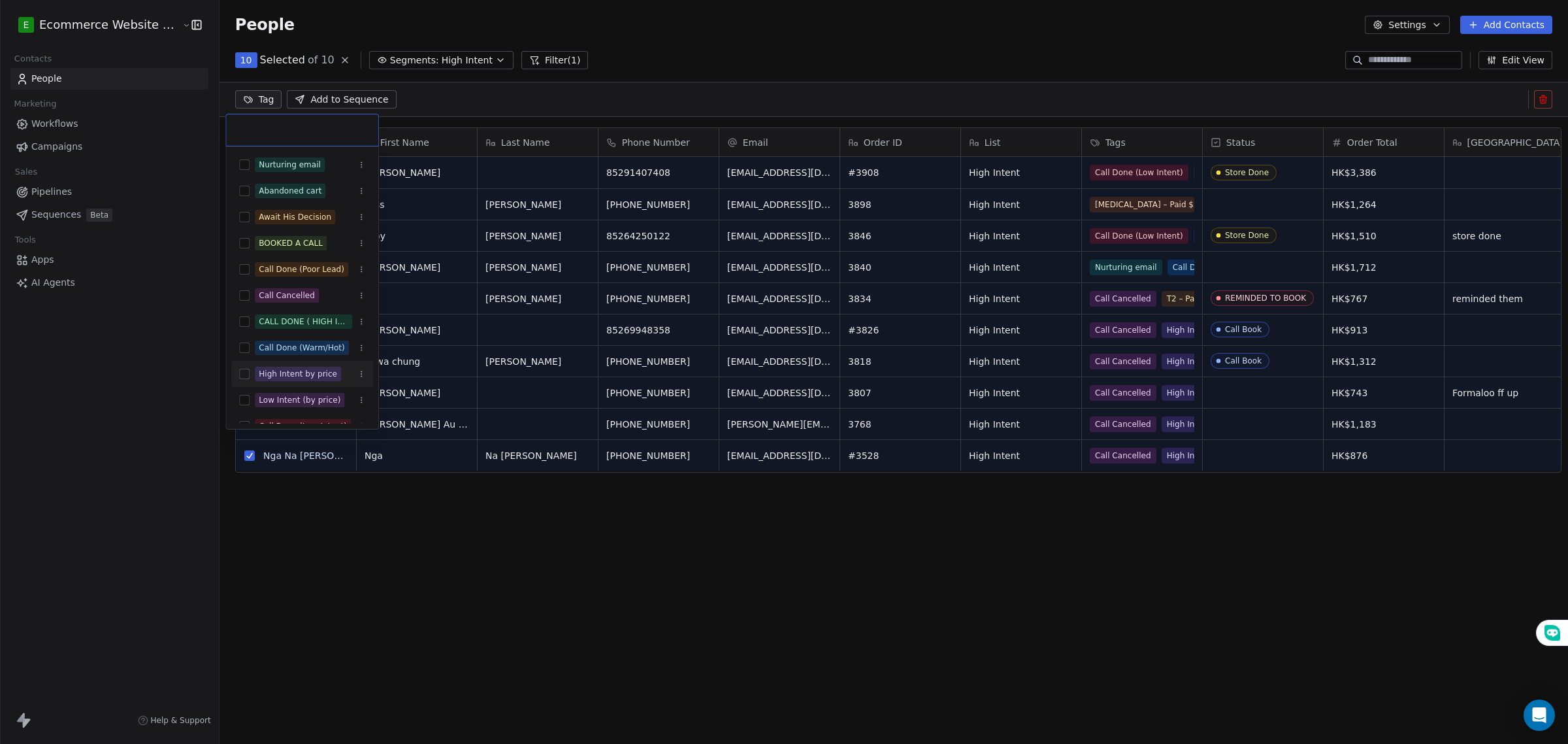
click at [245, 376] on button "Suggestions" at bounding box center [244, 374] width 11 height 11
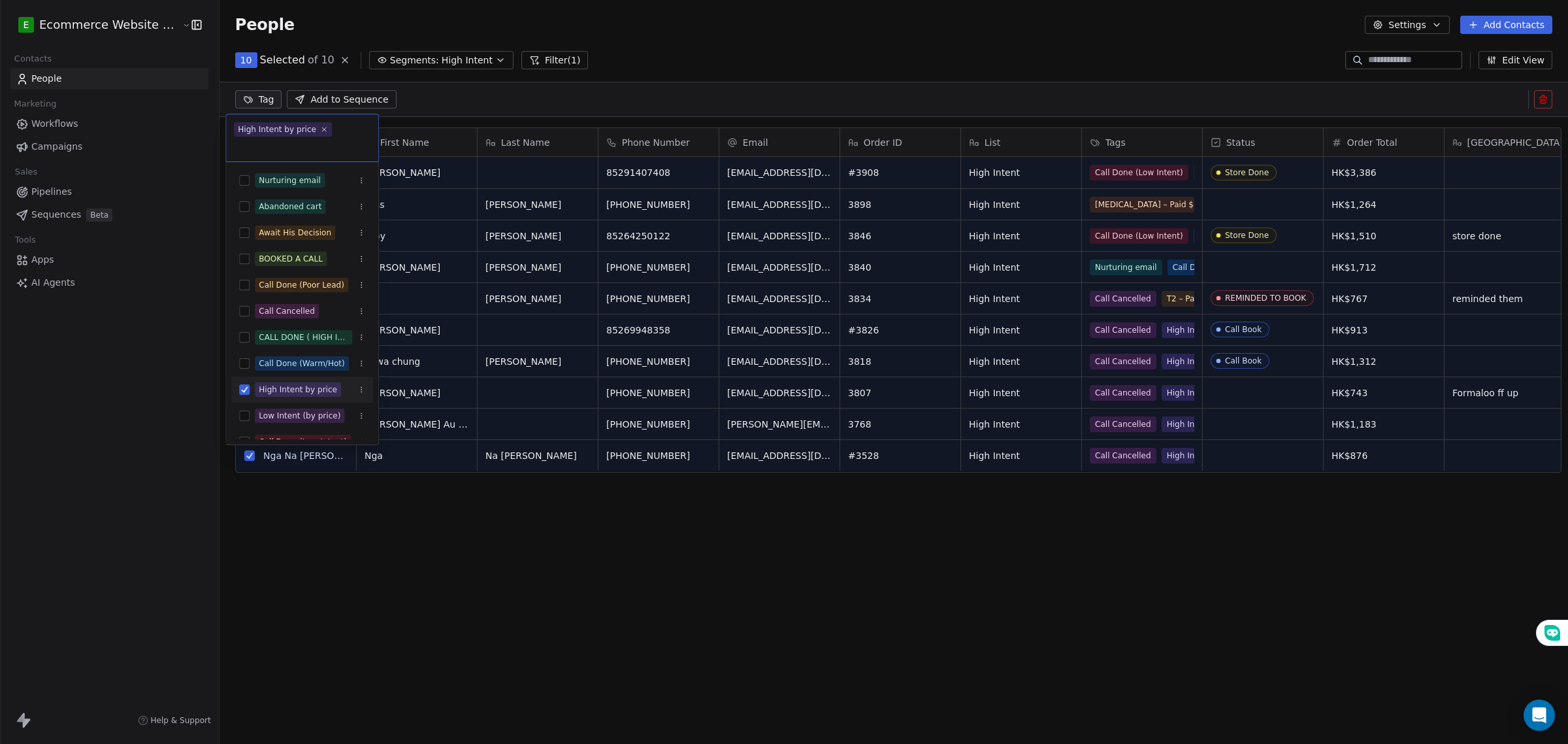
click at [418, 655] on html "E Ecommerce Website Builder Contacts People Marketing Workflows Campaigns Sales…" at bounding box center [784, 372] width 1568 height 744
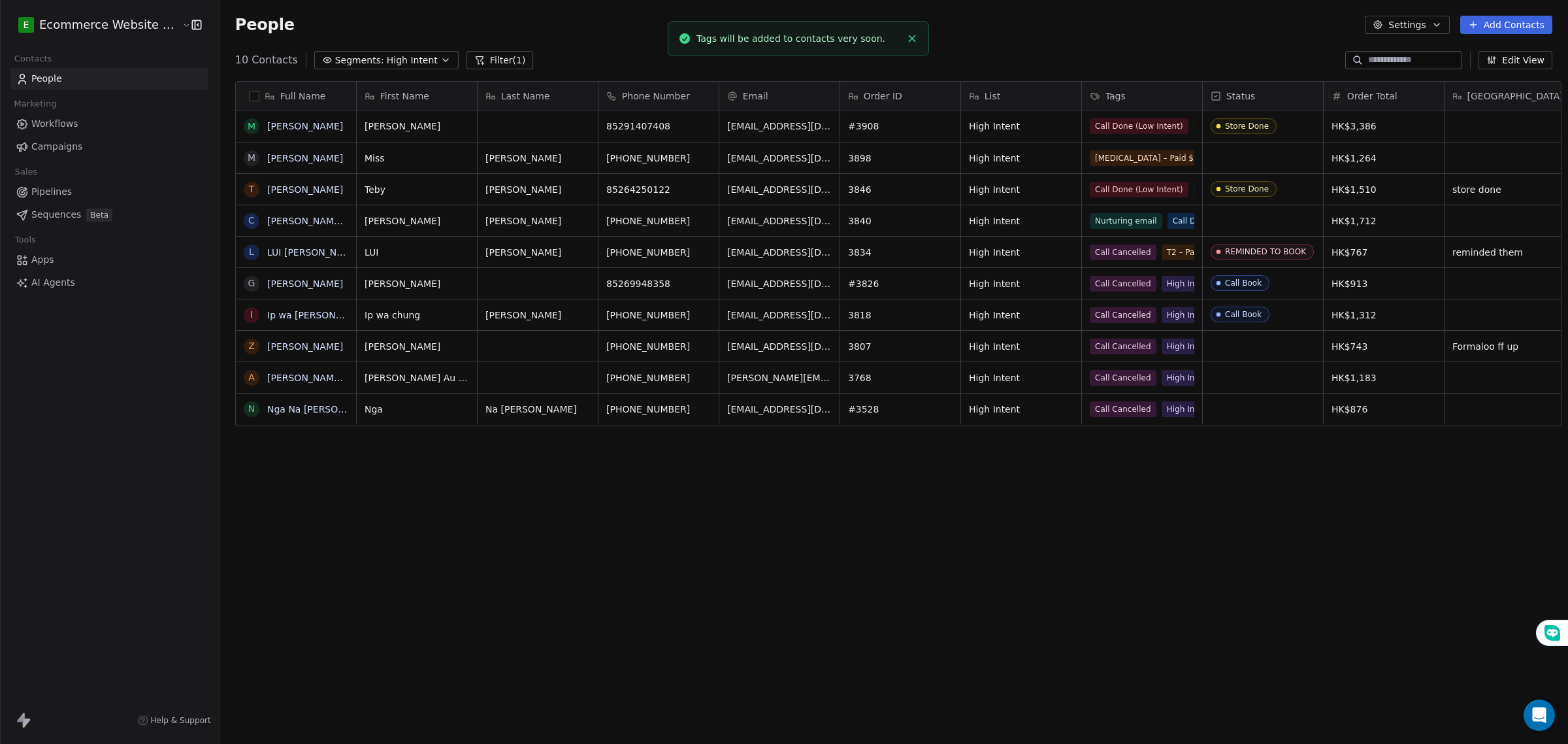
click at [136, 76] on link "People" at bounding box center [109, 78] width 198 height 21
click at [335, 62] on span "Segments:" at bounding box center [359, 60] width 49 height 14
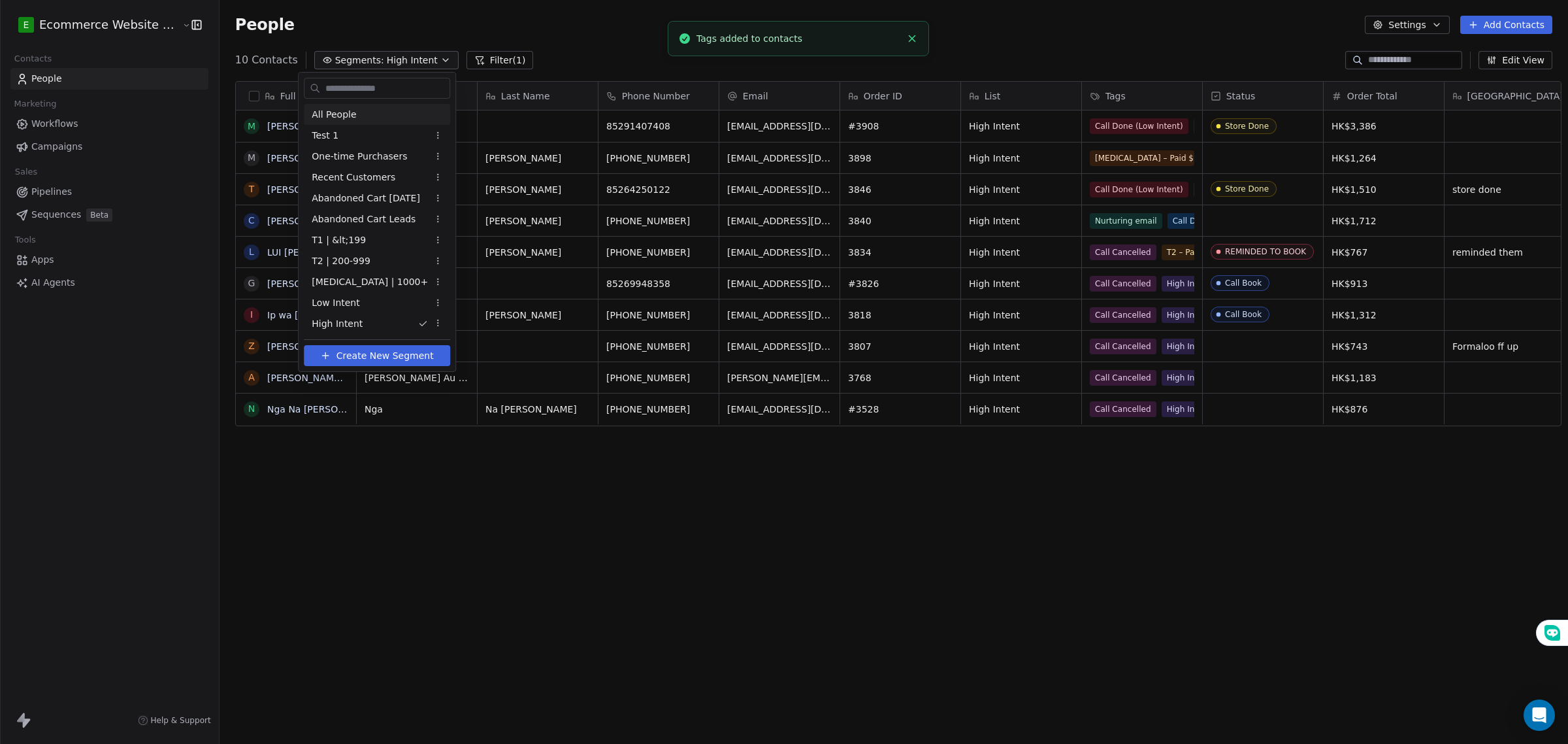
click at [336, 112] on span "All People" at bounding box center [334, 114] width 45 height 14
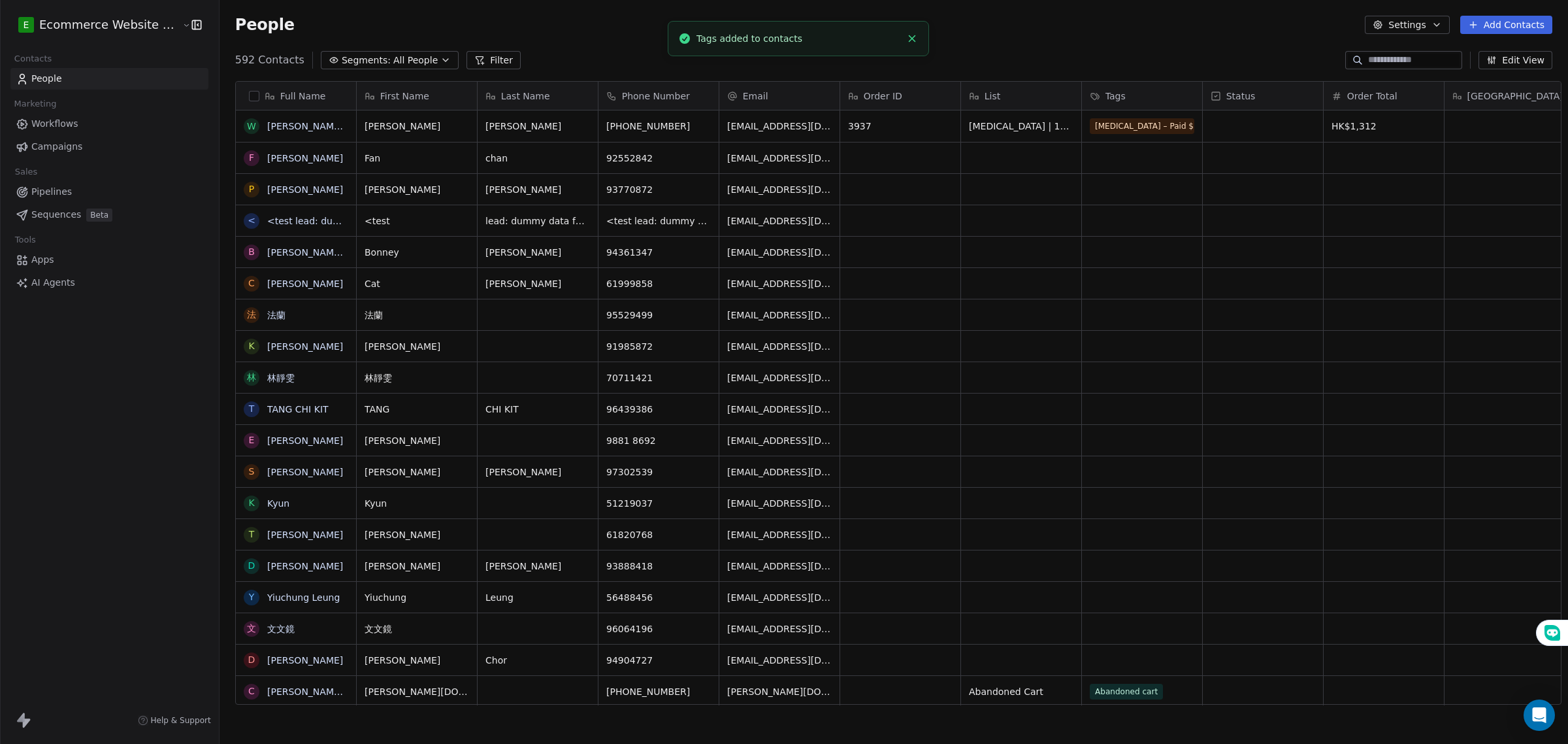
click at [154, 81] on link "People" at bounding box center [109, 78] width 198 height 21
click at [67, 191] on span "Pipelines" at bounding box center [51, 192] width 41 height 14
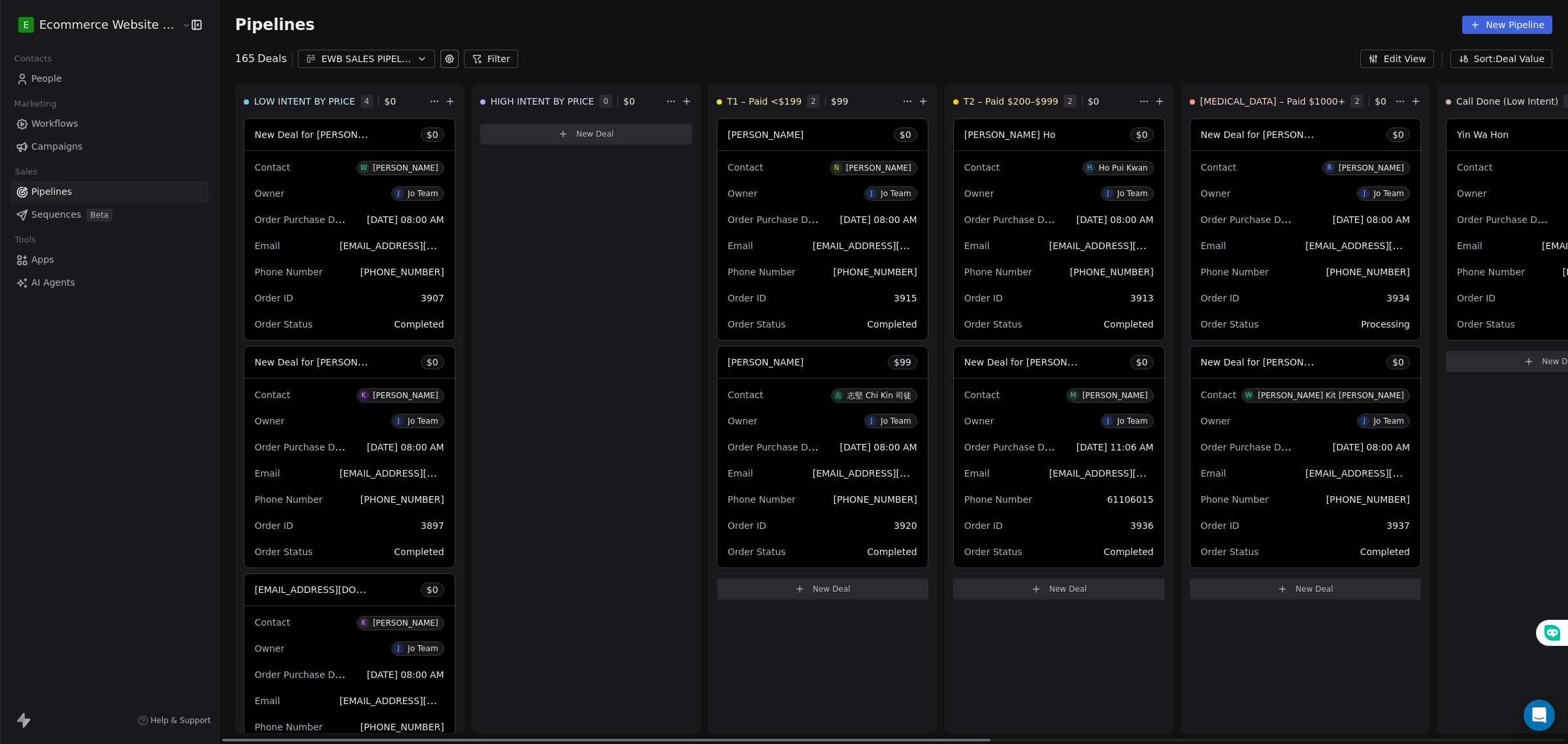
click at [430, 96] on html "E Ecommerce Website Builder Contacts People Marketing Workflows Campaigns Sales…" at bounding box center [784, 372] width 1568 height 744
click at [423, 100] on html "E Ecommerce Website Builder Contacts People Marketing Workflows Campaigns Sales…" at bounding box center [784, 372] width 1568 height 744
click at [513, 218] on div "HIGH INTENT BY PRICE 0 $ 0 New Deal" at bounding box center [586, 408] width 229 height 650
click at [547, 106] on span "HIGH INTENT BY PRICE" at bounding box center [542, 101] width 104 height 13
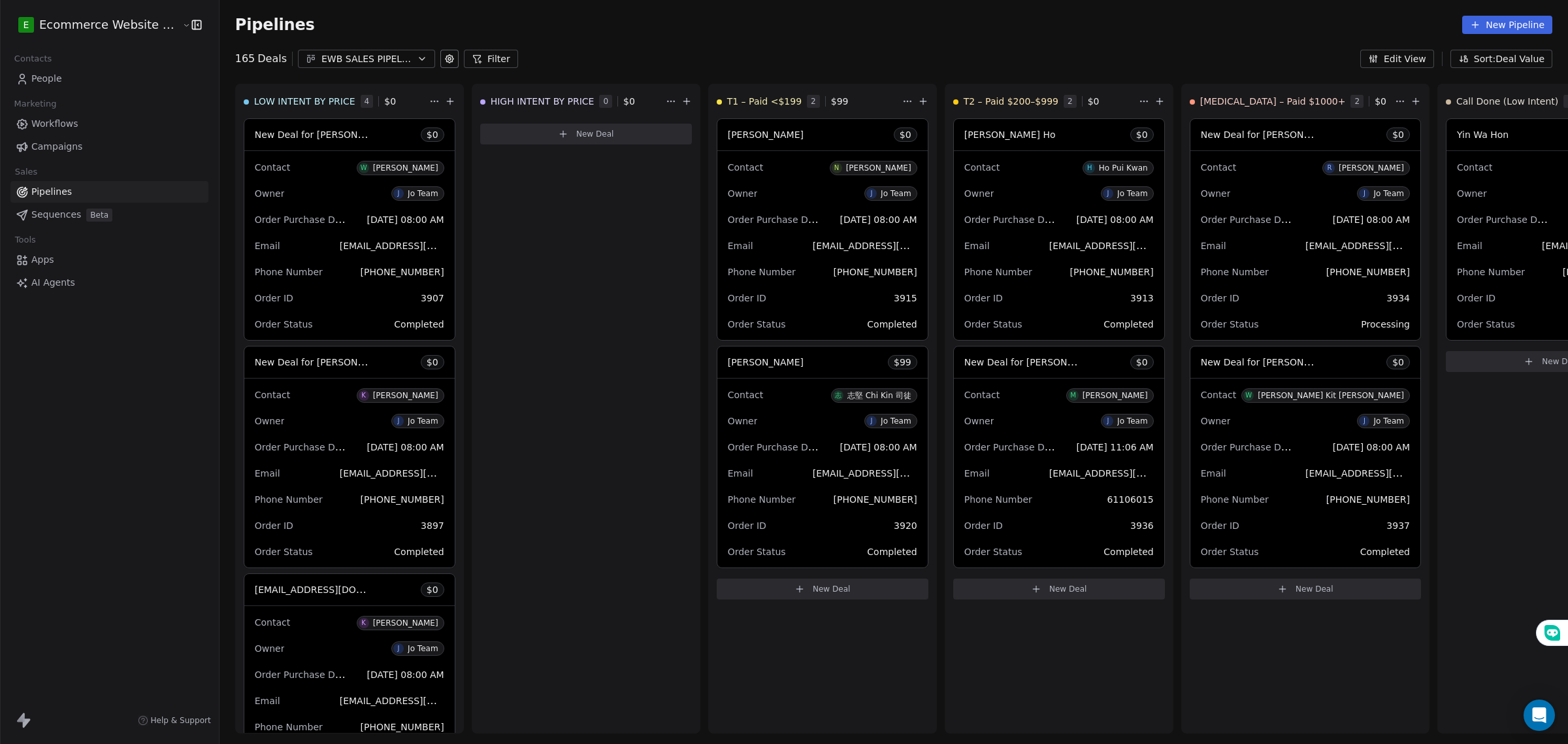
click at [50, 151] on span "Campaigns" at bounding box center [56, 146] width 51 height 14
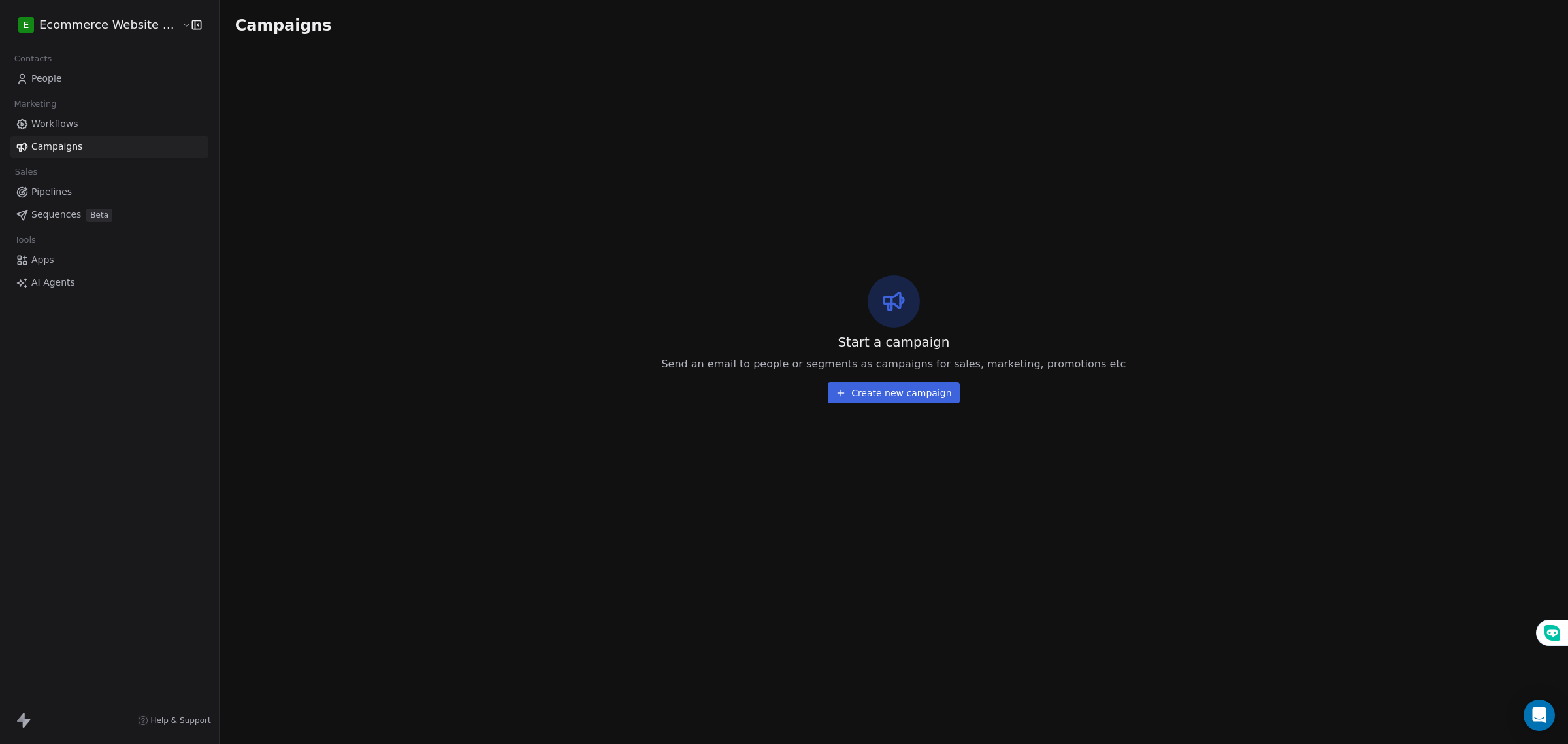
click at [61, 126] on span "Workflows" at bounding box center [54, 124] width 47 height 14
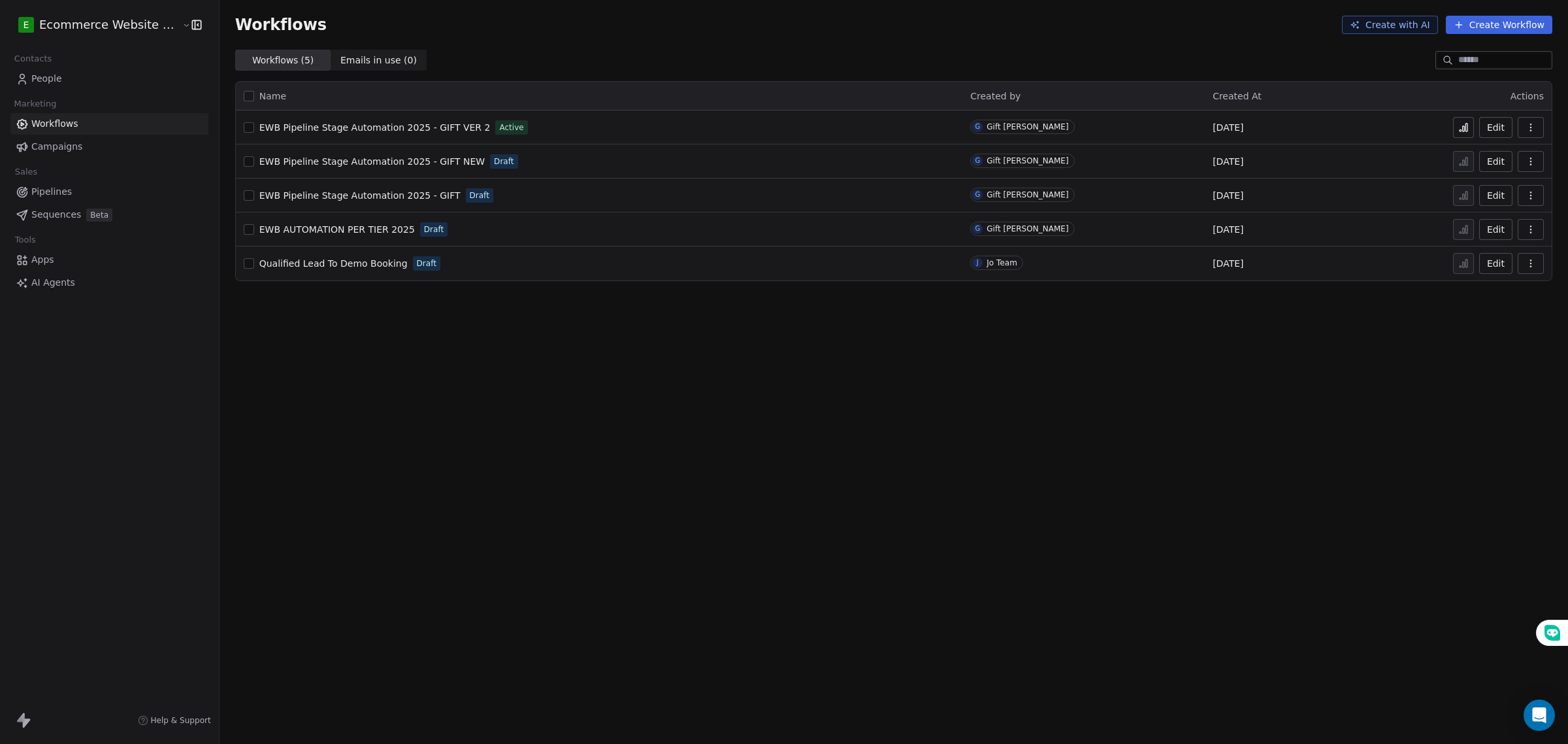
click at [157, 23] on html "E Ecommerce Website Builder Contacts People Marketing Workflows Campaigns Sales…" at bounding box center [784, 372] width 1568 height 744
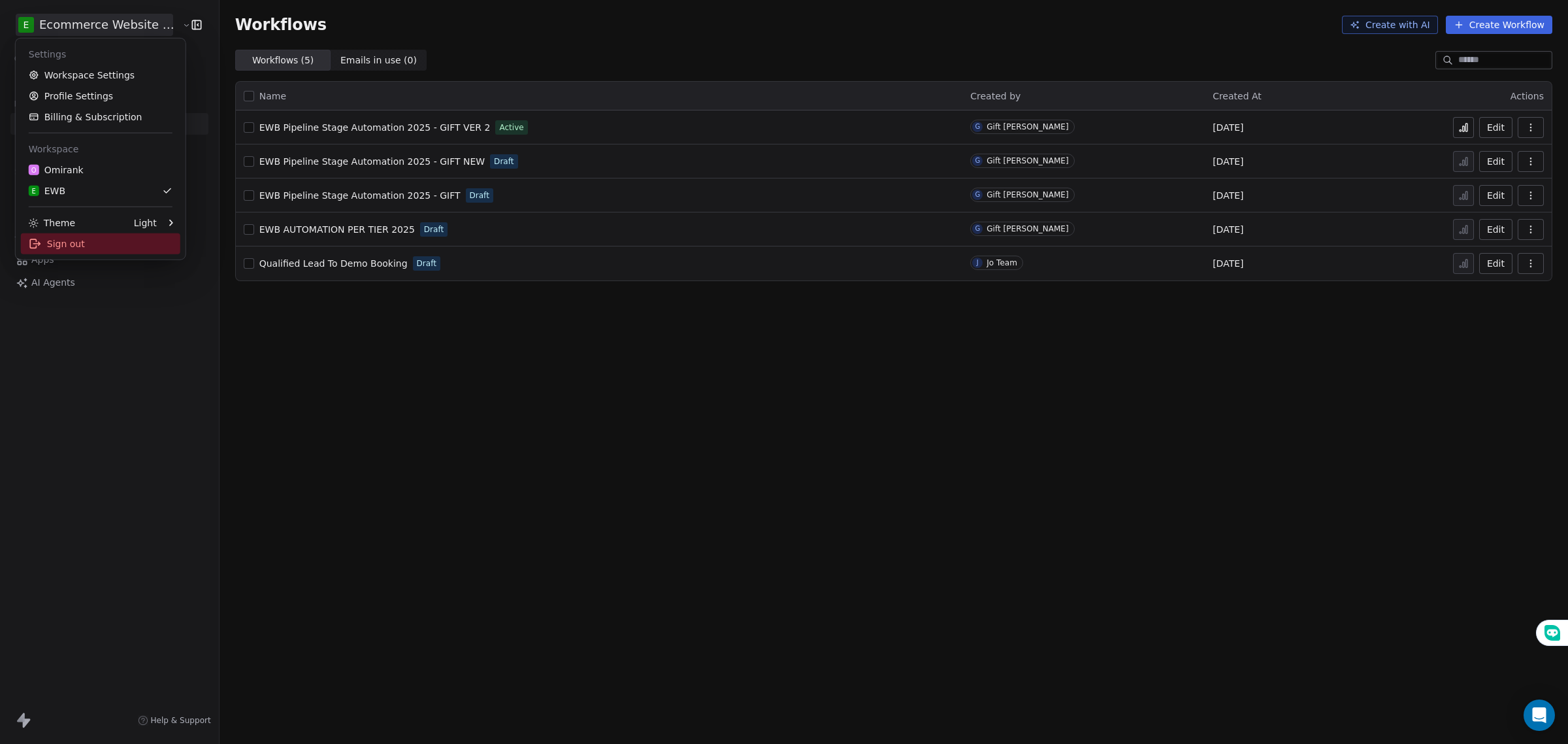
click at [82, 250] on div "Sign out" at bounding box center [101, 244] width 160 height 21
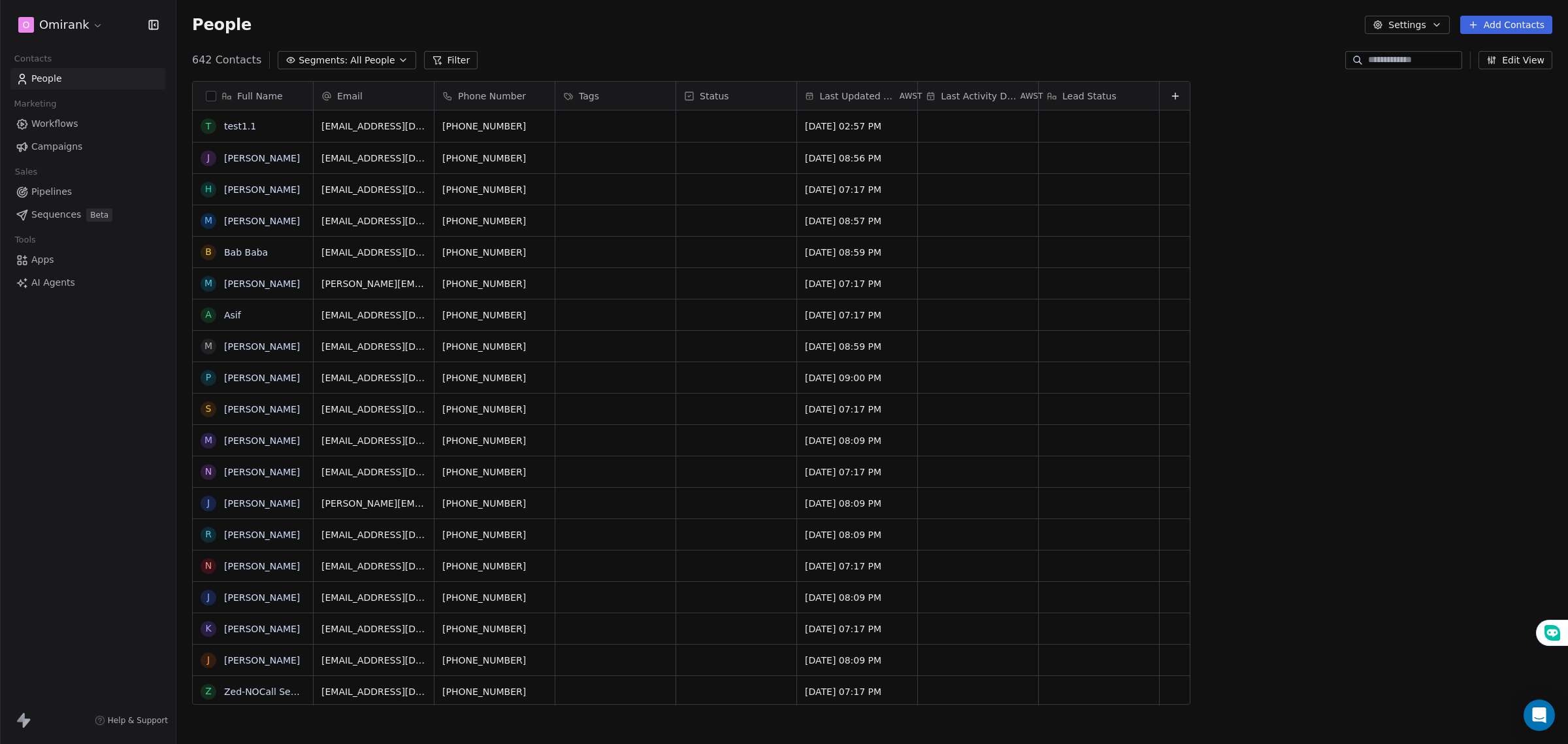
scroll to position [642, 1379]
click at [50, 191] on span "Pipelines" at bounding box center [51, 192] width 41 height 14
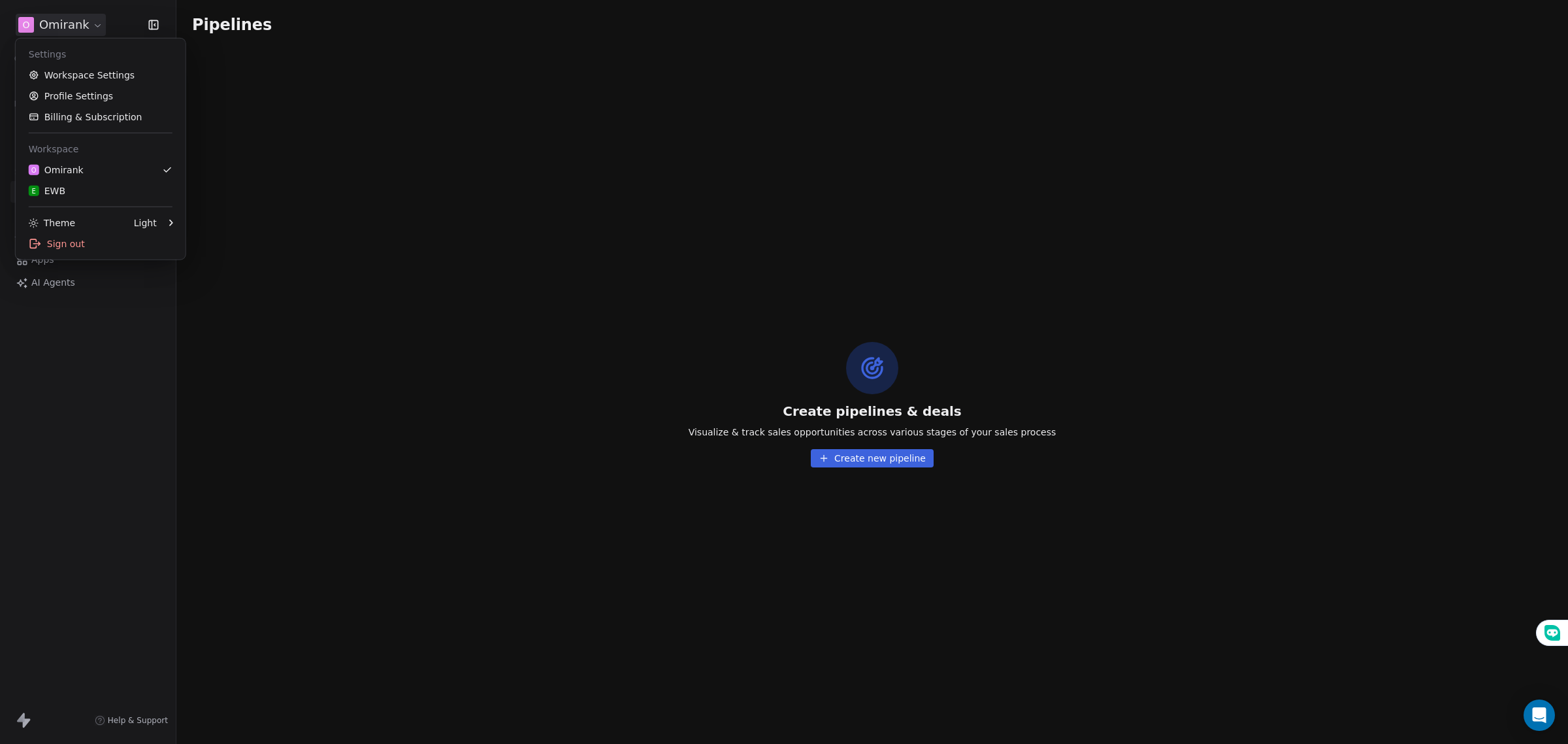
click at [44, 20] on html "O Omirank Contacts People Marketing Workflows Campaigns Sales Pipelines Sequenc…" at bounding box center [784, 372] width 1568 height 744
click at [85, 182] on link "E EWB" at bounding box center [101, 191] width 160 height 21
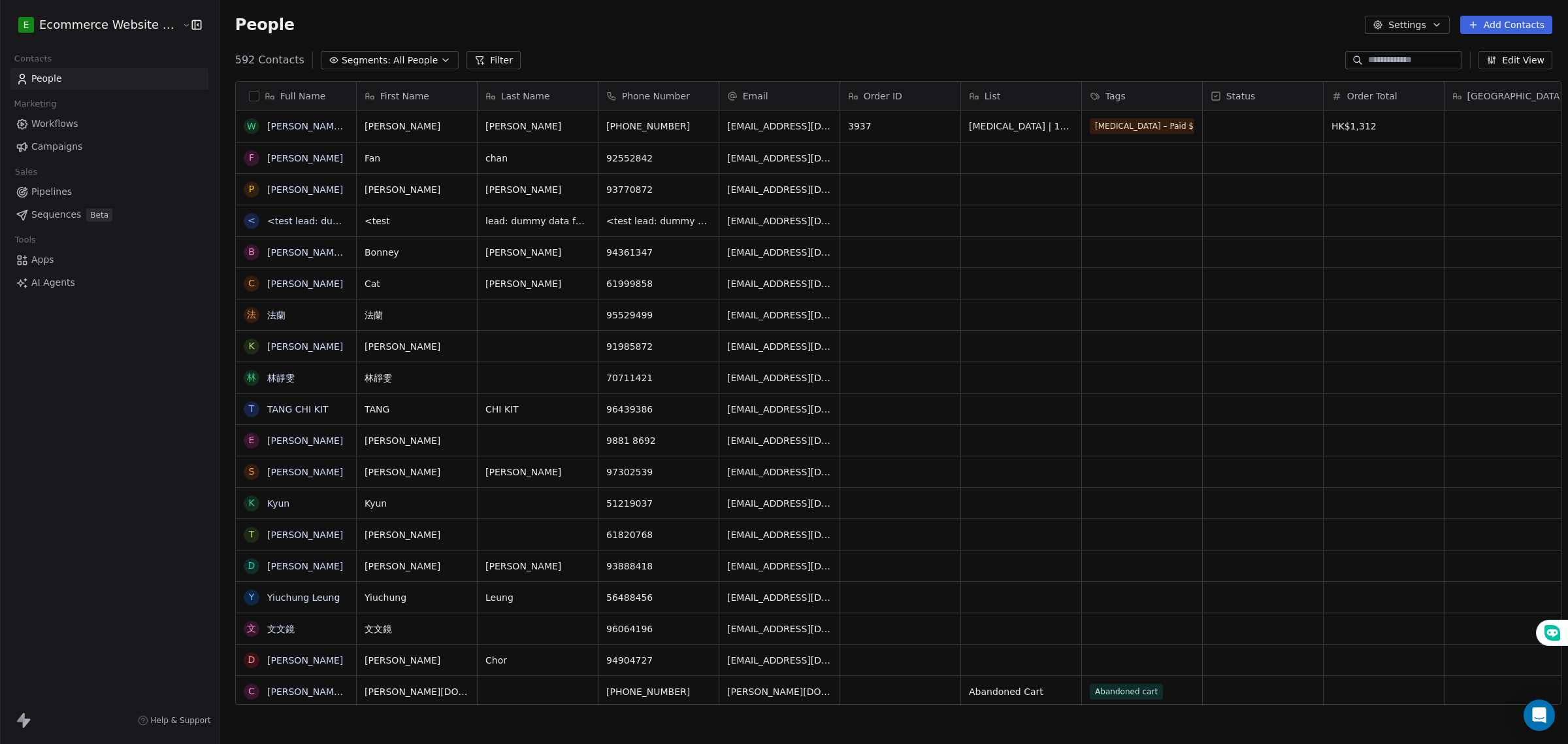
scroll to position [642, 1346]
click at [71, 190] on link "Pipelines" at bounding box center [109, 192] width 198 height 21
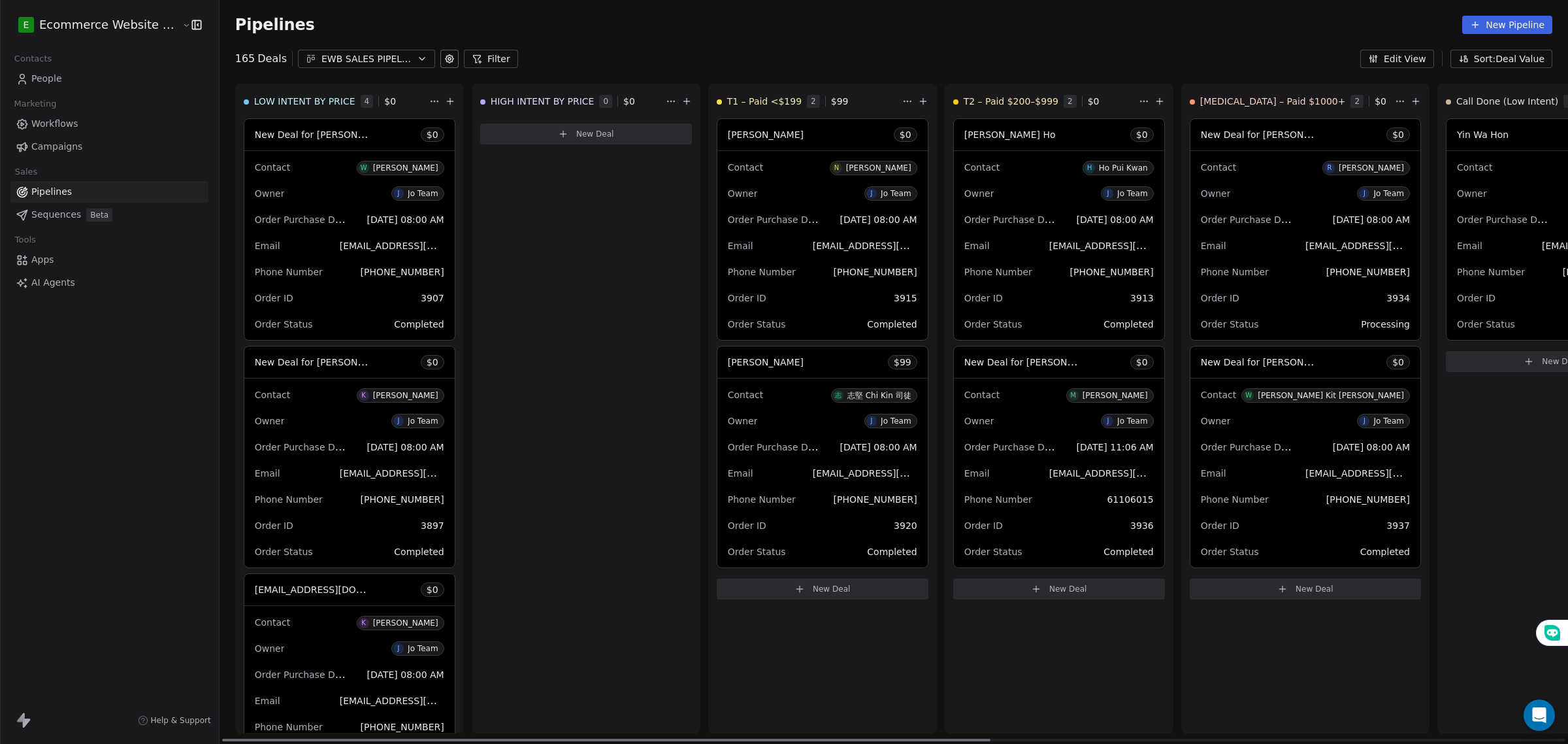
click at [468, 57] on button "Filter" at bounding box center [491, 58] width 54 height 18
click at [133, 53] on button "Add Filter" at bounding box center [87, 54] width 160 height 23
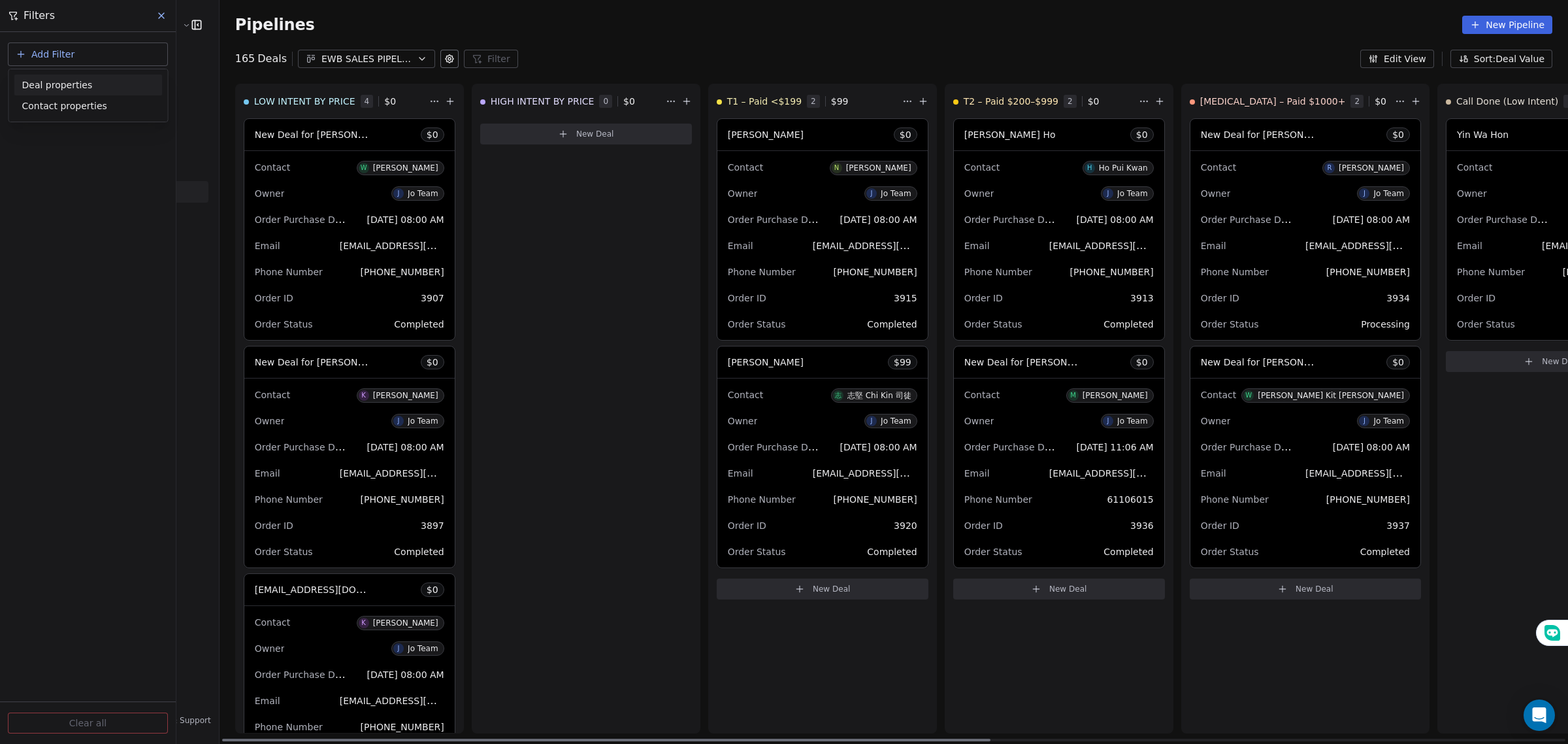
click at [83, 86] on span "Deal properties" at bounding box center [57, 85] width 71 height 14
click at [62, 345] on html "E Ecommerce Website Builder Contacts People Marketing Workflows Campaigns Sales…" at bounding box center [784, 372] width 1568 height 744
click at [532, 230] on div "HIGH INTENT BY PRICE 0 $ 0 New Deal" at bounding box center [586, 408] width 229 height 650
click at [446, 60] on icon at bounding box center [449, 59] width 8 height 8
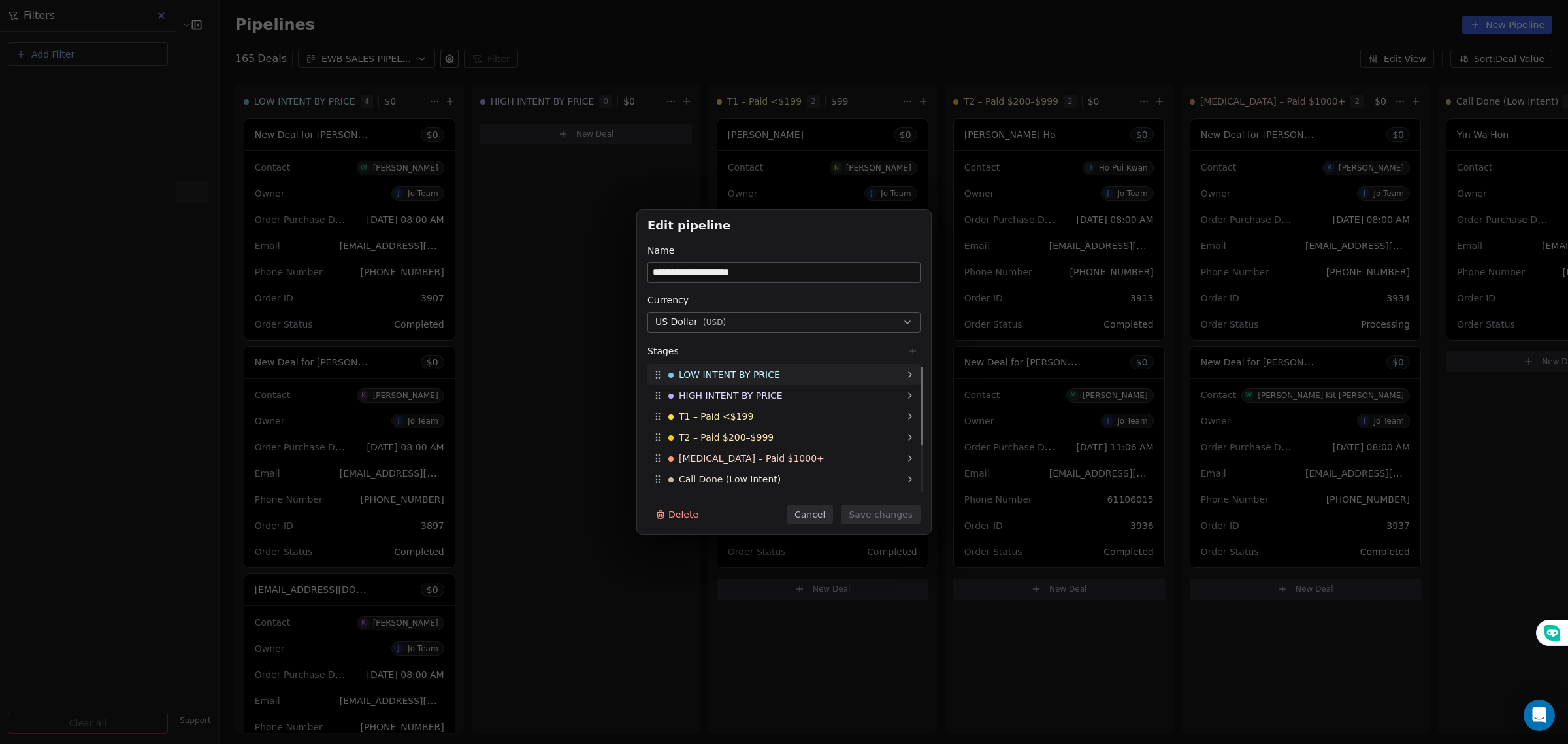
click at [908, 377] on icon at bounding box center [909, 374] width 11 height 11
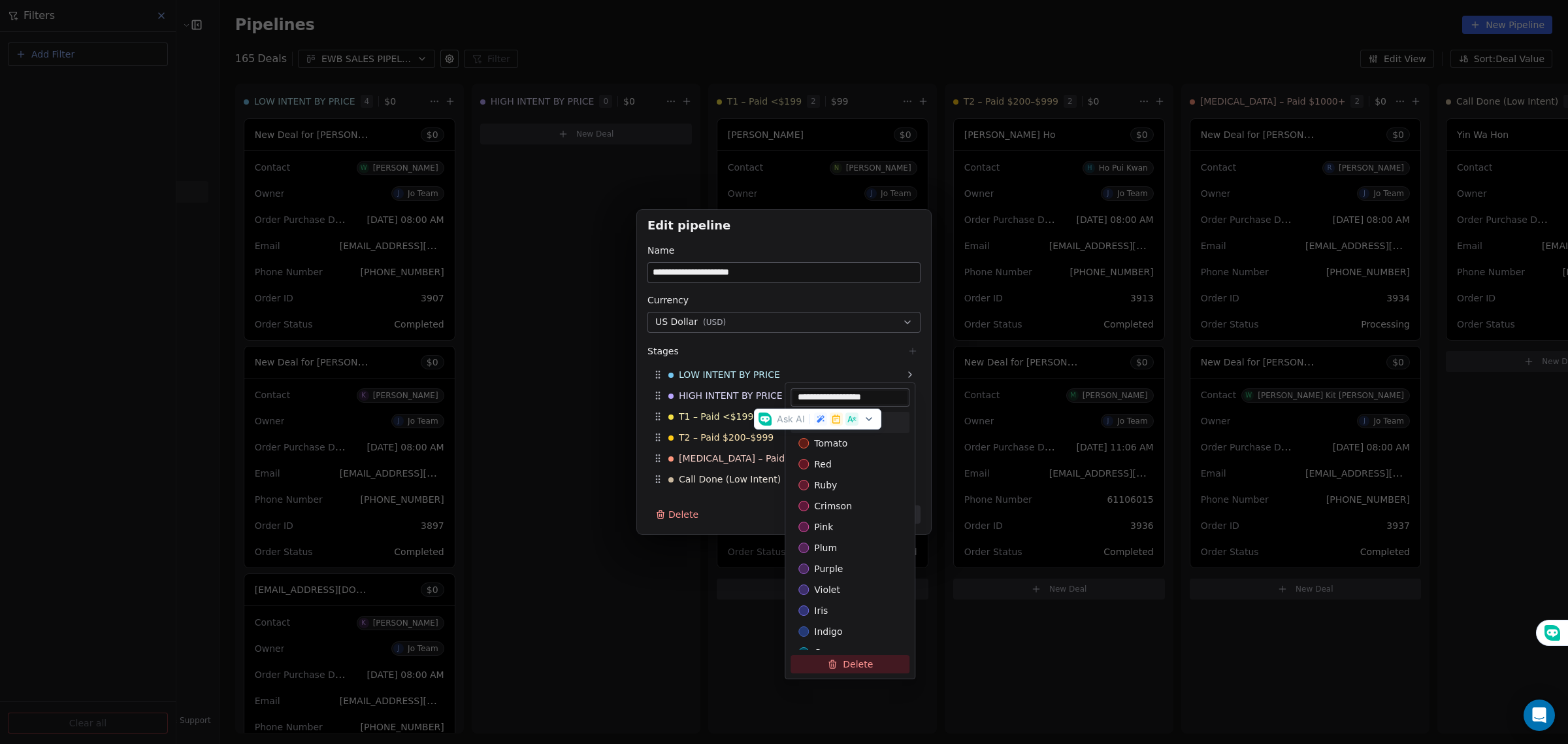
click at [794, 77] on div "**********" at bounding box center [784, 372] width 1568 height 744
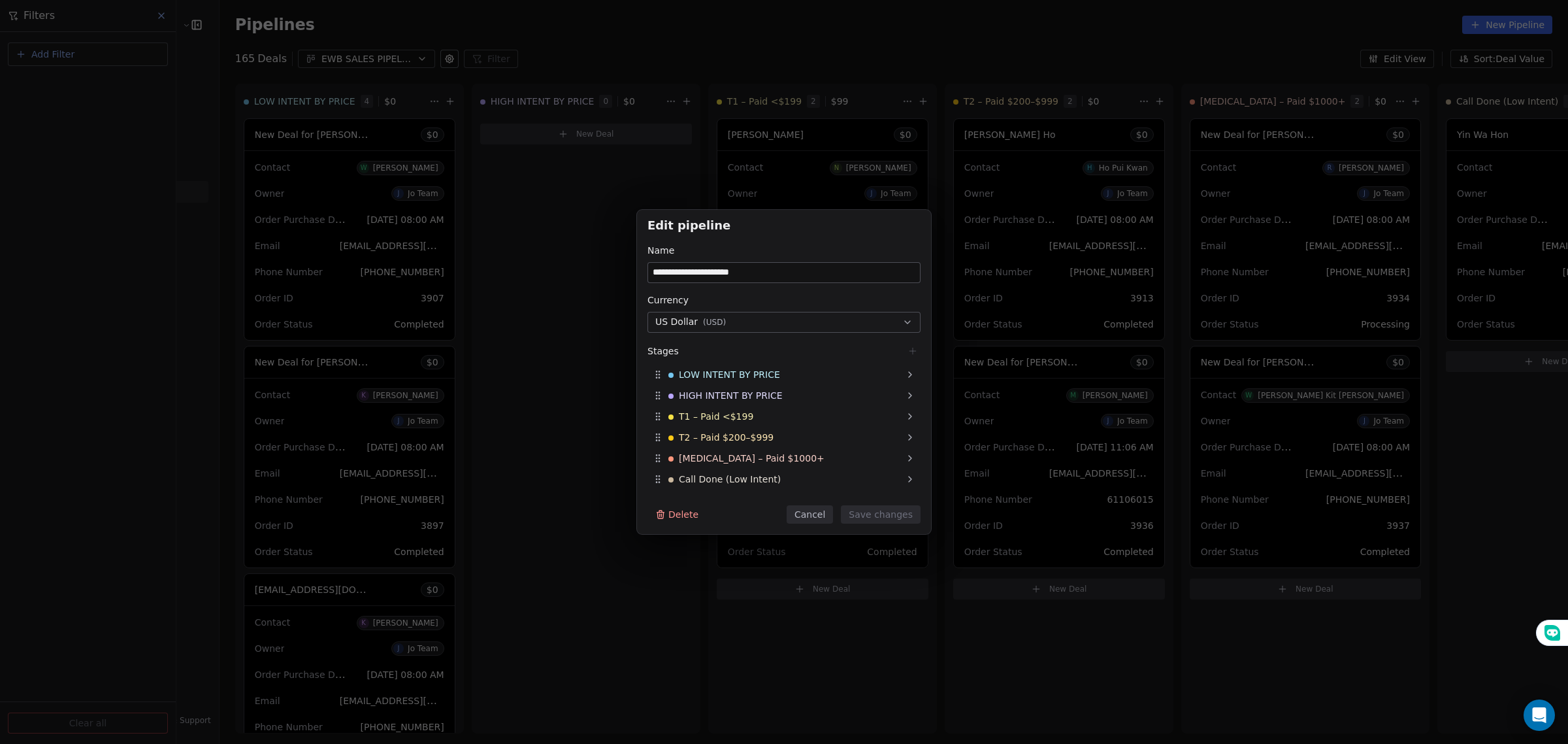
click at [794, 77] on div "**********" at bounding box center [784, 372] width 1568 height 744
click at [813, 509] on button "Cancel" at bounding box center [810, 514] width 46 height 18
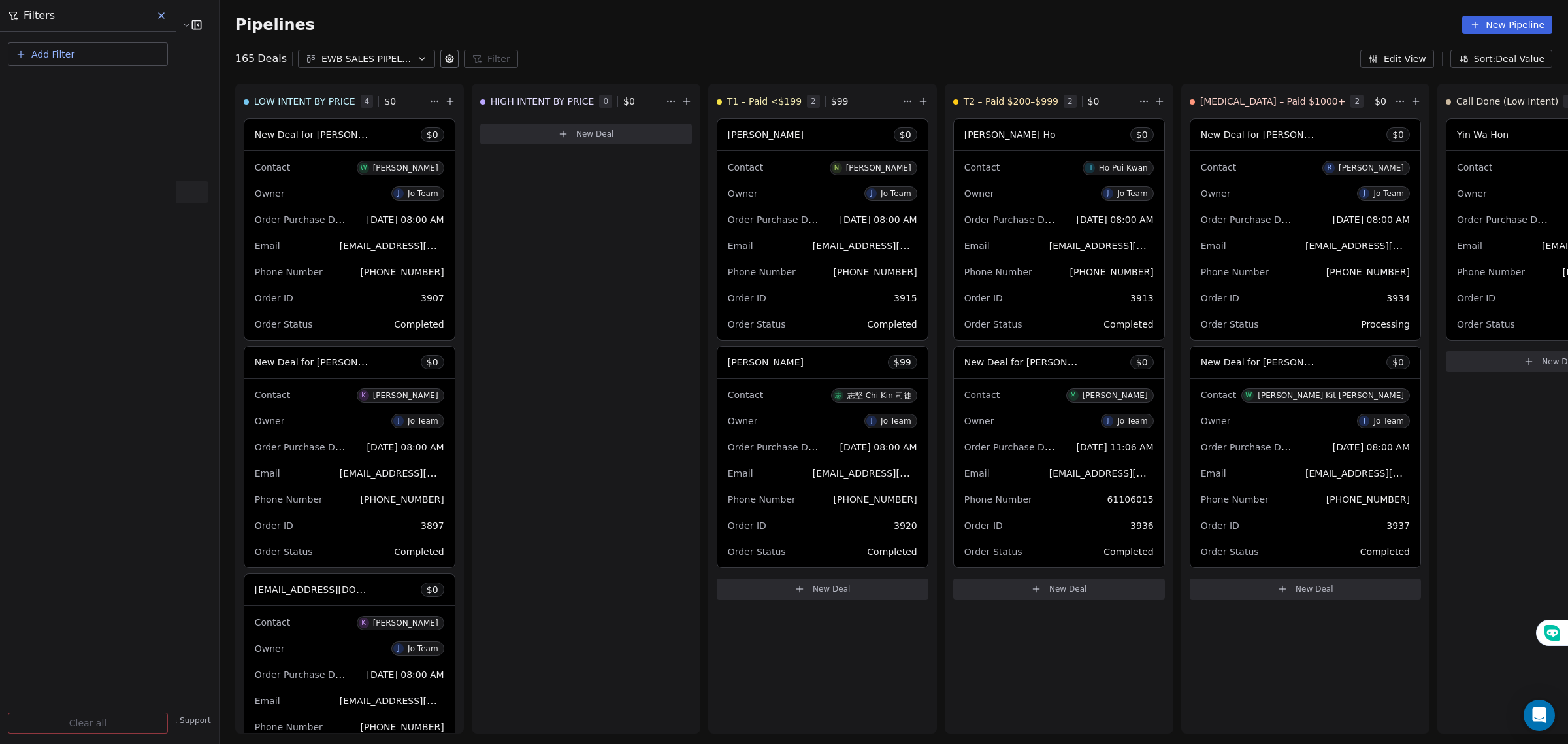
click at [112, 140] on div "Add Filter Clear all" at bounding box center [87, 388] width 175 height 712
click at [416, 57] on icon "button" at bounding box center [421, 58] width 11 height 11
click at [404, 57] on html "E Ecommerce Website Builder Contacts People Marketing Workflows Campaigns Sales…" at bounding box center [784, 372] width 1568 height 744
click at [441, 52] on button at bounding box center [449, 58] width 18 height 18
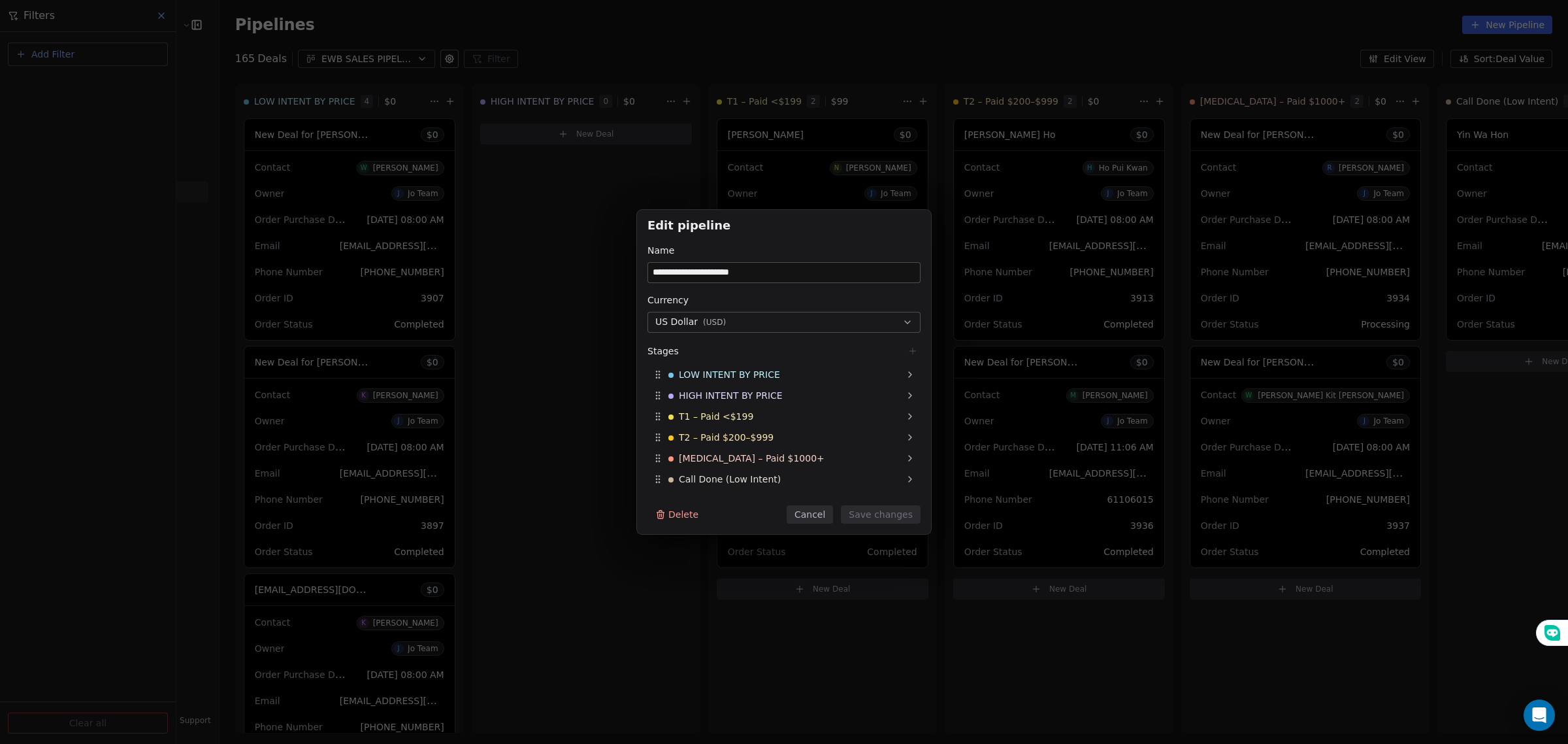
click at [433, 53] on div "**********" at bounding box center [784, 372] width 1568 height 744
click at [70, 65] on div "**********" at bounding box center [784, 372] width 1568 height 744
click at [76, 86] on div "**********" at bounding box center [784, 372] width 1568 height 744
click at [798, 515] on button "Cancel" at bounding box center [810, 514] width 46 height 18
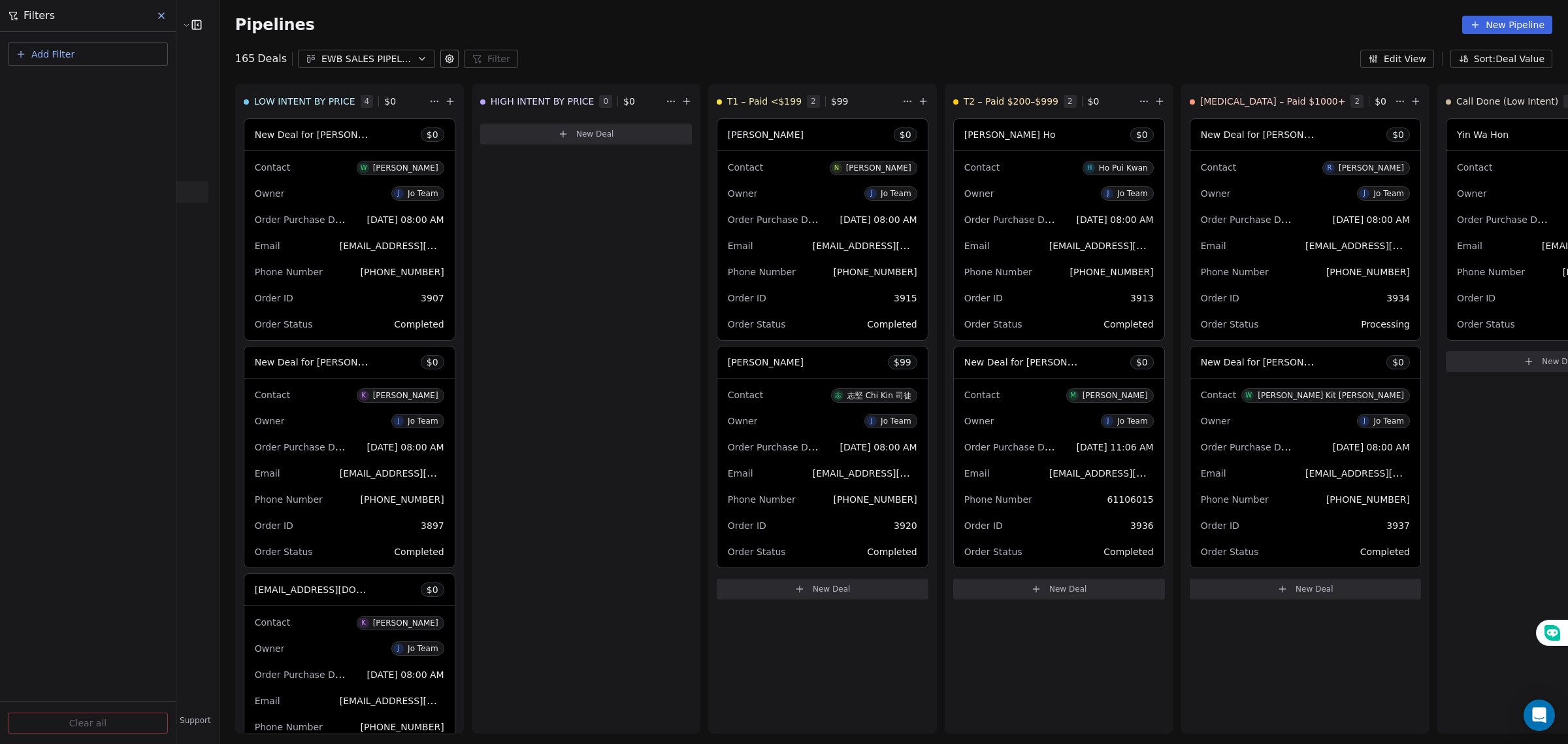
click at [108, 56] on button "Add Filter" at bounding box center [87, 54] width 160 height 23
click at [71, 96] on div "Contact properties" at bounding box center [88, 107] width 148 height 21
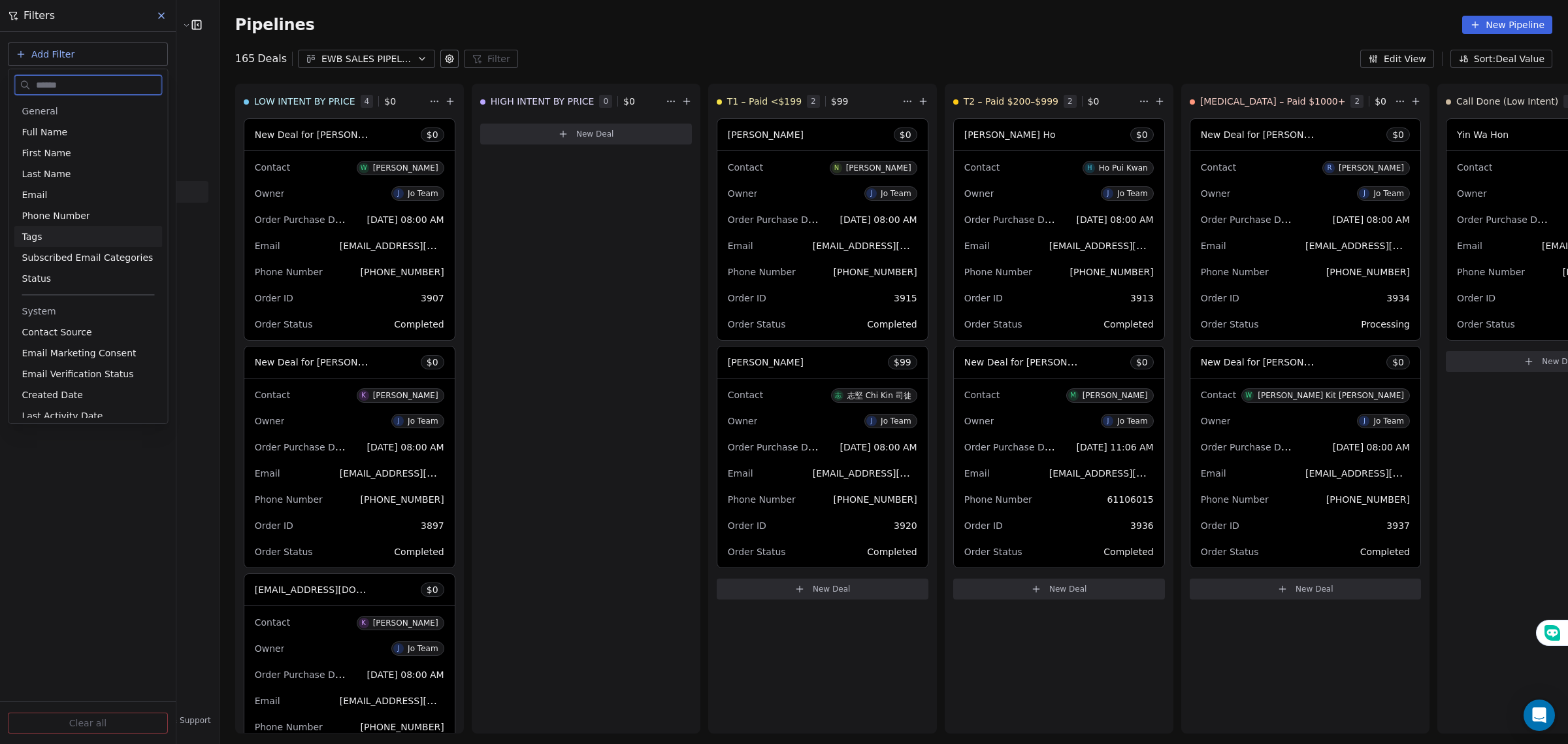
click at [64, 232] on div "Tags" at bounding box center [88, 235] width 133 height 13
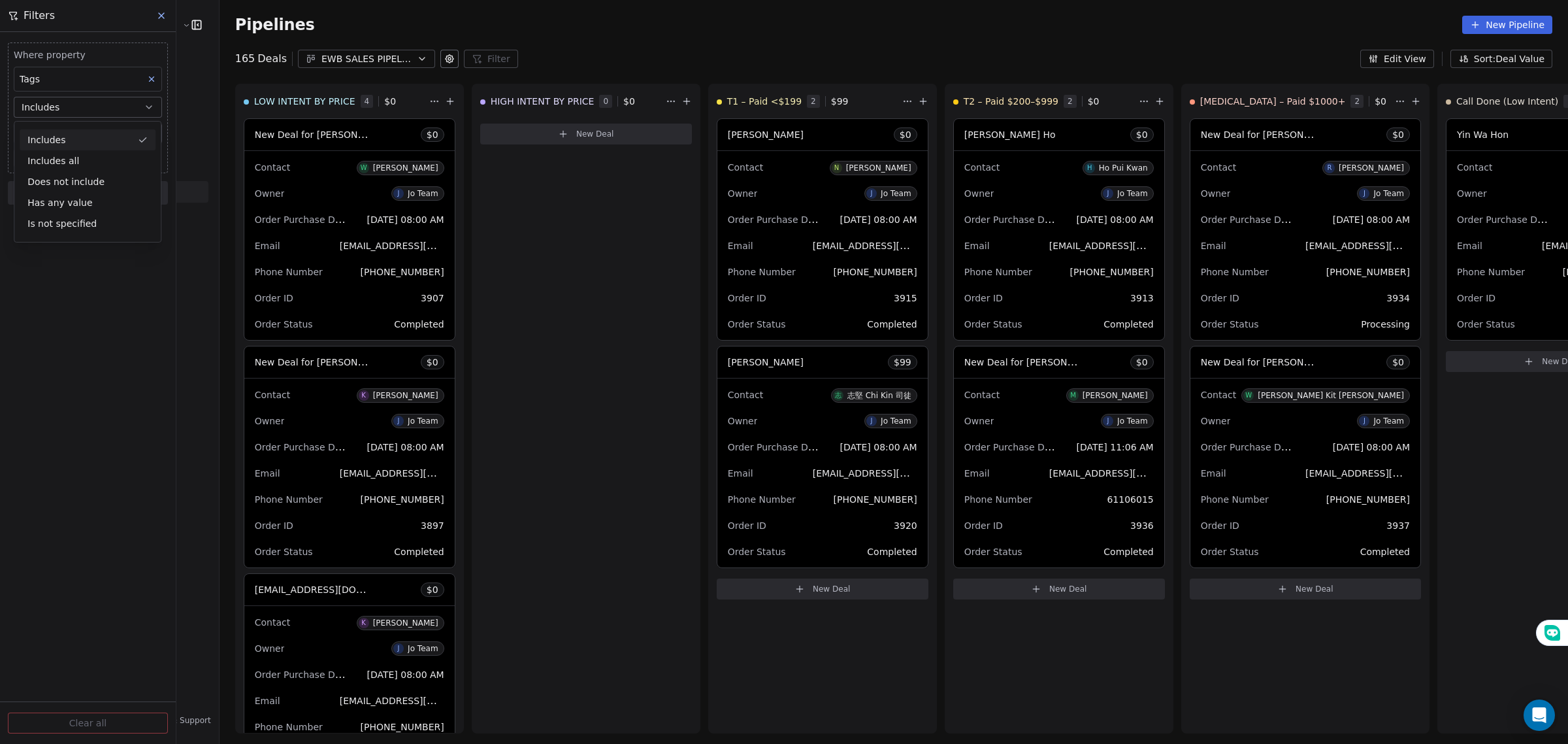
click at [93, 136] on div "Includes" at bounding box center [87, 140] width 136 height 21
click at [93, 136] on body "E Ecommerce Website Builder Contacts People Marketing Workflows Campaigns Sales…" at bounding box center [784, 372] width 1568 height 744
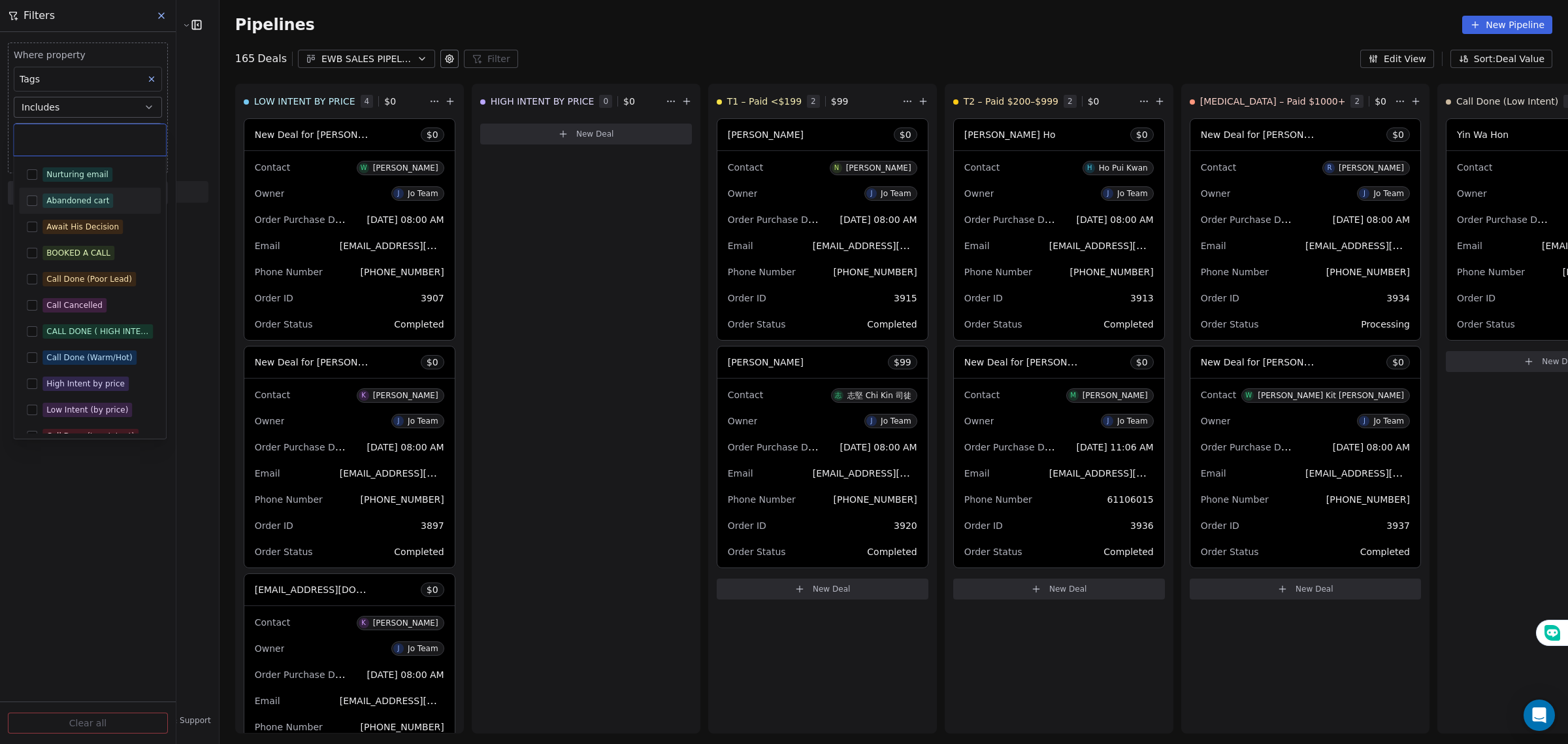
click at [33, 201] on button "Suggestions" at bounding box center [32, 201] width 11 height 11
click at [145, 553] on html "E Ecommerce Website Builder Contacts People Marketing Workflows Campaigns Sales…" at bounding box center [784, 372] width 1568 height 744
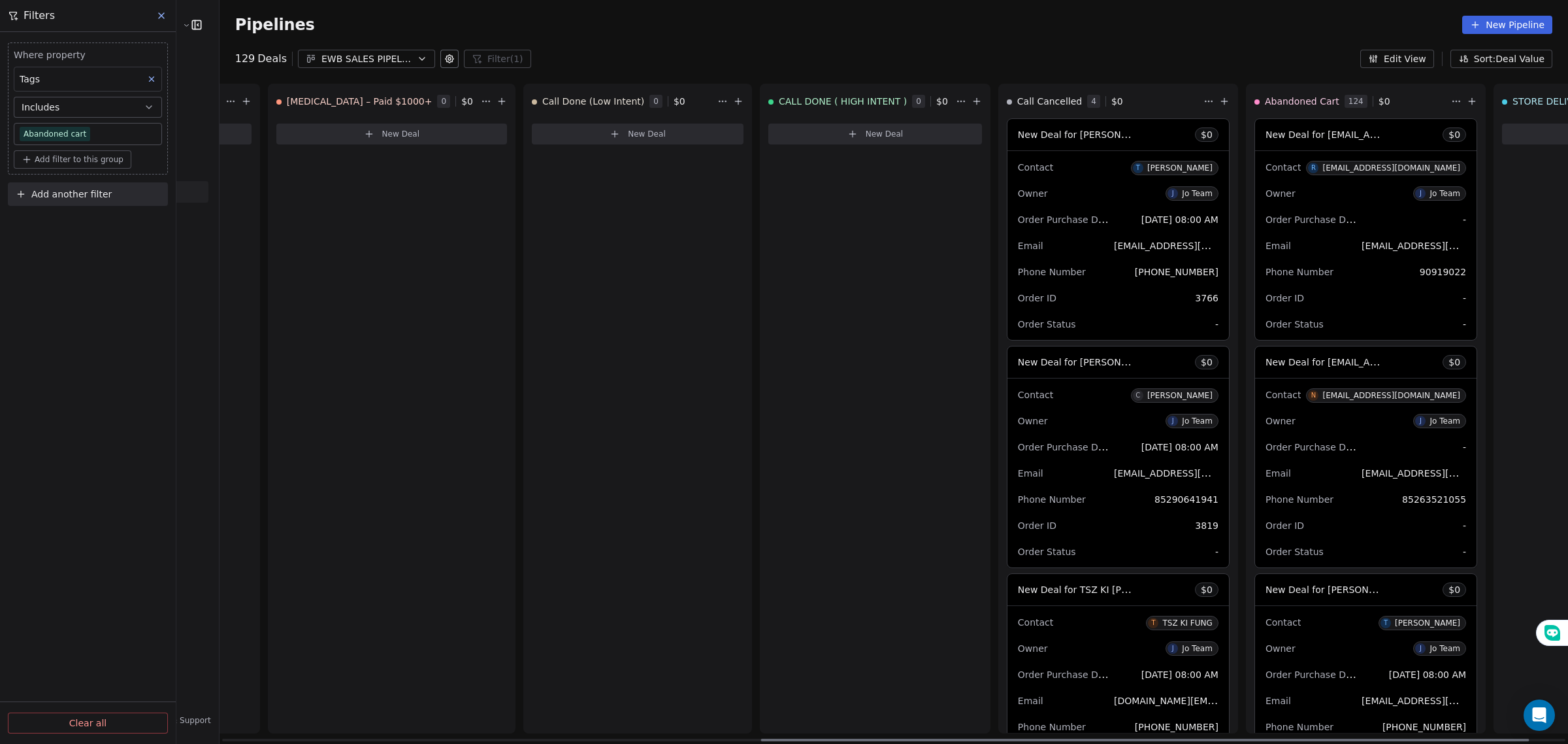
scroll to position [0, 1030]
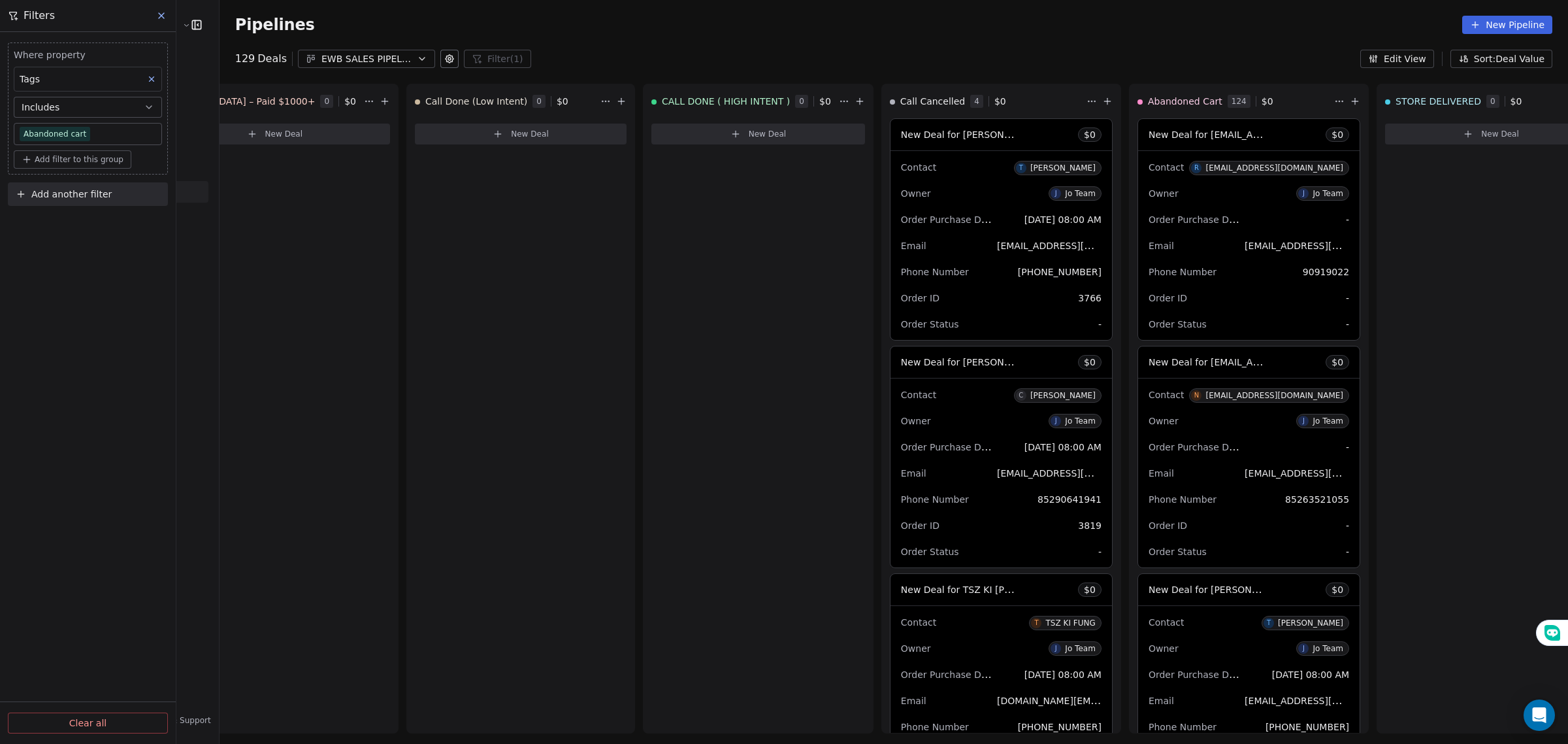
click at [115, 128] on body "E Ecommerce Website Builder Contacts People Marketing Workflows Campaigns Sales…" at bounding box center [784, 372] width 1568 height 744
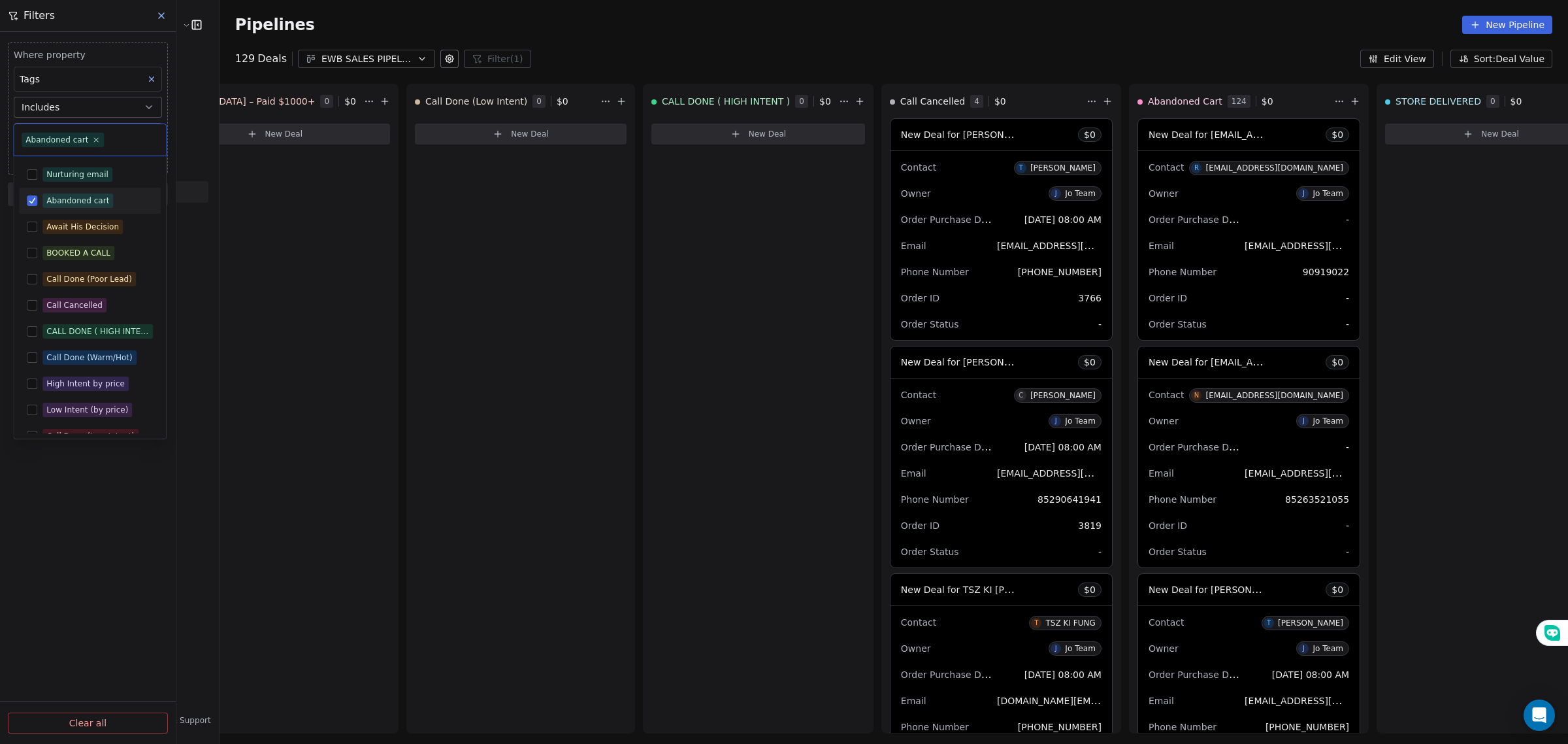
click at [33, 202] on button "Suggestions" at bounding box center [32, 201] width 11 height 11
click at [158, 17] on html "E Ecommerce Website Builder Contacts People Marketing Workflows Campaigns Sales…" at bounding box center [784, 372] width 1568 height 744
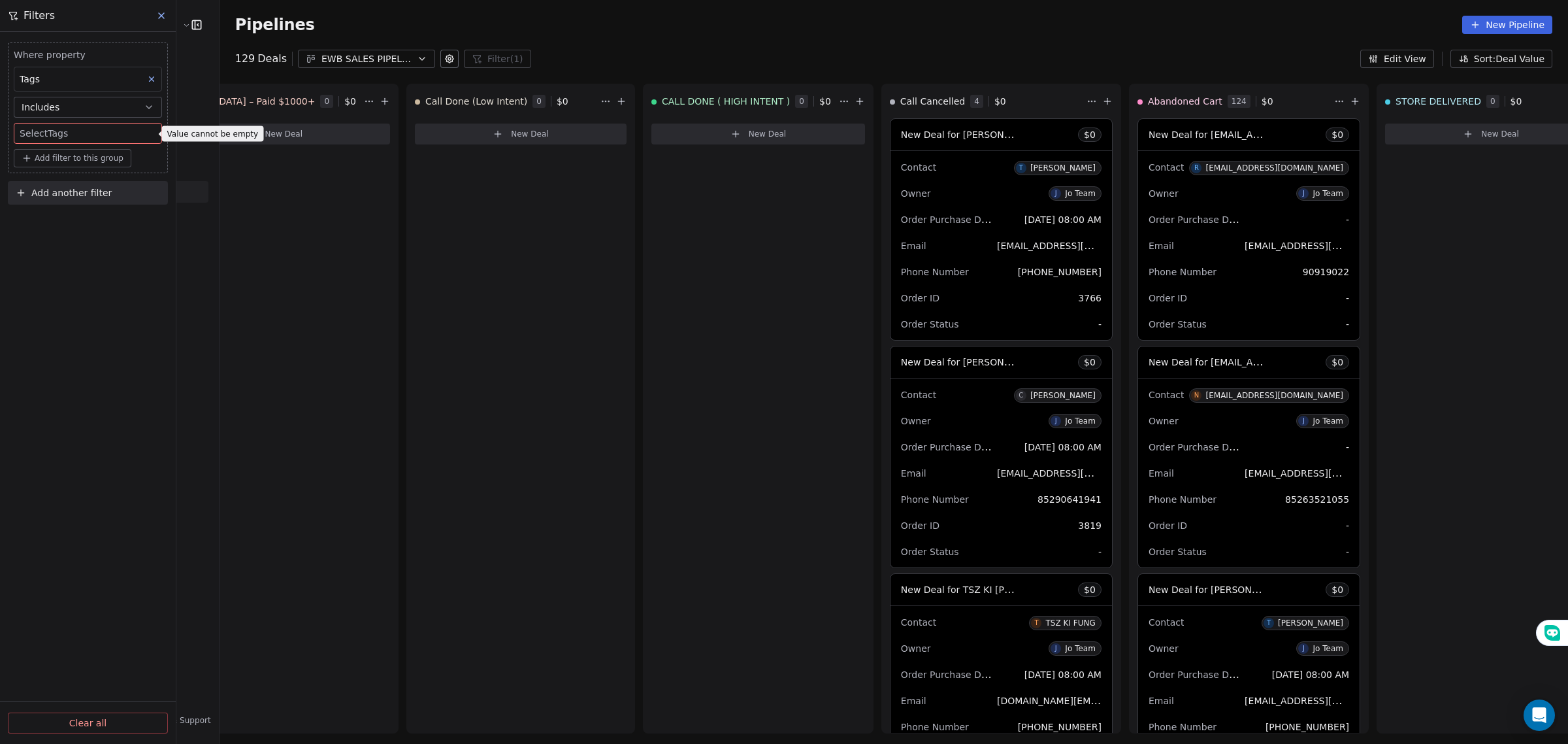
click at [9, 23] on div "Filters" at bounding box center [87, 16] width 175 height 31
click at [155, 14] on button at bounding box center [162, 16] width 19 height 18
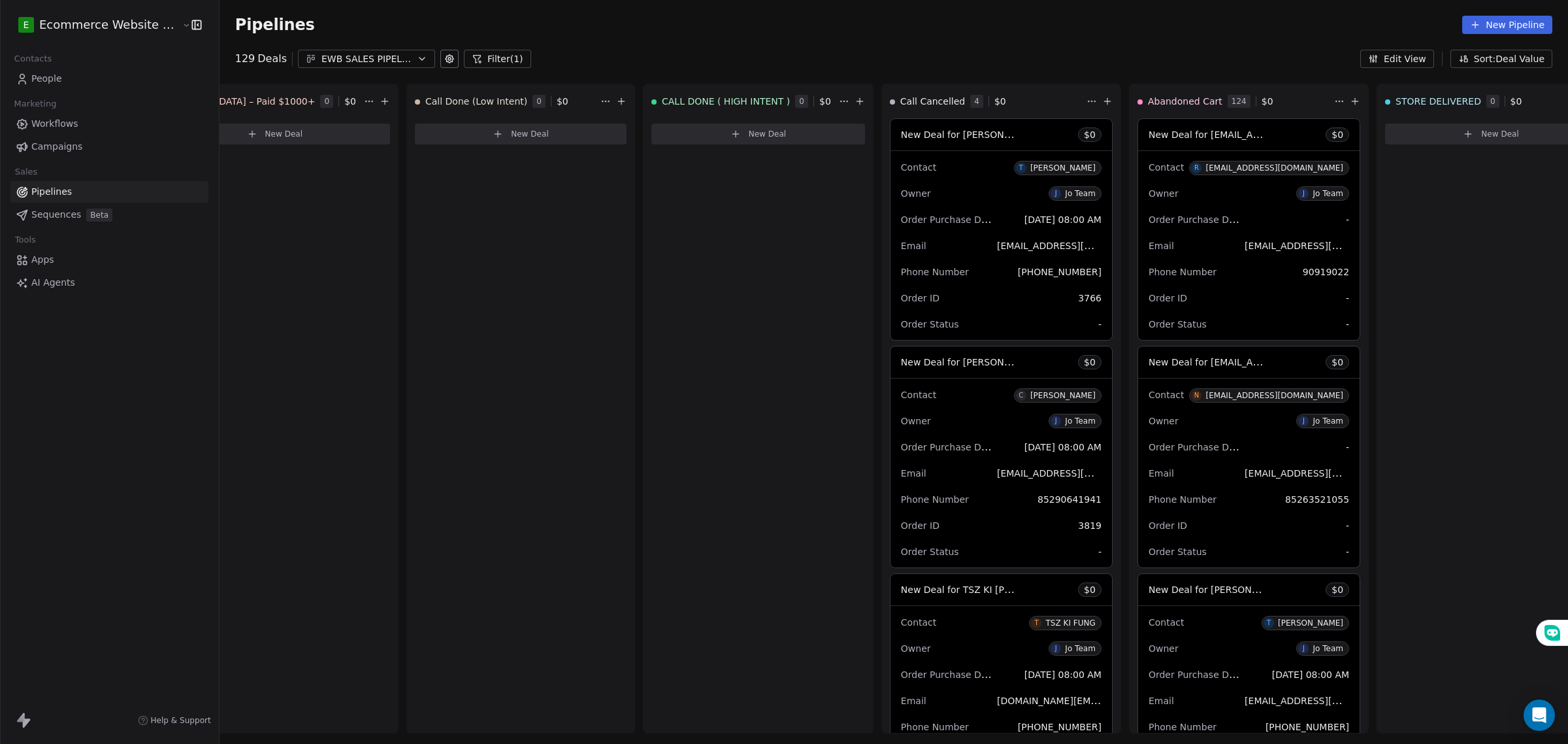
click at [67, 188] on span "Pipelines" at bounding box center [51, 192] width 41 height 14
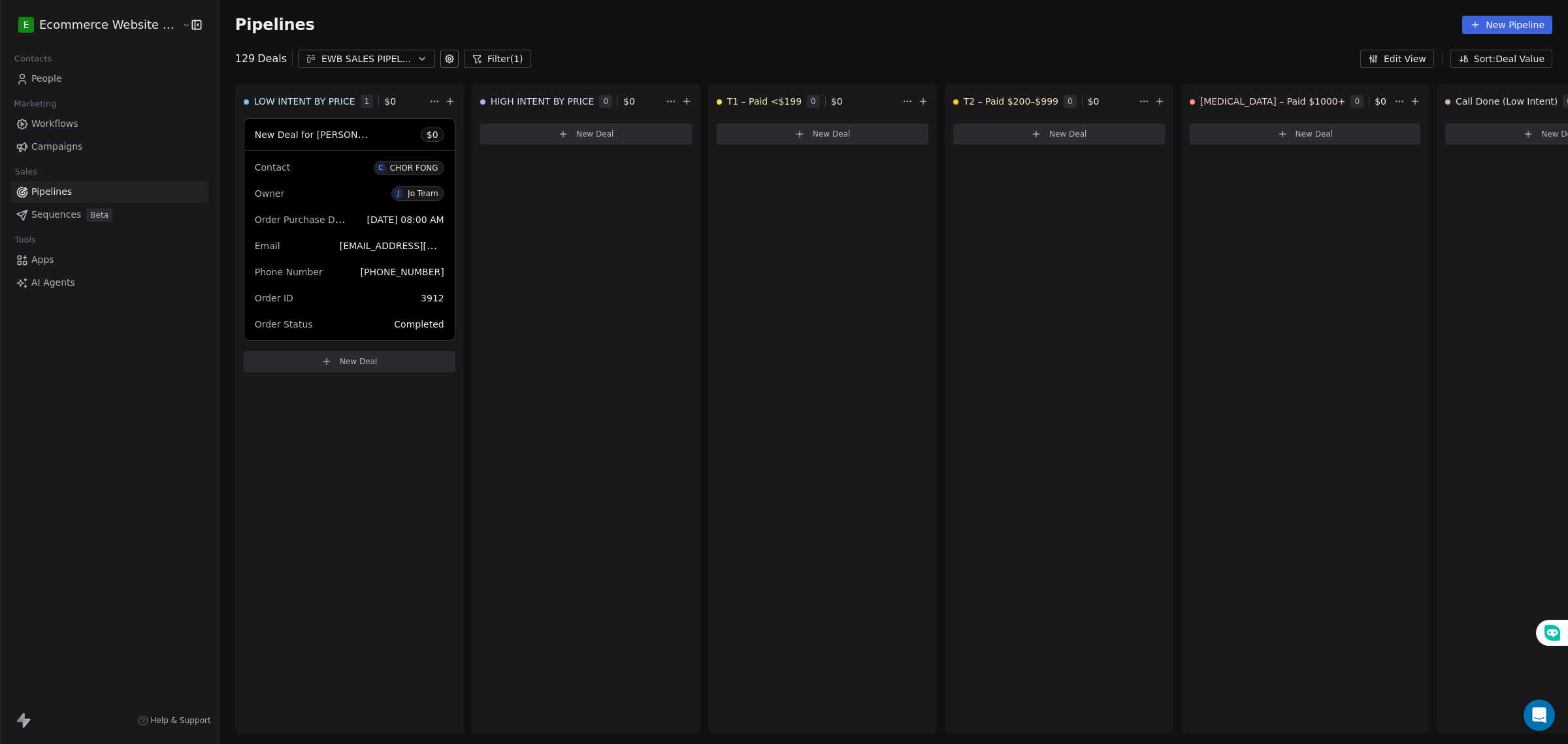
click at [1478, 50] on button "Sort: Deal Value" at bounding box center [1501, 58] width 102 height 18
click at [1478, 50] on html "E Ecommerce Website Builder Contacts People Marketing Workflows Campaigns Sales…" at bounding box center [784, 372] width 1568 height 744
click at [1409, 53] on button "Edit View" at bounding box center [1398, 58] width 74 height 18
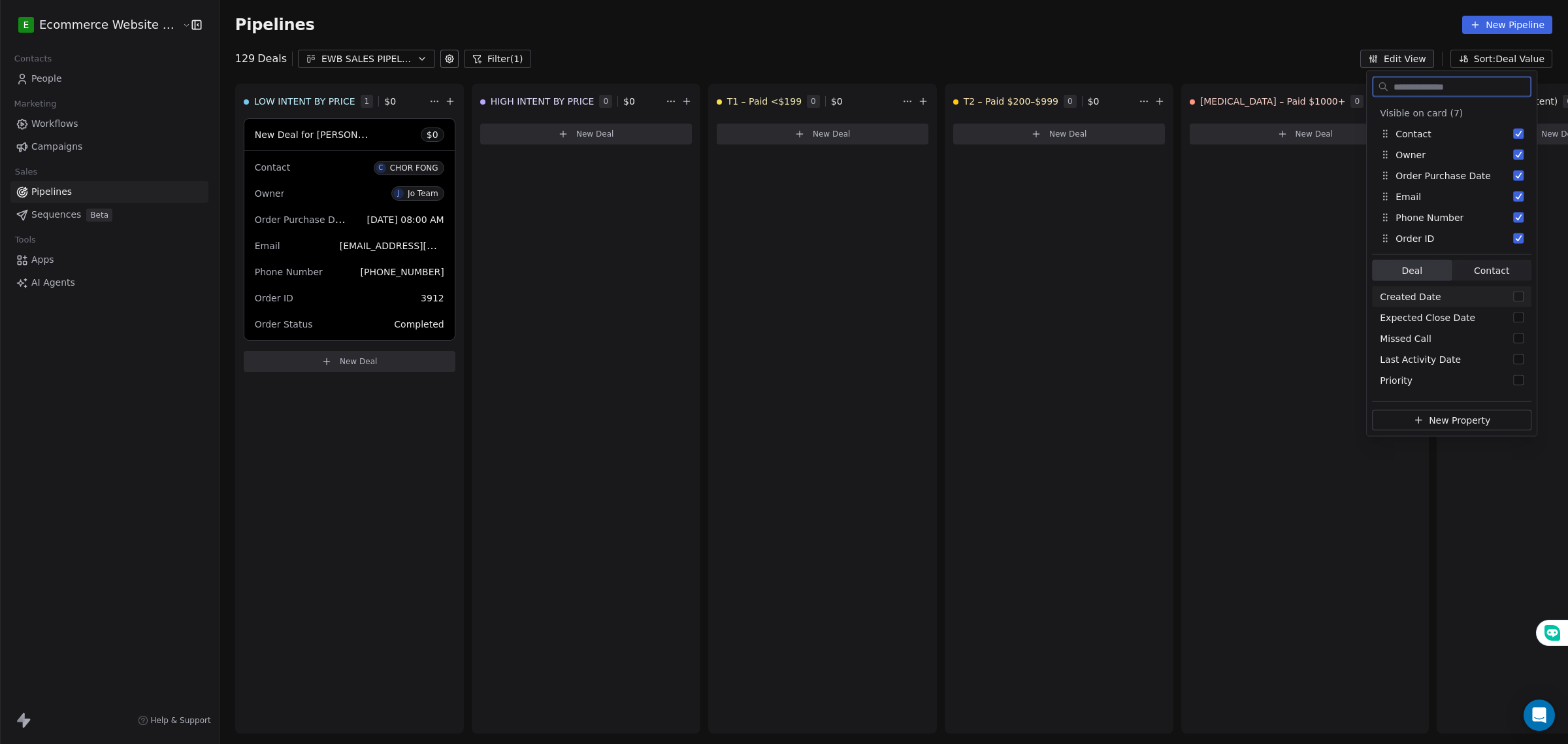
click at [1465, 278] on span "Contact Contact" at bounding box center [1491, 271] width 79 height 21
click at [1518, 351] on button "Suggestions" at bounding box center [1519, 350] width 11 height 11
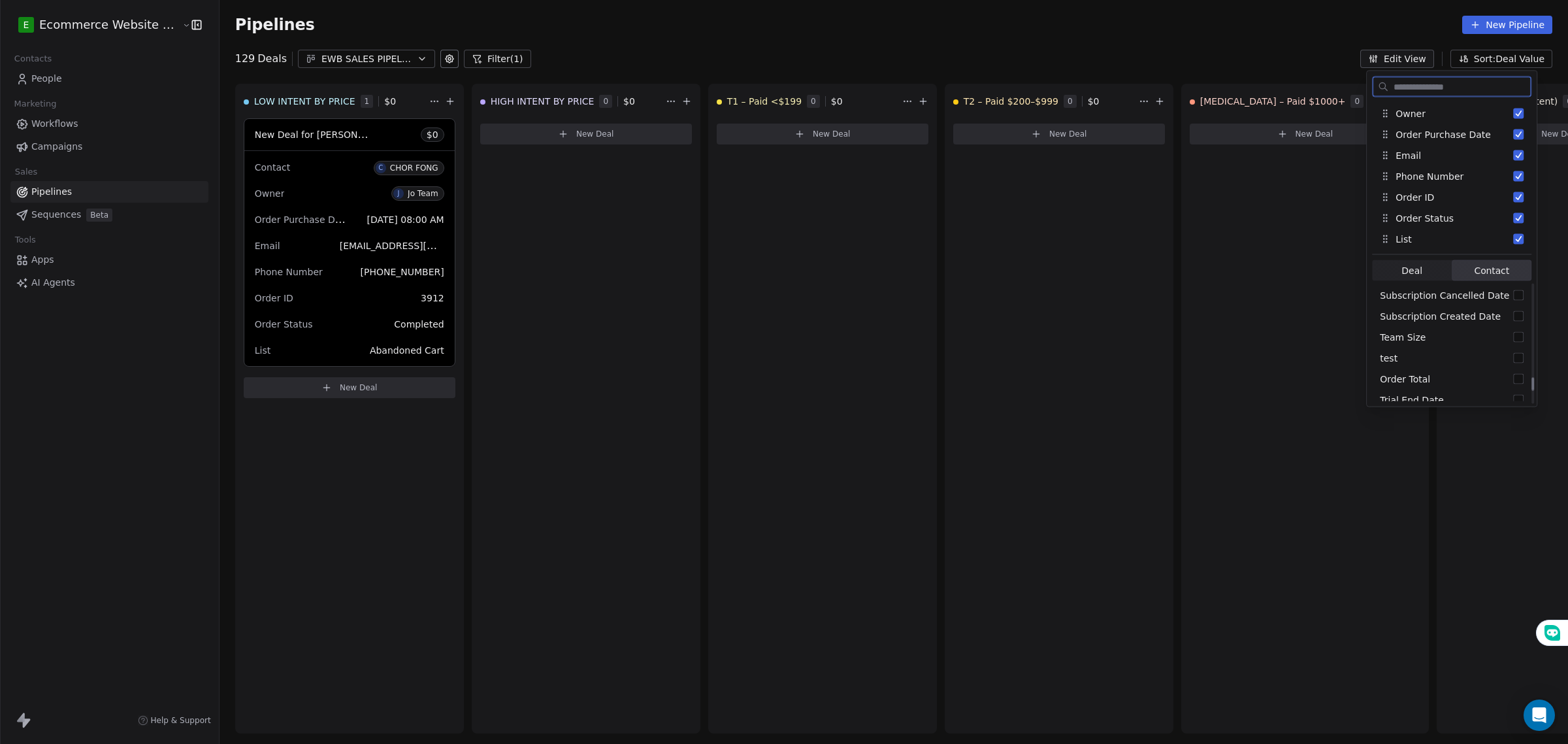
scroll to position [899, 0]
click at [1486, 294] on div "Order Total" at bounding box center [1452, 297] width 160 height 21
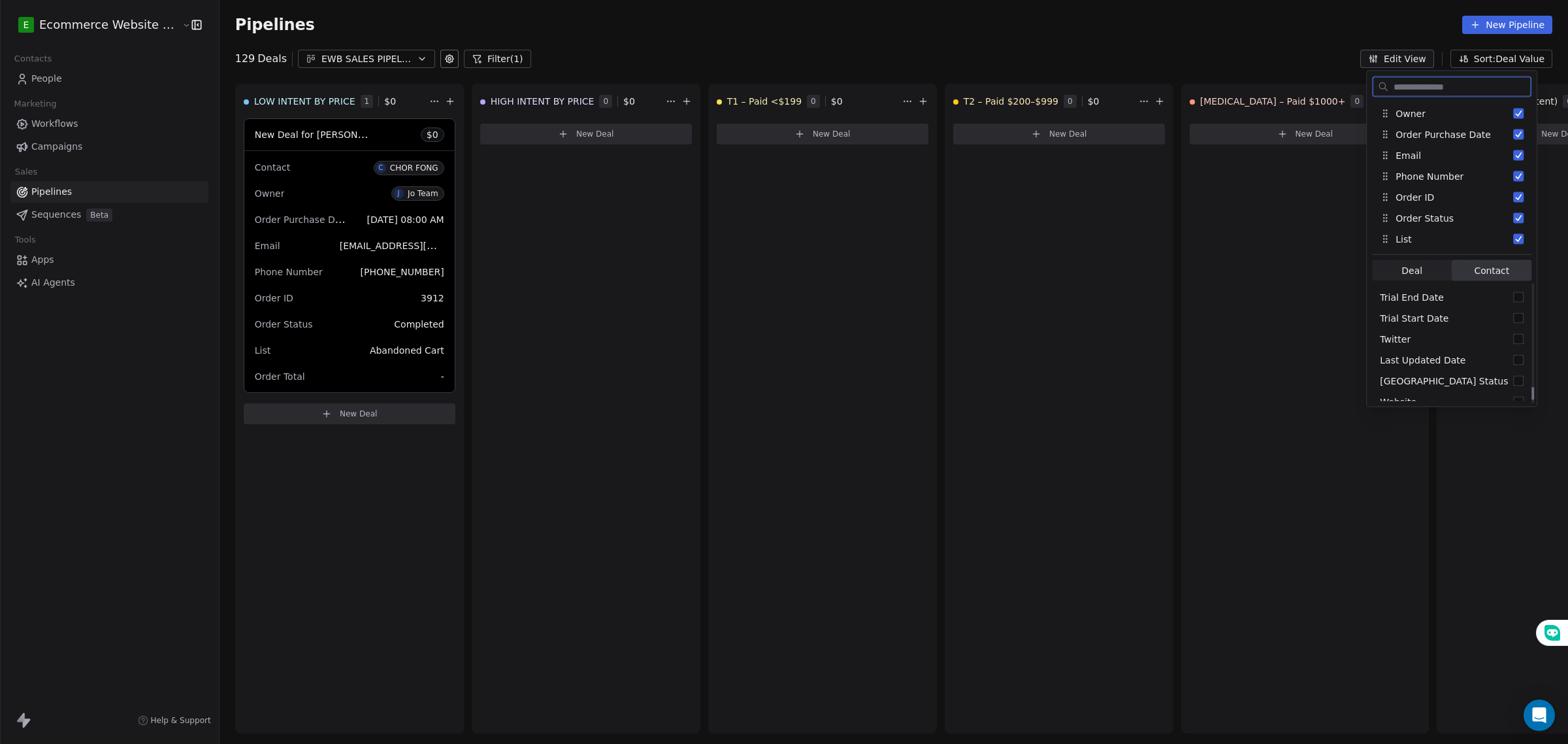
scroll to position [63, 0]
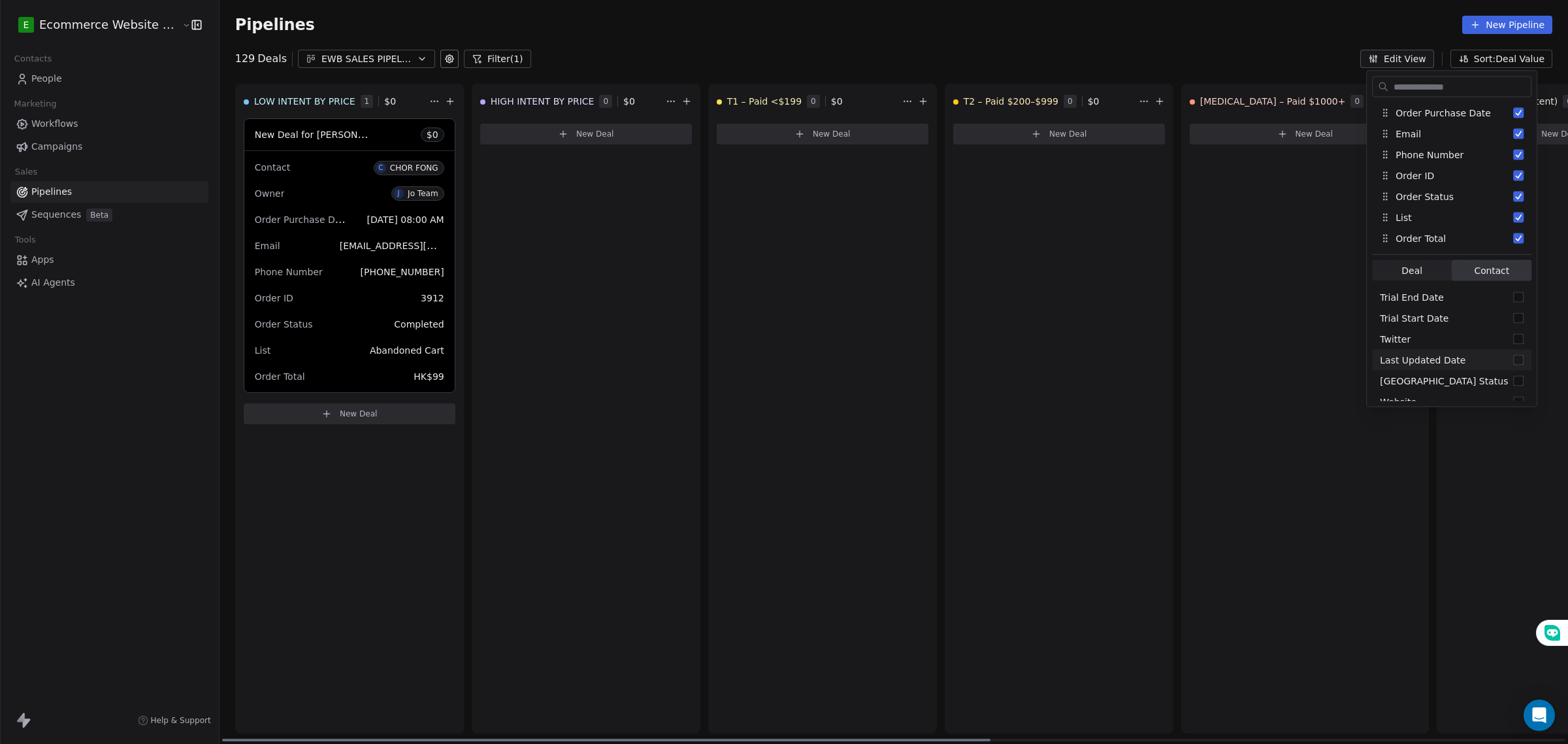
click at [642, 433] on div "HIGH INTENT BY PRICE 0 $ 0 New Deal" at bounding box center [586, 408] width 229 height 650
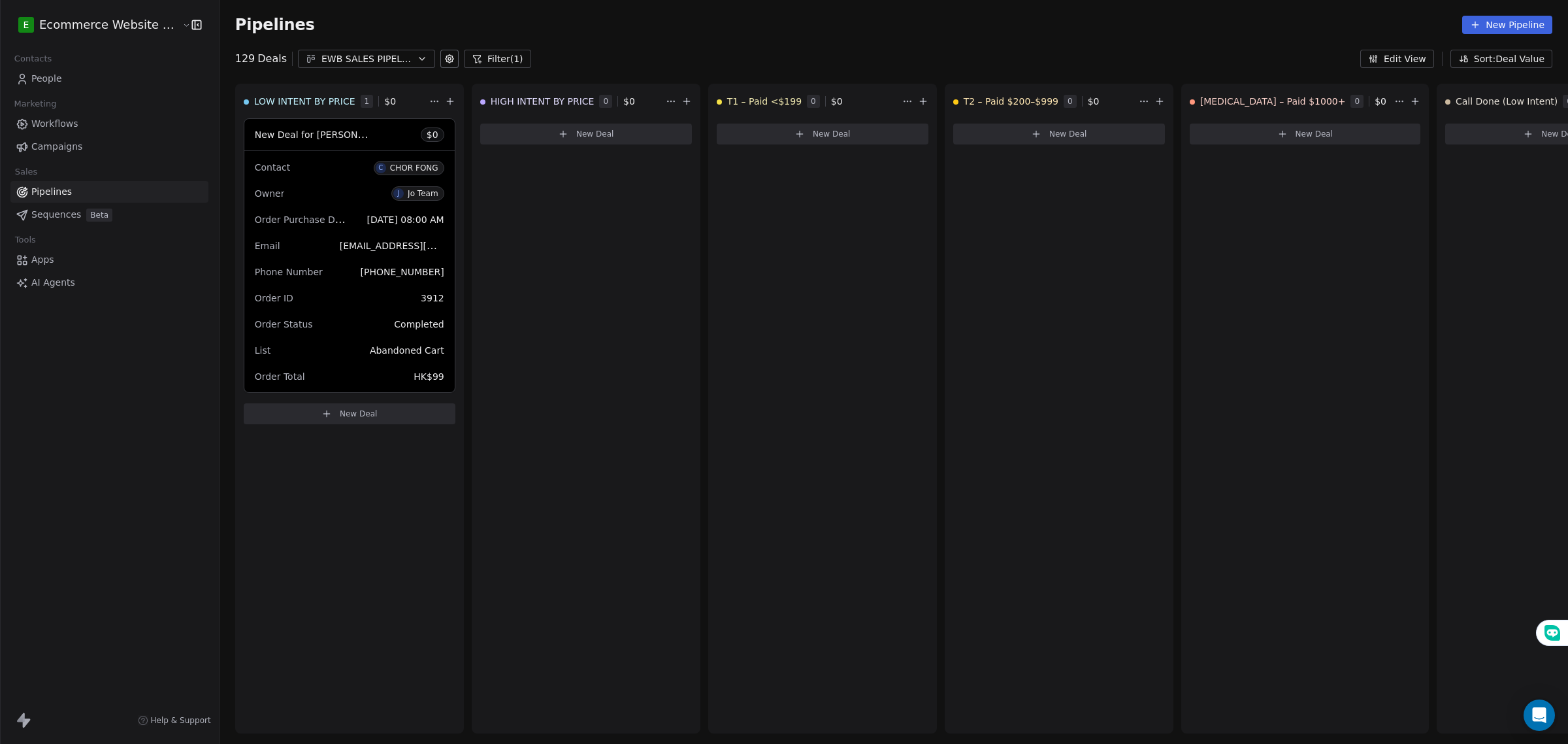
click at [347, 49] on button "EWB SALES PIPELINE 2025" at bounding box center [367, 58] width 138 height 18
click at [345, 49] on html "E Ecommerce Website Builder Contacts People Marketing Workflows Campaigns Sales…" at bounding box center [784, 372] width 1568 height 744
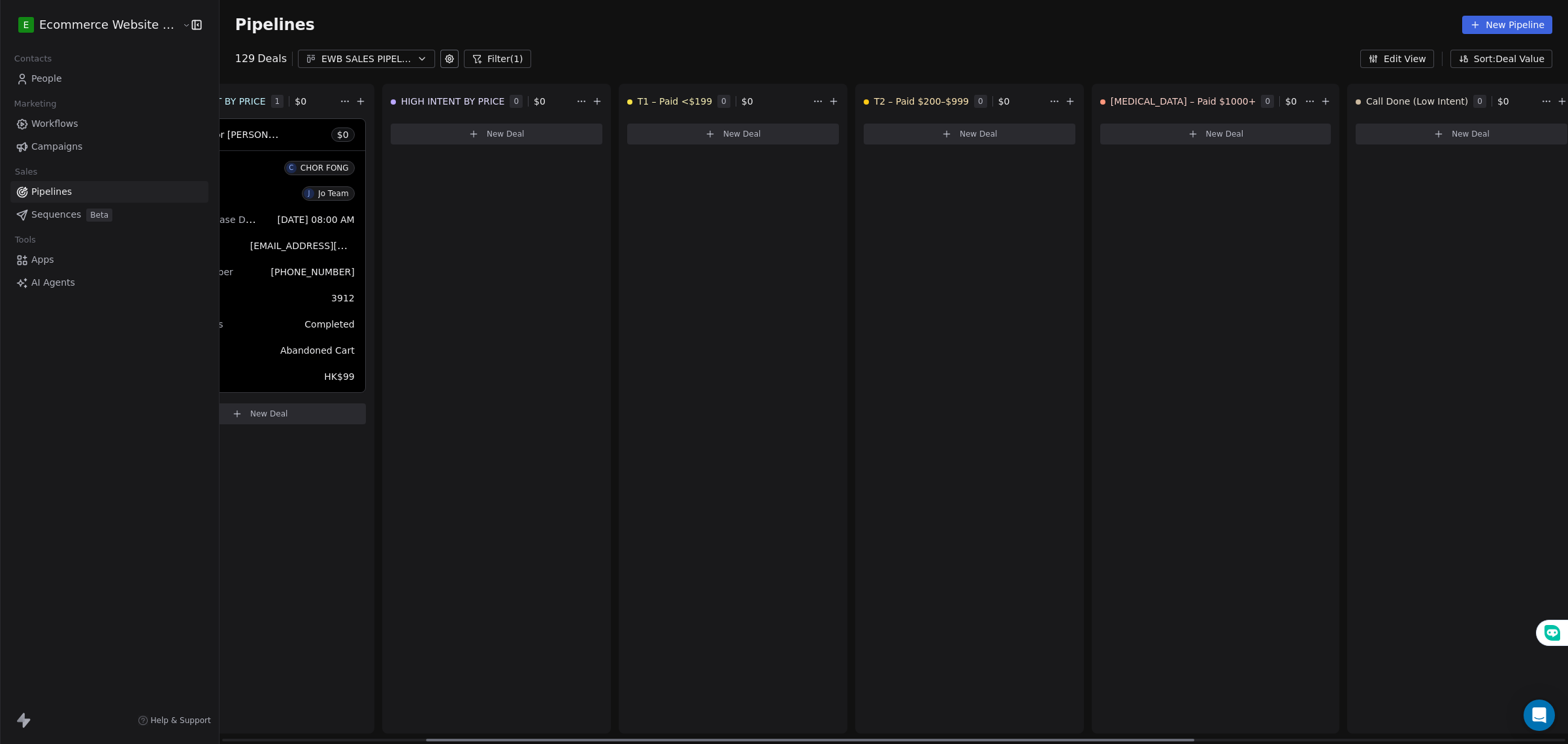
scroll to position [0, 0]
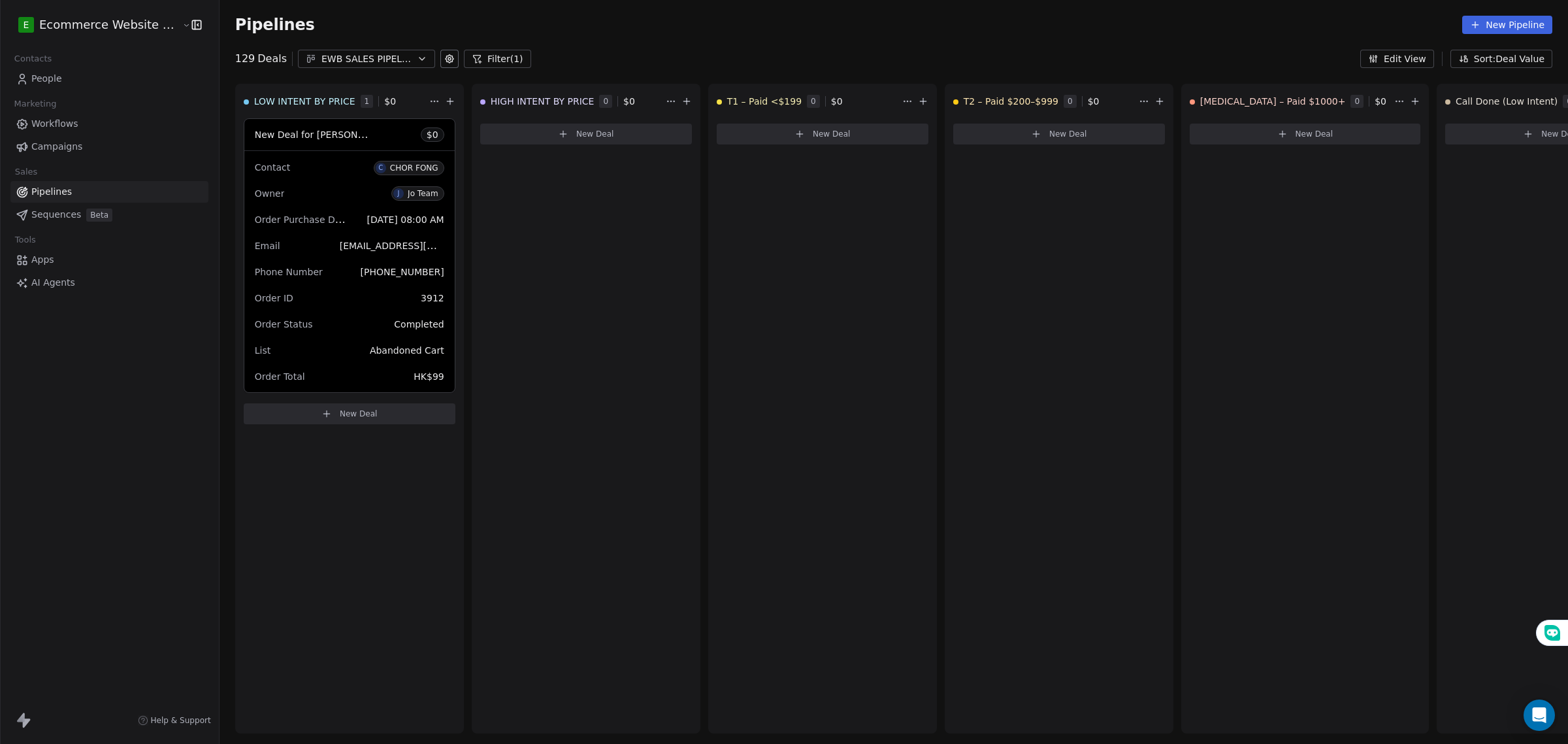
click at [472, 62] on icon at bounding box center [477, 58] width 11 height 11
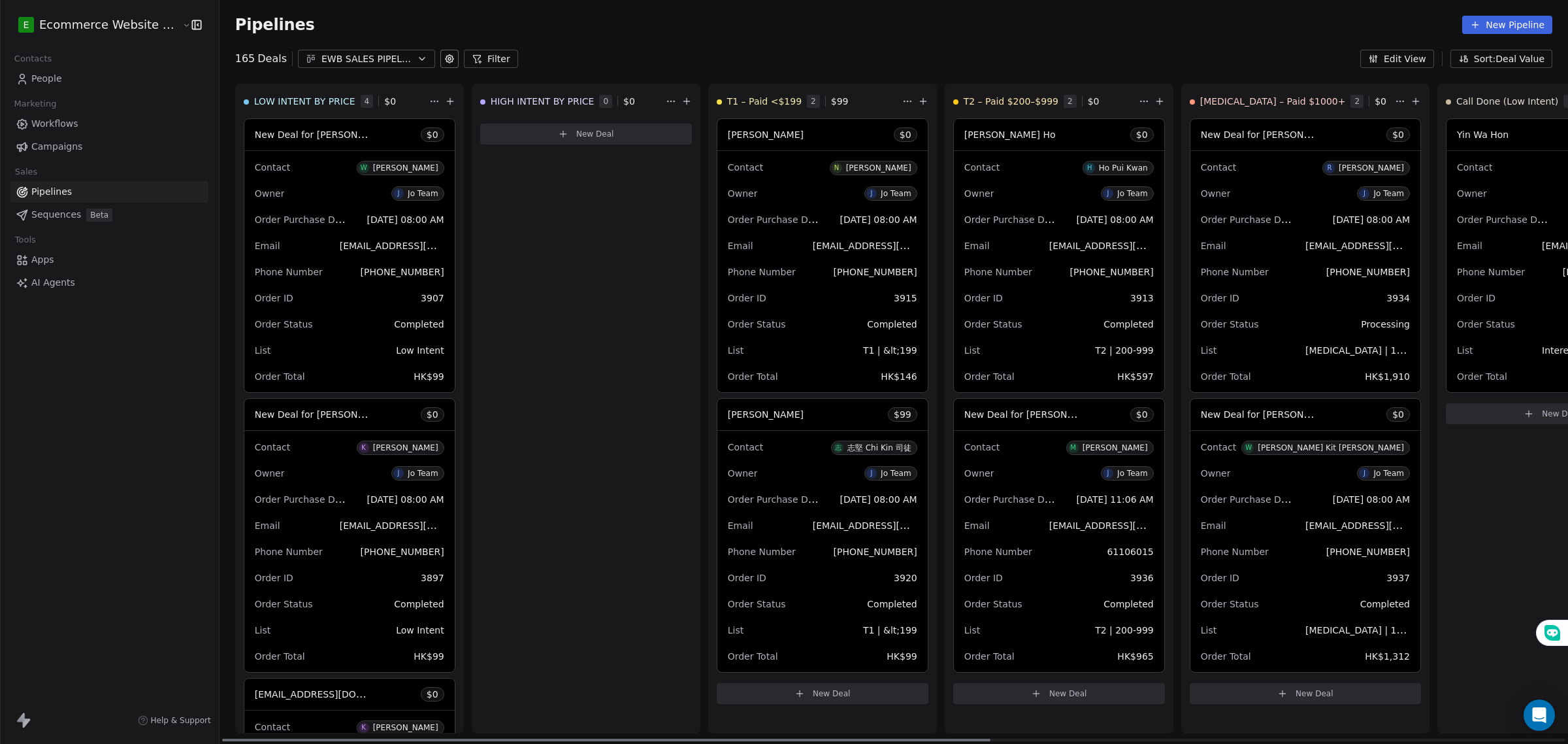
click at [740, 691] on button "New Deal" at bounding box center [822, 694] width 212 height 21
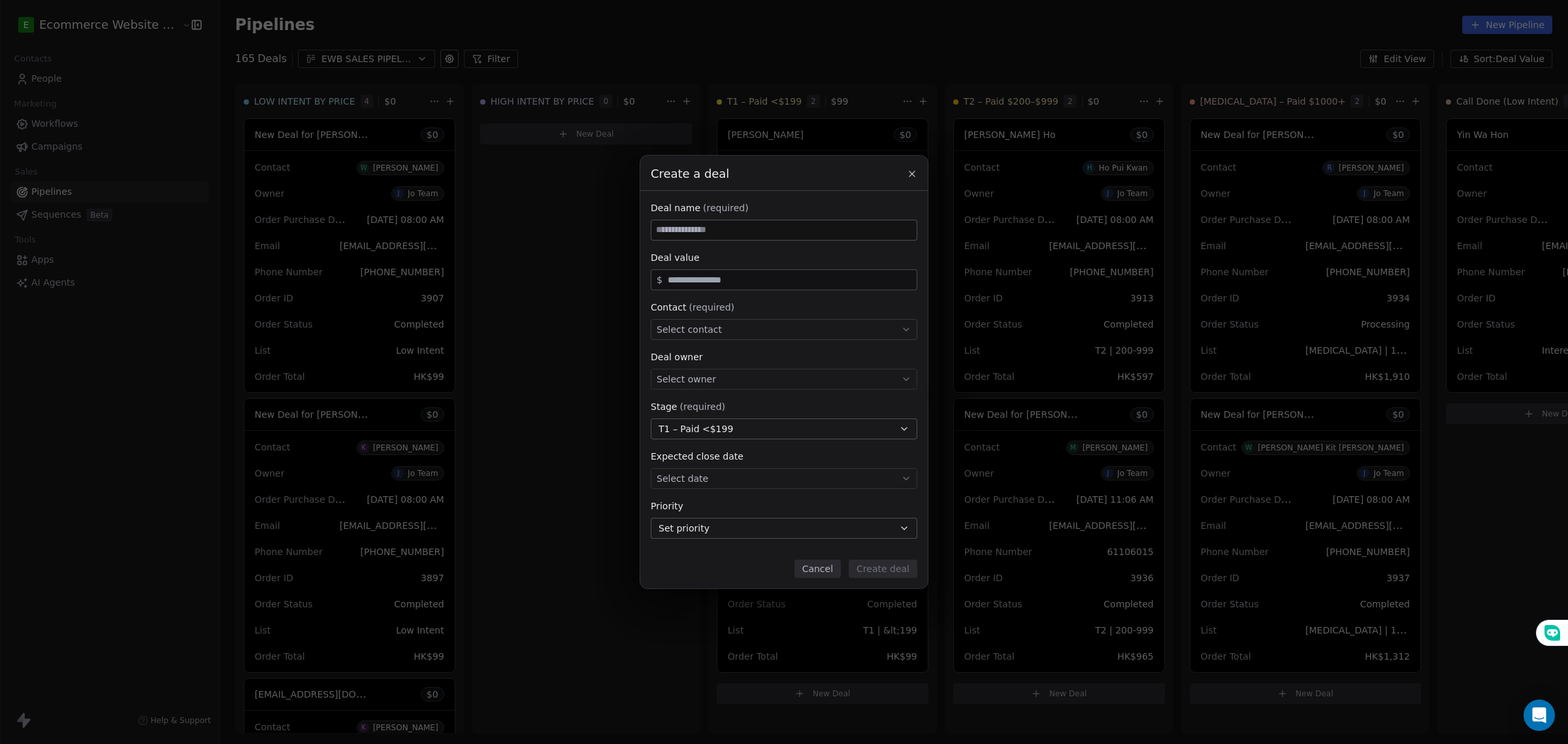
click at [753, 324] on div "Select contact" at bounding box center [784, 329] width 266 height 21
click at [578, 326] on div "Create a deal Deal name (required) Deal value $ Contact (required) Select conta…" at bounding box center [784, 372] width 1568 height 433
click at [827, 564] on button "Cancel" at bounding box center [817, 569] width 46 height 18
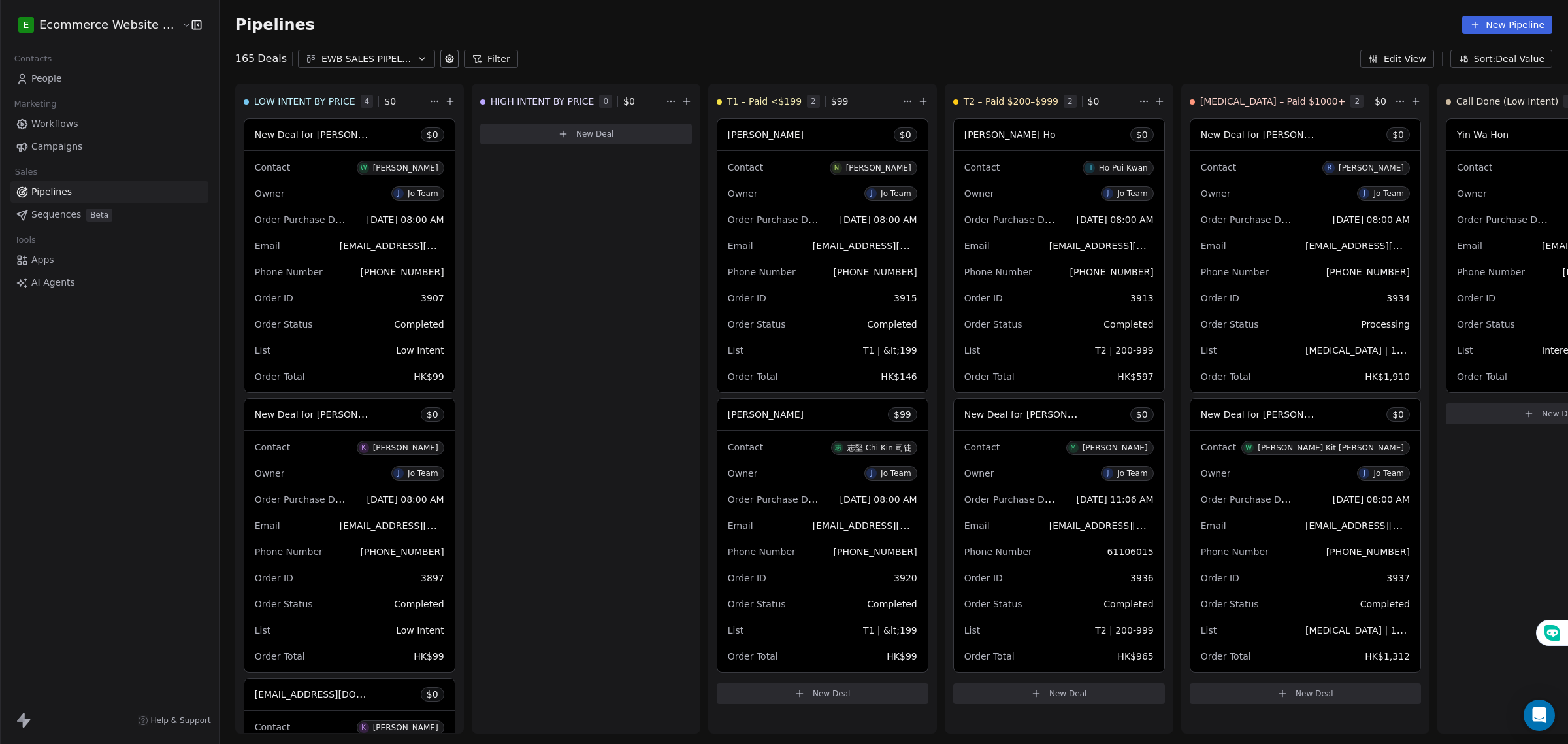
click at [97, 115] on link "Workflows" at bounding box center [109, 124] width 198 height 21
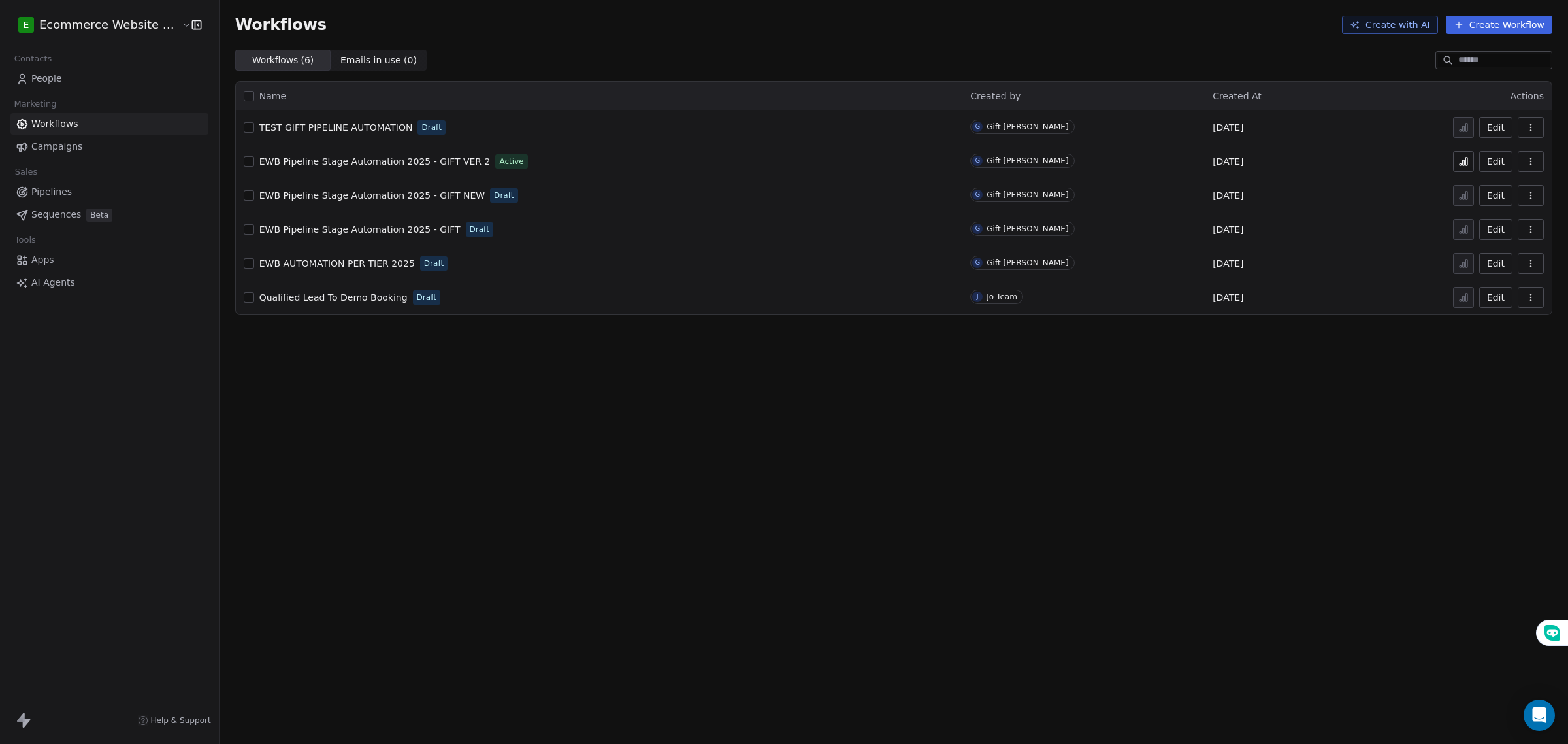
click at [403, 162] on span "EWB Pipeline Stage Automation 2025 - GIFT VER 2" at bounding box center [375, 161] width 231 height 11
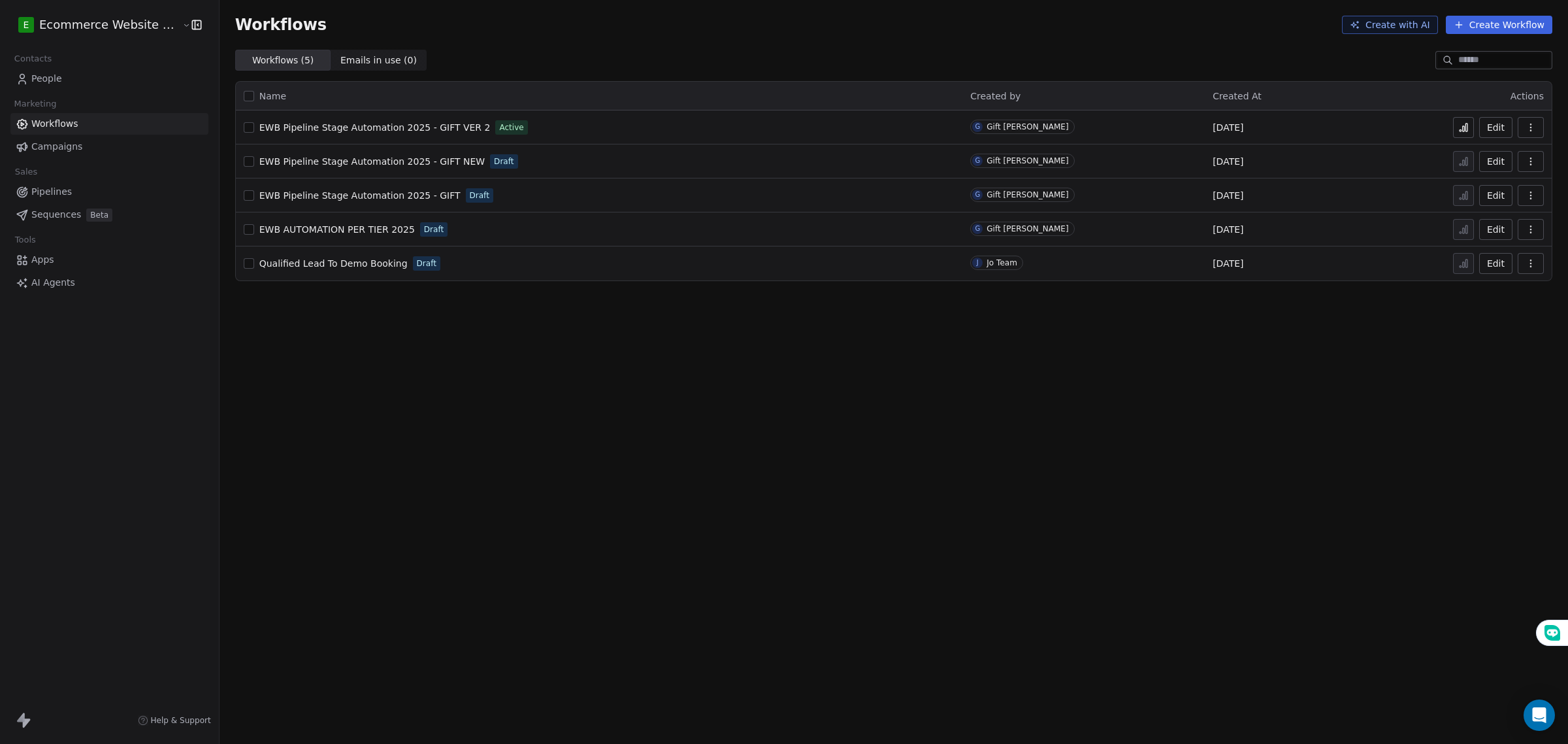
click at [89, 188] on link "Pipelines" at bounding box center [109, 192] width 198 height 21
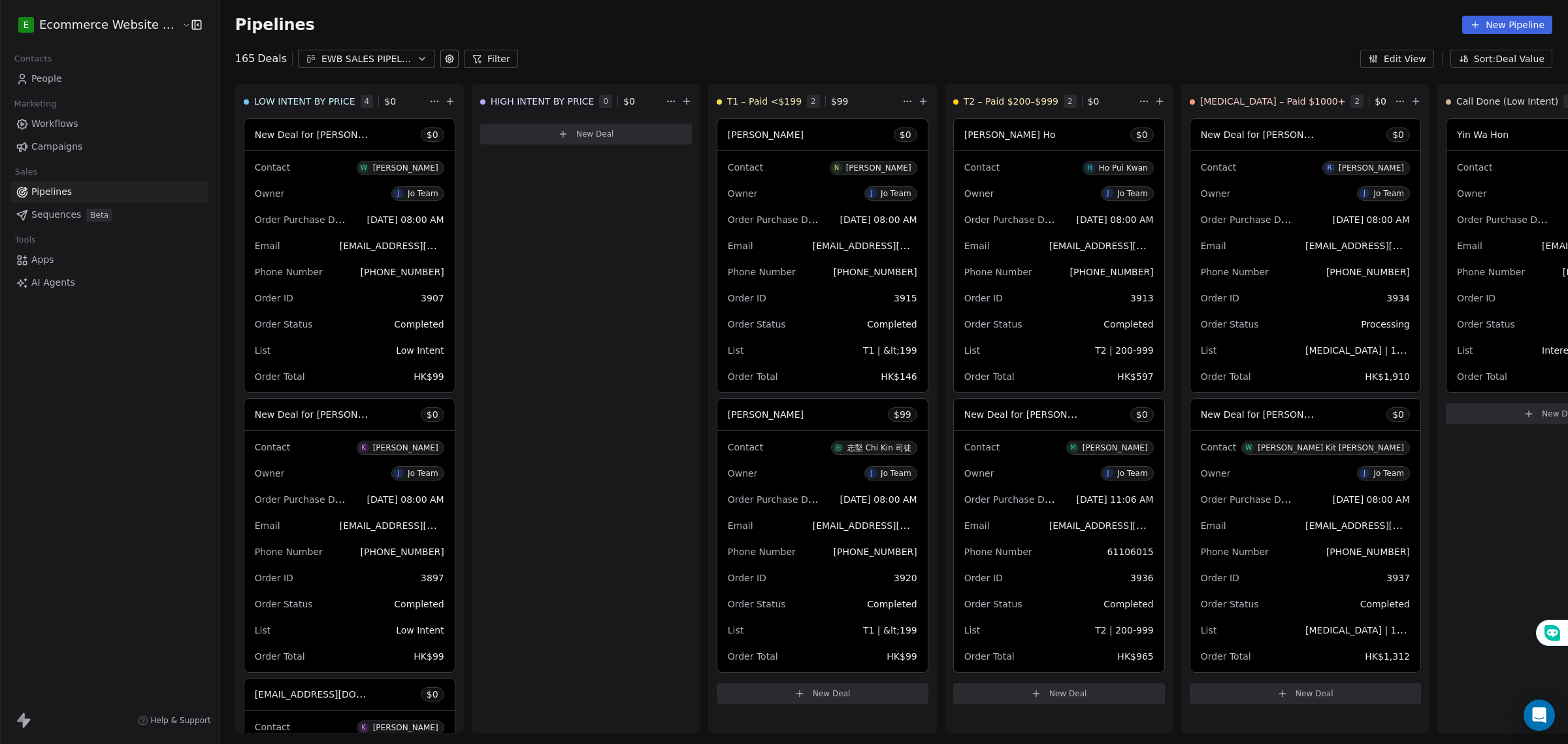
click at [70, 81] on link "People" at bounding box center [109, 78] width 198 height 21
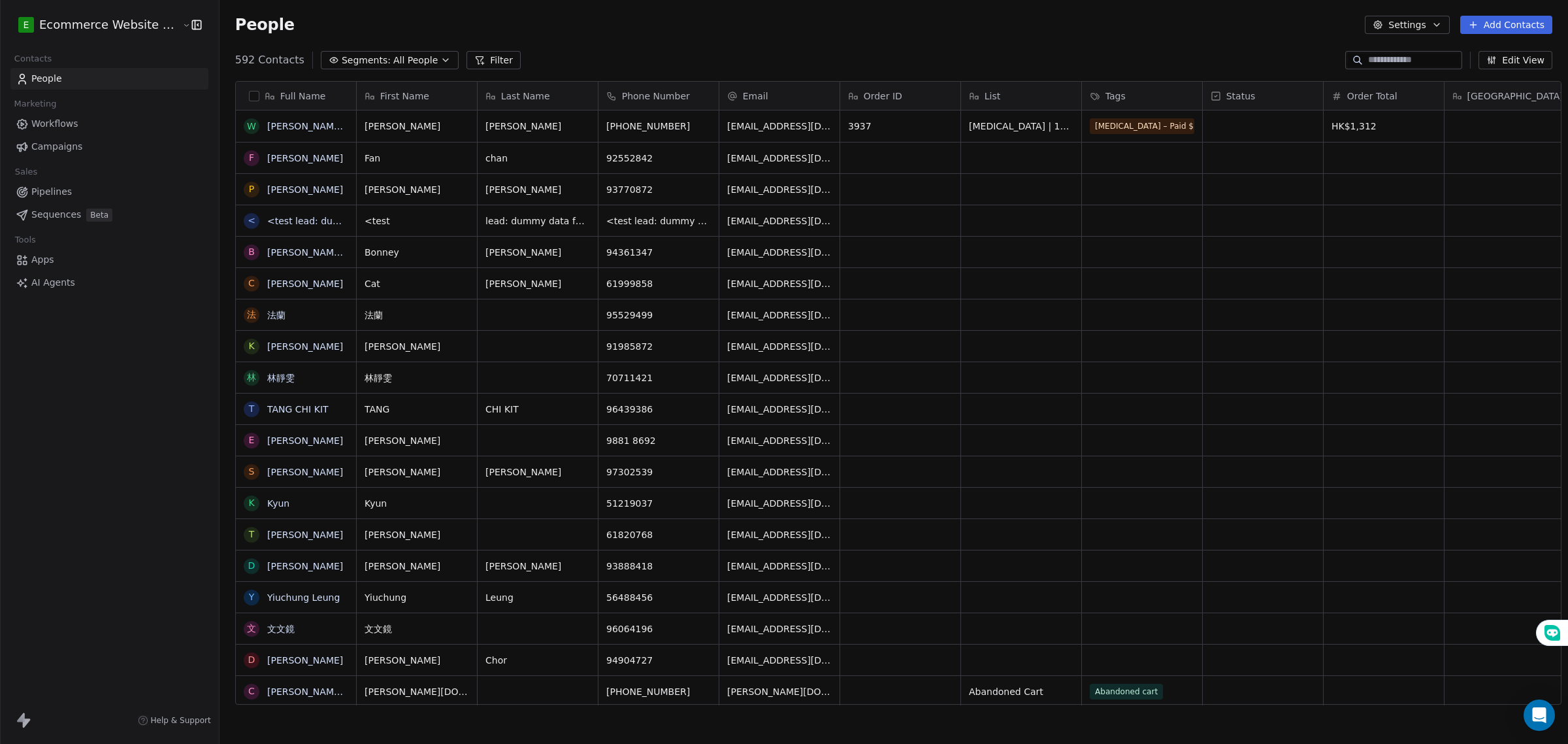
scroll to position [642, 1346]
click at [249, 99] on button "button" at bounding box center [254, 96] width 11 height 11
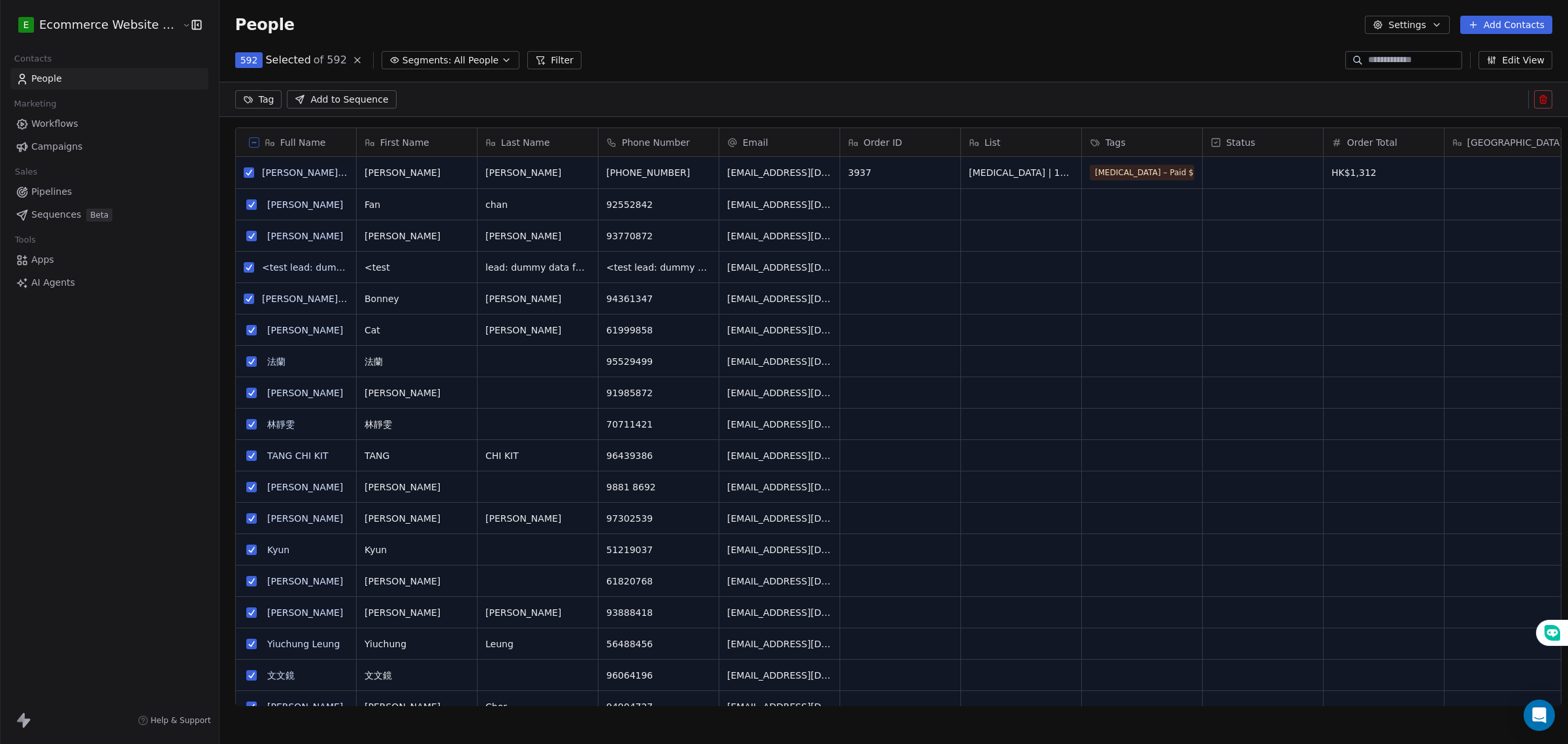
scroll to position [596, 1346]
click at [527, 53] on button "Filter" at bounding box center [554, 60] width 54 height 18
click at [33, 44] on button "Add Filter" at bounding box center [87, 54] width 160 height 23
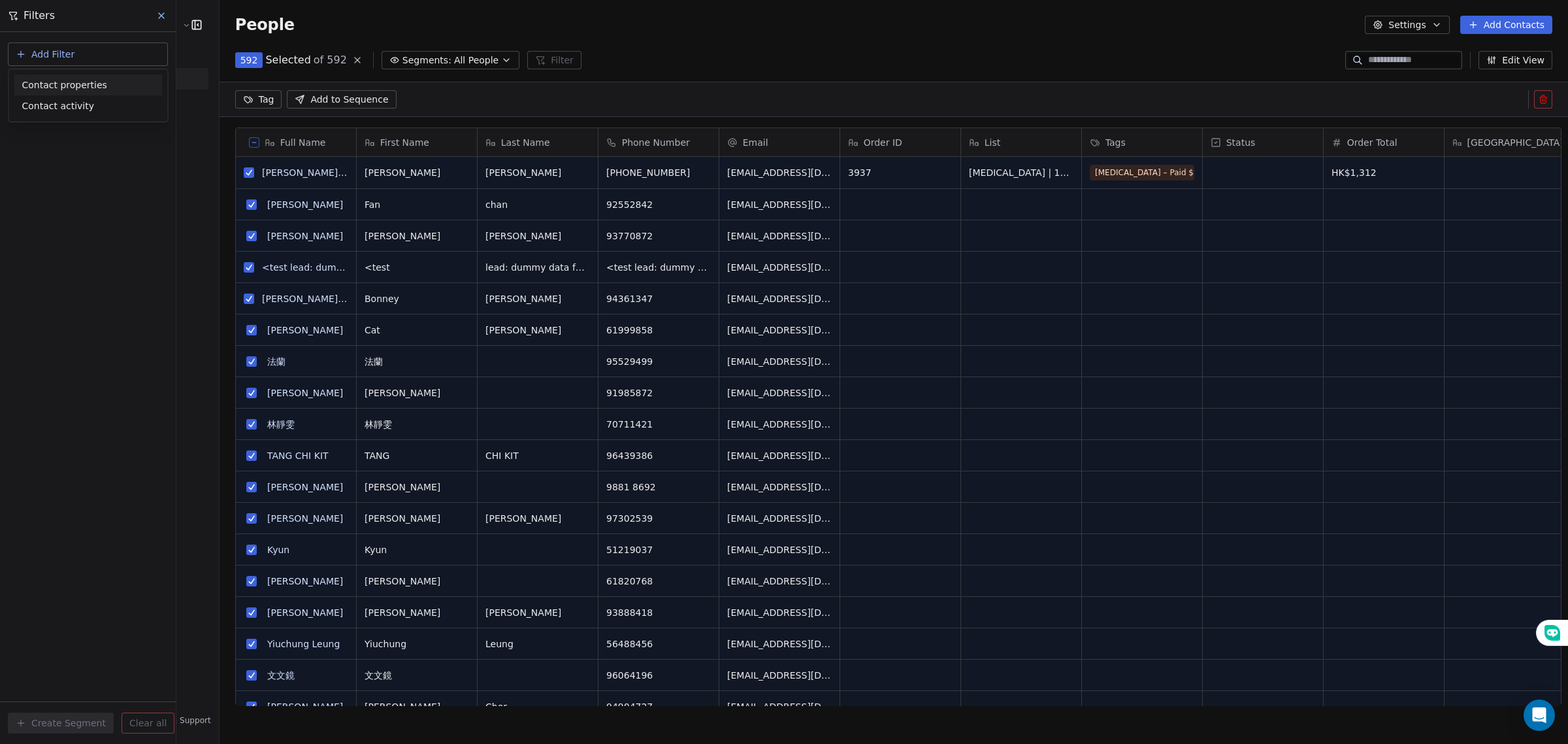
click at [67, 83] on span "Contact properties" at bounding box center [65, 85] width 85 height 14
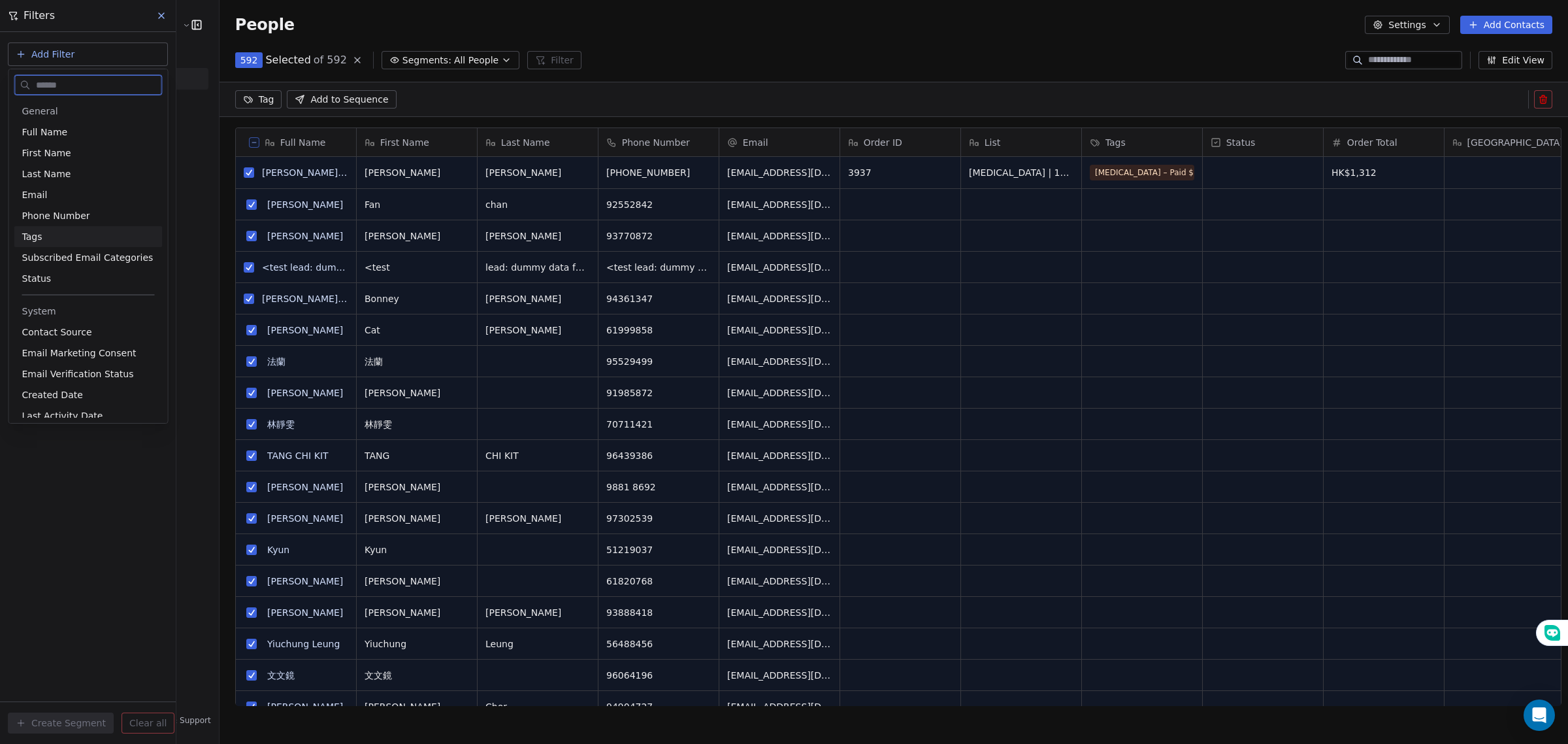
click at [67, 238] on div "Tags" at bounding box center [88, 235] width 133 height 13
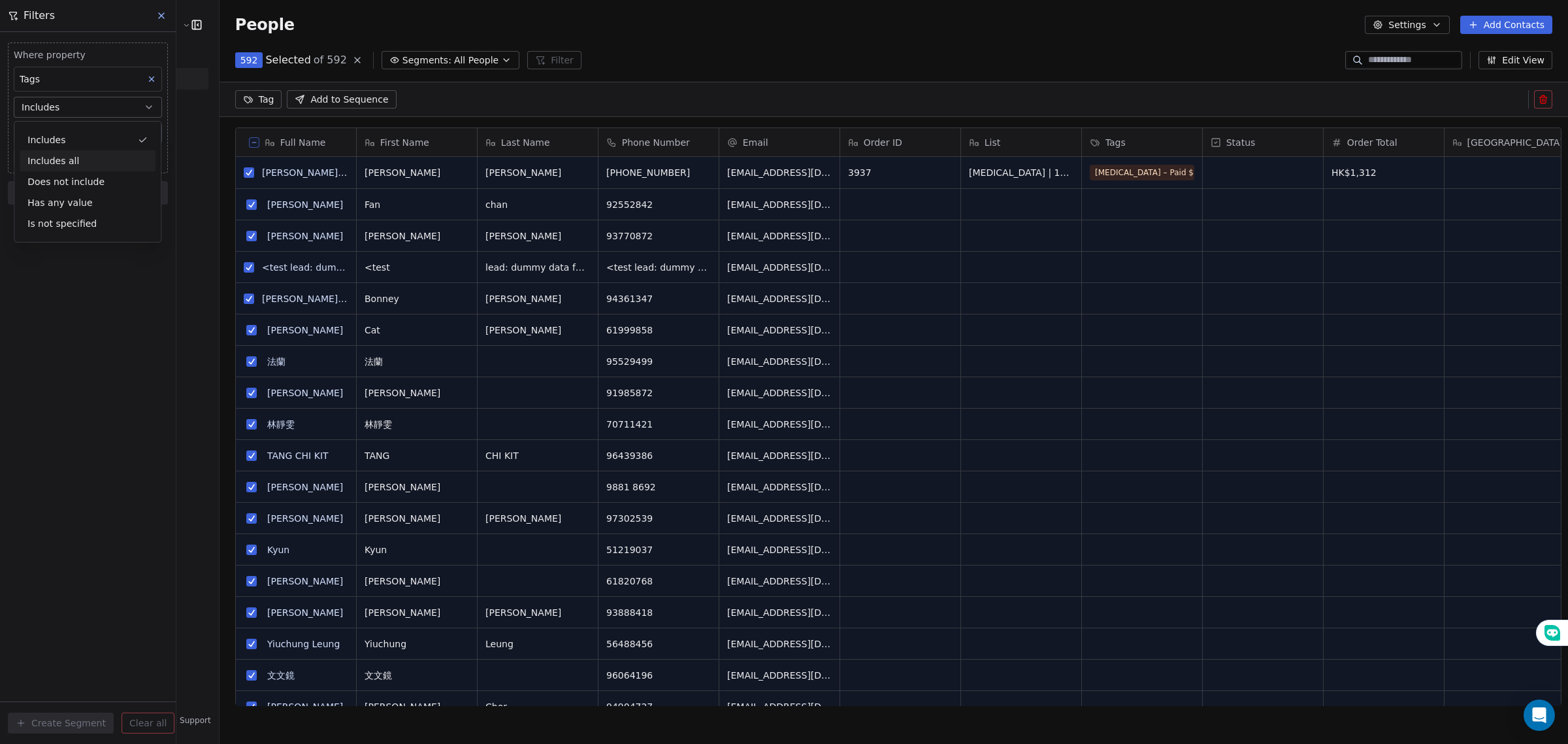
click at [86, 160] on div "Includes all" at bounding box center [87, 161] width 136 height 21
click at [86, 138] on body "E Ecommerce Website Builder Contacts People Marketing Workflows Campaigns Sales…" at bounding box center [784, 372] width 1568 height 744
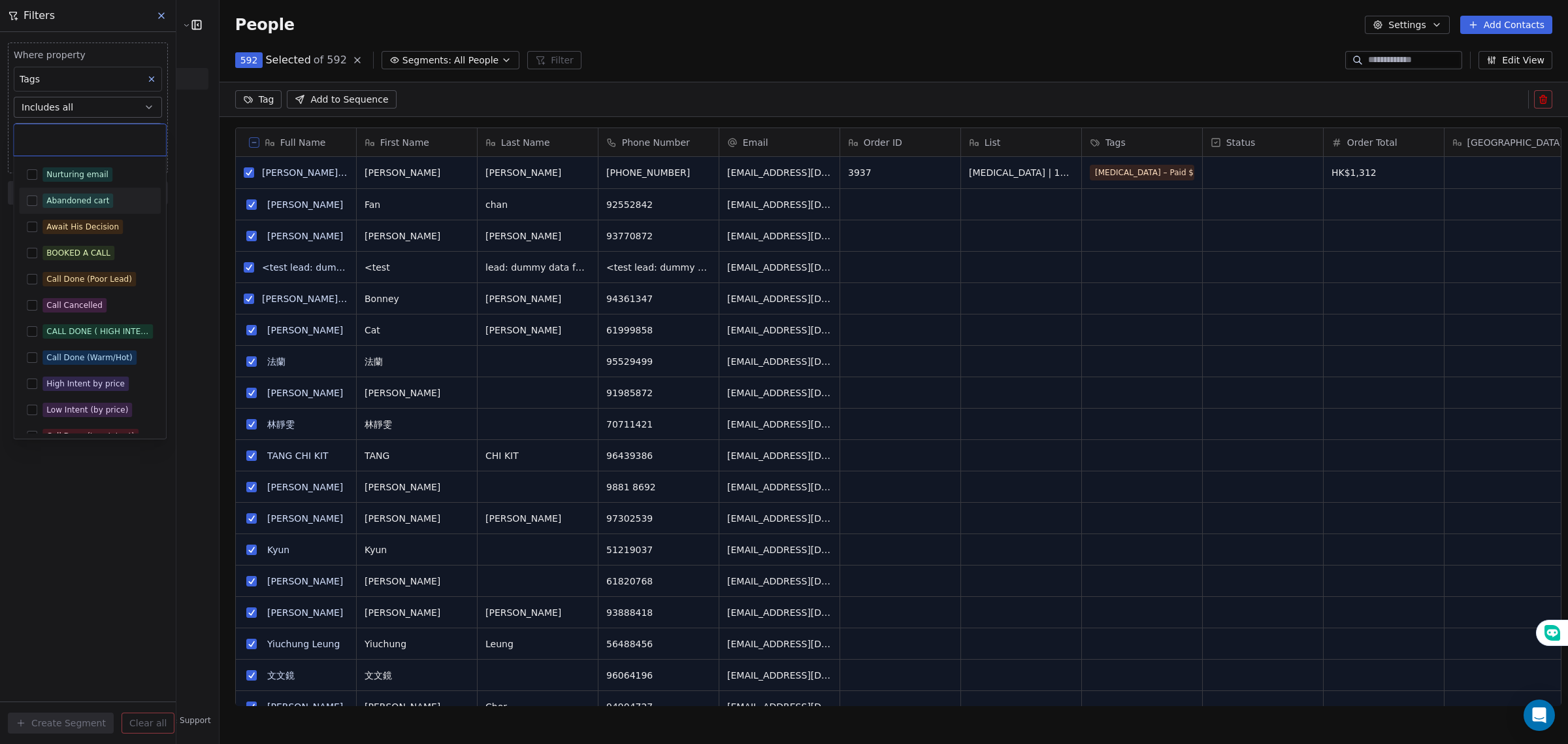
click at [31, 202] on button "Suggestions" at bounding box center [32, 201] width 11 height 11
click at [60, 508] on html "E Ecommerce Website Builder Contacts People Marketing Workflows Campaigns Sales…" at bounding box center [784, 372] width 1568 height 744
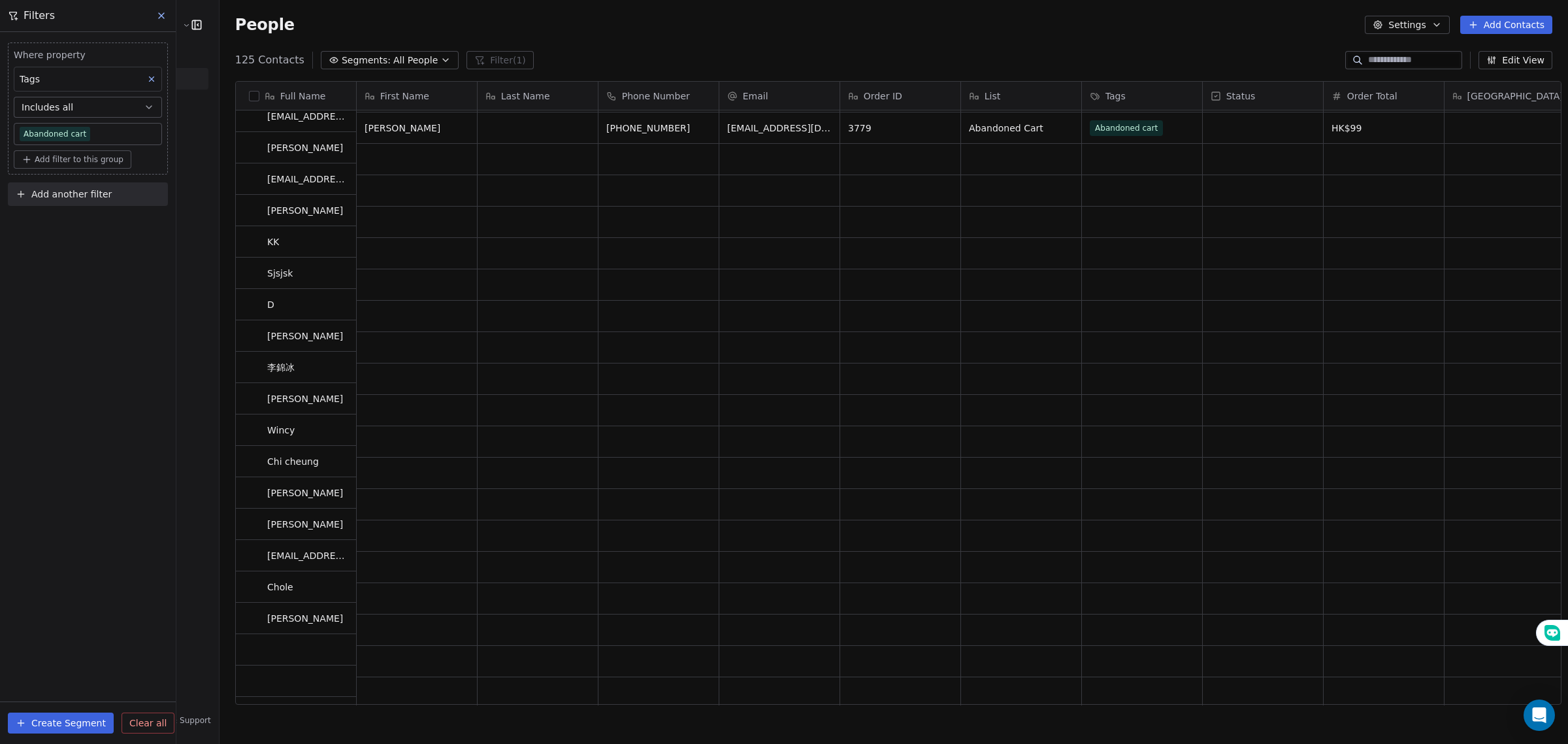
scroll to position [0, 0]
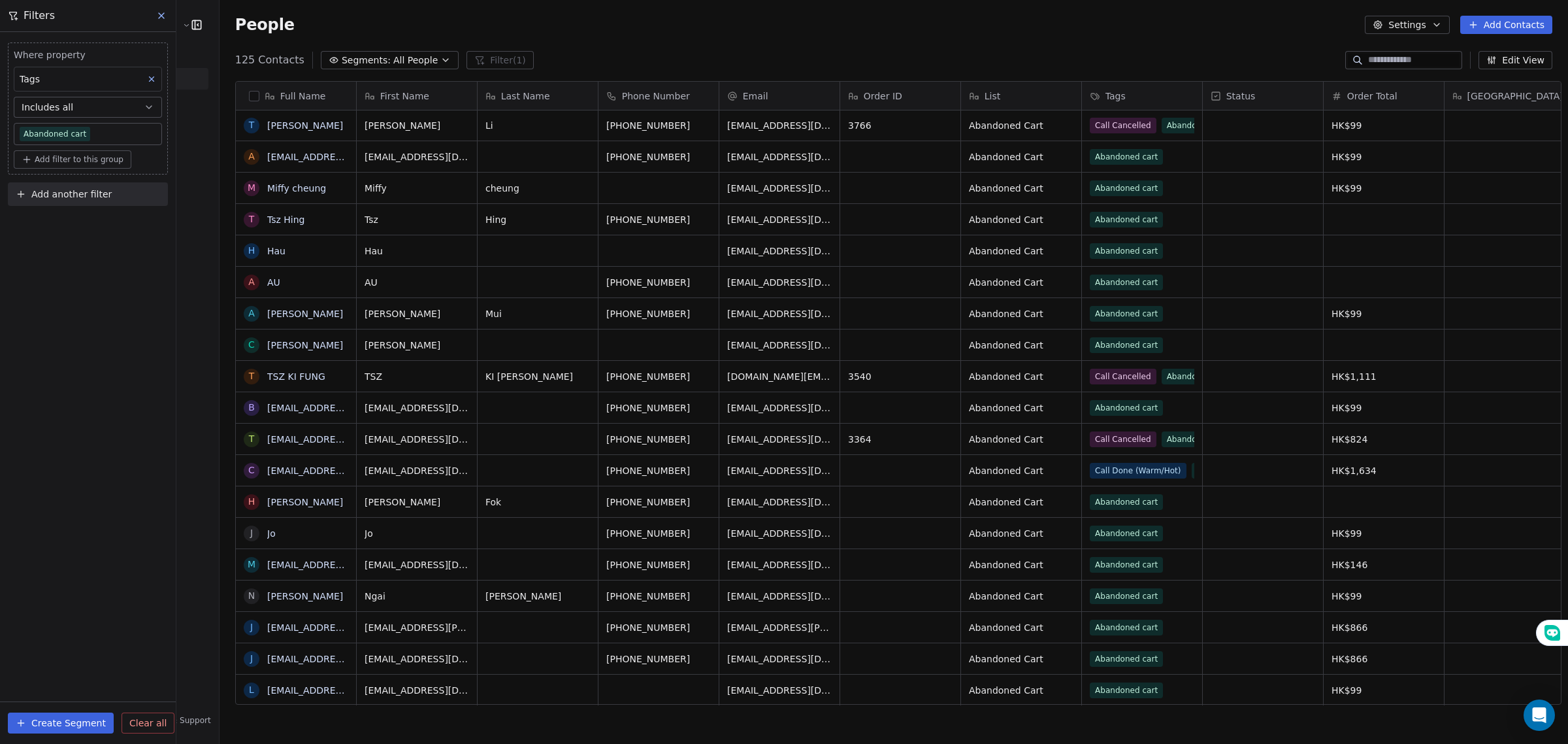
click at [249, 96] on button "button" at bounding box center [254, 96] width 11 height 11
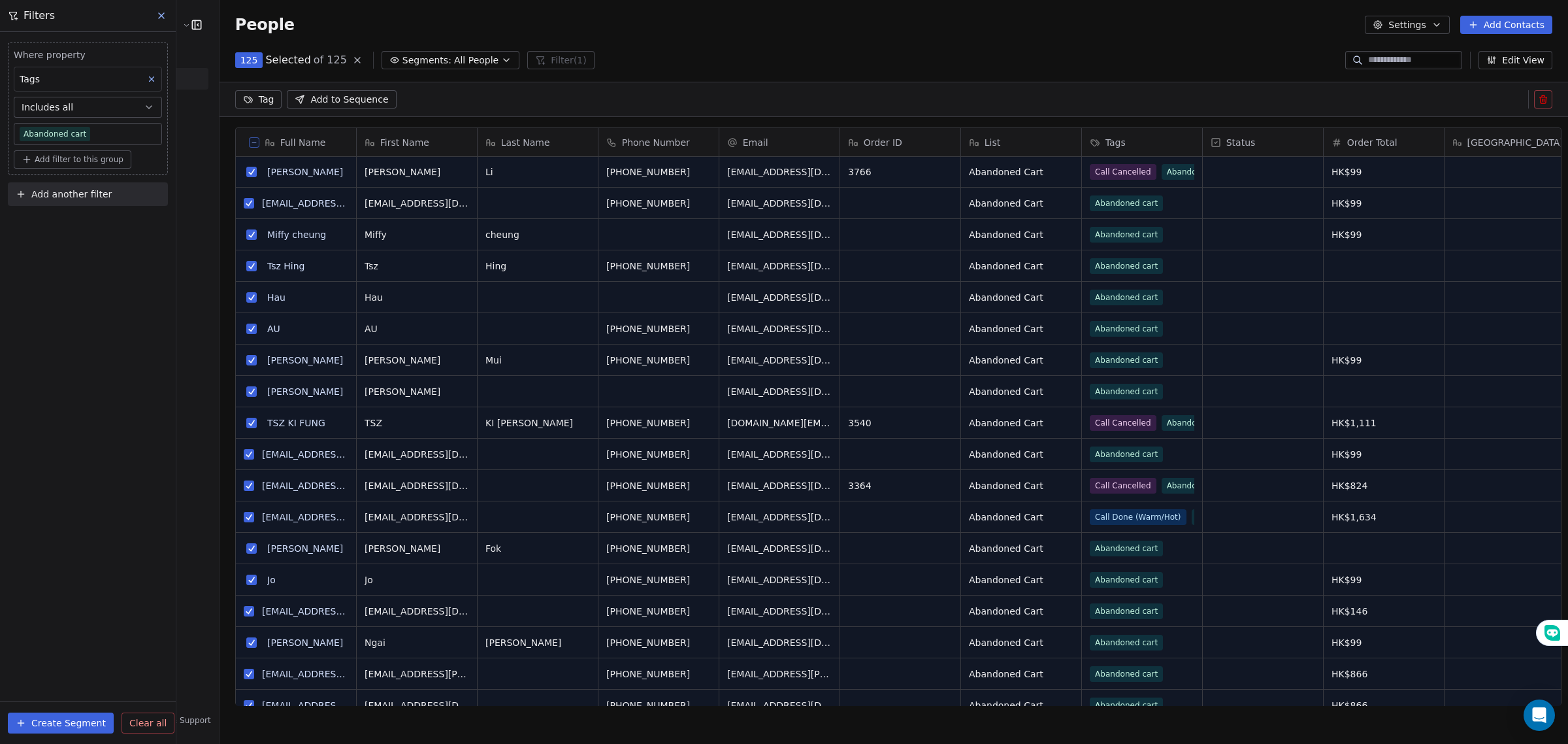
click at [242, 96] on html "E Ecommerce Website Builder Contacts People Marketing Workflows Campaigns Sales…" at bounding box center [784, 372] width 1568 height 744
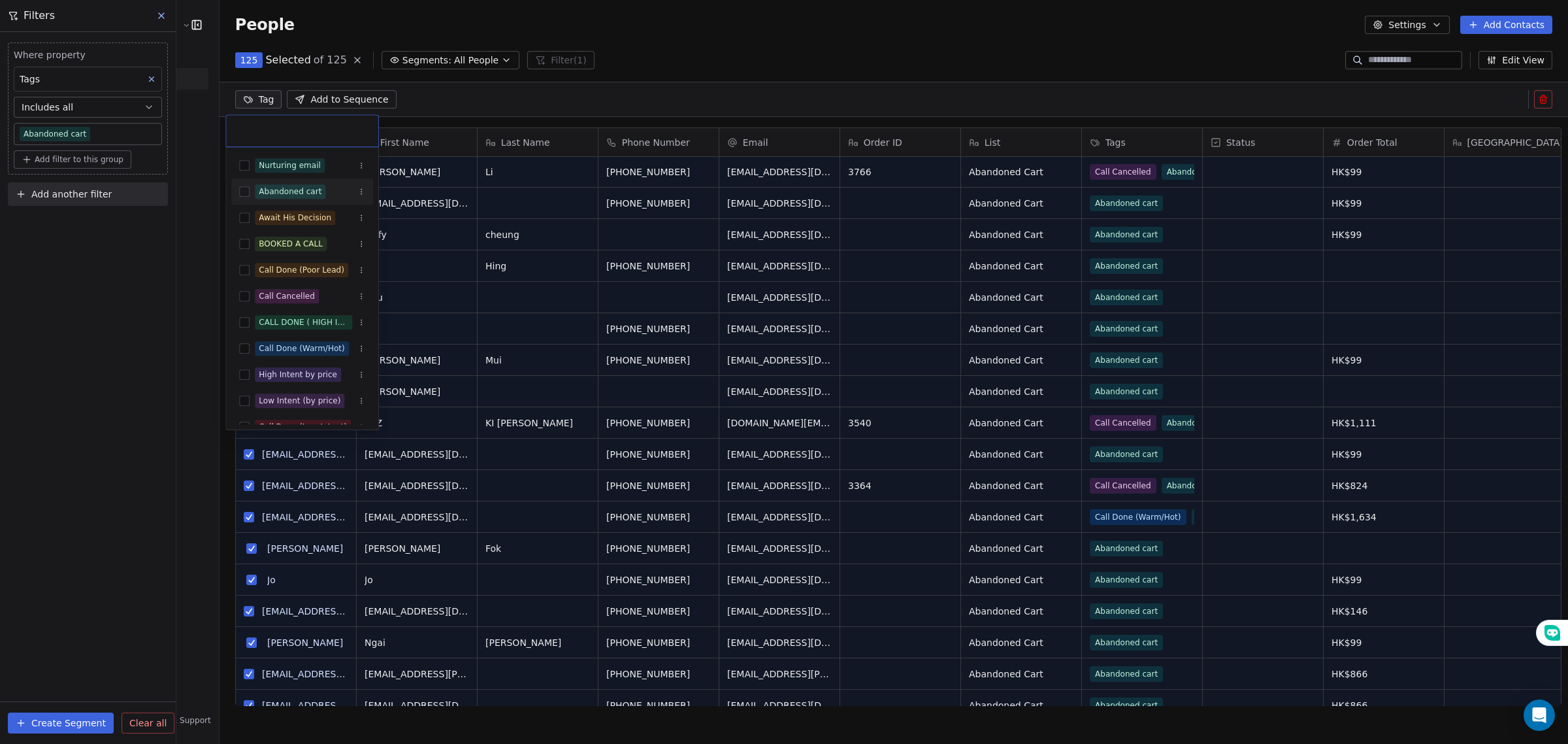
click at [247, 195] on button "Suggestions" at bounding box center [244, 191] width 11 height 11
click at [122, 378] on html "E Ecommerce Website Builder Contacts People Marketing Workflows Campaigns Sales…" at bounding box center [784, 372] width 1568 height 744
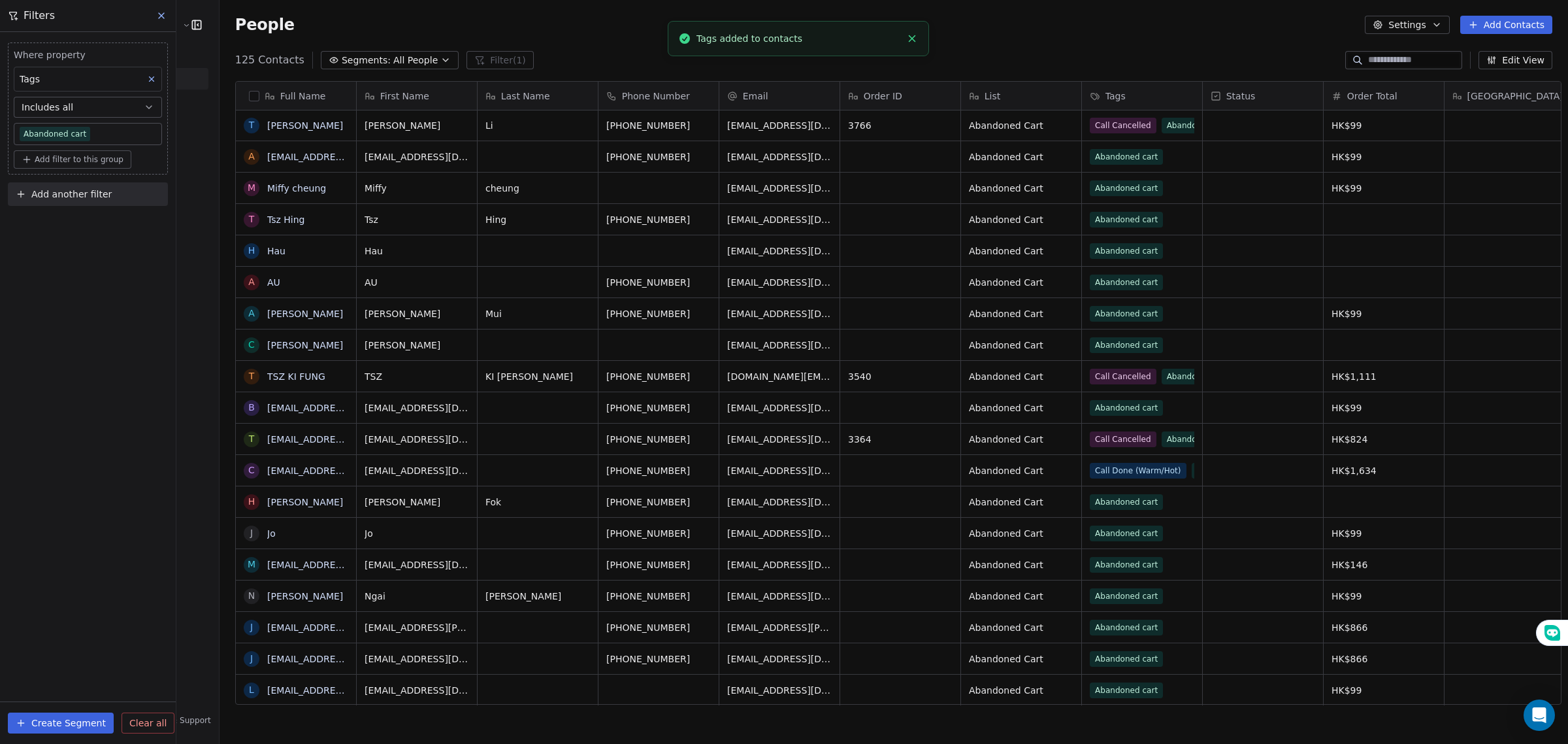
click at [342, 56] on span "Segments:" at bounding box center [366, 60] width 49 height 14
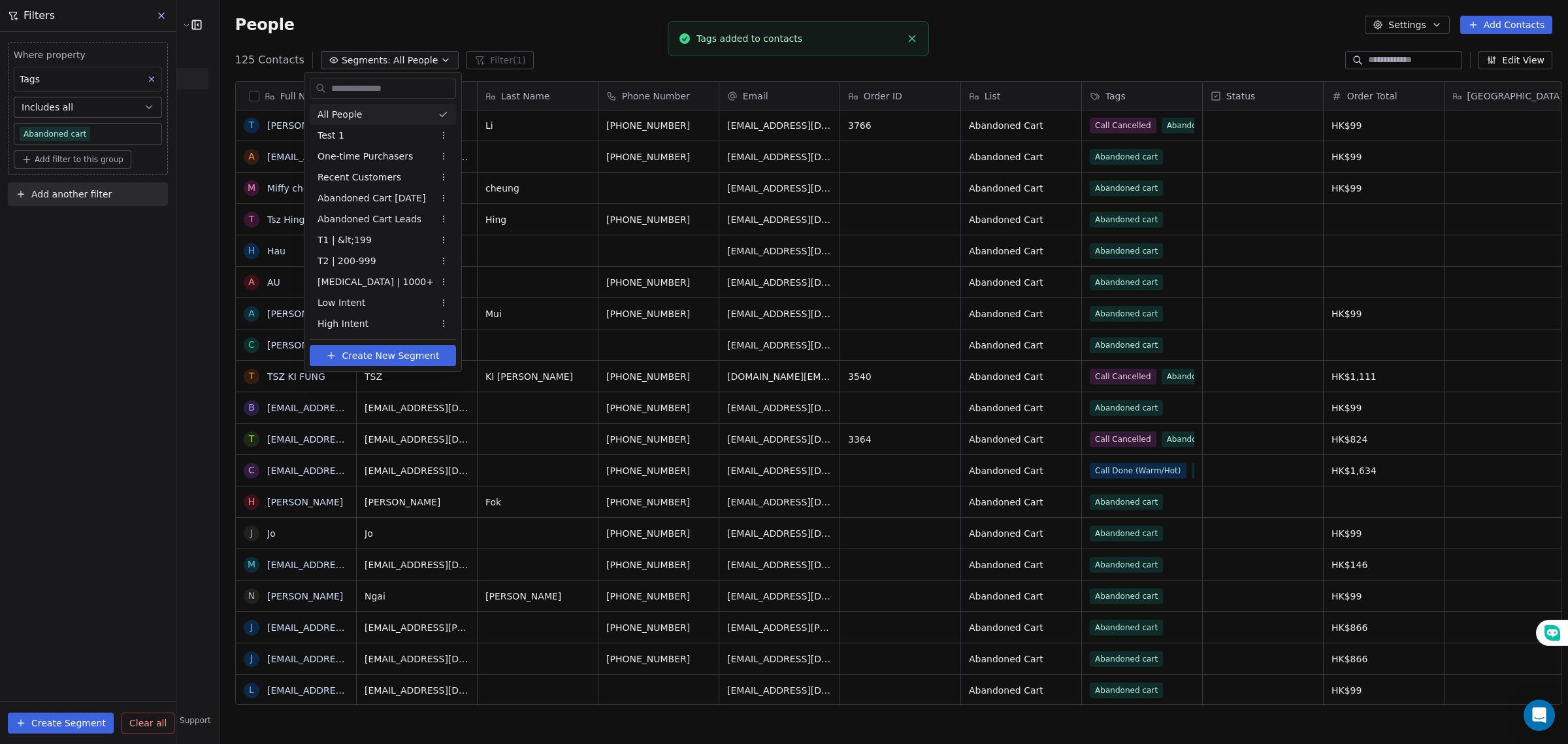
click at [347, 111] on span "All People" at bounding box center [340, 114] width 45 height 14
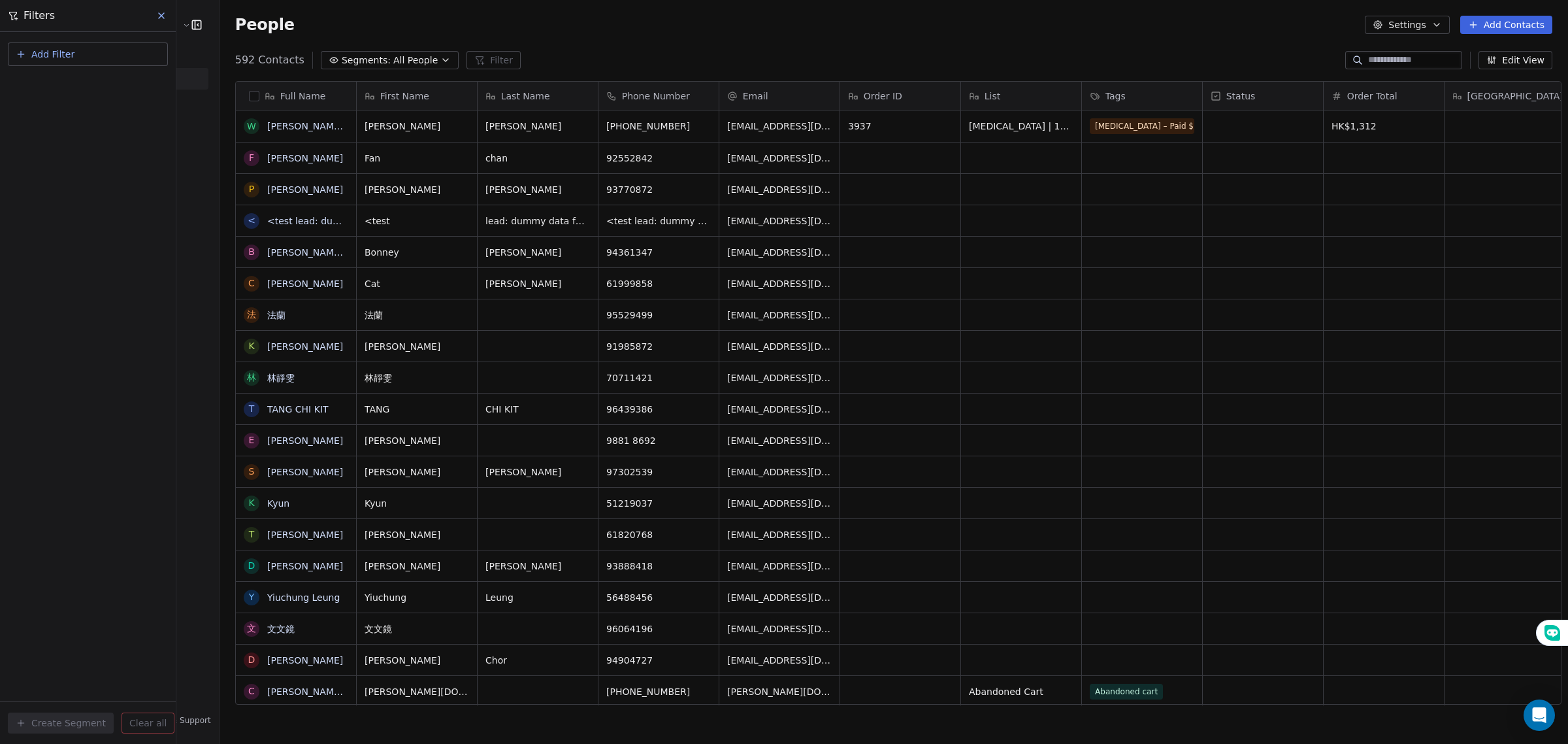
click at [116, 46] on button "Add Filter" at bounding box center [87, 54] width 160 height 23
click at [106, 83] on div "Contact properties" at bounding box center [88, 85] width 133 height 14
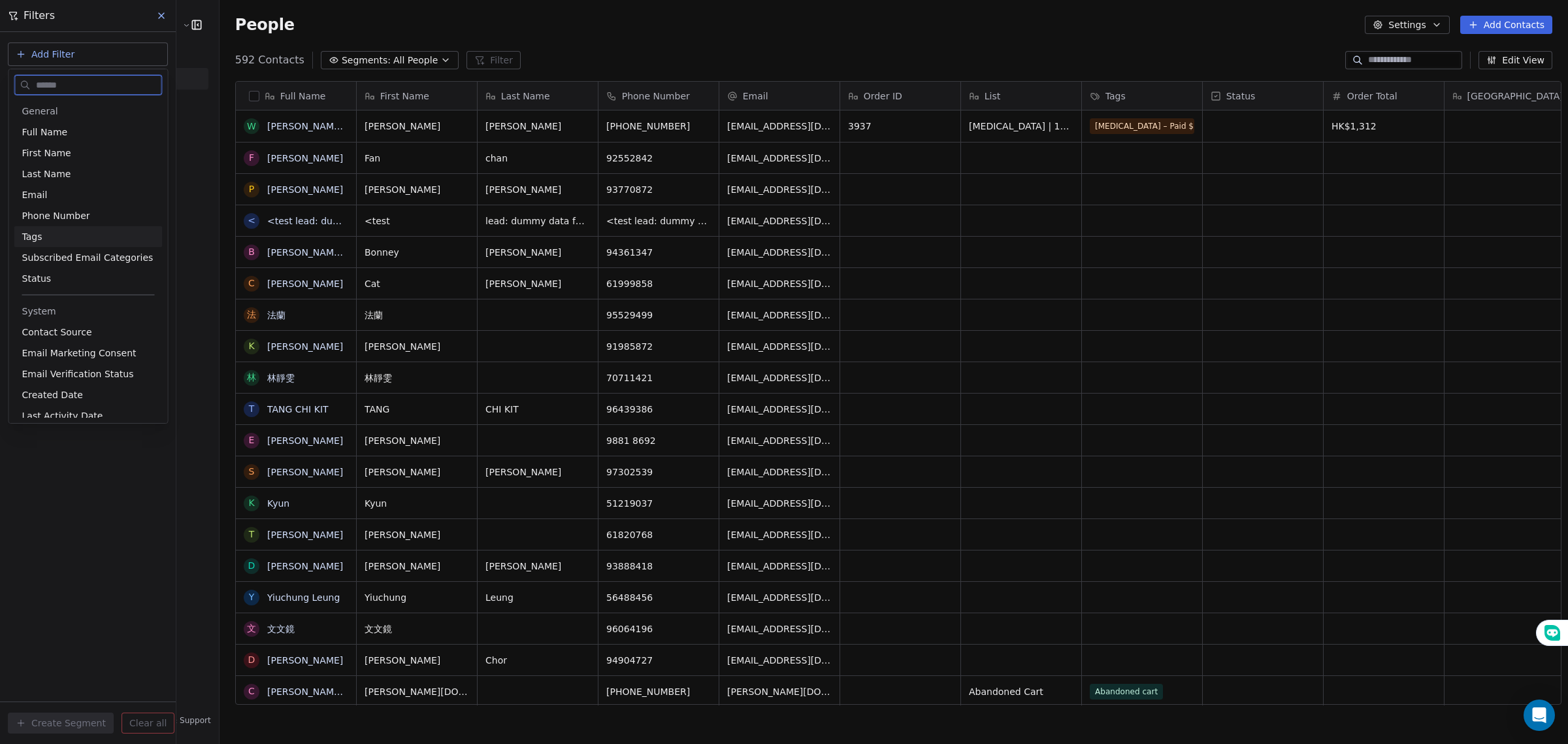
click at [59, 226] on div "Tags" at bounding box center [88, 236] width 148 height 21
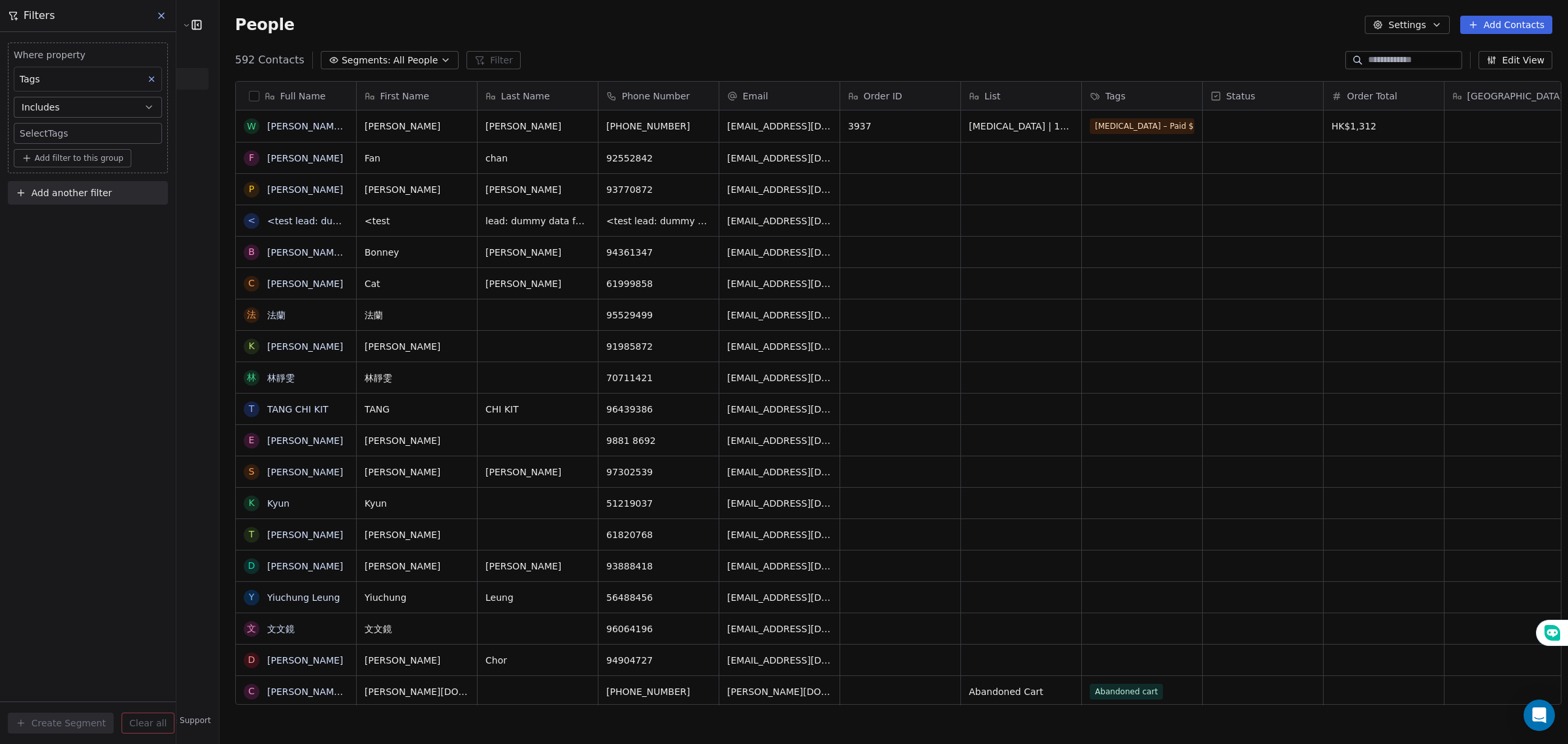
click at [87, 82] on div "Tags" at bounding box center [87, 79] width 148 height 25
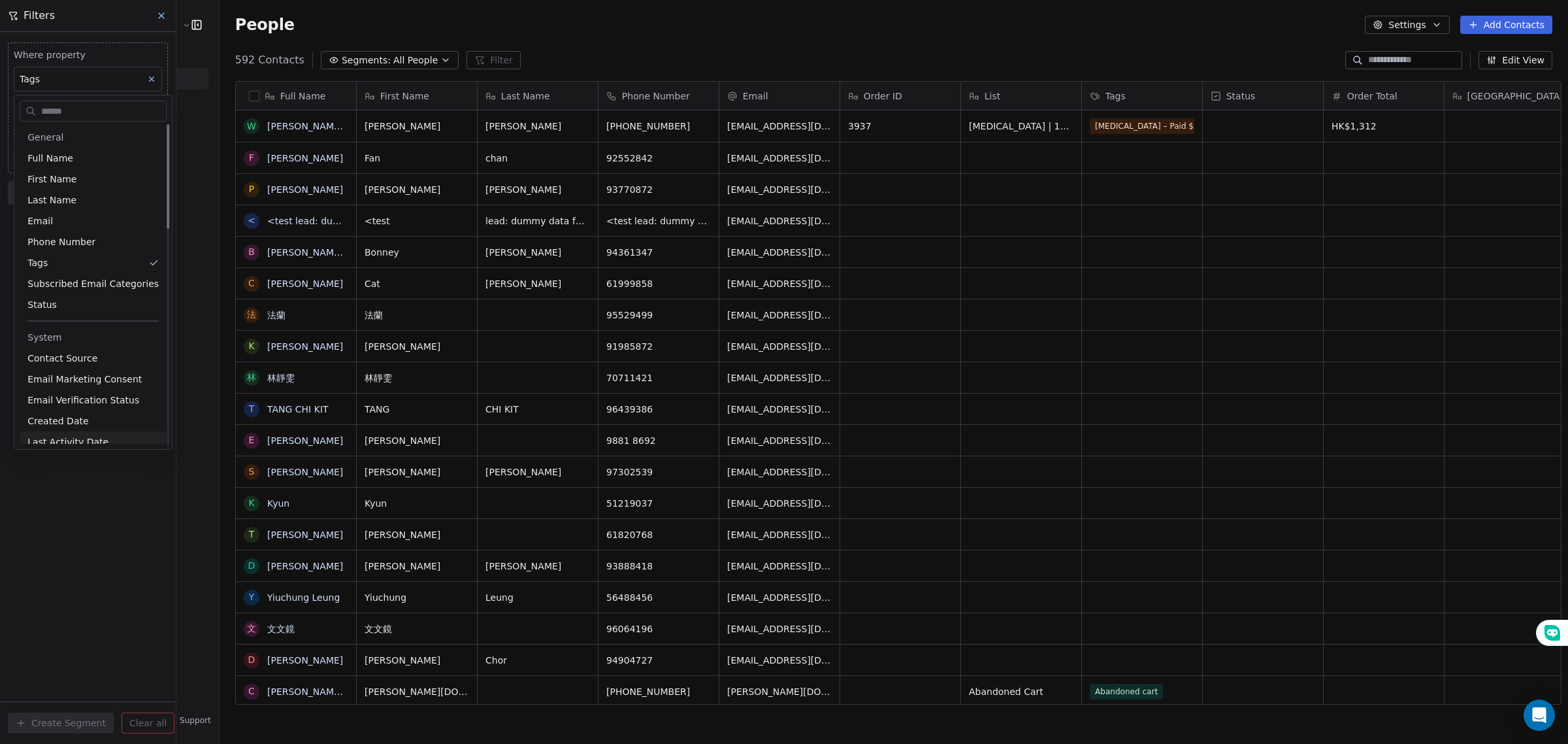
click at [61, 483] on html "E Ecommerce Website Builder Contacts People Marketing Workflows Campaigns Sales…" at bounding box center [784, 372] width 1568 height 744
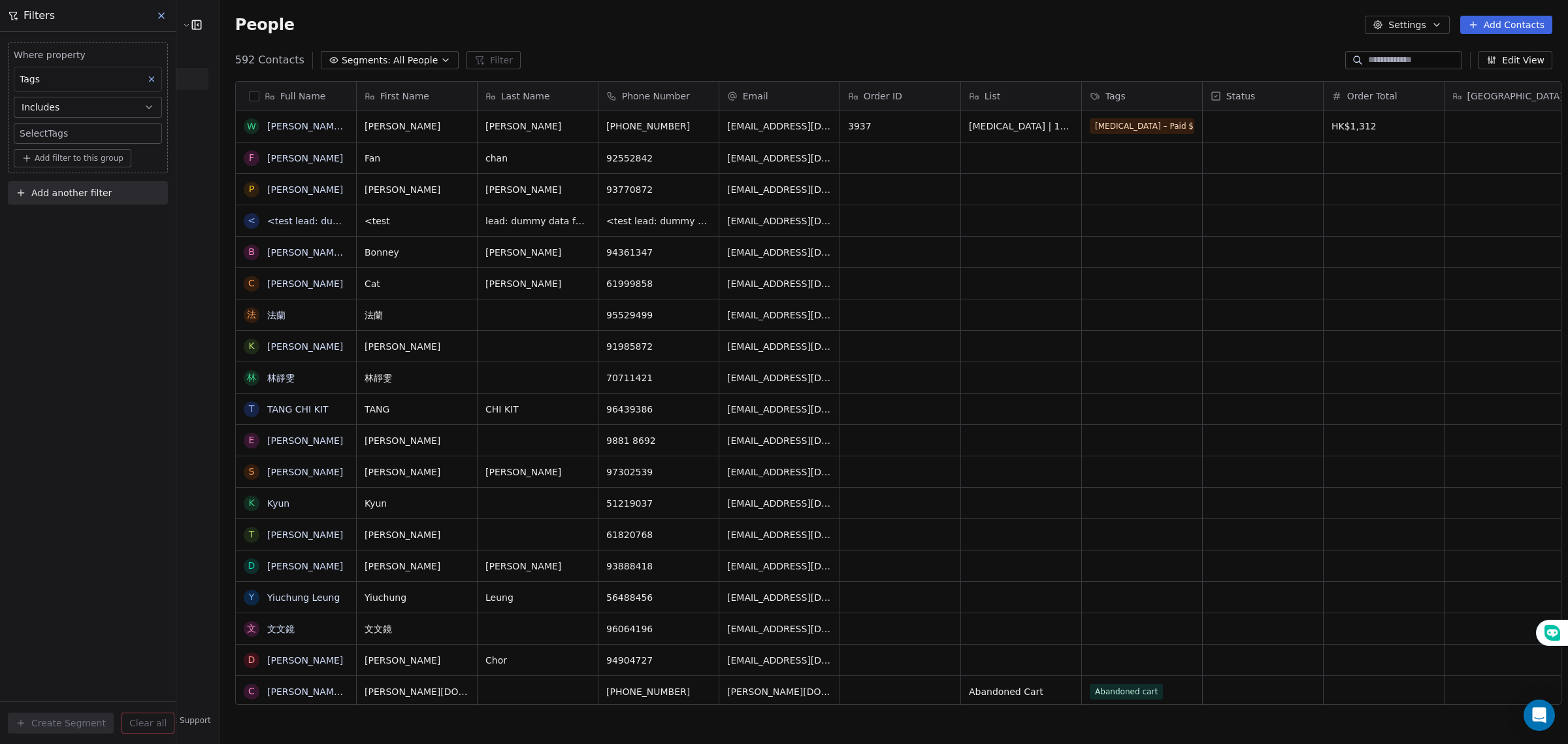
click at [93, 140] on body "E Ecommerce Website Builder Contacts People Marketing Workflows Campaigns Sales…" at bounding box center [784, 372] width 1568 height 744
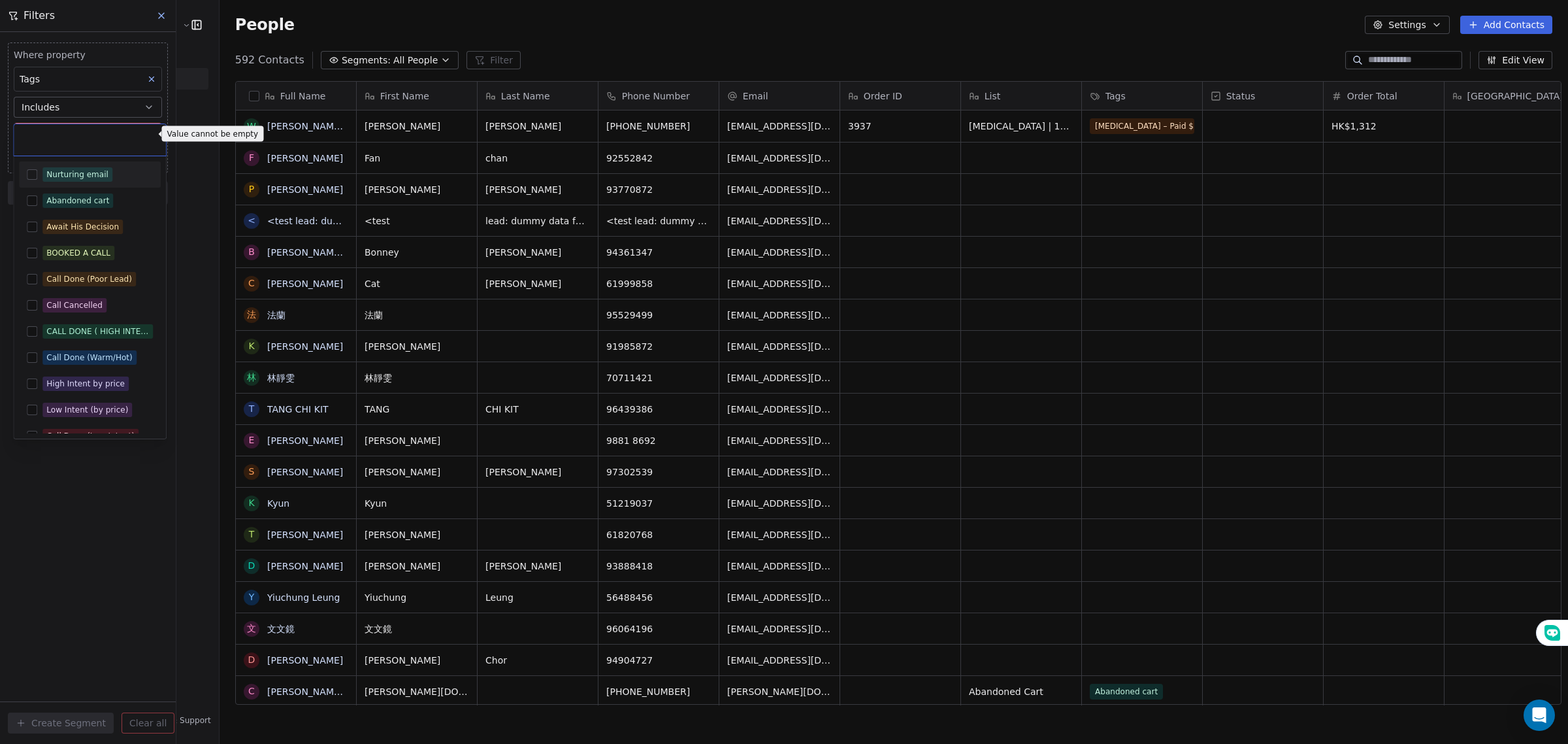
click at [87, 115] on html "E Ecommerce Website Builder Contacts People Marketing Workflows Campaigns Sales…" at bounding box center [784, 372] width 1568 height 744
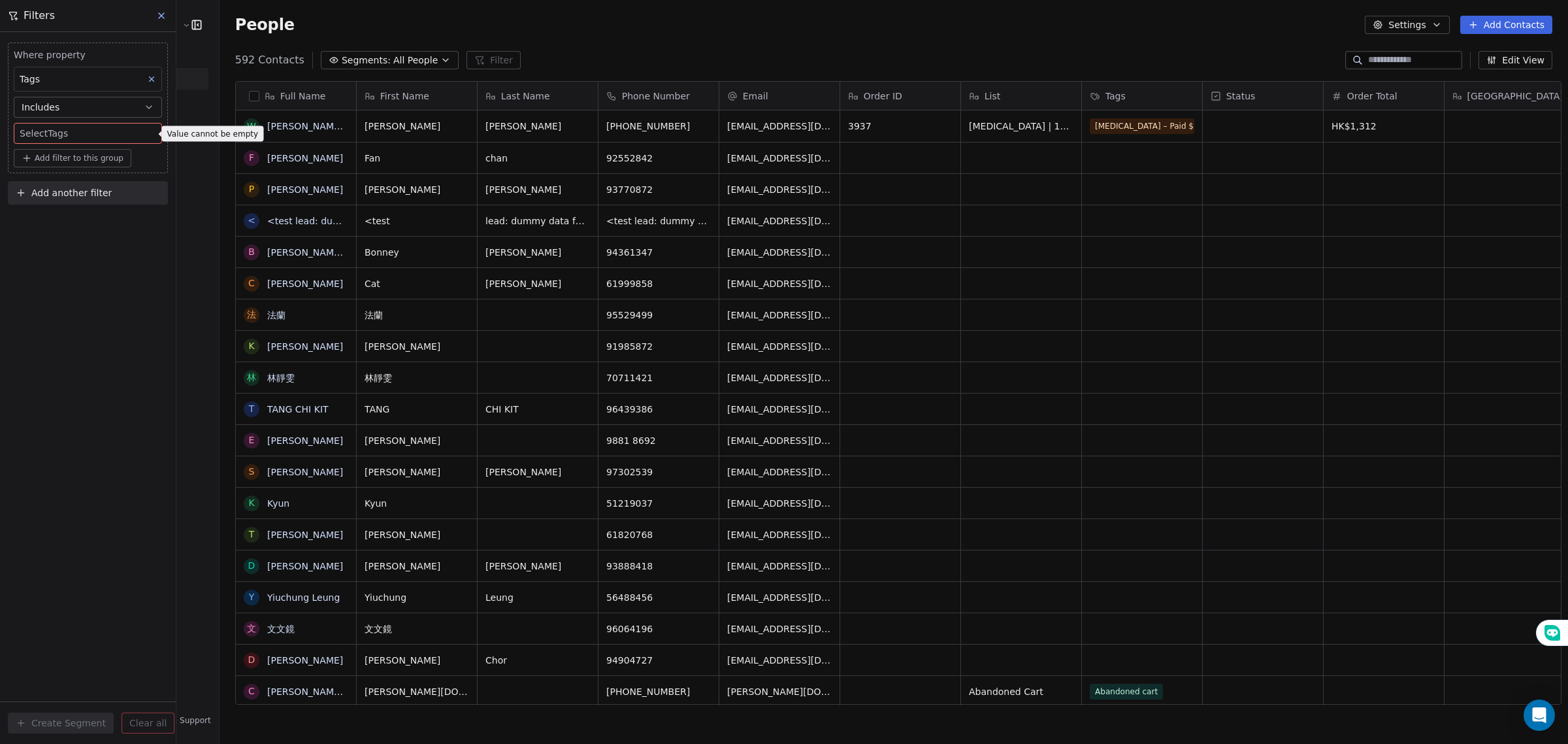
click at [87, 111] on button "Includes" at bounding box center [87, 108] width 148 height 21
click at [93, 165] on div "Includes all" at bounding box center [87, 161] width 136 height 21
click at [93, 135] on body "E Ecommerce Website Builder Contacts People Marketing Workflows Campaigns Sales…" at bounding box center [784, 372] width 1568 height 744
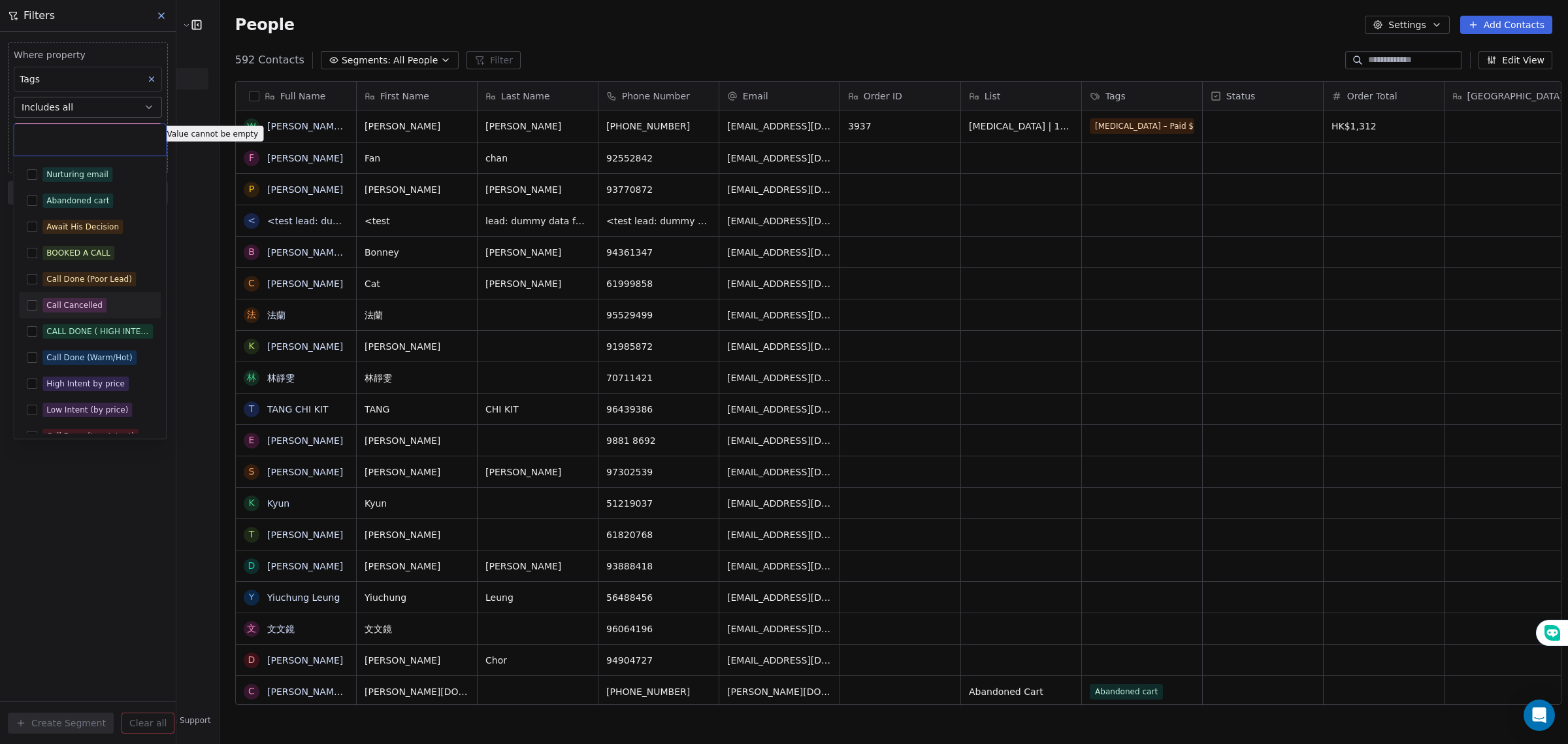
click at [33, 302] on button "Suggestions" at bounding box center [32, 305] width 11 height 11
click at [76, 505] on html "E Ecommerce Website Builder Contacts People Marketing Workflows Campaigns Sales…" at bounding box center [784, 372] width 1568 height 744
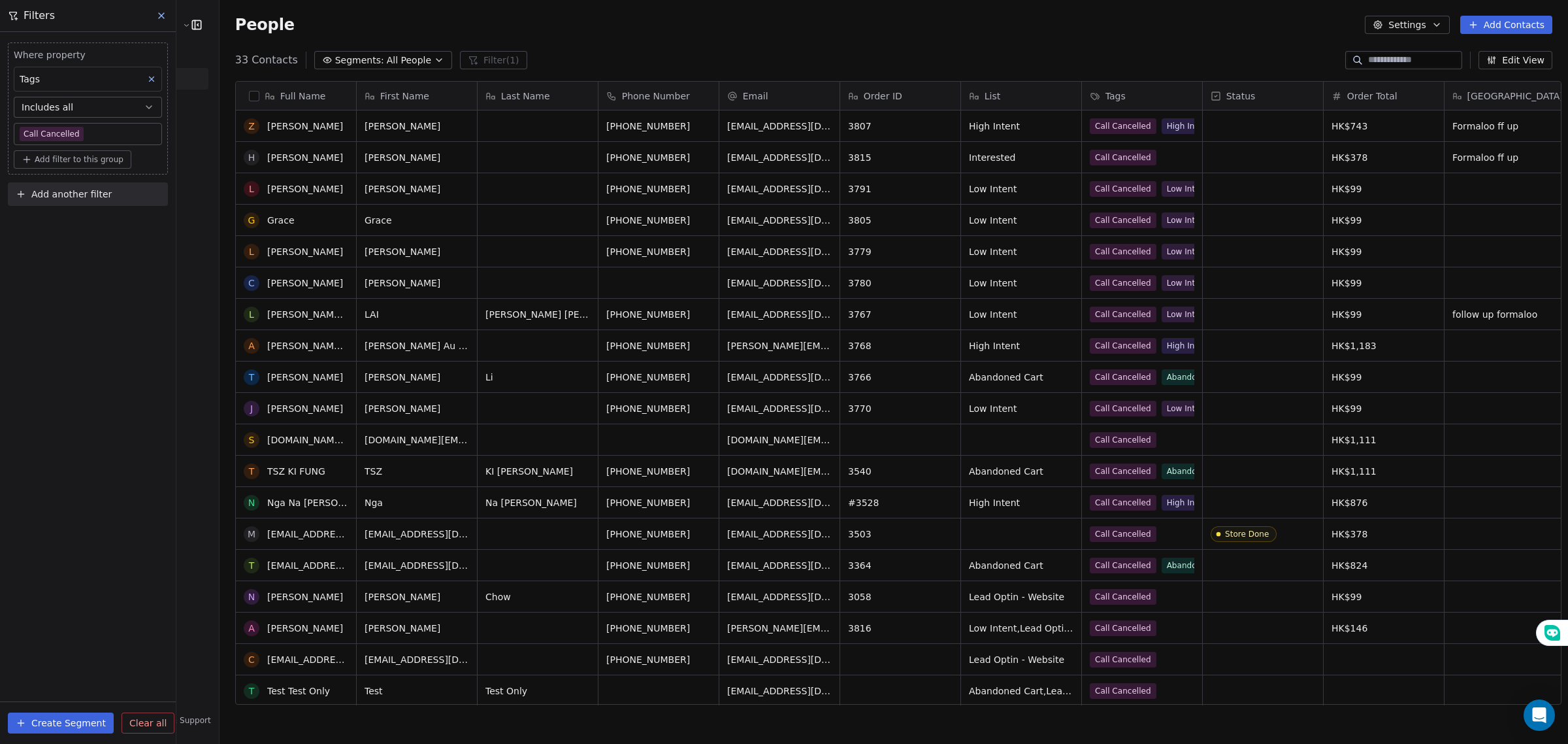
scroll to position [31, 0]
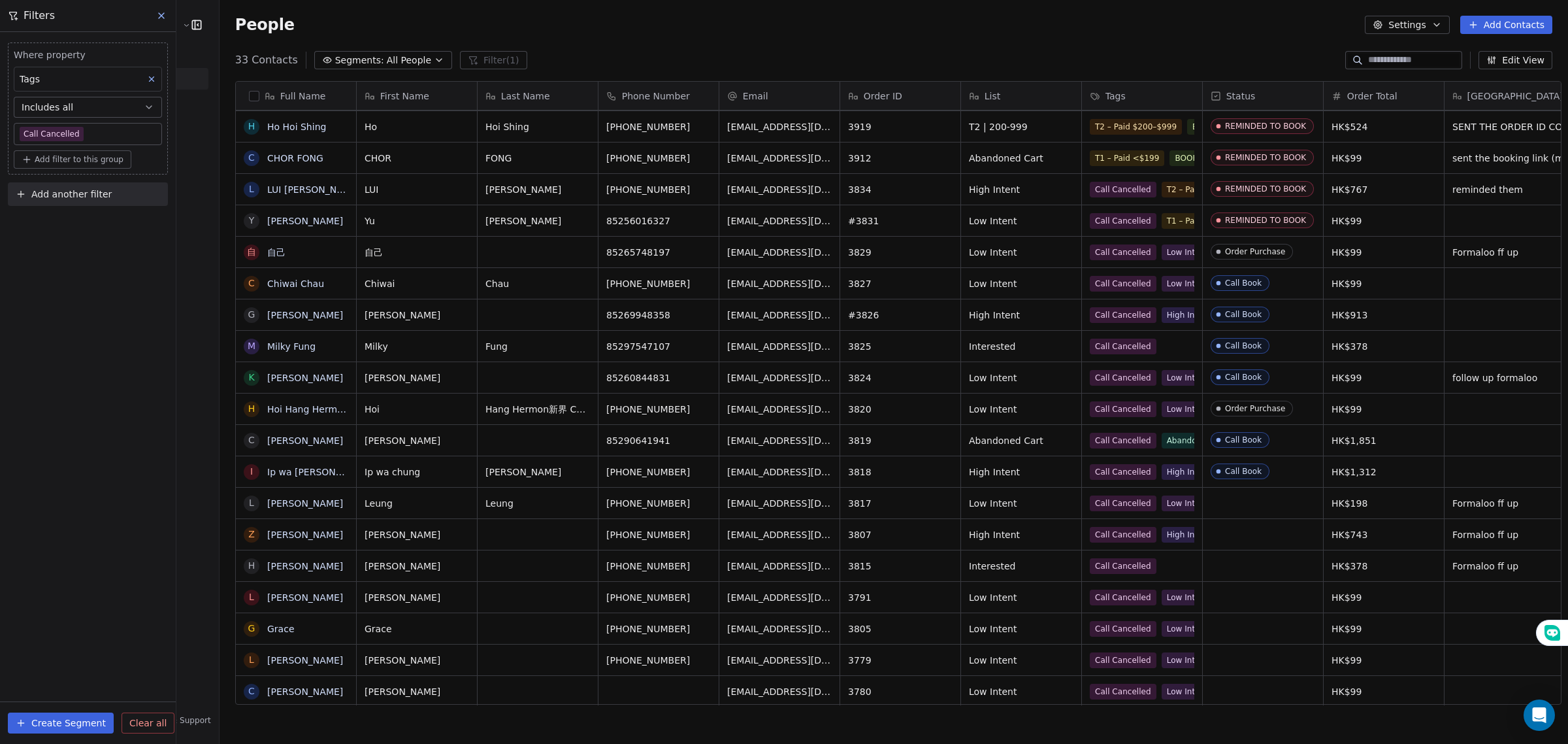
click at [244, 102] on div "Full Name" at bounding box center [294, 95] width 102 height 13
click at [239, 96] on html "E Ecommerce Website Builder Contacts People Marketing Workflows Campaigns Sales…" at bounding box center [784, 372] width 1568 height 744
click at [249, 93] on button "button" at bounding box center [254, 96] width 11 height 11
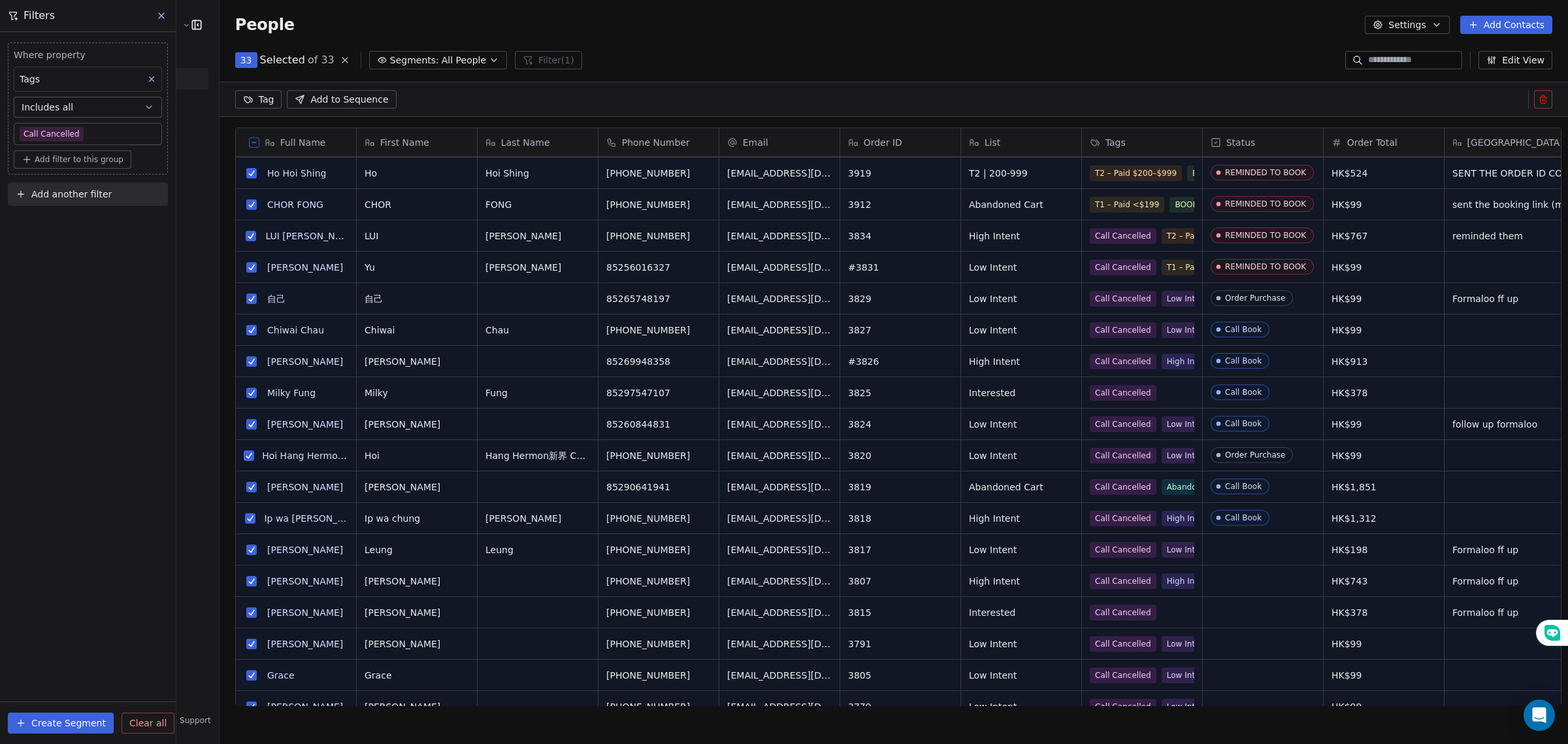
scroll to position [1, 0]
click at [250, 90] on html "E Ecommerce Website Builder Contacts People Marketing Workflows Campaigns Sales…" at bounding box center [784, 372] width 1568 height 744
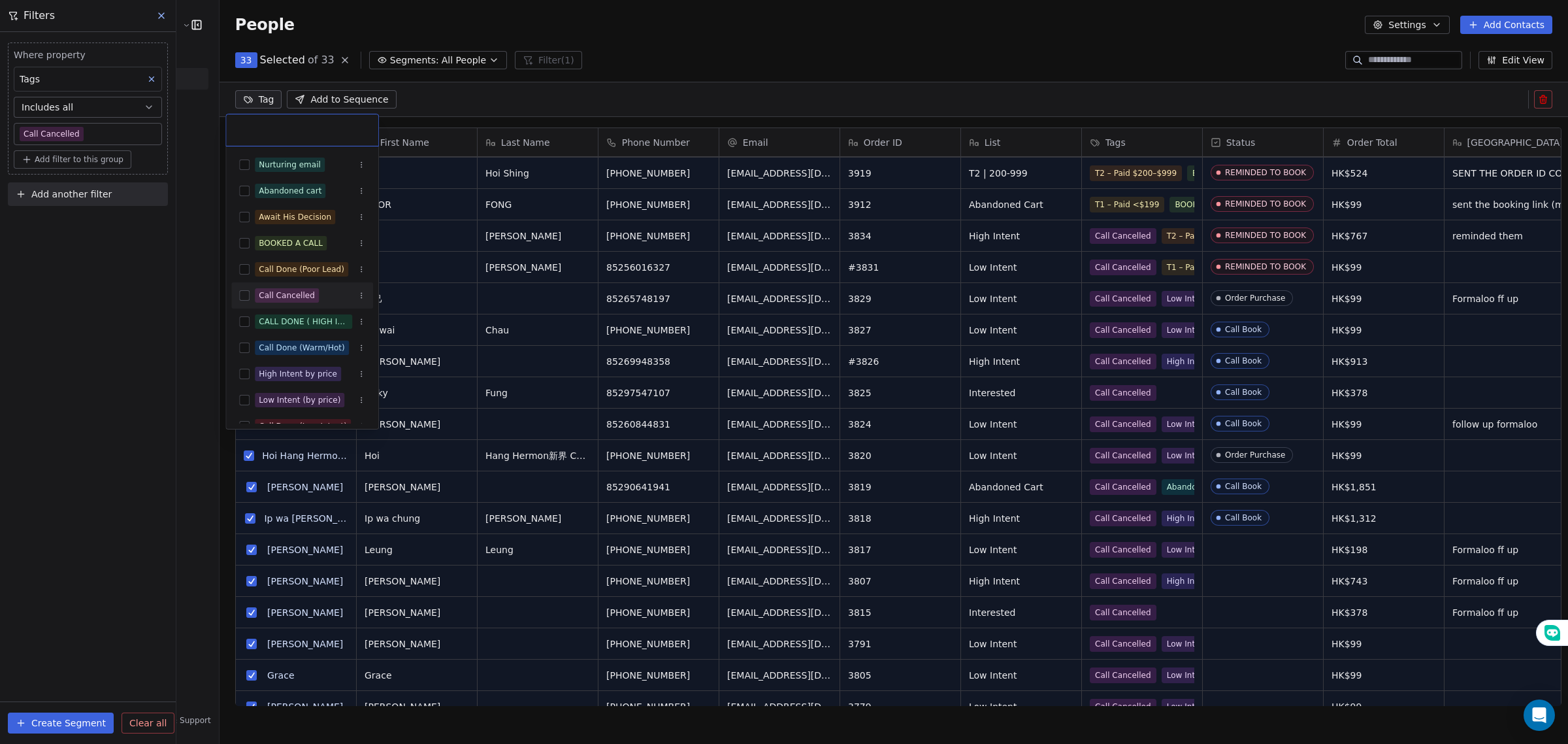
click at [246, 293] on button "Suggestions" at bounding box center [244, 295] width 11 height 11
click at [140, 330] on html "E Ecommerce Website Builder Contacts People Marketing Workflows Campaigns Sales…" at bounding box center [784, 372] width 1568 height 744
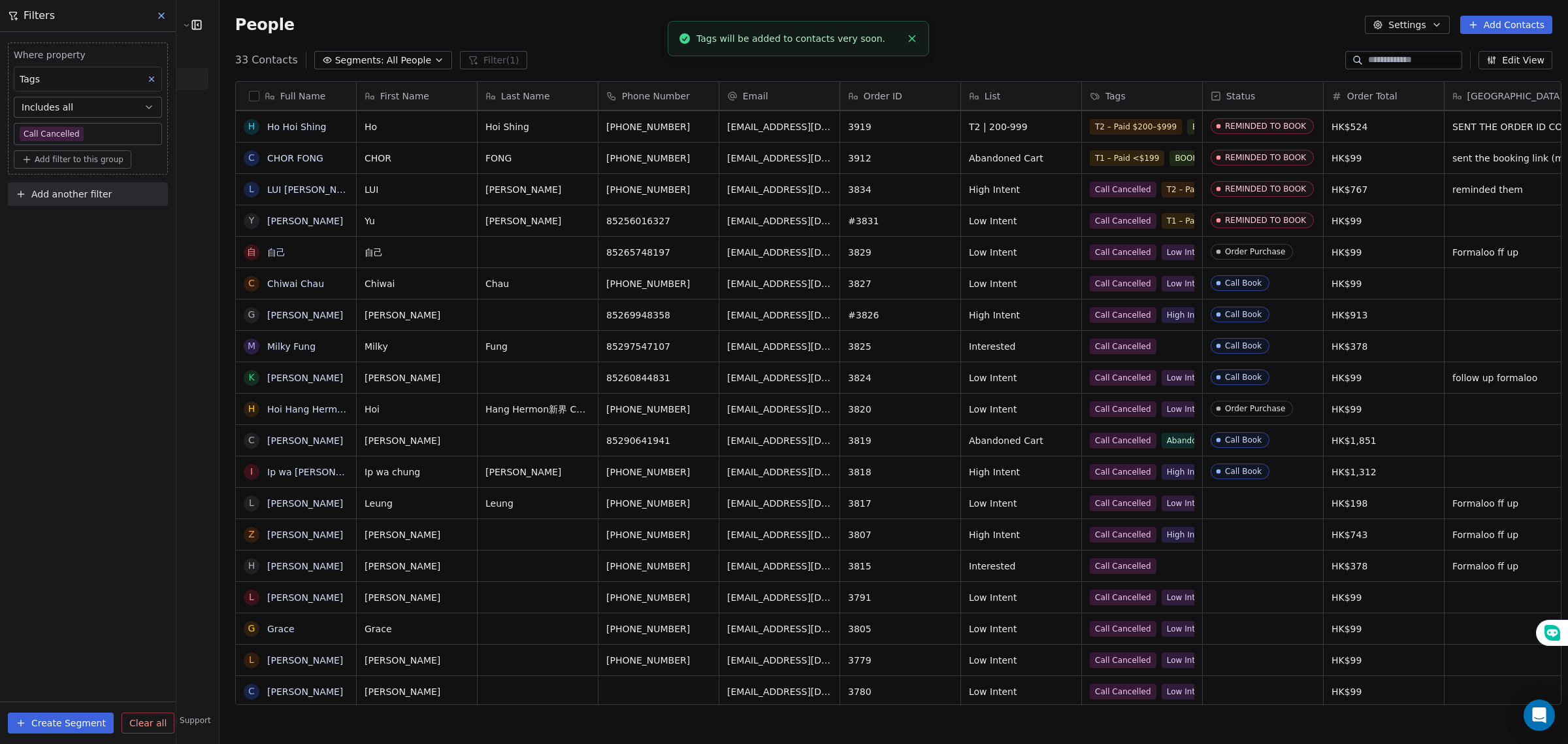
scroll to position [16, 0]
click at [57, 726] on button "Create Segment" at bounding box center [60, 723] width 106 height 21
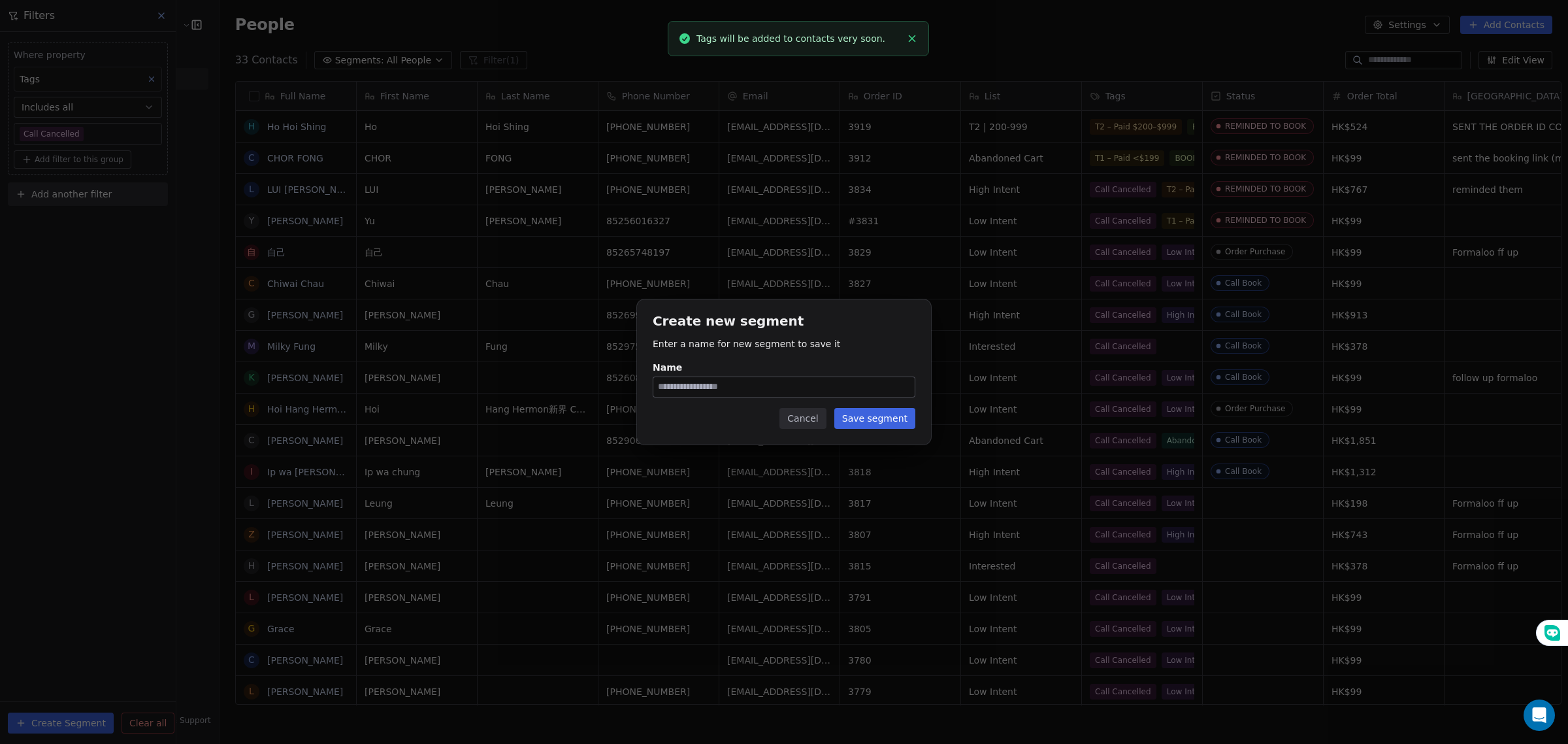
click at [811, 418] on button "Cancel" at bounding box center [803, 418] width 46 height 21
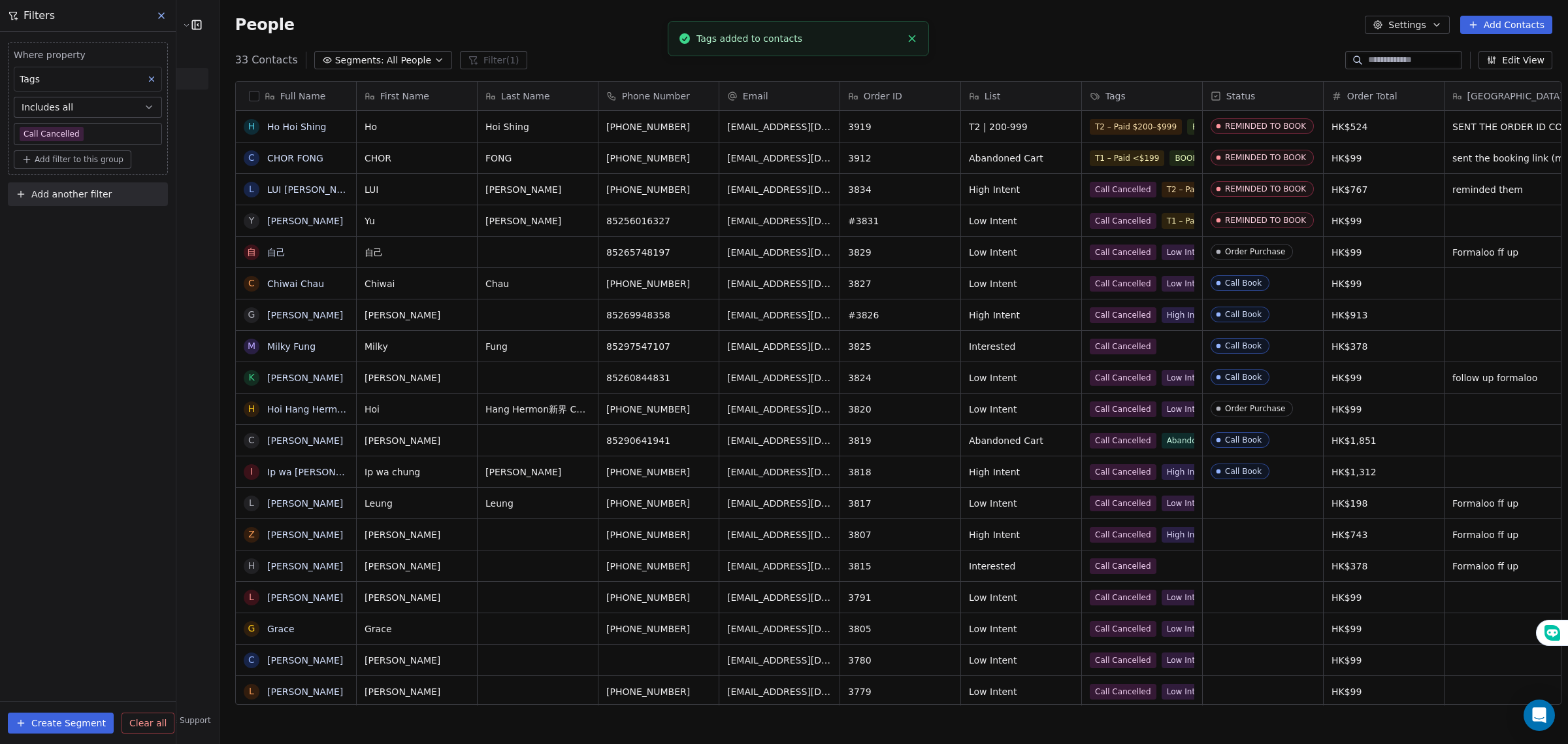
click at [122, 623] on div "Where property Tags Includes all Call Cancelled Add filter to this group Add an…" at bounding box center [87, 388] width 175 height 712
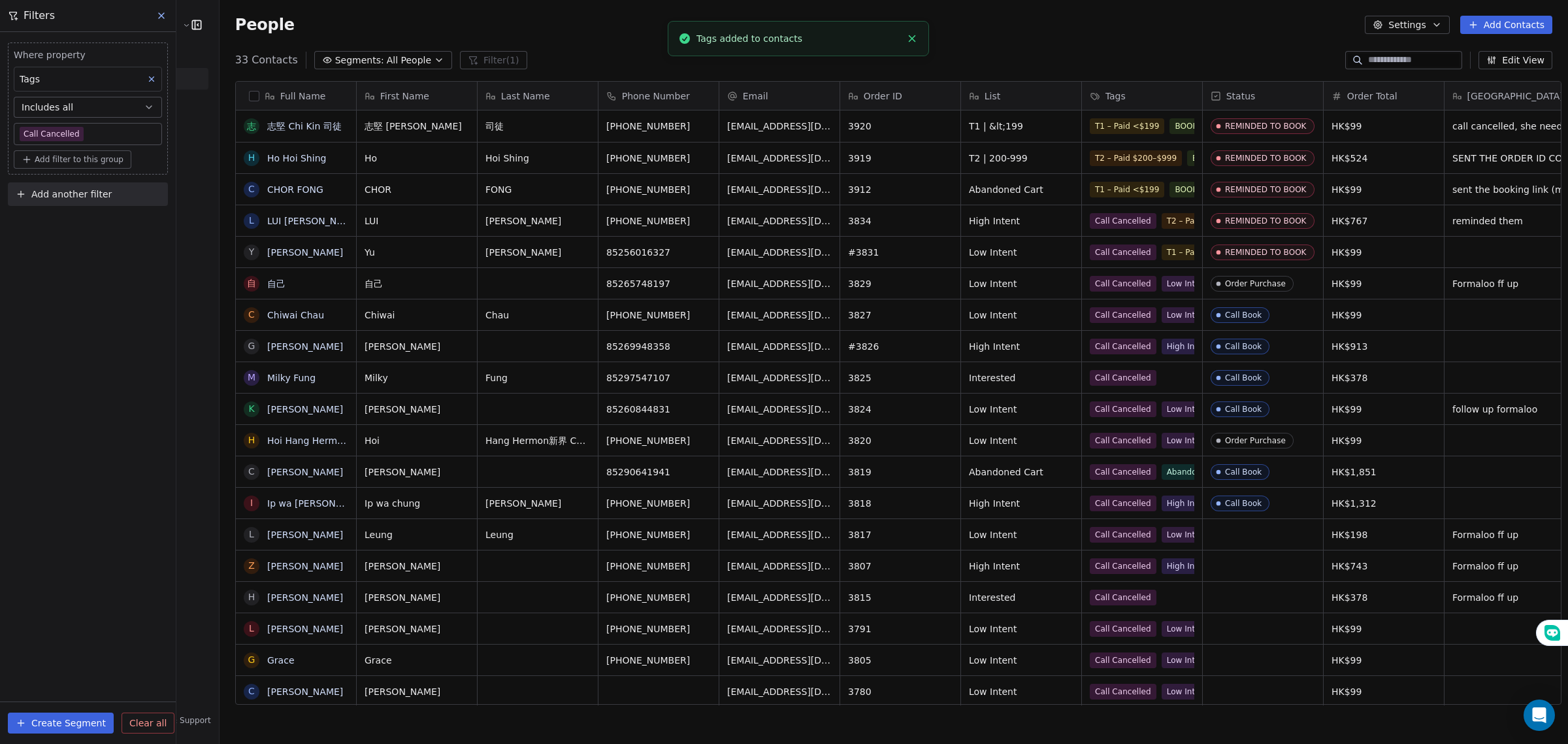
click at [151, 74] on button at bounding box center [152, 79] width 17 height 17
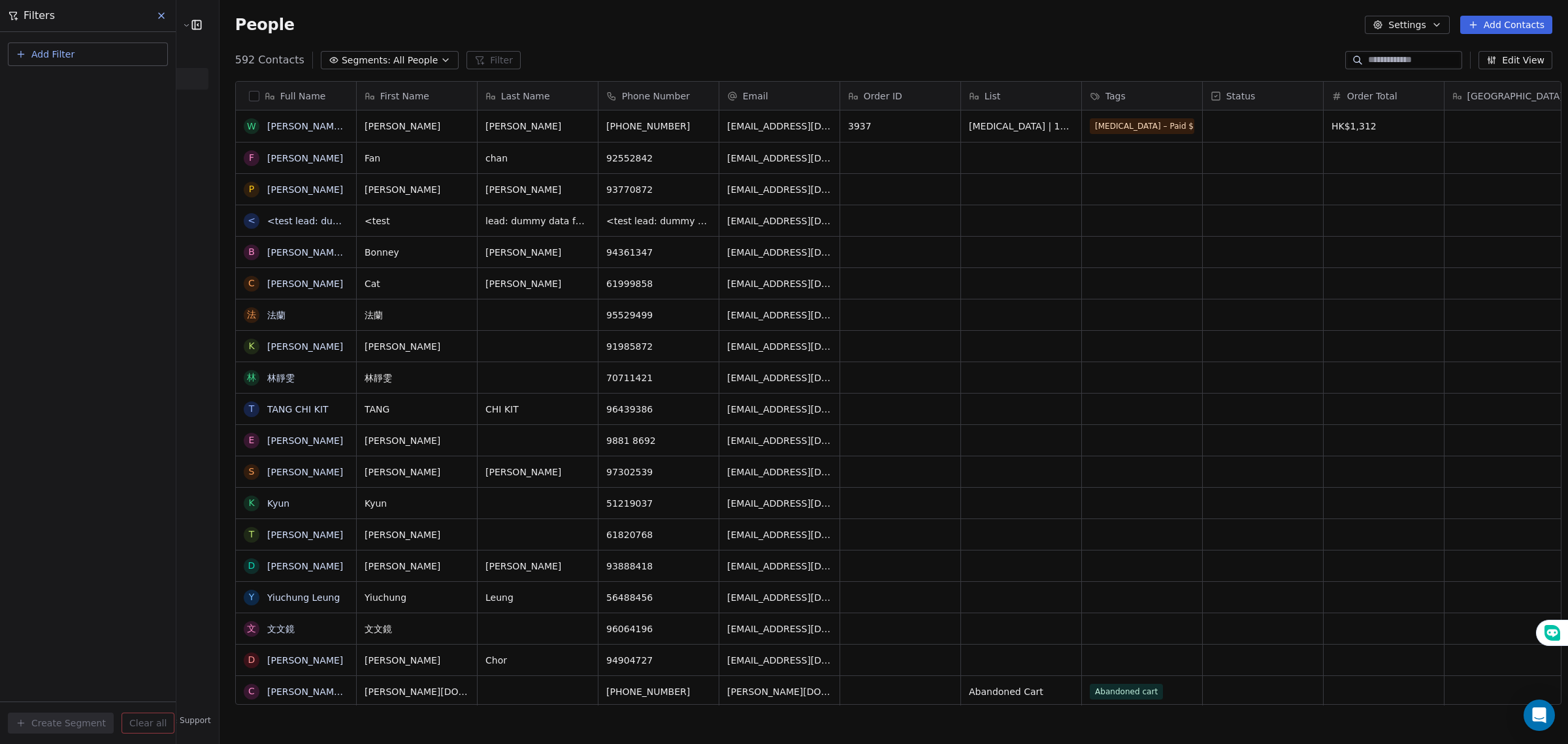
click at [361, 57] on span "Segments:" at bounding box center [366, 60] width 49 height 14
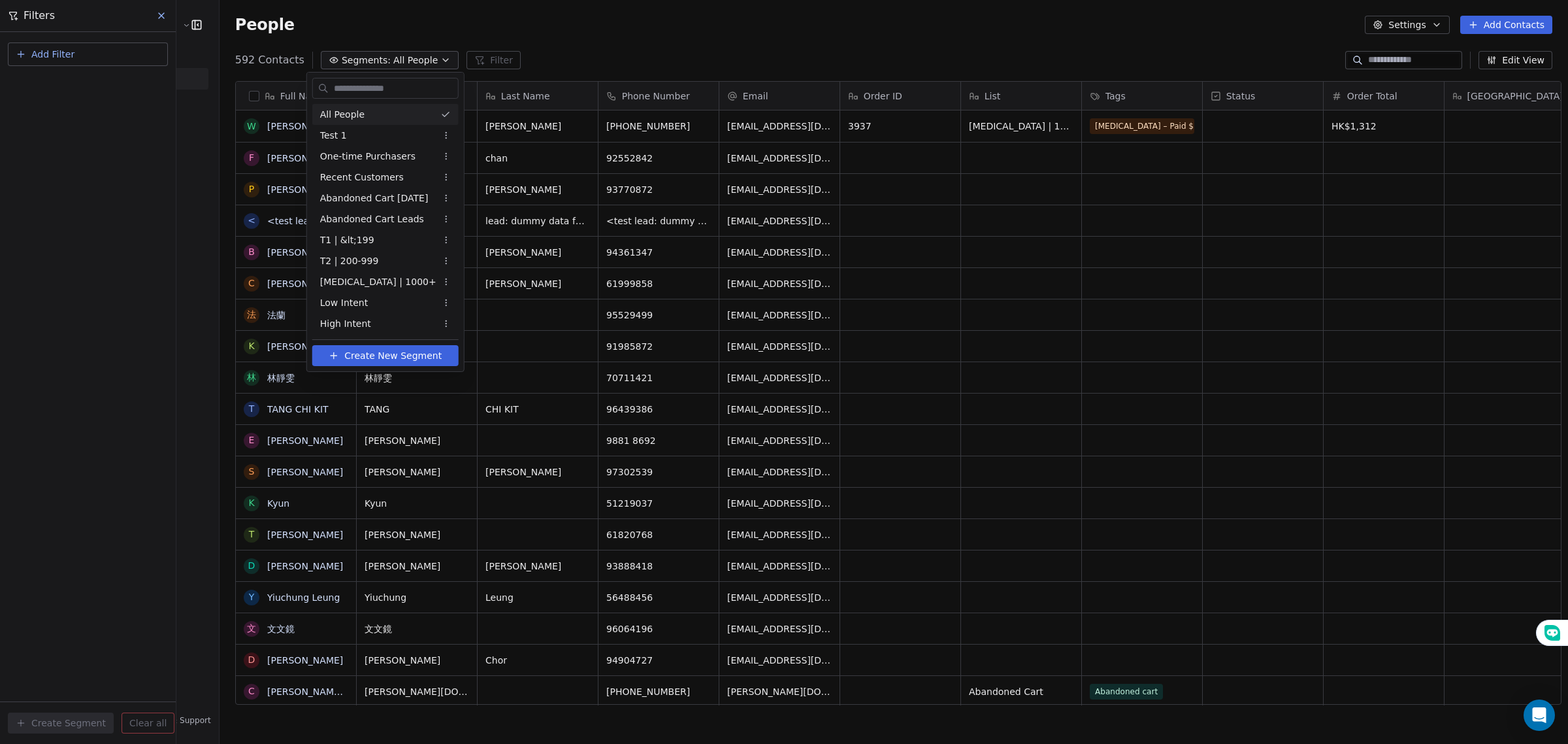
click at [70, 47] on html "E Ecommerce Website Builder Contacts People Marketing Workflows Campaigns Sales…" at bounding box center [784, 372] width 1568 height 744
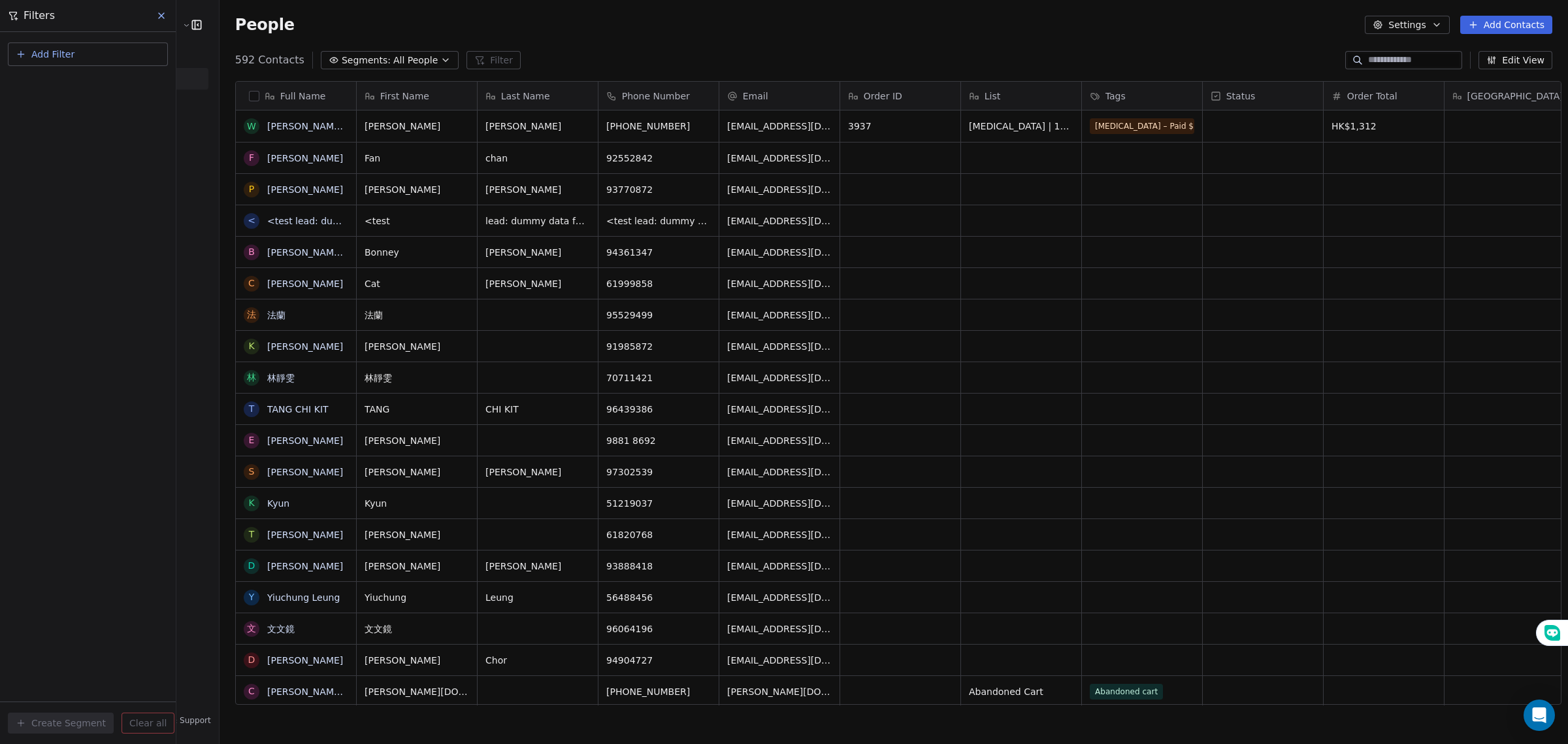
click at [70, 47] on span "Add Filter" at bounding box center [52, 54] width 44 height 14
click at [73, 89] on span "Contact properties" at bounding box center [65, 85] width 85 height 14
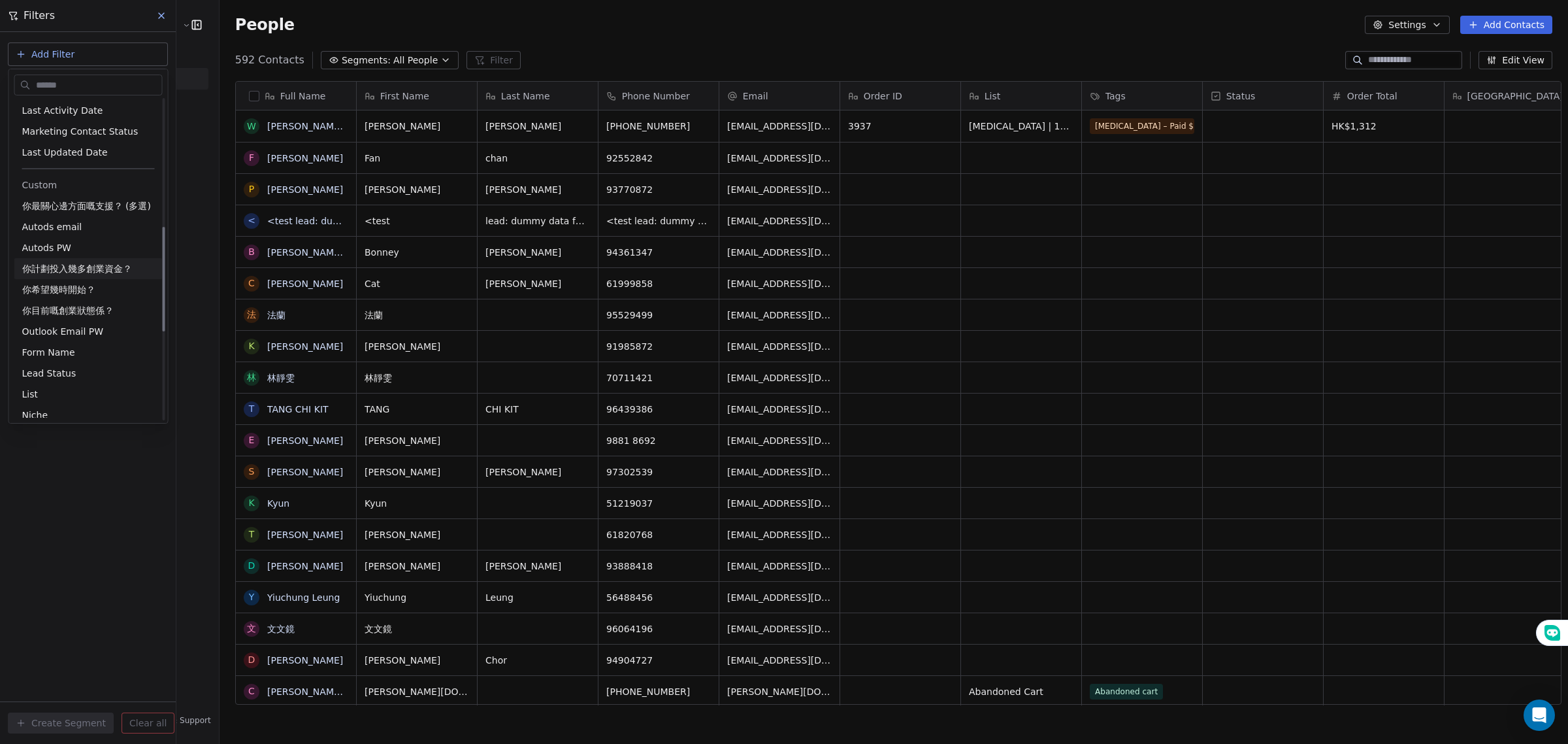
scroll to position [490, 0]
click at [70, 209] on div "List" at bounding box center [88, 208] width 133 height 13
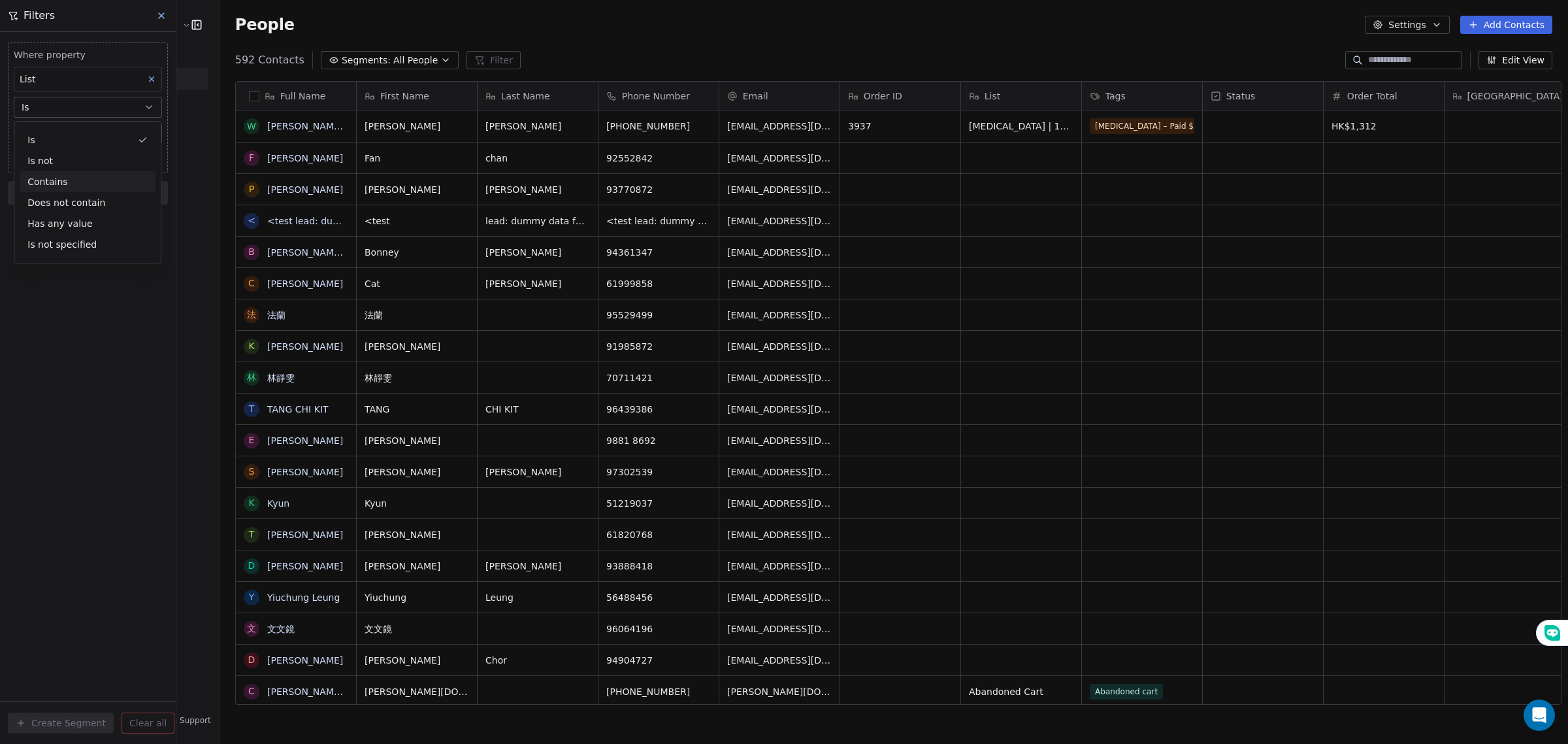
click at [76, 174] on div "Contains" at bounding box center [87, 182] width 136 height 21
click at [74, 132] on input at bounding box center [88, 134] width 147 height 19
type input "*"
type input "**********"
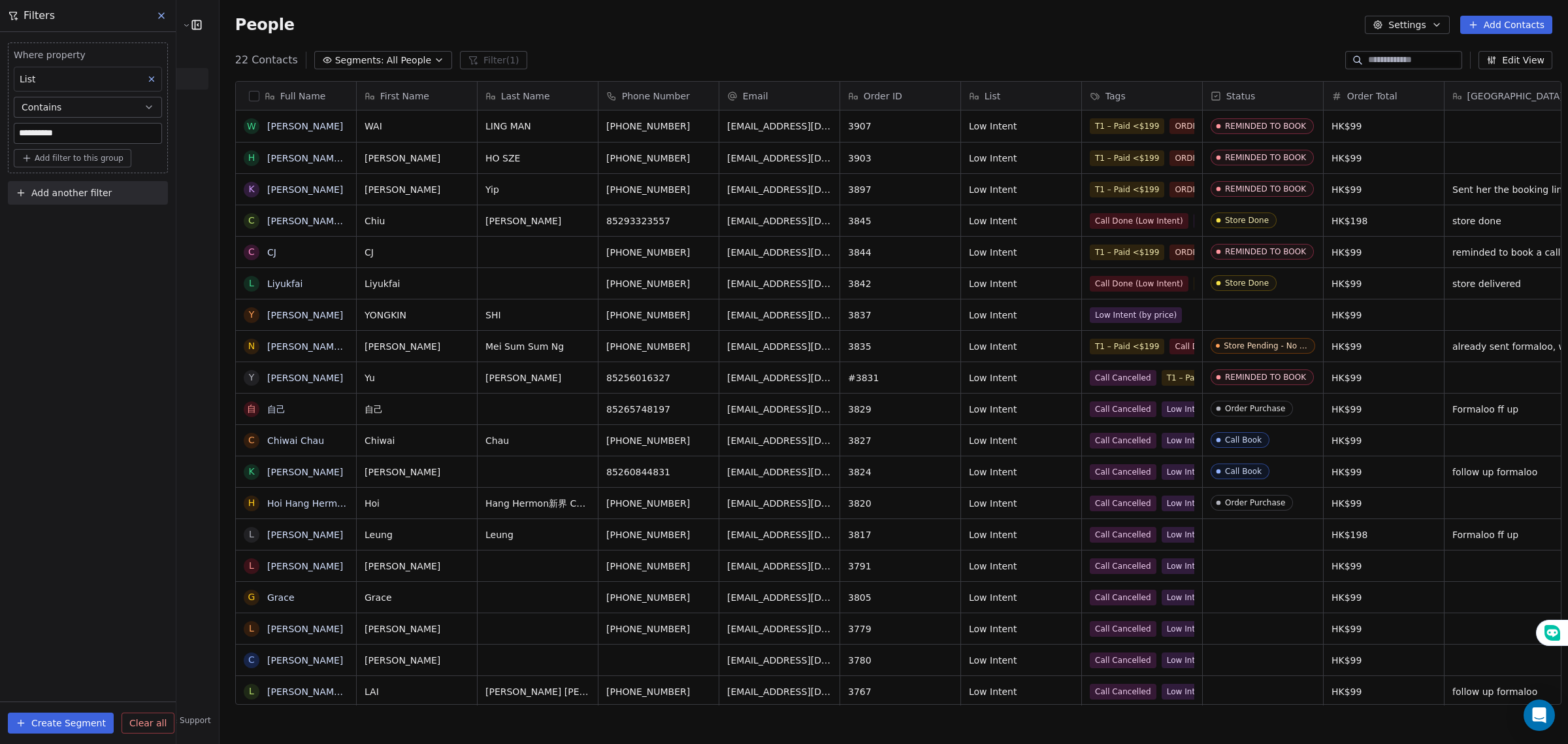
scroll to position [642, 1346]
click at [249, 96] on button "button" at bounding box center [254, 96] width 11 height 11
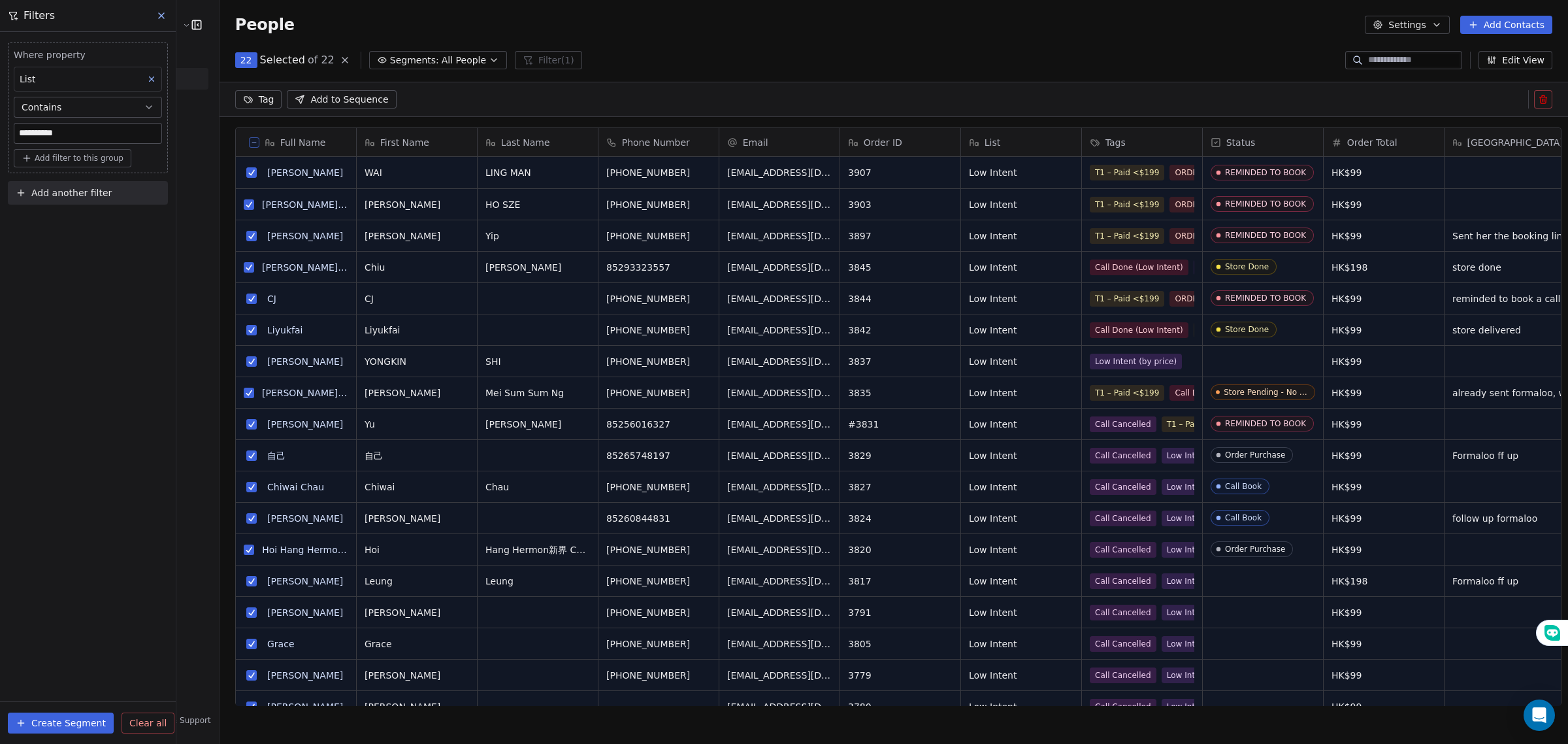
scroll to position [1, 0]
click at [243, 97] on html "**********" at bounding box center [784, 372] width 1568 height 744
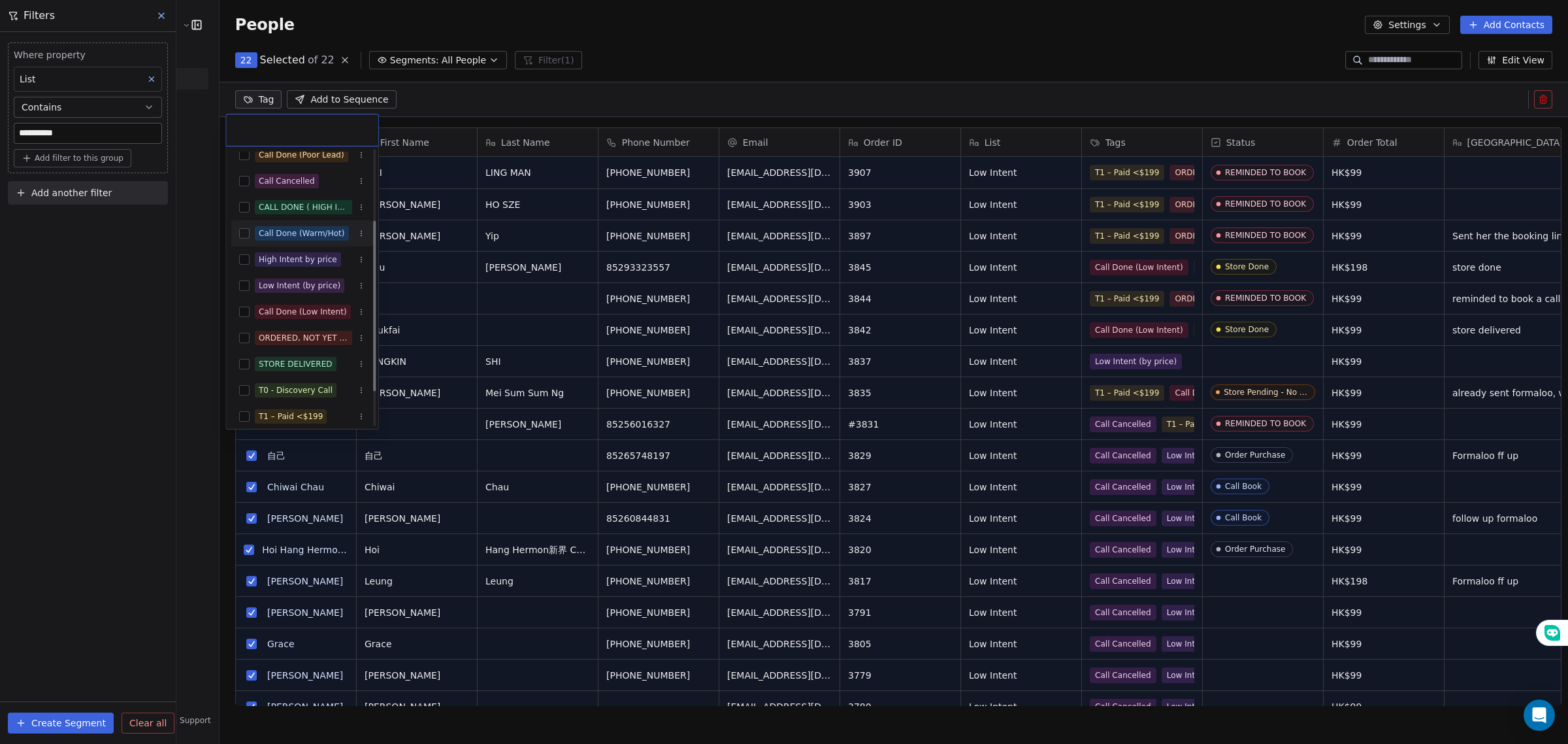
scroll to position [113, 0]
click at [243, 289] on button "Suggestions" at bounding box center [244, 287] width 11 height 11
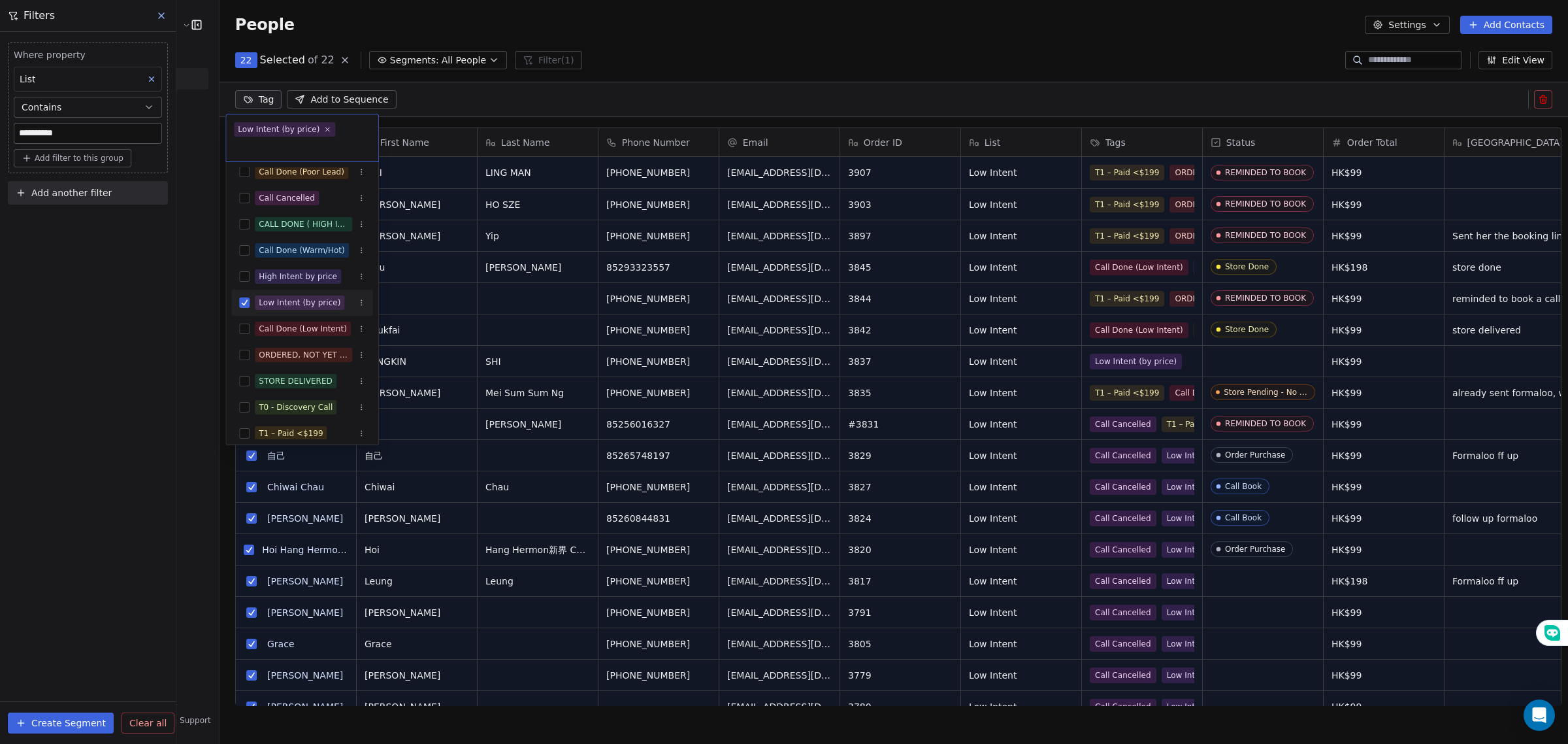
scroll to position [642, 1346]
click at [111, 374] on html "**********" at bounding box center [784, 372] width 1568 height 744
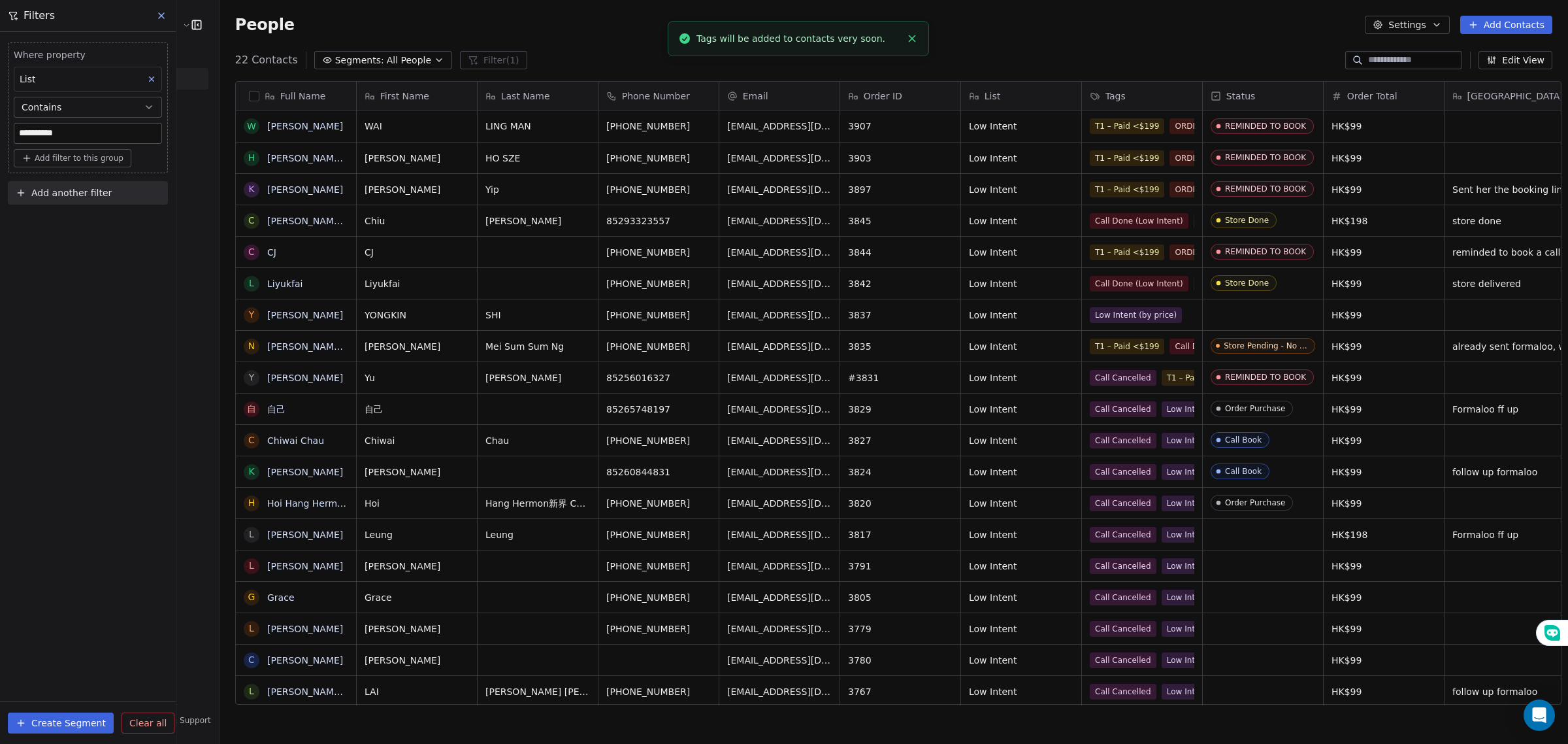
scroll to position [14, 0]
click at [1493, 16] on button "Add Contacts" at bounding box center [1506, 24] width 92 height 18
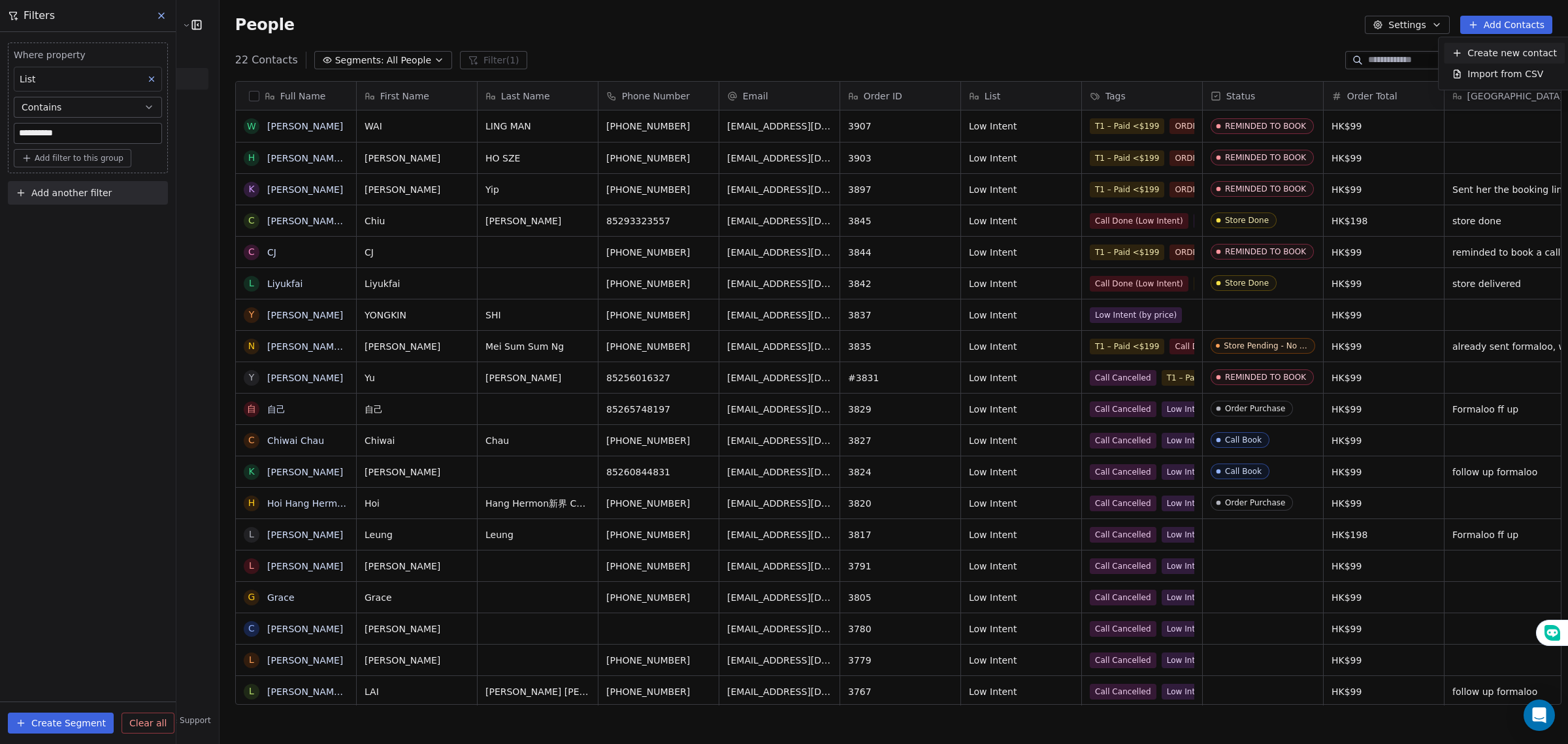
click at [1423, 31] on html "**********" at bounding box center [784, 372] width 1568 height 744
click at [1418, 21] on button "Settings" at bounding box center [1406, 24] width 84 height 18
click at [1426, 90] on span "Import" at bounding box center [1416, 95] width 30 height 14
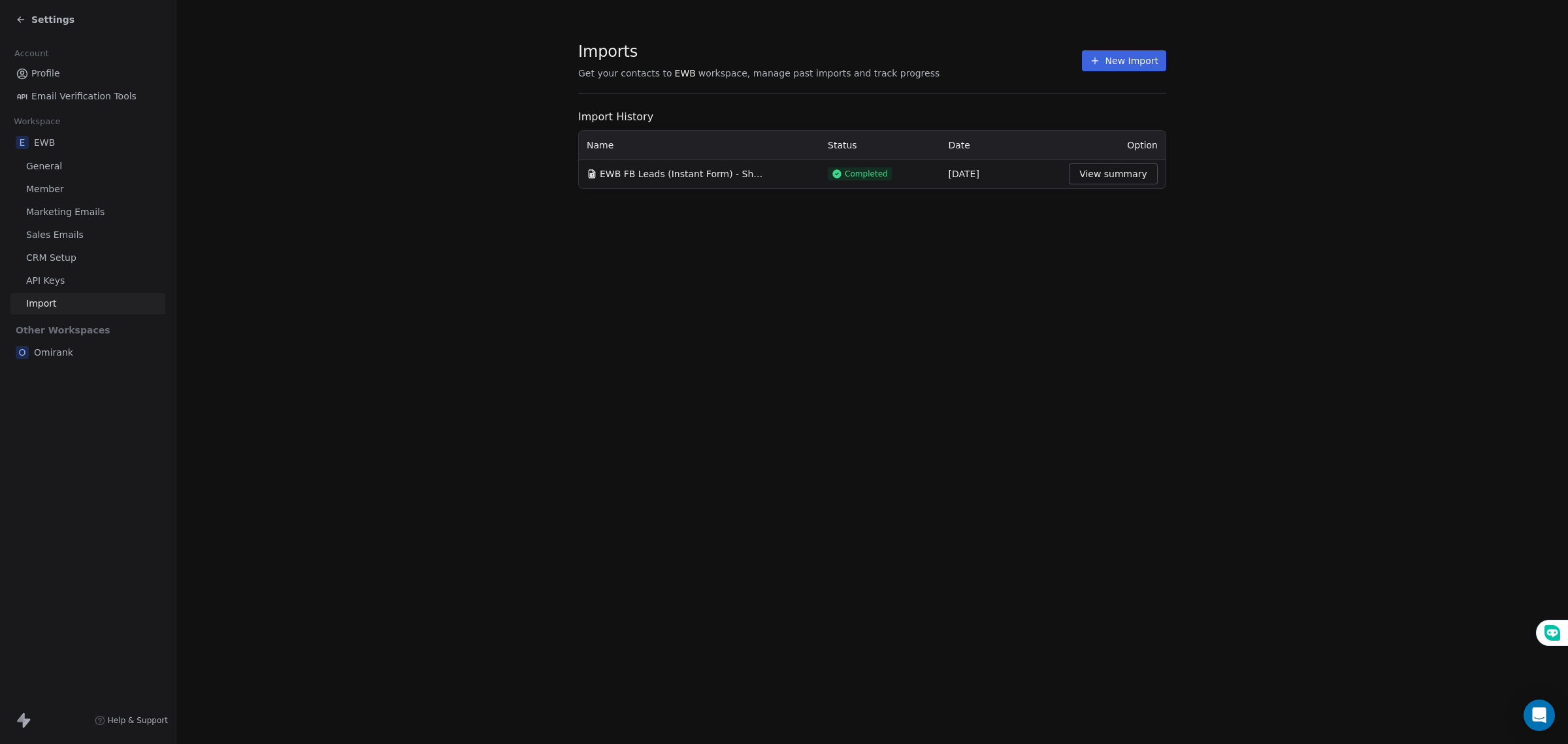
click at [69, 250] on link "CRM Setup" at bounding box center [88, 258] width 155 height 21
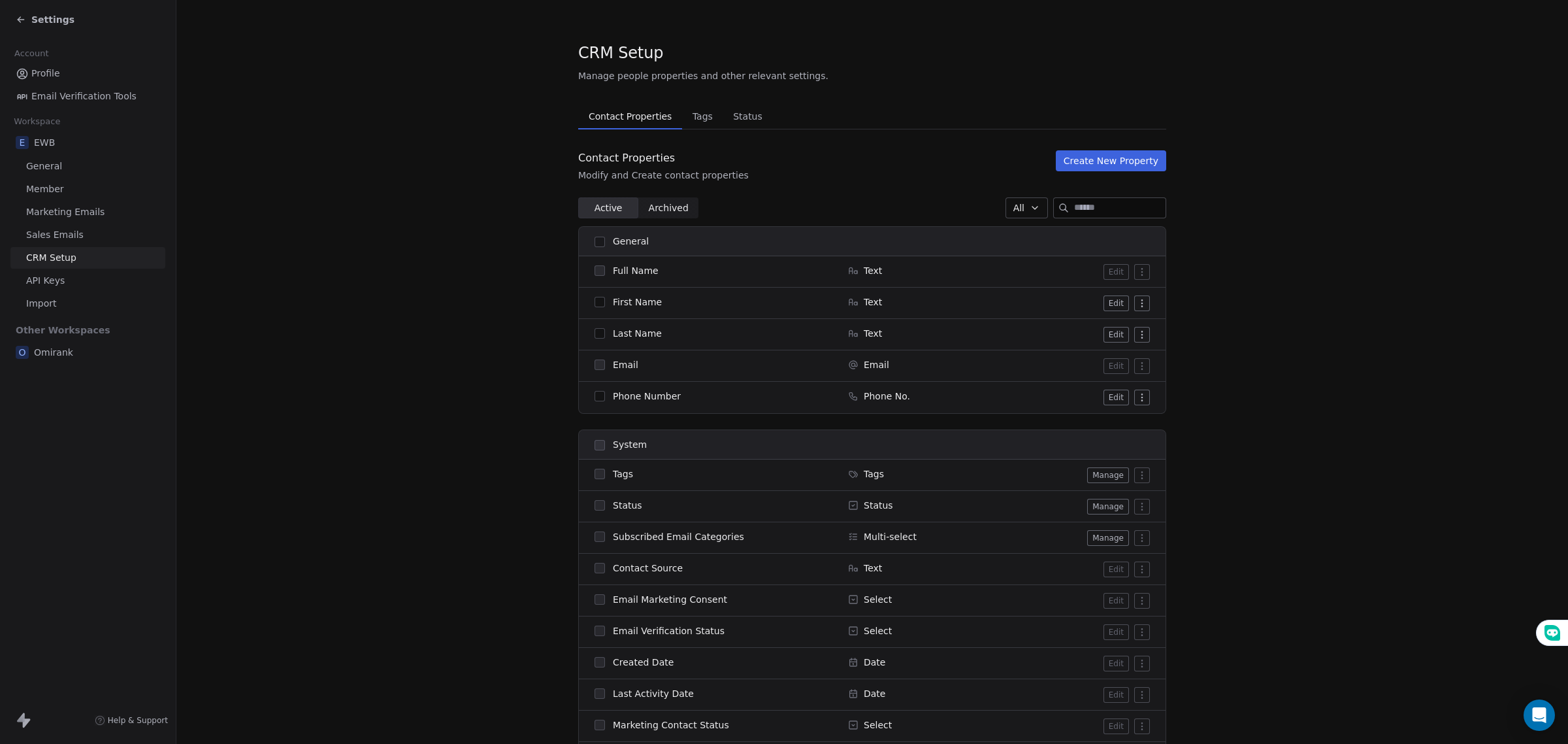
click at [52, 282] on span "API Keys" at bounding box center [46, 281] width 39 height 14
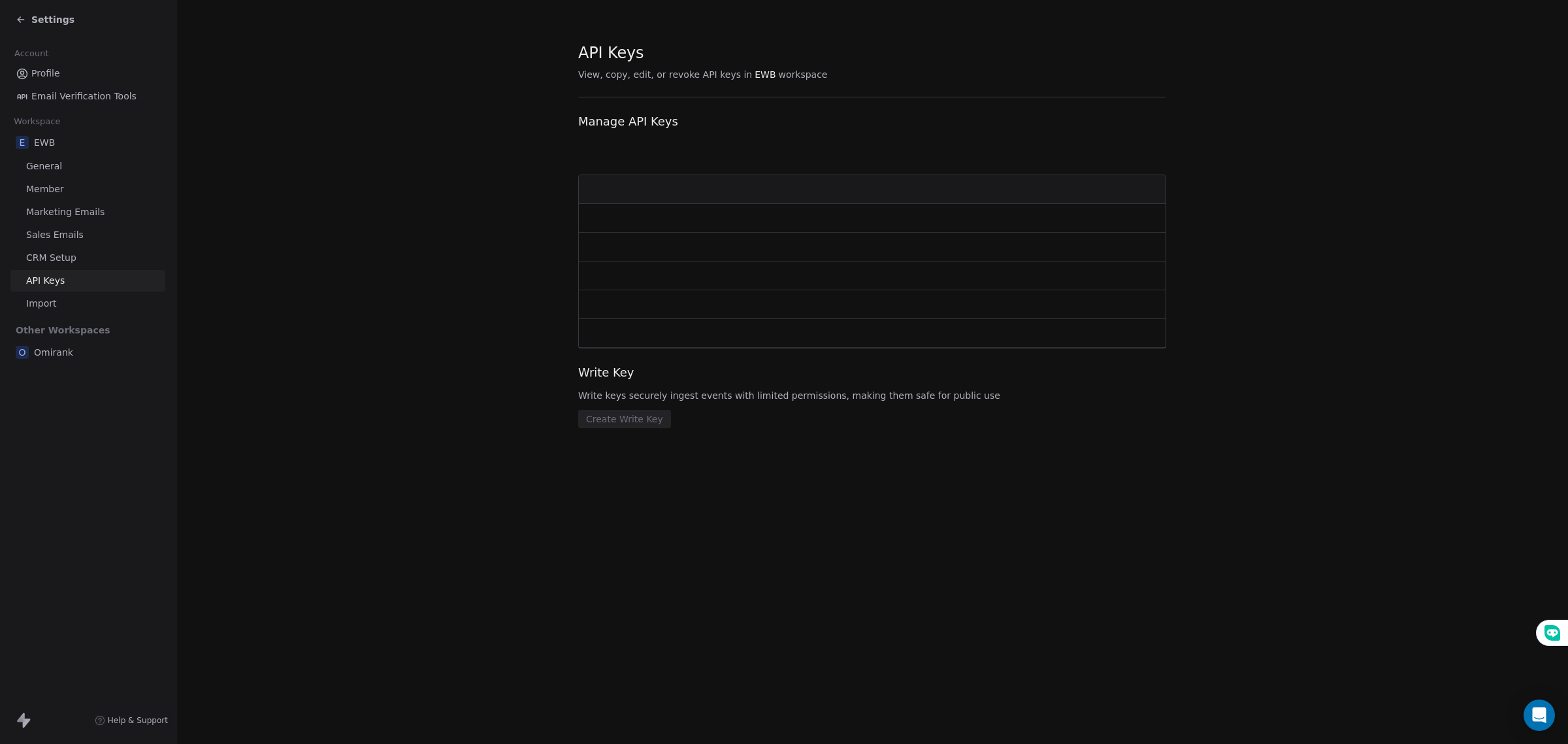
click at [16, 3] on div "Settings" at bounding box center [87, 19] width 175 height 39
click at [26, 19] on div "Settings" at bounding box center [45, 18] width 59 height 13
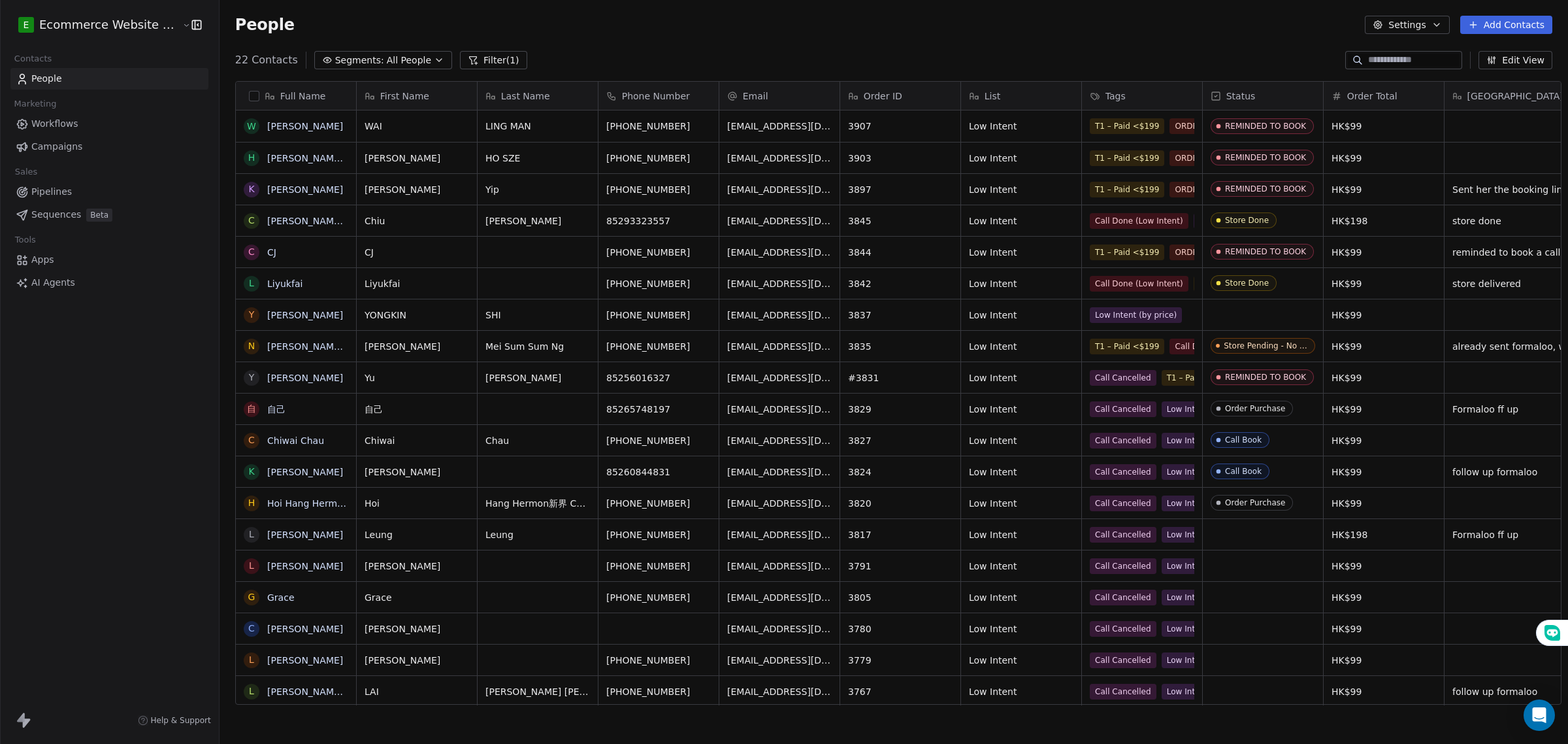
scroll to position [642, 1346]
click at [54, 76] on span "People" at bounding box center [46, 78] width 31 height 14
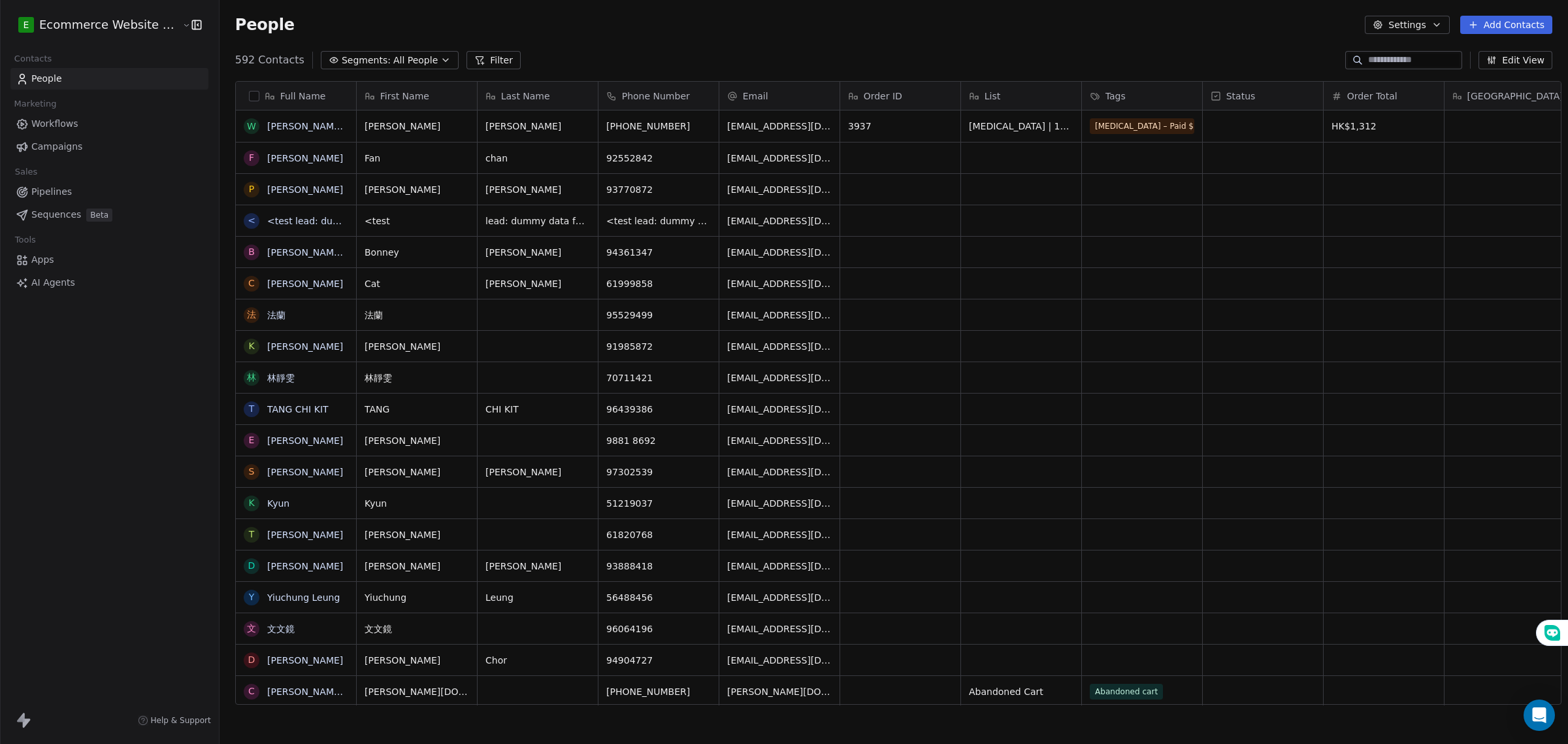
scroll to position [642, 1346]
click at [71, 191] on link "Pipelines" at bounding box center [109, 192] width 198 height 21
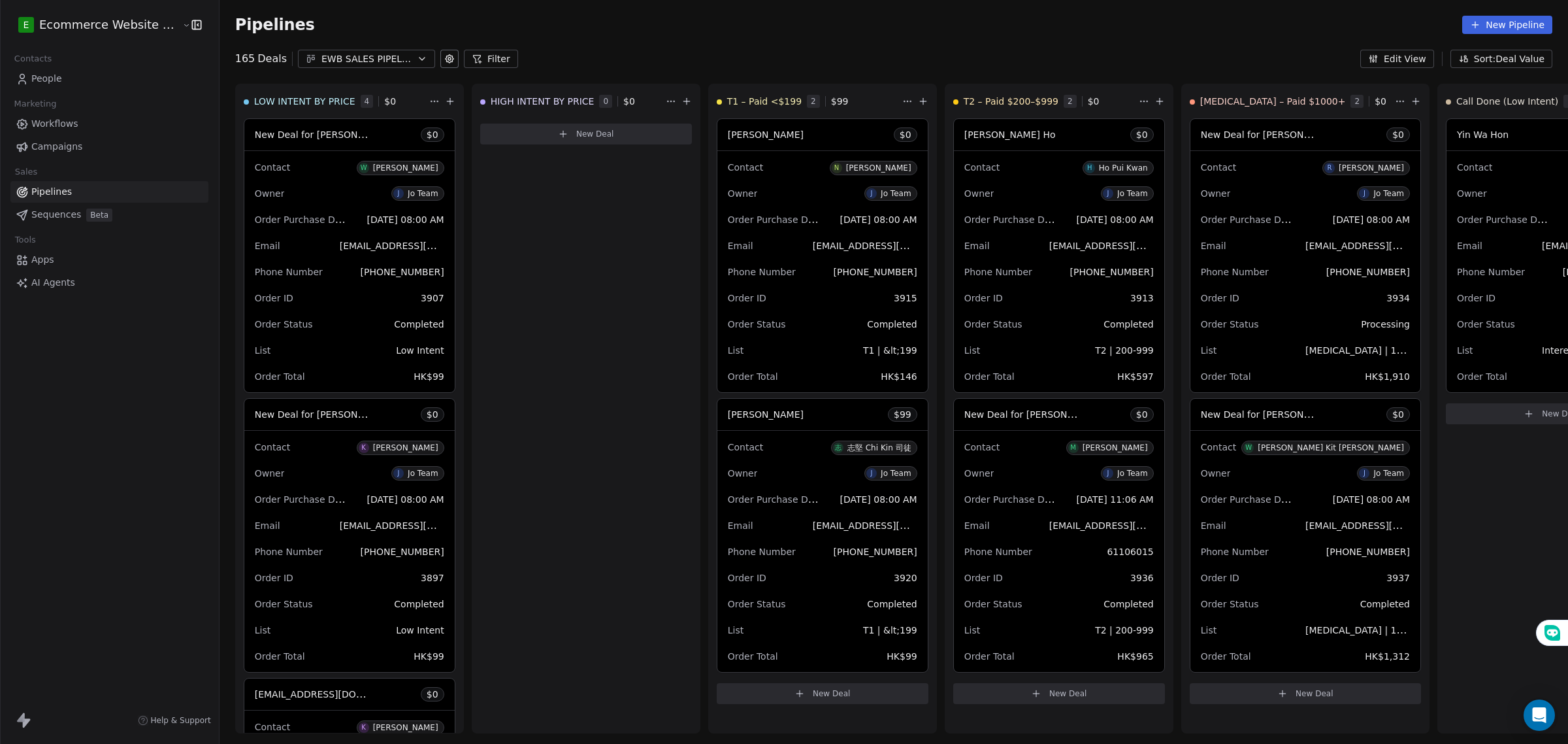
click at [258, 66] on span "Deals" at bounding box center [272, 59] width 29 height 16
click at [348, 92] on div "LOW INTENT BY PRICE 4 $ 0" at bounding box center [335, 101] width 183 height 34
click at [360, 106] on span "4" at bounding box center [366, 101] width 13 height 13
click at [70, 79] on link "People" at bounding box center [109, 78] width 198 height 21
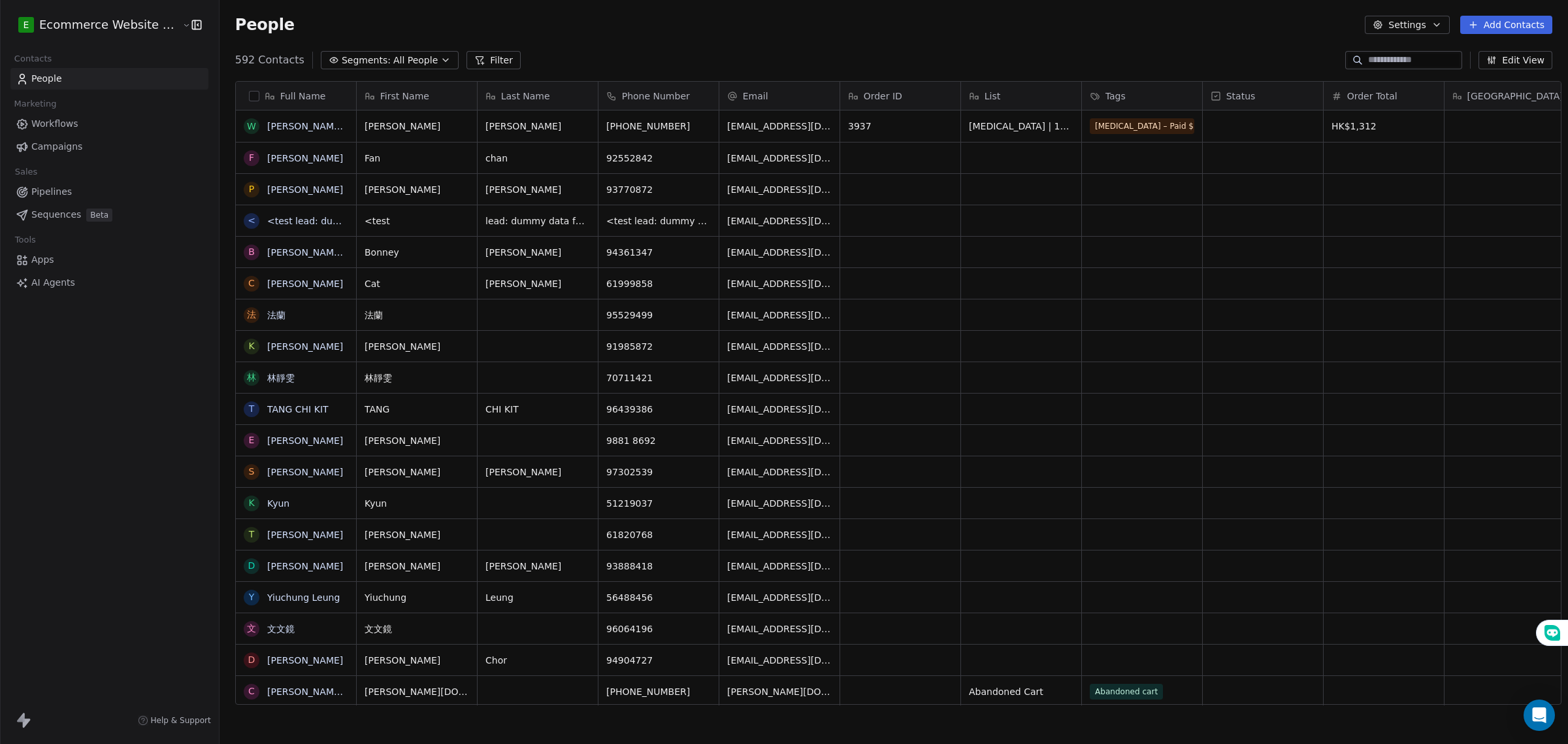
scroll to position [642, 1346]
click at [342, 57] on span "Segments:" at bounding box center [366, 60] width 49 height 14
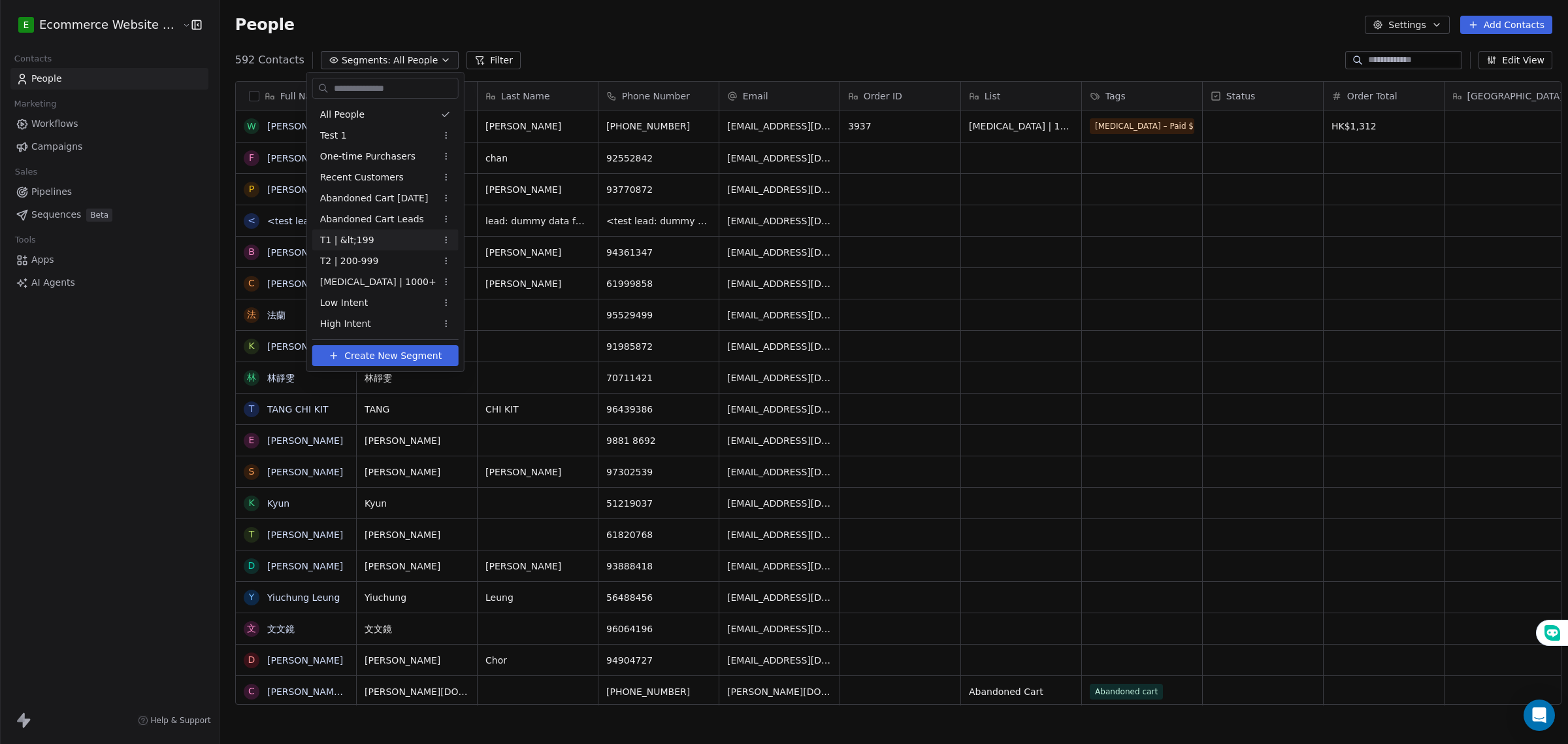
click at [348, 238] on span "T1 | &lt;199" at bounding box center [348, 240] width 54 height 14
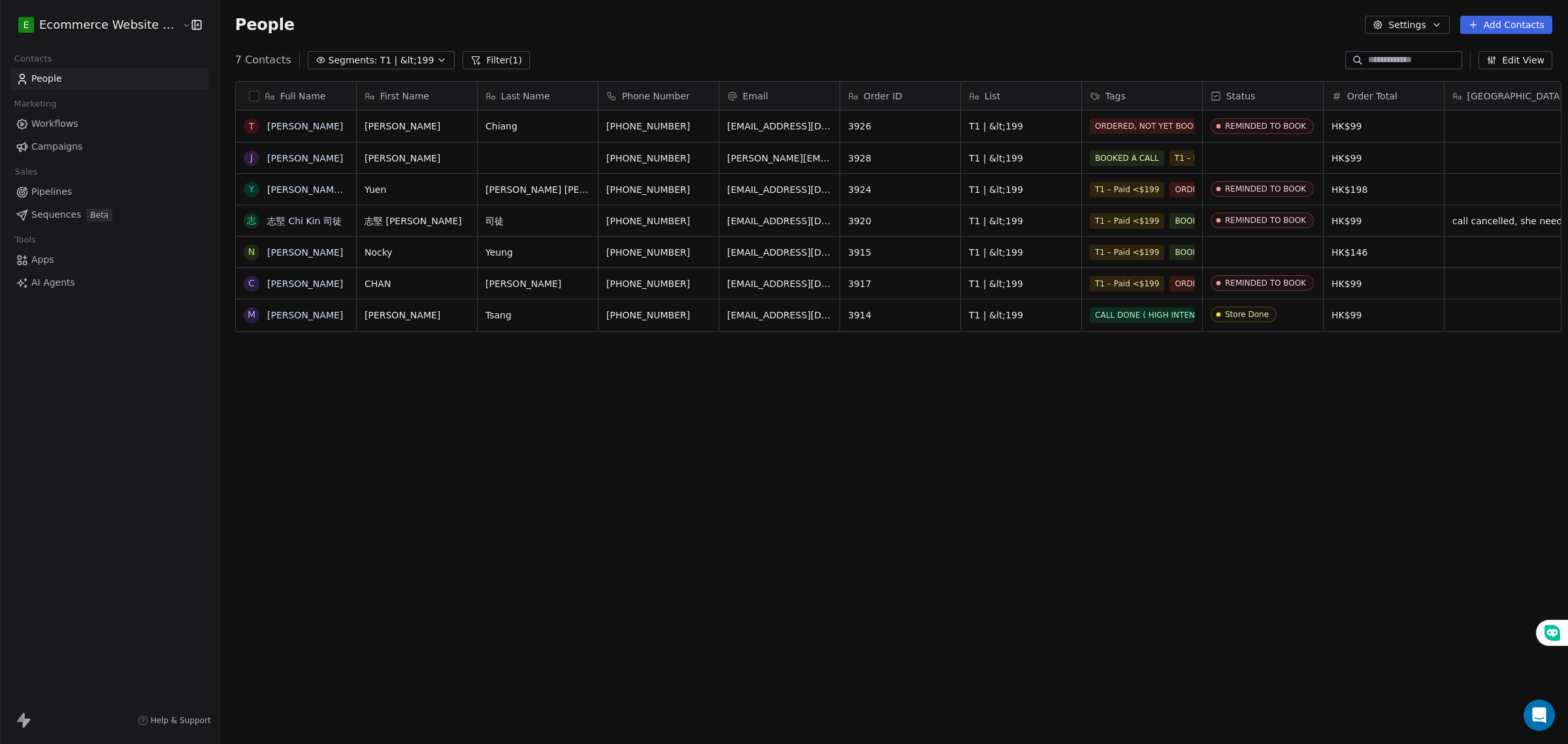
click at [249, 98] on button "button" at bounding box center [254, 96] width 11 height 11
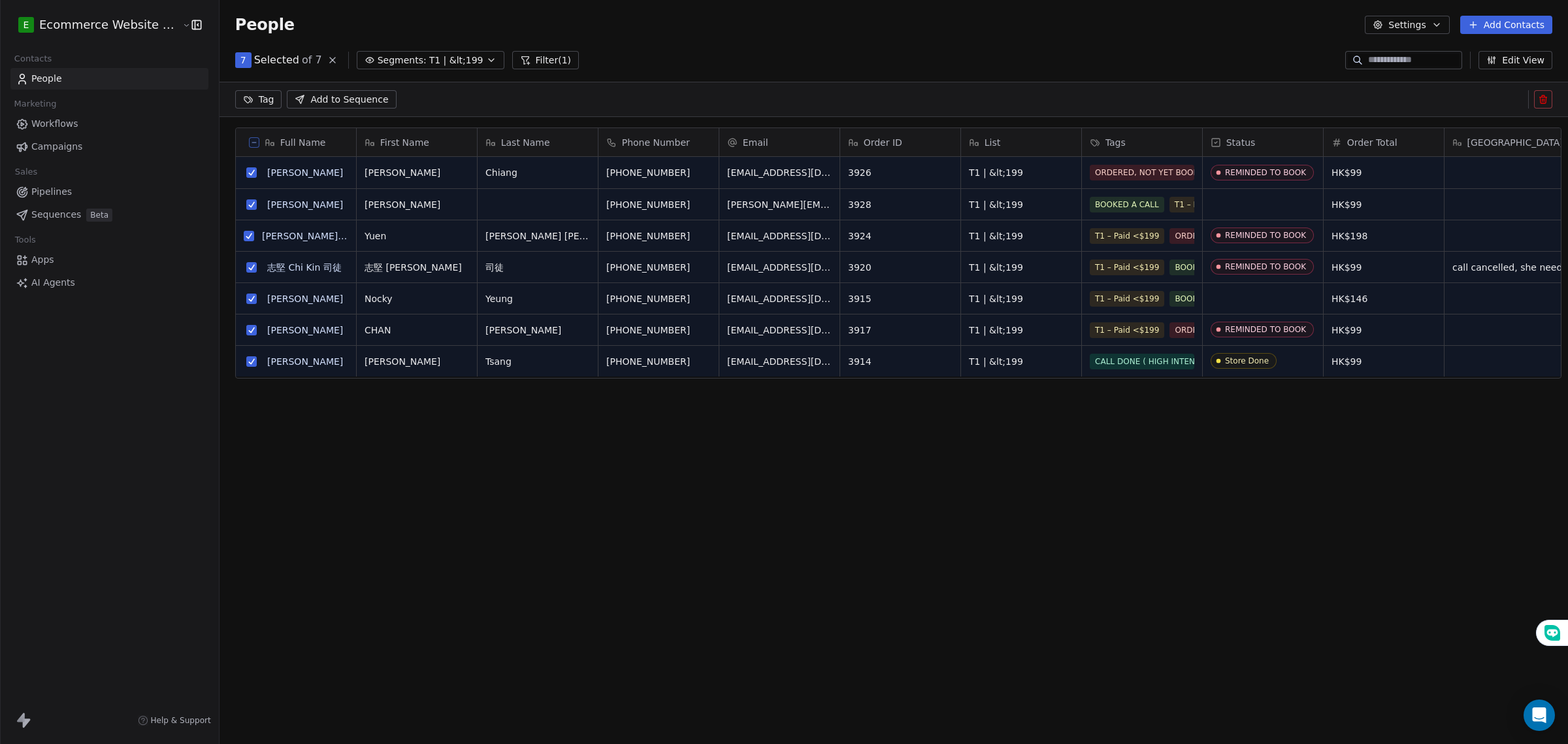
click at [298, 96] on button "Add to Sequence" at bounding box center [341, 99] width 109 height 18
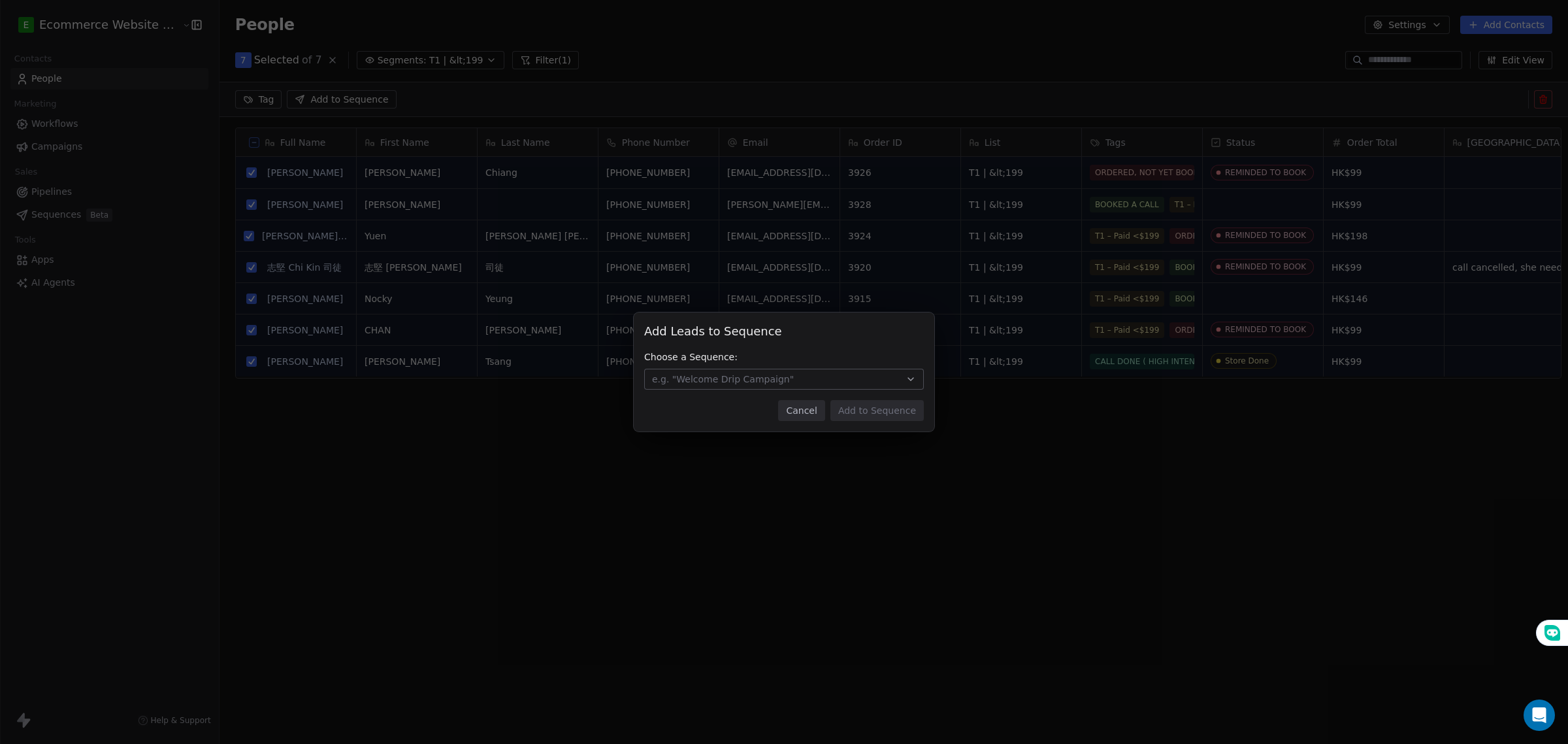
click at [758, 377] on span "e.g. "Welcome Drip Campaign"" at bounding box center [723, 379] width 141 height 13
click at [658, 536] on div "Add Leads to Sequence Add Leads to Sequence Choose a Sequence: e.g. "Welcome Dr…" at bounding box center [784, 372] width 1568 height 744
click at [812, 406] on button "Cancel" at bounding box center [802, 411] width 46 height 21
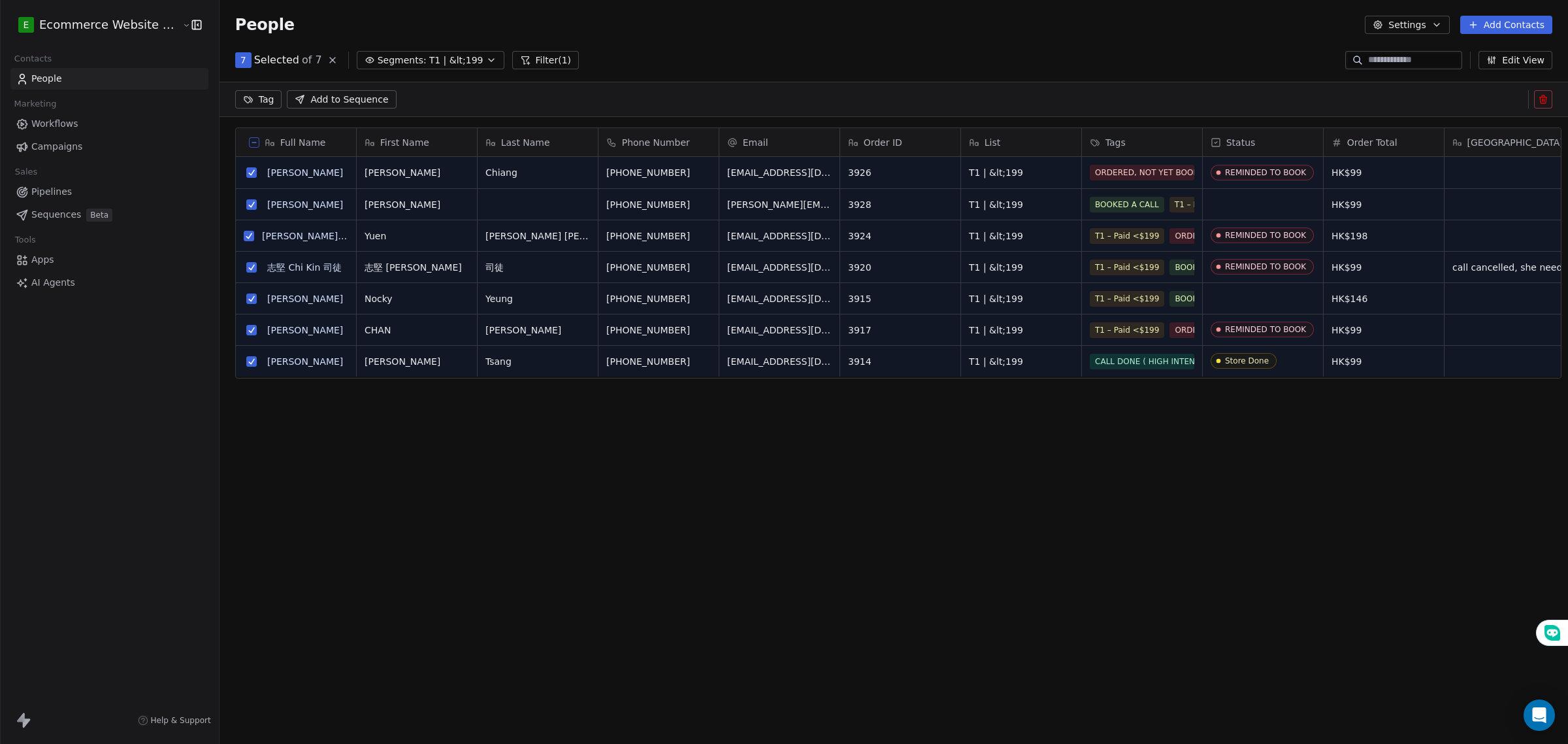
click at [242, 103] on html "E Ecommerce Website Builder Contacts People Marketing Workflows Campaigns Sales…" at bounding box center [784, 372] width 1568 height 744
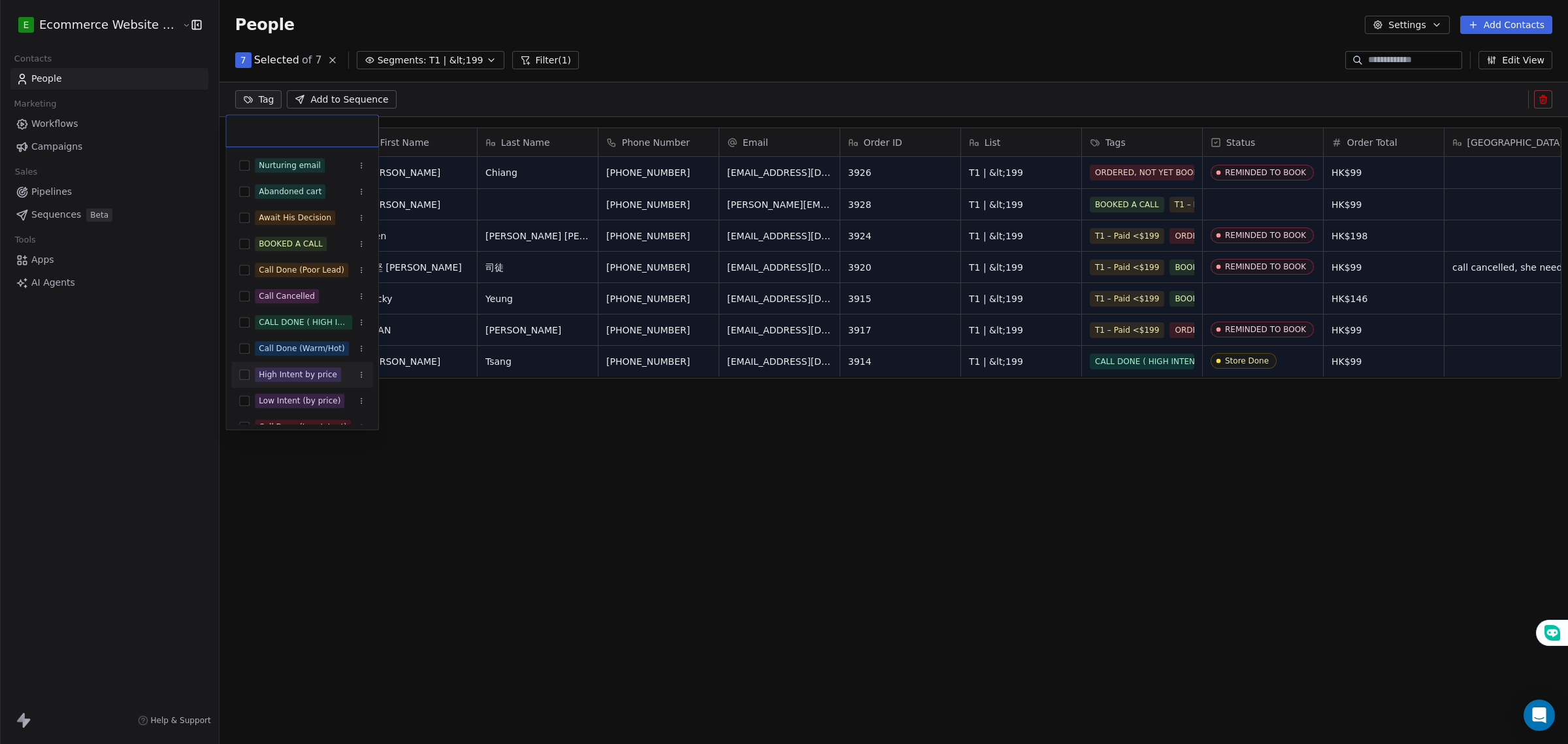
click at [242, 377] on button "Suggestions" at bounding box center [244, 374] width 11 height 11
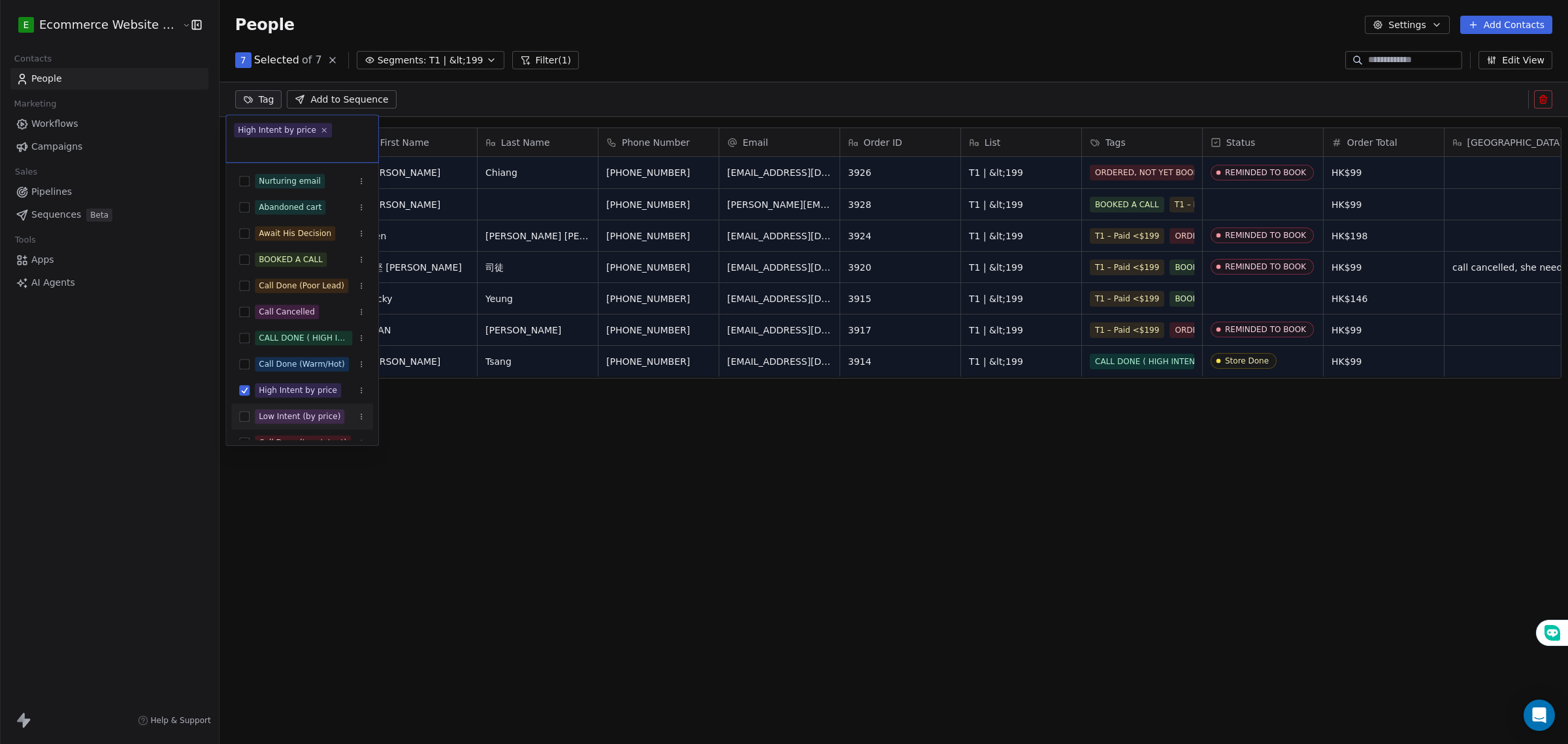
click at [319, 517] on html "E Ecommerce Website Builder Contacts People Marketing Workflows Campaigns Sales…" at bounding box center [784, 372] width 1568 height 744
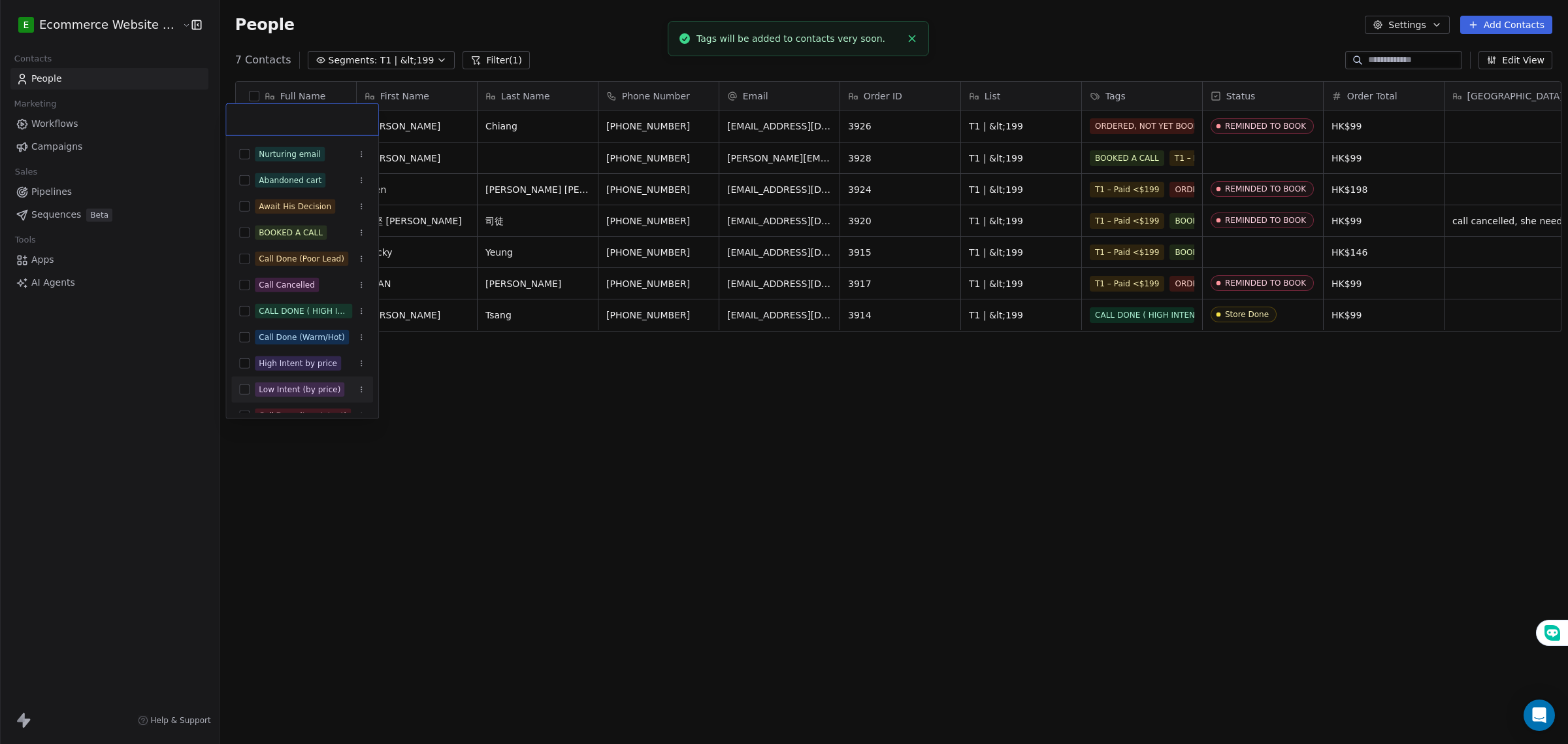
scroll to position [9, 0]
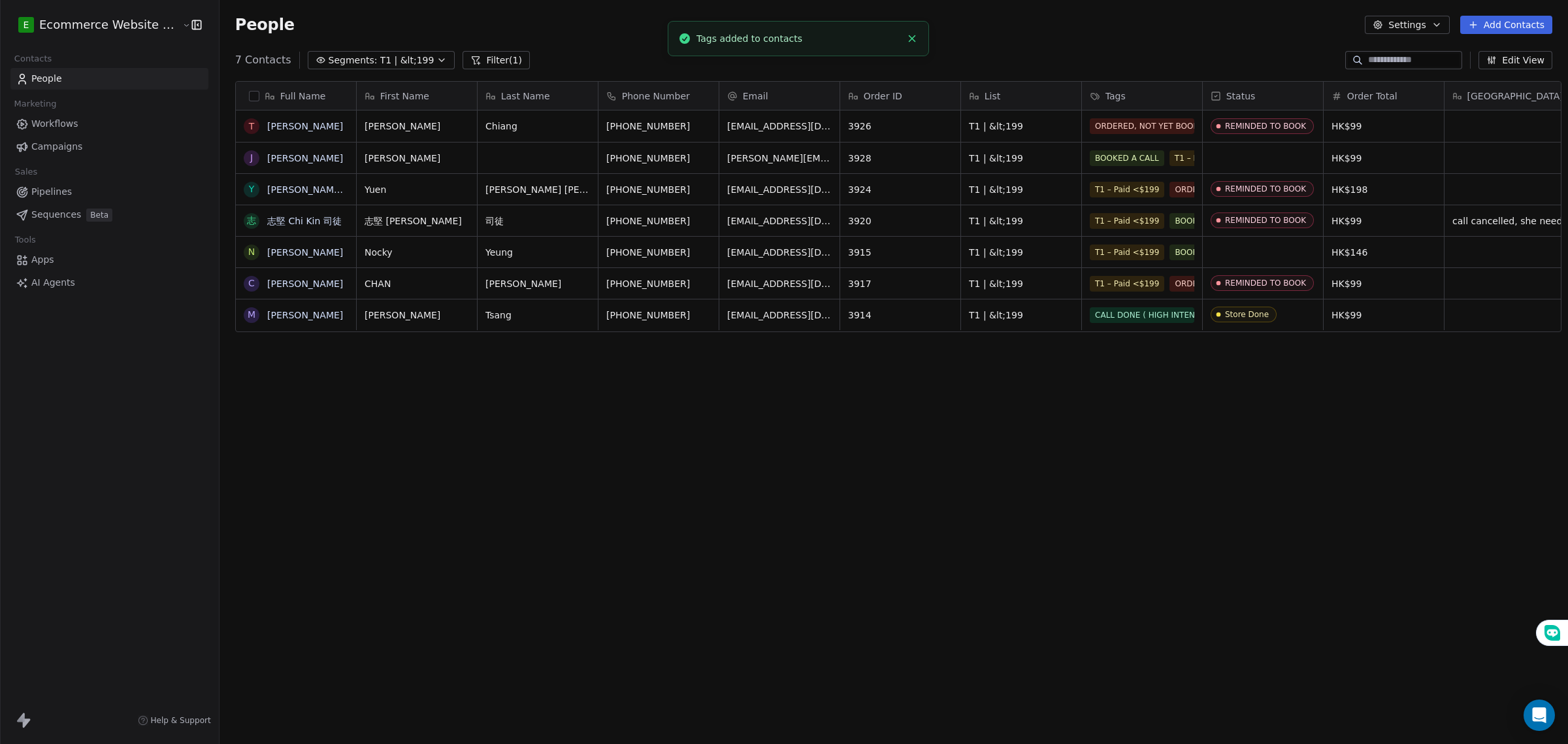
click at [83, 187] on link "Pipelines" at bounding box center [109, 192] width 198 height 21
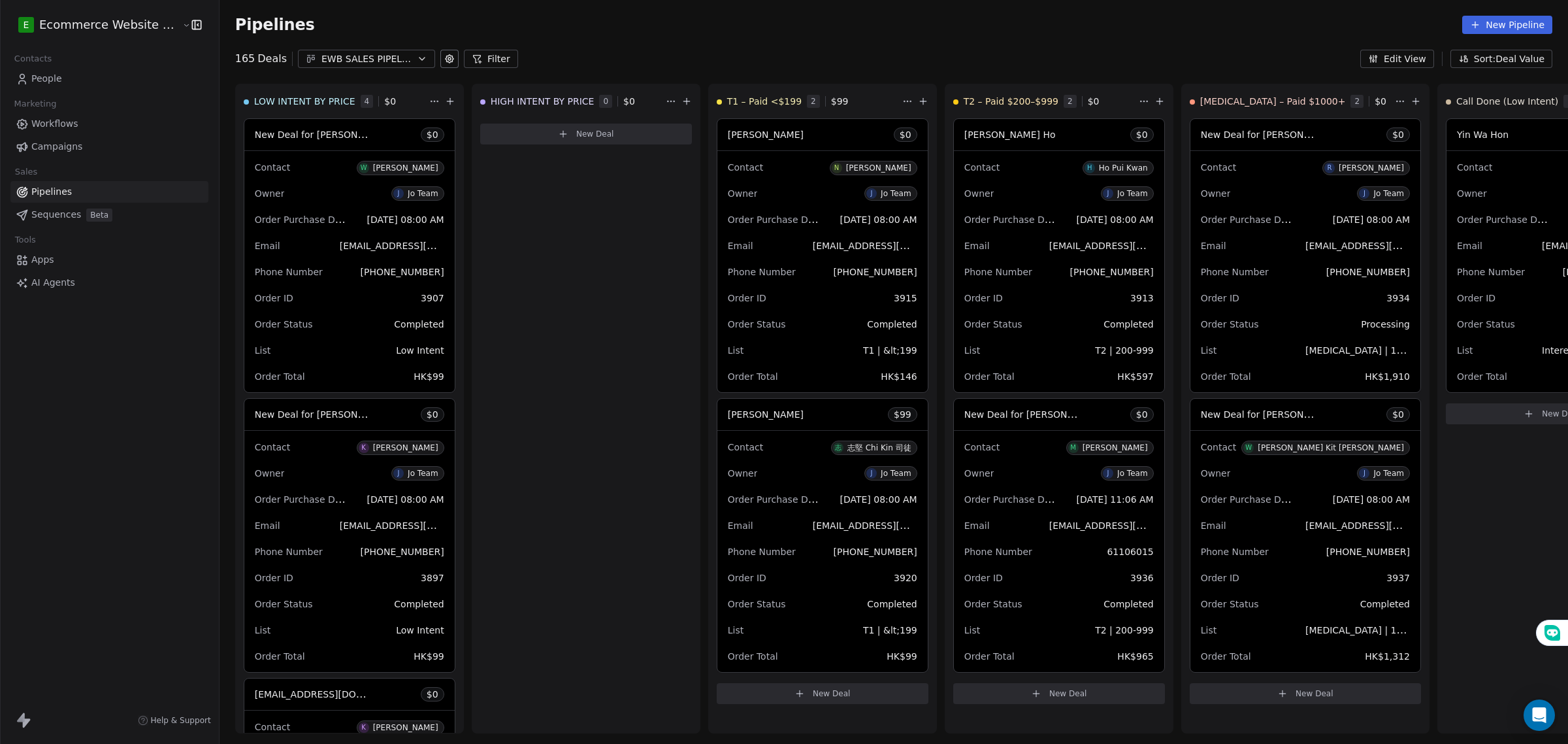
click at [322, 60] on div "EWB SALES PIPELINE 2025" at bounding box center [366, 59] width 90 height 14
click at [147, 79] on html "E Ecommerce Website Builder Contacts People Marketing Workflows Campaigns Sales…" at bounding box center [784, 372] width 1568 height 744
click at [97, 79] on link "People" at bounding box center [109, 78] width 198 height 21
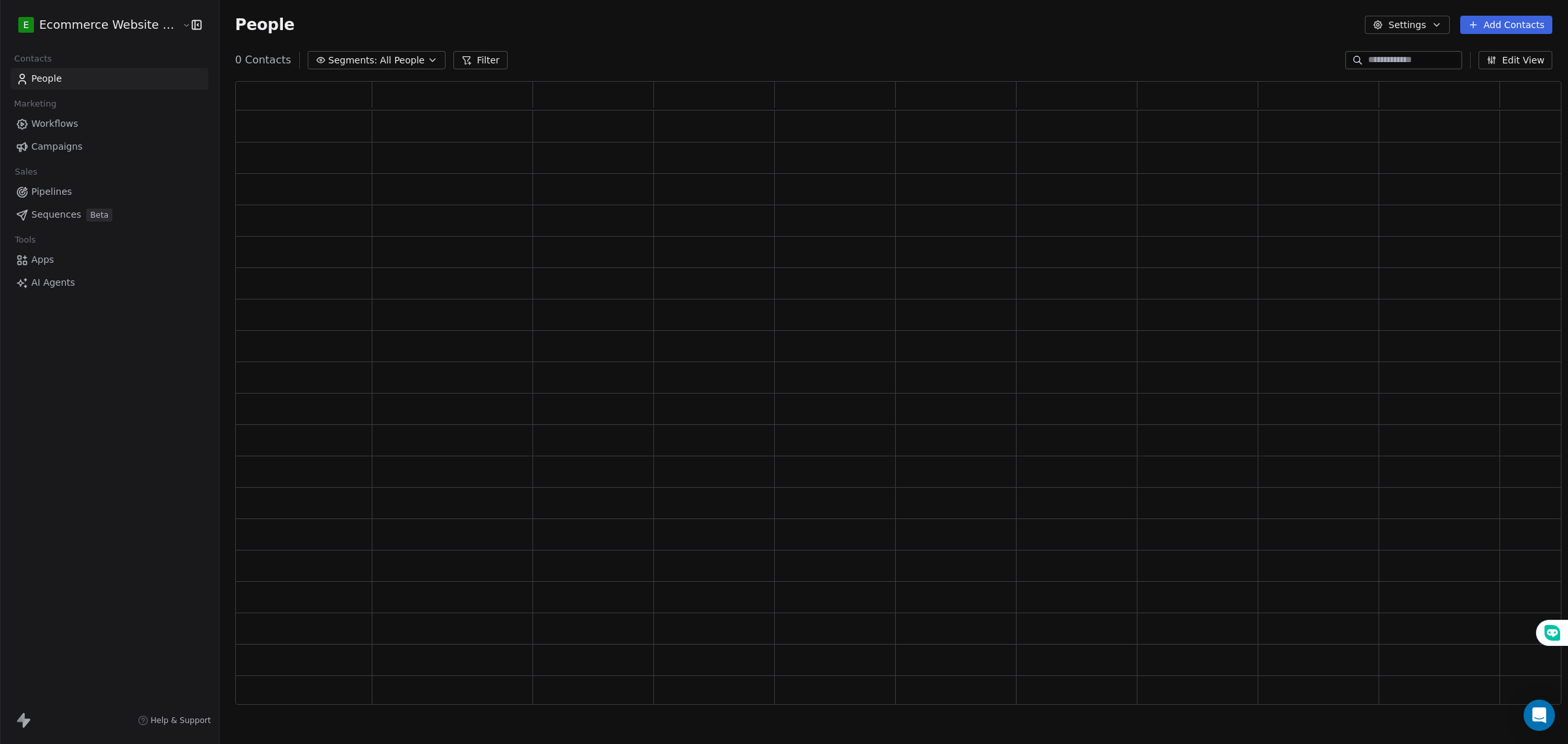
scroll to position [612, 1314]
click at [356, 63] on span "Segments:" at bounding box center [353, 60] width 49 height 14
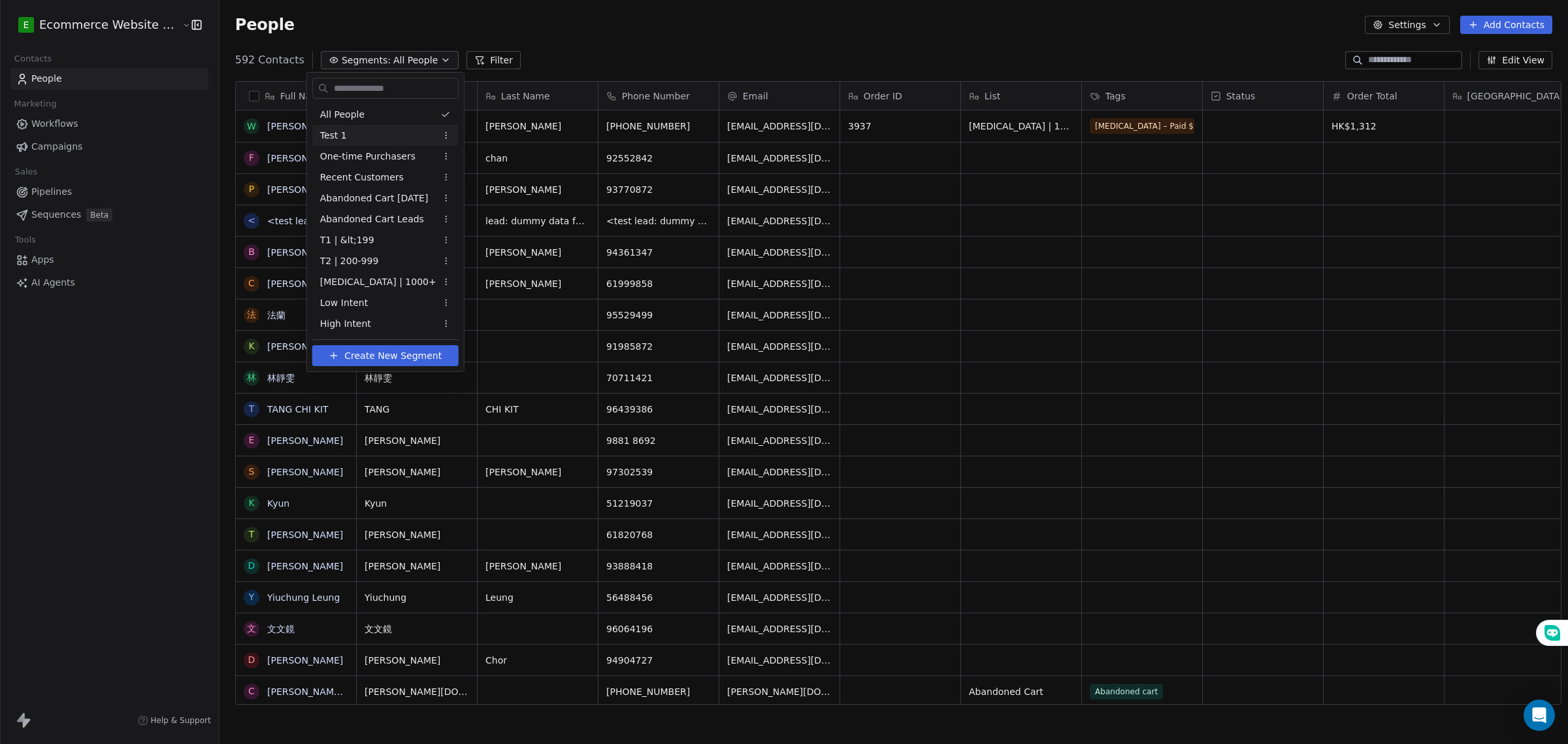
scroll to position [642, 1346]
click at [380, 238] on div "T1 | &lt;199" at bounding box center [385, 240] width 146 height 21
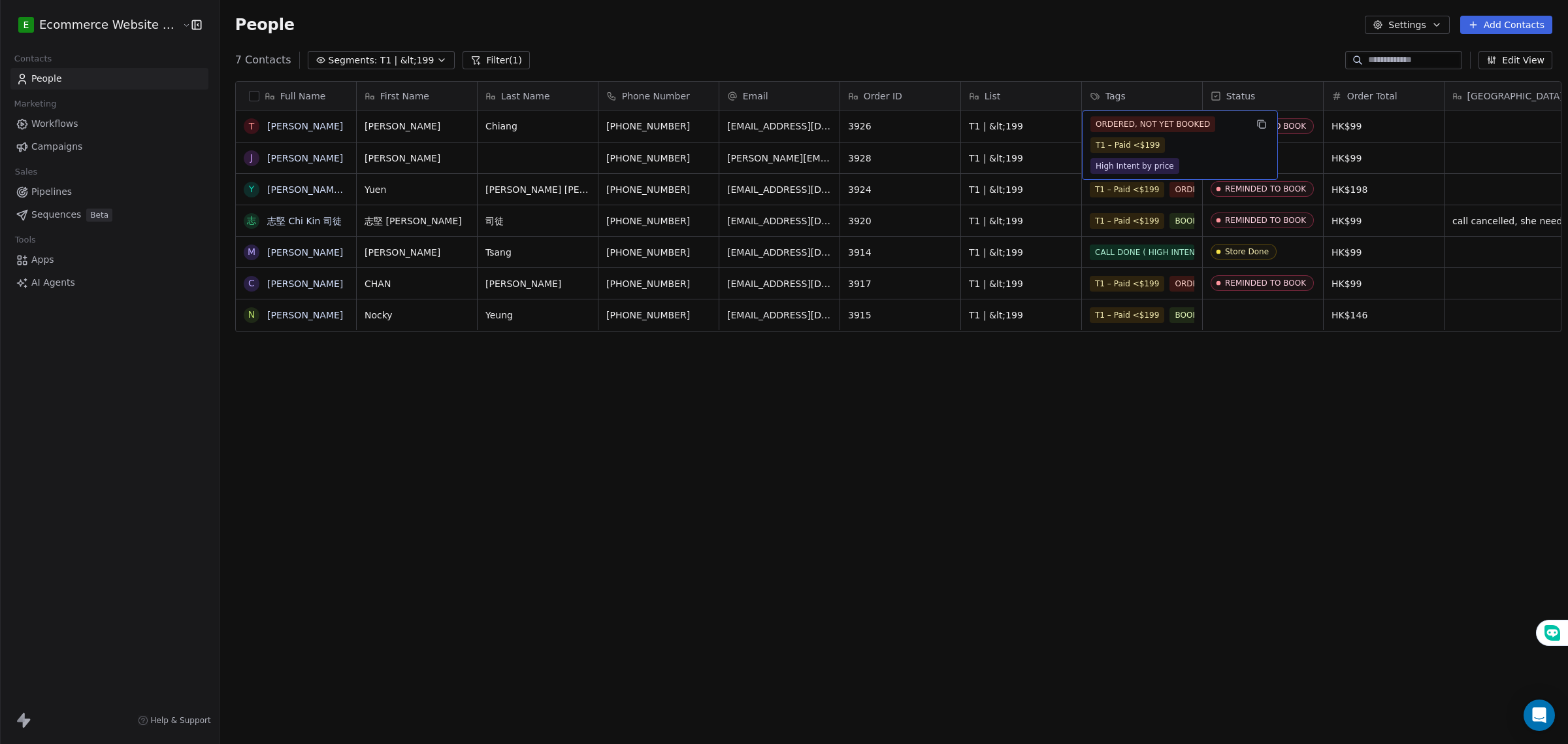
click at [1091, 135] on div "ORDERED, NOT YET BOOKED T1 – Paid <$199 High Intent by price" at bounding box center [1168, 144] width 156 height 57
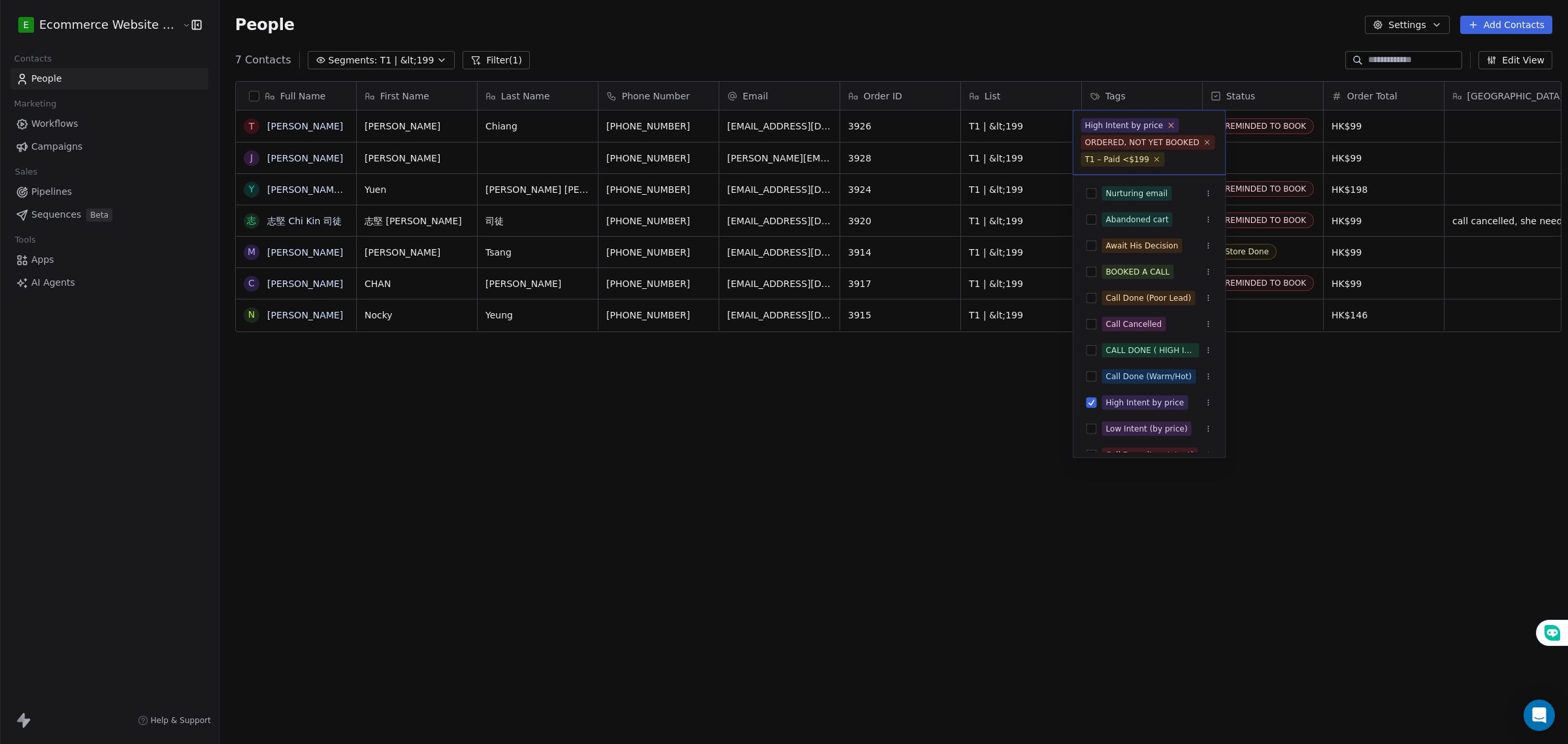
click at [1167, 121] on icon at bounding box center [1171, 125] width 9 height 9
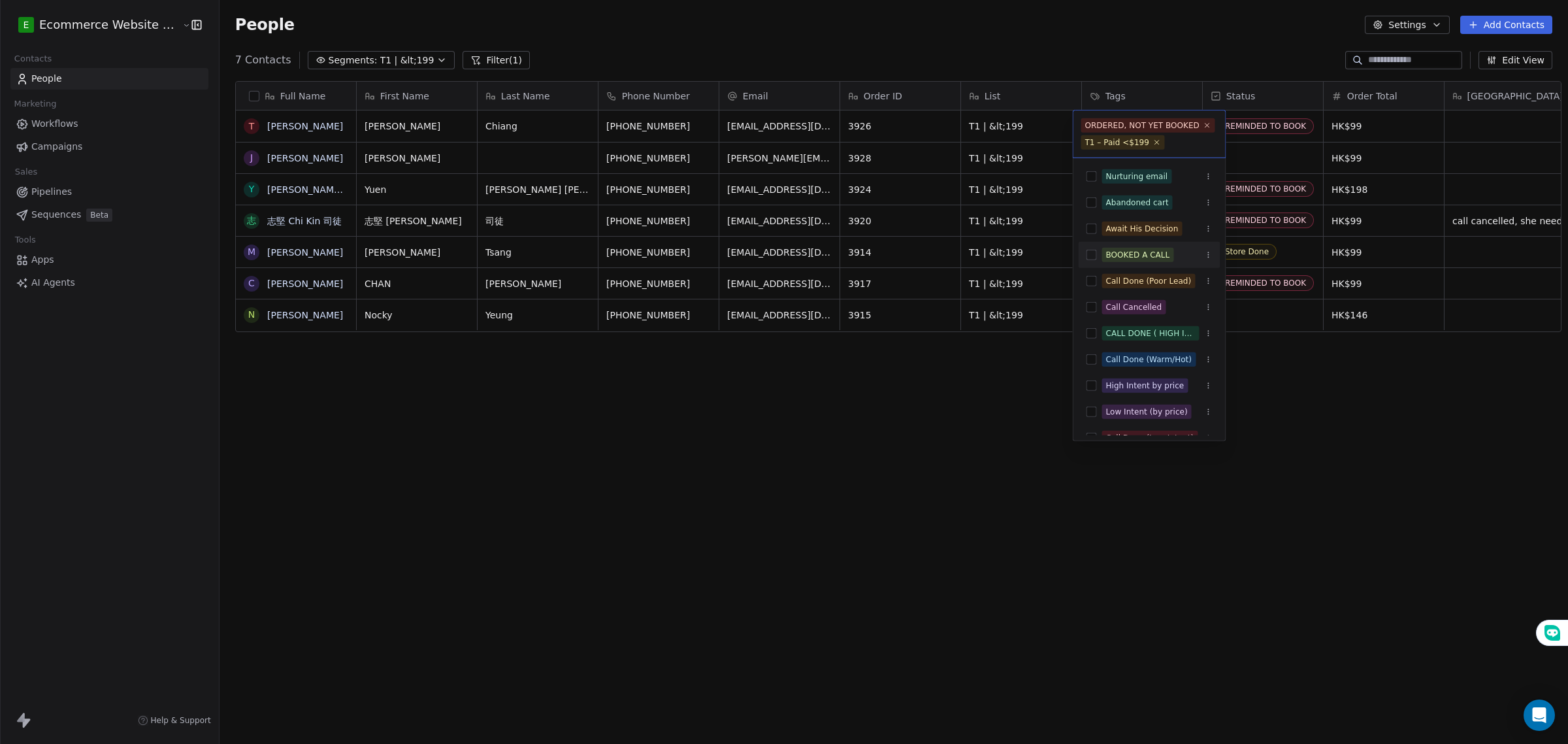
click at [1340, 419] on html "E Ecommerce Website Builder Contacts People Marketing Workflows Campaigns Sales…" at bounding box center [784, 372] width 1568 height 744
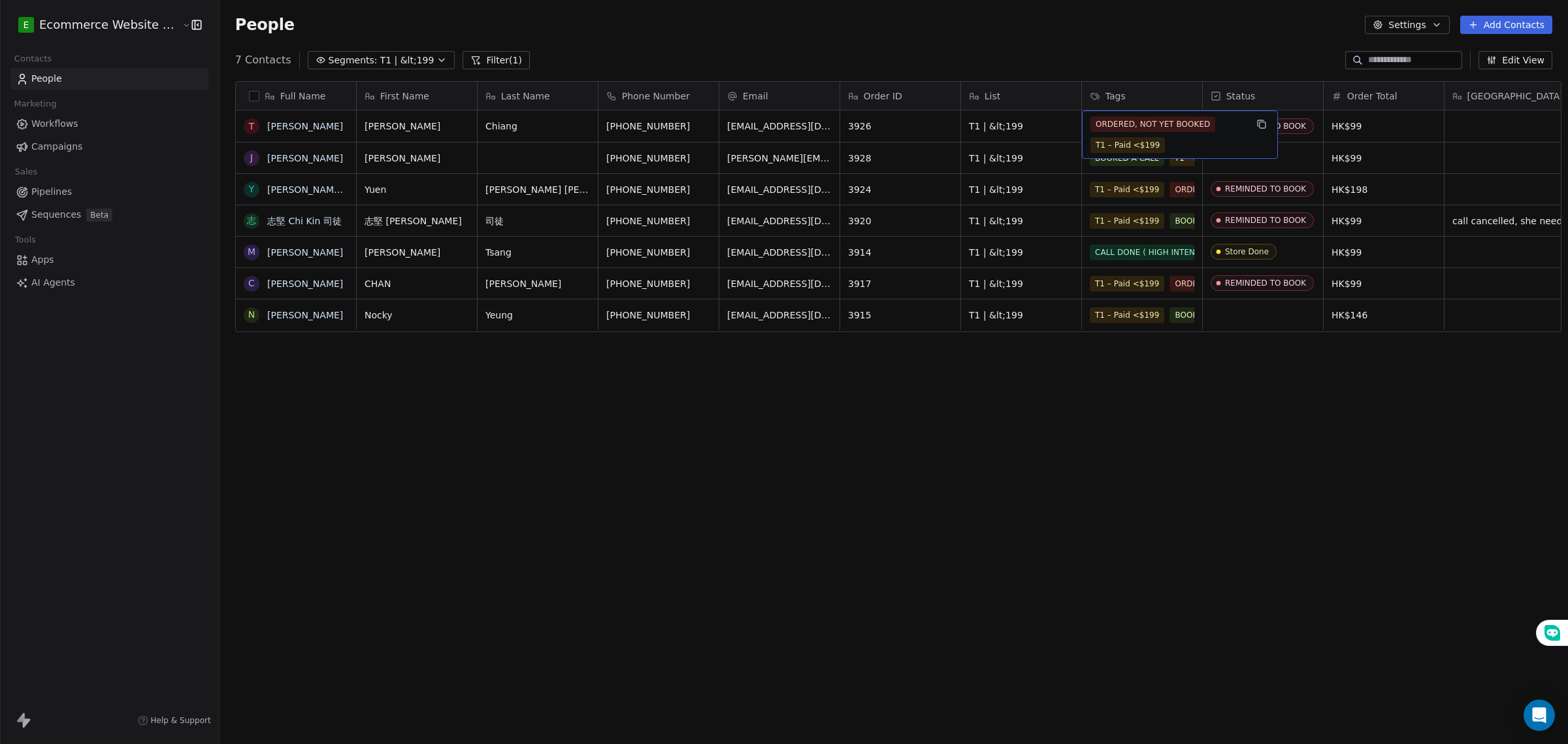
click at [1138, 135] on div "ORDERED, NOT YET BOOKED T1 – Paid <$199" at bounding box center [1168, 135] width 156 height 37
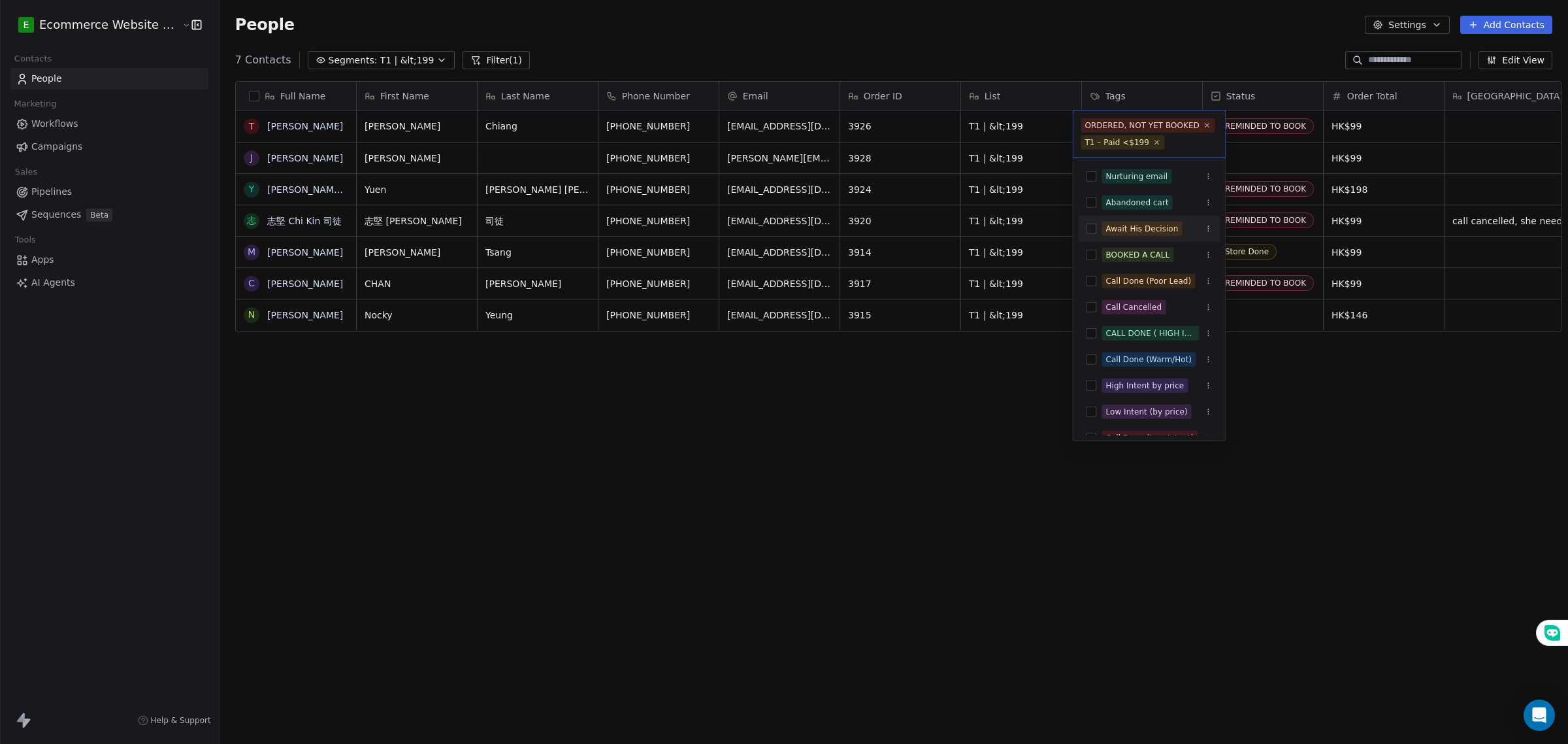
click at [1280, 385] on html "E Ecommerce Website Builder Contacts People Marketing Workflows Campaigns Sales…" at bounding box center [784, 372] width 1568 height 744
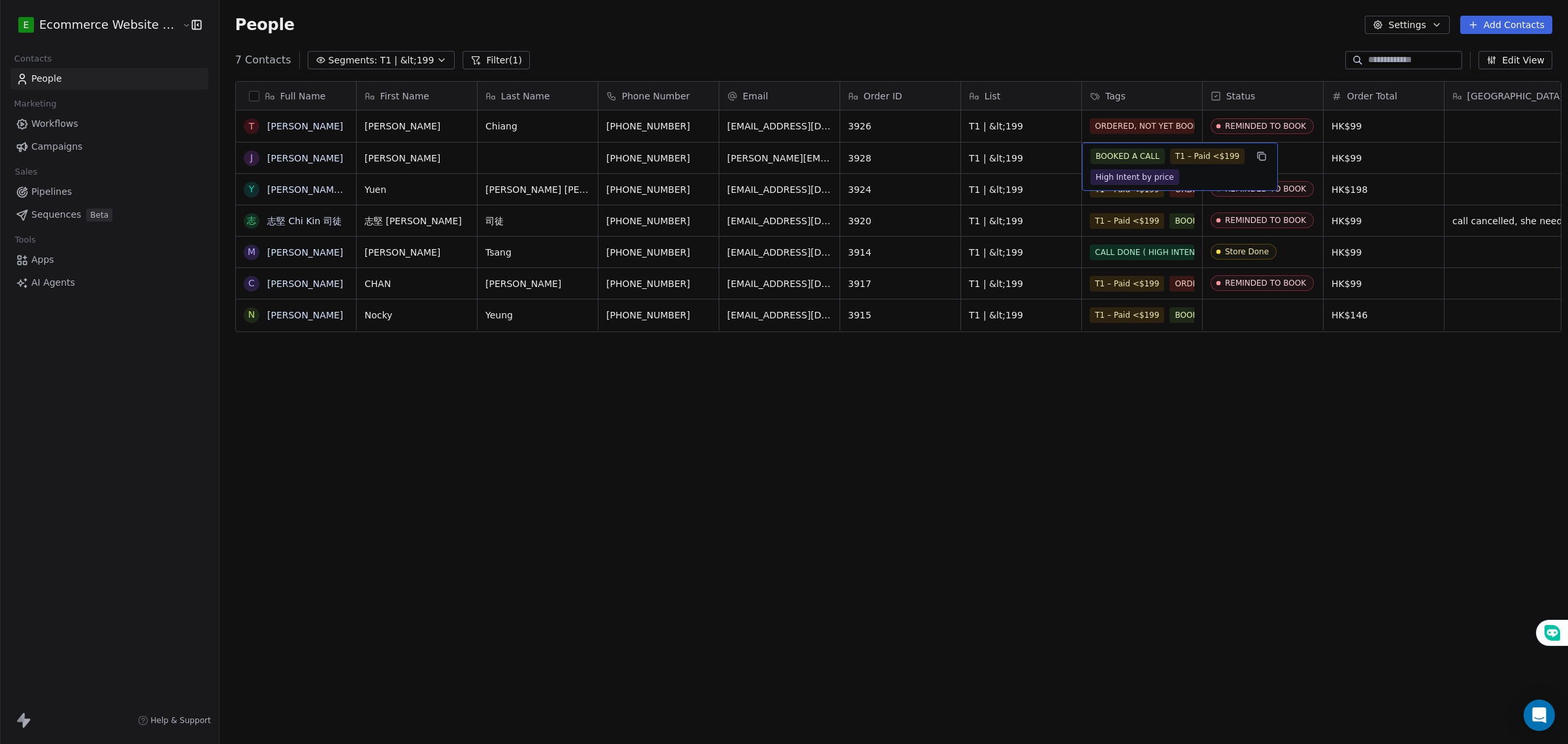
click at [1098, 158] on span "BOOKED A CALL" at bounding box center [1127, 156] width 75 height 16
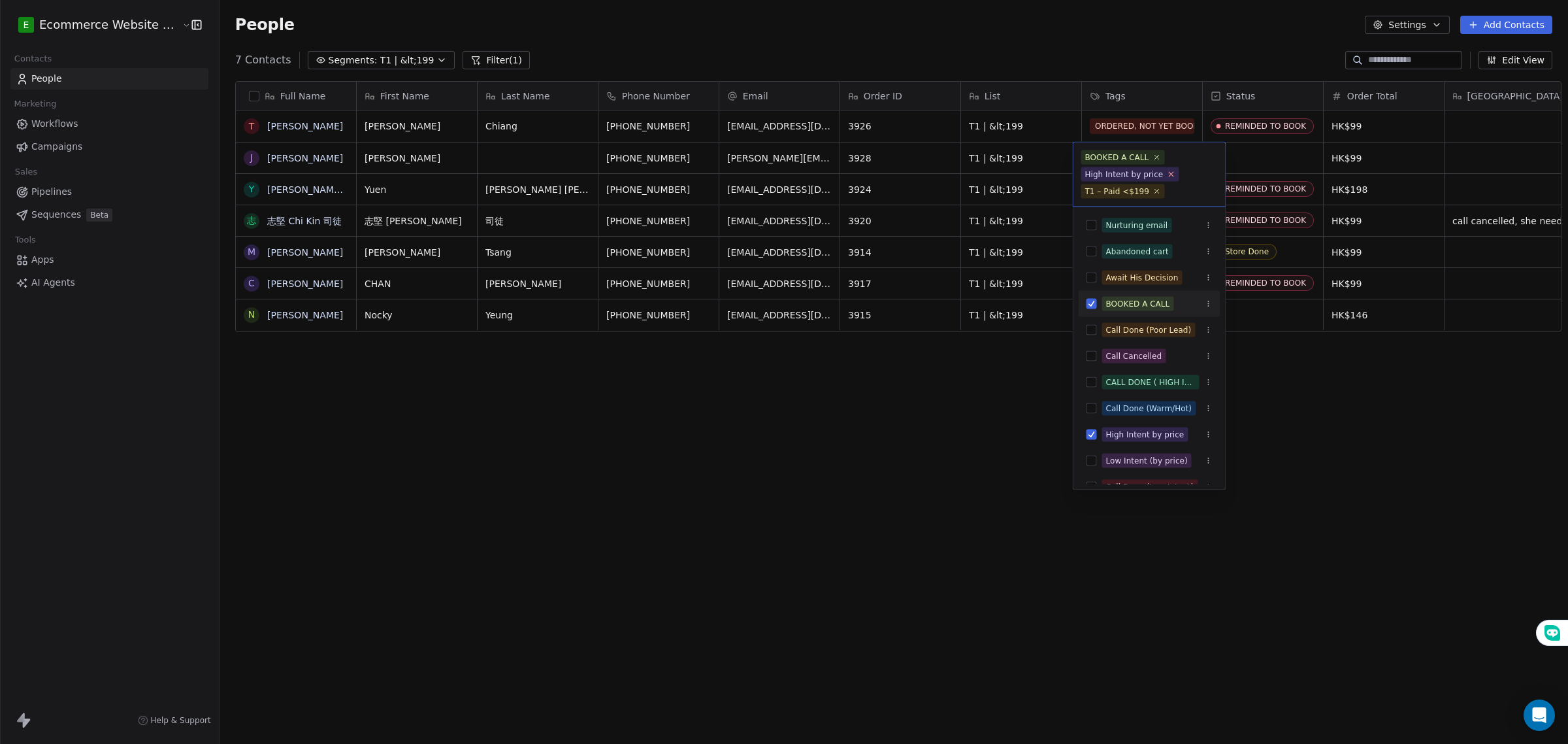
click at [1167, 174] on icon at bounding box center [1171, 173] width 9 height 9
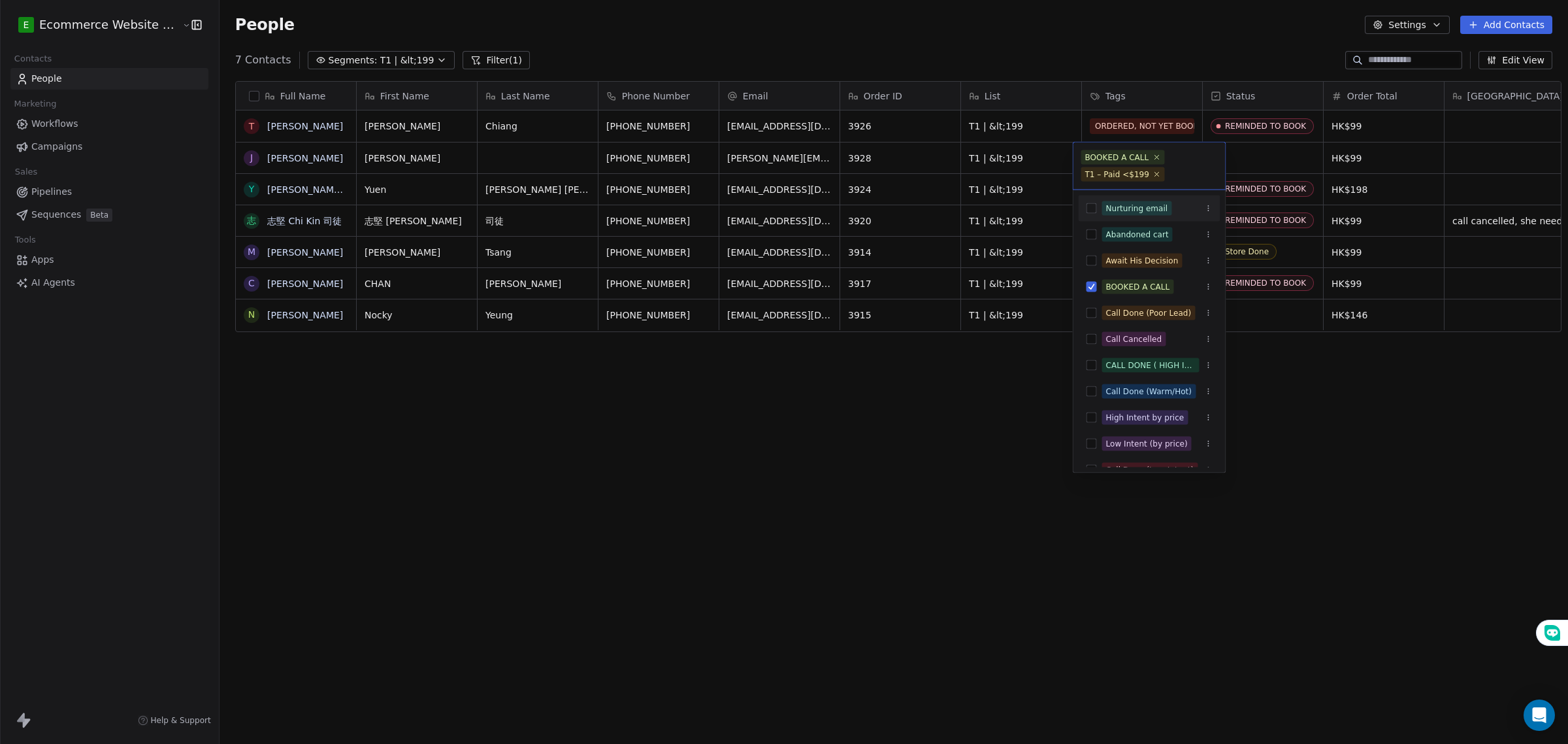
click at [1328, 433] on html "E Ecommerce Website Builder Contacts People Marketing Workflows Campaigns Sales…" at bounding box center [784, 372] width 1568 height 744
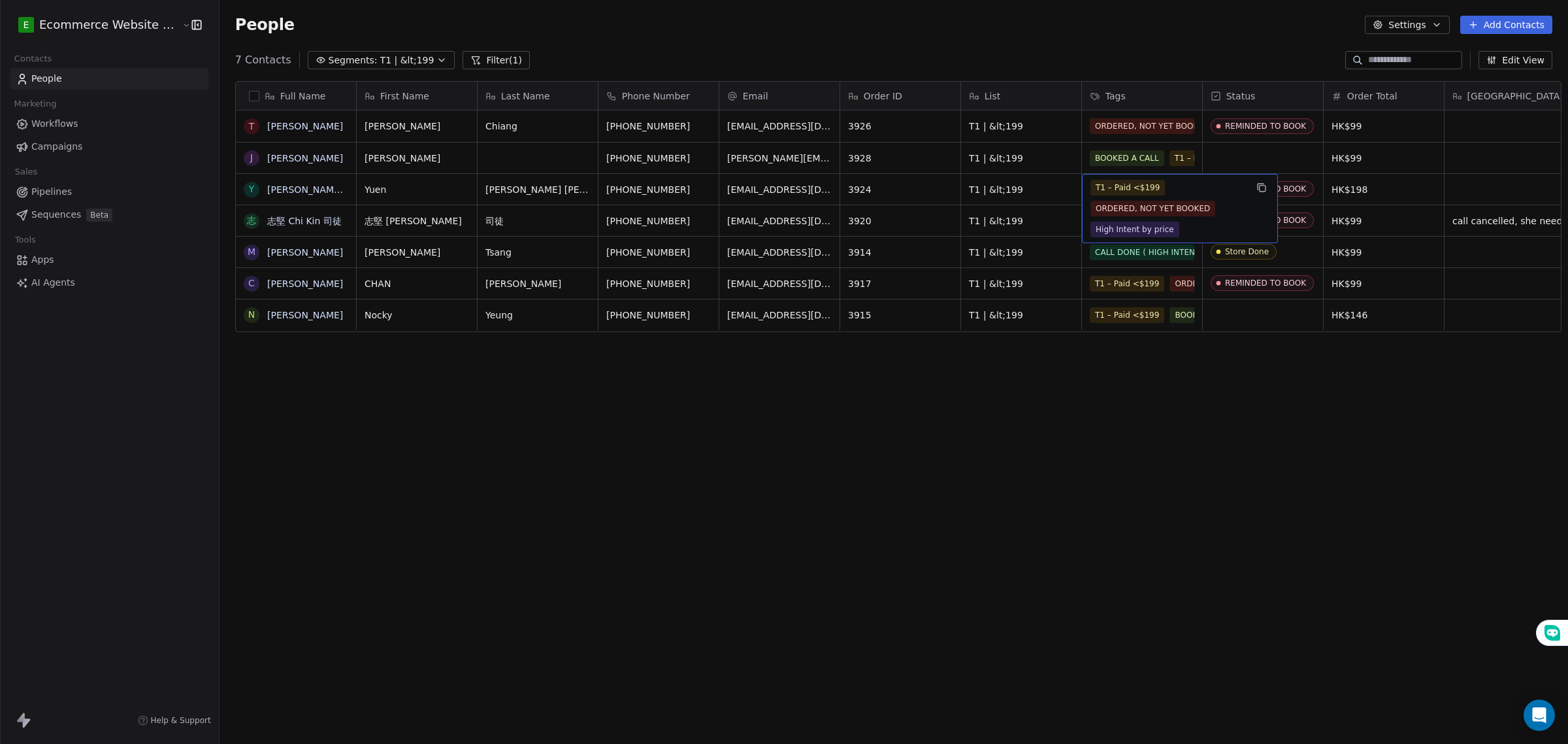
click at [1124, 202] on span "ORDERED, NOT YET BOOKED" at bounding box center [1153, 208] width 125 height 16
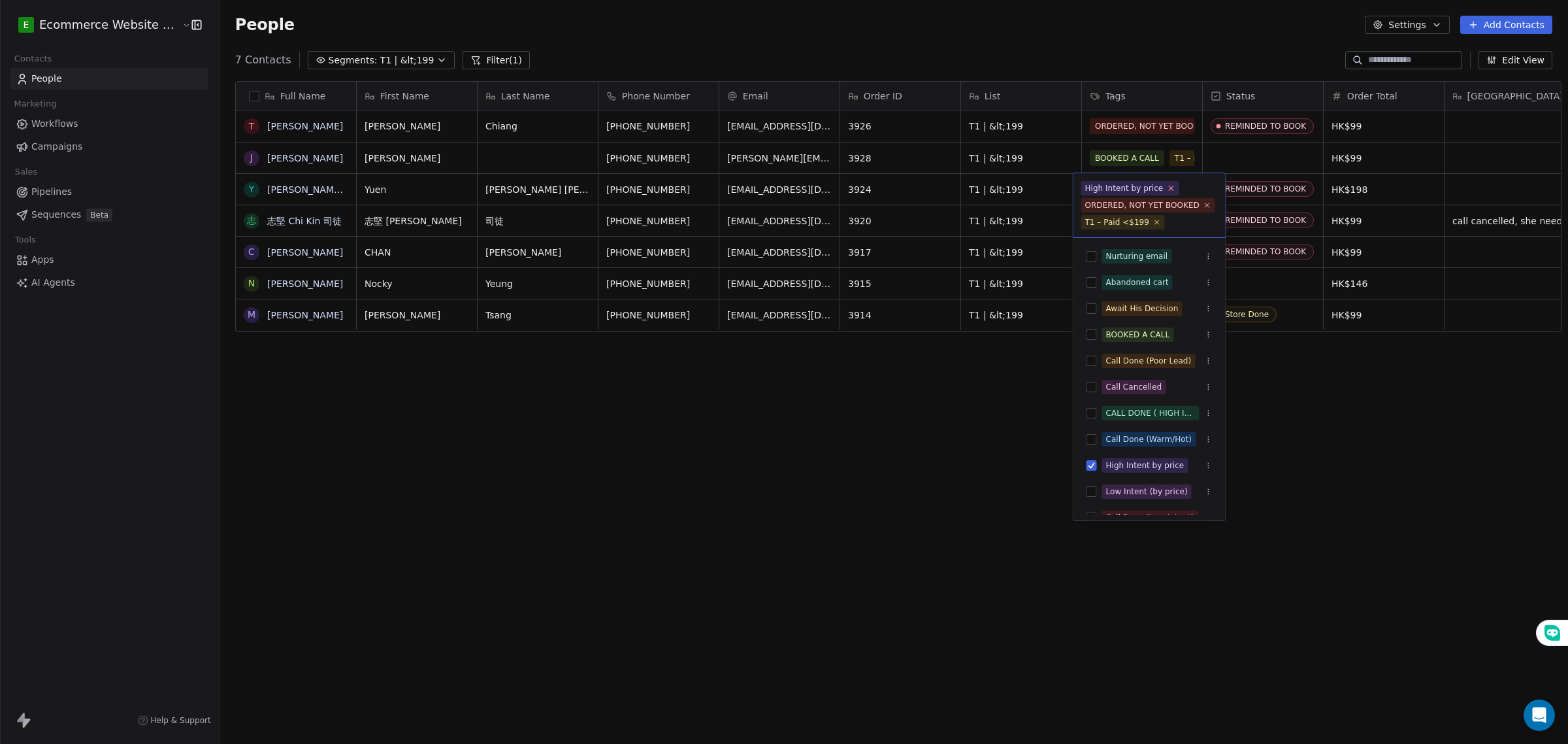
click at [1167, 192] on icon at bounding box center [1171, 188] width 9 height 9
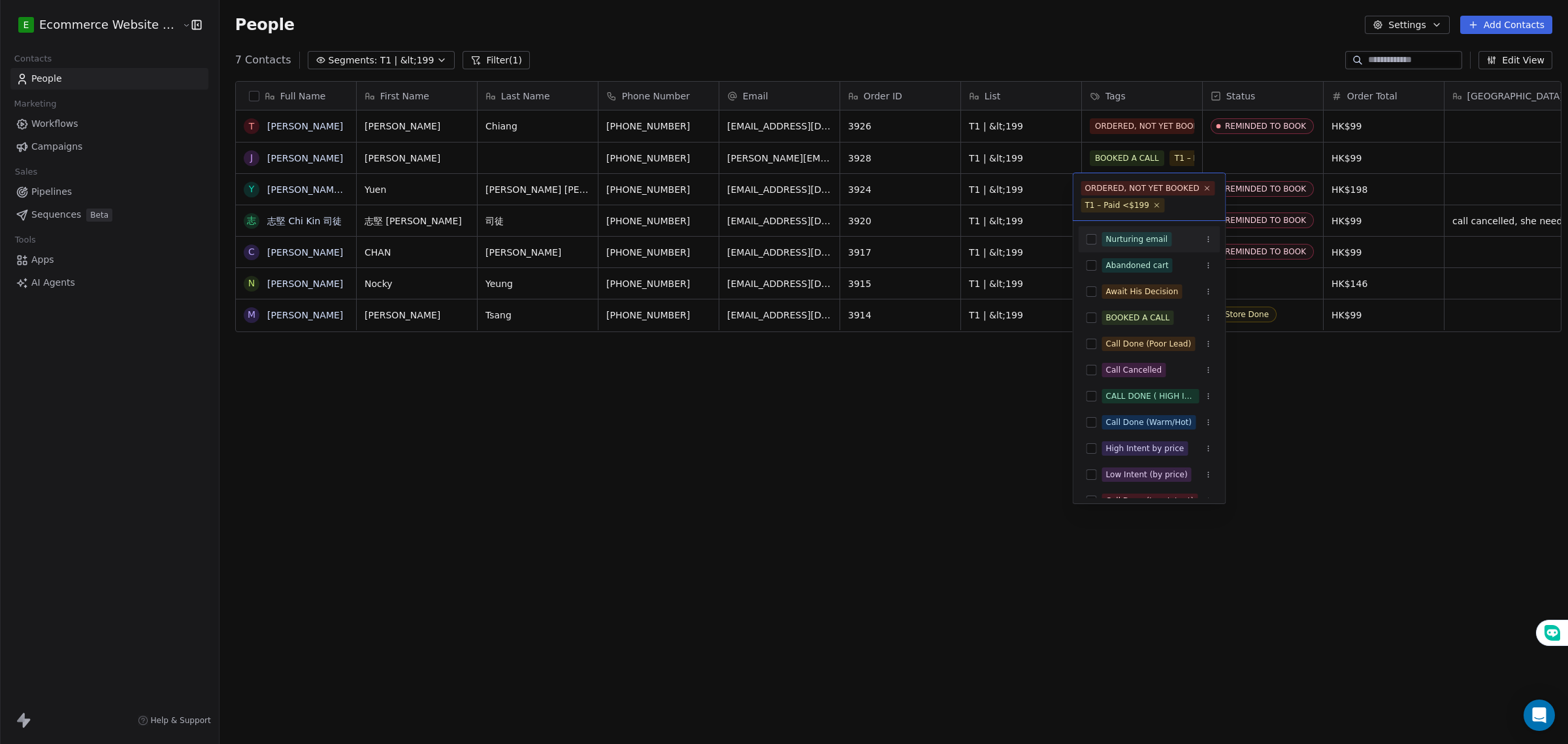
click at [1339, 429] on html "E Ecommerce Website Builder Contacts People Marketing Workflows Campaigns Sales…" at bounding box center [784, 372] width 1568 height 744
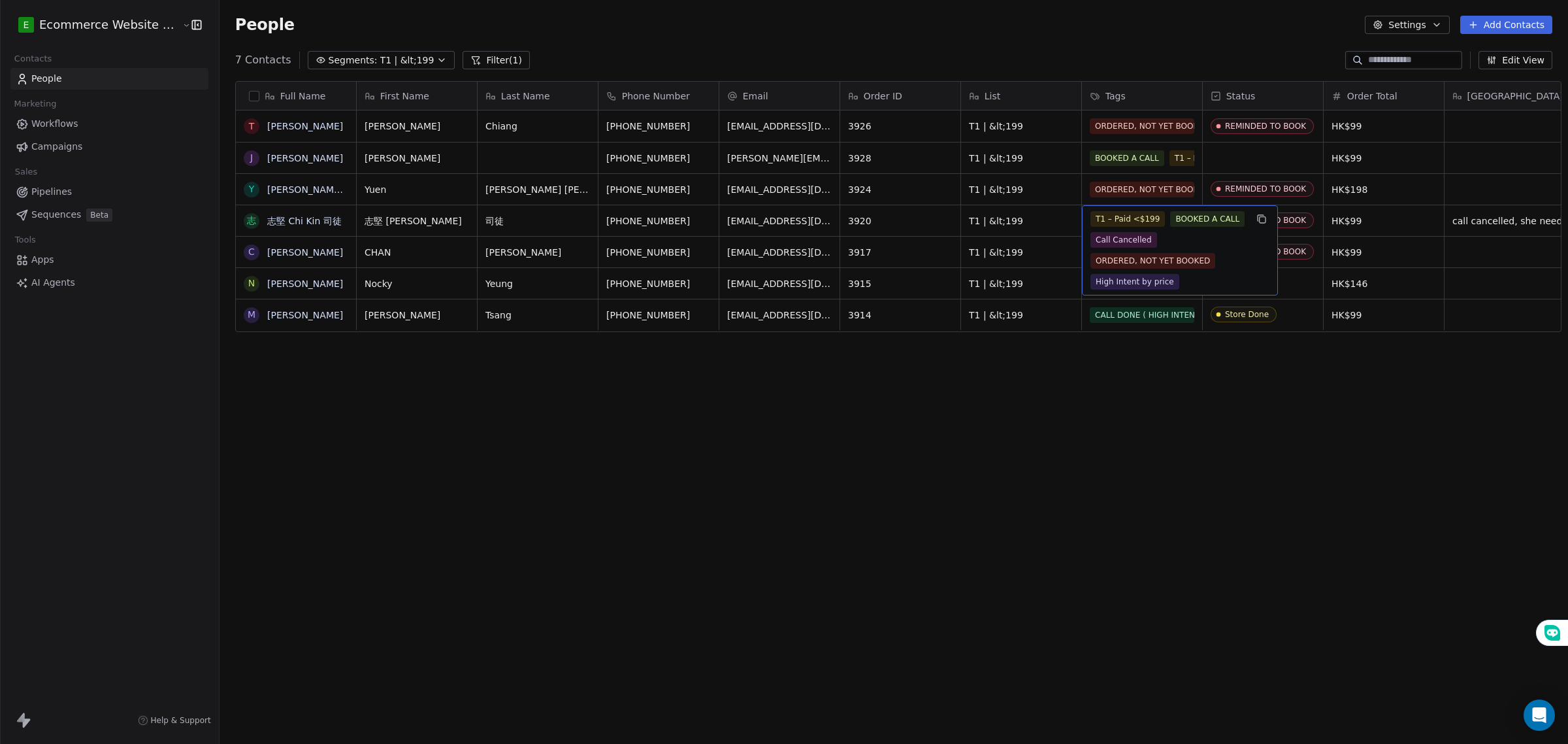
click at [1134, 218] on span "T1 – Paid <$199" at bounding box center [1127, 219] width 75 height 16
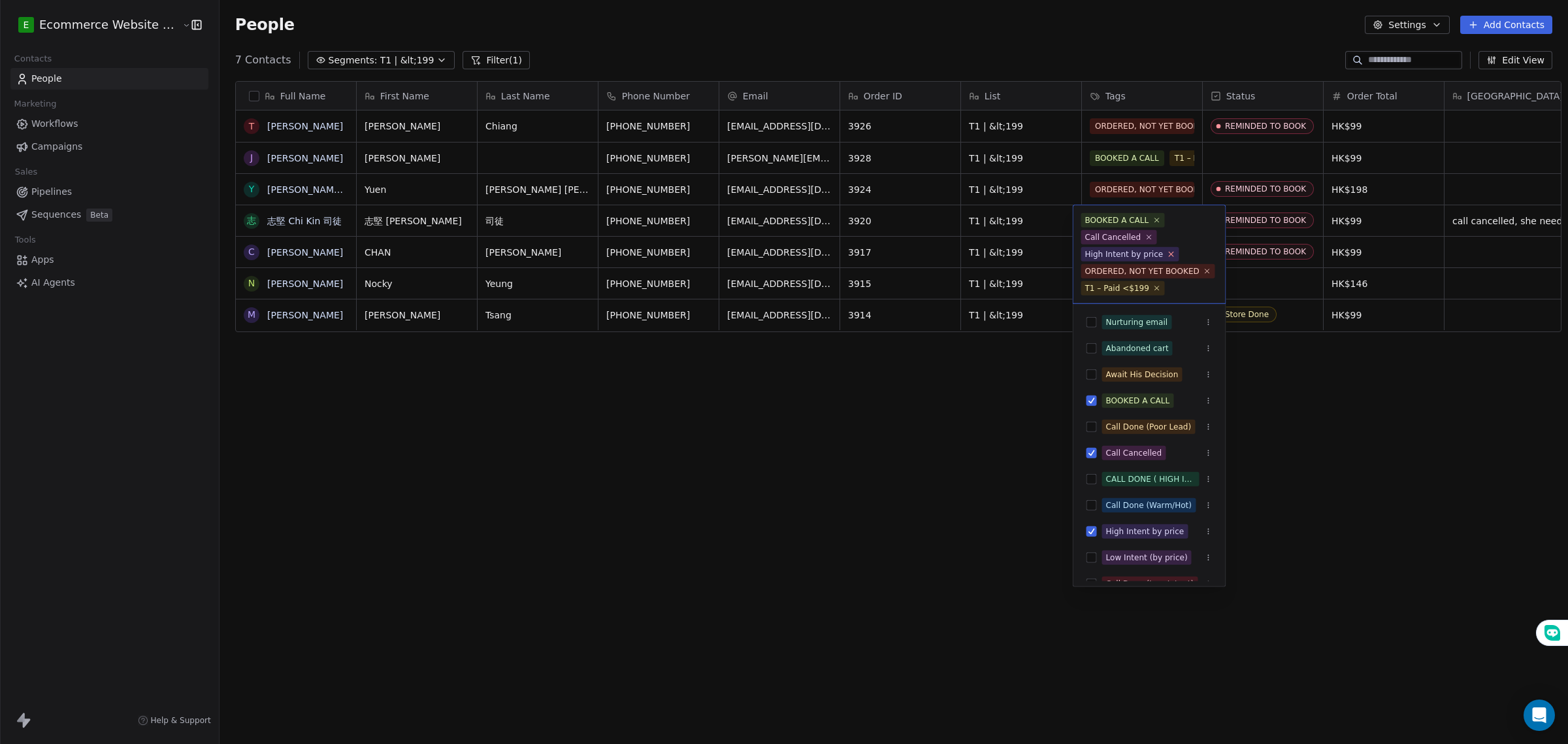
click at [1169, 253] on icon at bounding box center [1171, 254] width 5 height 5
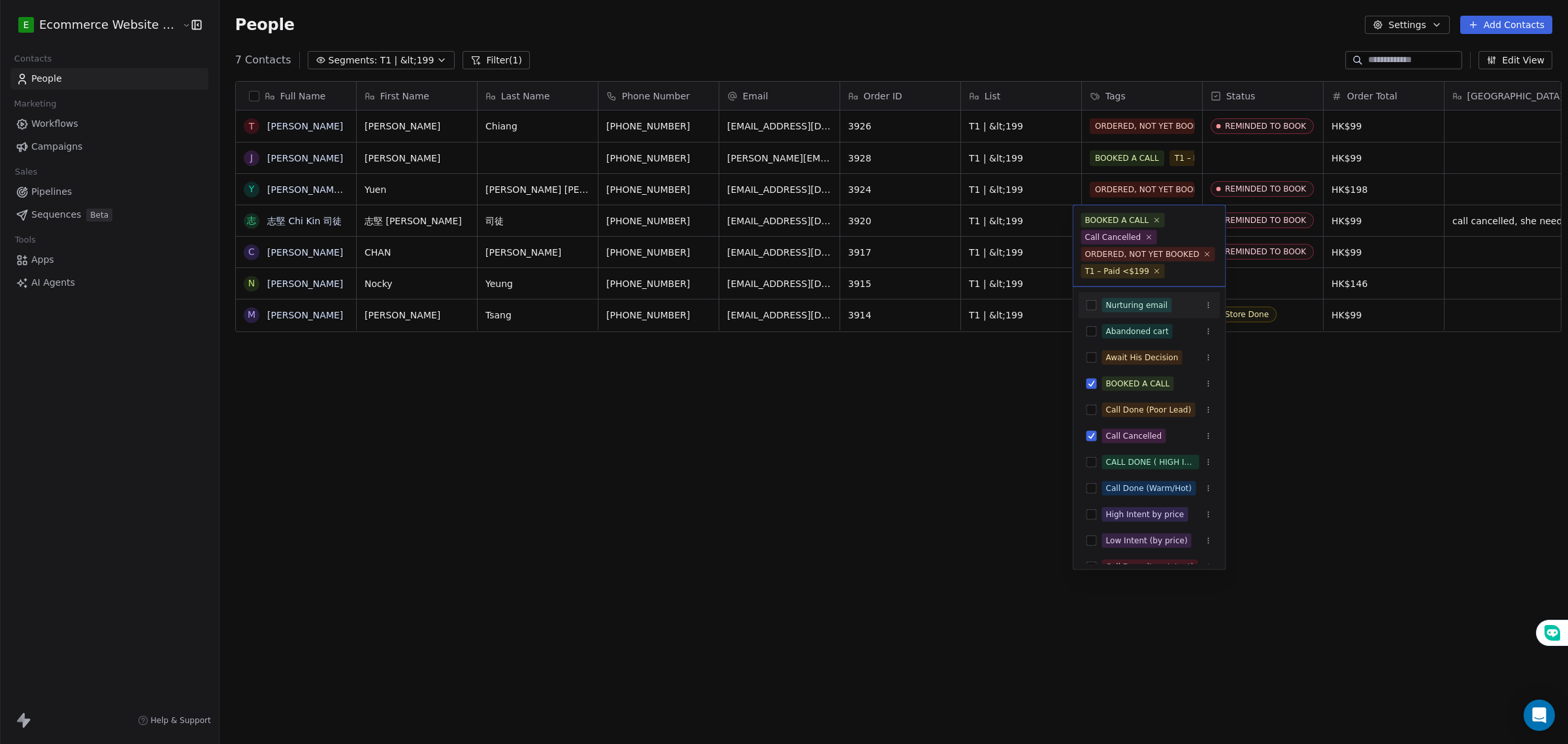
click at [1301, 368] on html "E Ecommerce Website Builder Contacts People Marketing Workflows Campaigns Sales…" at bounding box center [784, 372] width 1568 height 744
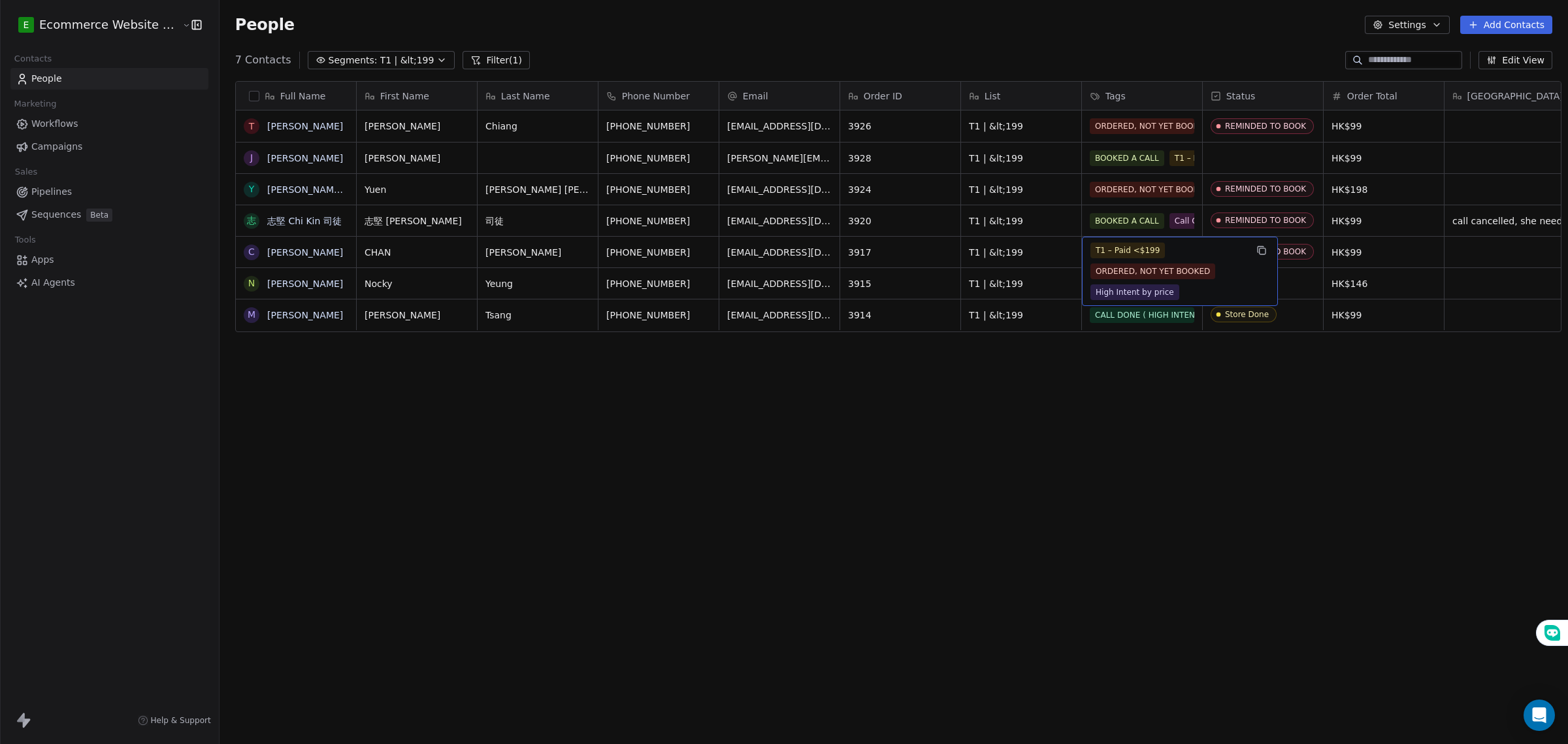
click at [1135, 244] on span "T1 – Paid <$199" at bounding box center [1127, 250] width 75 height 16
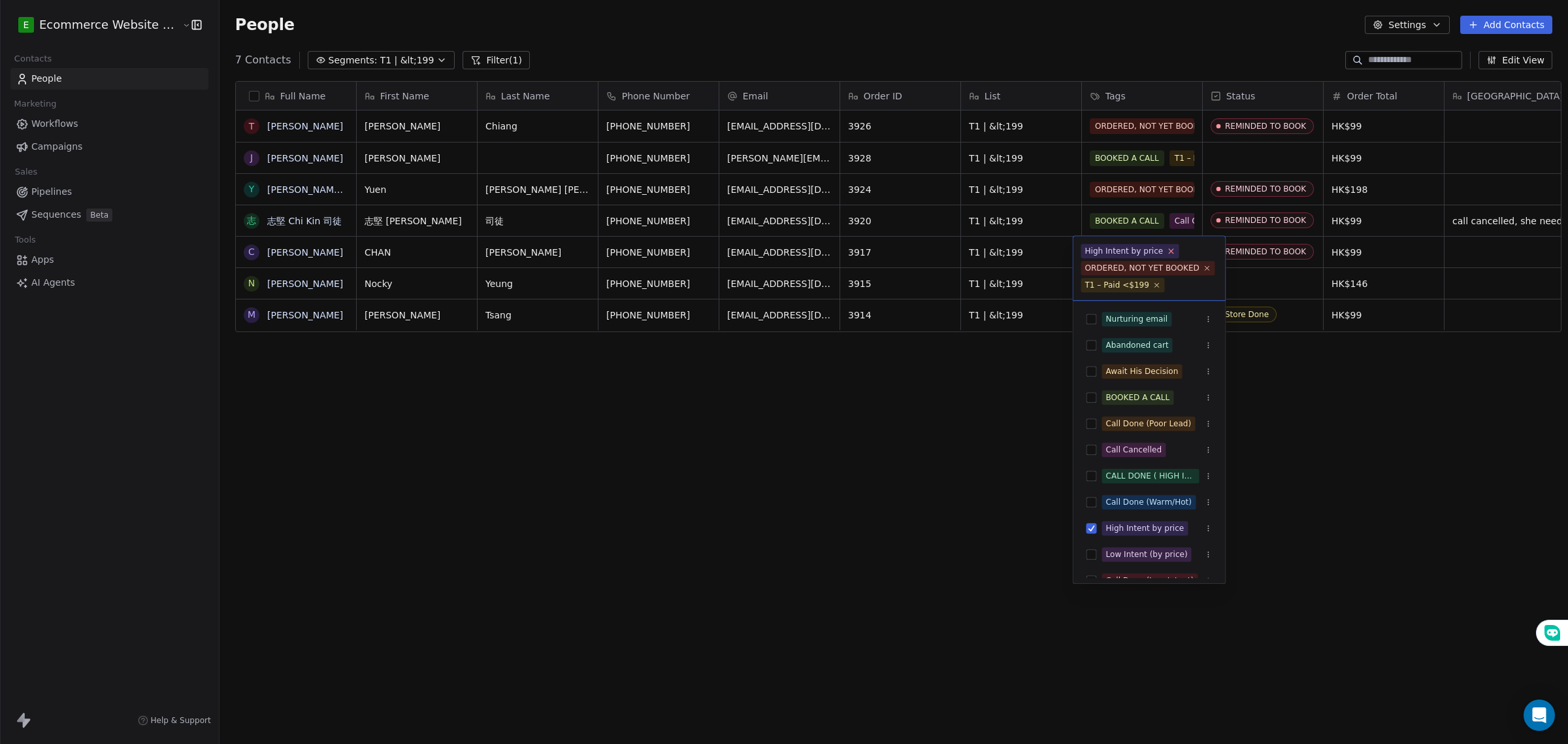
click at [1168, 248] on icon at bounding box center [1171, 251] width 9 height 9
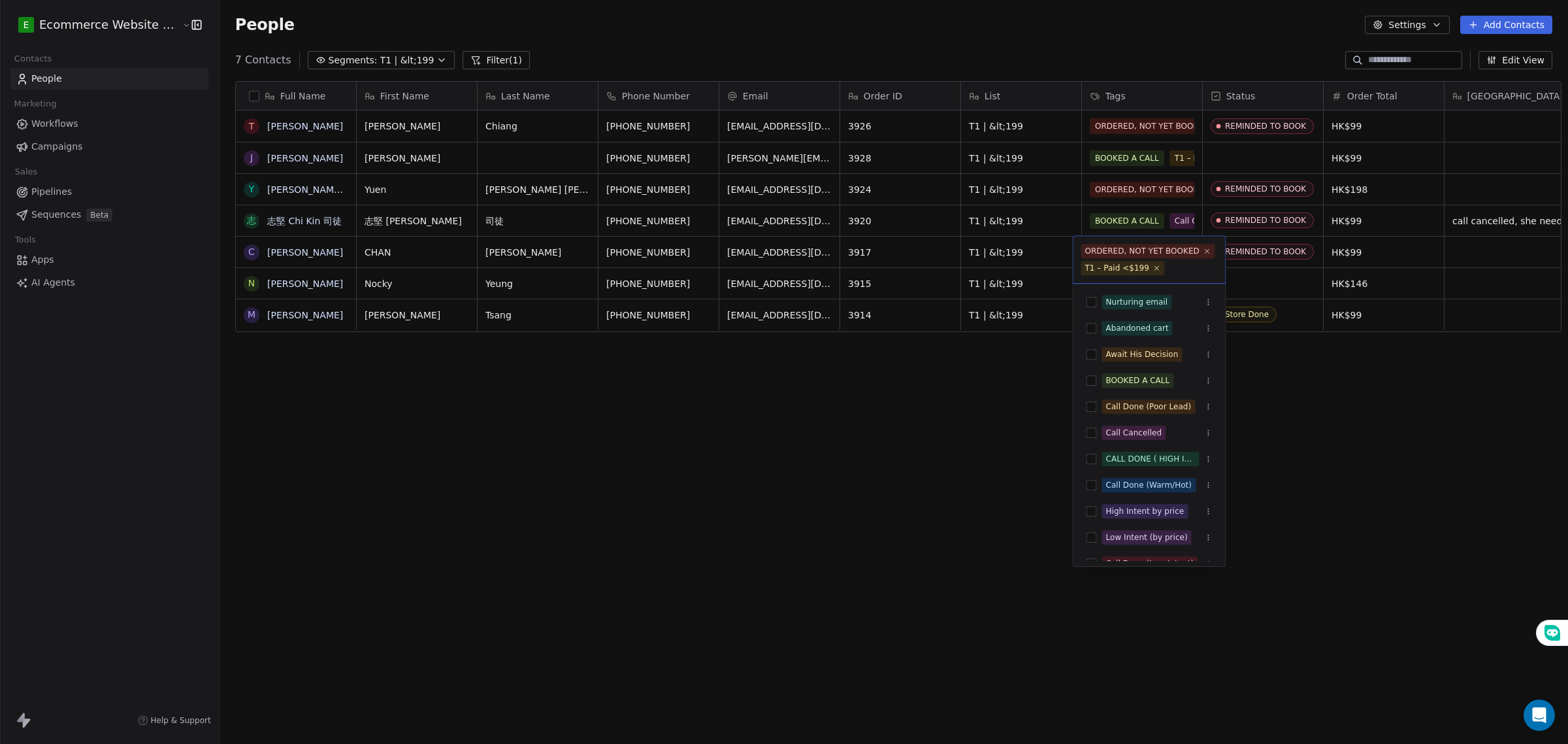
click at [1327, 362] on html "E Ecommerce Website Builder Contacts People Marketing Workflows Campaigns Sales…" at bounding box center [784, 372] width 1568 height 744
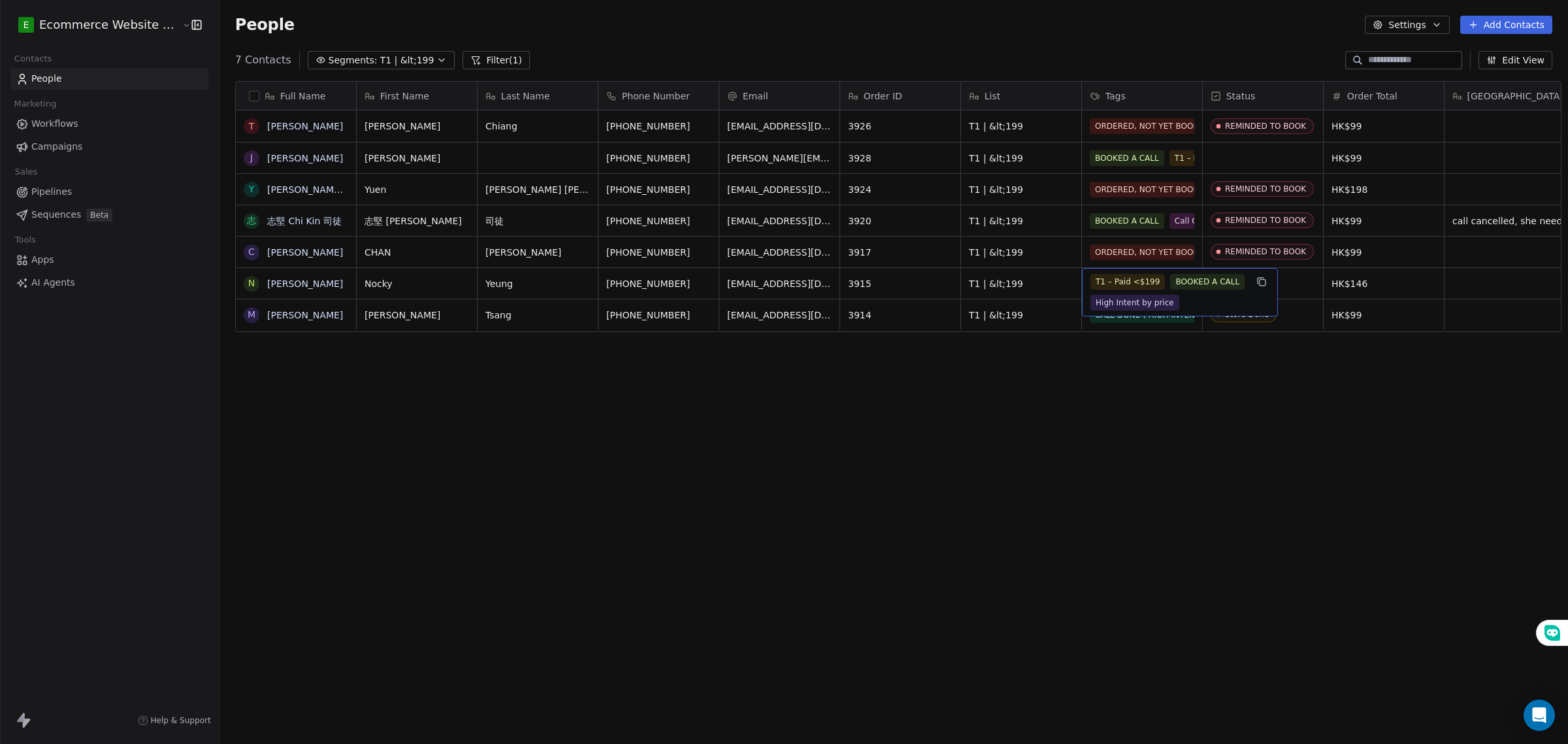
click at [1152, 284] on div "T1 – Paid <$199 BOOKED A CALL High Intent by price" at bounding box center [1168, 293] width 156 height 37
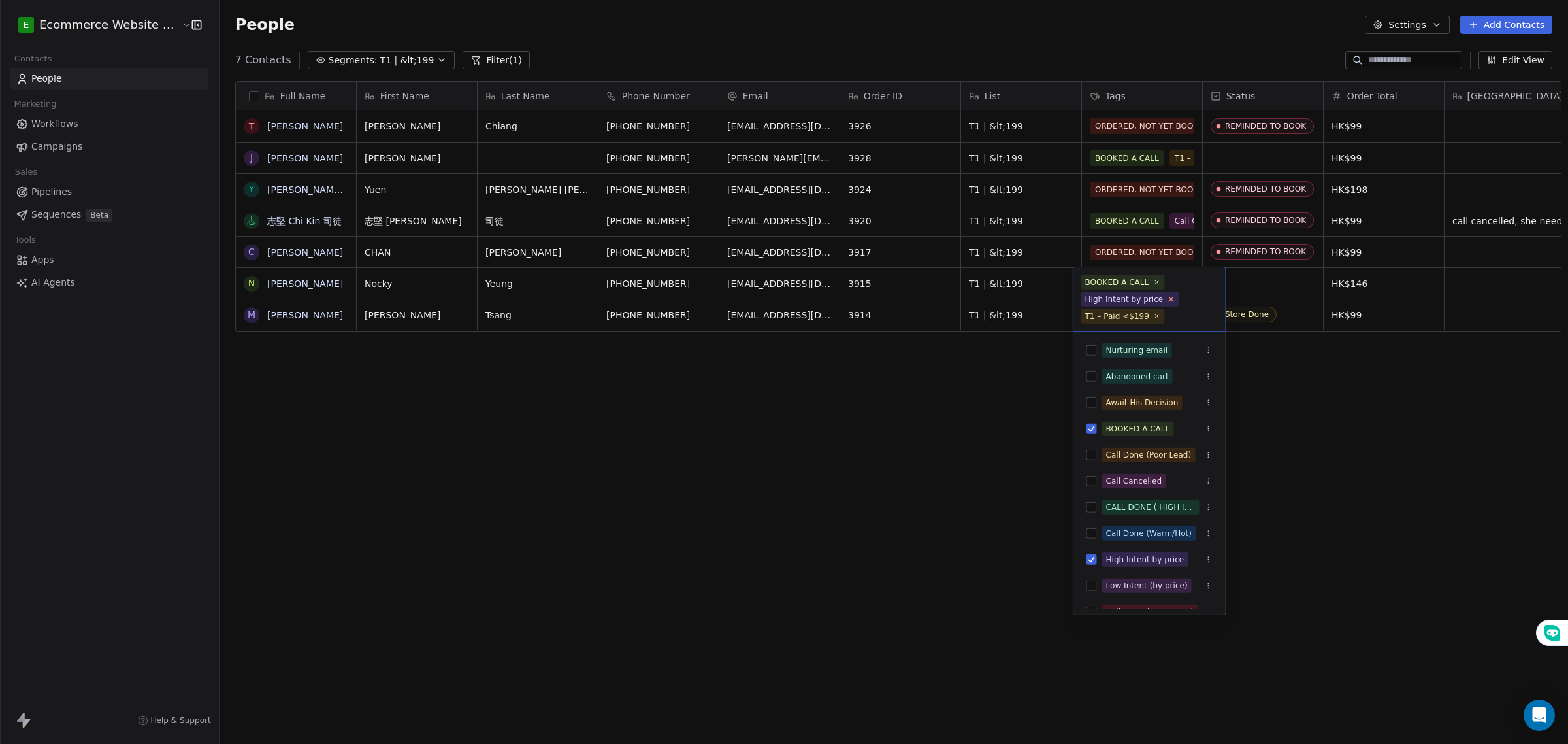
click at [1167, 302] on icon at bounding box center [1171, 298] width 9 height 9
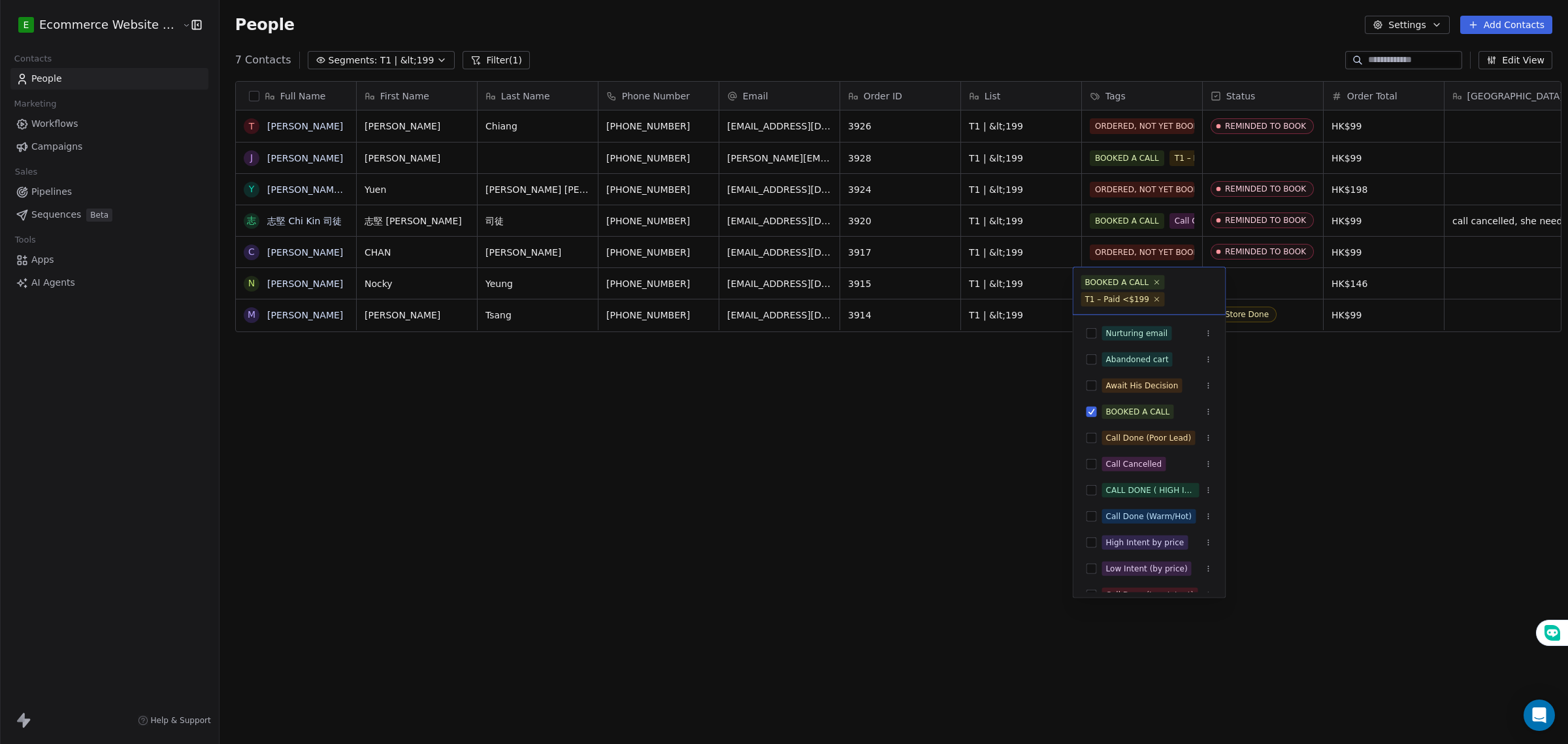
click at [1321, 390] on html "E Ecommerce Website Builder Contacts People Marketing Workflows Campaigns Sales…" at bounding box center [784, 372] width 1568 height 744
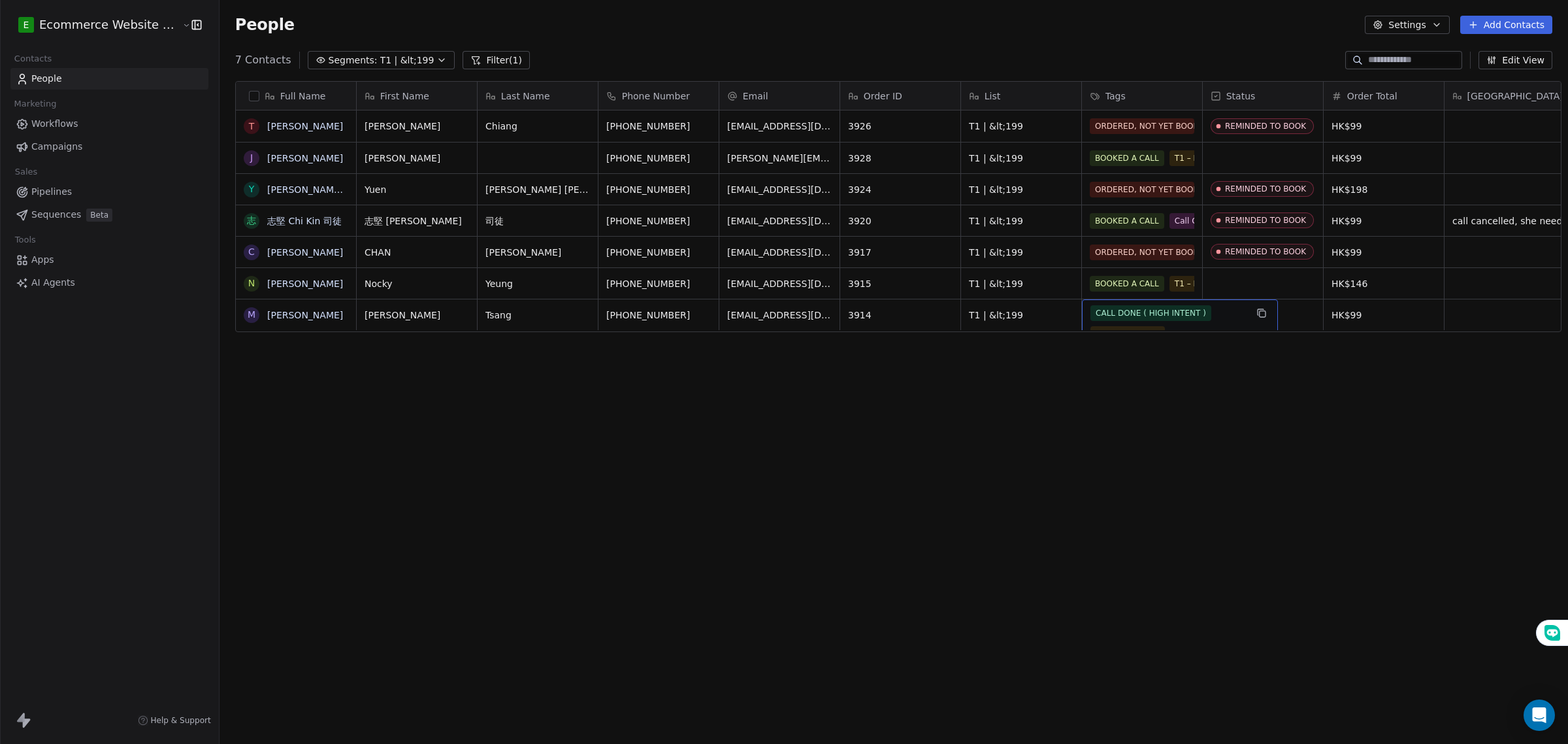
click at [1172, 312] on span "CALL DONE ( HIGH INTENT )" at bounding box center [1151, 313] width 121 height 16
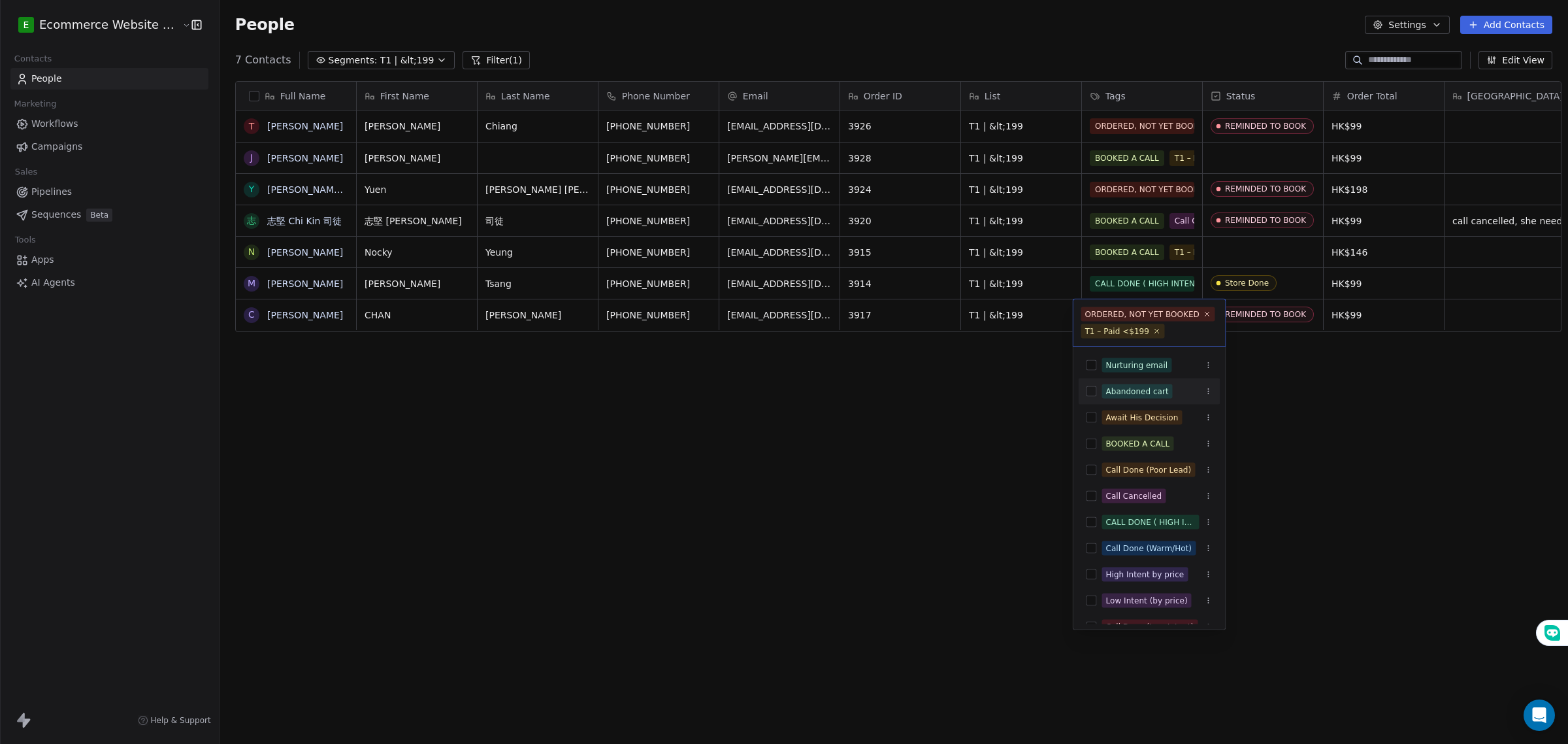
scroll to position [42, 0]
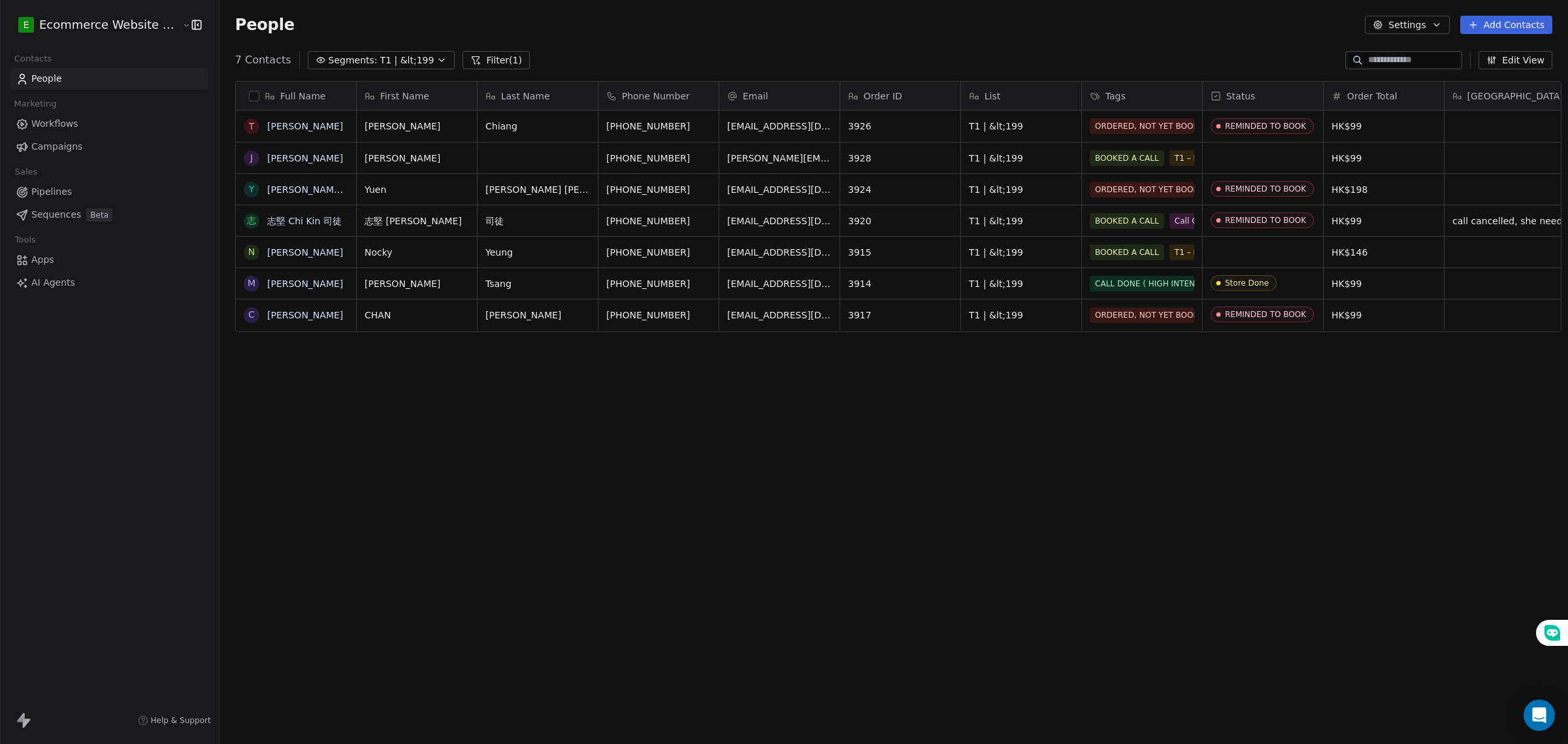
click at [1301, 395] on html "E Ecommerce Website Builder Contacts People Marketing Workflows Campaigns Sales…" at bounding box center [784, 372] width 1568 height 744
click at [1149, 317] on span "ORDERED, NOT YET BOOKED" at bounding box center [1153, 313] width 125 height 16
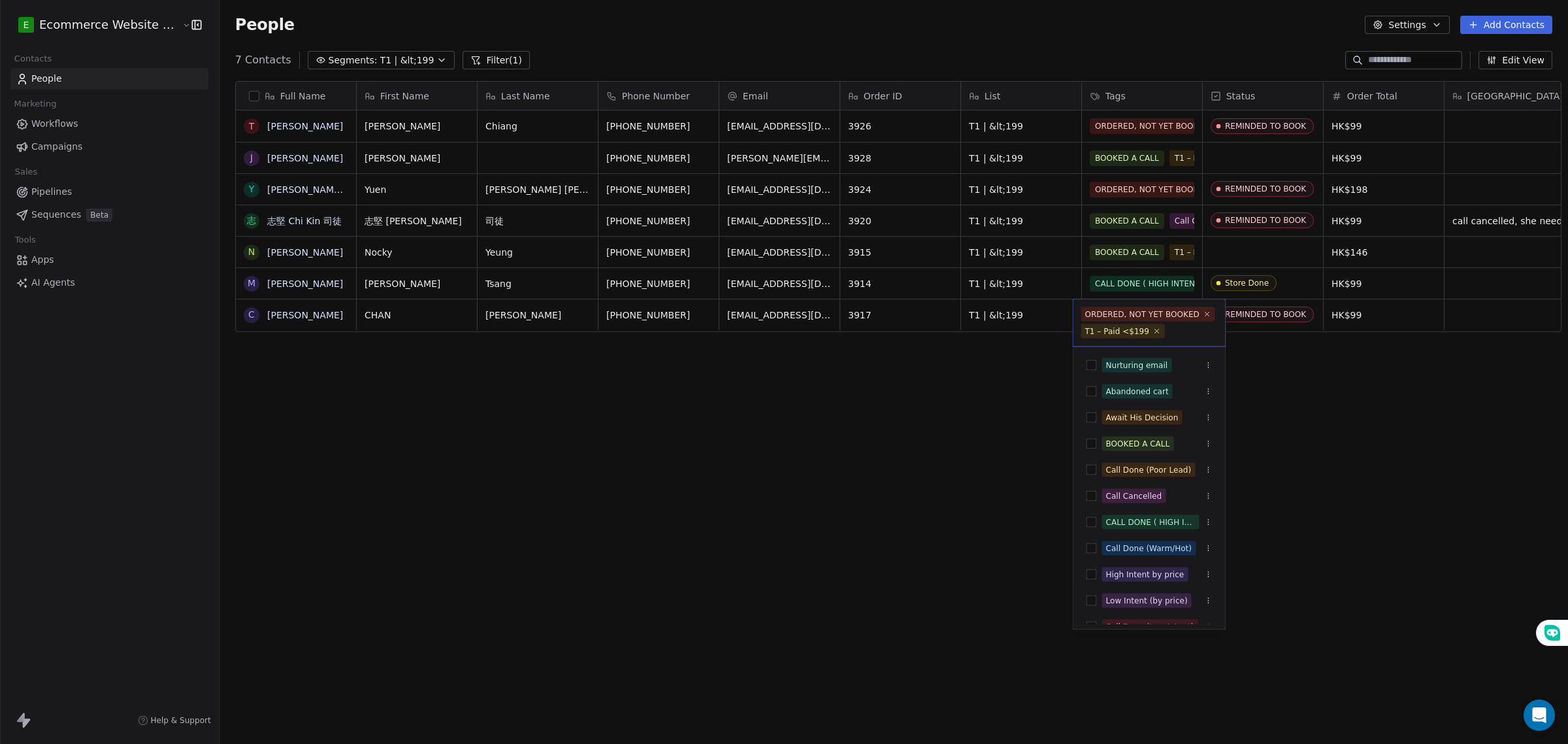
click at [1253, 377] on html "E Ecommerce Website Builder Contacts People Marketing Workflows Campaigns Sales…" at bounding box center [784, 372] width 1568 height 744
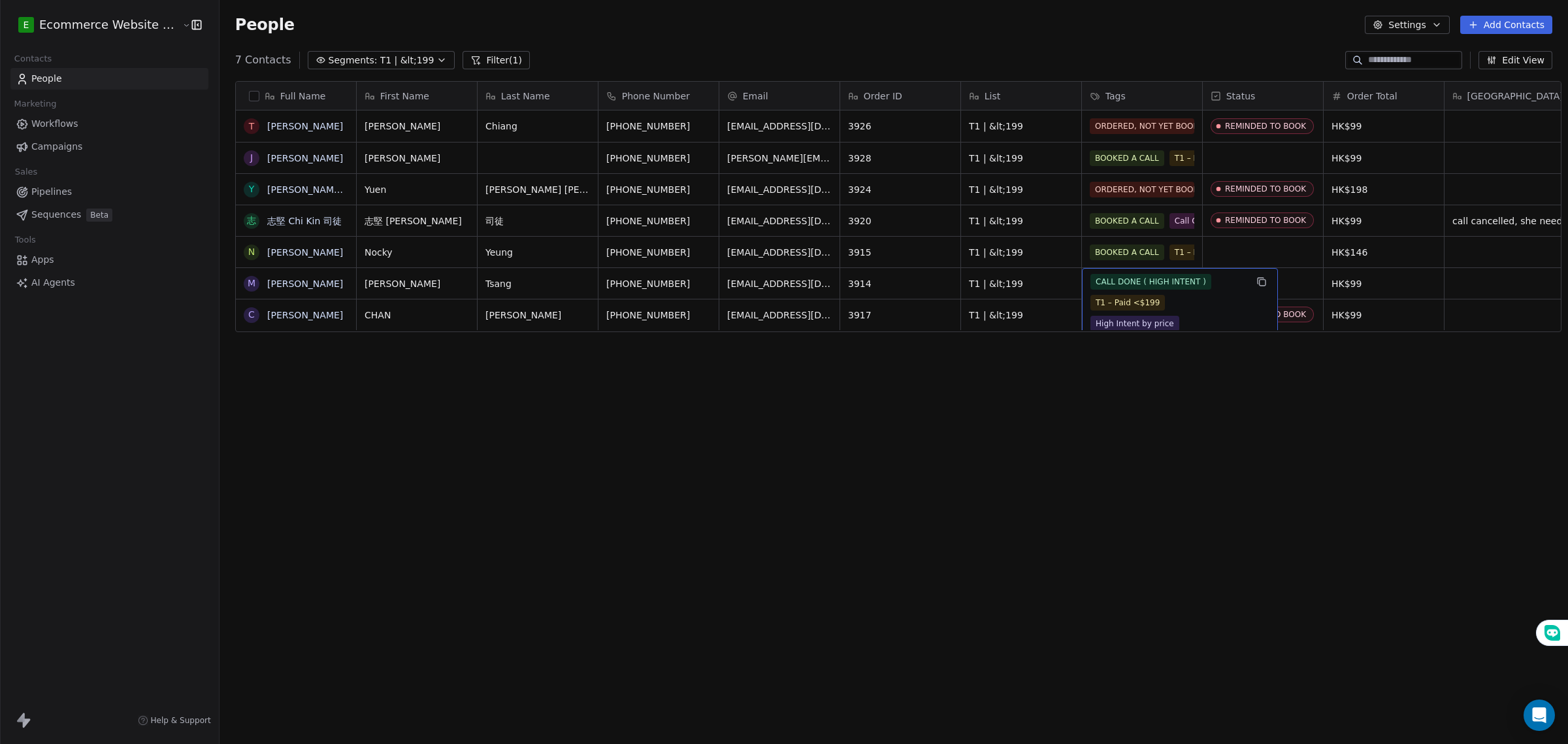
click at [1142, 276] on span "CALL DONE ( HIGH INTENT )" at bounding box center [1151, 282] width 121 height 16
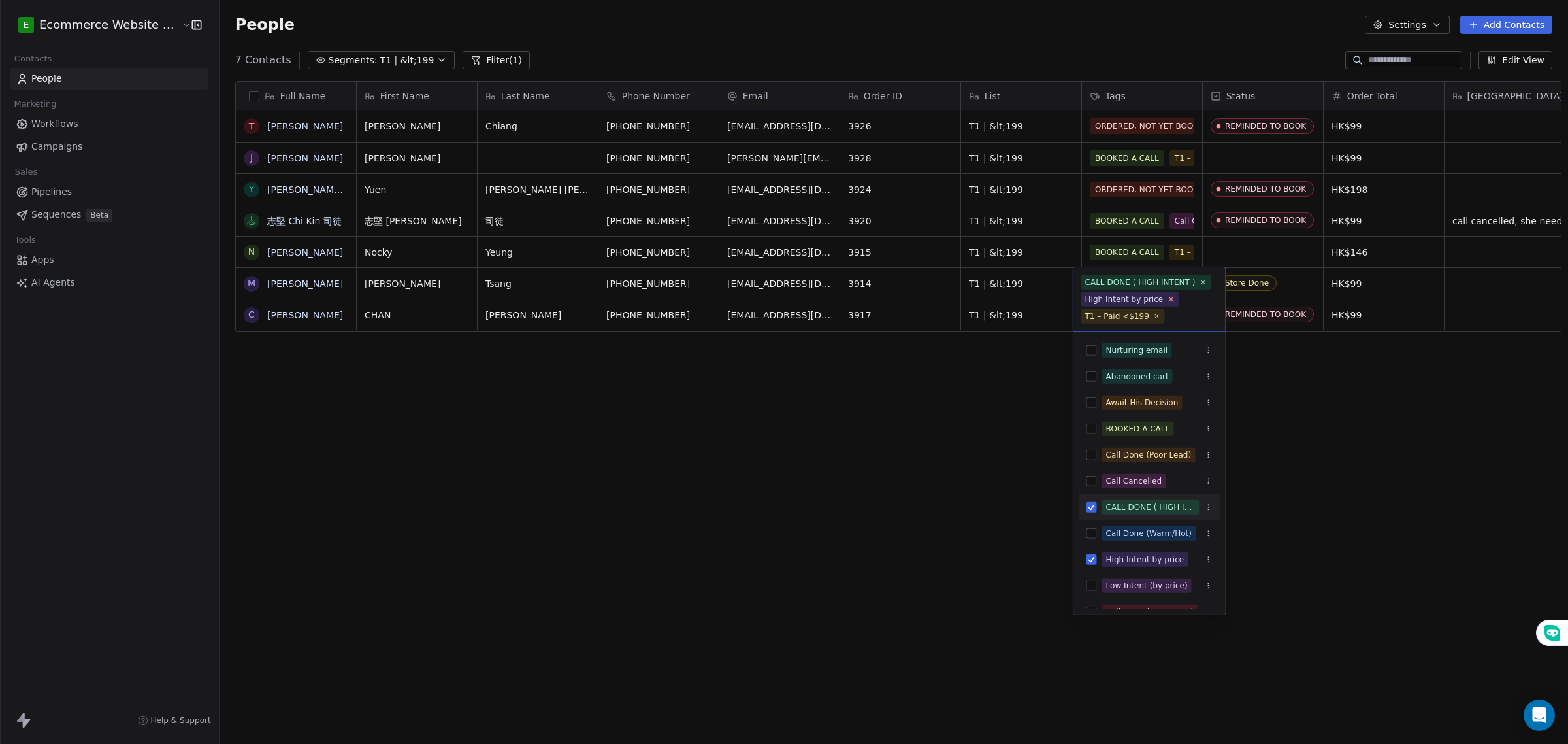
click at [1167, 301] on icon at bounding box center [1171, 298] width 9 height 9
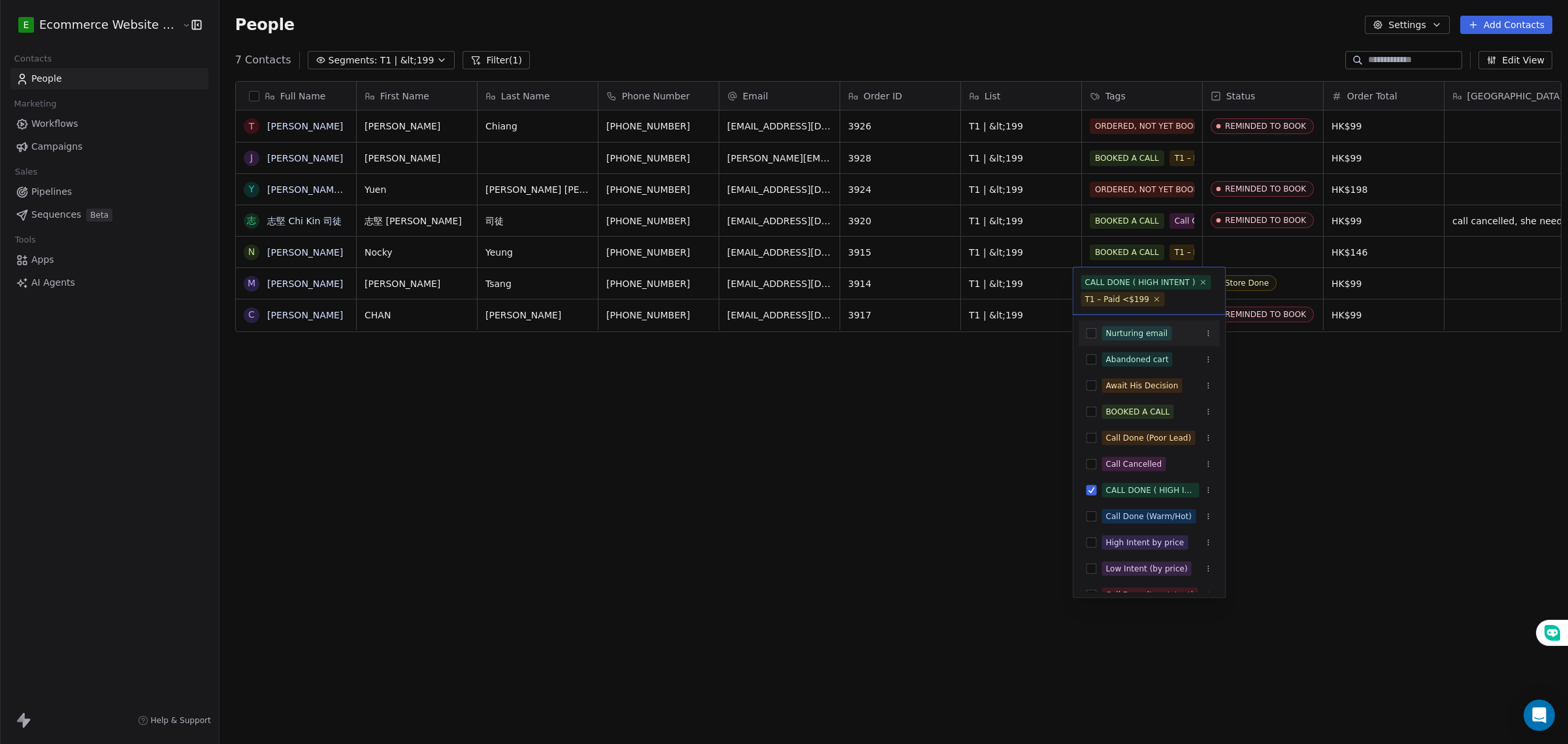
click at [925, 435] on html "E Ecommerce Website Builder Contacts People Marketing Workflows Campaigns Sales…" at bounding box center [784, 372] width 1568 height 744
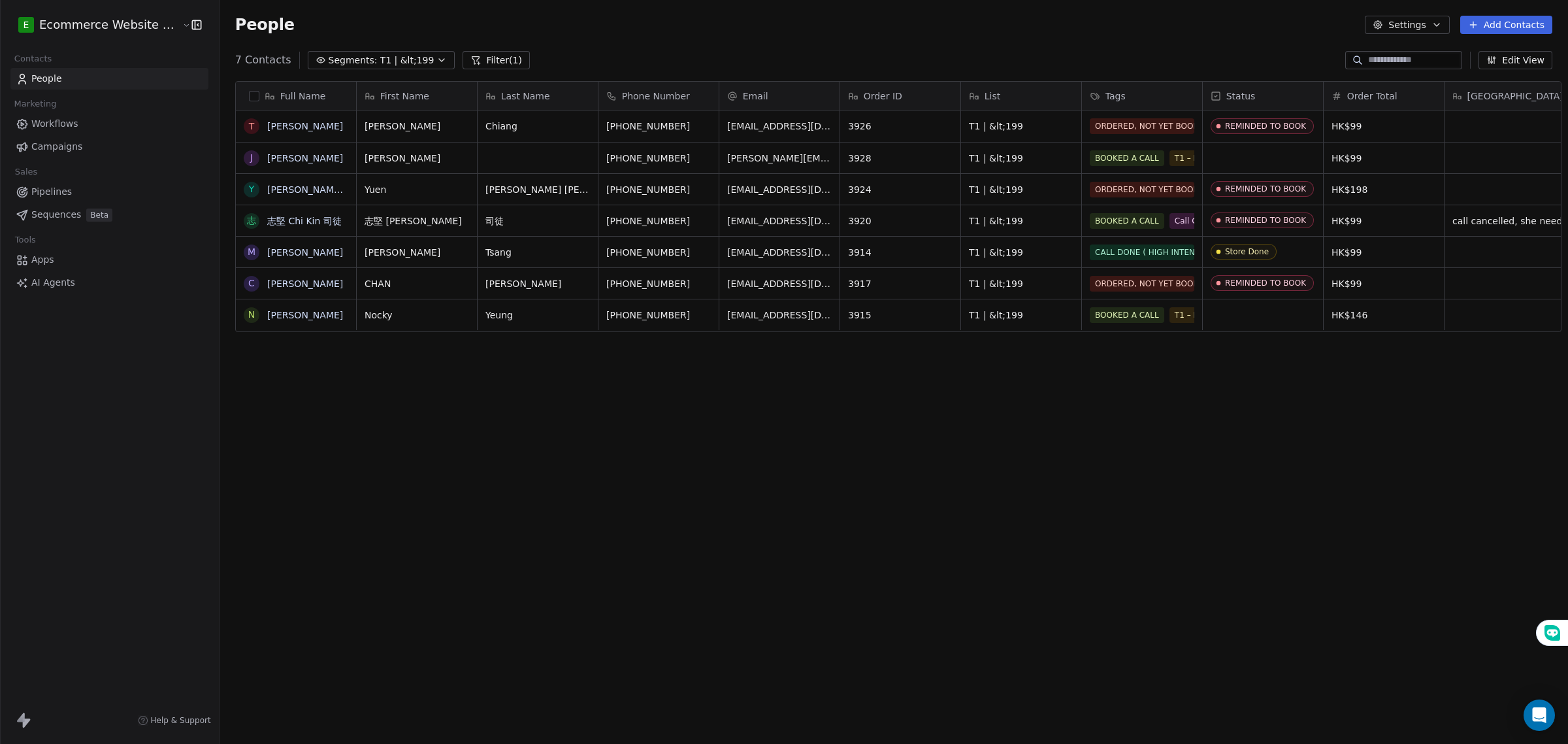
click at [249, 93] on button "button" at bounding box center [254, 96] width 11 height 11
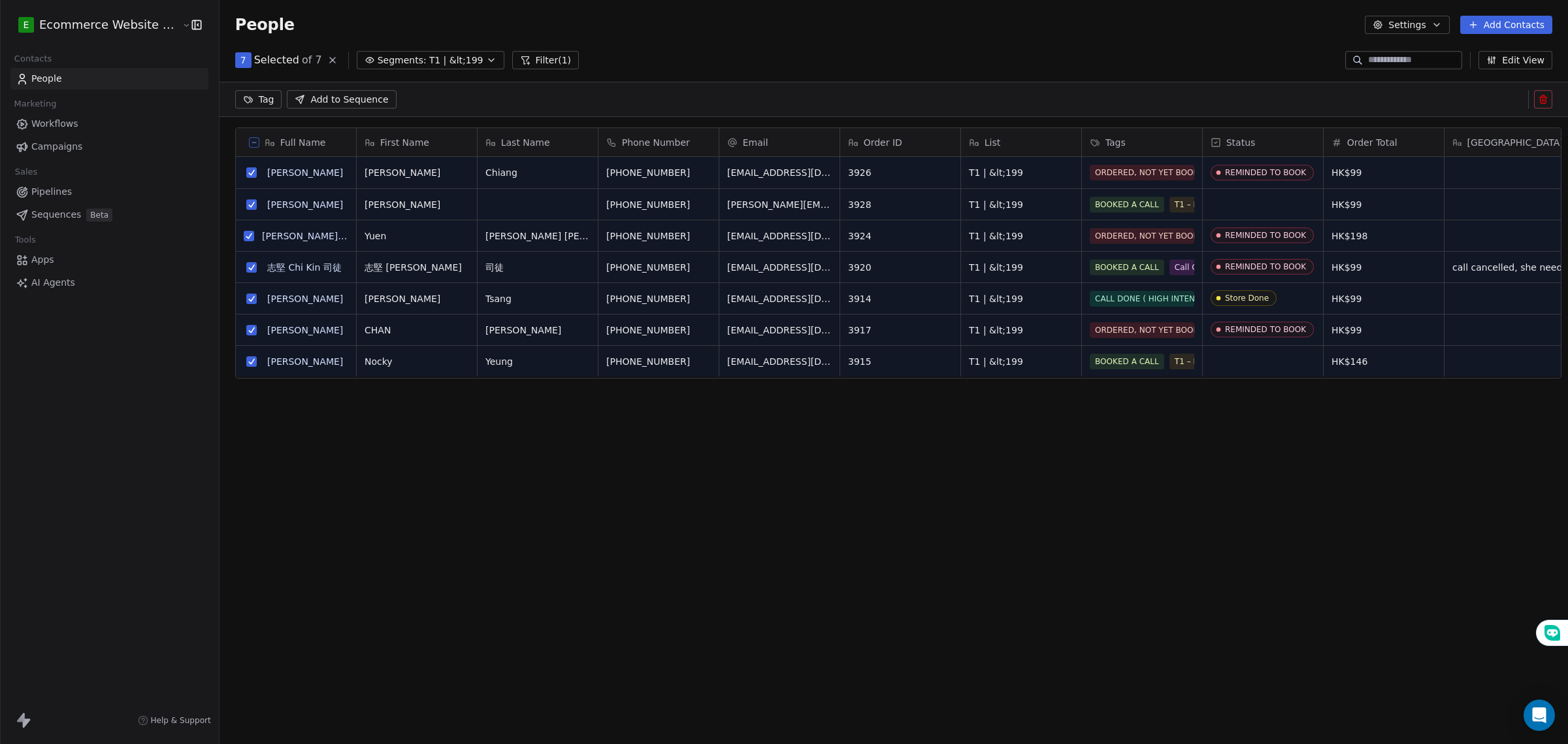
scroll to position [596, 1346]
click at [247, 100] on html "E Ecommerce Website Builder Contacts People Marketing Workflows Campaigns Sales…" at bounding box center [784, 372] width 1568 height 744
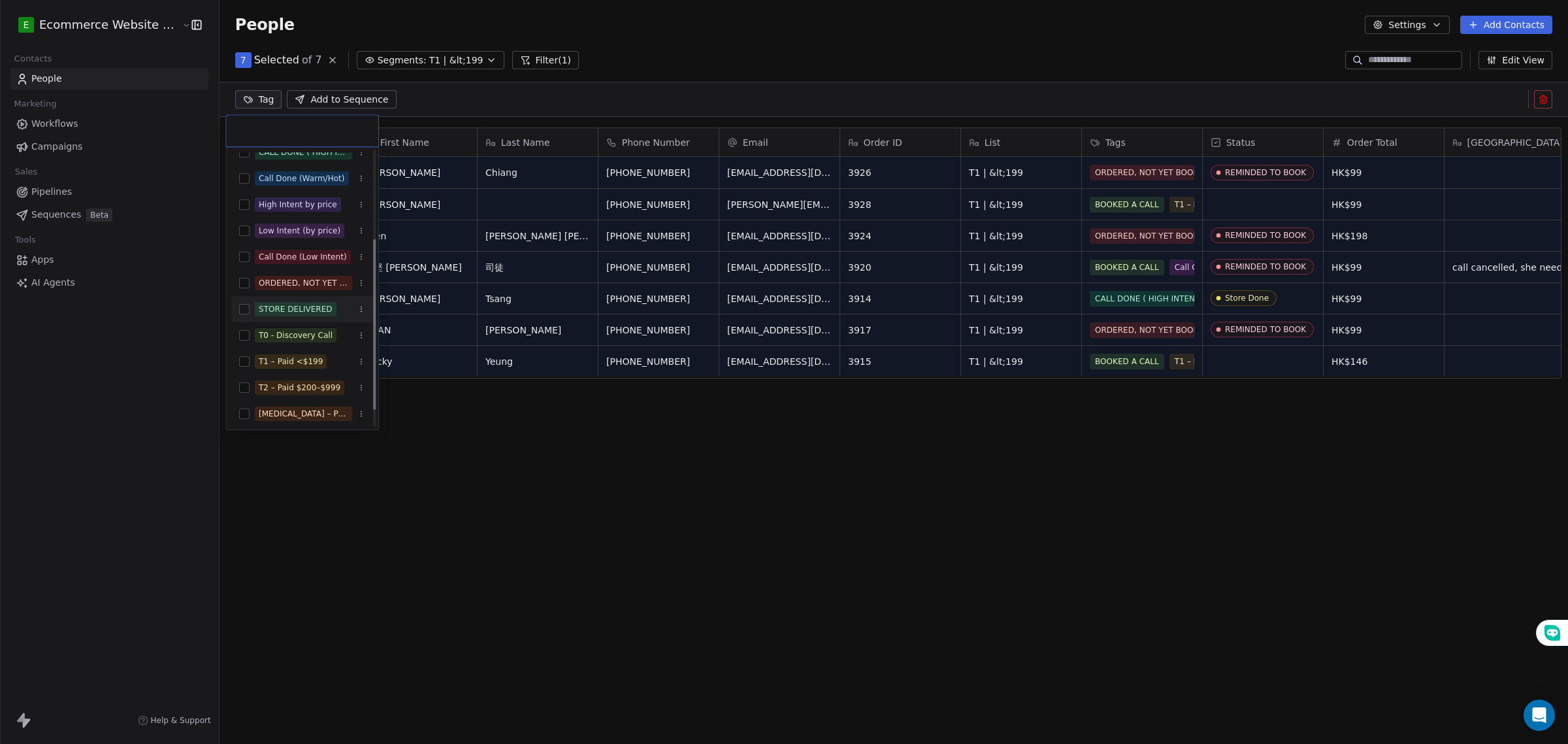
scroll to position [171, 0]
click at [273, 224] on div "Low Intent (by price)" at bounding box center [299, 229] width 81 height 12
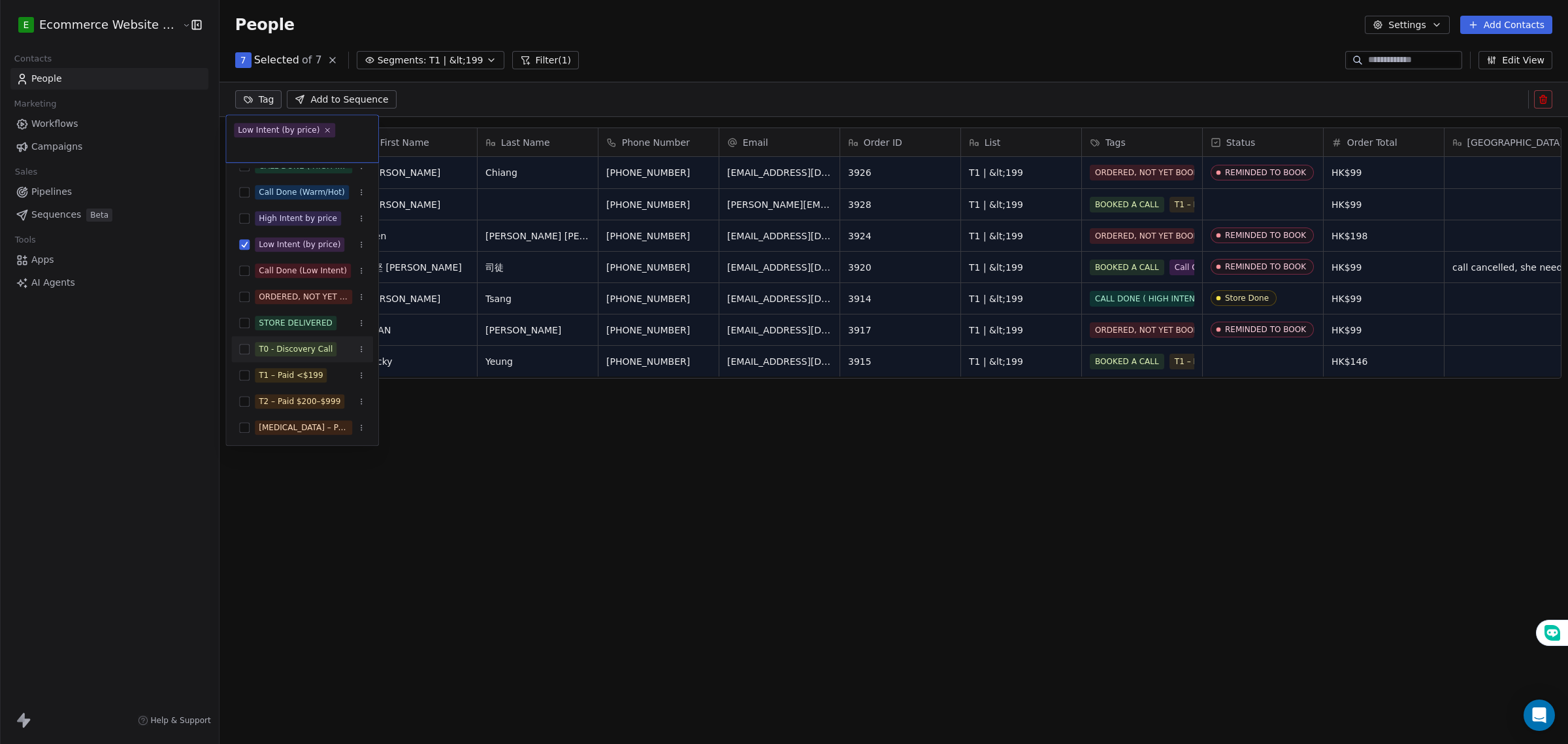
click at [564, 491] on html "E Ecommerce Website Builder Contacts People Marketing Workflows Campaigns Sales…" at bounding box center [784, 372] width 1568 height 744
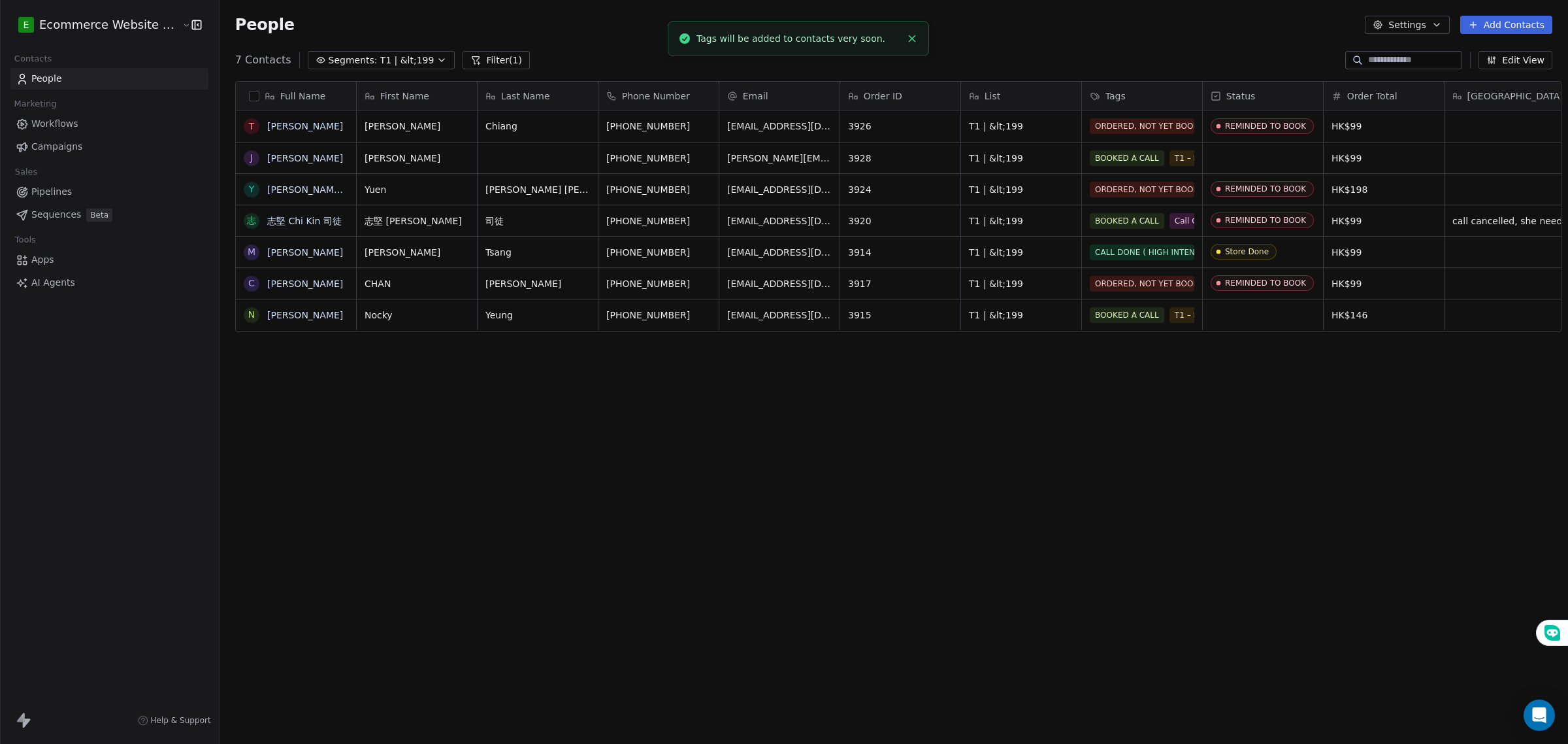
scroll to position [9, 0]
click at [566, 491] on div "Full Name T Tracy Chiang J Jessica Y Yuen Mei Natalie Ng 志 志堅 Chi Kin 司徒 N Nock…" at bounding box center [894, 397] width 1349 height 654
click at [106, 76] on link "People" at bounding box center [109, 78] width 198 height 21
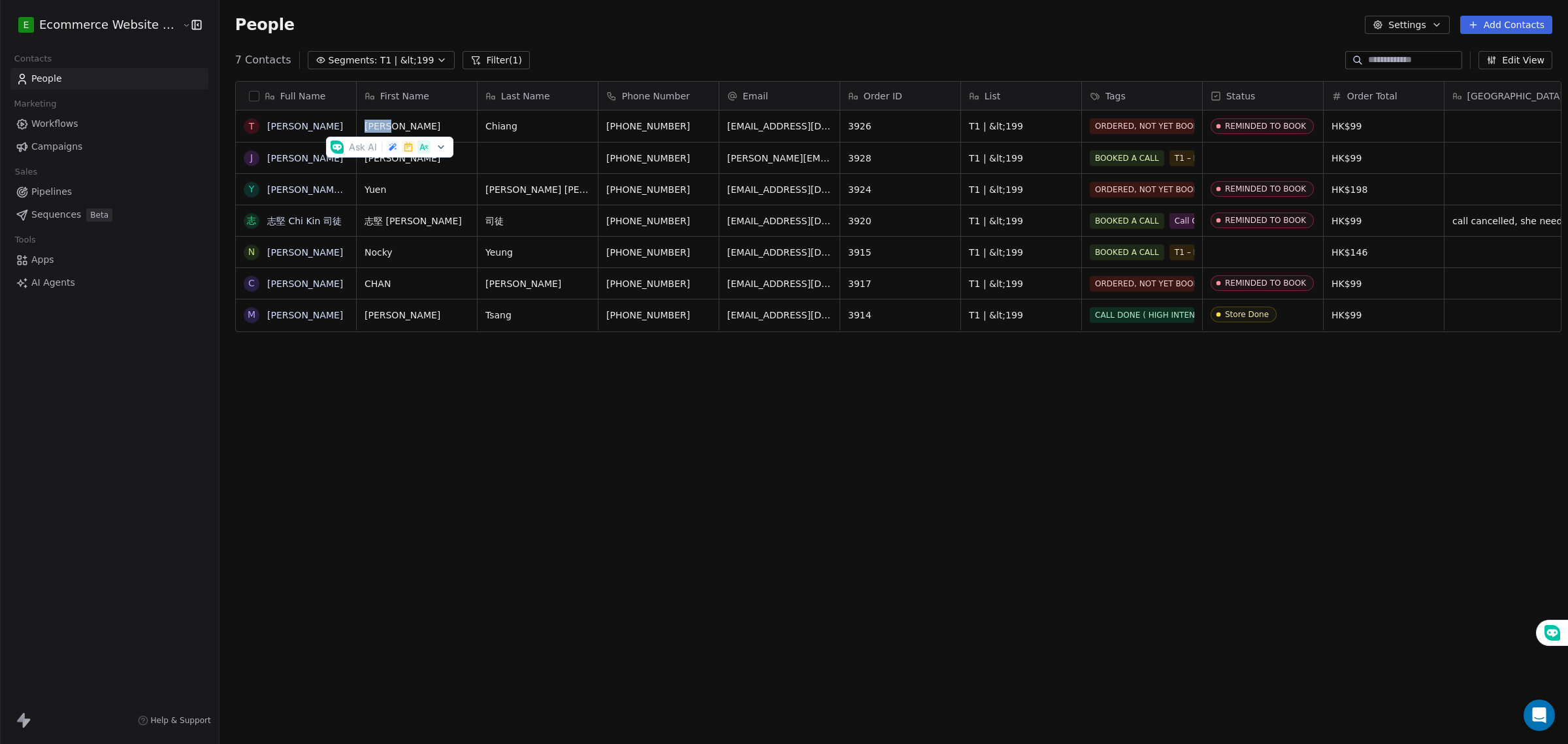
click at [53, 195] on span "Pipelines" at bounding box center [51, 192] width 41 height 14
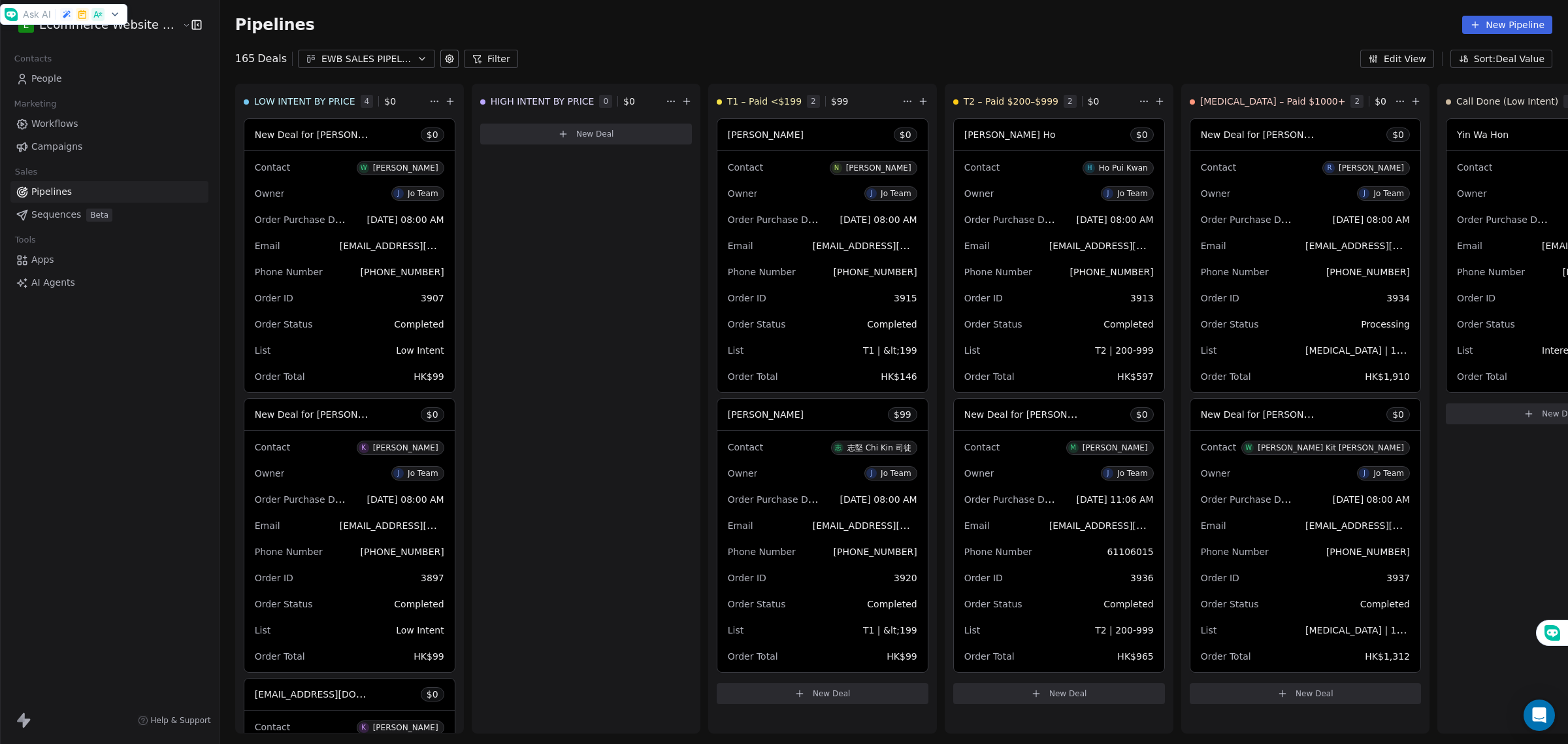
click at [79, 121] on link "Workflows" at bounding box center [109, 124] width 198 height 21
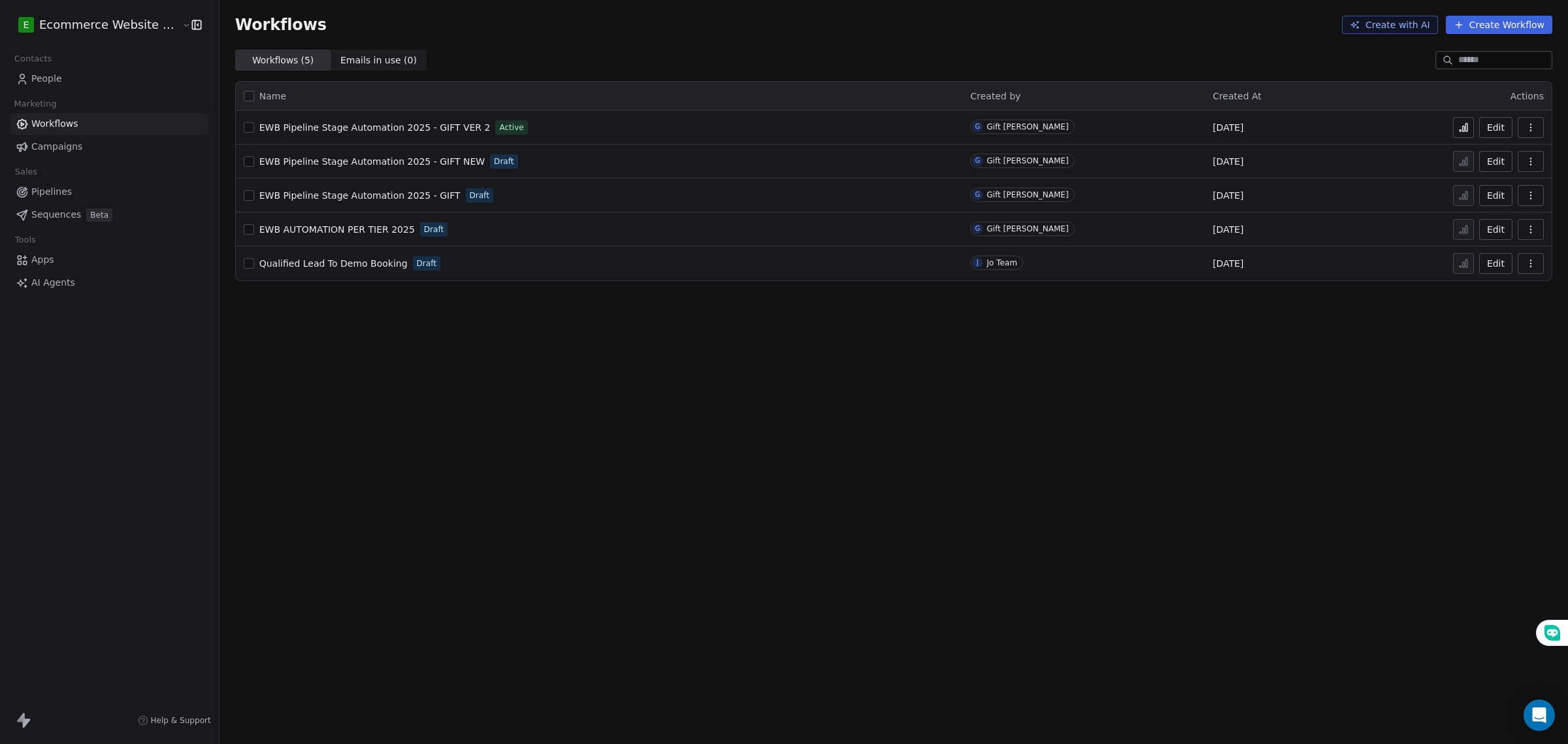
click at [485, 233] on div "EWB AUTOMATION PER TIER 2025 Draft" at bounding box center [600, 229] width 712 height 18
click at [364, 230] on span "EWB AUTOMATION PER TIER 2025" at bounding box center [337, 229] width 156 height 11
click at [575, 379] on div "Workflows Create with AI Create Workflow Workflows ( 5 ) Workflows ( 5 ) Emails…" at bounding box center [894, 372] width 1349 height 744
click at [1488, 19] on button "Create Workflow" at bounding box center [1499, 24] width 107 height 18
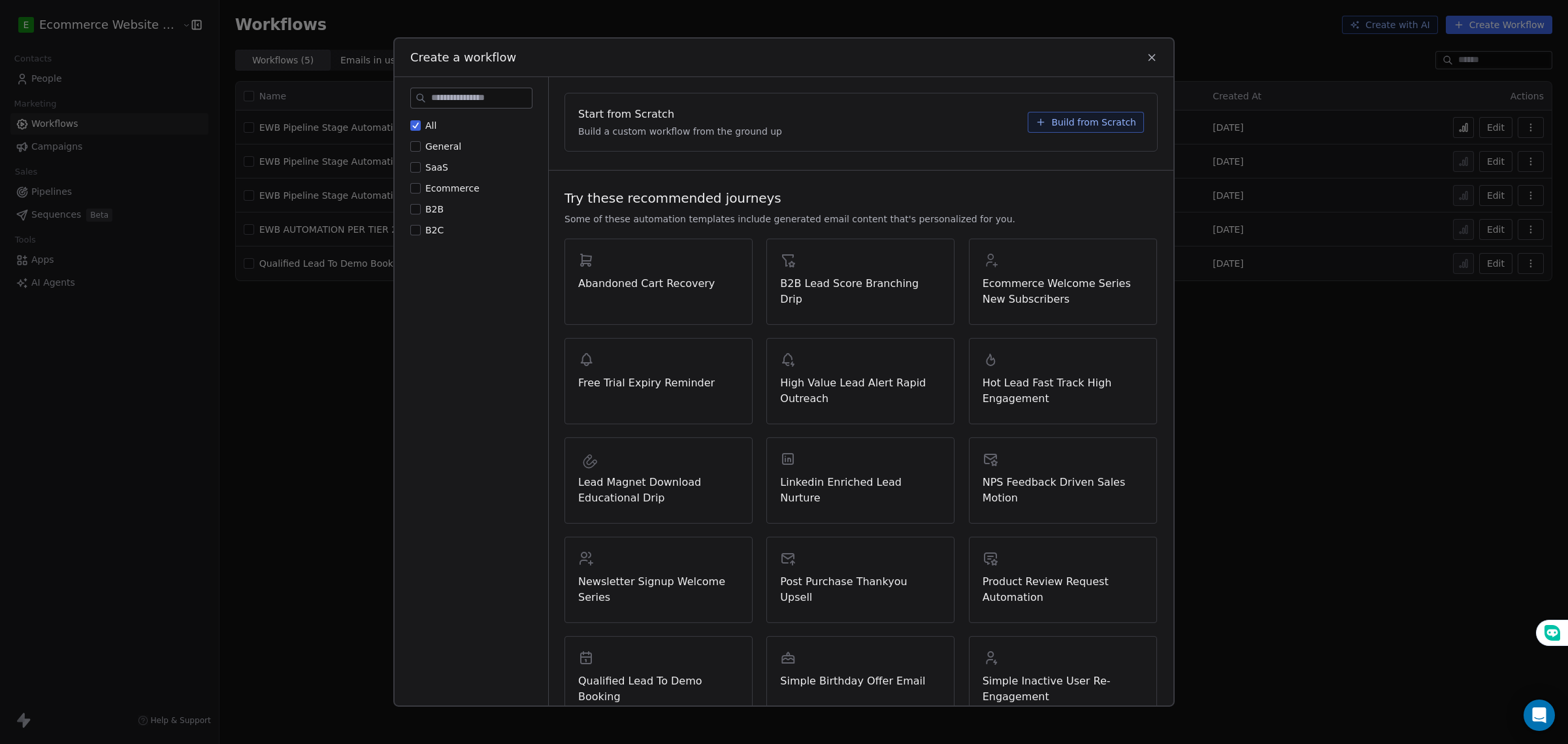
click at [1082, 115] on span "Build from Scratch" at bounding box center [1094, 121] width 85 height 13
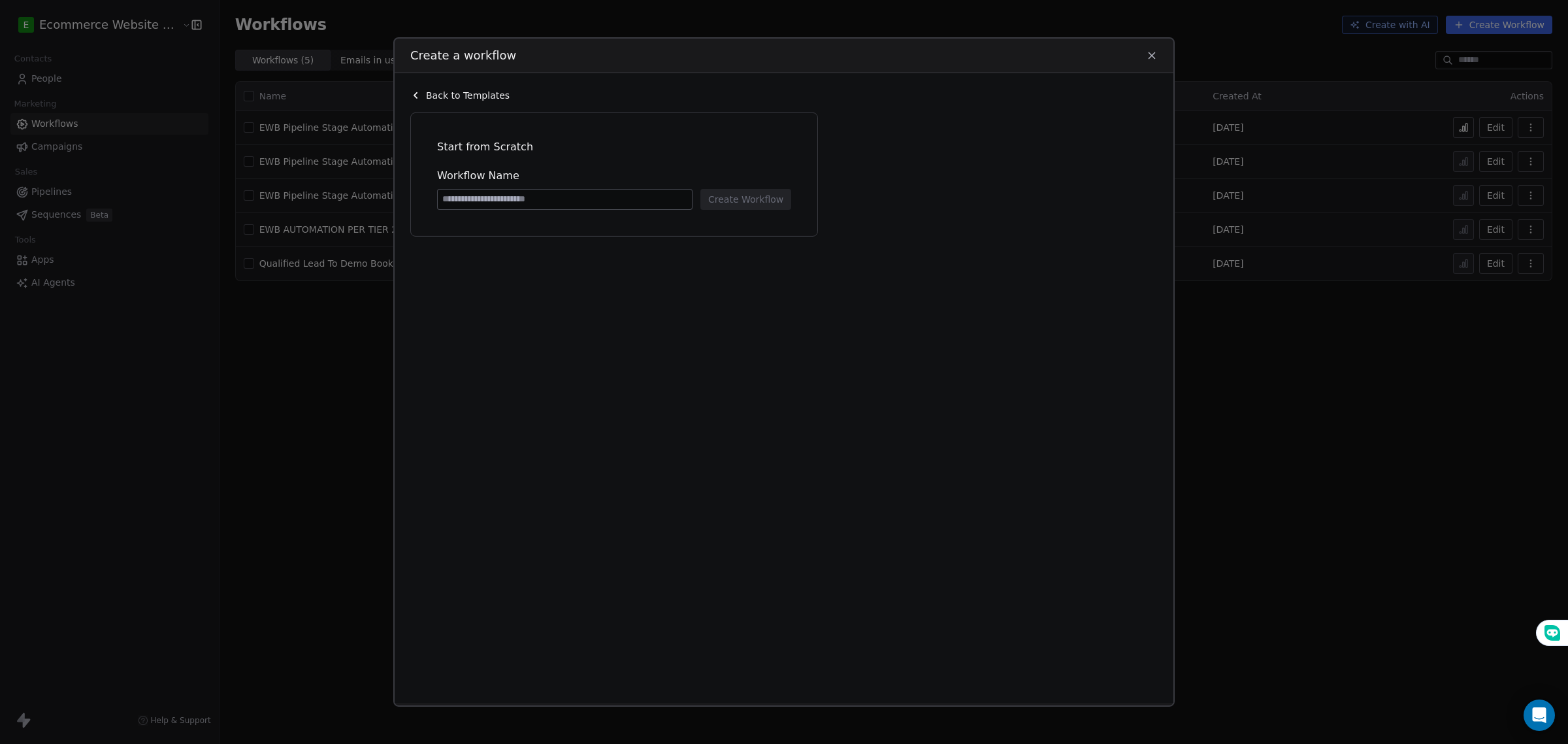
click at [595, 197] on input at bounding box center [565, 200] width 254 height 19
type input "**********"
click at [763, 210] on div "**********" at bounding box center [614, 174] width 381 height 97
click at [764, 192] on button "Create Workflow" at bounding box center [746, 200] width 91 height 21
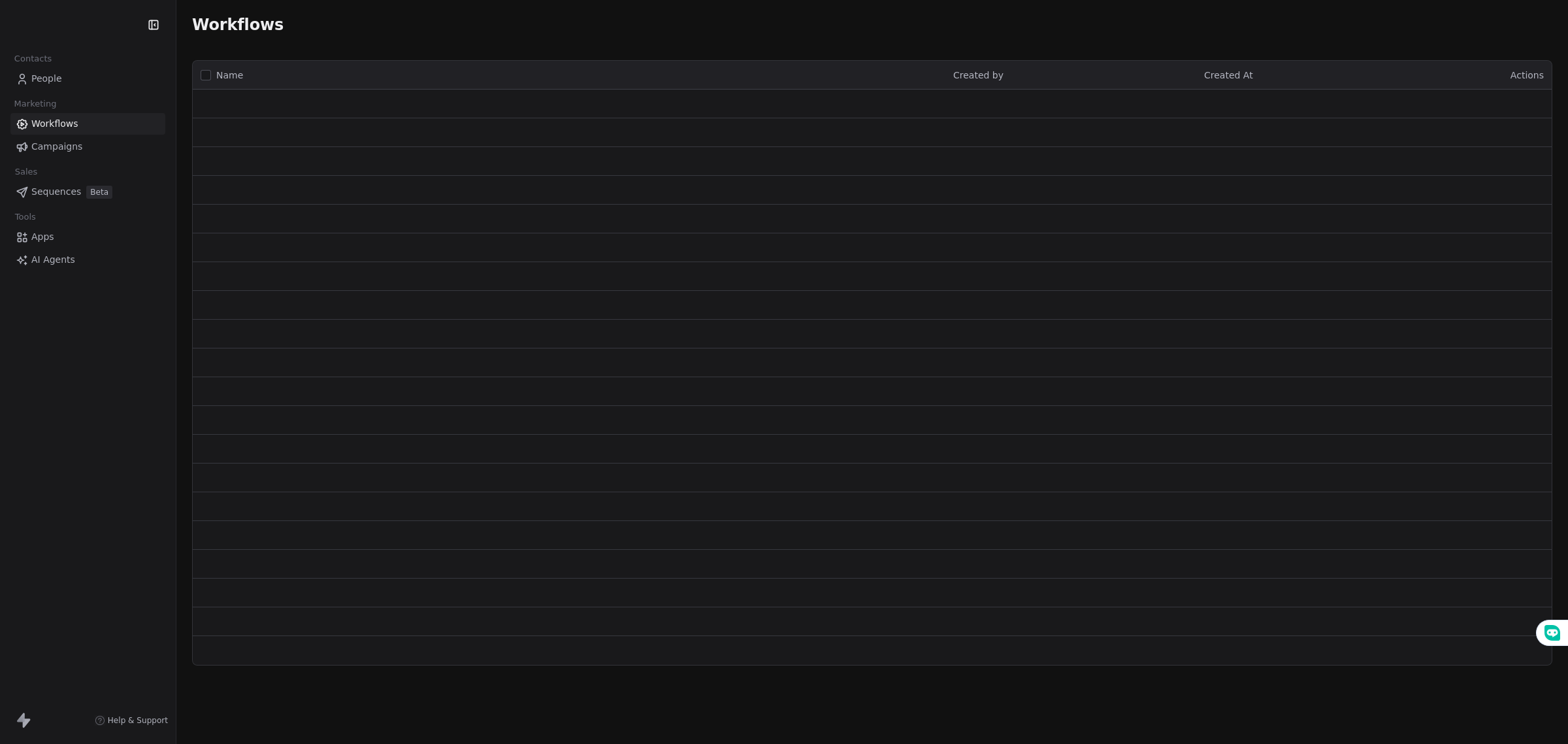
click at [37, 72] on span "People" at bounding box center [46, 78] width 31 height 14
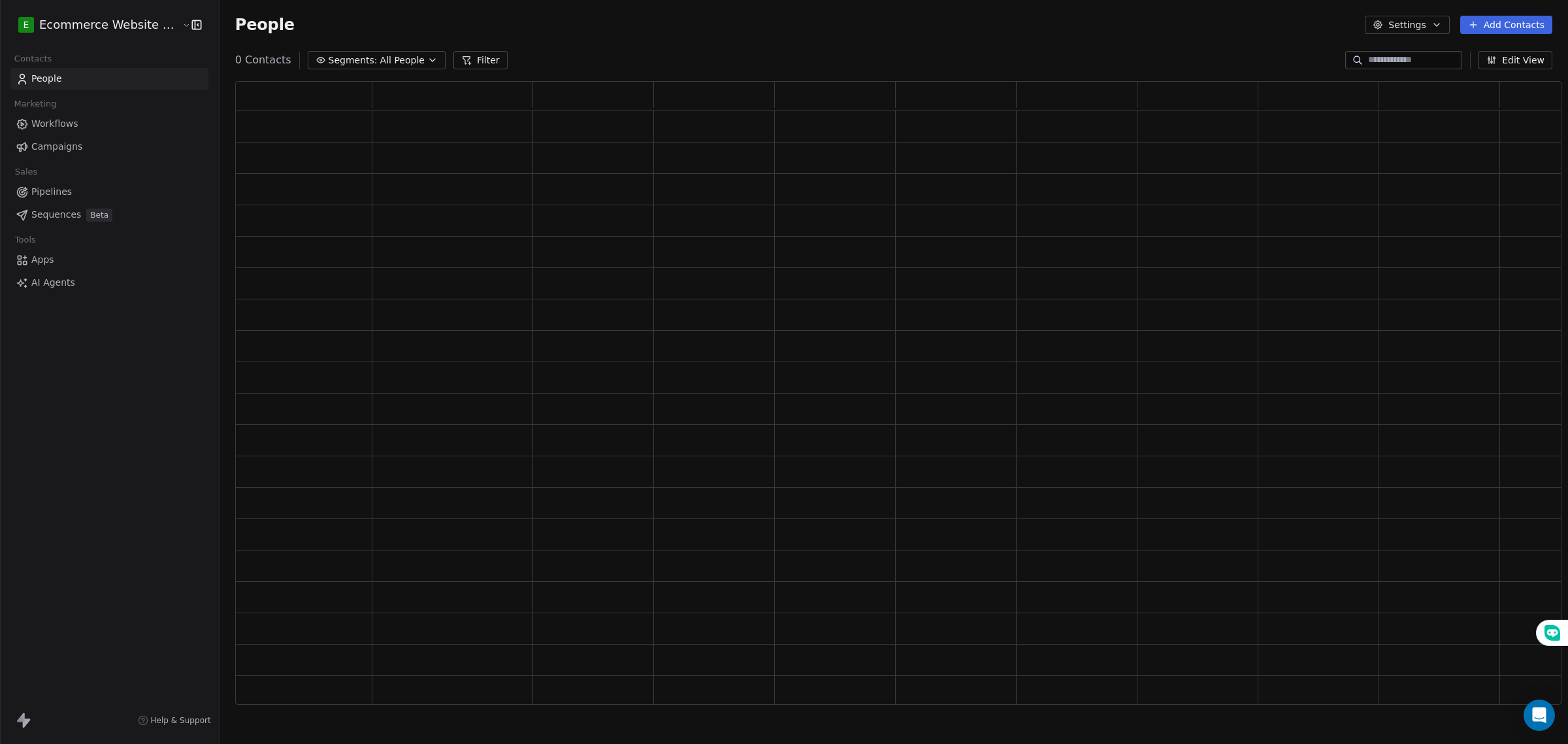
scroll to position [13, 13]
click at [338, 63] on span "Segments:" at bounding box center [362, 60] width 49 height 14
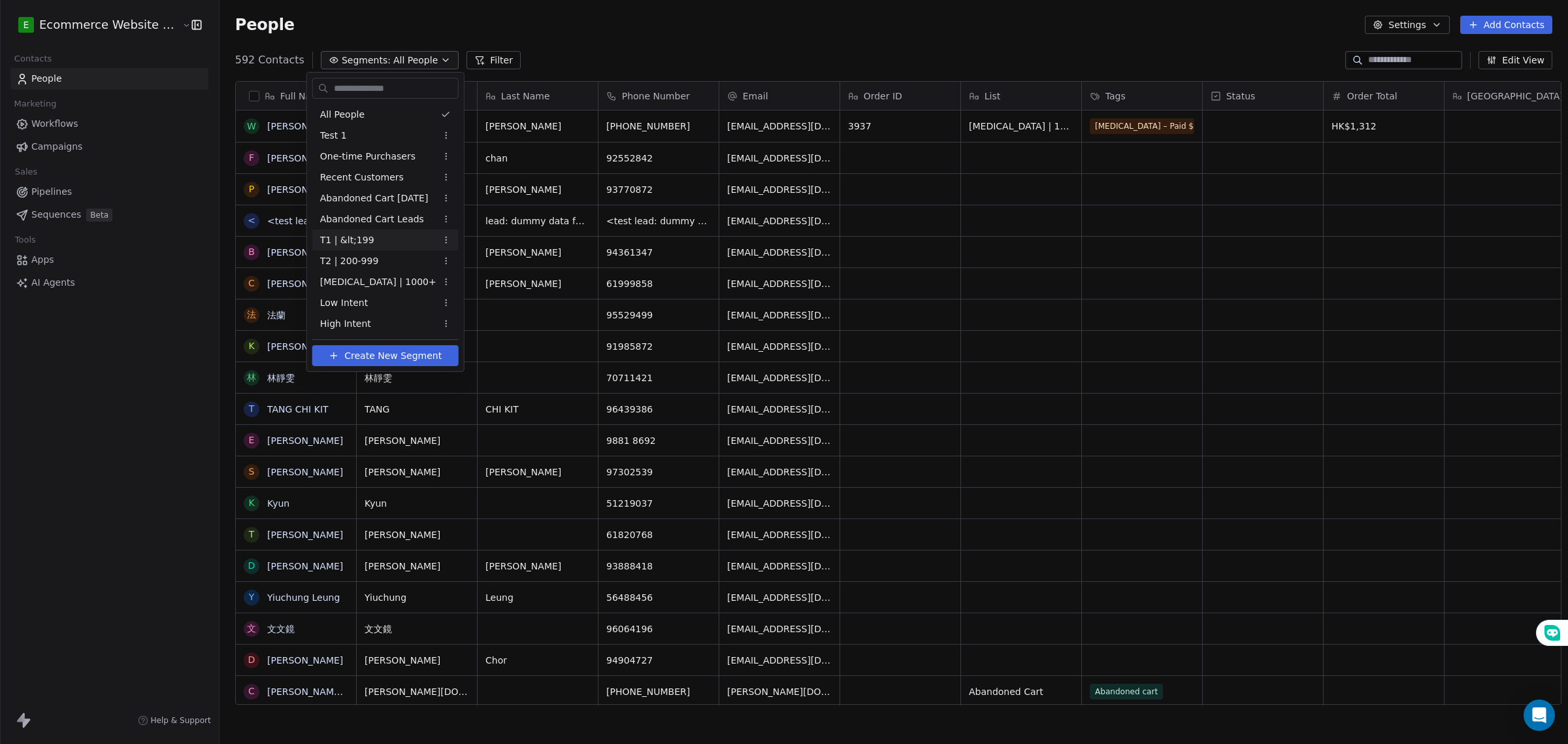
scroll to position [642, 1346]
click at [390, 245] on div "T1 | &lt;199" at bounding box center [385, 240] width 146 height 21
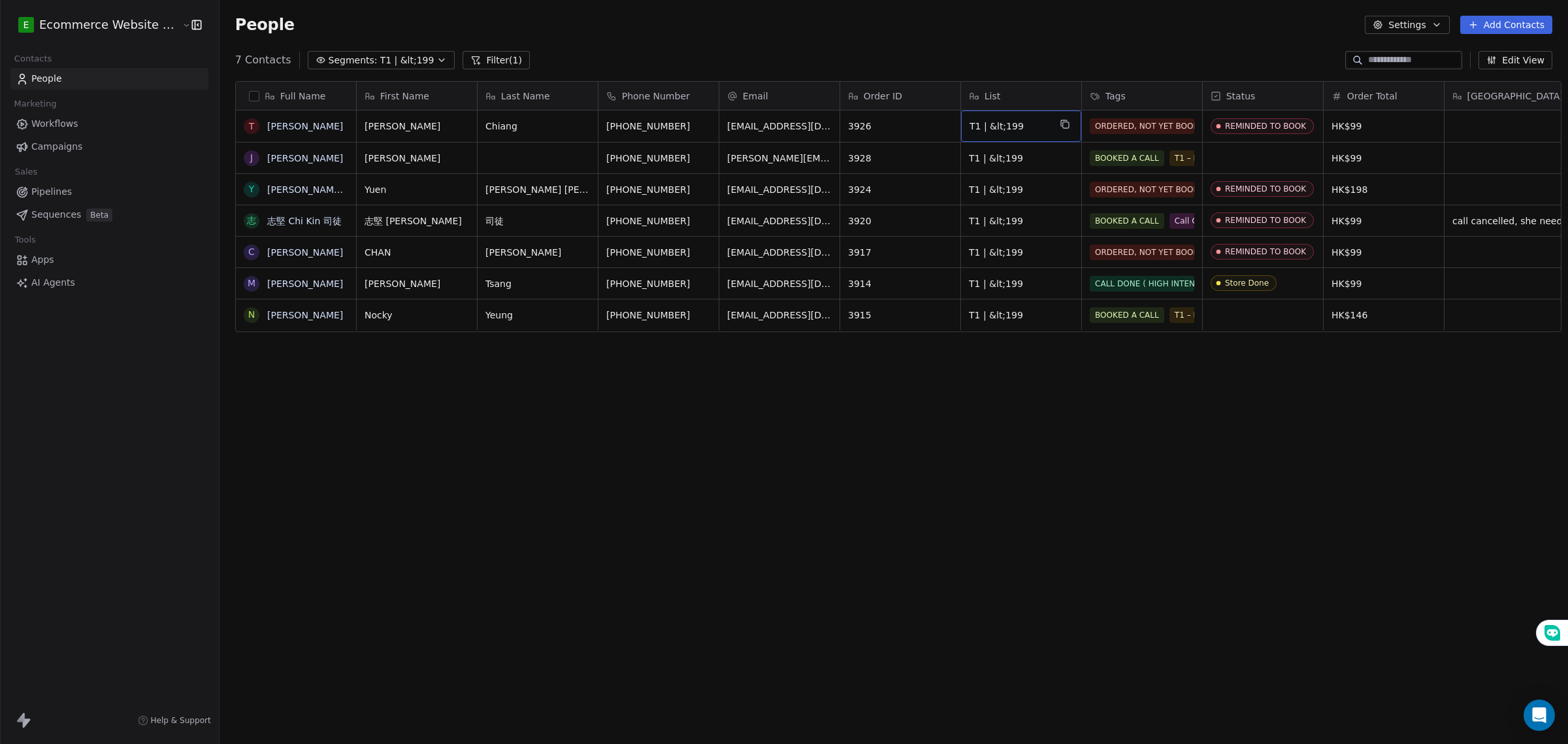
click at [1046, 123] on div "T1 | &lt;199" at bounding box center [1021, 126] width 120 height 31
click at [1062, 128] on icon "grid" at bounding box center [1065, 125] width 6 height 6
click at [393, 61] on span "T1 | &lt;199" at bounding box center [408, 60] width 54 height 14
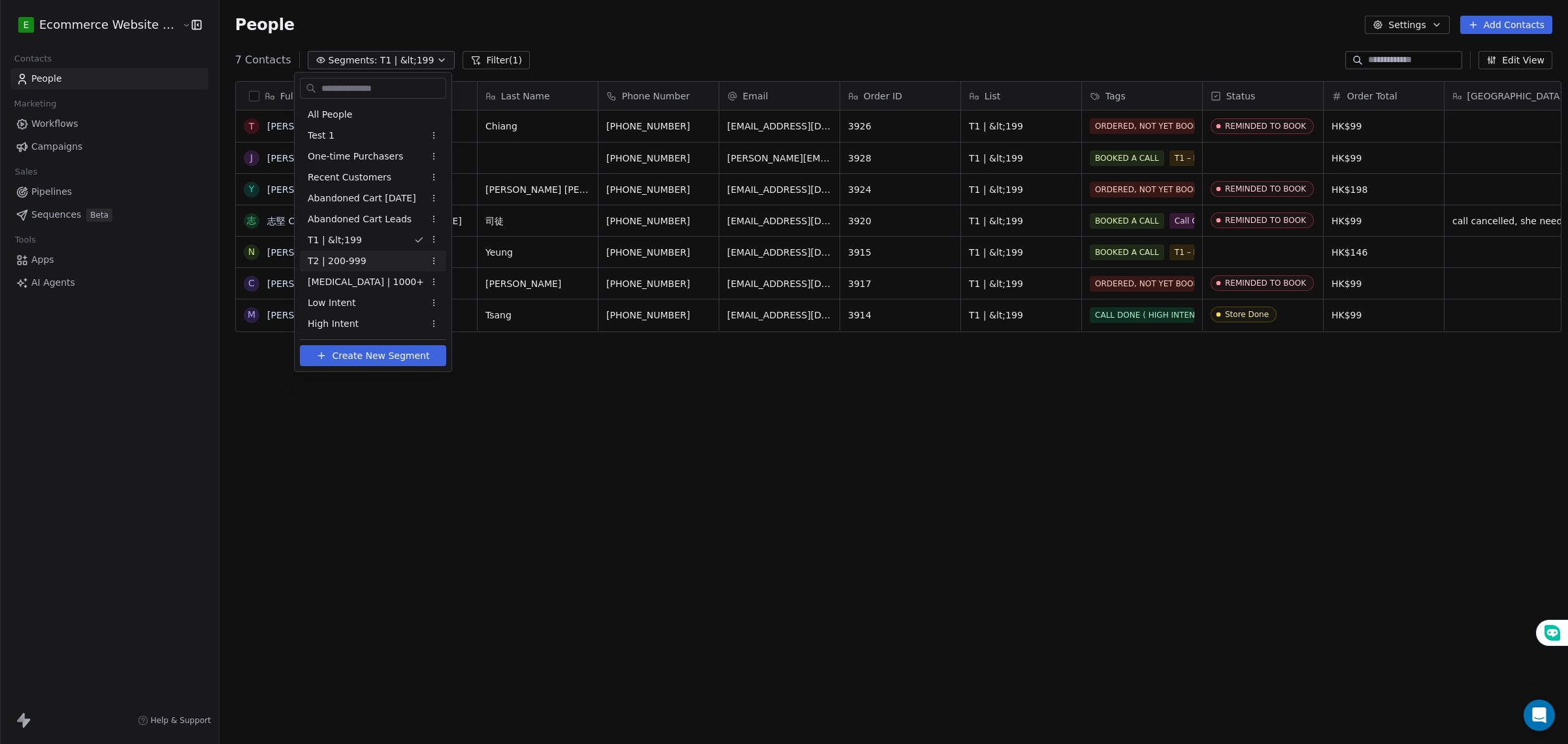
click at [364, 259] on div "T2 | 200-999" at bounding box center [373, 261] width 146 height 21
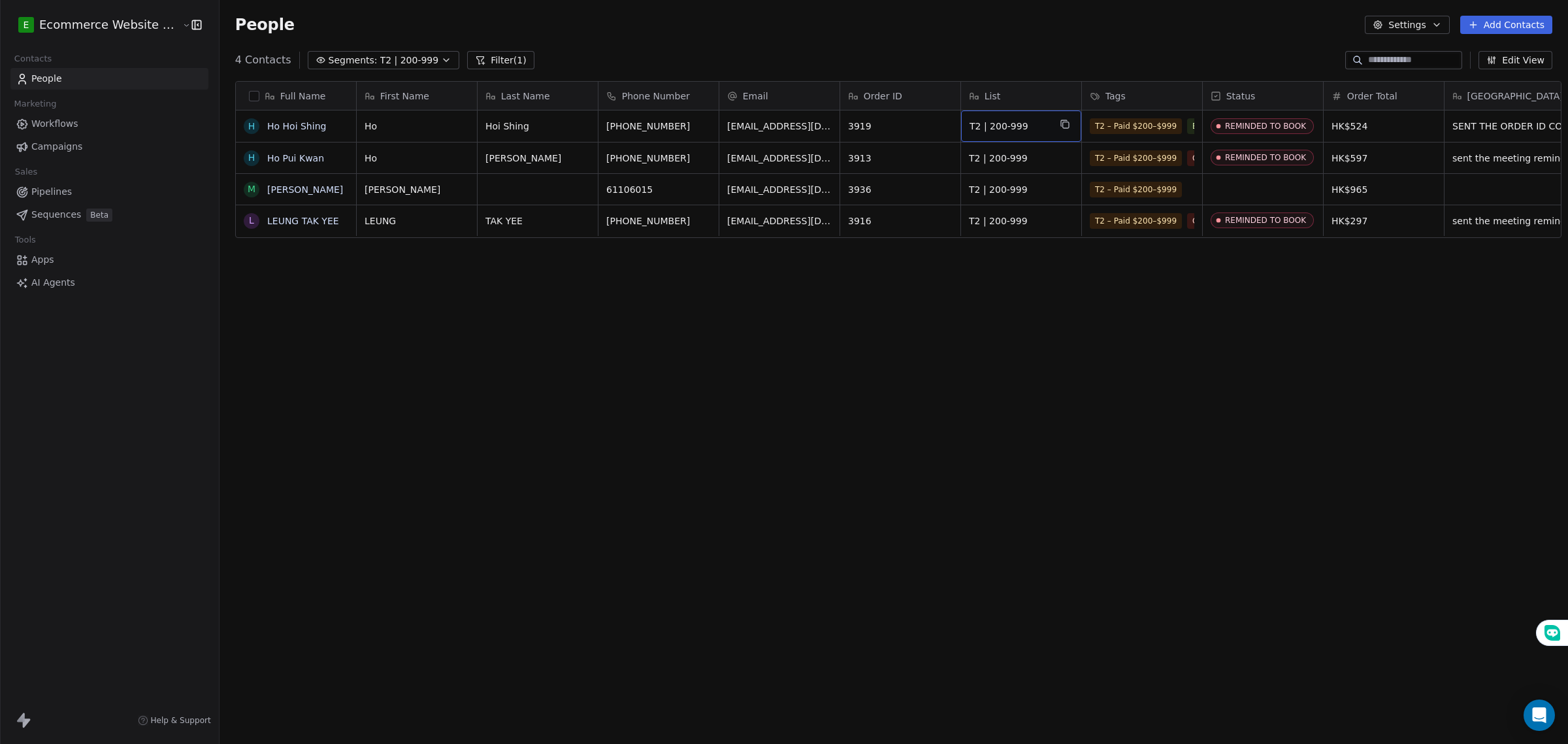
drag, startPoint x: 989, startPoint y: 130, endPoint x: 1006, endPoint y: 130, distance: 17.0
click at [1058, 123] on button "grid" at bounding box center [1065, 124] width 15 height 16
drag, startPoint x: 805, startPoint y: 265, endPoint x: 765, endPoint y: 217, distance: 62.5
click at [812, 266] on div "Full Name H Ho Hoi Shing H Ho Pui Kwan M MANDY L LEUNG TAK YEE First Name Last …" at bounding box center [894, 397] width 1349 height 654
click at [400, 66] on span "T2 | 200-999" at bounding box center [410, 60] width 59 height 14
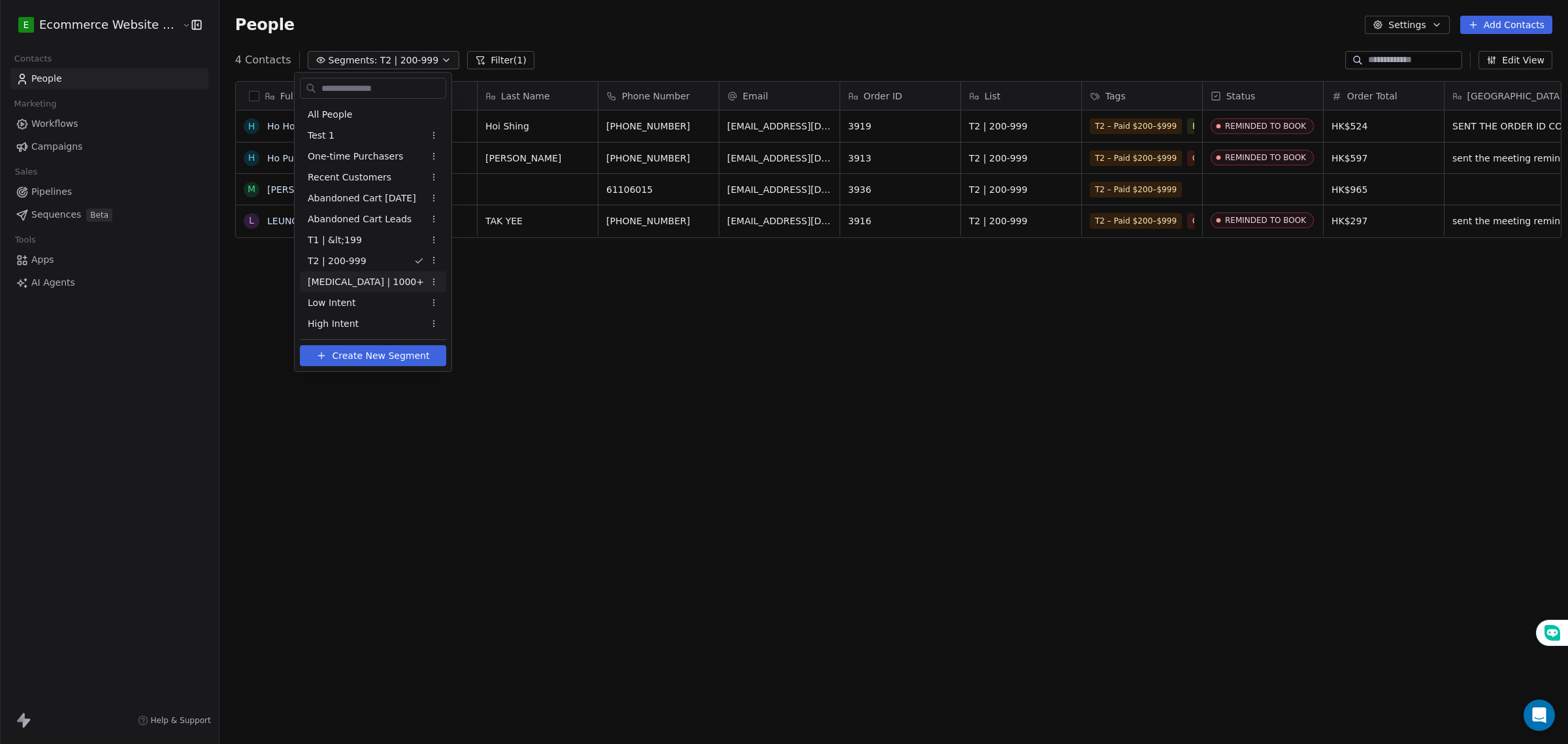
click at [359, 287] on div "[MEDICAL_DATA] | 1000+" at bounding box center [373, 282] width 146 height 21
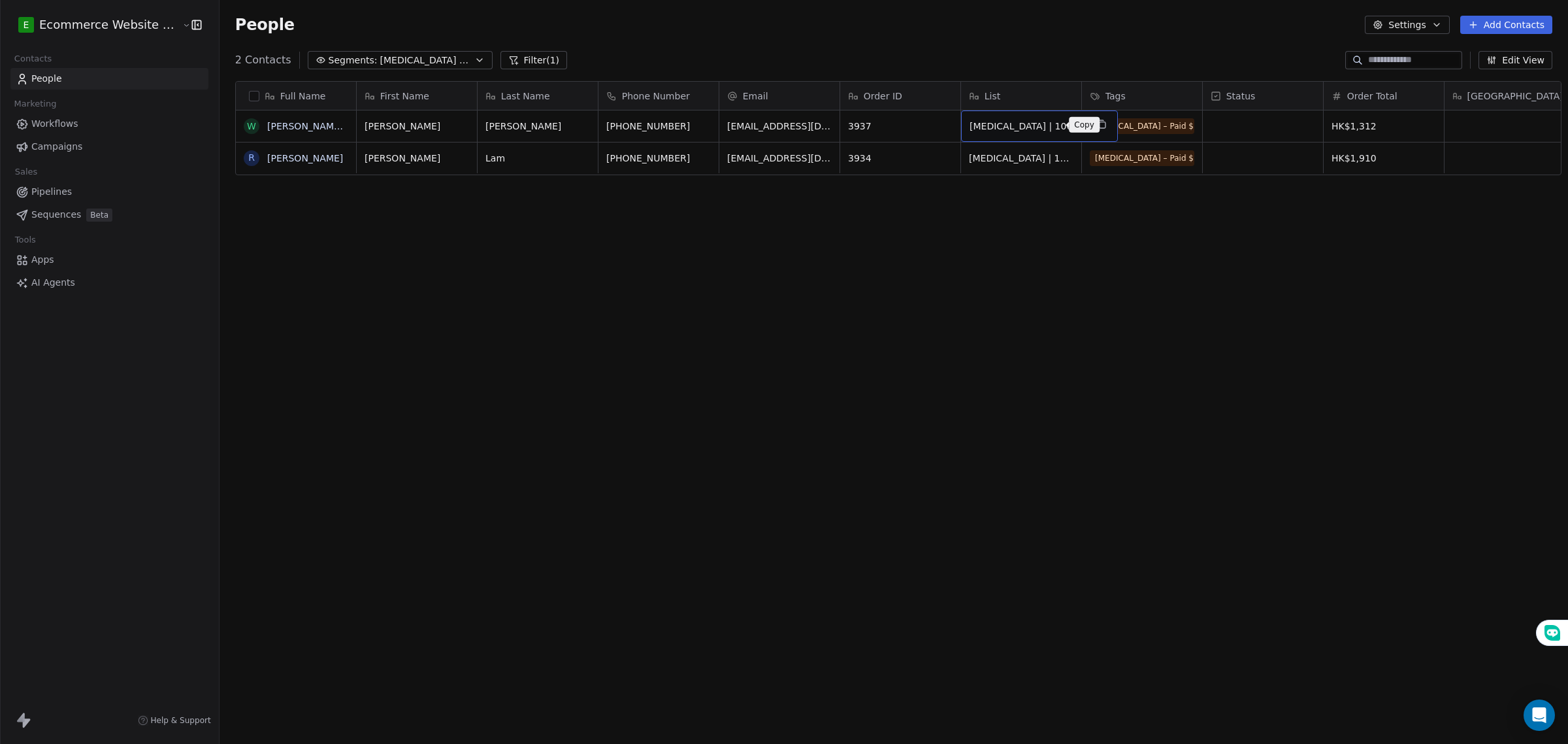
click at [1099, 128] on icon "grid" at bounding box center [1102, 125] width 6 height 6
click at [364, 308] on div "Full Name W Wong Kit Ying R Roy Lam First Name Last Name Phone Number Email Ord…" at bounding box center [894, 397] width 1349 height 654
click at [244, 92] on div "Full Name" at bounding box center [294, 95] width 102 height 13
click at [242, 100] on html "E Ecommerce Website Builder Contacts People Marketing Workflows Campaigns Sales…" at bounding box center [784, 372] width 1568 height 744
click at [249, 100] on button "button" at bounding box center [254, 96] width 11 height 11
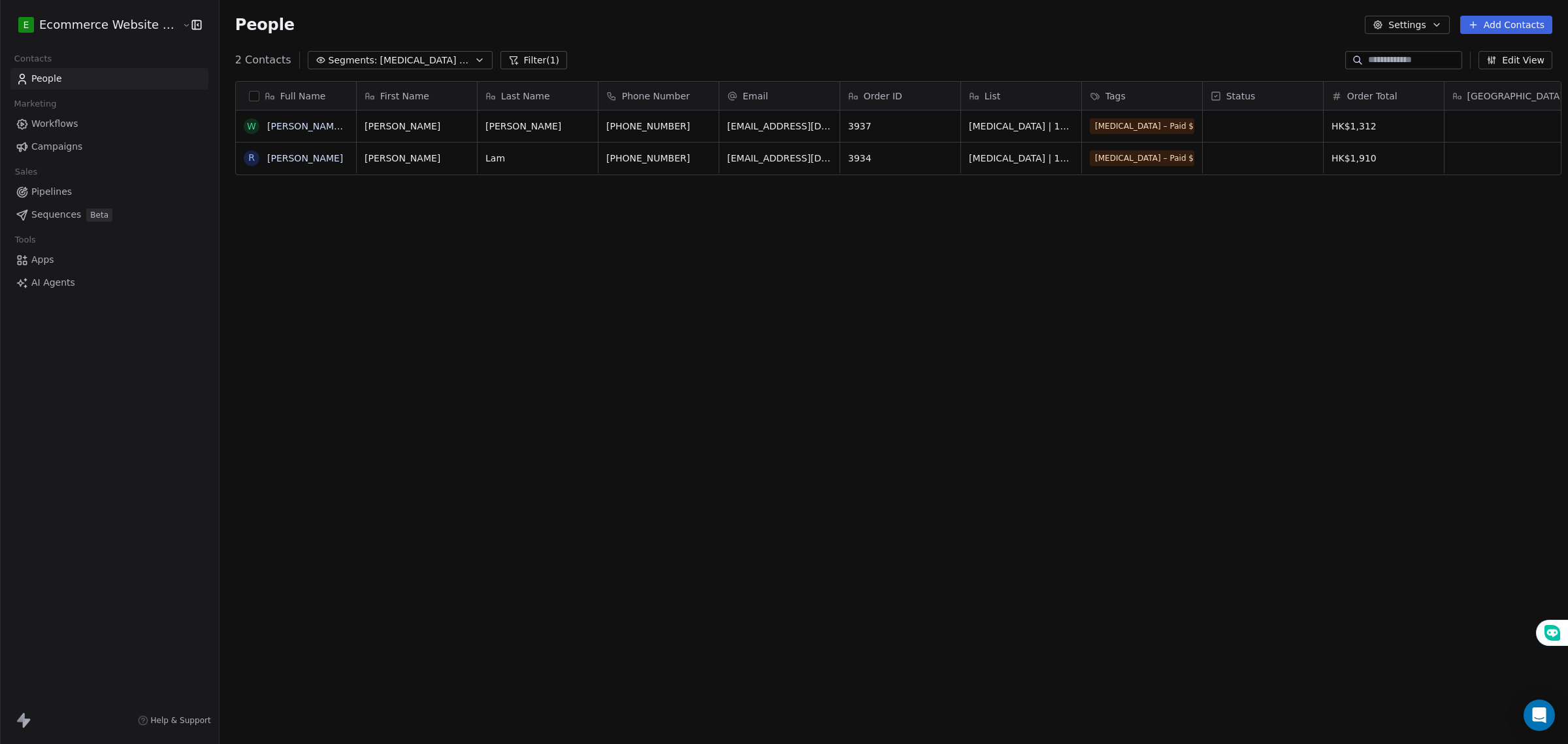
scroll to position [596, 1346]
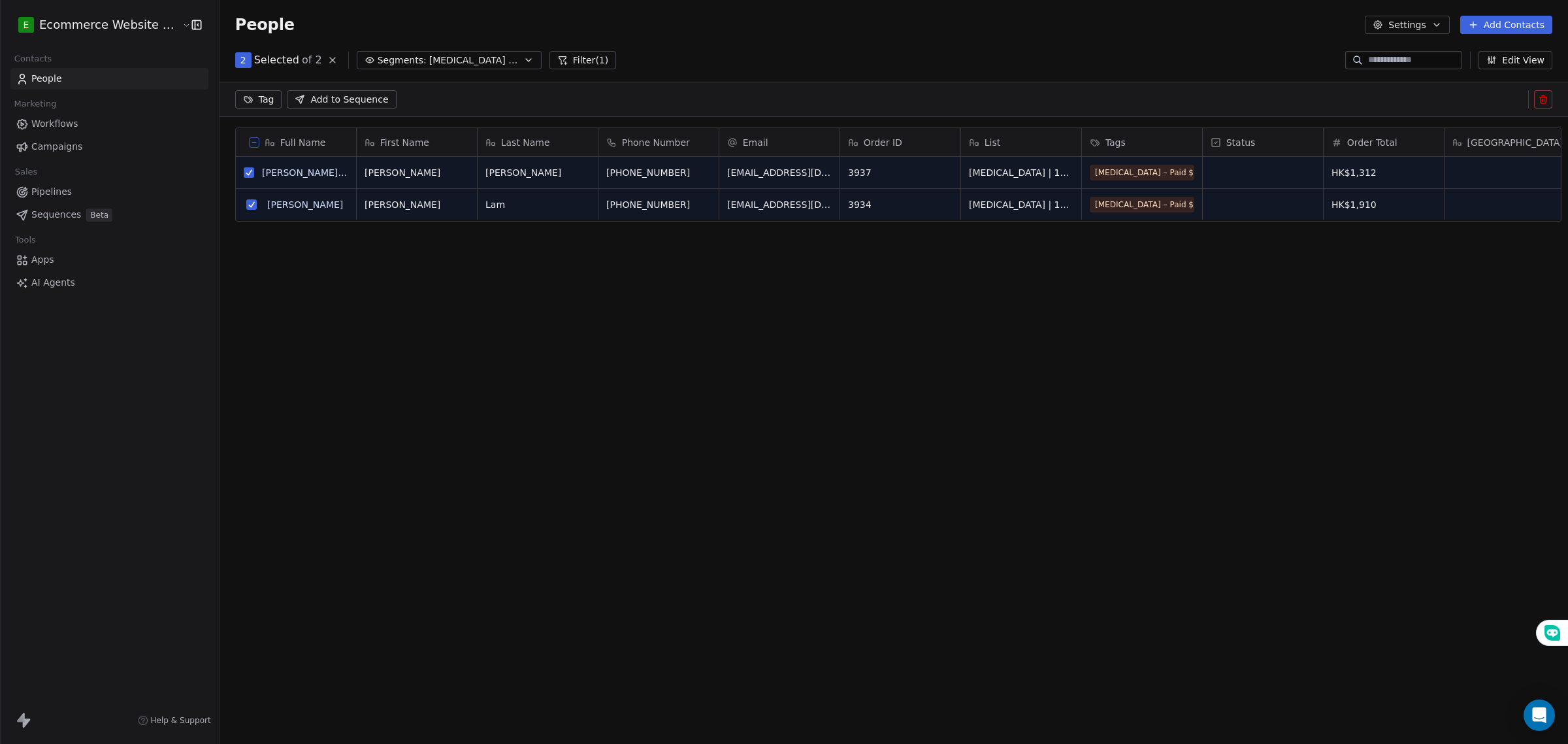
click at [259, 102] on html "E Ecommerce Website Builder Contacts People Marketing Workflows Campaigns Sales…" at bounding box center [784, 372] width 1568 height 744
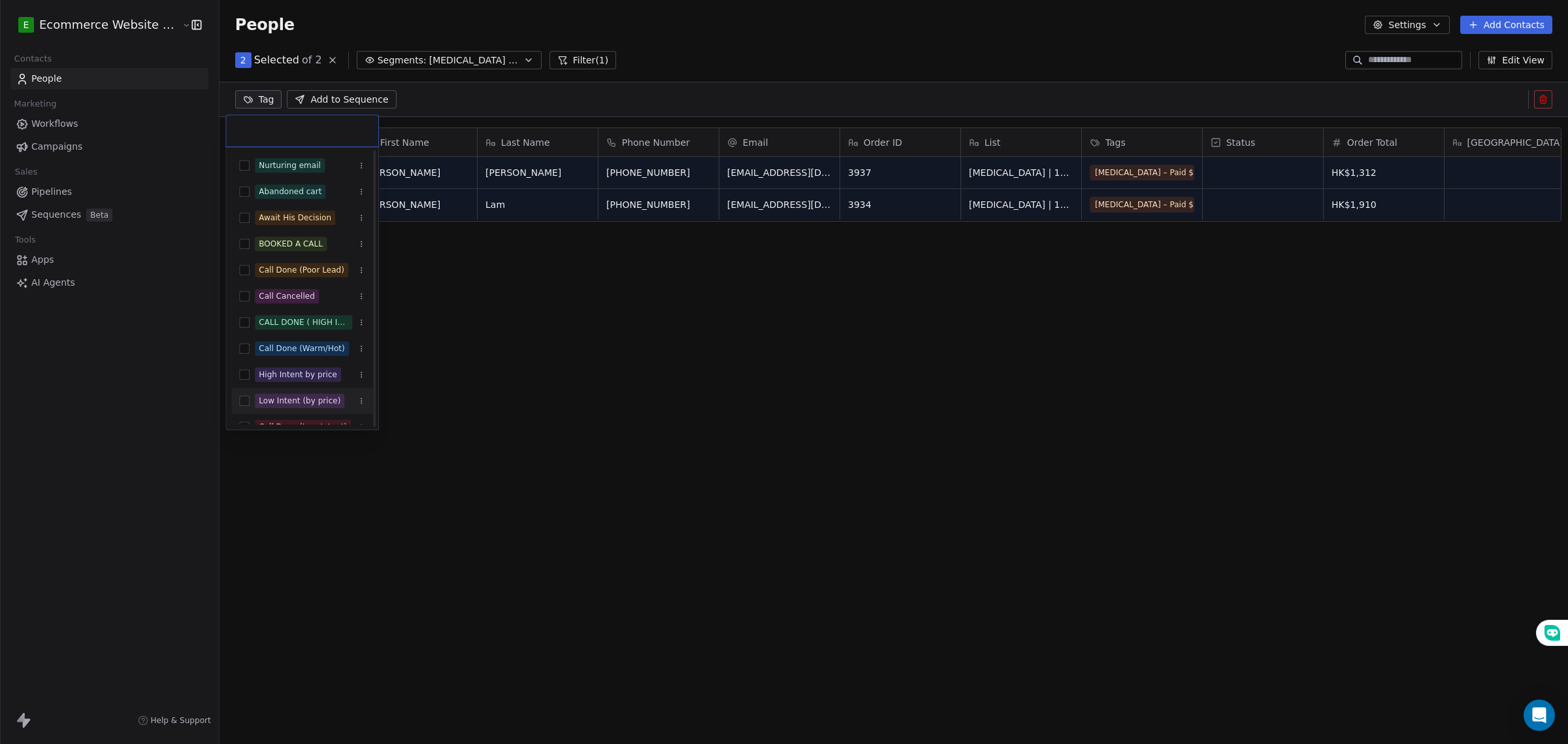
scroll to position [171, 0]
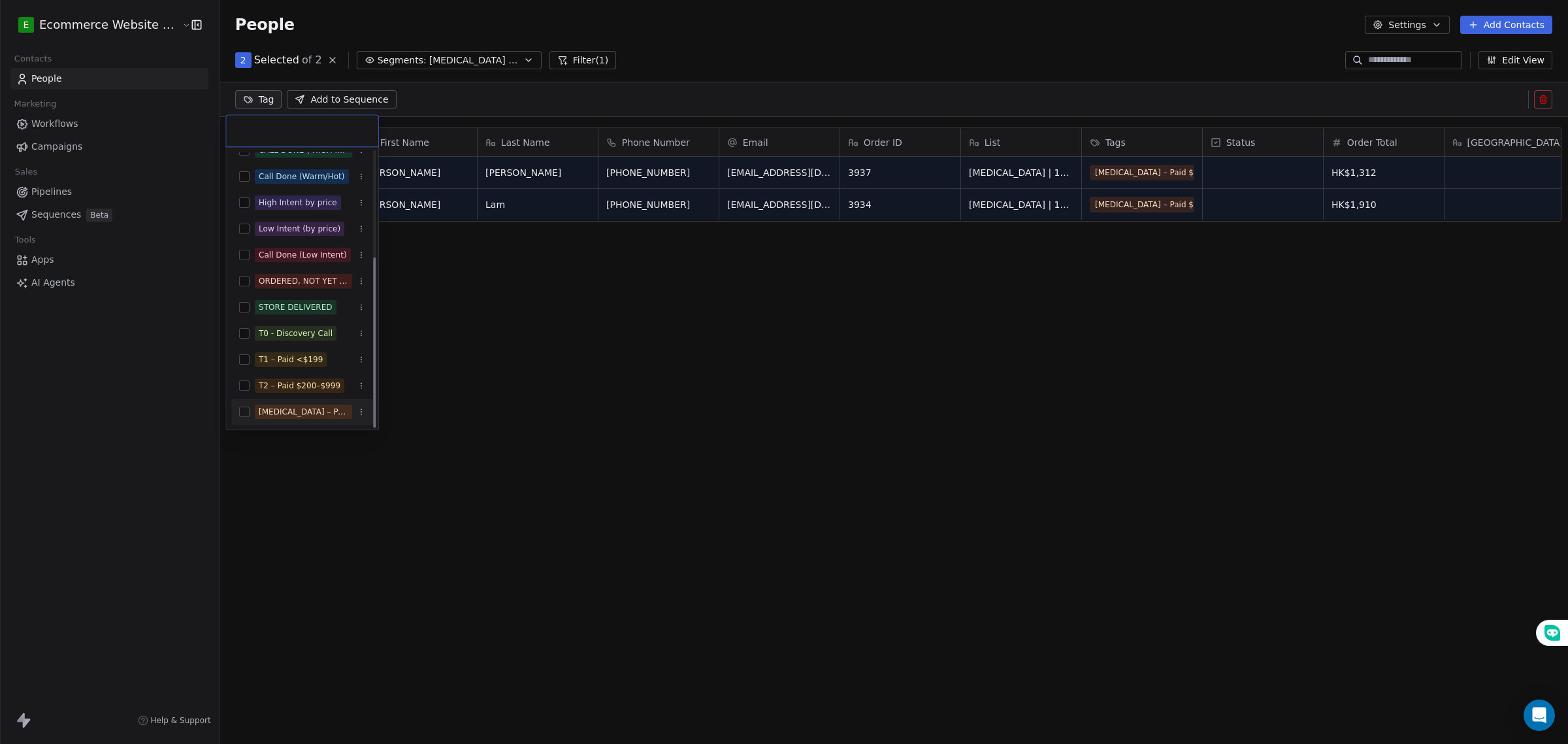
click at [292, 414] on div "[MEDICAL_DATA] – Paid $1000+" at bounding box center [303, 412] width 89 height 12
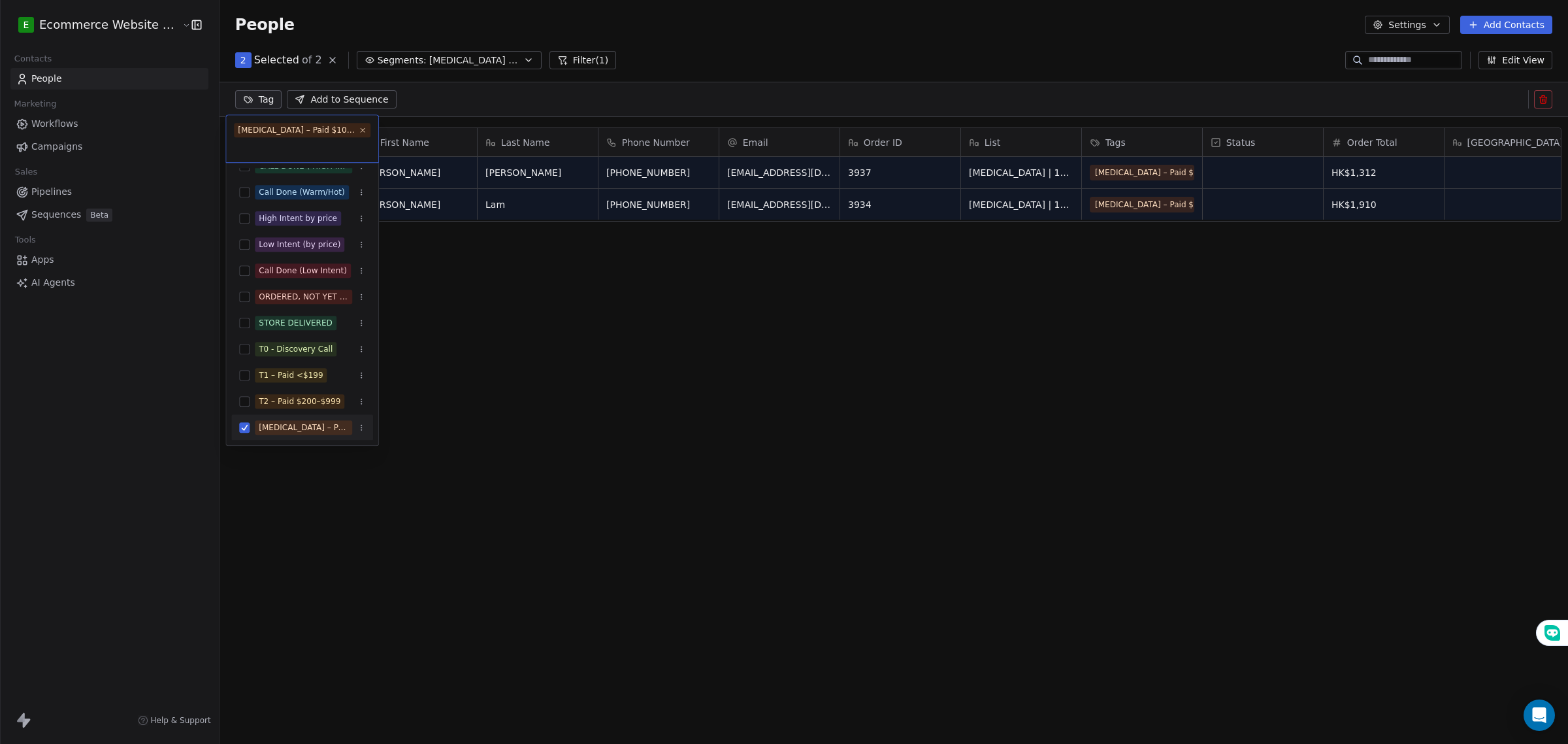
scroll to position [642, 1346]
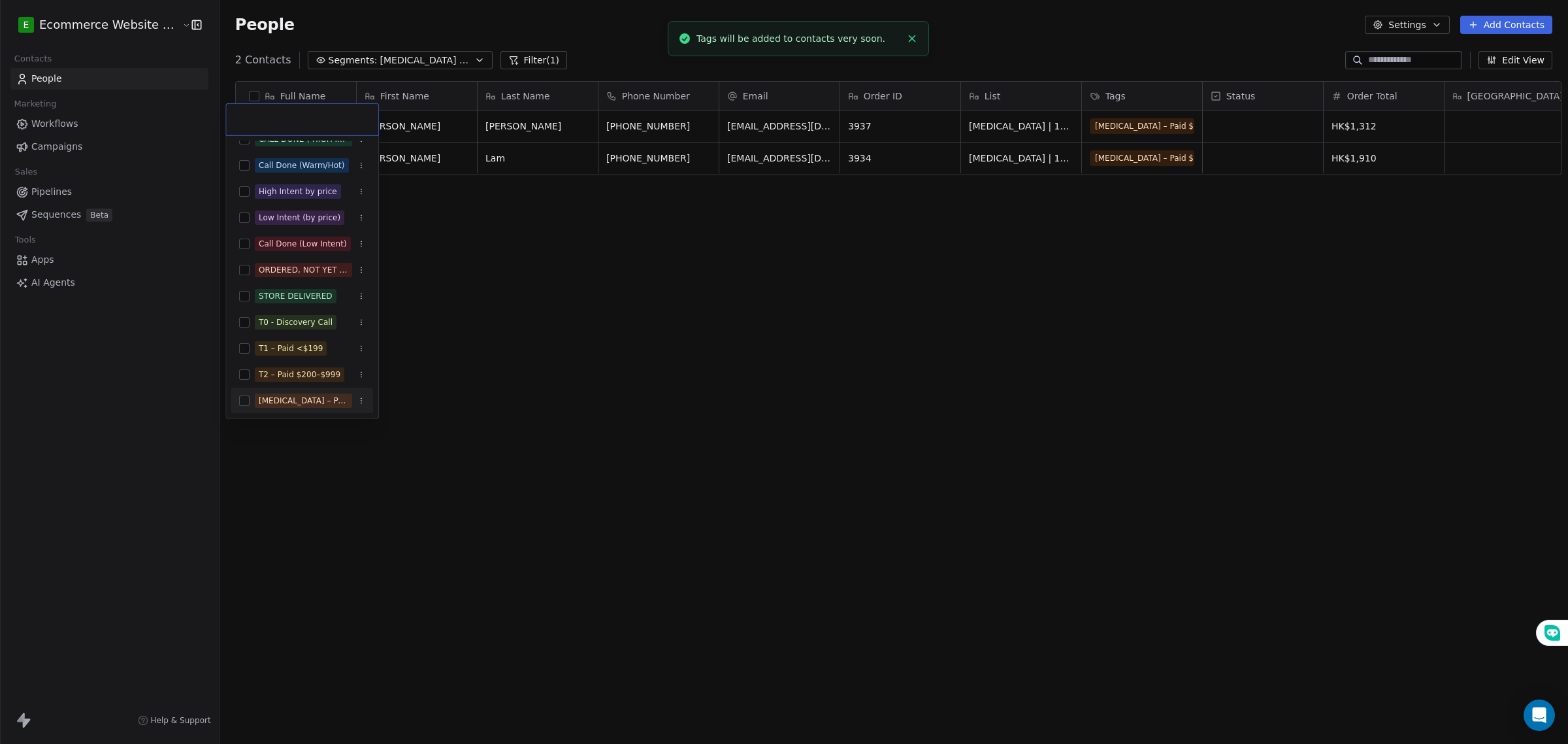
click at [471, 439] on html "E Ecommerce Website Builder Contacts People Marketing Workflows Campaigns Sales…" at bounding box center [784, 372] width 1568 height 744
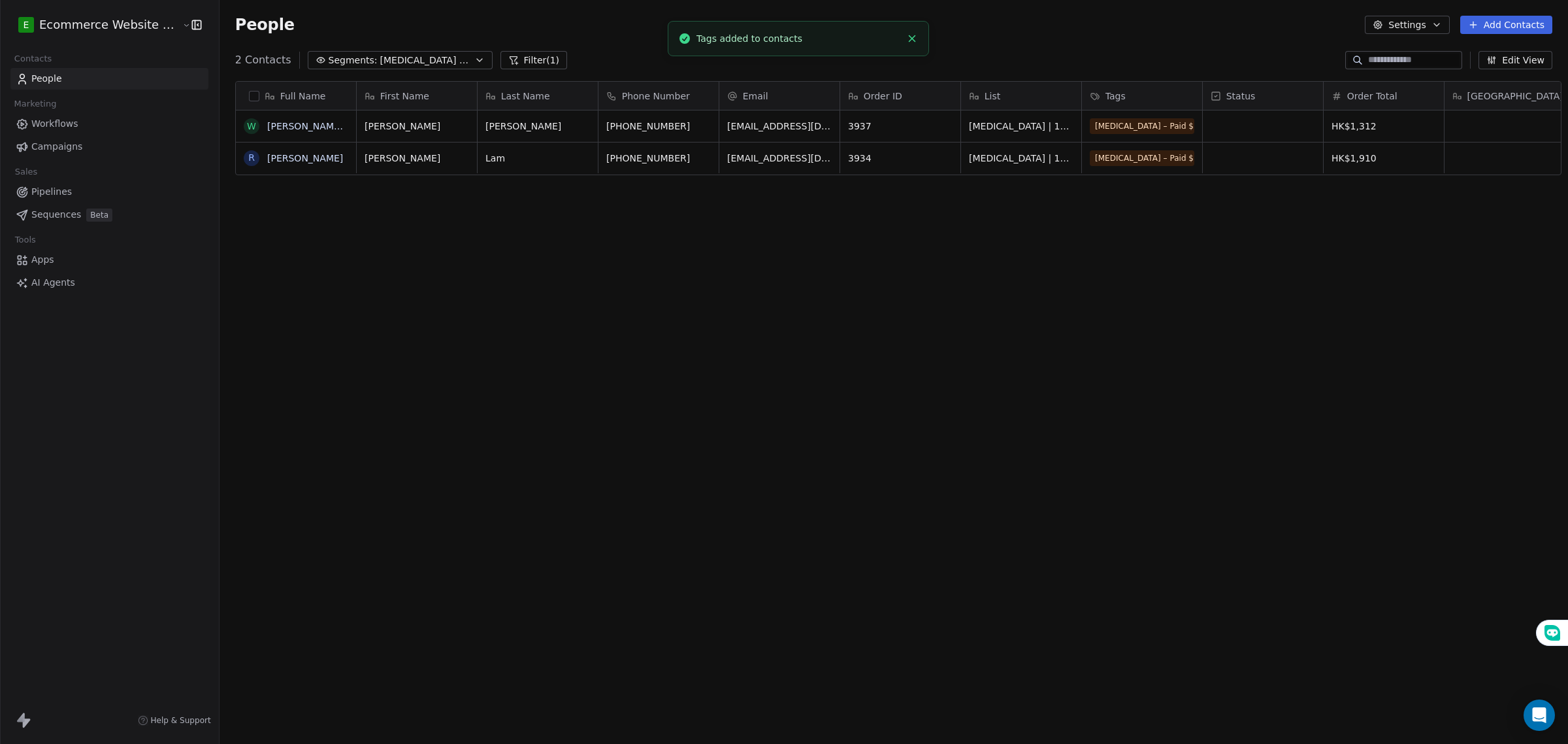
click at [71, 198] on link "Pipelines" at bounding box center [109, 192] width 198 height 21
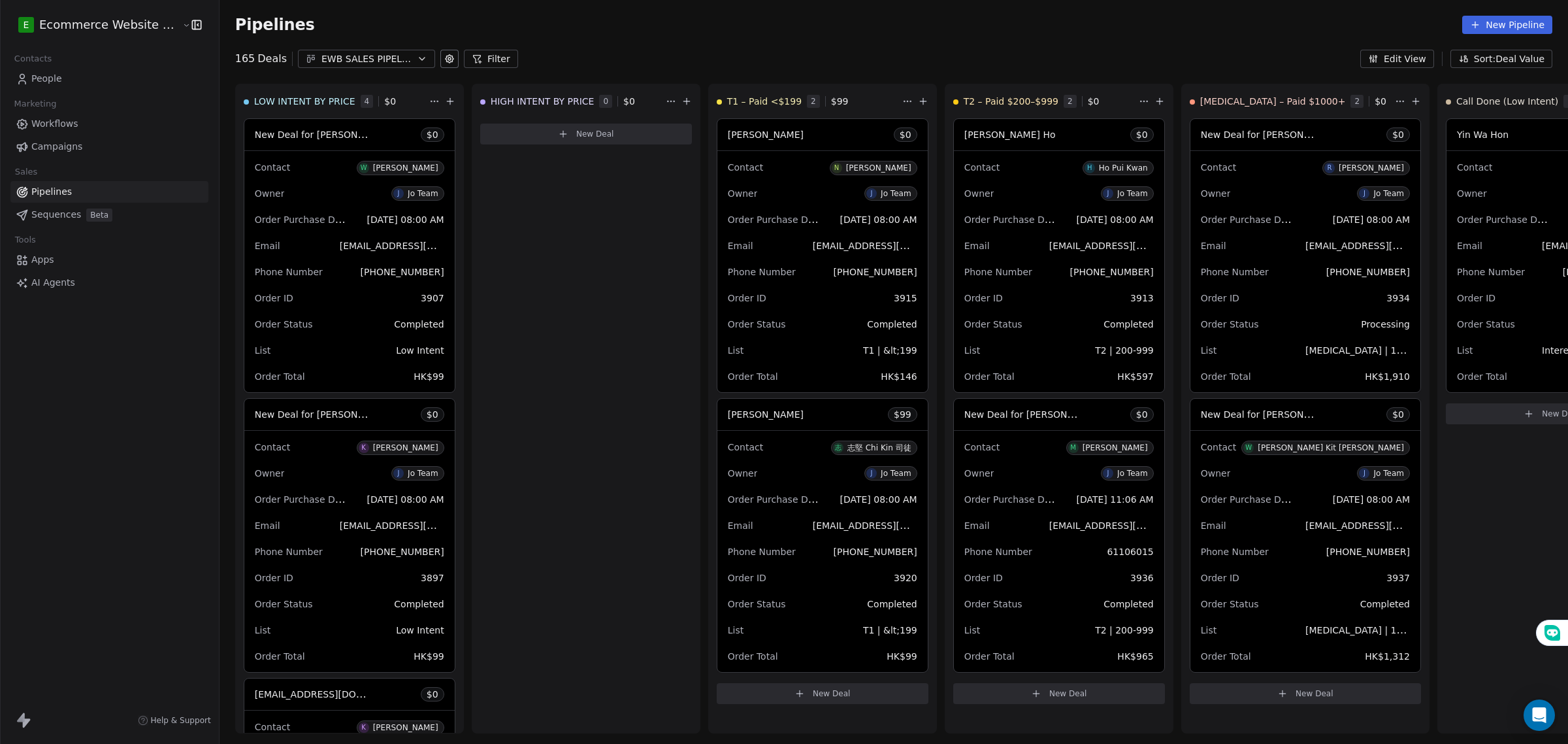
click at [67, 128] on span "Workflows" at bounding box center [54, 124] width 47 height 14
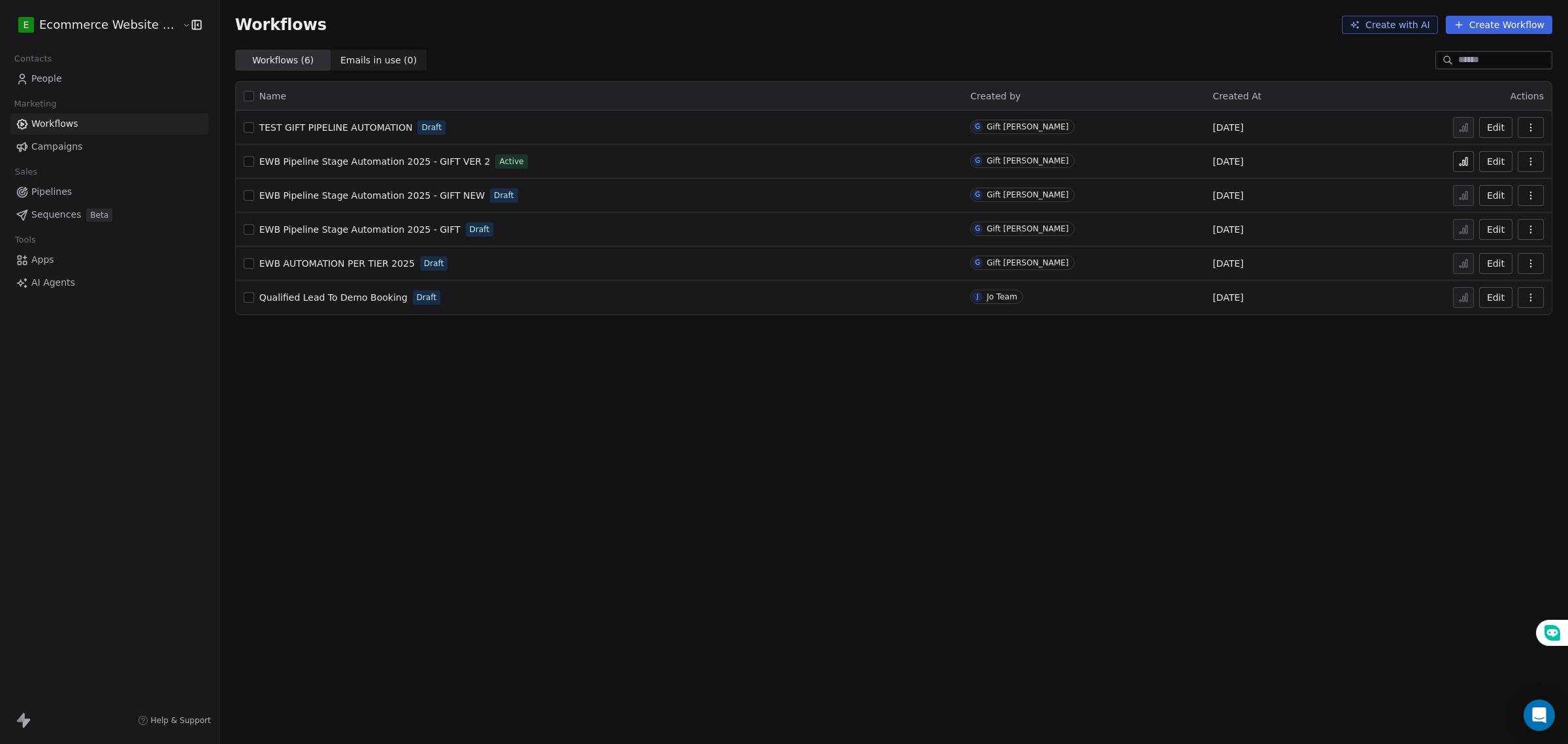
click at [357, 122] on span "TEST GIFT PIPELINE AUTOMATION" at bounding box center [336, 127] width 154 height 11
click at [56, 82] on span "People" at bounding box center [46, 78] width 31 height 14
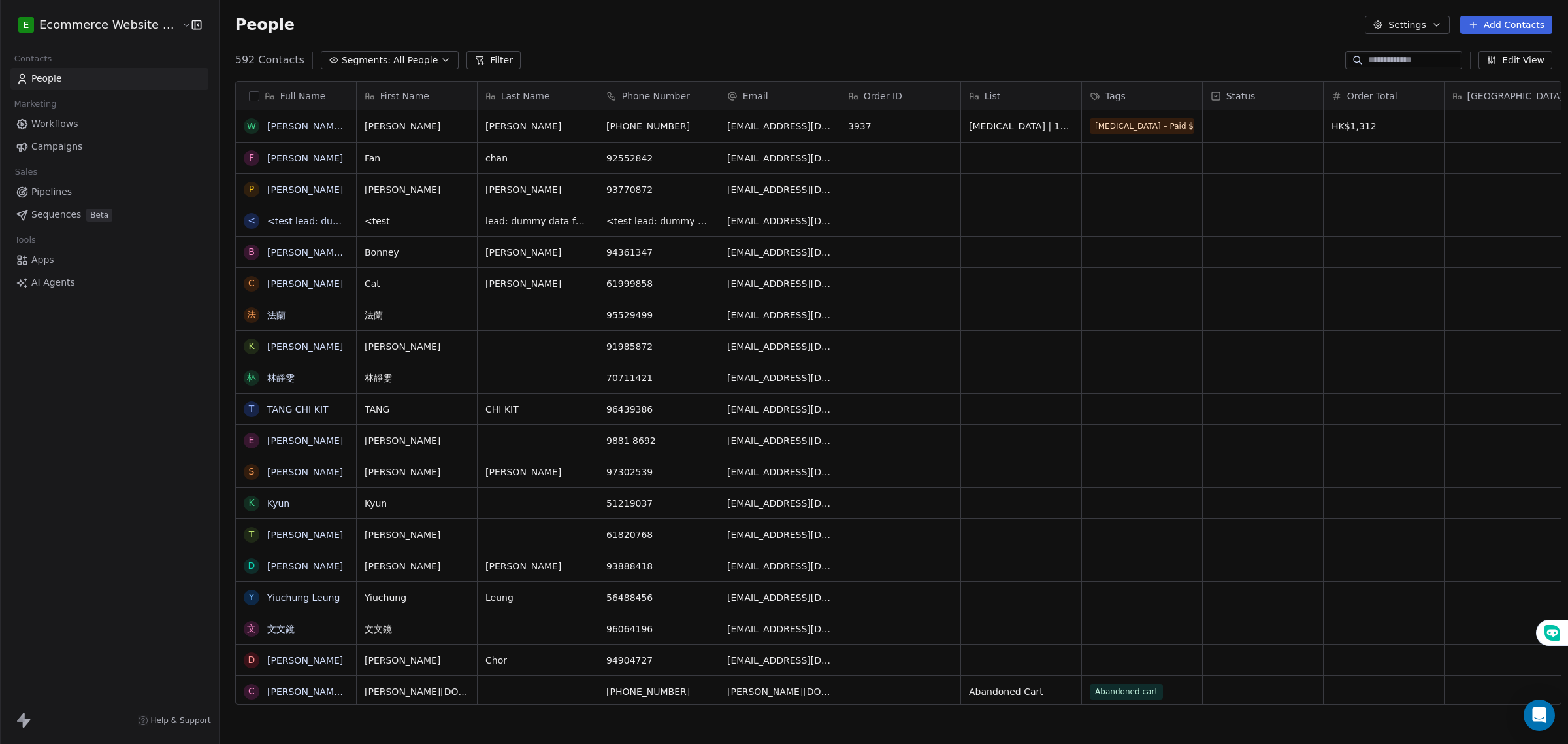
scroll to position [642, 1346]
click at [249, 98] on button "button" at bounding box center [254, 96] width 11 height 11
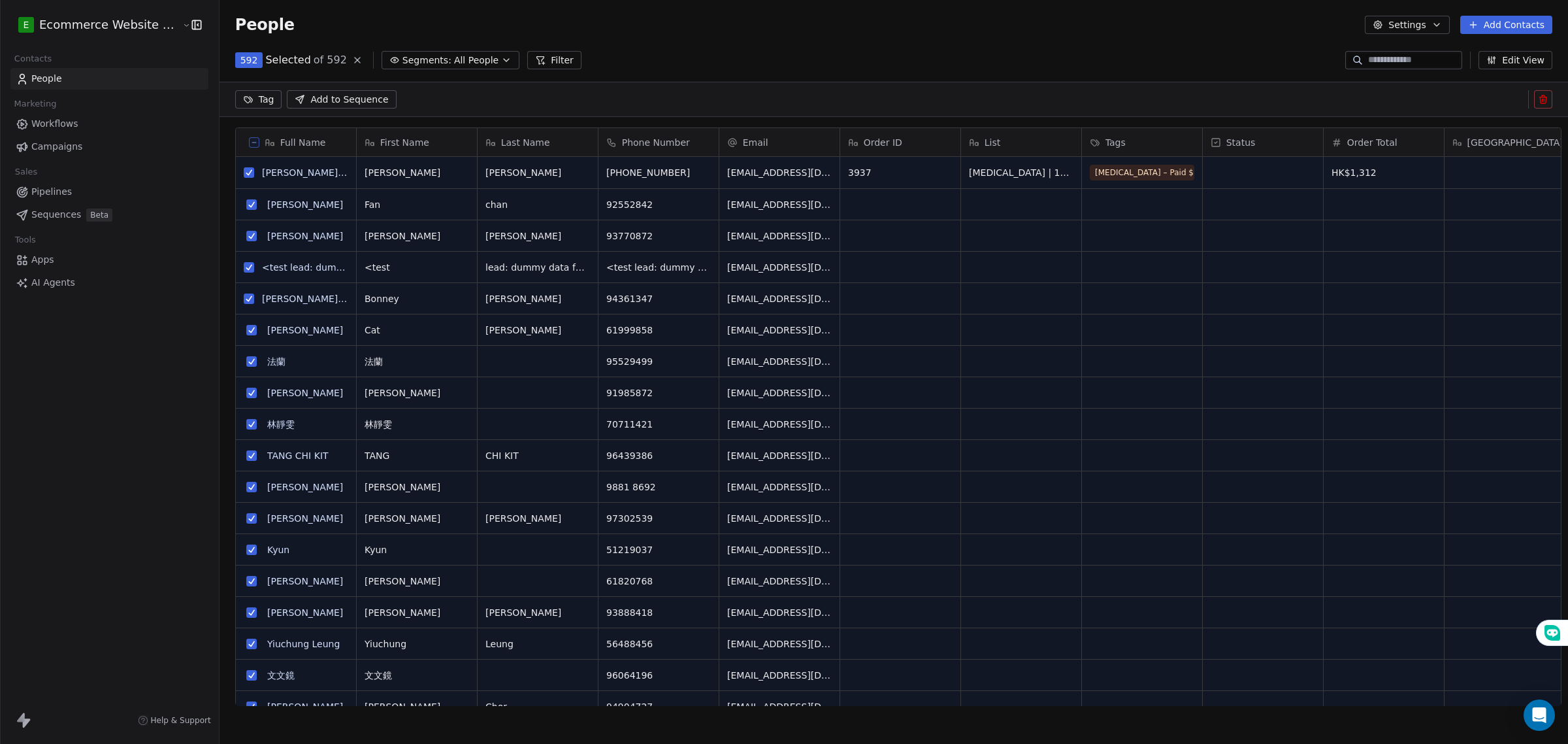
scroll to position [596, 1346]
click at [251, 141] on icon at bounding box center [254, 142] width 7 height 7
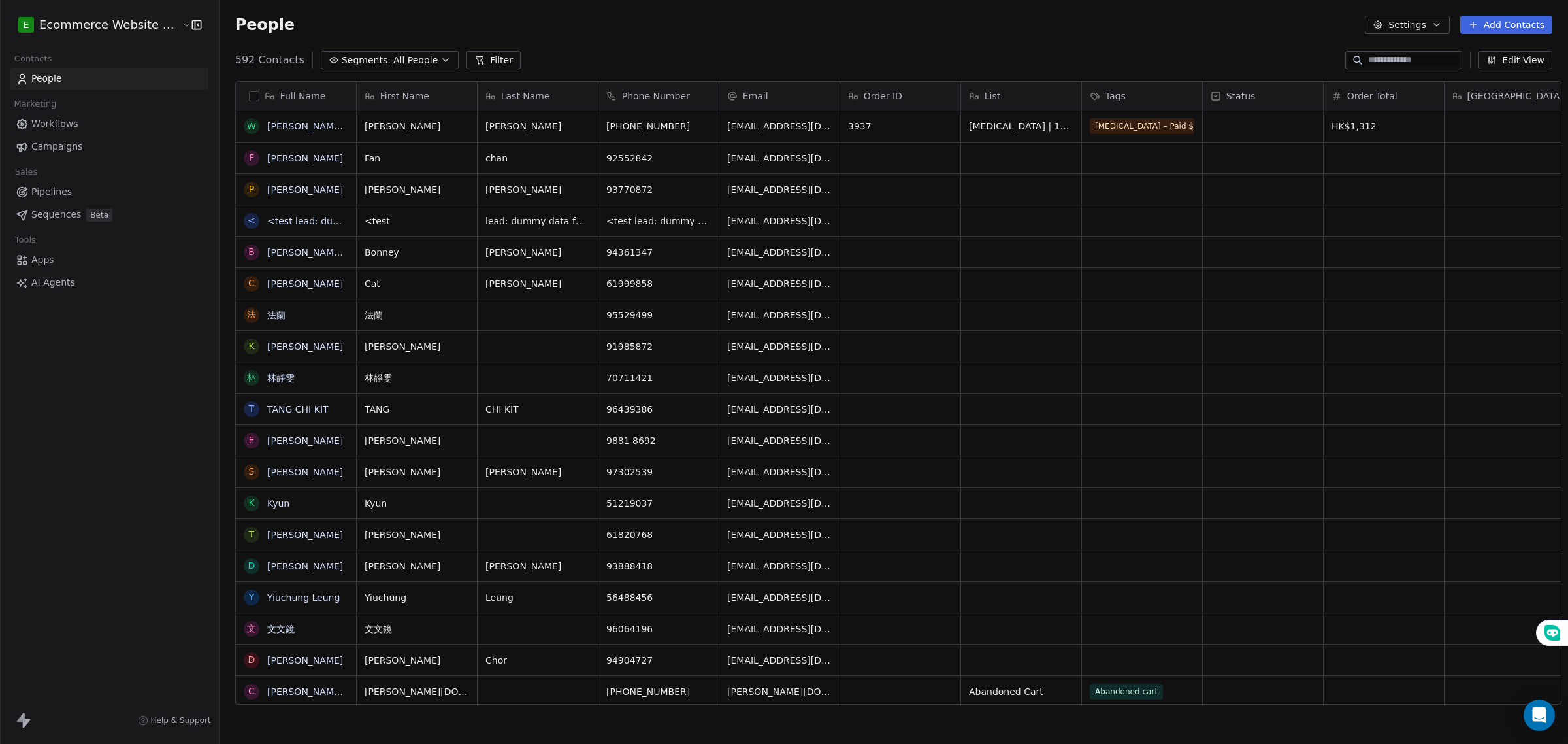
scroll to position [642, 1346]
click at [351, 59] on span "Segments:" at bounding box center [366, 60] width 49 height 14
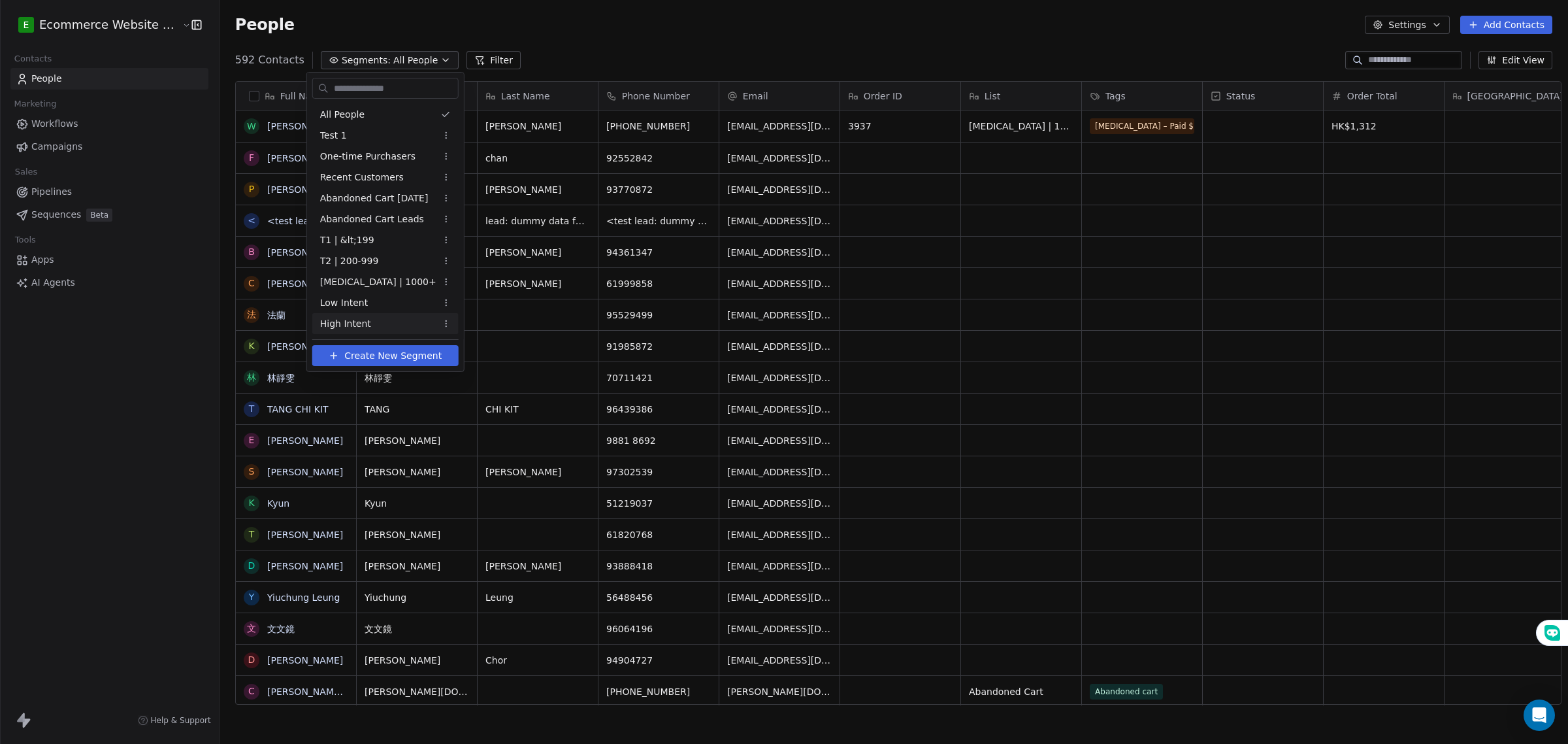
click at [403, 355] on span "Create New Segment" at bounding box center [393, 356] width 98 height 14
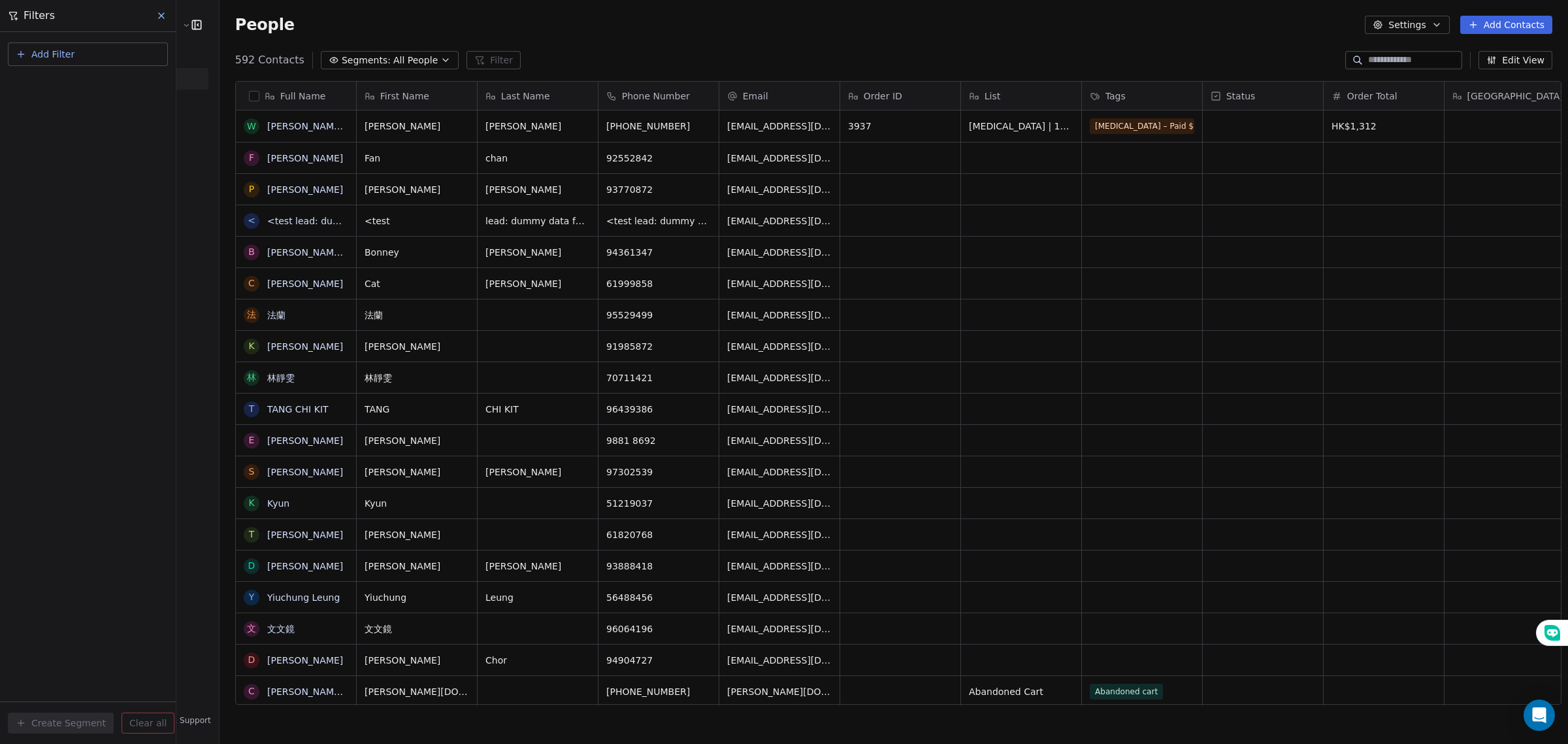
click at [249, 95] on button "button" at bounding box center [254, 96] width 11 height 11
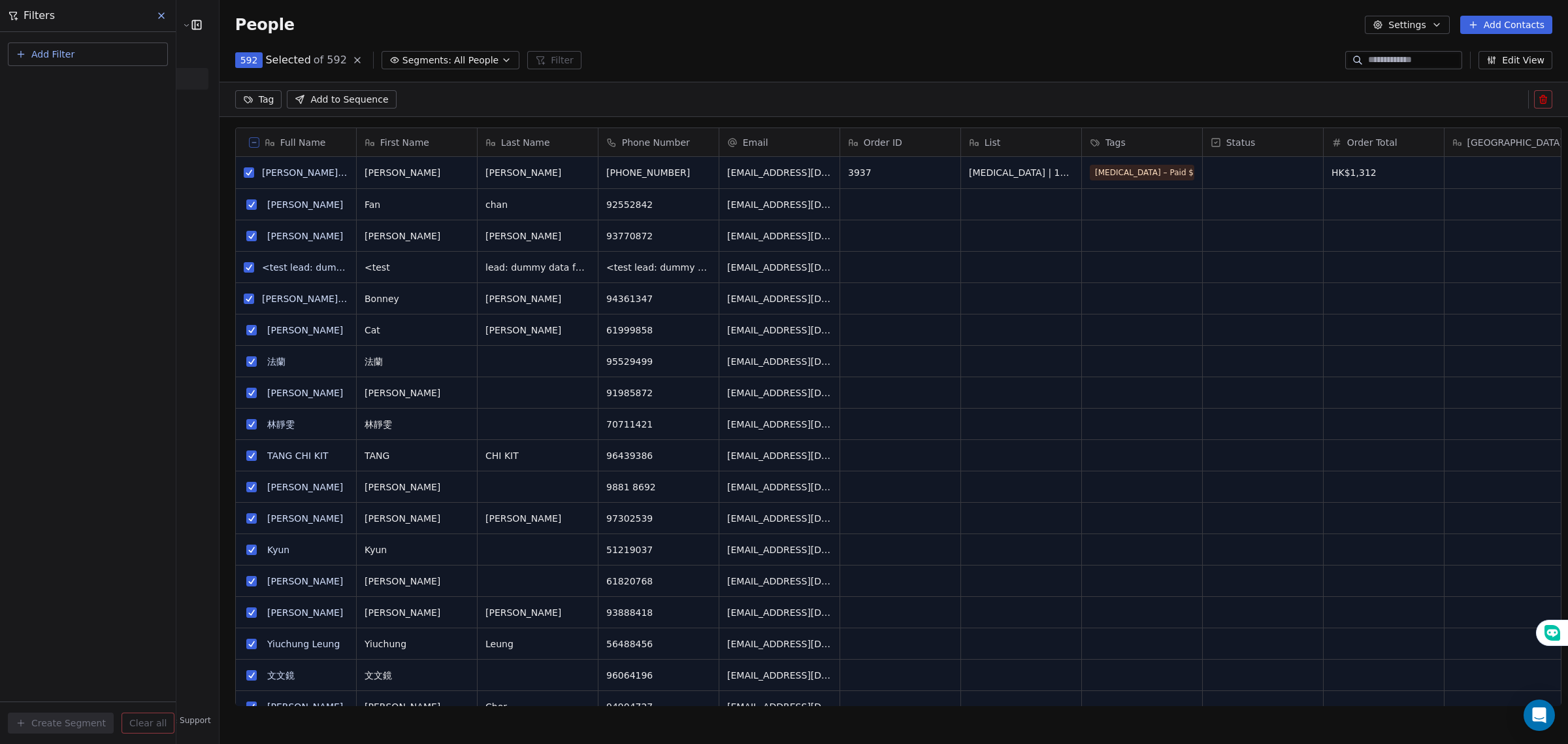
scroll to position [596, 1346]
click at [108, 452] on div "Add Filter Create Segment Clear all" at bounding box center [87, 388] width 175 height 712
click at [246, 333] on button "grid" at bounding box center [251, 329] width 11 height 11
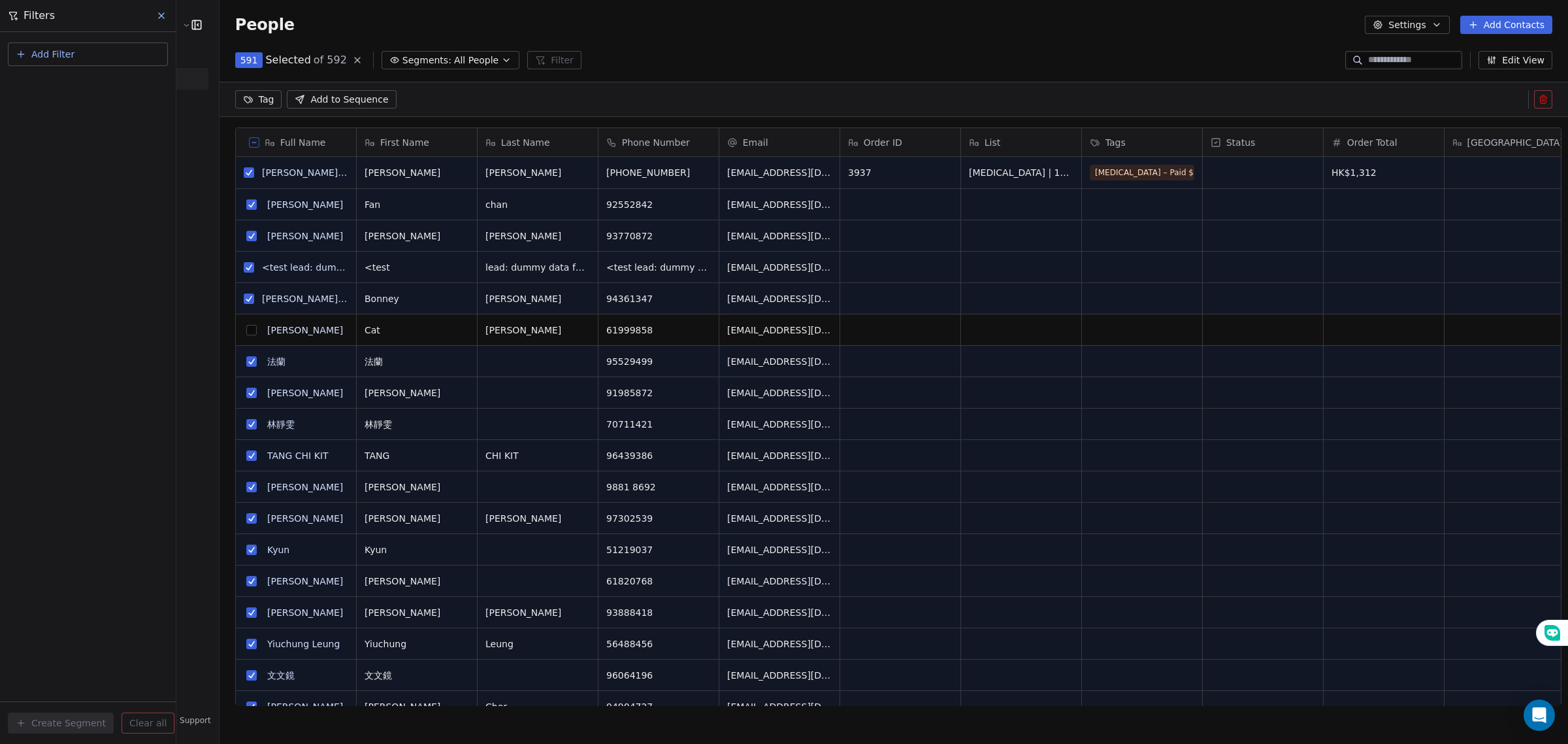
click at [244, 298] on button "grid" at bounding box center [249, 298] width 11 height 11
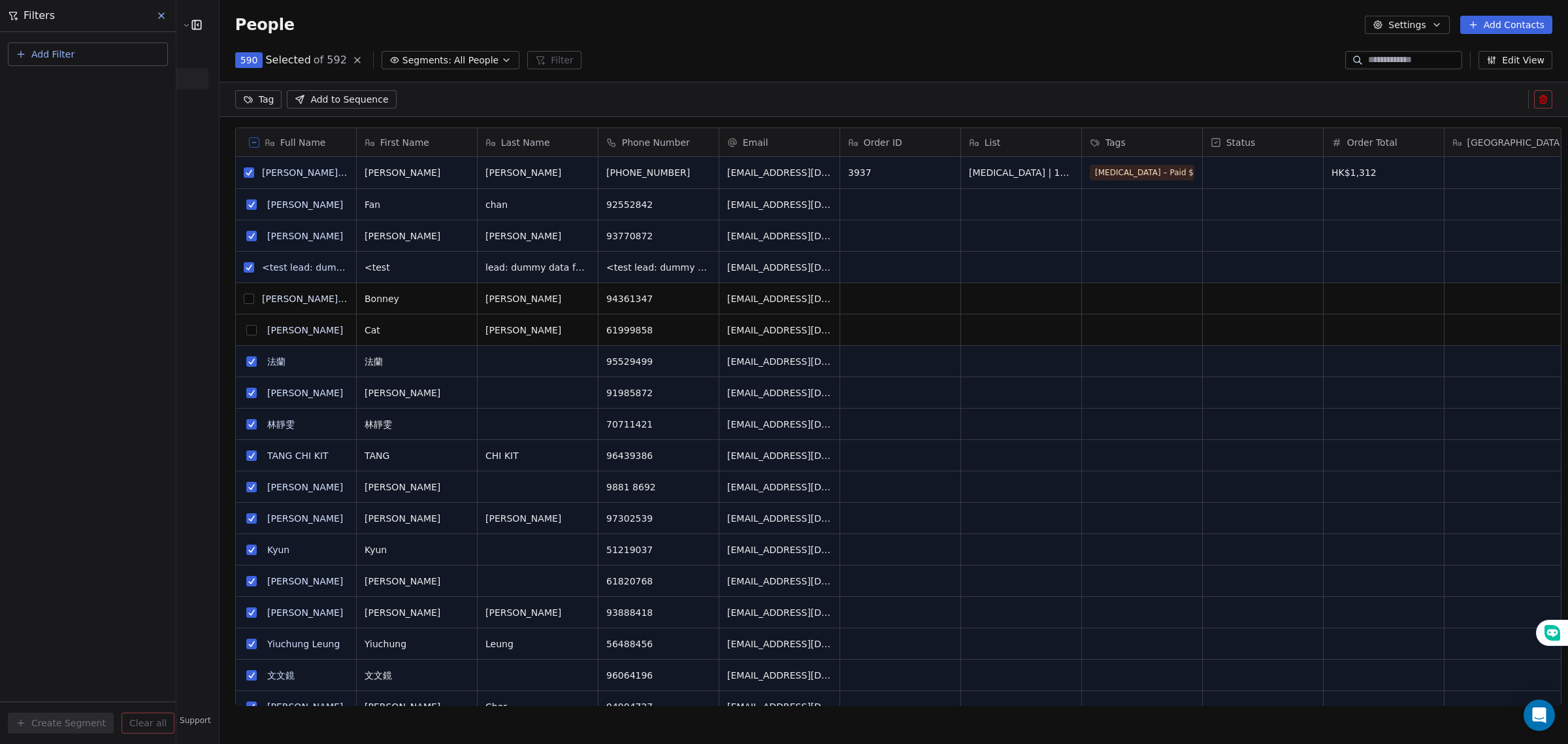
click at [244, 266] on button "grid" at bounding box center [249, 267] width 11 height 11
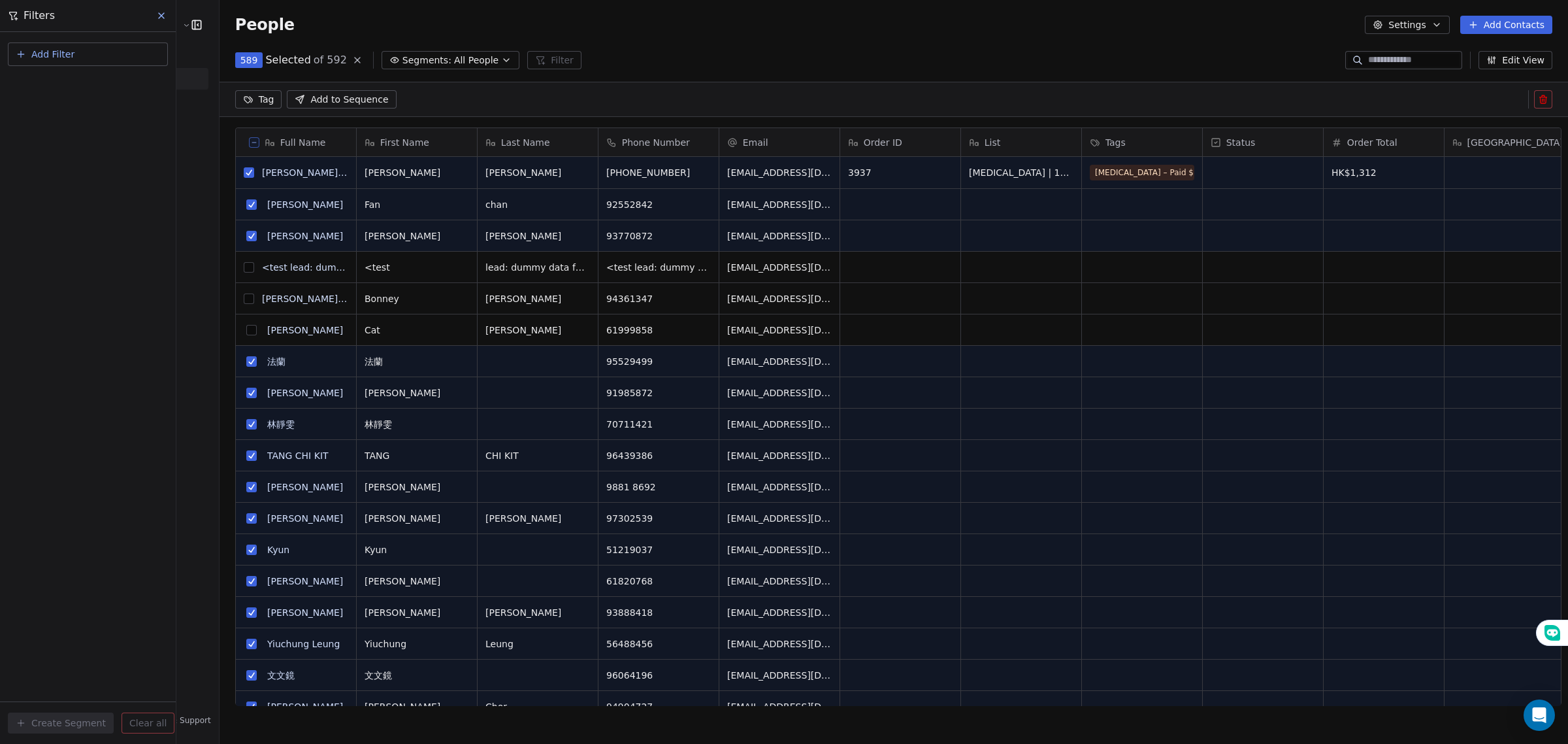
click at [246, 239] on button "grid" at bounding box center [251, 235] width 11 height 11
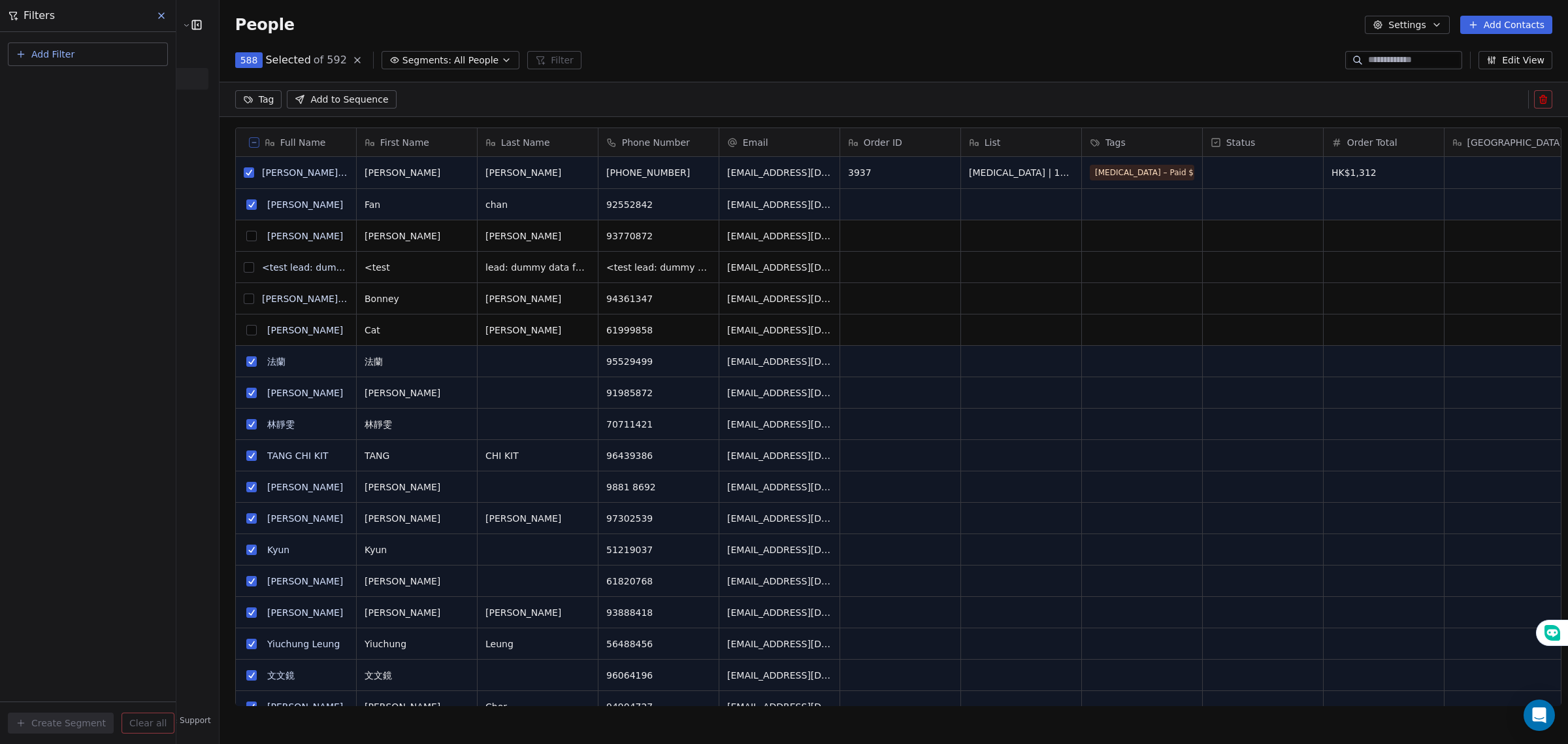
click at [246, 202] on button "grid" at bounding box center [251, 204] width 11 height 11
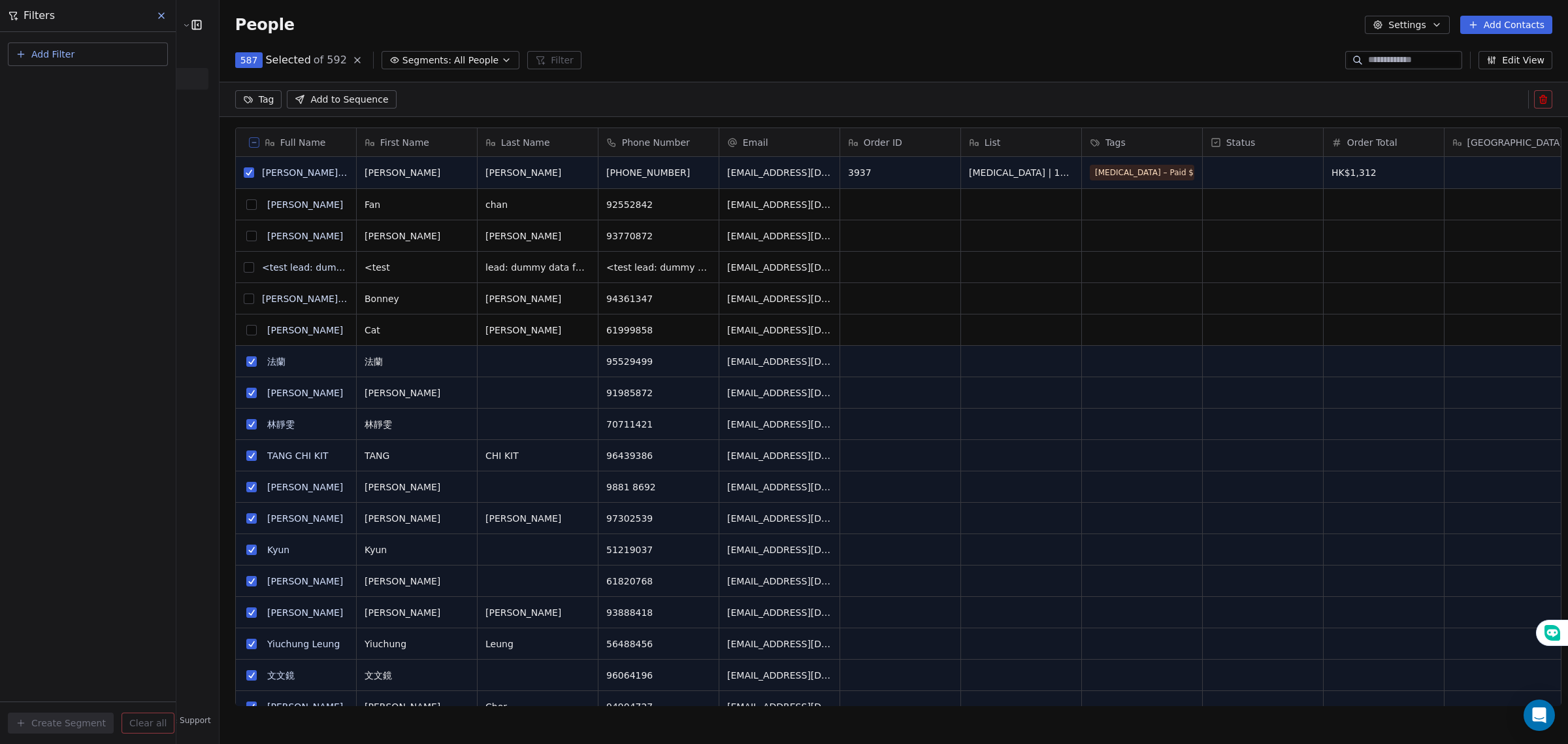
click at [246, 362] on button "grid" at bounding box center [251, 361] width 11 height 11
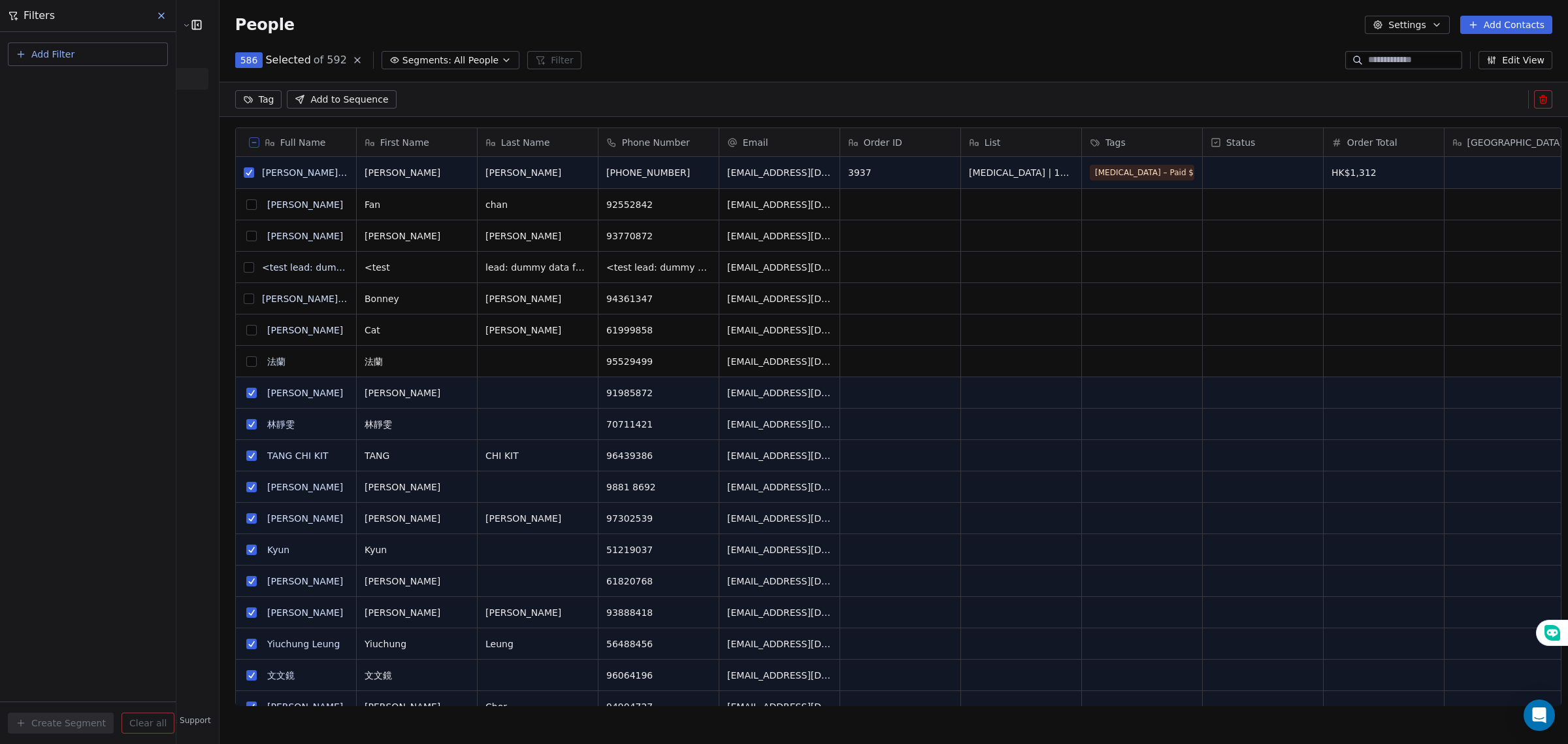
click at [246, 393] on button "grid" at bounding box center [251, 392] width 11 height 11
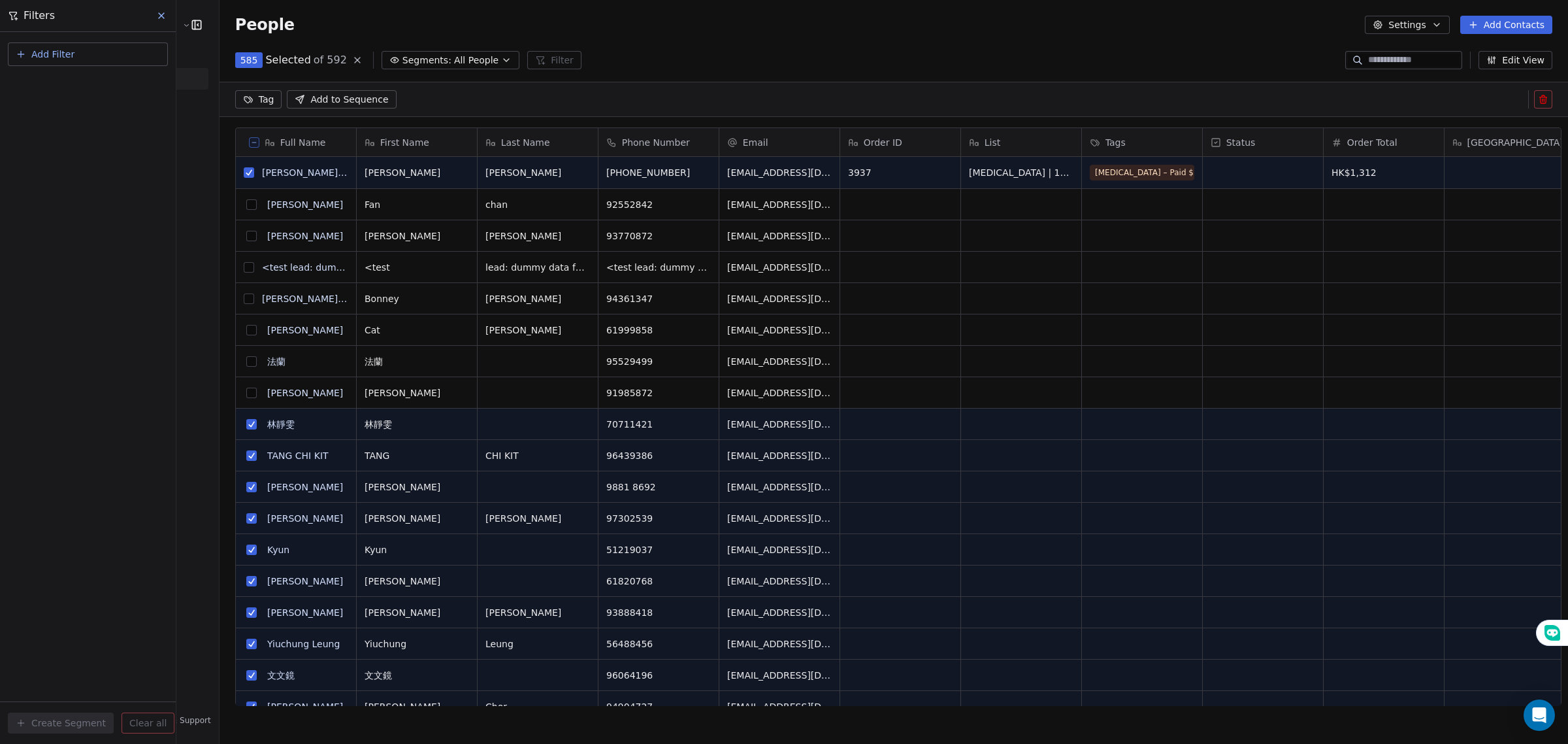
click at [247, 423] on button "grid" at bounding box center [251, 423] width 11 height 11
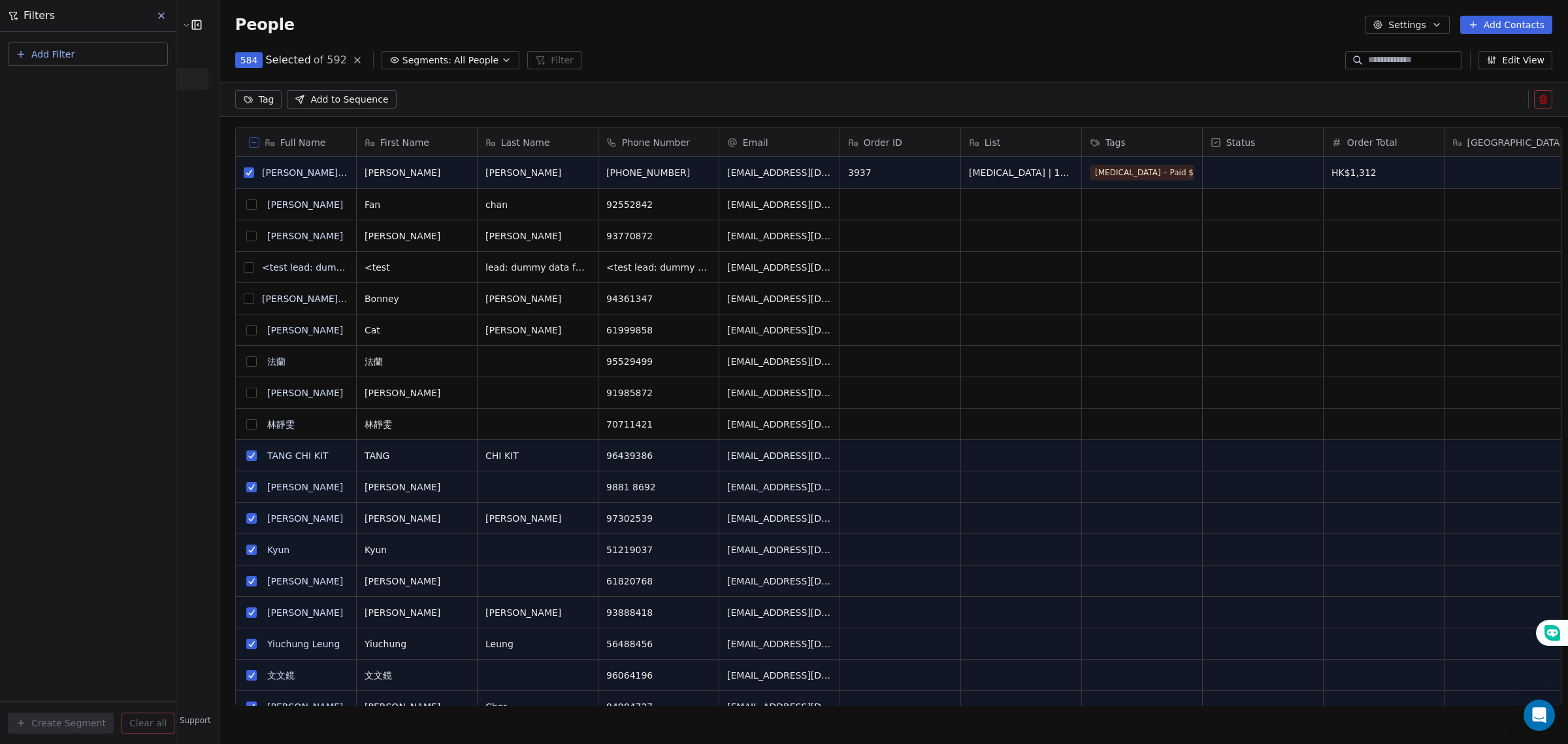
click at [246, 456] on button "grid" at bounding box center [251, 455] width 11 height 11
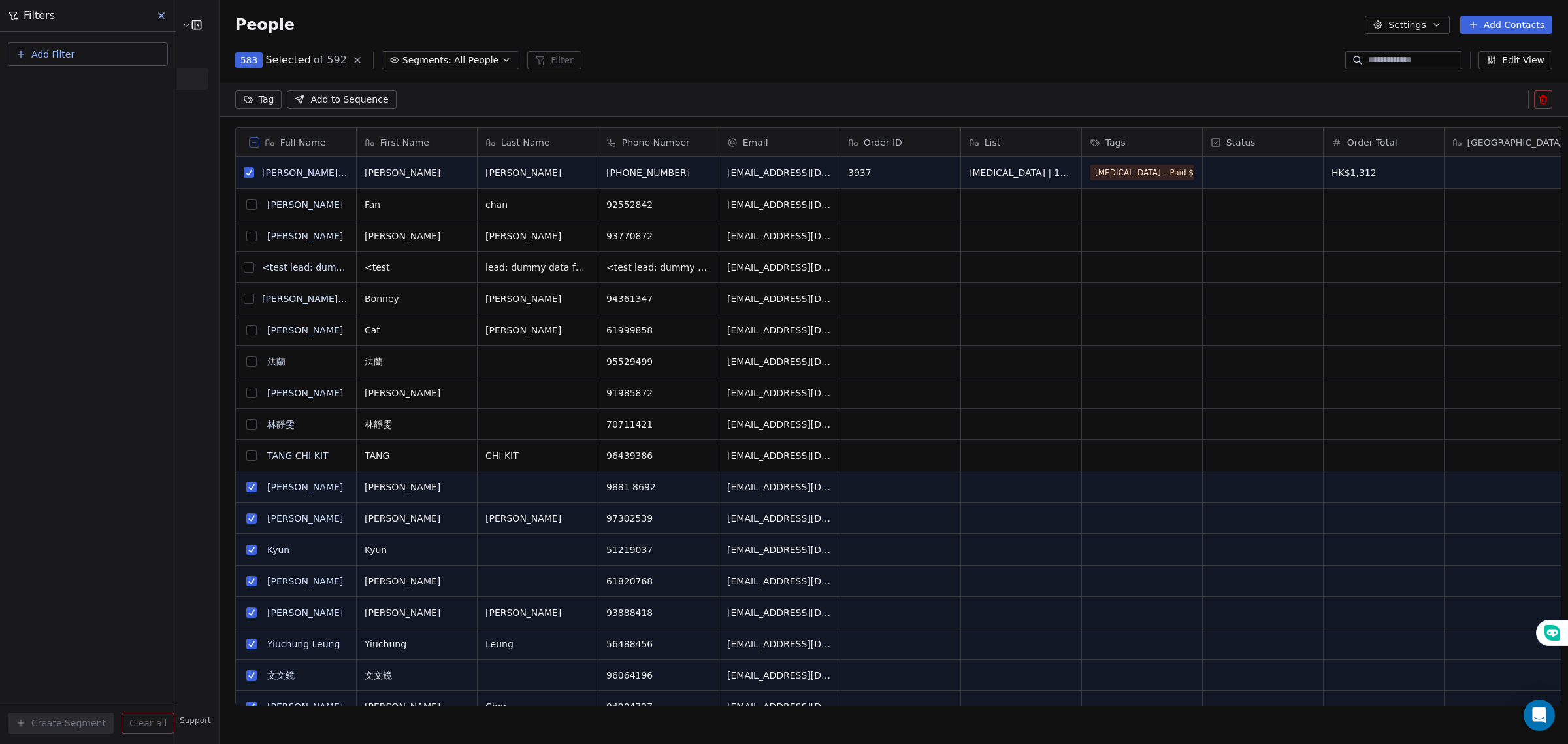
click at [246, 488] on button "grid" at bounding box center [251, 486] width 11 height 11
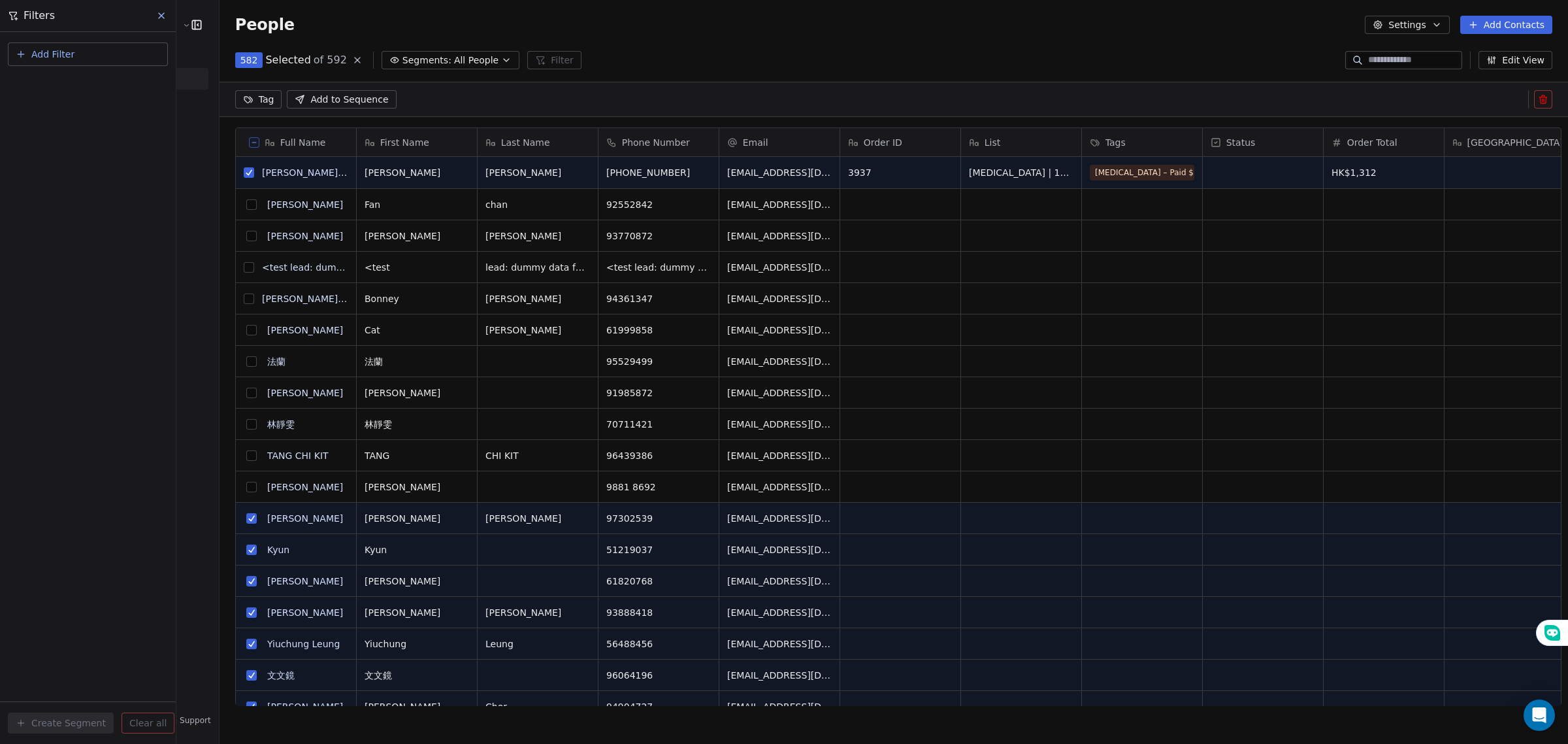
click at [246, 513] on button "grid" at bounding box center [251, 518] width 11 height 11
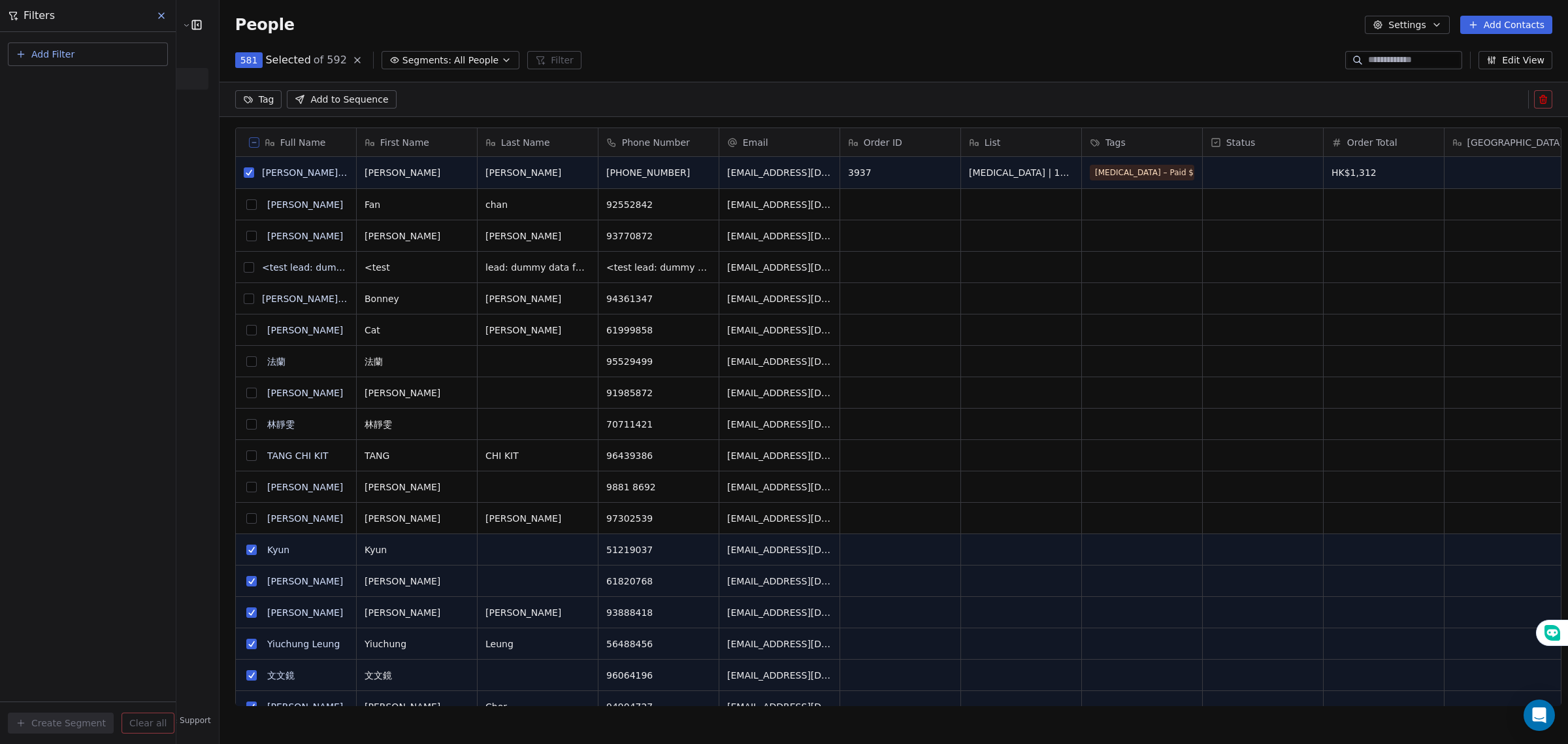
click at [246, 549] on button "grid" at bounding box center [251, 549] width 11 height 11
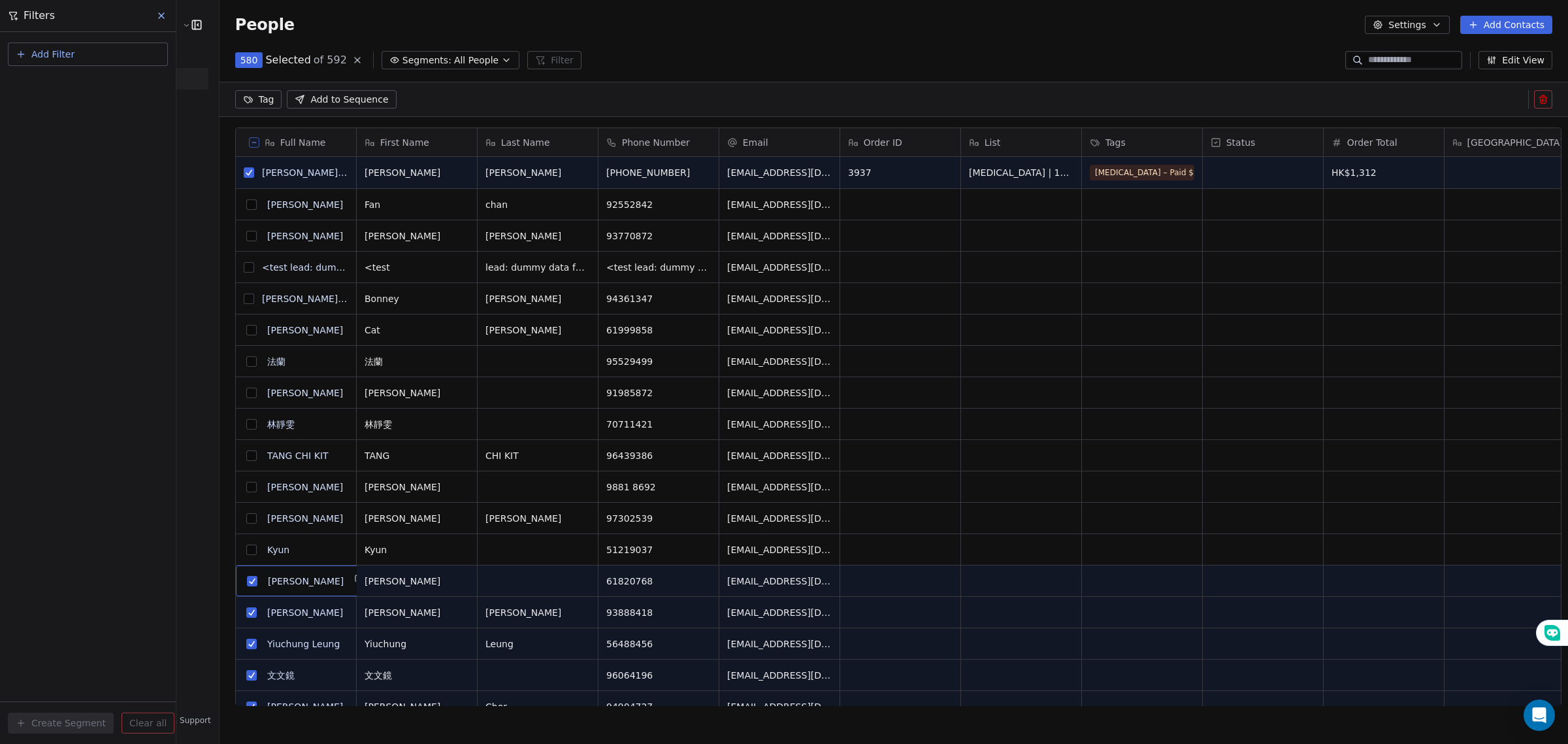
click at [246, 615] on button "grid" at bounding box center [251, 612] width 11 height 11
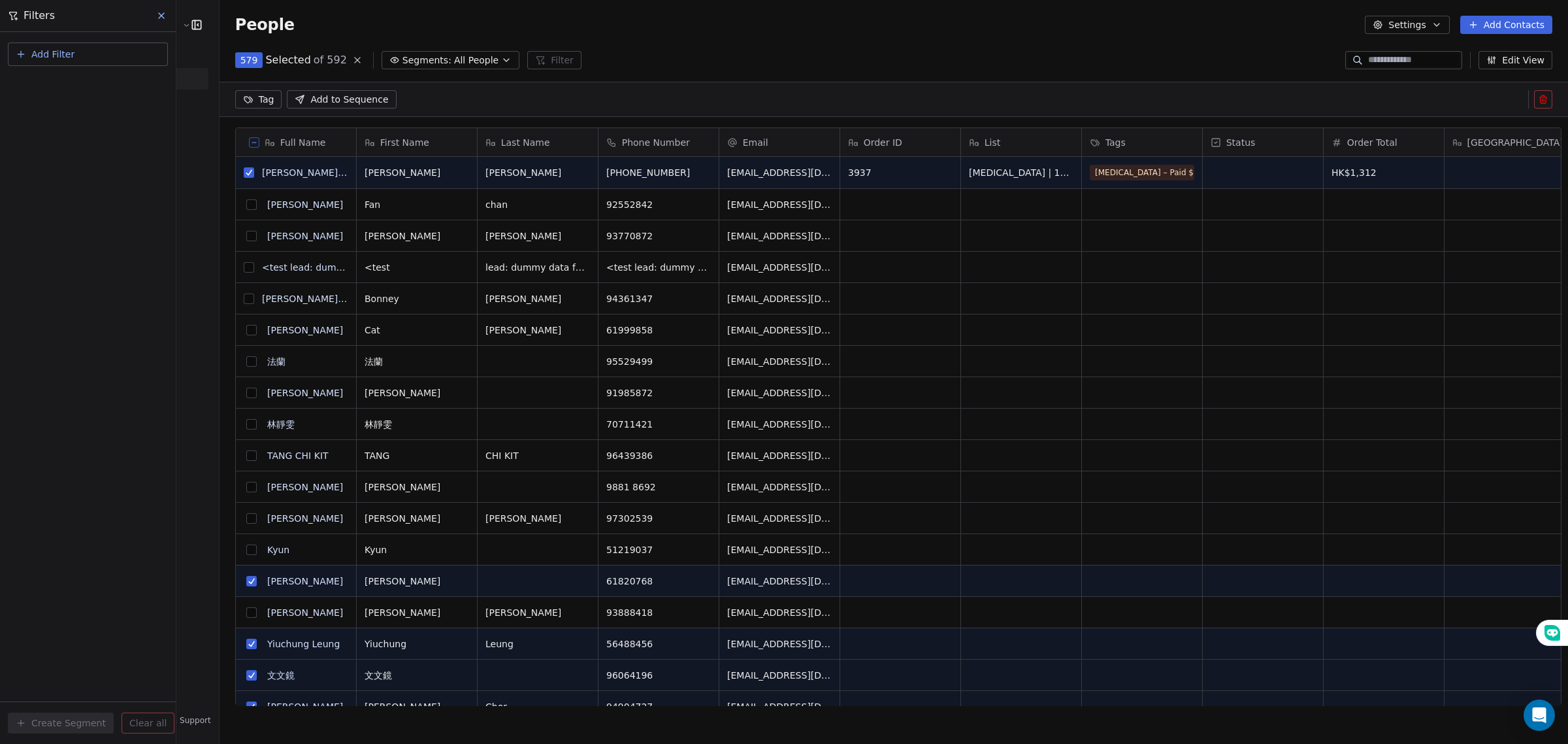
click at [246, 579] on button "grid" at bounding box center [251, 580] width 11 height 11
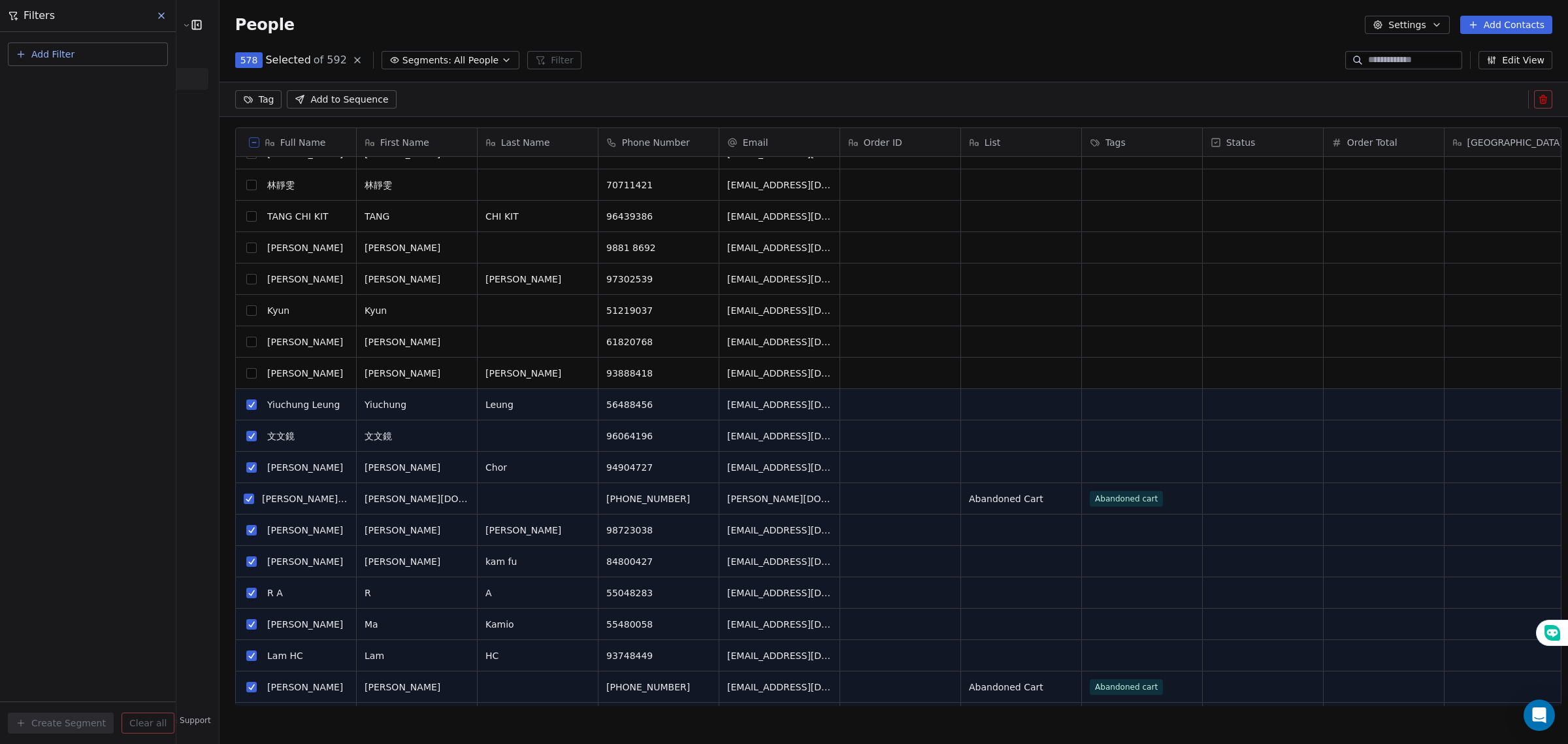
scroll to position [245, 0]
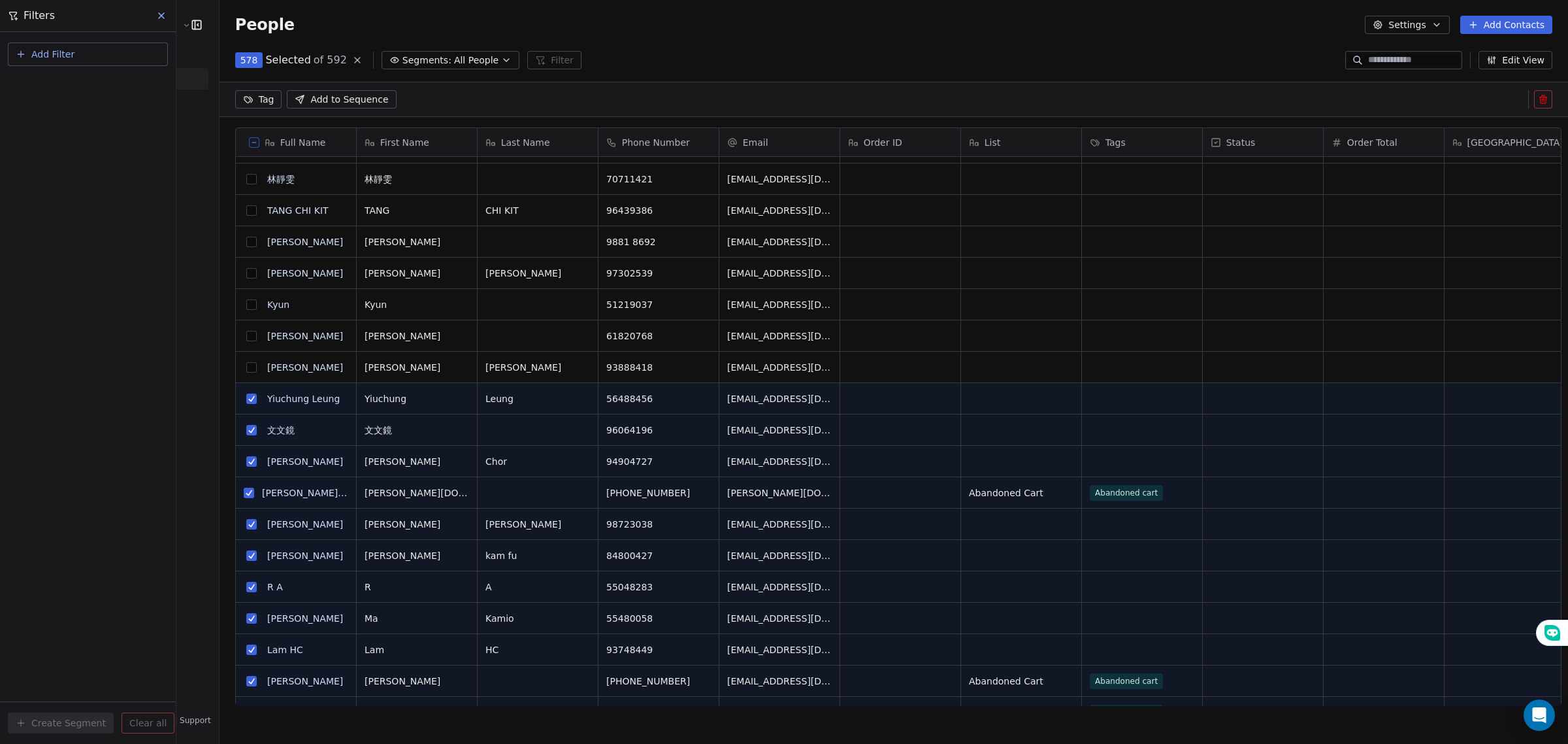
click at [246, 397] on button "grid" at bounding box center [251, 398] width 11 height 11
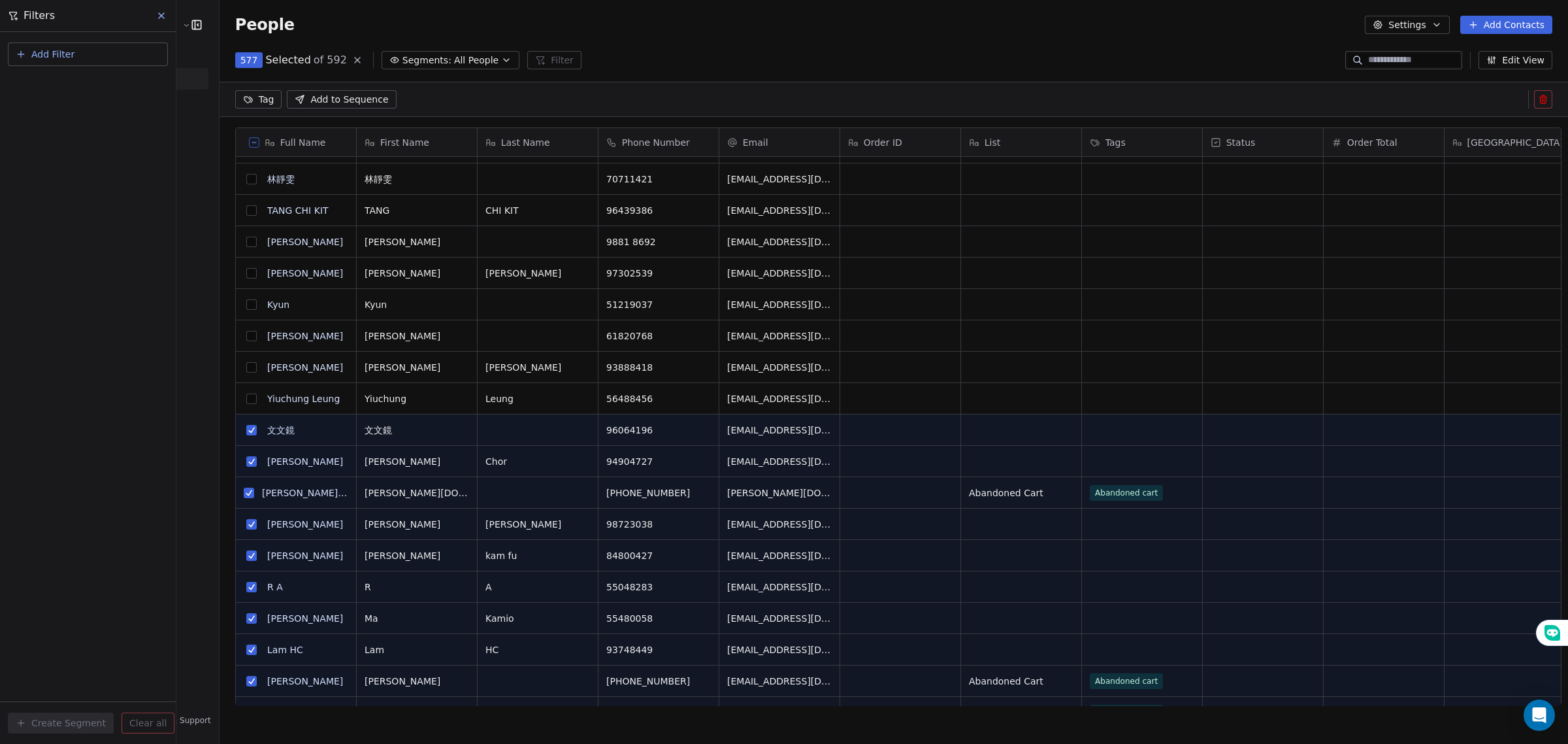
click at [246, 431] on button "grid" at bounding box center [251, 430] width 11 height 11
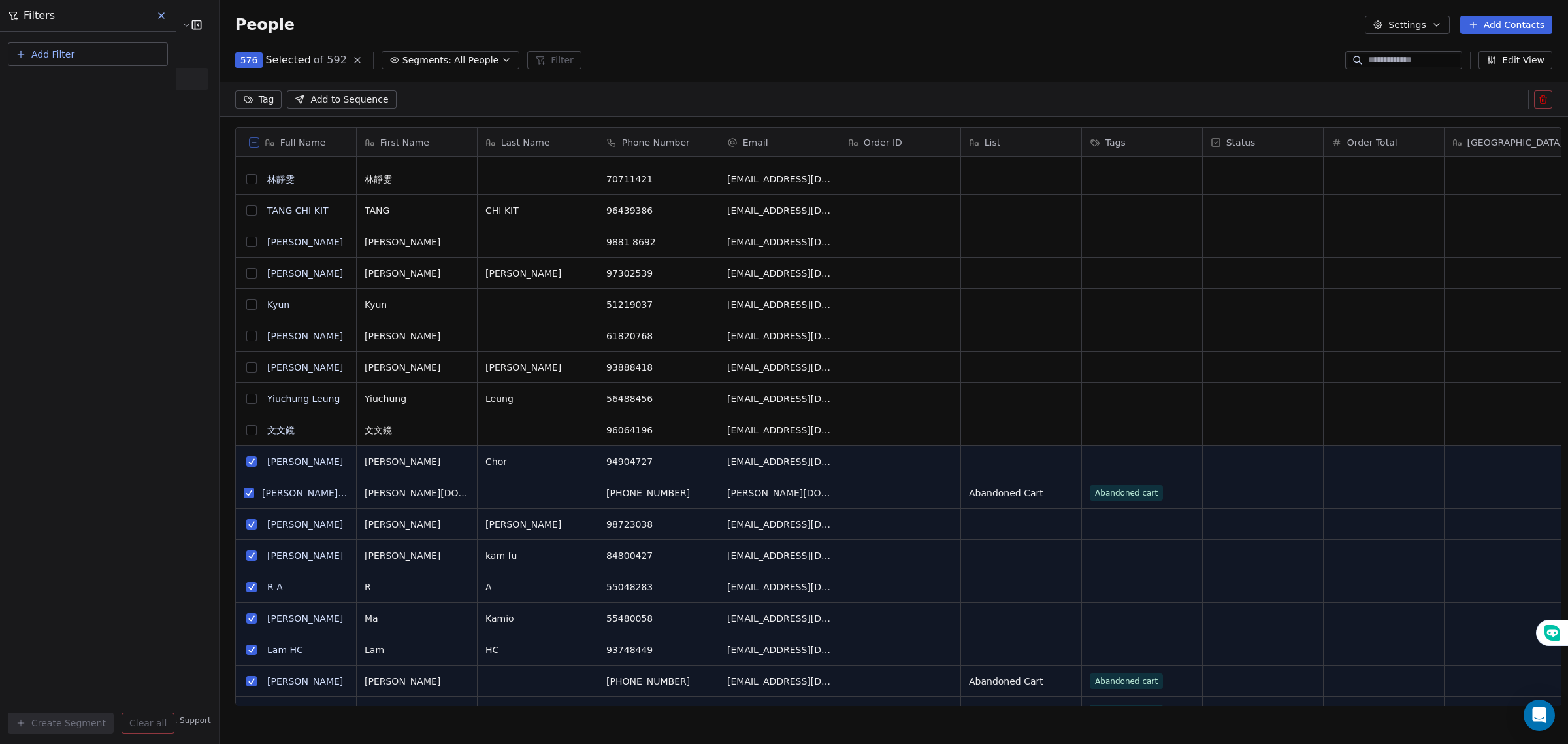
click at [246, 461] on button "grid" at bounding box center [251, 461] width 11 height 11
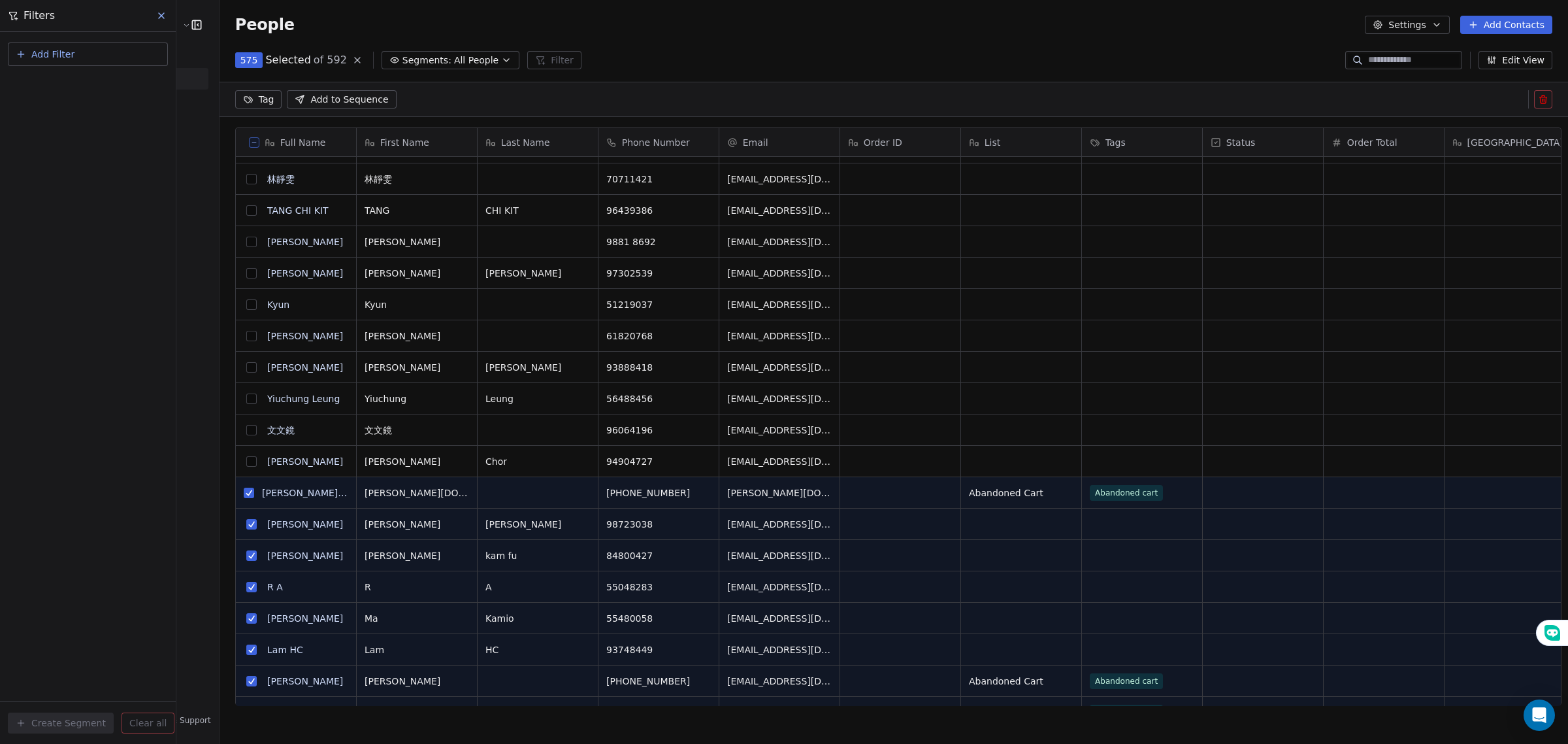
click at [244, 494] on button "grid" at bounding box center [249, 492] width 11 height 11
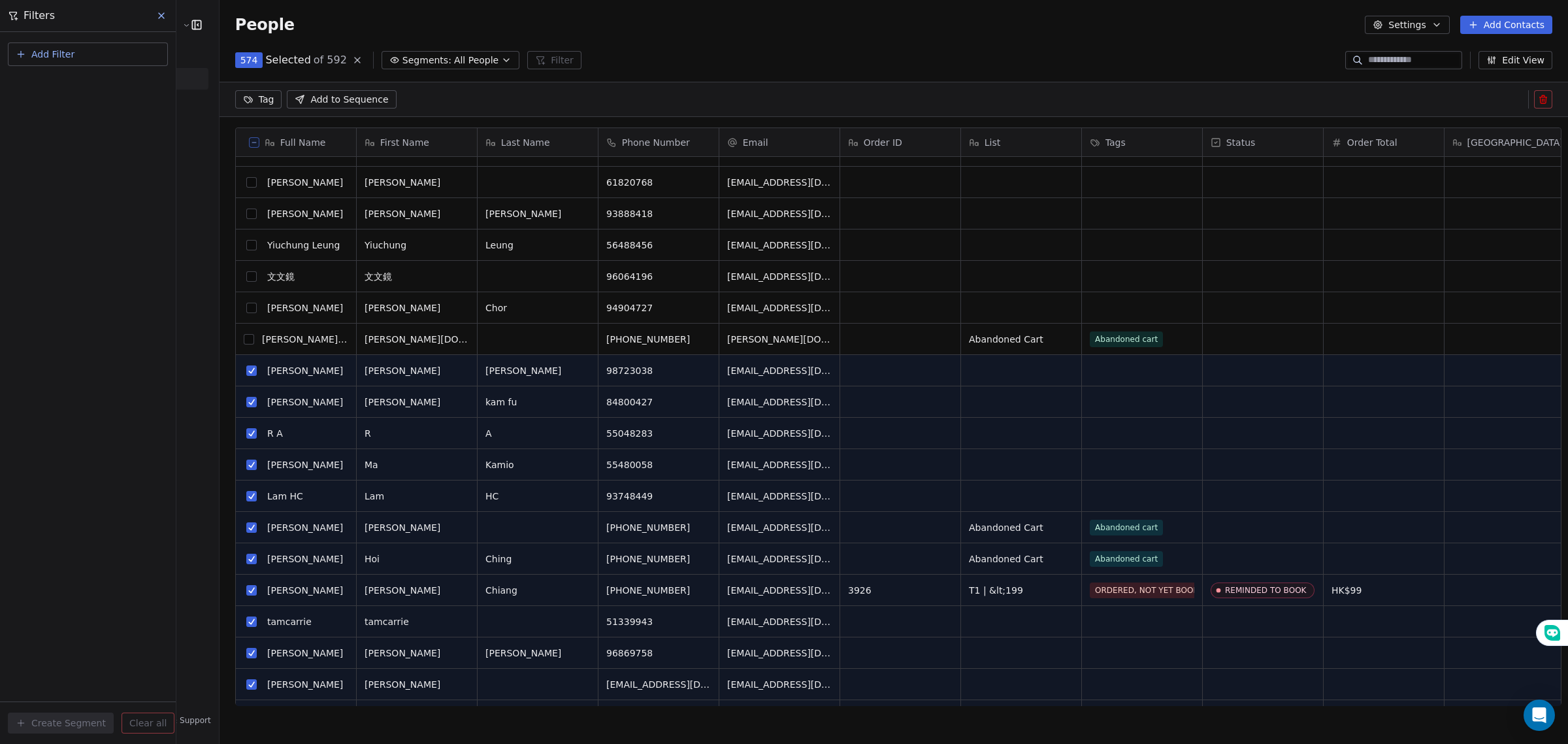
scroll to position [409, 0]
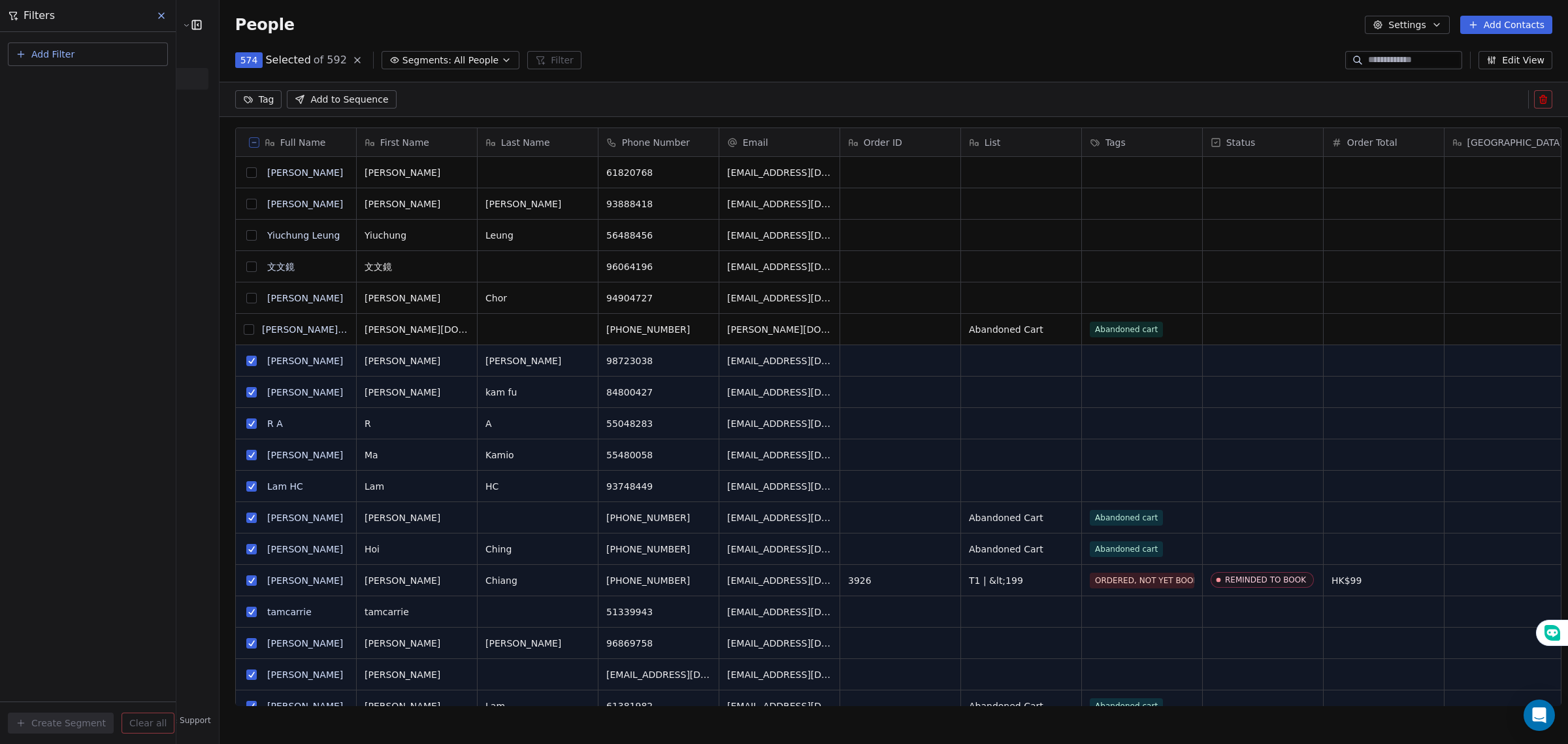
click at [145, 595] on div "Add Filter Create Segment Clear all" at bounding box center [87, 388] width 175 height 712
click at [102, 66] on div "Add Filter" at bounding box center [87, 57] width 160 height 29
click at [423, 55] on span "Segments:" at bounding box center [427, 60] width 49 height 14
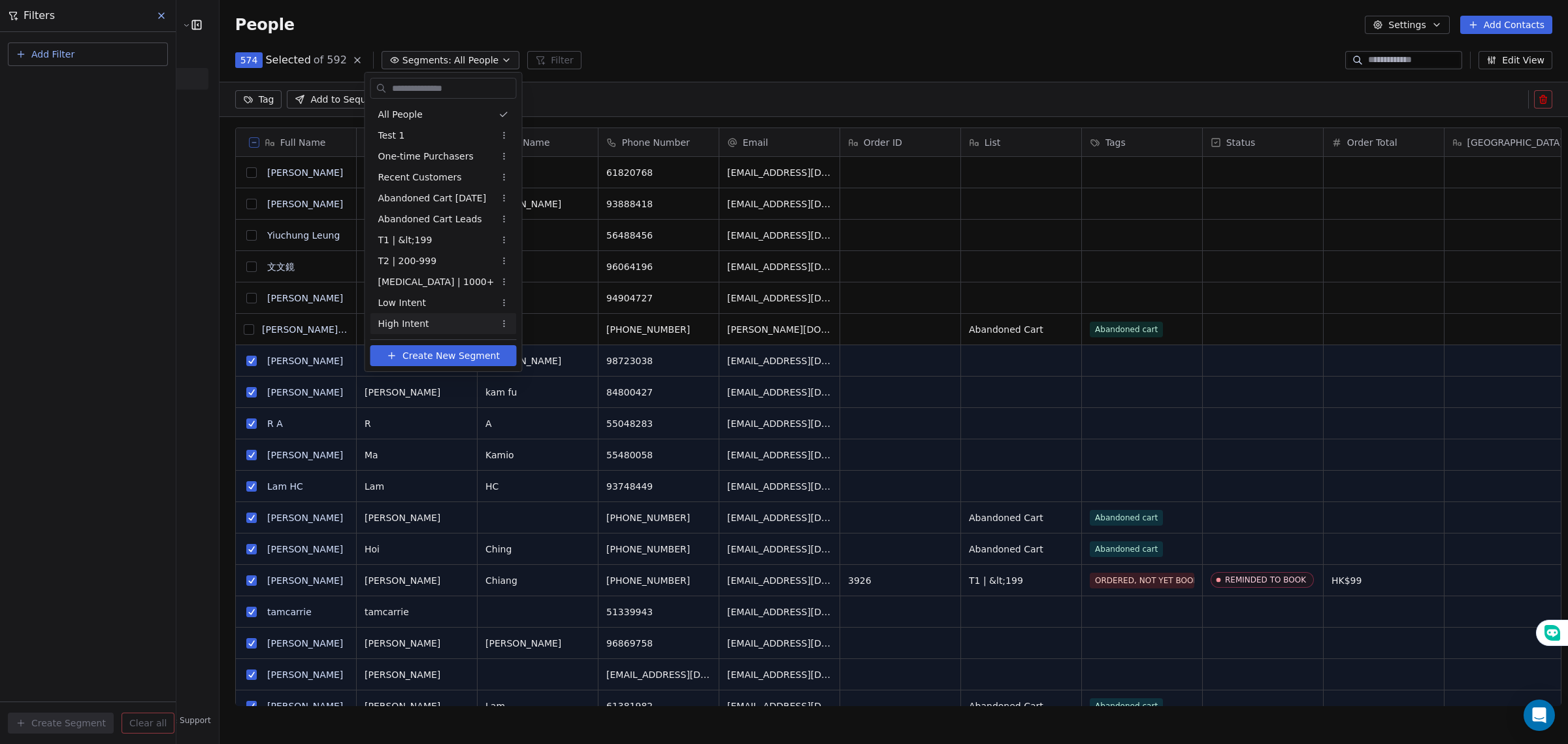
click at [432, 351] on span "Create New Segment" at bounding box center [451, 356] width 98 height 14
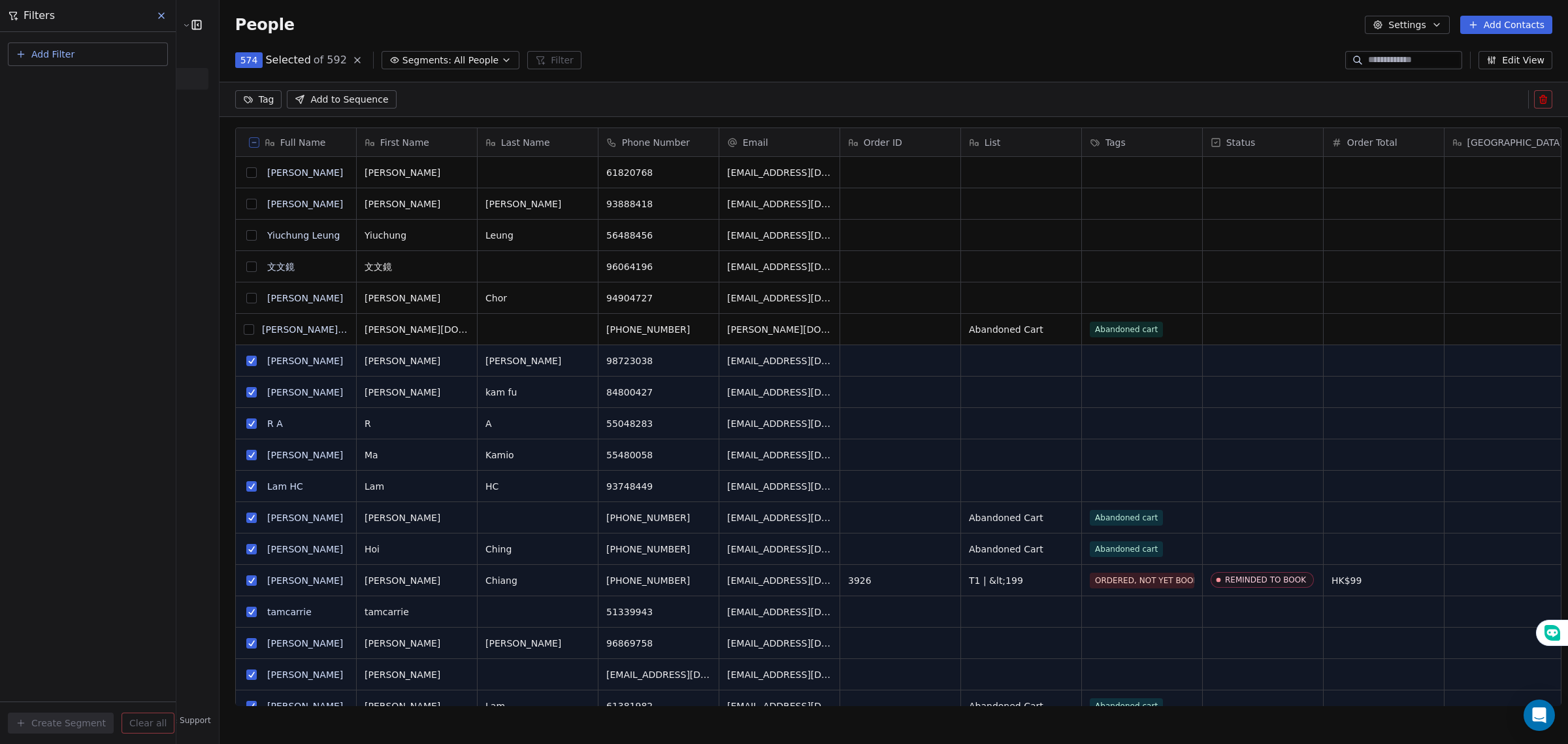
click at [158, 11] on icon at bounding box center [161, 16] width 11 height 11
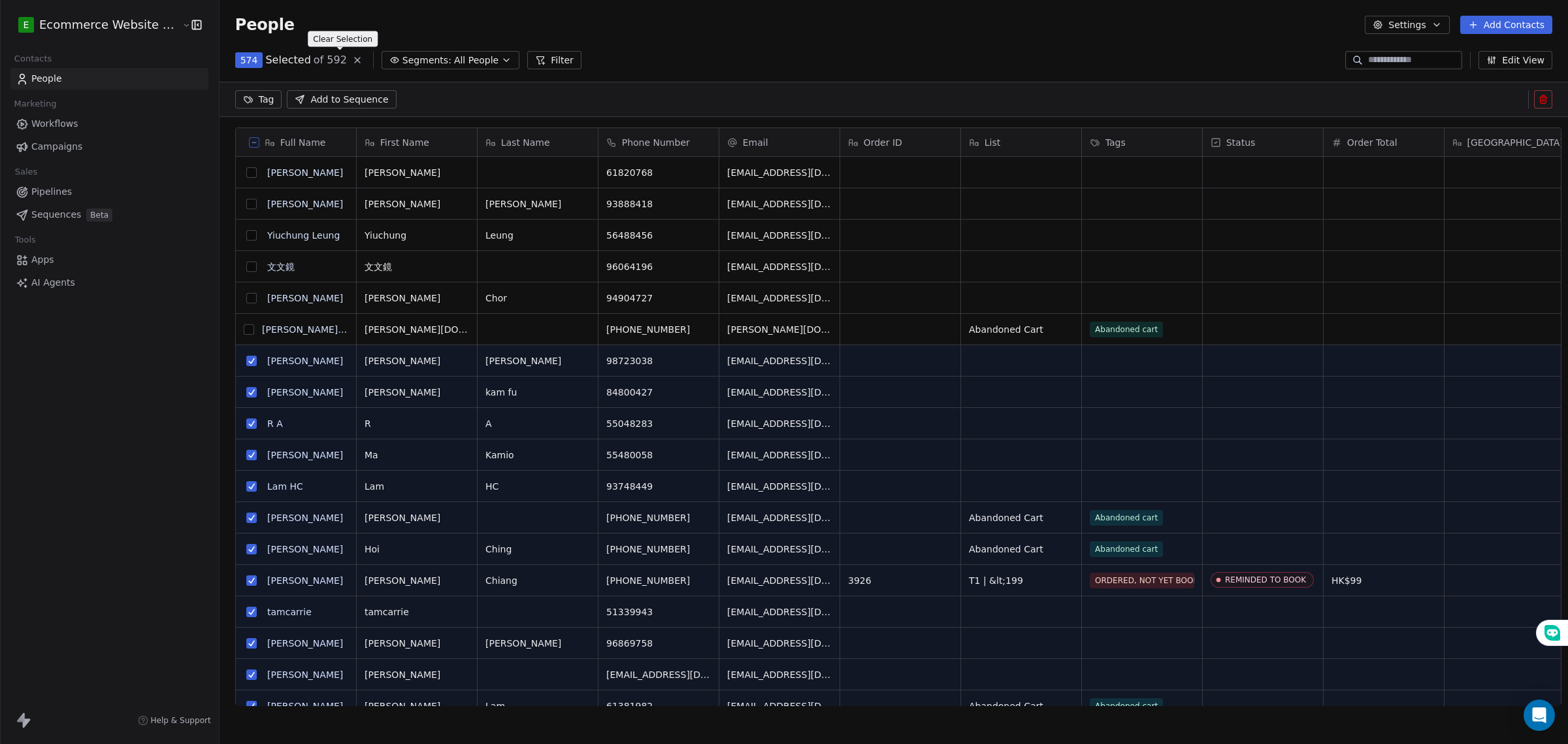
click at [353, 61] on icon at bounding box center [357, 60] width 11 height 11
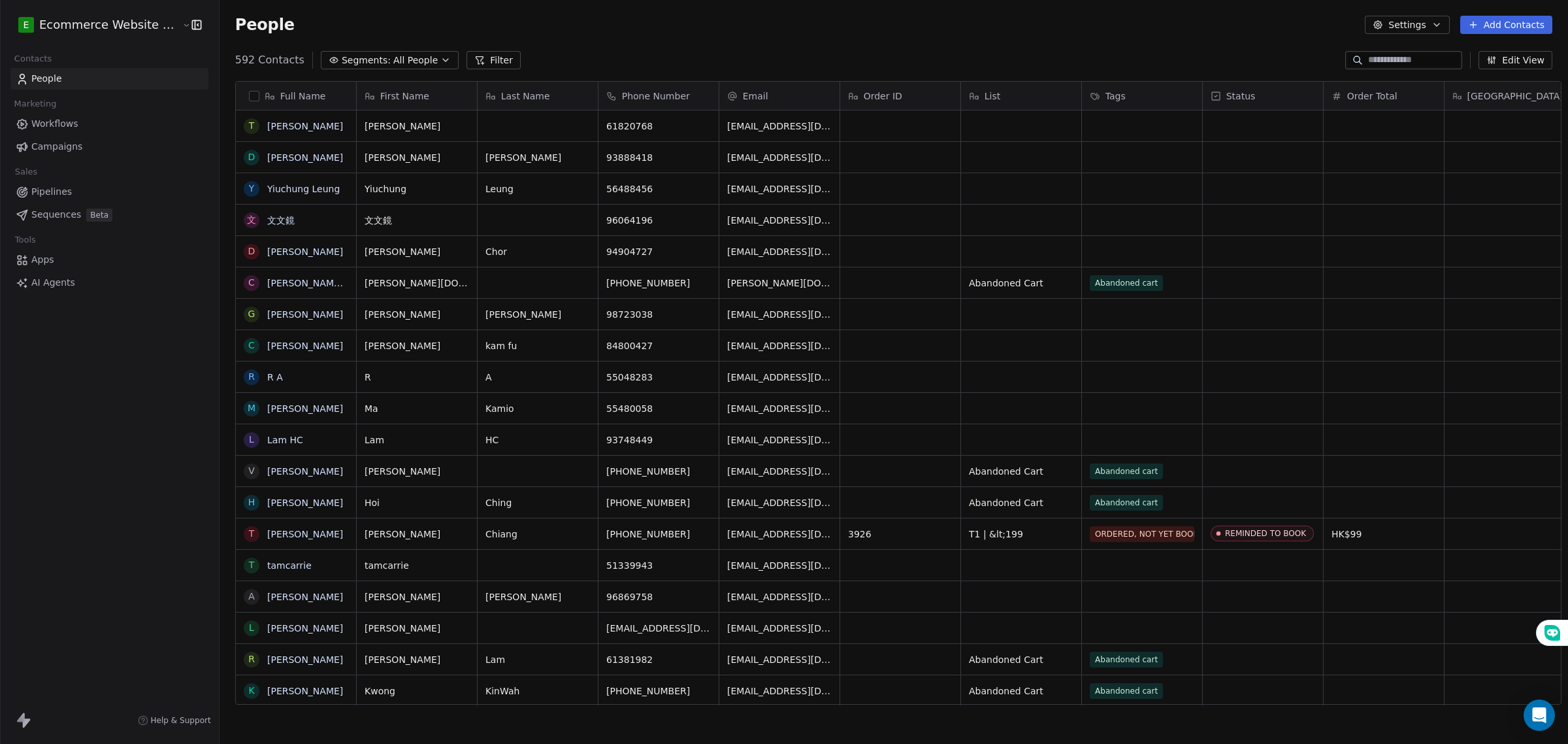
scroll to position [642, 1346]
click at [347, 55] on span "Segments:" at bounding box center [366, 60] width 49 height 14
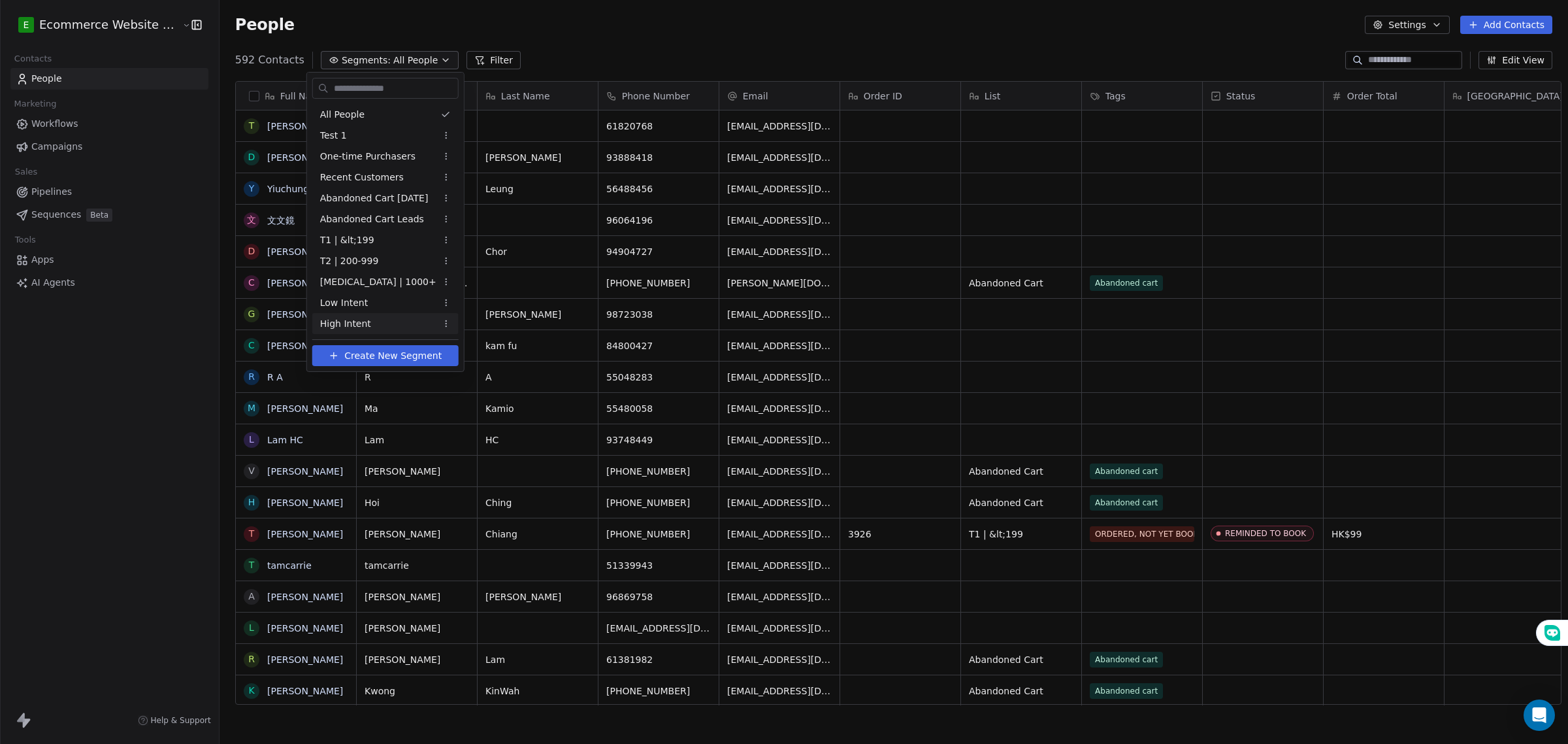
click at [405, 355] on span "Create New Segment" at bounding box center [393, 356] width 98 height 14
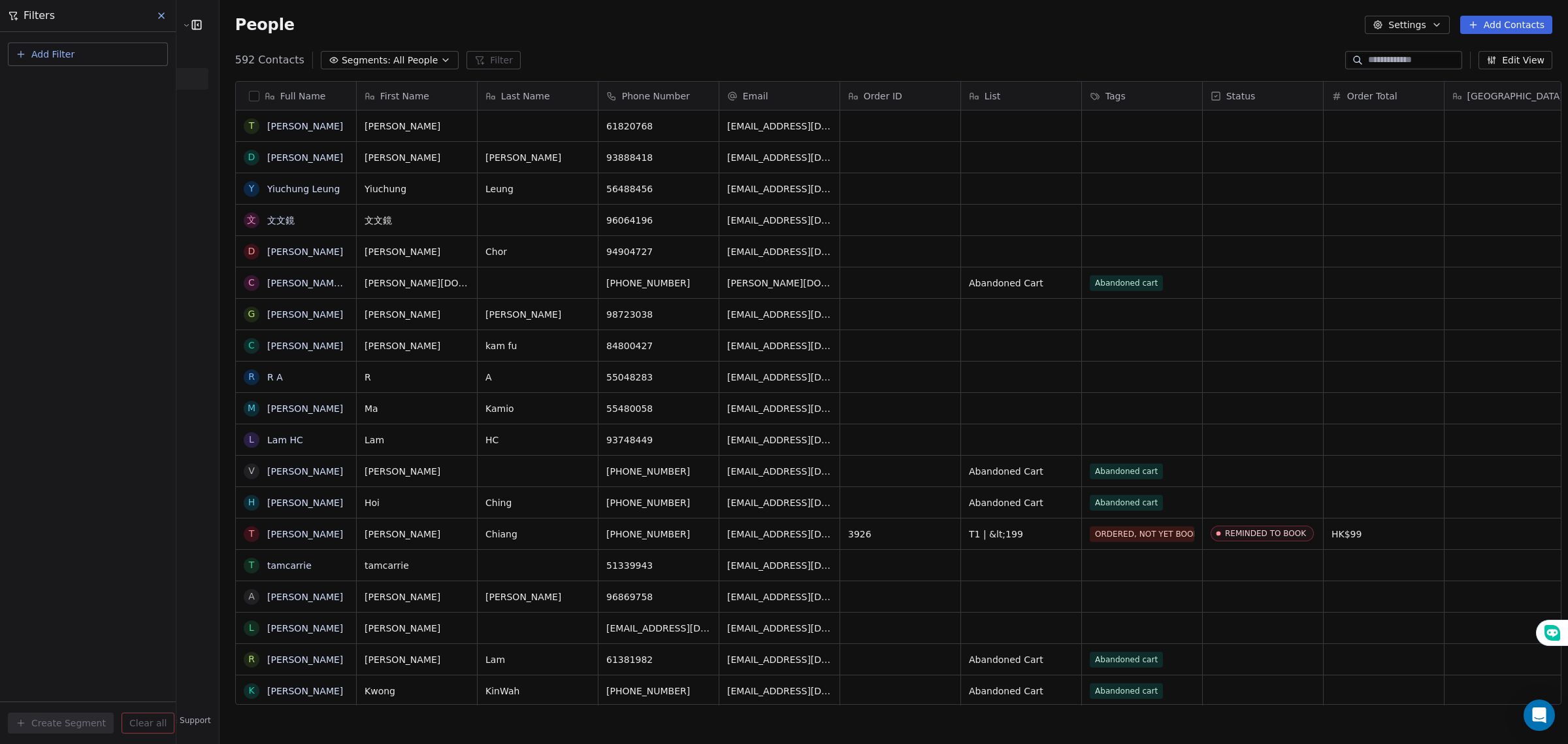
click at [108, 46] on button "Add Filter" at bounding box center [87, 54] width 160 height 23
click at [106, 88] on div "Contact properties" at bounding box center [88, 85] width 133 height 14
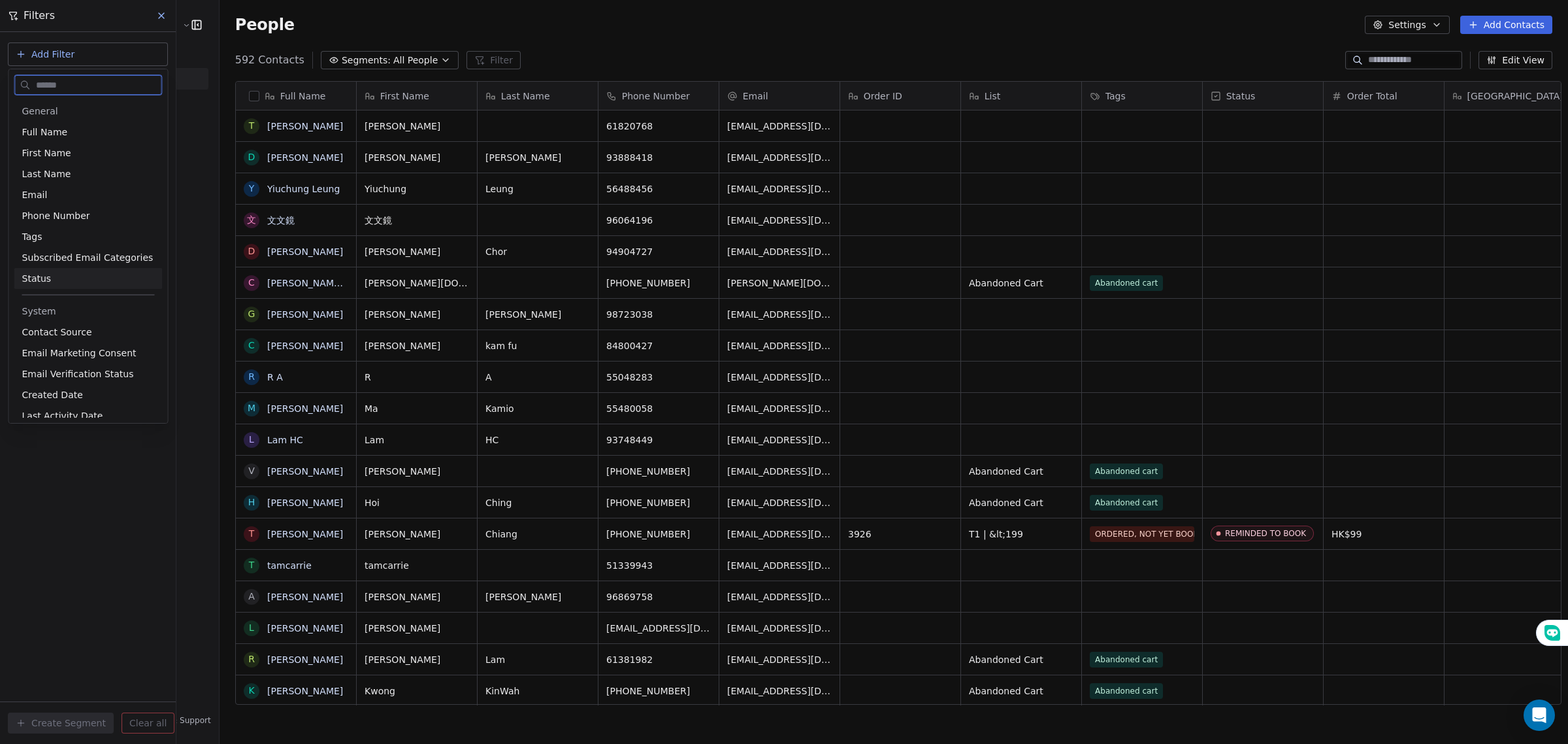
click at [77, 312] on span "System" at bounding box center [88, 310] width 133 height 13
drag, startPoint x: 74, startPoint y: 467, endPoint x: 74, endPoint y: 451, distance: 16.0
click at [74, 463] on html "E Ecommerce Website Builder Contacts People Marketing Workflows Campaigns Sales…" at bounding box center [784, 372] width 1568 height 744
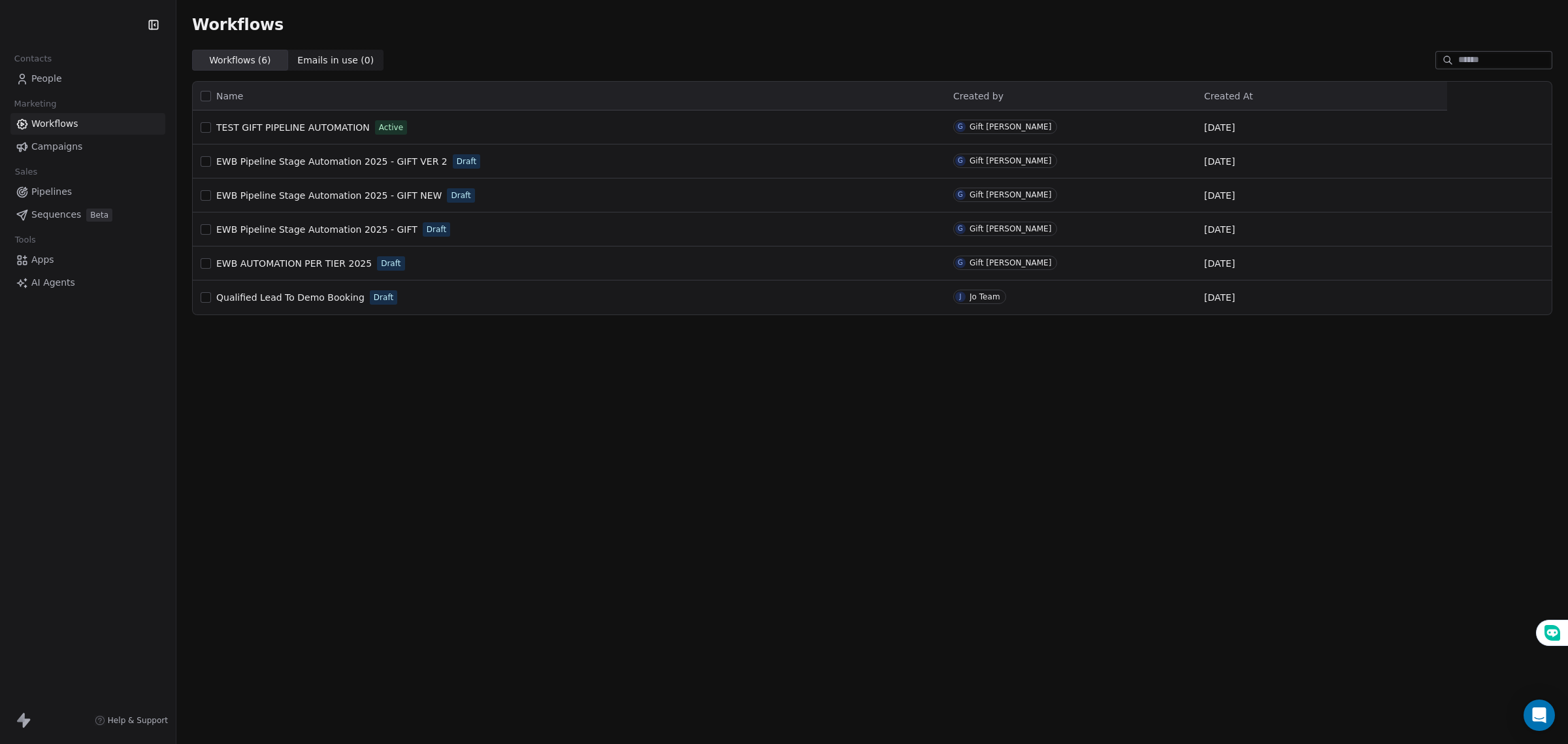
click at [52, 190] on span "Pipelines" at bounding box center [51, 192] width 41 height 14
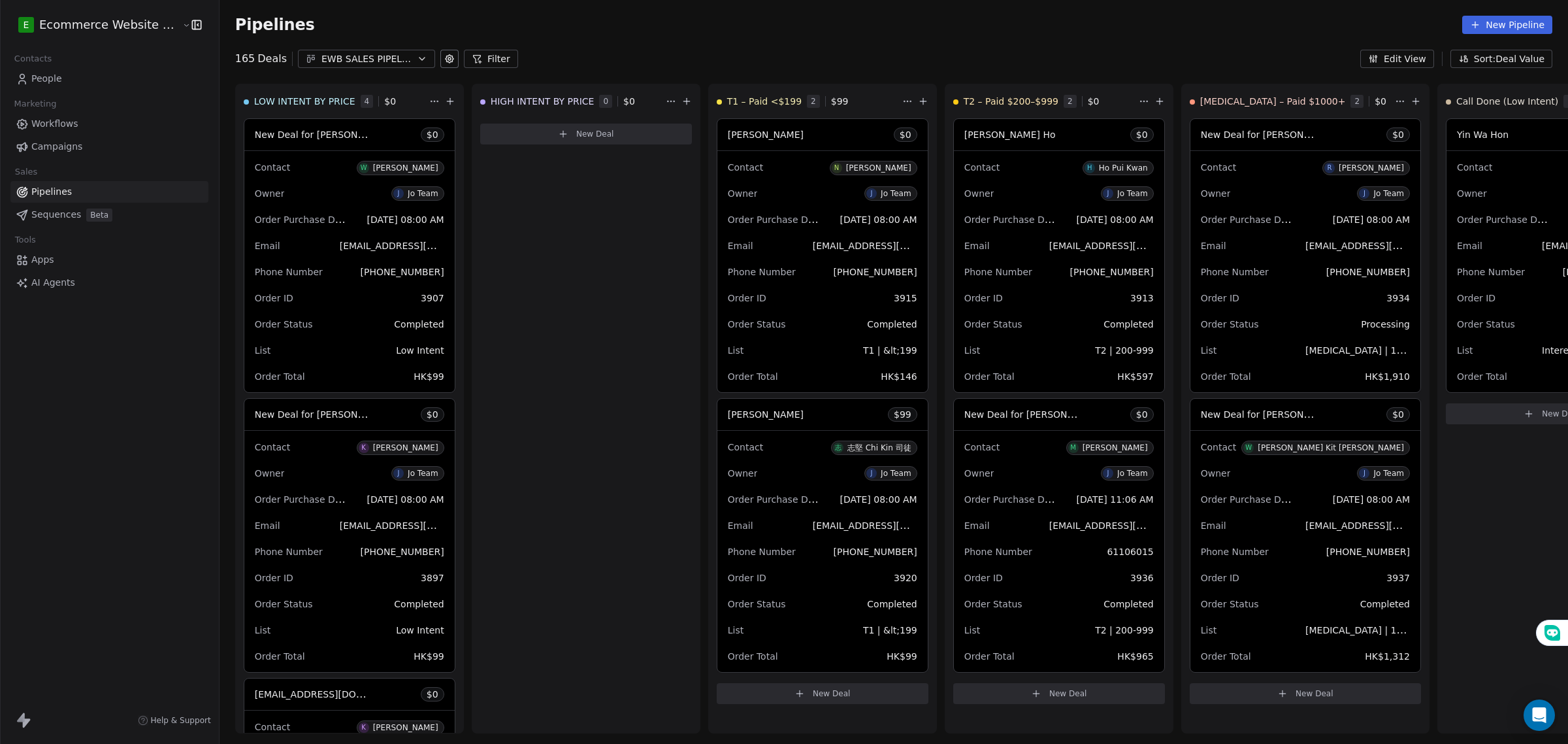
click at [53, 122] on span "Workflows" at bounding box center [54, 124] width 47 height 14
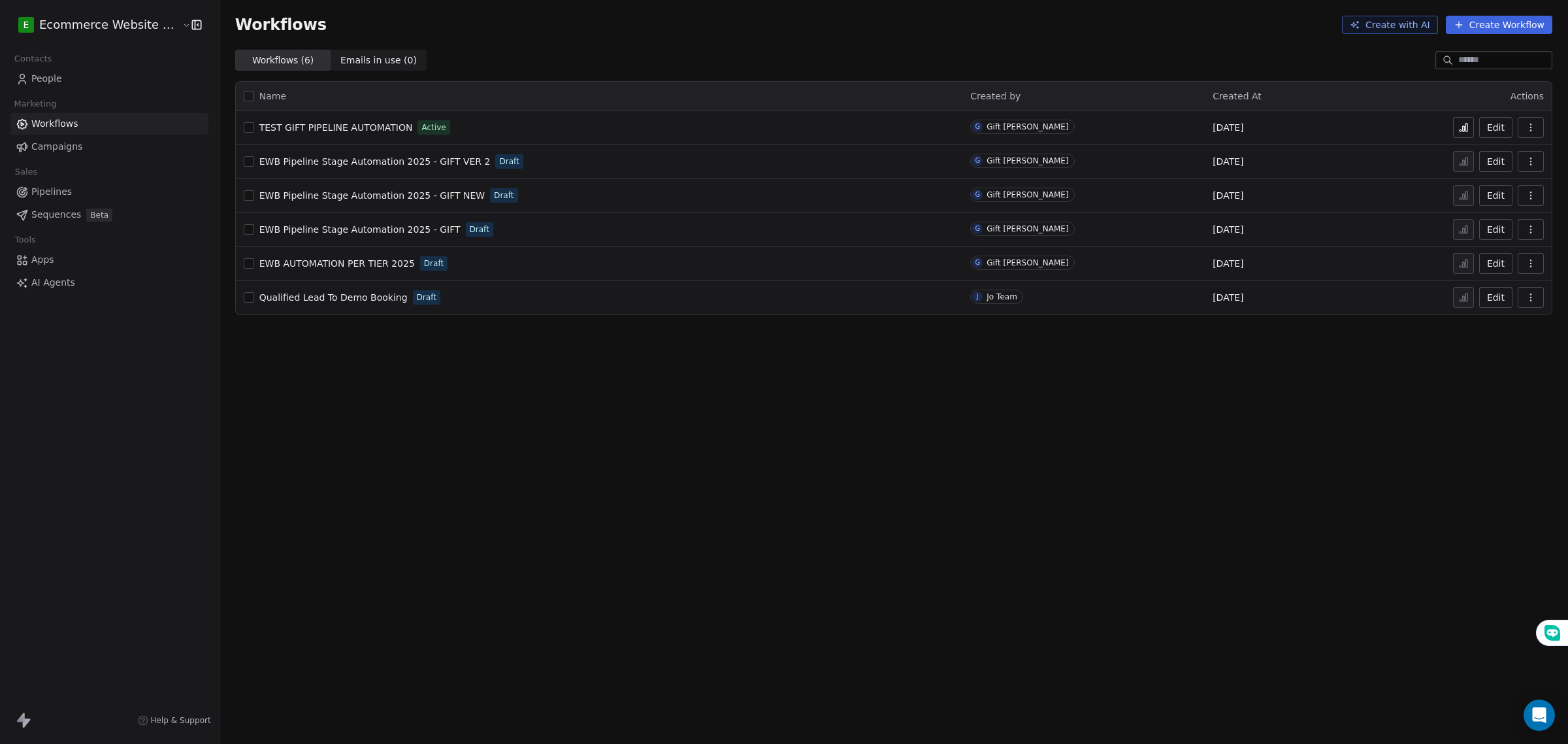
click at [367, 123] on span "TEST GIFT PIPELINE AUTOMATION" at bounding box center [336, 127] width 154 height 11
